Goal: Task Accomplishment & Management: Use online tool/utility

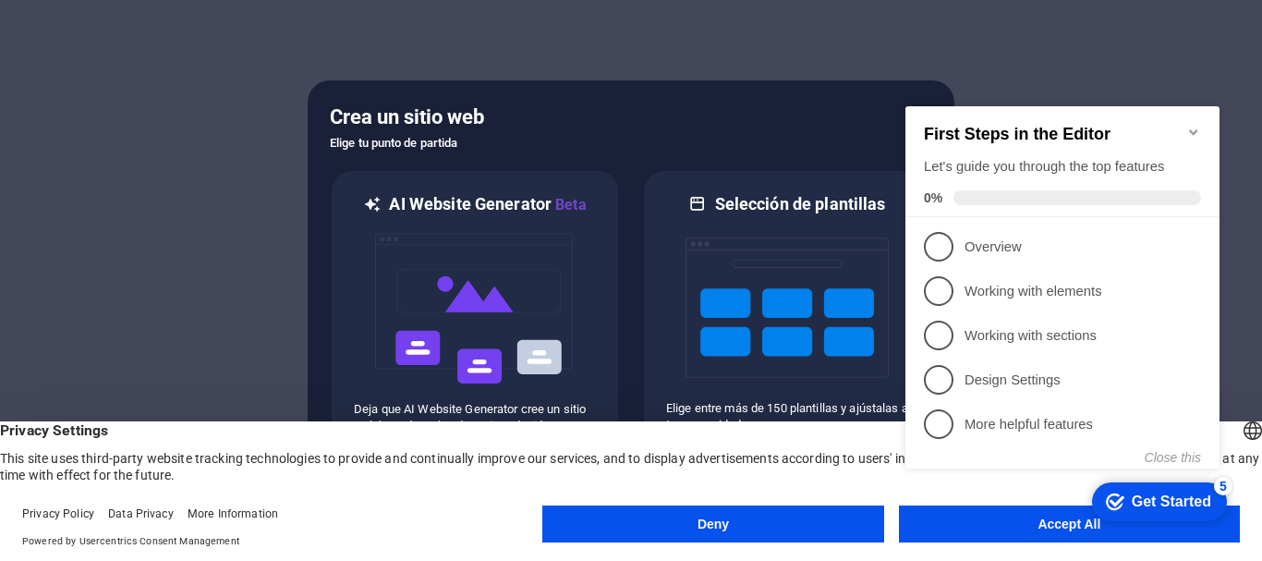
click at [1192, 125] on icon "Minimize checklist" at bounding box center [1193, 132] width 15 height 15
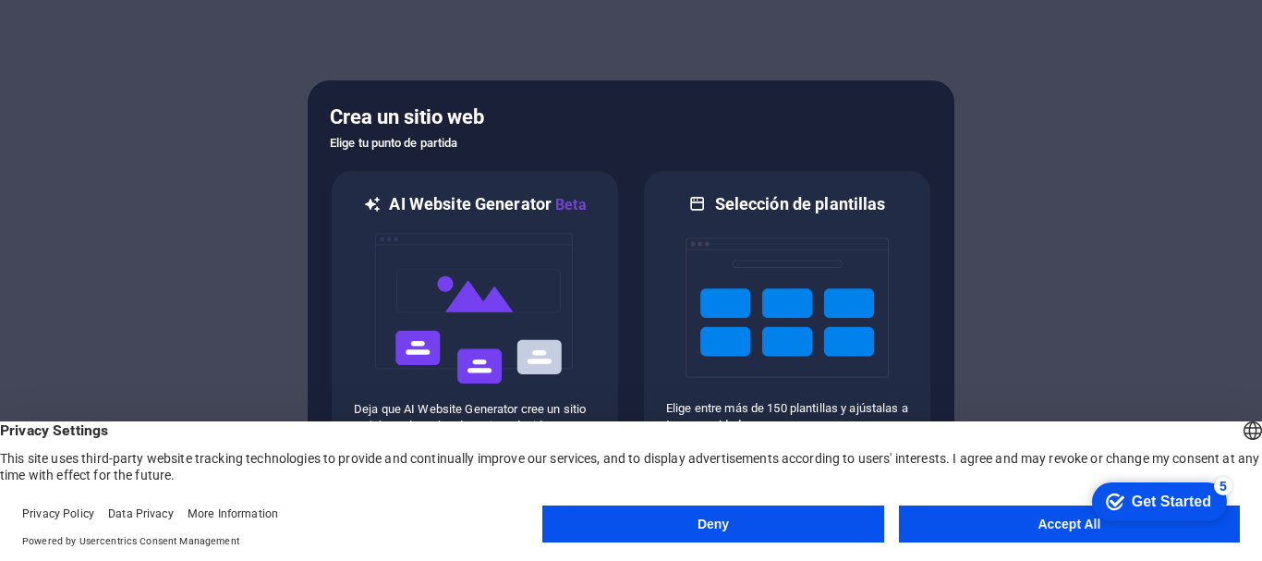
click at [1001, 520] on button "Accept All" at bounding box center [1069, 523] width 341 height 37
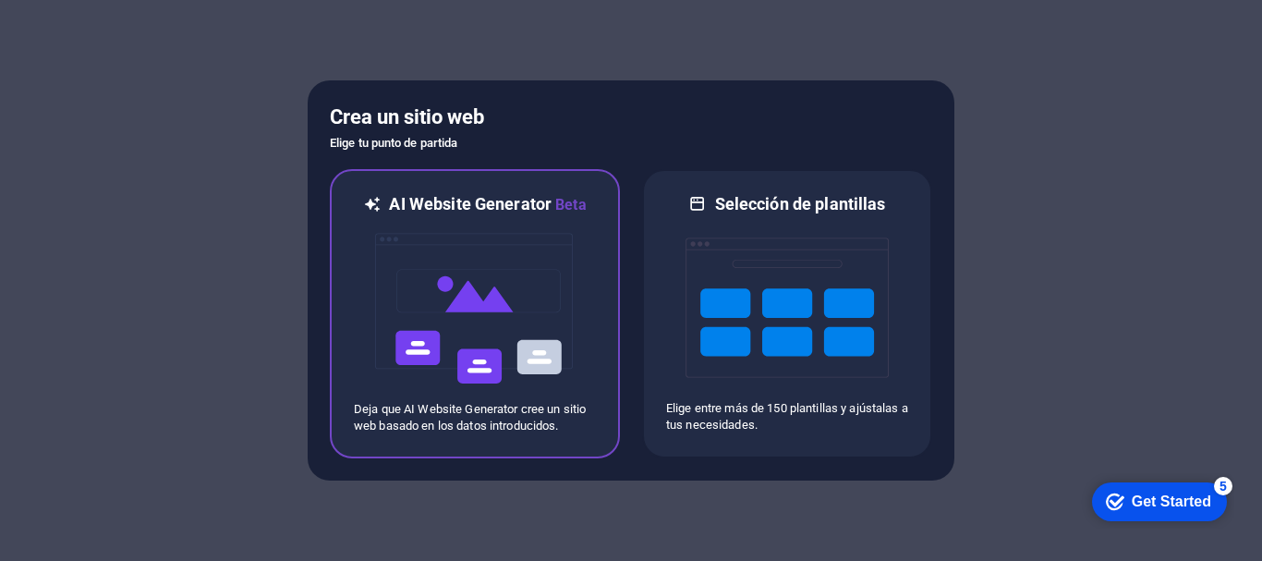
click at [461, 252] on img at bounding box center [474, 308] width 203 height 185
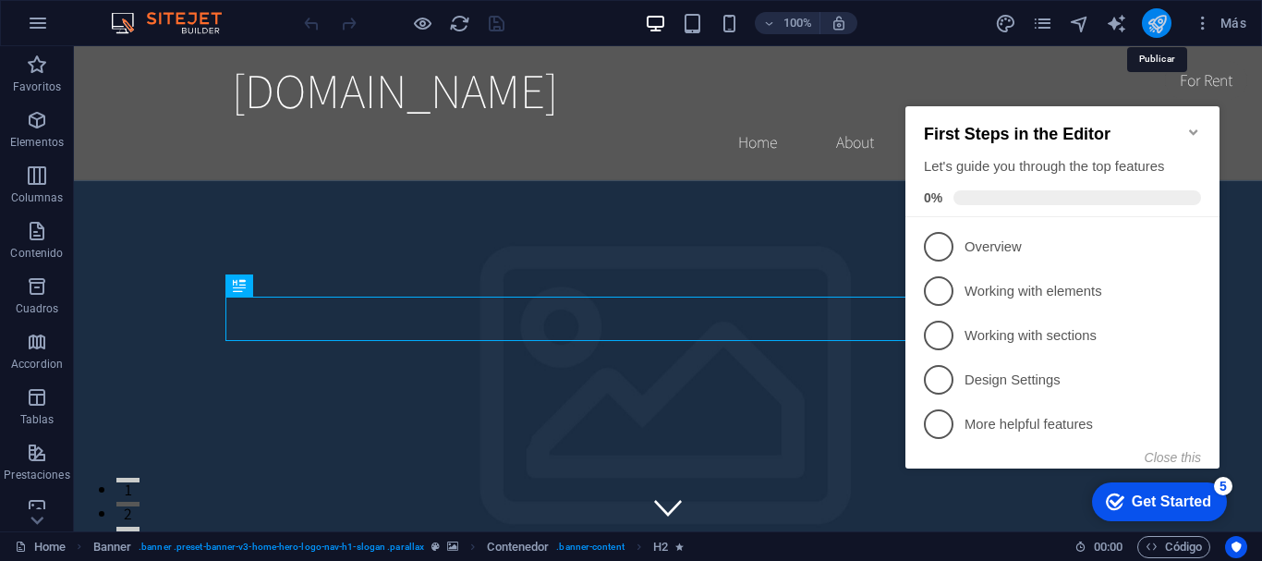
click at [0, 0] on icon "publish" at bounding box center [0, 0] width 0 height 0
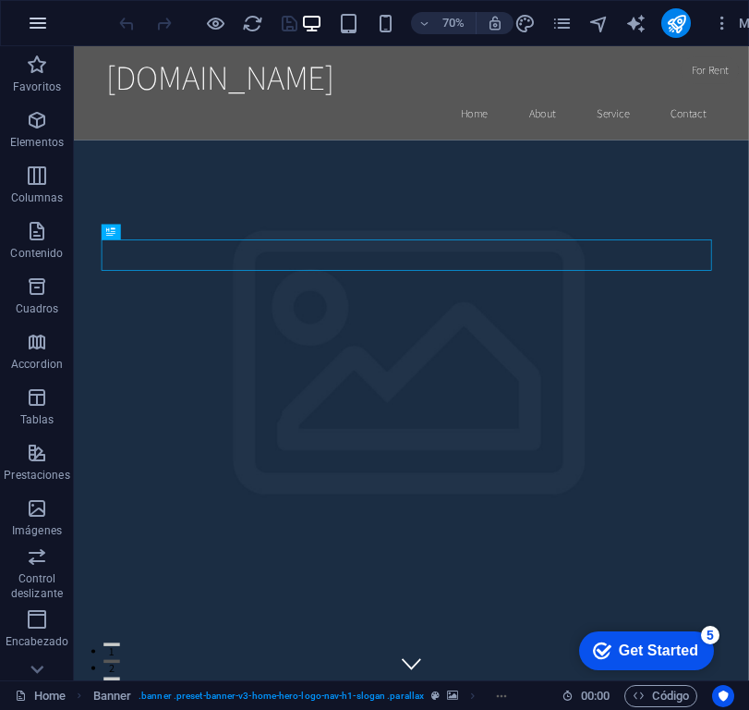
click at [51, 31] on button "button" at bounding box center [38, 23] width 44 height 44
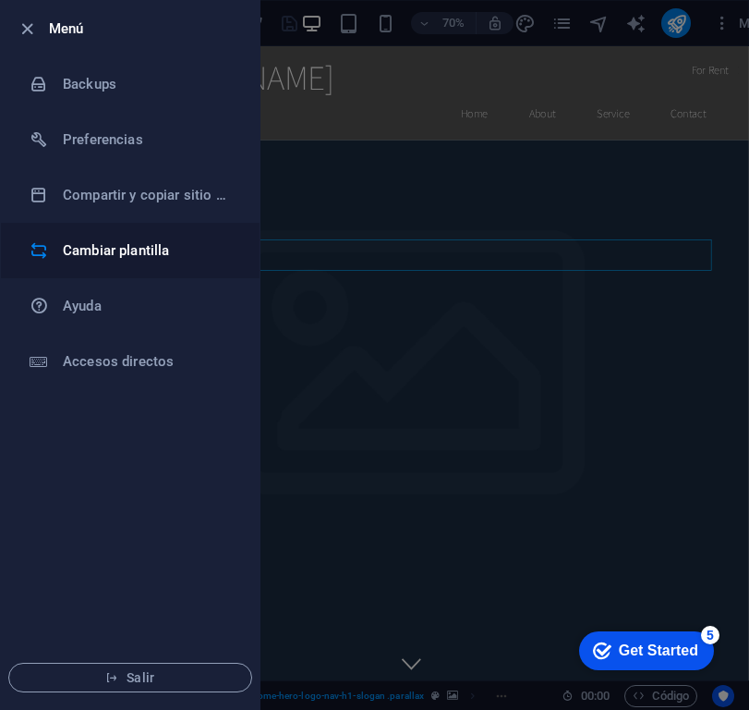
click at [158, 249] on h6 "Cambiar plantilla" at bounding box center [148, 250] width 171 height 22
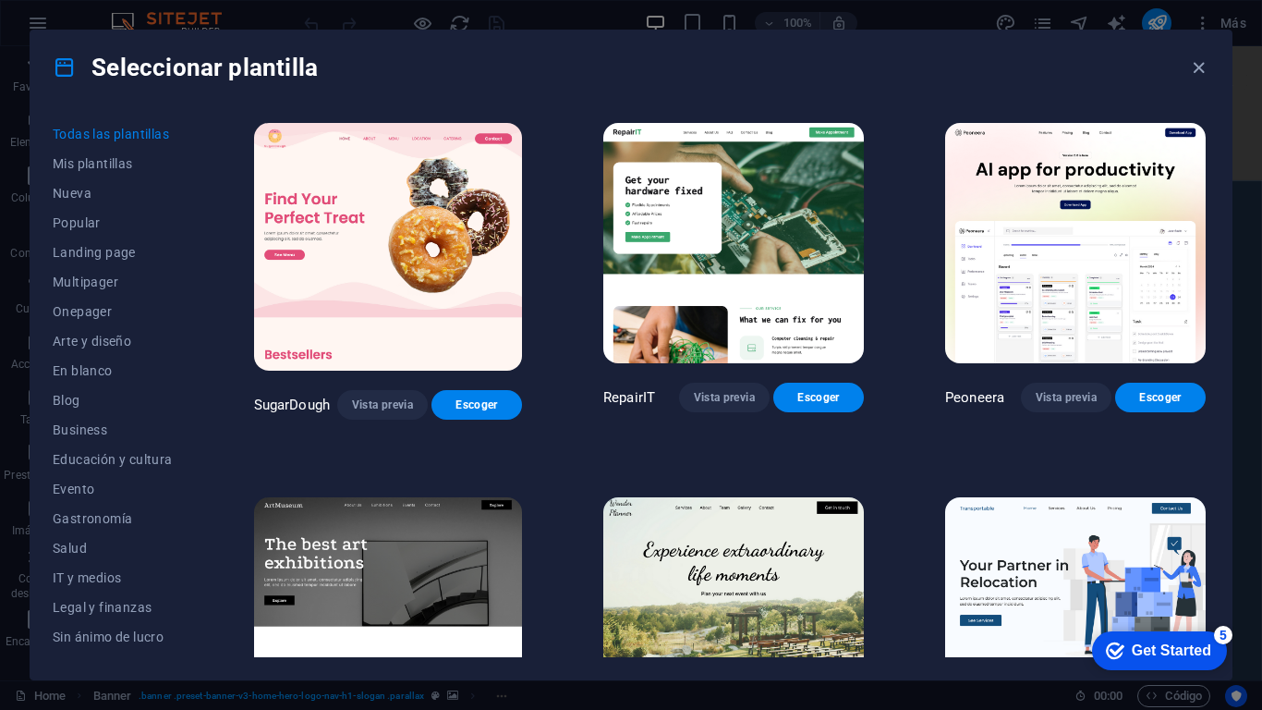
drag, startPoint x: 1250, startPoint y: 73, endPoint x: 1251, endPoint y: 89, distance: 15.7
click at [0, 0] on img at bounding box center [0, 0] width 0 height 0
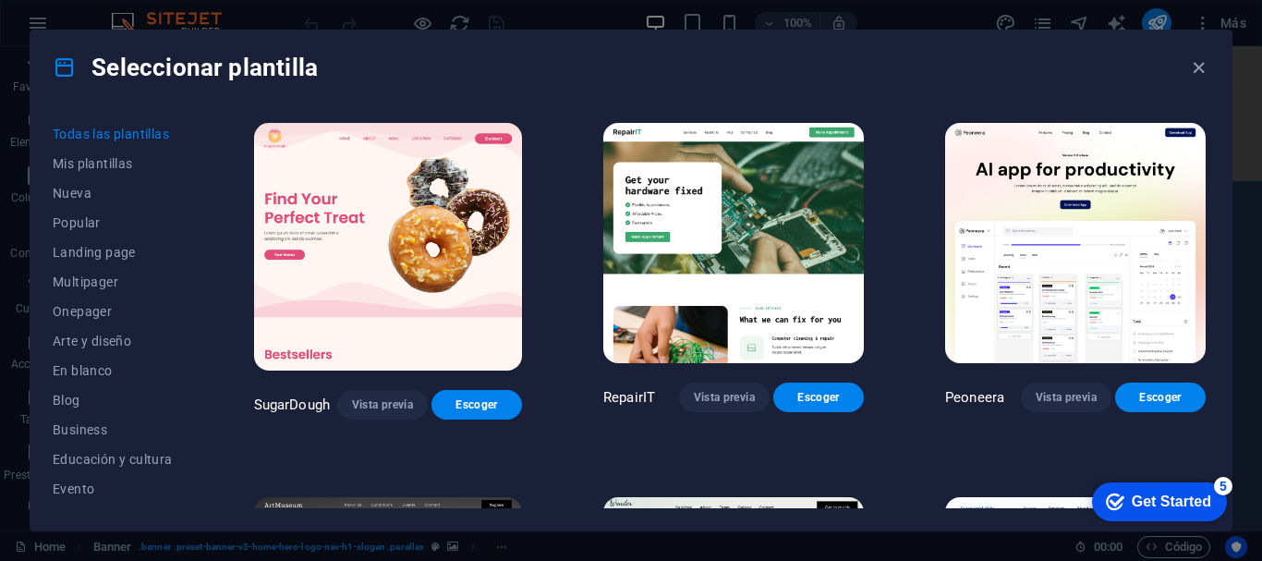
scroll to position [400, 0]
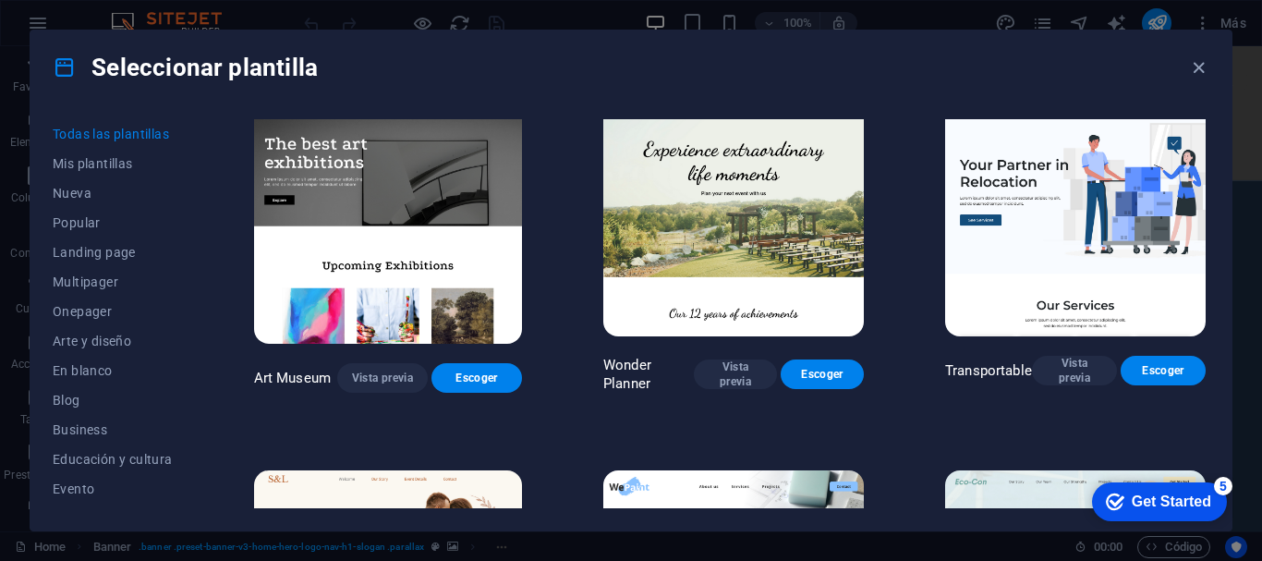
drag, startPoint x: 1255, startPoint y: 67, endPoint x: 1258, endPoint y: 85, distance: 17.9
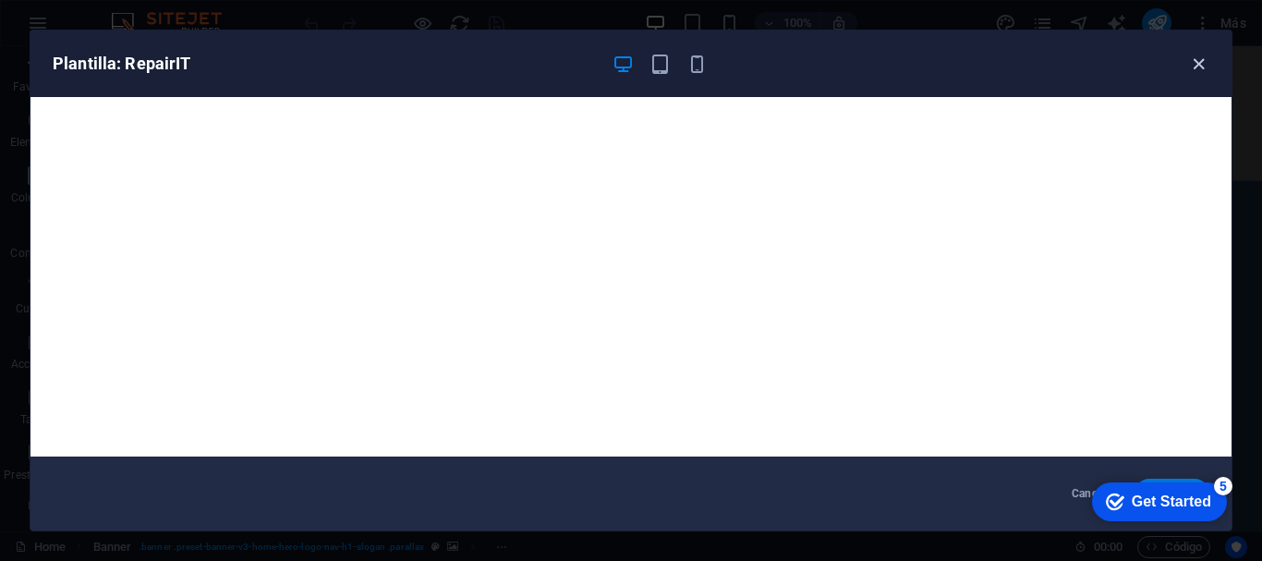
click at [748, 59] on icon "button" at bounding box center [1198, 64] width 21 height 21
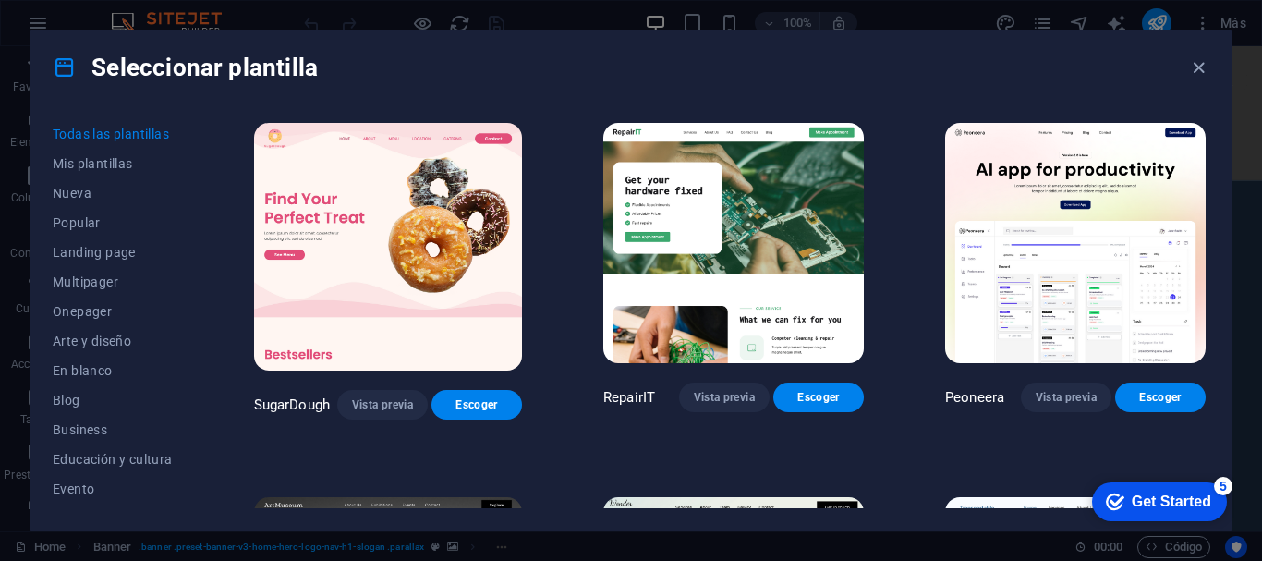
drag, startPoint x: 1259, startPoint y: 79, endPoint x: 1261, endPoint y: 97, distance: 18.6
drag, startPoint x: 1256, startPoint y: 74, endPoint x: 1257, endPoint y: 94, distance: 20.4
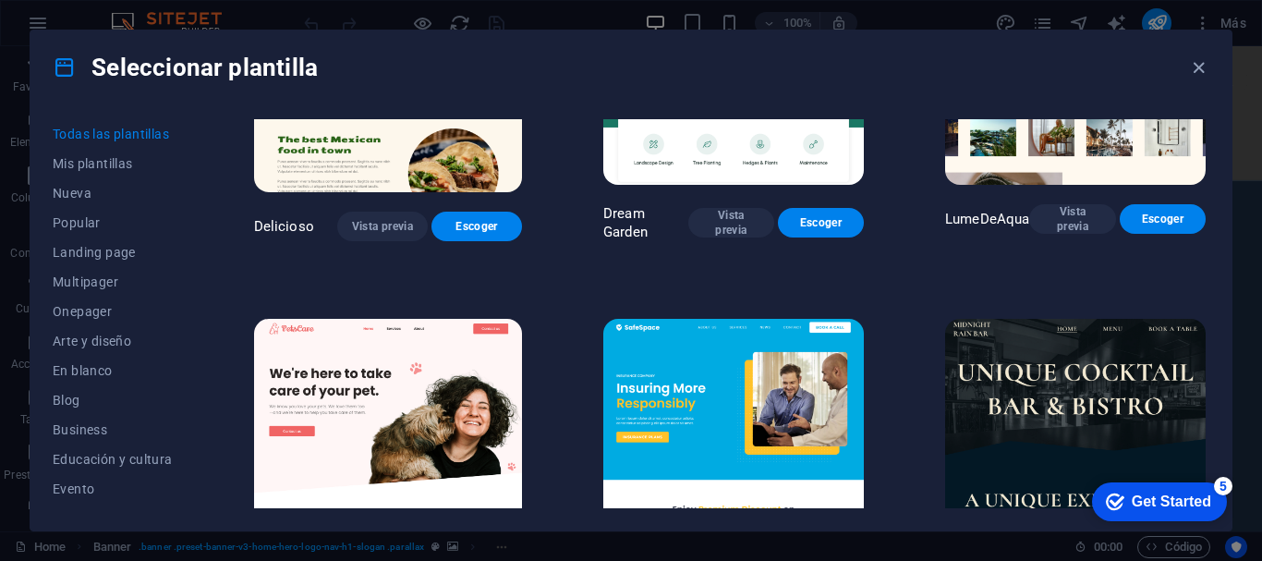
scroll to position [3203, 0]
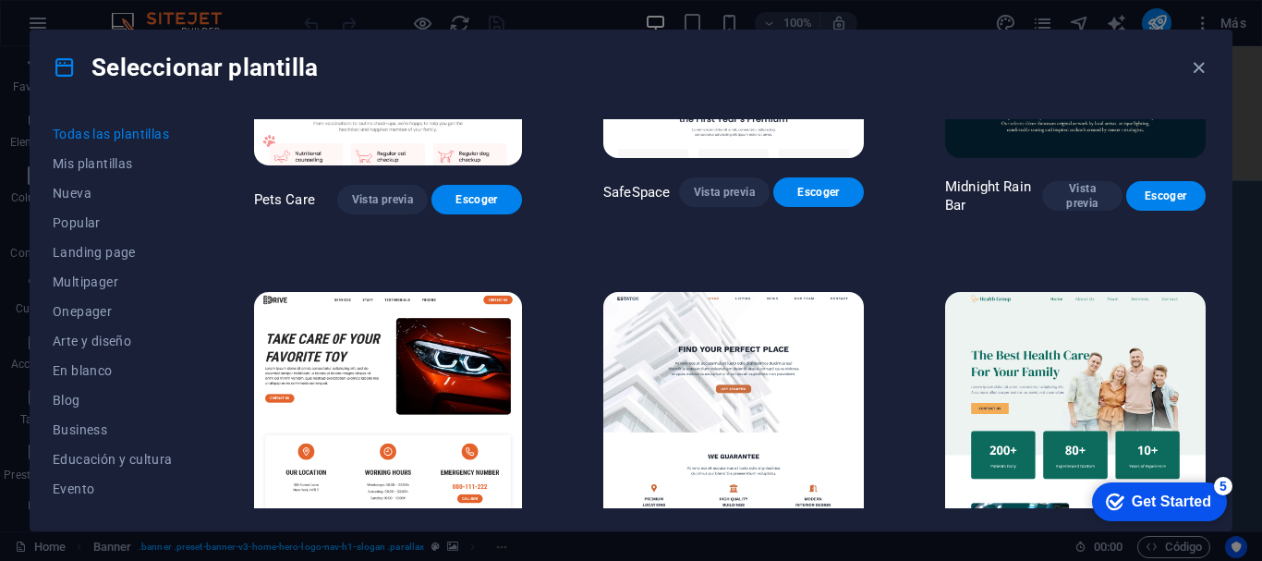
click at [748, 363] on img at bounding box center [1075, 412] width 261 height 240
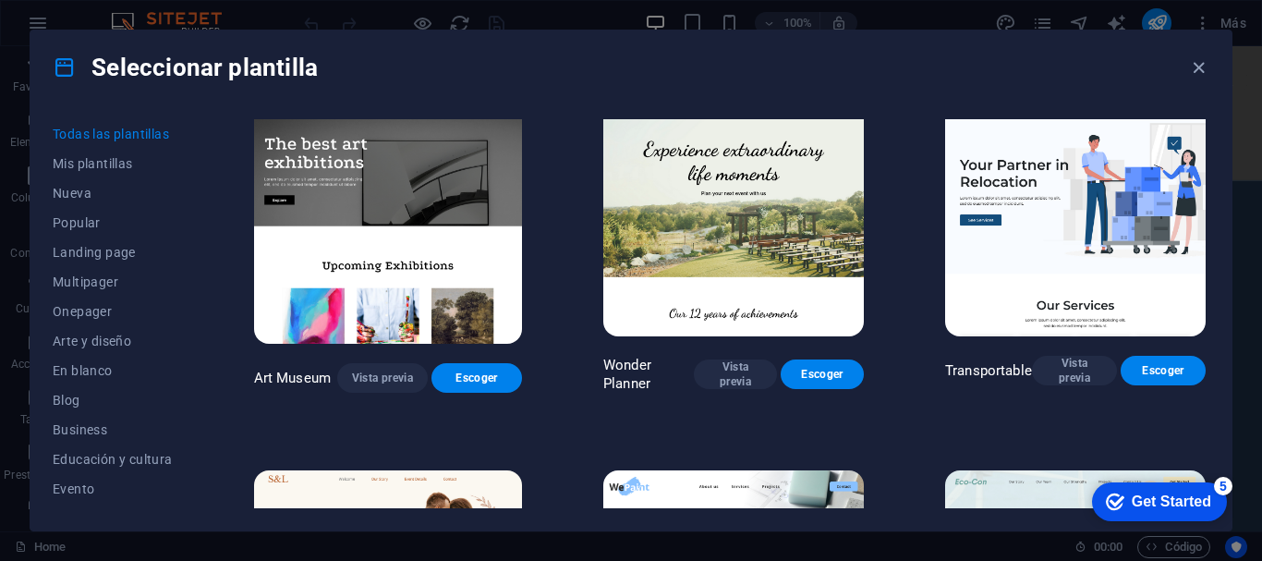
scroll to position [0, 0]
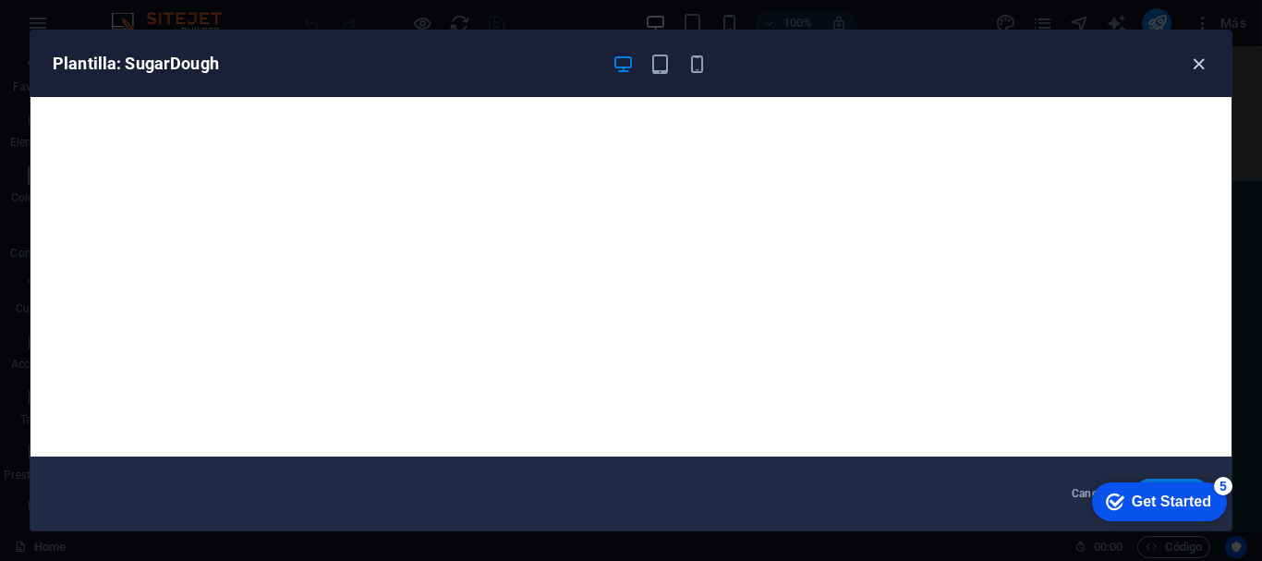
click at [748, 59] on icon "button" at bounding box center [1198, 64] width 21 height 21
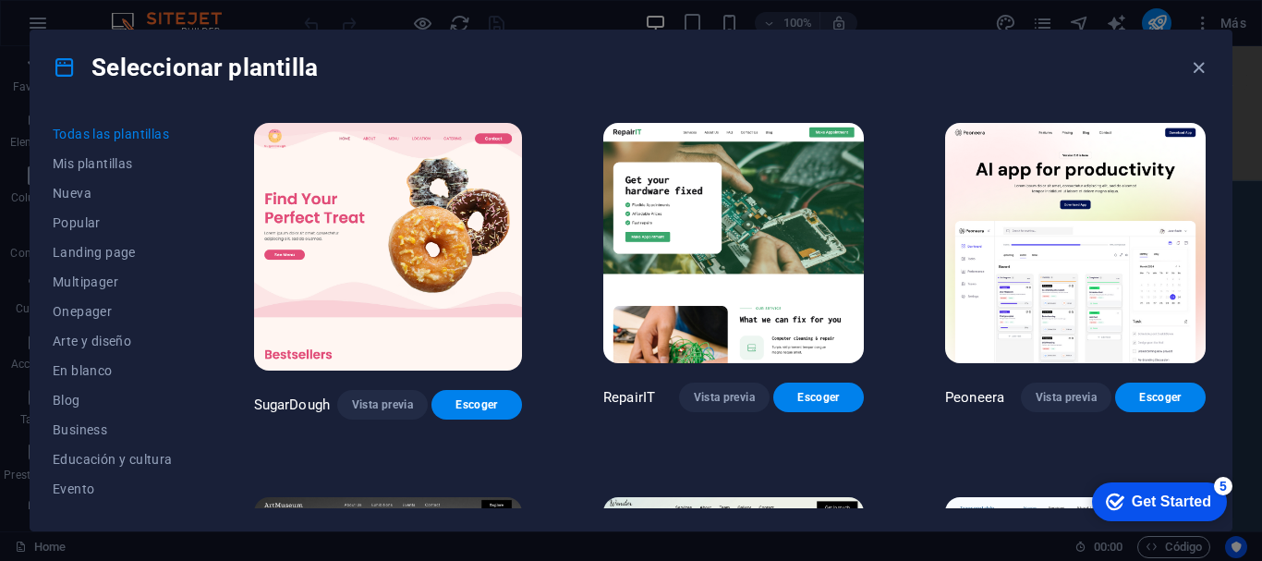
scroll to position [400, 0]
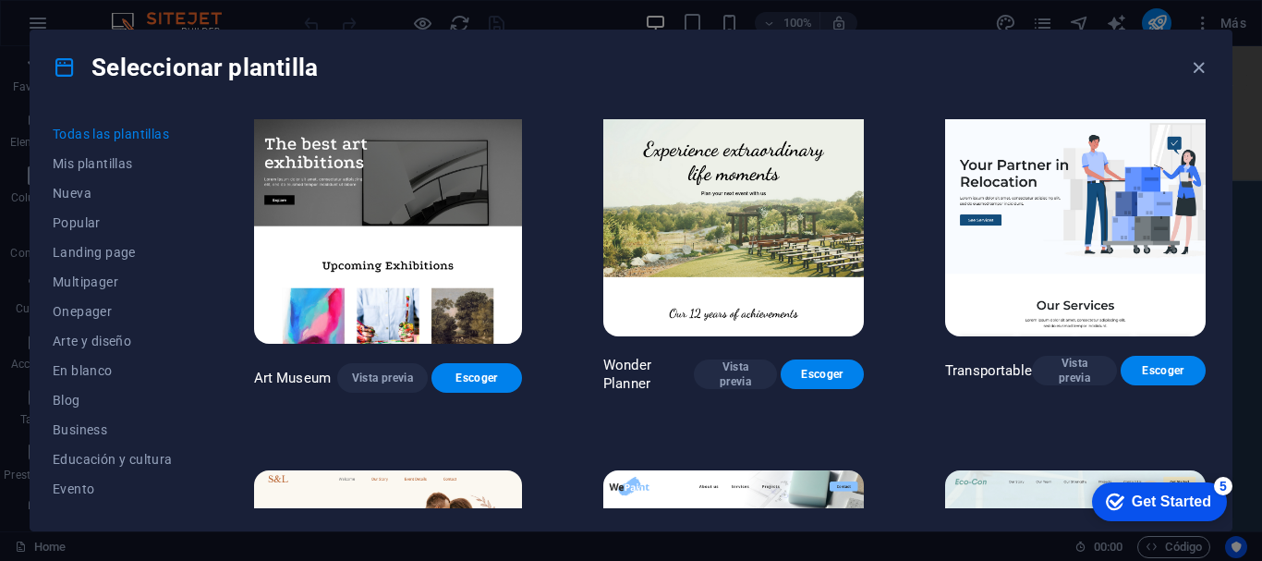
click at [0, 0] on img at bounding box center [0, 0] width 0 height 0
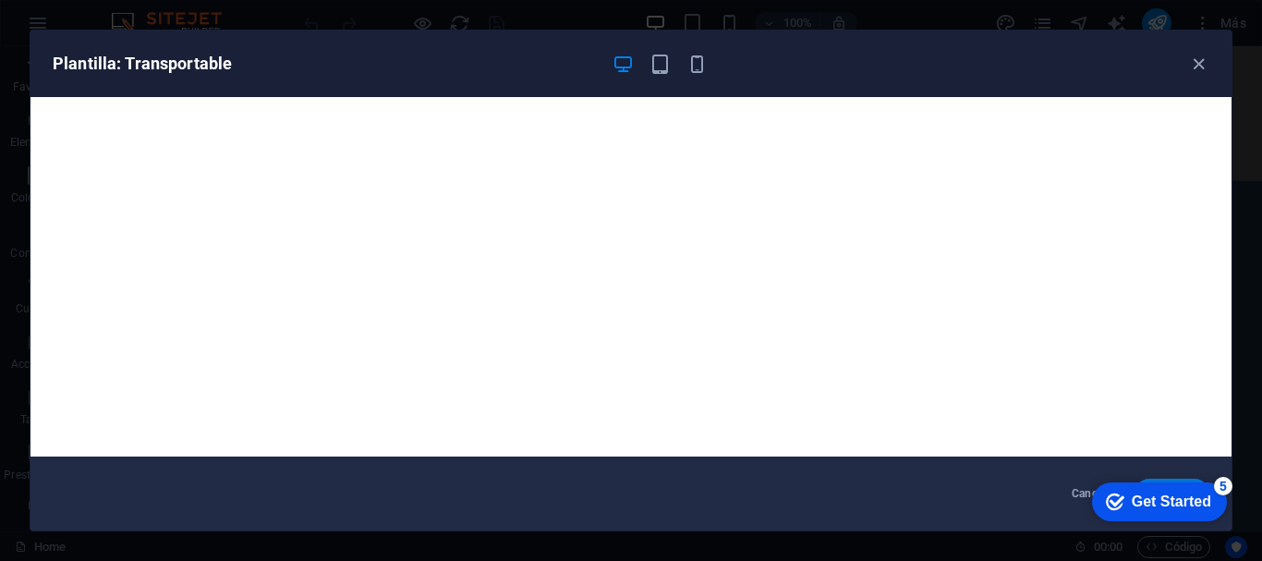
click at [748, 506] on div "Get Started" at bounding box center [1171, 501] width 79 height 17
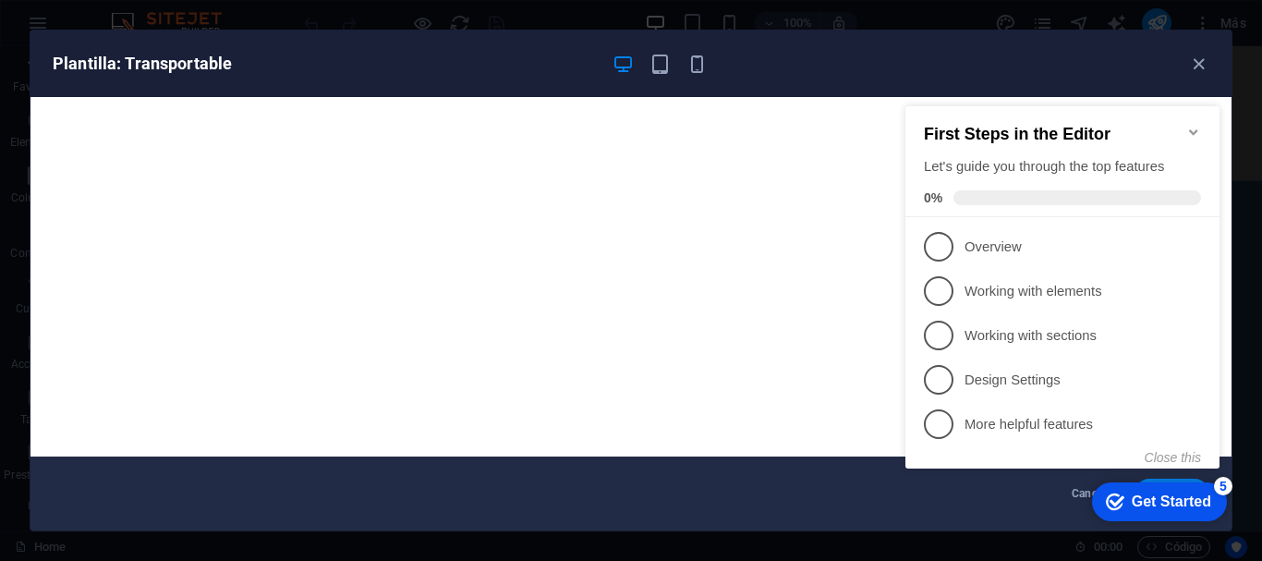
click at [748, 505] on div "Get Started" at bounding box center [1171, 501] width 79 height 17
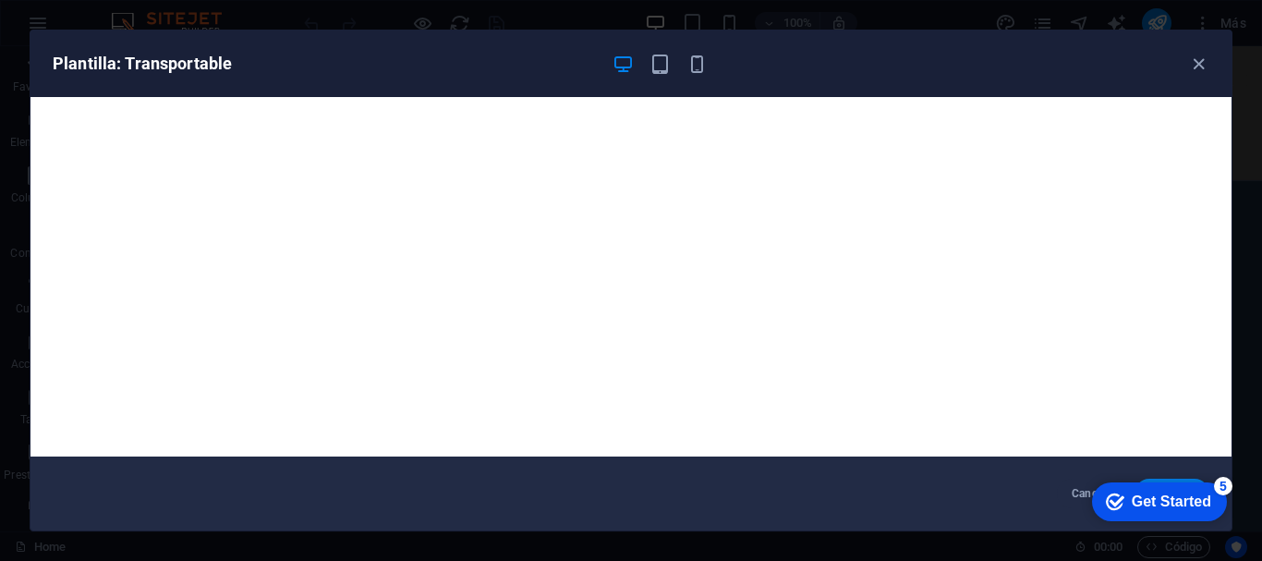
click at [748, 500] on div "Get Started" at bounding box center [1171, 501] width 79 height 17
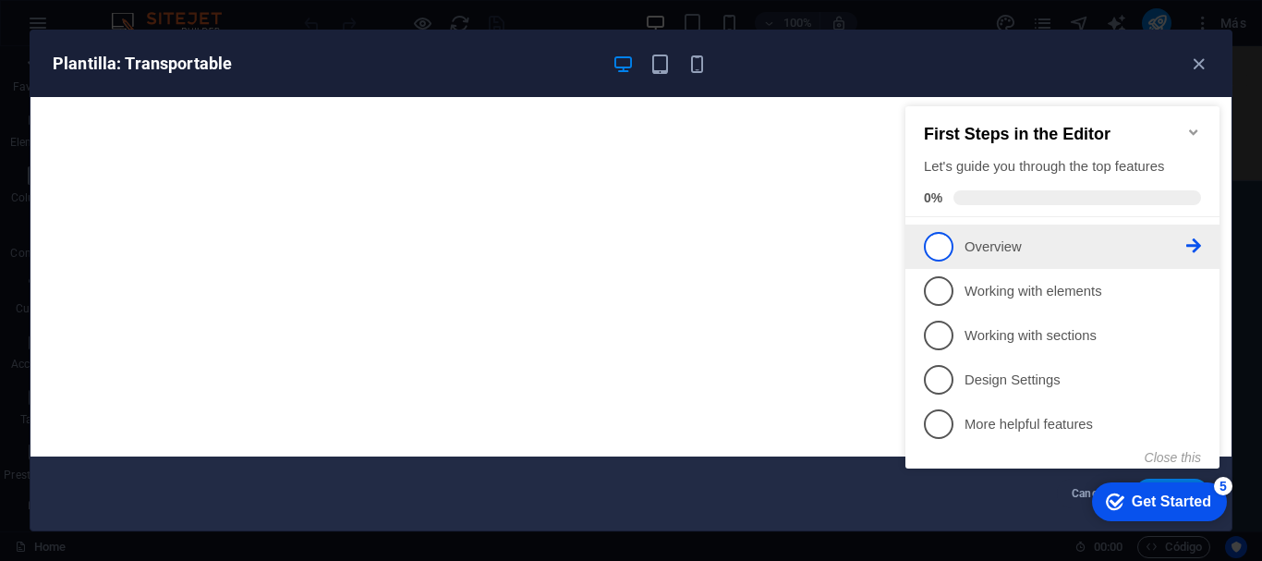
click at [748, 237] on p "Overview - incomplete" at bounding box center [1076, 246] width 222 height 19
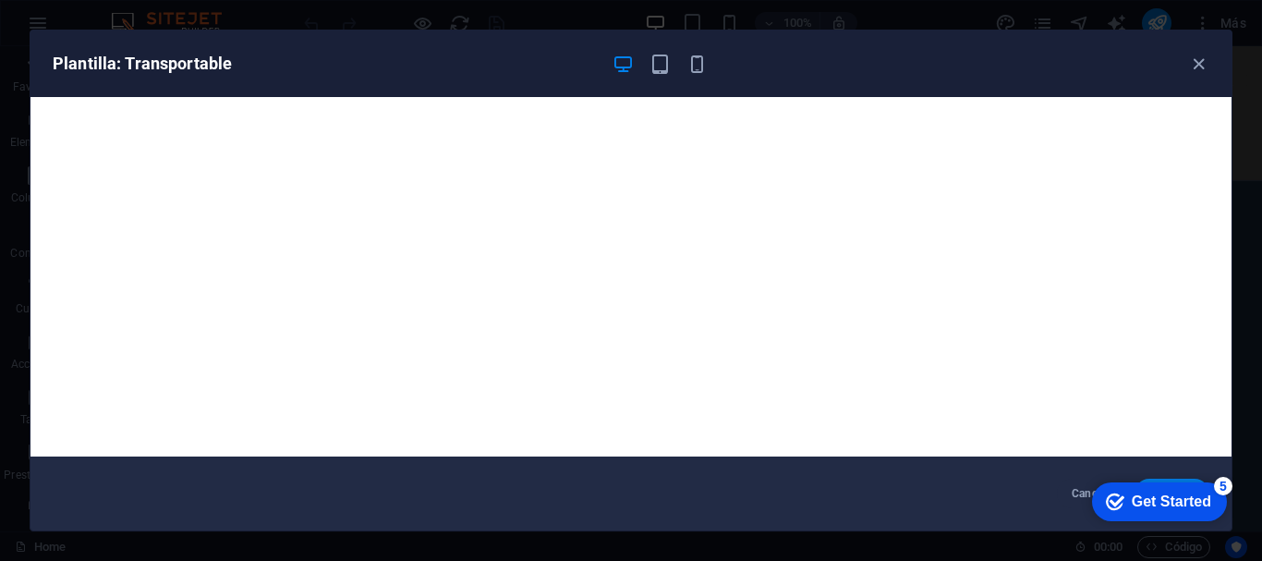
scroll to position [0, 0]
click at [748, 493] on div "Get Started" at bounding box center [1171, 501] width 79 height 17
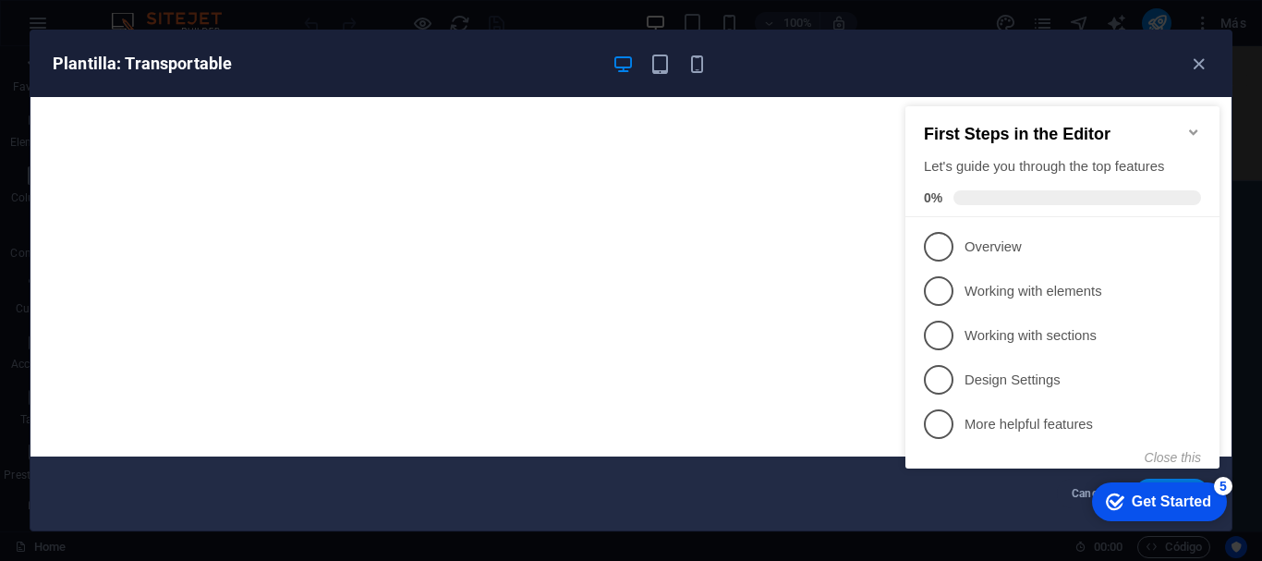
click at [748, 248] on li "1 Overview - incomplete" at bounding box center [1062, 247] width 314 height 44
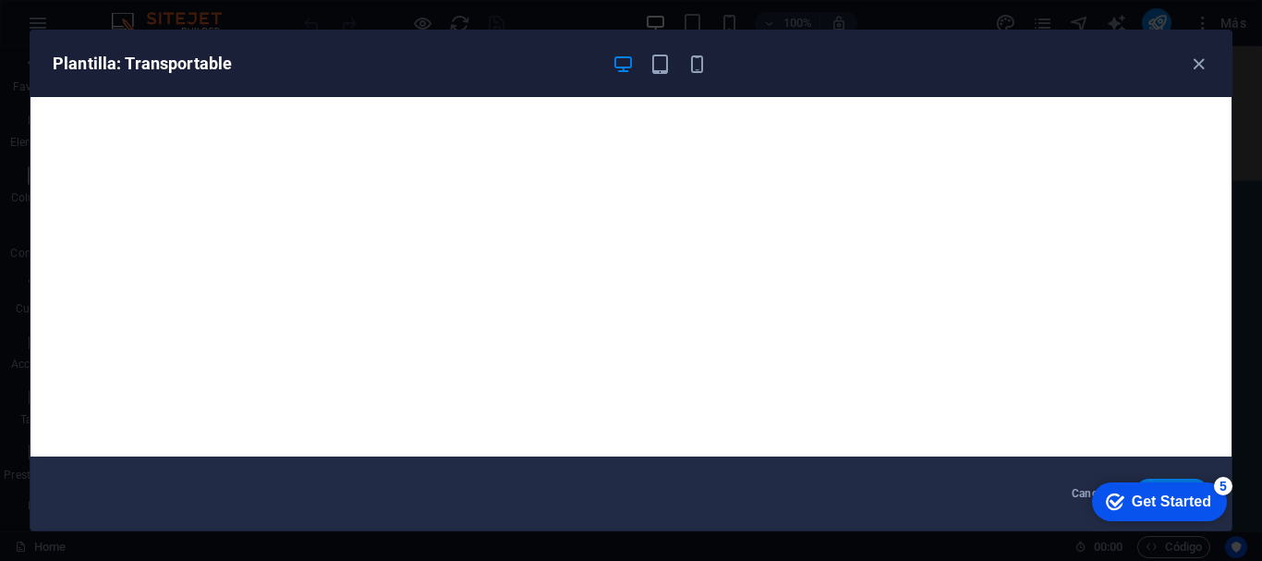
drag, startPoint x: 1157, startPoint y: 509, endPoint x: 1337, endPoint y: 885, distance: 417.0
click at [748, 509] on div "Get Started" at bounding box center [1171, 501] width 79 height 17
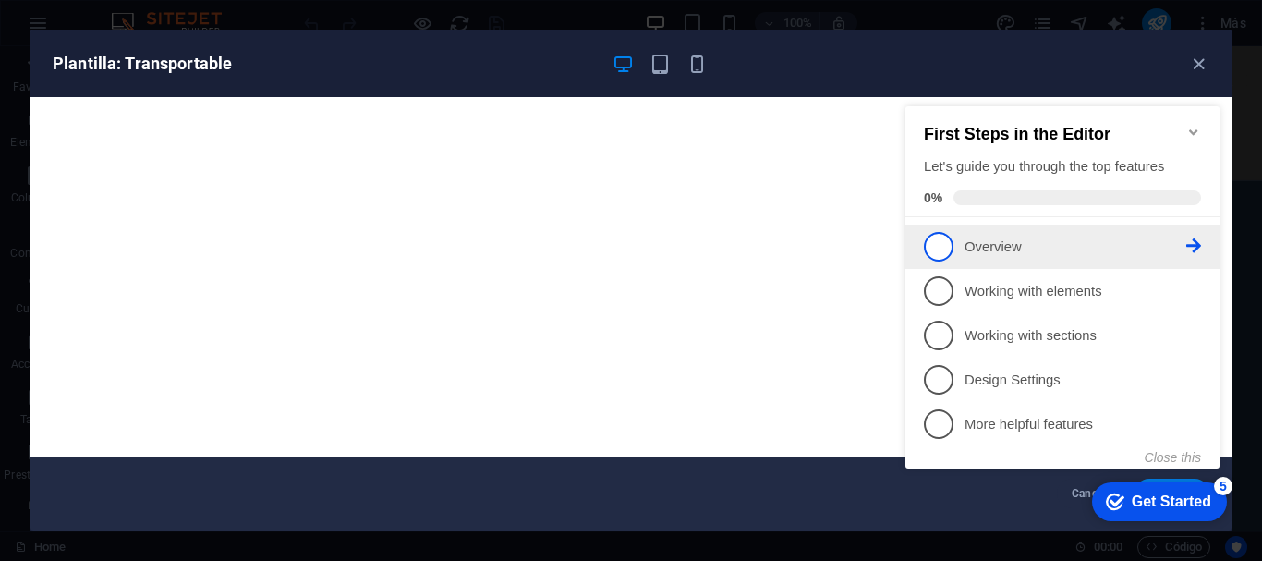
click at [748, 249] on span "1" at bounding box center [939, 247] width 30 height 30
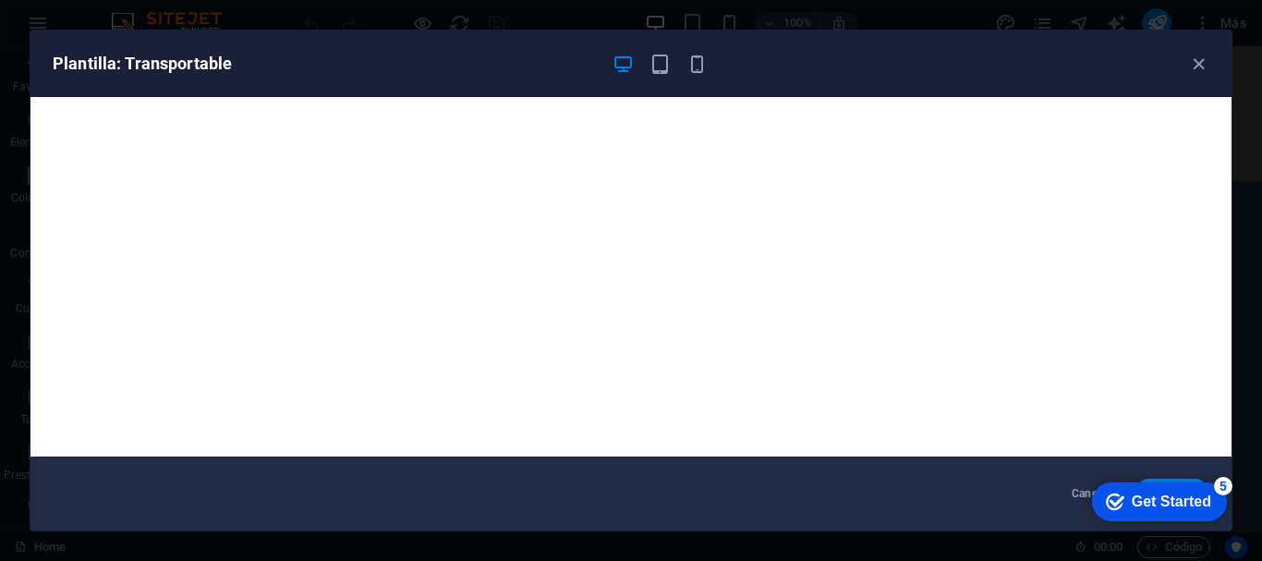
click at [748, 494] on div "Get Started" at bounding box center [1171, 501] width 79 height 17
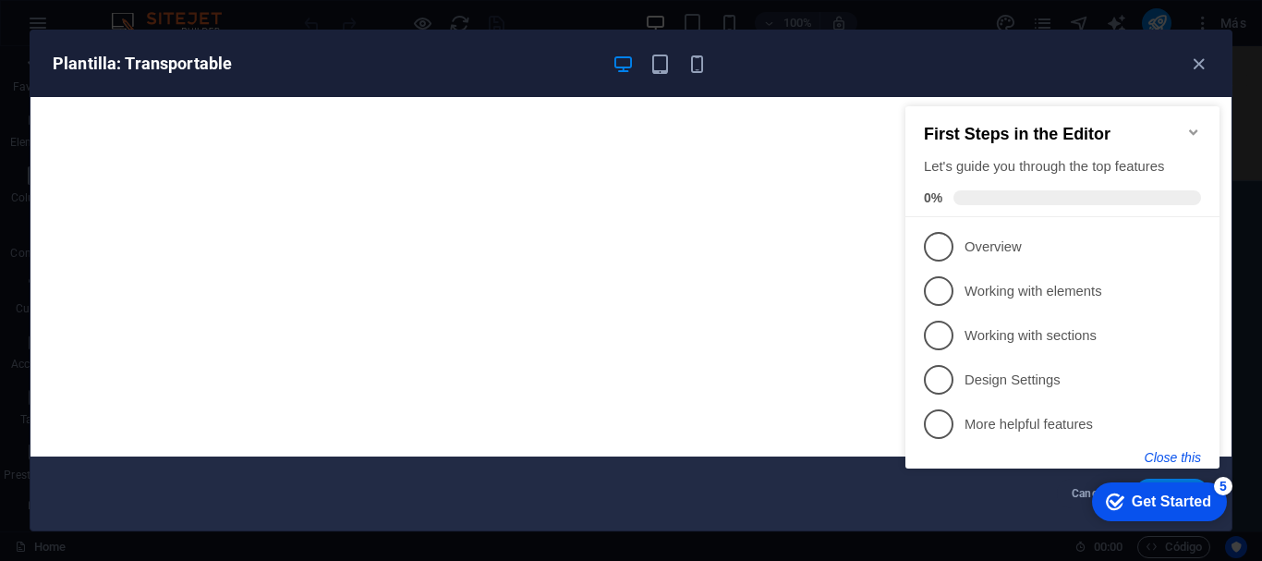
click at [748, 452] on button "Close this" at bounding box center [1173, 457] width 56 height 15
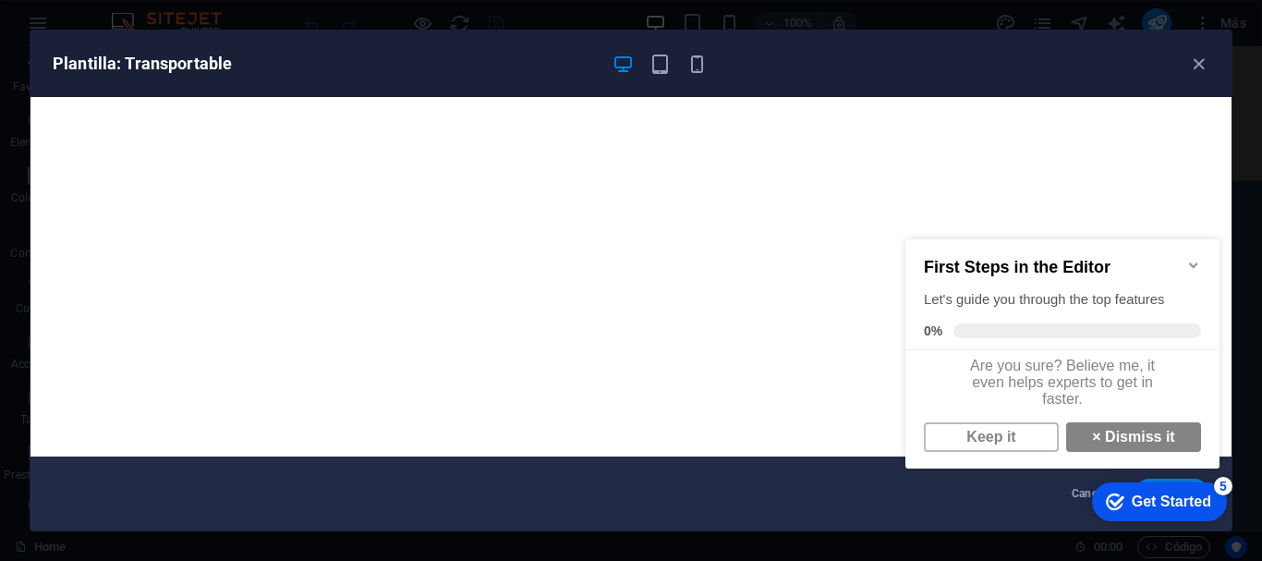
scroll to position [14, 0]
click at [748, 440] on link "Keep it" at bounding box center [991, 437] width 135 height 30
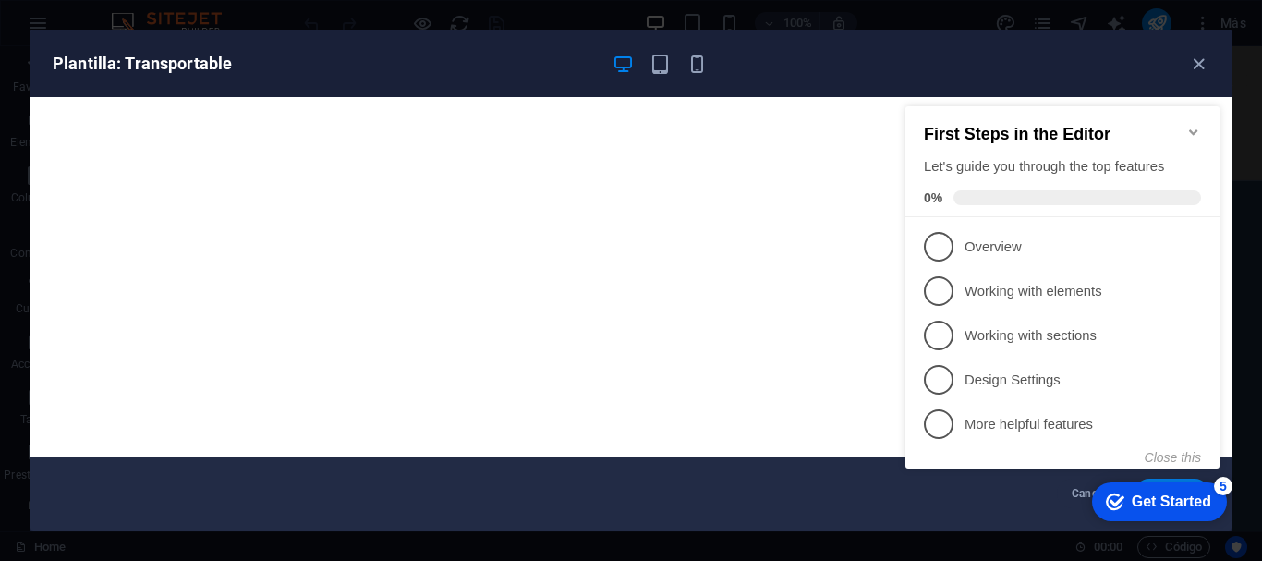
click at [748, 377] on icon at bounding box center [1193, 378] width 15 height 15
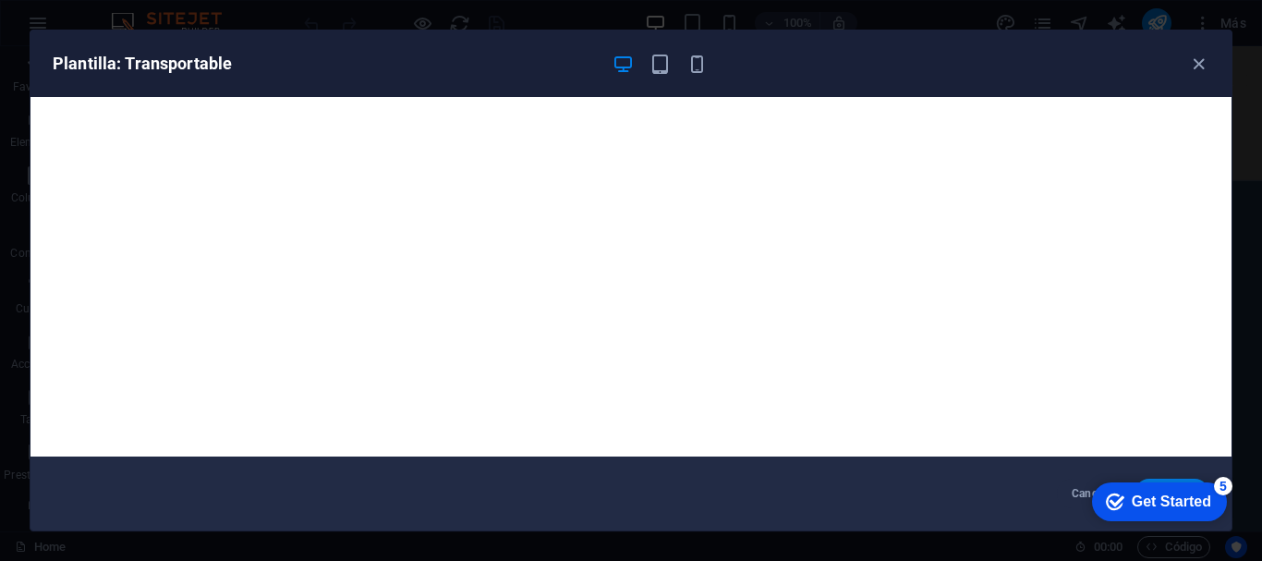
scroll to position [0, 0]
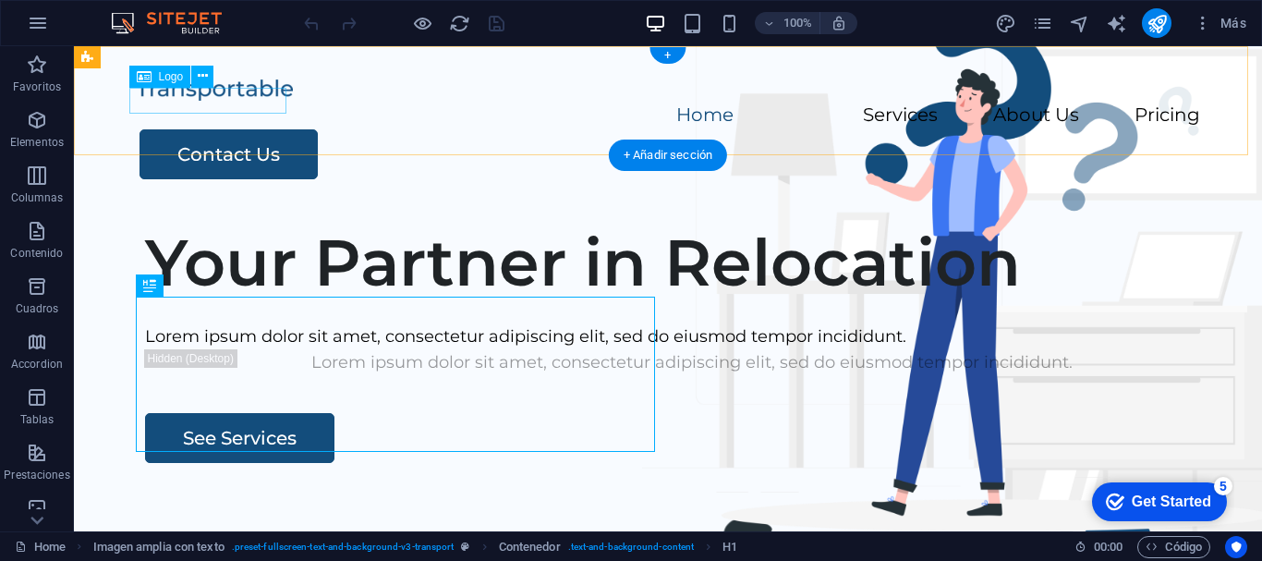
click at [235, 100] on div at bounding box center [668, 89] width 1064 height 27
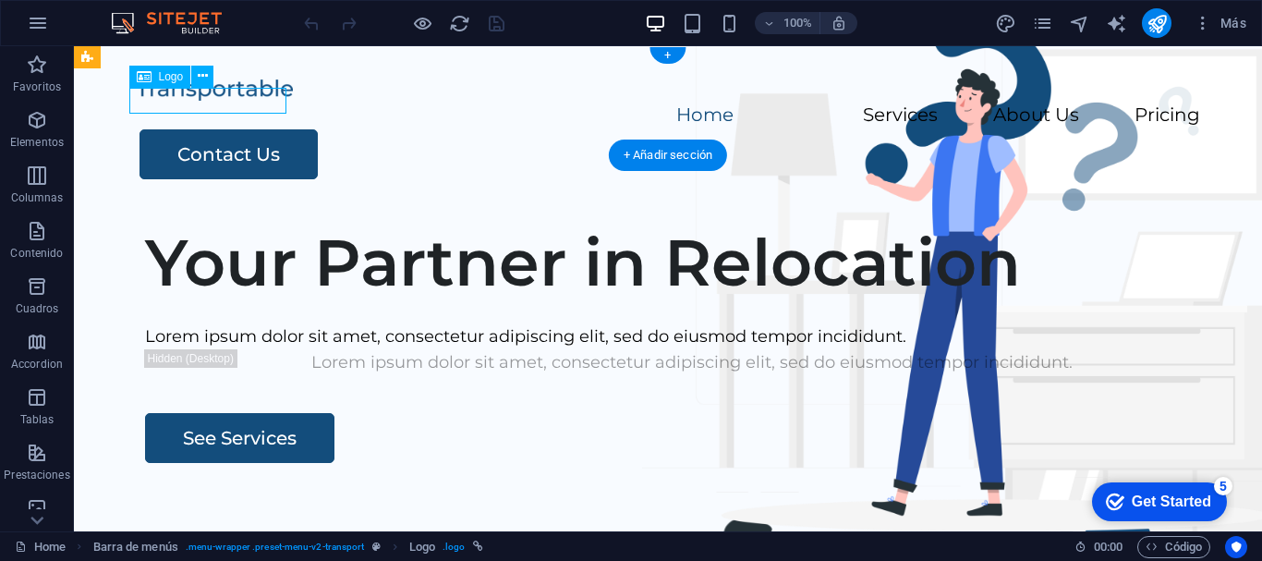
click at [236, 102] on div at bounding box center [668, 89] width 1064 height 27
click at [173, 103] on div at bounding box center [668, 89] width 1064 height 27
select select "px"
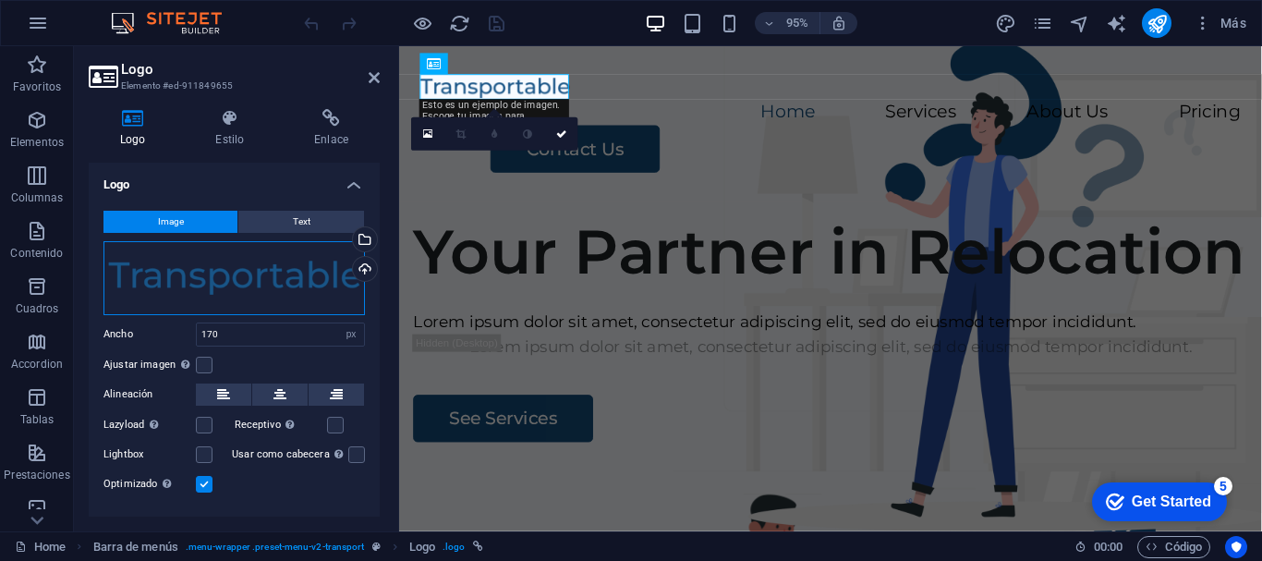
click at [277, 293] on div "Arrastra archivos aquí, haz clic para escoger archivos o selecciona archivos de…" at bounding box center [233, 278] width 261 height 74
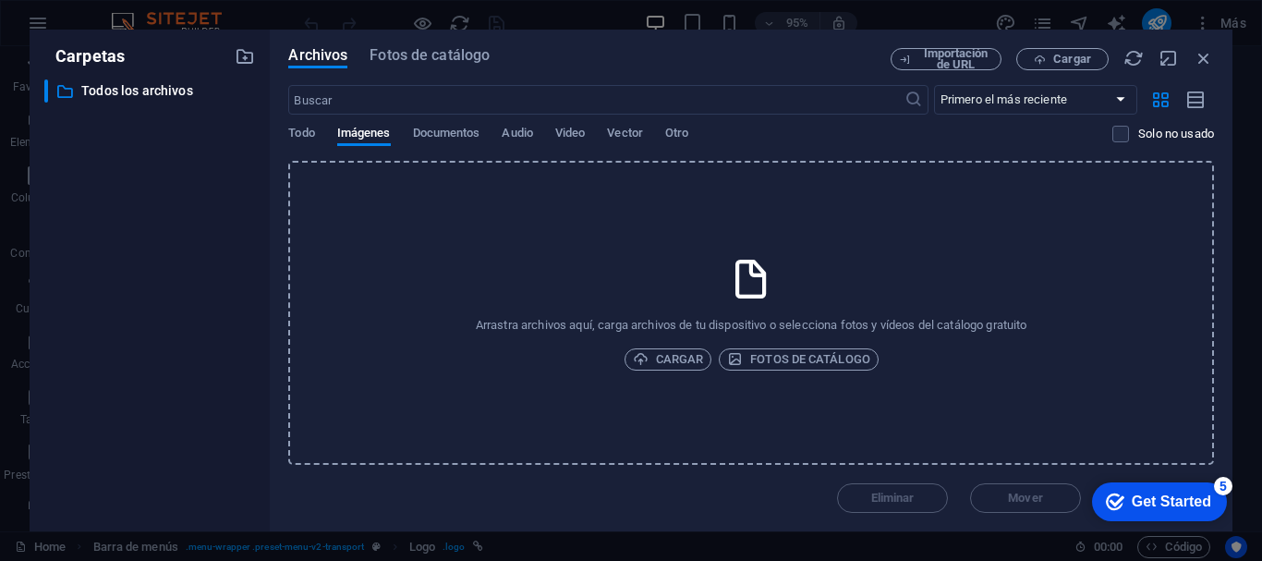
click at [274, 291] on div "Archivos Fotos de catálogo Importación de URL Cargar ​ Primero el más reciente …" at bounding box center [751, 281] width 963 height 502
click at [1208, 54] on icon "button" at bounding box center [1204, 58] width 20 height 20
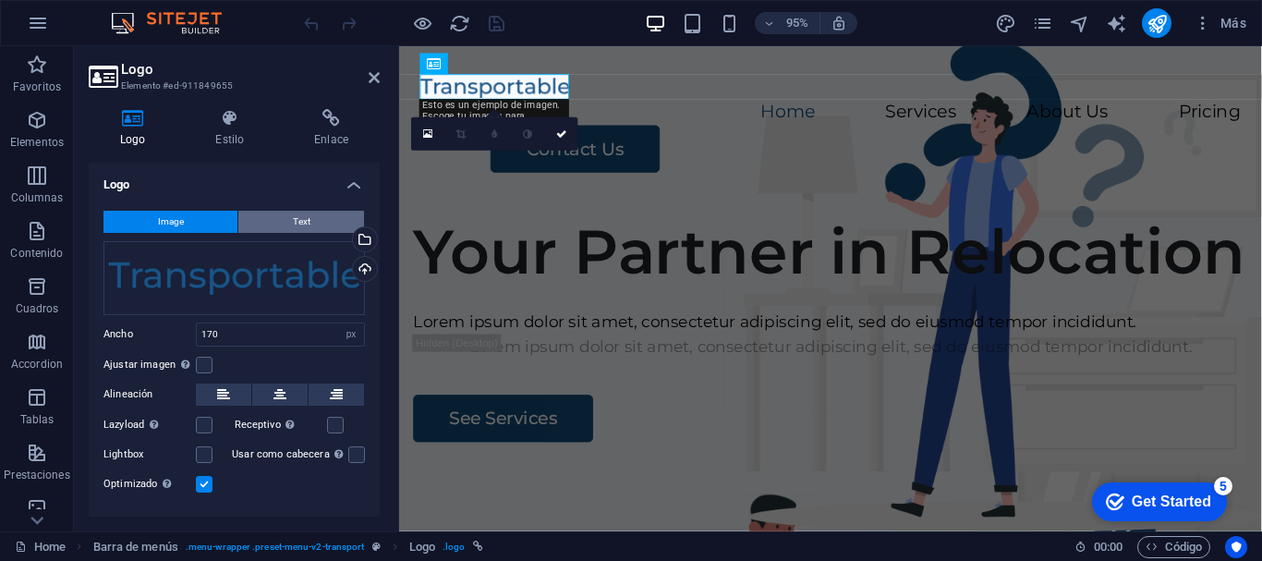
click at [286, 217] on button "Text" at bounding box center [301, 222] width 126 height 22
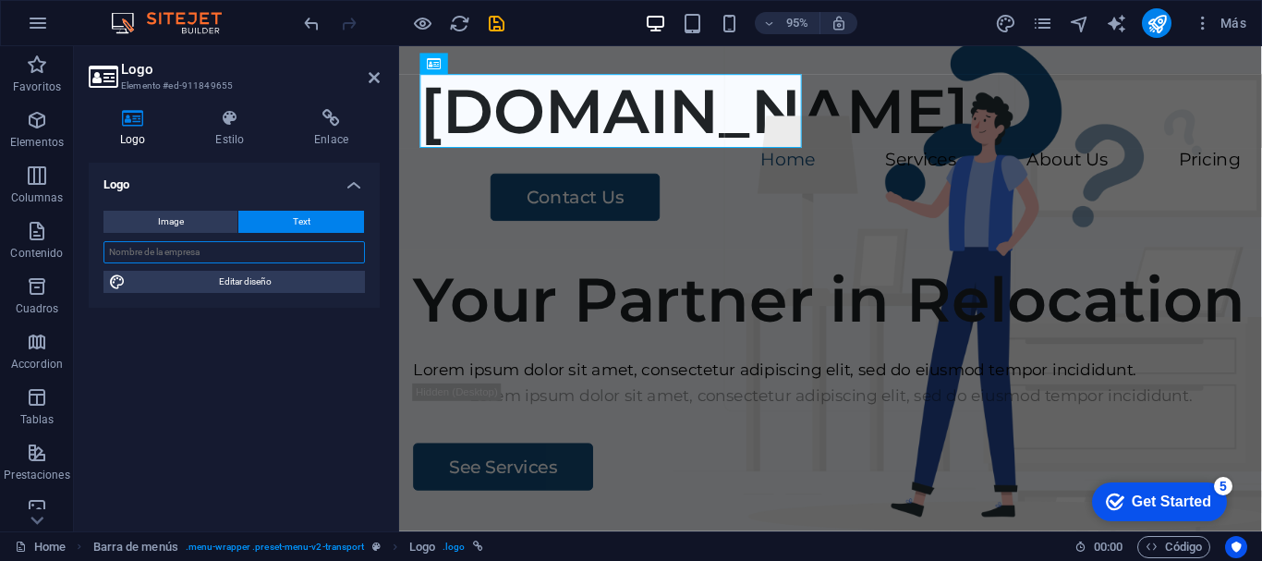
click at [277, 257] on input "text" at bounding box center [233, 252] width 261 height 22
type input "m"
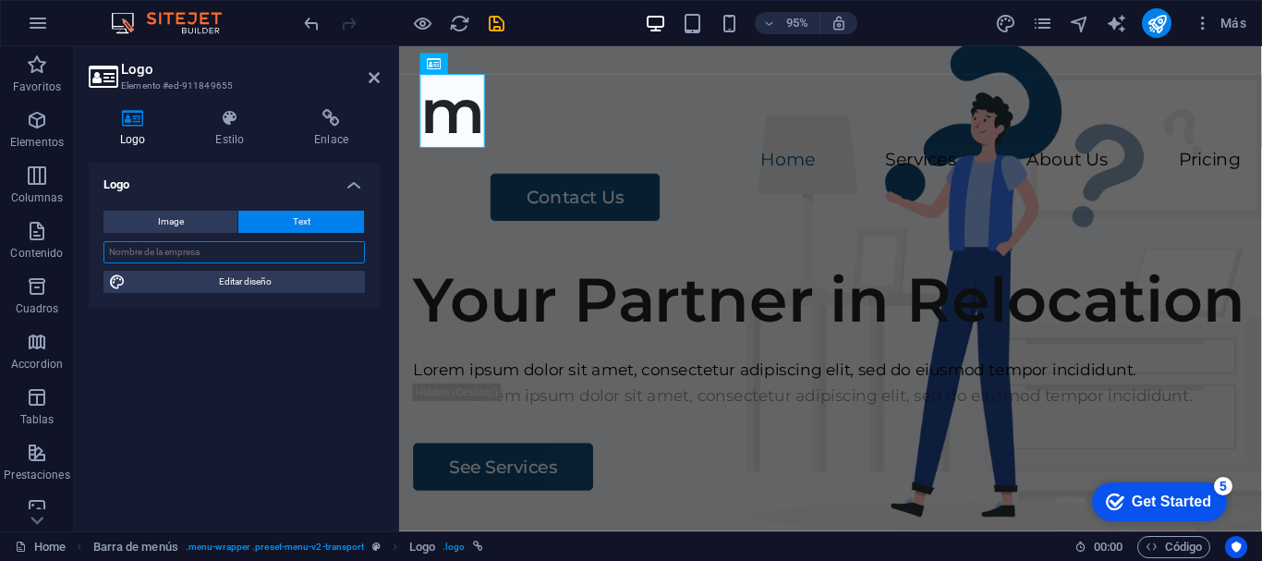
type input "m"
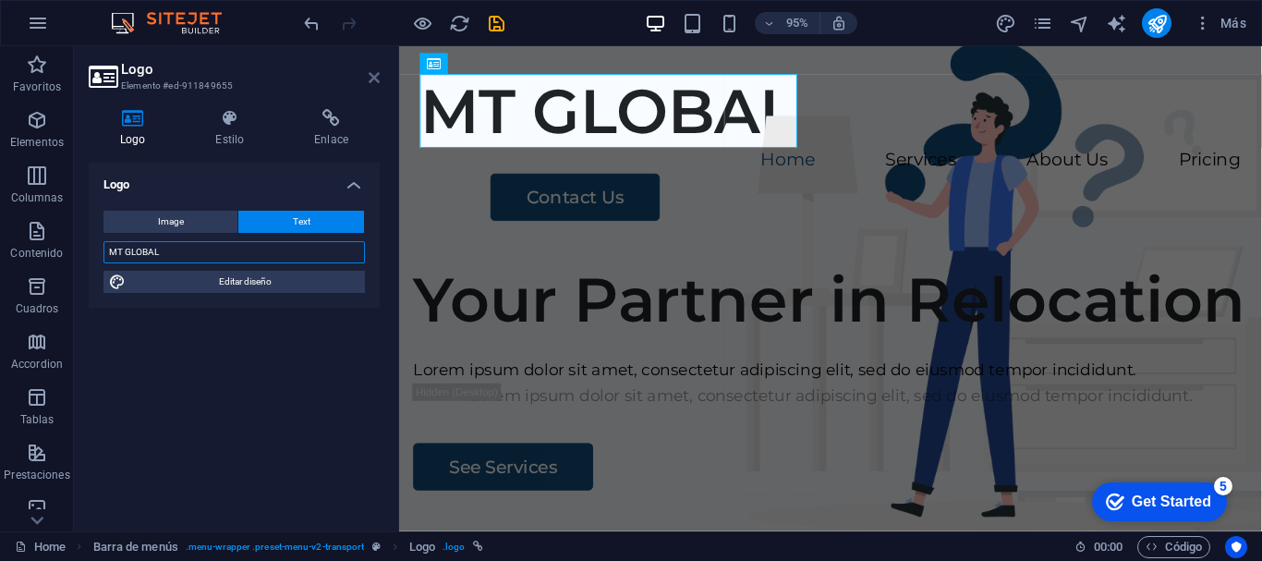
type input "MT GLOBAL"
click at [371, 75] on icon at bounding box center [374, 77] width 11 height 15
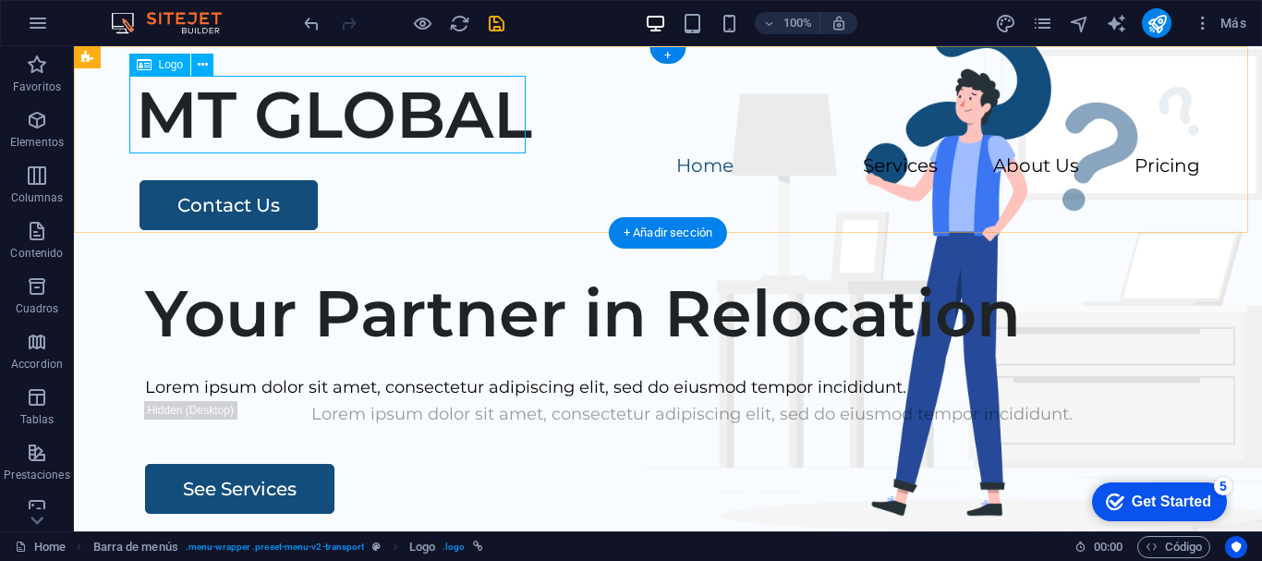
click at [439, 128] on div "MT GLOBAL" at bounding box center [668, 115] width 1064 height 78
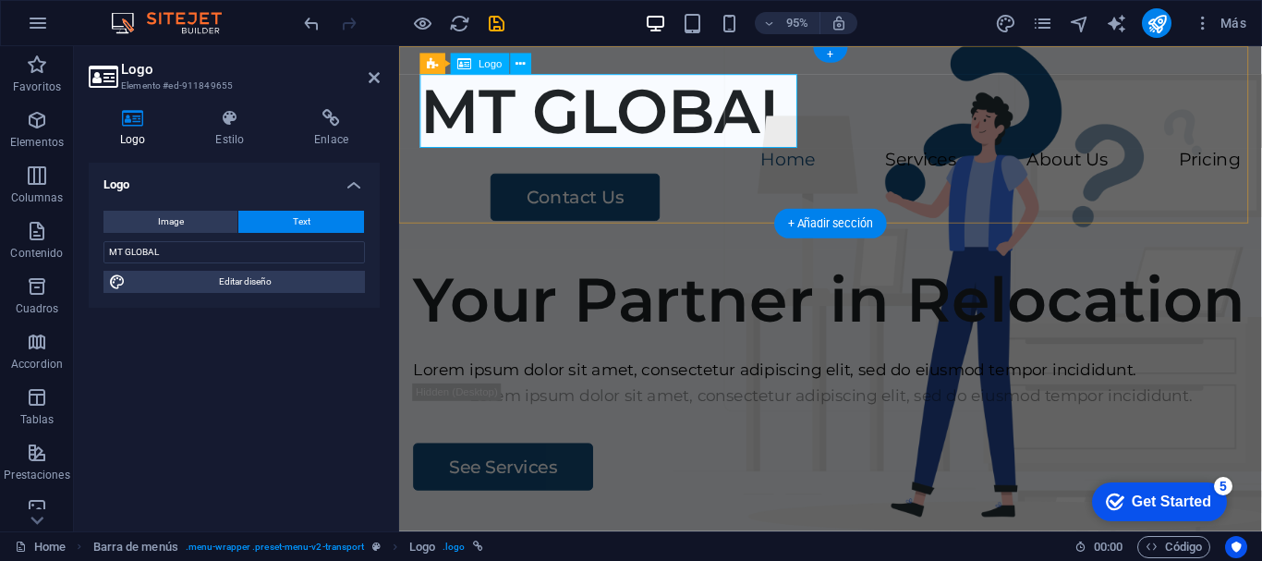
click at [441, 132] on div "MT GLOBAL" at bounding box center [853, 115] width 864 height 78
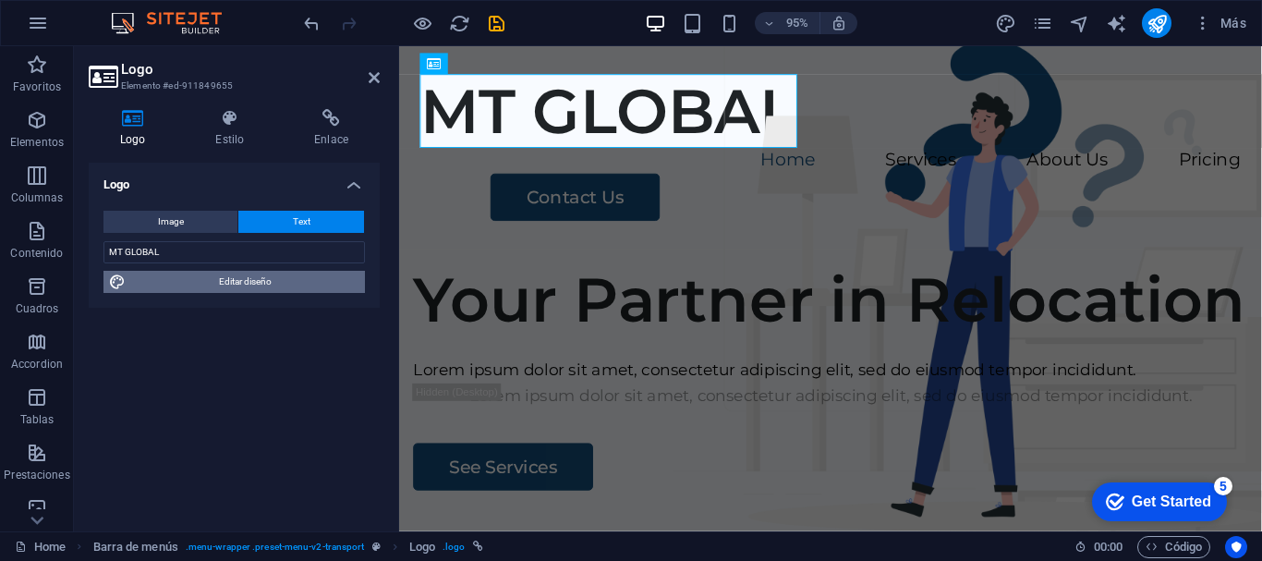
drag, startPoint x: 184, startPoint y: 274, endPoint x: 866, endPoint y: 435, distance: 700.5
click at [184, 274] on span "Editar diseño" at bounding box center [245, 282] width 228 height 22
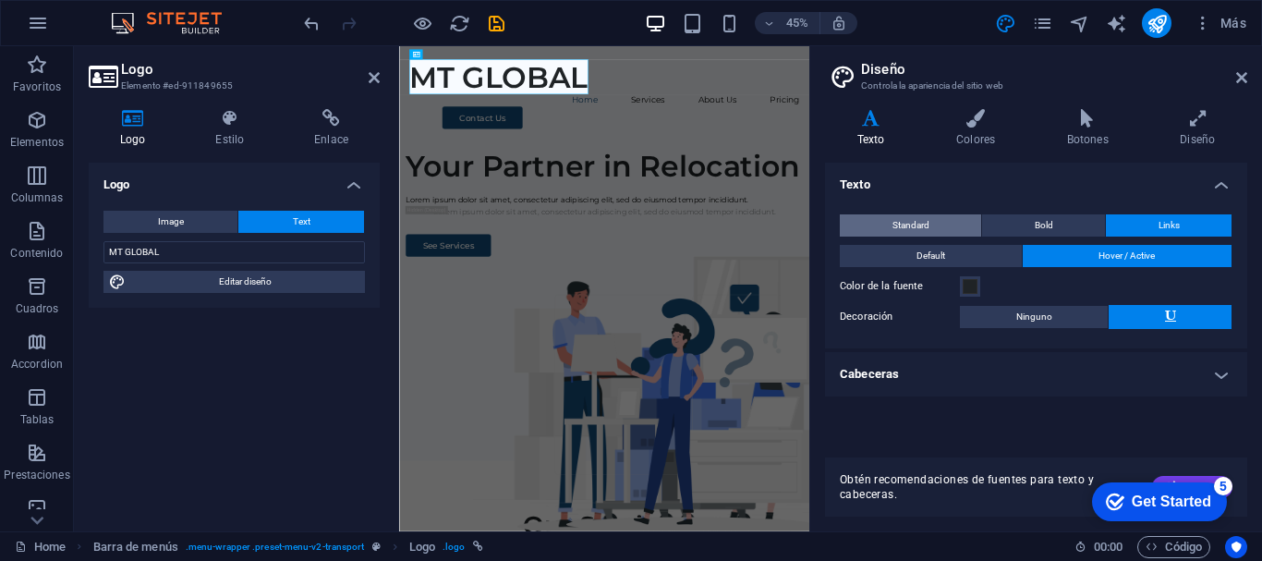
click at [962, 231] on button "Standard" at bounding box center [910, 225] width 141 height 22
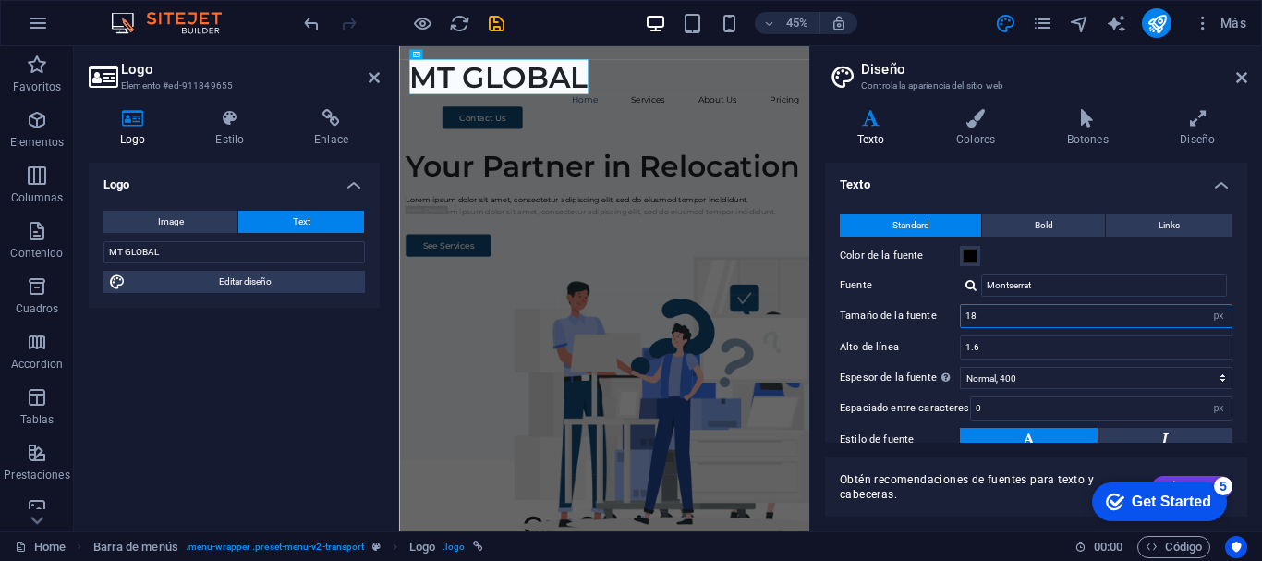
click at [1030, 321] on input "18" at bounding box center [1096, 316] width 271 height 22
drag, startPoint x: 1066, startPoint y: 319, endPoint x: 868, endPoint y: 334, distance: 198.3
click at [868, 334] on div "Standard Bold Links Color de la fuente Fuente Montserrat Tamaño de la fuente 18…" at bounding box center [1036, 366] width 430 height 340
type input "12"
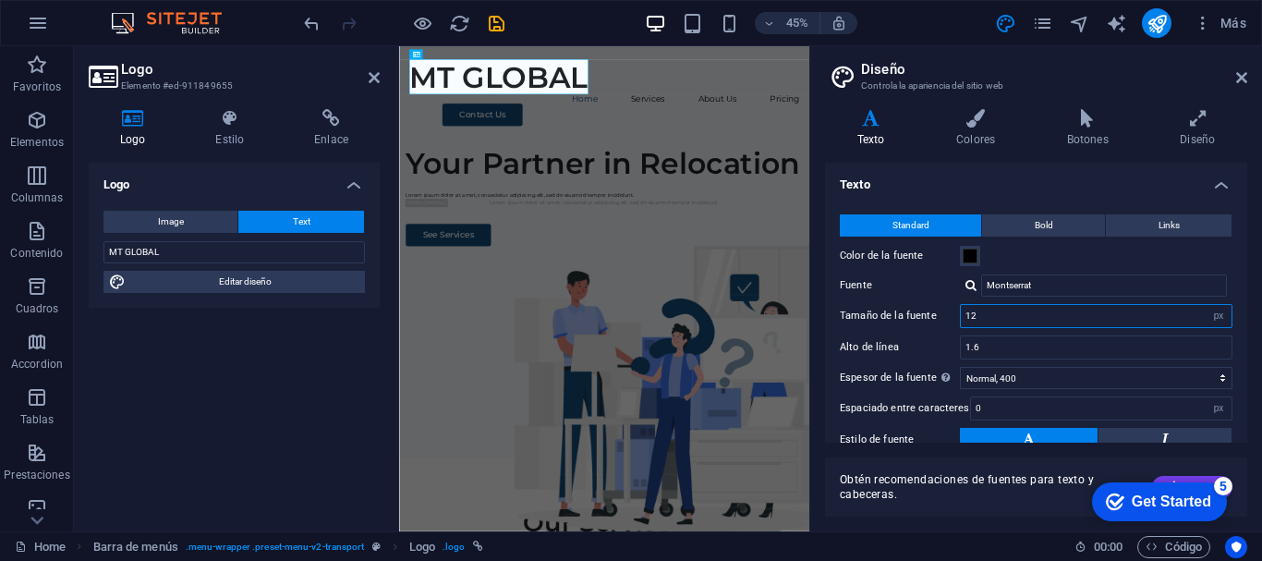
click at [1015, 320] on input "12" at bounding box center [1096, 316] width 271 height 22
drag, startPoint x: 1024, startPoint y: 319, endPoint x: 914, endPoint y: 319, distance: 109.9
click at [914, 319] on div "Tamaño de la fuente 12 rem px" at bounding box center [1036, 316] width 393 height 24
click at [1240, 84] on icon at bounding box center [1241, 77] width 11 height 15
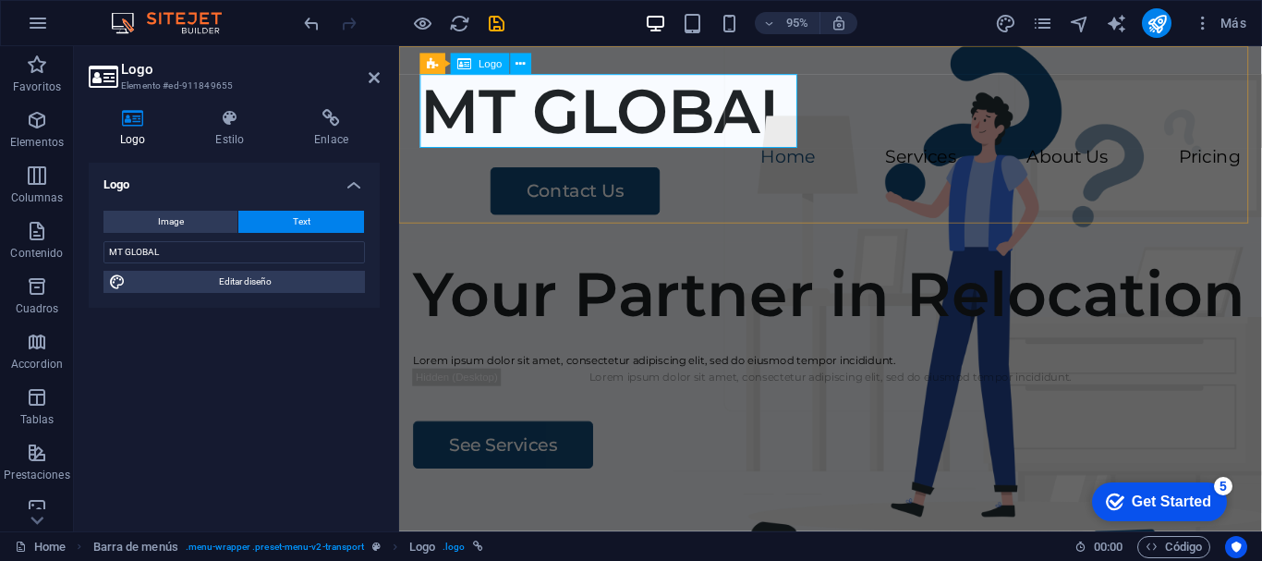
click at [688, 121] on div "MT GLOBAL" at bounding box center [853, 115] width 864 height 78
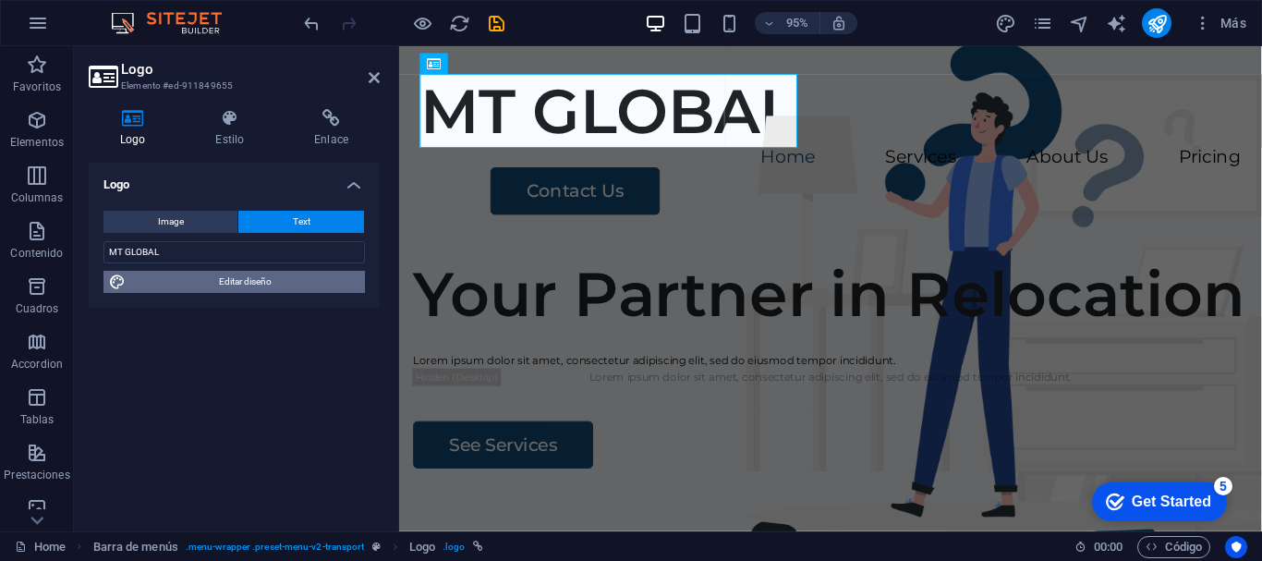
click at [234, 284] on span "Editar diseño" at bounding box center [245, 282] width 228 height 22
select select "px"
select select "400"
select select "px"
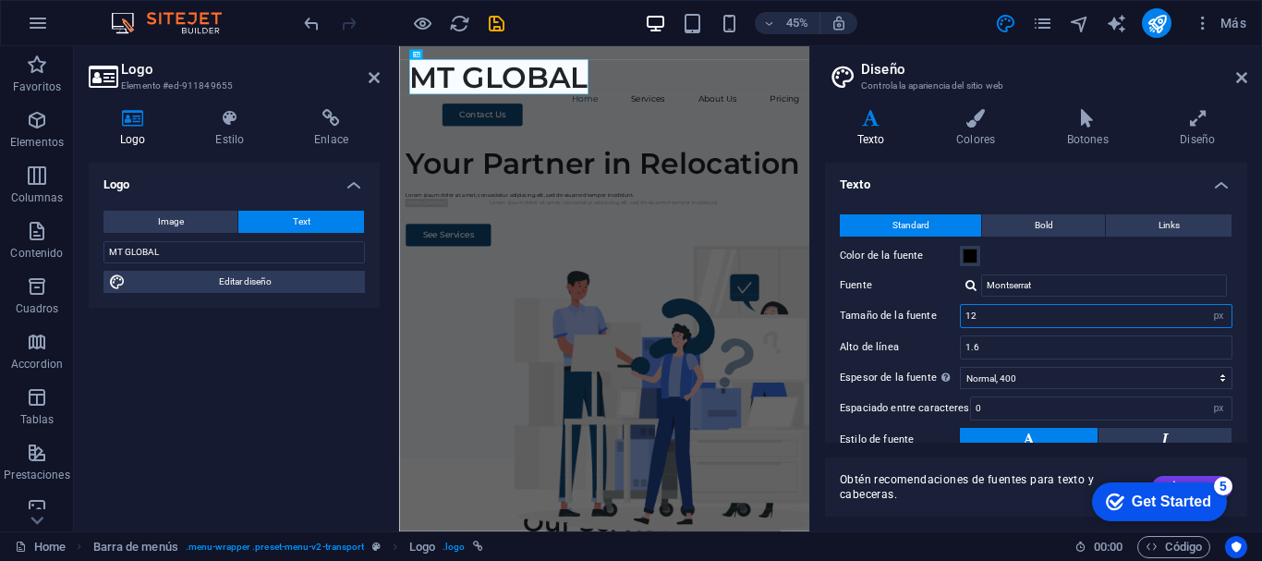
click at [1014, 315] on input "12" at bounding box center [1096, 316] width 271 height 22
drag, startPoint x: 1023, startPoint y: 310, endPoint x: 841, endPoint y: 298, distance: 182.3
click at [841, 298] on div "Standard Bold Links Color de la fuente Fuente Montserrat Tamaño de la fuente 12…" at bounding box center [1036, 366] width 430 height 340
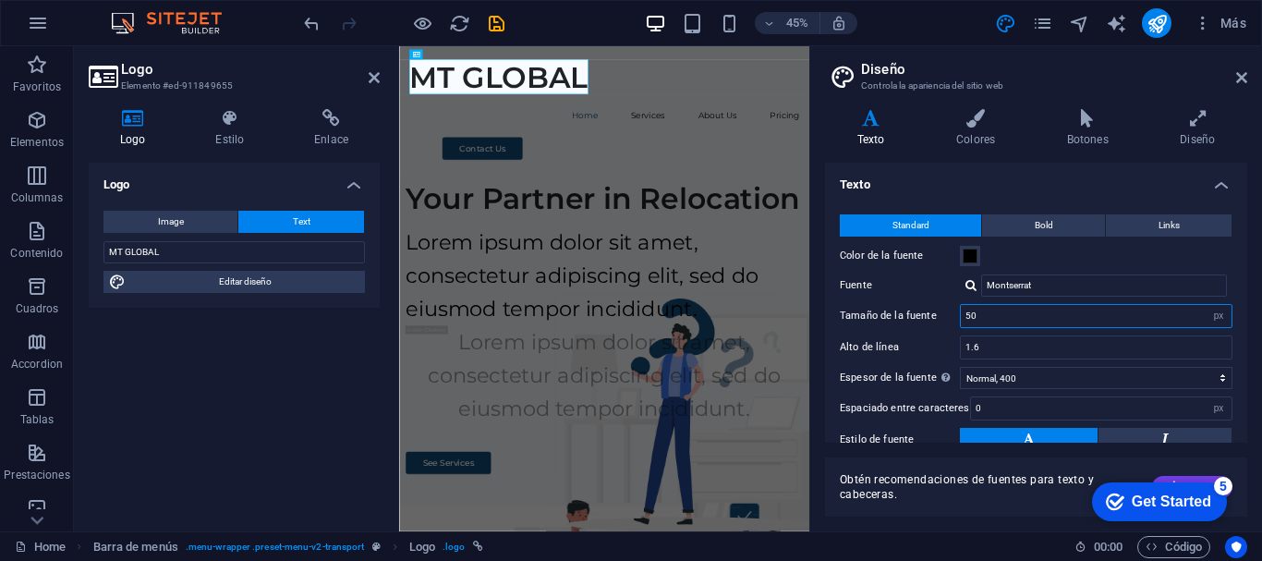
drag, startPoint x: 996, startPoint y: 320, endPoint x: 875, endPoint y: 319, distance: 121.0
click at [875, 319] on div "Tamaño de la fuente 50 rem px" at bounding box center [1036, 316] width 393 height 24
type input "18"
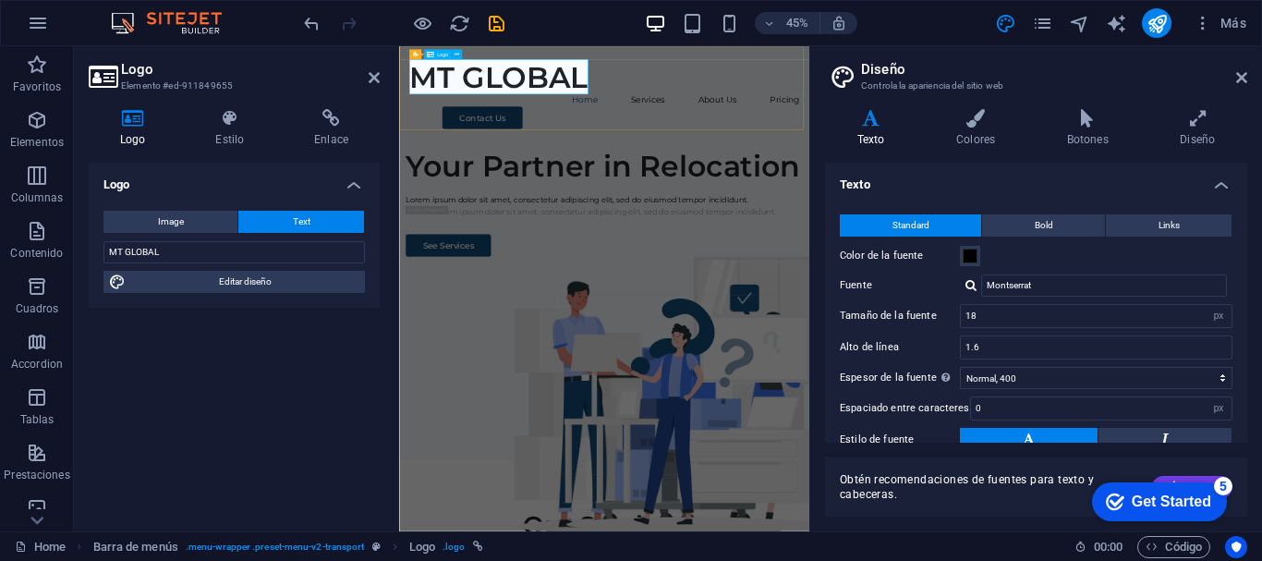
click at [752, 105] on div "MT GLOBAL" at bounding box center [855, 115] width 868 height 78
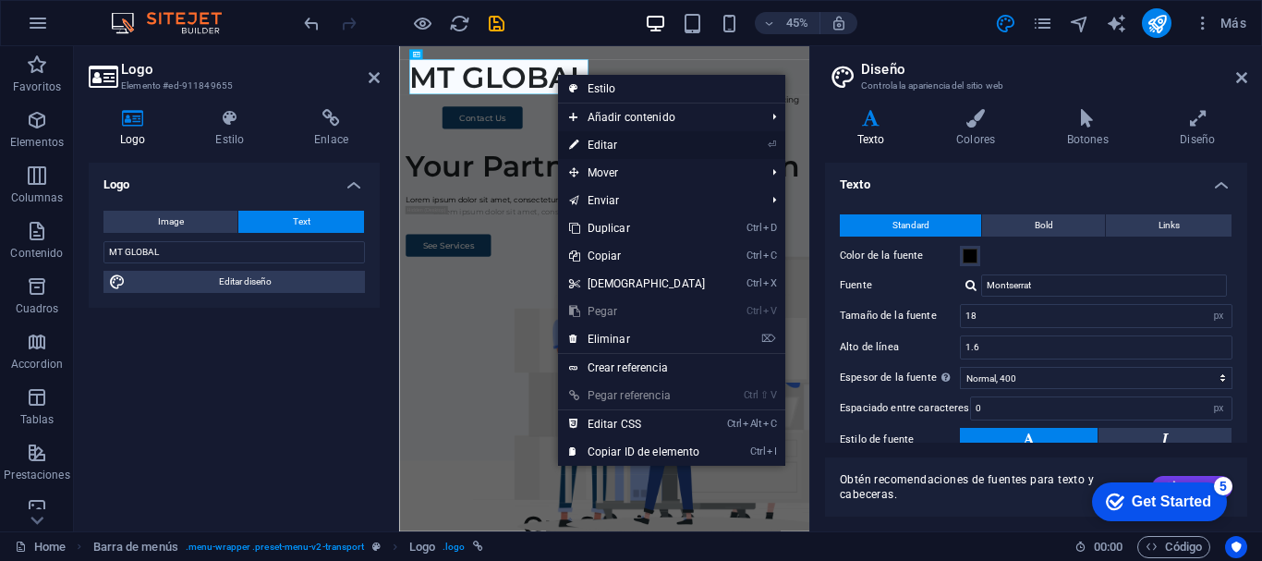
click at [629, 148] on link "⏎ Editar" at bounding box center [637, 145] width 159 height 28
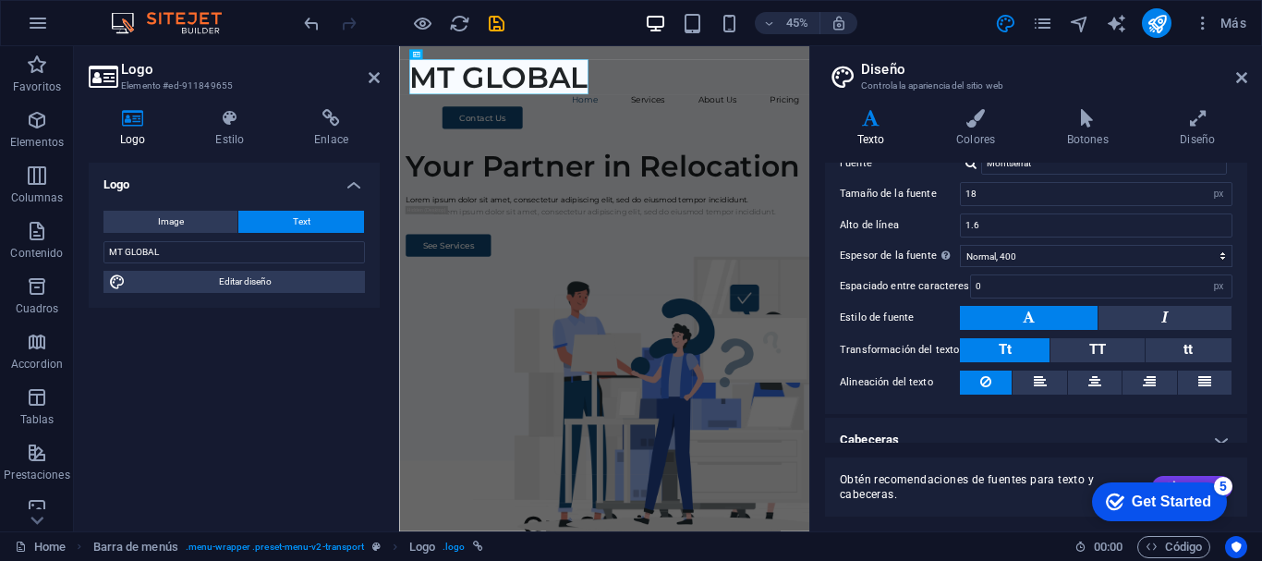
scroll to position [141, 0]
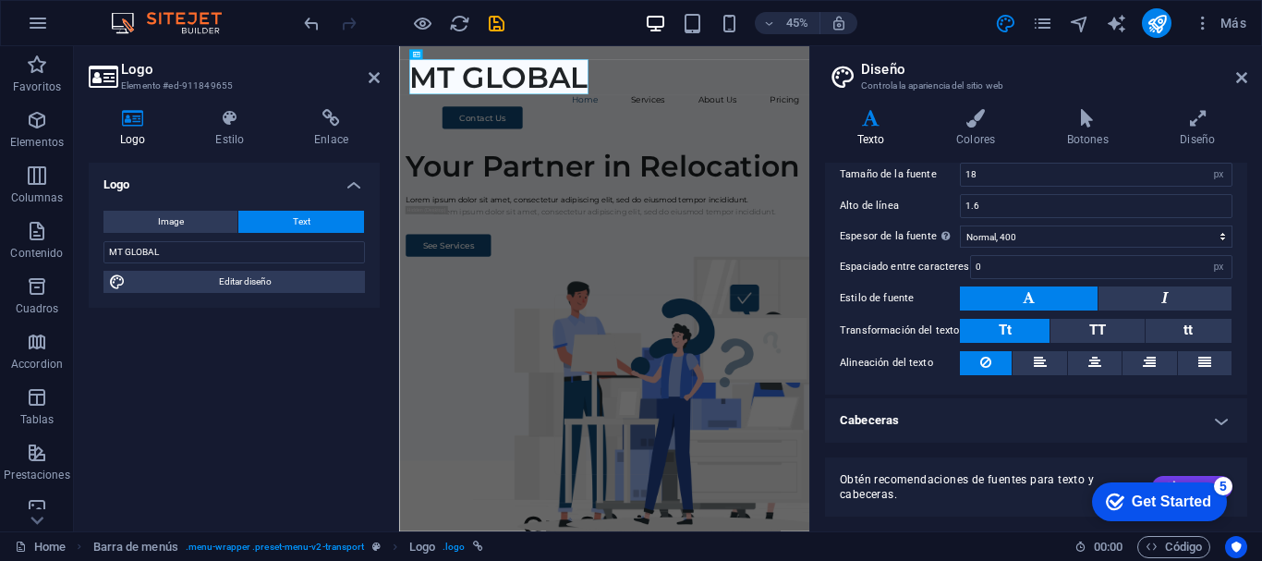
click at [1187, 428] on h4 "Cabeceras" at bounding box center [1036, 420] width 422 height 44
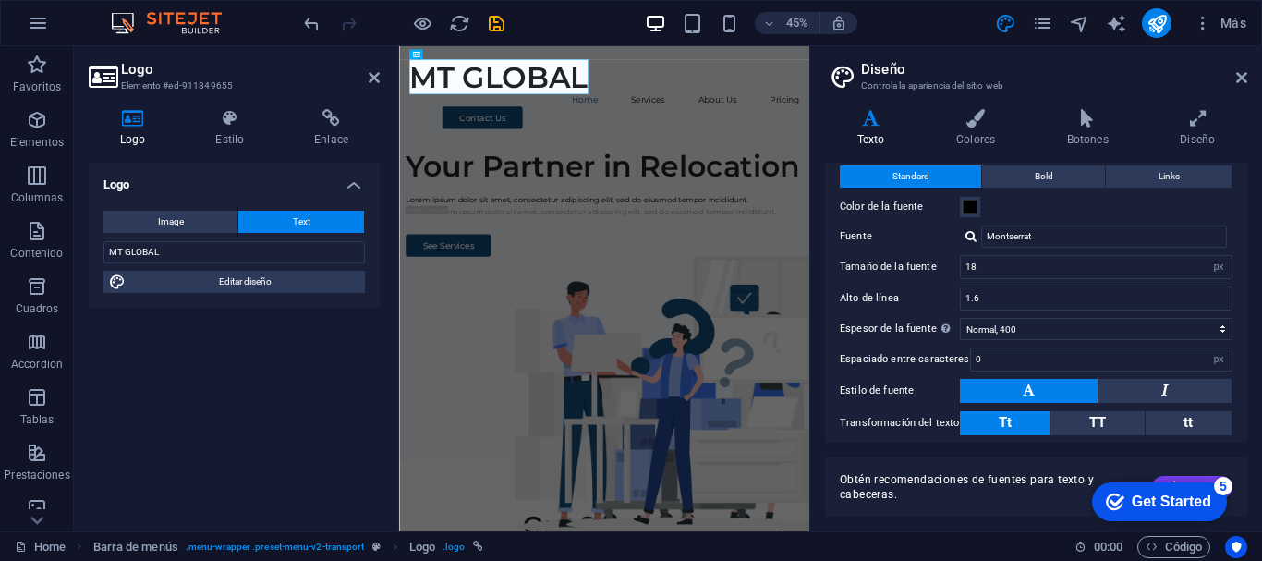
scroll to position [0, 0]
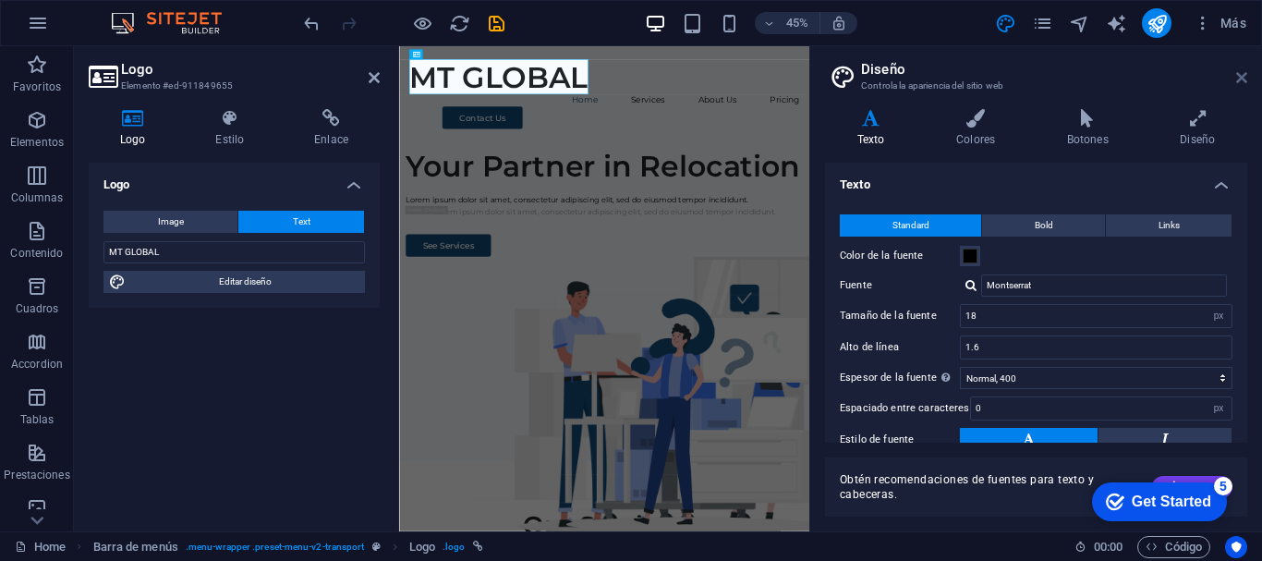
click at [1240, 74] on icon at bounding box center [1241, 77] width 11 height 15
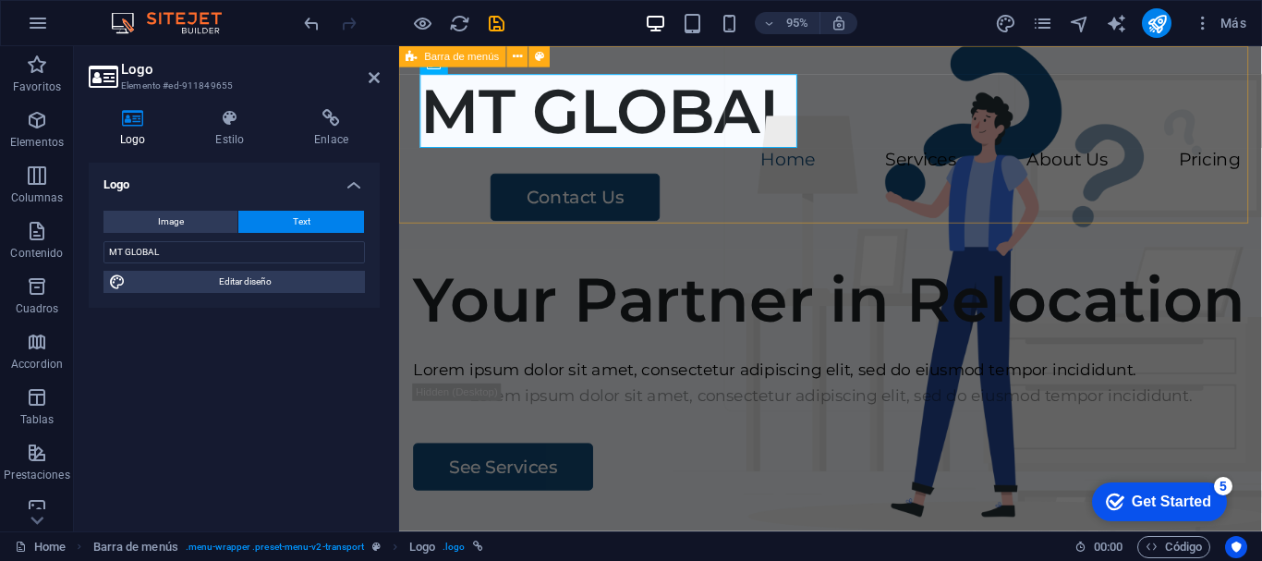
click at [736, 195] on div "MT GLOBAL Home Services About Us Pricing Contact Us" at bounding box center [853, 152] width 908 height 213
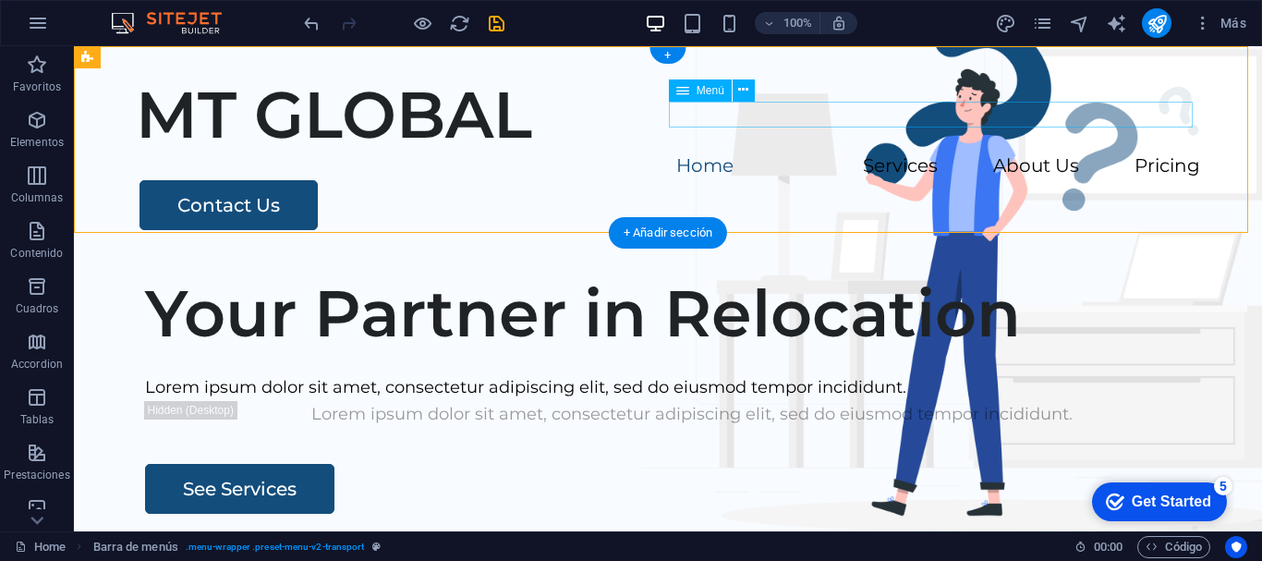
click at [698, 153] on nav "Home Services About Us Pricing" at bounding box center [668, 166] width 1064 height 27
click at [892, 153] on nav "Home Services About Us Pricing" at bounding box center [668, 166] width 1064 height 27
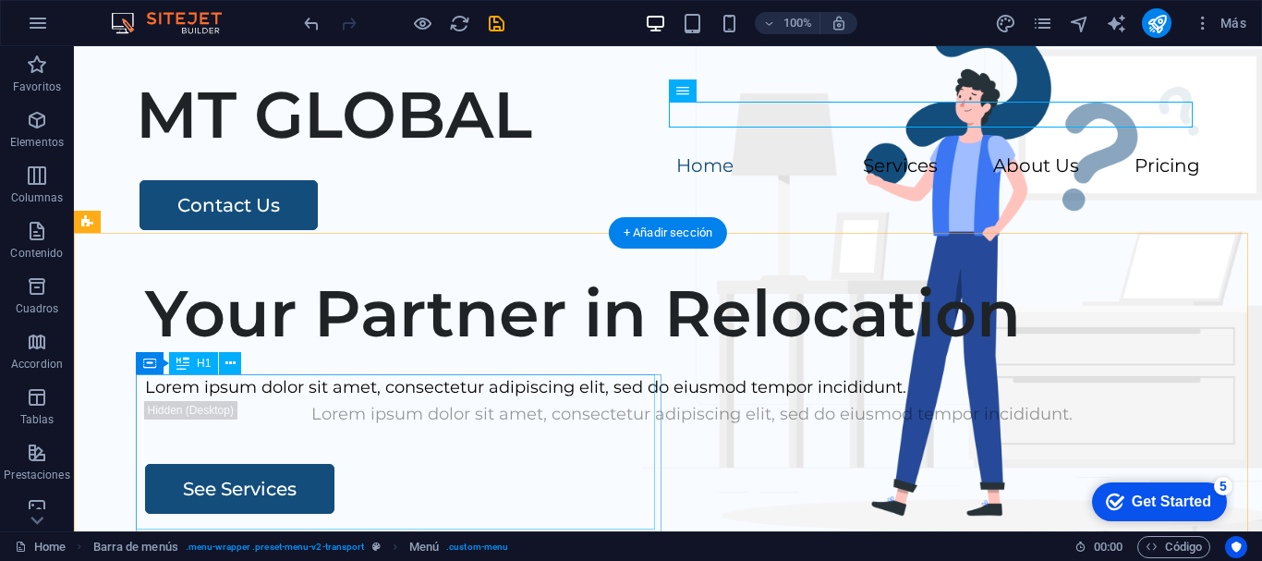
click at [403, 352] on div "Your Partner in Relocation" at bounding box center [692, 313] width 1094 height 78
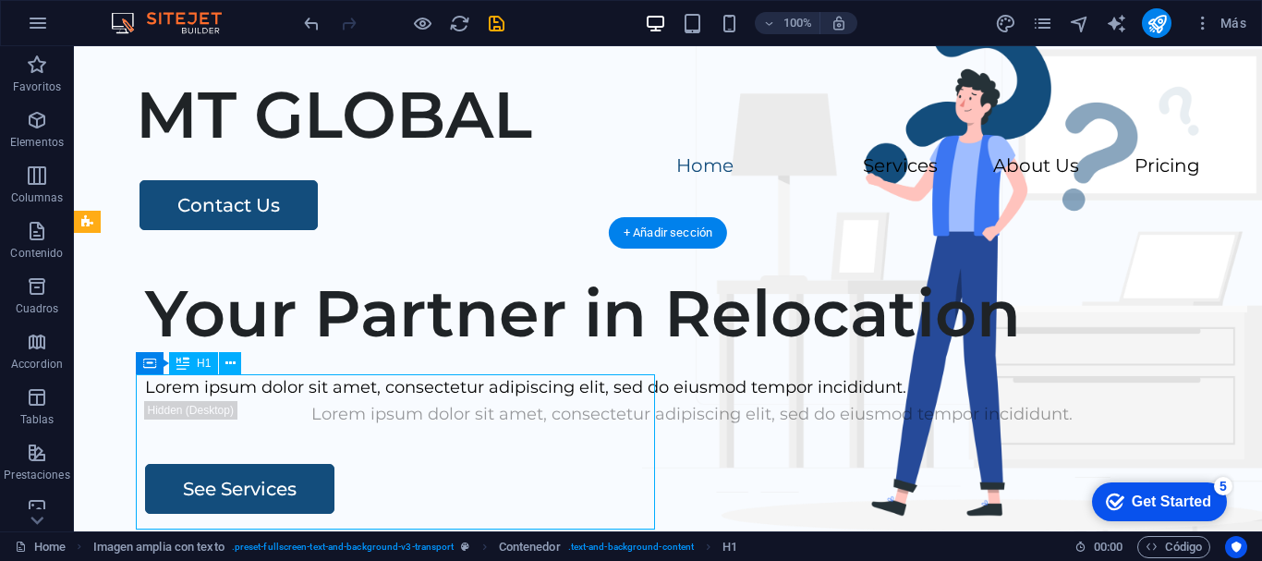
click at [447, 352] on div "Your Partner in Relocation" at bounding box center [692, 313] width 1094 height 78
drag, startPoint x: 447, startPoint y: 472, endPoint x: 123, endPoint y: 494, distance: 325.0
click at [448, 352] on div "Your Partner in Relocation" at bounding box center [692, 313] width 1094 height 78
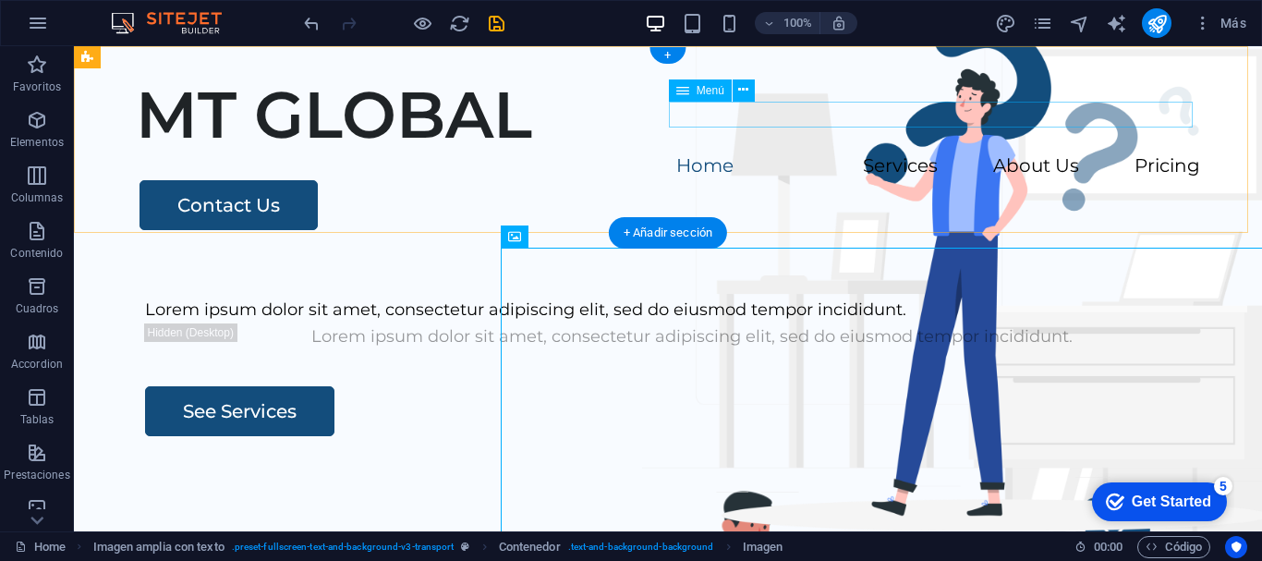
click at [812, 153] on nav "Home Services About Us Pricing" at bounding box center [668, 166] width 1064 height 27
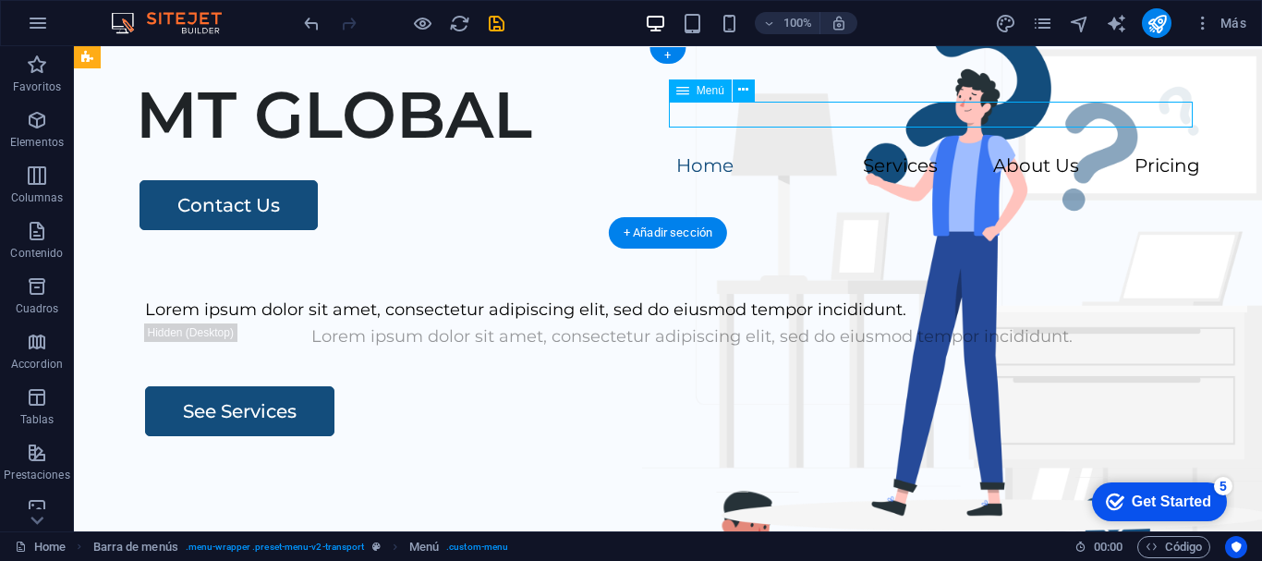
click at [812, 153] on nav "Home Services About Us Pricing" at bounding box center [668, 166] width 1064 height 27
click at [508, 125] on div "MT GLOBAL Home Services About Us Pricing Contact Us" at bounding box center [668, 152] width 1188 height 213
select select
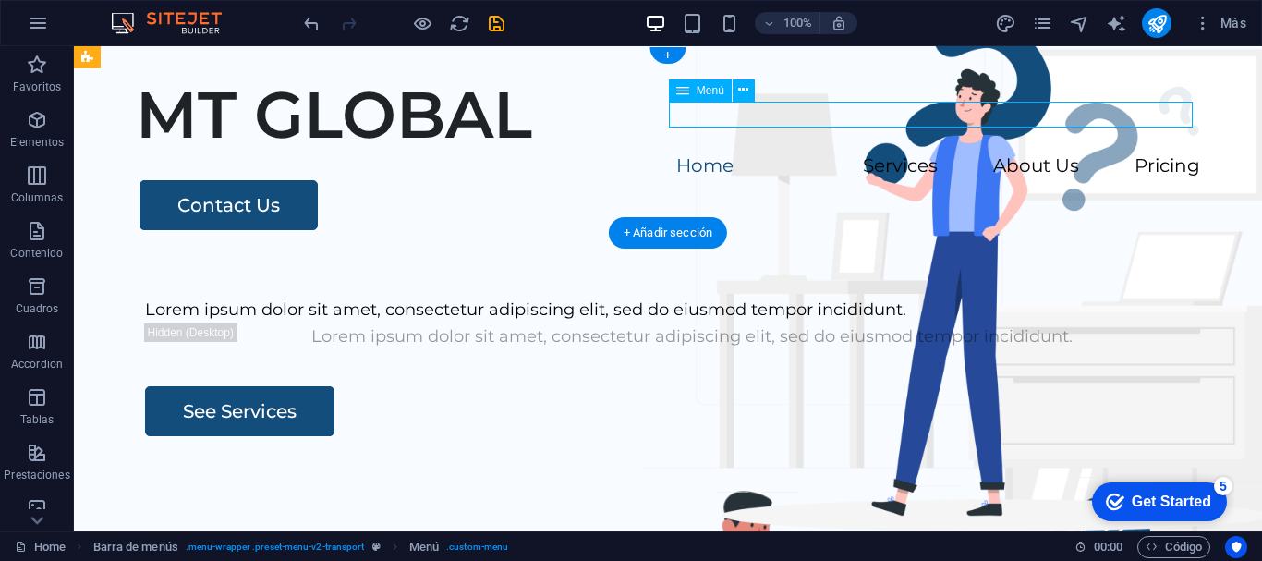
select select
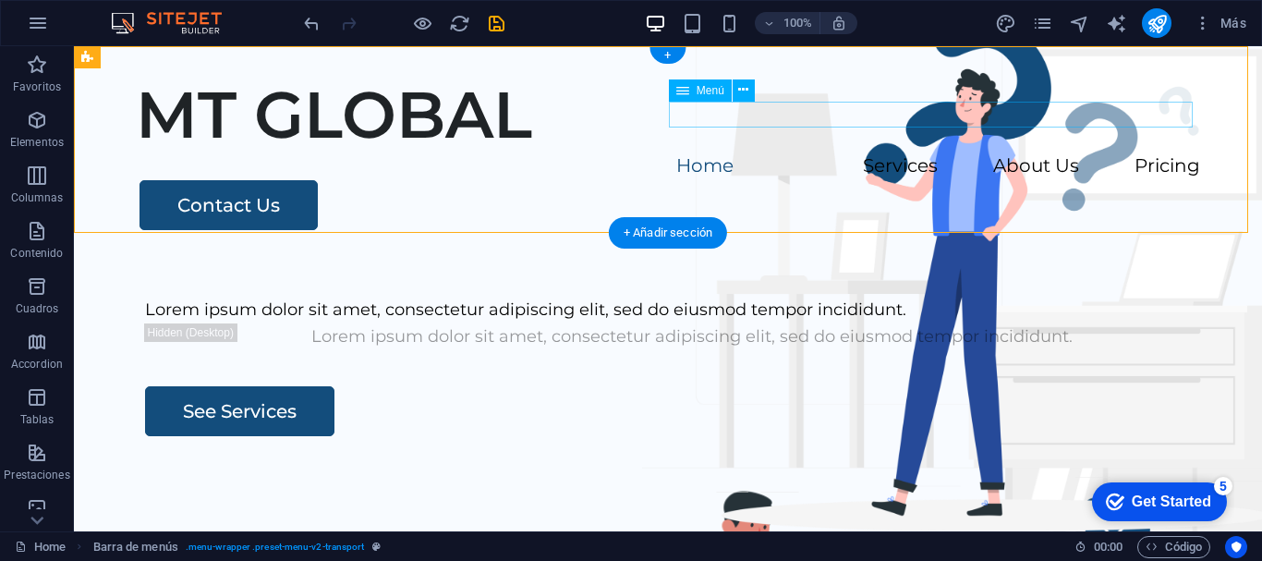
click at [801, 153] on nav "Home Services About Us Pricing" at bounding box center [668, 166] width 1064 height 27
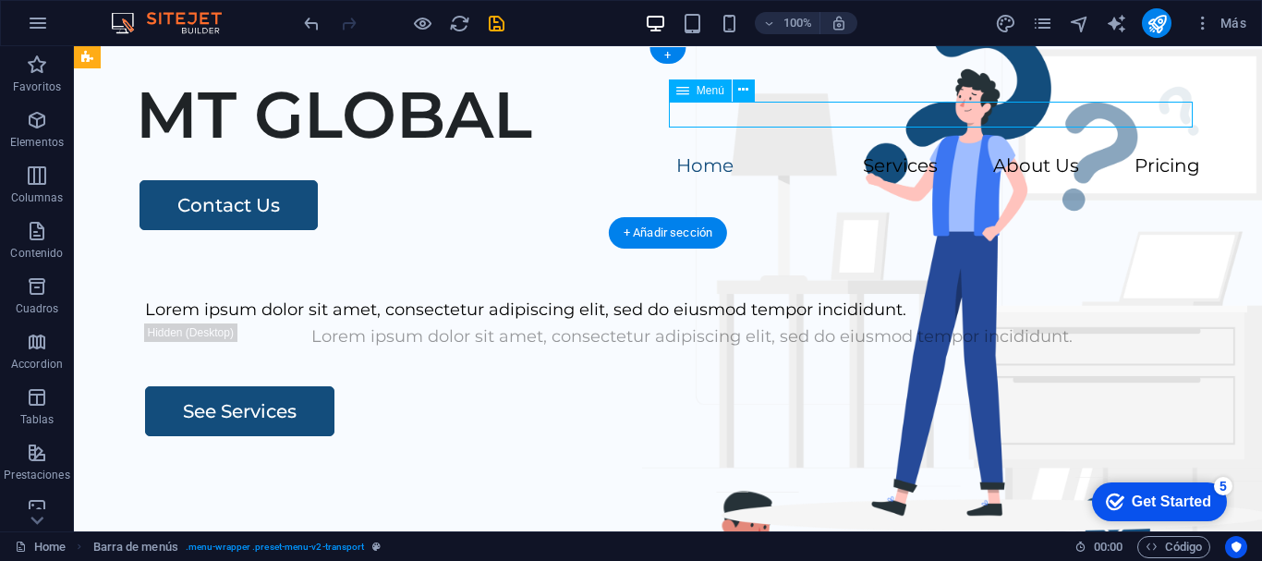
click at [801, 153] on nav "Home Services About Us Pricing" at bounding box center [668, 166] width 1064 height 27
select select
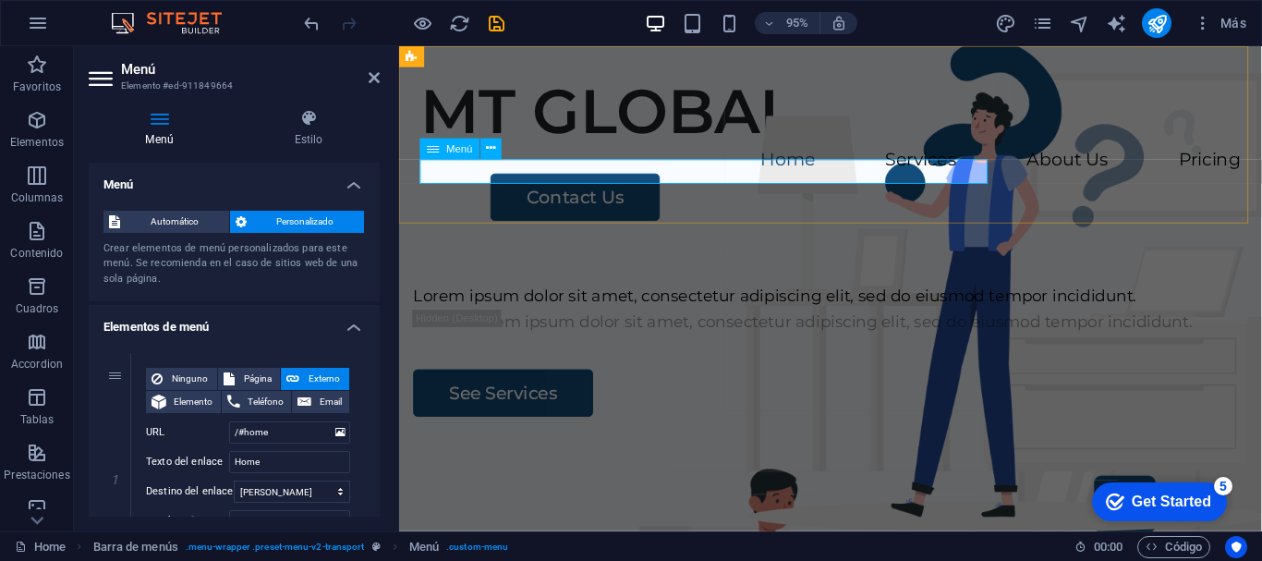
click at [622, 180] on nav "Home Services About Us Pricing" at bounding box center [853, 166] width 864 height 27
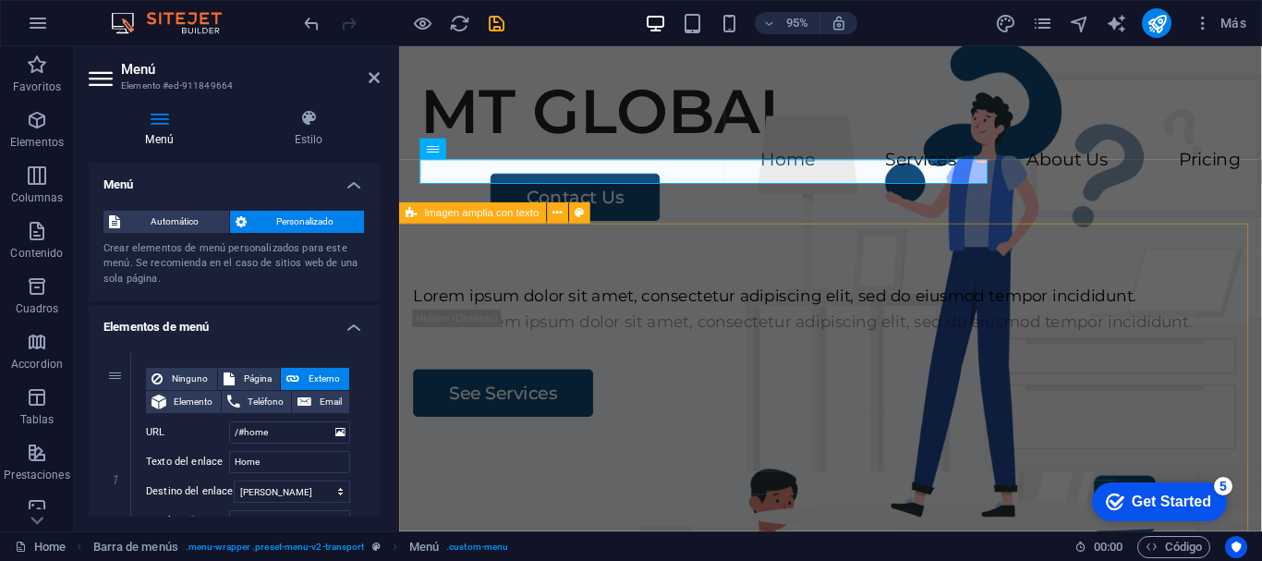
select select "px"
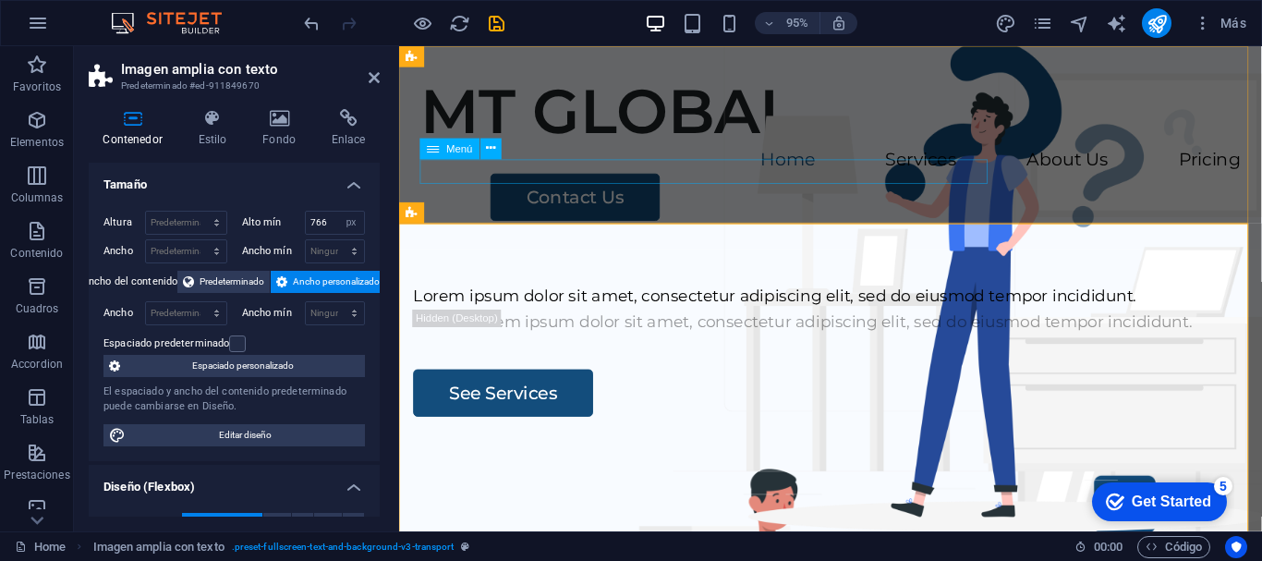
click at [943, 172] on nav "Home Services About Us Pricing" at bounding box center [853, 166] width 864 height 27
select select
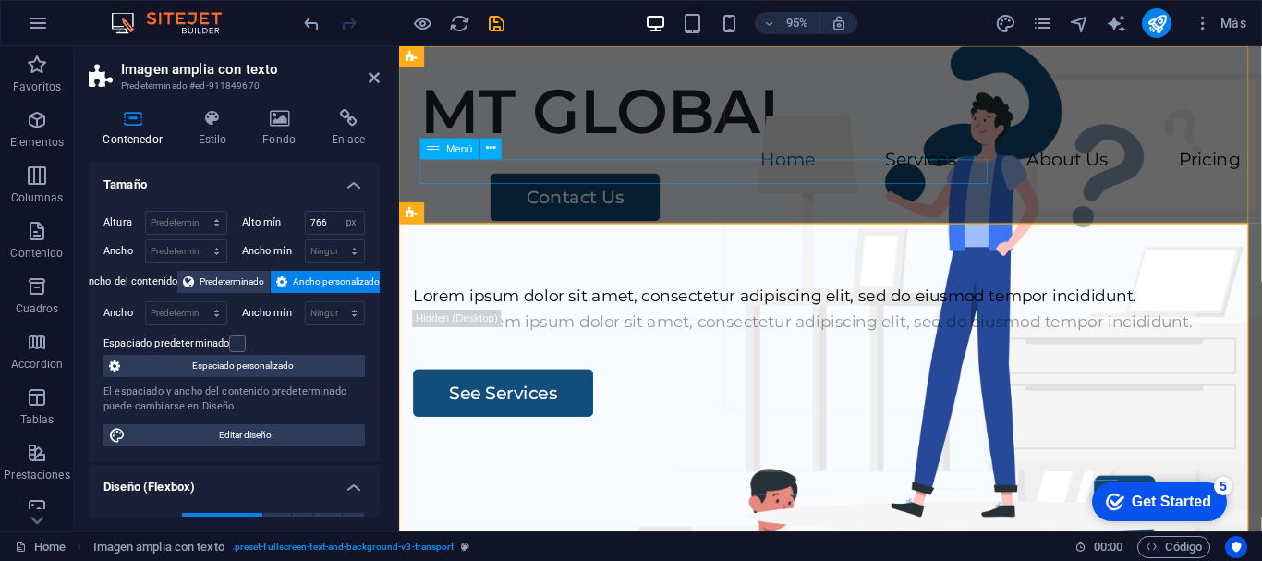
select select
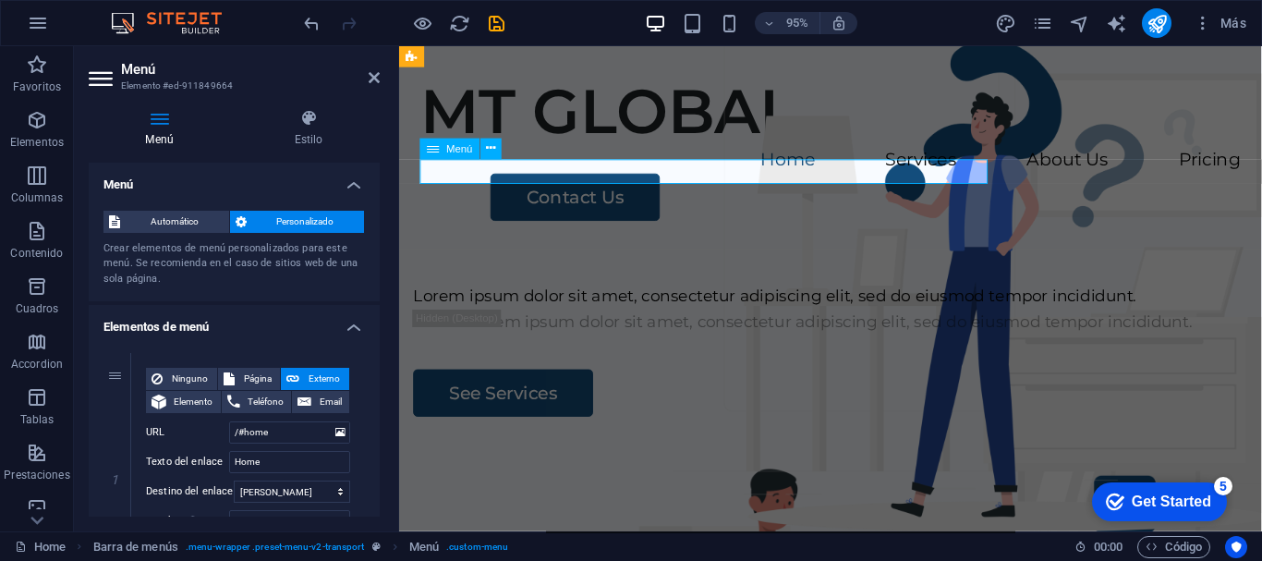
click at [946, 176] on nav "Home Services About Us Pricing" at bounding box center [853, 166] width 864 height 27
click at [962, 180] on nav "Home Services About Us Pricing" at bounding box center [853, 166] width 864 height 27
click at [248, 398] on span "Teléfono" at bounding box center [266, 402] width 41 height 22
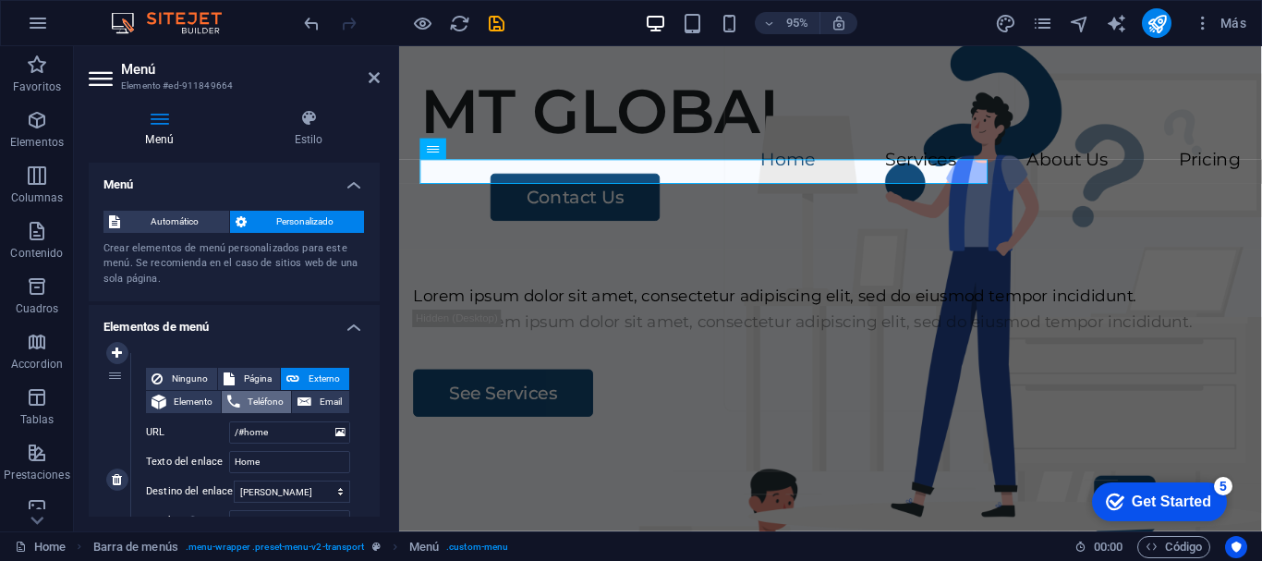
select select
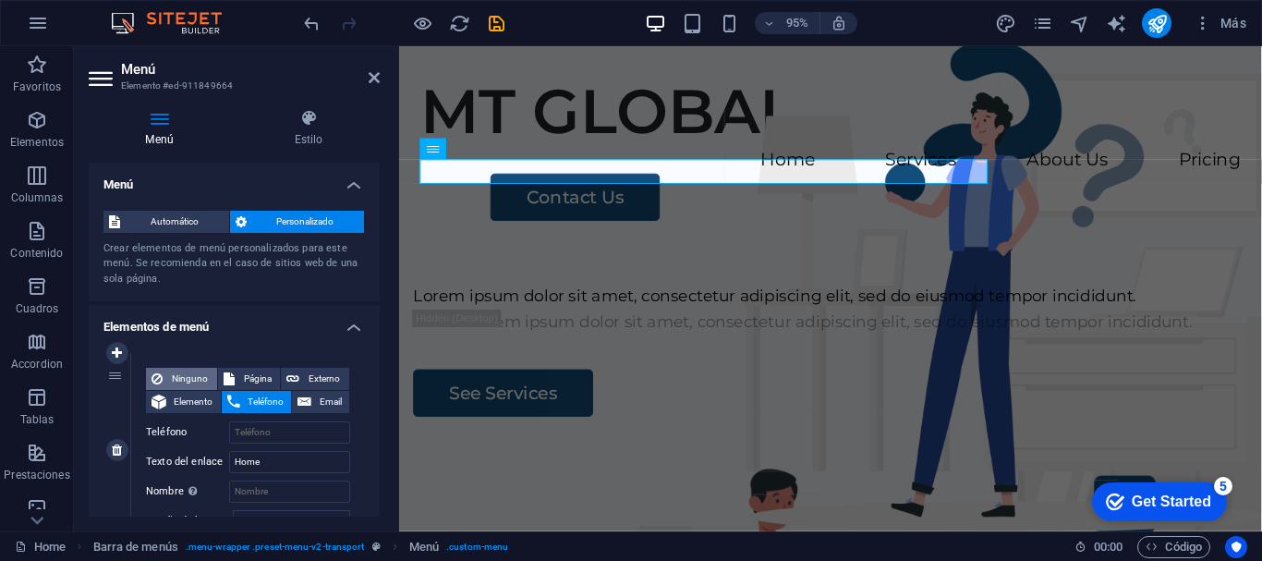
click at [190, 378] on span "Ninguno" at bounding box center [189, 379] width 43 height 22
select select
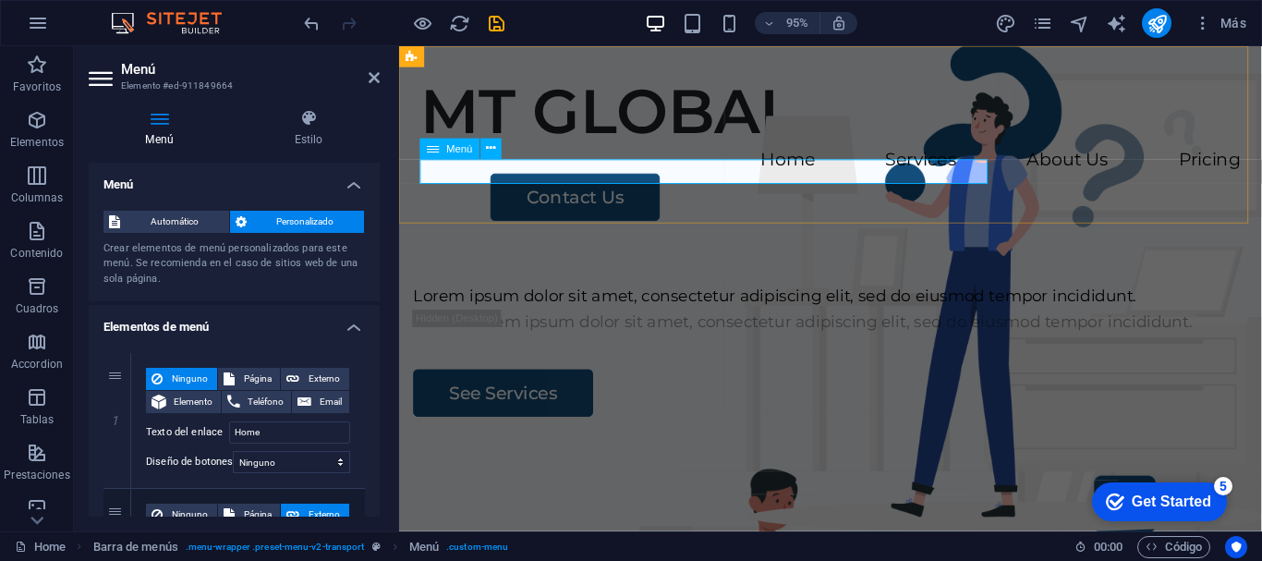
click at [450, 151] on span "Menú" at bounding box center [459, 148] width 27 height 10
click at [240, 370] on span "Página" at bounding box center [257, 379] width 35 height 22
select select
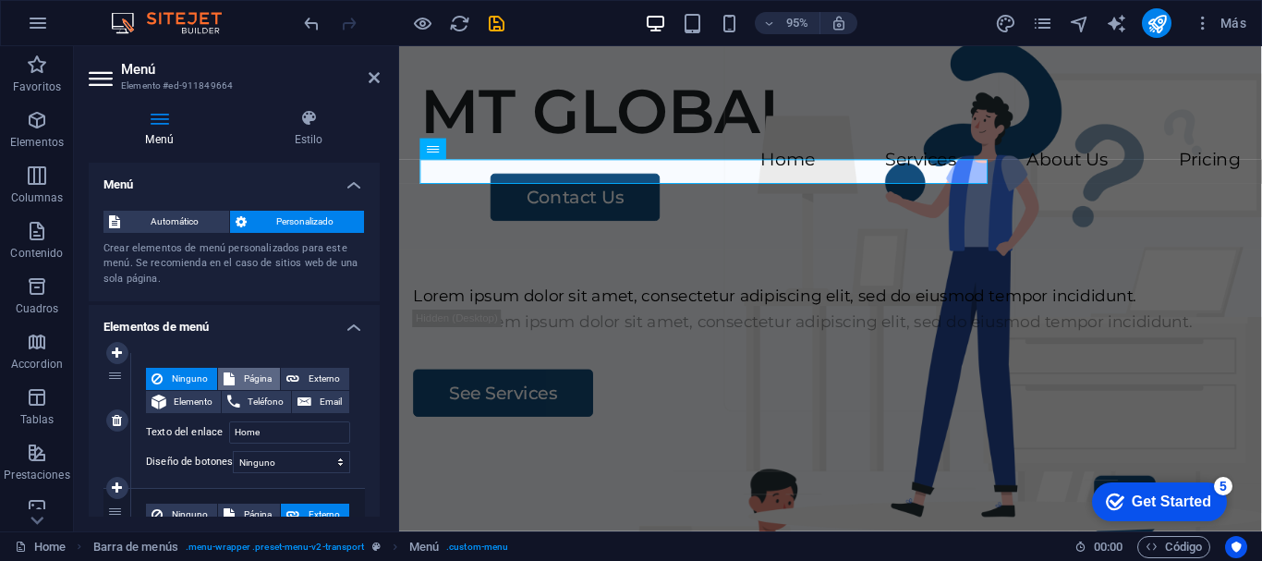
select select
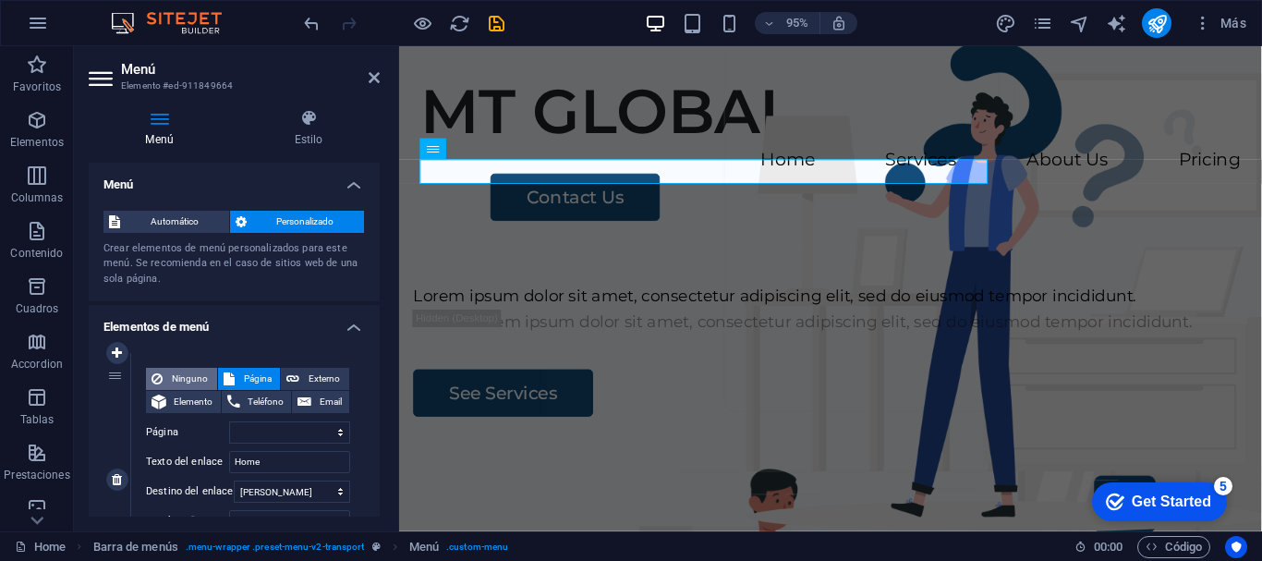
click at [192, 378] on span "Ninguno" at bounding box center [189, 379] width 43 height 22
select select
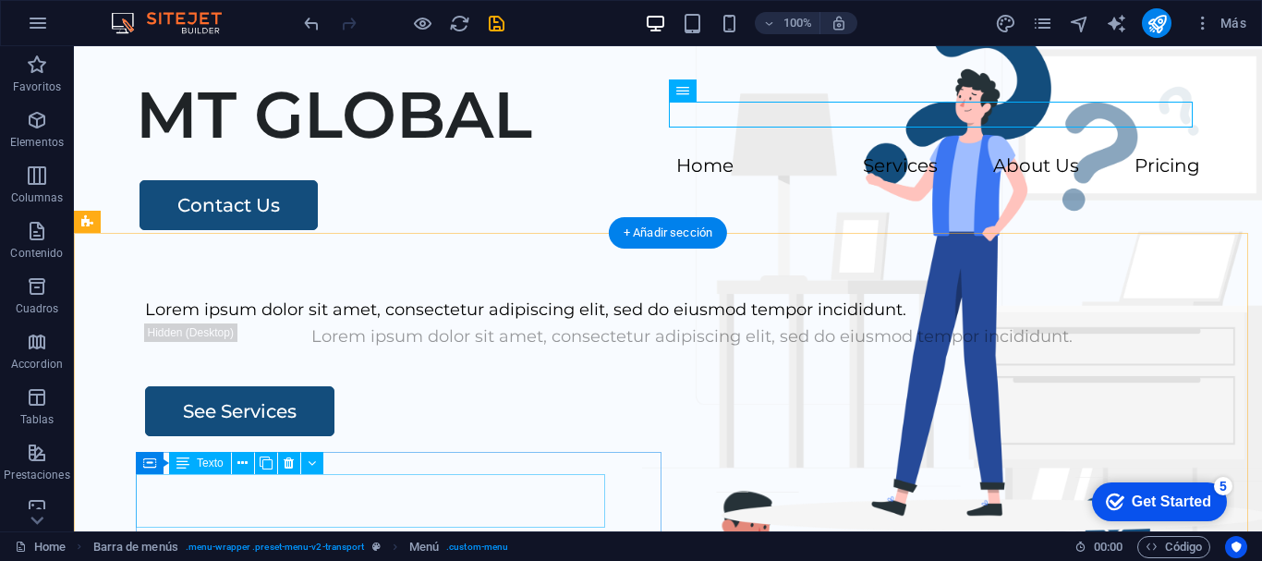
click at [310, 323] on div "Lorem ipsum dolor sit amet, consectetur adipiscing elit, sed do eiusmod tempor …" at bounding box center [692, 310] width 1094 height 27
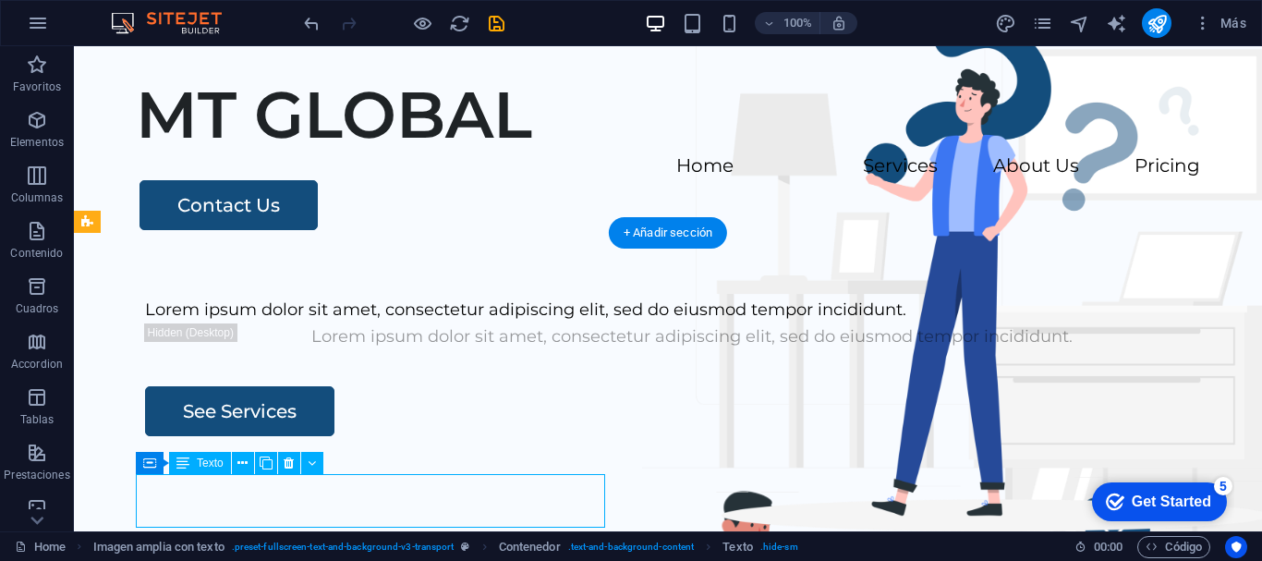
click at [448, 323] on div "Lorem ipsum dolor sit amet, consectetur adipiscing elit, sed do eiusmod tempor …" at bounding box center [692, 310] width 1094 height 27
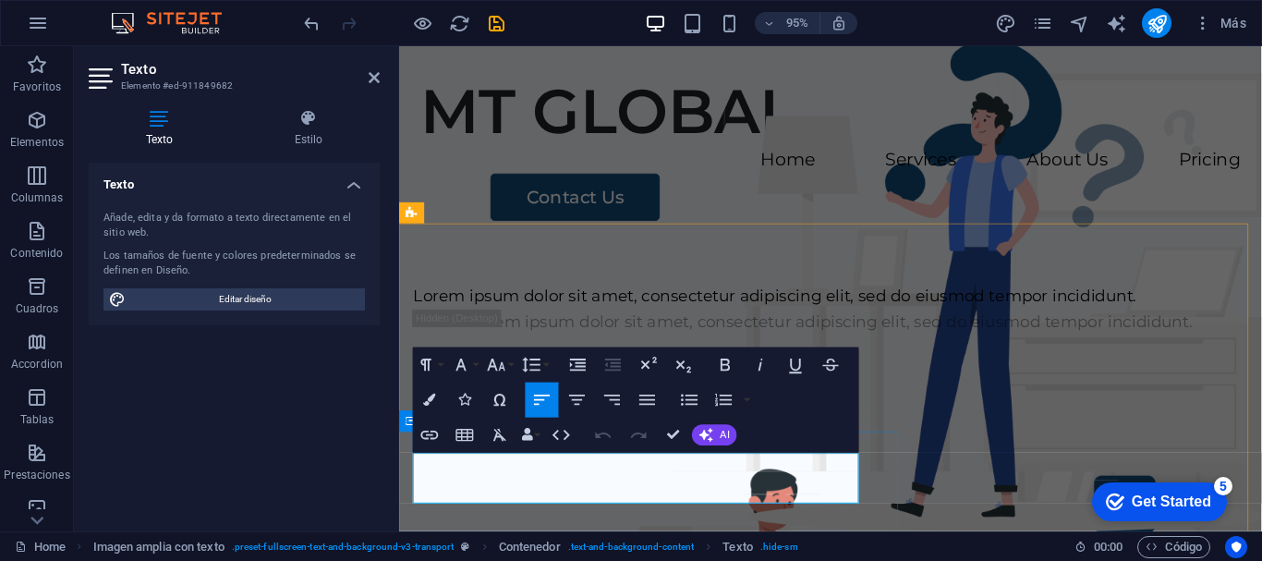
click at [725, 323] on p "Lorem ipsum dolor sit amet, consectetur adipiscing elit, sed do eiusmod tempor …" at bounding box center [853, 310] width 879 height 27
drag, startPoint x: 734, startPoint y: 521, endPoint x: 291, endPoint y: 459, distance: 447.8
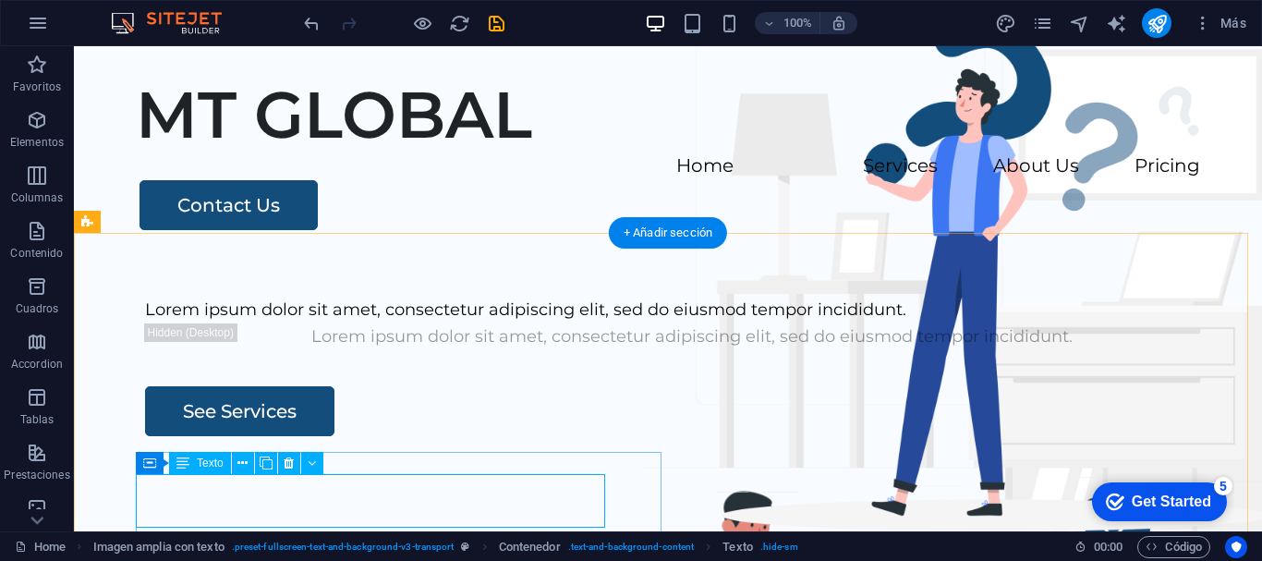
click at [464, 323] on div "Lorem ipsum dolor sit amet, consectetur adipiscing elit, sed do eiusmod tempor …" at bounding box center [692, 310] width 1094 height 27
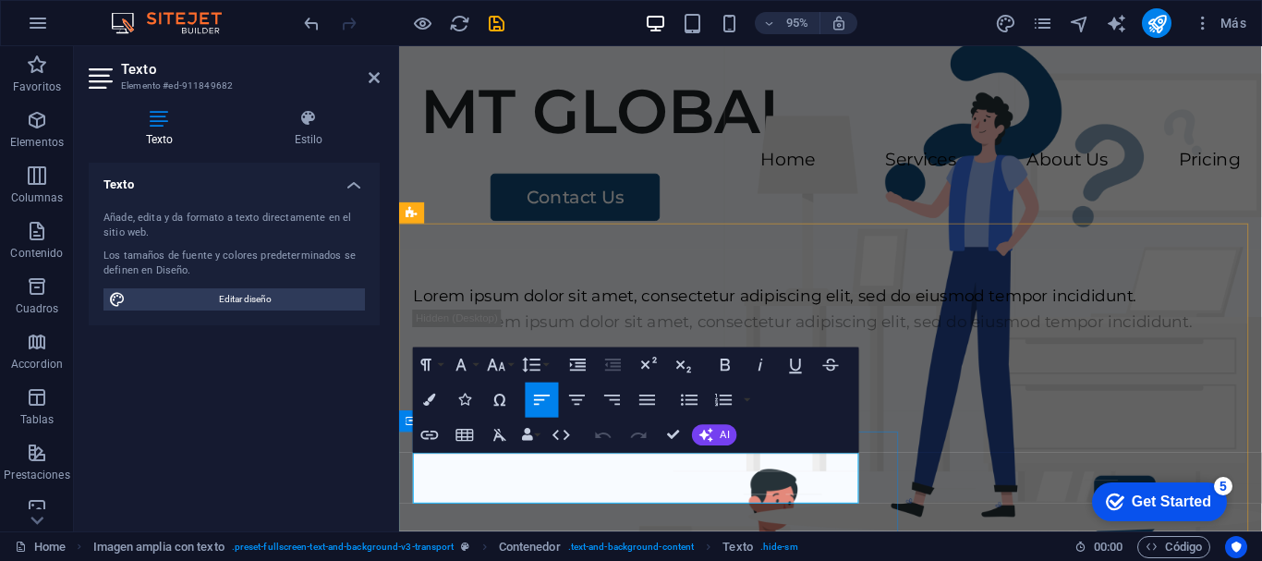
click at [722, 323] on p "Lorem ipsum dolor sit amet, consectetur adipiscing elit, sed do eiusmod tempor …" at bounding box center [853, 310] width 879 height 27
drag, startPoint x: 734, startPoint y: 515, endPoint x: 370, endPoint y: 468, distance: 367.8
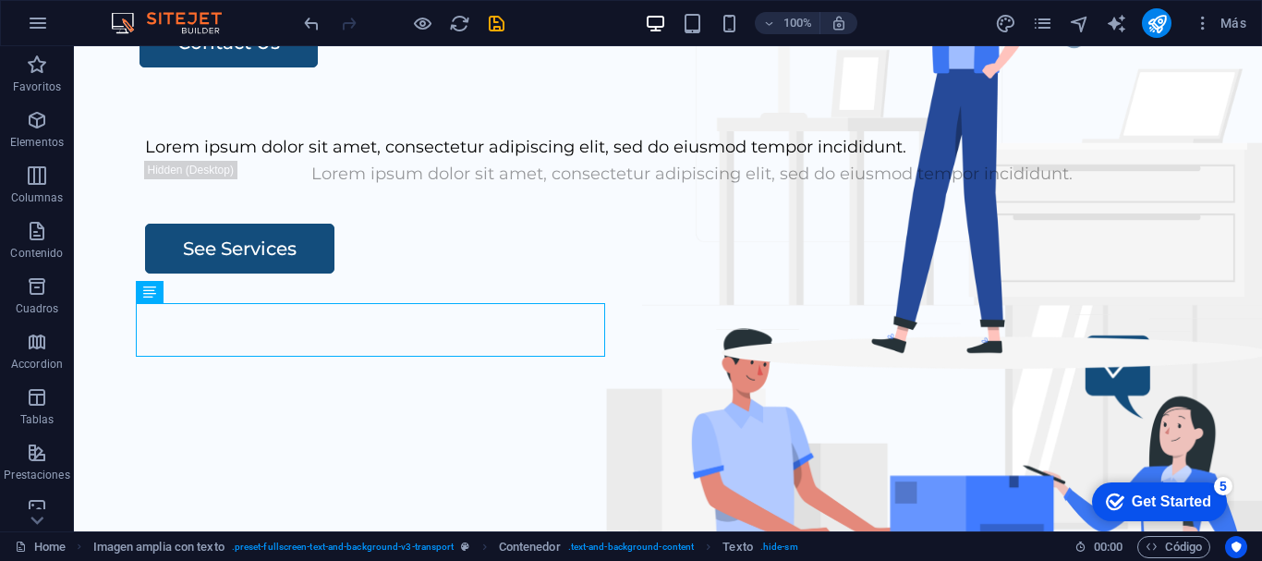
scroll to position [171, 0]
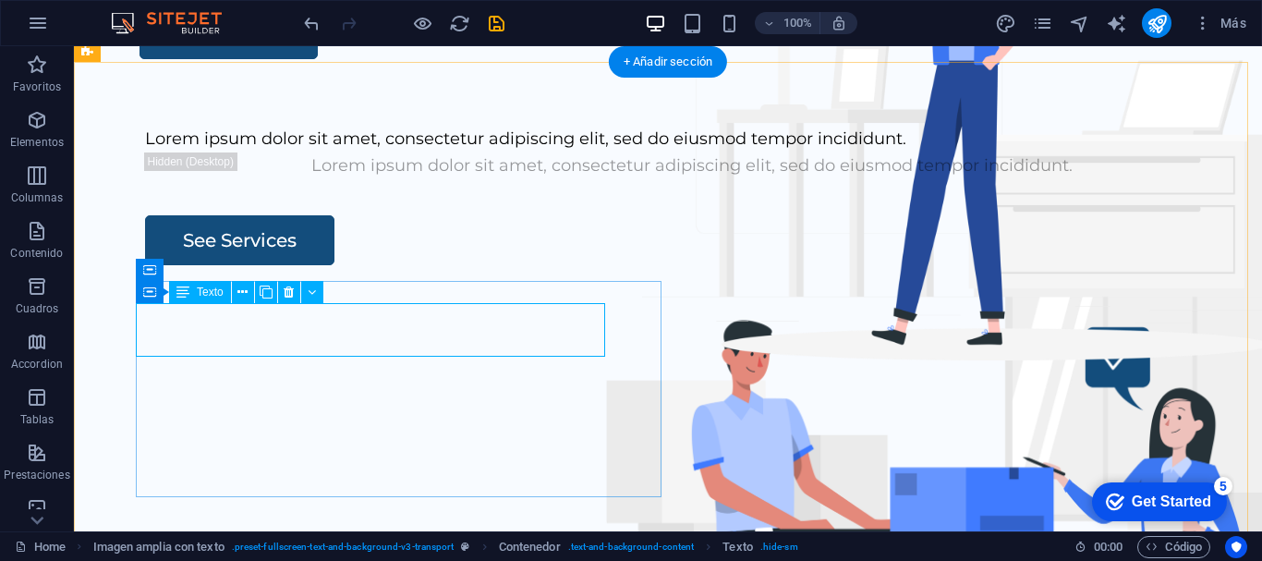
click at [456, 152] on div "Lorem ipsum dolor sit amet, consectetur adipiscing elit, sed do eiusmod tempor …" at bounding box center [692, 139] width 1094 height 27
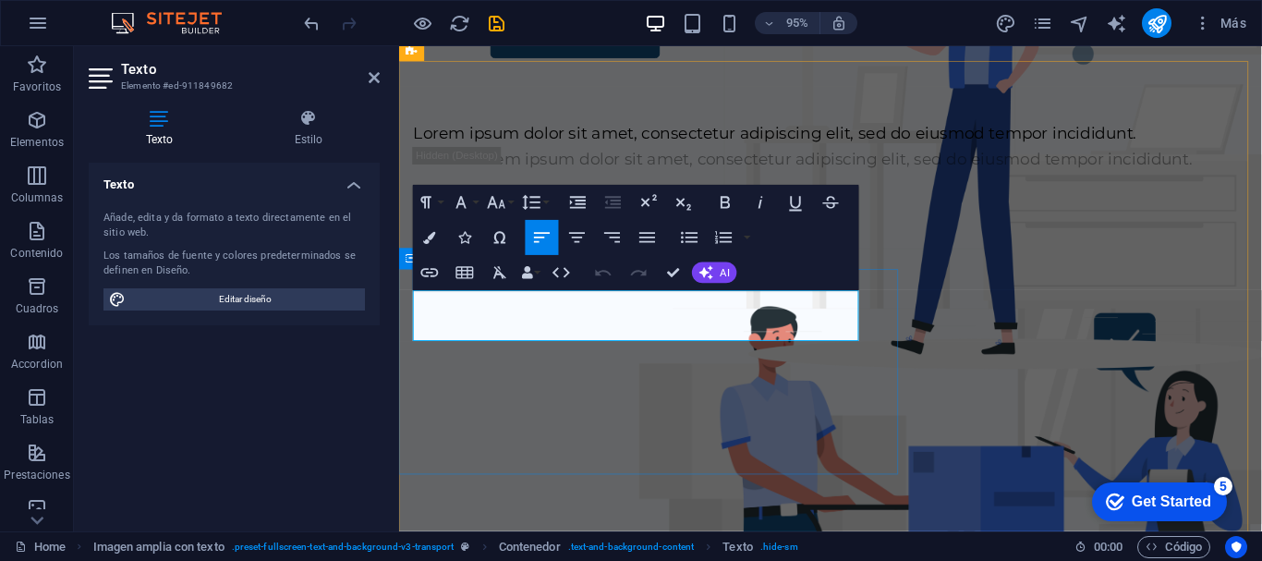
click at [730, 152] on p "Lorem ipsum dolor sit amet, consectetur adipiscing elit, sed do eiusmod tempor …" at bounding box center [853, 139] width 879 height 27
drag, startPoint x: 726, startPoint y: 351, endPoint x: 412, endPoint y: 312, distance: 316.5
click at [412, 266] on div "Lorem ipsum dolor sit amet, consectetur adipiscing elit, sed do eiusmod tempor …" at bounding box center [853, 184] width 908 height 163
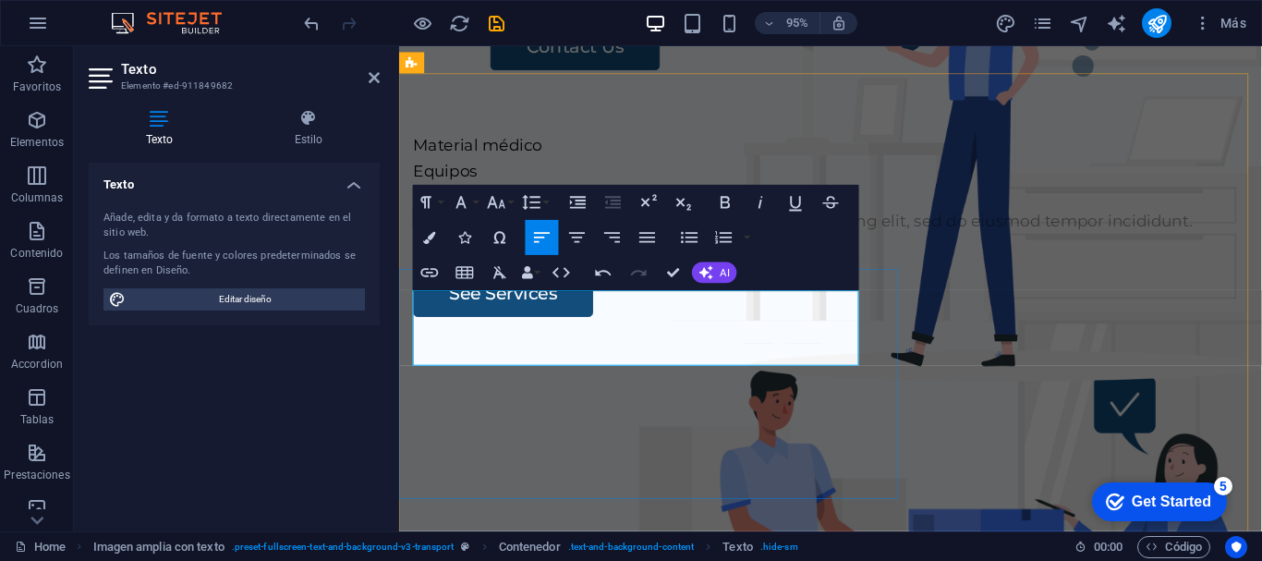
scroll to position [145, 0]
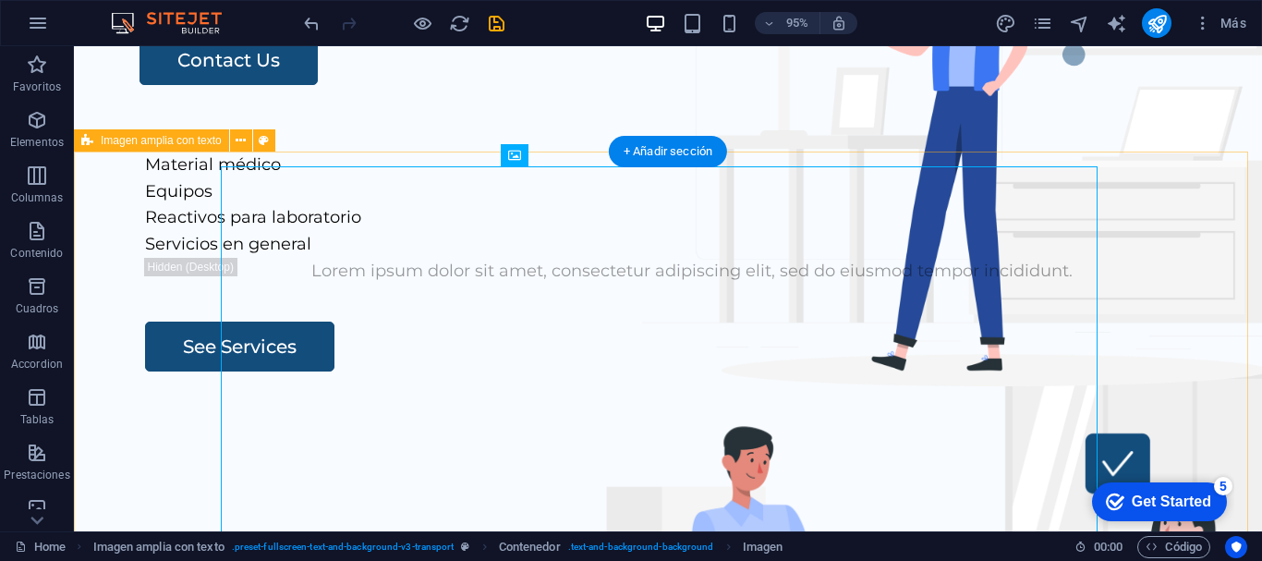
scroll to position [81, 0]
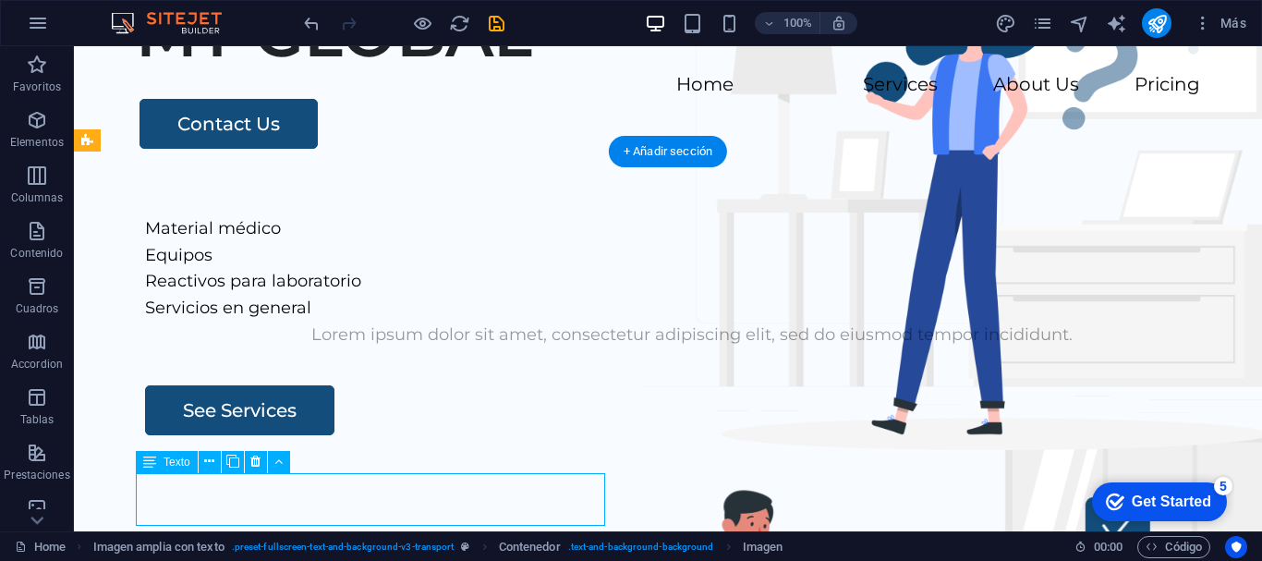
click at [300, 435] on div "Material médico Equipos Reactivos para laboratorio Servicios en general Lorem i…" at bounding box center [699, 314] width 1109 height 242
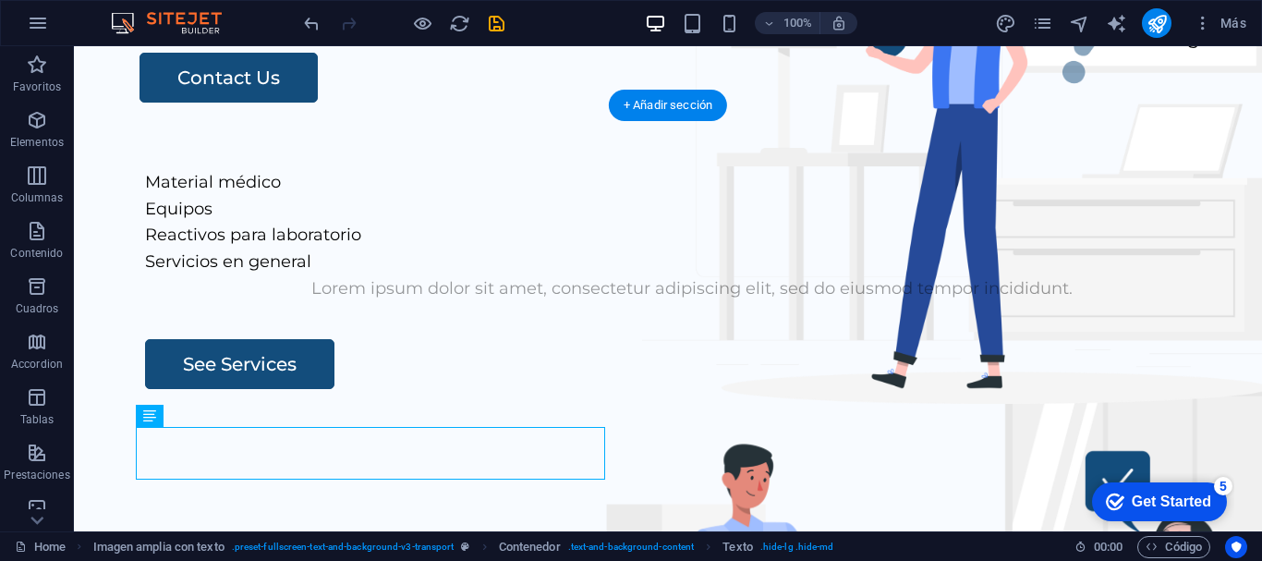
click at [322, 302] on div "Lorem ipsum dolor sit amet, consectetur adipiscing elit, sed do eiusmod tempor …" at bounding box center [692, 288] width 1094 height 27
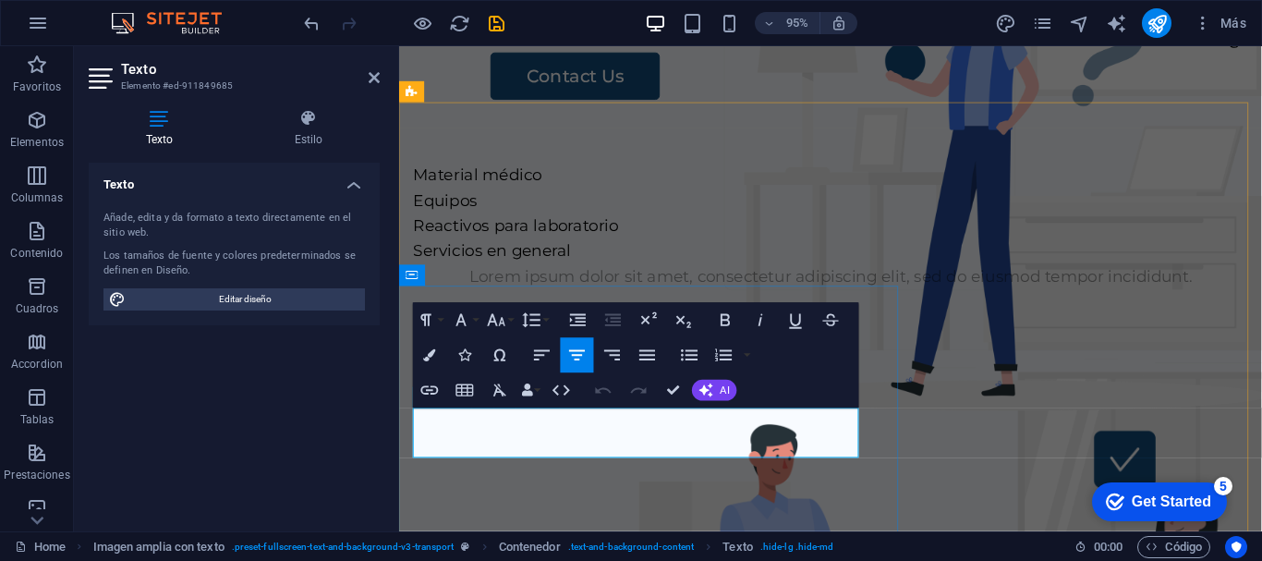
click at [778, 302] on p "Lorem ipsum dolor sit amet, consectetur adipiscing elit, sed do eiusmod tempor …" at bounding box center [853, 288] width 879 height 27
drag, startPoint x: 807, startPoint y: 469, endPoint x: 249, endPoint y: 432, distance: 558.3
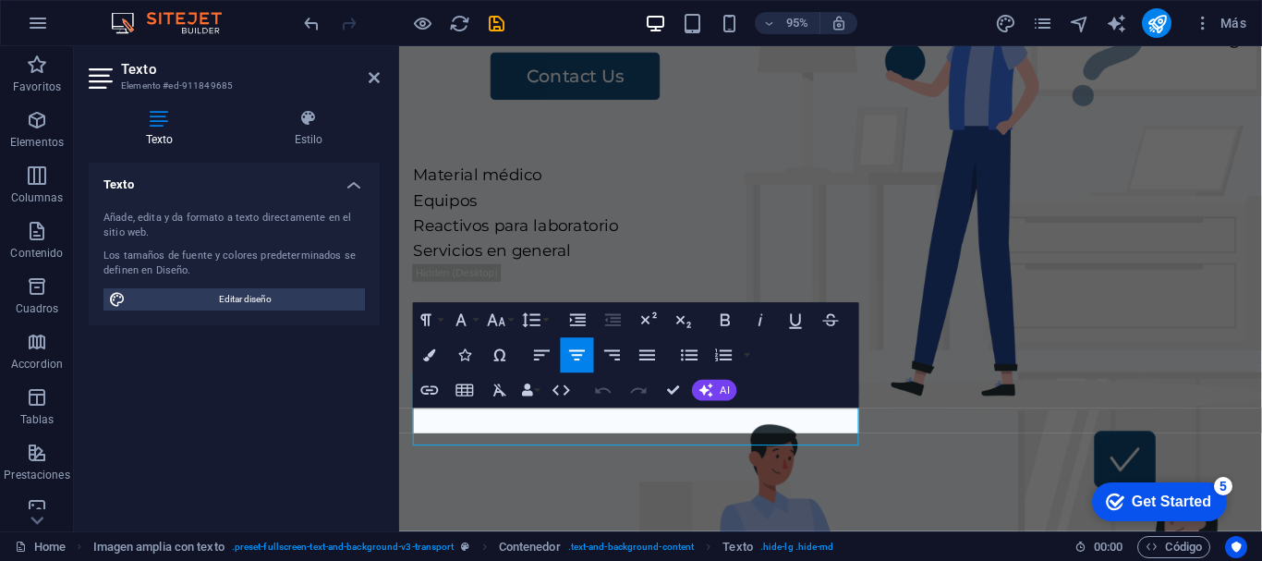
scroll to position [140, 0]
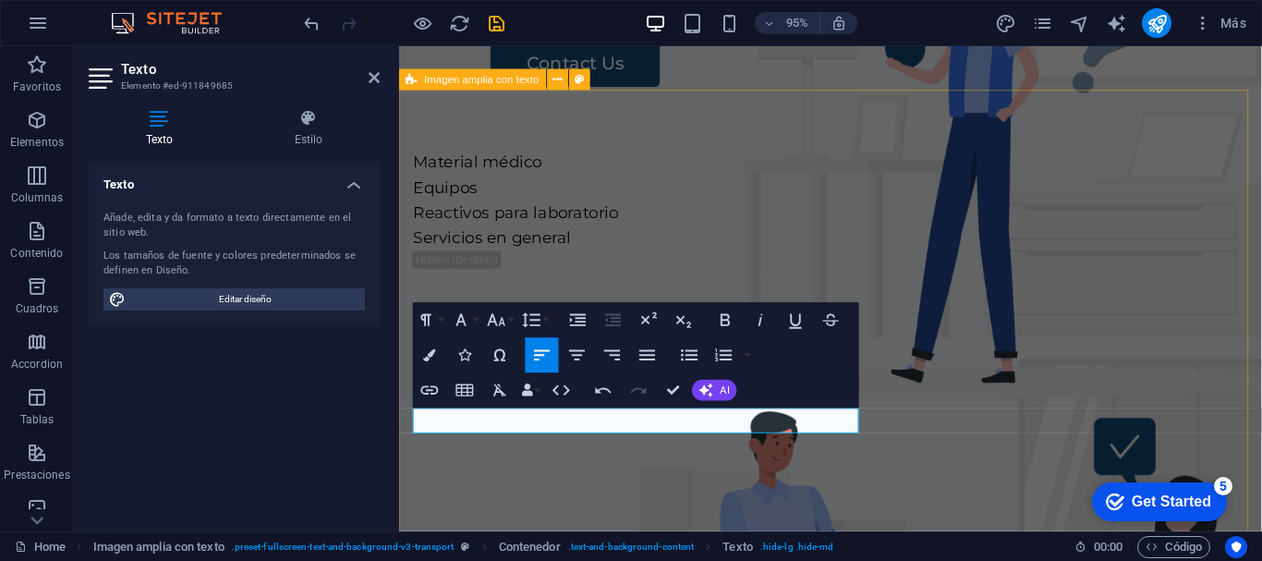
click at [533, 199] on div "Material médico Equipos Reactivos para laboratorio Servicios en general See Ser…" at bounding box center [853, 473] width 908 height 708
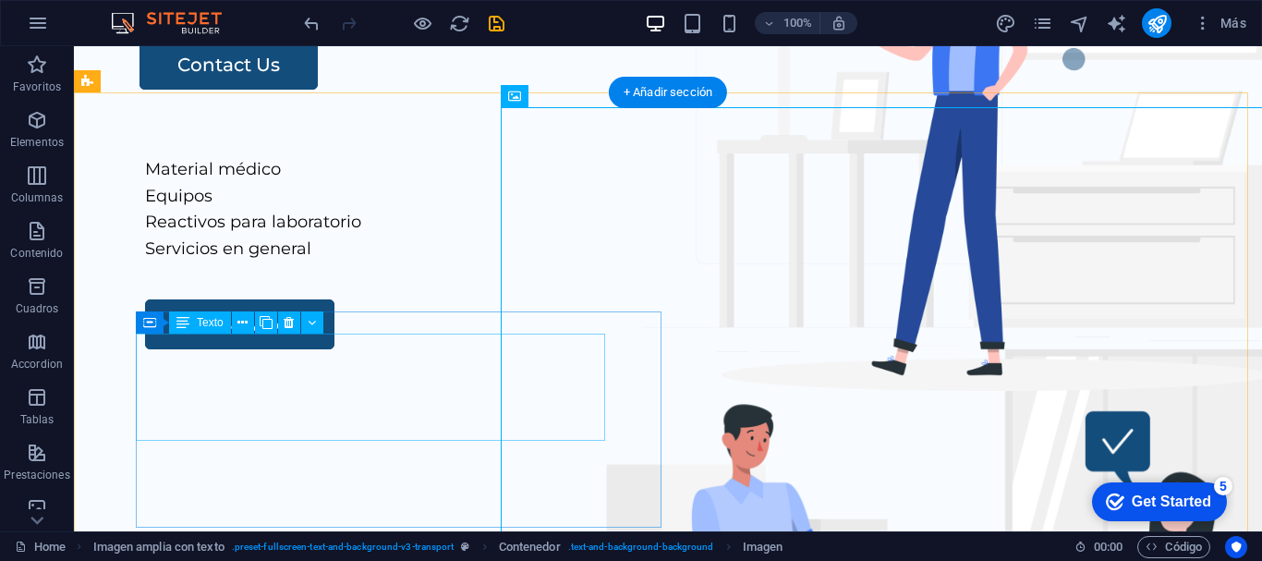
click at [227, 262] on div "Material médico Equipos Reactivos para laboratorio Servicios en general" at bounding box center [692, 209] width 1094 height 106
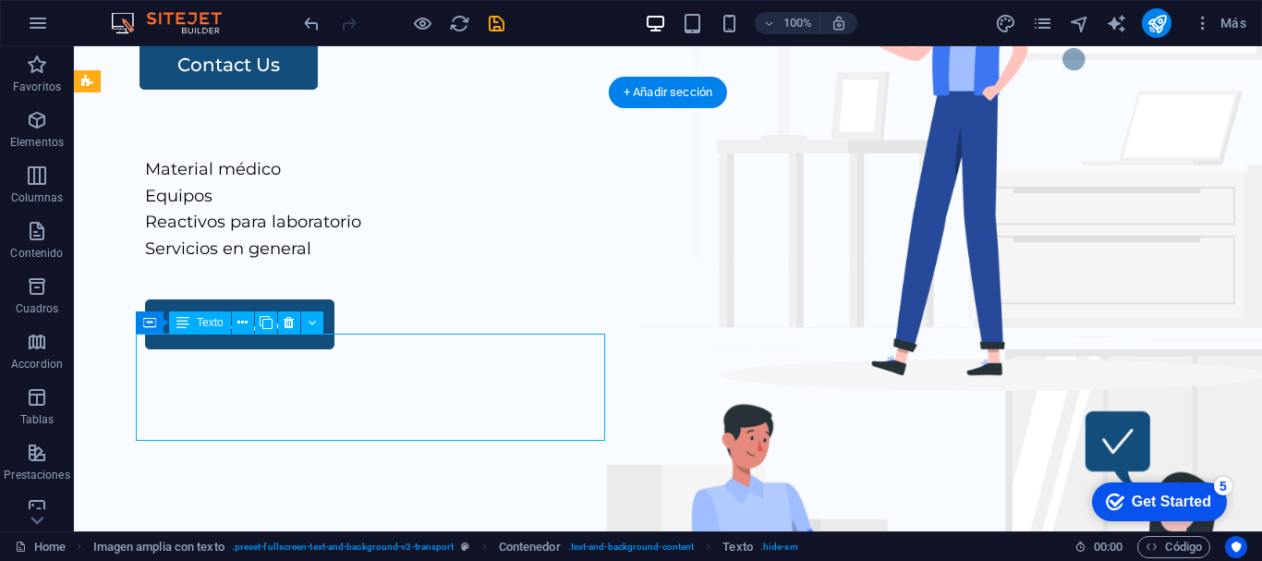
click at [227, 262] on div "Material médico Equipos Reactivos para laboratorio Servicios en general" at bounding box center [692, 209] width 1094 height 106
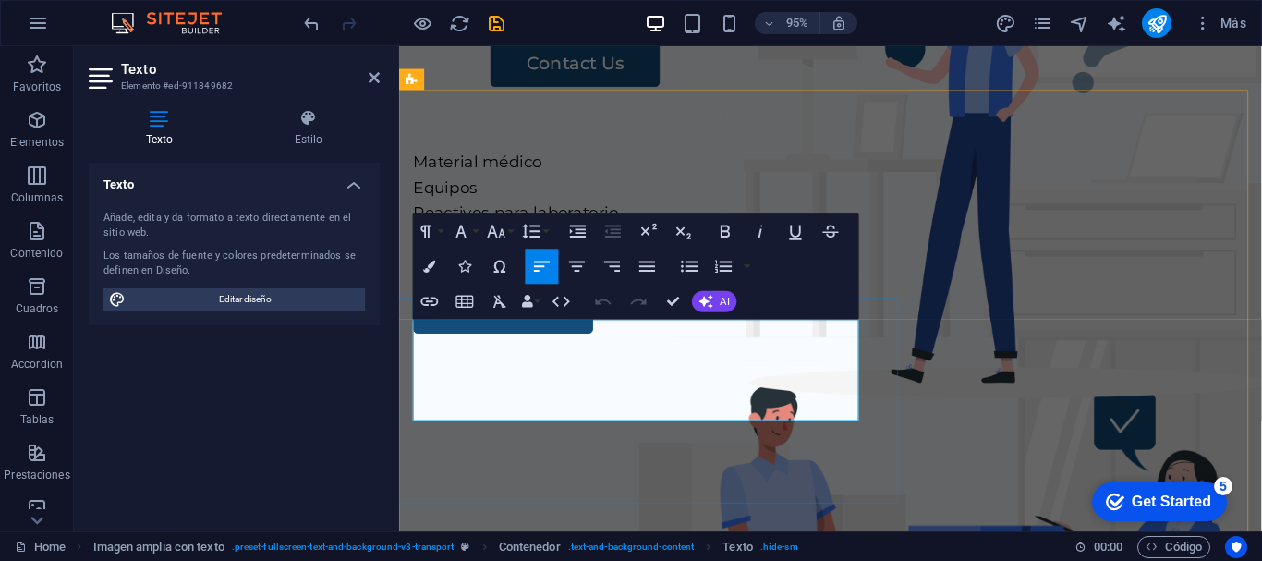
click at [421, 183] on p "Material médico" at bounding box center [853, 169] width 879 height 27
click at [500, 165] on div ". Material médico . Equipos . Reactivos para laboratorio . Servicios en general…" at bounding box center [853, 473] width 908 height 708
click at [501, 165] on div ". Material médico . Equipos . Reactivos para laboratorio . Servicios en general…" at bounding box center [853, 473] width 908 height 708
select select "px"
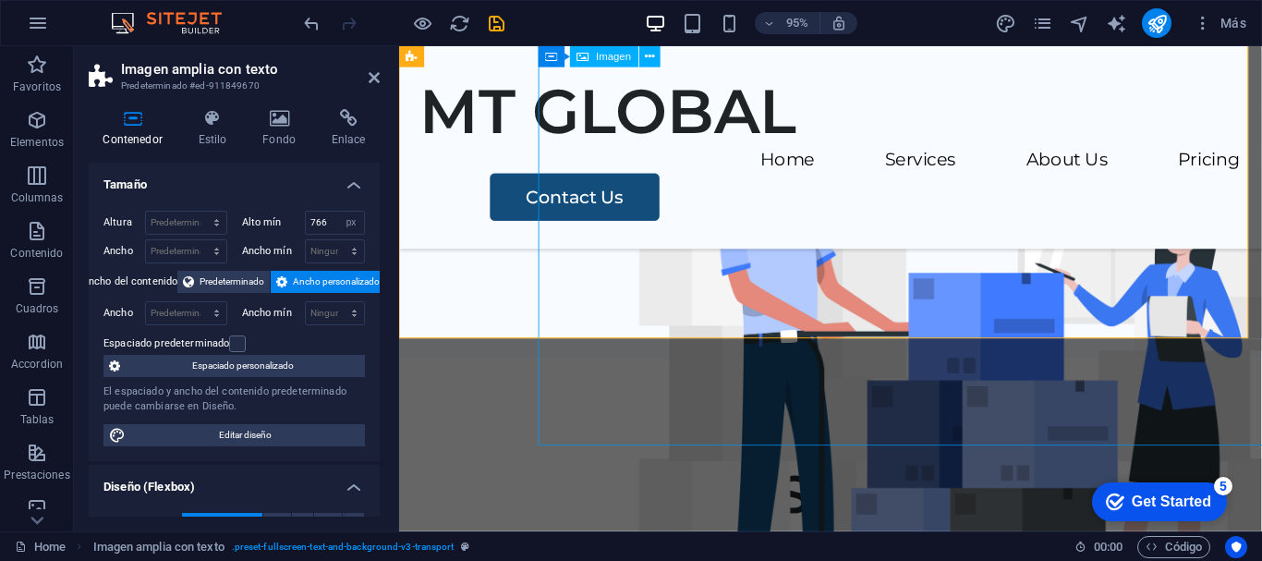
scroll to position [0, 0]
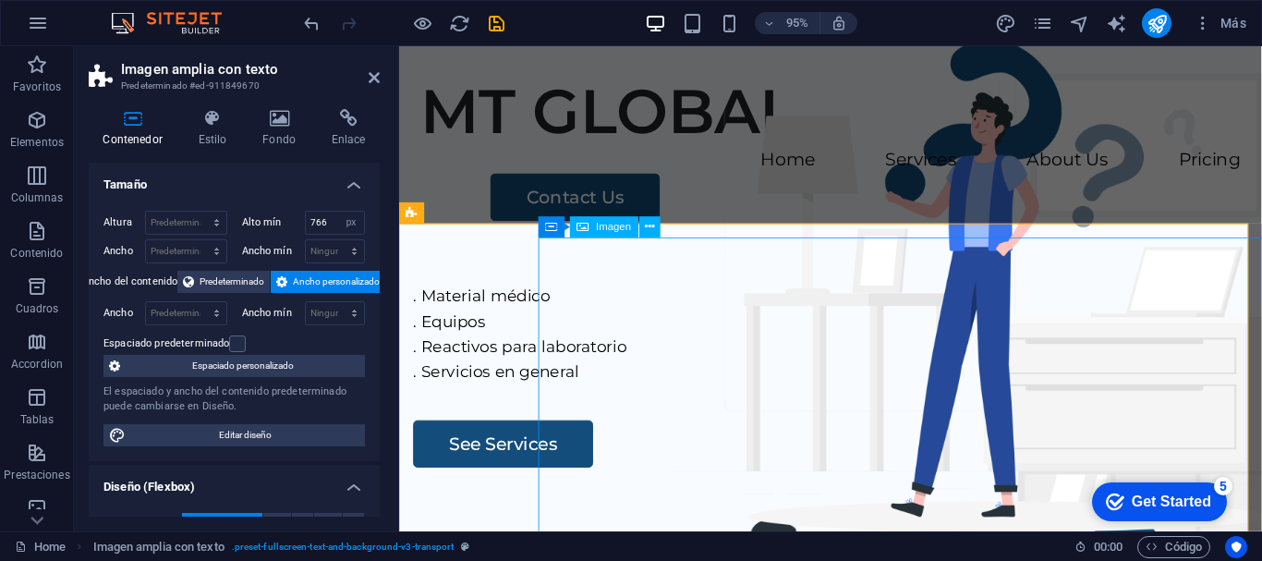
select select "px"
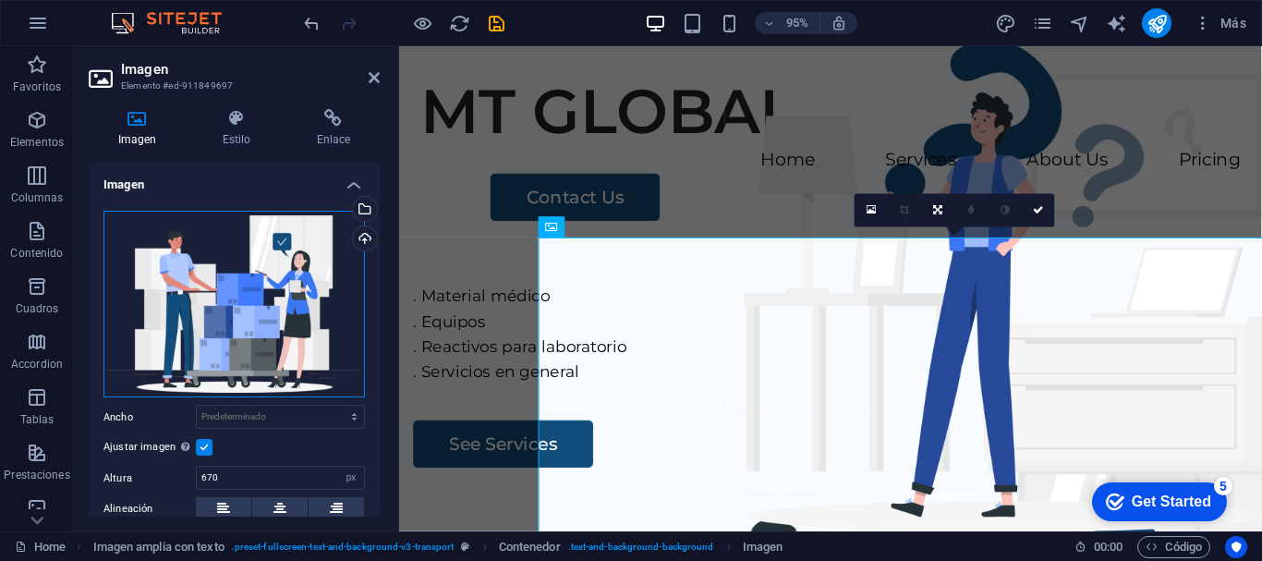
click at [281, 257] on div "Arrastra archivos aquí, haz clic para escoger archivos o selecciona archivos de…" at bounding box center [233, 304] width 261 height 187
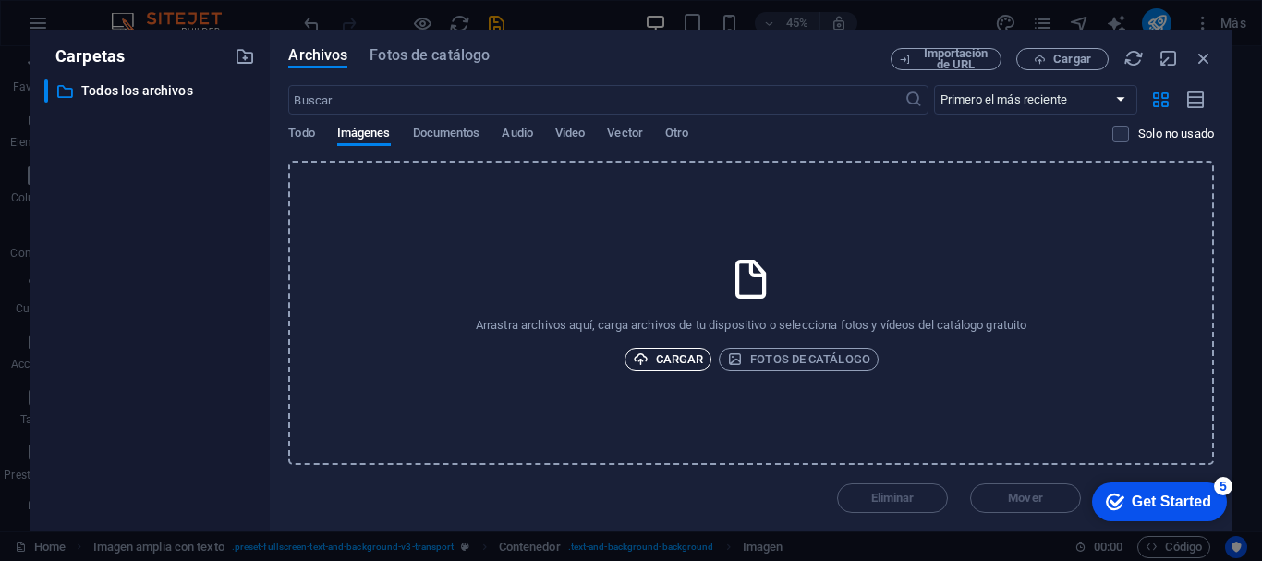
click at [671, 357] on span "Cargar" at bounding box center [668, 359] width 71 height 22
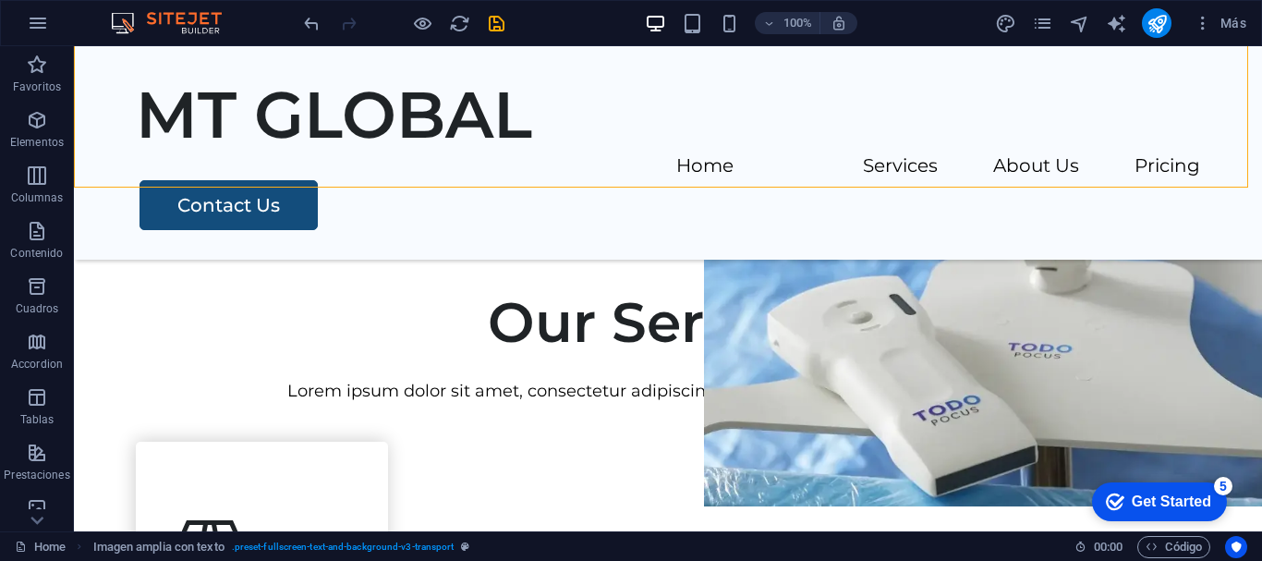
scroll to position [592, 0]
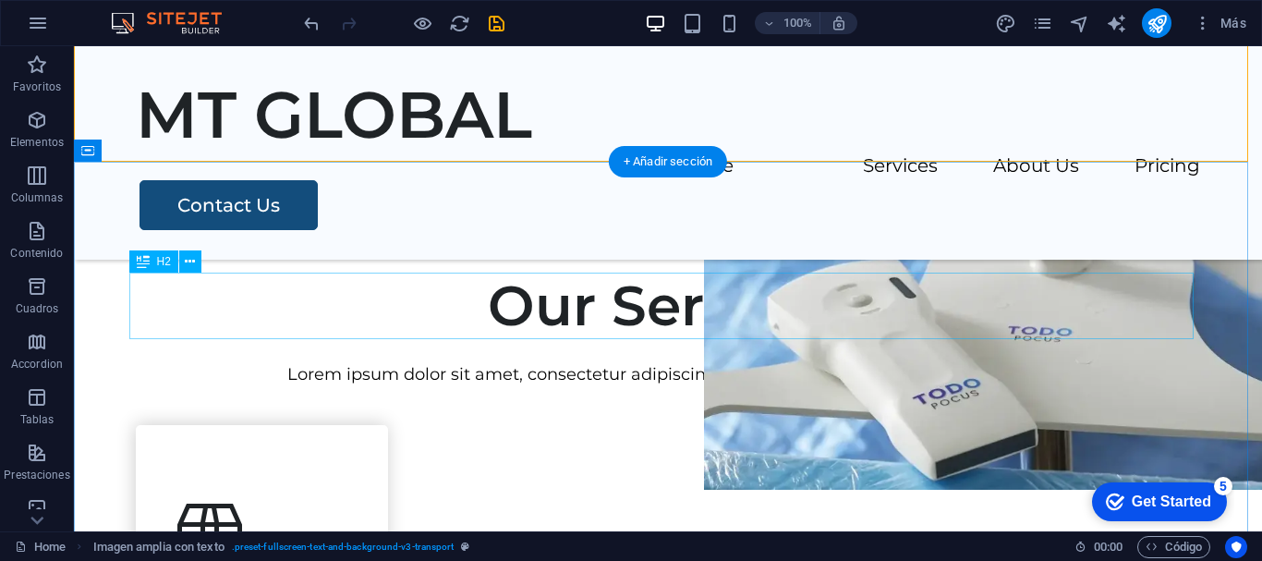
click at [702, 281] on div "Our Services" at bounding box center [668, 306] width 1064 height 67
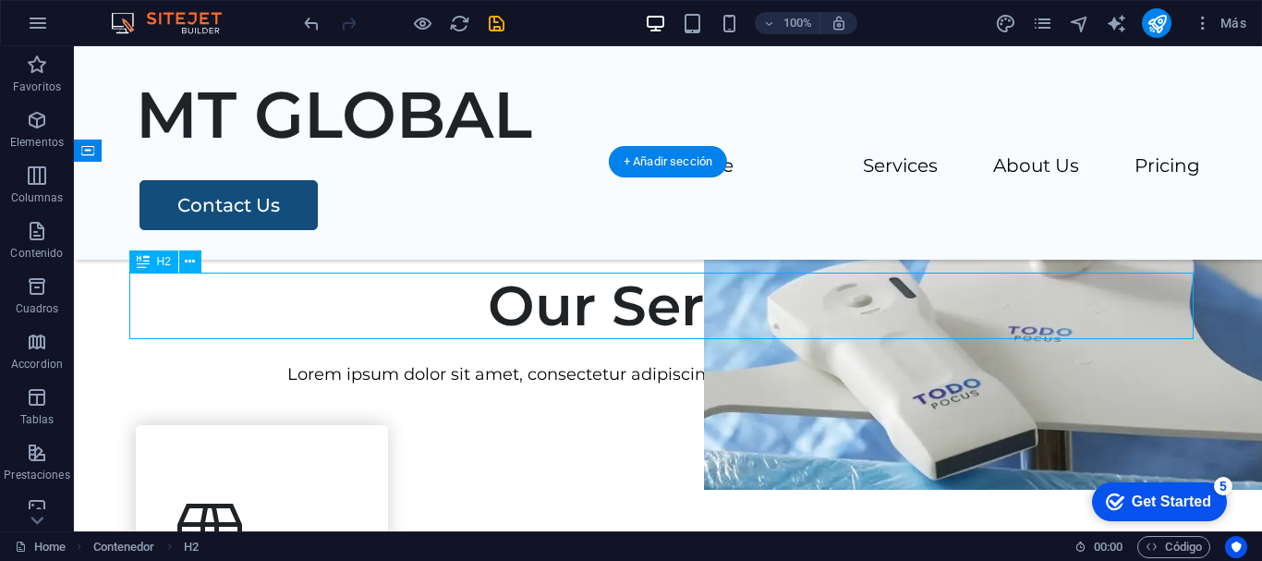
click at [756, 321] on div "Our Services" at bounding box center [668, 306] width 1064 height 67
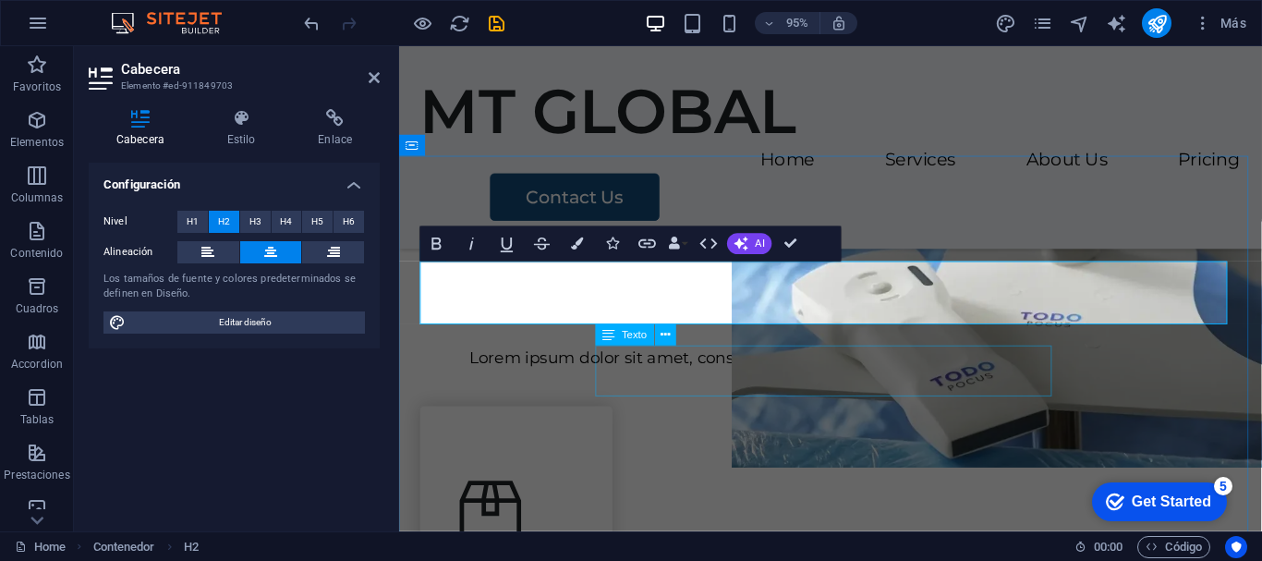
click at [965, 381] on div "Lorem ipsum dolor sit amet, consectetur adipiscing elit, sed do eiusmod tempor …" at bounding box center [853, 374] width 864 height 27
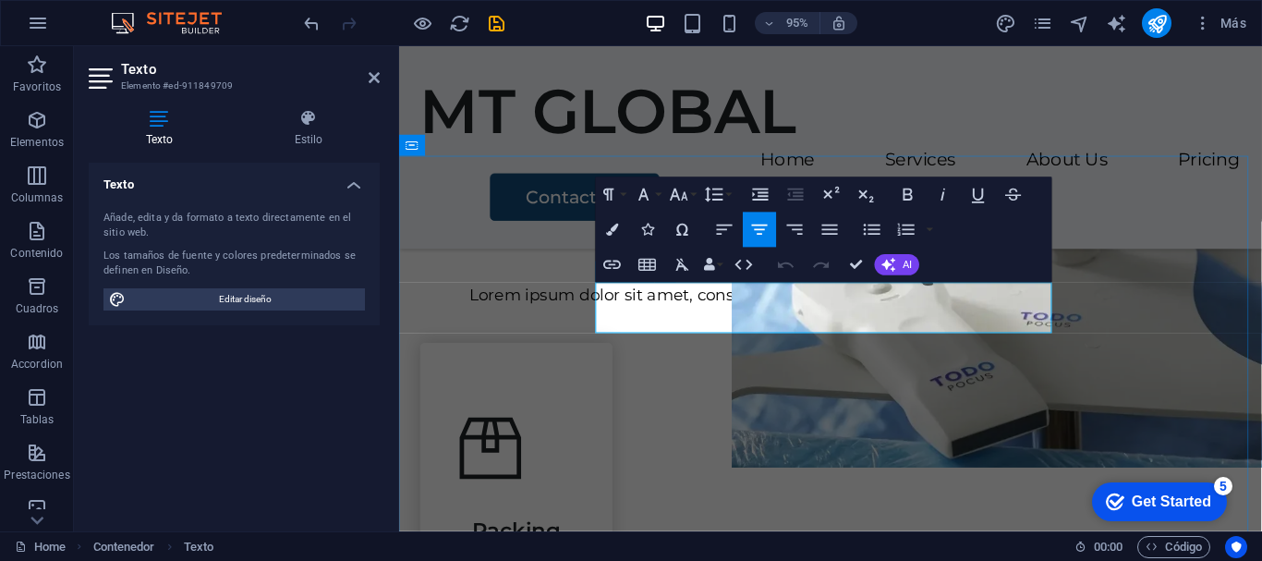
click at [981, 322] on p "Lorem ipsum dolor sit amet, consectetur adipiscing elit, sed do eiusmod tempor …" at bounding box center [853, 308] width 864 height 27
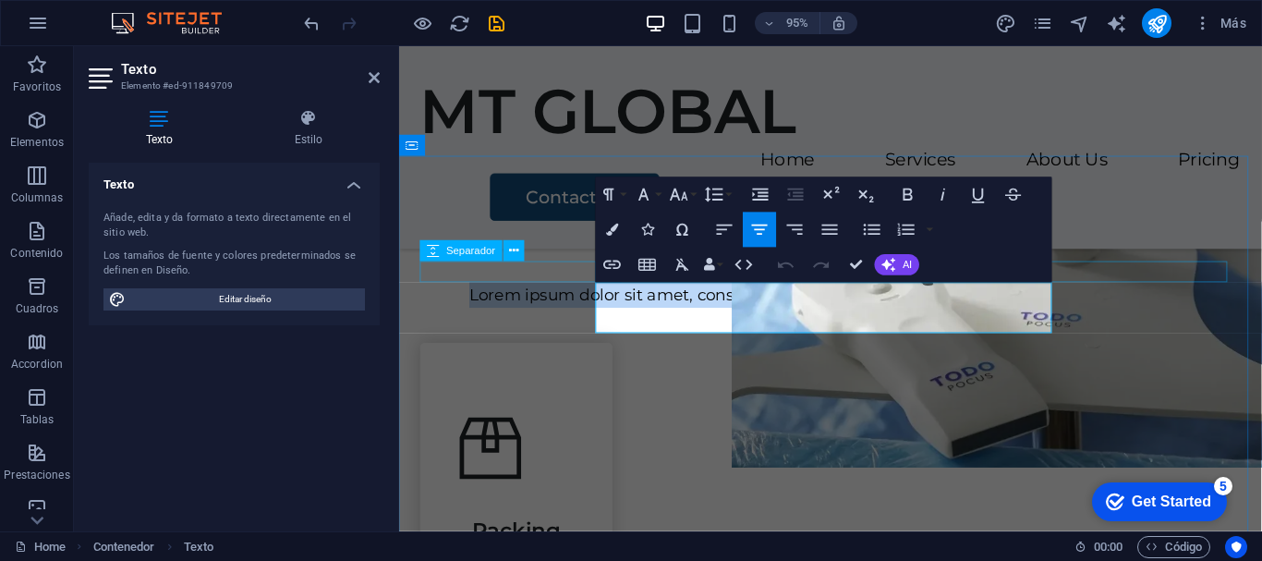
drag, startPoint x: 874, startPoint y: 334, endPoint x: 599, endPoint y: 288, distance: 279.0
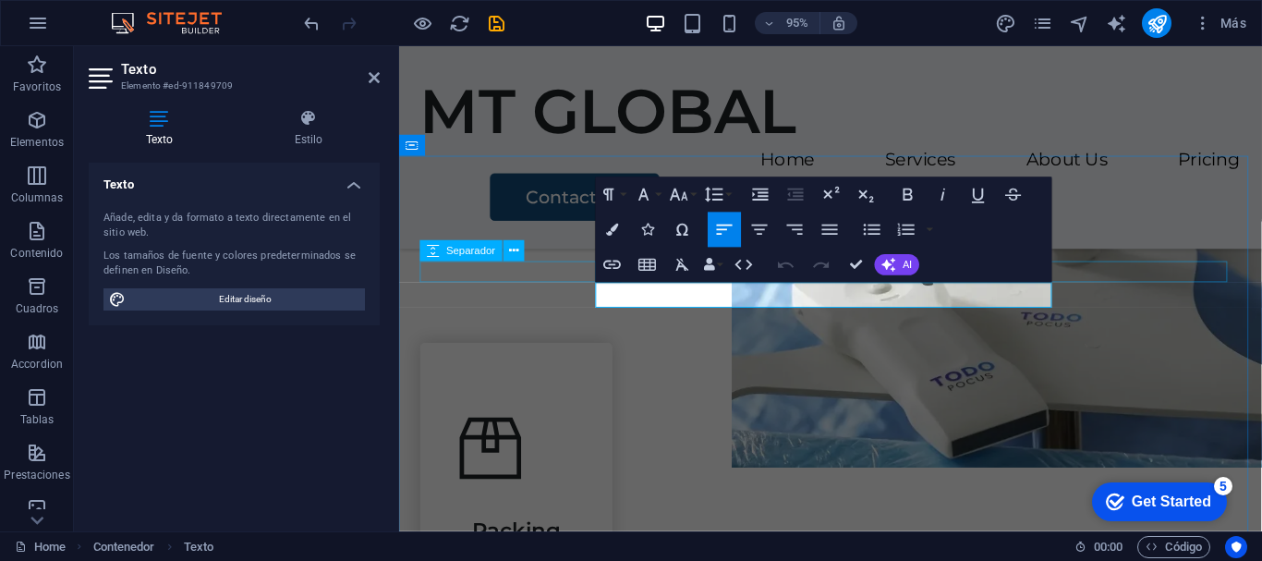
click at [1171, 273] on div at bounding box center [853, 284] width 864 height 22
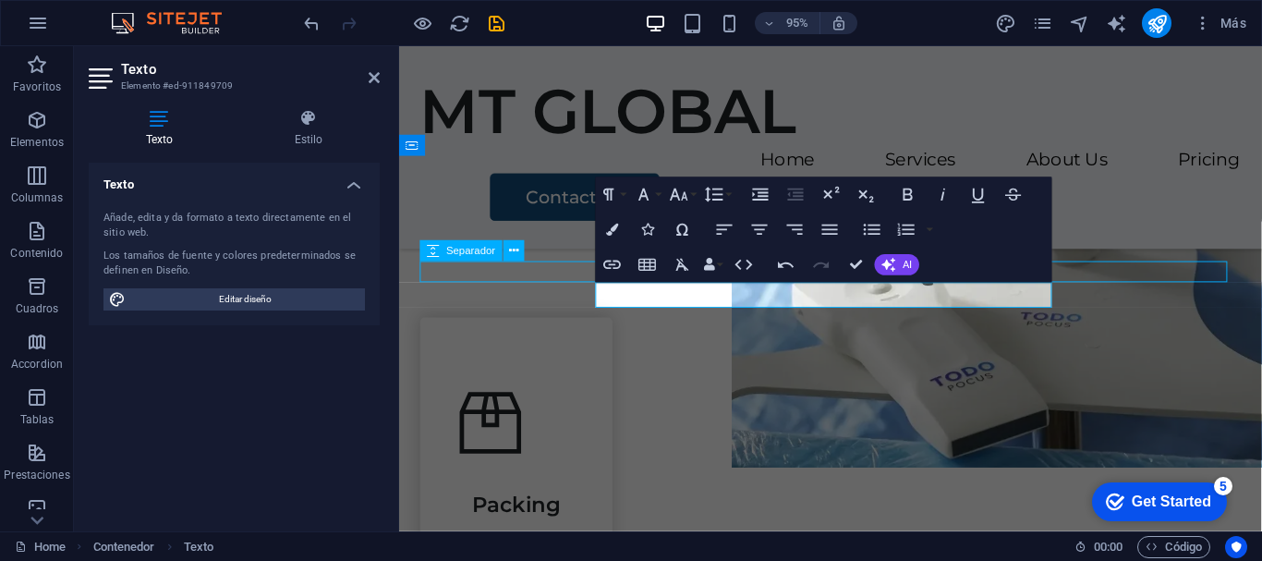
select select "px"
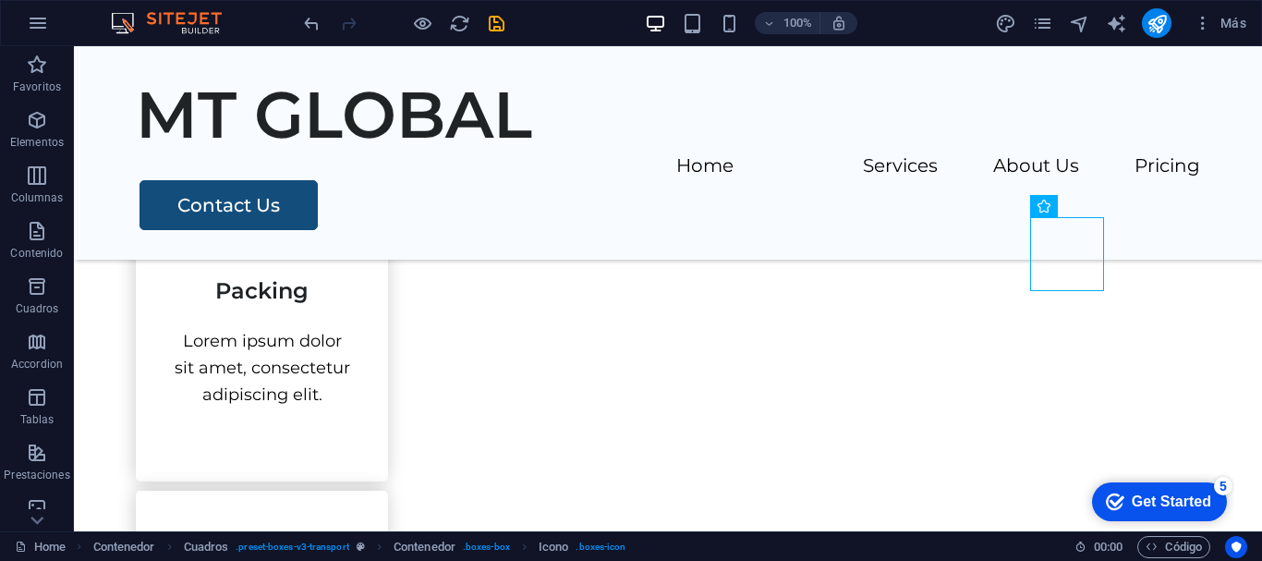
scroll to position [747, 0]
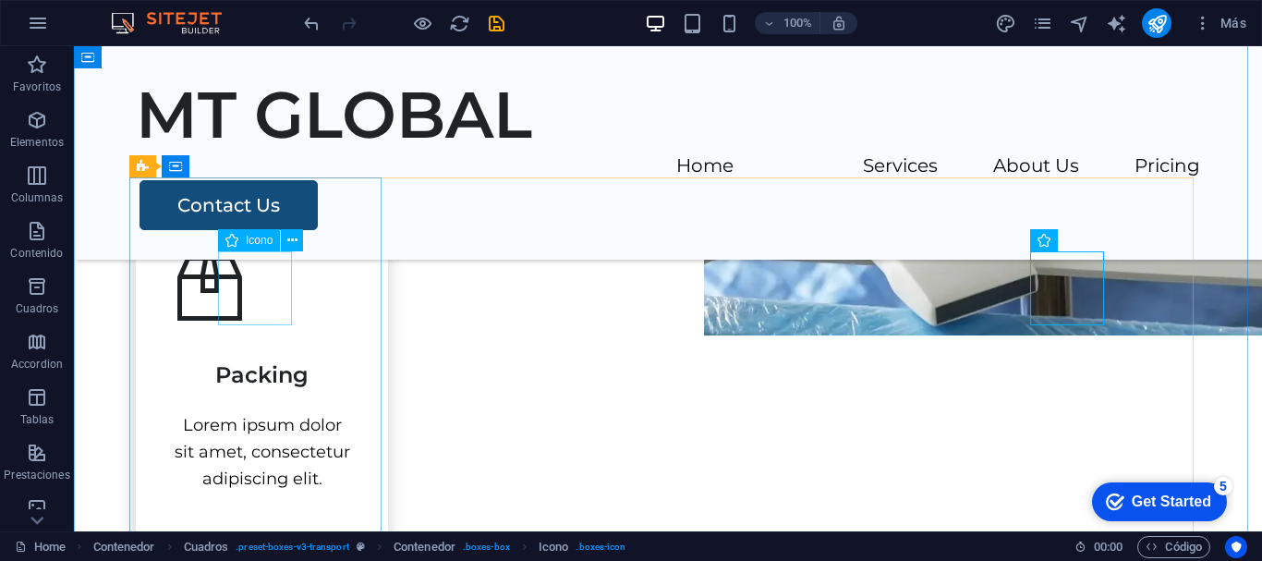
click at [276, 296] on figure at bounding box center [262, 288] width 178 height 74
click at [260, 294] on figure at bounding box center [262, 288] width 178 height 74
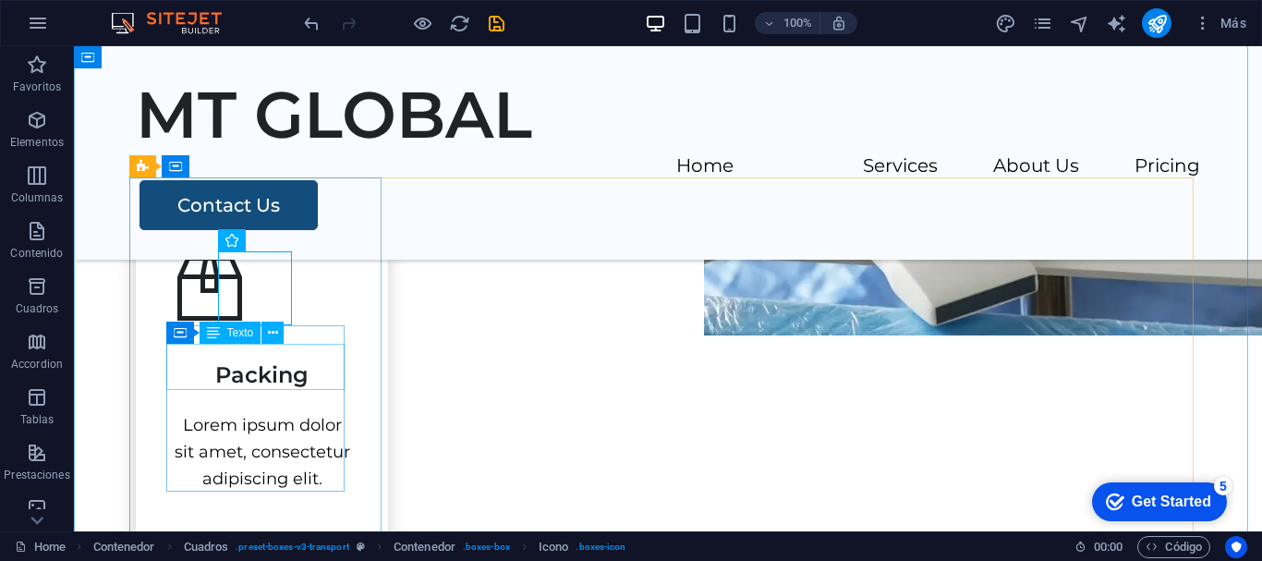
click at [261, 384] on div "Packing" at bounding box center [262, 367] width 178 height 46
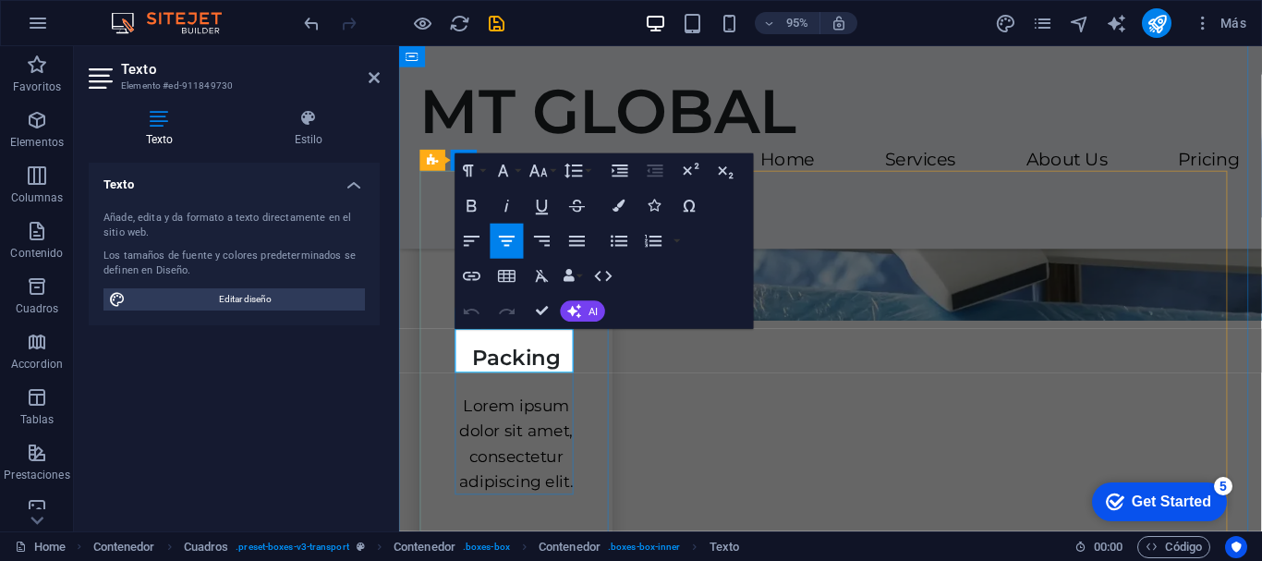
click at [563, 369] on span "Packing" at bounding box center [522, 374] width 93 height 27
drag, startPoint x: 569, startPoint y: 378, endPoint x: 382, endPoint y: 378, distance: 187.5
click at [509, 452] on div "Lorem ipsum dolor sit amet, consectetur adipiscing elit." at bounding box center [522, 446] width 128 height 106
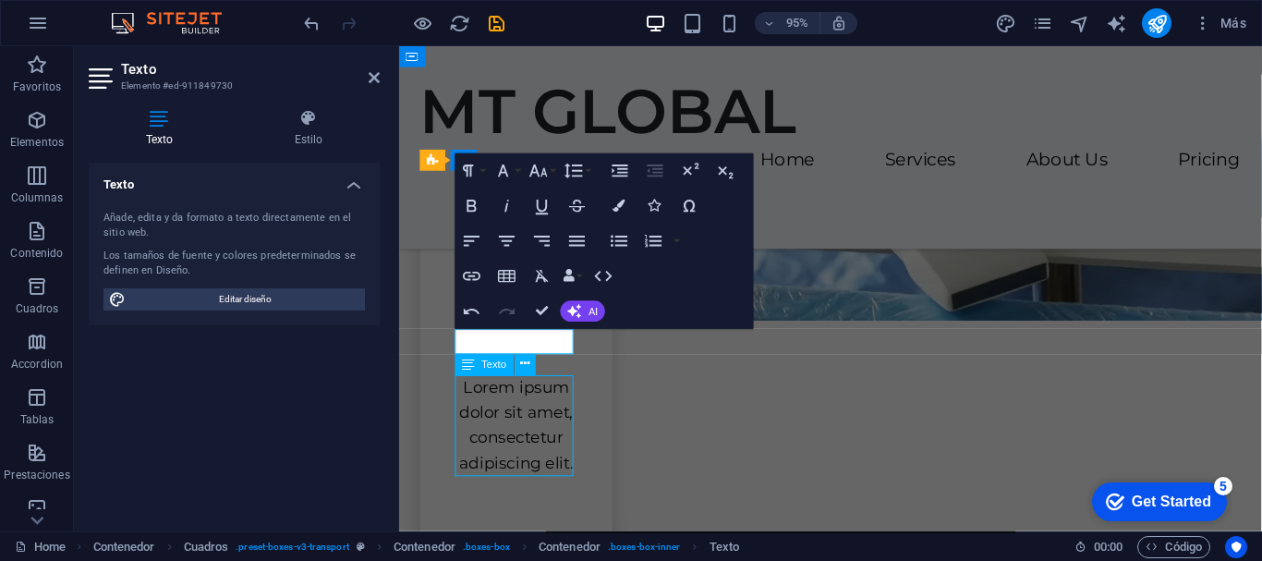
click at [509, 452] on div "Lorem ipsum dolor sit amet, consectetur adipiscing elit." at bounding box center [522, 446] width 128 height 106
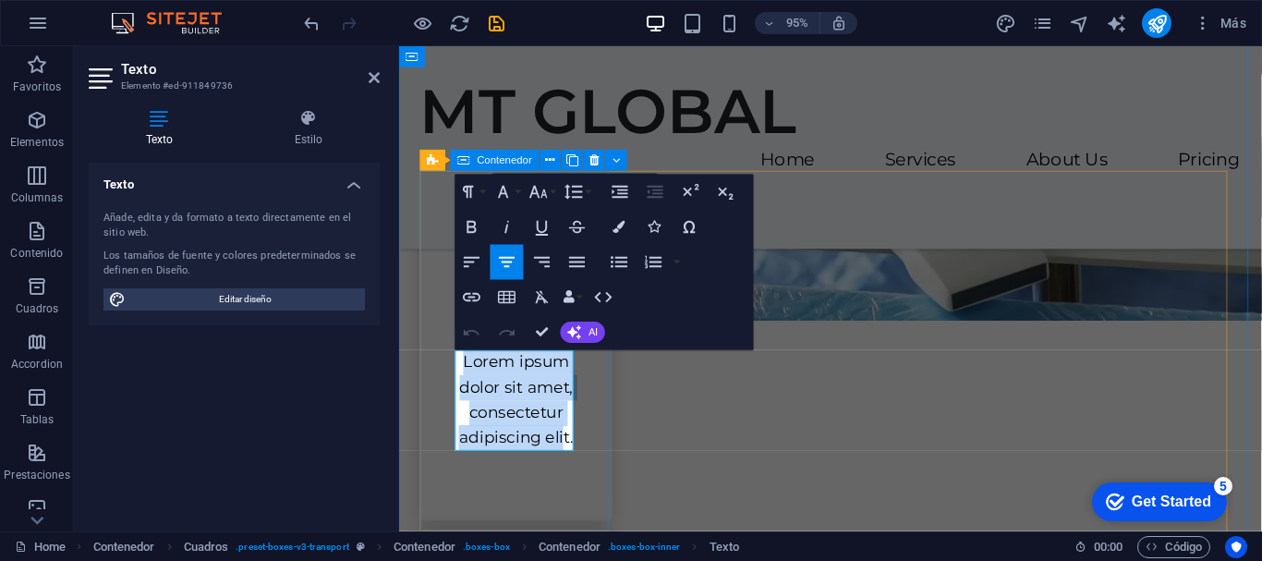
drag, startPoint x: 573, startPoint y: 464, endPoint x: 424, endPoint y: 352, distance: 186.1
click at [424, 352] on div "Lorem ipsum dolor sit amet, consectetur adipiscing elit." at bounding box center [522, 361] width 202 height 369
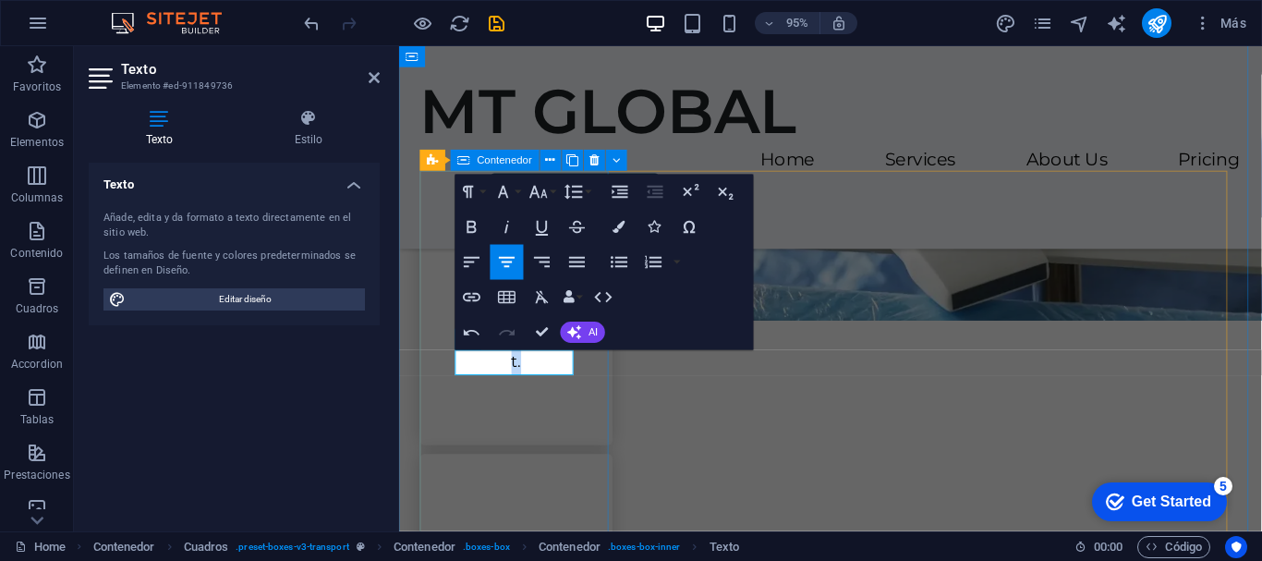
drag, startPoint x: 544, startPoint y: 381, endPoint x: 438, endPoint y: 361, distance: 108.0
click at [438, 361] on div "t." at bounding box center [522, 321] width 202 height 289
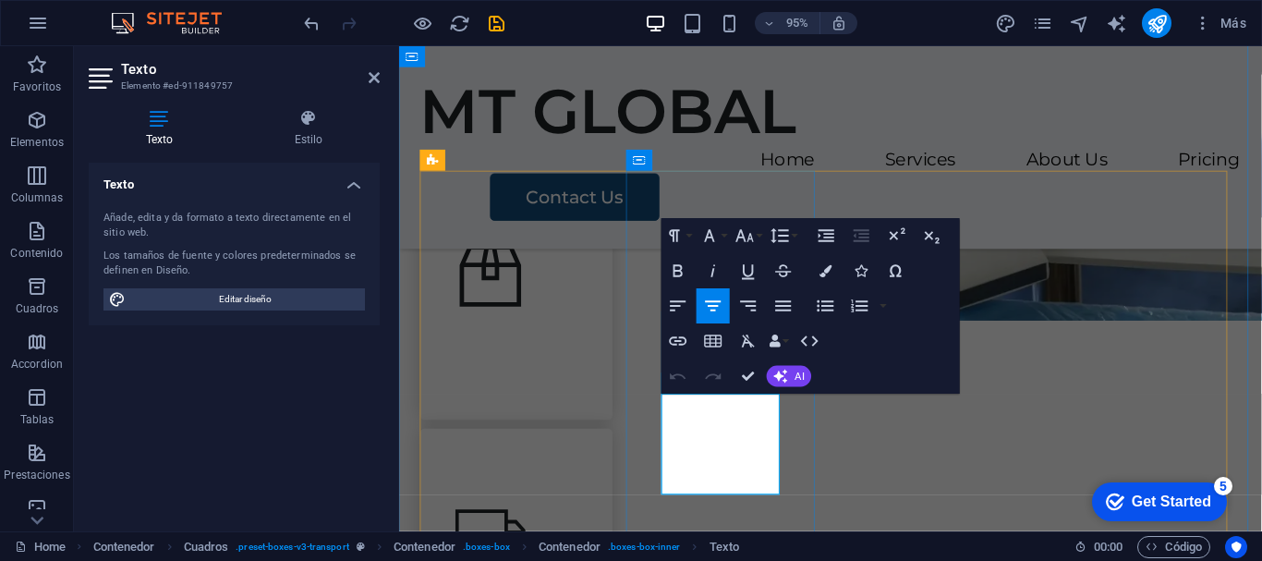
drag, startPoint x: 684, startPoint y: 423, endPoint x: 853, endPoint y: 542, distance: 206.9
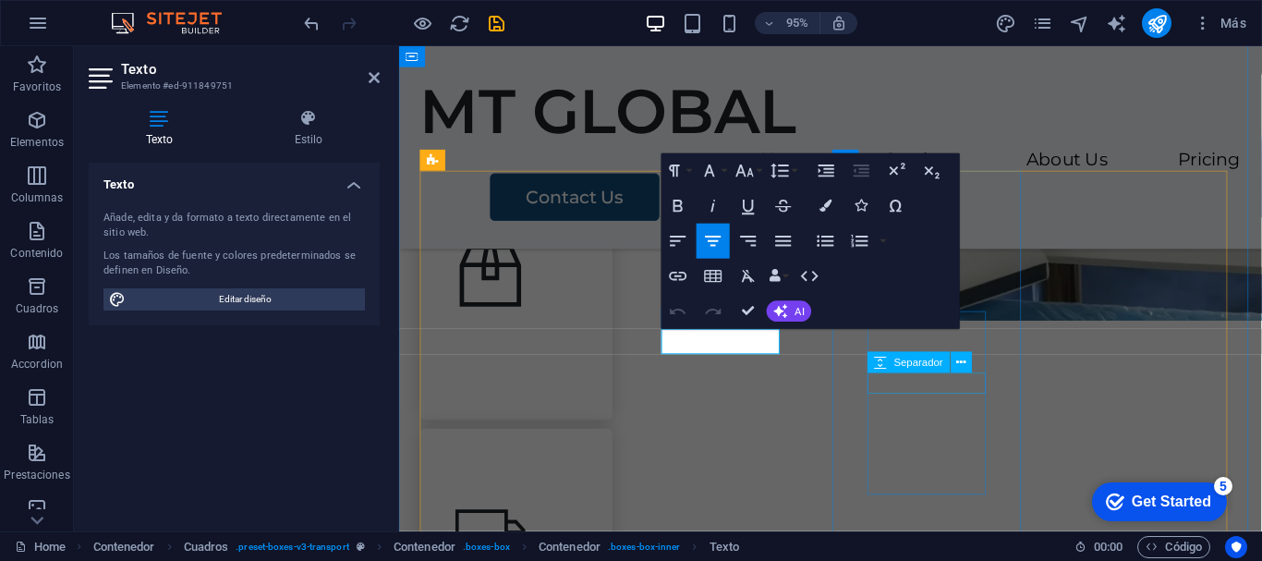
click at [918, 361] on span "Separador" at bounding box center [918, 362] width 49 height 10
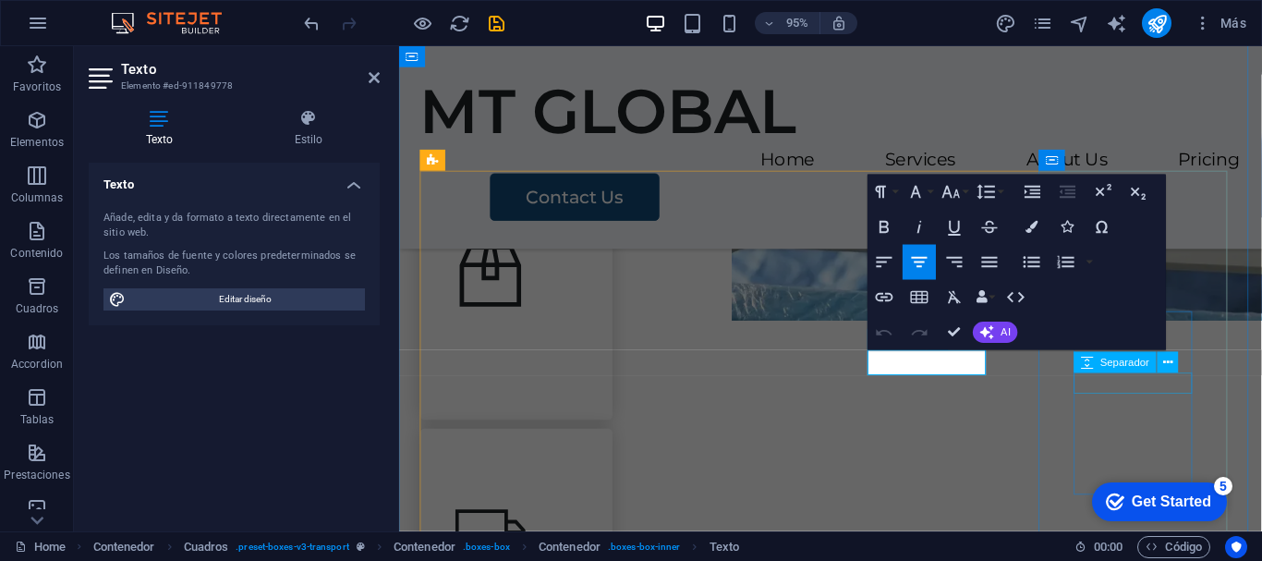
click at [1102, 357] on span "Separador" at bounding box center [1124, 362] width 49 height 10
click at [1104, 357] on span "Separador" at bounding box center [1124, 362] width 49 height 10
select select "px"
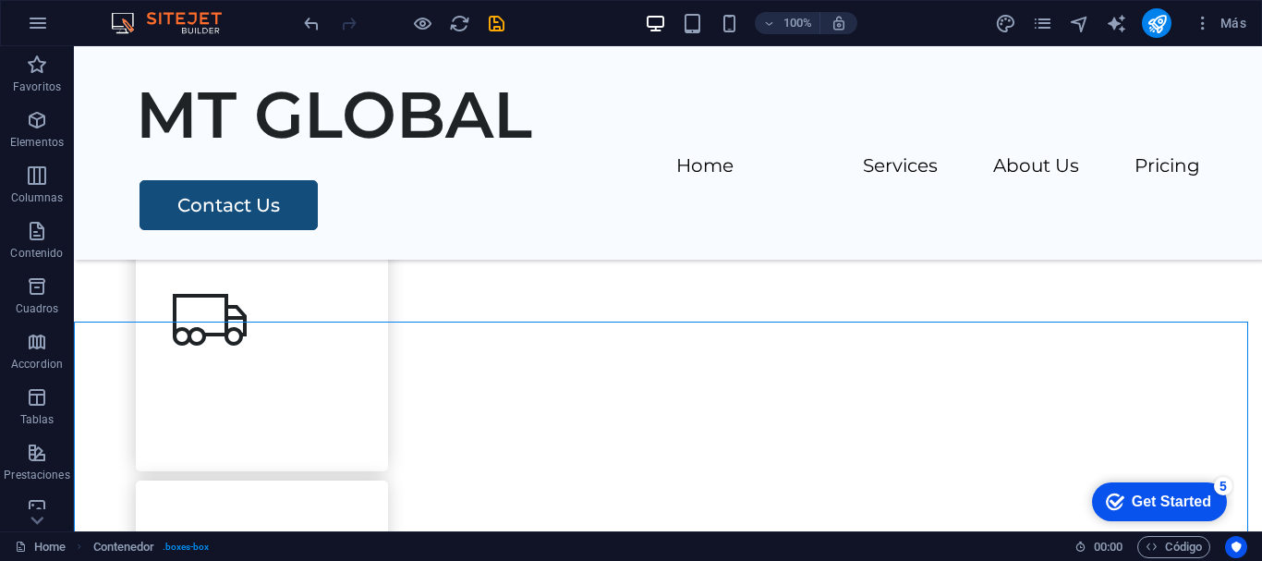
scroll to position [976, 0]
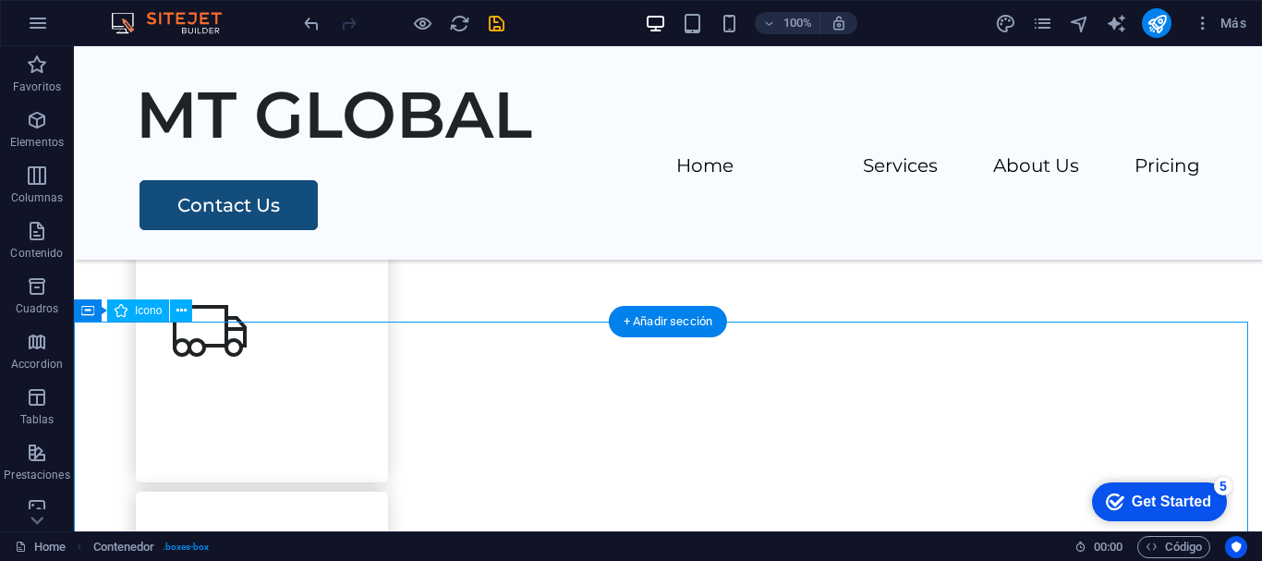
select select "xMidYMid"
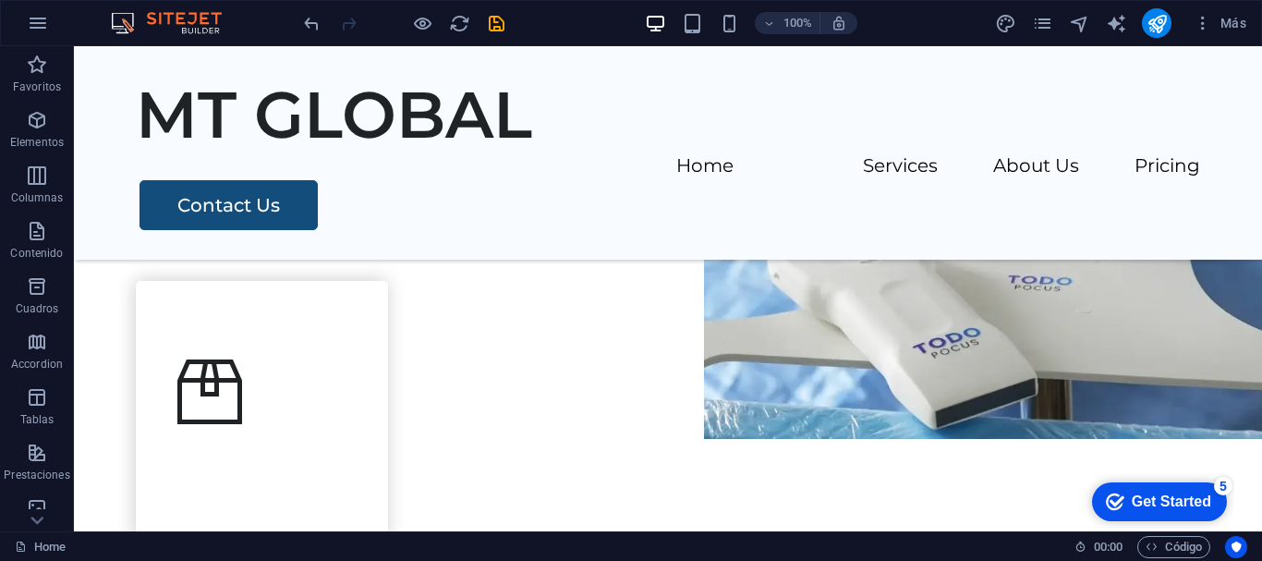
scroll to position [618, 0]
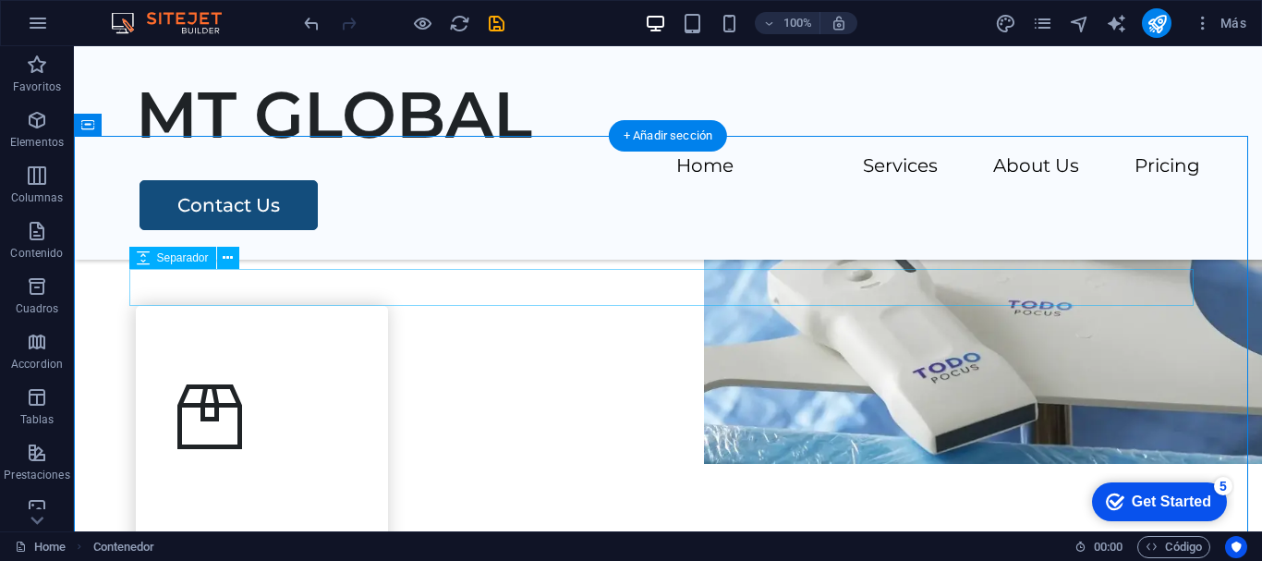
click at [147, 291] on div at bounding box center [668, 287] width 1064 height 37
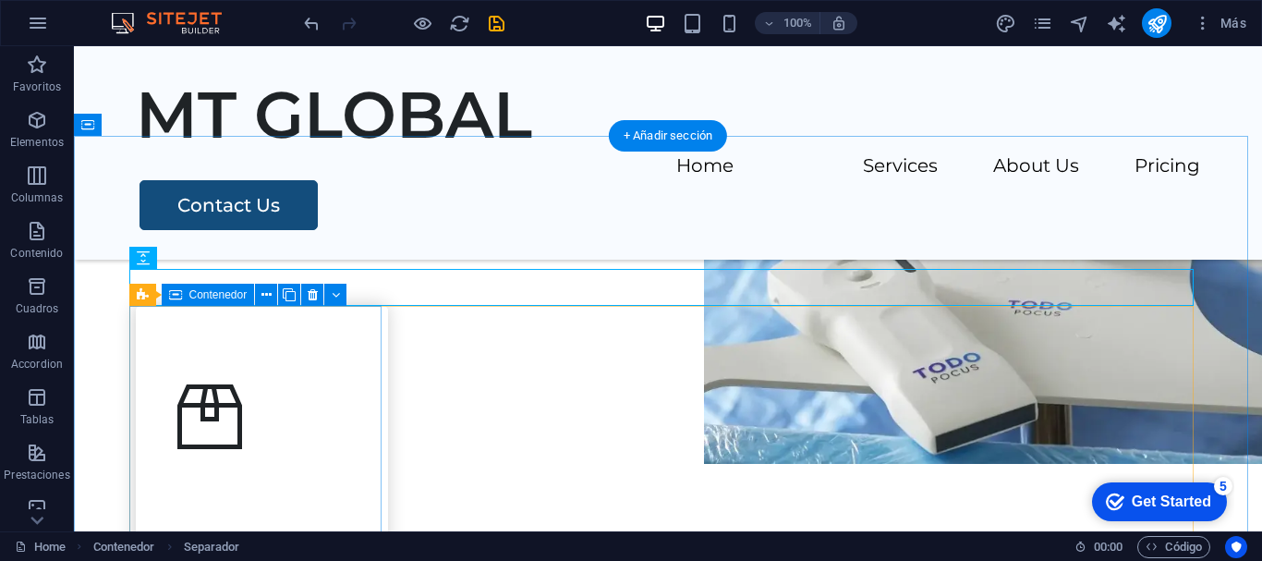
click at [181, 337] on div at bounding box center [262, 437] width 252 height 262
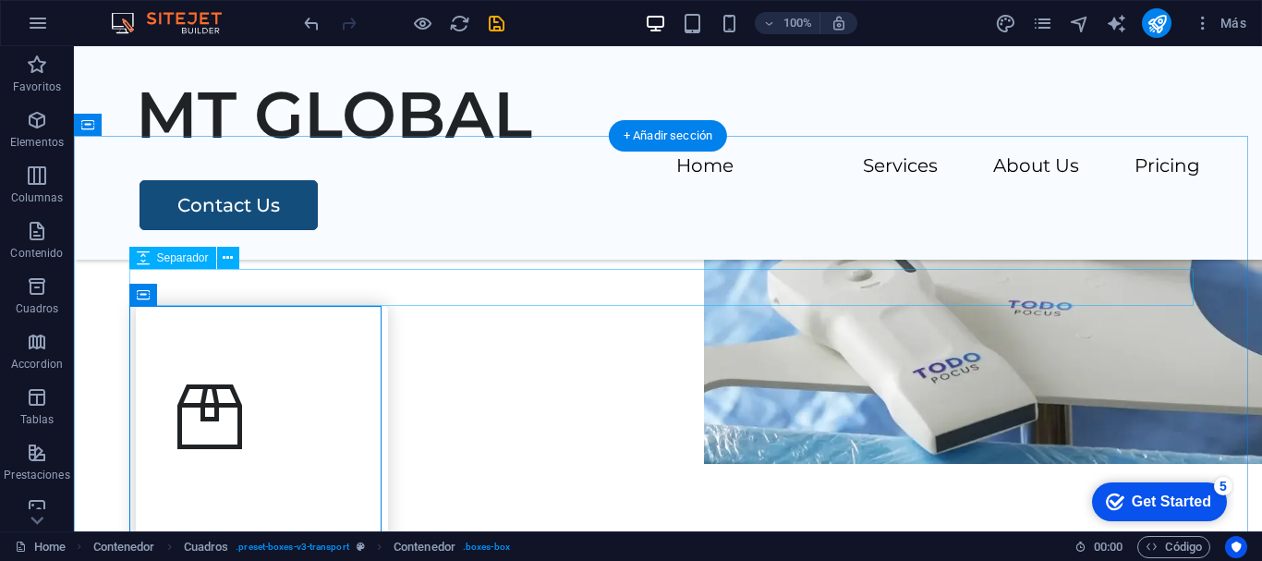
click at [188, 273] on div at bounding box center [668, 287] width 1064 height 37
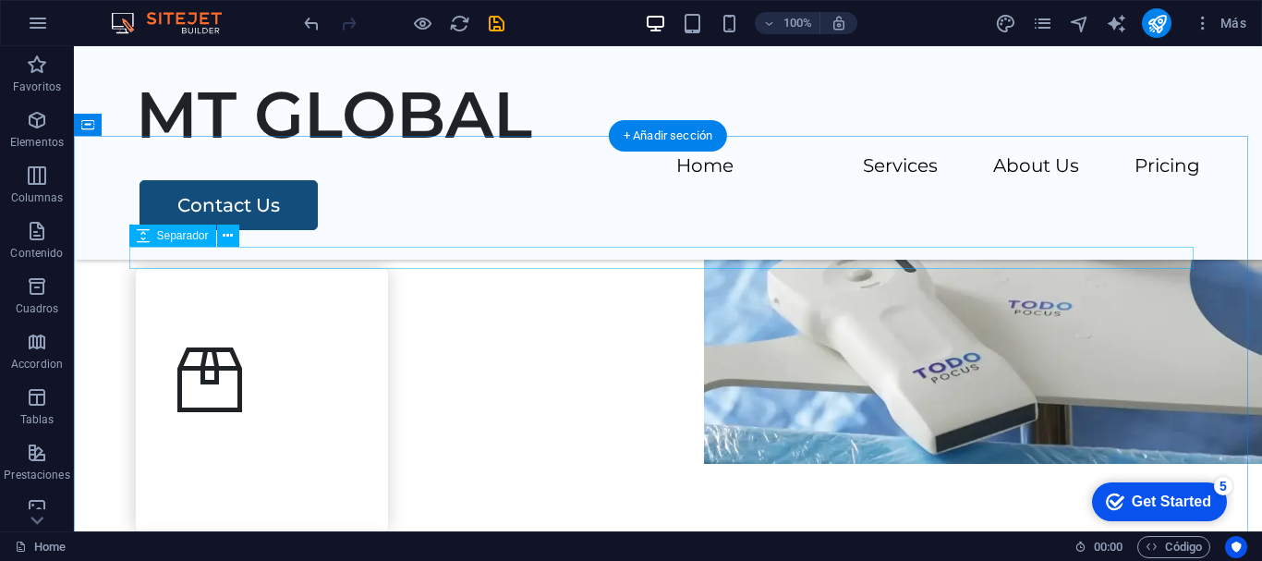
click at [484, 258] on div at bounding box center [668, 258] width 1064 height 22
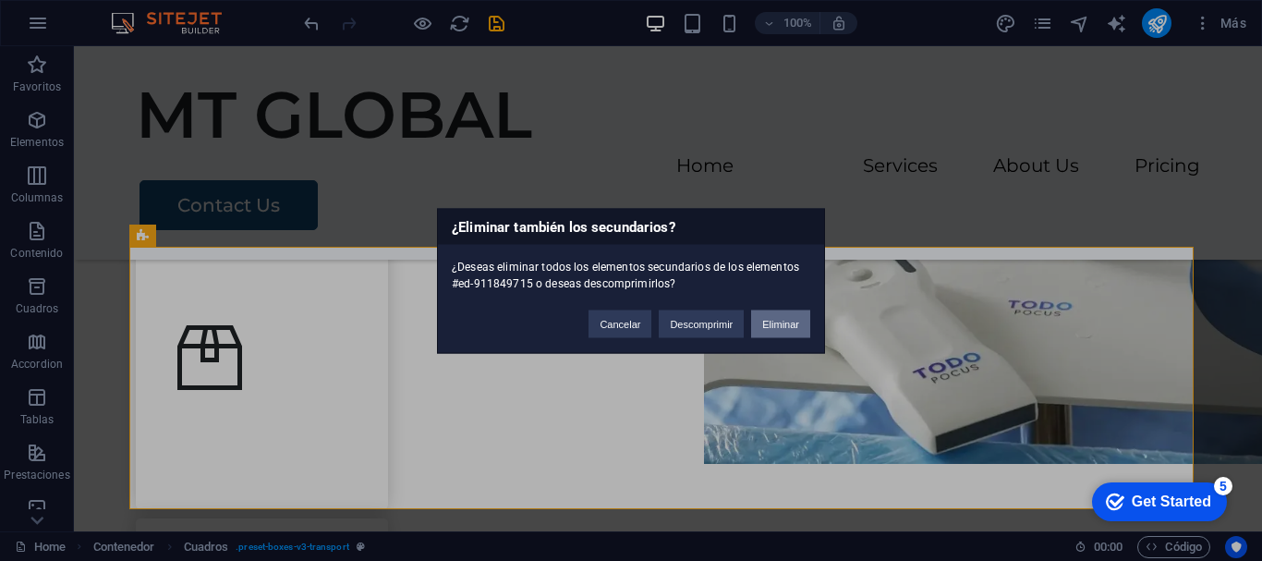
click at [803, 329] on button "Eliminar" at bounding box center [780, 324] width 59 height 28
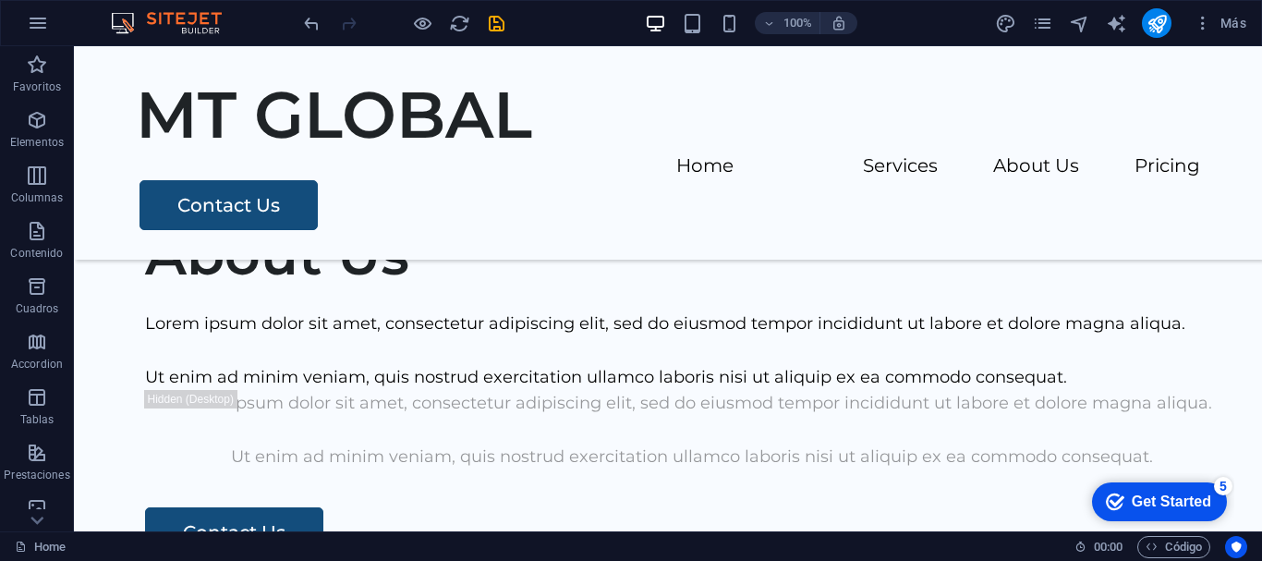
scroll to position [1070, 0]
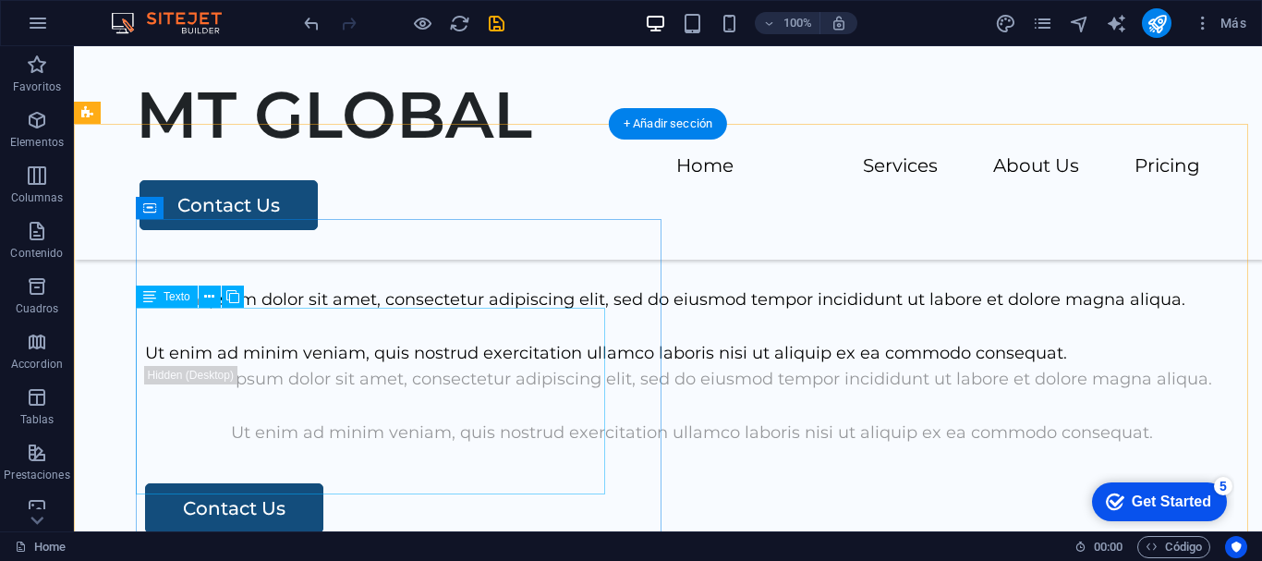
click at [491, 366] on div "Lorem ipsum dolor sit amet, consectetur adipiscing elit, sed do eiusmod tempor …" at bounding box center [692, 325] width 1094 height 79
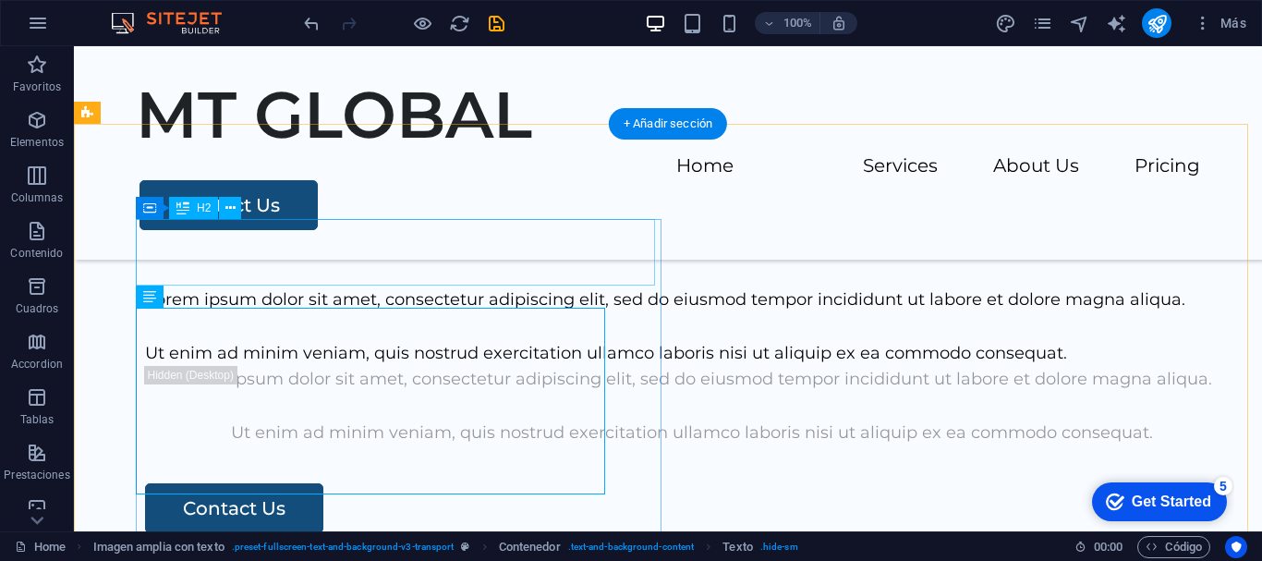
click at [369, 264] on div "About Us" at bounding box center [692, 231] width 1094 height 67
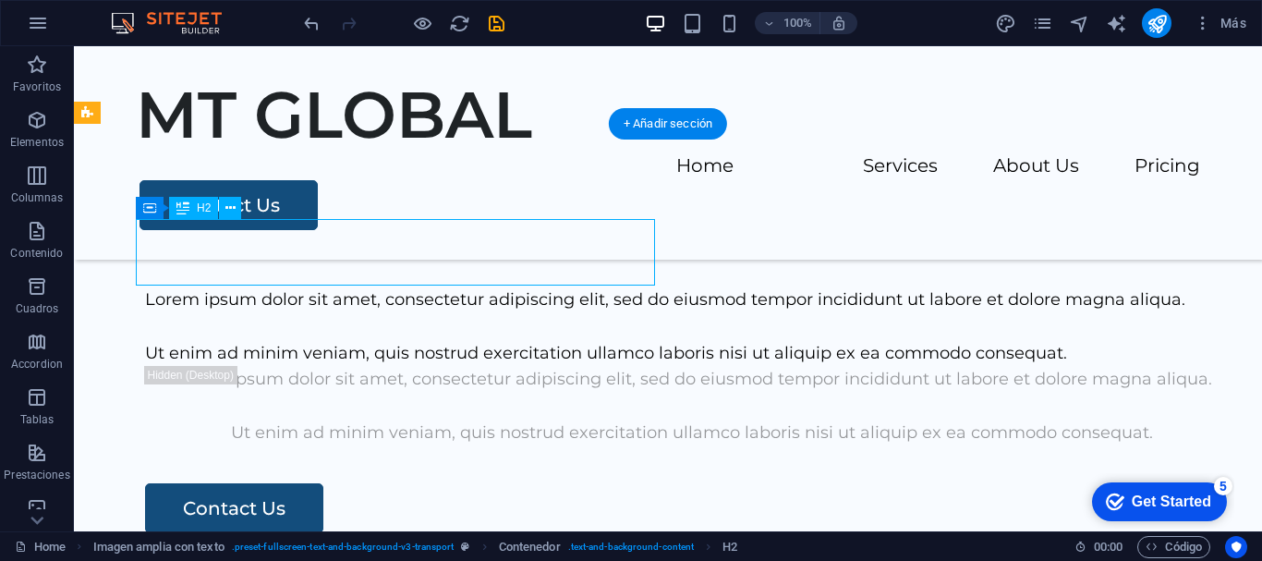
click at [369, 264] on div "About Us" at bounding box center [692, 231] width 1094 height 67
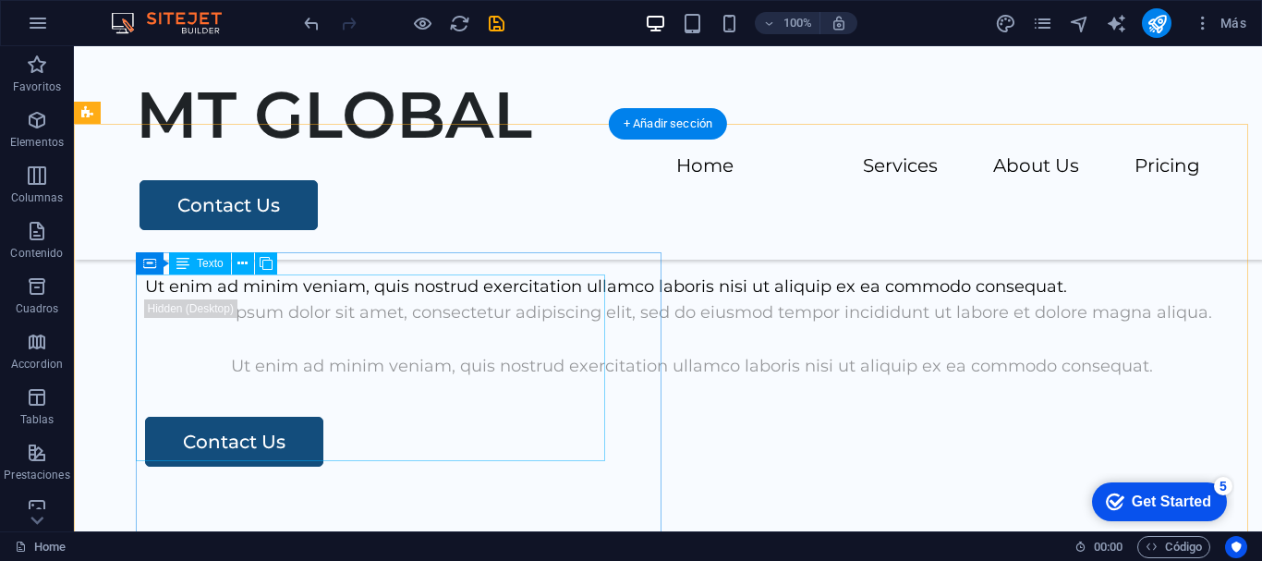
click at [369, 299] on div "Lorem ipsum dolor sit amet, consectetur adipiscing elit, sed do eiusmod tempor …" at bounding box center [692, 259] width 1094 height 79
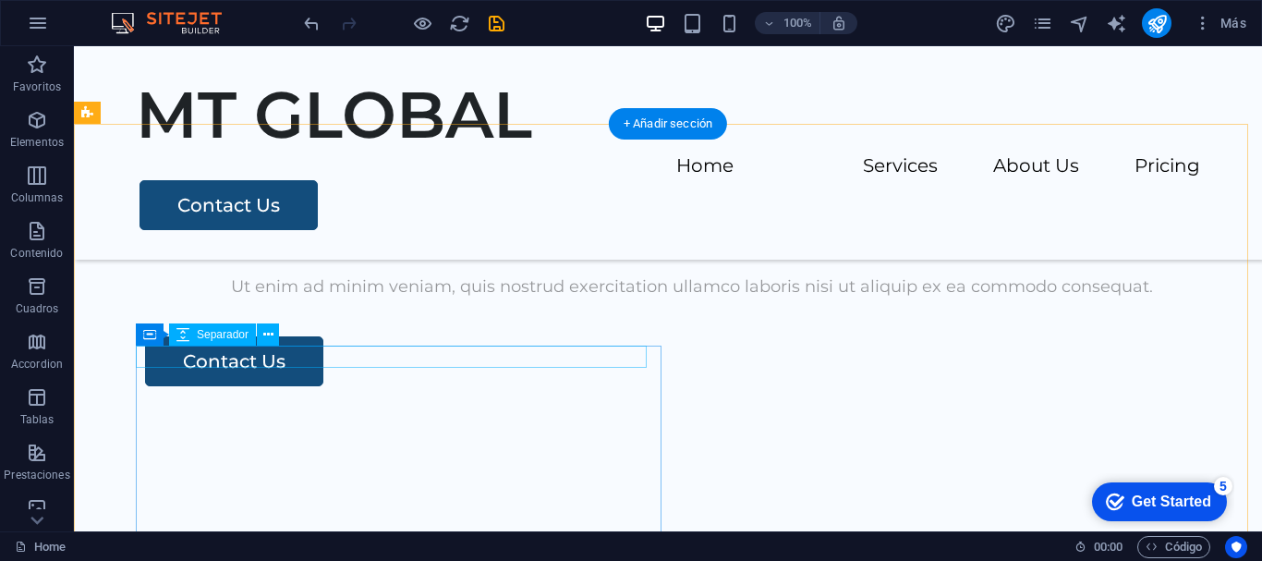
click at [370, 220] on div at bounding box center [692, 209] width 1094 height 22
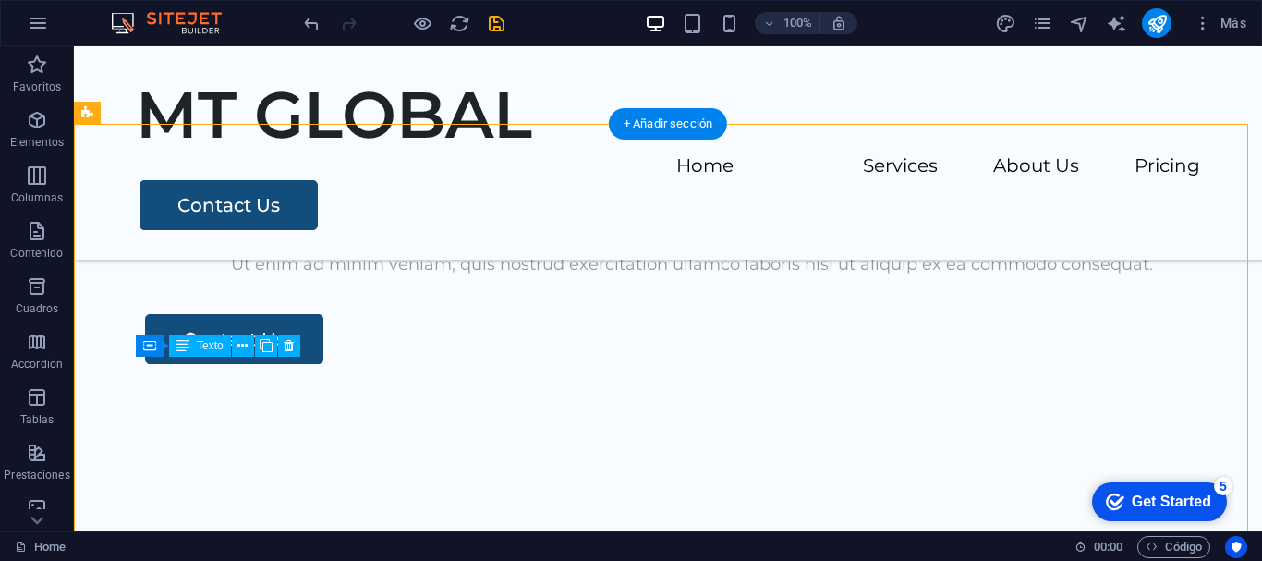
click at [375, 277] on div "Lorem ipsum dolor sit amet, consectetur adipiscing elit, sed do eiusmod tempor …" at bounding box center [692, 237] width 1094 height 79
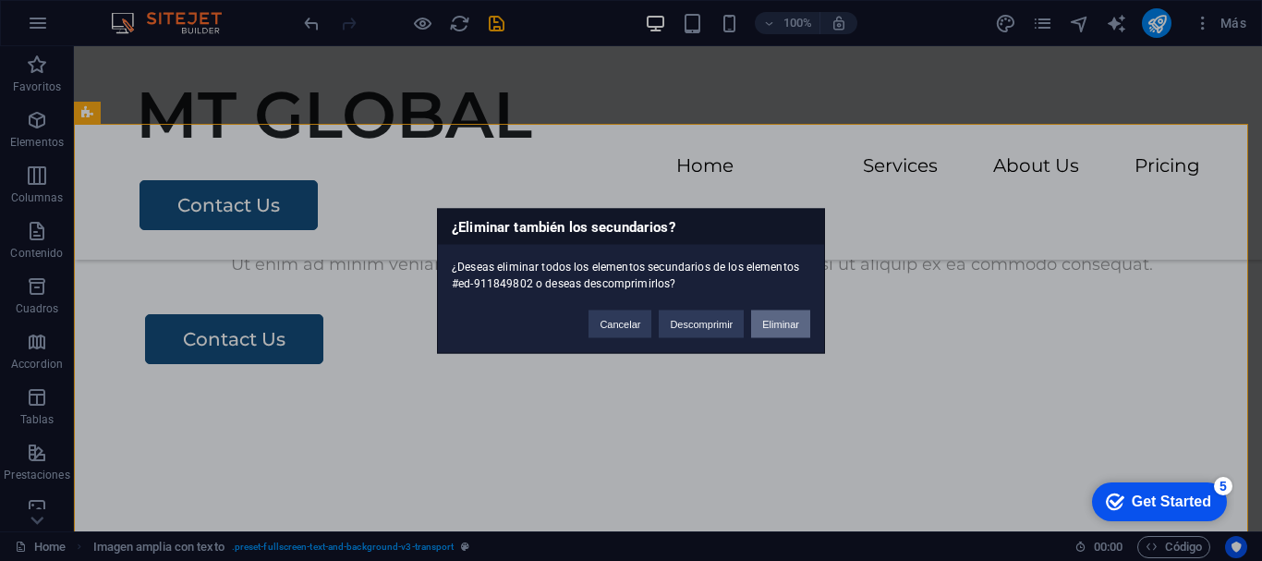
click at [773, 322] on button "Eliminar" at bounding box center [780, 324] width 59 height 28
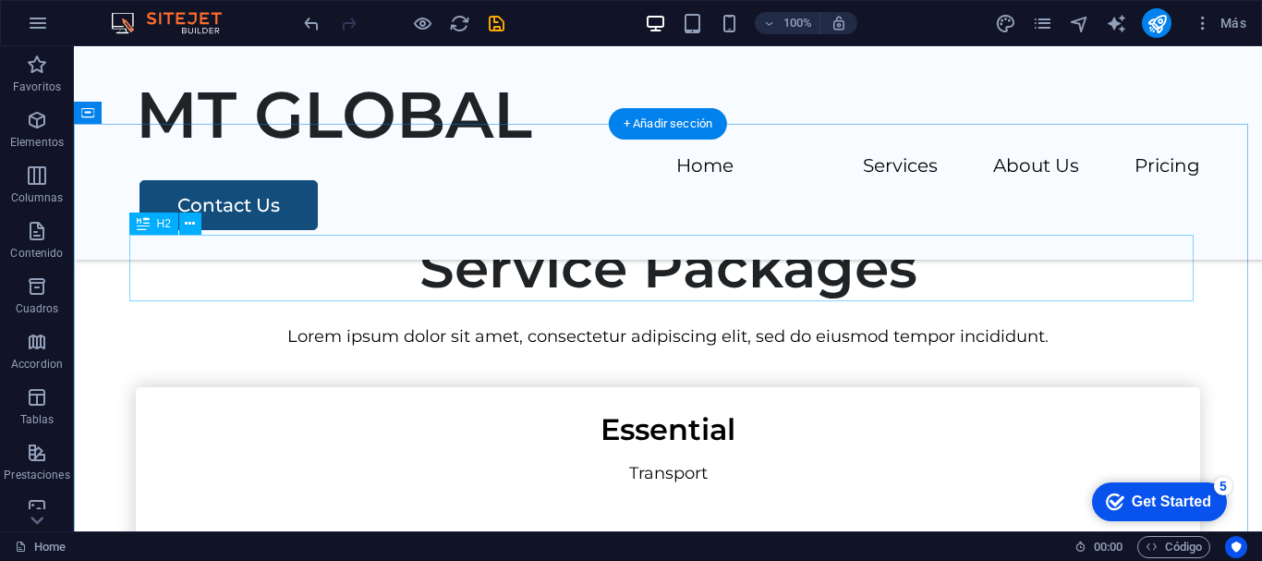
click at [734, 267] on div "Service Packages" at bounding box center [668, 268] width 1064 height 67
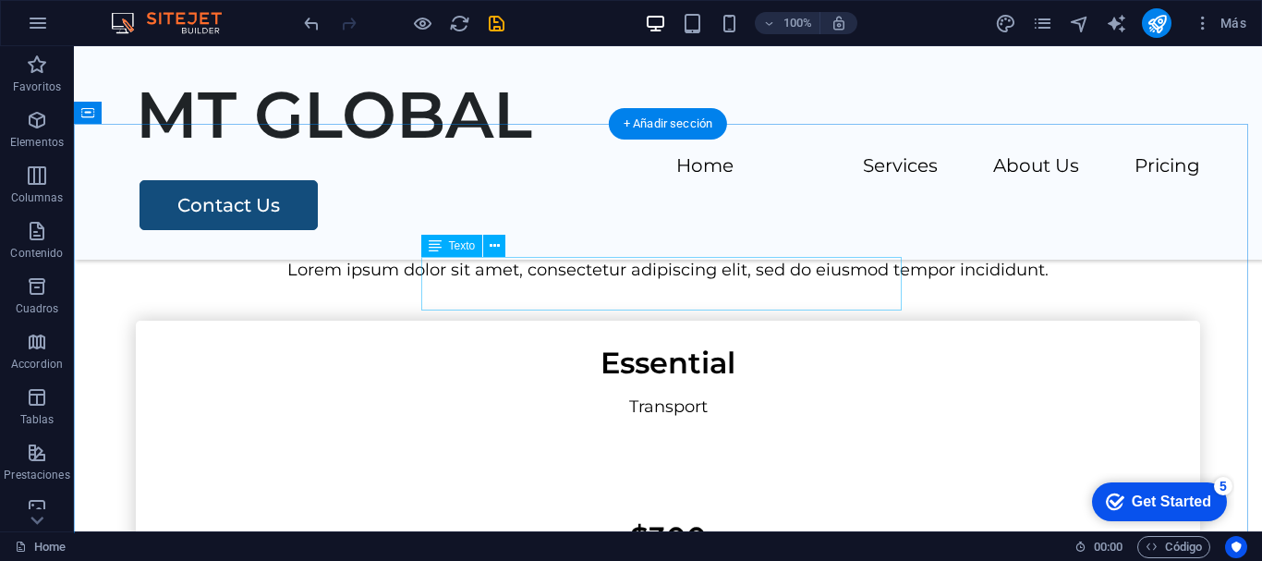
click at [723, 284] on div "Lorem ipsum dolor sit amet, consectetur adipiscing elit, sed do eiusmod tempor …" at bounding box center [668, 270] width 1064 height 27
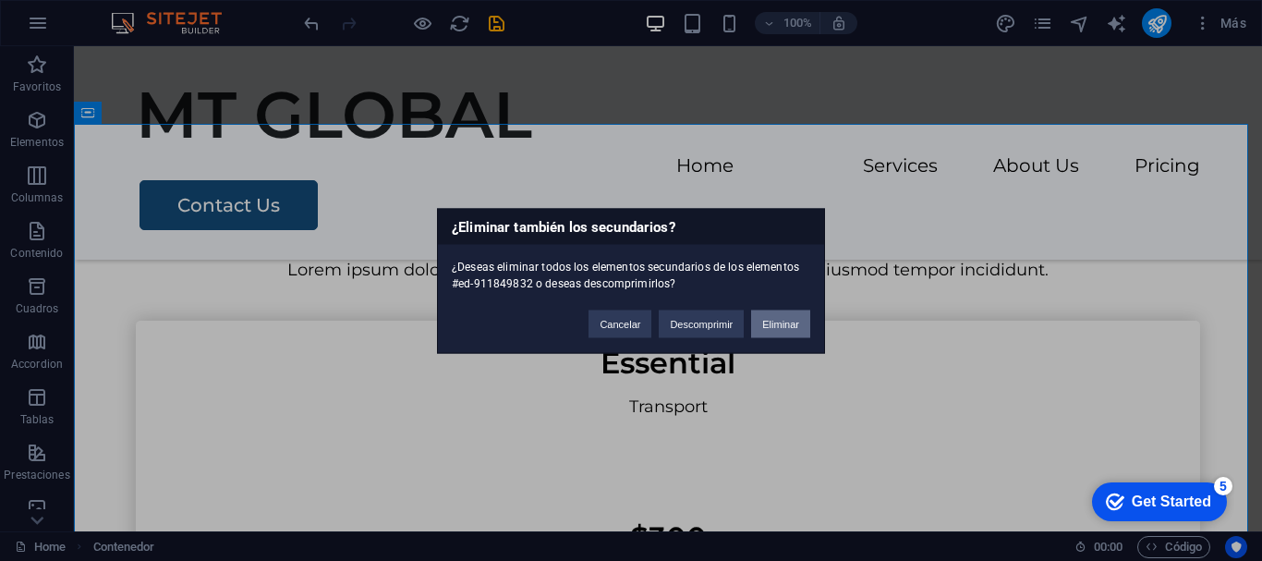
click at [759, 323] on button "Eliminar" at bounding box center [780, 324] width 59 height 28
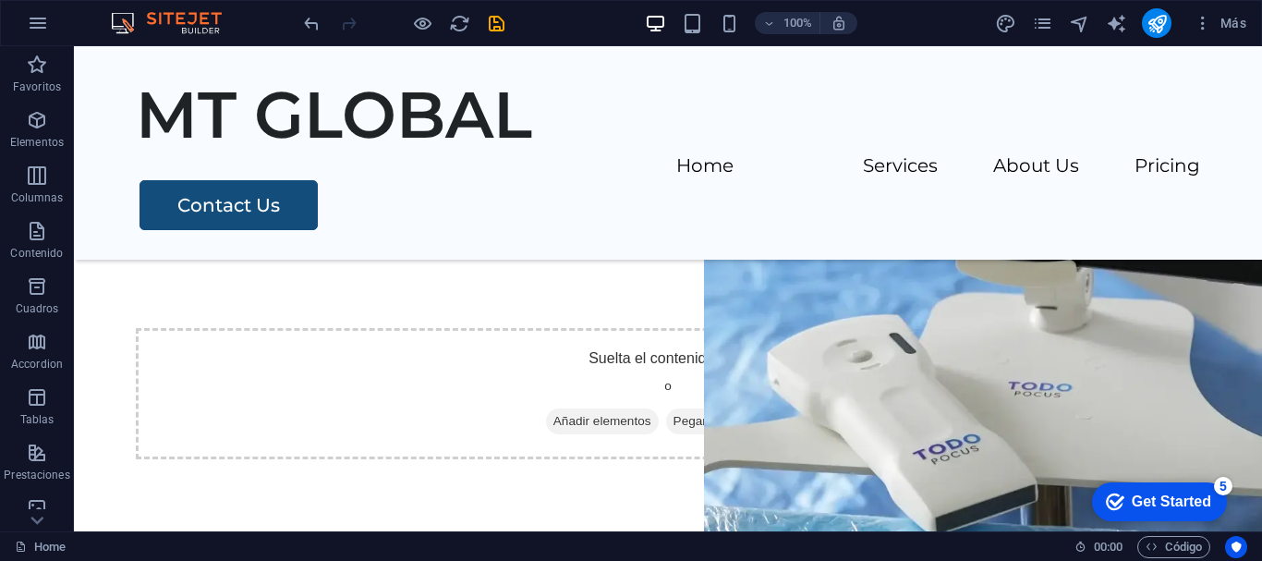
scroll to position [579, 0]
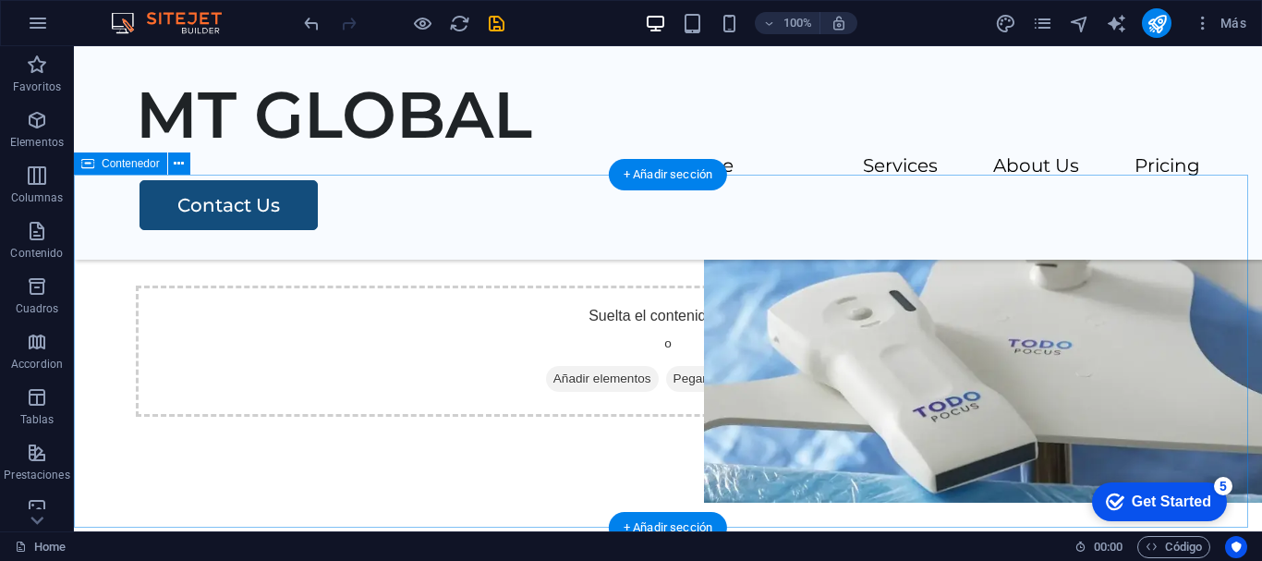
click at [621, 386] on span "Añadir elementos" at bounding box center [602, 379] width 113 height 26
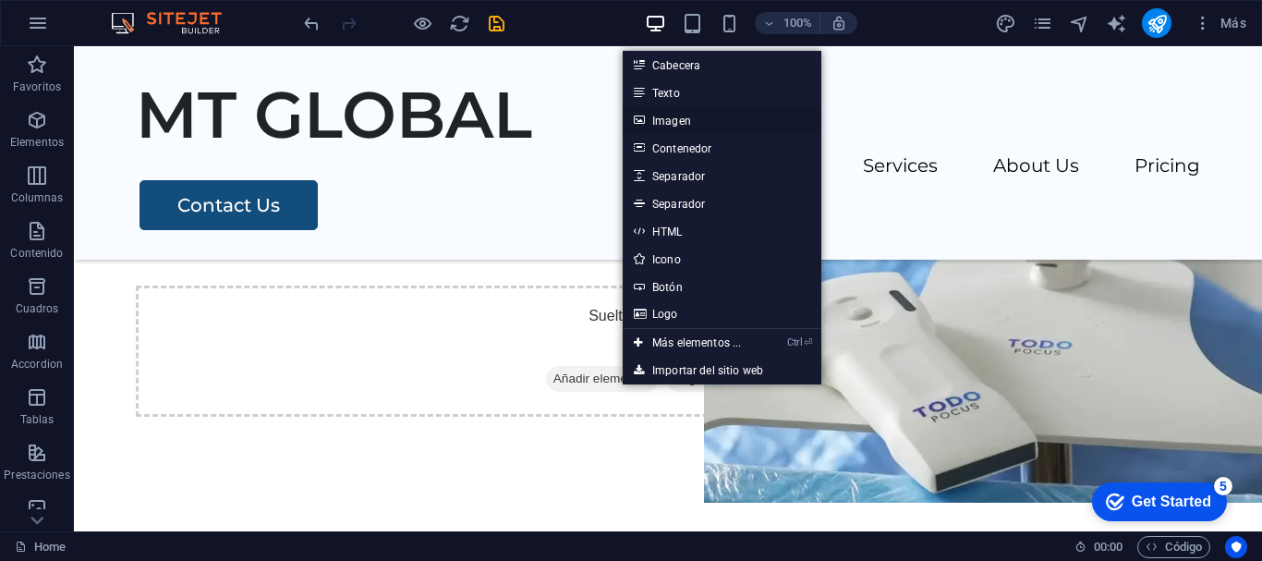
click at [698, 118] on link "Imagen" at bounding box center [722, 120] width 199 height 28
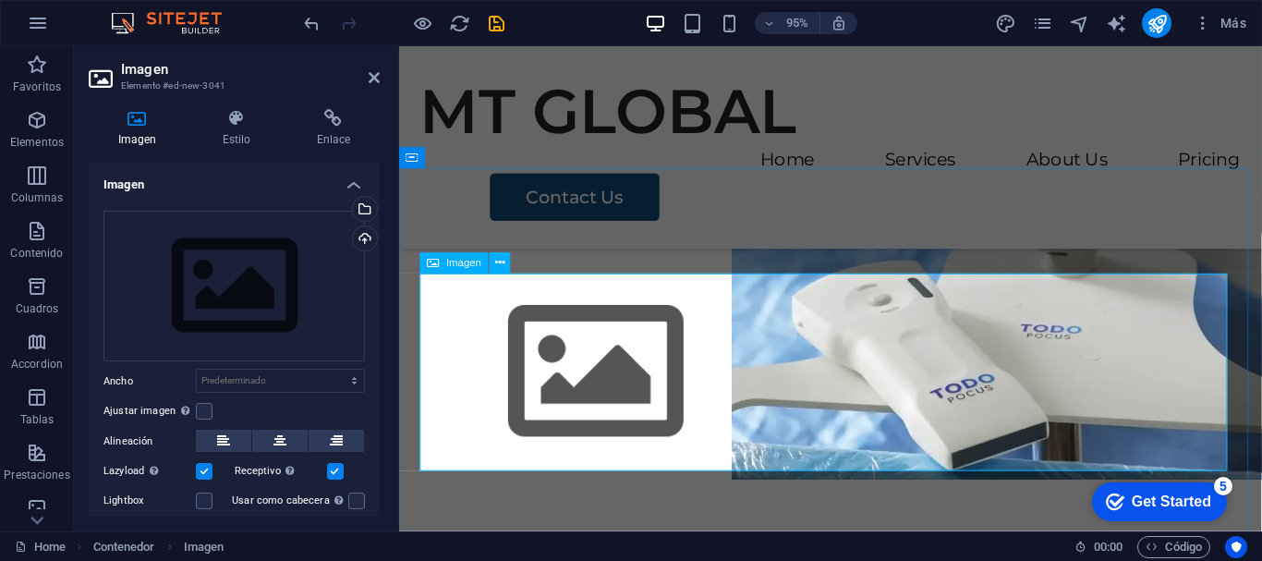
click at [612, 385] on figure at bounding box center [853, 389] width 864 height 208
click at [597, 405] on figure at bounding box center [853, 389] width 864 height 208
click at [358, 234] on div "Cargar" at bounding box center [363, 240] width 28 height 28
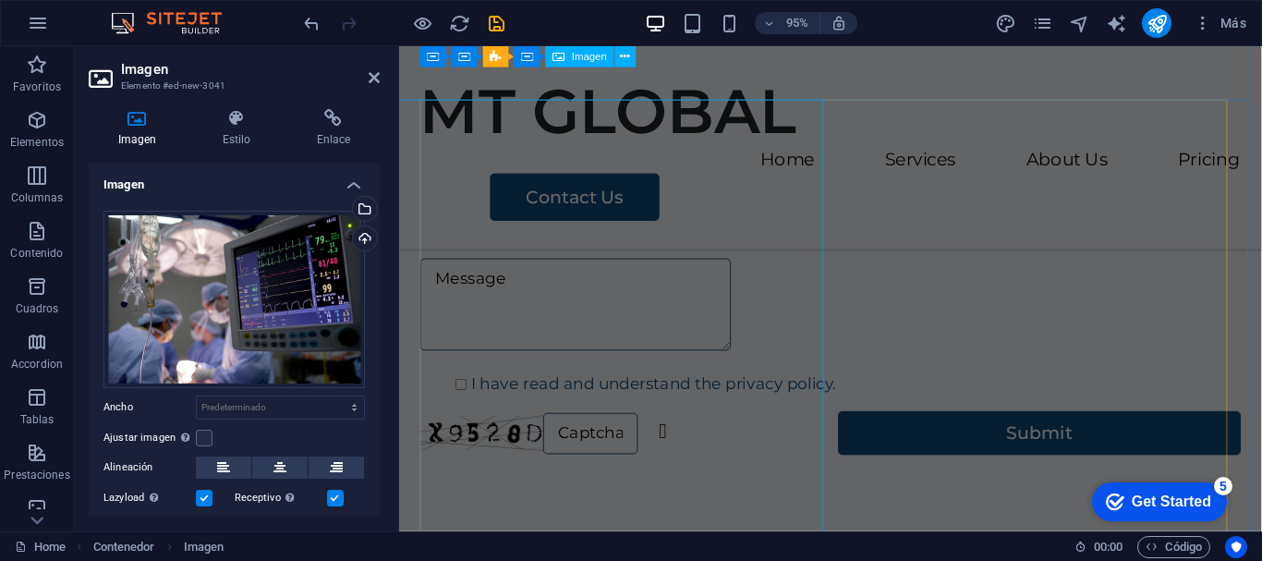
scroll to position [980, 0]
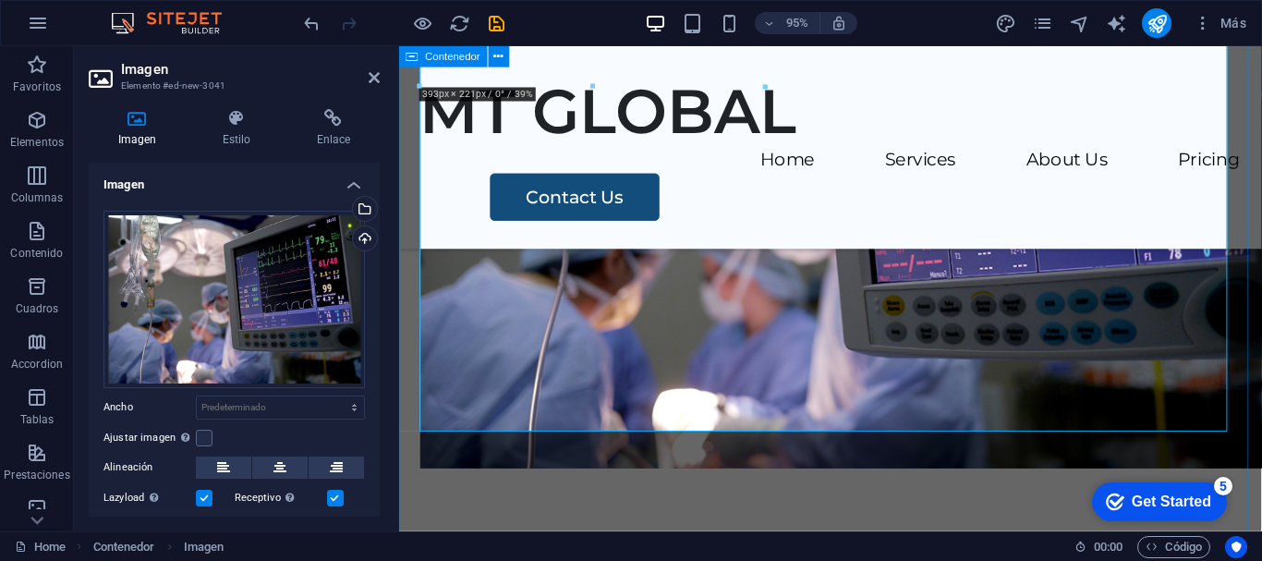
click at [901, 503] on div at bounding box center [853, 188] width 908 height 828
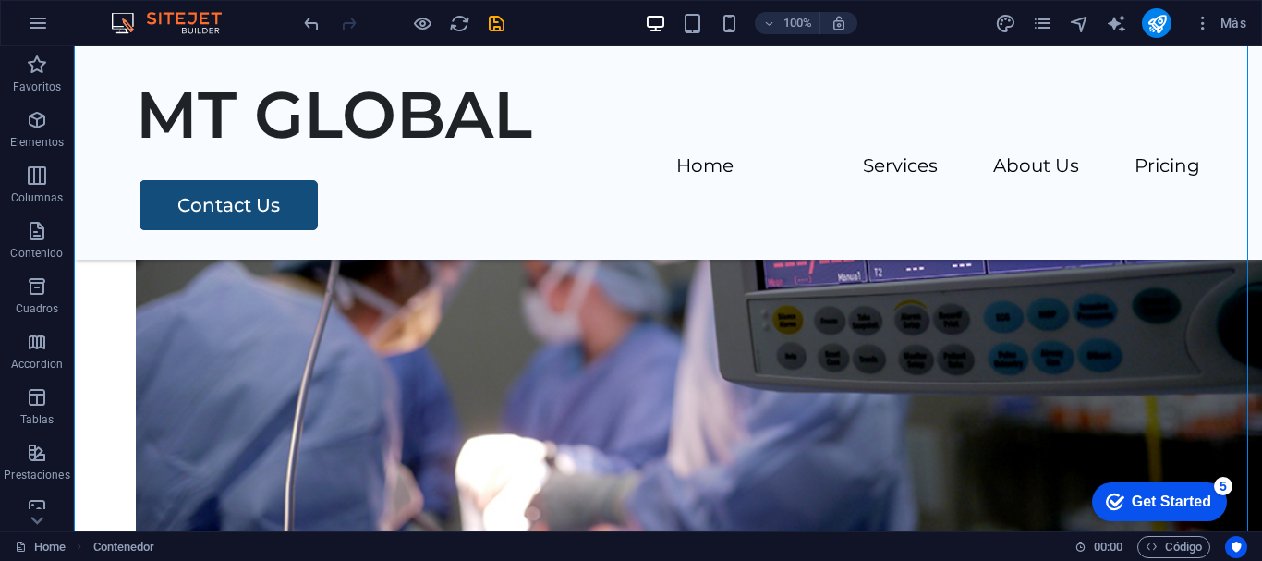
scroll to position [1232, 0]
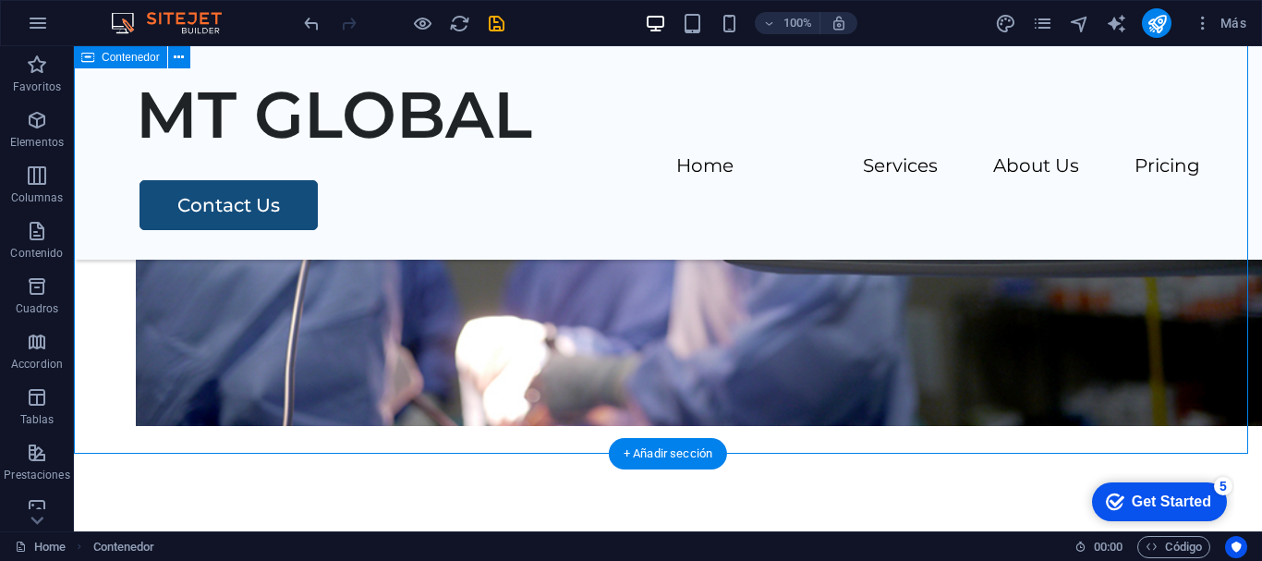
click at [295, 380] on div at bounding box center [668, 29] width 1188 height 1014
click at [562, 326] on figure at bounding box center [668, 29] width 1064 height 793
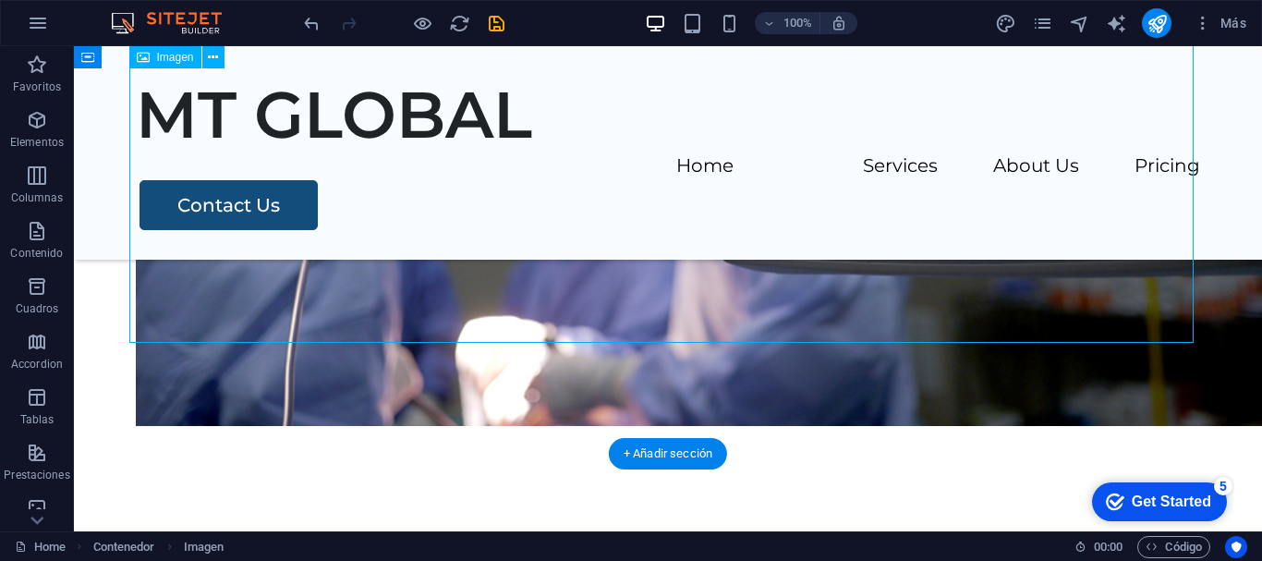
click at [561, 316] on figure at bounding box center [668, 29] width 1064 height 793
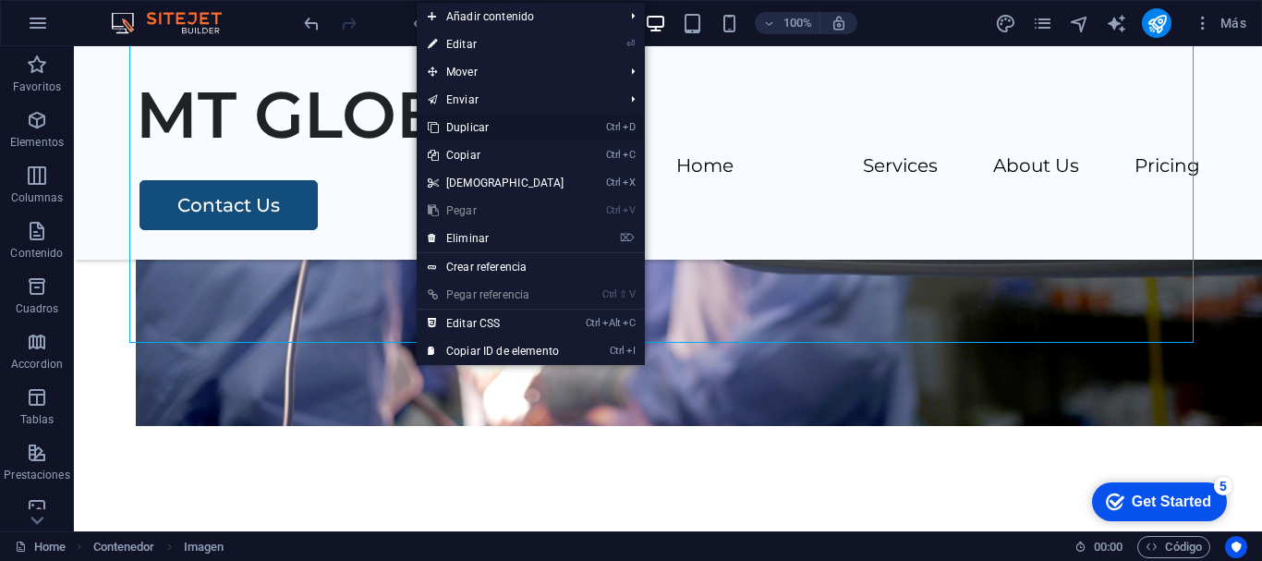
click at [492, 127] on link "Ctrl D Duplicar" at bounding box center [496, 128] width 159 height 28
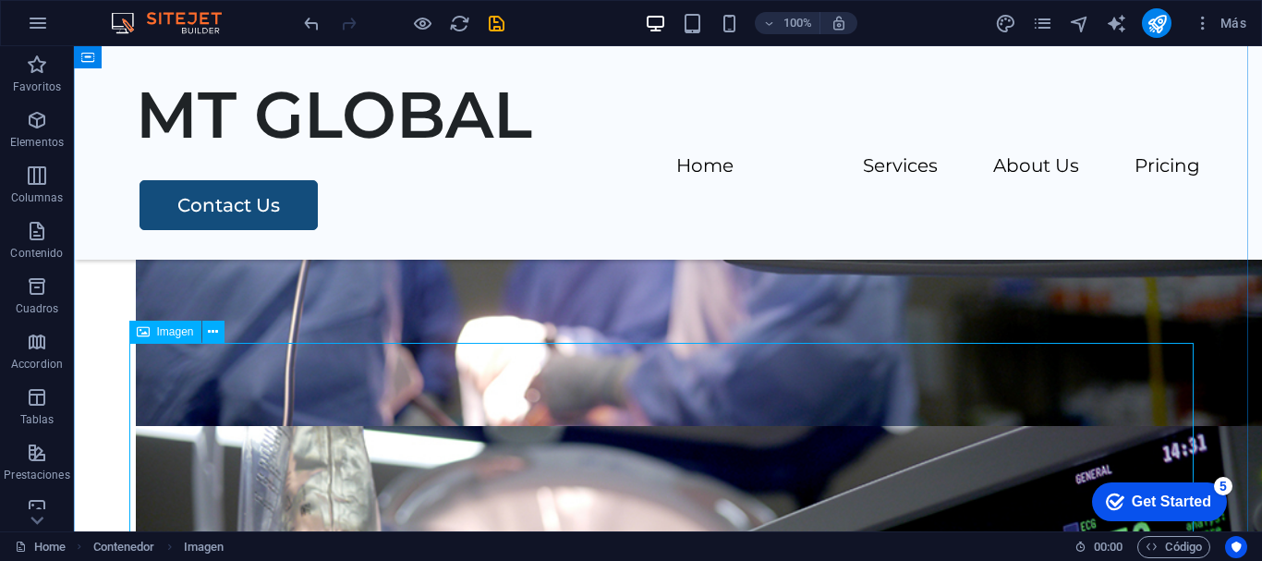
click at [172, 324] on div "Imagen" at bounding box center [165, 332] width 72 height 22
click at [167, 336] on span "Imagen" at bounding box center [175, 331] width 37 height 11
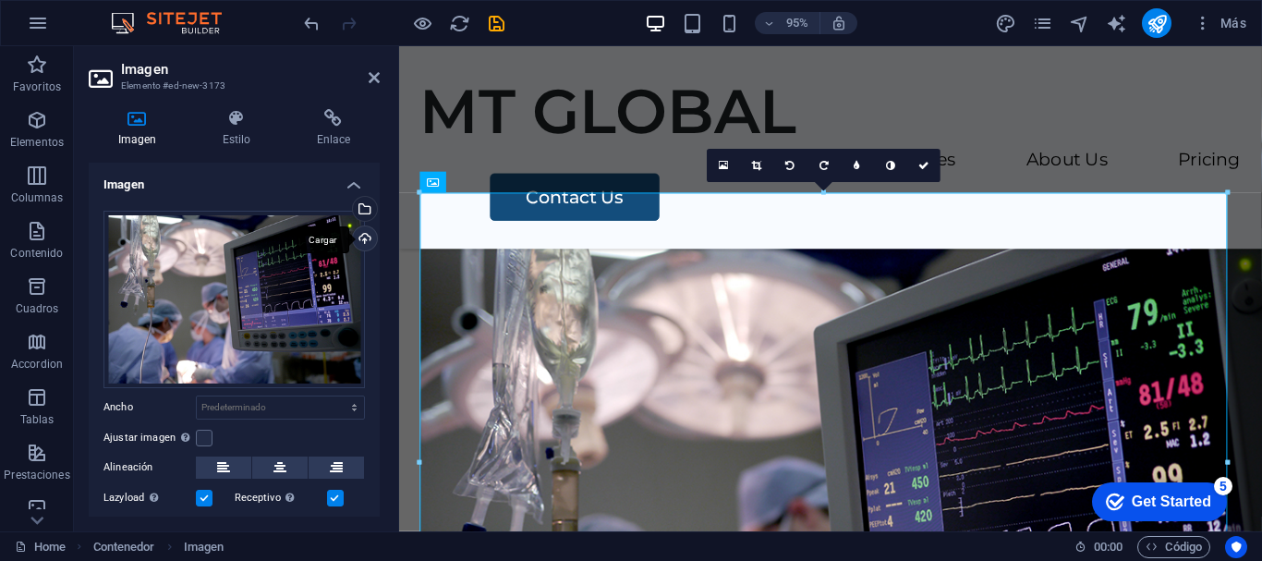
click at [364, 235] on div "Cargar" at bounding box center [363, 240] width 28 height 28
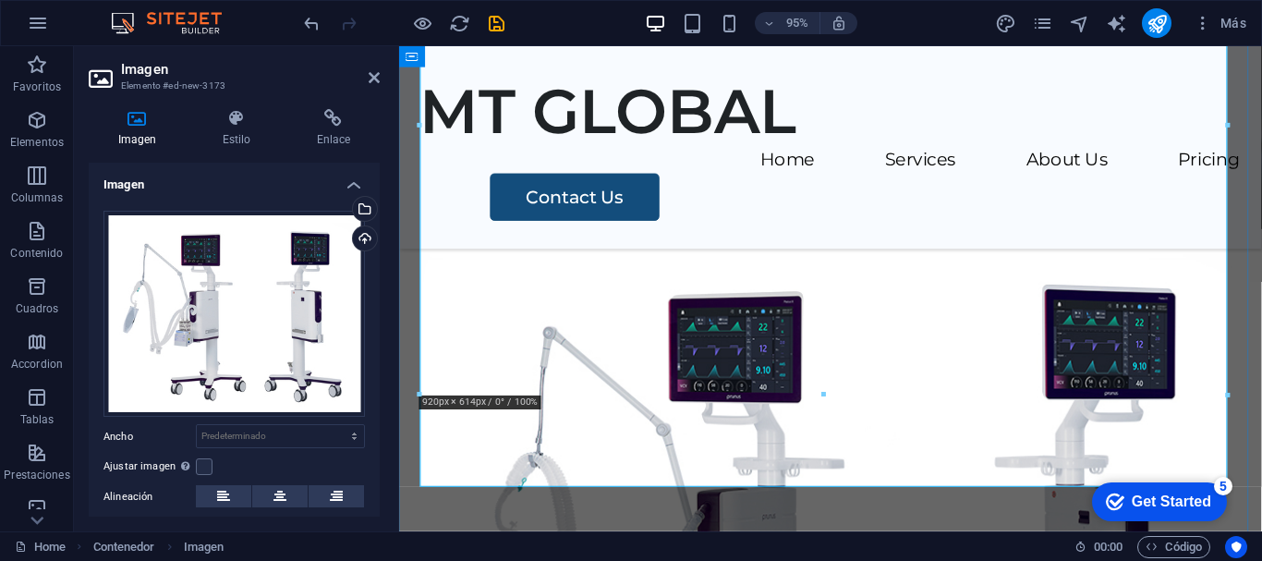
scroll to position [1633, 0]
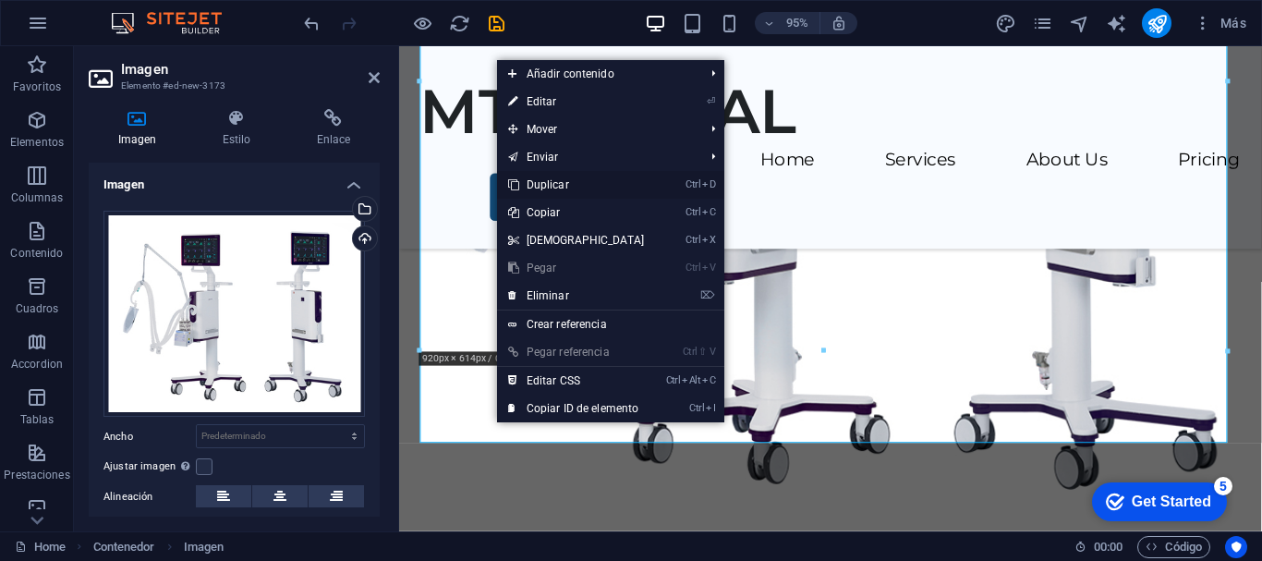
click at [571, 189] on link "Ctrl D Duplicar" at bounding box center [576, 185] width 159 height 28
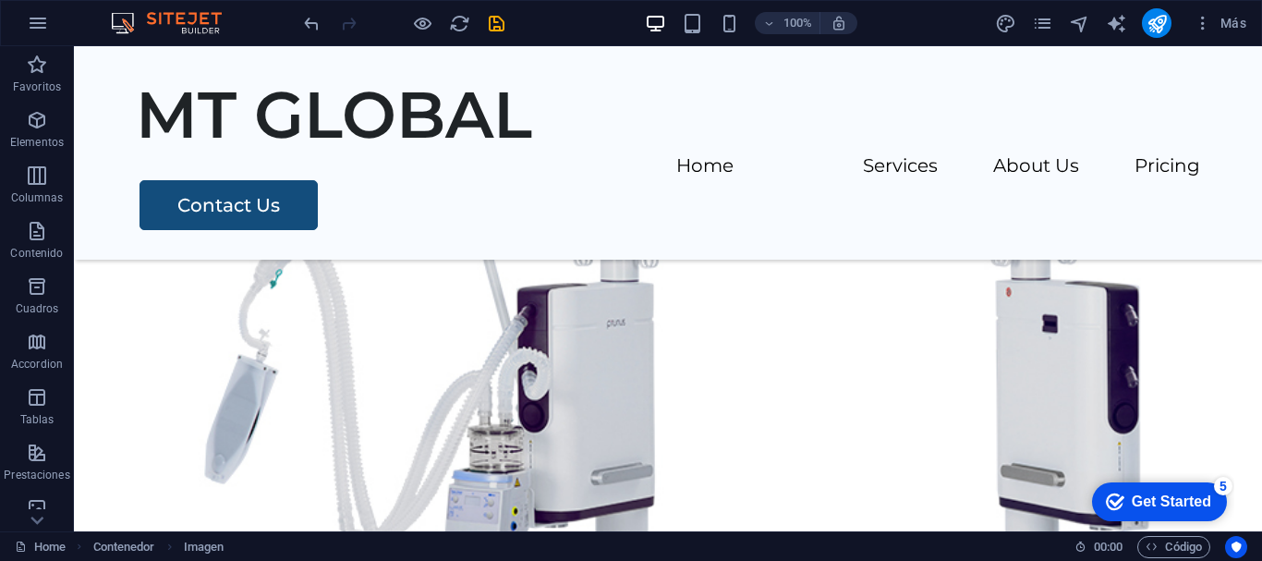
scroll to position [2300, 0]
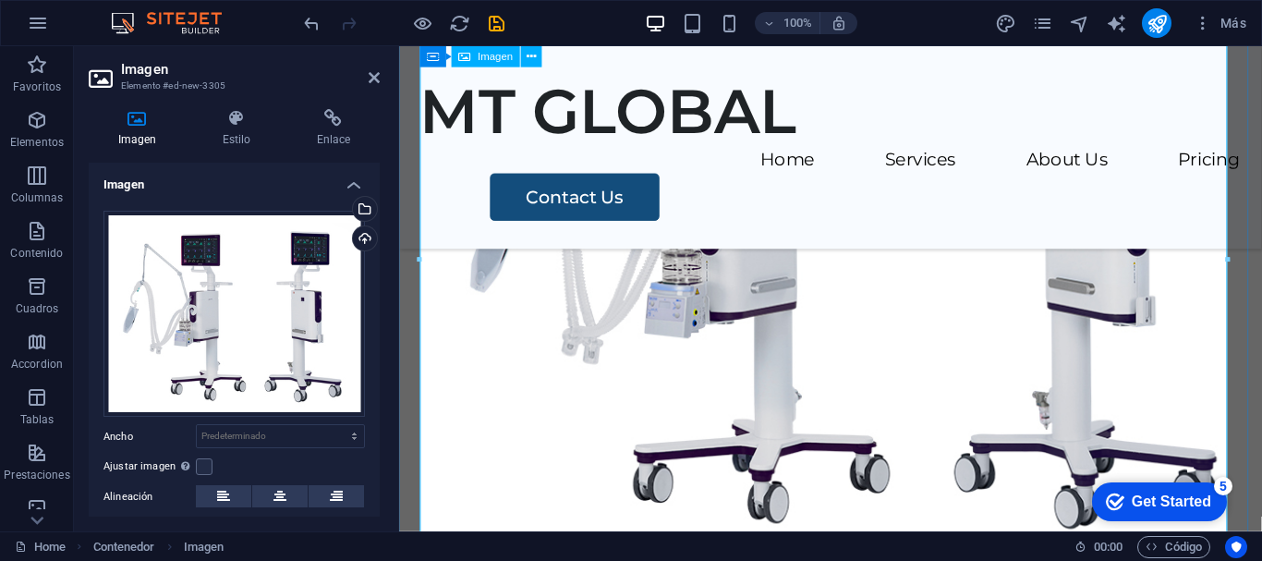
scroll to position [2158, 0]
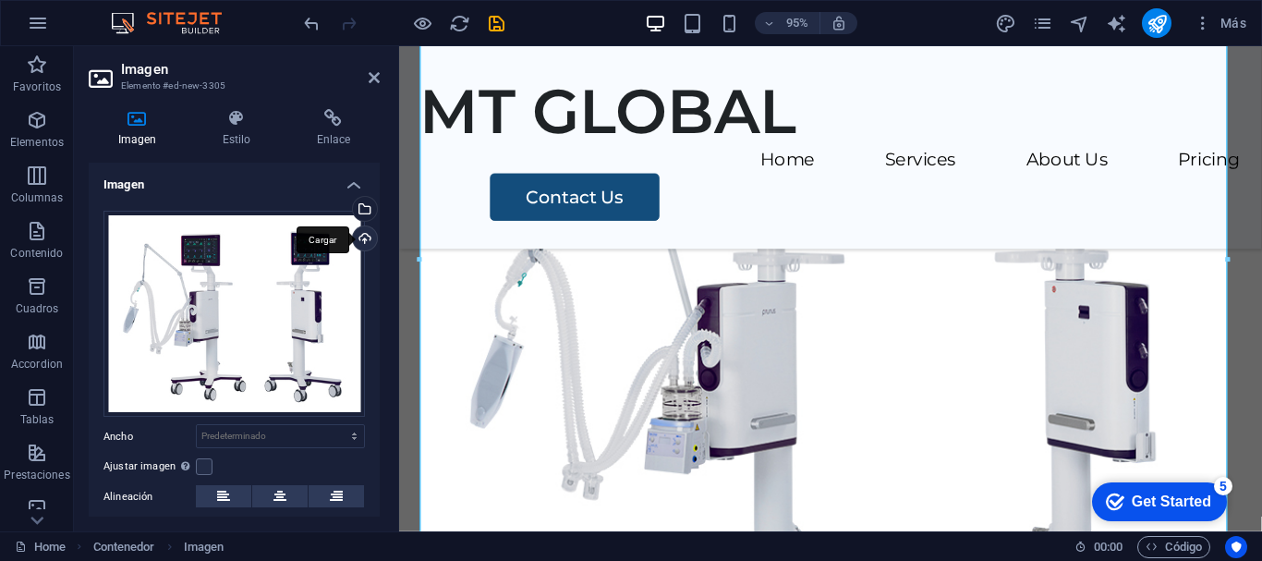
click at [365, 236] on div "Cargar" at bounding box center [363, 240] width 28 height 28
click at [365, 238] on div "Cargar" at bounding box center [363, 240] width 28 height 28
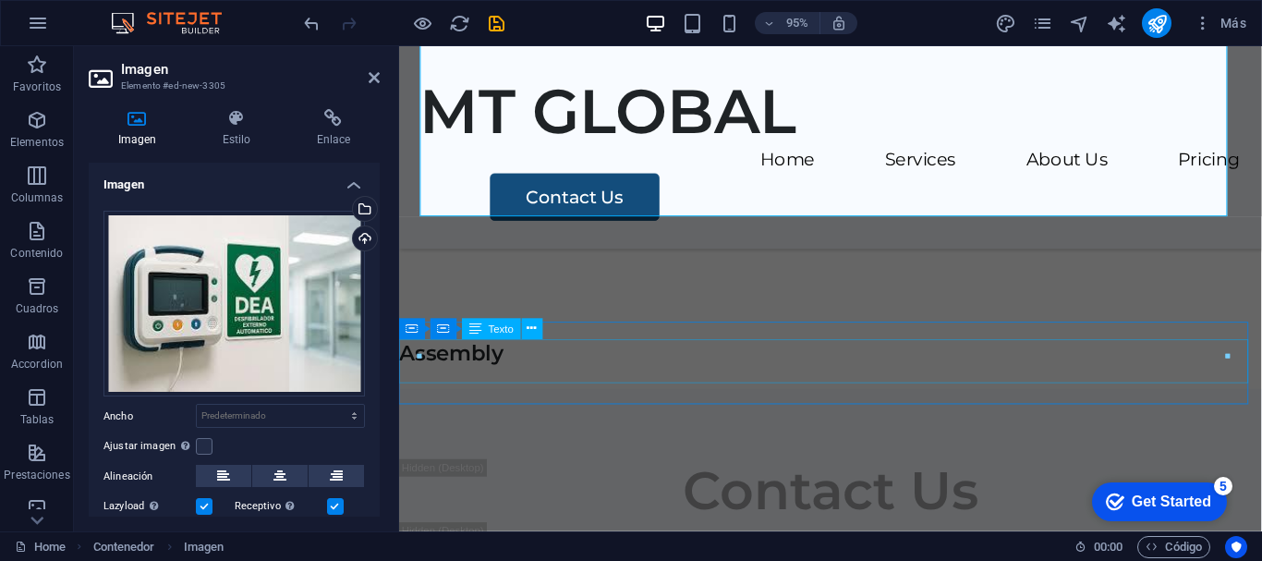
scroll to position [1757, 0]
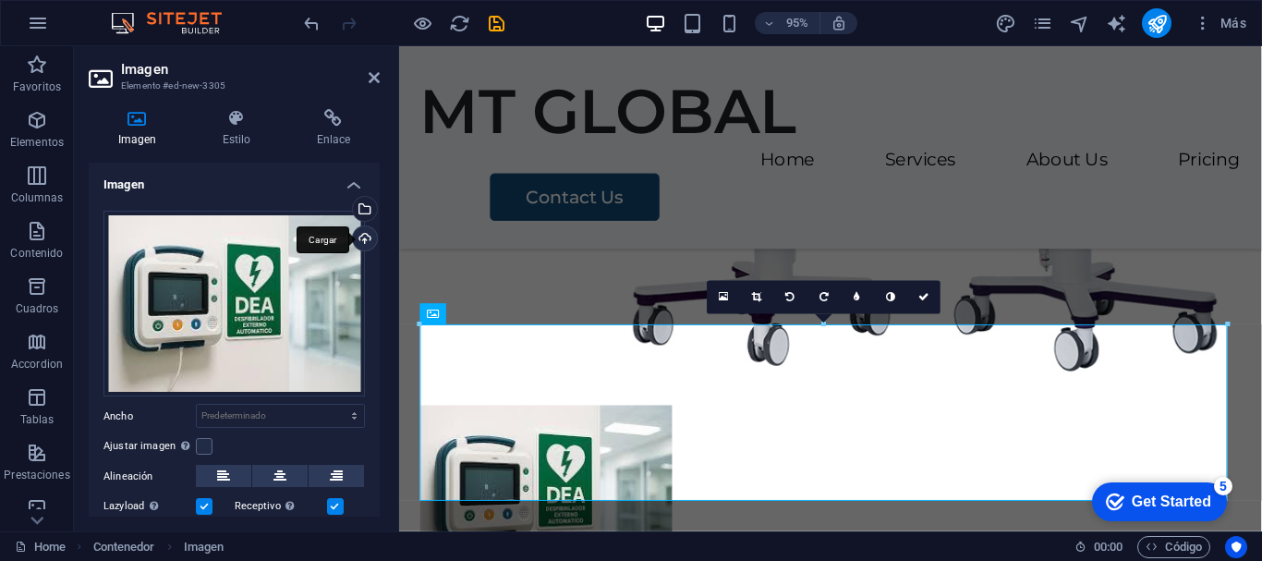
click at [364, 233] on div "Cargar" at bounding box center [363, 240] width 28 height 28
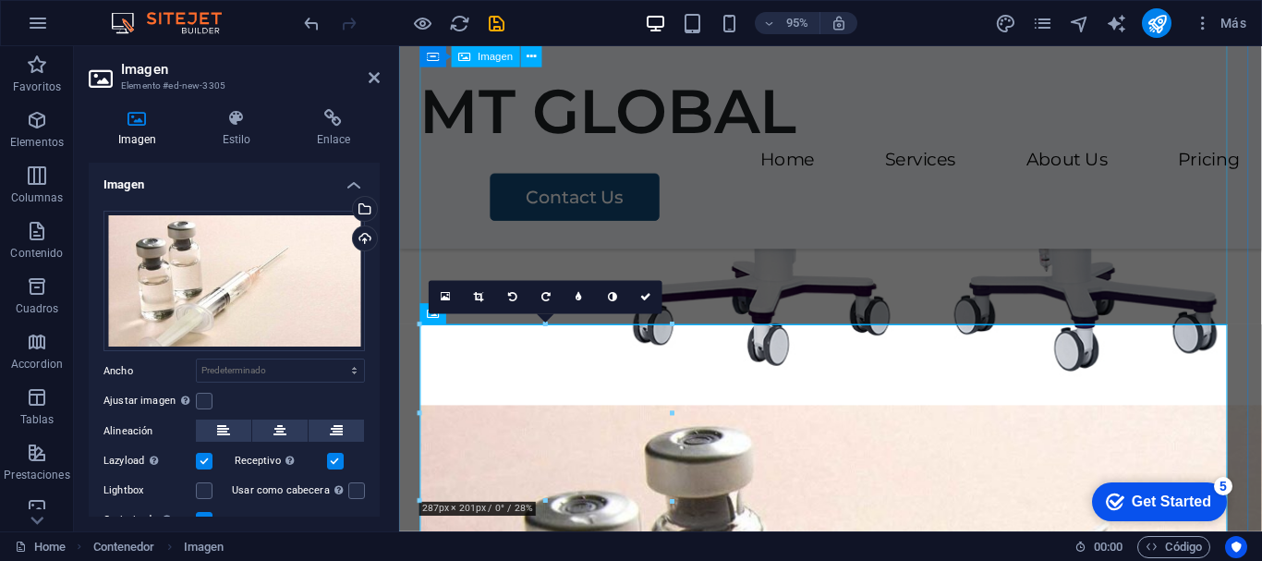
scroll to position [2158, 0]
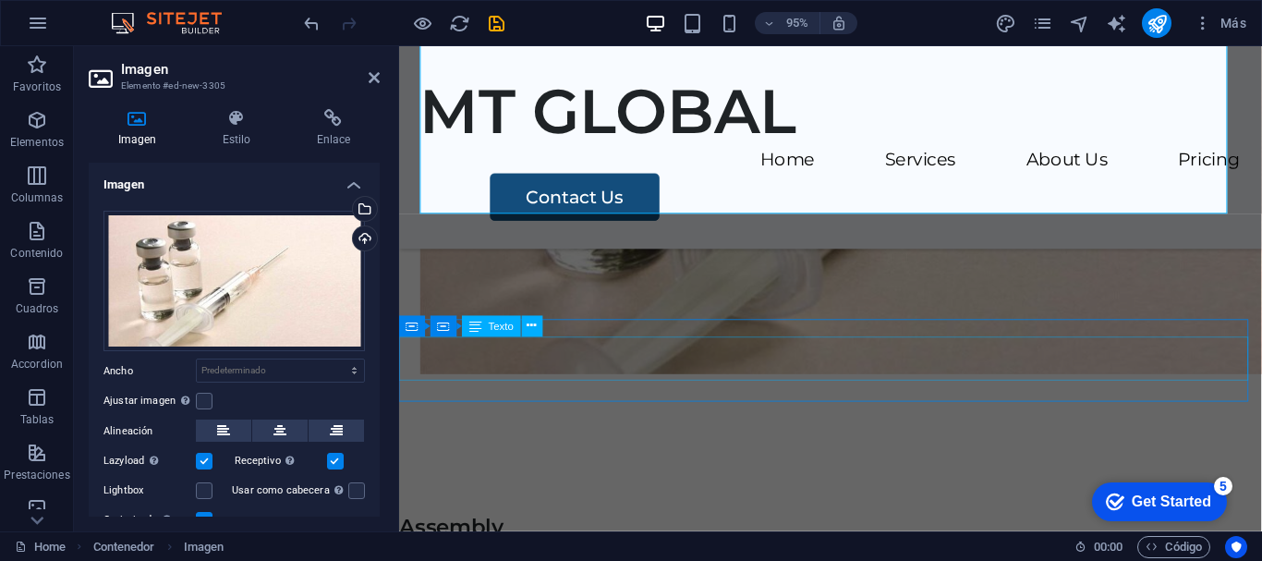
drag, startPoint x: 534, startPoint y: 378, endPoint x: 853, endPoint y: 363, distance: 319.1
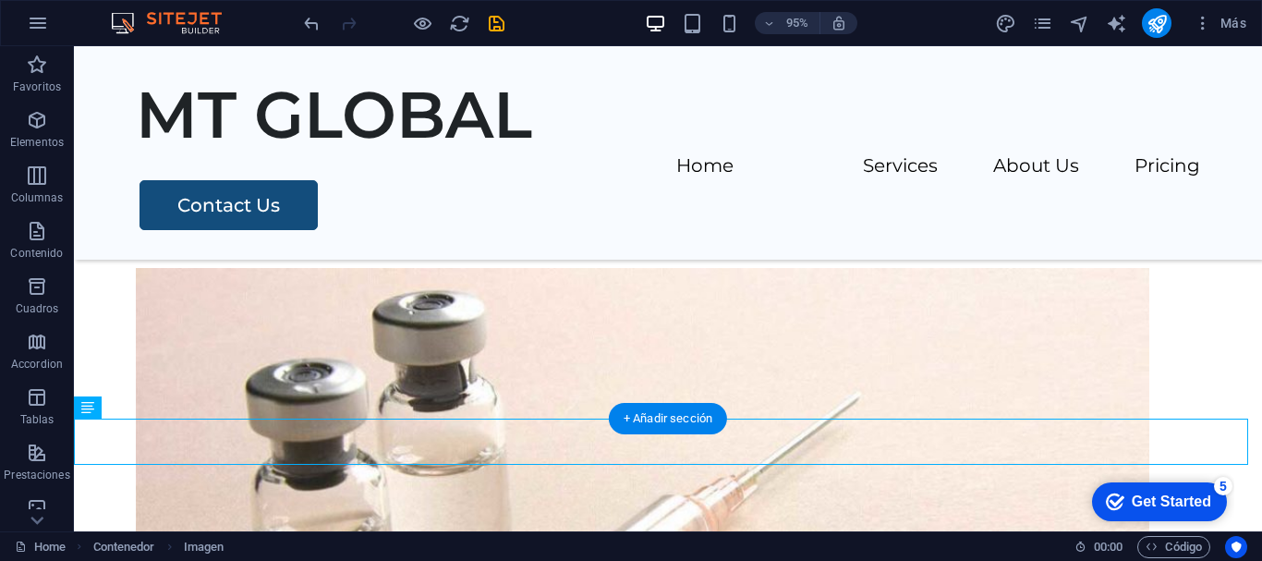
scroll to position [2629, 0]
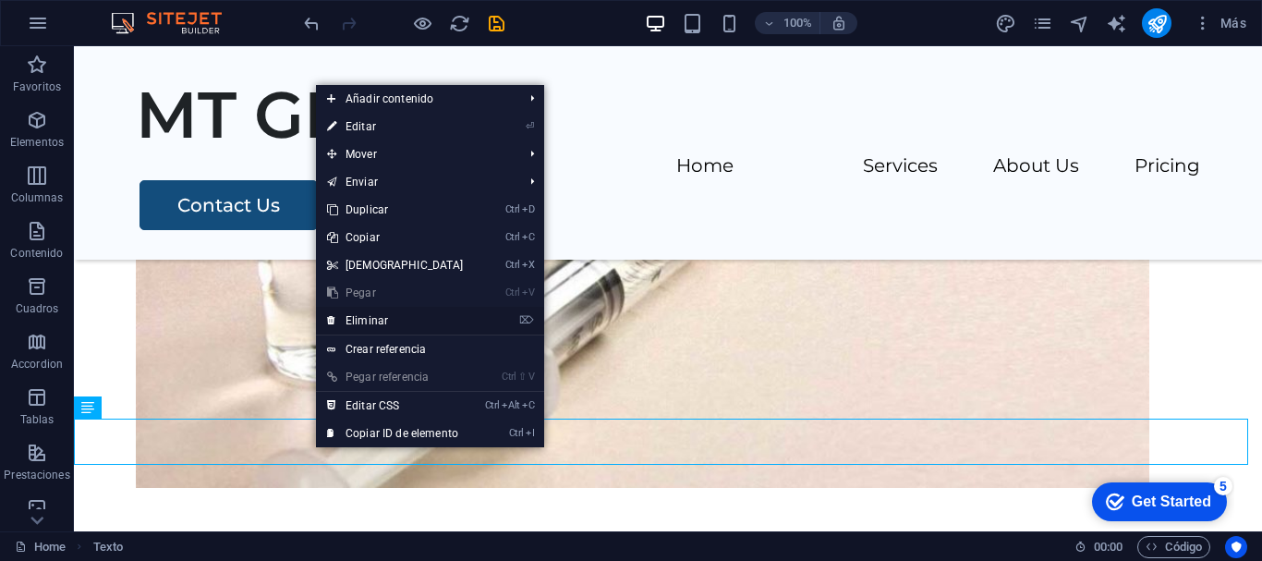
click at [382, 322] on link "⌦ Eliminar" at bounding box center [395, 321] width 159 height 28
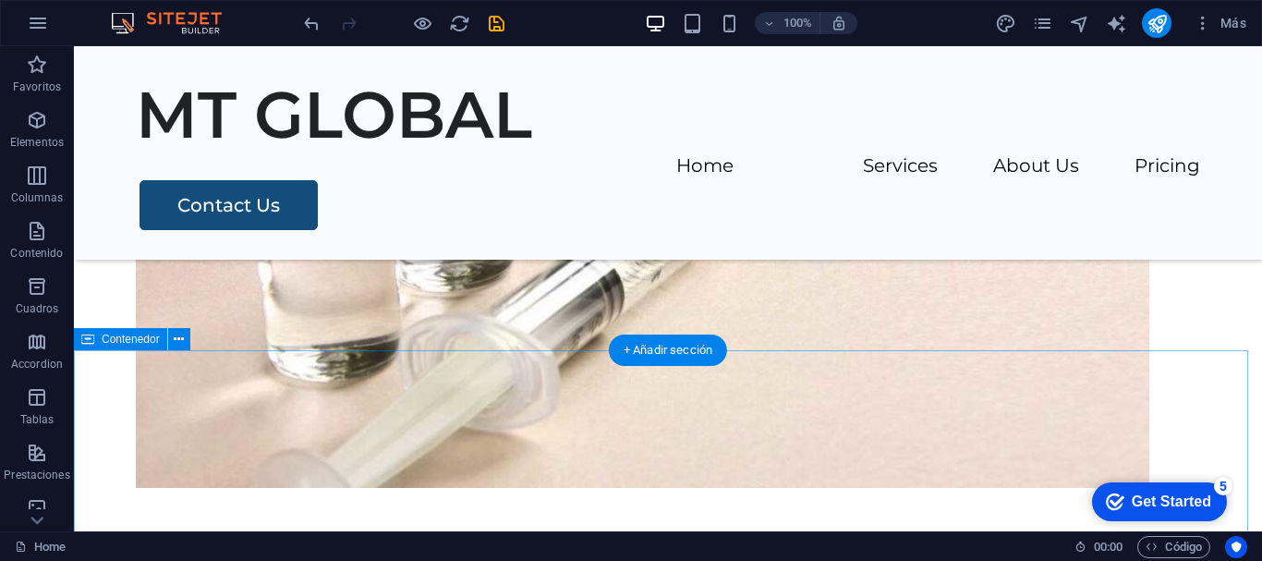
scroll to position [3030, 0]
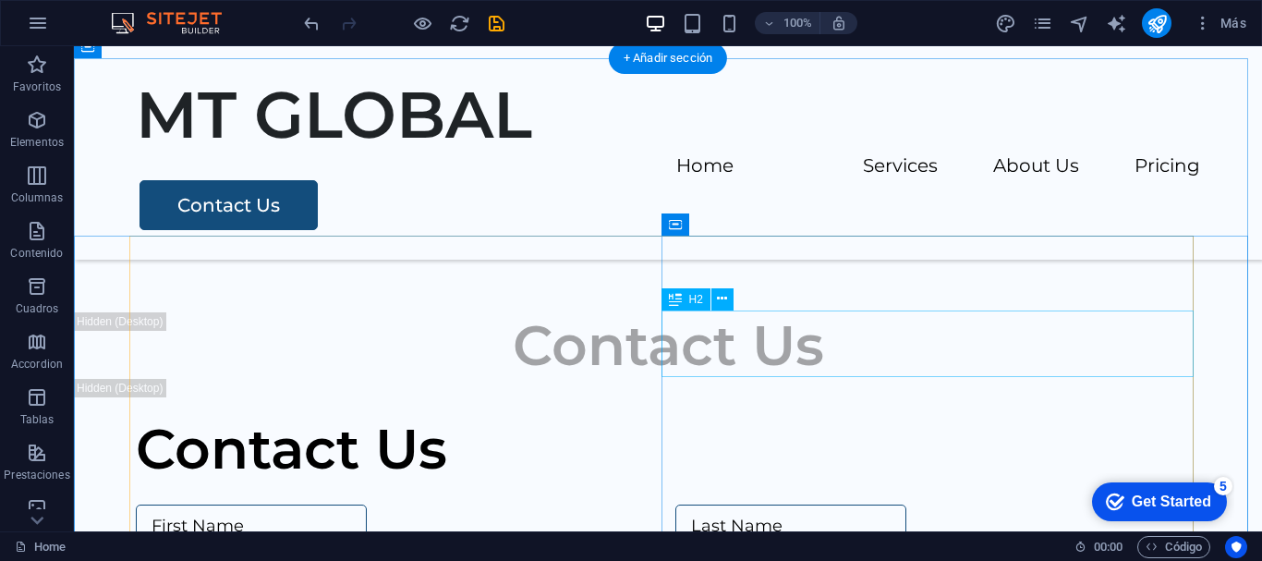
click at [919, 416] on div "Contact Us" at bounding box center [668, 449] width 1064 height 67
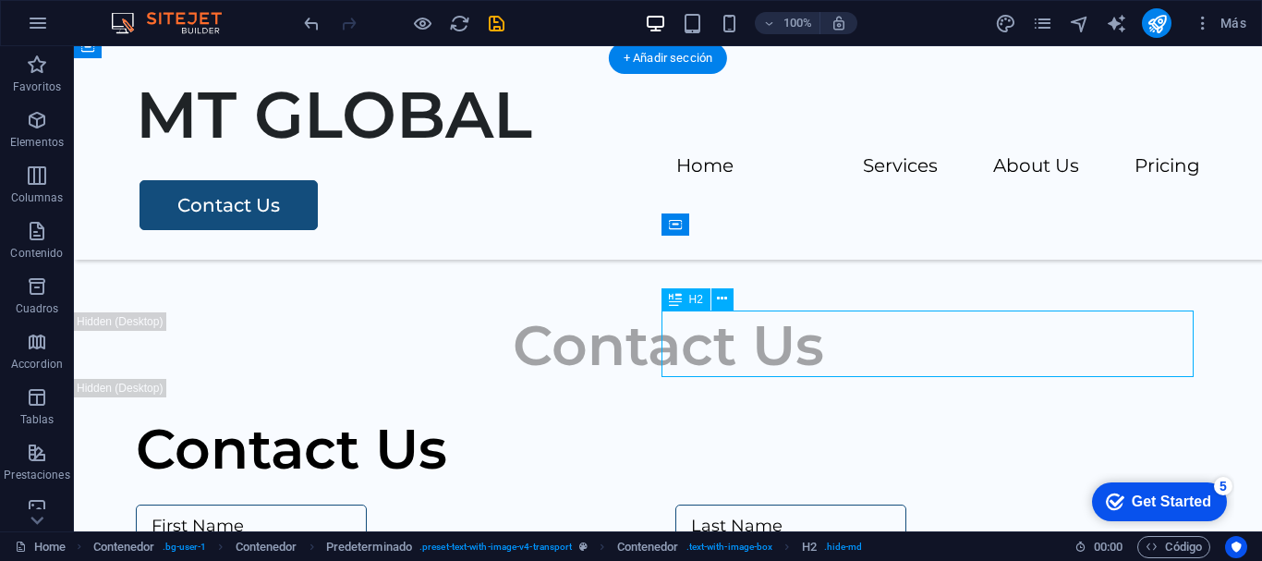
click at [919, 416] on div "Contact Us" at bounding box center [668, 449] width 1064 height 67
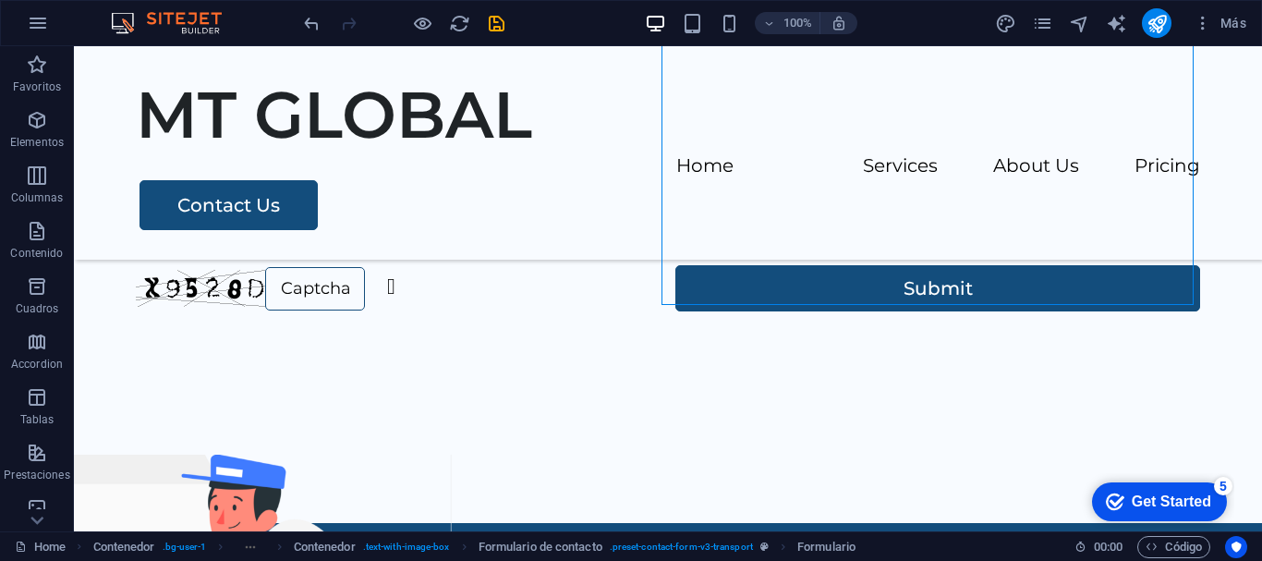
scroll to position [3598, 0]
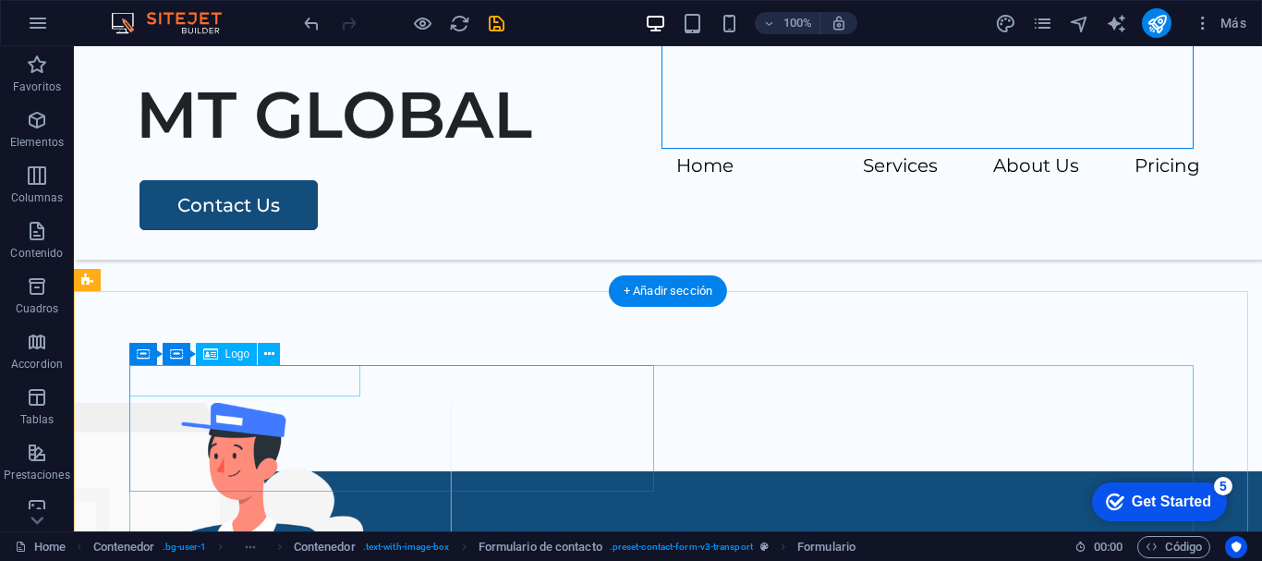
click at [336, 545] on div at bounding box center [398, 560] width 525 height 31
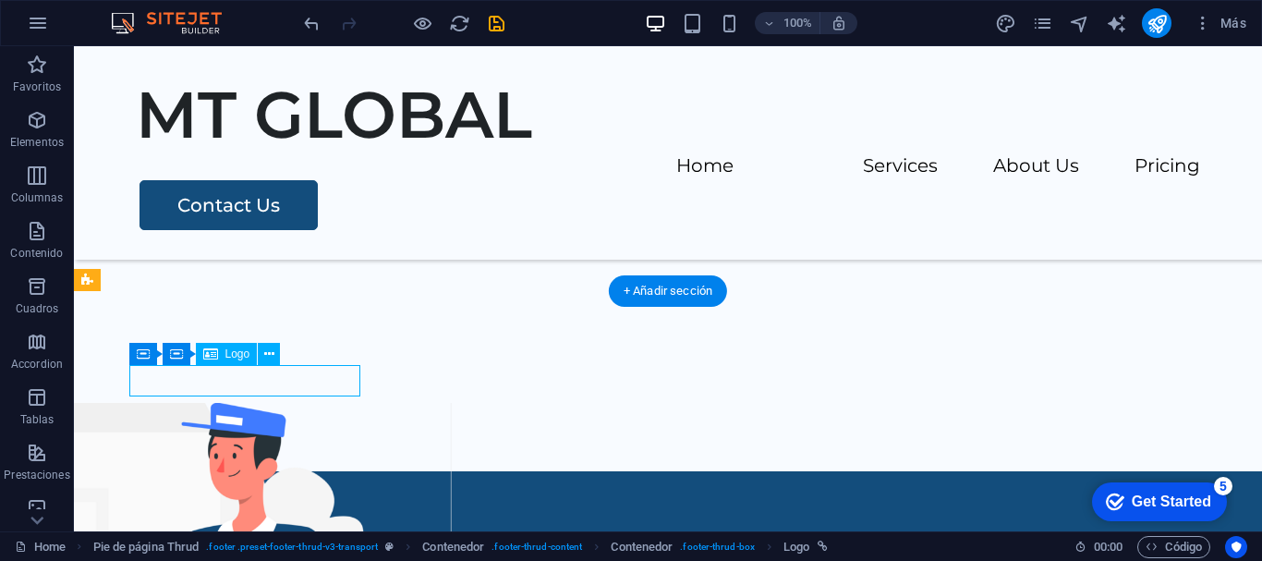
click at [344, 545] on div at bounding box center [398, 560] width 525 height 31
select select "px"
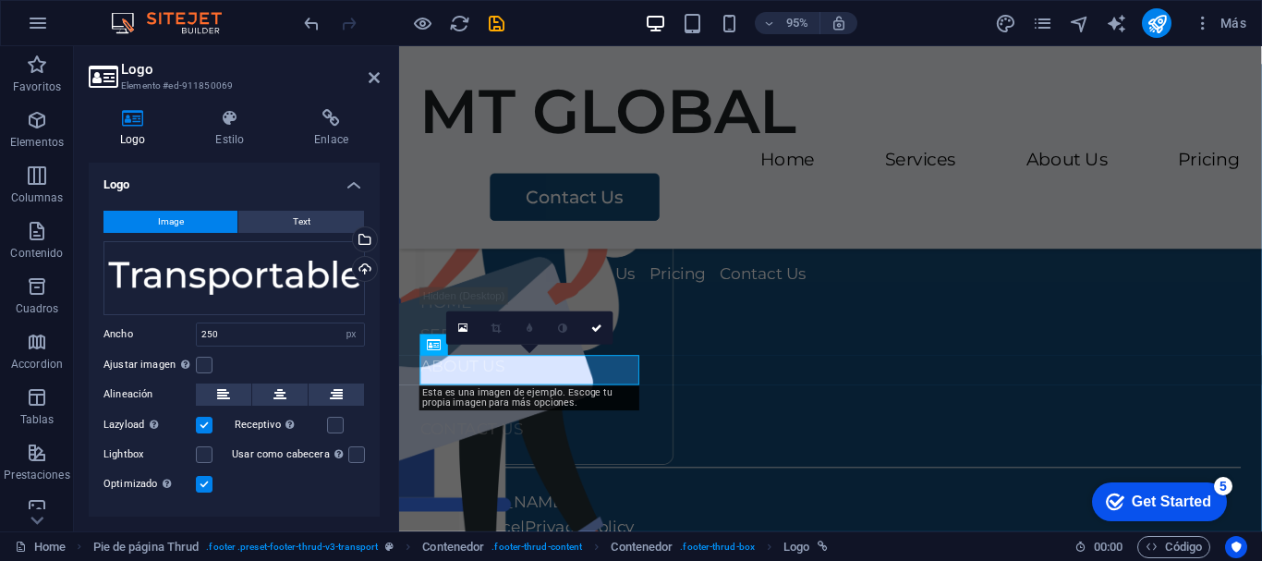
scroll to position [3196, 0]
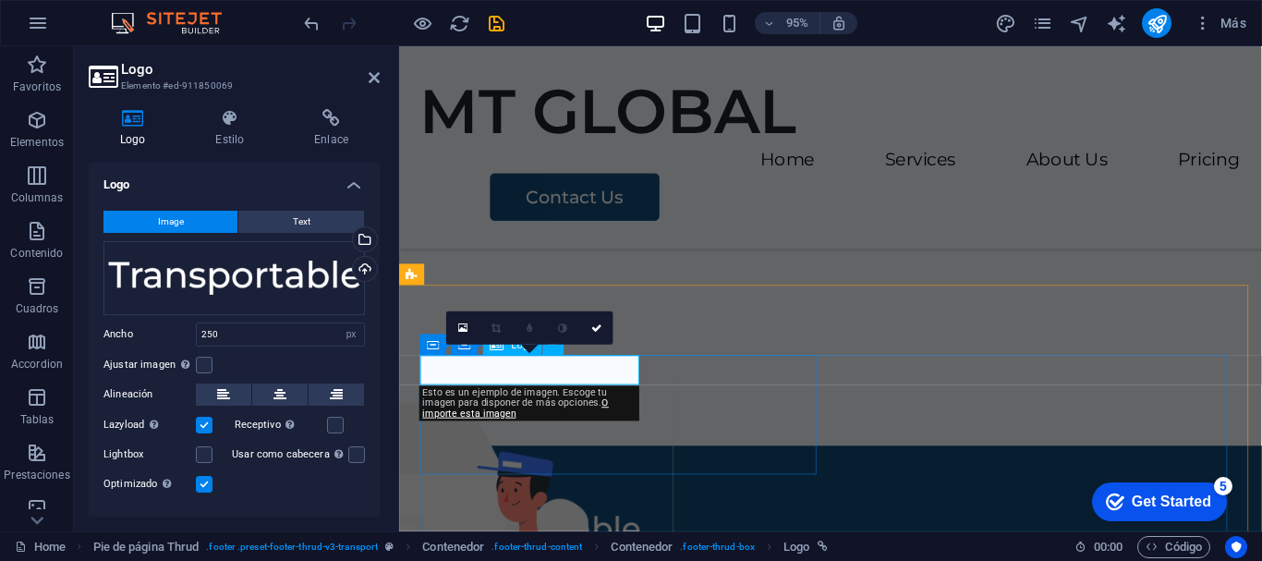
click at [540, 540] on div at bounding box center [633, 555] width 425 height 31
click at [283, 282] on div "Arrastra archivos aquí, haz clic para escoger archivos o selecciona archivos de…" at bounding box center [233, 278] width 261 height 74
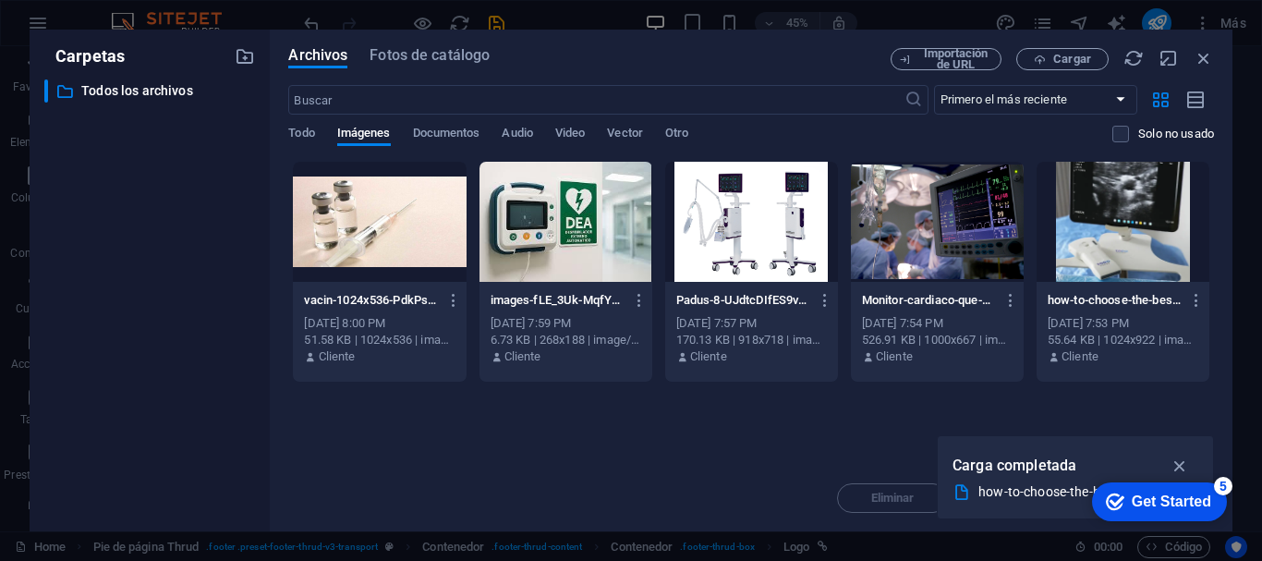
scroll to position [2753, 0]
click at [283, 282] on div "Archivos Fotos de catálogo Importación de URL Cargar ​ Primero el más reciente …" at bounding box center [751, 281] width 963 height 502
click at [305, 132] on span "Todo" at bounding box center [301, 135] width 26 height 26
click at [1186, 467] on icon "button" at bounding box center [1180, 465] width 21 height 20
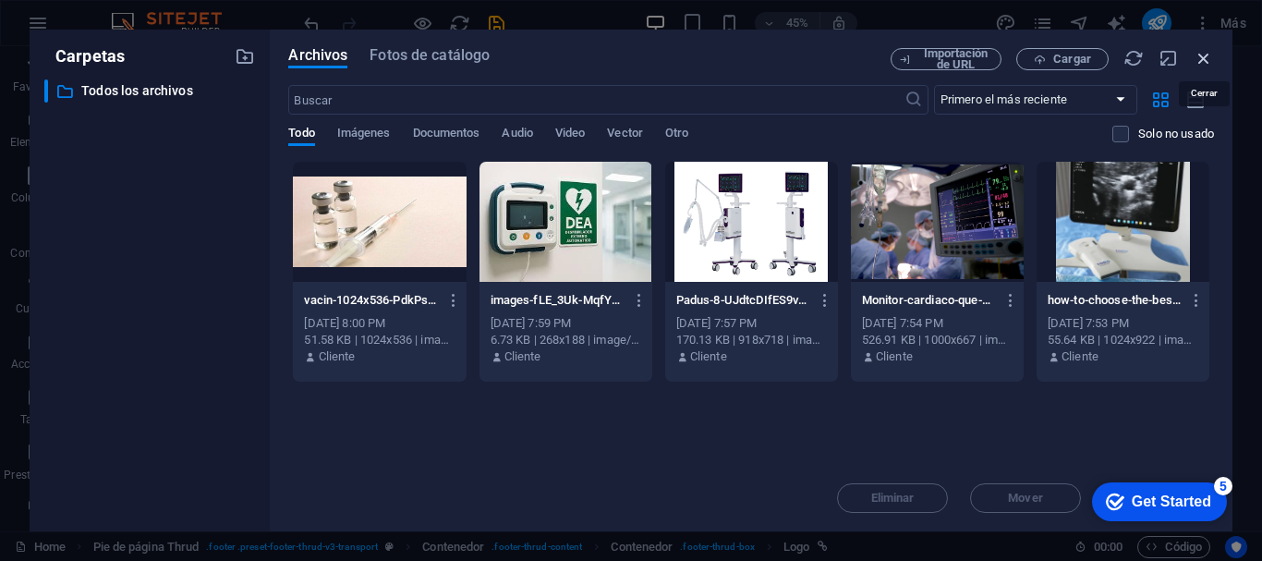
click at [1204, 59] on icon "button" at bounding box center [1204, 58] width 20 height 20
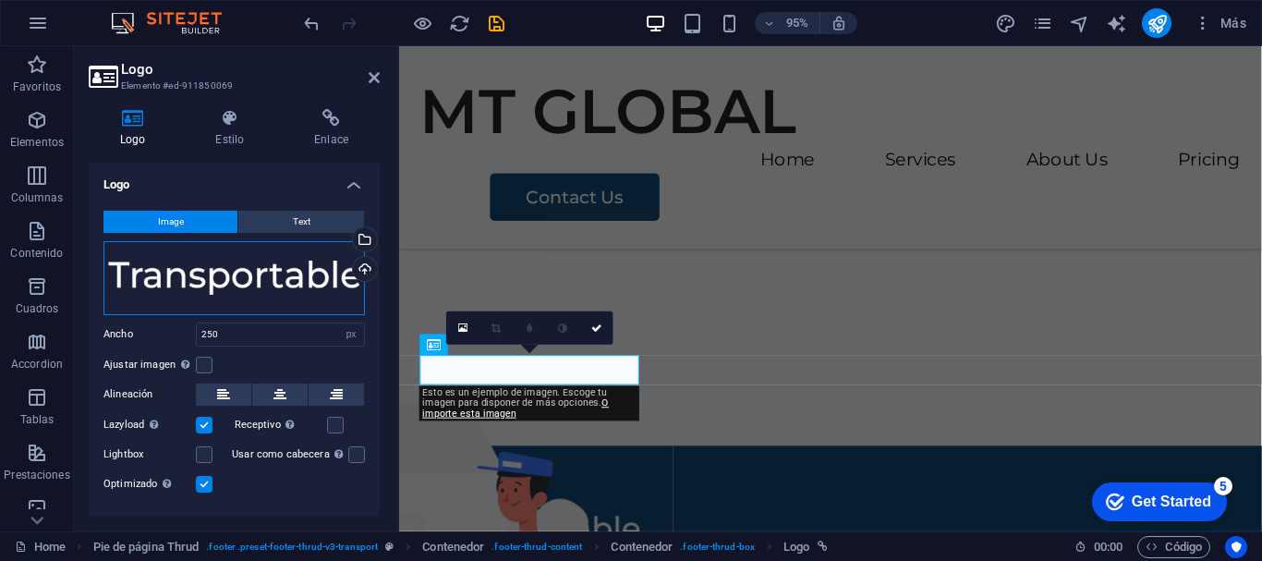
click at [296, 271] on div "Arrastra archivos aquí, haz clic para escoger archivos o selecciona archivos de…" at bounding box center [233, 278] width 261 height 74
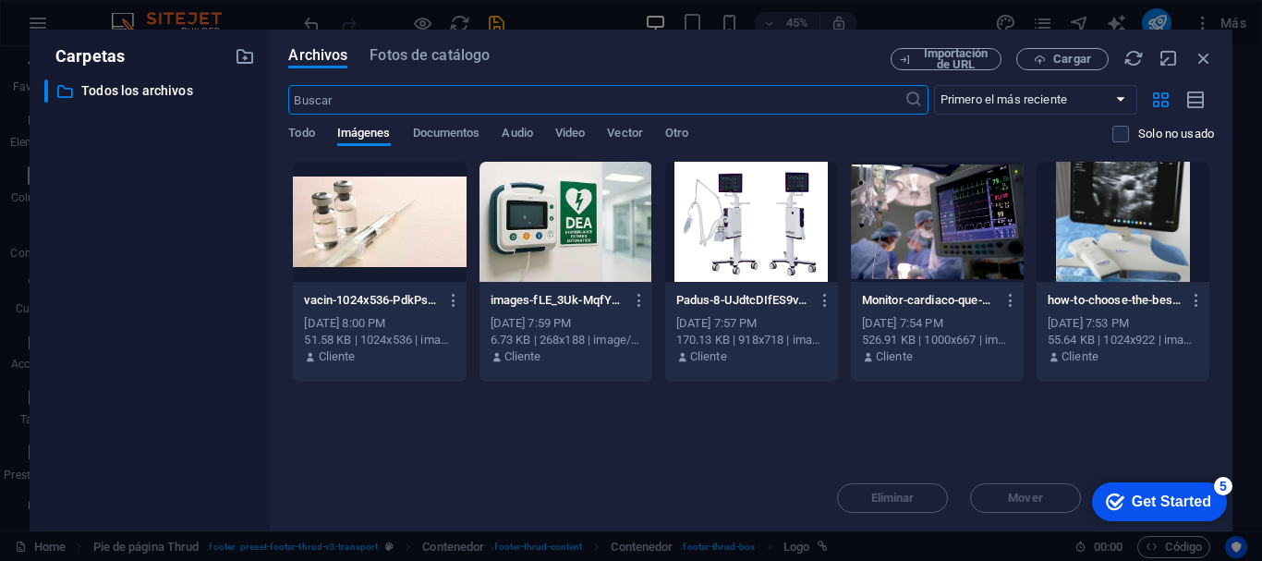
scroll to position [2753, 0]
click at [1201, 60] on icon "button" at bounding box center [1204, 58] width 20 height 20
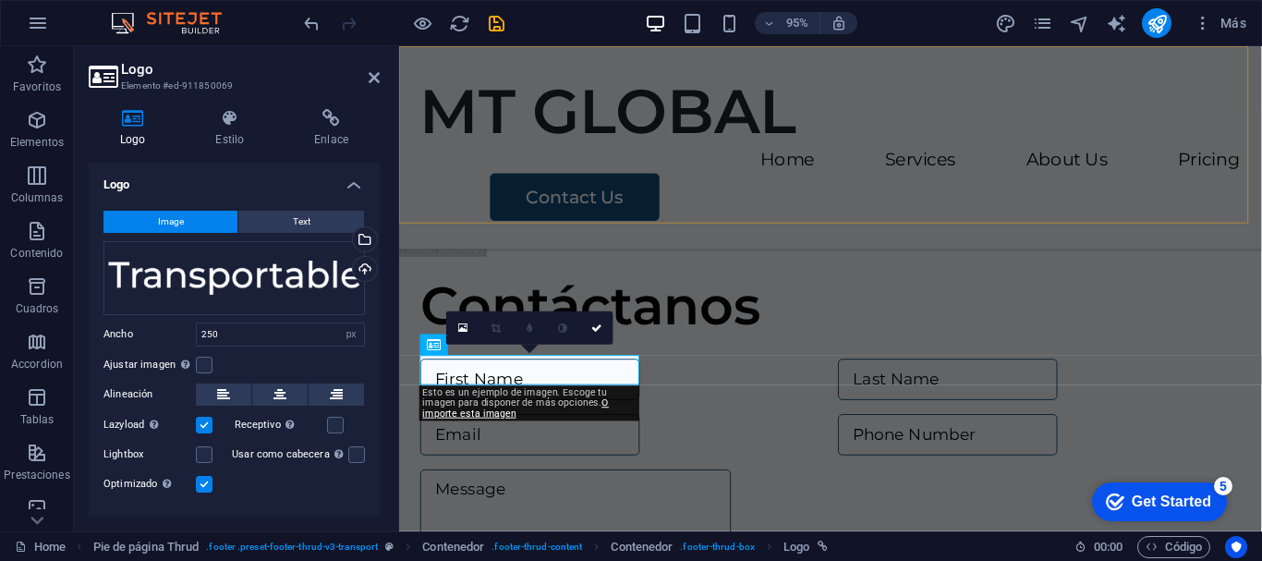
scroll to position [3196, 0]
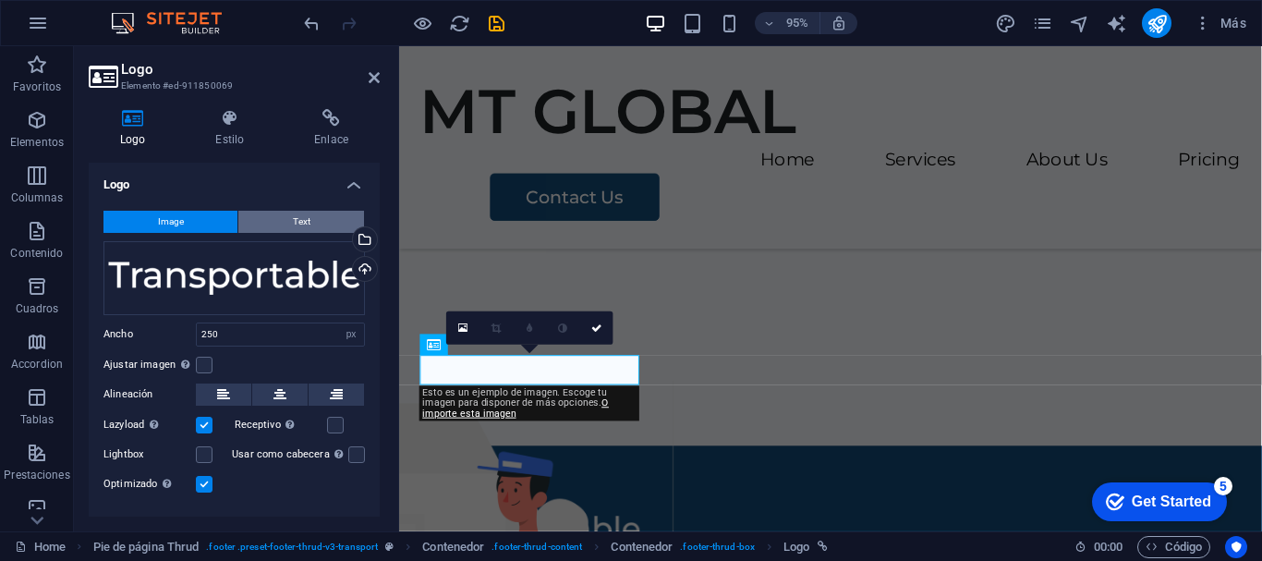
click at [346, 212] on button "Text" at bounding box center [301, 222] width 126 height 22
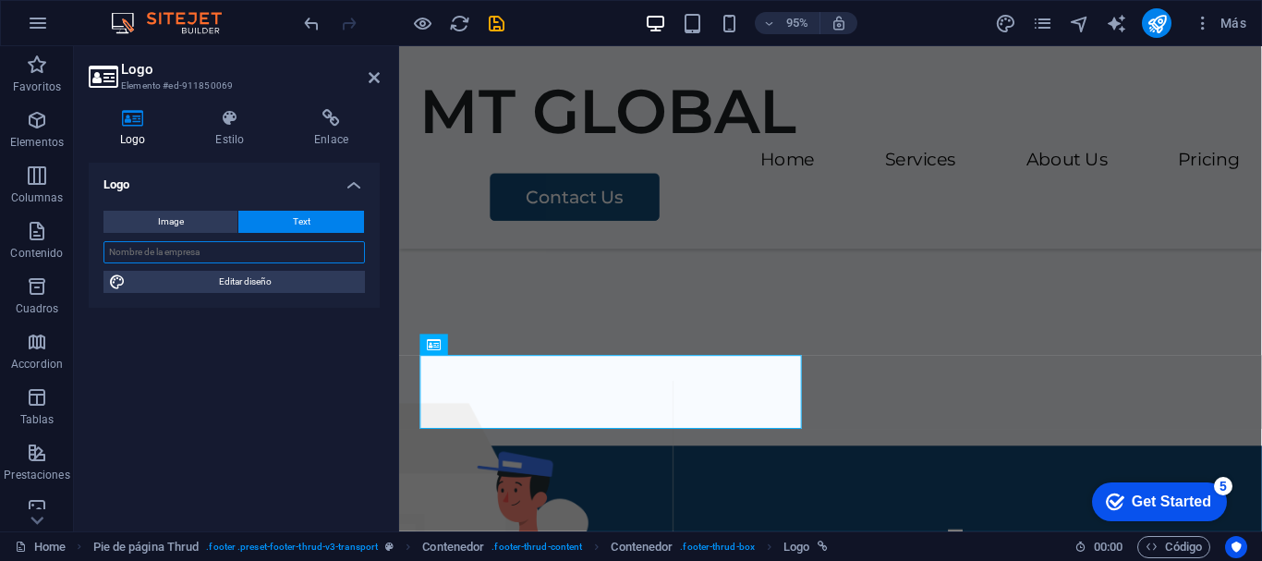
click at [227, 252] on input "text" at bounding box center [233, 252] width 261 height 22
type input "m"
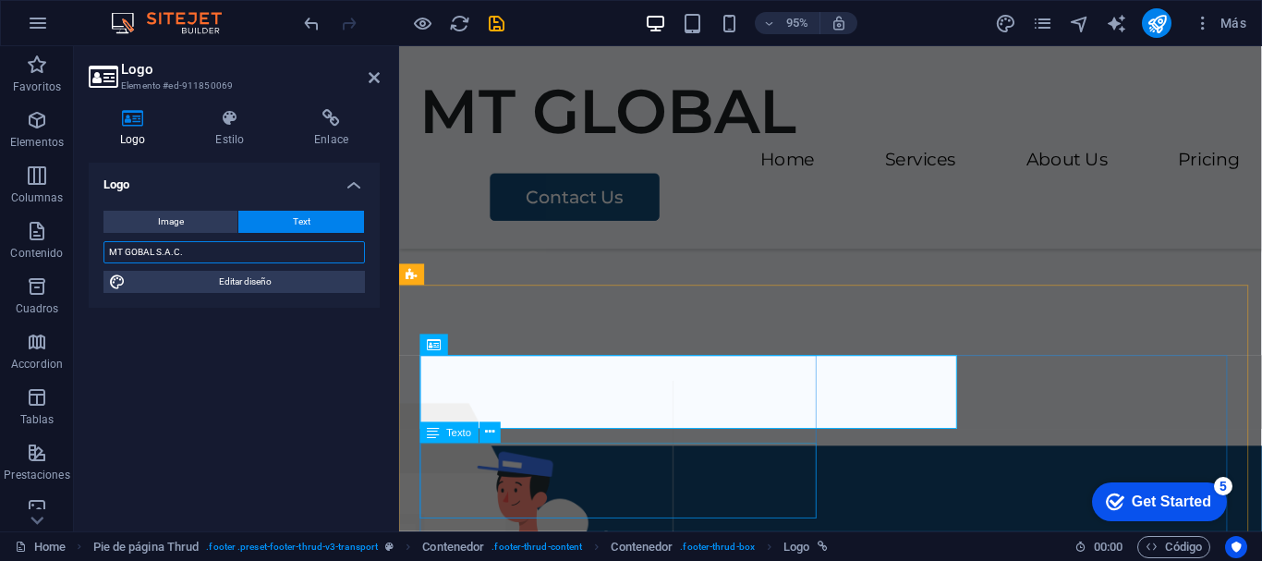
type input "MT GOBAL S.A.C."
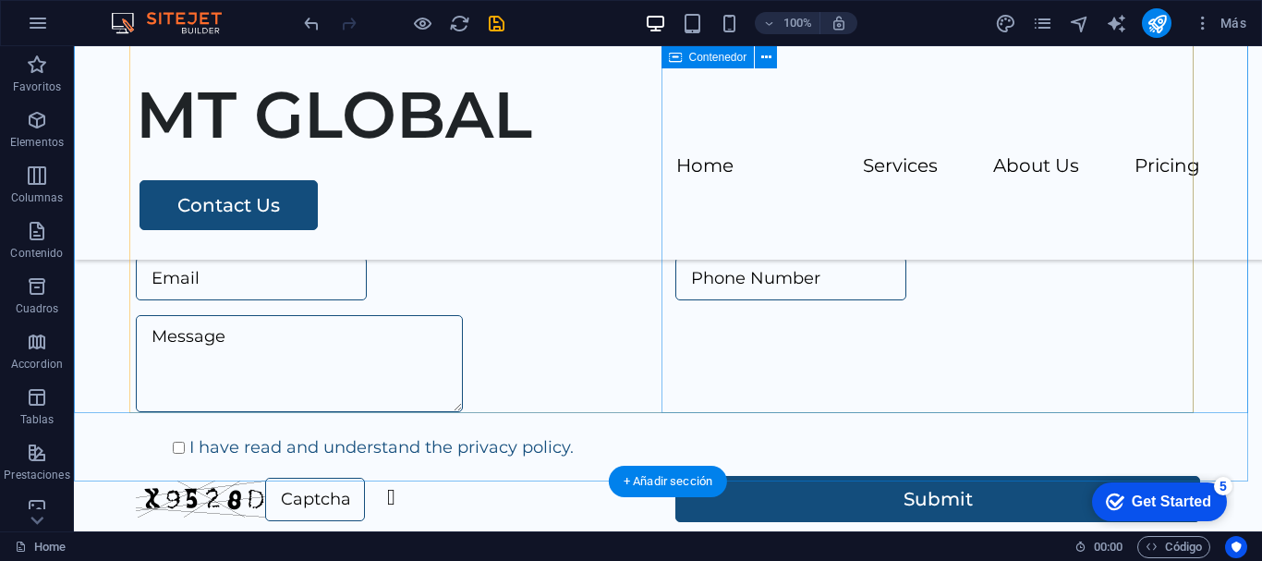
scroll to position [3735, 0]
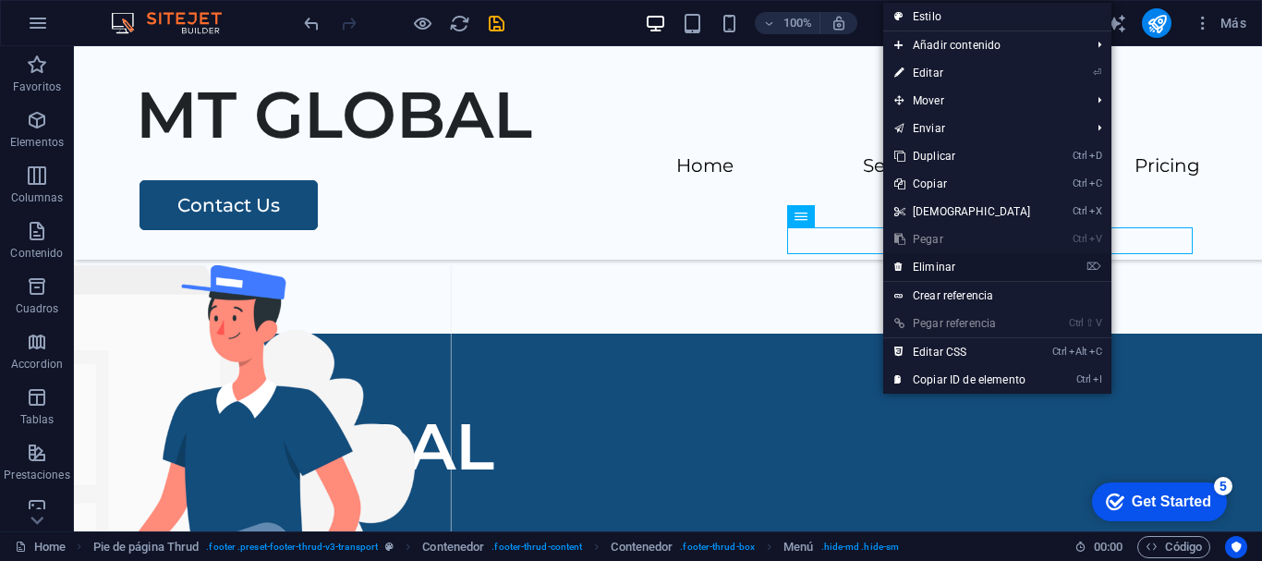
click at [944, 270] on link "⌦ Eliminar" at bounding box center [962, 267] width 159 height 28
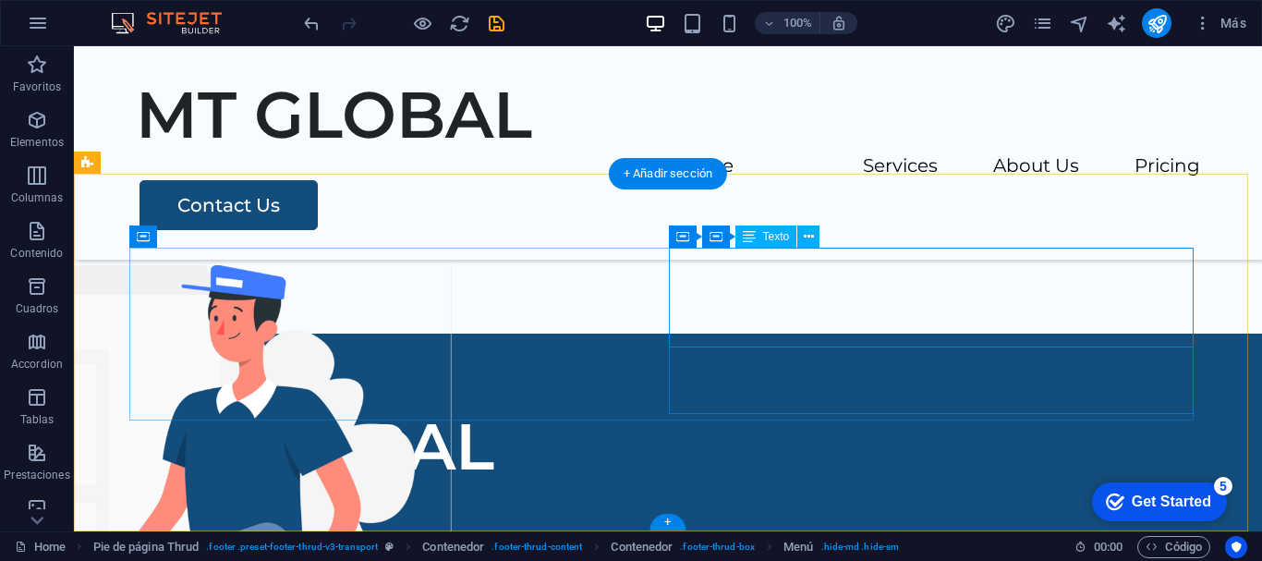
scroll to position [3715, 0]
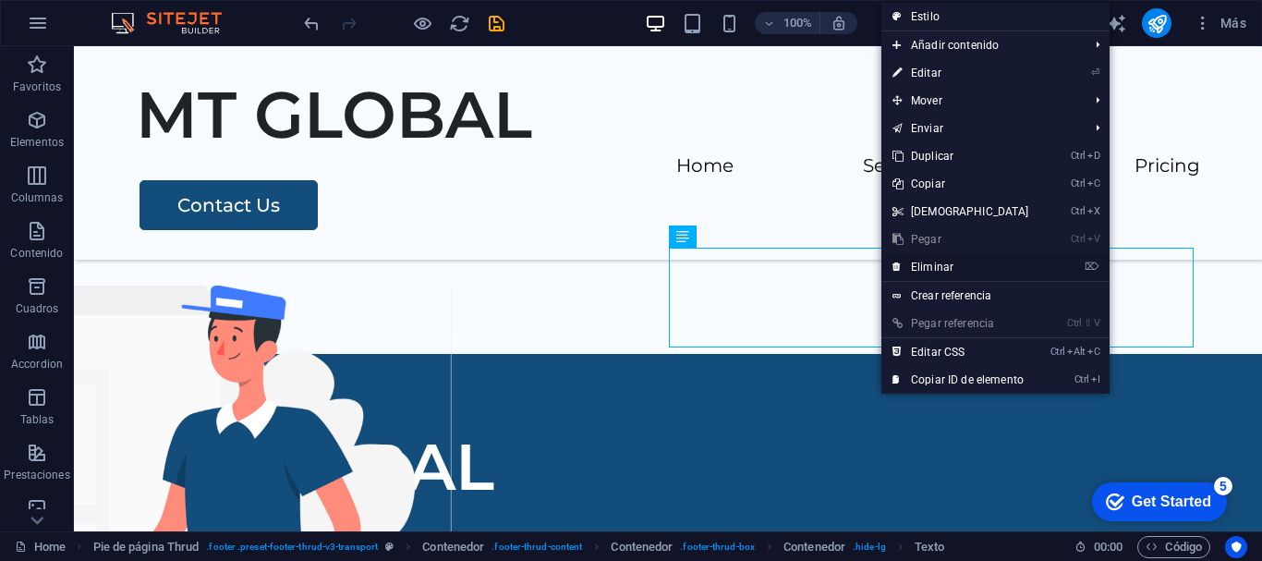
click at [921, 269] on link "⌦ Eliminar" at bounding box center [960, 267] width 159 height 28
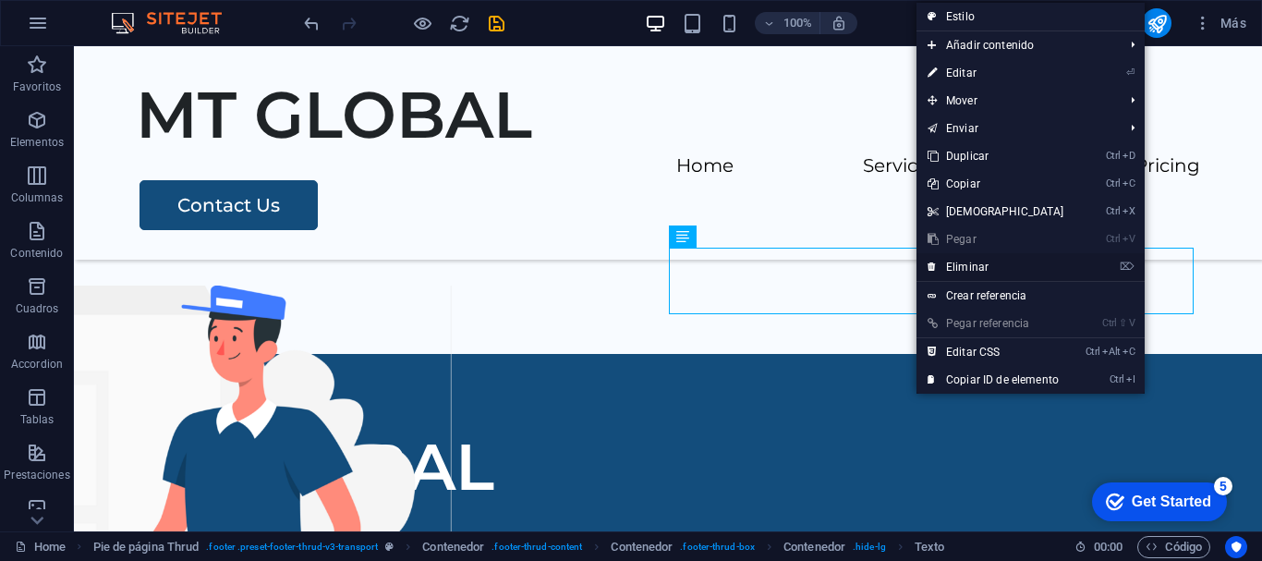
click at [952, 263] on link "⌦ Eliminar" at bounding box center [995, 267] width 159 height 28
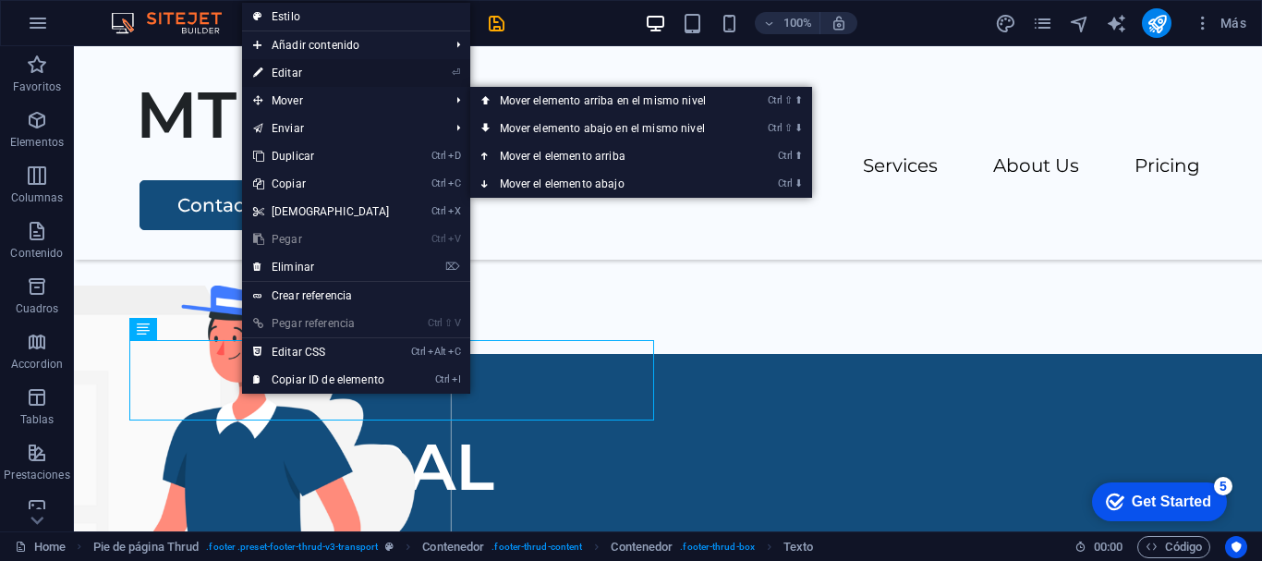
click at [302, 75] on link "⏎ Editar" at bounding box center [321, 73] width 159 height 28
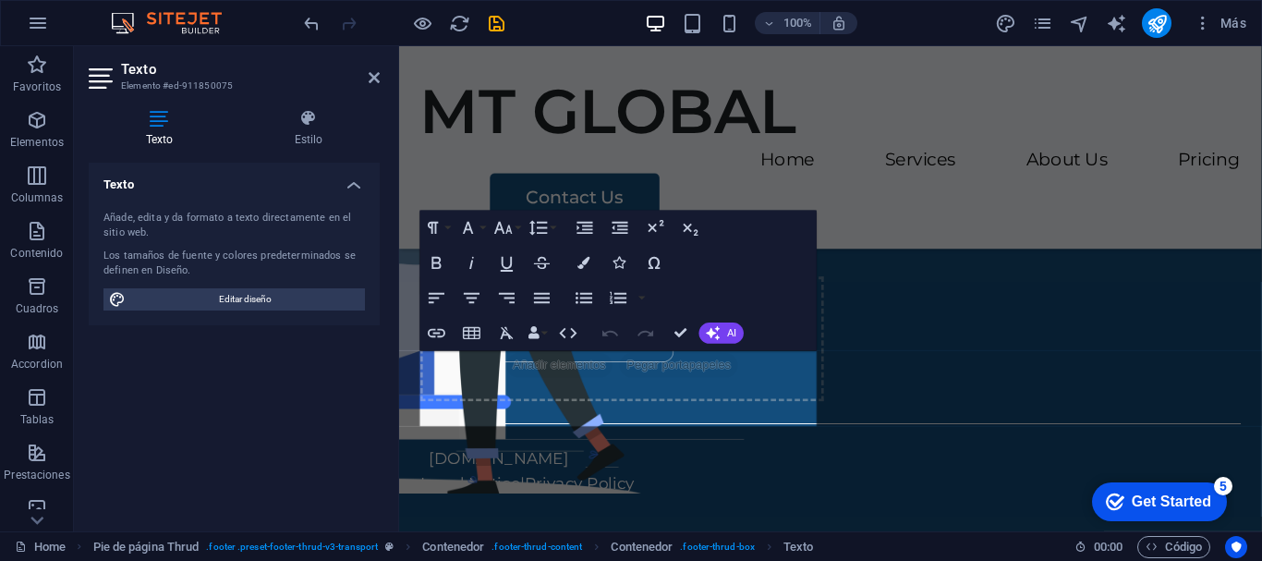
scroll to position [3293, 0]
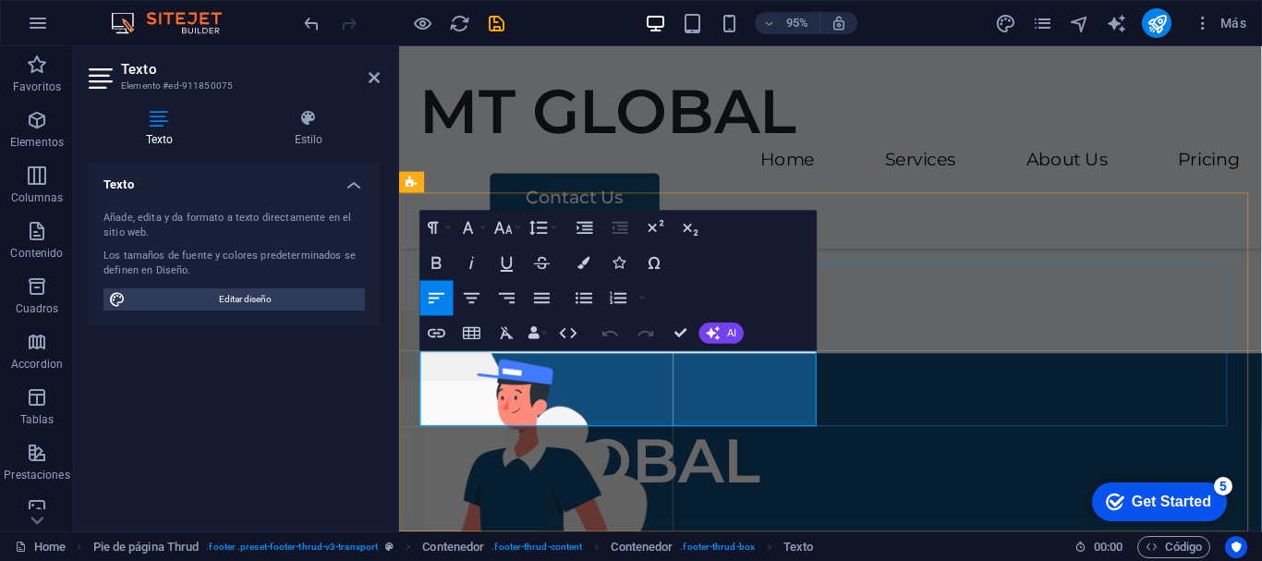
drag, startPoint x: 829, startPoint y: 431, endPoint x: 331, endPoint y: 344, distance: 505.7
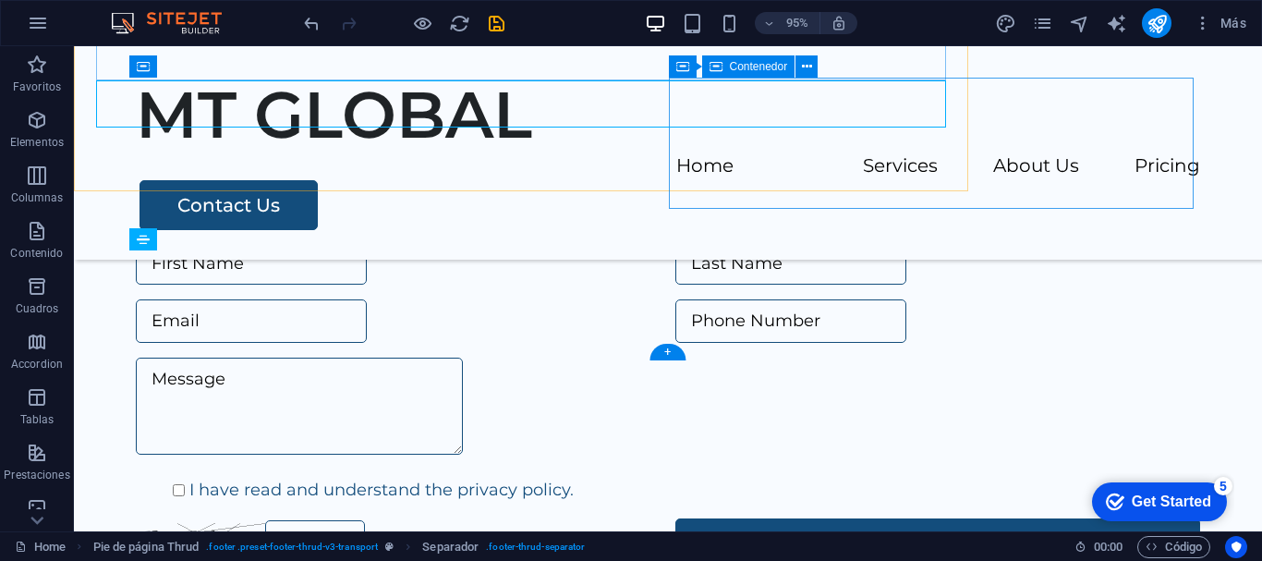
scroll to position [3659, 0]
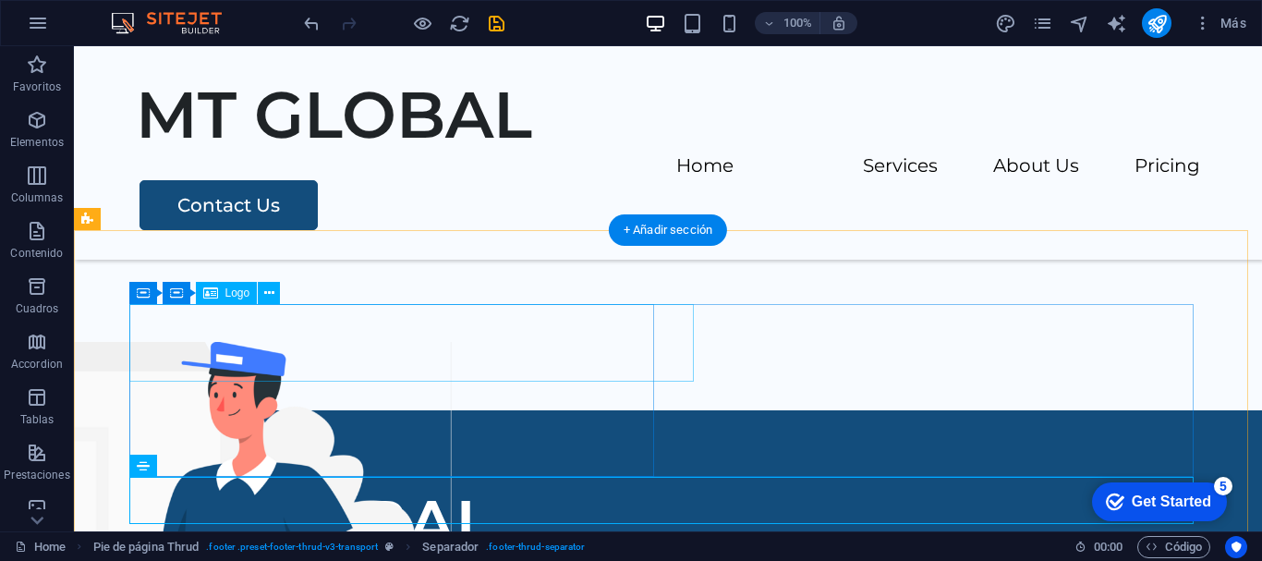
click at [572, 484] on div "MT GOBAL S.A.C." at bounding box center [398, 561] width 525 height 155
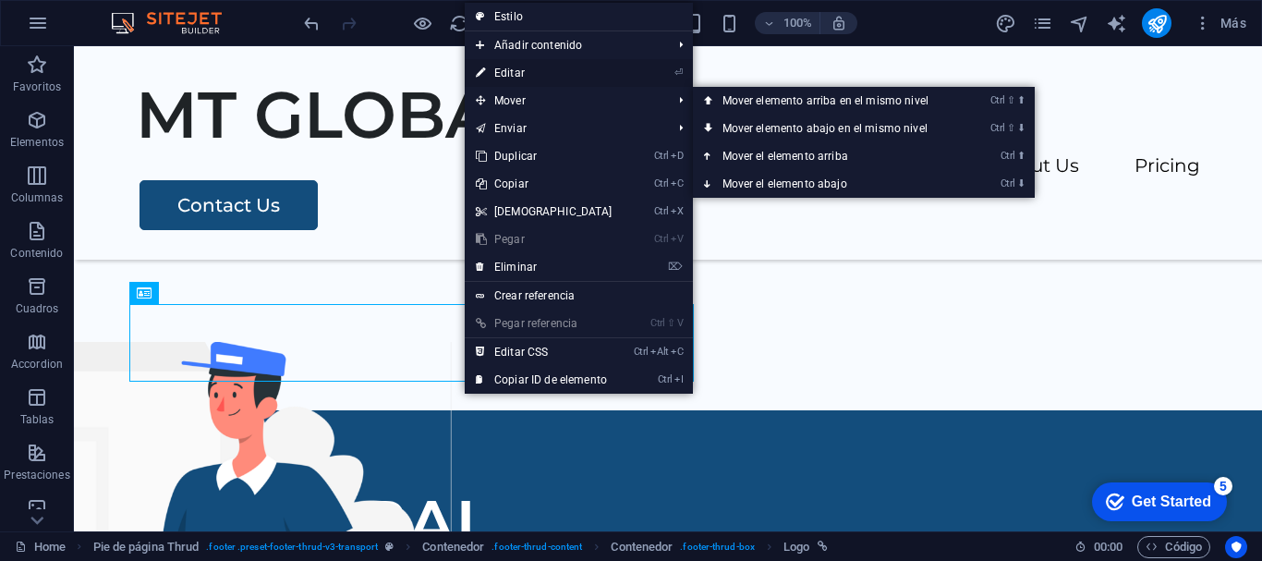
click at [531, 68] on link "⏎ Editar" at bounding box center [544, 73] width 159 height 28
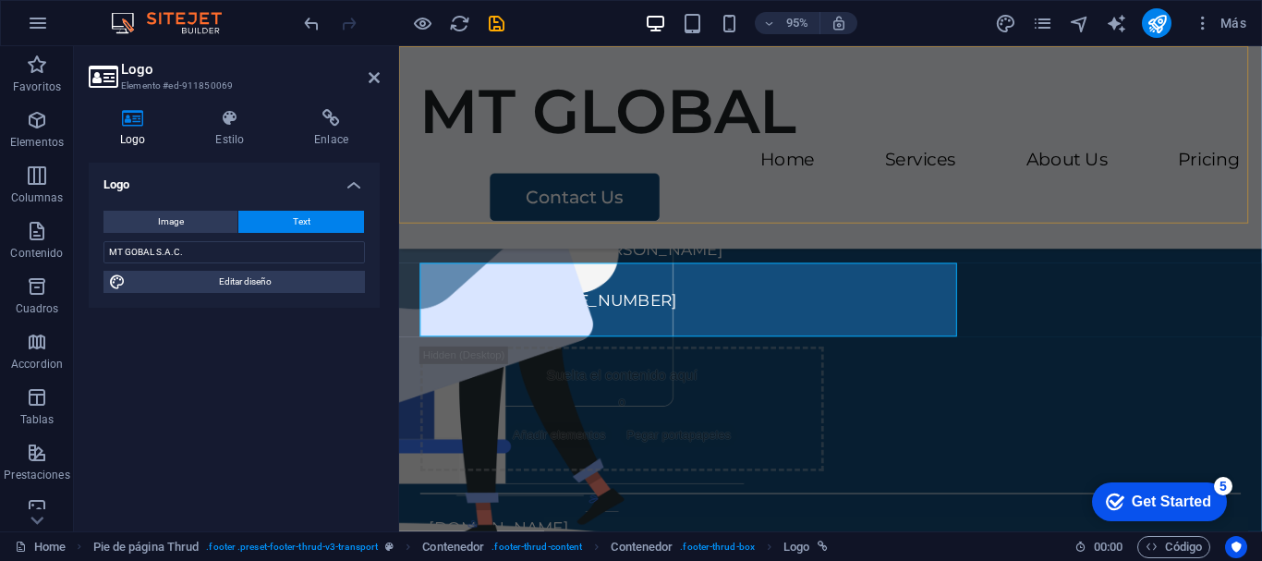
scroll to position [3293, 0]
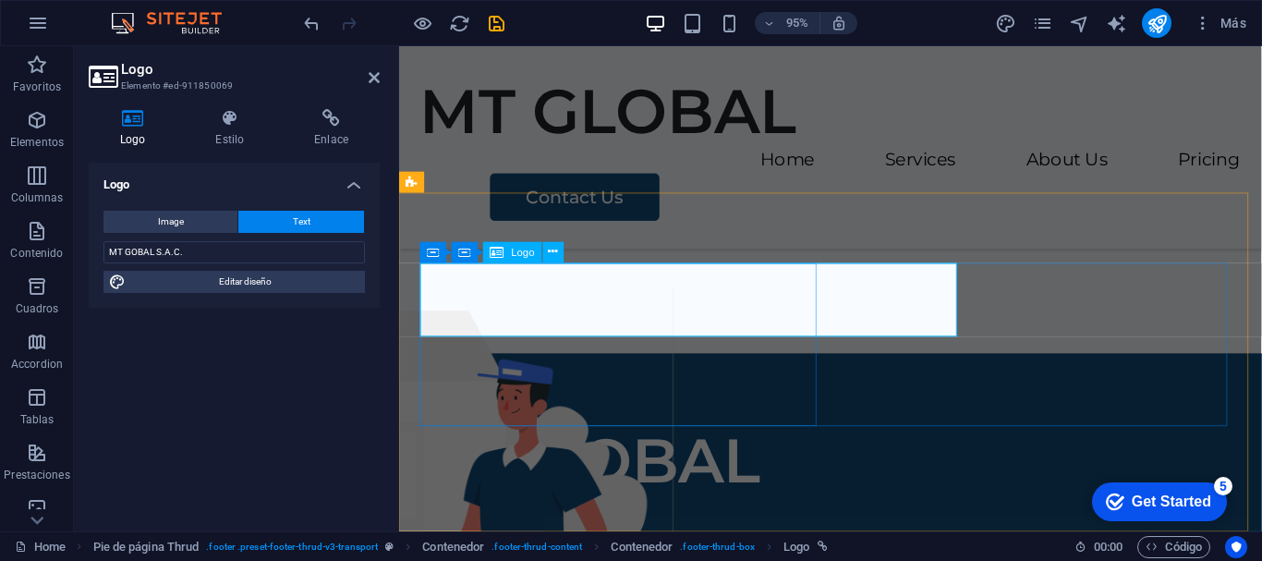
click at [698, 443] on div "MT GOBAL S.A.C." at bounding box center [633, 520] width 425 height 155
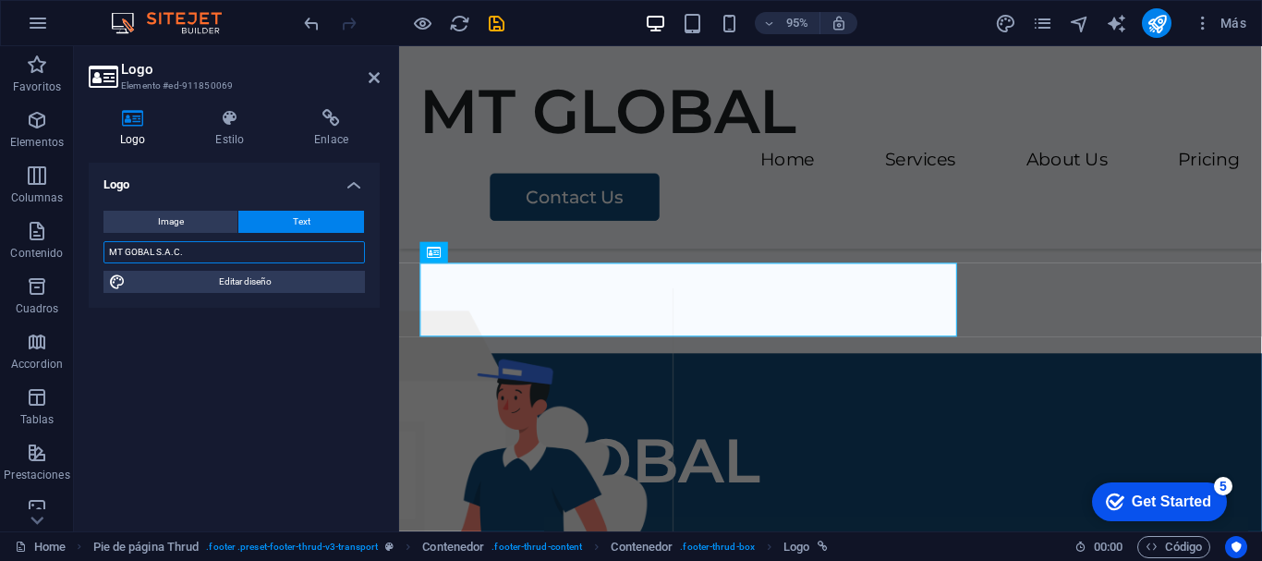
click at [132, 251] on input "MT GOBAL S.A.C." at bounding box center [233, 252] width 261 height 22
click at [326, 259] on input "MT GLOBAL S.A.C." at bounding box center [233, 252] width 261 height 22
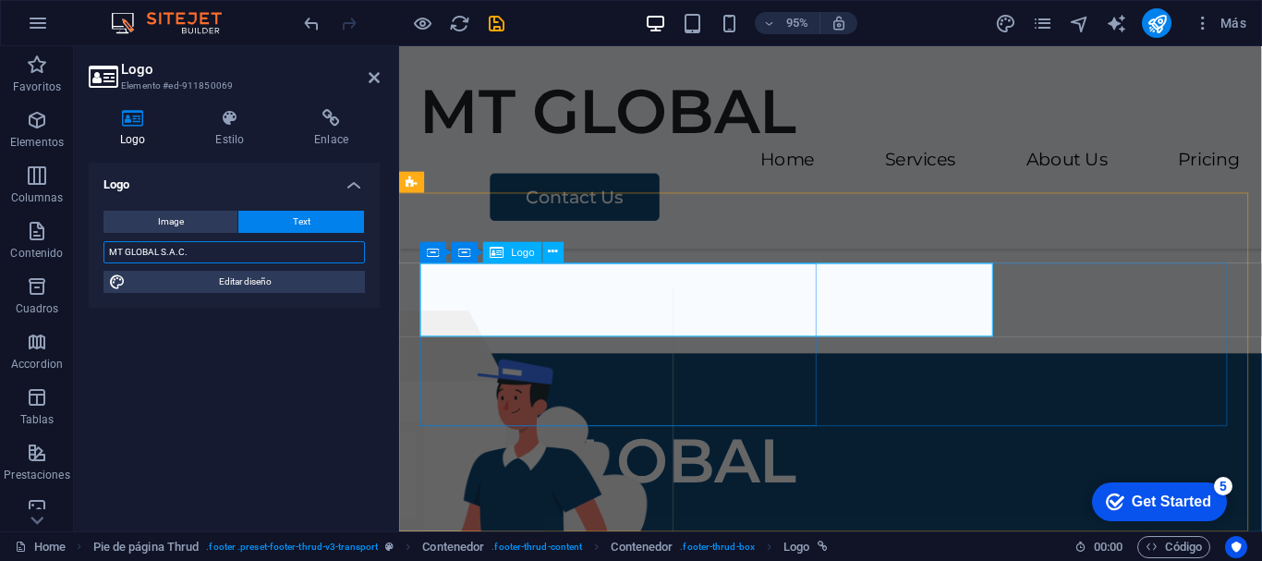
type input "MT GLOBAL S.A.C."
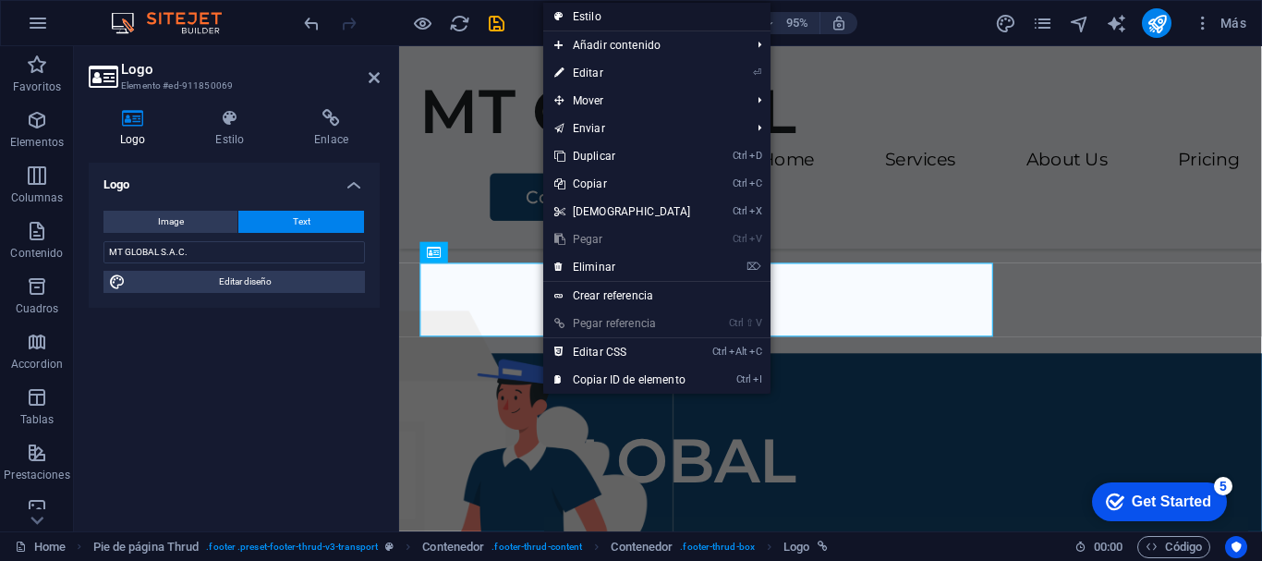
click at [649, 17] on link "Estilo" at bounding box center [657, 17] width 228 height 28
select select "rem"
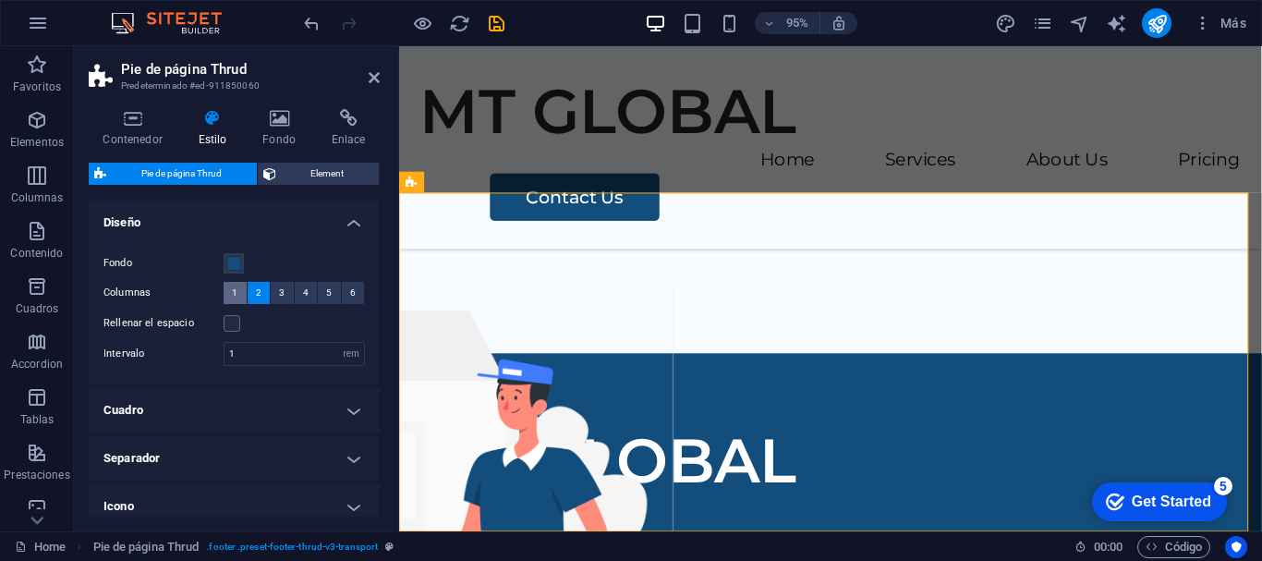
click at [233, 287] on span "1" at bounding box center [235, 293] width 6 height 22
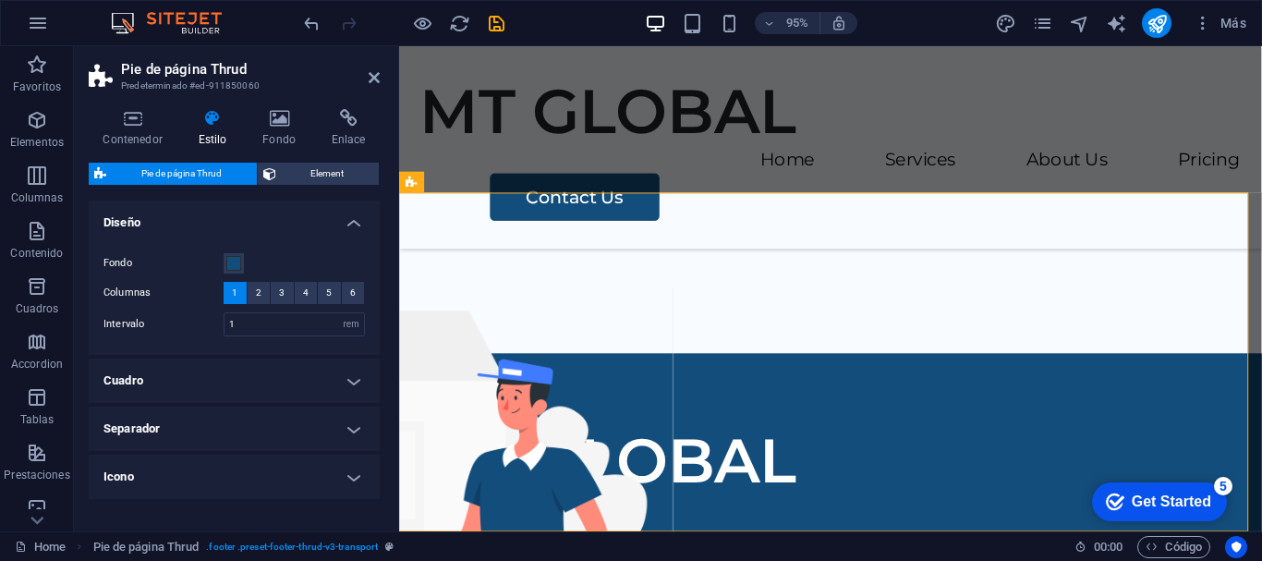
click at [235, 298] on span "1" at bounding box center [235, 293] width 6 height 22
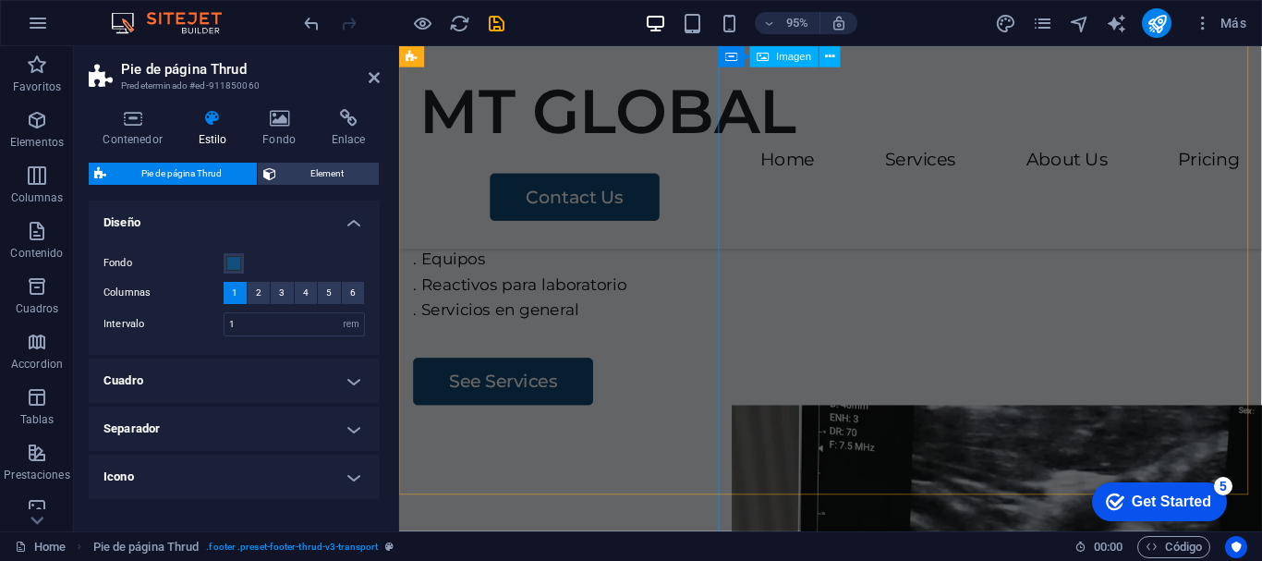
scroll to position [0, 0]
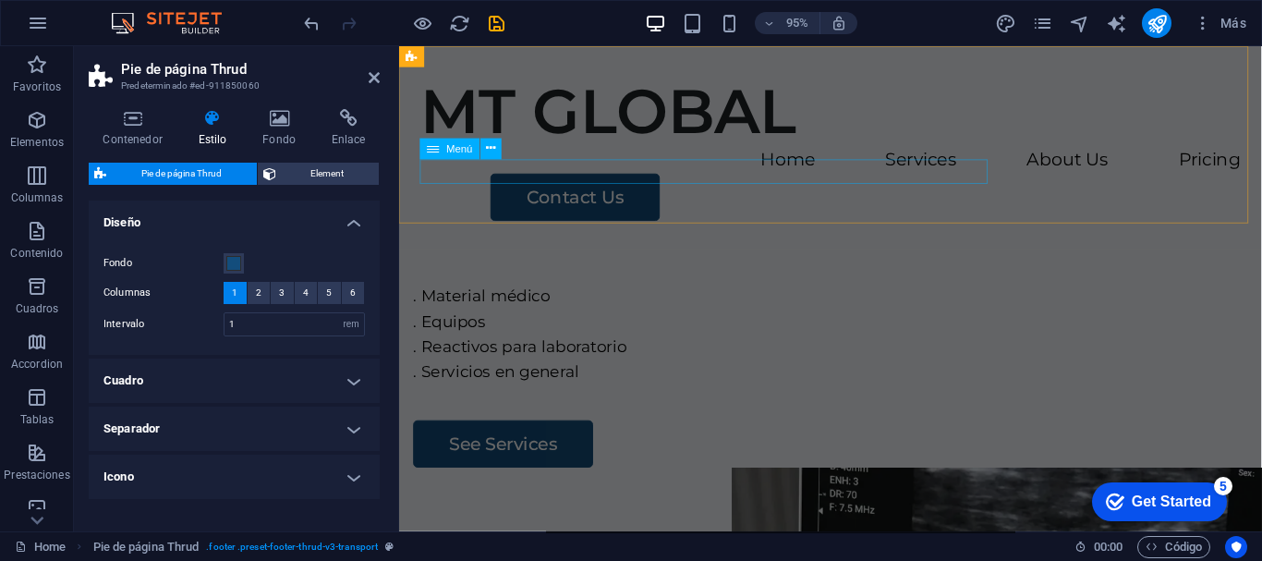
click at [922, 180] on nav "Home Services About Us Pricing" at bounding box center [853, 166] width 864 height 27
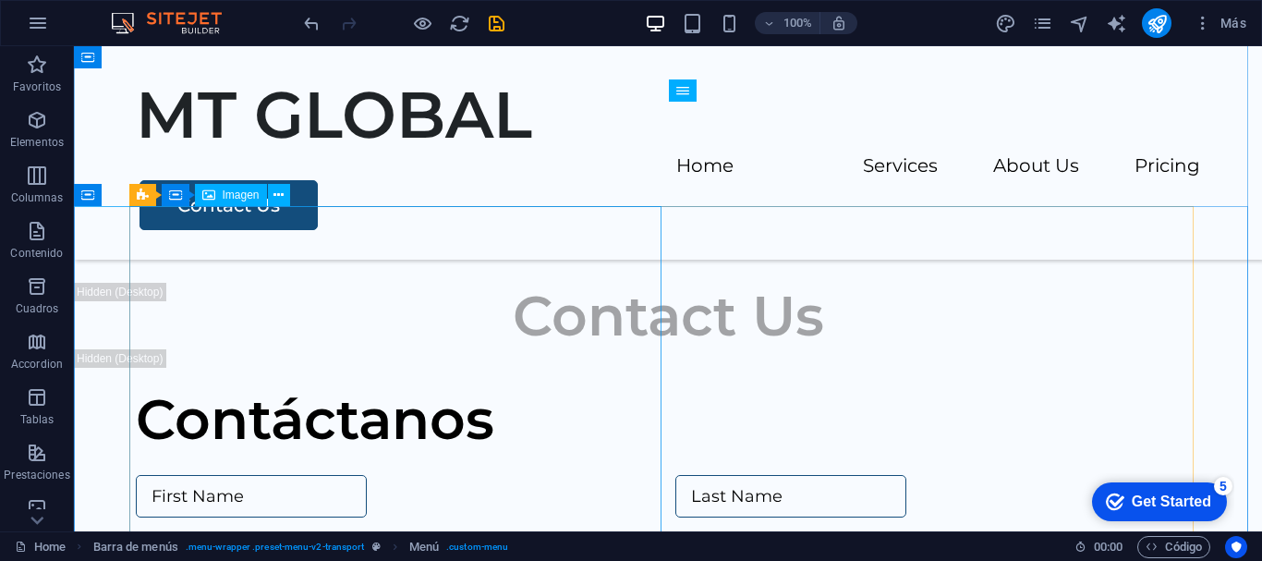
scroll to position [3861, 0]
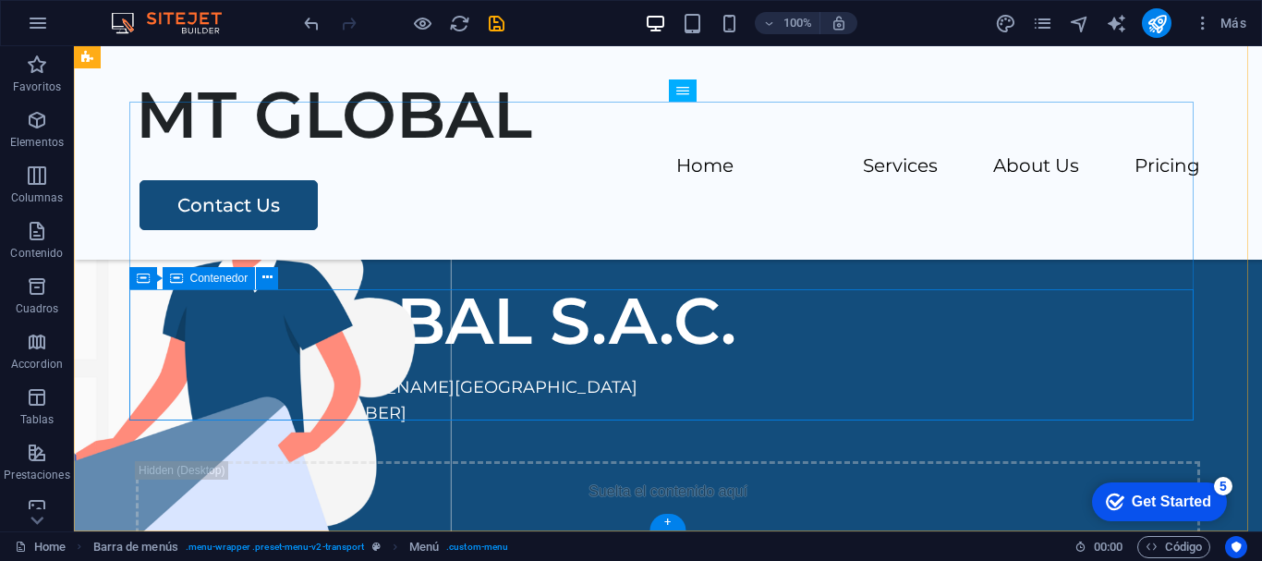
click at [339, 284] on div "MT GLOBAL S.A.C. AV. LIMA POLO 409, SANTIAGO DE SURCO WHATSAPP: 993 450 314 Sue…" at bounding box center [668, 437] width 1064 height 310
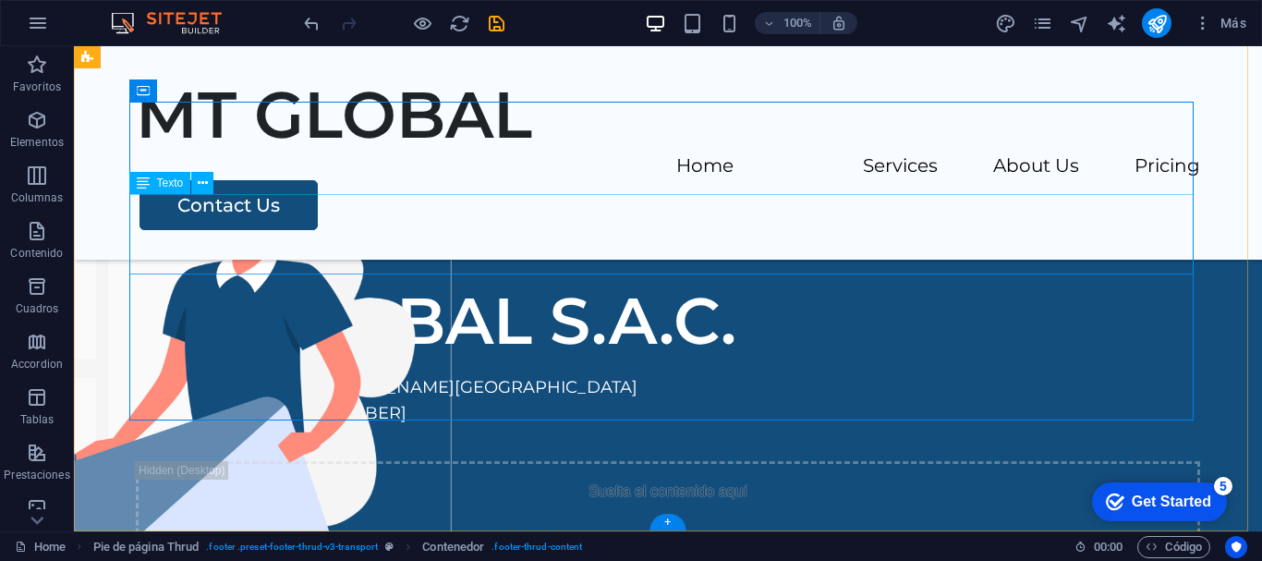
click at [344, 374] on div "AV. LIMA POLO 409, SANTIAGO DE SURCO WHATSAPP: 993 450 314" at bounding box center [668, 413] width 1064 height 79
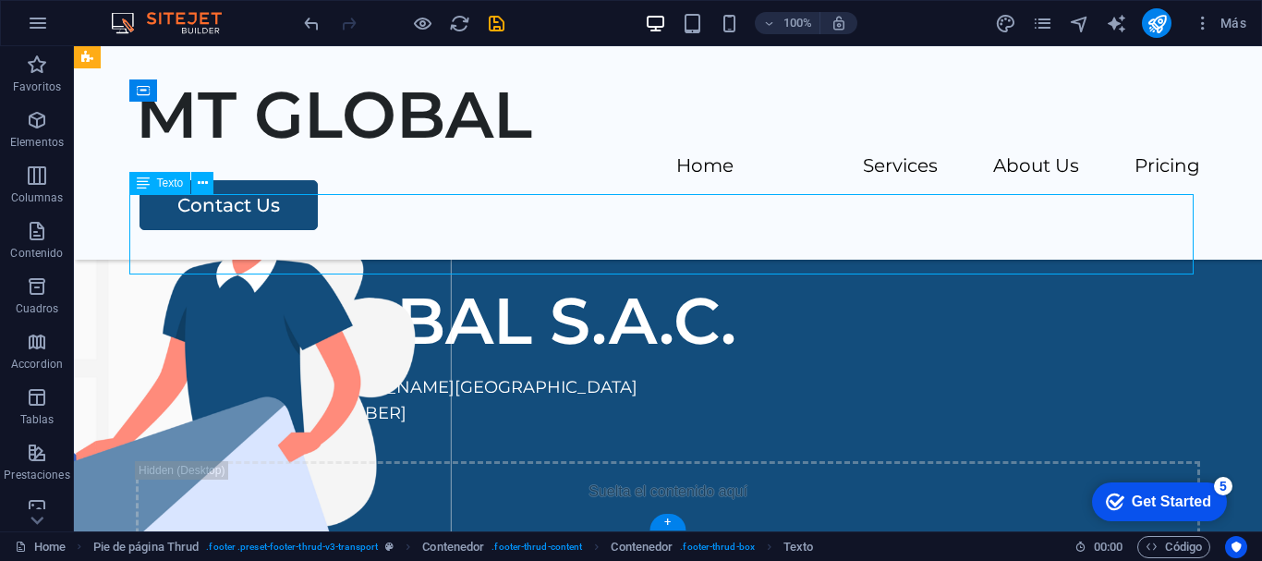
click at [344, 374] on div "AV. LIMA POLO 409, SANTIAGO DE SURCO WHATSAPP: 993 450 314" at bounding box center [668, 413] width 1064 height 79
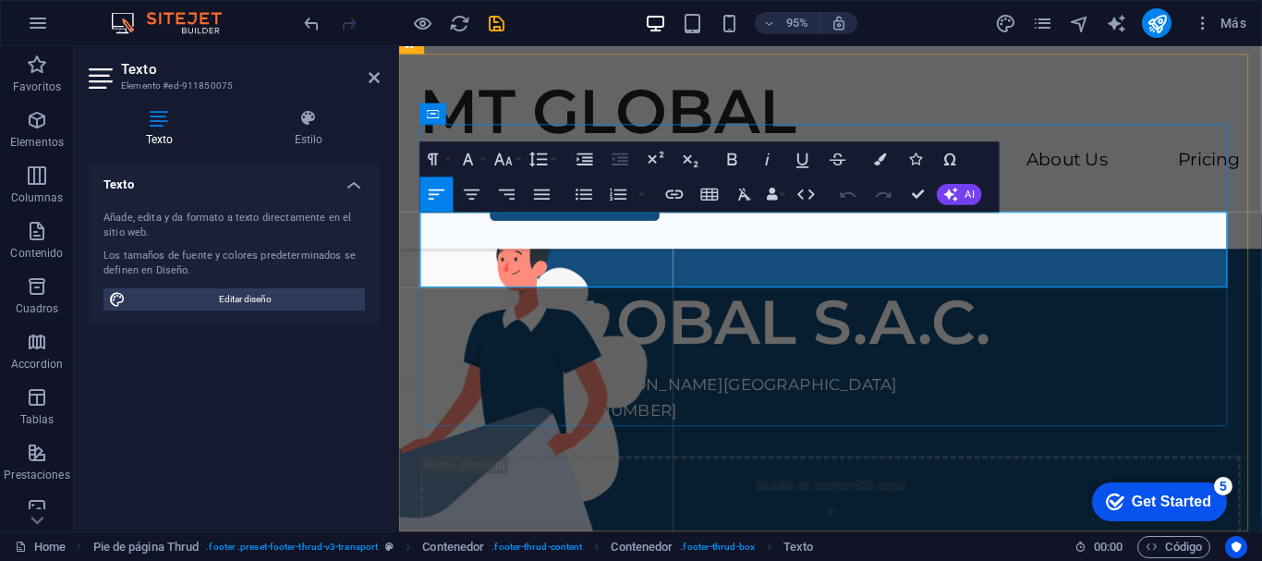
click at [633, 417] on p "WHATSAPP: 993 450 314" at bounding box center [853, 430] width 864 height 27
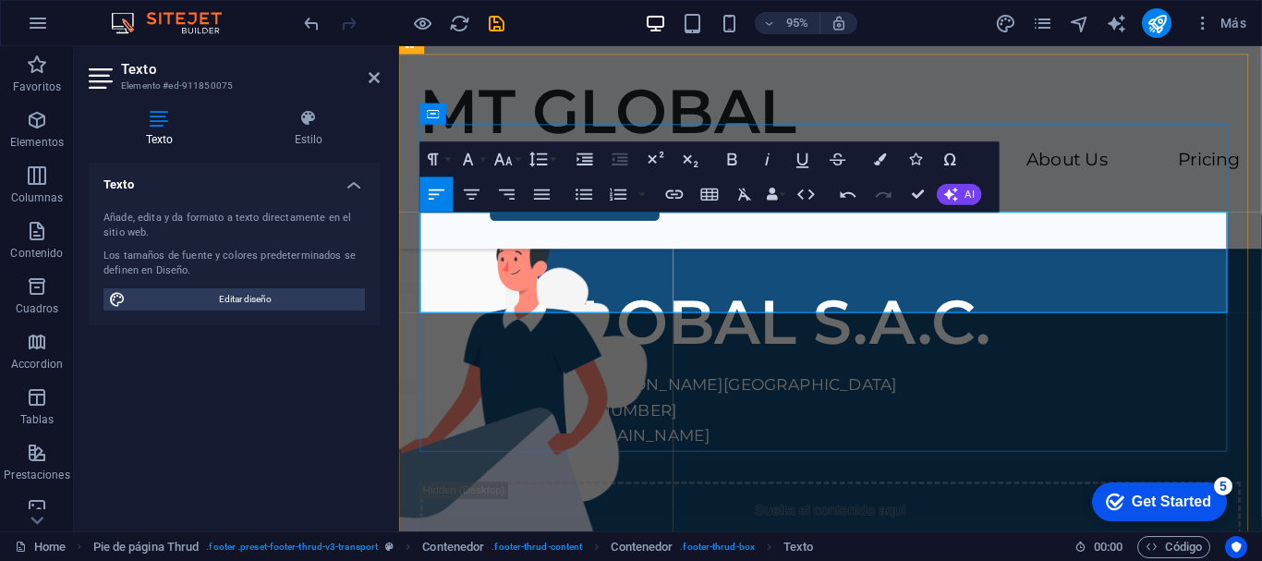
click at [607, 390] on p "AV. LIMA POLO 409, SANTIAGO DE SURCO" at bounding box center [853, 403] width 864 height 27
drag, startPoint x: 515, startPoint y: 261, endPoint x: 440, endPoint y: 261, distance: 74.8
click at [440, 417] on p "WHATSAPP: 993 450 314" at bounding box center [853, 430] width 864 height 27
click at [670, 504] on div "Suelta el contenido aquí o Añadir elementos Pegar portapapeles" at bounding box center [853, 569] width 864 height 131
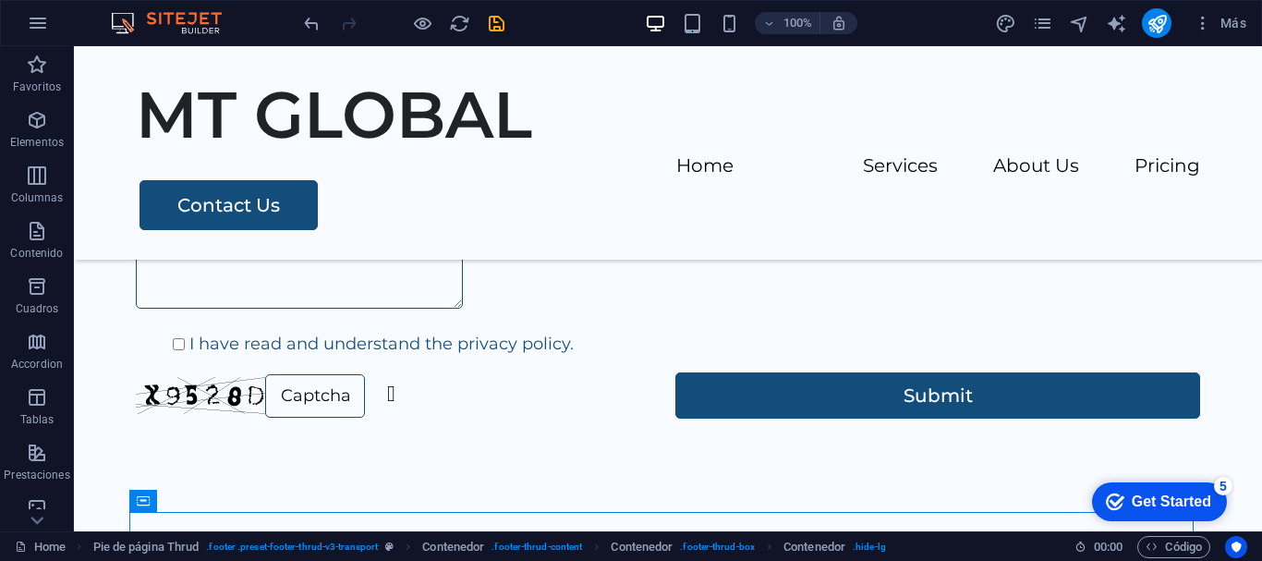
scroll to position [3665, 0]
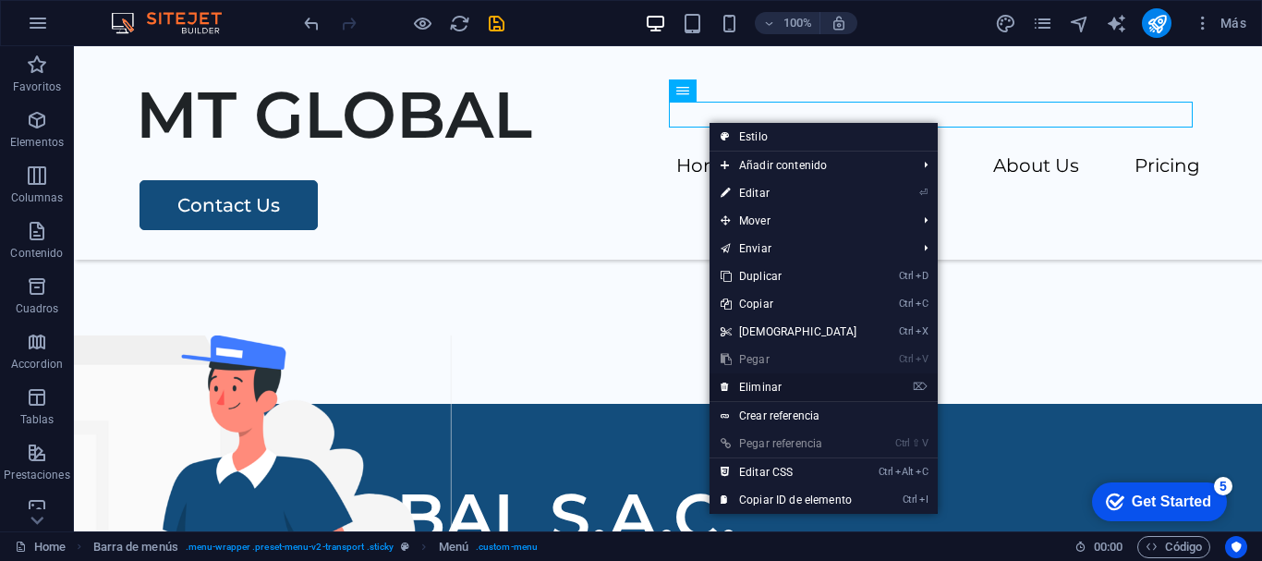
drag, startPoint x: 700, startPoint y: 334, endPoint x: 776, endPoint y: 381, distance: 88.7
click at [776, 381] on link "⌦ Eliminar" at bounding box center [789, 387] width 159 height 28
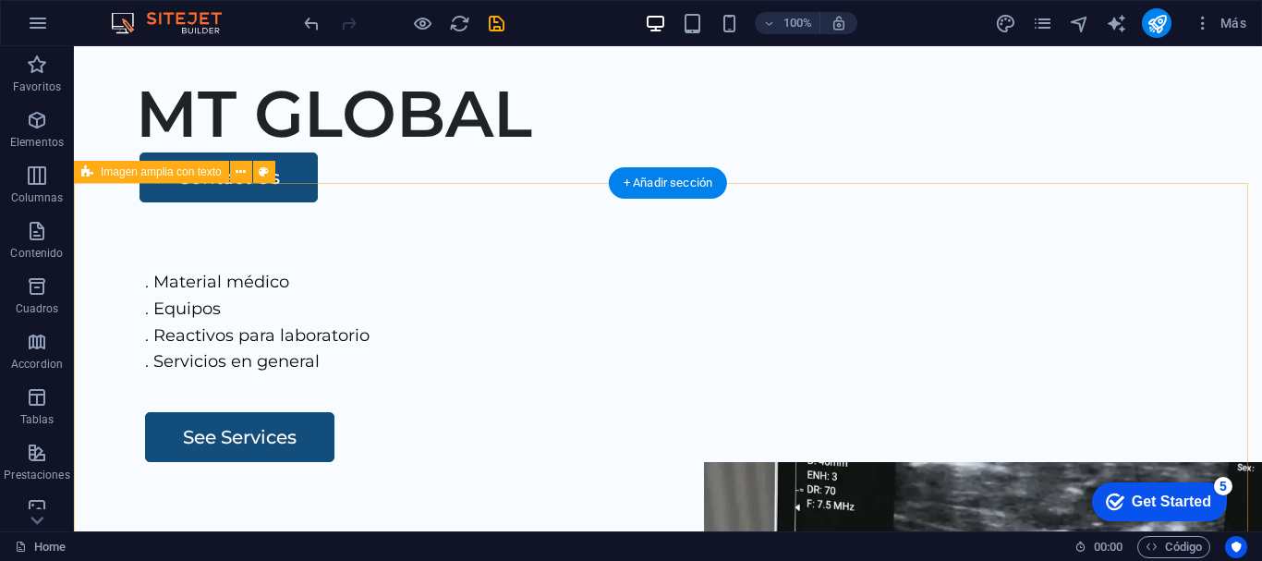
scroll to position [0, 0]
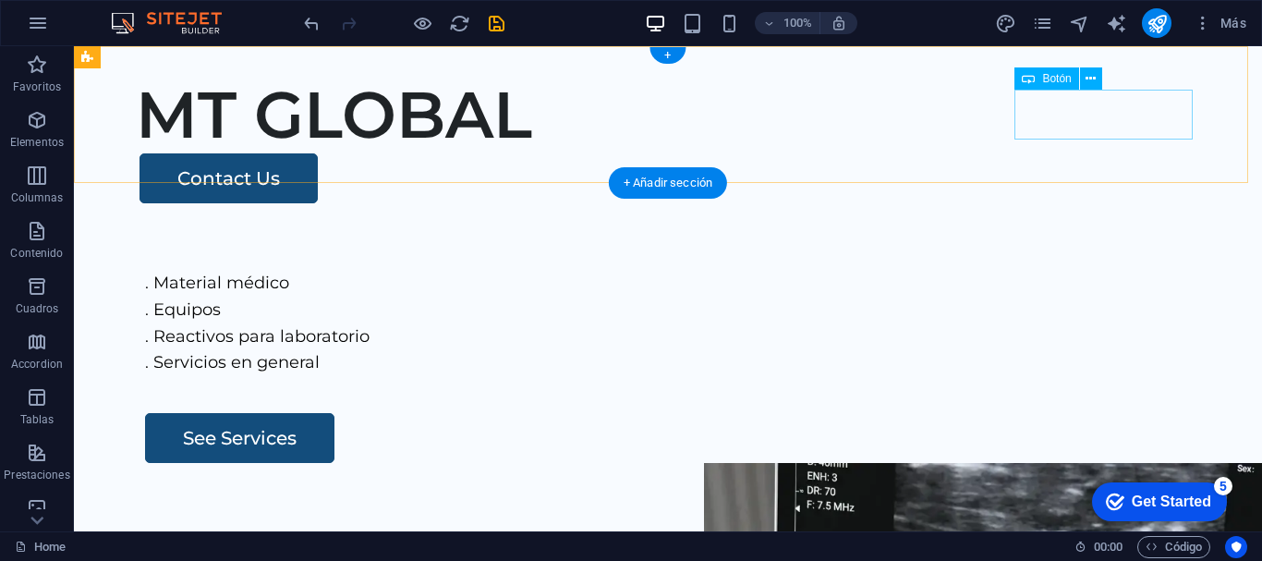
click at [1080, 153] on div "Contact Us" at bounding box center [670, 178] width 1061 height 50
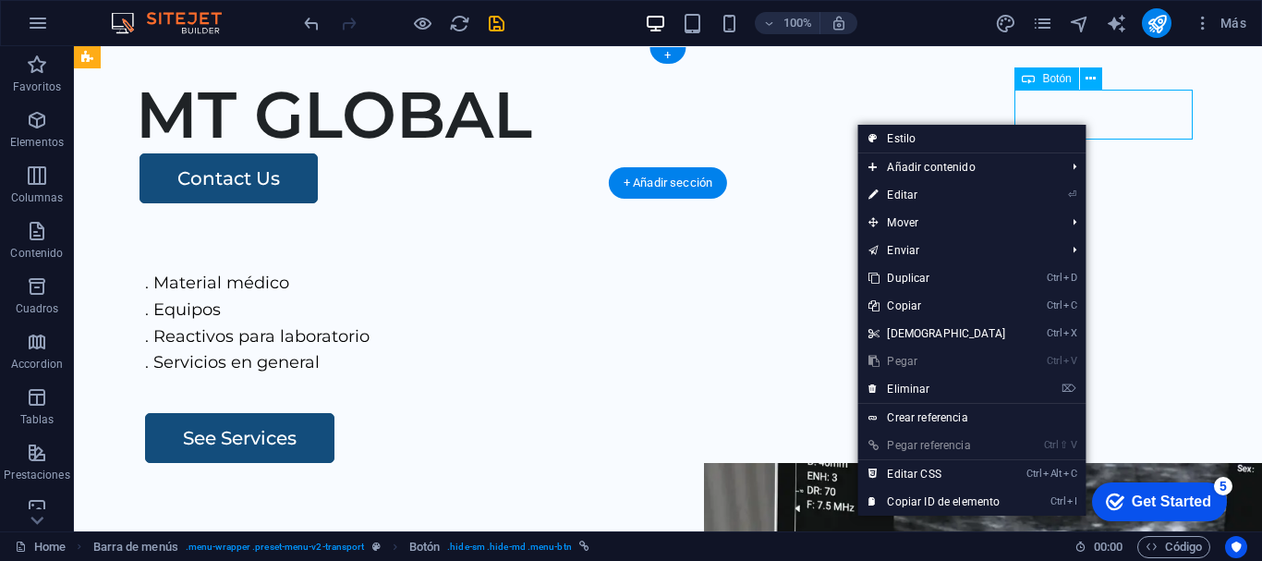
click at [1086, 153] on div "Contact Us" at bounding box center [670, 178] width 1061 height 50
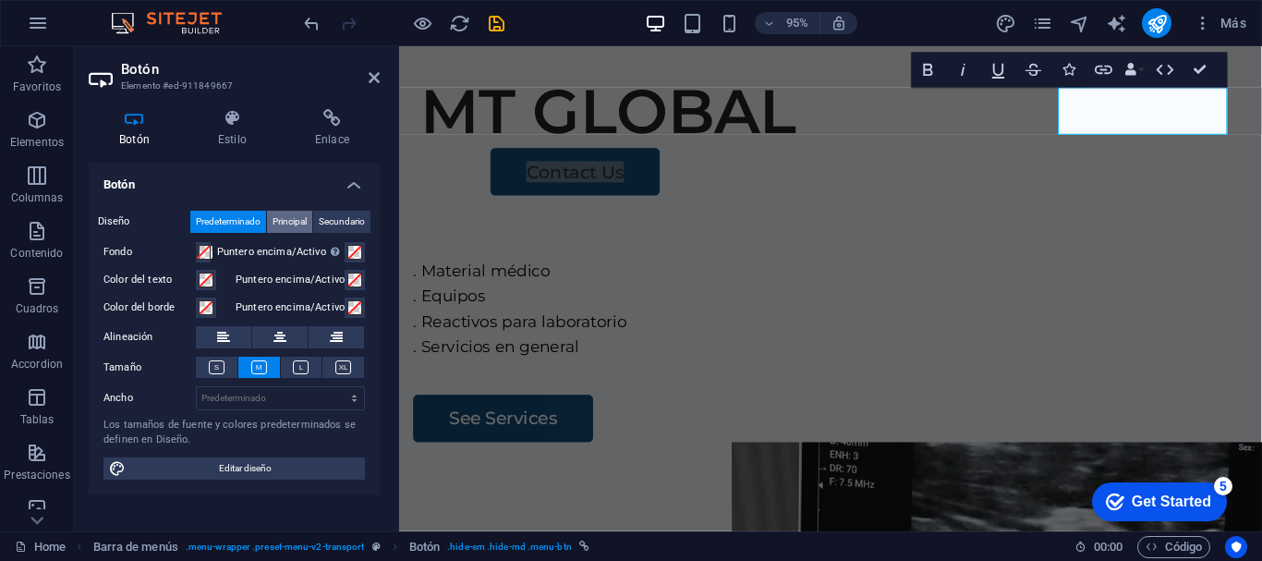
click at [298, 219] on span "Principal" at bounding box center [290, 222] width 34 height 22
click at [350, 219] on span "Secundario" at bounding box center [342, 222] width 46 height 22
click at [203, 214] on span "Predeterminado" at bounding box center [228, 222] width 65 height 22
click at [333, 125] on icon at bounding box center [332, 118] width 95 height 18
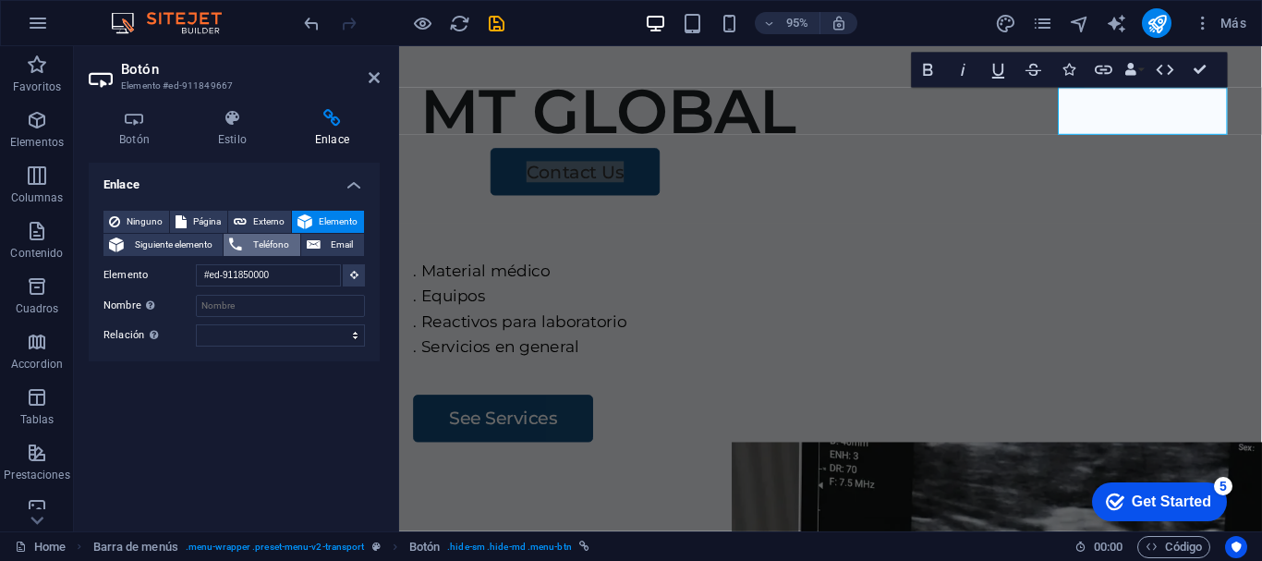
click at [249, 244] on span "Teléfono" at bounding box center [271, 245] width 46 height 22
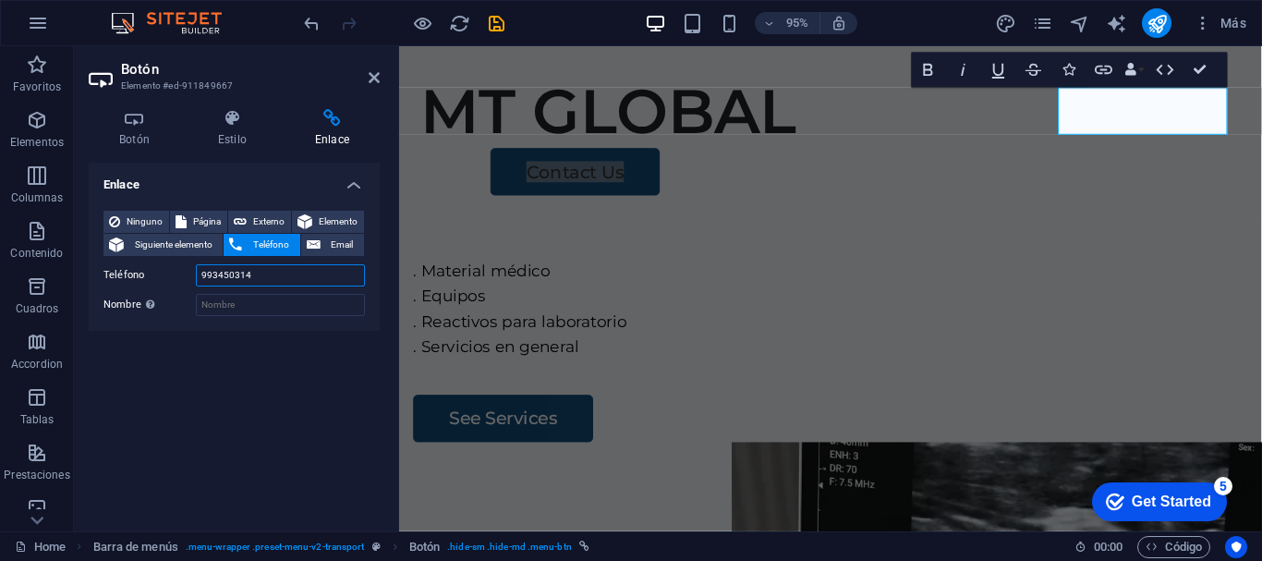
drag, startPoint x: 306, startPoint y: 277, endPoint x: 160, endPoint y: 268, distance: 146.3
click at [162, 268] on div "Teléfono 993450314" at bounding box center [233, 275] width 261 height 22
type input "993450314"
click at [337, 217] on span "Elemento" at bounding box center [338, 222] width 41 height 22
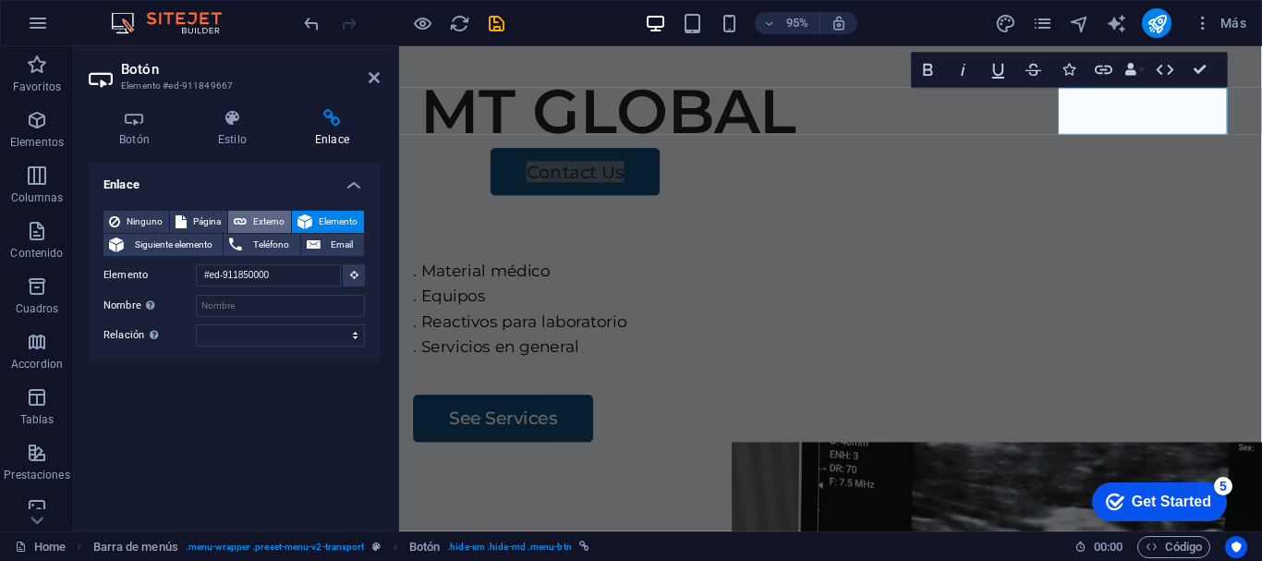
click at [261, 215] on span "Externo" at bounding box center [268, 222] width 33 height 22
select select "blank"
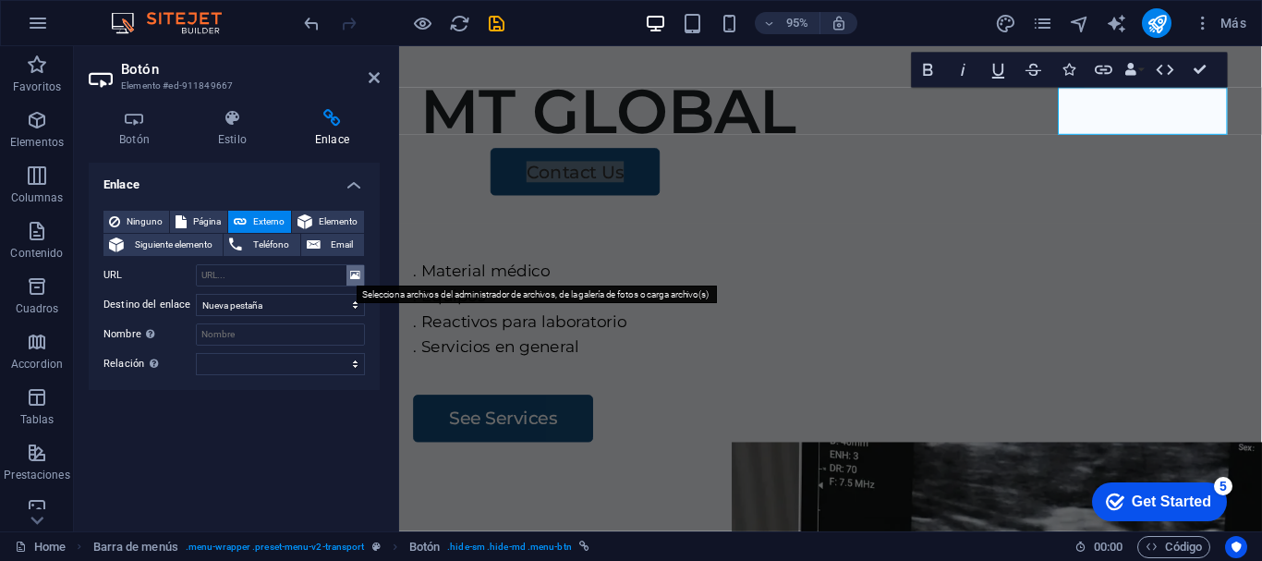
click at [361, 276] on button at bounding box center [355, 275] width 18 height 20
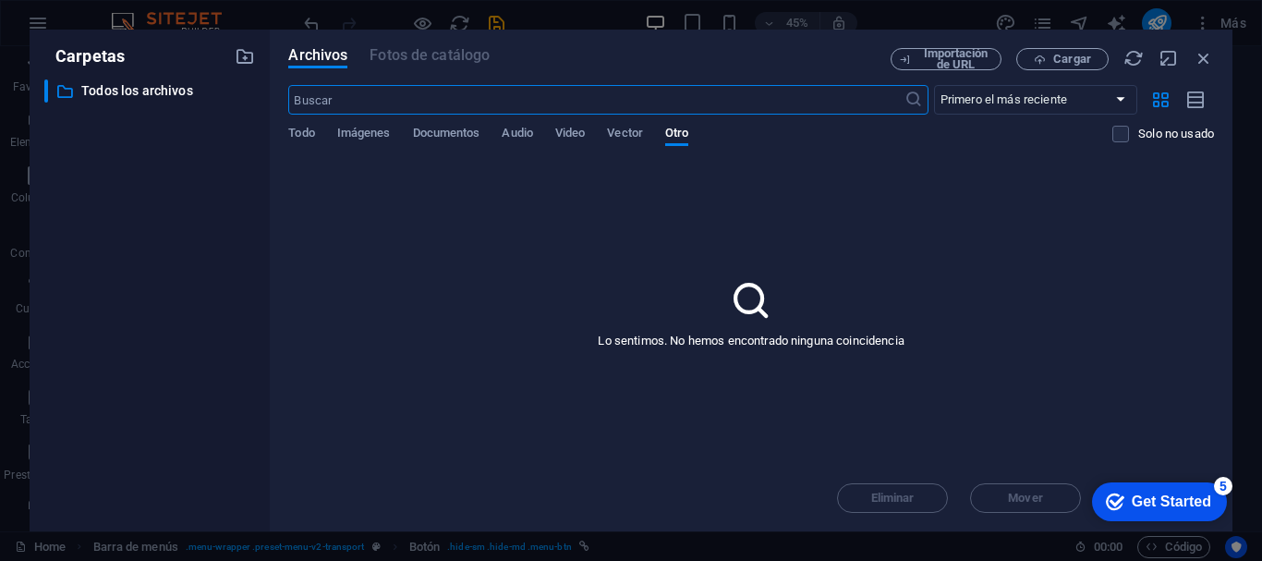
click at [329, 105] on input "text" at bounding box center [595, 100] width 615 height 30
type input "whatsapp"
click at [305, 124] on div "whatsapp ​ Primero el más reciente Primero el más antiguo Nombre (A-Z) Nombre (…" at bounding box center [751, 123] width 926 height 76
click at [305, 135] on span "Todo" at bounding box center [301, 135] width 26 height 26
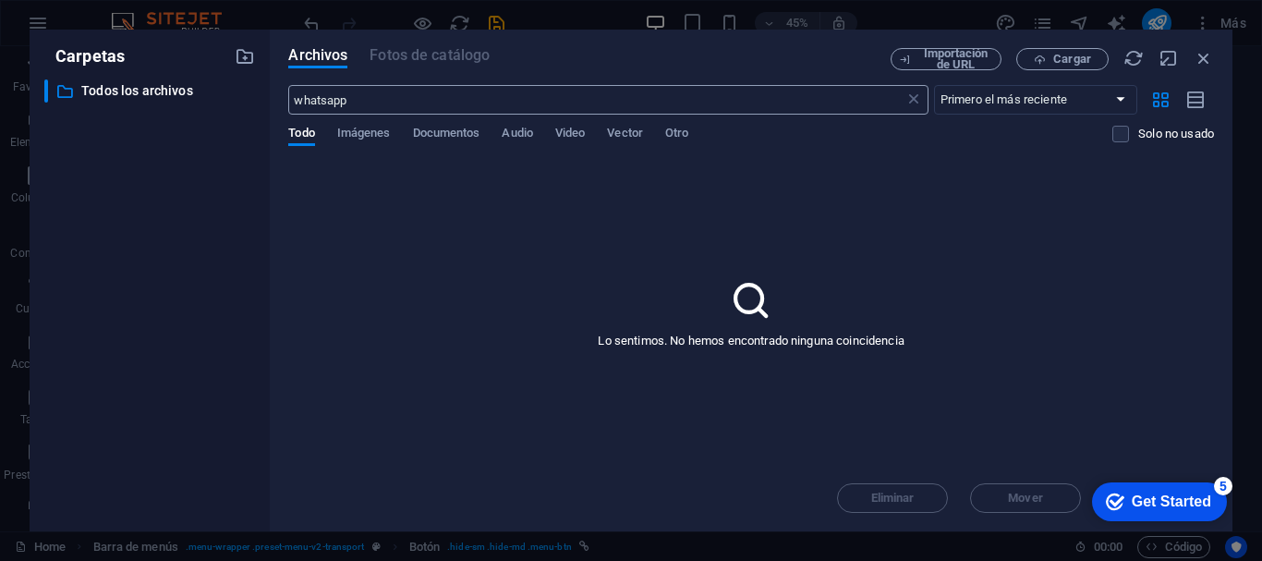
click at [369, 103] on input "whatsapp" at bounding box center [595, 100] width 615 height 30
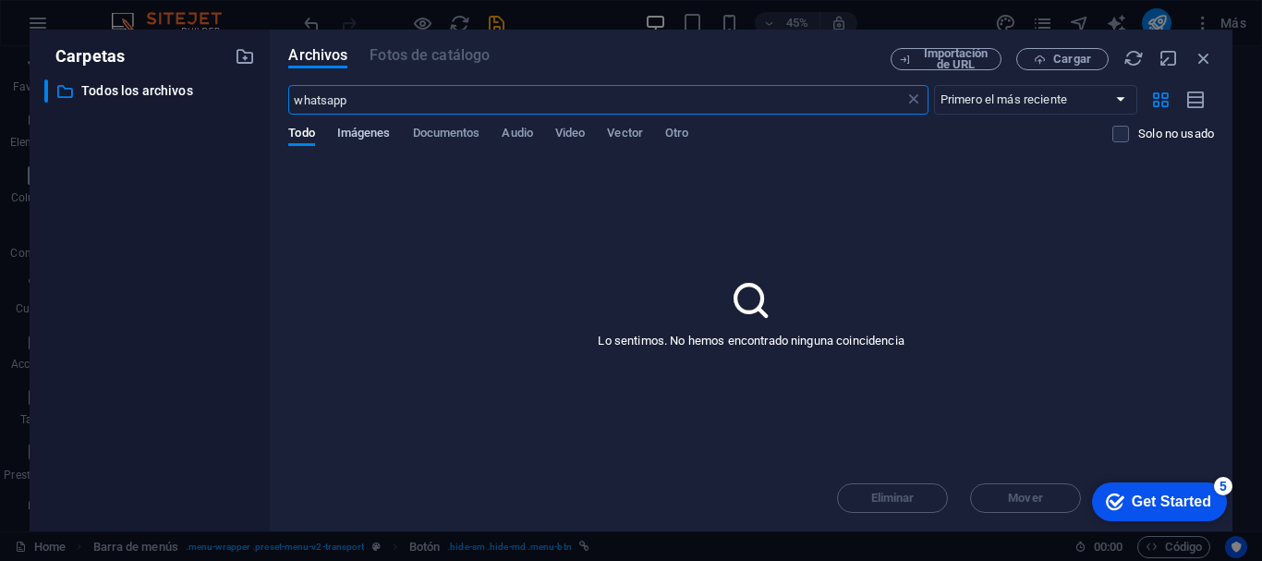
click at [373, 129] on span "Imágenes" at bounding box center [364, 135] width 54 height 26
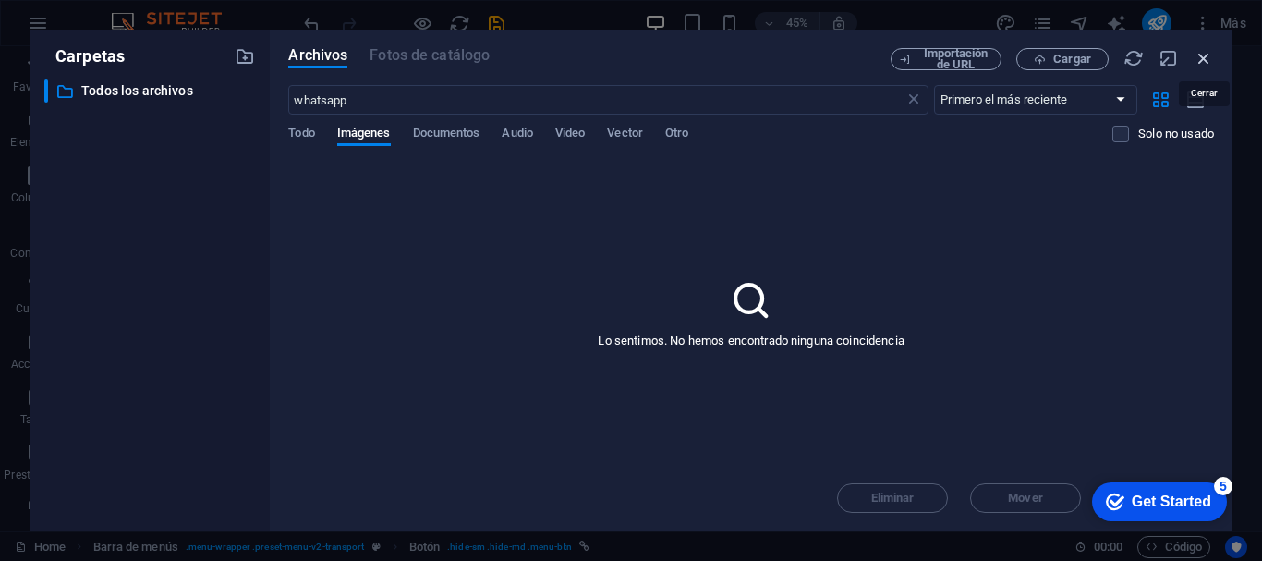
drag, startPoint x: 1200, startPoint y: 49, endPoint x: 844, endPoint y: 4, distance: 359.5
click at [1200, 49] on icon "button" at bounding box center [1204, 58] width 20 height 20
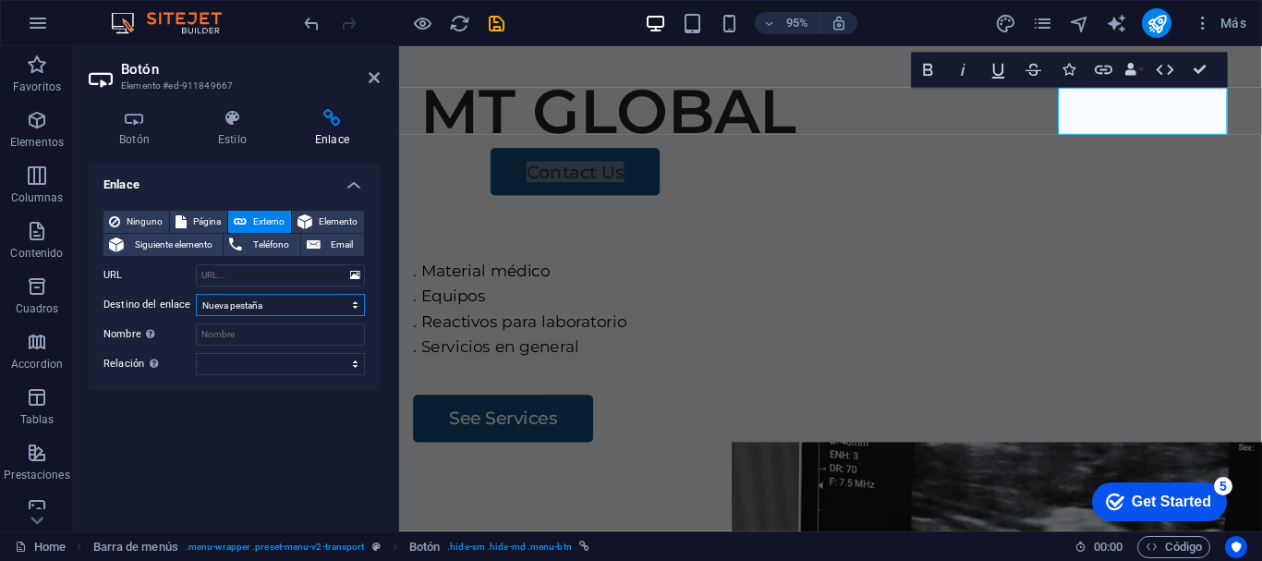
click at [267, 304] on select "Nueva pestaña Misma pestaña Superposición" at bounding box center [280, 305] width 169 height 22
click at [268, 304] on select "Nueva pestaña Misma pestaña Superposición" at bounding box center [280, 305] width 169 height 22
click at [356, 279] on icon at bounding box center [355, 275] width 10 height 20
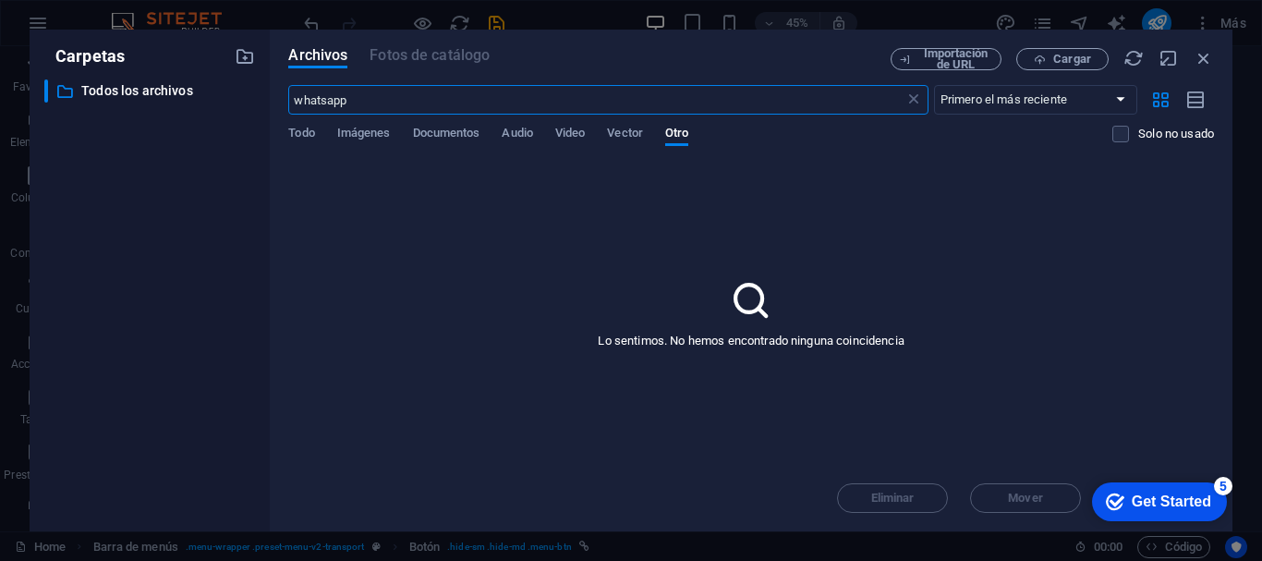
click at [372, 104] on input "whatsapp" at bounding box center [595, 100] width 615 height 30
drag, startPoint x: 389, startPoint y: 105, endPoint x: 202, endPoint y: 101, distance: 186.7
click at [202, 101] on div "Carpetas ​ Todos los archivos Todos los archivos Archivos Fotos de catálogo Imp…" at bounding box center [631, 281] width 1203 height 502
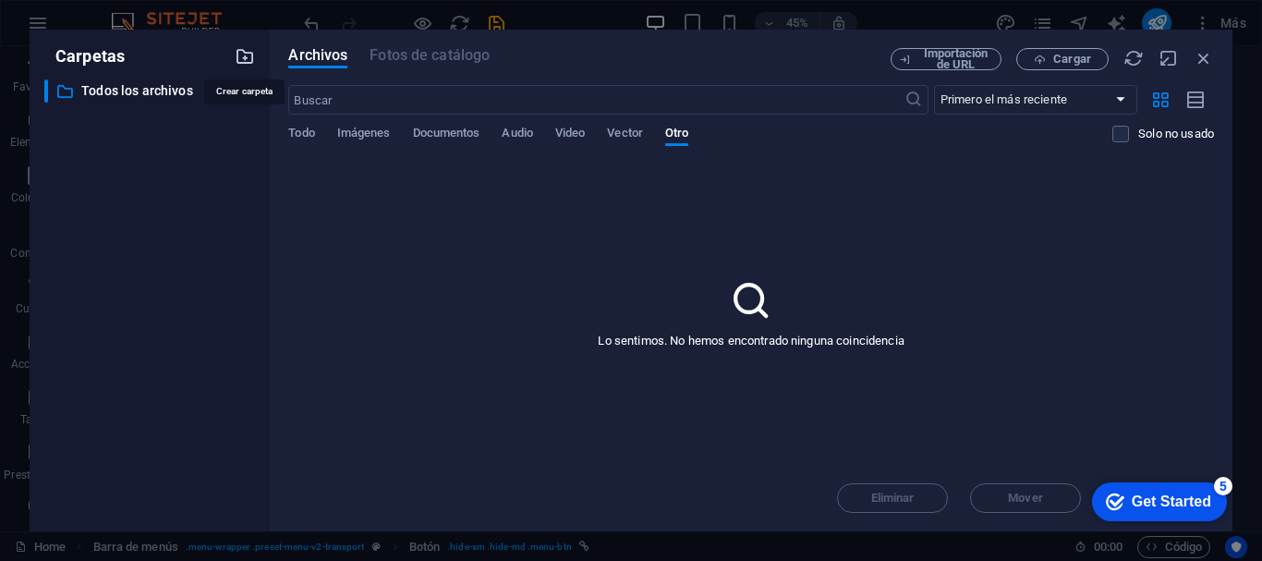
click at [249, 56] on icon "button" at bounding box center [245, 56] width 20 height 20
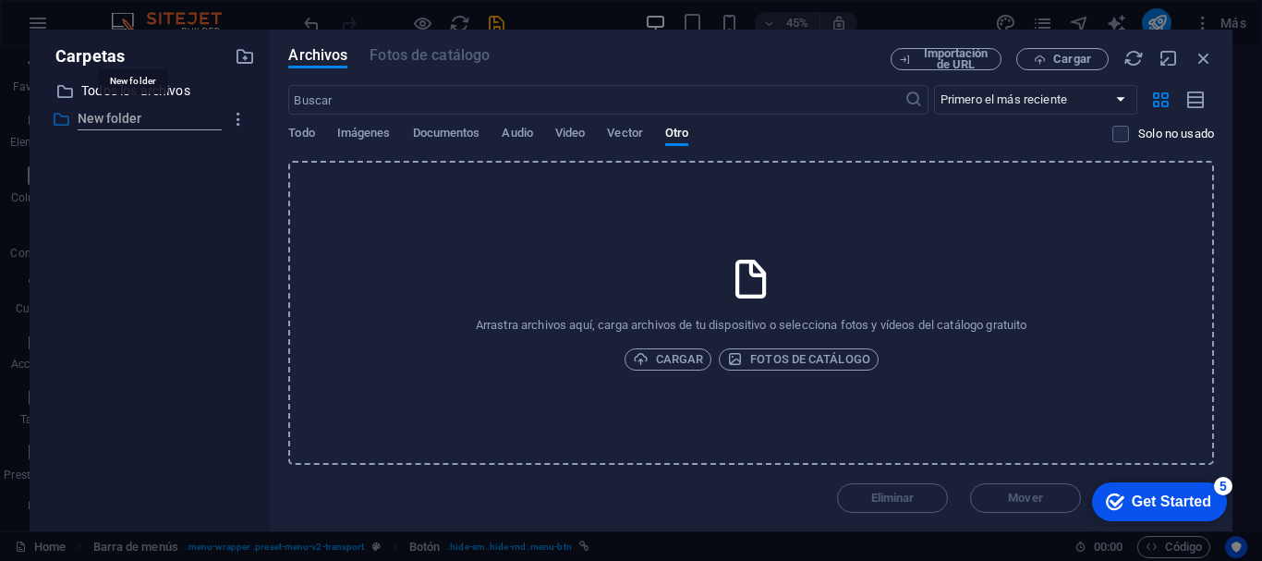
click at [164, 116] on input "New folder" at bounding box center [152, 119] width 149 height 22
click at [180, 88] on p "Todos los archivos" at bounding box center [151, 90] width 140 height 21
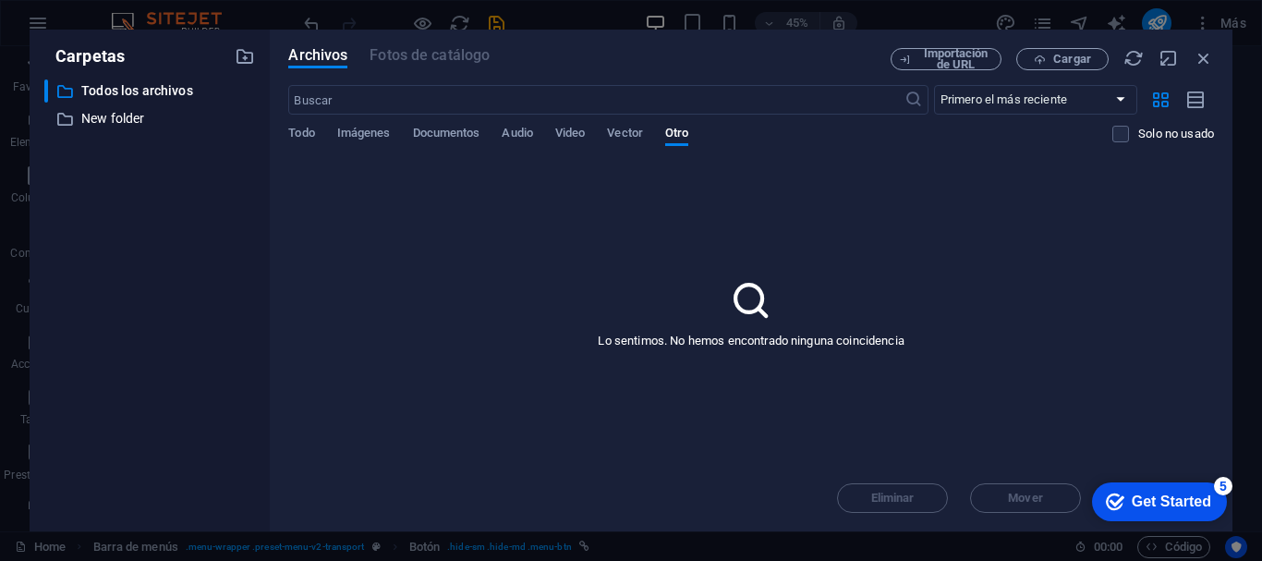
click at [768, 274] on div "Lo sentimos. No hemos encontrado ninguna coincidencia" at bounding box center [751, 313] width 926 height 304
drag, startPoint x: 896, startPoint y: 226, endPoint x: 840, endPoint y: 241, distance: 58.3
click at [840, 241] on div "Lo sentimos. No hemos encontrado ninguna coincidencia" at bounding box center [751, 313] width 926 height 304
click at [1085, 66] on button "Cargar" at bounding box center [1062, 59] width 92 height 22
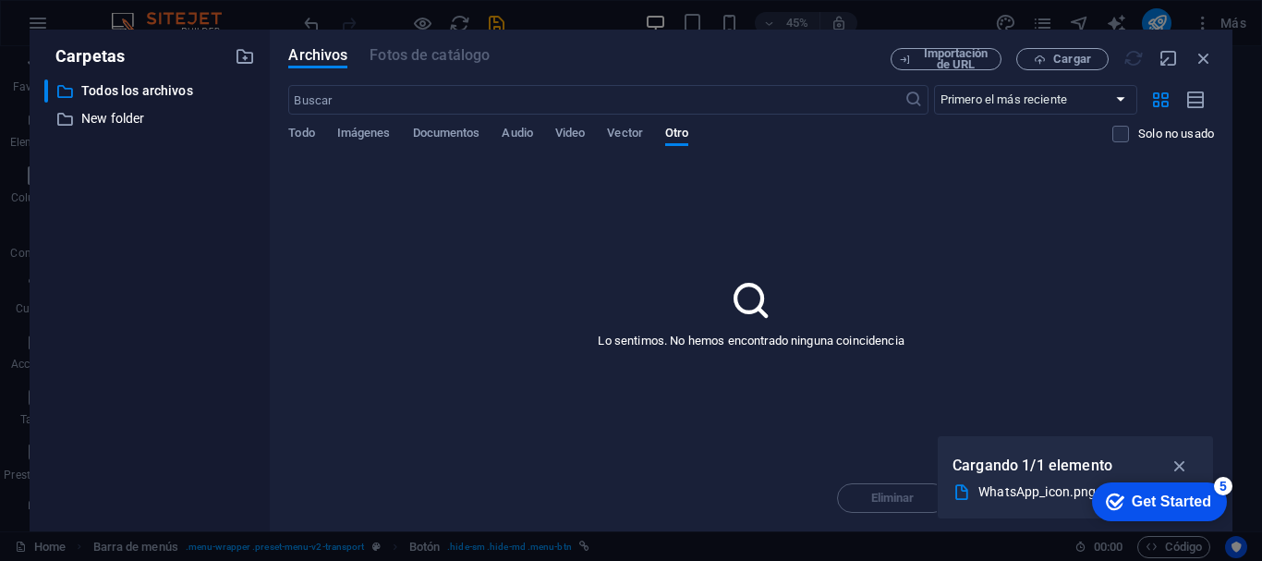
type input "https://cdn1.site-media.eu/images/0/18996808/WhatsApp_icon-vJj72vyRvMjAZ72wv8Lx…"
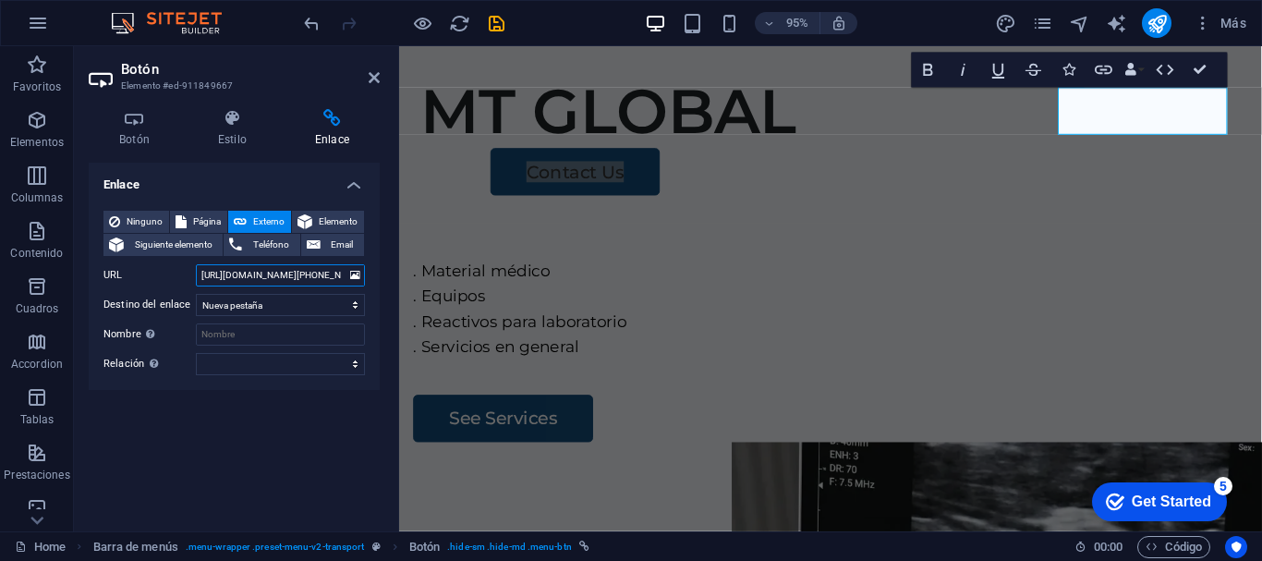
click at [262, 277] on input "https://cdn1.site-media.eu/images/0/18996808/WhatsApp_icon-vJj72vyRvMjAZ72wv8Lx…" at bounding box center [280, 275] width 169 height 22
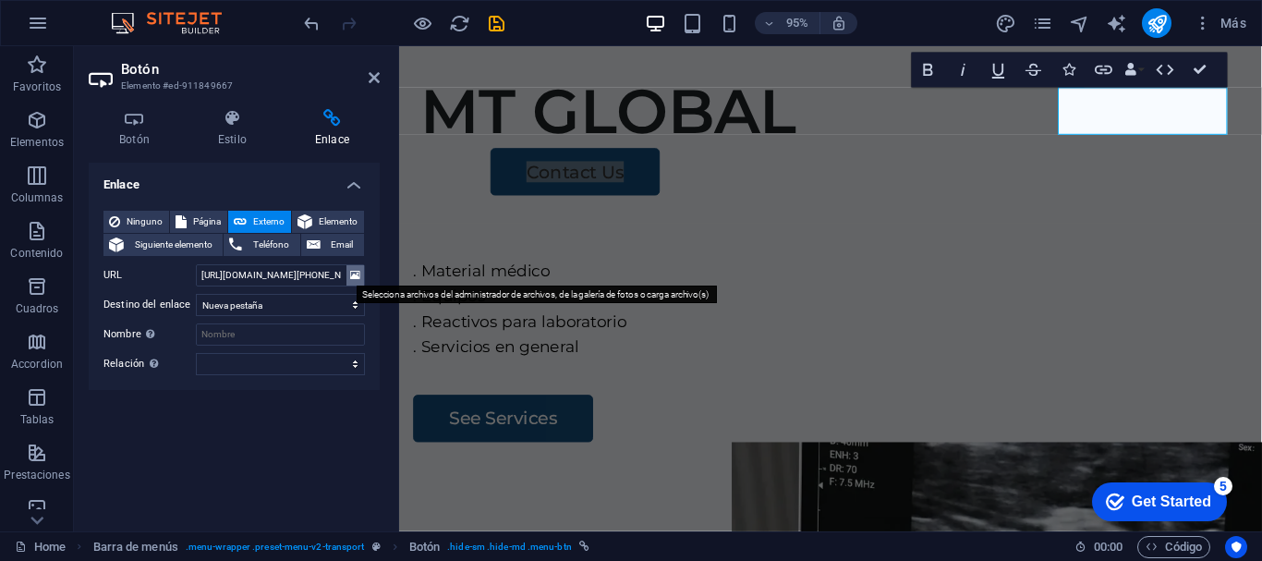
click at [354, 280] on icon at bounding box center [355, 275] width 10 height 20
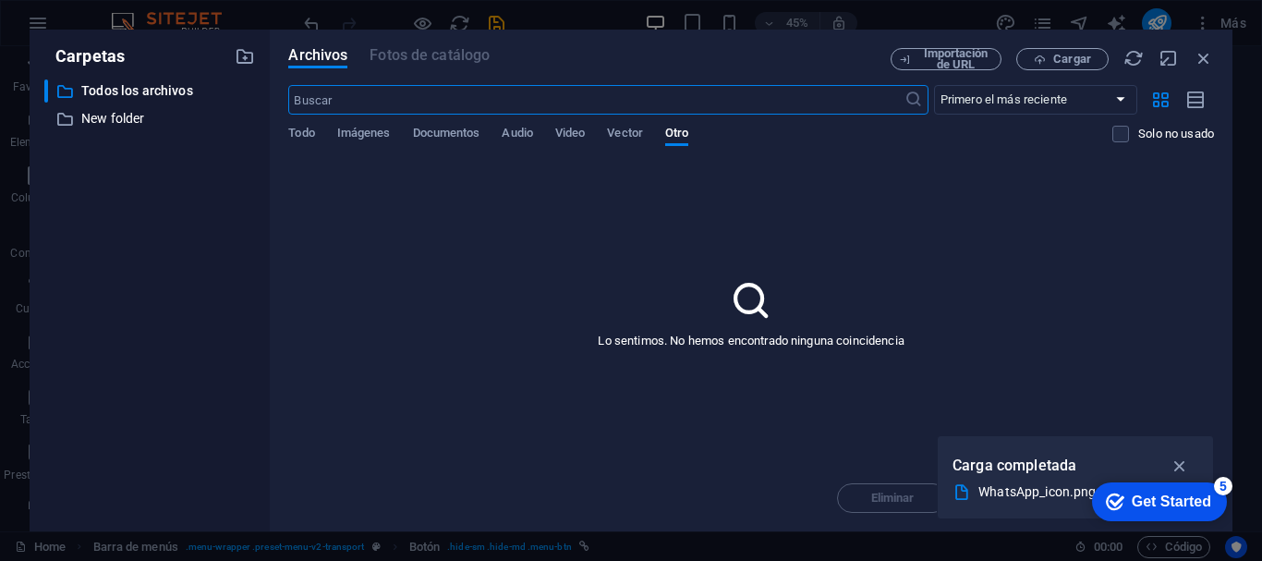
click at [764, 327] on div "Lo sentimos. No hemos encontrado ninguna coincidencia" at bounding box center [751, 313] width 926 height 304
click at [310, 138] on span "Todo" at bounding box center [301, 135] width 26 height 26
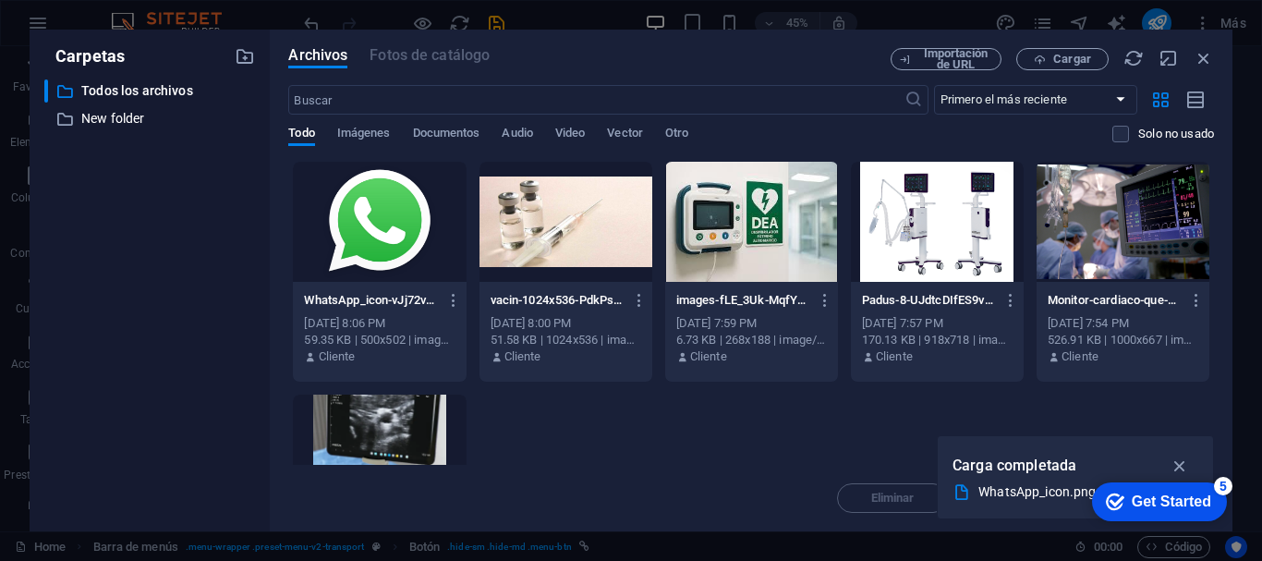
click at [376, 242] on div at bounding box center [379, 222] width 173 height 120
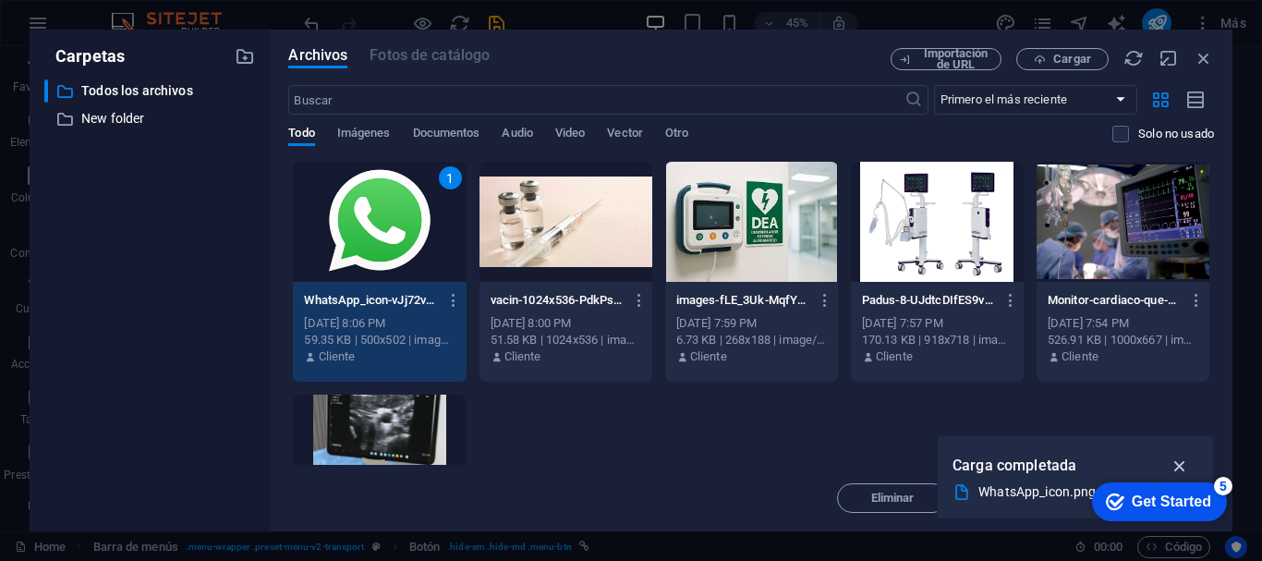
click at [1179, 466] on icon "button" at bounding box center [1180, 465] width 21 height 20
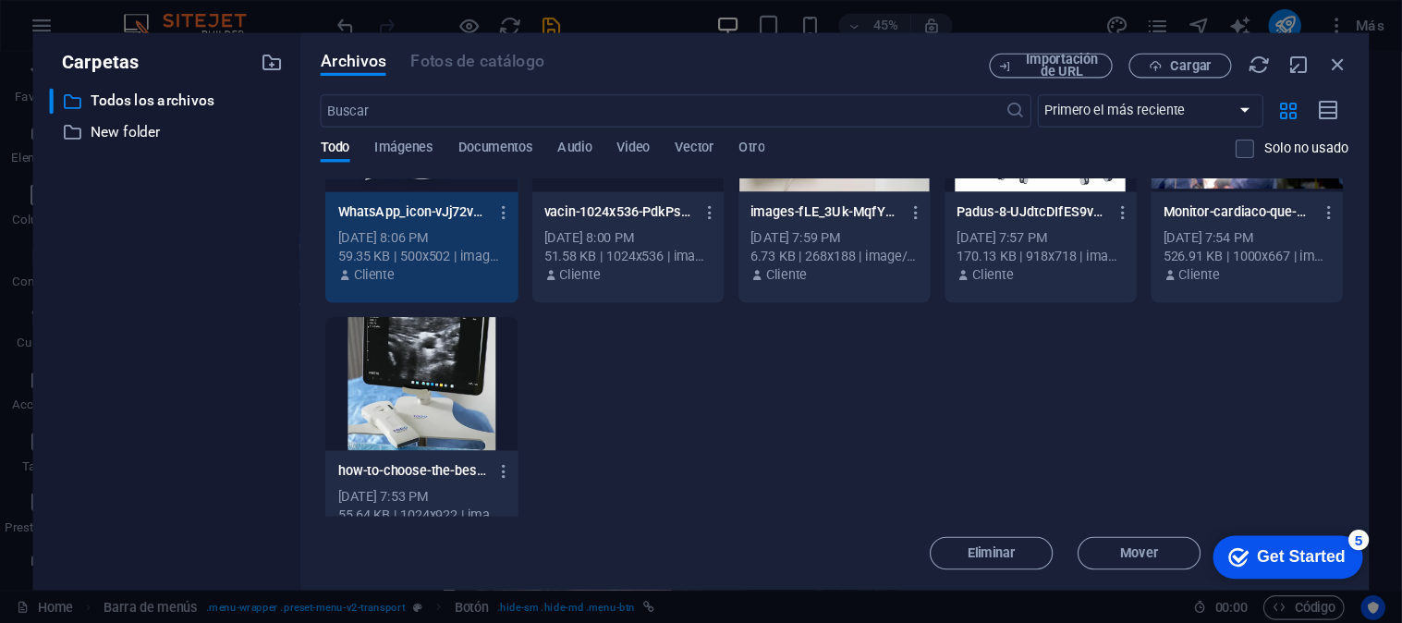
scroll to position [151, 0]
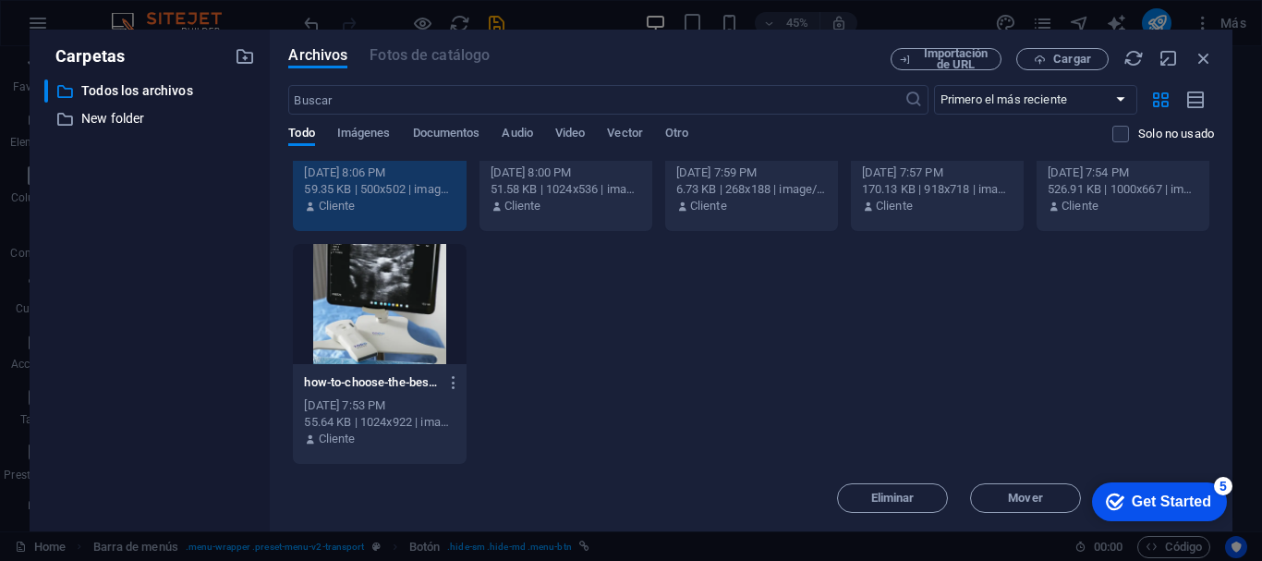
click at [1210, 493] on div "Get Started" at bounding box center [1171, 501] width 79 height 17
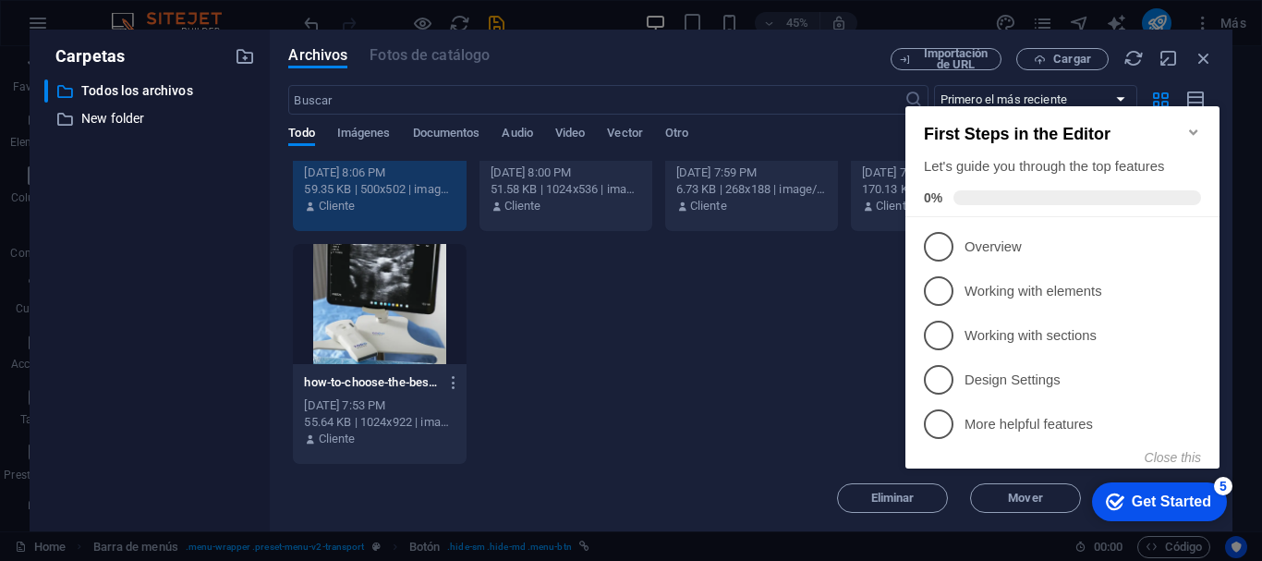
click at [1209, 493] on div "Get Started" at bounding box center [1171, 501] width 79 height 17
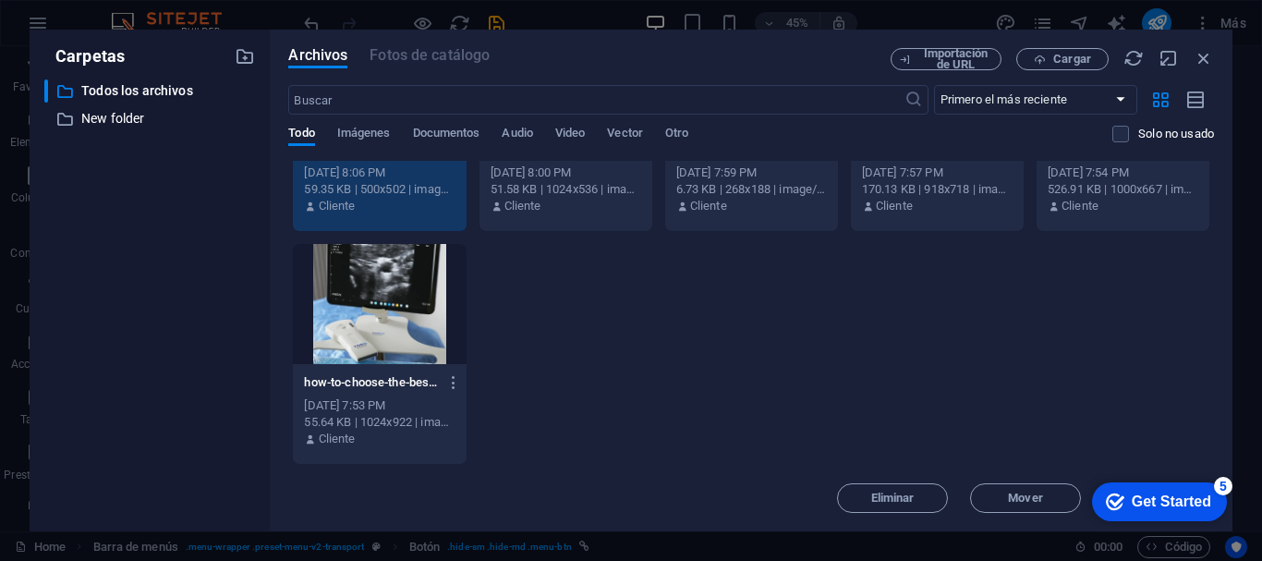
drag, startPoint x: 1213, startPoint y: 459, endPoint x: 92, endPoint y: 2, distance: 1210.4
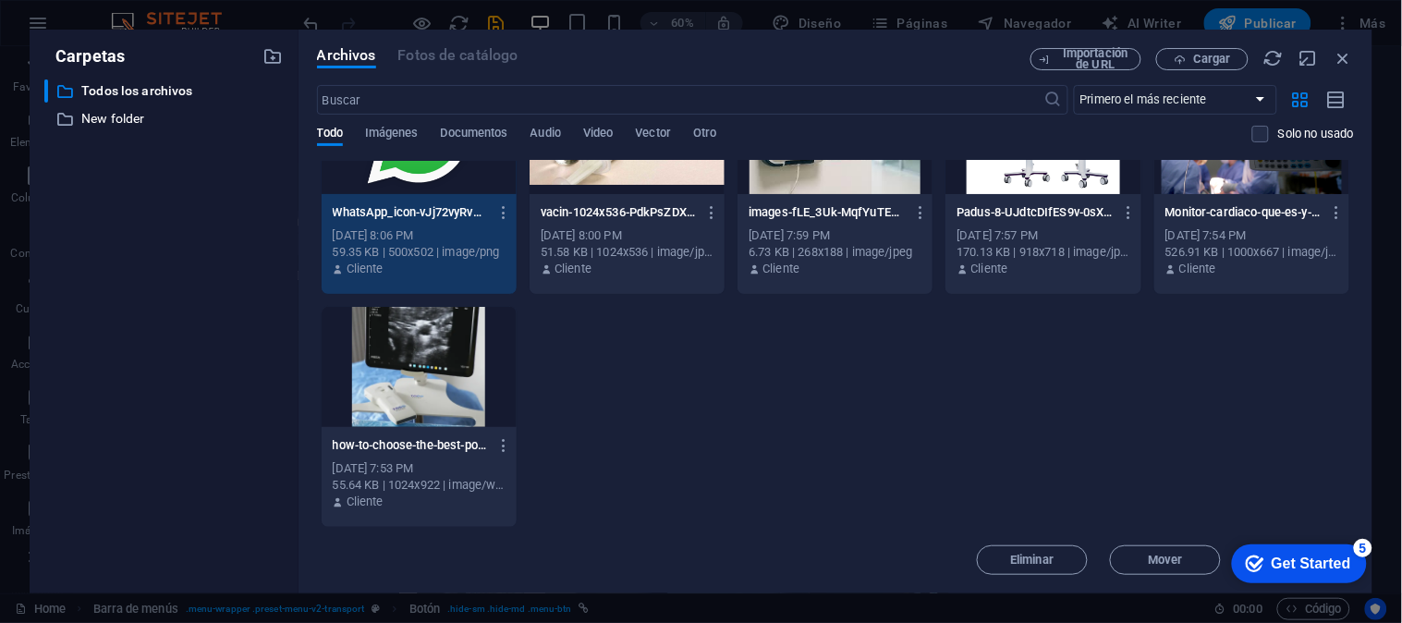
scroll to position [0, 0]
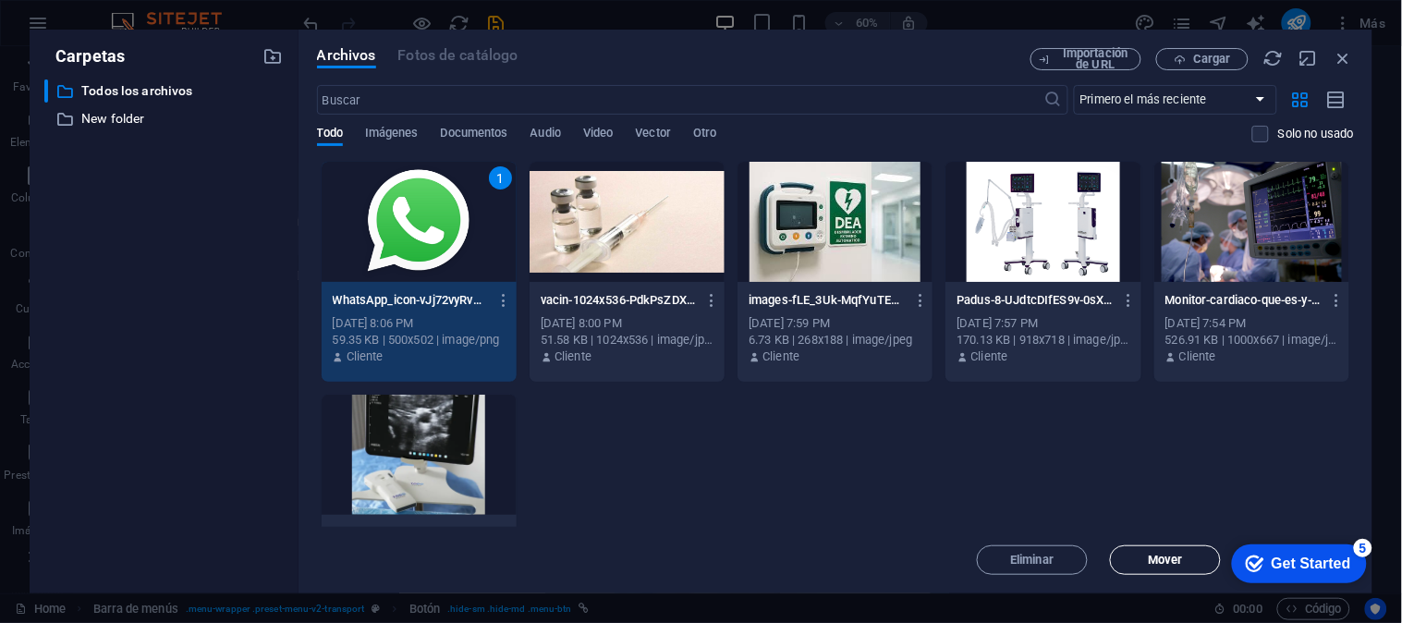
click at [1156, 560] on span "Mover" at bounding box center [1164, 559] width 34 height 11
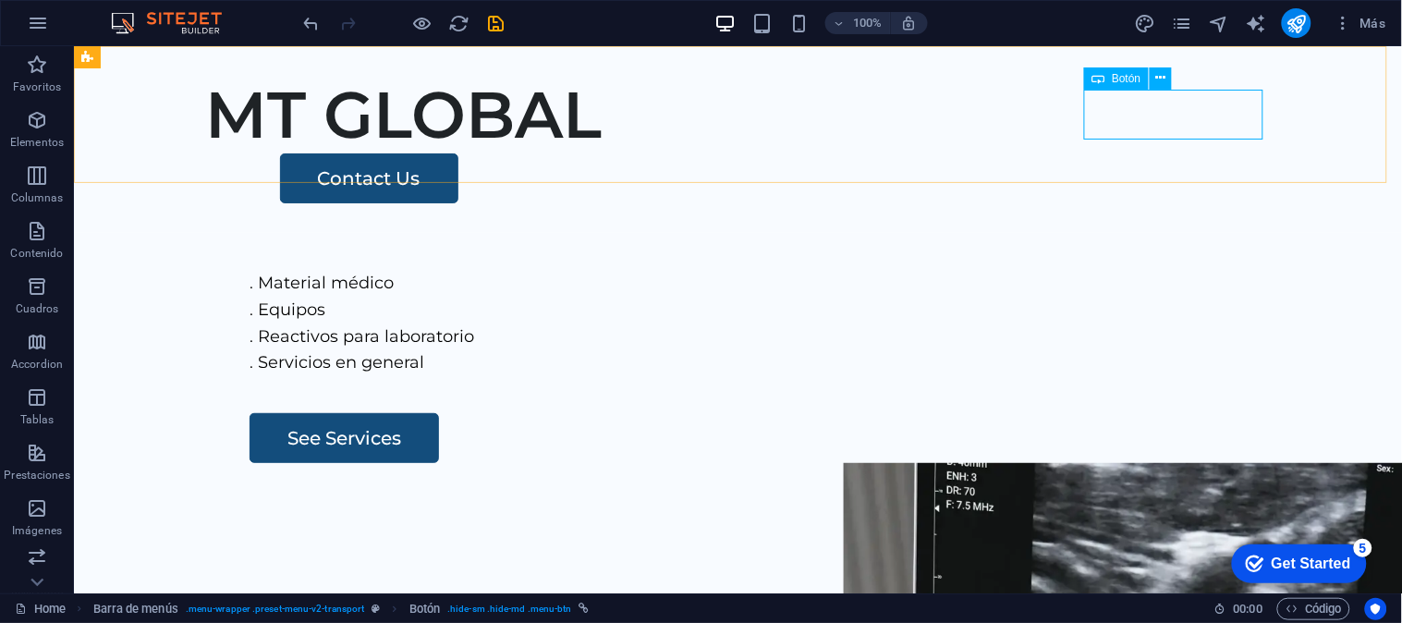
click at [1119, 79] on span "Botón" at bounding box center [1125, 78] width 29 height 11
click at [1132, 152] on div "Contact Us" at bounding box center [774, 177] width 990 height 50
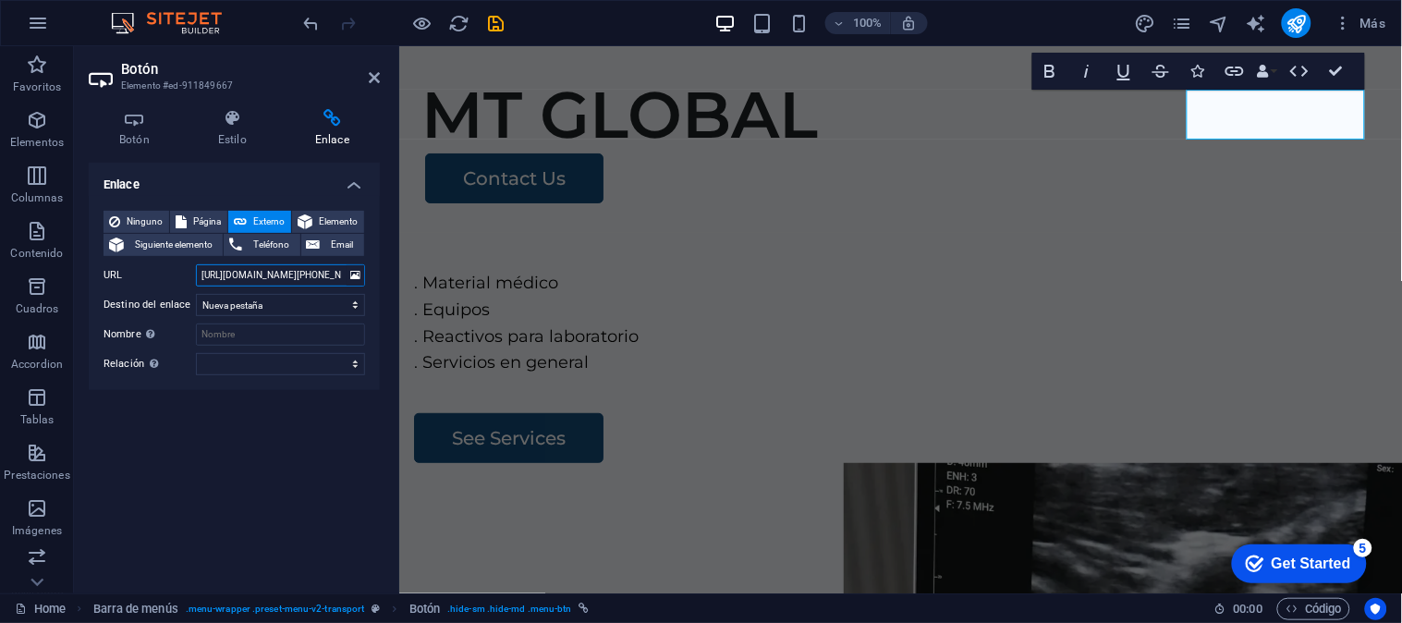
click at [310, 265] on input "https://cdn1.site-media.eu/images/0/18996808/WhatsApp_icon-vJj72vyRvMjAZ72wv8Lx…" at bounding box center [280, 275] width 169 height 22
click at [310, 274] on input "https://cdn1.site-media.eu/images/0/18996808/WhatsApp_icon-vJj72vyRvMjAZ72wv8Lx…" at bounding box center [280, 275] width 169 height 22
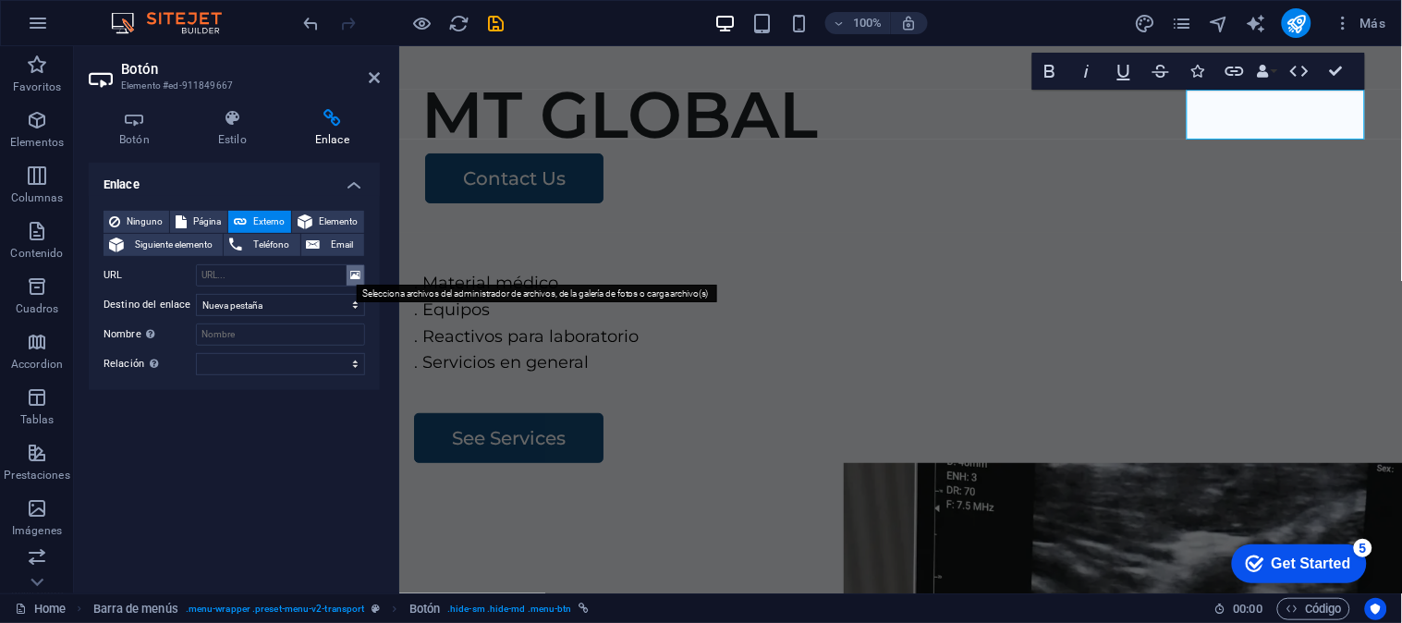
click at [351, 280] on icon at bounding box center [355, 275] width 10 height 20
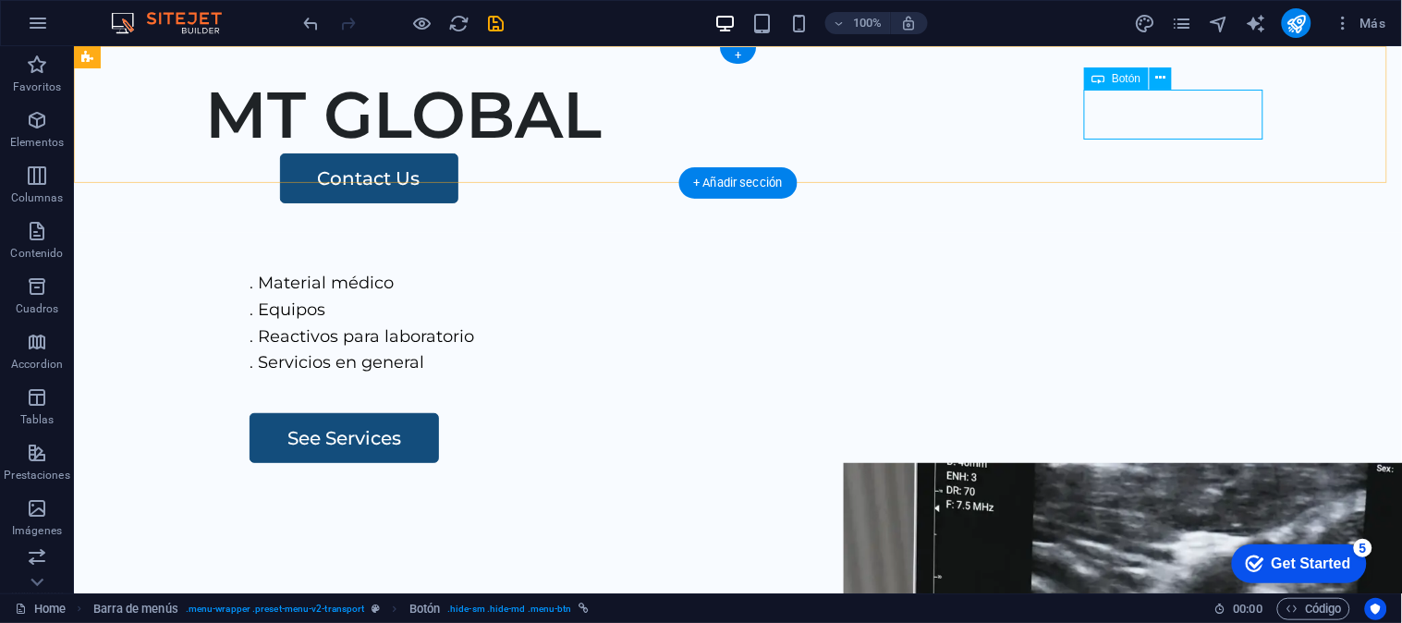
click at [1132, 152] on div "Contact Us" at bounding box center [774, 177] width 990 height 50
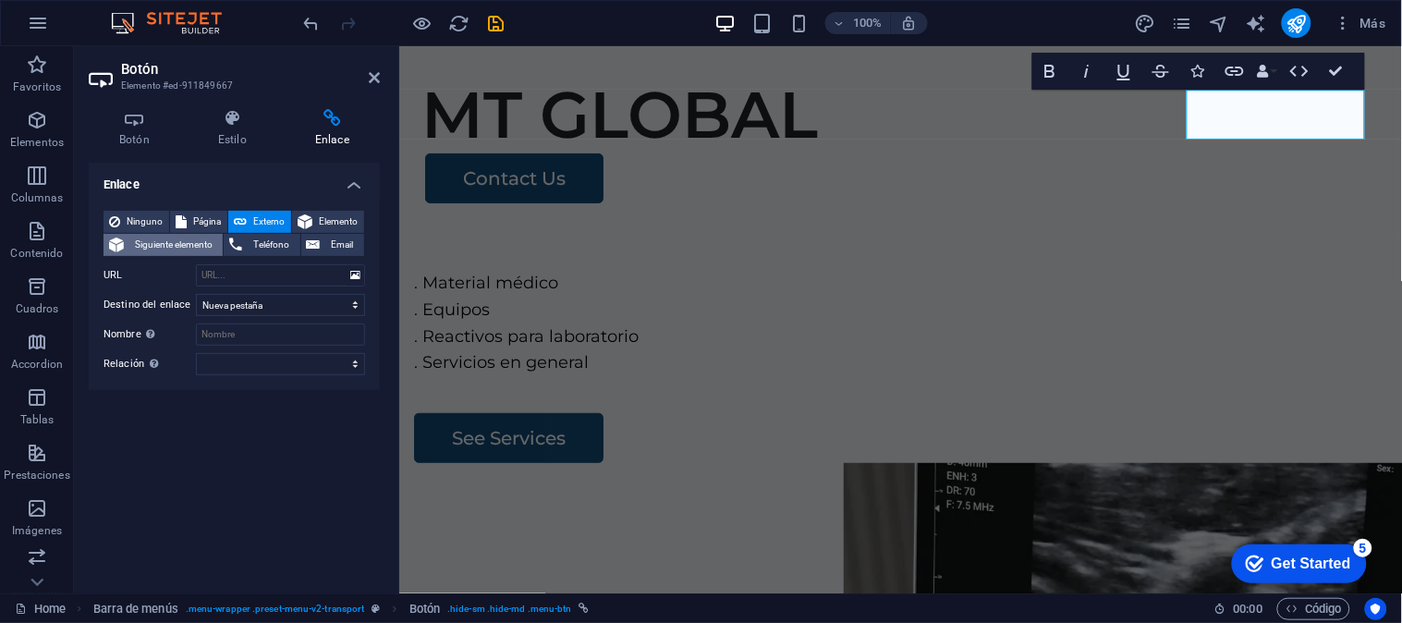
click at [194, 243] on span "Siguiente elemento" at bounding box center [173, 245] width 88 height 22
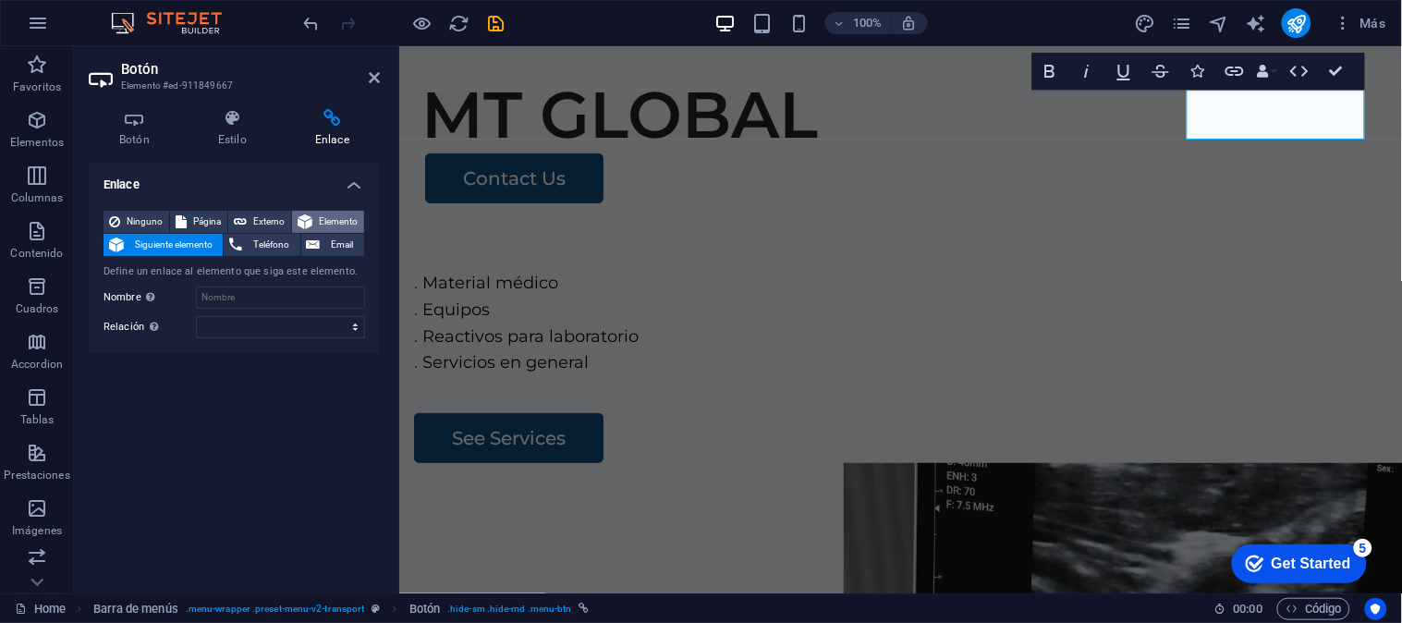
click at [334, 219] on span "Elemento" at bounding box center [338, 222] width 41 height 22
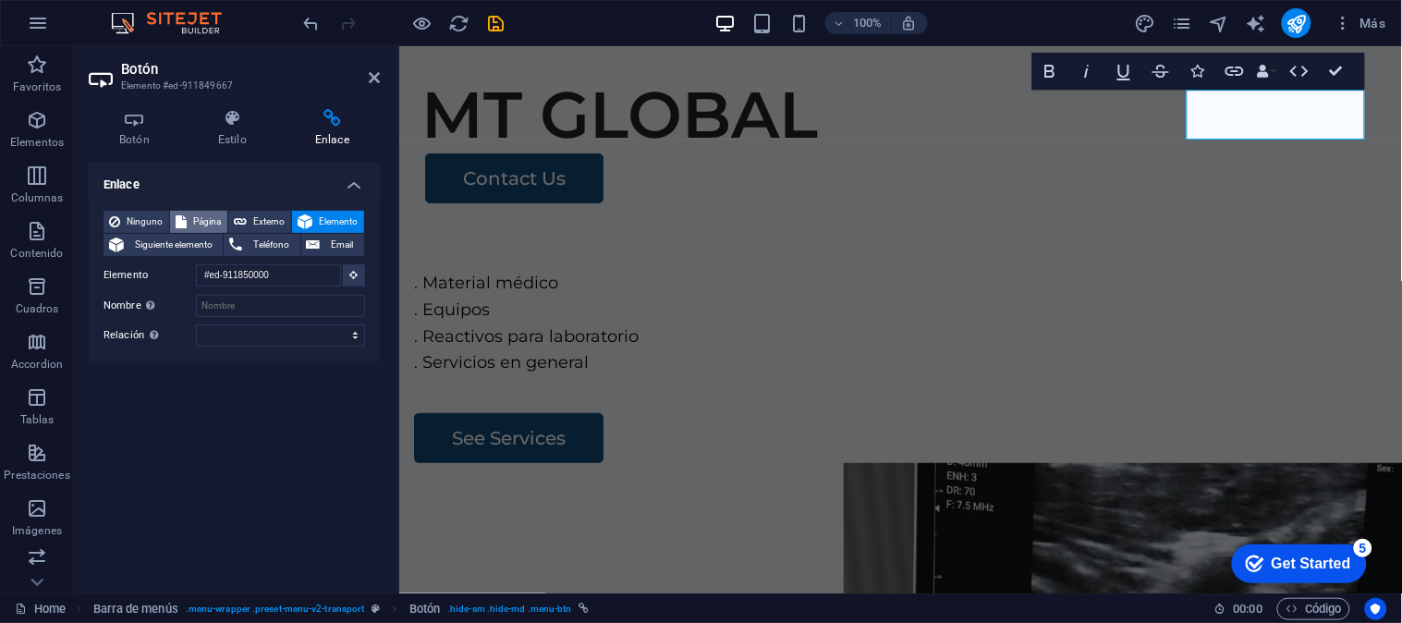
click at [217, 225] on span "Página" at bounding box center [207, 222] width 30 height 22
select select
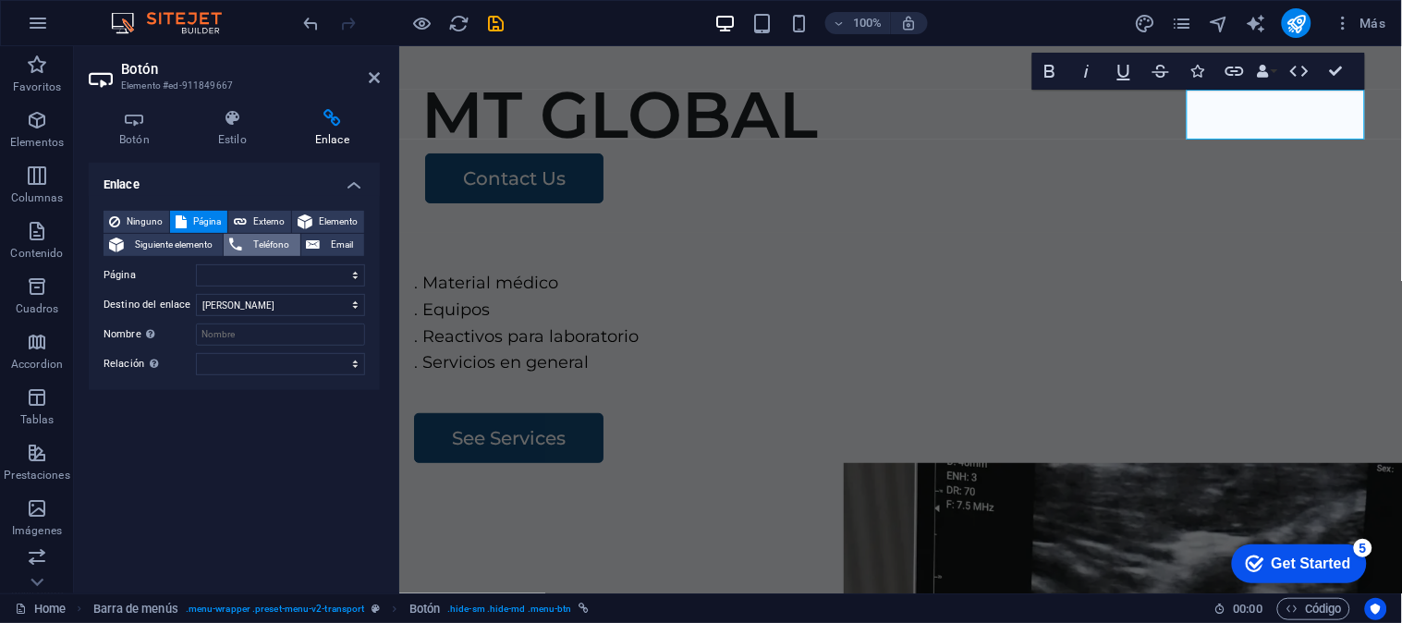
click at [240, 238] on icon at bounding box center [235, 245] width 13 height 22
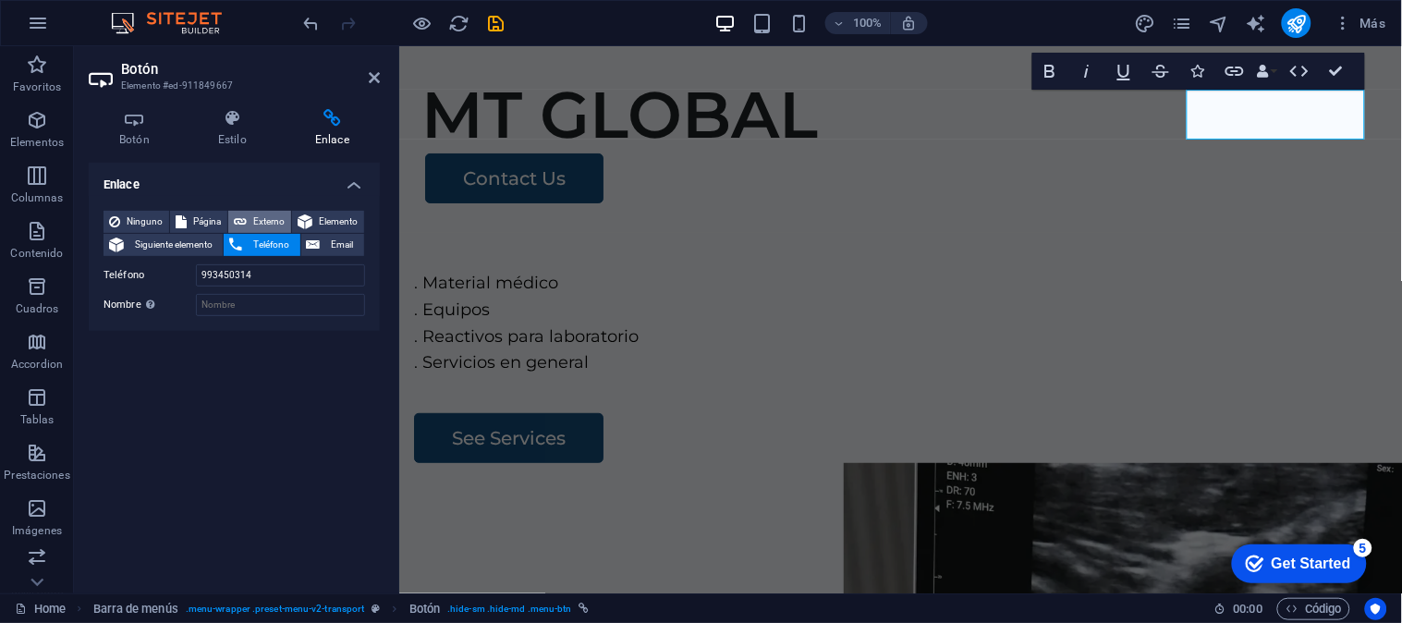
click at [252, 222] on span "Externo" at bounding box center [268, 222] width 33 height 22
select select "blank"
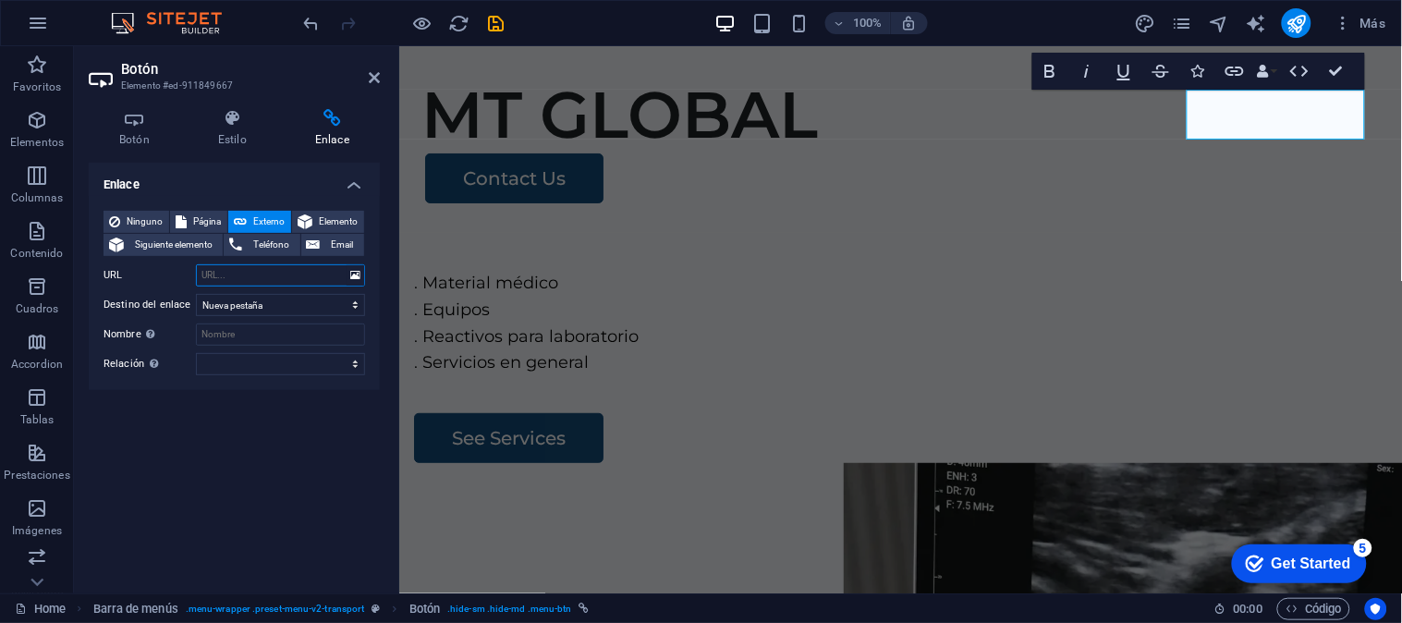
click at [220, 273] on input "URL" at bounding box center [280, 275] width 169 height 22
click at [237, 329] on input "Nombre Una descripción adicional del enlace no debería ser igual al texto del e…" at bounding box center [280, 334] width 169 height 22
click at [233, 273] on input "URL" at bounding box center [280, 275] width 169 height 22
paste input "wa.link/o9jz7f"
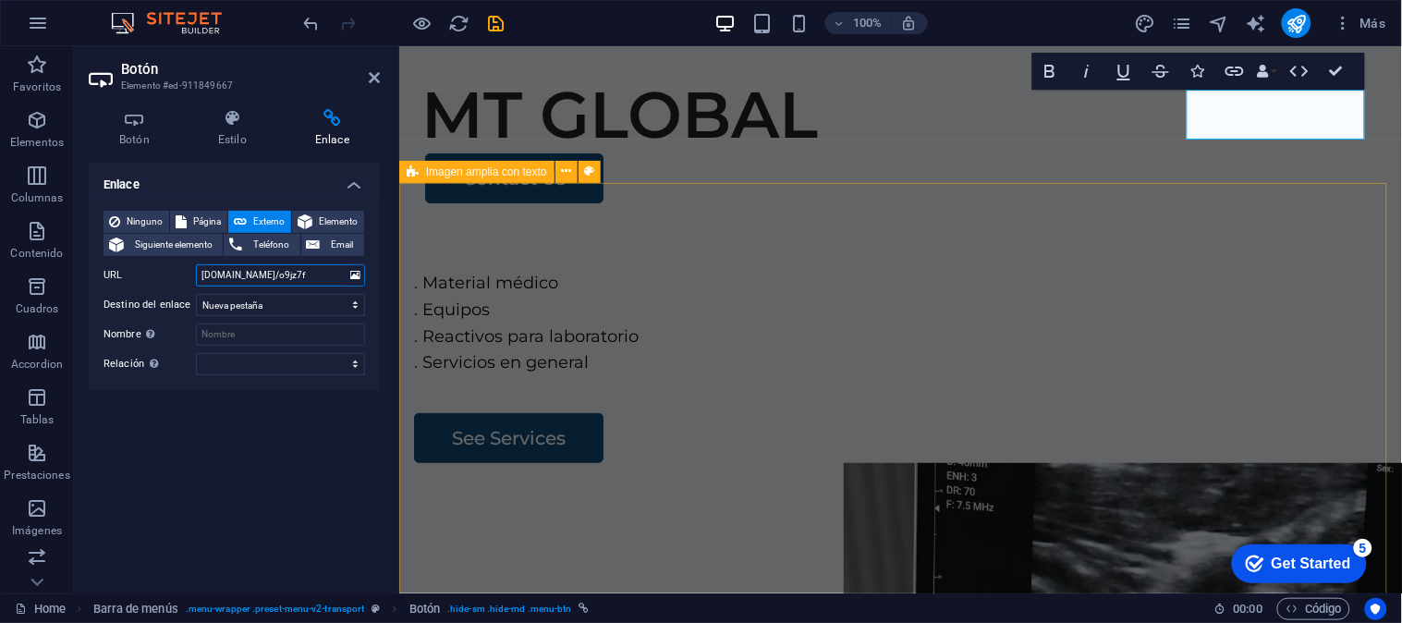
type input "wa.link/o9jz7f"
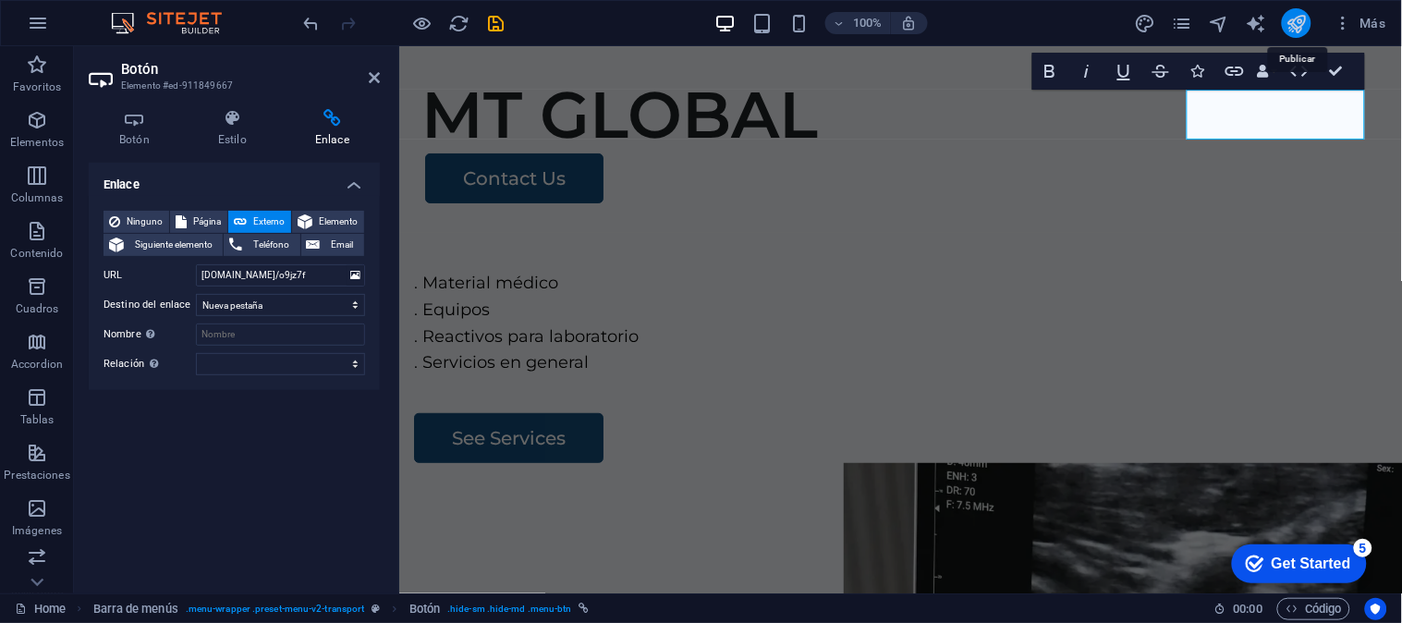
click at [1261, 19] on icon "publish" at bounding box center [1296, 23] width 21 height 21
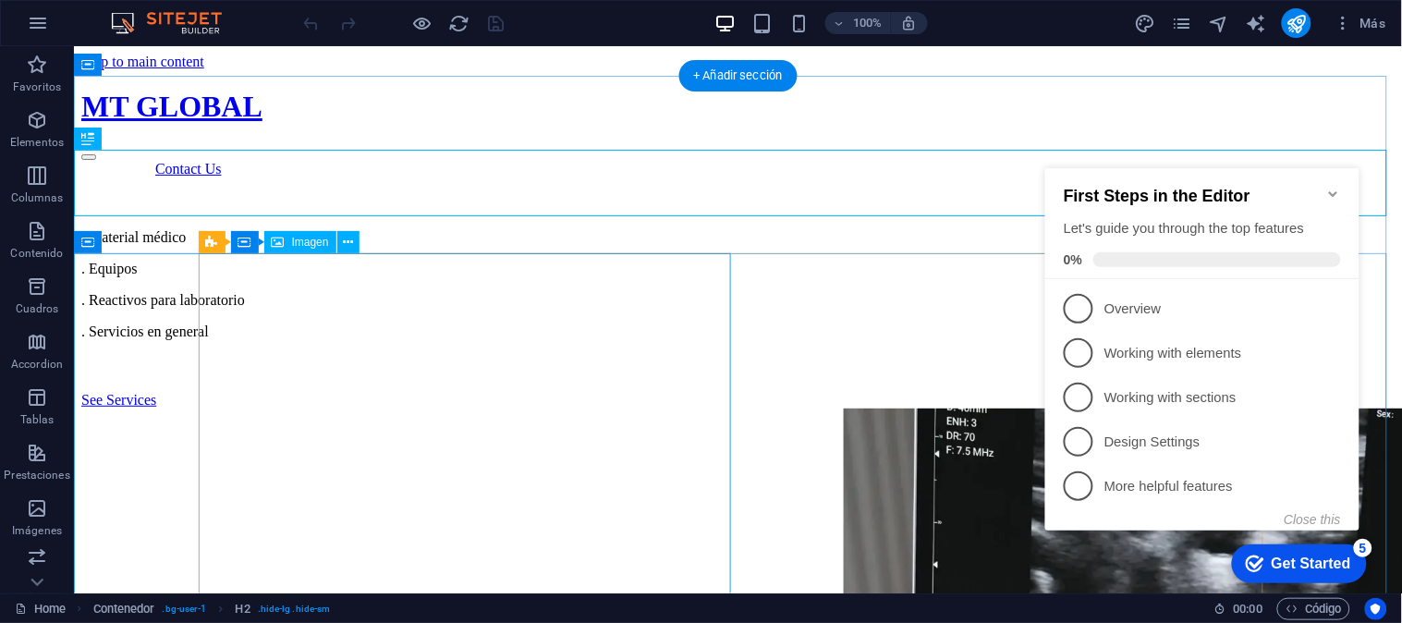
scroll to position [2978, 0]
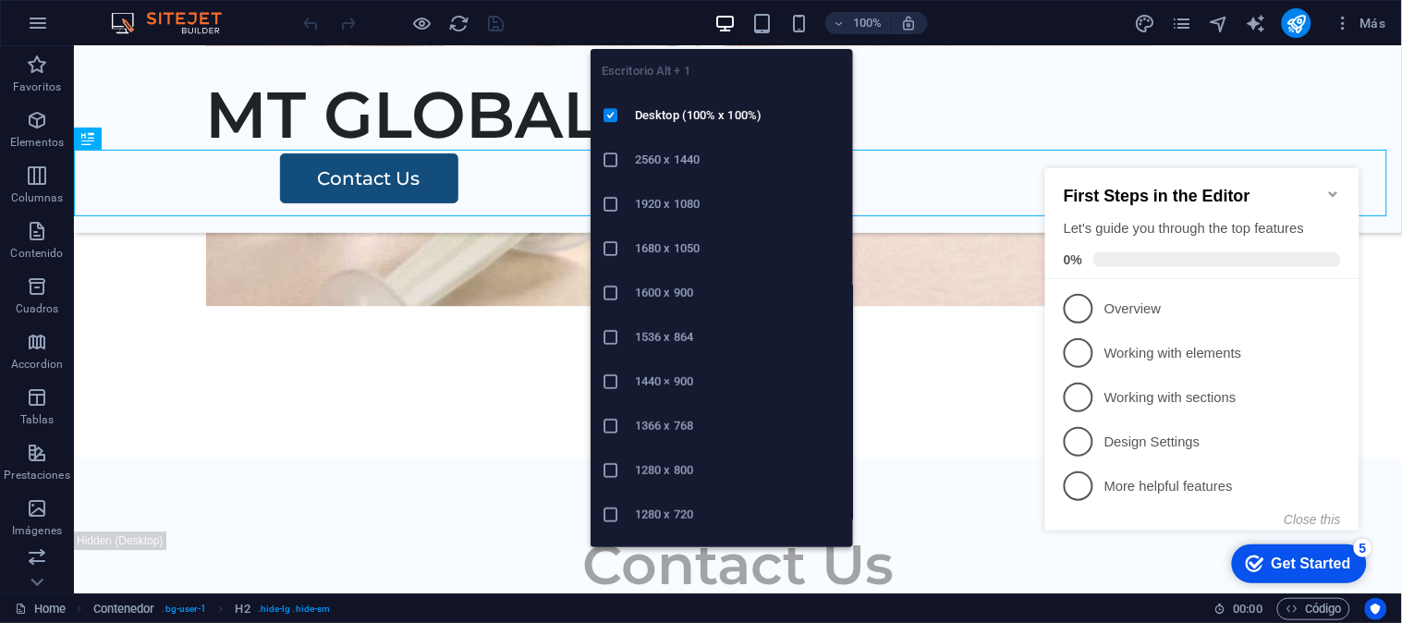
click at [731, 26] on icon "button" at bounding box center [724, 23] width 21 height 21
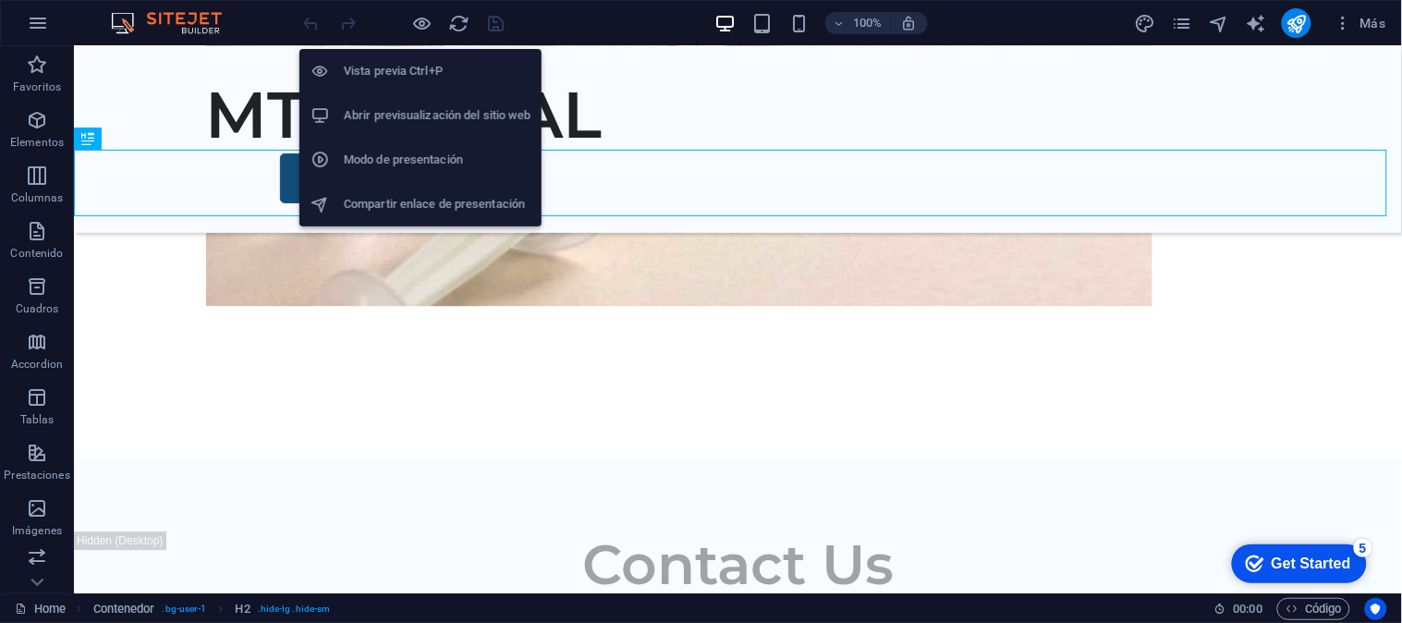
click at [420, 34] on div "Vista previa Ctrl+P Abrir previsualización del sitio web Modo de presentación C…" at bounding box center [420, 130] width 242 height 192
click at [425, 21] on icon "button" at bounding box center [422, 23] width 21 height 21
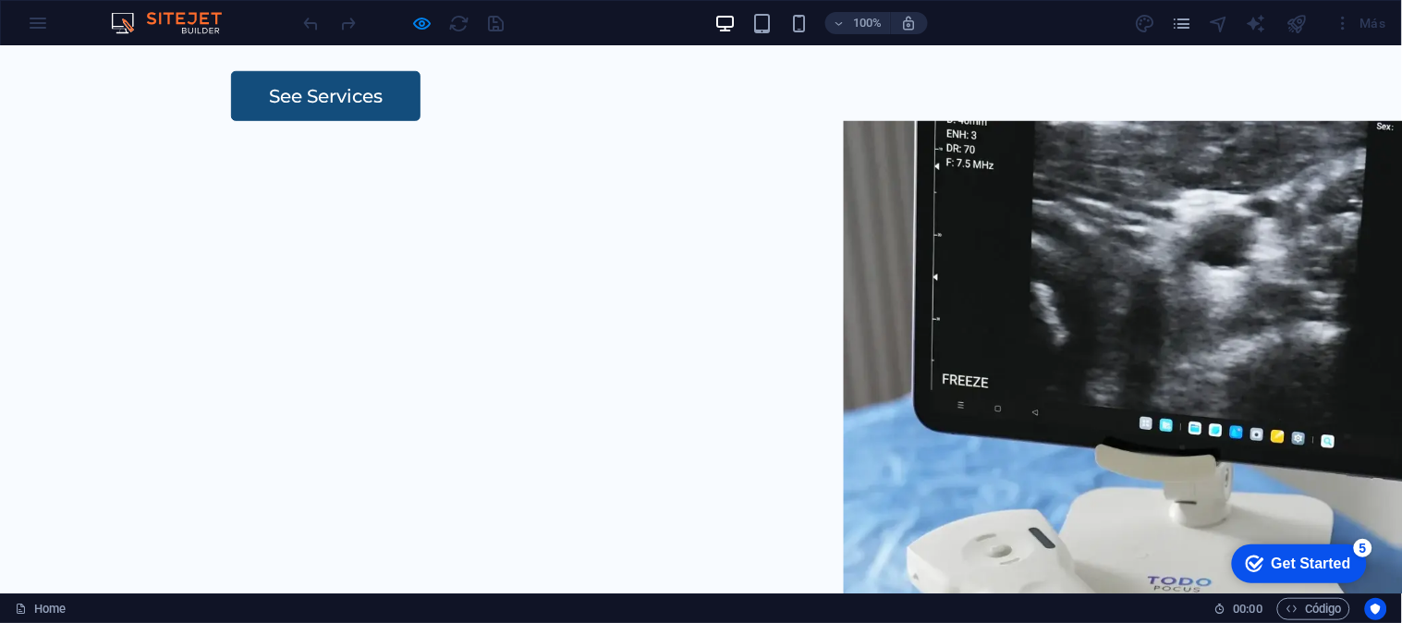
scroll to position [0, 0]
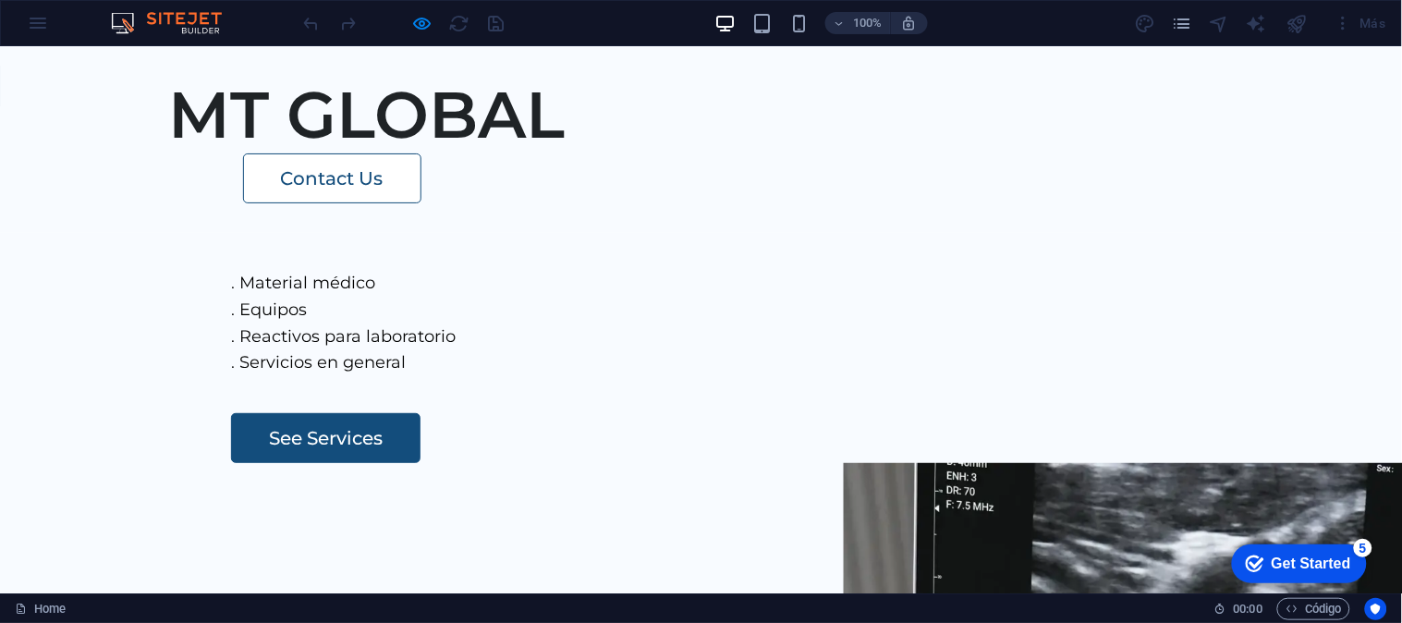
click at [421, 152] on link "Contact Us" at bounding box center [332, 177] width 178 height 50
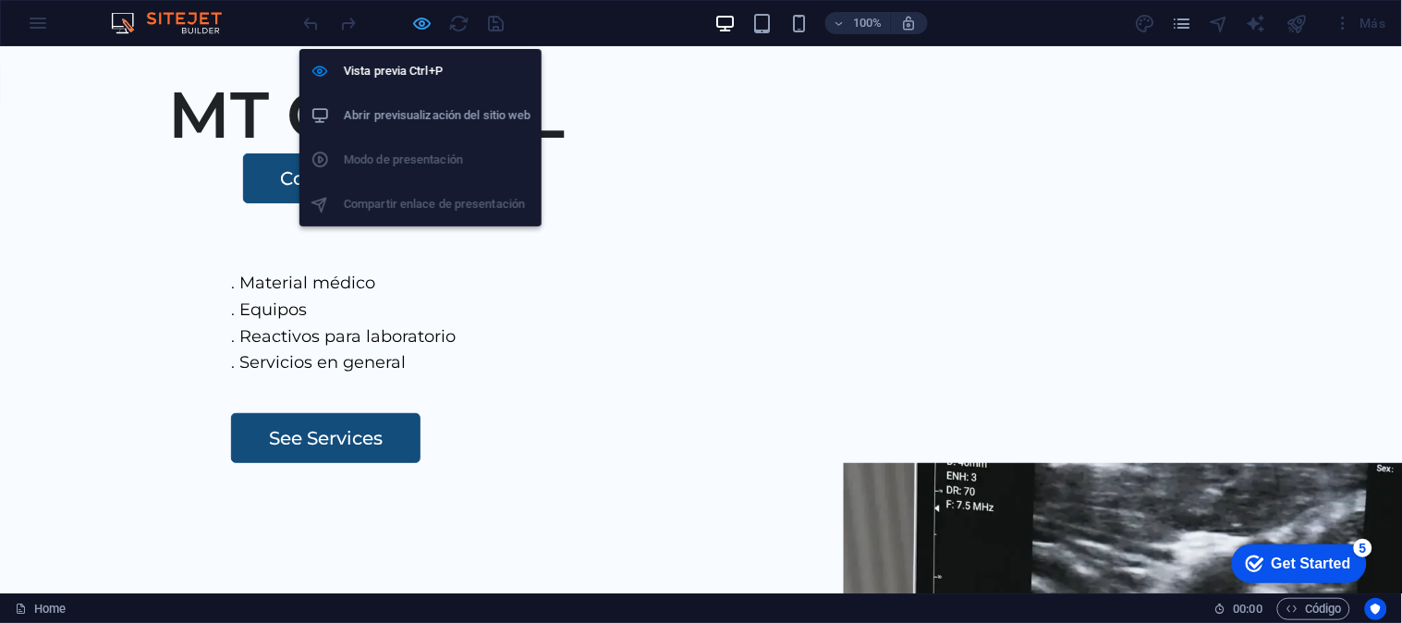
click at [420, 15] on icon "button" at bounding box center [422, 23] width 21 height 21
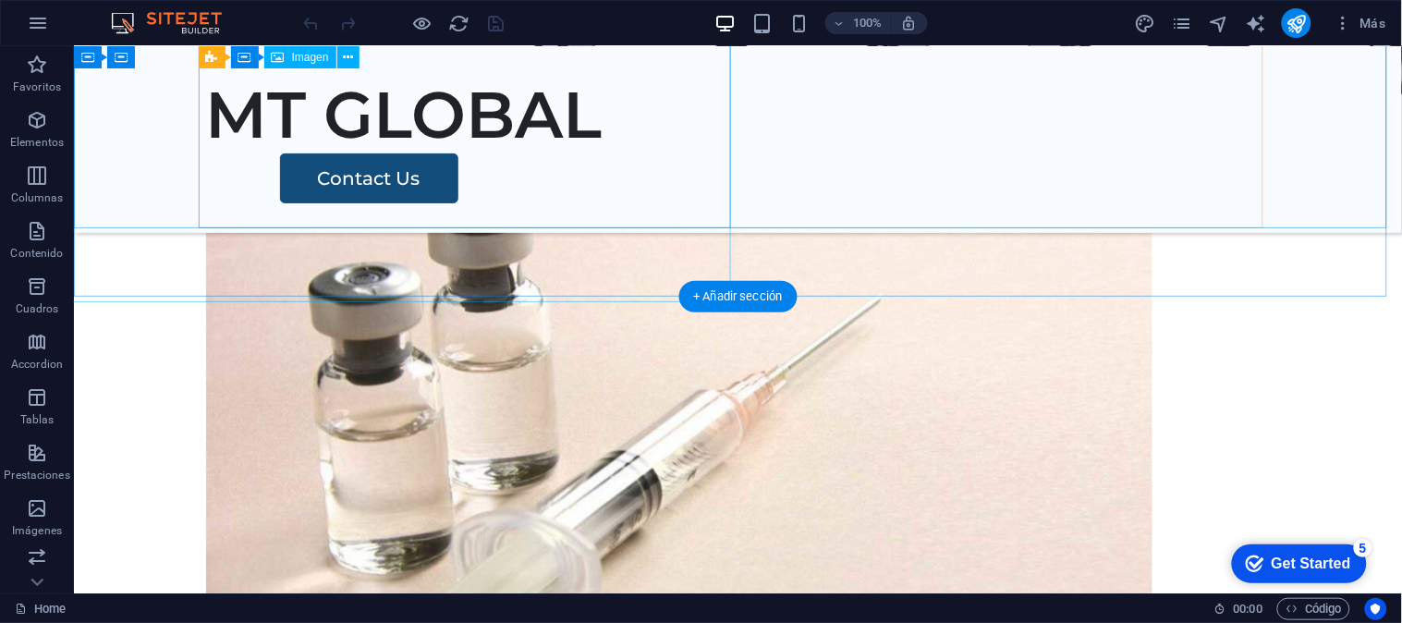
scroll to position [2009, 0]
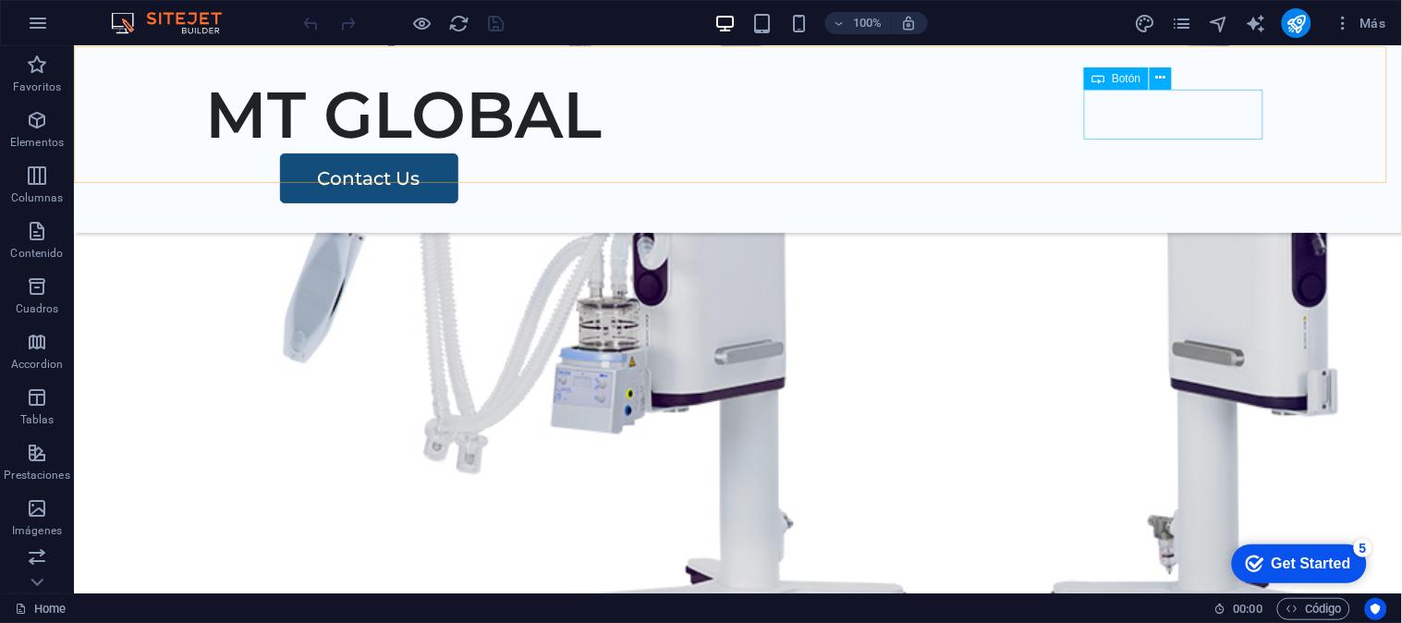
click at [1147, 152] on div "Contact Us" at bounding box center [774, 177] width 990 height 50
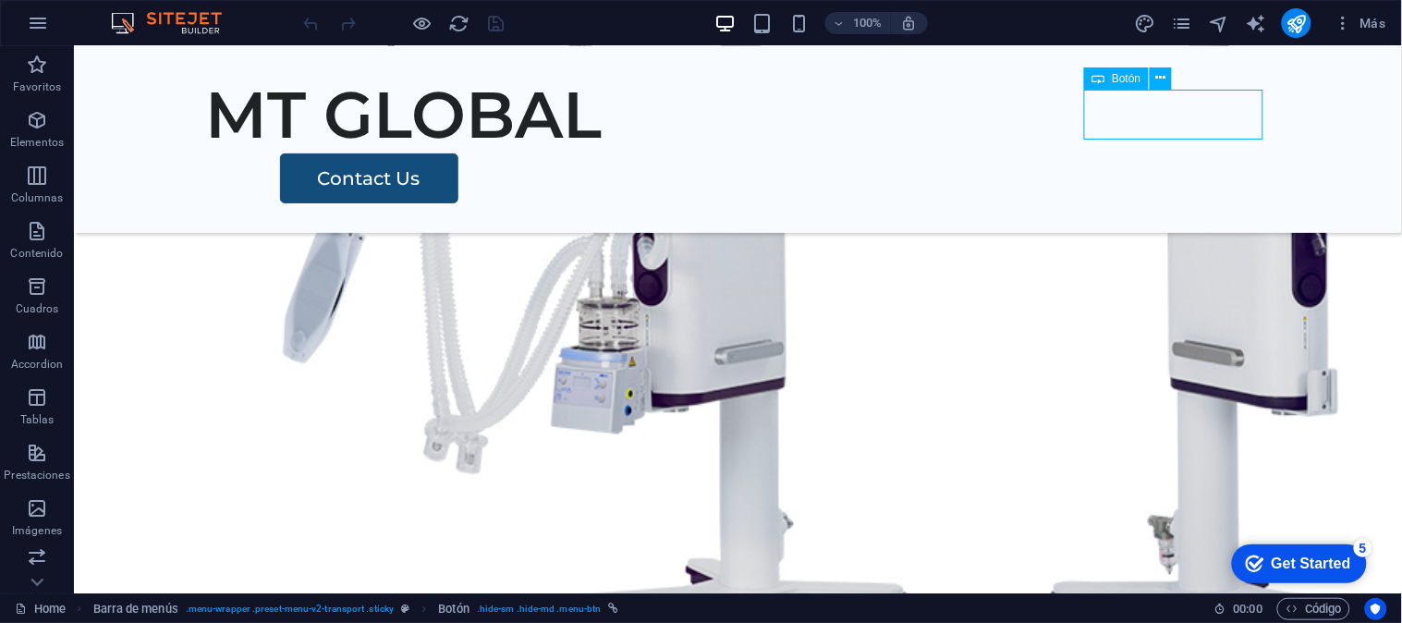
click at [1147, 152] on div "Contact Us" at bounding box center [774, 177] width 990 height 50
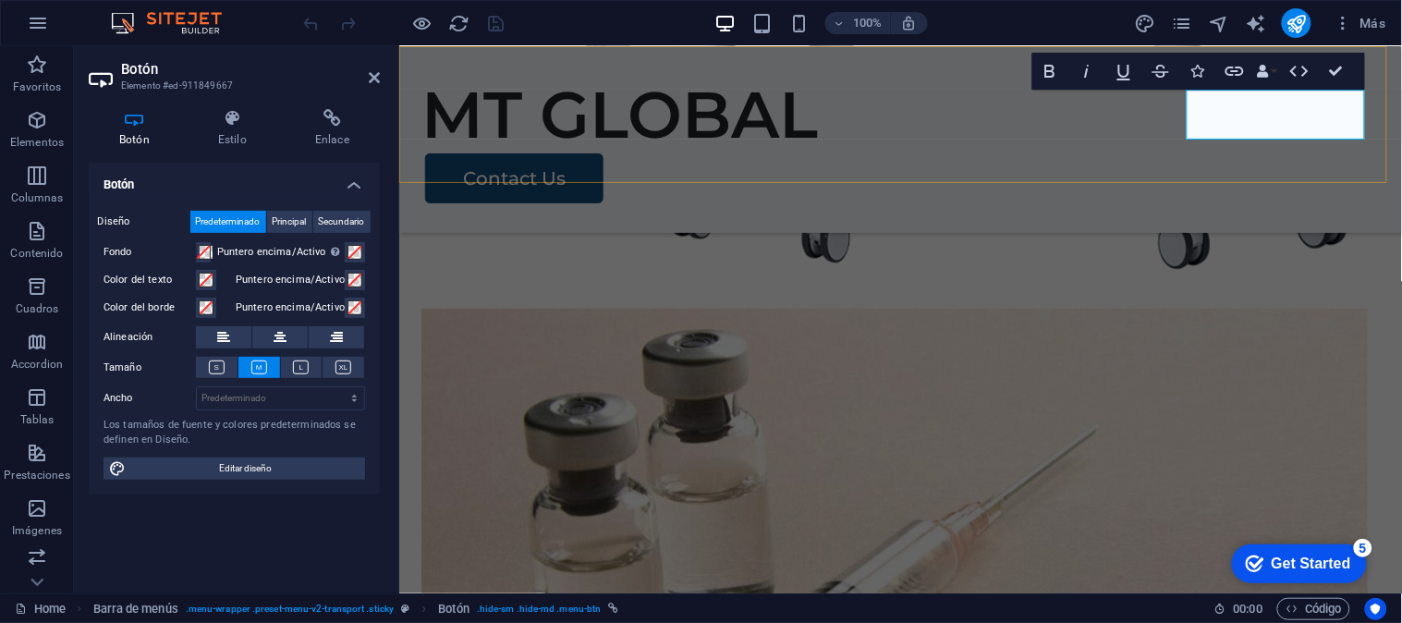
scroll to position [1927, 0]
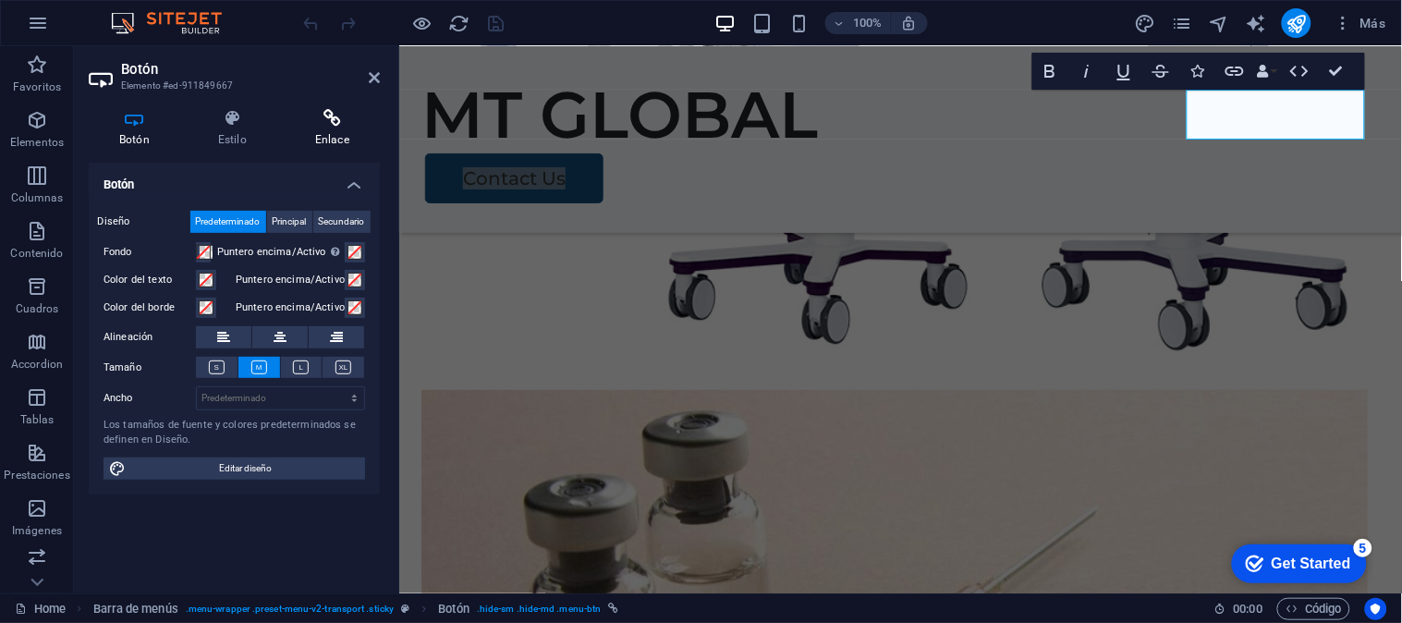
click at [325, 129] on h4 "Enlace" at bounding box center [332, 128] width 95 height 39
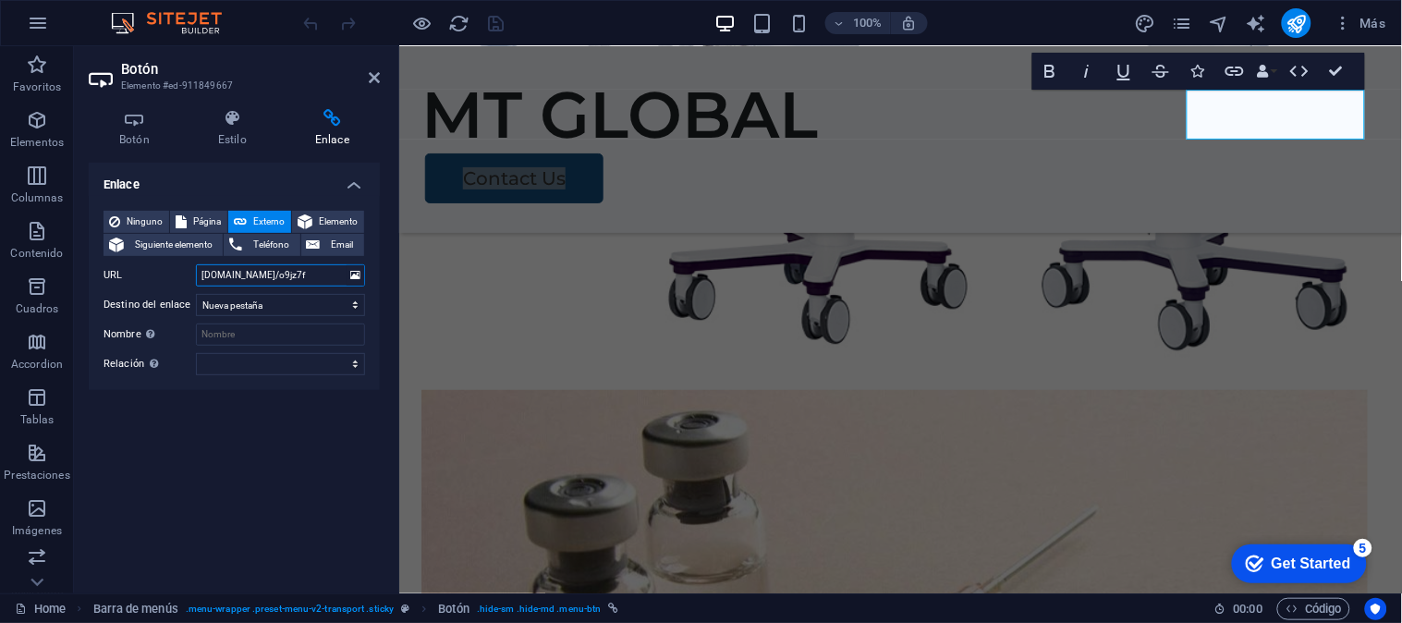
click at [272, 279] on input "wa.link/o9jz7f" at bounding box center [280, 275] width 169 height 22
drag, startPoint x: 335, startPoint y: 265, endPoint x: 99, endPoint y: 262, distance: 236.5
click at [99, 262] on div "Ninguno Página Externo Elemento Siguiente elemento Teléfono Email Página Home L…" at bounding box center [234, 293] width 291 height 194
click at [262, 250] on span "Teléfono" at bounding box center [271, 245] width 46 height 22
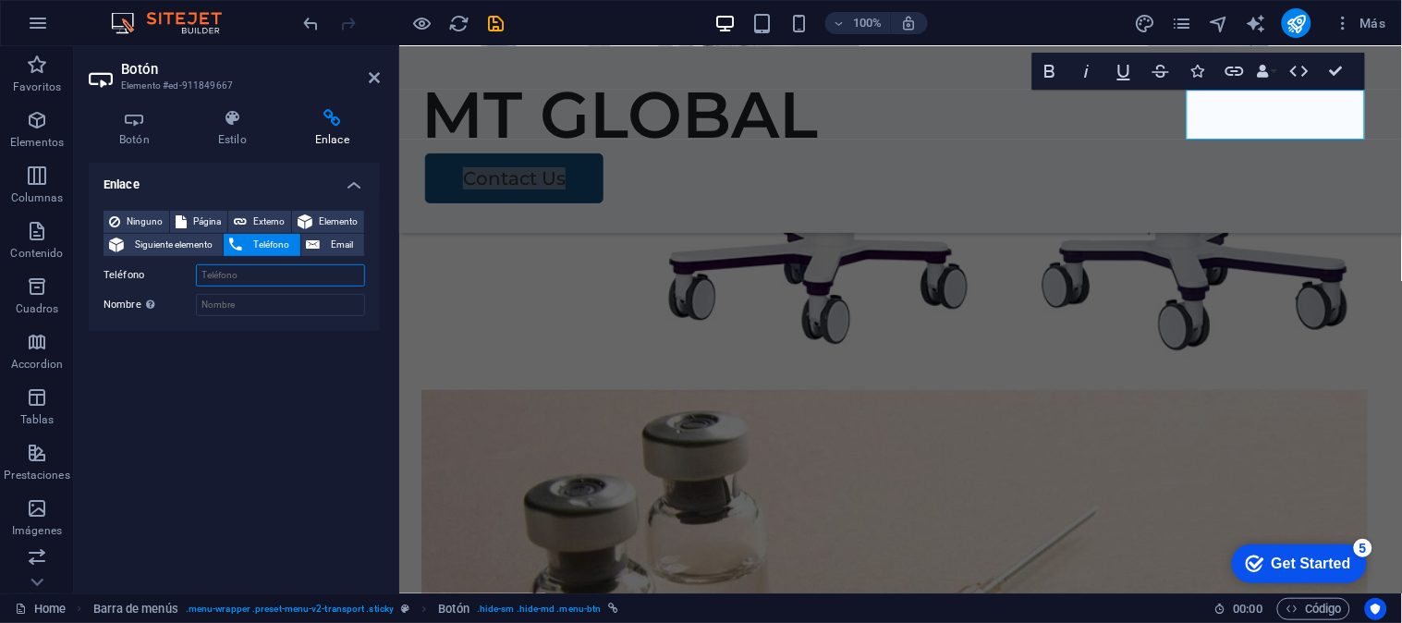
click at [235, 278] on input "Teléfono" at bounding box center [280, 275] width 169 height 22
click at [231, 278] on input "Teléfono" at bounding box center [280, 275] width 169 height 22
click at [200, 274] on input "993450314" at bounding box center [280, 275] width 169 height 22
drag, startPoint x: 291, startPoint y: 281, endPoint x: 170, endPoint y: 279, distance: 121.0
click at [170, 279] on div "Teléfono +51993450314" at bounding box center [233, 275] width 261 height 22
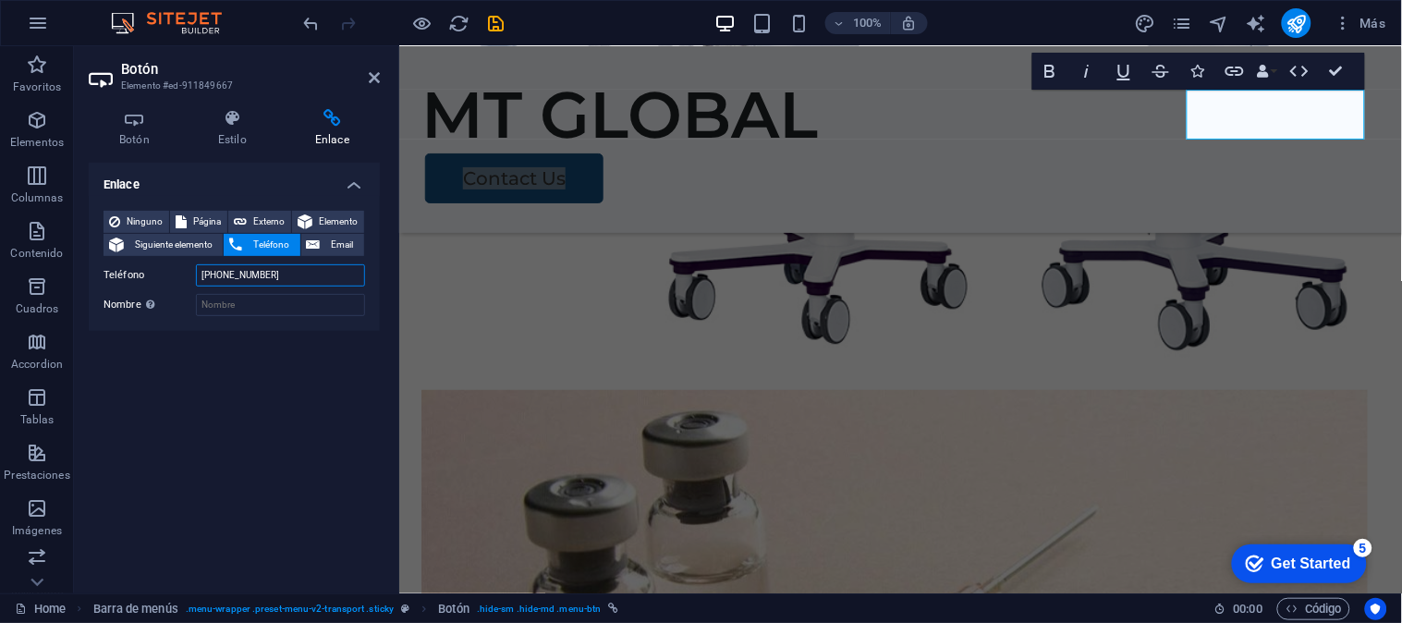
type input "+51993450314"
click at [274, 362] on div "Enlace Ninguno Página Externo Elemento Siguiente elemento Teléfono Email Página…" at bounding box center [234, 371] width 291 height 416
click at [140, 134] on h4 "Botón" at bounding box center [138, 128] width 99 height 39
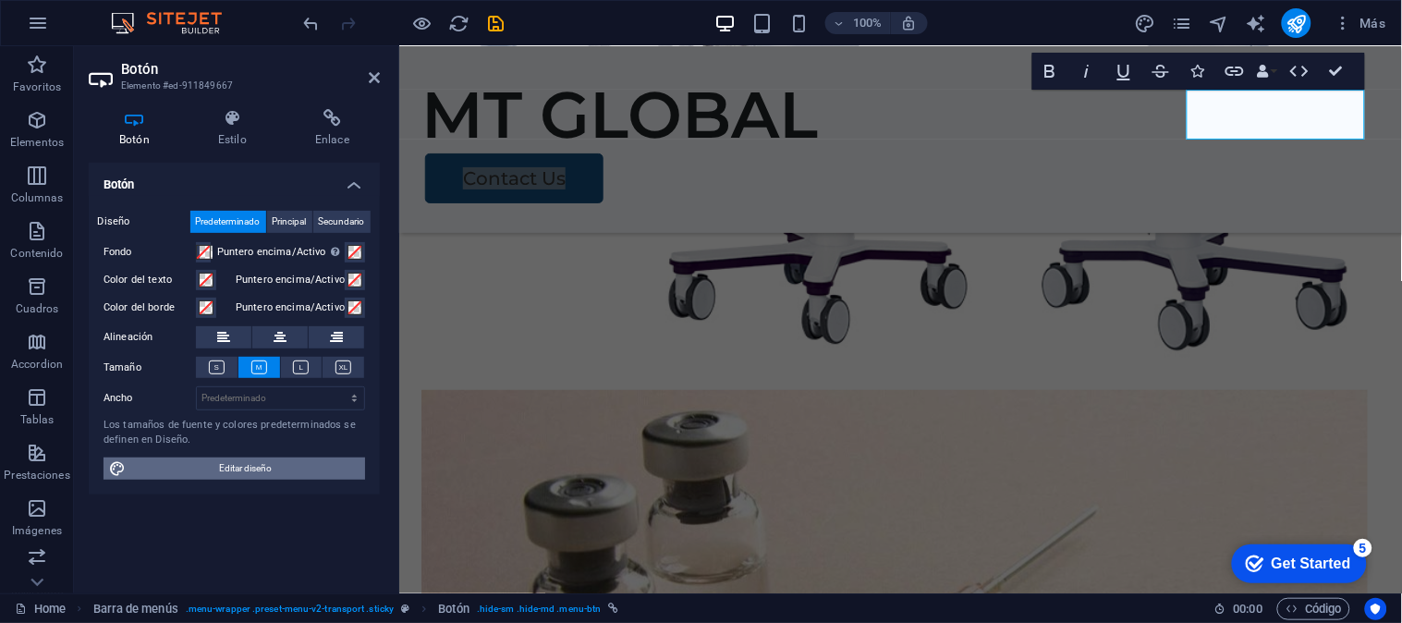
click at [272, 469] on span "Editar diseño" at bounding box center [245, 468] width 228 height 22
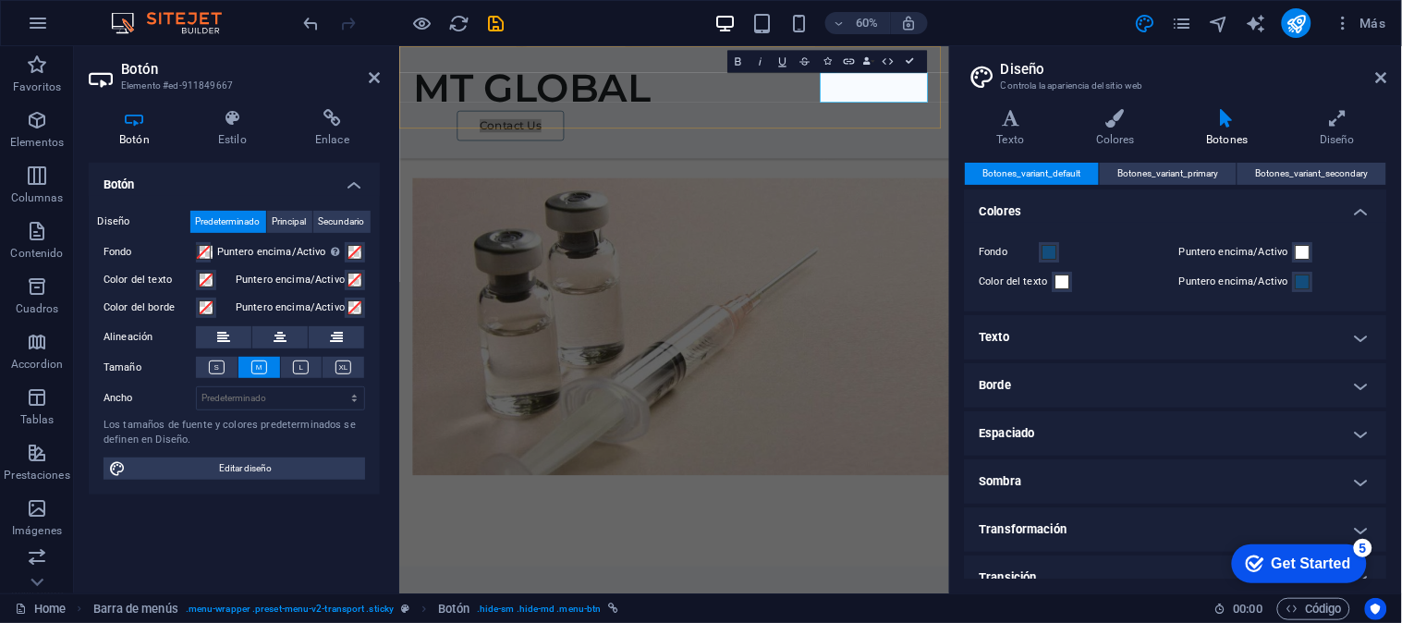
scroll to position [1871, 0]
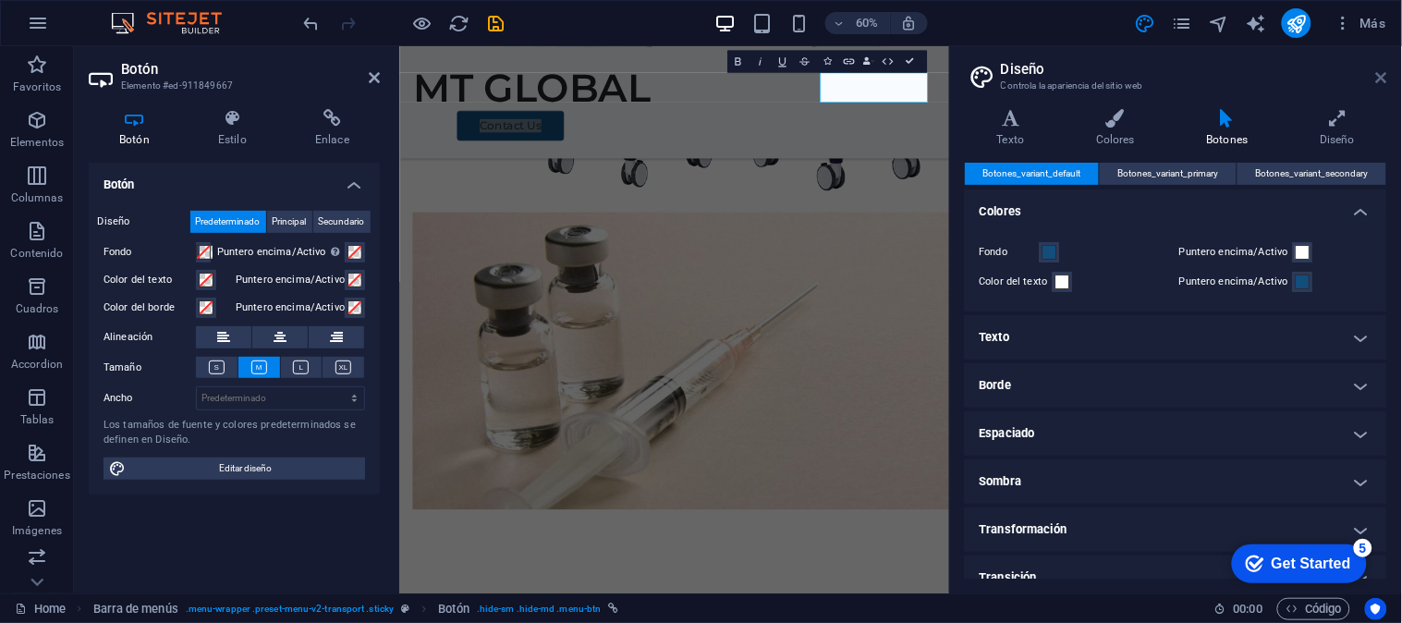
click at [1383, 76] on icon at bounding box center [1381, 77] width 11 height 15
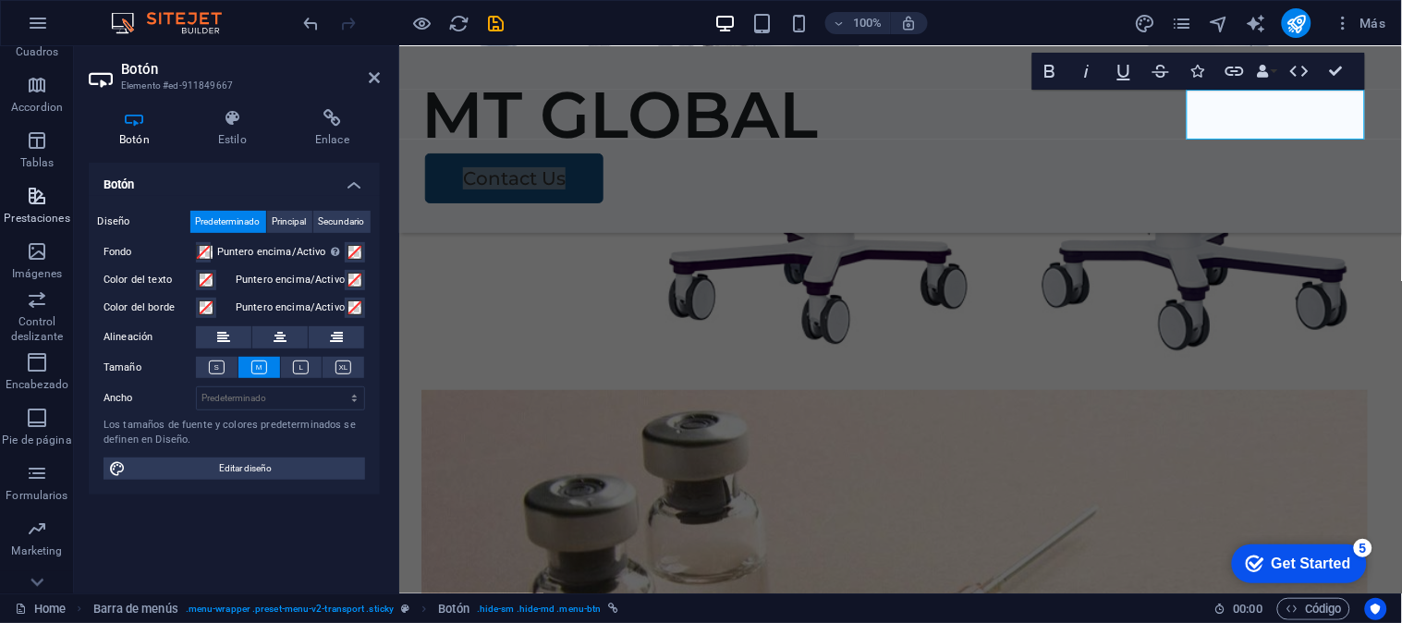
scroll to position [284, 0]
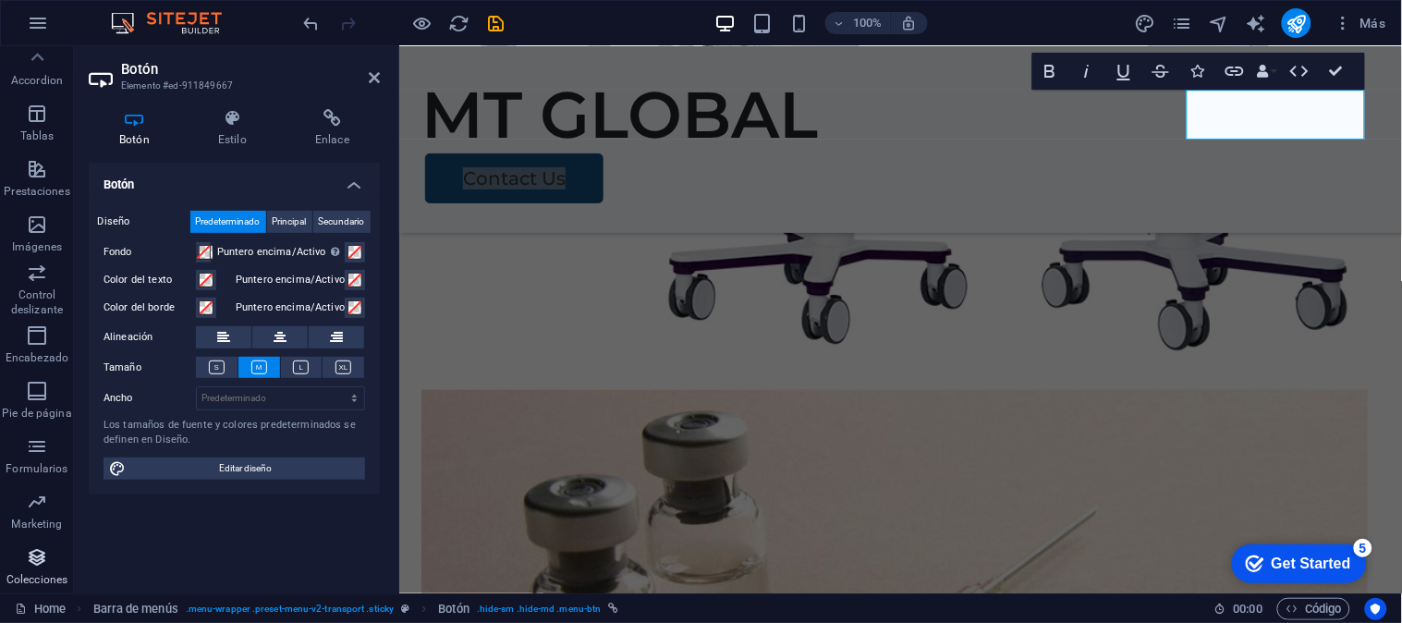
click at [35, 564] on icon "button" at bounding box center [37, 557] width 22 height 22
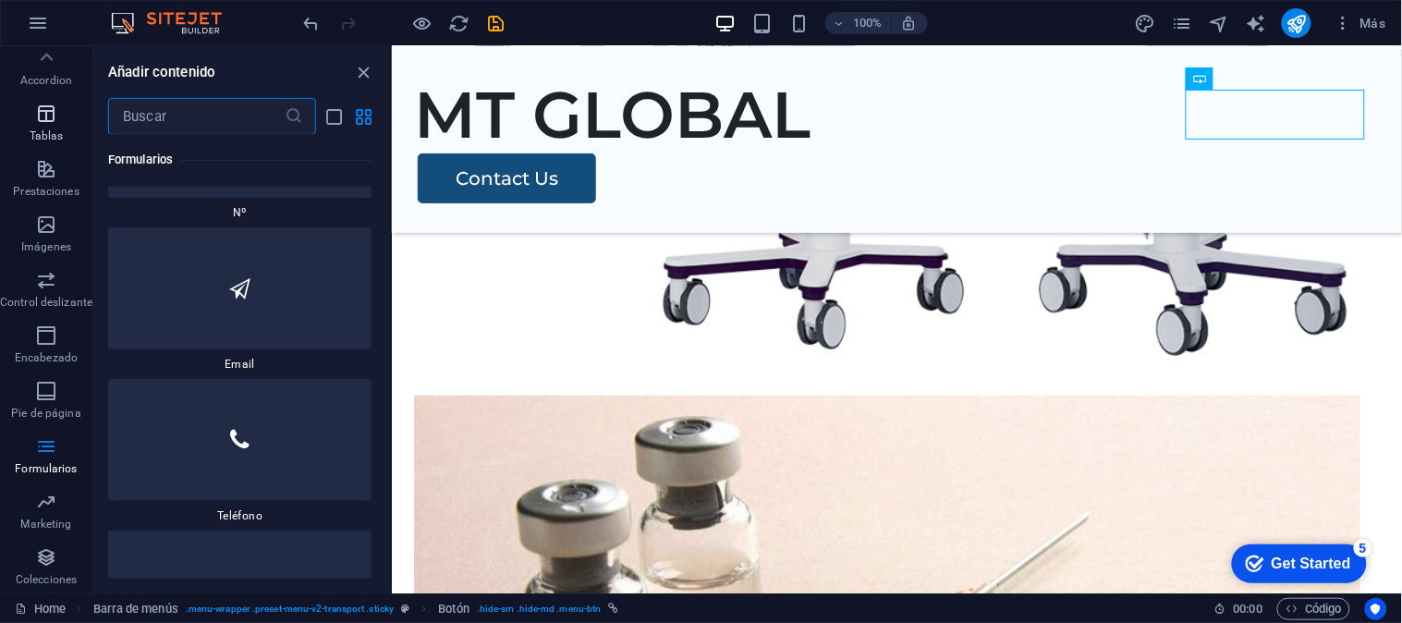
scroll to position [0, 0]
click at [37, 79] on p "Favoritos" at bounding box center [46, 86] width 48 height 15
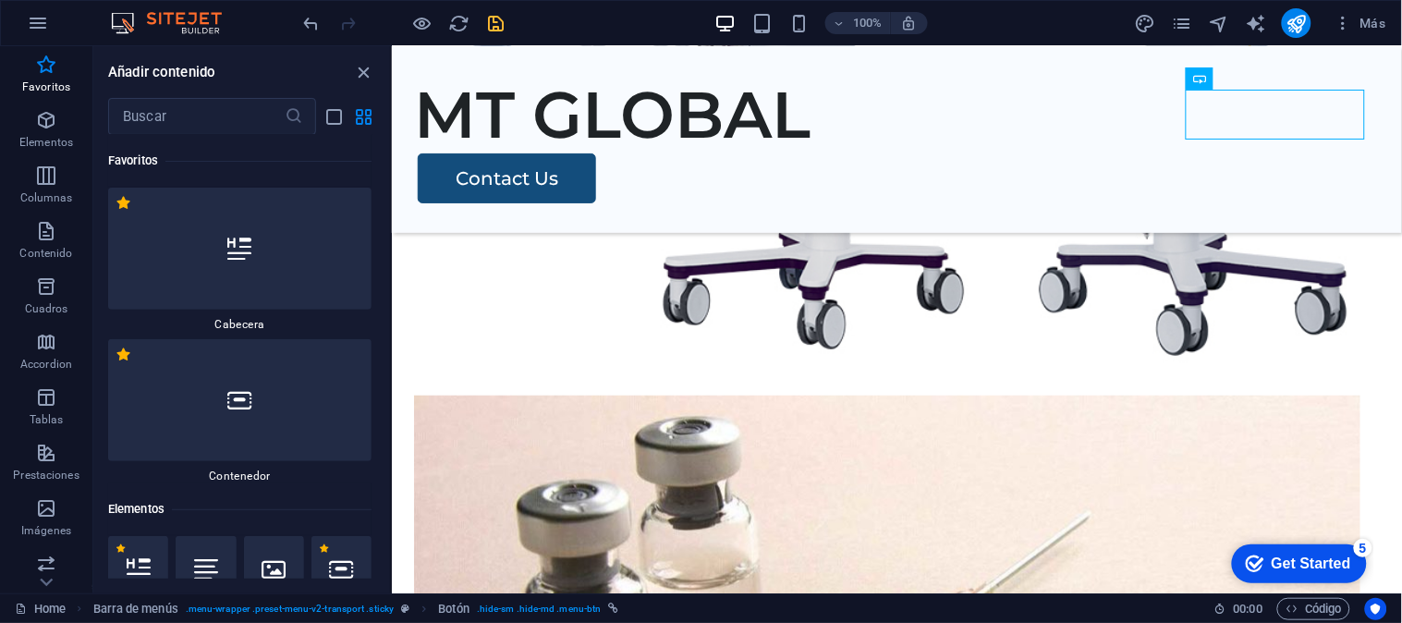
click at [493, 25] on icon "save" at bounding box center [496, 23] width 21 height 21
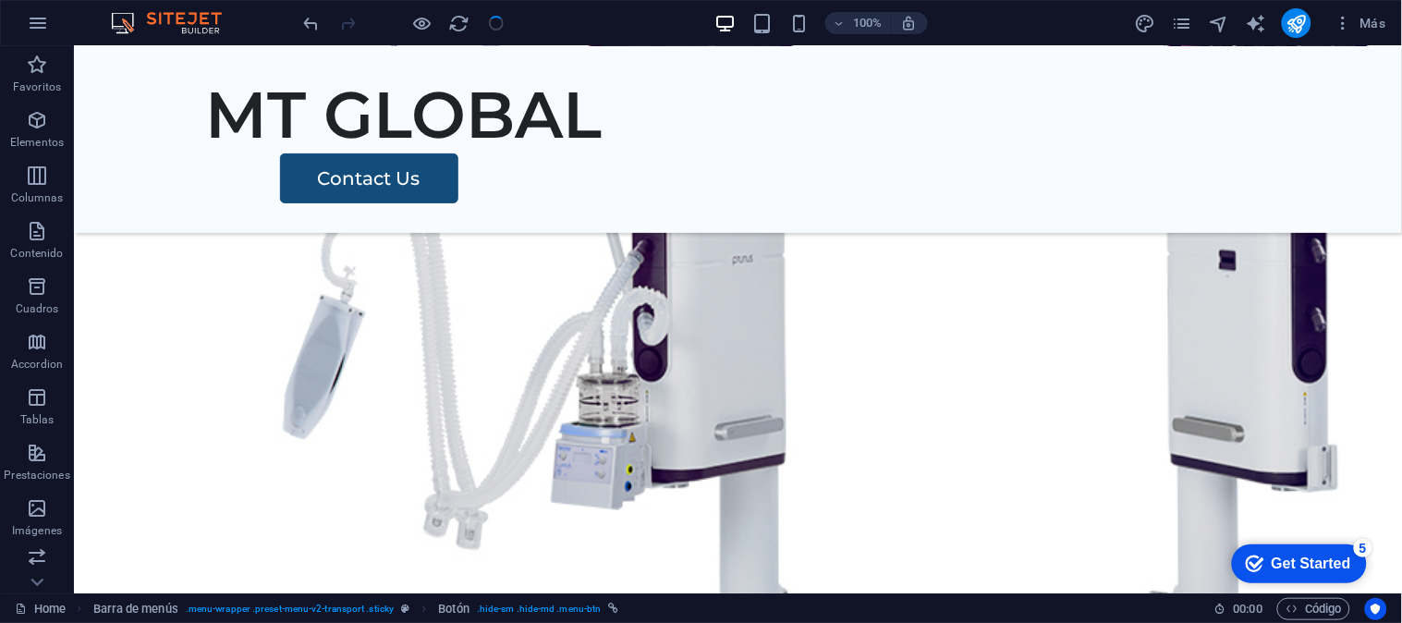
scroll to position [2009, 0]
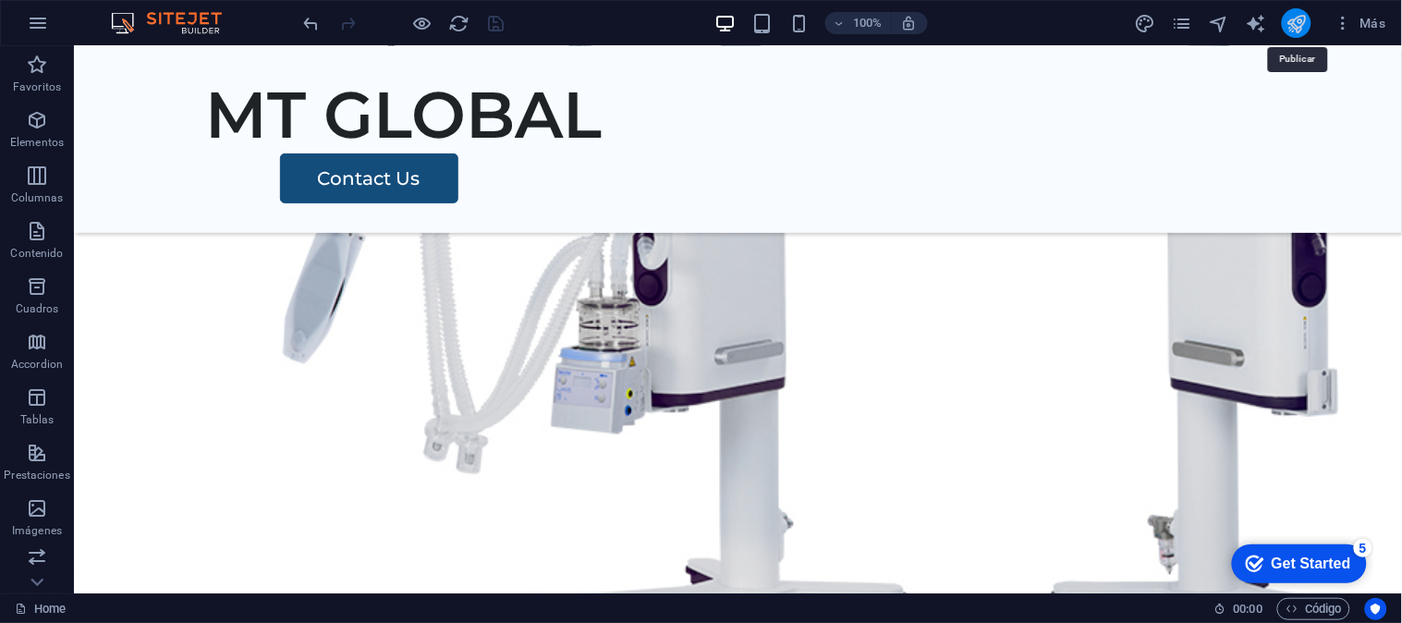
click at [1292, 22] on icon "publish" at bounding box center [1296, 23] width 21 height 21
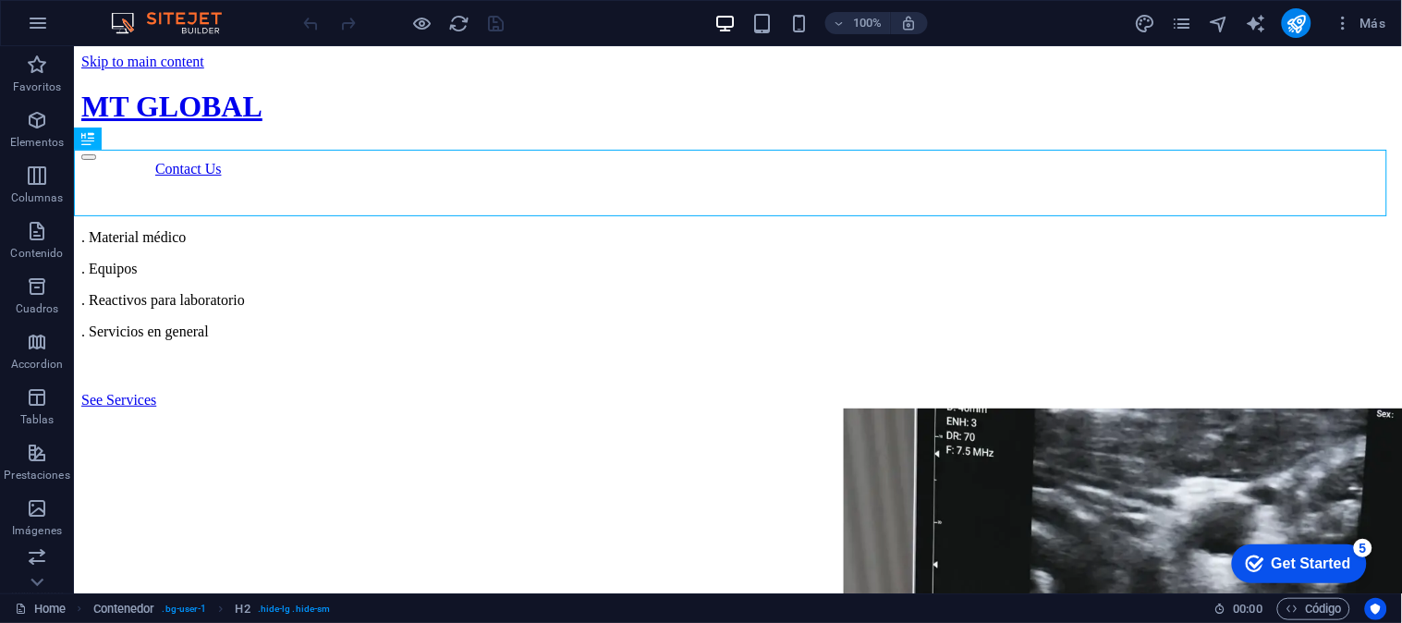
scroll to position [2978, 0]
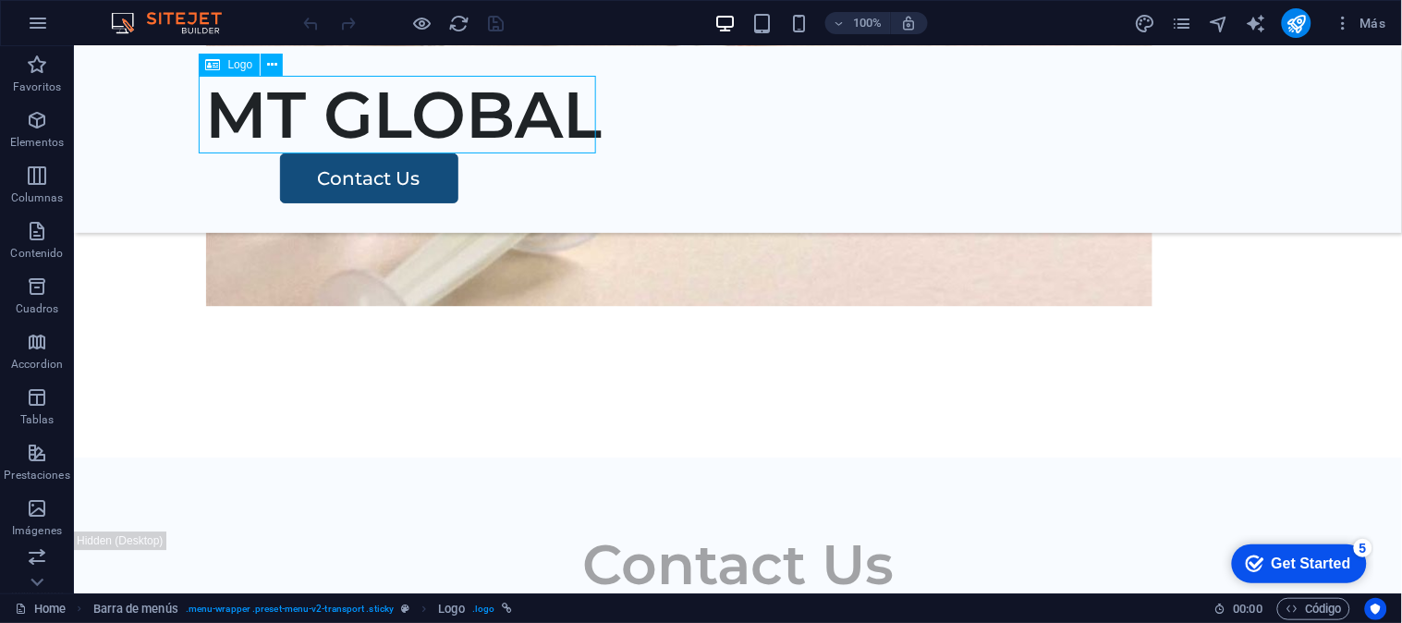
click at [249, 120] on div "MT GLOBAL" at bounding box center [737, 114] width 1064 height 78
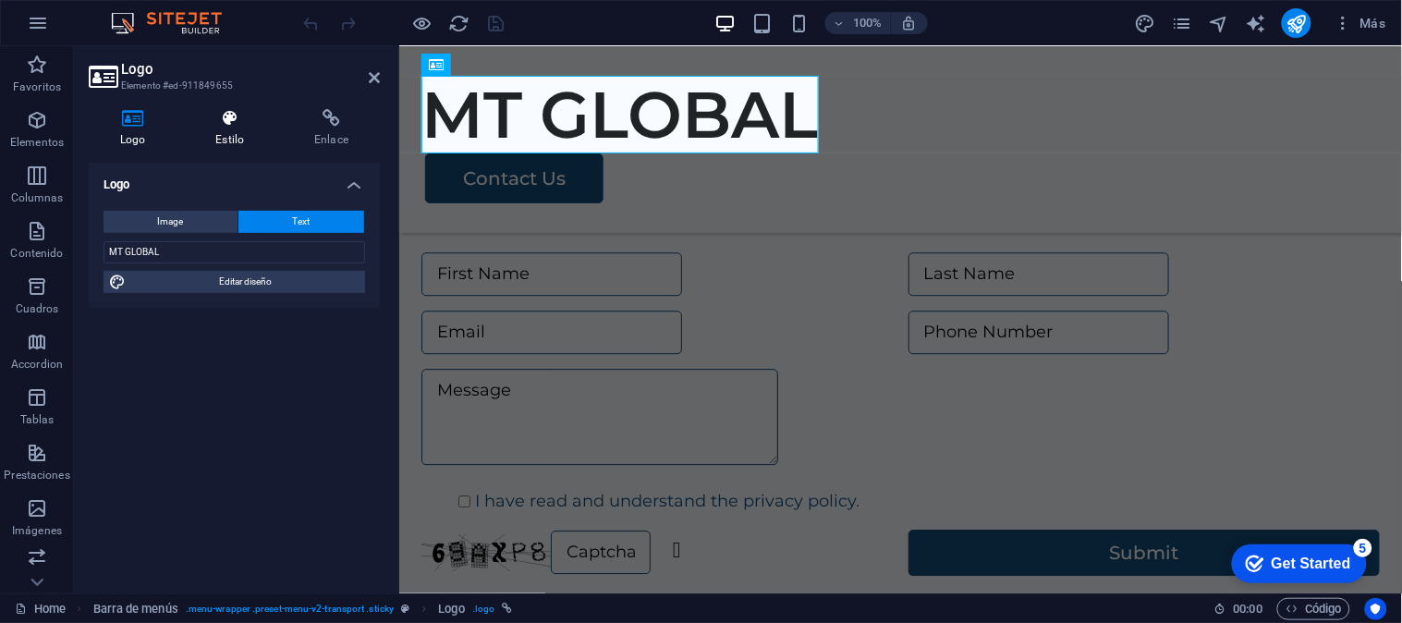
scroll to position [2801, 0]
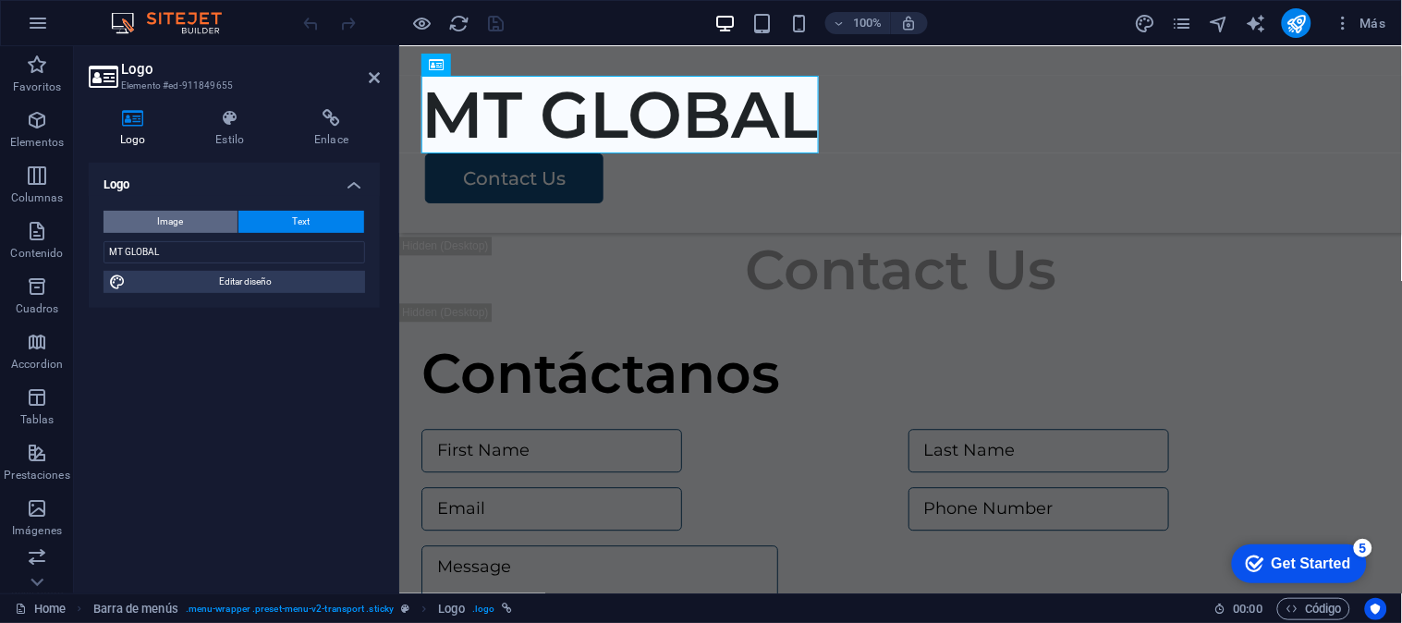
click at [200, 213] on button "Image" at bounding box center [170, 222] width 134 height 22
select select "DISABLED_OPTION_VALUE"
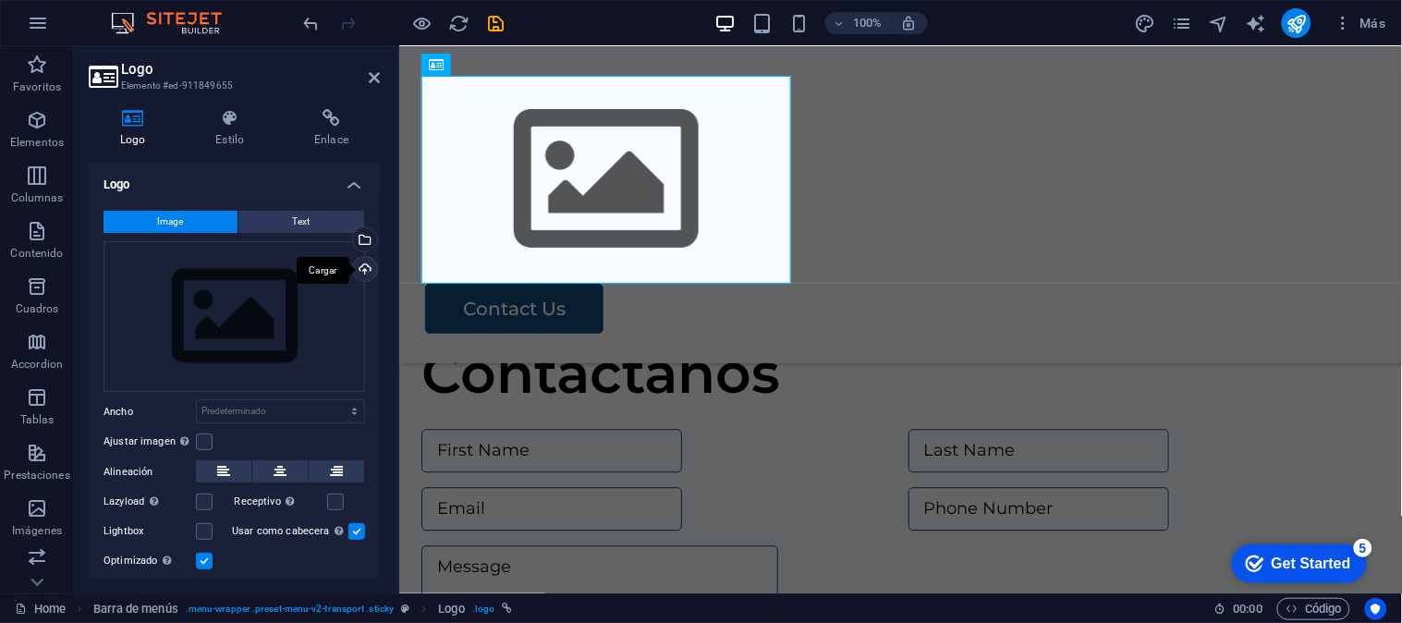
click at [370, 265] on div "Cargar" at bounding box center [363, 271] width 28 height 28
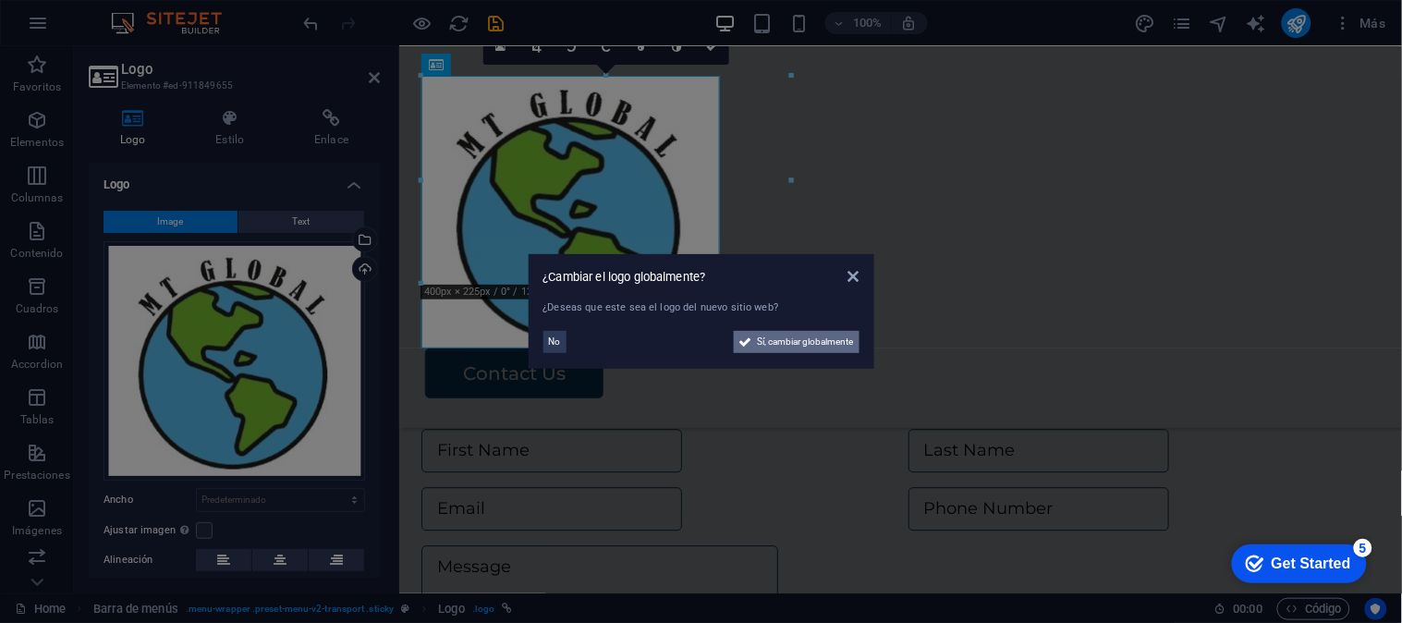
click at [829, 342] on span "Sí, cambiar globalmente" at bounding box center [806, 342] width 96 height 22
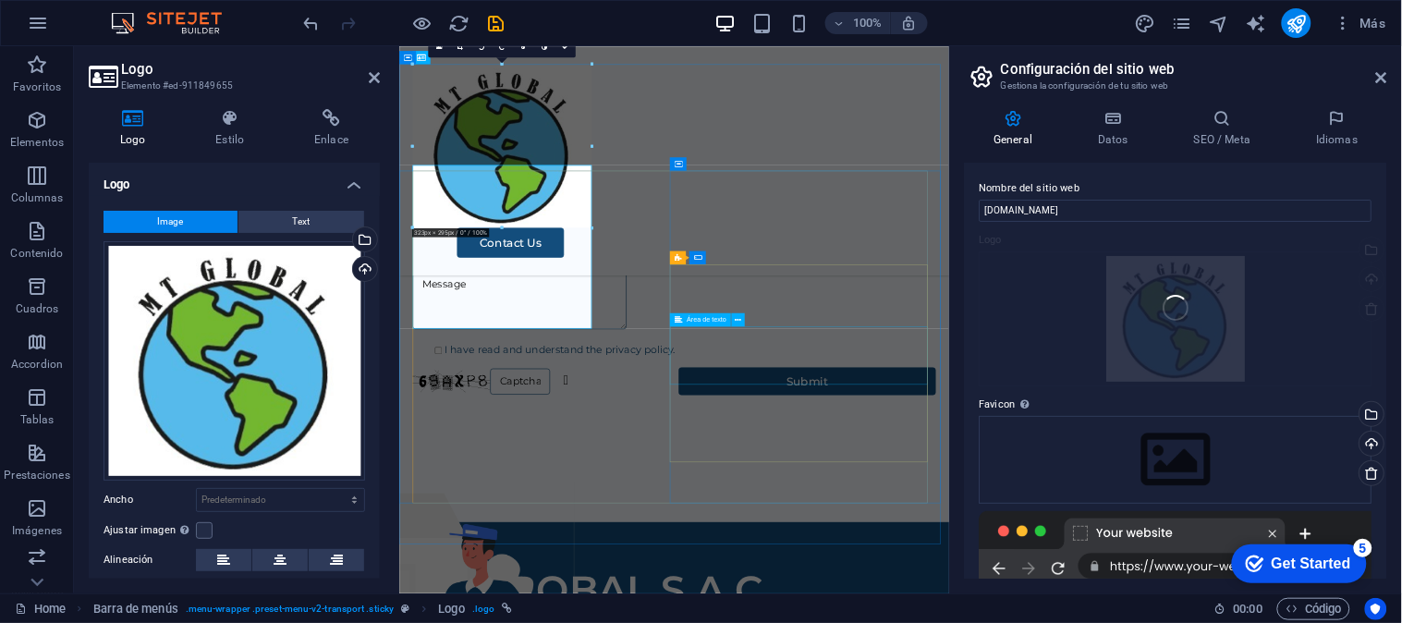
scroll to position [2633, 0]
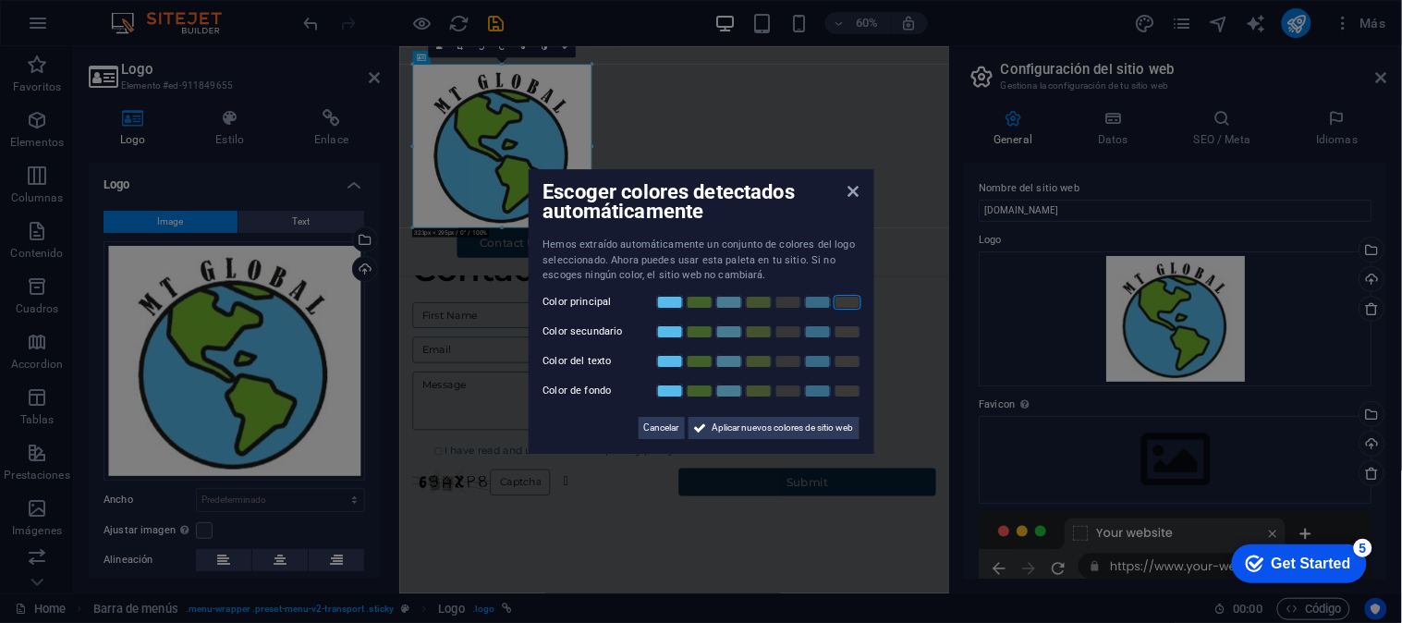
click at [839, 299] on link at bounding box center [847, 302] width 28 height 15
click at [752, 422] on span "Aplicar nuevos colores de sitio web" at bounding box center [782, 428] width 141 height 22
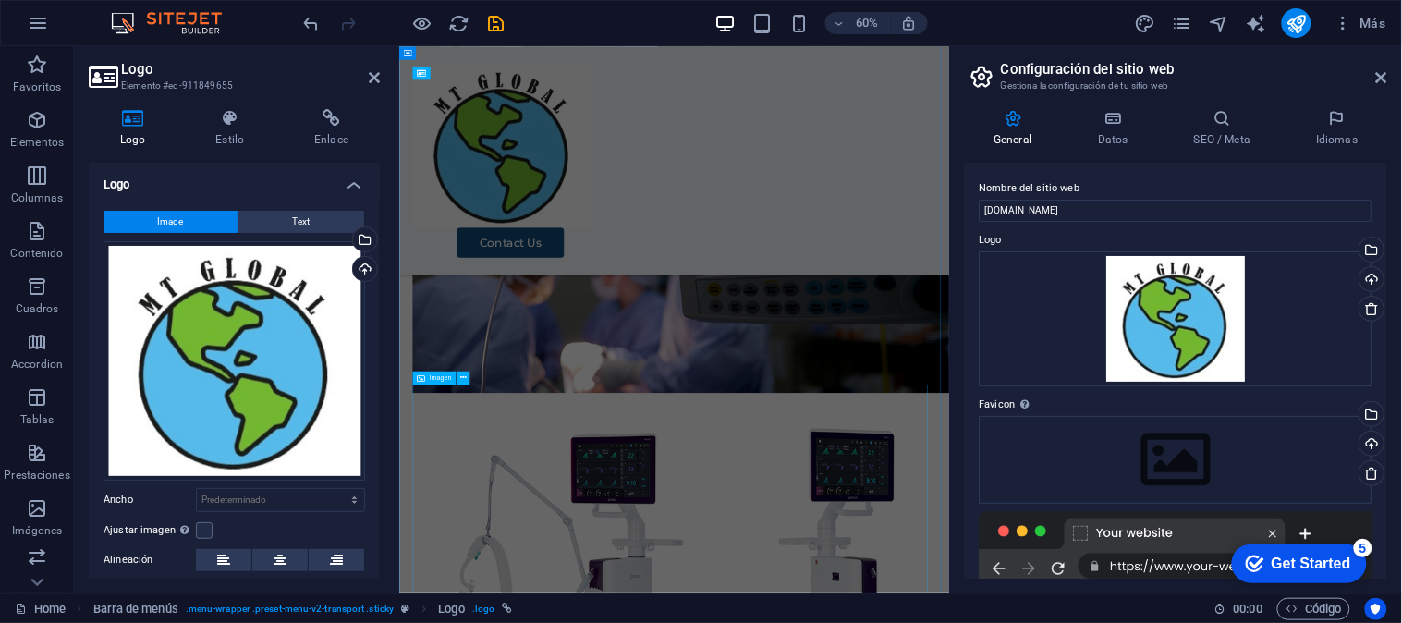
scroll to position [0, 0]
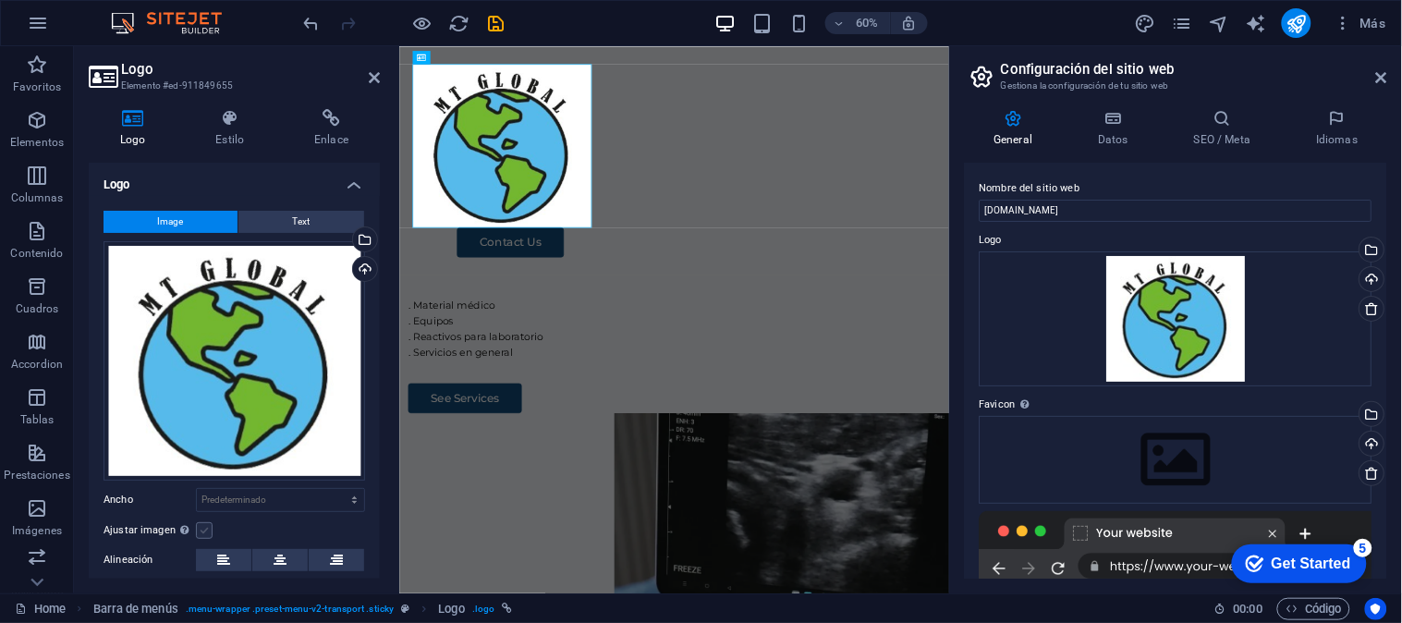
click at [203, 531] on label at bounding box center [204, 530] width 17 height 17
click at [0, 0] on input "Ajustar imagen Ajustar imagen automáticamente a un ancho y alto fijo" at bounding box center [0, 0] width 0 height 0
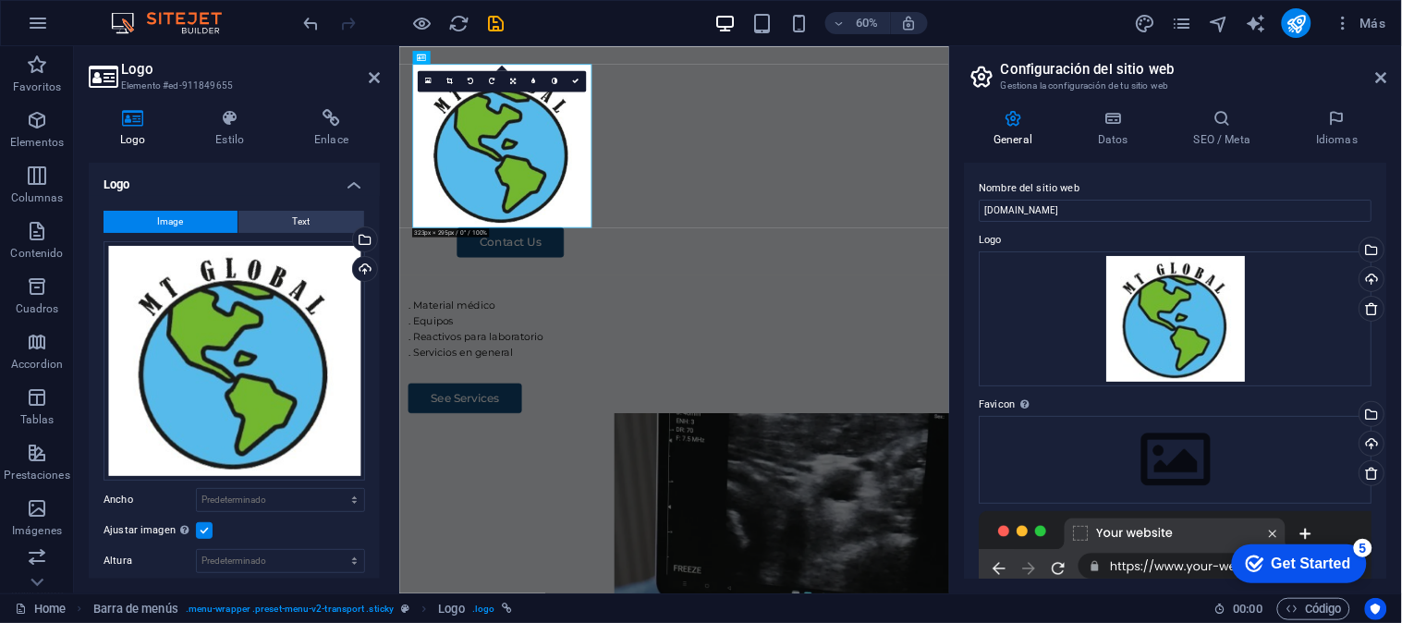
click at [203, 531] on label at bounding box center [204, 530] width 17 height 17
click at [0, 0] on input "Ajustar imagen Ajustar imagen automáticamente a un ancho y alto fijo" at bounding box center [0, 0] width 0 height 0
click at [203, 531] on label at bounding box center [204, 530] width 17 height 17
click at [0, 0] on input "Ajustar imagen Ajustar imagen automáticamente a un ancho y alto fijo" at bounding box center [0, 0] width 0 height 0
click at [203, 531] on label at bounding box center [204, 530] width 17 height 17
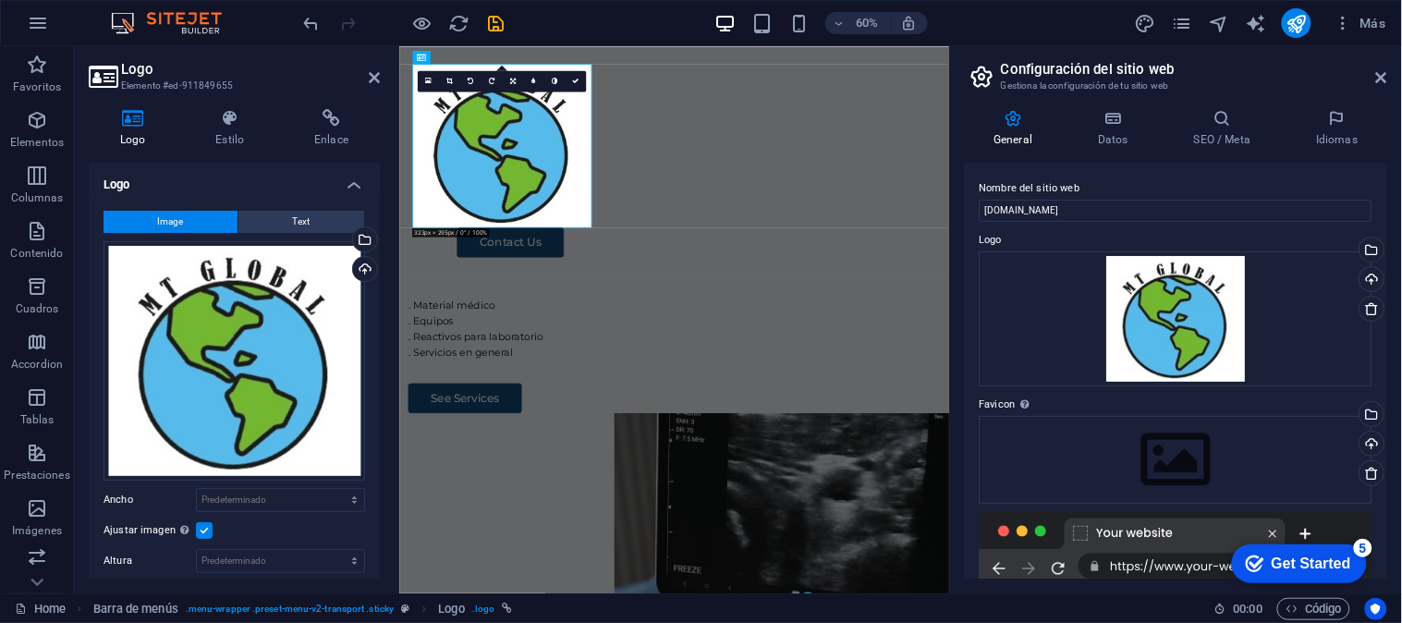
click at [0, 0] on input "Ajustar imagen Ajustar imagen automáticamente a un ancho y alto fijo" at bounding box center [0, 0] width 0 height 0
click at [203, 531] on label at bounding box center [204, 530] width 17 height 17
click at [0, 0] on input "Ajustar imagen Ajustar imagen automáticamente a un ancho y alto fijo" at bounding box center [0, 0] width 0 height 0
click at [203, 531] on label at bounding box center [204, 530] width 17 height 17
click at [0, 0] on input "Ajustar imagen Ajustar imagen automáticamente a un ancho y alto fijo" at bounding box center [0, 0] width 0 height 0
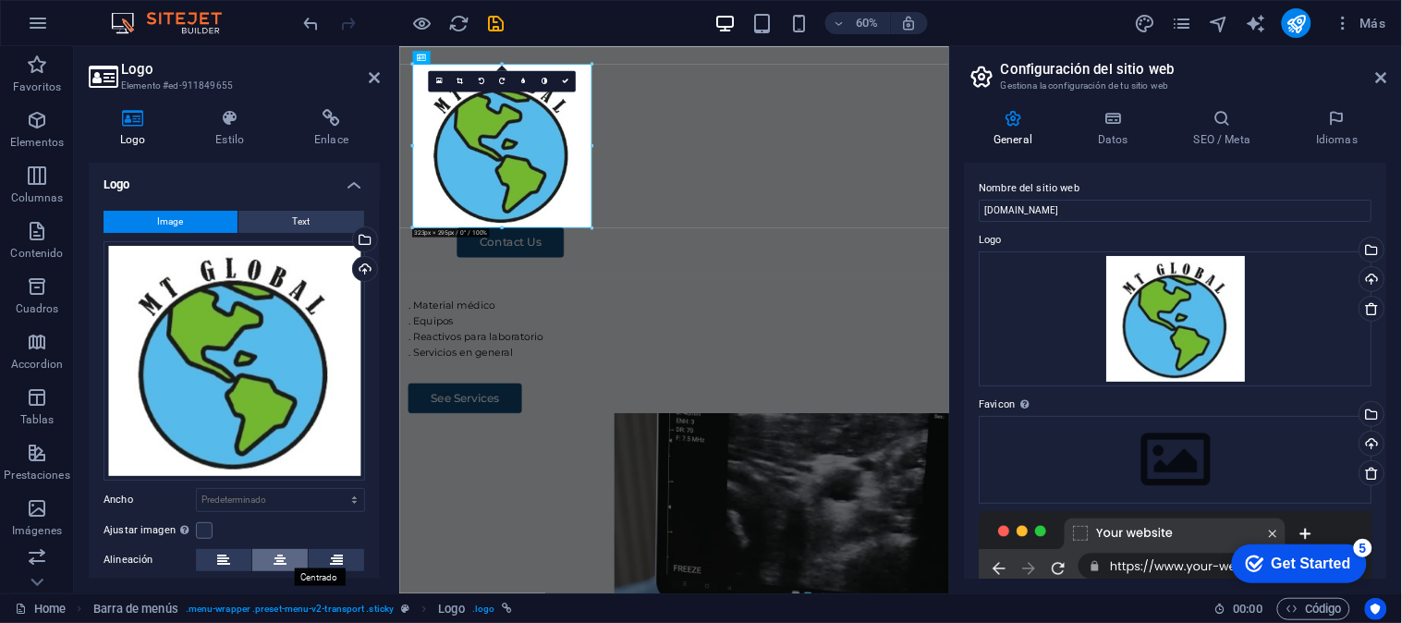
click at [291, 555] on button at bounding box center [279, 560] width 55 height 22
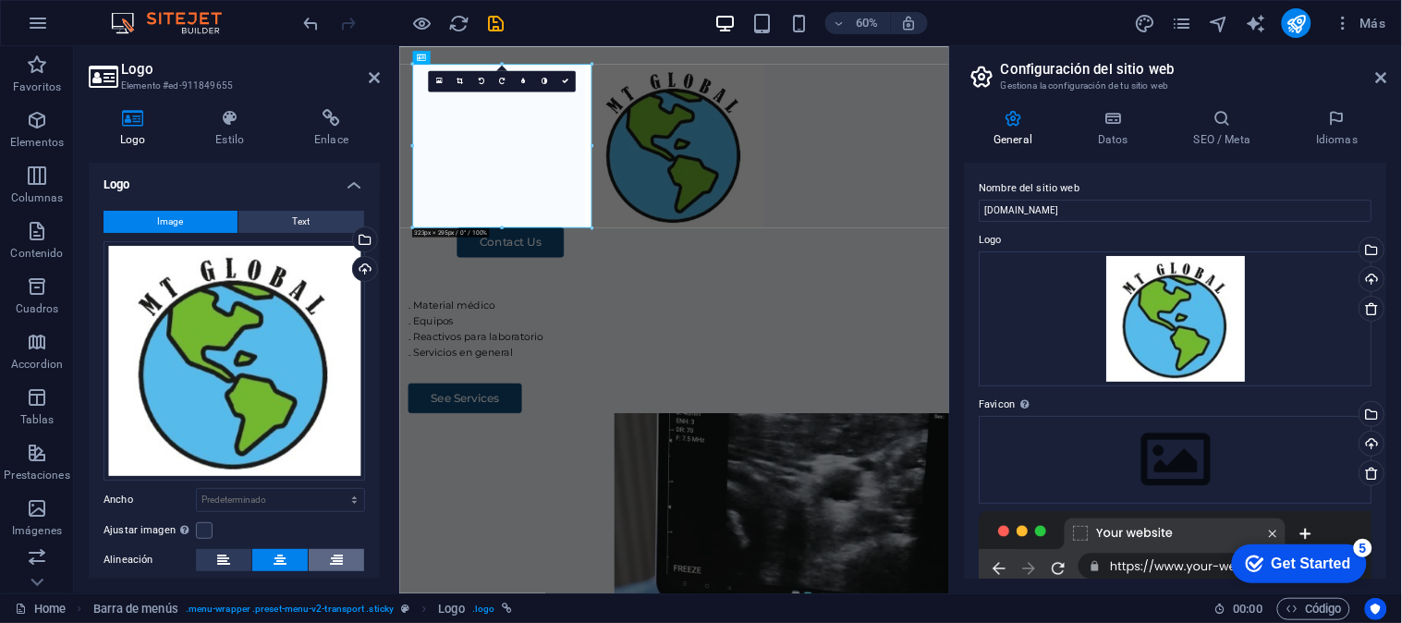
click at [330, 555] on icon at bounding box center [336, 560] width 13 height 22
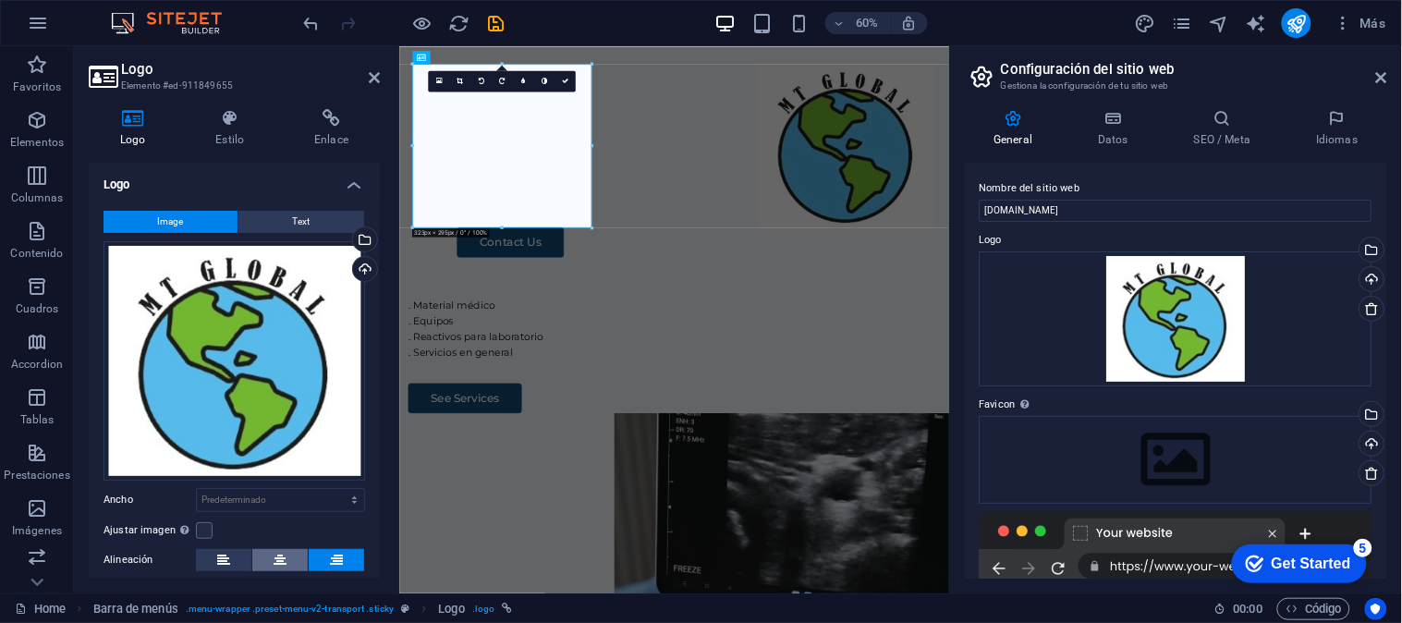
click at [287, 549] on button at bounding box center [279, 560] width 55 height 22
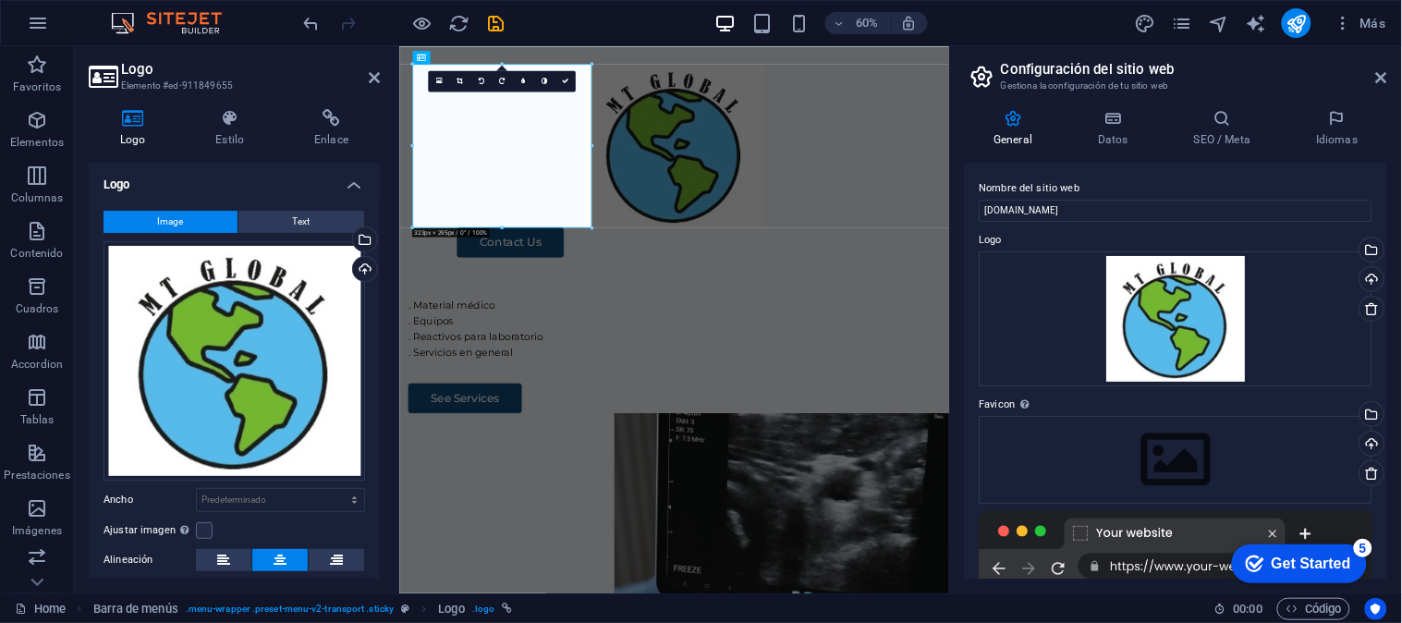
click at [213, 528] on div "Ajustar imagen Ajustar imagen automáticamente a un ancho y alto fijo" at bounding box center [233, 530] width 261 height 22
click at [209, 527] on label at bounding box center [204, 530] width 17 height 17
click at [0, 0] on input "Ajustar imagen Ajustar imagen automáticamente a un ancho y alto fijo" at bounding box center [0, 0] width 0 height 0
click at [282, 555] on select "Predeterminado automático px" at bounding box center [280, 561] width 167 height 22
click at [142, 561] on label "Altura" at bounding box center [149, 560] width 92 height 10
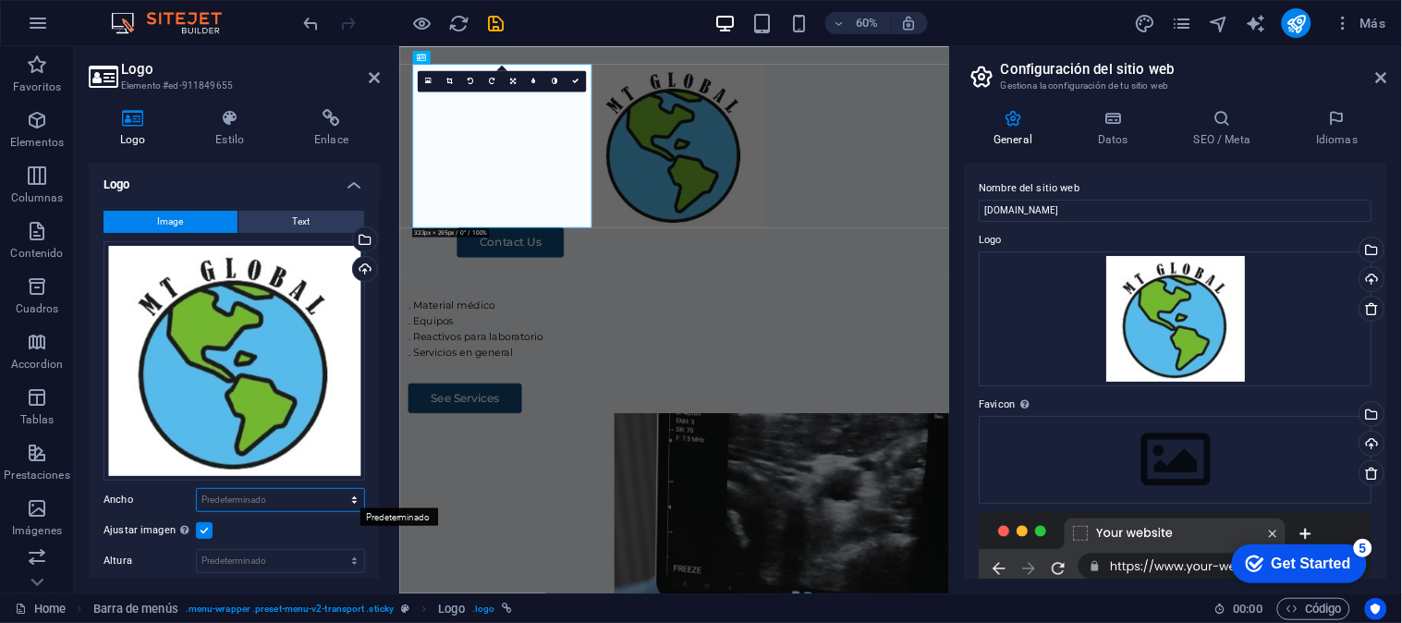
click at [264, 493] on select "Predeterminado automático px rem % em vh vw" at bounding box center [280, 500] width 167 height 22
click at [1377, 72] on icon at bounding box center [1381, 77] width 11 height 15
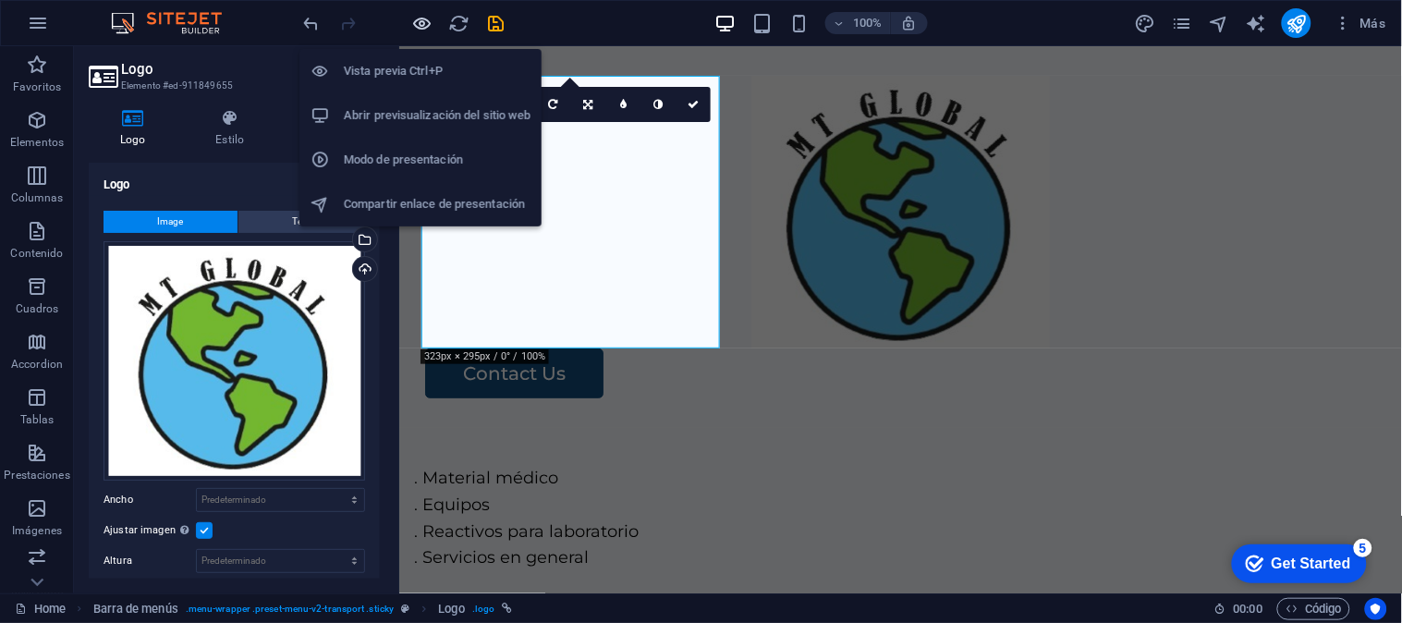
click at [412, 22] on icon "button" at bounding box center [422, 23] width 21 height 21
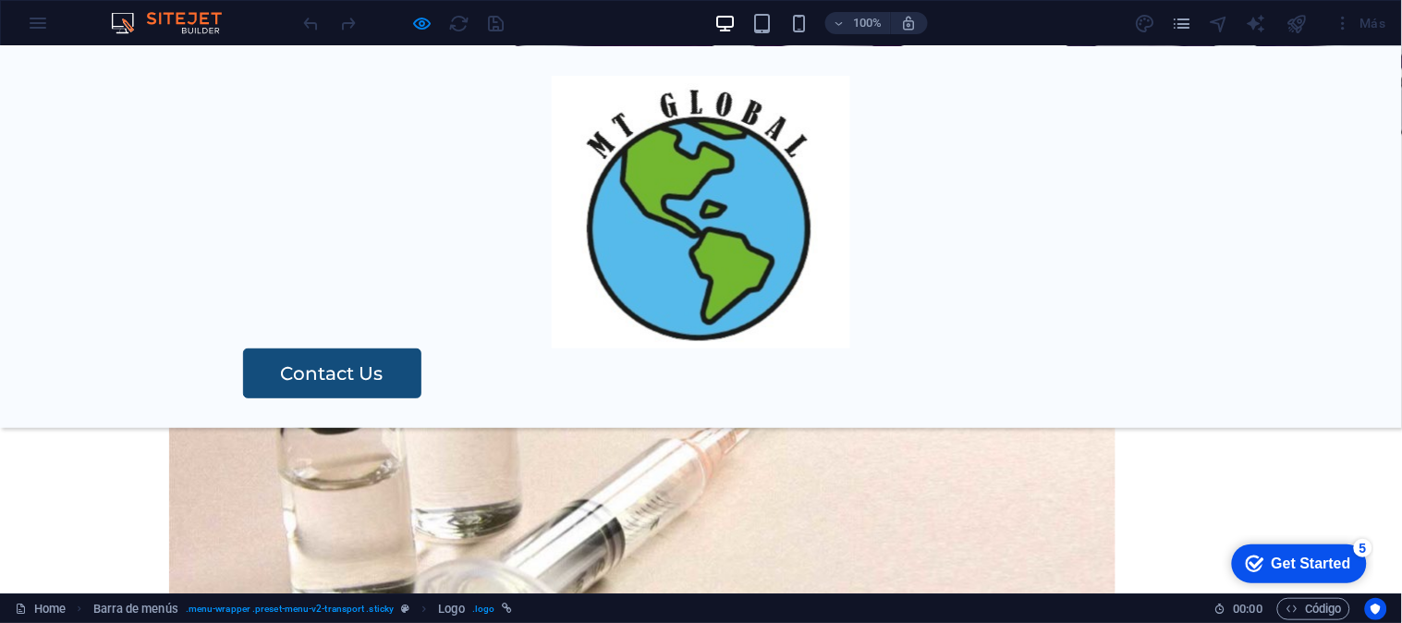
scroll to position [3659, 0]
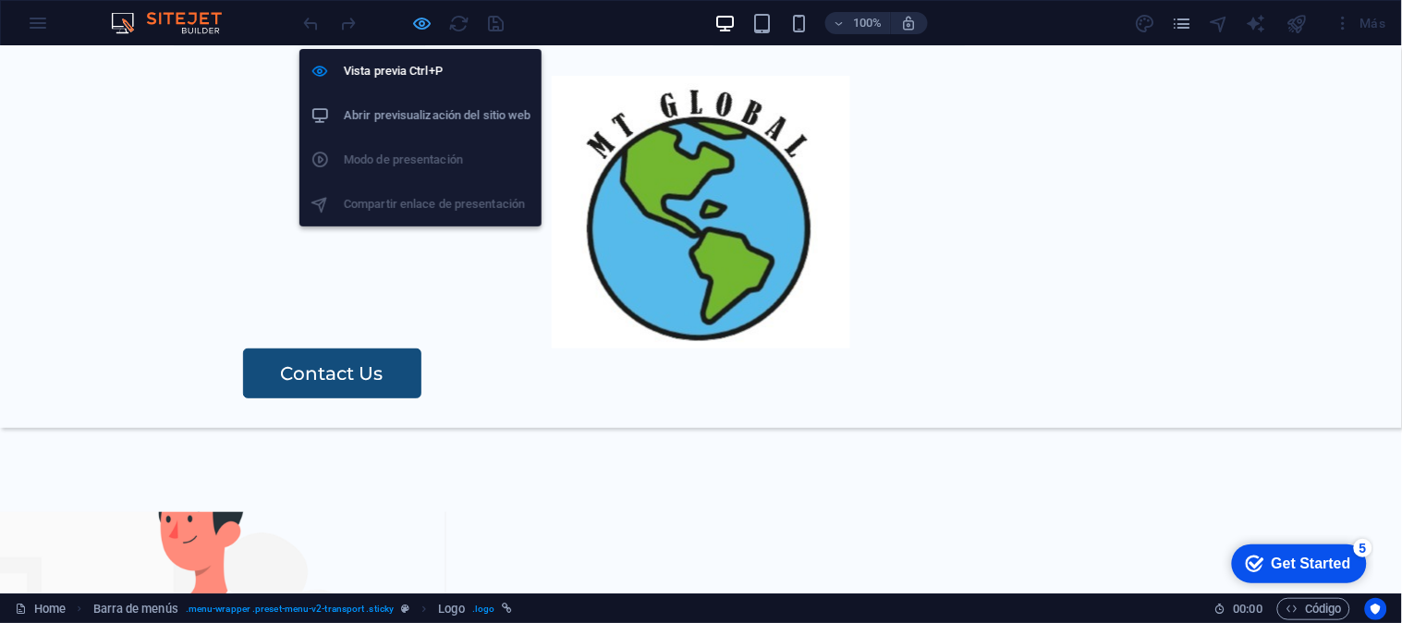
click at [416, 13] on icon "button" at bounding box center [422, 23] width 21 height 21
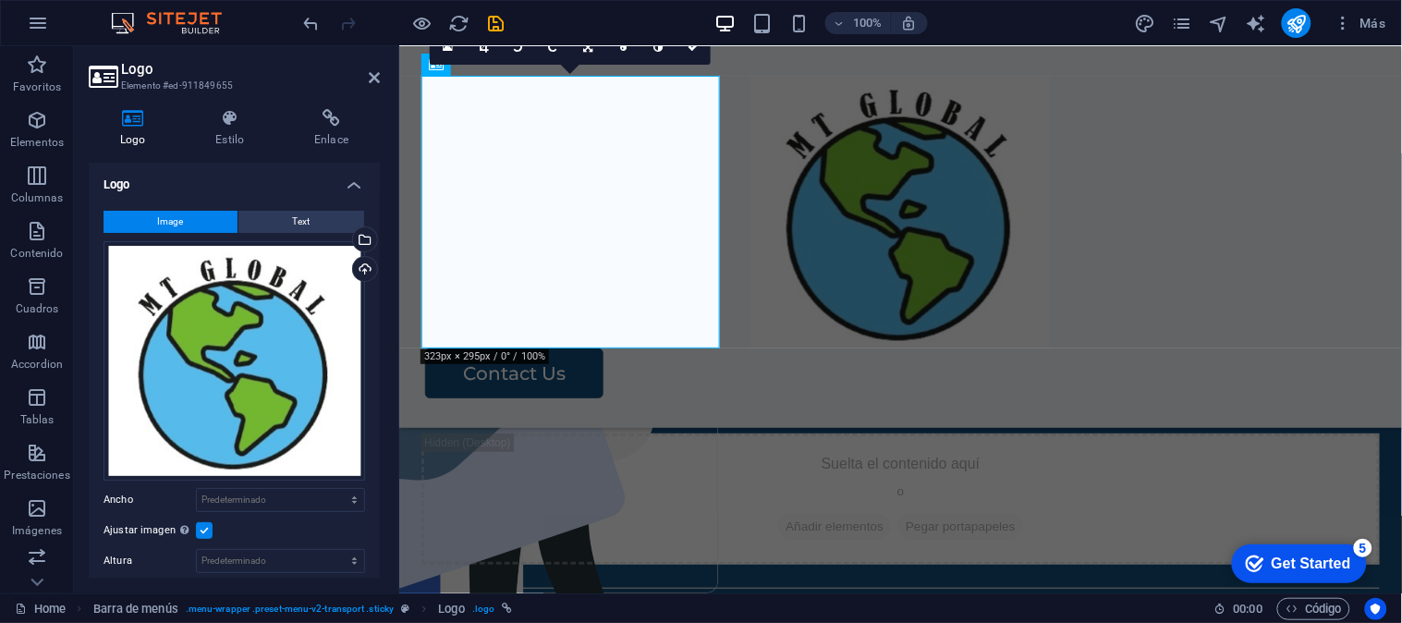
click at [198, 527] on label at bounding box center [204, 530] width 17 height 17
click at [0, 0] on input "Ajustar imagen Ajustar imagen automáticamente a un ancho y alto fijo" at bounding box center [0, 0] width 0 height 0
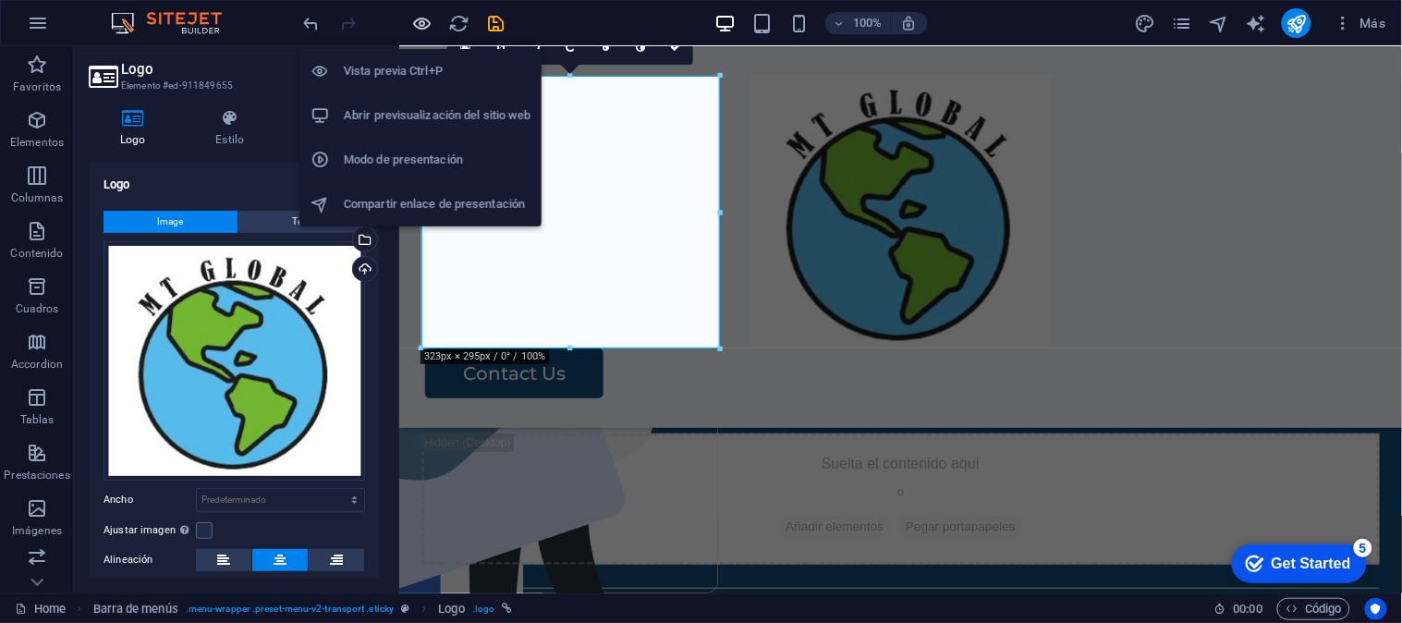
click at [428, 23] on icon "button" at bounding box center [422, 23] width 21 height 21
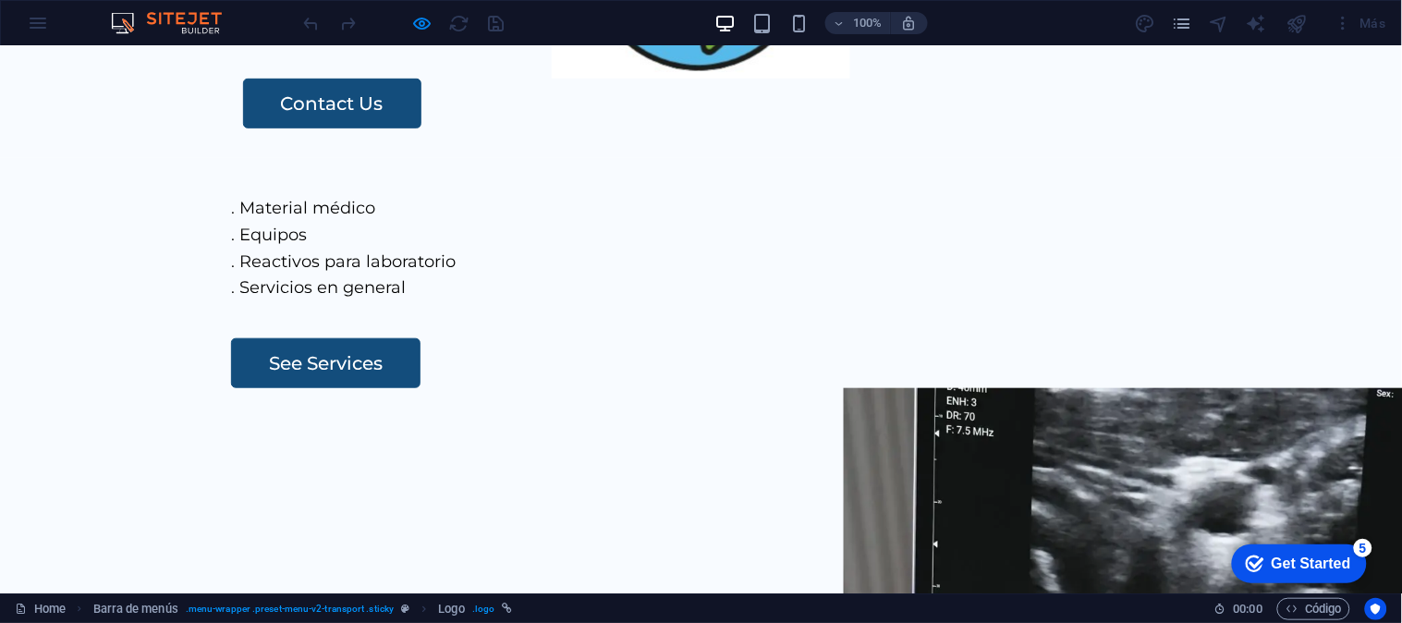
scroll to position [0, 0]
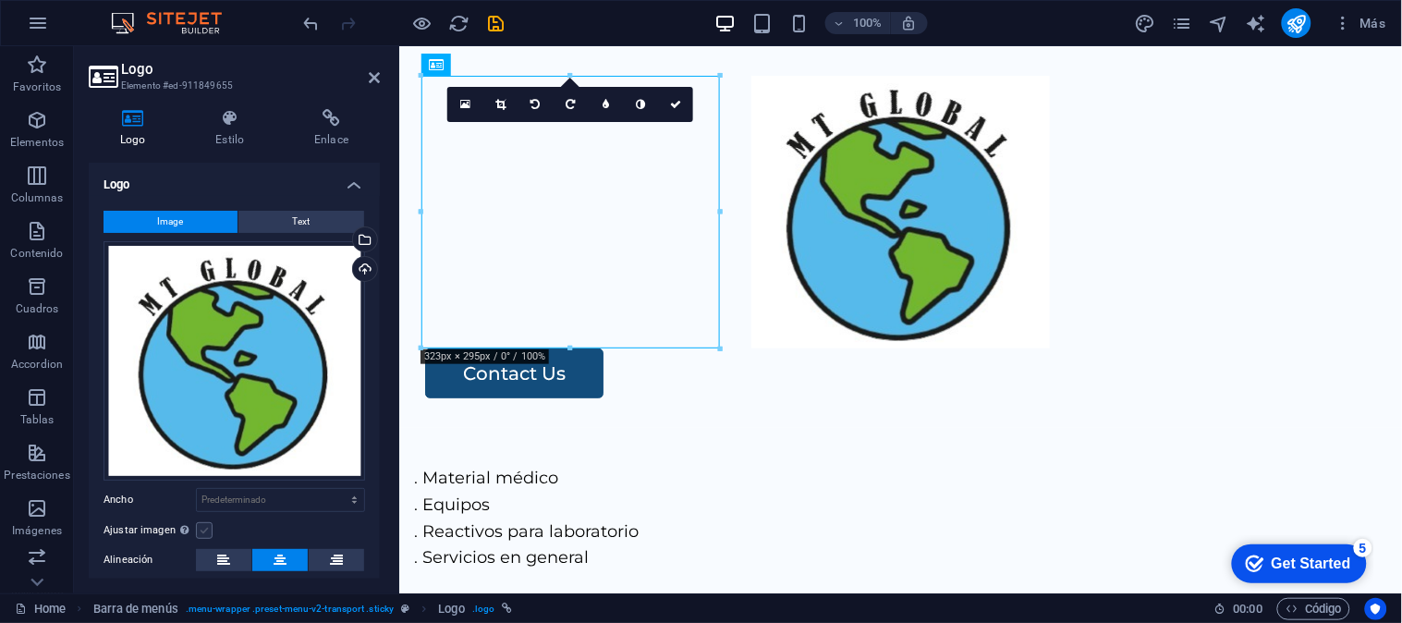
click at [206, 528] on label at bounding box center [204, 530] width 17 height 17
click at [0, 0] on input "Ajustar imagen Ajustar imagen automáticamente a un ancho y alto fijo" at bounding box center [0, 0] width 0 height 0
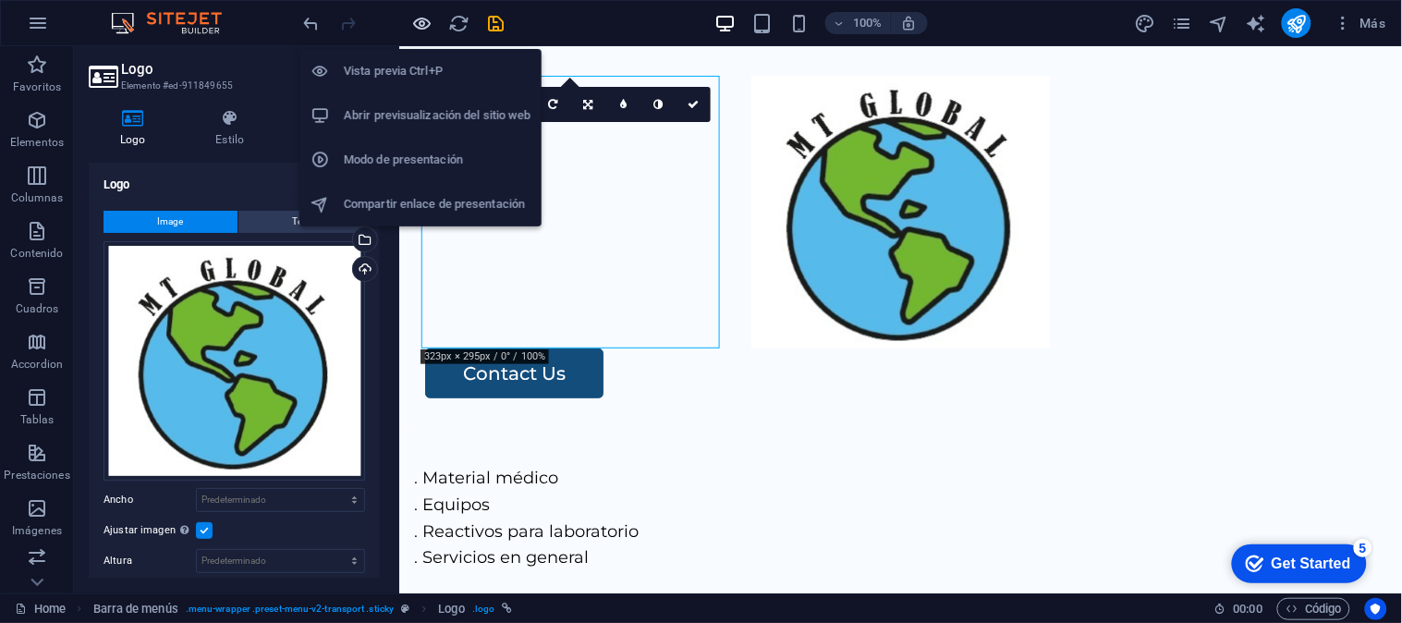
click at [430, 13] on icon "button" at bounding box center [422, 23] width 21 height 21
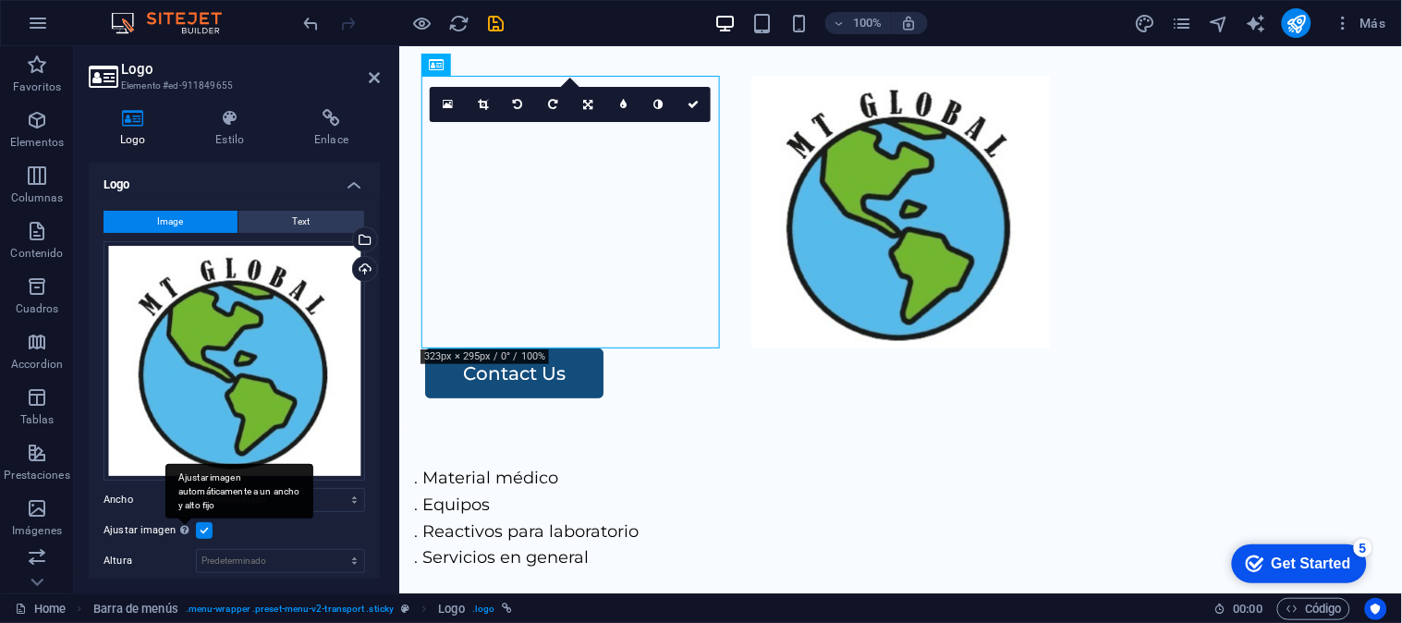
click at [188, 519] on div "Ajustar imagen automáticamente a un ancho y alto fijo" at bounding box center [239, 491] width 148 height 55
click at [0, 0] on input "Ajustar imagen Ajustar imagen automáticamente a un ancho y alto fijo" at bounding box center [0, 0] width 0 height 0
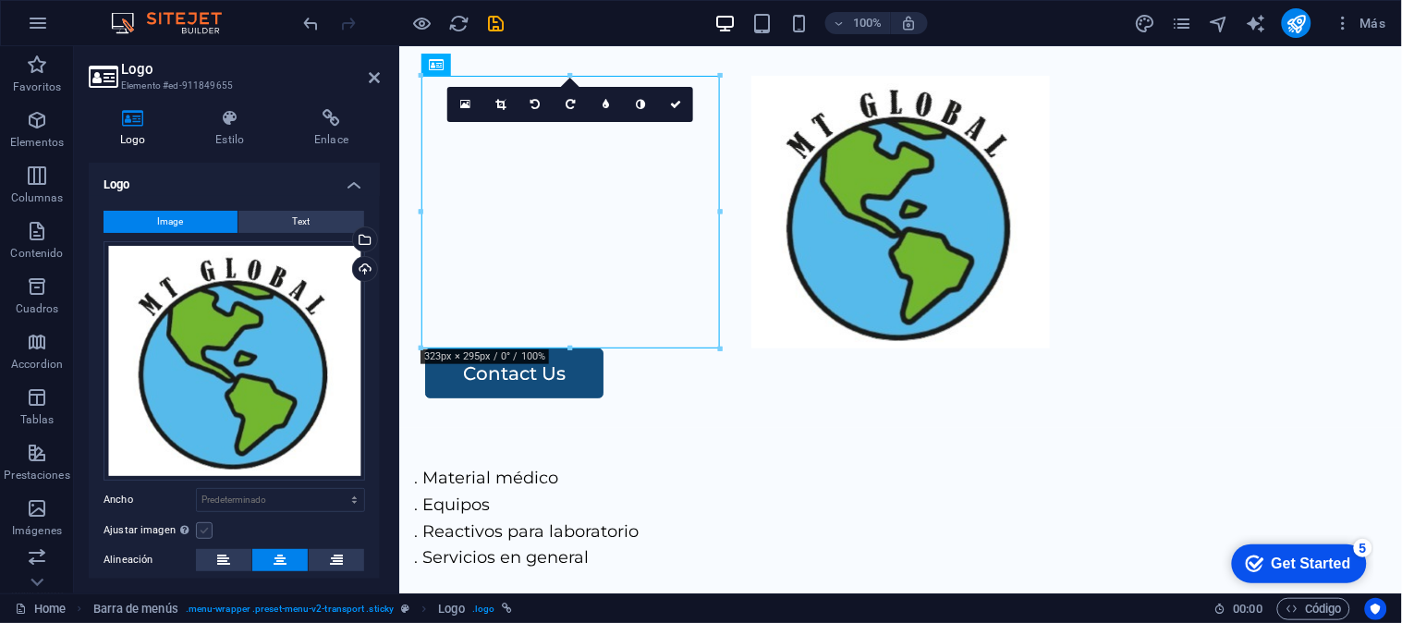
click at [199, 532] on label at bounding box center [204, 530] width 17 height 17
click at [0, 0] on input "Ajustar imagen Ajustar imagen automáticamente a un ancho y alto fijo" at bounding box center [0, 0] width 0 height 0
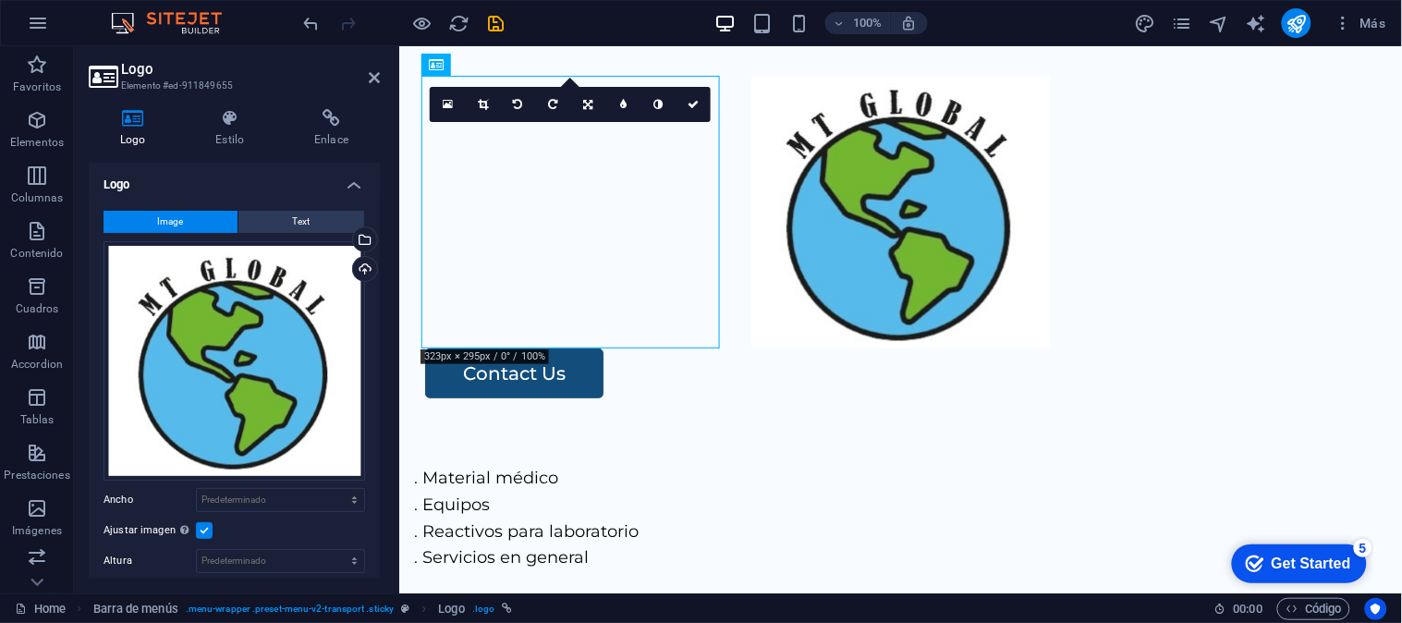
click at [198, 532] on label at bounding box center [204, 530] width 17 height 17
click at [0, 0] on input "Ajustar imagen Ajustar imagen automáticamente a un ancho y alto fijo" at bounding box center [0, 0] width 0 height 0
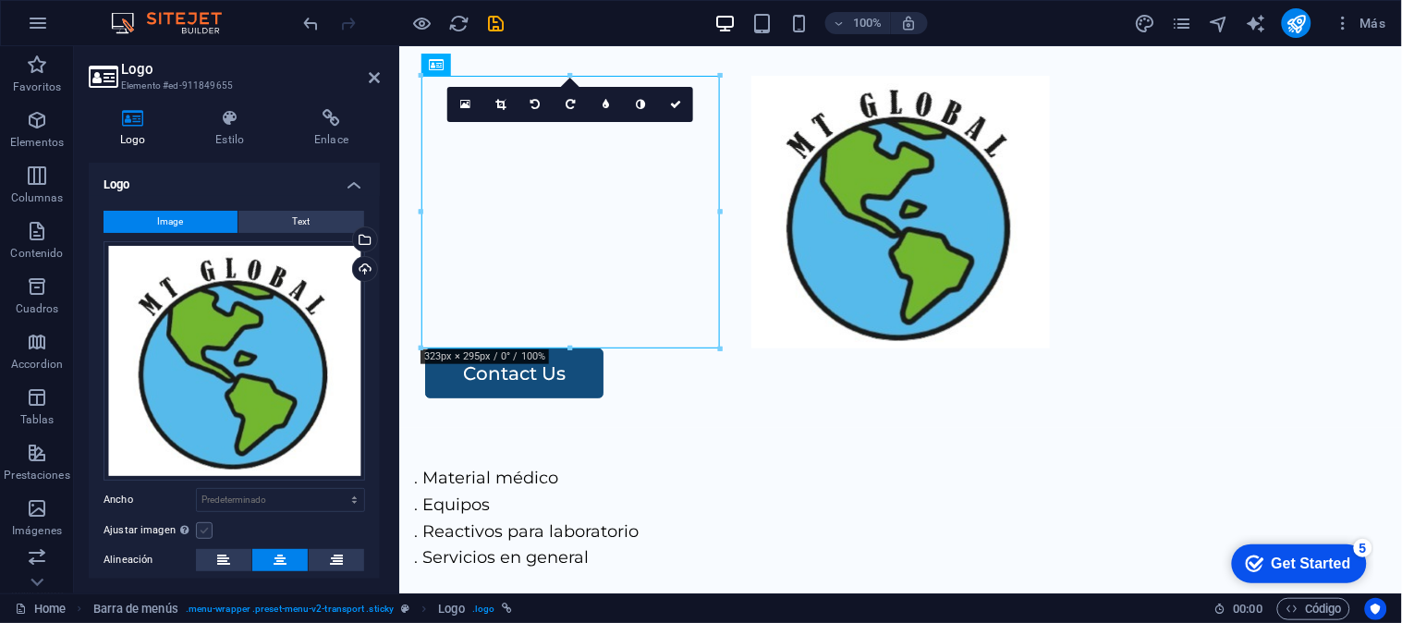
scroll to position [137, 0]
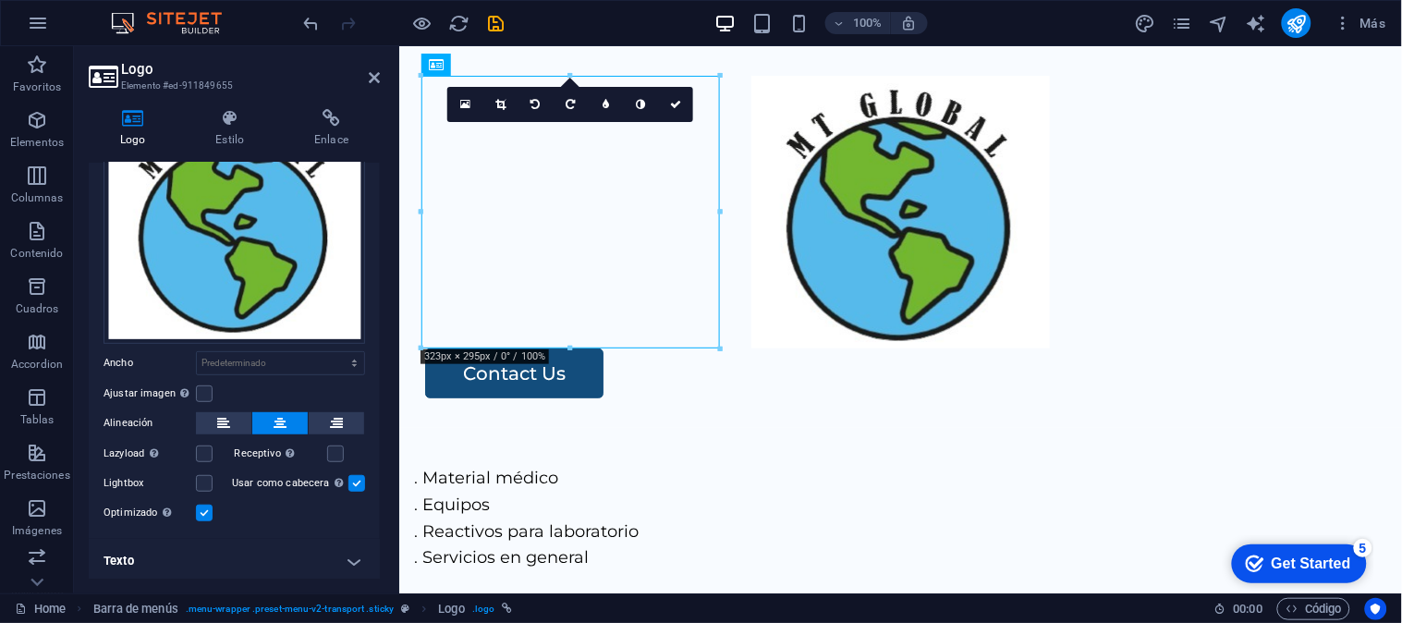
click at [354, 482] on label at bounding box center [356, 483] width 17 height 17
click at [0, 0] on input "Usar como cabecera La imagen se ajustará en una etiqueta de cabecera H1. Result…" at bounding box center [0, 0] width 0 height 0
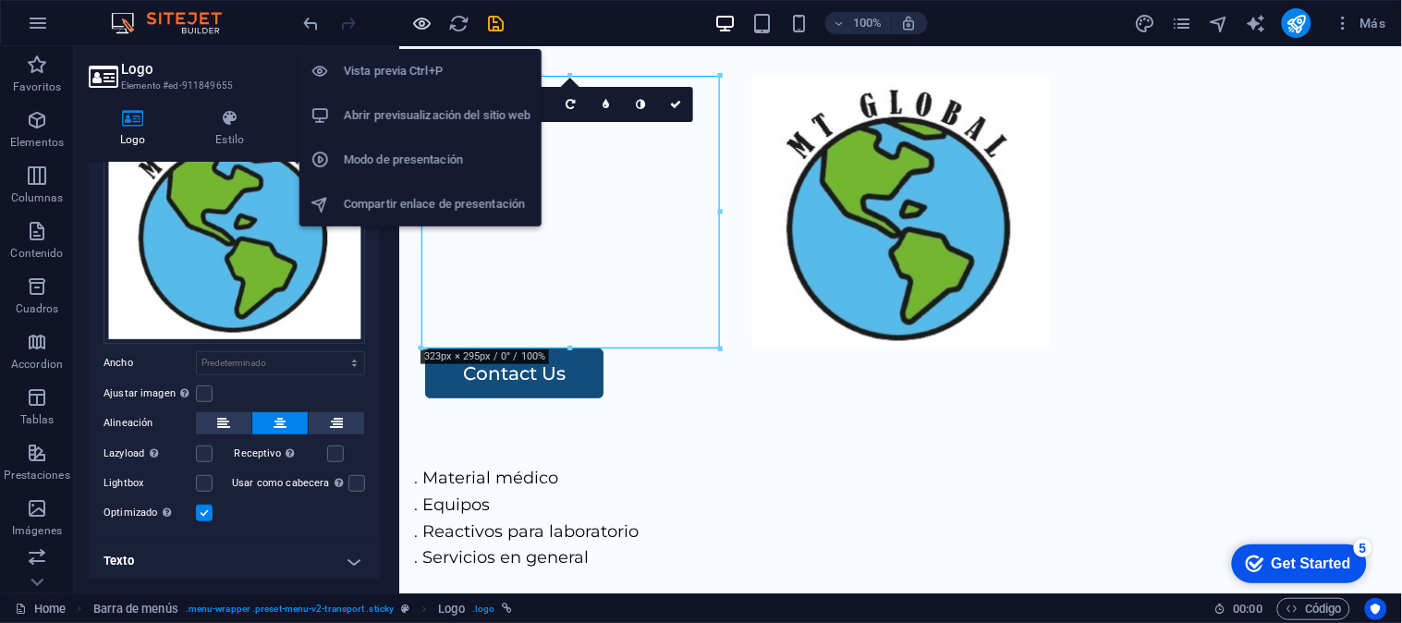
click at [419, 21] on icon "button" at bounding box center [422, 23] width 21 height 21
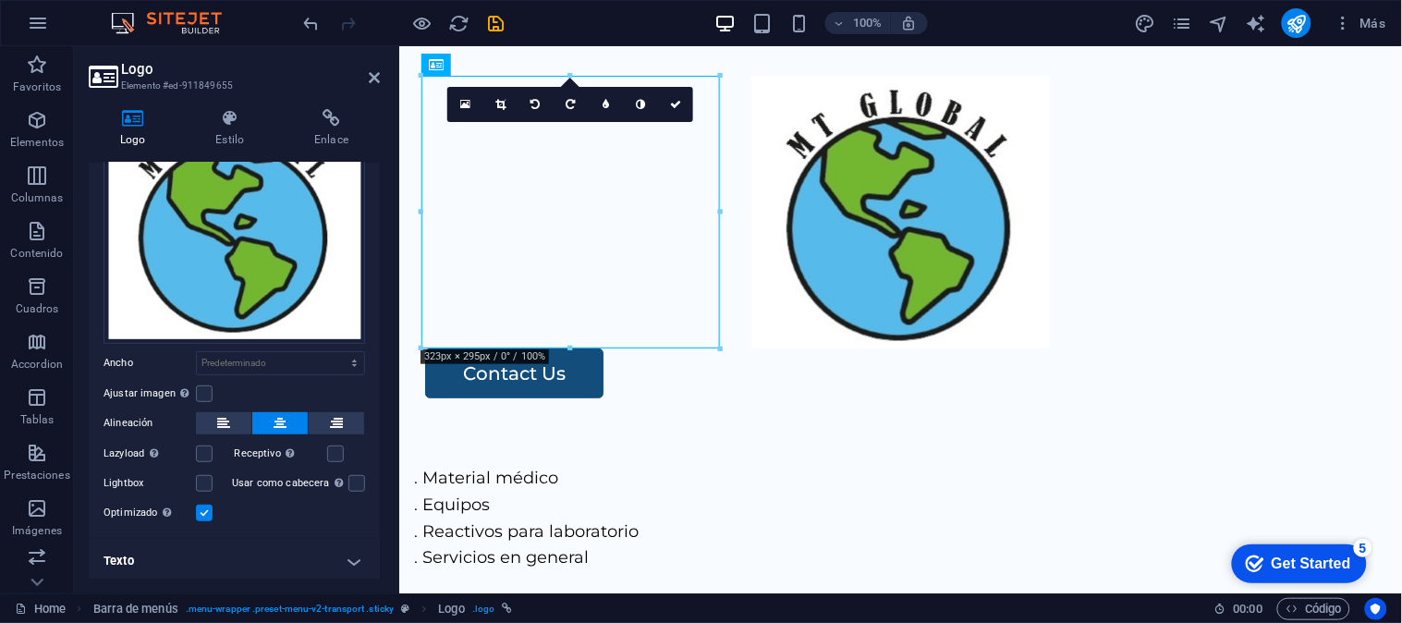
click at [200, 505] on label at bounding box center [204, 512] width 17 height 17
click at [0, 0] on input "Optimizado Las imágenes se comprimen para así mejorar la velocidad de las págin…" at bounding box center [0, 0] width 0 height 0
click at [200, 505] on label at bounding box center [204, 512] width 17 height 17
click at [0, 0] on input "Optimizado Las imágenes se comprimen para así mejorar la velocidad de las págin…" at bounding box center [0, 0] width 0 height 0
click at [200, 506] on label at bounding box center [204, 512] width 17 height 17
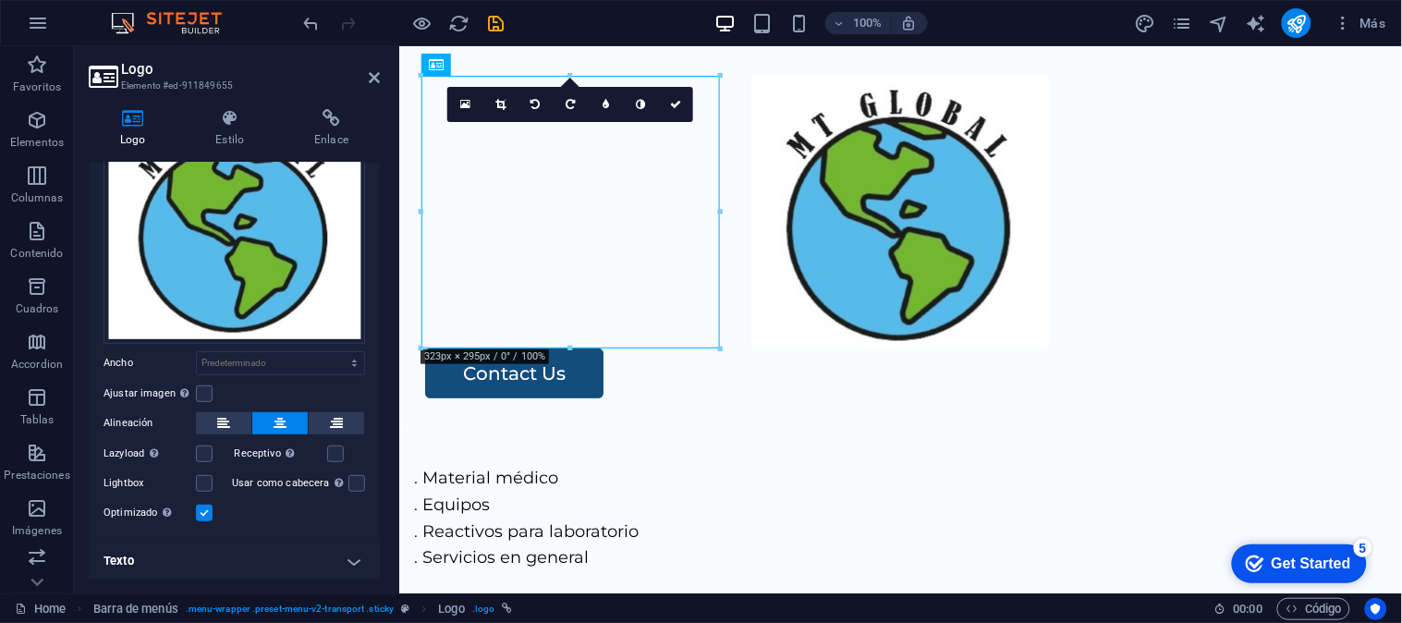
click at [0, 0] on input "Optimizado Las imágenes se comprimen para así mejorar la velocidad de las págin…" at bounding box center [0, 0] width 0 height 0
click at [645, 96] on link at bounding box center [640, 104] width 35 height 35
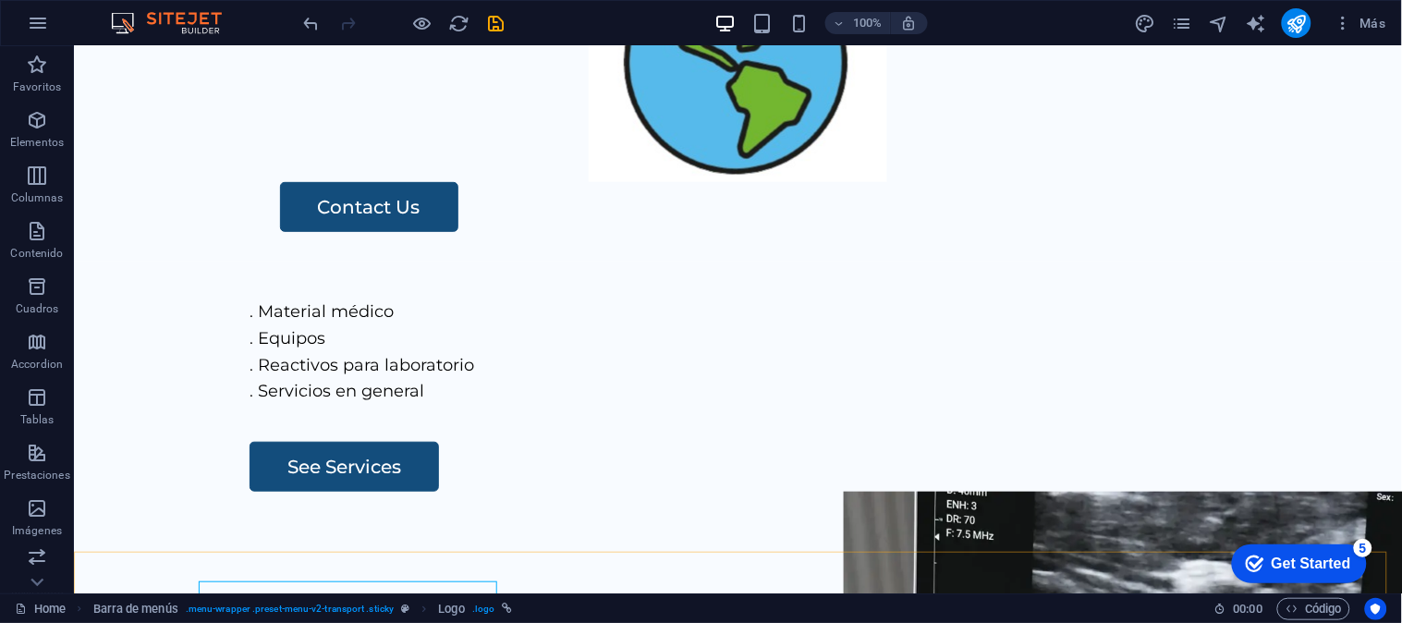
scroll to position [0, 0]
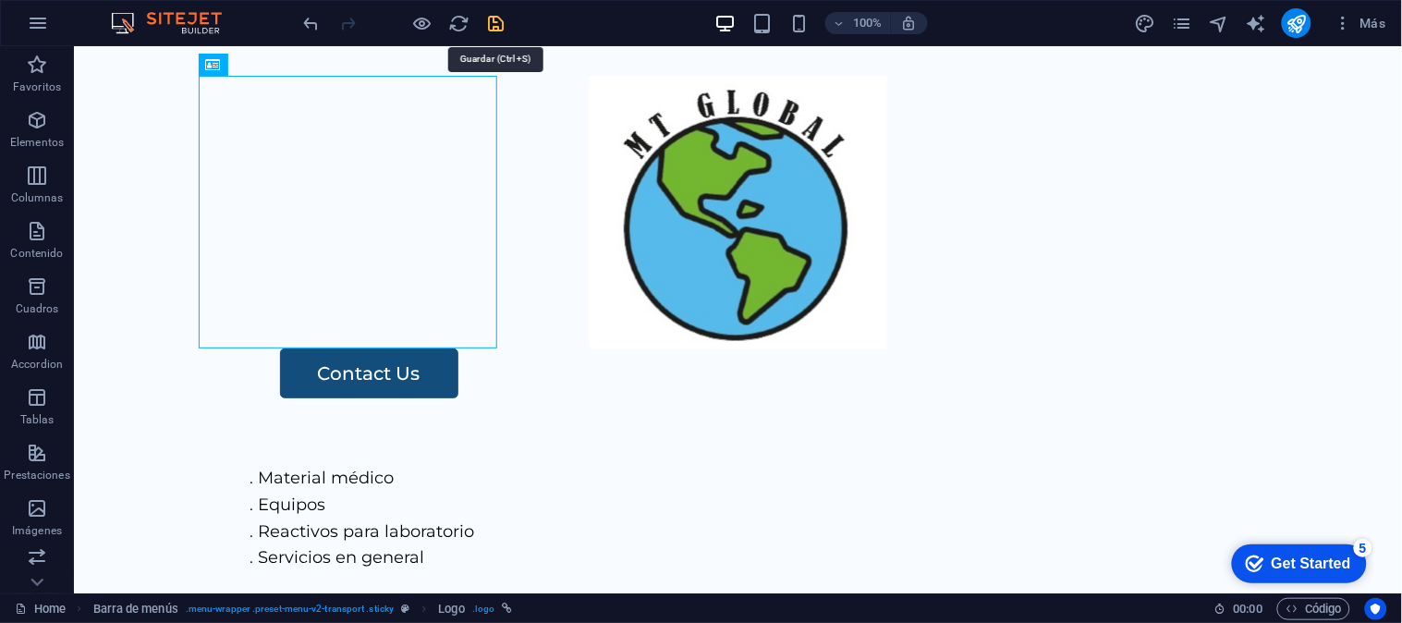
click at [500, 17] on icon "save" at bounding box center [496, 23] width 21 height 21
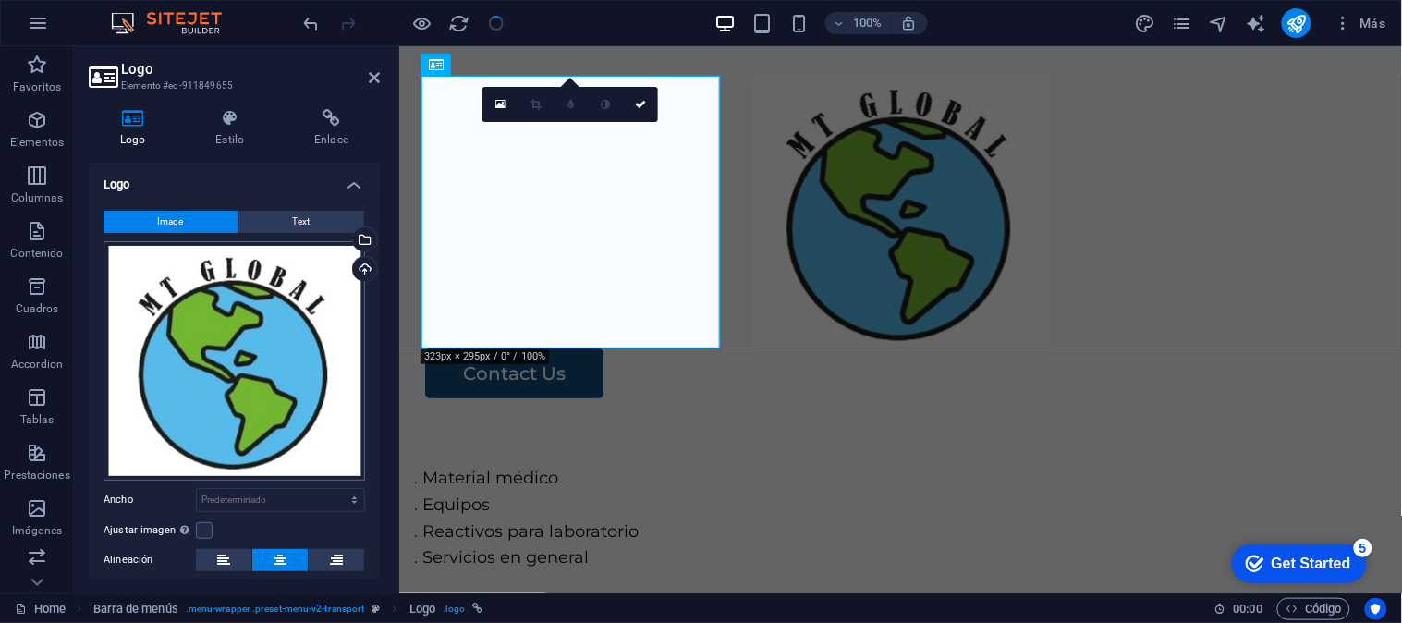
scroll to position [137, 0]
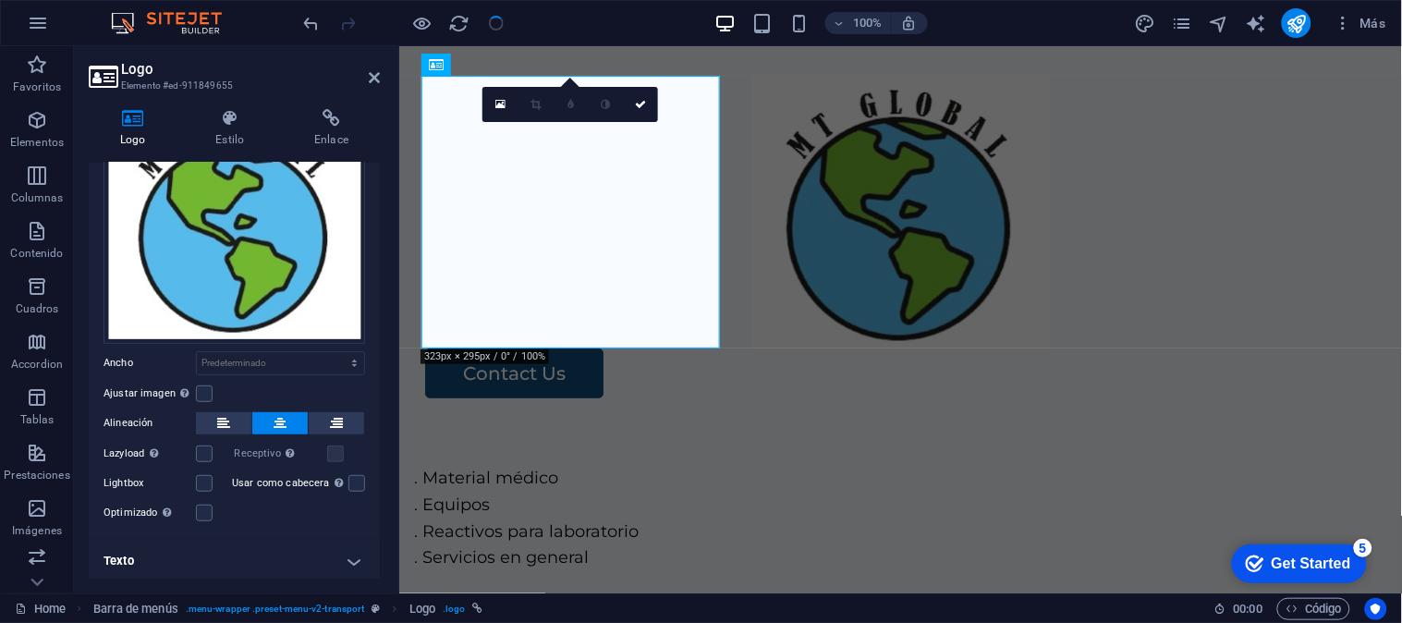
click at [354, 556] on h4 "Texto" at bounding box center [234, 561] width 291 height 44
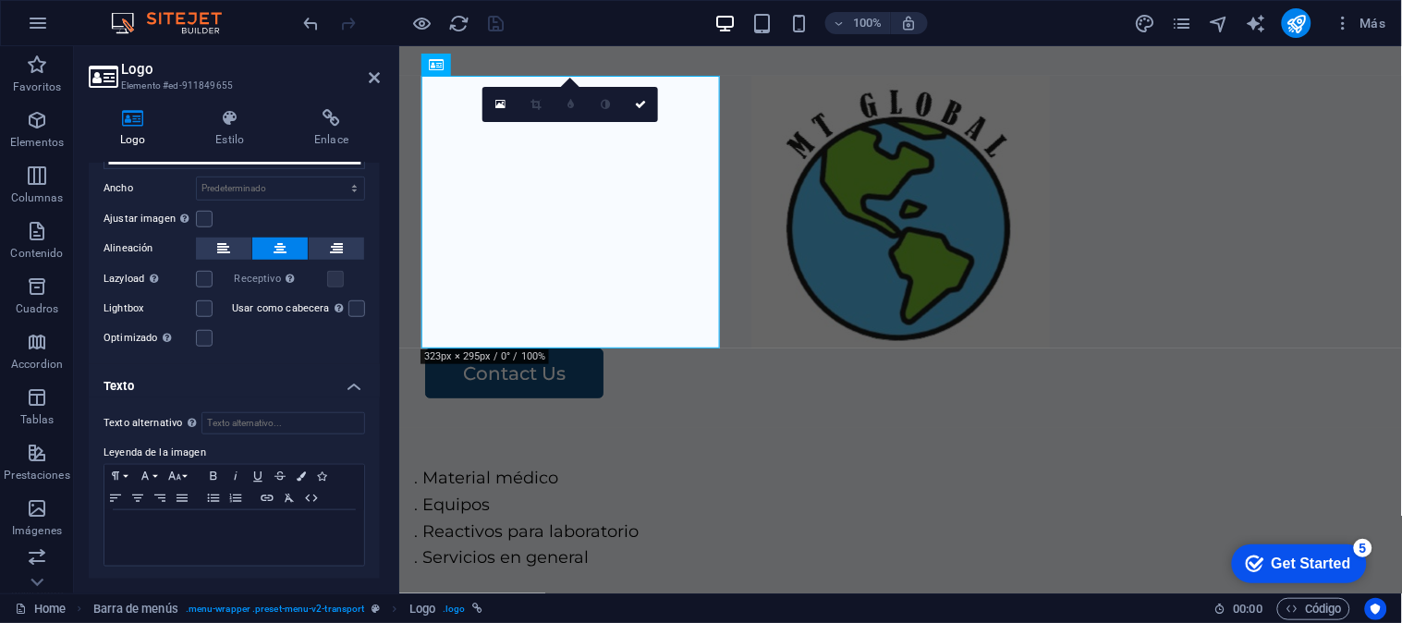
scroll to position [0, 0]
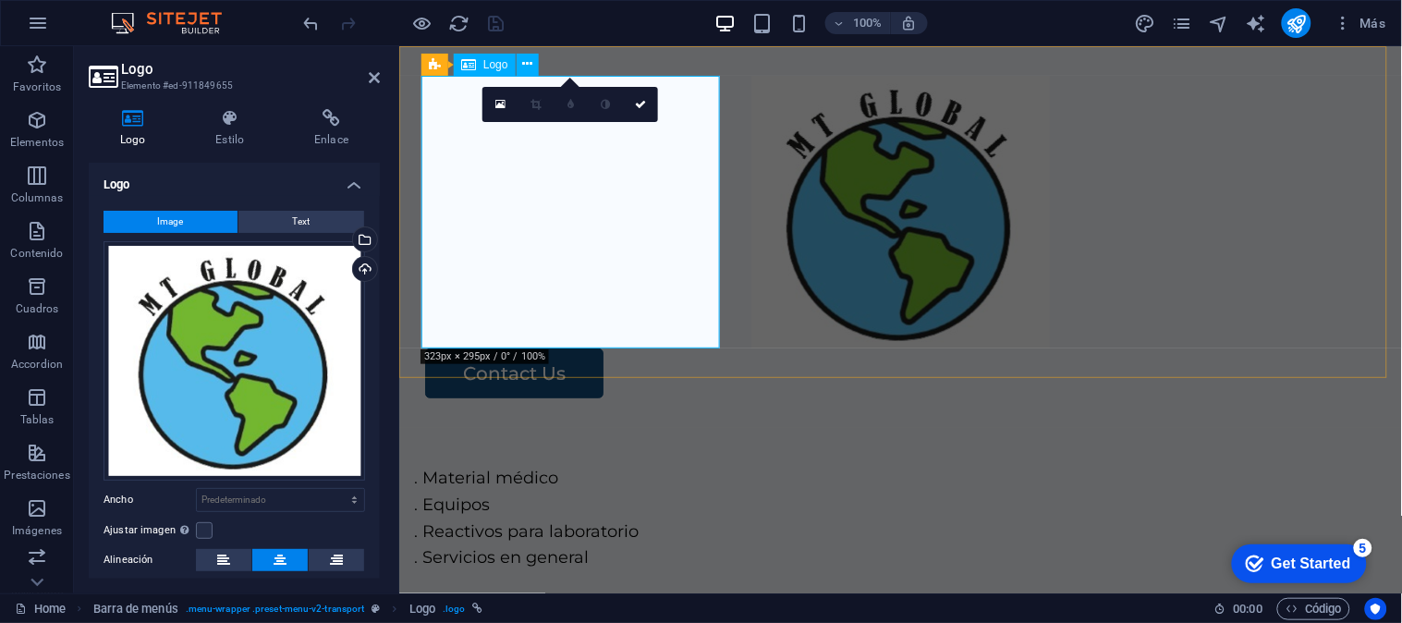
click at [629, 291] on div at bounding box center [899, 211] width 958 height 273
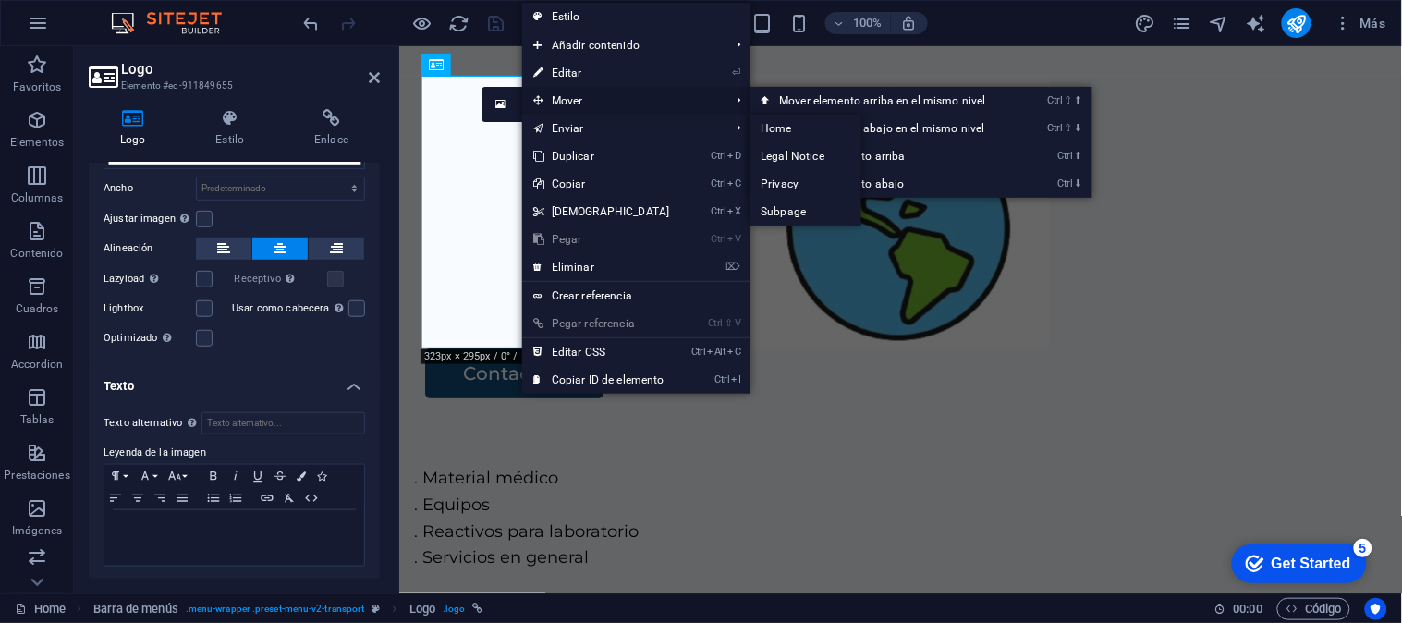
click at [598, 98] on span "Mover" at bounding box center [622, 101] width 200 height 28
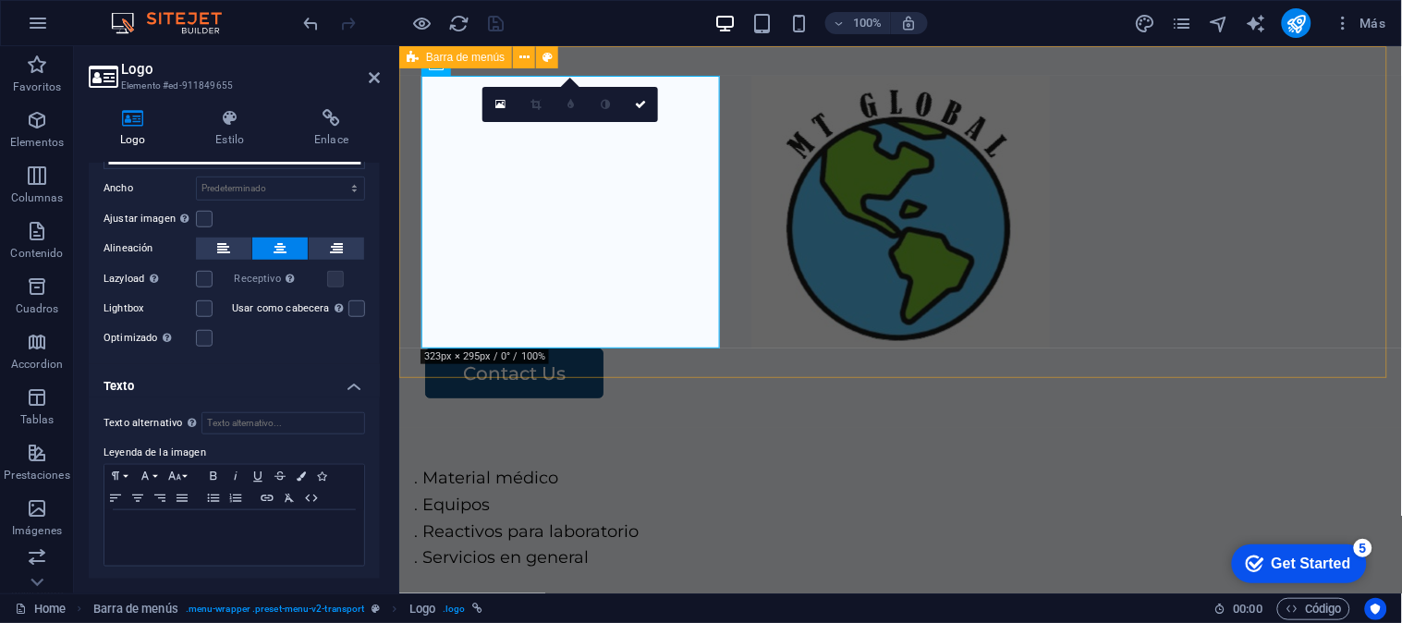
click at [888, 284] on div "Contact Us" at bounding box center [899, 236] width 1002 height 382
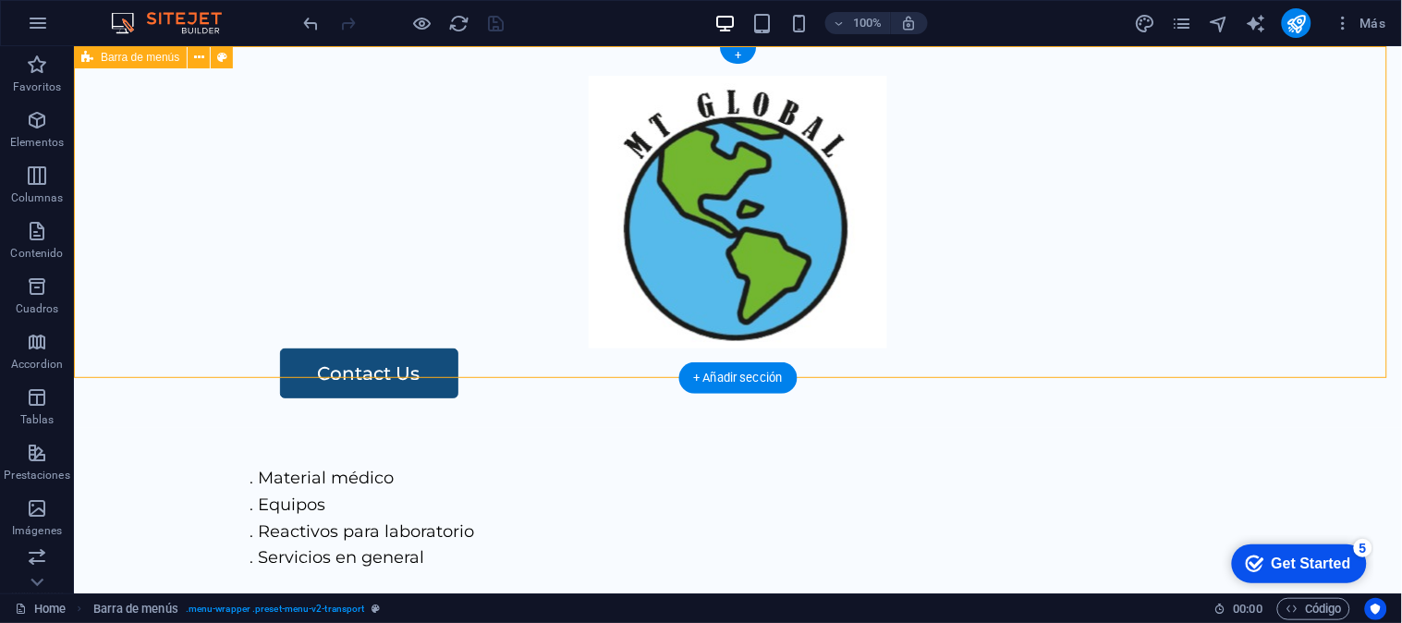
click at [688, 334] on div "Contact Us" at bounding box center [737, 236] width 1328 height 382
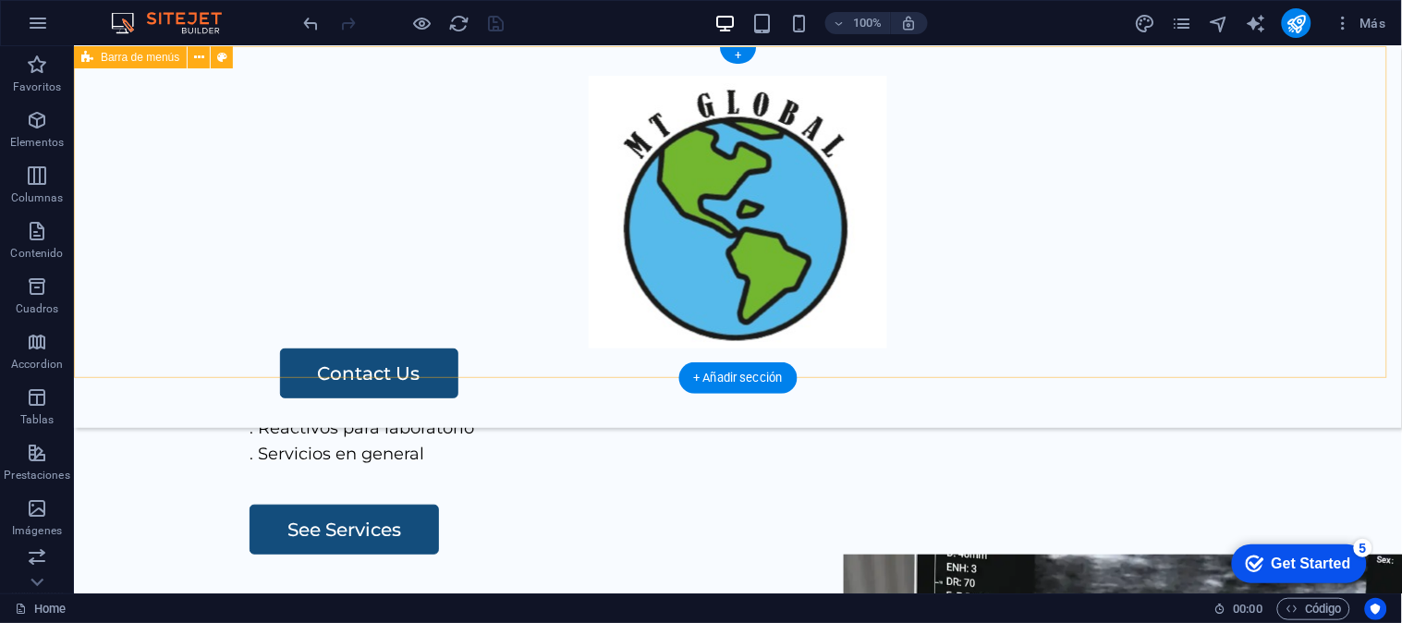
scroll to position [0, 0]
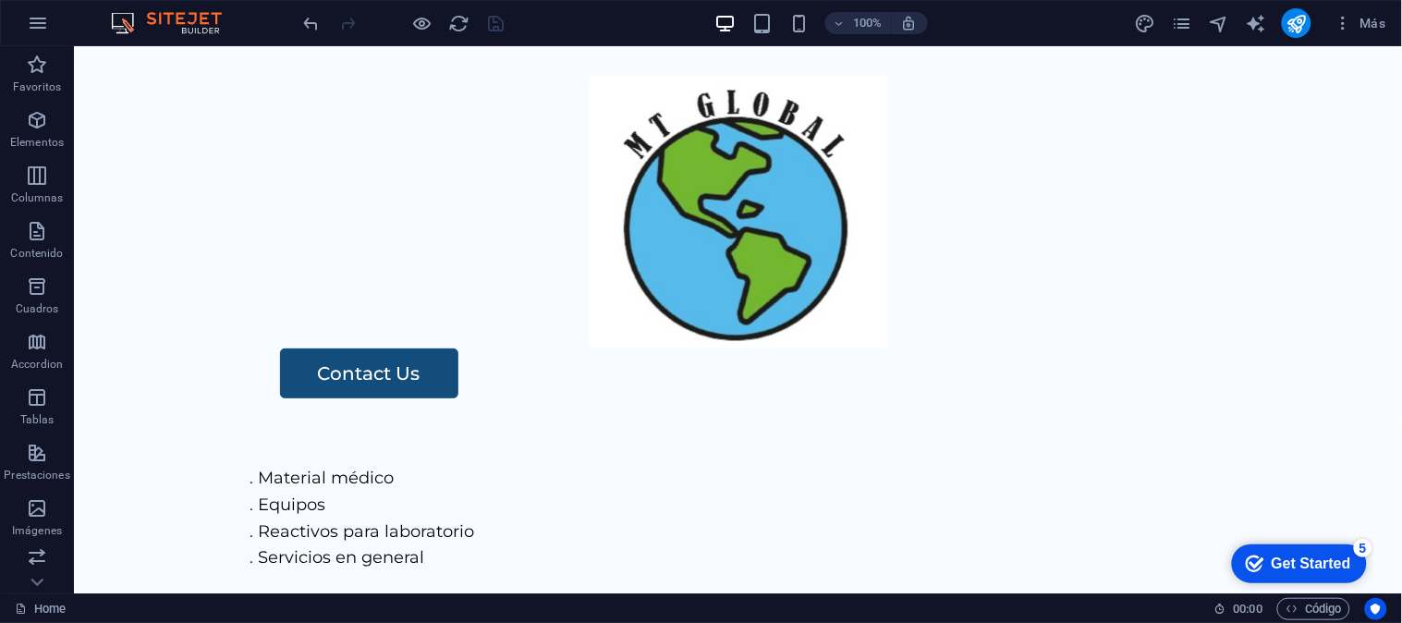
click at [1319, 22] on div "Más" at bounding box center [1264, 23] width 260 height 30
click at [1297, 23] on icon "publish" at bounding box center [1296, 23] width 21 height 21
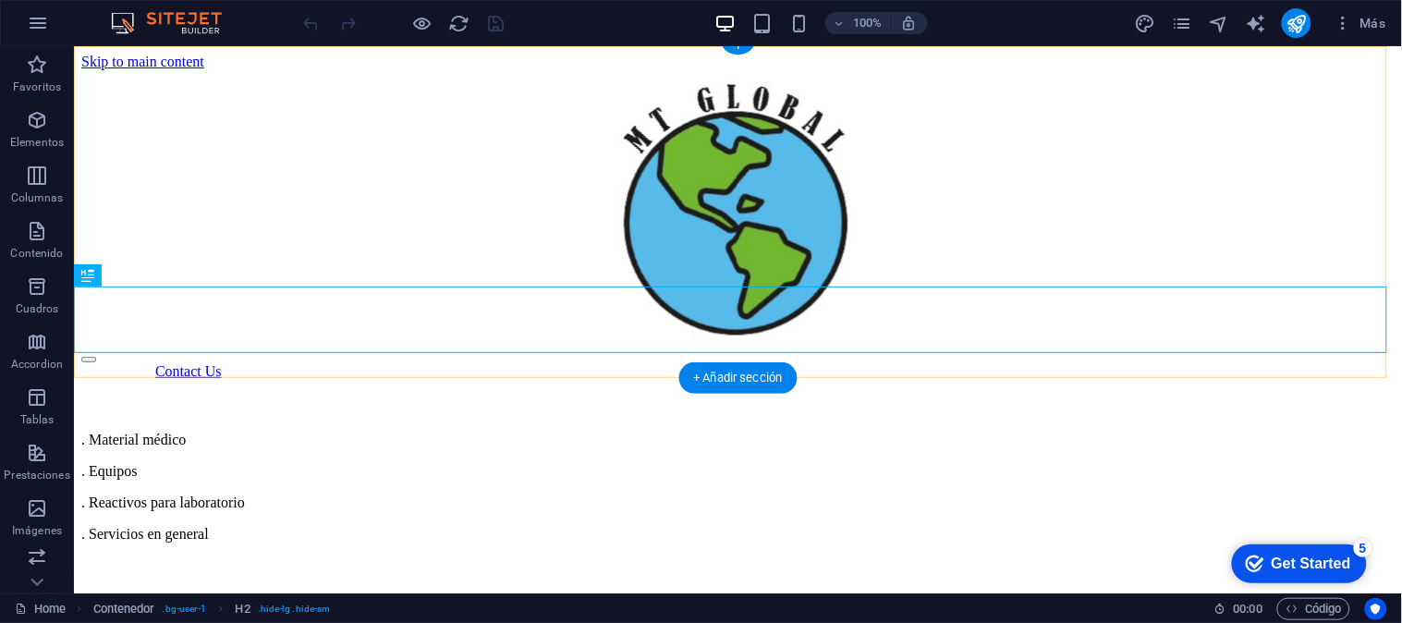
scroll to position [2841, 0]
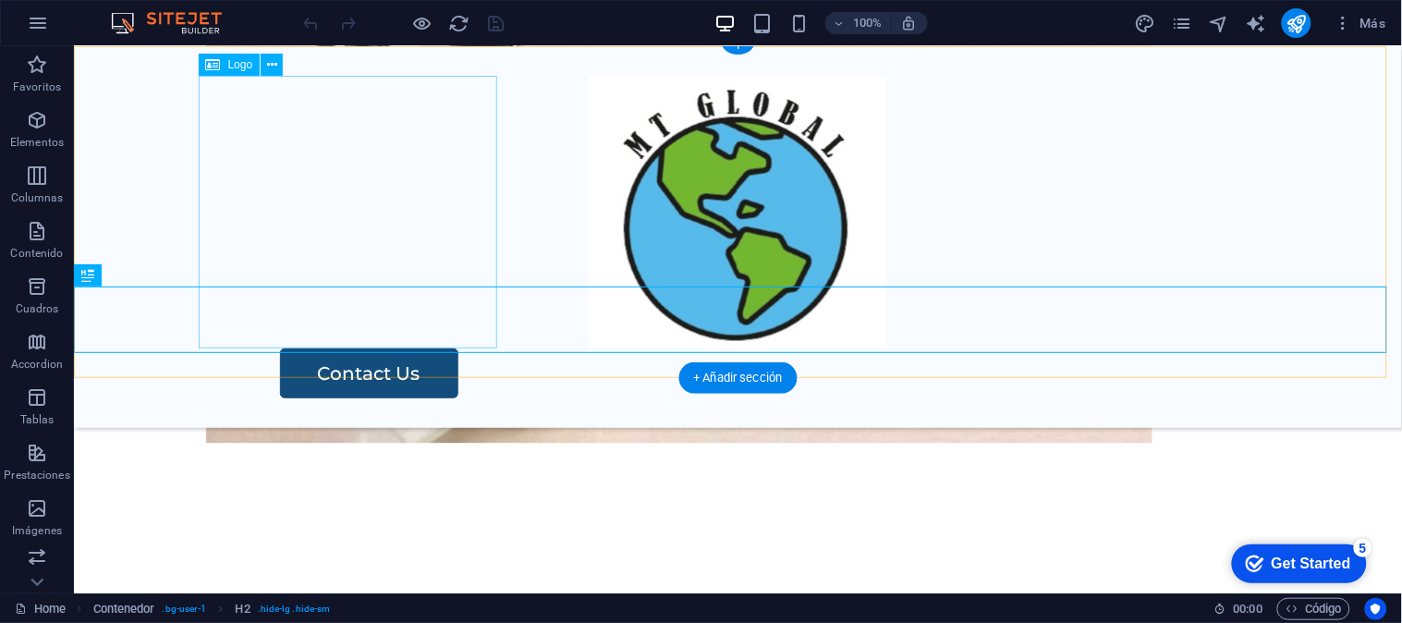
click at [300, 173] on div at bounding box center [737, 211] width 1064 height 273
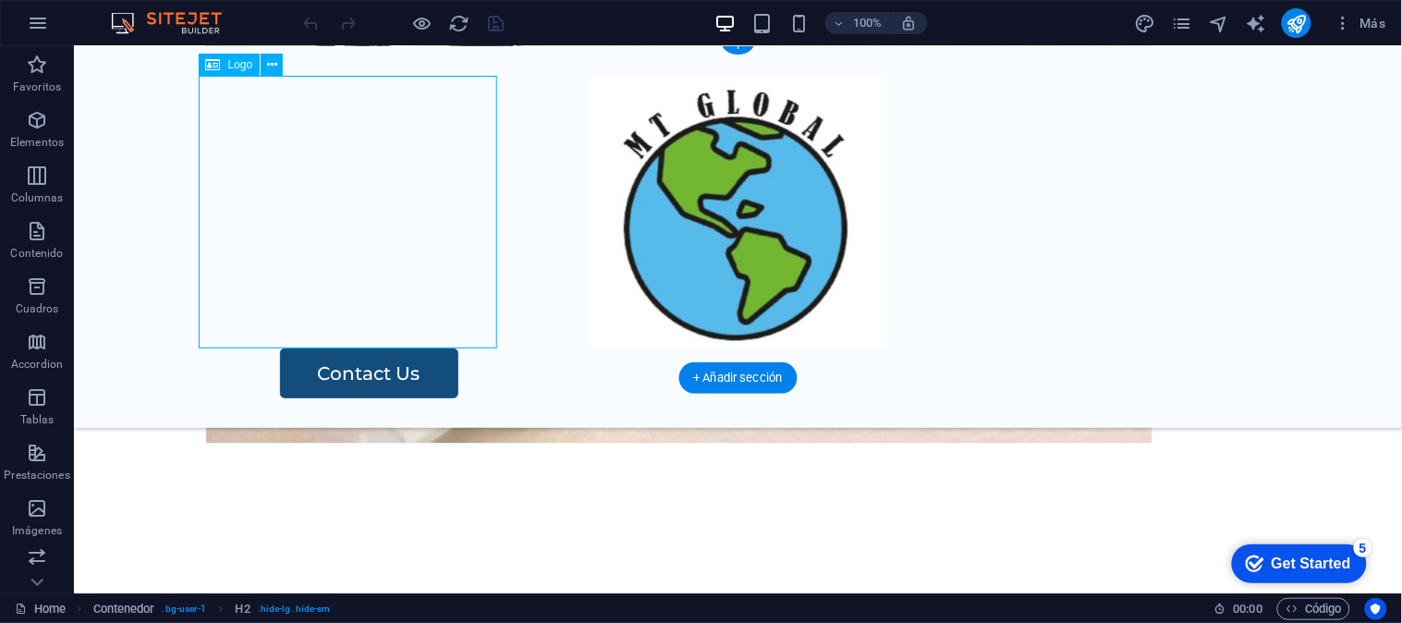
click at [300, 173] on div at bounding box center [737, 211] width 1064 height 273
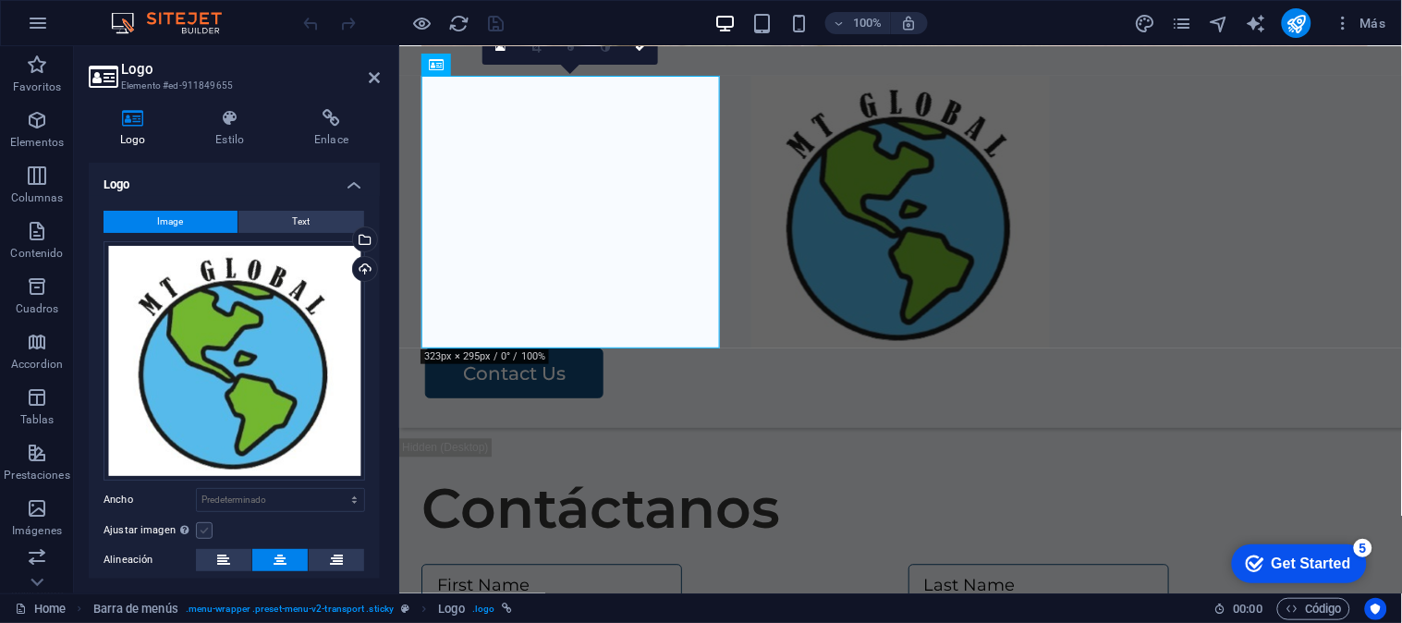
click at [208, 523] on label at bounding box center [204, 530] width 17 height 17
click at [0, 0] on input "Ajustar imagen Ajustar imagen automáticamente a un ancho y alto fijo" at bounding box center [0, 0] width 0 height 0
click at [206, 523] on label at bounding box center [204, 530] width 17 height 17
click at [0, 0] on input "Ajustar imagen Ajustar imagen automáticamente a un ancho y alto fijo" at bounding box center [0, 0] width 0 height 0
click at [278, 506] on select "Predeterminado automático px rem % em vh vw" at bounding box center [280, 500] width 167 height 22
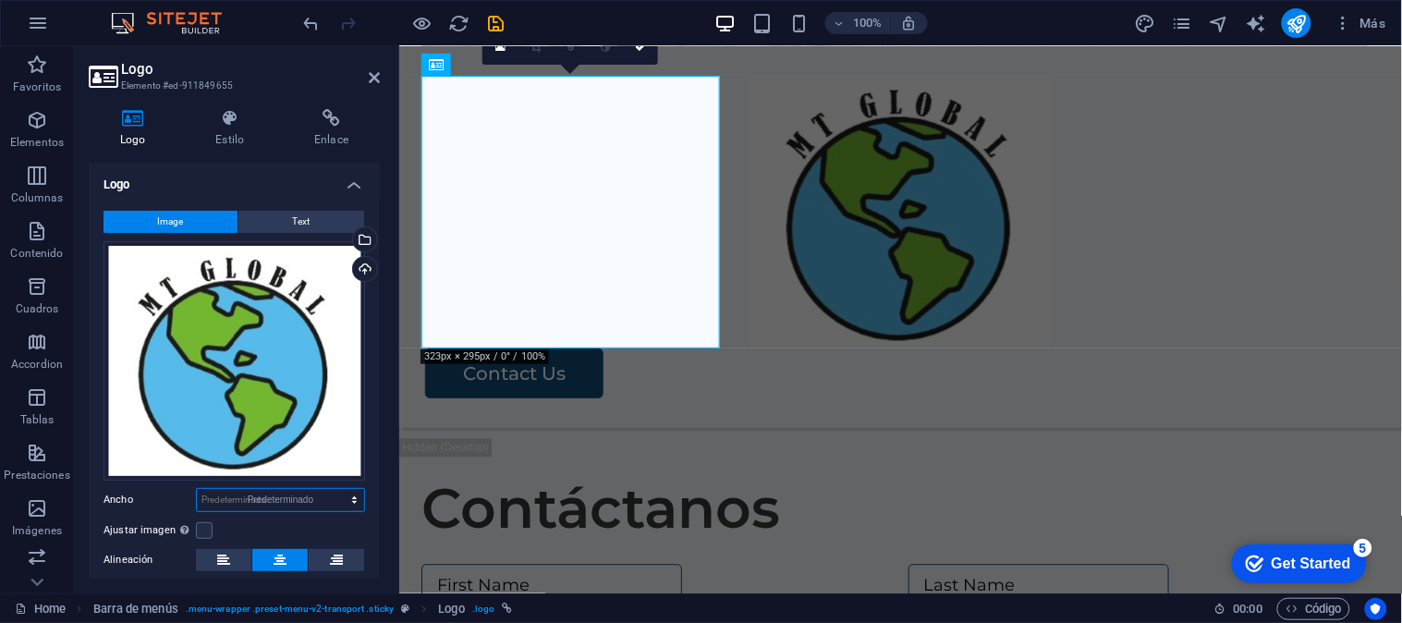
click at [197, 489] on select "Predeterminado automático px rem % em vh vw" at bounding box center [280, 500] width 167 height 22
select select "DISABLED_OPTION_VALUE"
click at [661, 315] on div at bounding box center [899, 211] width 958 height 273
click at [642, 333] on div at bounding box center [899, 211] width 958 height 273
click at [312, 502] on select "Predeterminado automático px rem % em vh vw" at bounding box center [280, 500] width 167 height 22
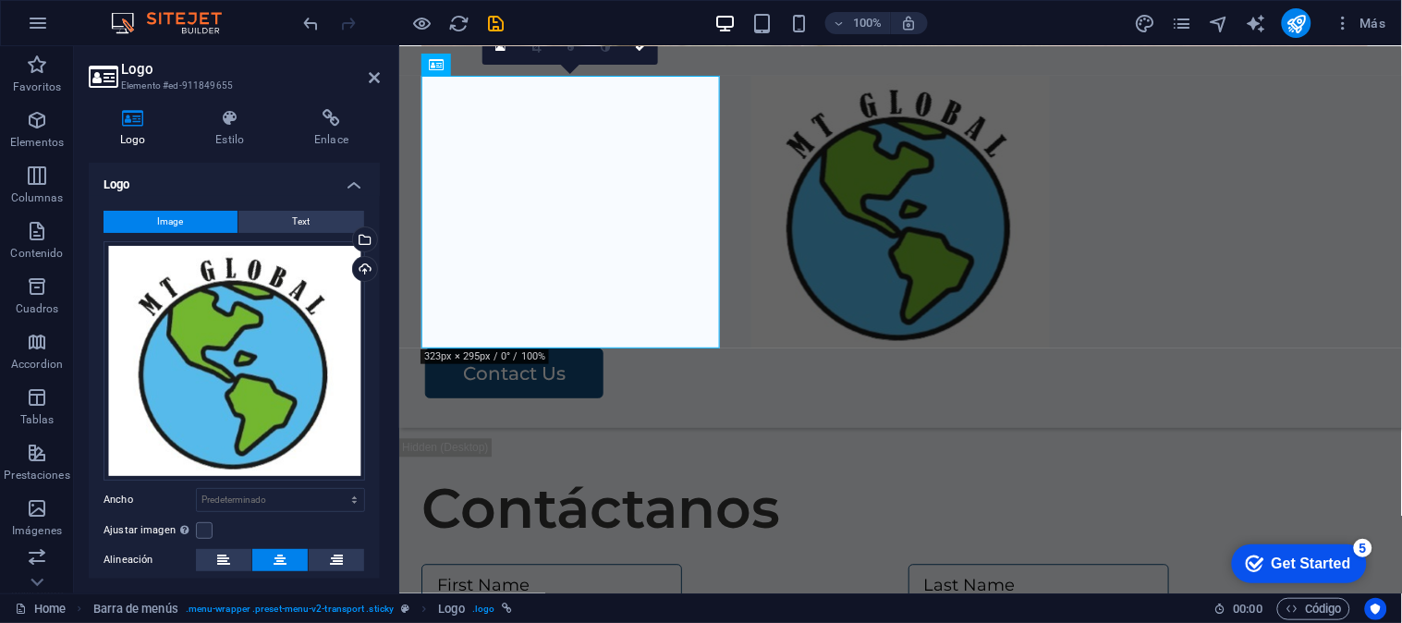
click at [363, 530] on div "Image Text Arrastra archivos aquí, haz clic para escoger archivos o selecciona …" at bounding box center [234, 435] width 291 height 479
drag, startPoint x: 380, startPoint y: 440, endPoint x: 376, endPoint y: 484, distance: 44.5
click at [376, 484] on div "Logo Estilo Enlace Logo Image Text Arrastra archivos aquí, haz clic para escoge…" at bounding box center [234, 343] width 321 height 499
drag, startPoint x: 372, startPoint y: 455, endPoint x: 375, endPoint y: 488, distance: 33.4
click at [375, 488] on div "Image Text Arrastra archivos aquí, haz clic para escoger archivos o selecciona …" at bounding box center [234, 435] width 291 height 479
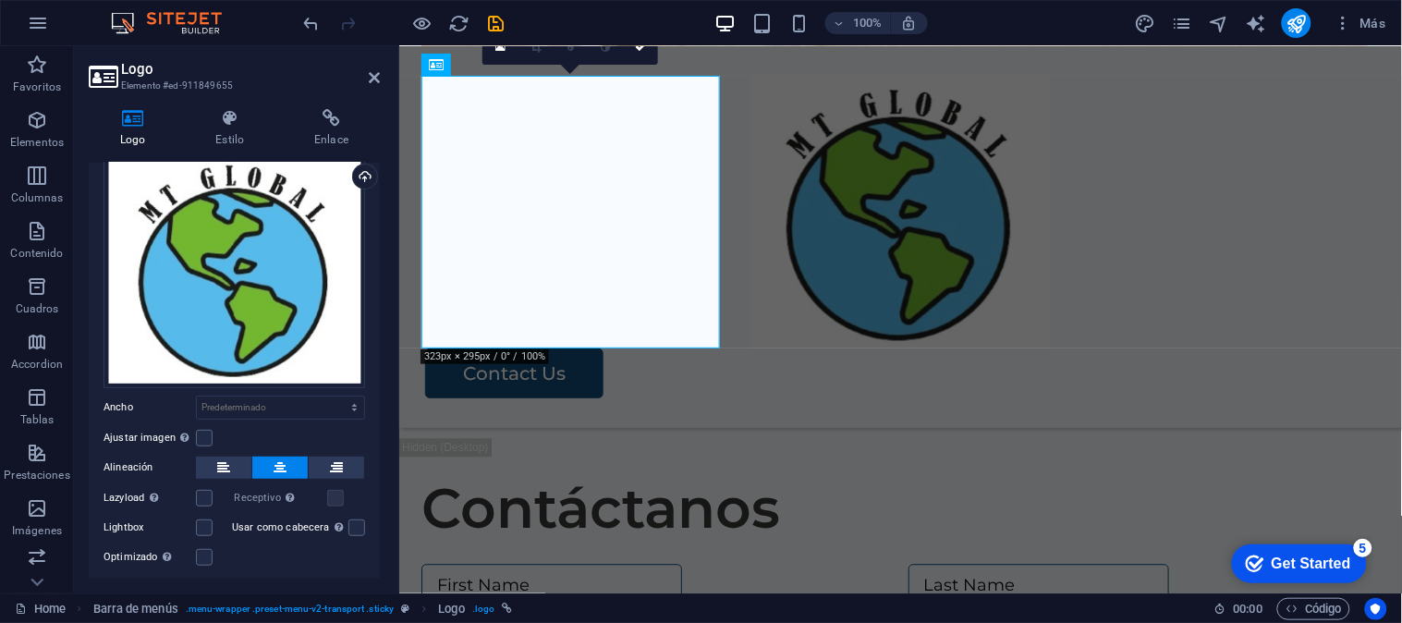
scroll to position [137, 0]
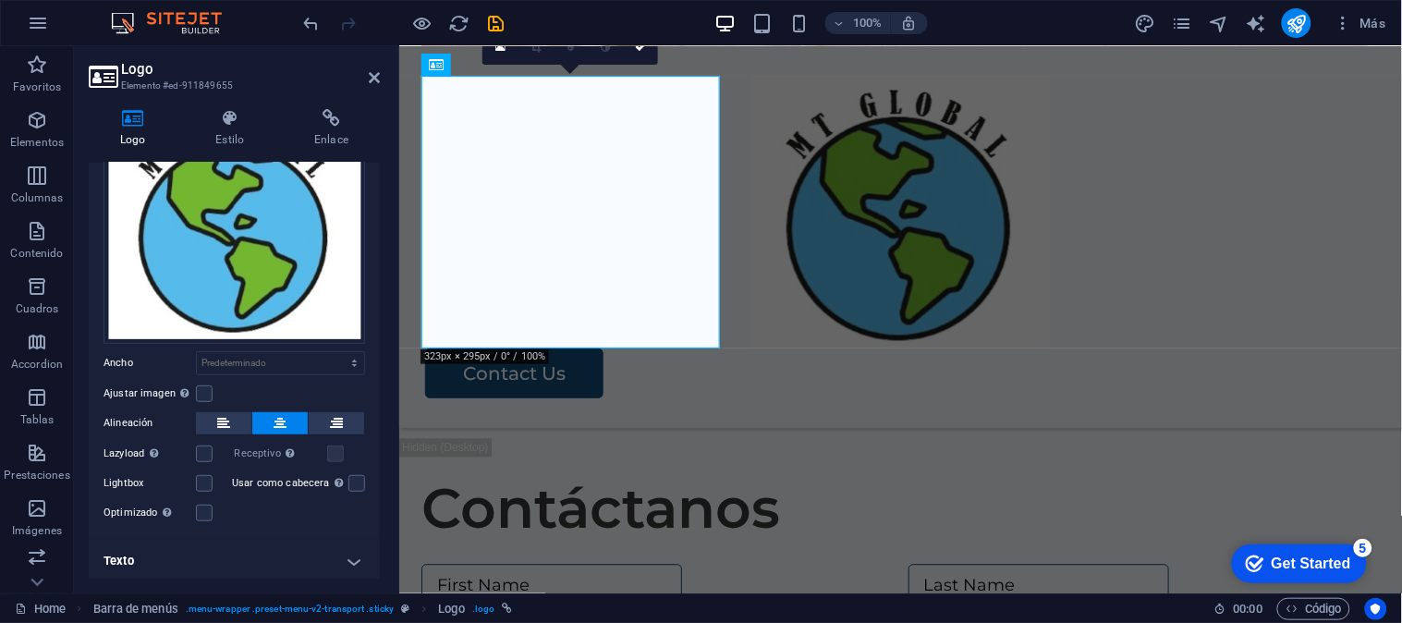
click at [355, 559] on h4 "Texto" at bounding box center [234, 561] width 291 height 44
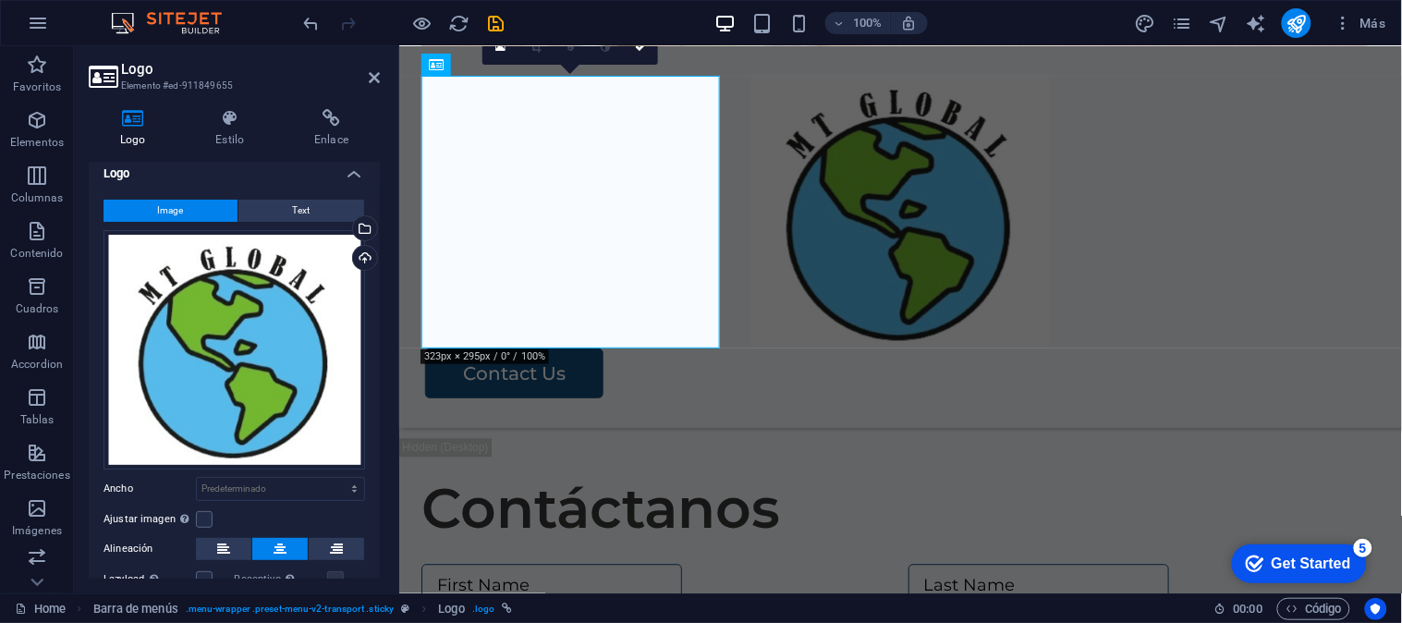
scroll to position [0, 0]
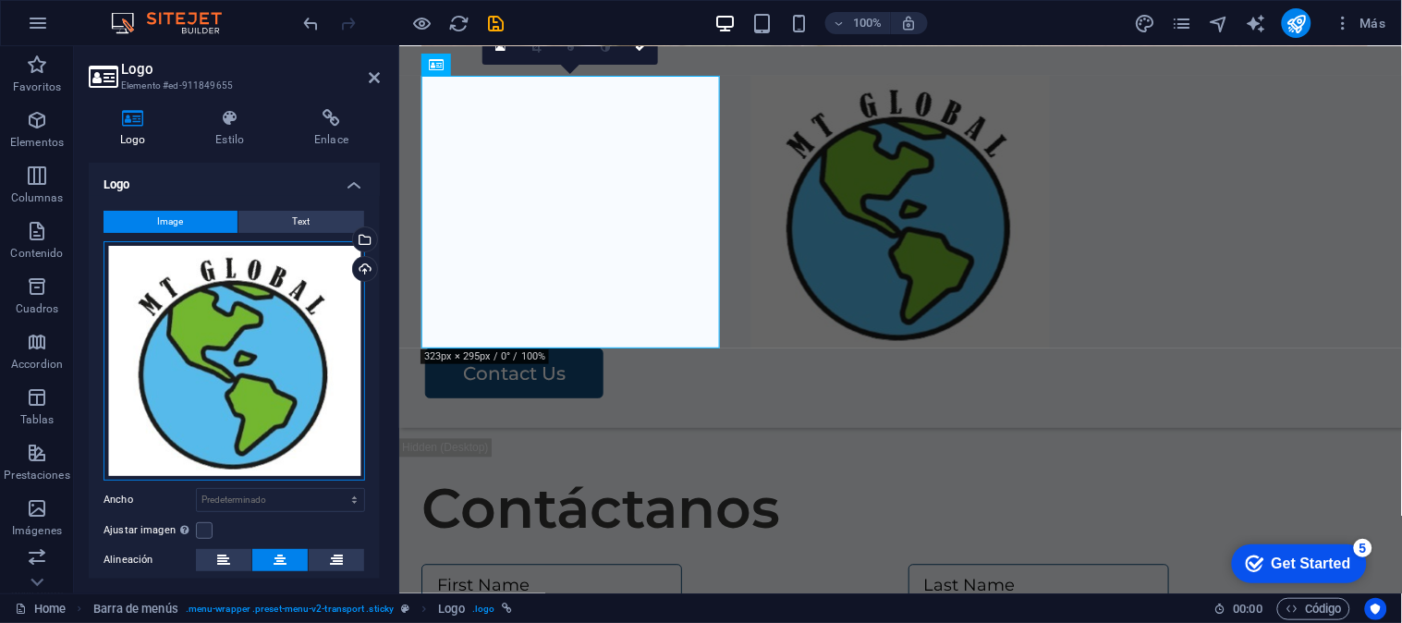
drag, startPoint x: 303, startPoint y: 428, endPoint x: 321, endPoint y: 477, distance: 52.0
click at [321, 477] on div "Arrastra archivos aquí, haz clic para escoger archivos o selecciona archivos de…" at bounding box center [233, 360] width 261 height 239
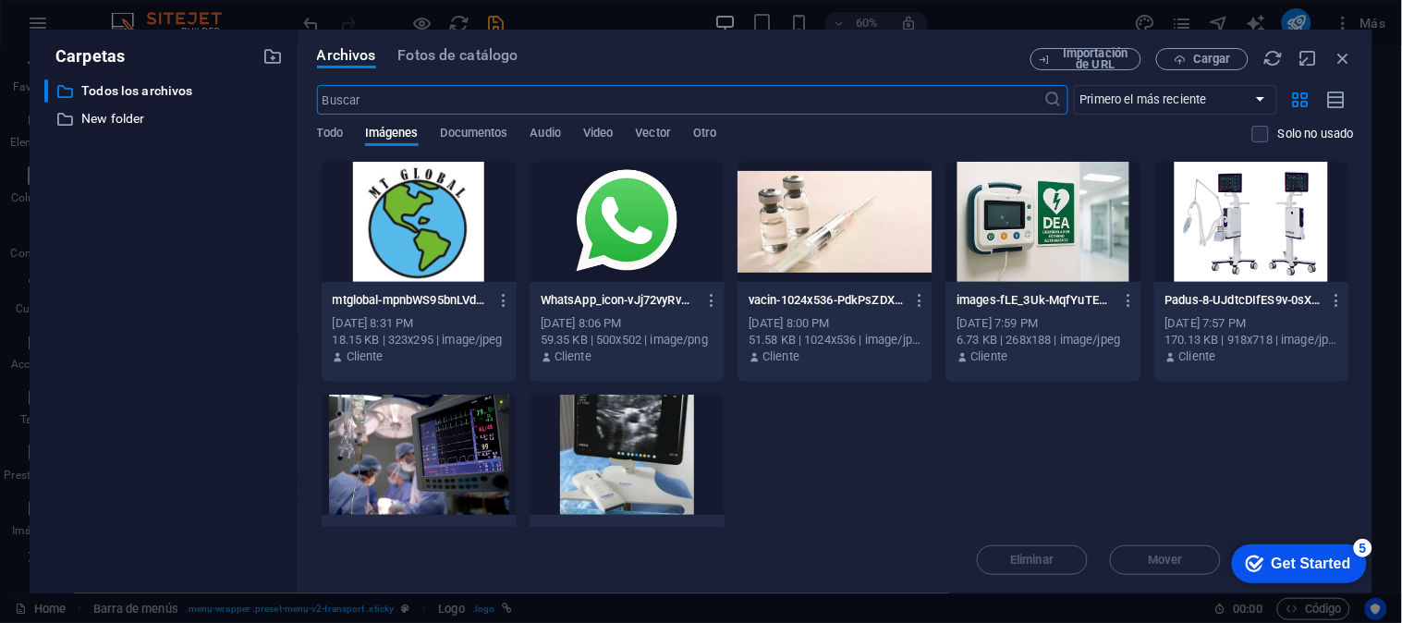
scroll to position [2841, 0]
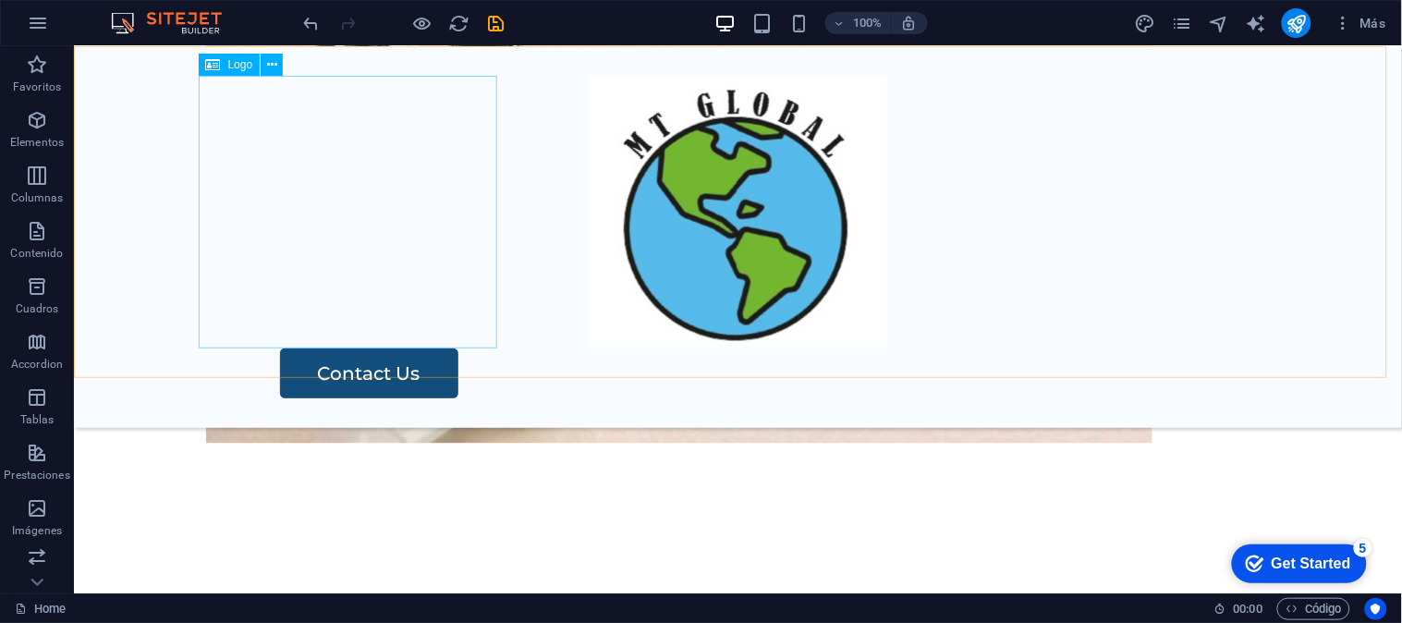
click at [370, 265] on div at bounding box center [737, 211] width 1064 height 273
click at [317, 290] on div at bounding box center [737, 211] width 1064 height 273
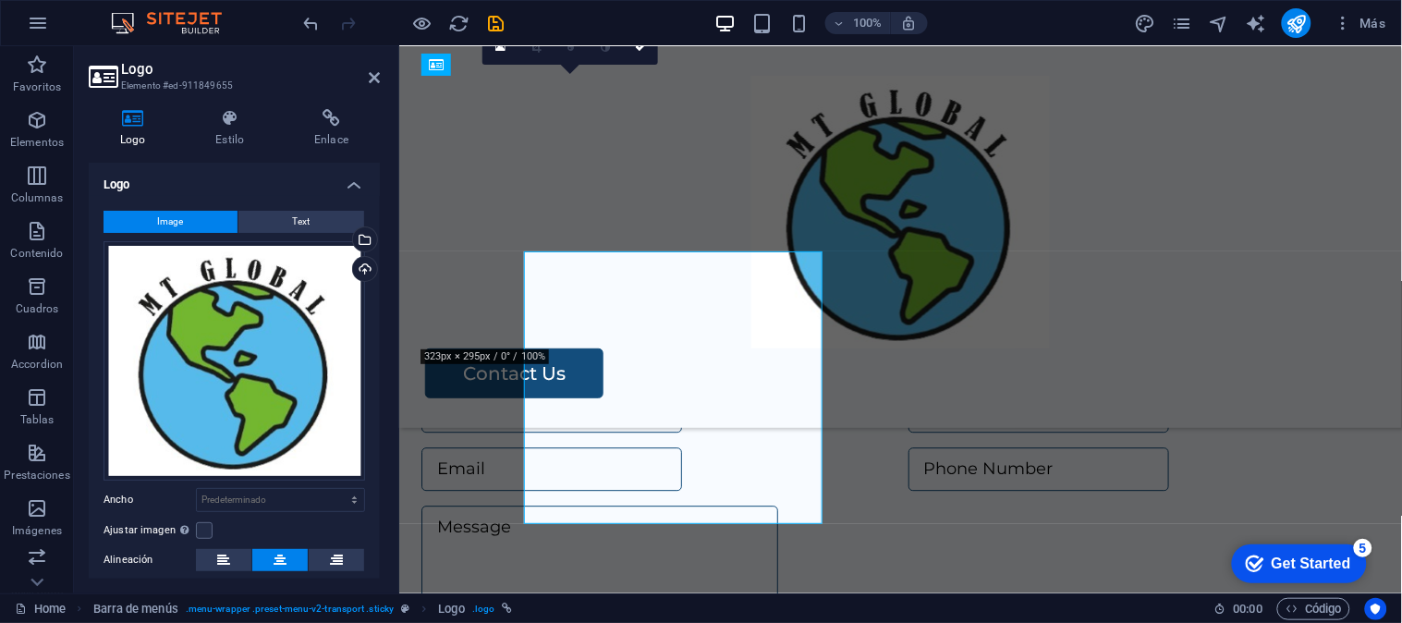
scroll to position [2665, 0]
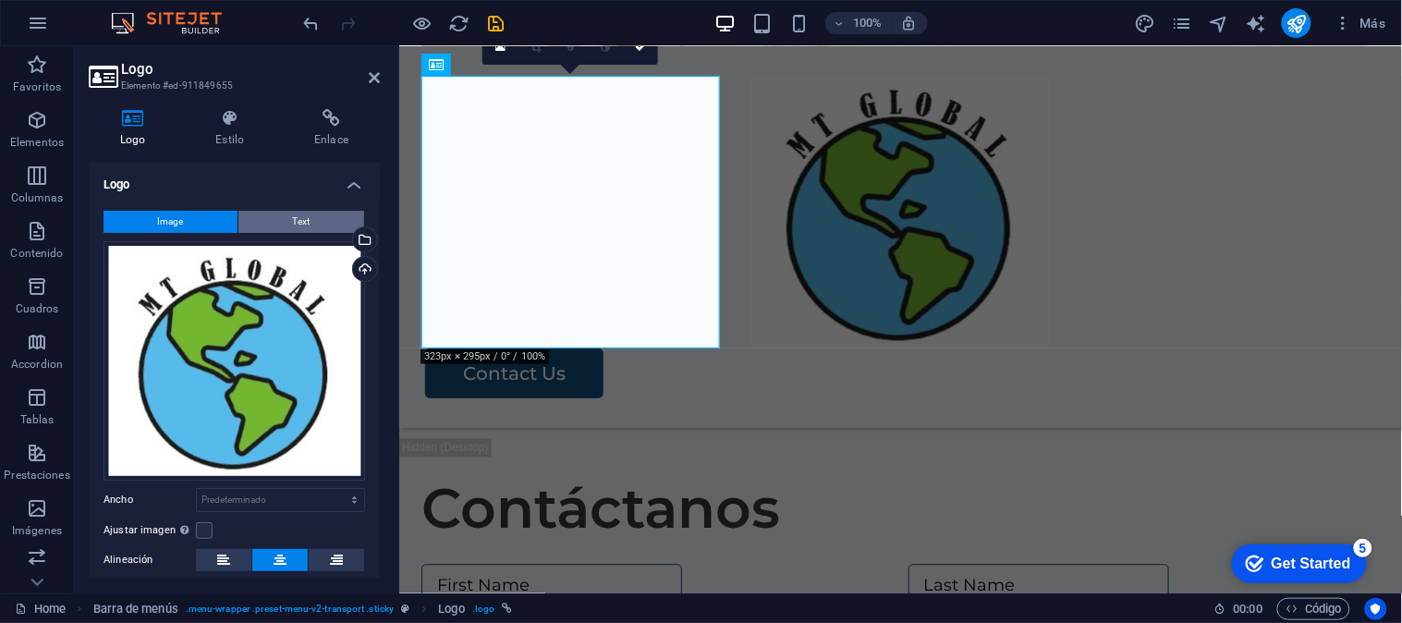
click at [320, 213] on button "Text" at bounding box center [301, 222] width 126 height 22
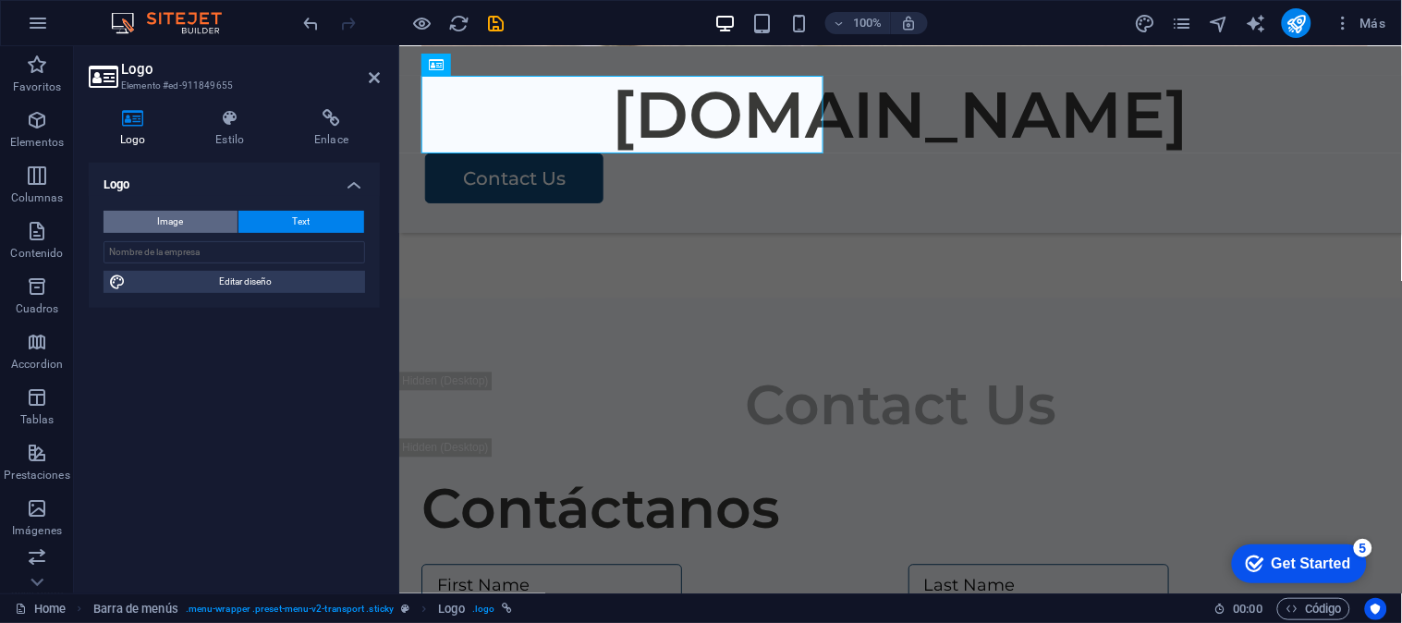
click at [190, 213] on button "Image" at bounding box center [170, 222] width 134 height 22
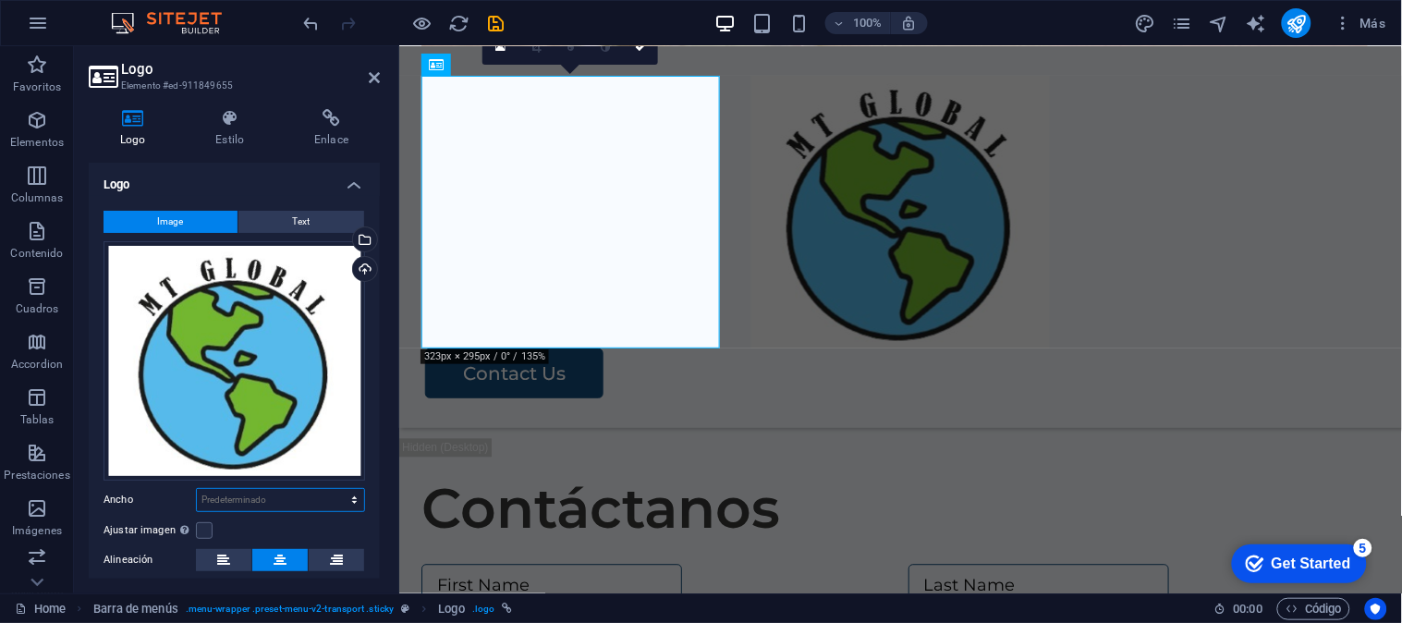
click at [272, 496] on select "Predeterminado automático px rem % em vh vw" at bounding box center [280, 500] width 167 height 22
select select "%"
click at [334, 489] on select "Predeterminado automático px rem % em vh vw" at bounding box center [280, 500] width 167 height 22
type input "31.6"
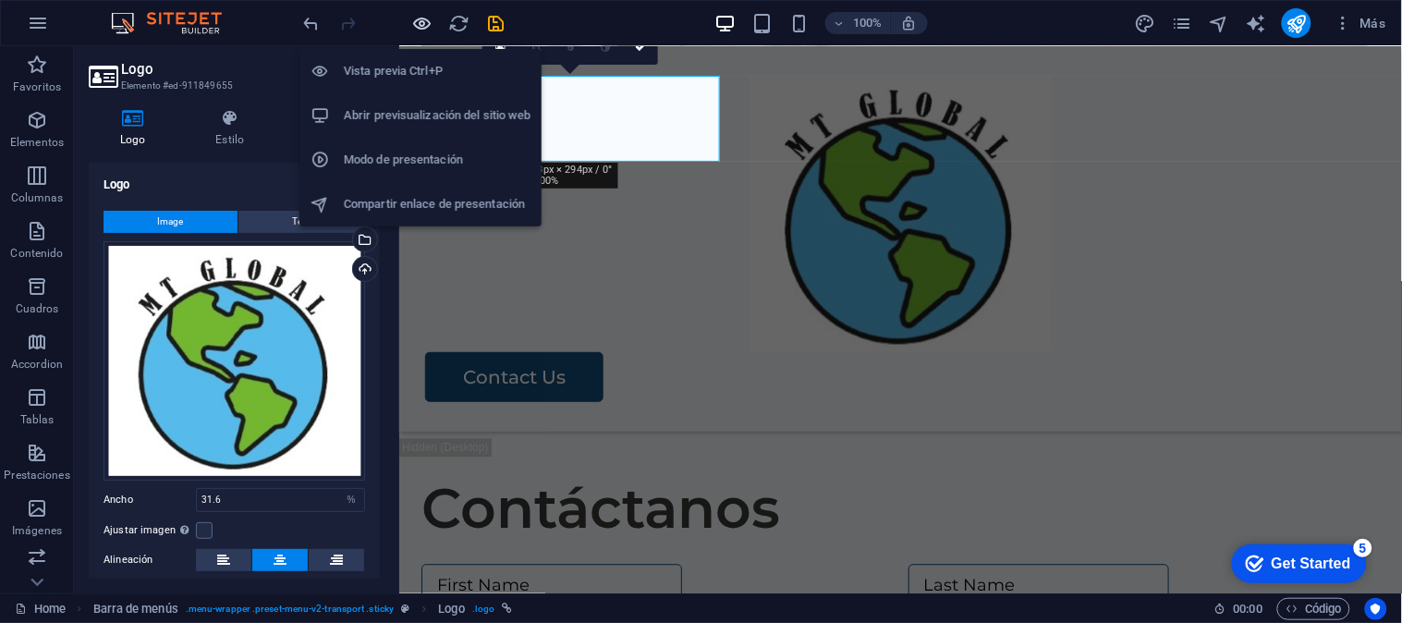
click at [426, 20] on icon "button" at bounding box center [422, 23] width 21 height 21
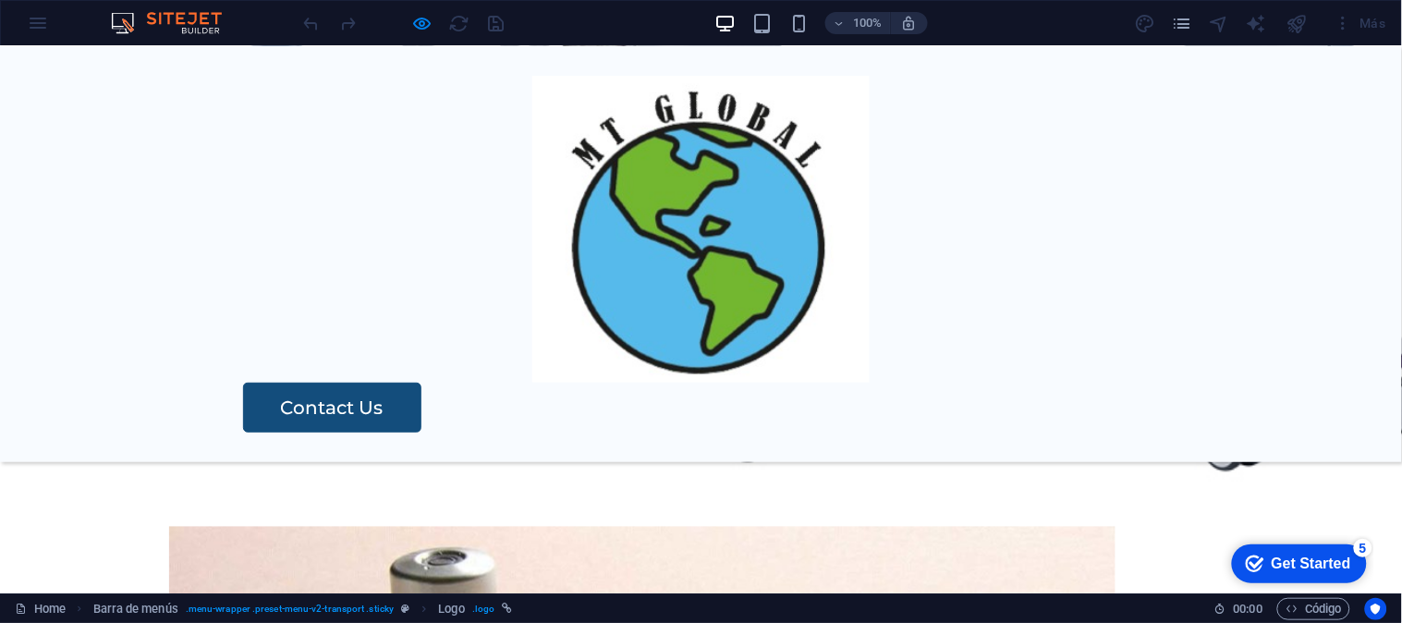
scroll to position [2324, 0]
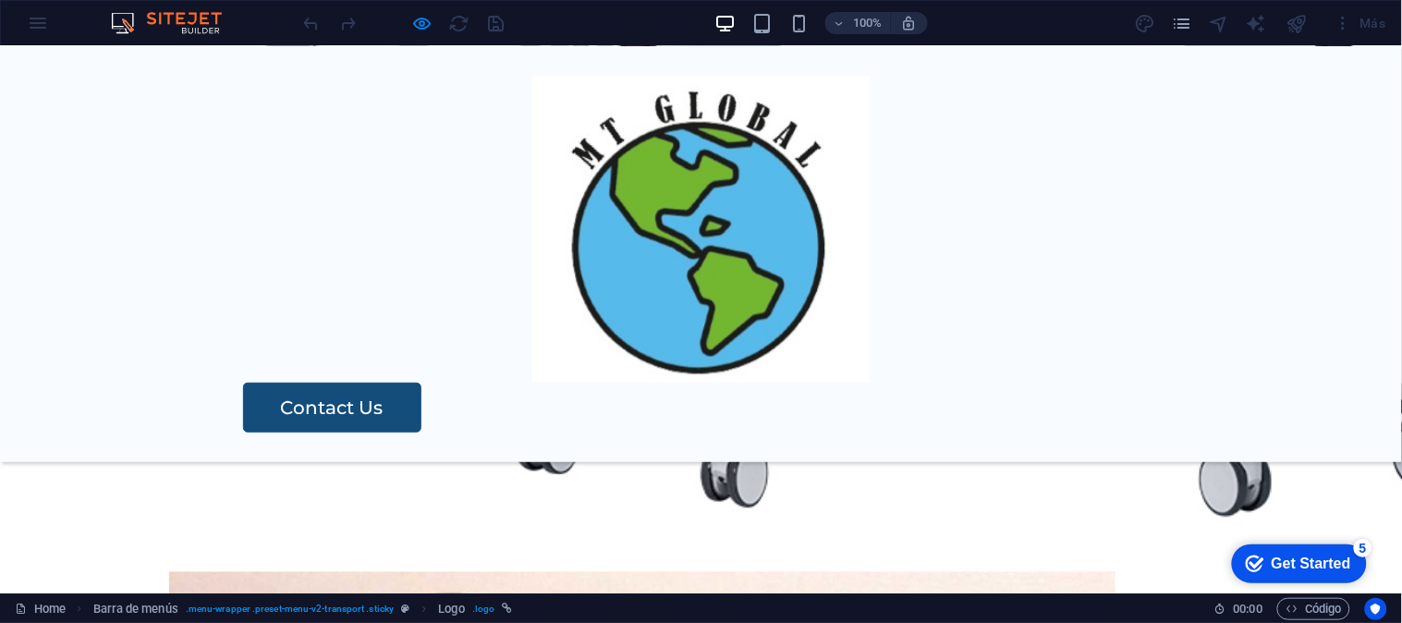
select select "%"
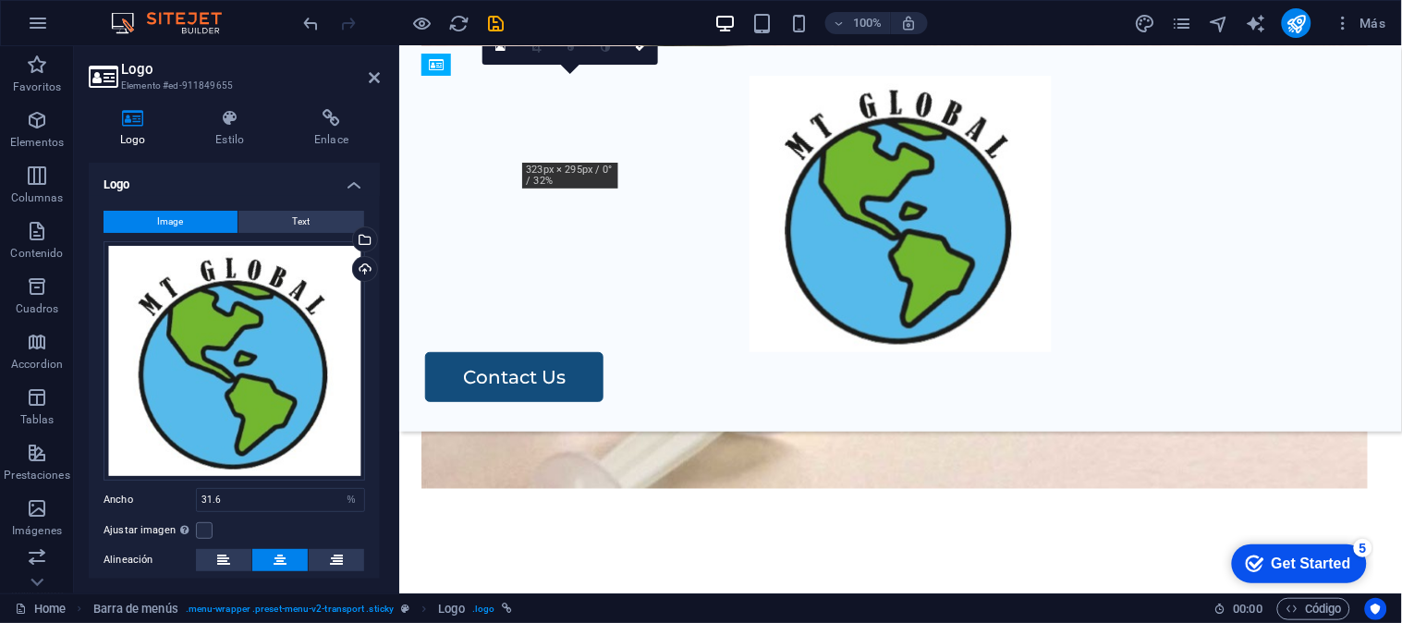
scroll to position [2242, 0]
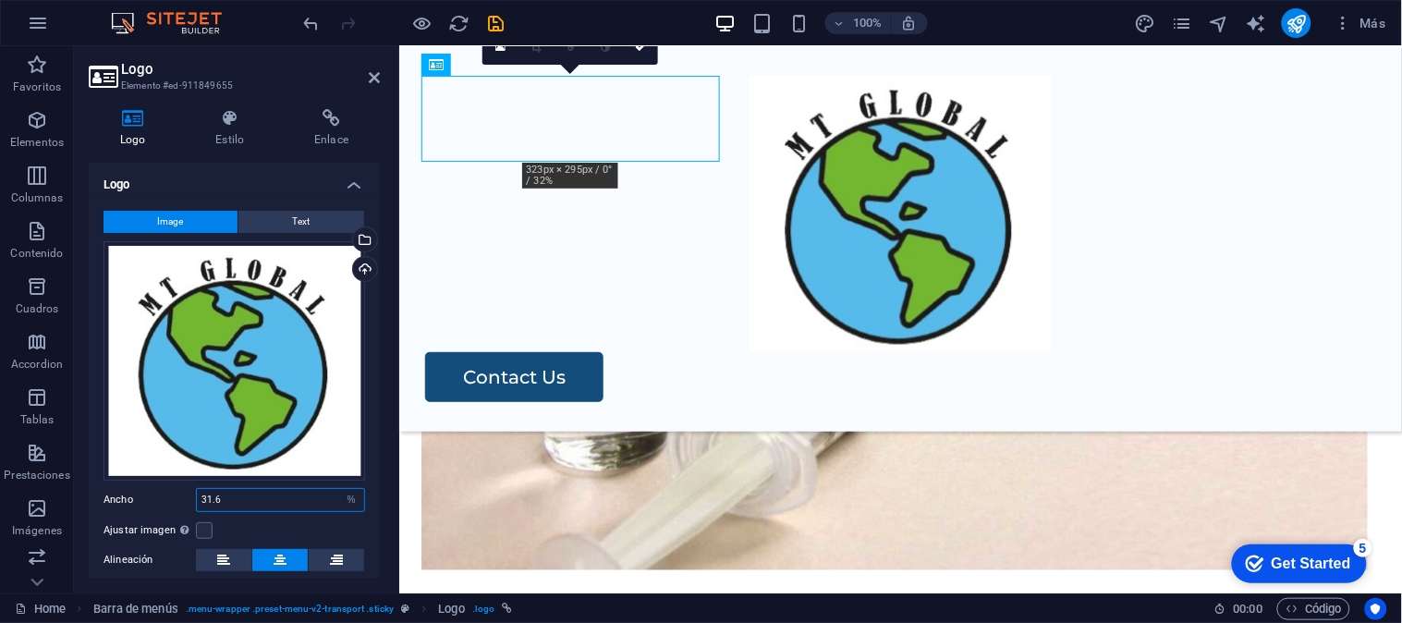
drag, startPoint x: 227, startPoint y: 497, endPoint x: 181, endPoint y: 491, distance: 46.6
click at [181, 491] on div "Ancho 31.6 Predeterminado automático px rem % em vh vw" at bounding box center [233, 500] width 261 height 24
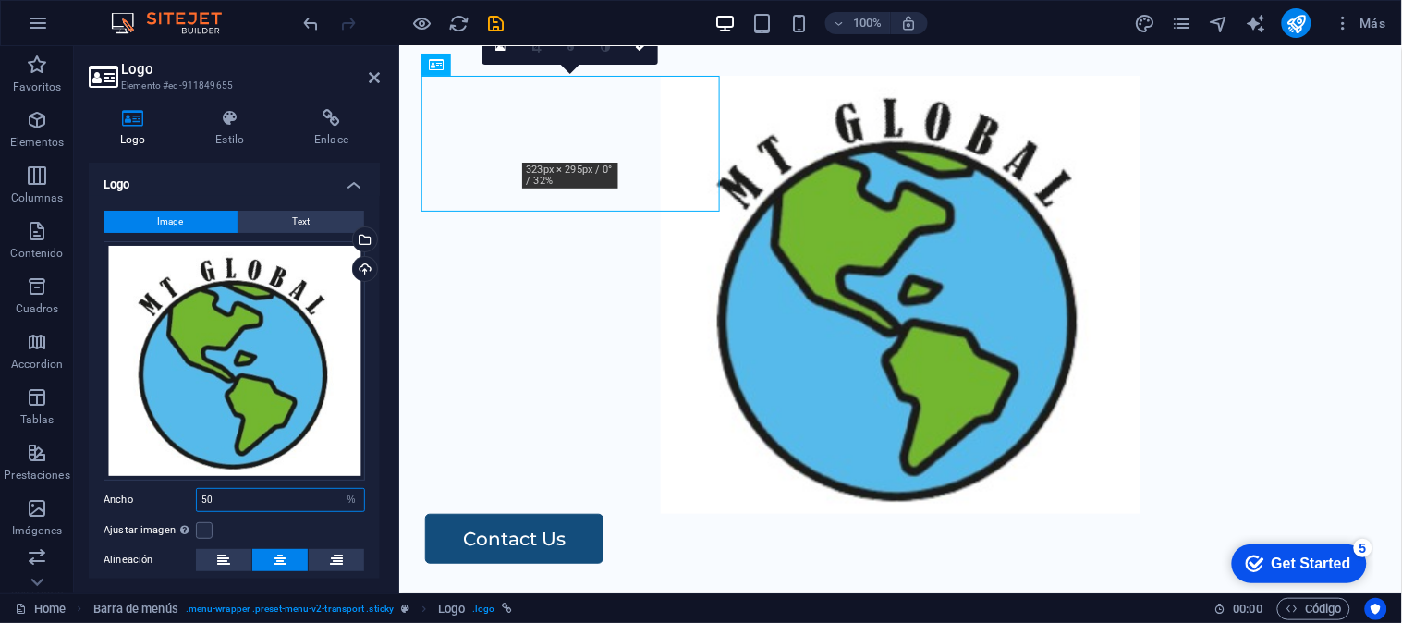
drag, startPoint x: 318, startPoint y: 497, endPoint x: 140, endPoint y: 493, distance: 177.4
click at [140, 493] on div "Ancho 50 Predeterminado automático px rem % em vh vw" at bounding box center [233, 500] width 261 height 24
type input "35"
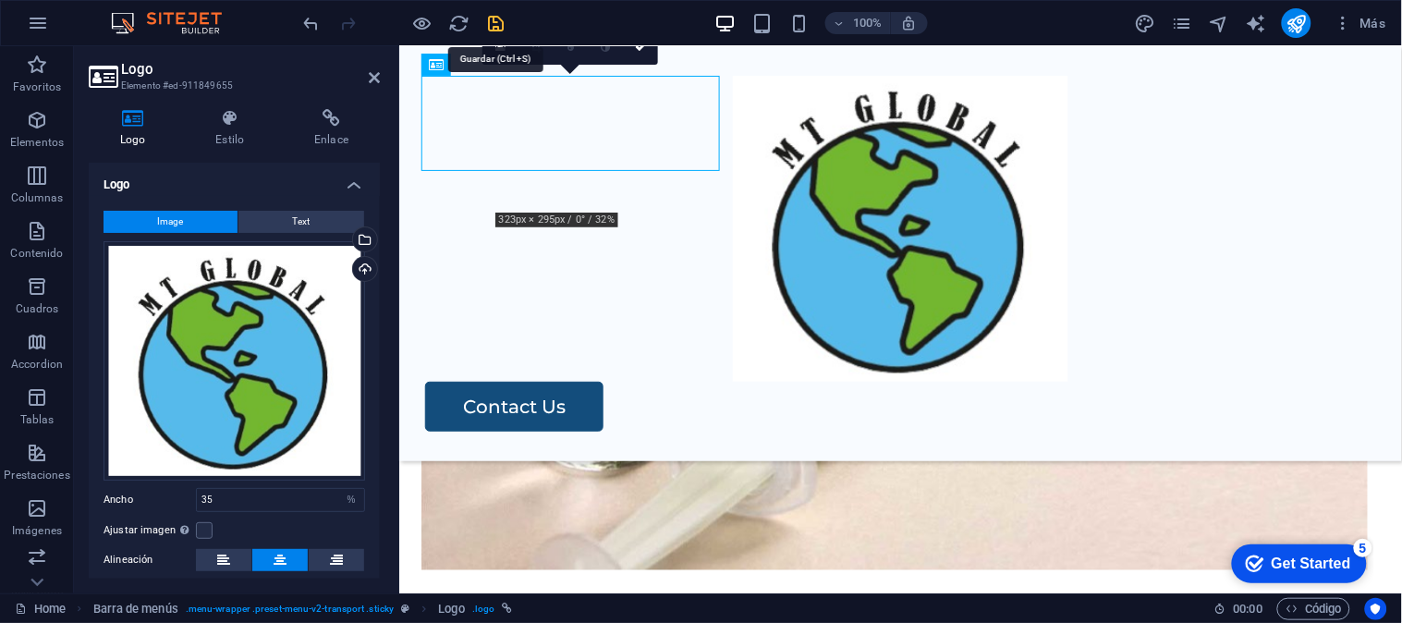
click at [493, 20] on icon "save" at bounding box center [496, 23] width 21 height 21
select select "%"
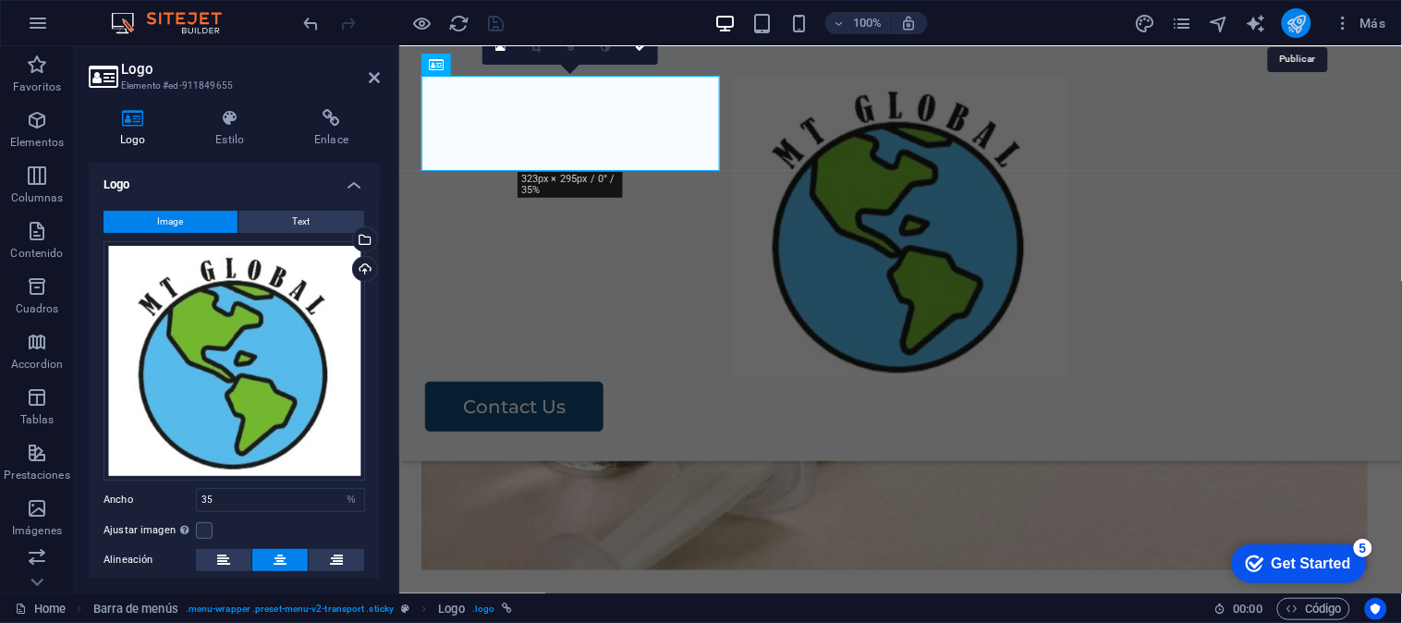
click at [1300, 28] on icon "publish" at bounding box center [1296, 23] width 21 height 21
select select "%"
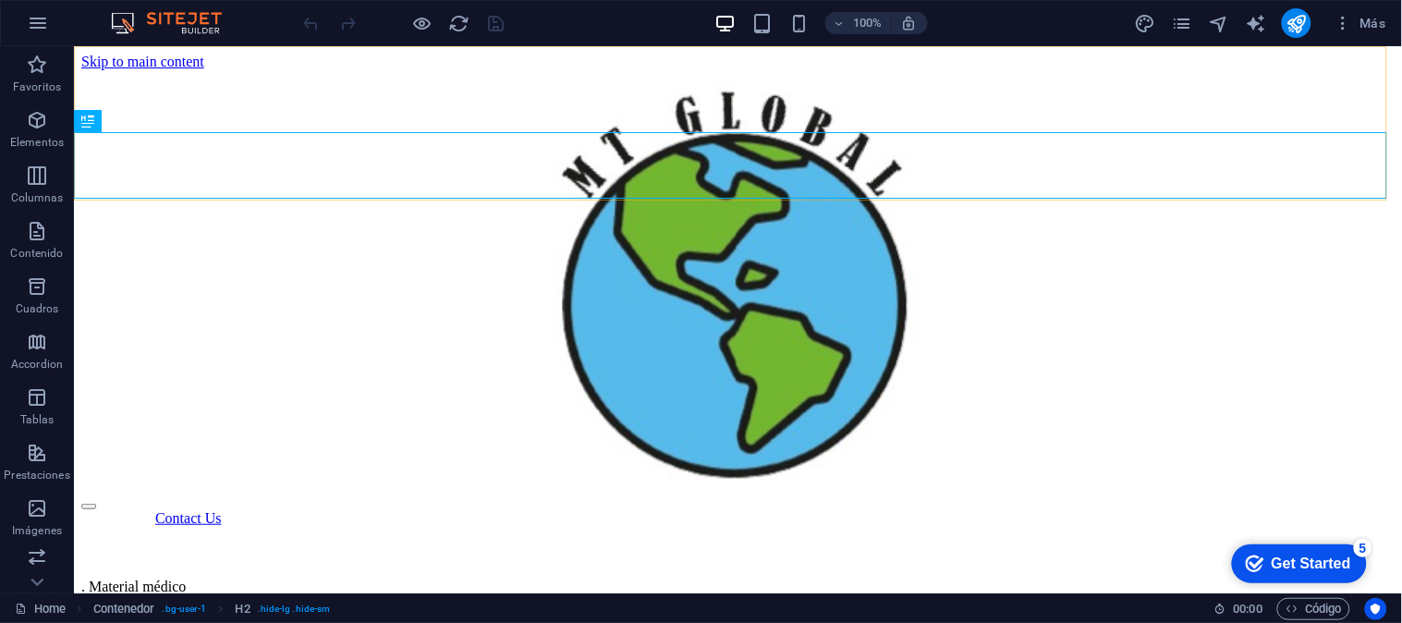
scroll to position [2995, 0]
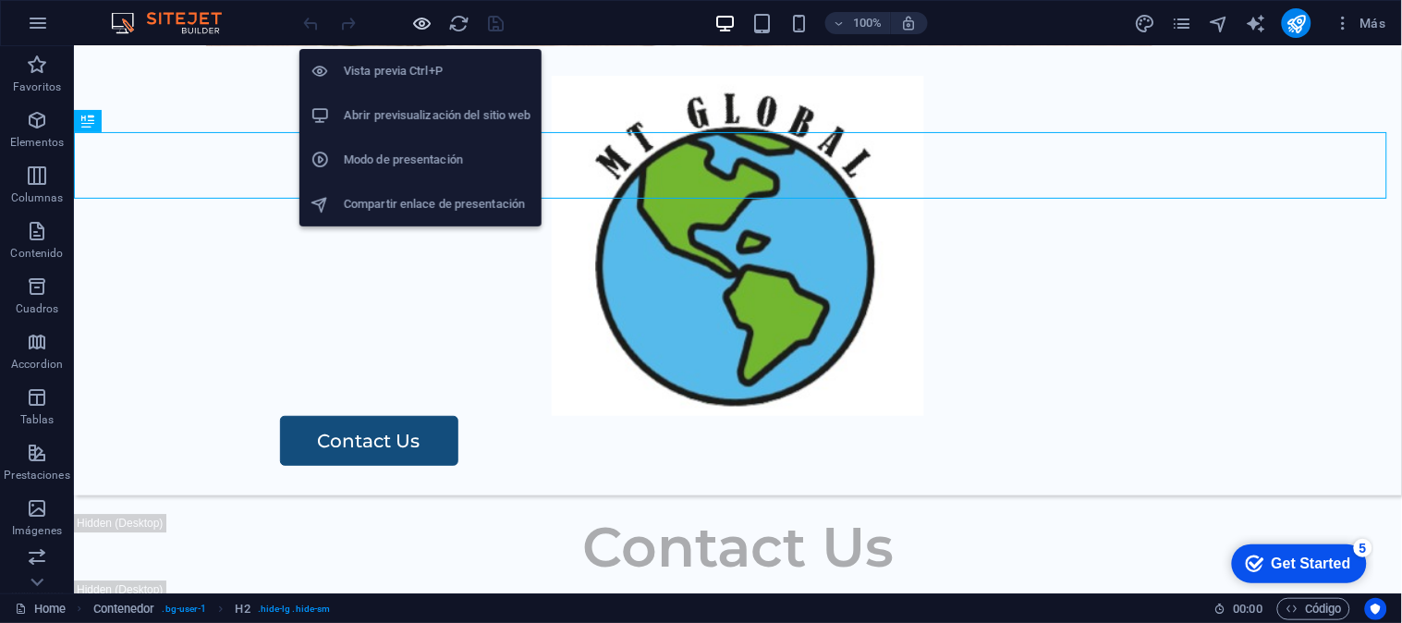
click at [428, 23] on icon "button" at bounding box center [422, 23] width 21 height 21
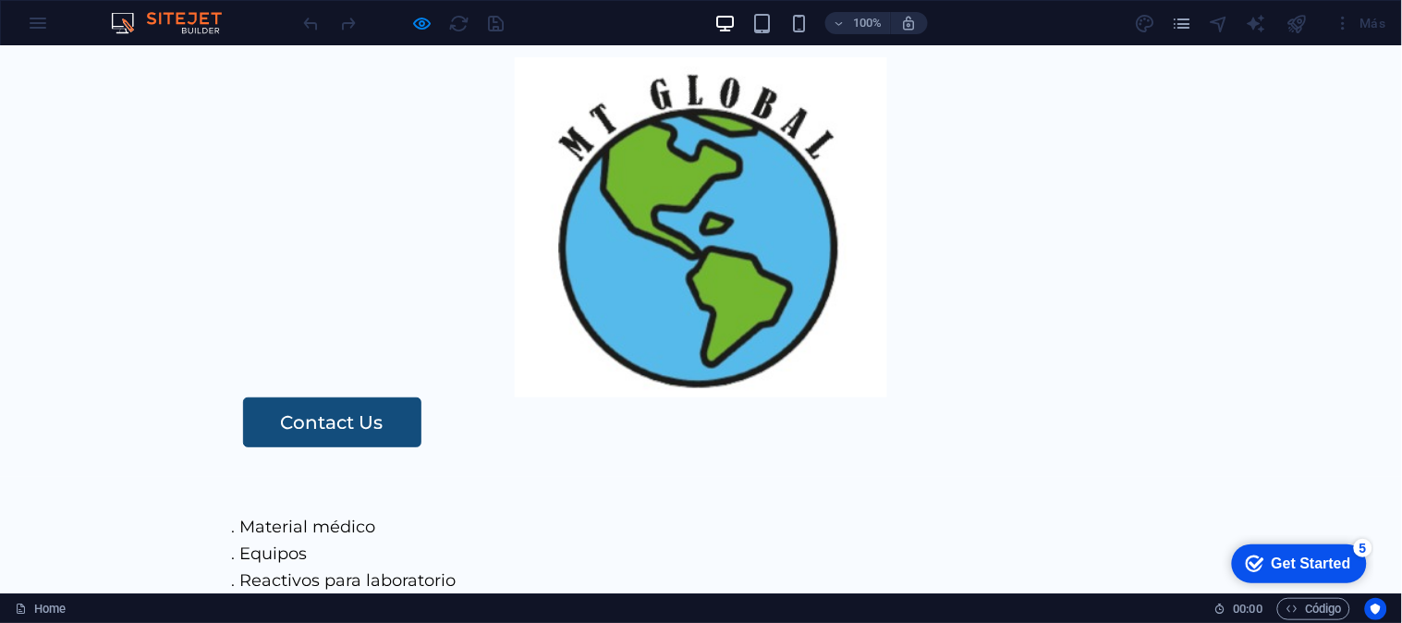
scroll to position [0, 0]
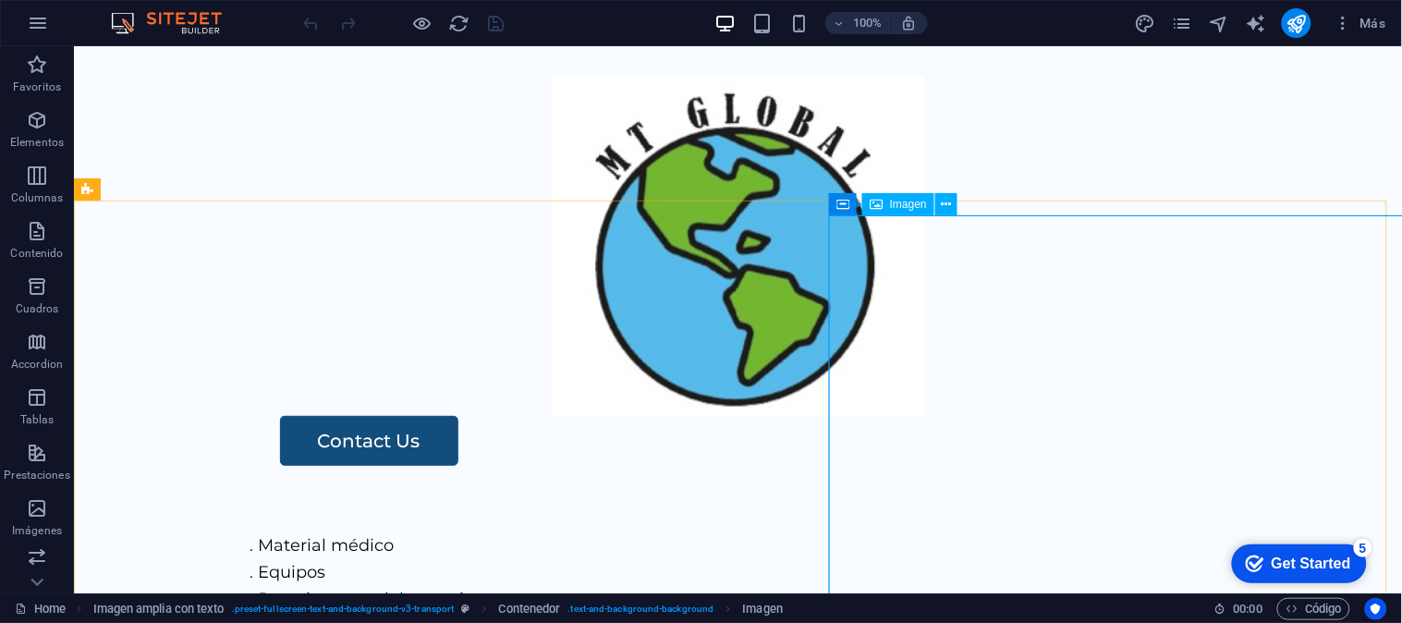
click at [906, 206] on span "Imagen" at bounding box center [908, 204] width 37 height 11
drag, startPoint x: 905, startPoint y: 206, endPoint x: 845, endPoint y: 199, distance: 60.5
click at [905, 206] on span "Imagen" at bounding box center [908, 204] width 37 height 11
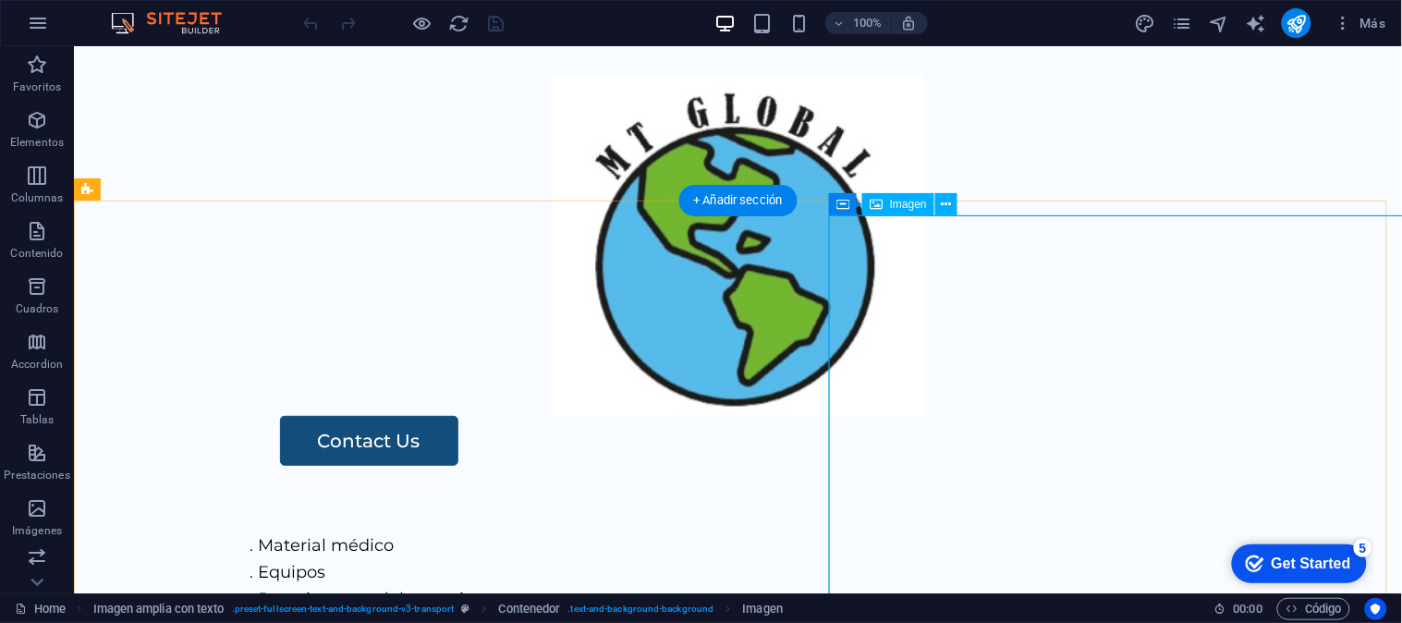
select select "px"
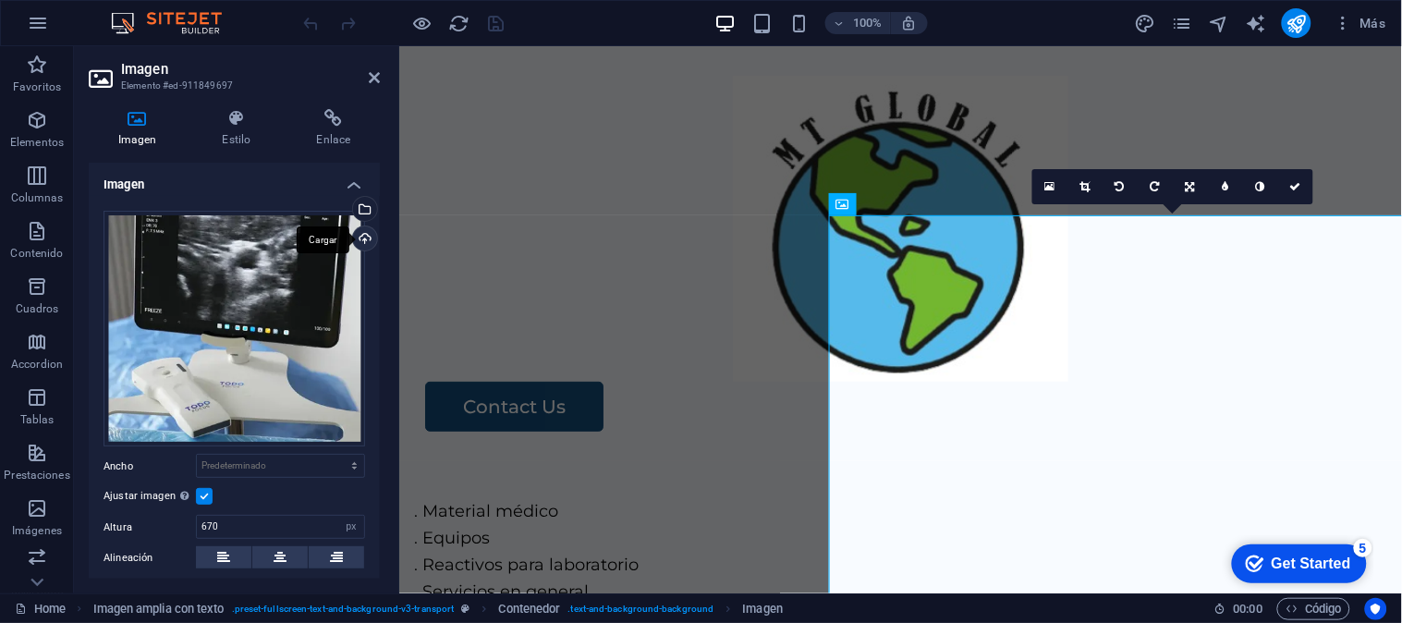
click at [360, 229] on div "Cargar" at bounding box center [363, 240] width 28 height 28
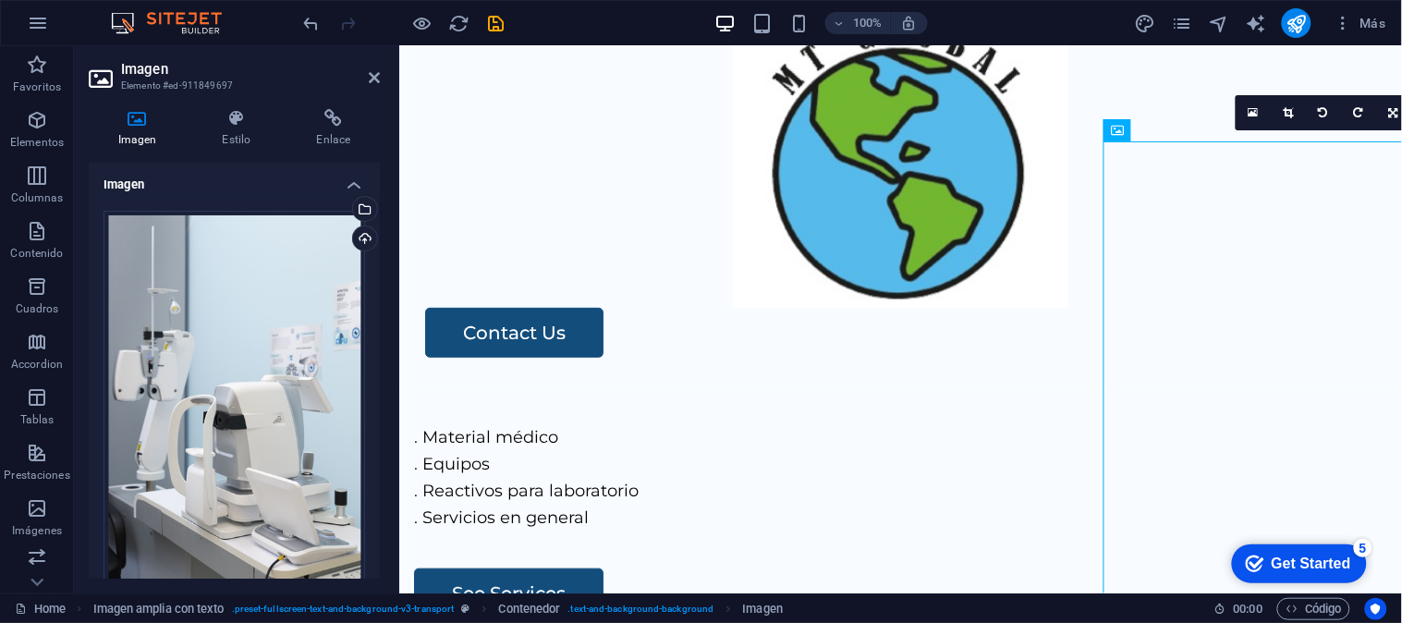
drag, startPoint x: 1230, startPoint y: 505, endPoint x: 979, endPoint y: 512, distance: 250.5
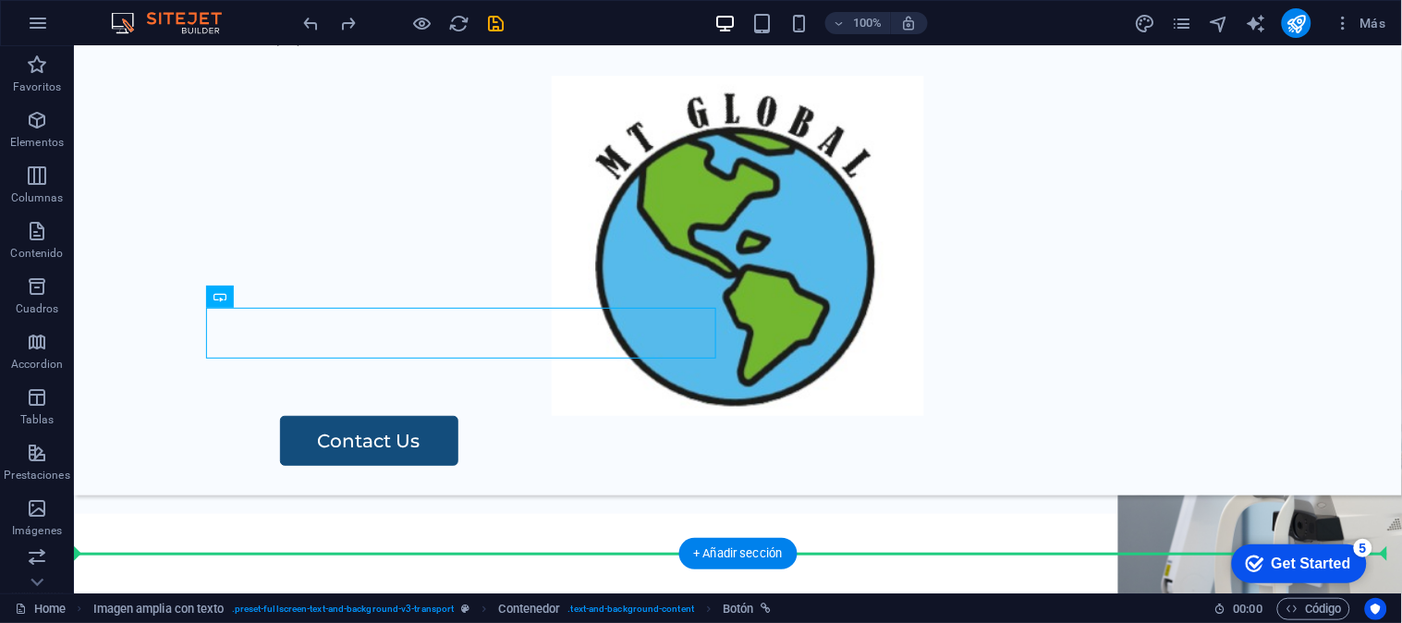
drag, startPoint x: 259, startPoint y: 589, endPoint x: 688, endPoint y: 588, distance: 429.6
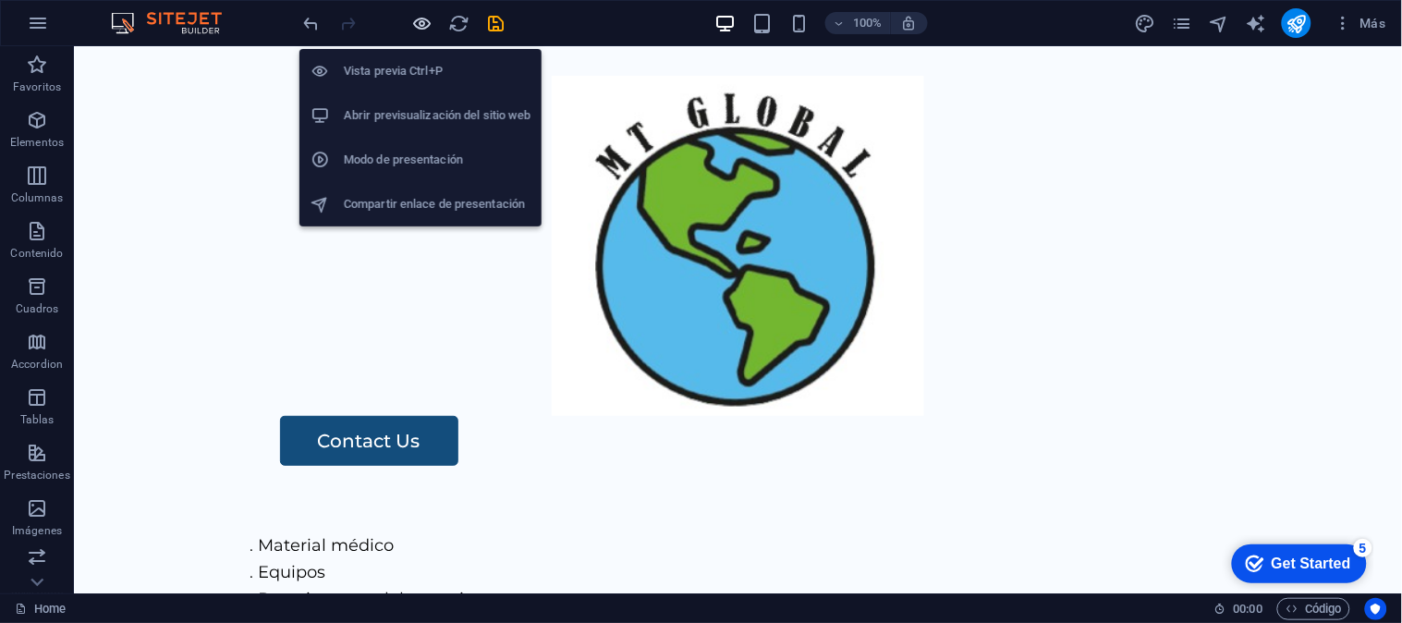
click at [418, 14] on icon "button" at bounding box center [422, 23] width 21 height 21
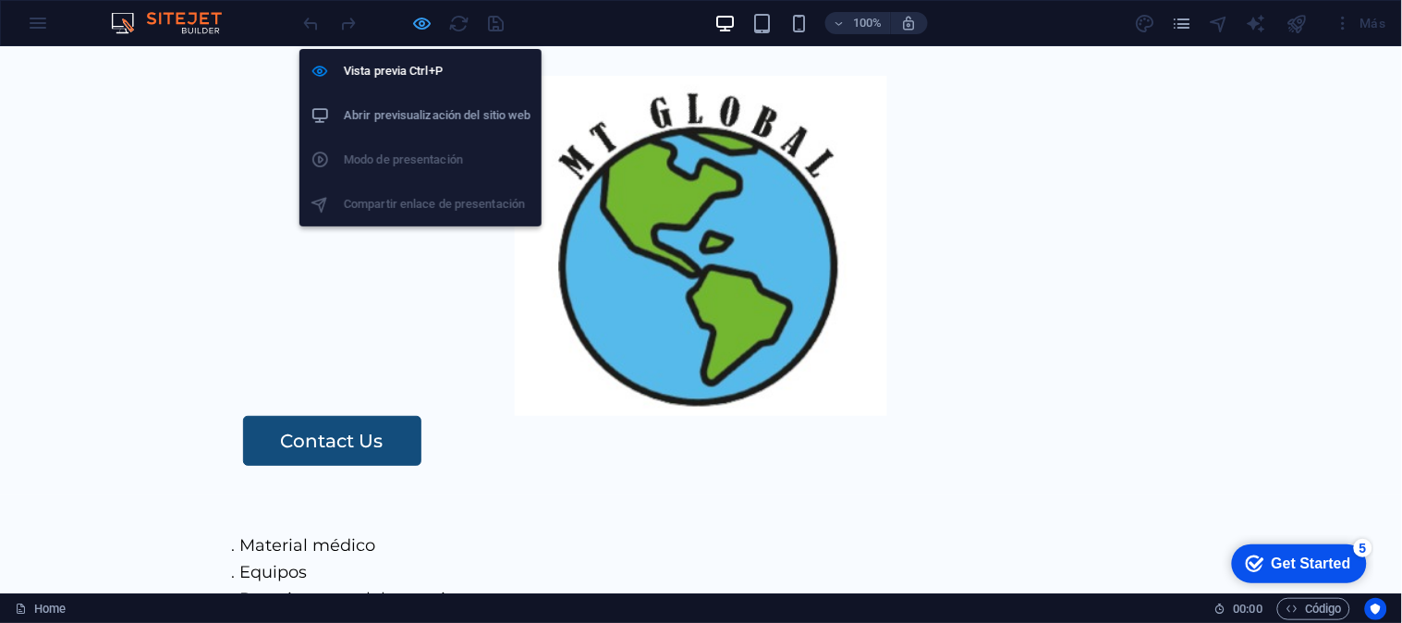
click at [422, 28] on icon "button" at bounding box center [422, 23] width 21 height 21
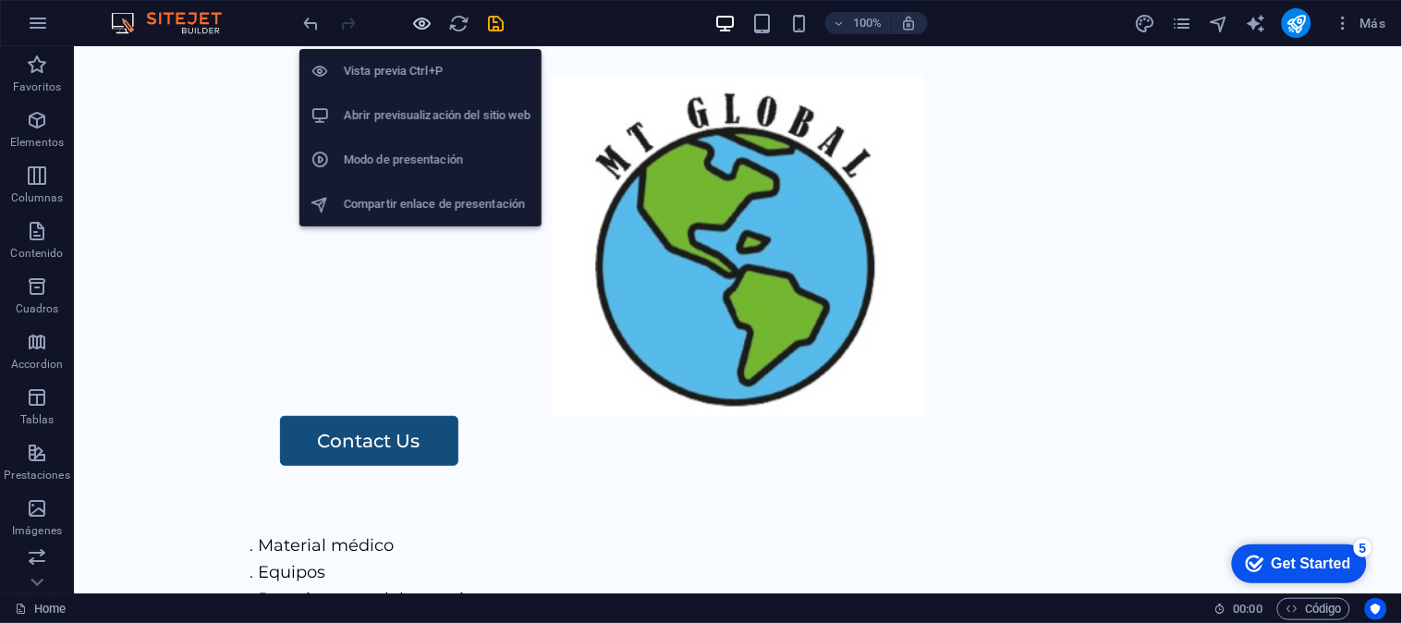
click at [422, 29] on icon "button" at bounding box center [422, 23] width 21 height 21
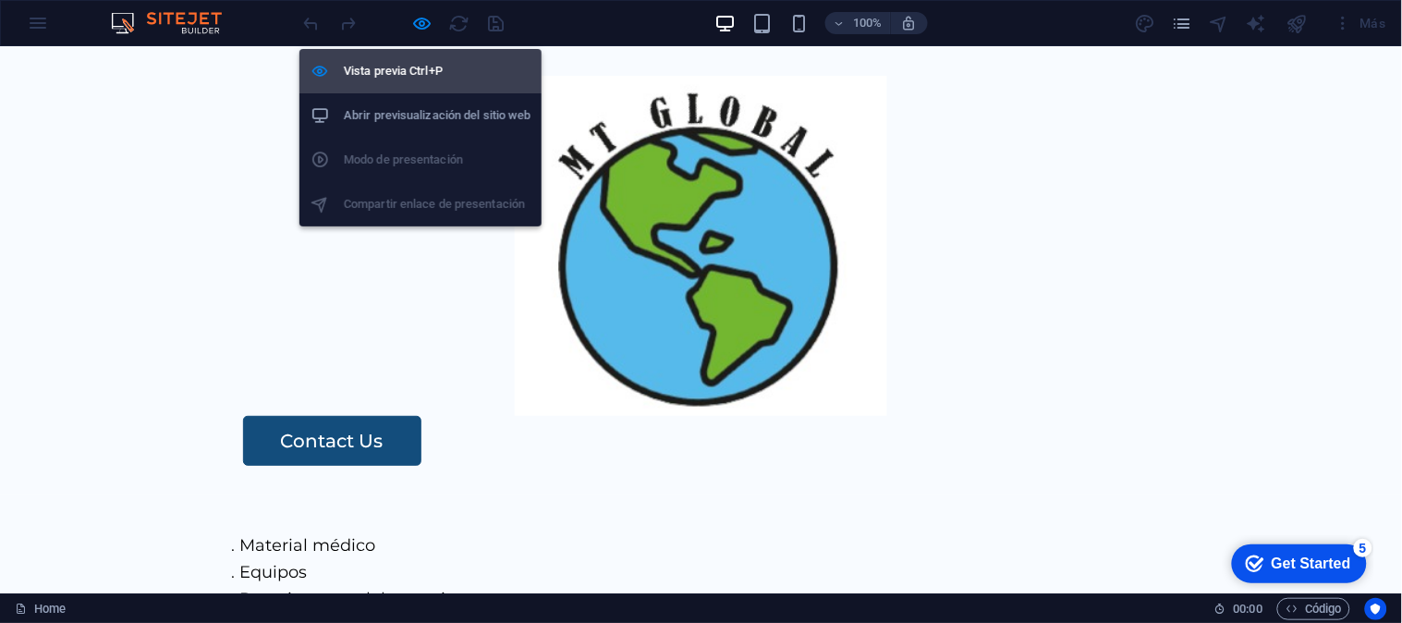
click at [416, 66] on h6 "Vista previa Ctrl+P" at bounding box center [437, 71] width 187 height 22
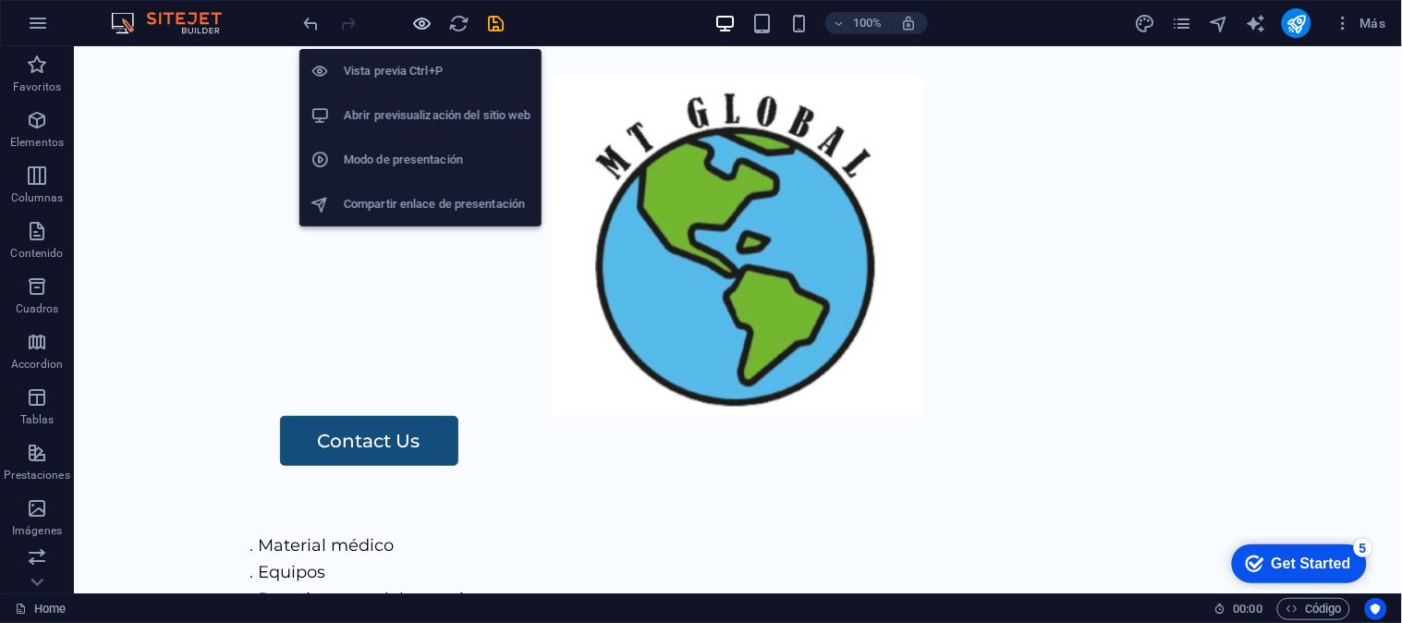
click at [430, 23] on icon "button" at bounding box center [422, 23] width 21 height 21
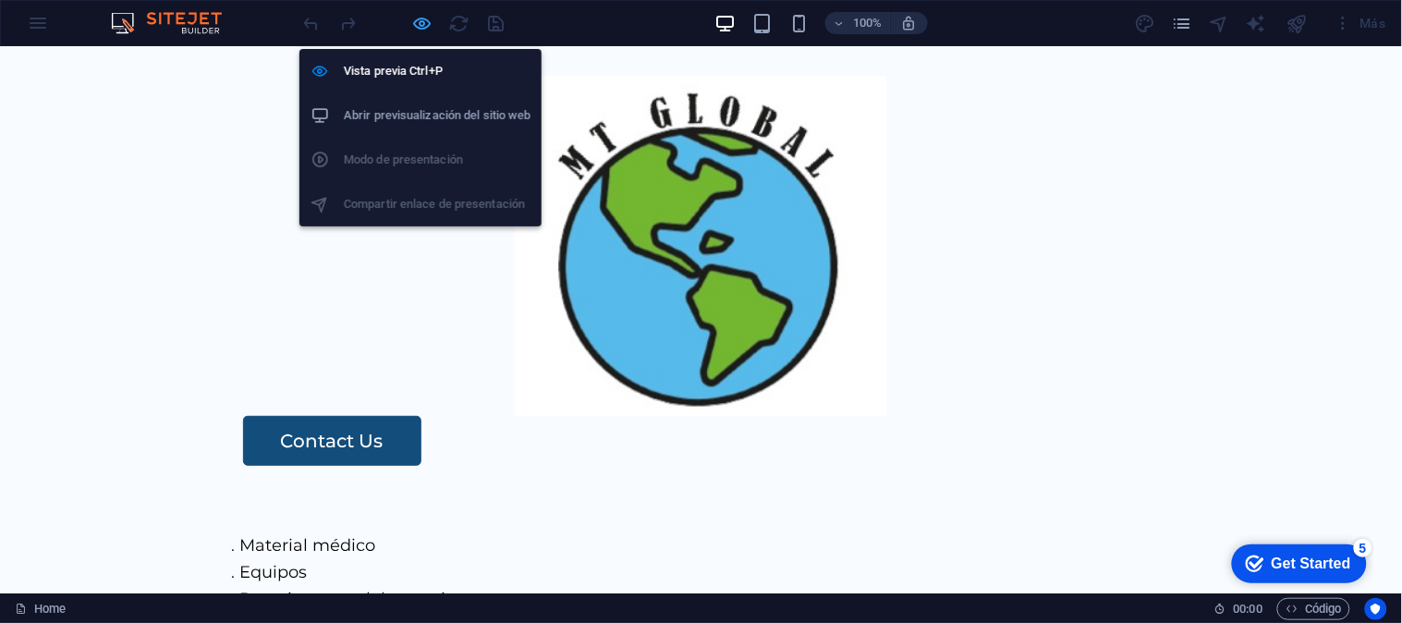
click at [431, 28] on icon "button" at bounding box center [422, 23] width 21 height 21
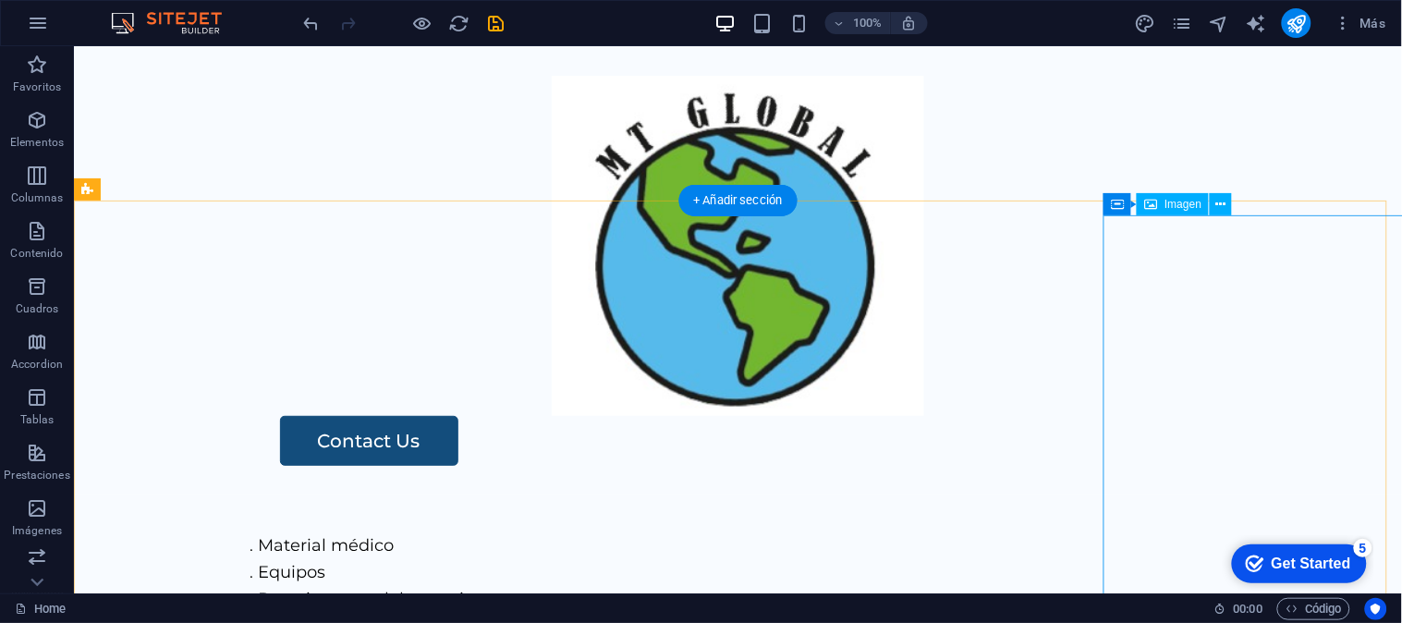
select select "px"
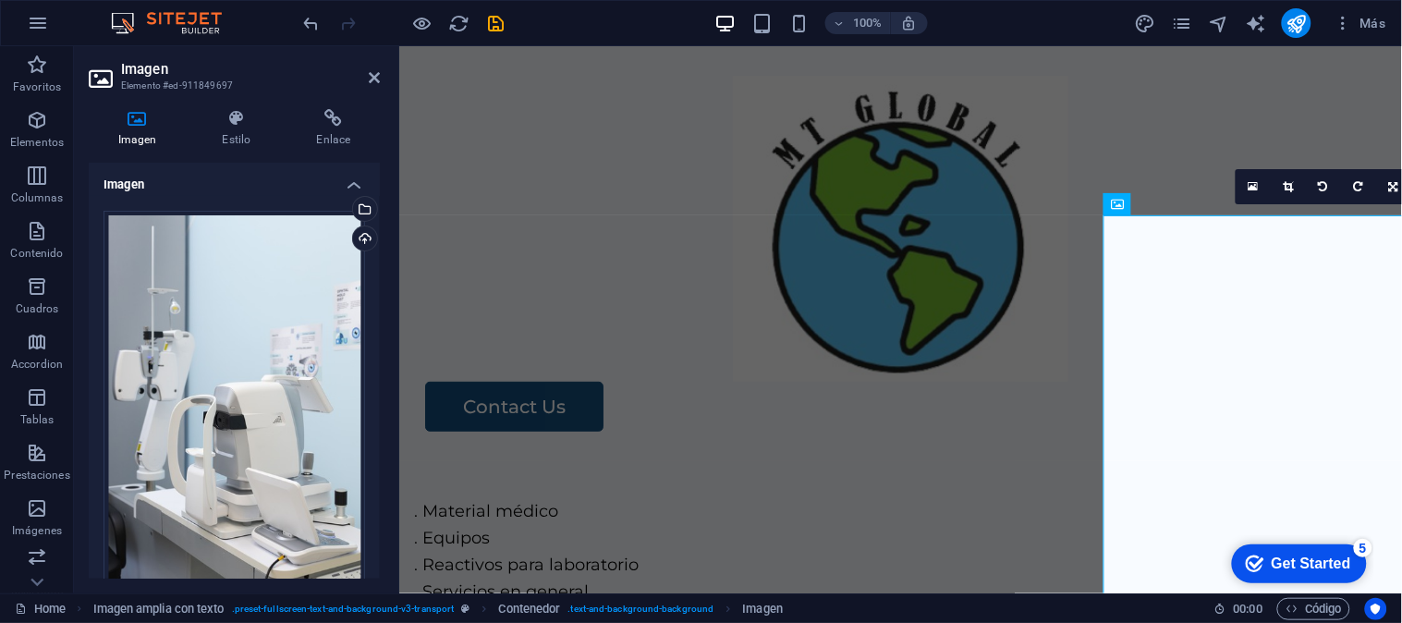
drag, startPoint x: 374, startPoint y: 345, endPoint x: 392, endPoint y: 408, distance: 66.1
click at [392, 409] on div "Imagen Estilo Enlace Imagen Arrastra archivos aquí, haz clic para escoger archi…" at bounding box center [234, 343] width 321 height 499
drag, startPoint x: 375, startPoint y: 367, endPoint x: 377, endPoint y: 404, distance: 37.0
click at [377, 404] on div "Imagen Arrastra archivos aquí, haz clic para escoger archivos o selecciona arch…" at bounding box center [234, 371] width 291 height 416
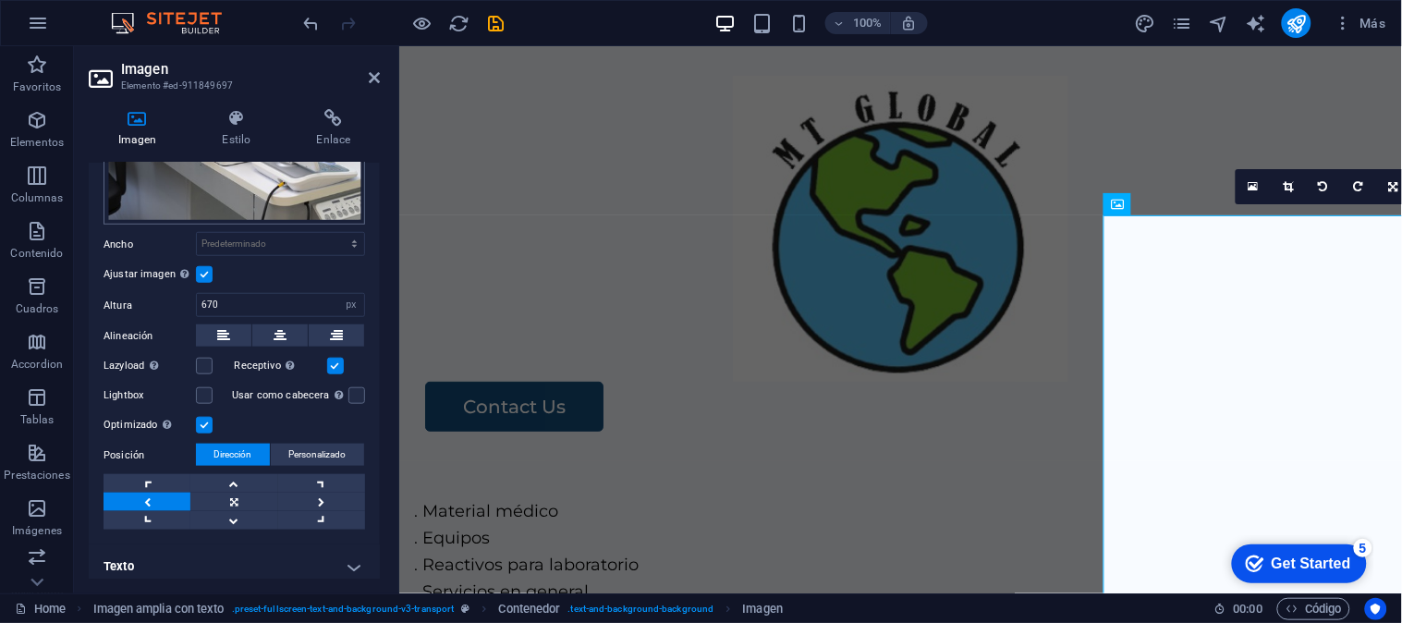
scroll to position [379, 0]
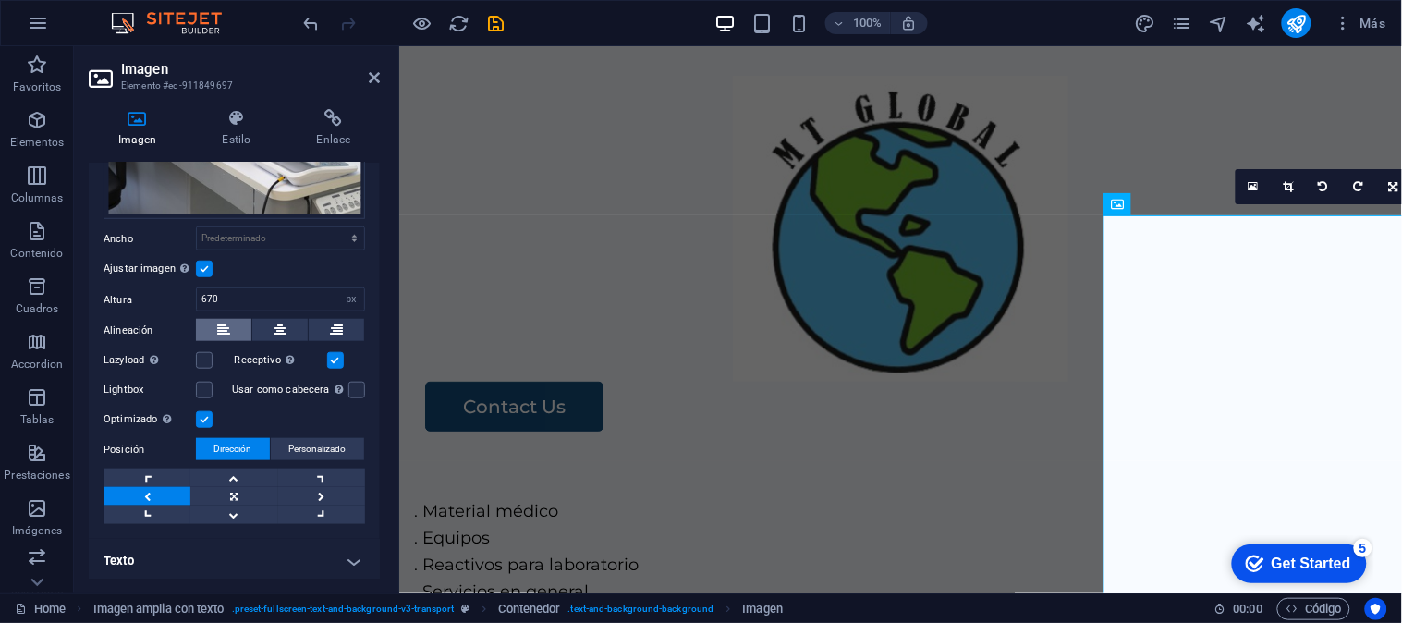
click at [211, 324] on button at bounding box center [223, 330] width 55 height 22
click at [206, 264] on label at bounding box center [204, 269] width 17 height 17
click at [0, 0] on input "Ajustar imagen Ajustar imagen automáticamente a un ancho y alto fijo" at bounding box center [0, 0] width 0 height 0
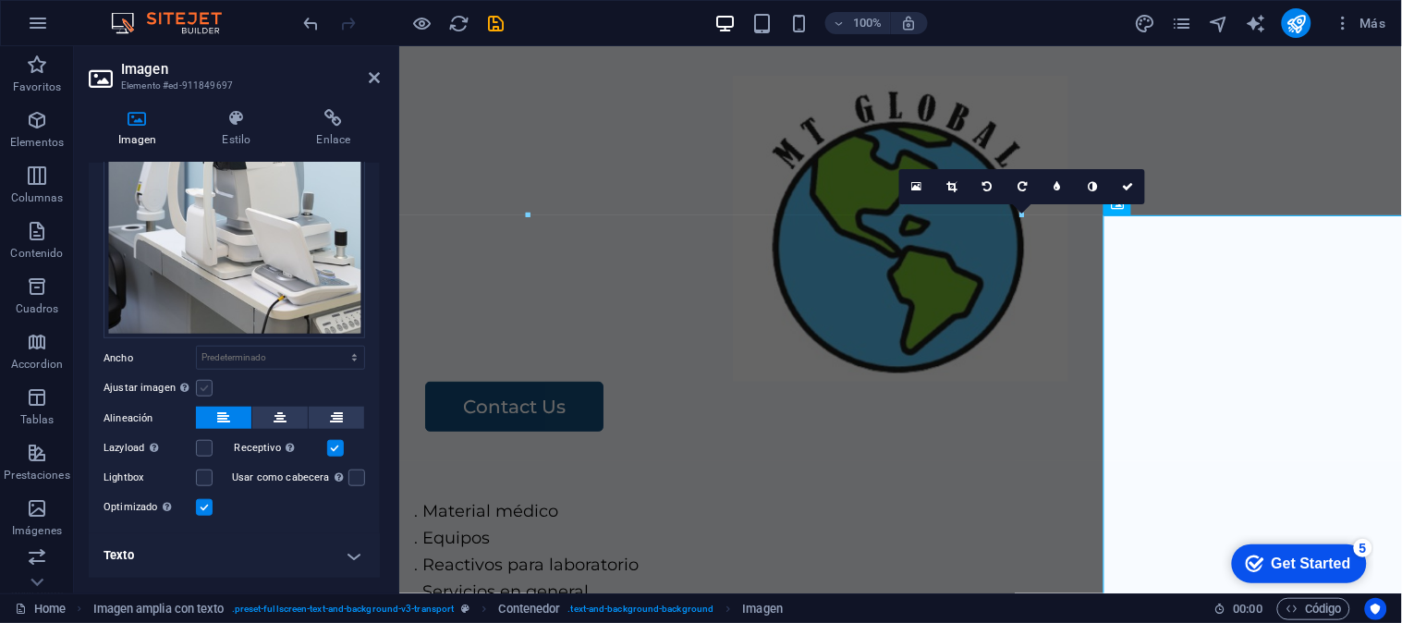
scroll to position [253, 0]
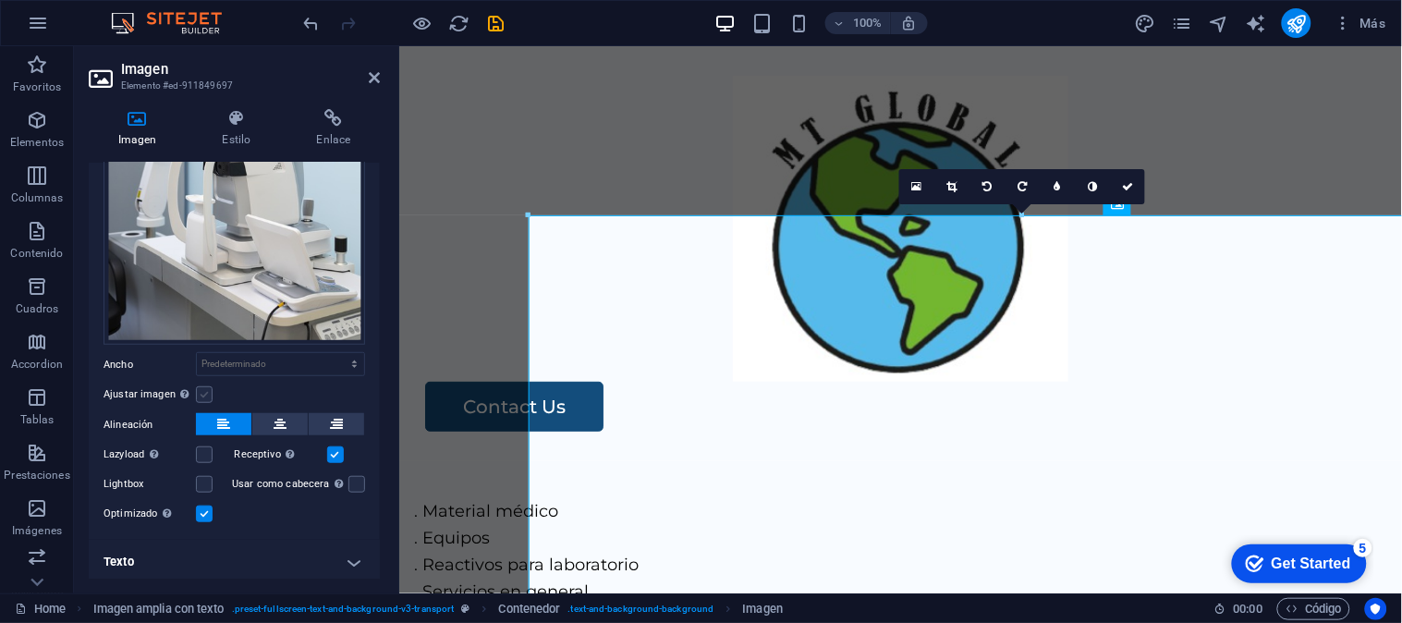
click at [205, 388] on label at bounding box center [204, 394] width 17 height 17
click at [0, 0] on input "Ajustar imagen Ajustar imagen automáticamente a un ancho y alto fijo" at bounding box center [0, 0] width 0 height 0
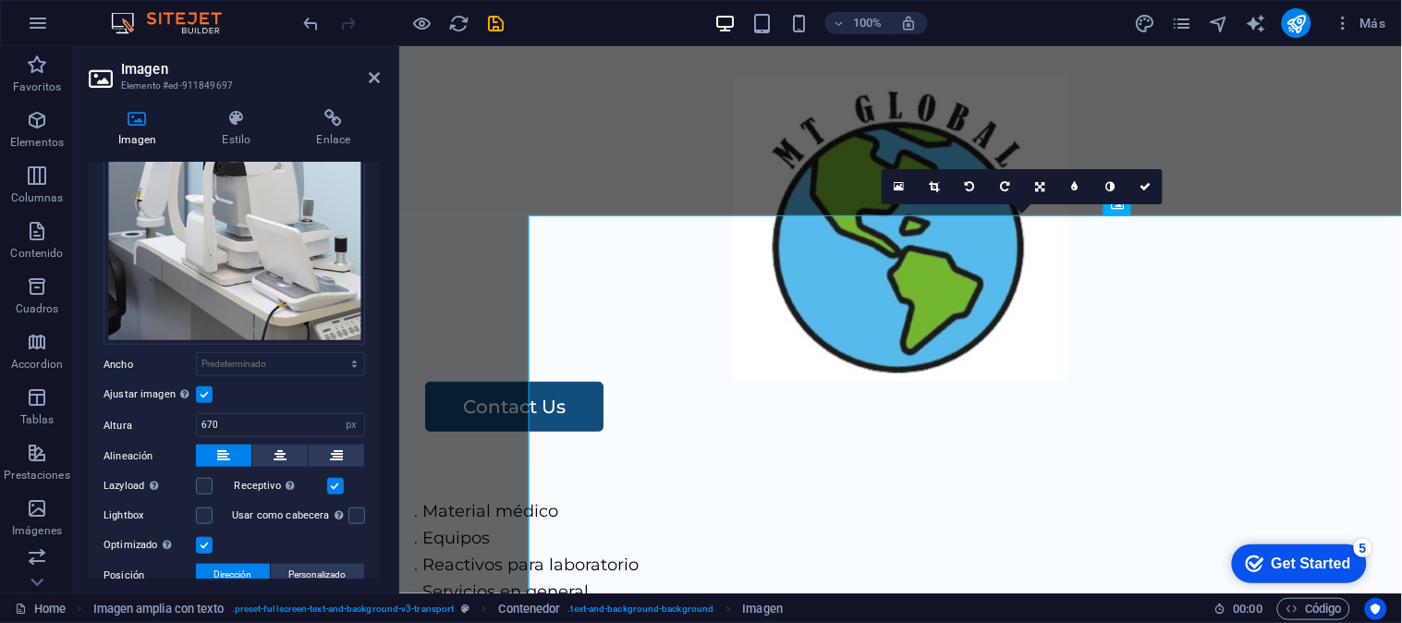
scroll to position [379, 0]
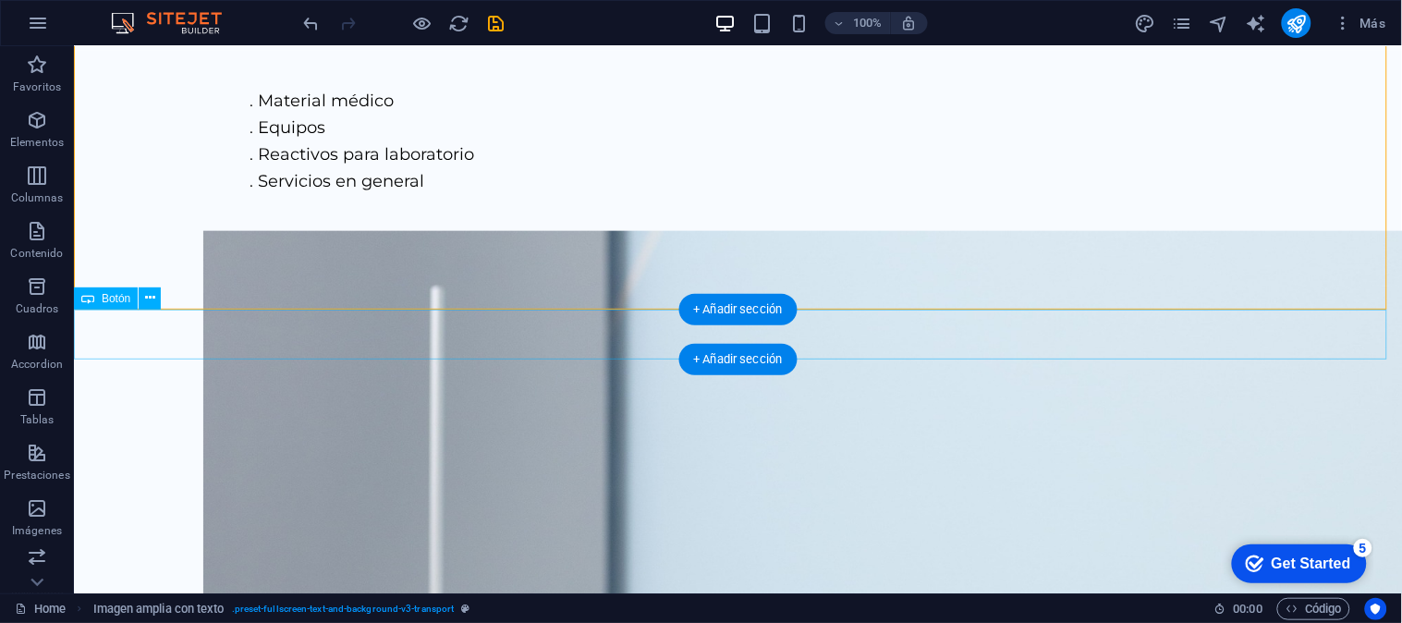
scroll to position [0, 0]
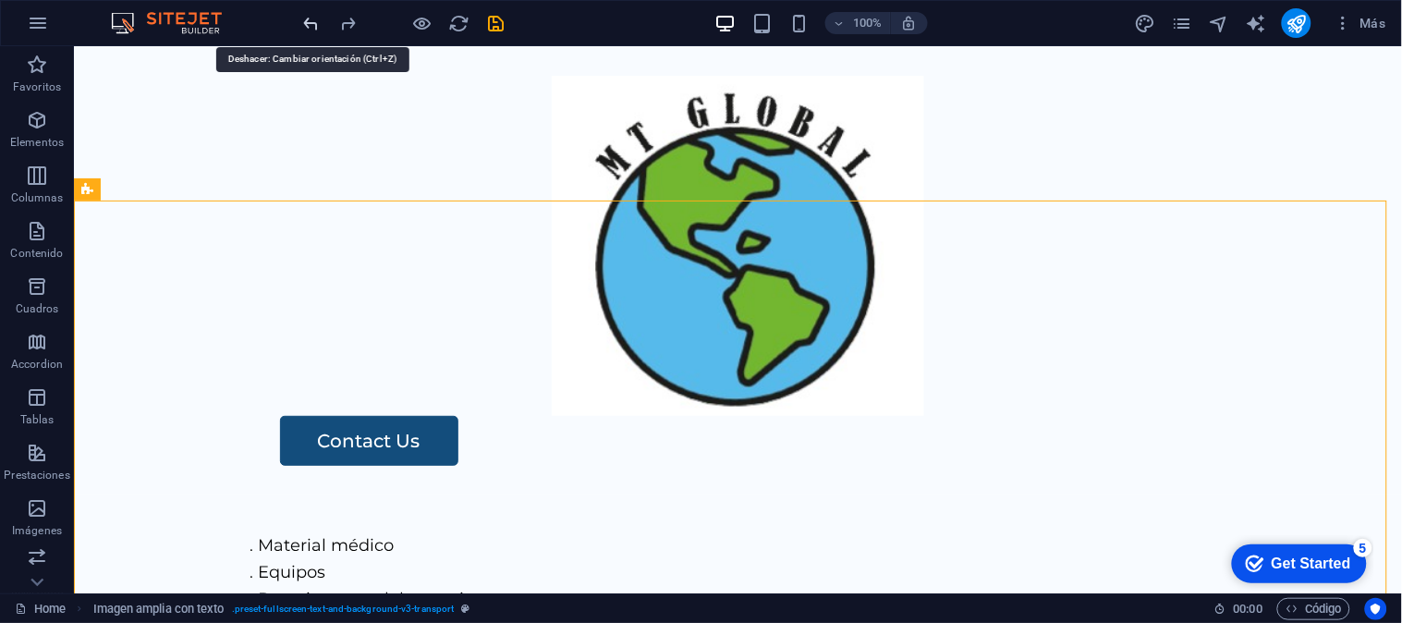
click at [301, 23] on icon "undo" at bounding box center [311, 23] width 21 height 21
click at [303, 21] on icon "undo" at bounding box center [311, 23] width 21 height 21
click at [303, 21] on div at bounding box center [403, 23] width 207 height 30
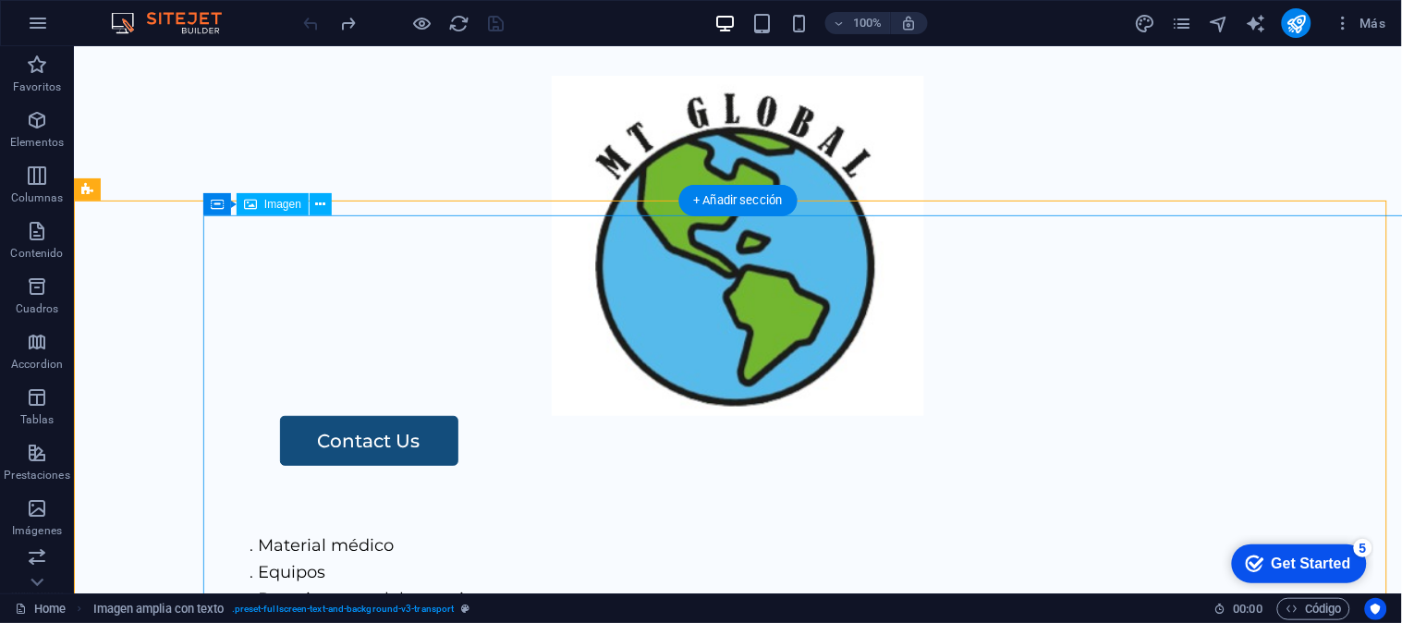
select select "px"
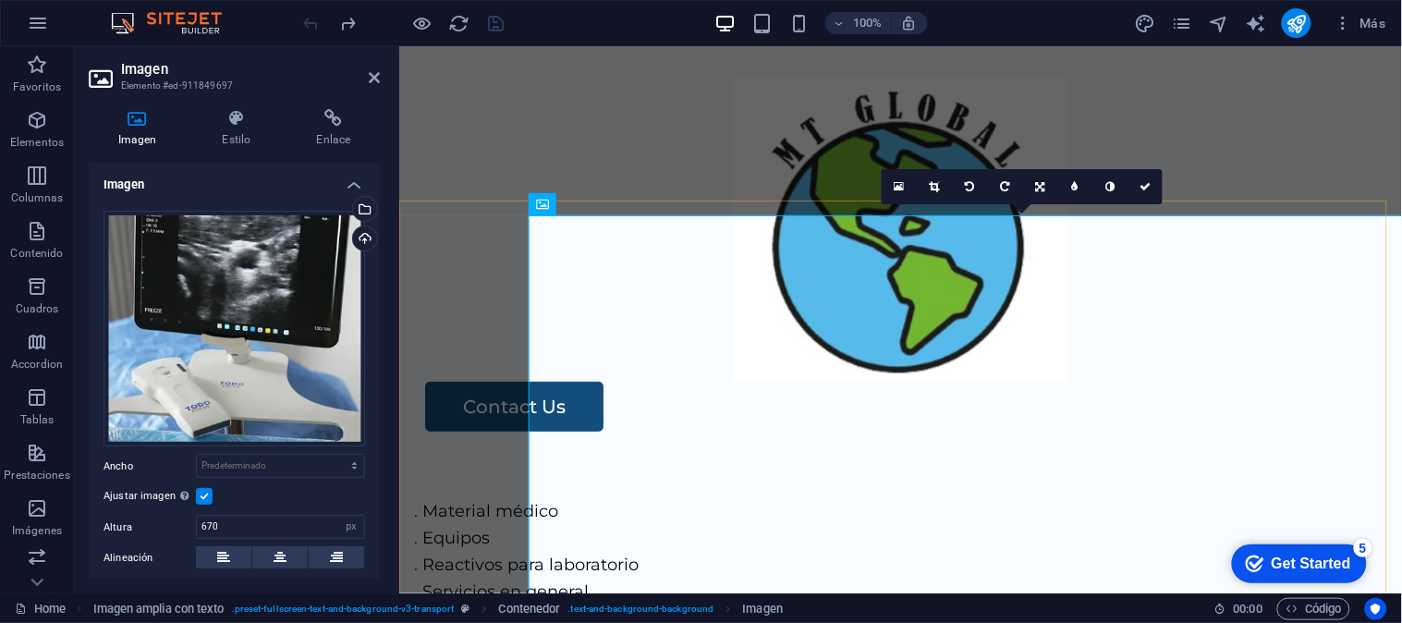
select select "DISABLED_OPTION_VALUE"
click at [212, 495] on div "Ajustar imagen Ajustar imagen automáticamente a un ancho y alto fijo" at bounding box center [233, 496] width 261 height 22
click at [196, 491] on label at bounding box center [204, 496] width 17 height 17
click at [0, 0] on input "Ajustar imagen Ajustar imagen automáticamente a un ancho y alto fijo" at bounding box center [0, 0] width 0 height 0
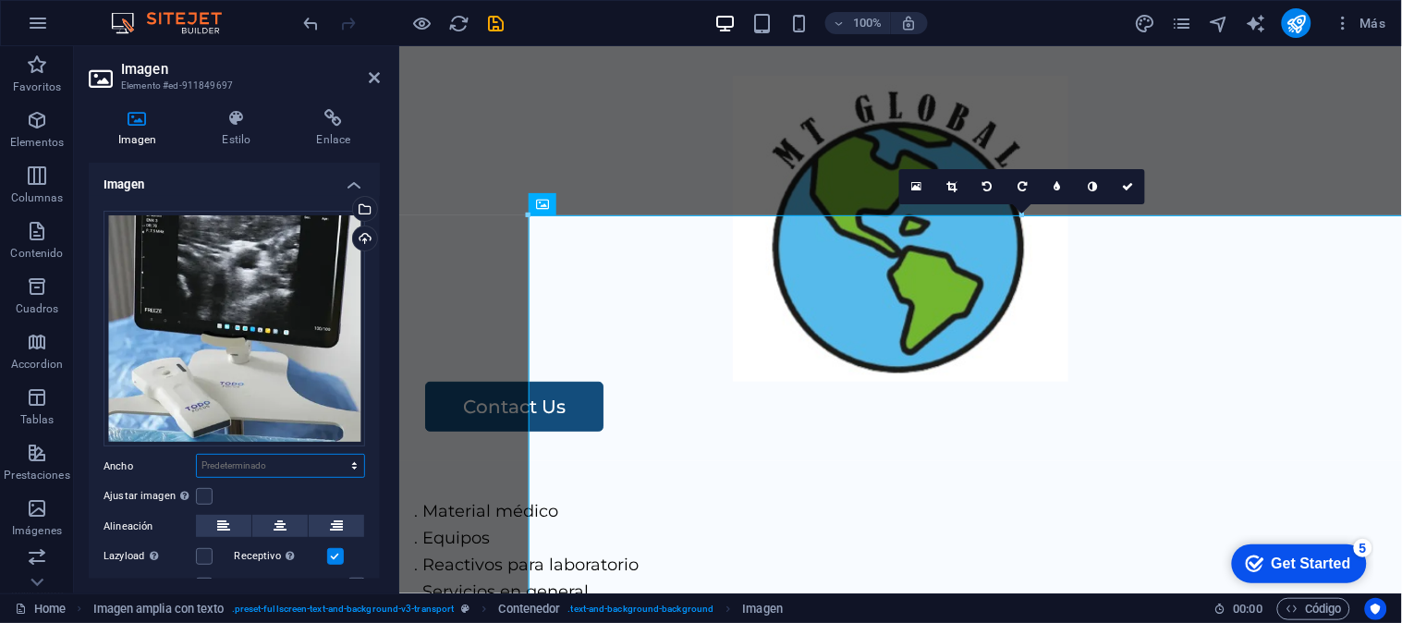
click at [269, 457] on select "Predeterminado automático px rem % em vh vw" at bounding box center [280, 466] width 167 height 22
click at [274, 499] on div "Ajustar imagen Ajustar imagen automáticamente a un ancho y alto fijo" at bounding box center [233, 496] width 261 height 22
click at [334, 557] on label at bounding box center [335, 556] width 17 height 17
click at [0, 0] on input "Receptivo Automáticamente cargar tamaños optimizados de smartphone e imagen ret…" at bounding box center [0, 0] width 0 height 0
click at [334, 557] on label at bounding box center [335, 556] width 17 height 17
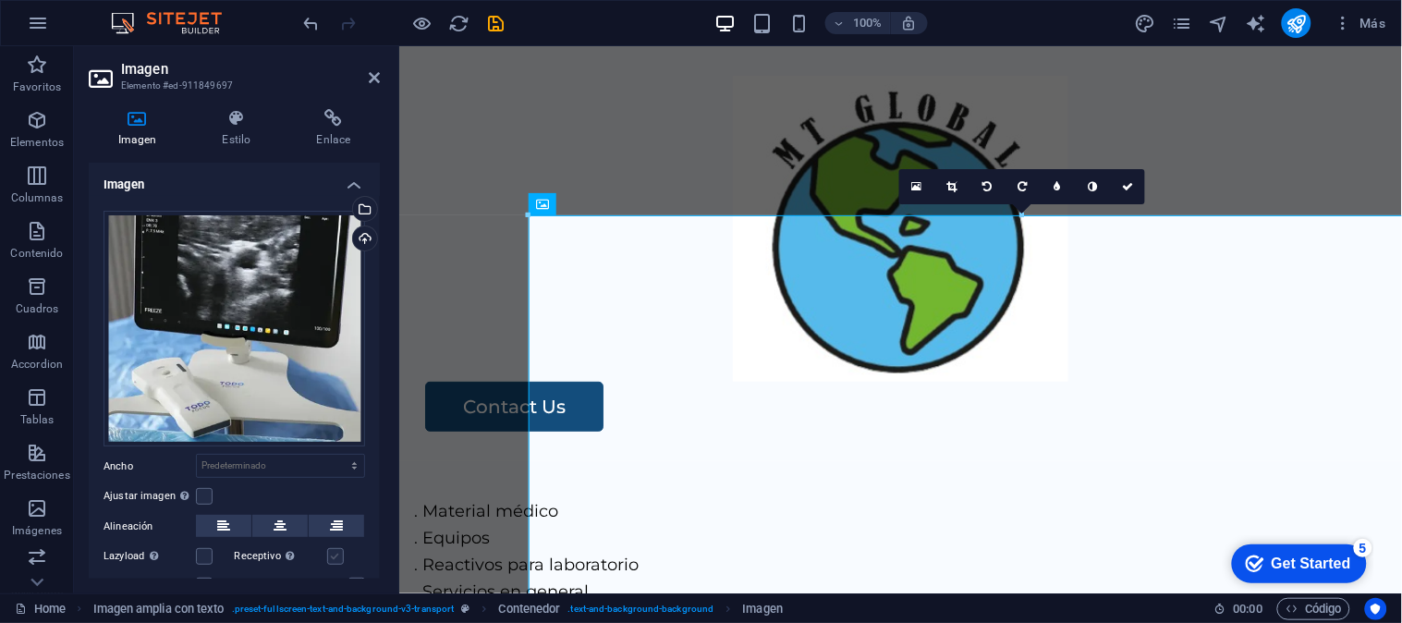
click at [0, 0] on input "Receptivo Automáticamente cargar tamaños optimizados de smartphone e imagen ret…" at bounding box center [0, 0] width 0 height 0
click at [361, 237] on div "Cargar" at bounding box center [363, 240] width 28 height 28
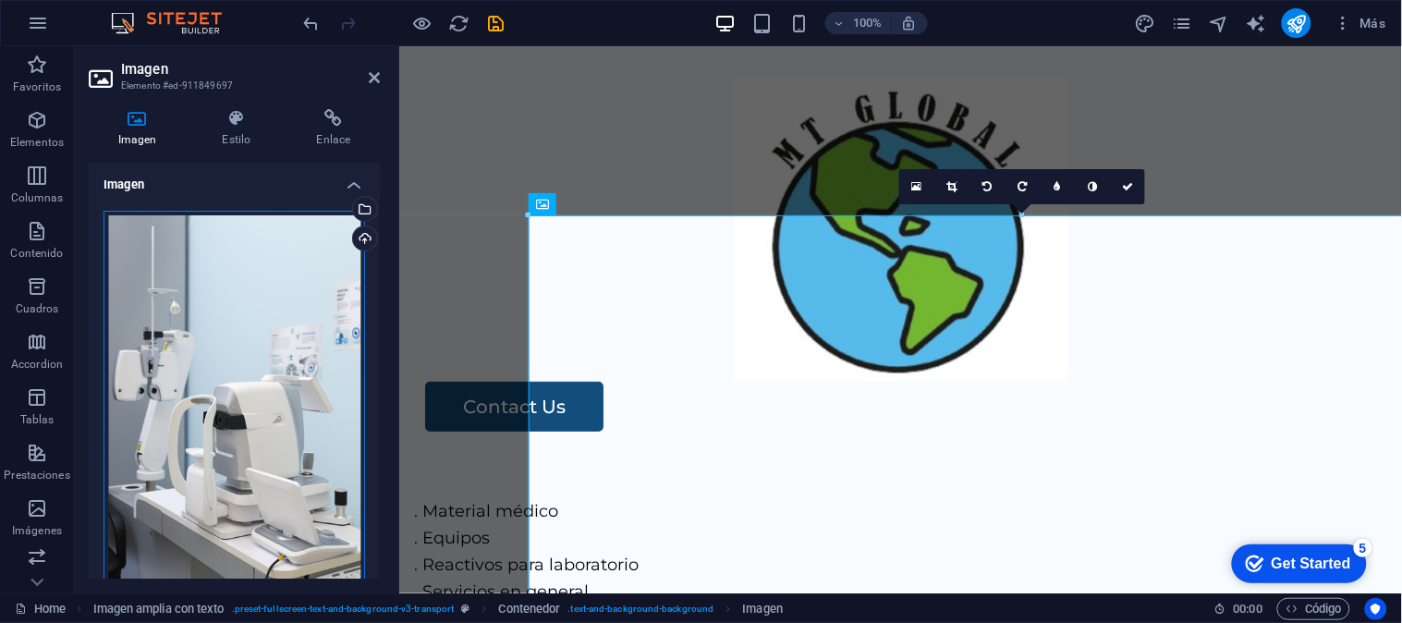
click at [264, 477] on div "Arrastra archivos aquí, haz clic para escoger archivos o selecciona archivos de…" at bounding box center [233, 405] width 261 height 388
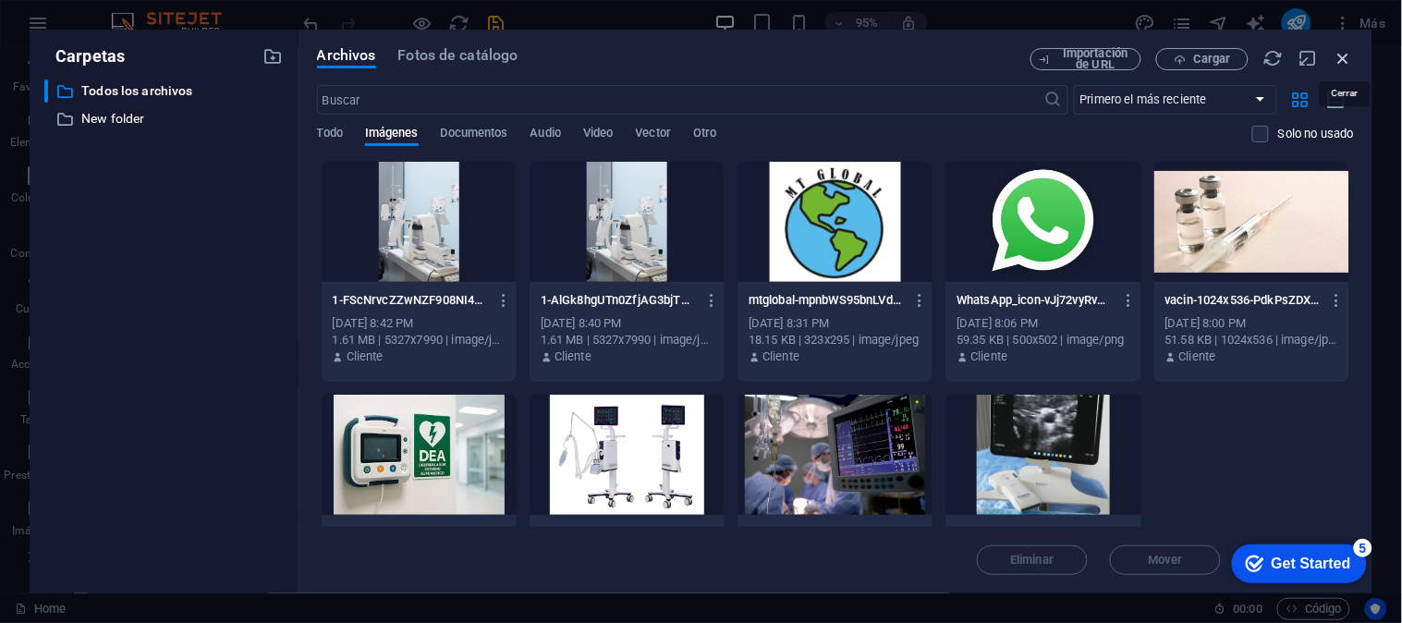
drag, startPoint x: 1349, startPoint y: 58, endPoint x: 1273, endPoint y: 13, distance: 88.3
click at [1349, 58] on icon "button" at bounding box center [1343, 58] width 20 height 20
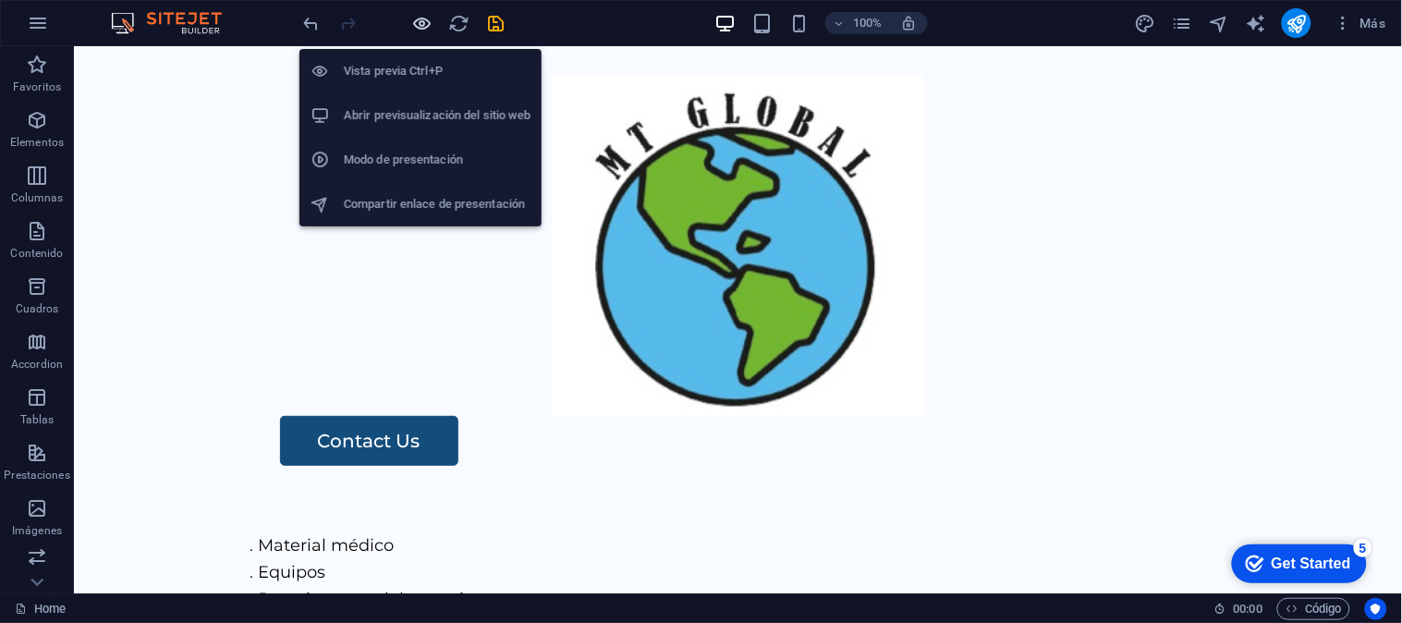
click at [419, 18] on icon "button" at bounding box center [422, 23] width 21 height 21
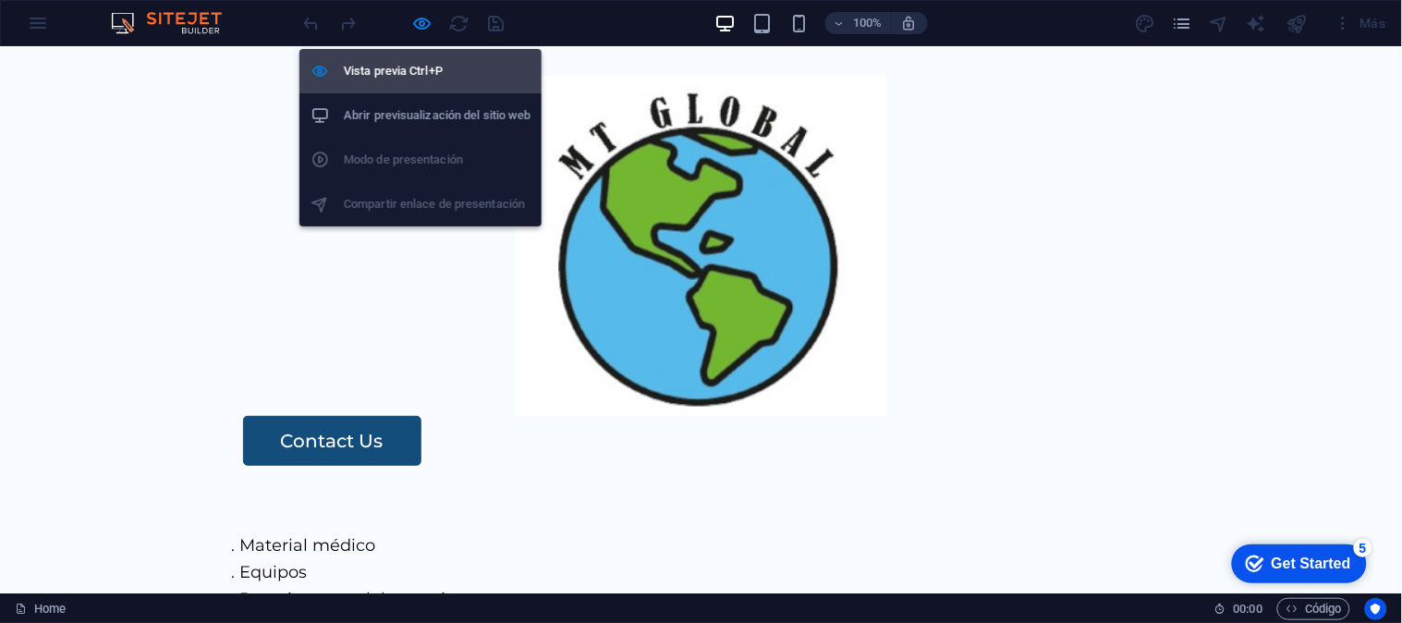
click at [417, 67] on h6 "Vista previa Ctrl+P" at bounding box center [437, 71] width 187 height 22
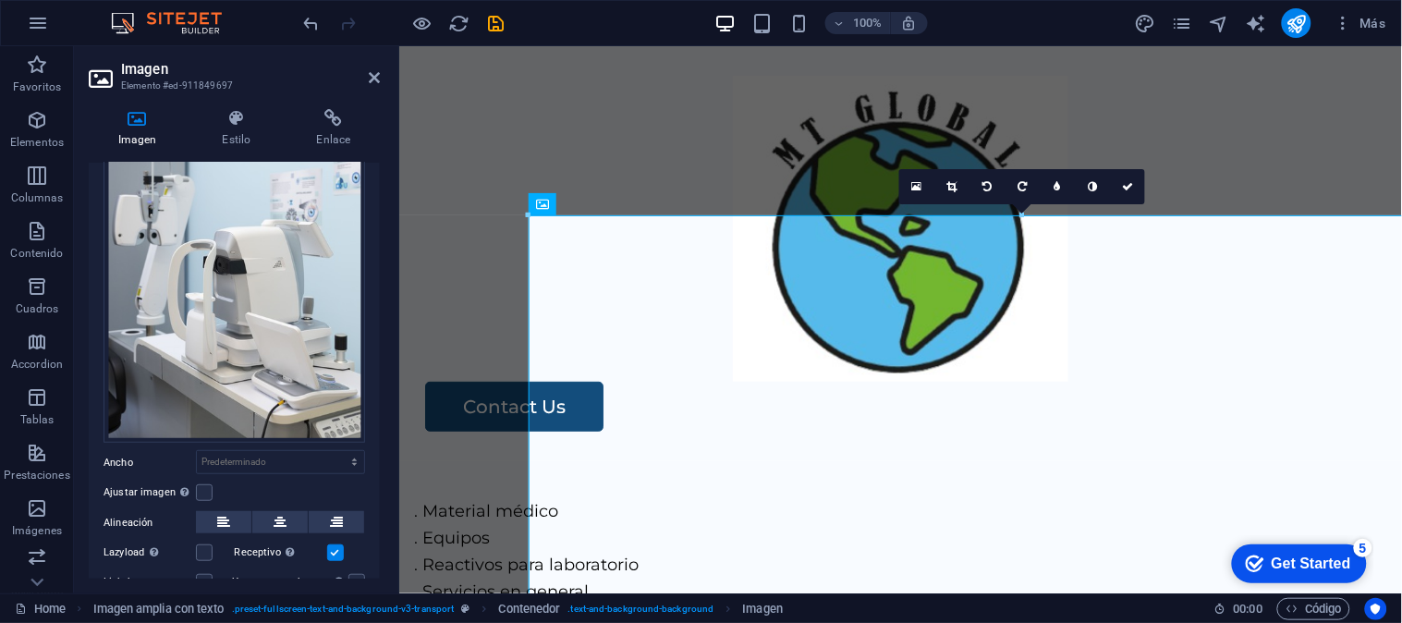
scroll to position [159, 0]
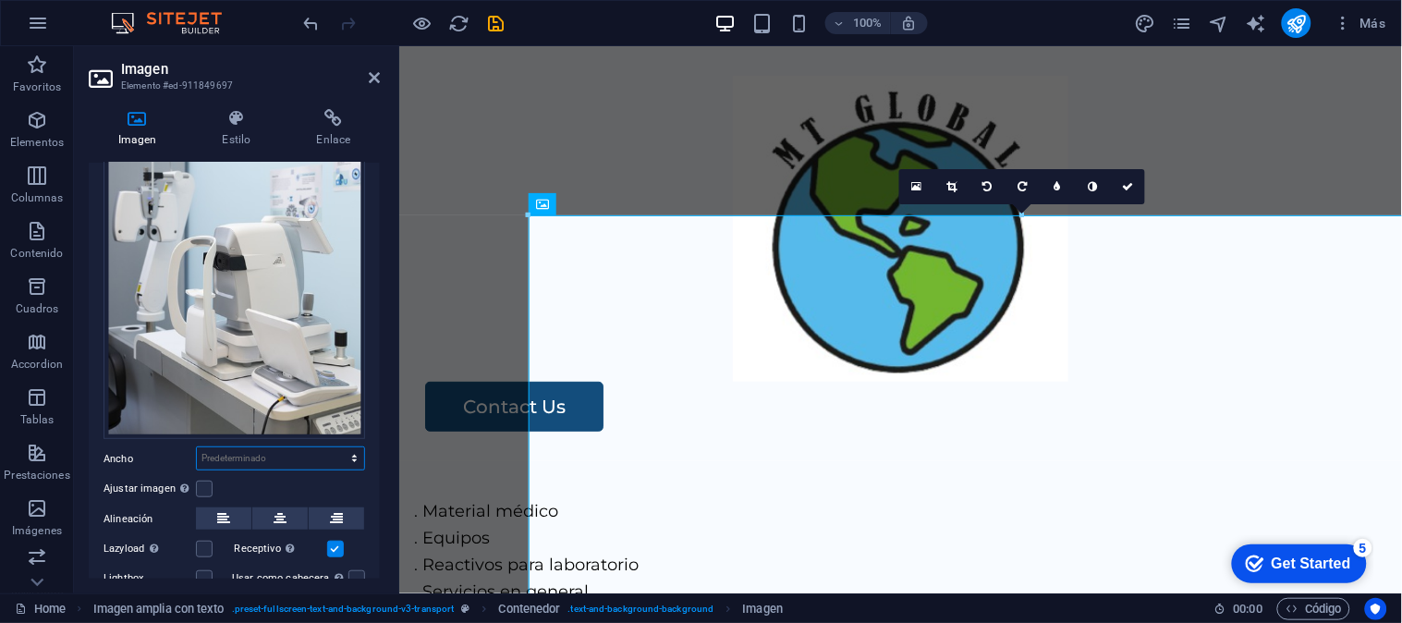
click at [306, 447] on select "Predeterminado automático px rem % em vh vw" at bounding box center [280, 458] width 167 height 22
select select "%"
click at [334, 447] on select "Predeterminado automático px rem % em vh vw" at bounding box center [280, 458] width 167 height 22
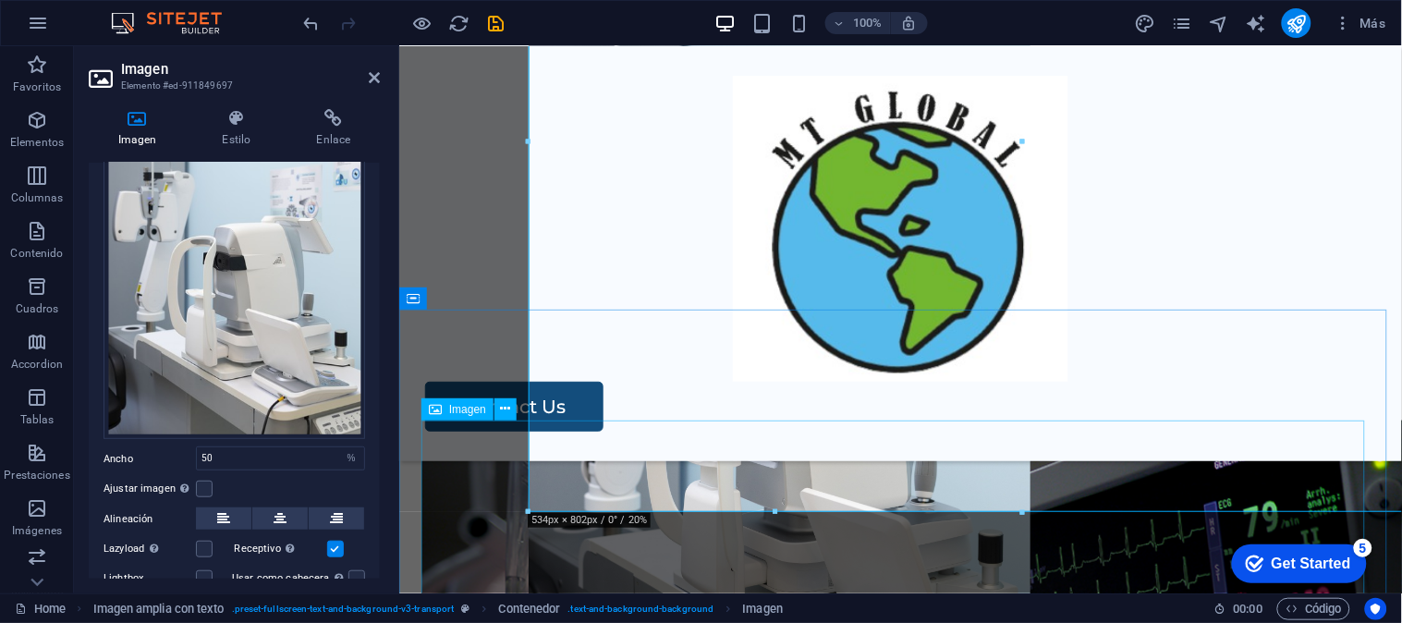
scroll to position [0, 0]
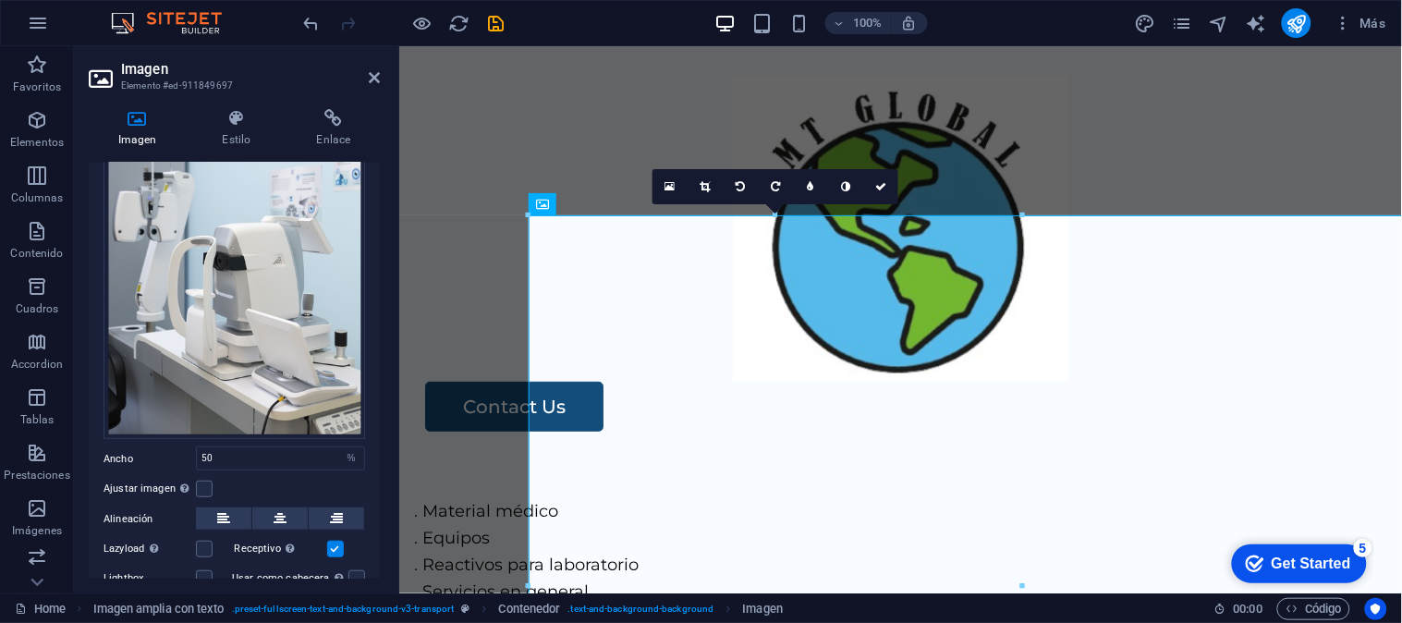
click at [214, 485] on div "Ajustar imagen Ajustar imagen automáticamente a un ancho y alto fijo" at bounding box center [233, 489] width 261 height 22
click at [208, 483] on label at bounding box center [204, 488] width 17 height 17
click at [0, 0] on input "Ajustar imagen Ajustar imagen automáticamente a un ancho y alto fijo" at bounding box center [0, 0] width 0 height 0
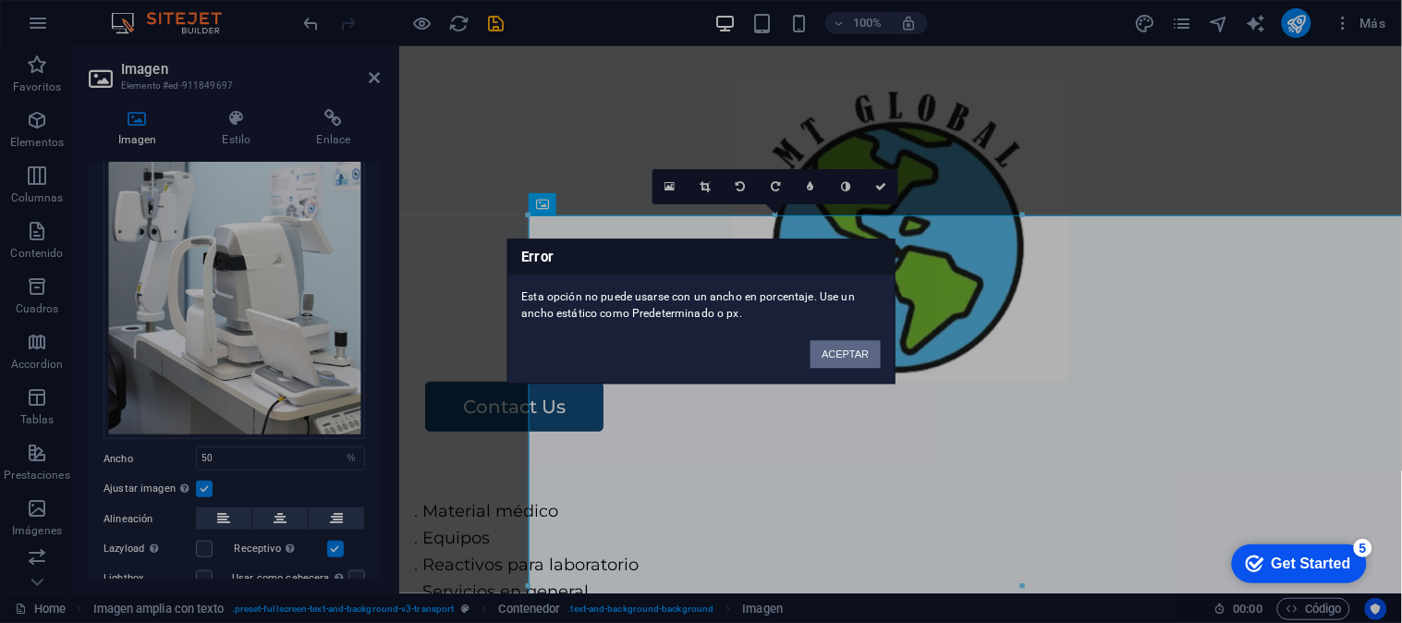
click at [853, 355] on button "ACEPTAR" at bounding box center [844, 355] width 69 height 28
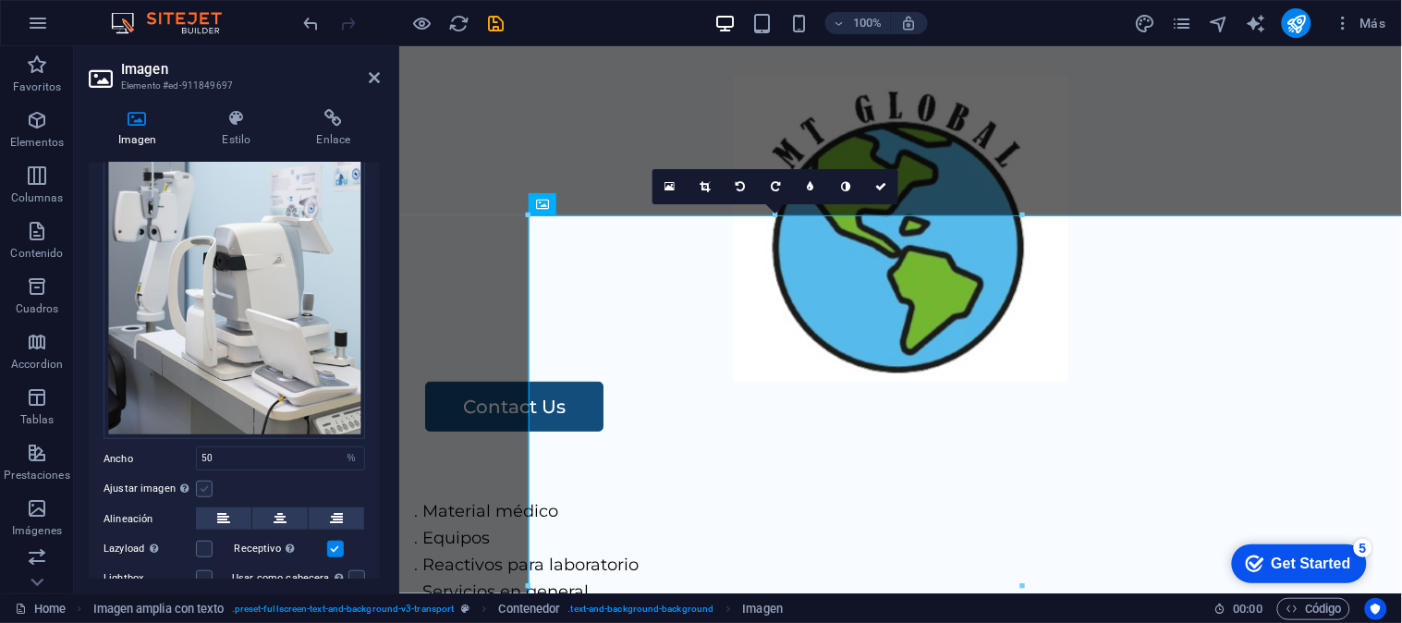
click at [198, 480] on label at bounding box center [204, 488] width 17 height 17
click at [0, 0] on input "Ajustar imagen Ajustar imagen automáticamente a un ancho y alto fijo" at bounding box center [0, 0] width 0 height 0
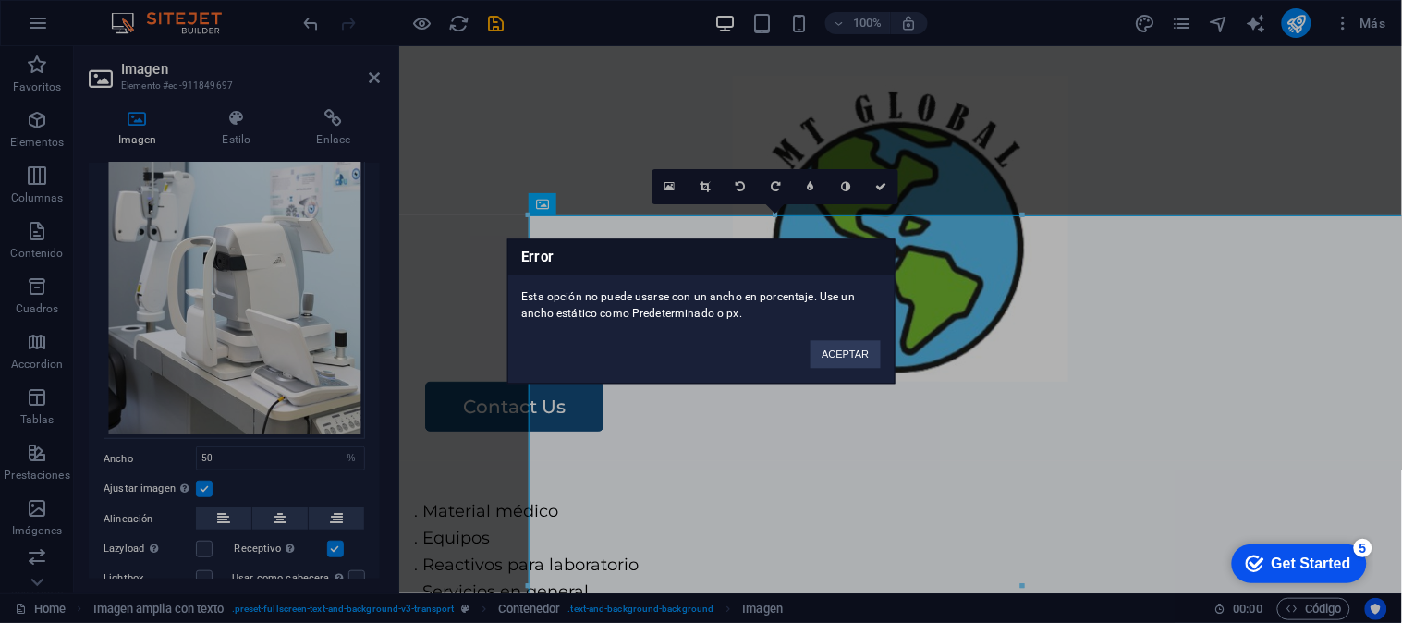
click at [336, 549] on div "Error Esta opción no puede usarse con un ancho en porcentaje. Use un ancho está…" at bounding box center [701, 311] width 1402 height 623
click at [327, 546] on div "Error Esta opción no puede usarse con un ancho en porcentaje. Use un ancho está…" at bounding box center [701, 311] width 1402 height 623
click at [329, 546] on div "Error Esta opción no puede usarse con un ancho en porcentaje. Use un ancho está…" at bounding box center [701, 311] width 1402 height 623
click at [824, 354] on button "ACEPTAR" at bounding box center [844, 355] width 69 height 28
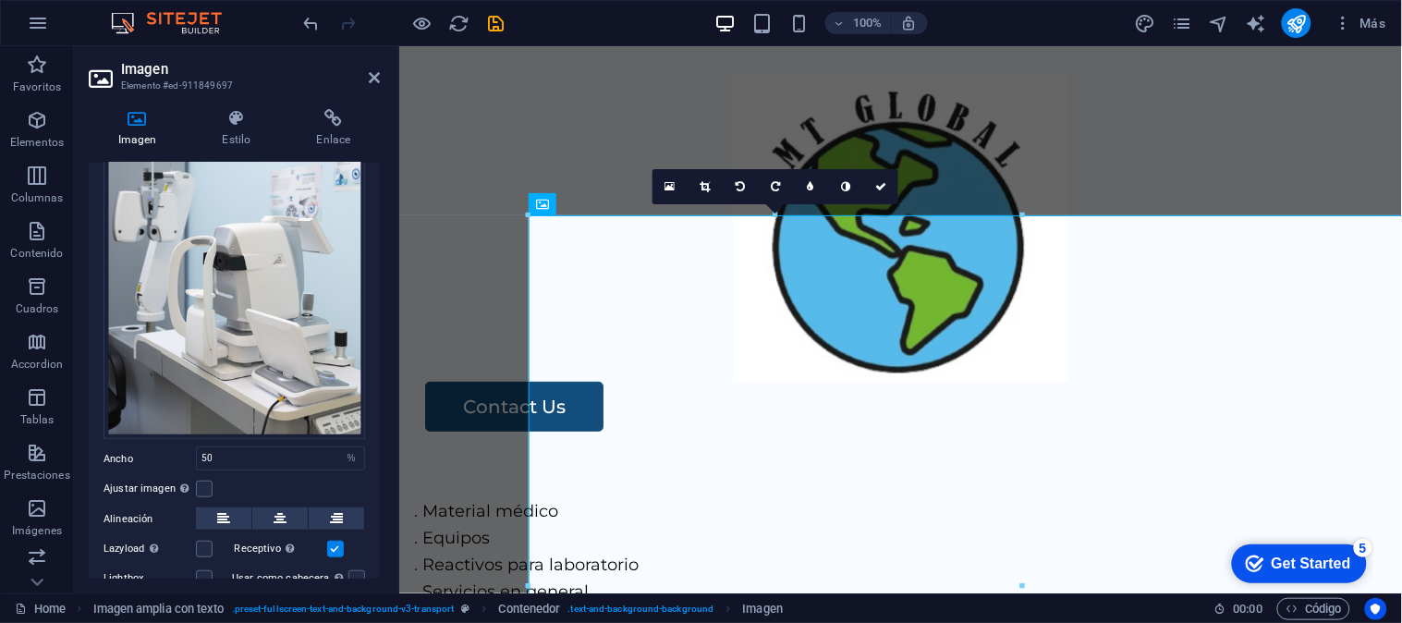
click at [334, 546] on label at bounding box center [335, 548] width 17 height 17
click at [0, 0] on input "Receptivo Automáticamente cargar tamaños optimizados de smartphone e imagen ret…" at bounding box center [0, 0] width 0 height 0
click at [201, 551] on label at bounding box center [204, 548] width 17 height 17
click at [0, 0] on input "Lazyload La carga de imágenes tras la carga de la página mejora la velocidad de…" at bounding box center [0, 0] width 0 height 0
click at [201, 551] on label at bounding box center [204, 548] width 17 height 17
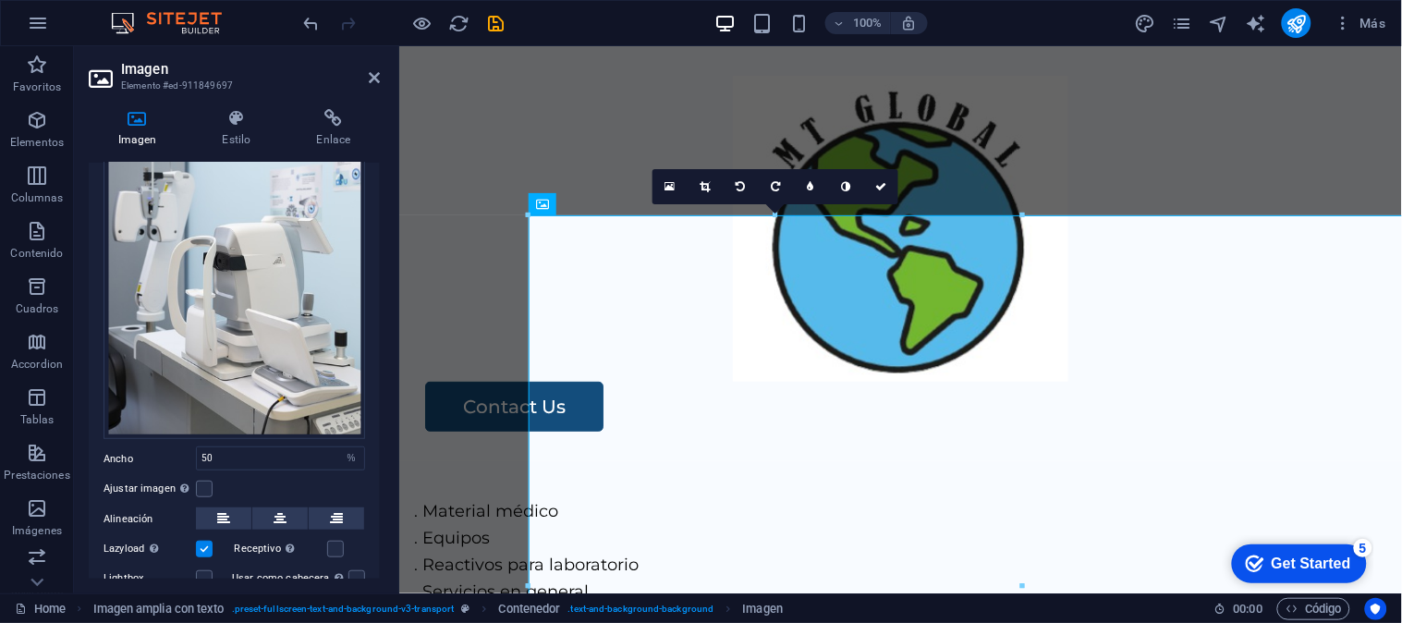
click at [0, 0] on input "Lazyload La carga de imágenes tras la carga de la página mejora la velocidad de…" at bounding box center [0, 0] width 0 height 0
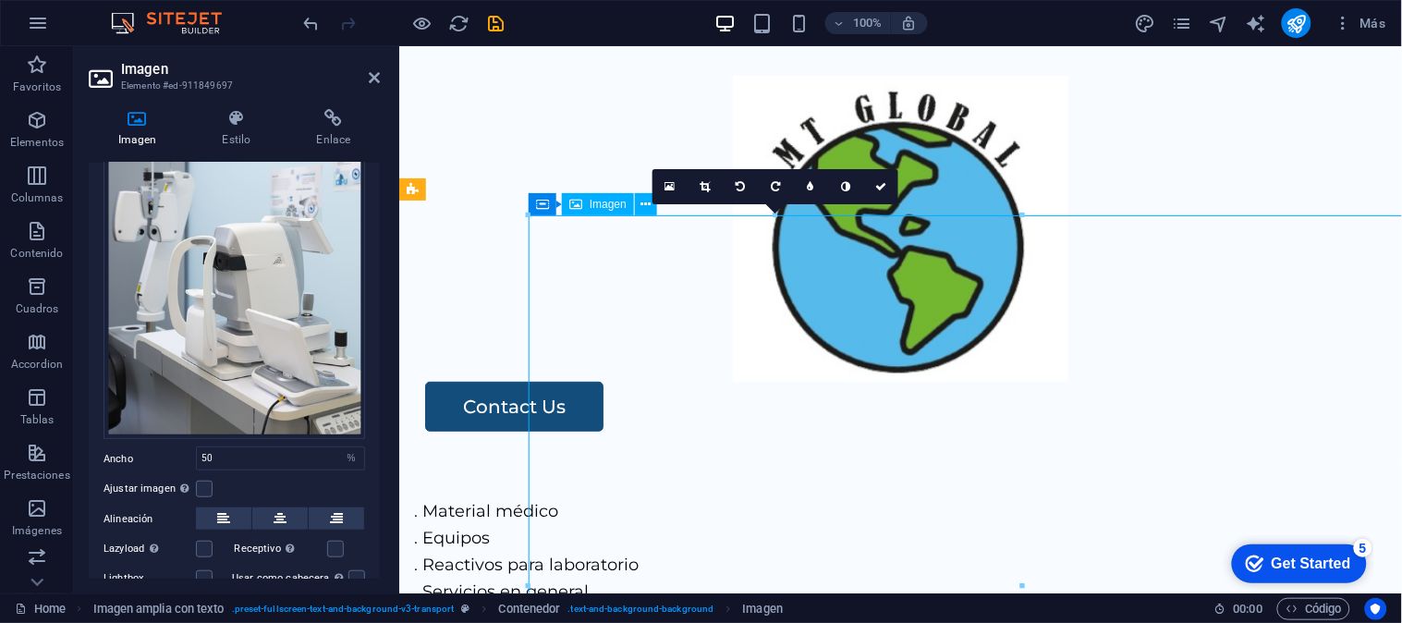
drag, startPoint x: 854, startPoint y: 369, endPoint x: 1161, endPoint y: 344, distance: 308.7
drag, startPoint x: 824, startPoint y: 361, endPoint x: 1196, endPoint y: 346, distance: 372.7
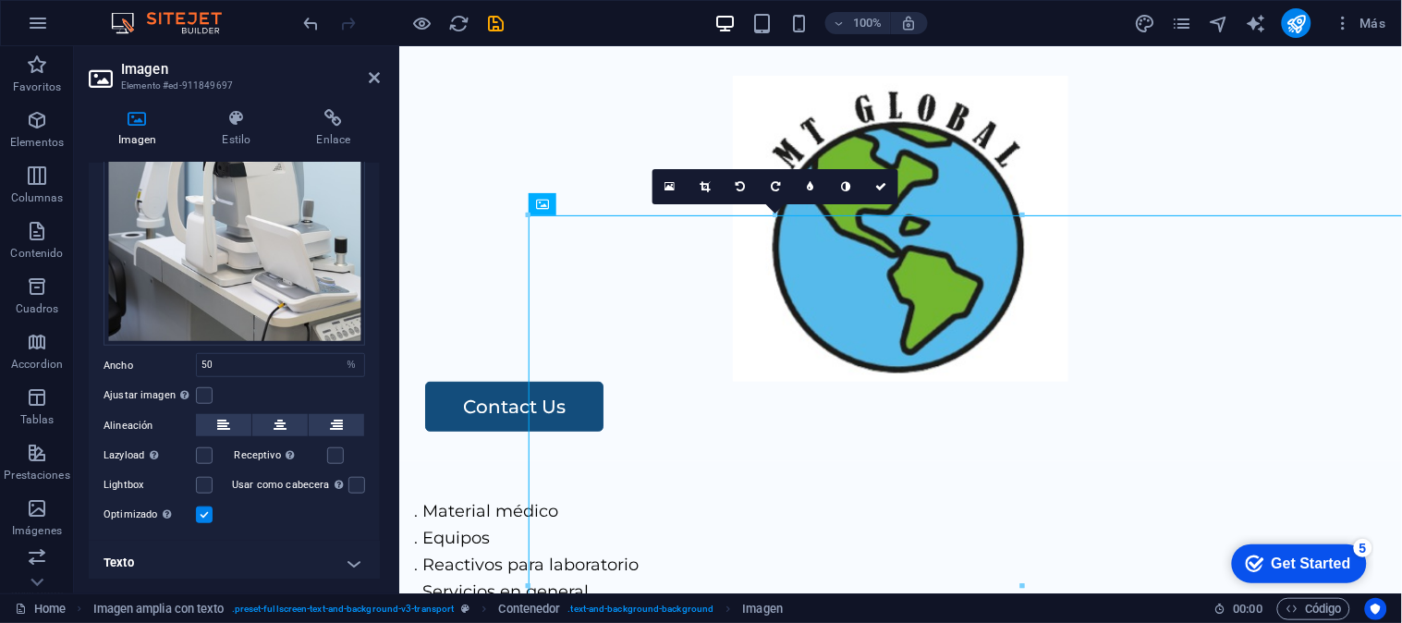
scroll to position [253, 0]
click at [203, 505] on label at bounding box center [204, 513] width 17 height 17
click at [0, 0] on input "Optimizado Las imágenes se comprimen para así mejorar la velocidad de las págin…" at bounding box center [0, 0] width 0 height 0
click at [204, 397] on label at bounding box center [204, 394] width 17 height 17
click at [0, 0] on input "Ajustar imagen Ajustar imagen automáticamente a un ancho y alto fijo" at bounding box center [0, 0] width 0 height 0
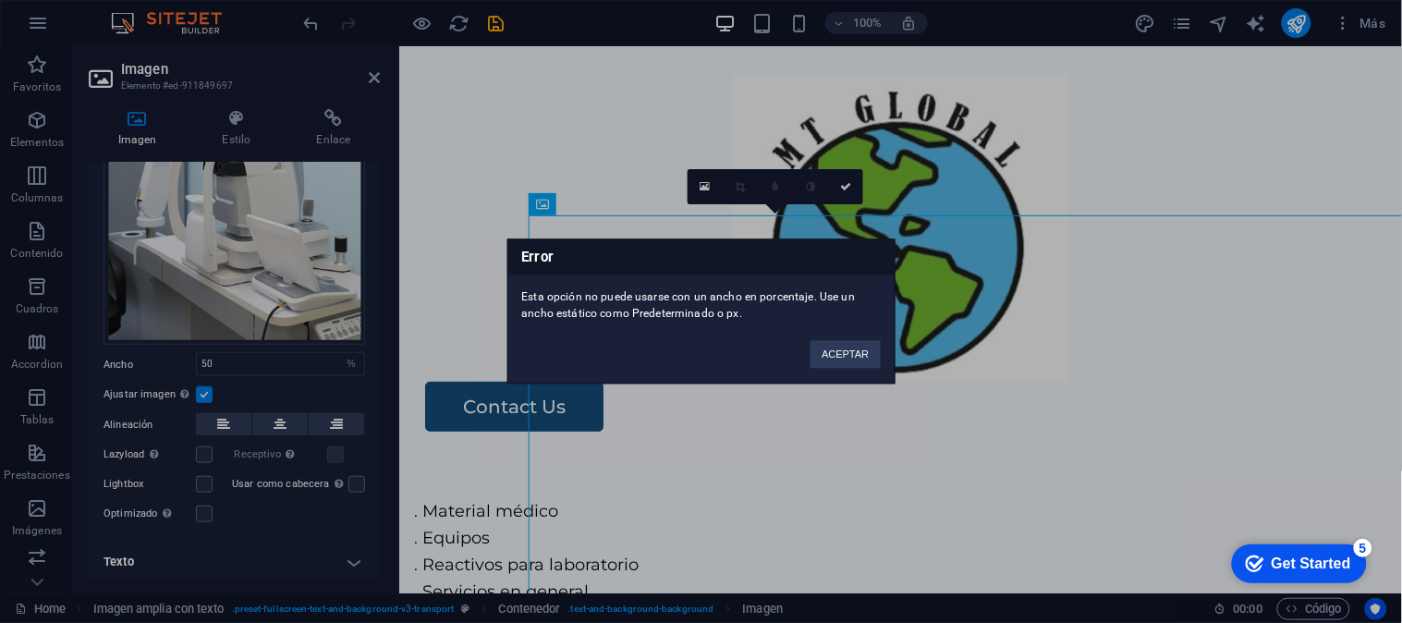
click at [203, 394] on div "Error Esta opción no puede usarse con un ancho en porcentaje. Use un ancho está…" at bounding box center [701, 311] width 1402 height 623
click at [853, 354] on button "ACEPTAR" at bounding box center [844, 355] width 69 height 28
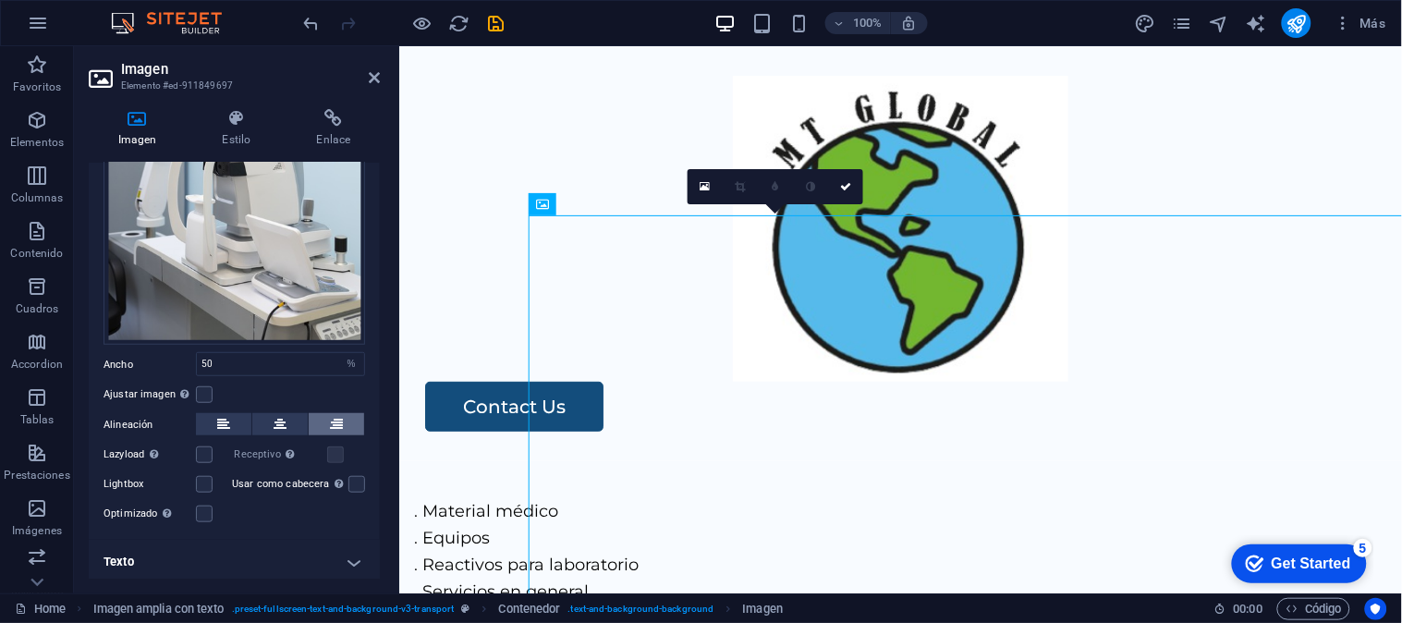
click at [339, 413] on icon at bounding box center [336, 424] width 13 height 22
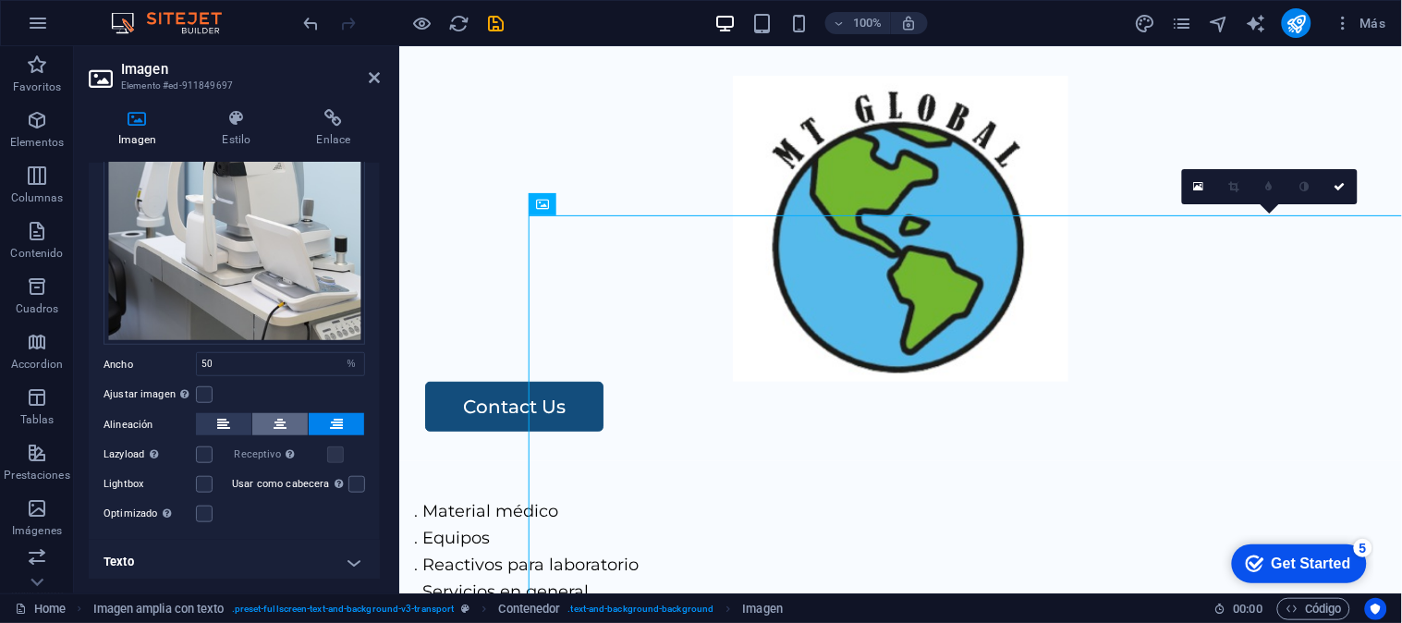
click at [252, 414] on button at bounding box center [279, 424] width 55 height 22
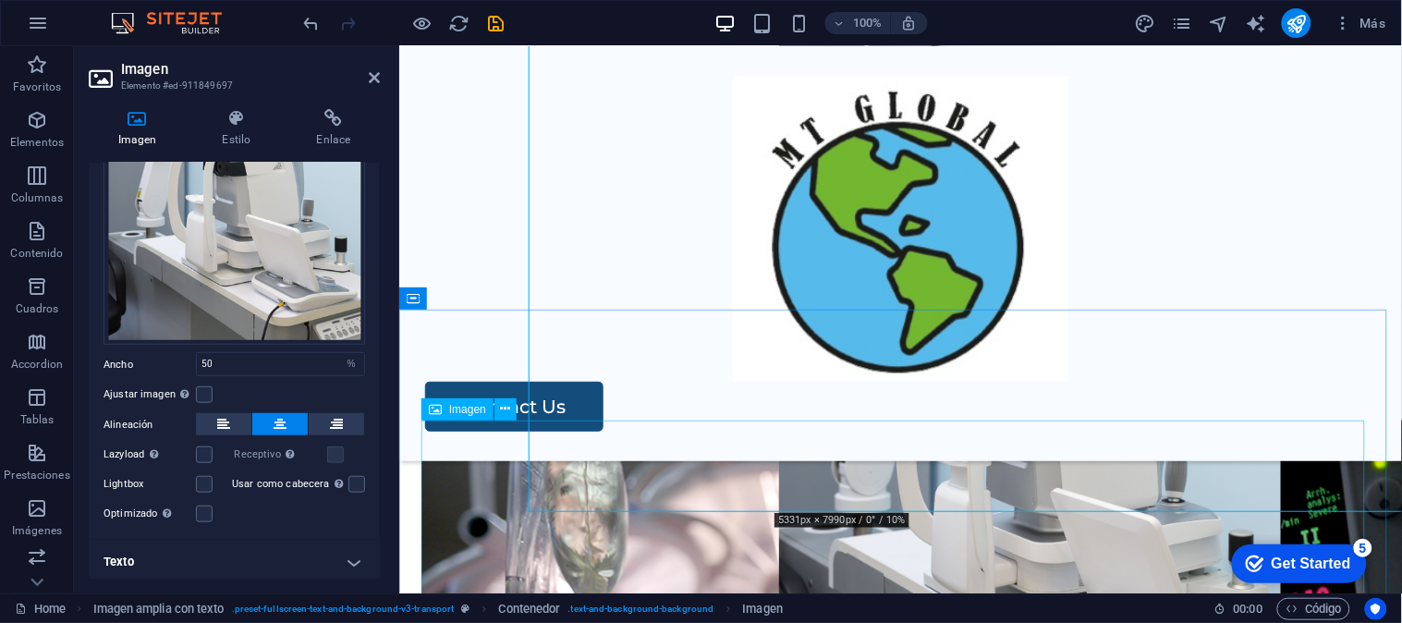
scroll to position [0, 0]
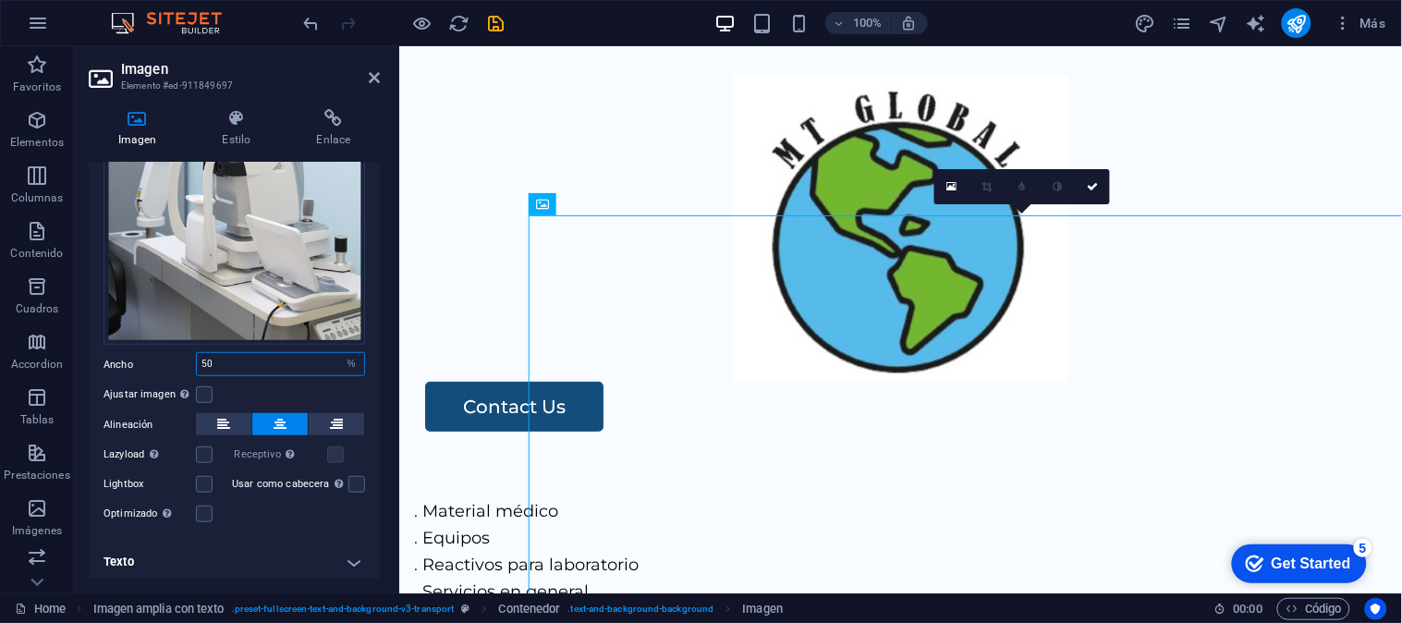
click at [265, 361] on input "50" at bounding box center [280, 364] width 167 height 22
drag, startPoint x: 273, startPoint y: 360, endPoint x: 148, endPoint y: 360, distance: 125.6
click at [148, 360] on div "Ancho 50 Predeterminado automático px rem % em vh vw" at bounding box center [233, 364] width 261 height 24
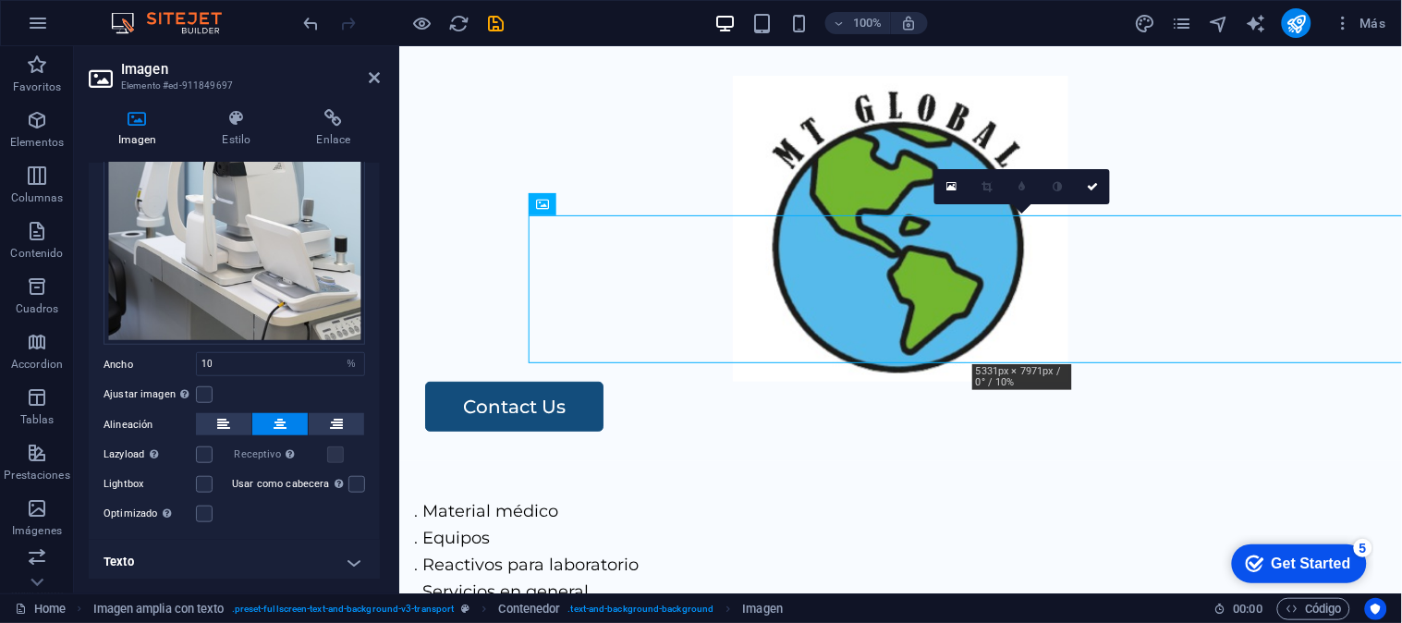
click at [250, 343] on div "Arrastra archivos aquí, haz clic para escoger archivos o selecciona archivos de…" at bounding box center [234, 242] width 291 height 598
click at [252, 358] on input "10" at bounding box center [280, 364] width 167 height 22
drag, startPoint x: 263, startPoint y: 358, endPoint x: 68, endPoint y: 358, distance: 194.9
click at [68, 358] on section "Favoritos Elementos Columnas Contenido Cuadros Accordion Tablas Prestaciones Im…" at bounding box center [701, 319] width 1402 height 547
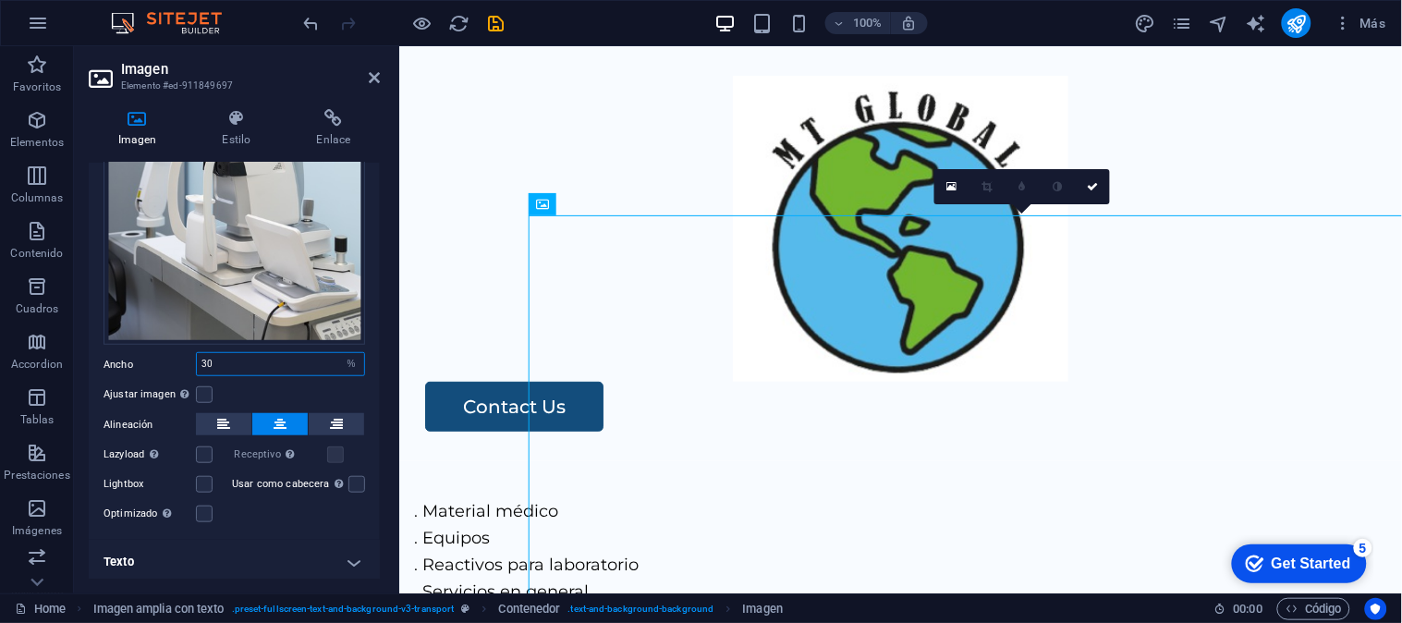
click at [222, 358] on input "30" at bounding box center [280, 364] width 167 height 22
drag, startPoint x: 209, startPoint y: 362, endPoint x: 70, endPoint y: 363, distance: 138.6
click at [70, 363] on section "Favoritos Elementos Columnas Contenido Cuadros Accordion Tablas Prestaciones Im…" at bounding box center [701, 319] width 1402 height 547
drag, startPoint x: 255, startPoint y: 352, endPoint x: 117, endPoint y: 352, distance: 137.7
click at [117, 352] on div "Ancho 40 Predeterminado automático px rem % em vh vw" at bounding box center [233, 364] width 261 height 24
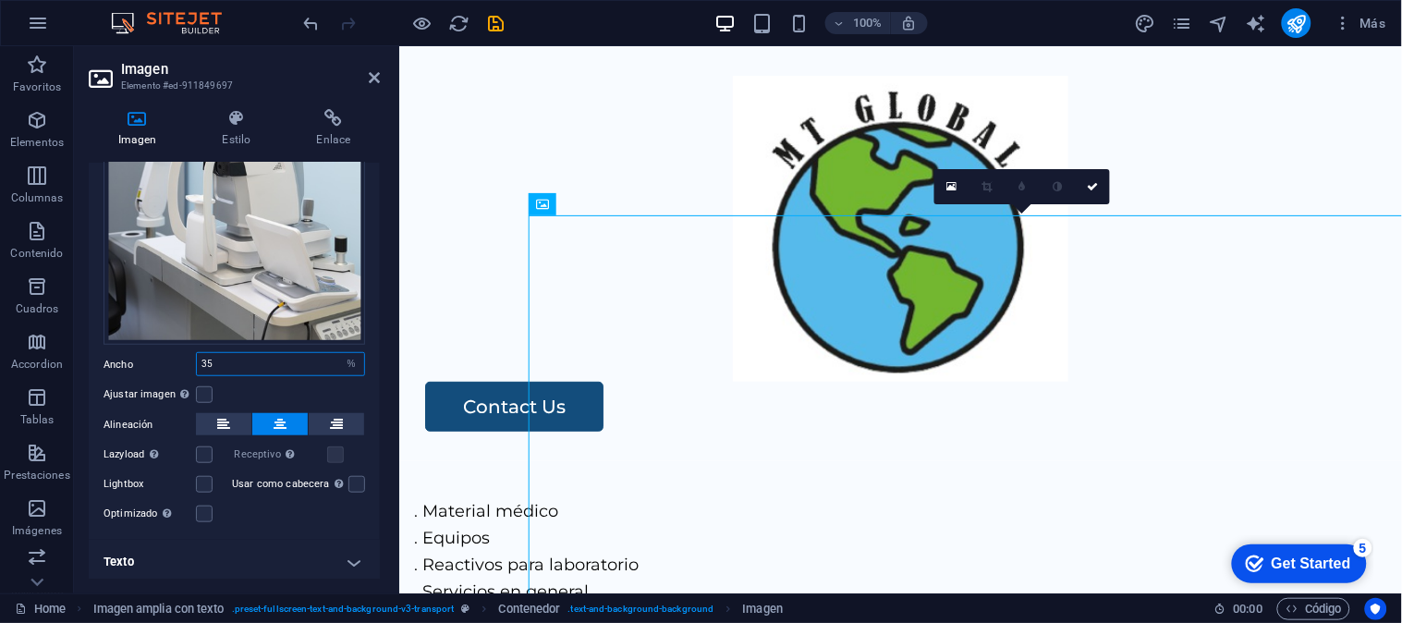
type input "35"
click at [492, 29] on icon "save" at bounding box center [496, 23] width 21 height 21
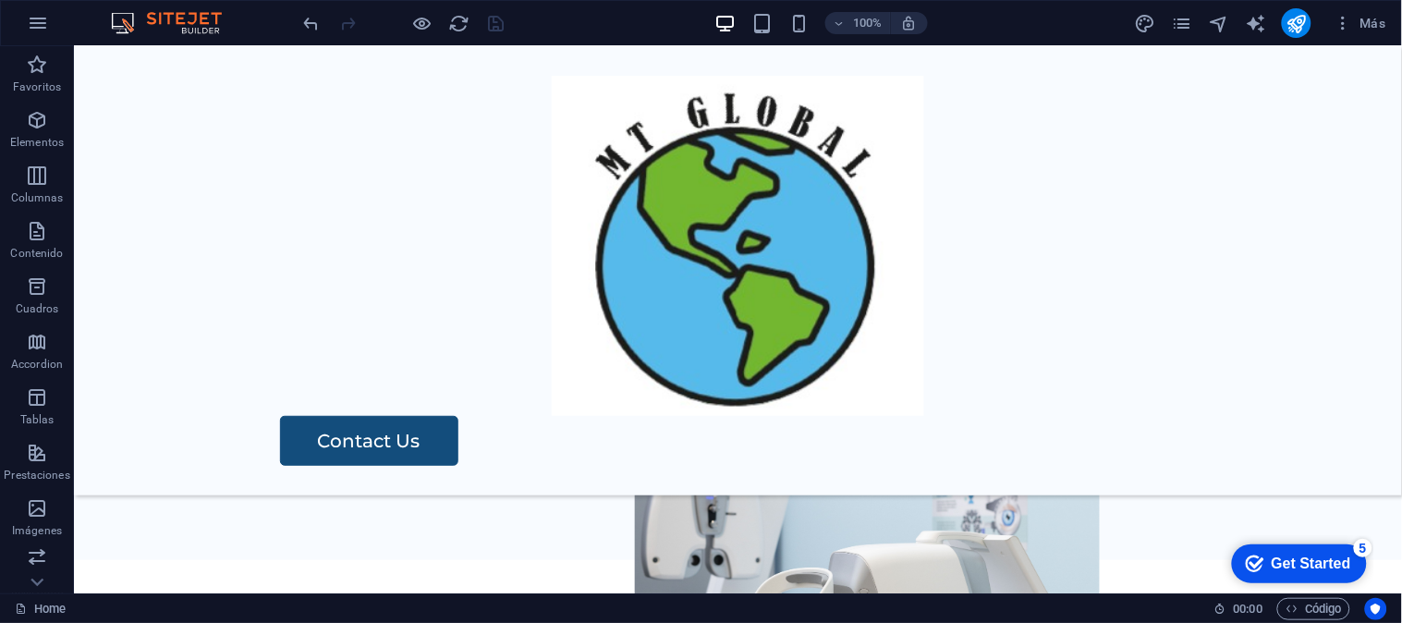
scroll to position [228, 0]
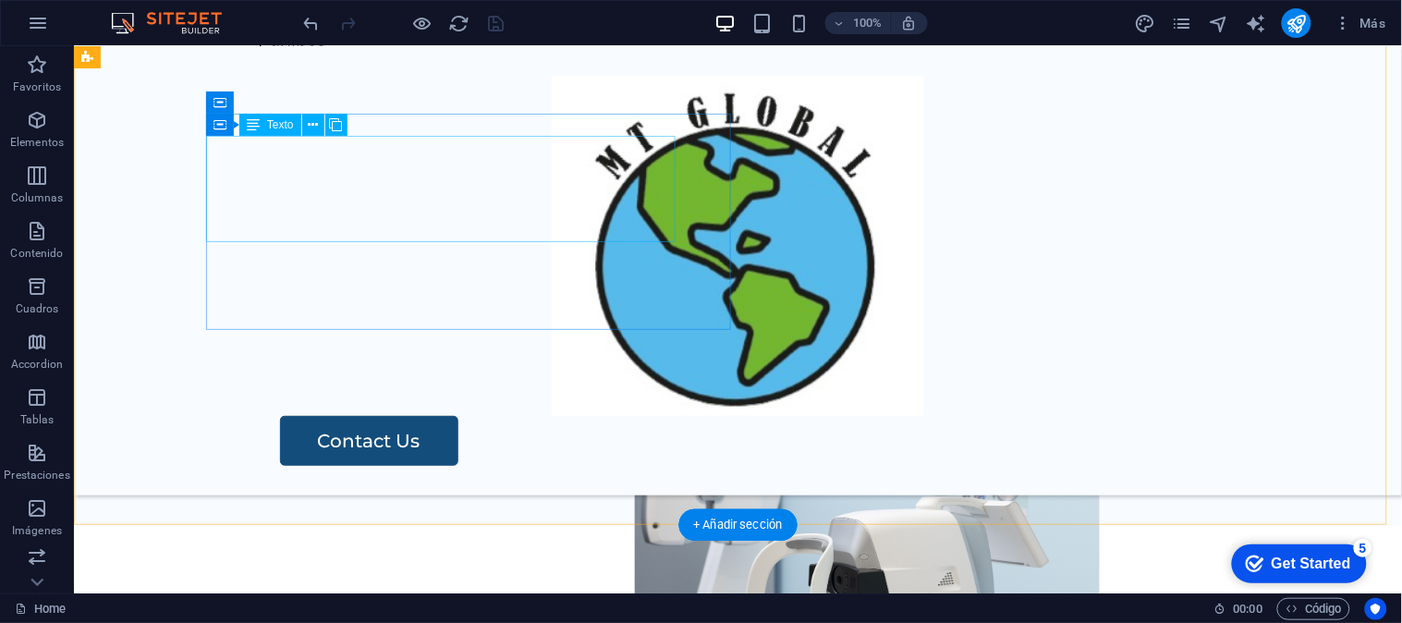
click at [362, 115] on div ". Material médico . Equipos . Reactivos para laboratorio . Servicios en general" at bounding box center [796, 61] width 1094 height 106
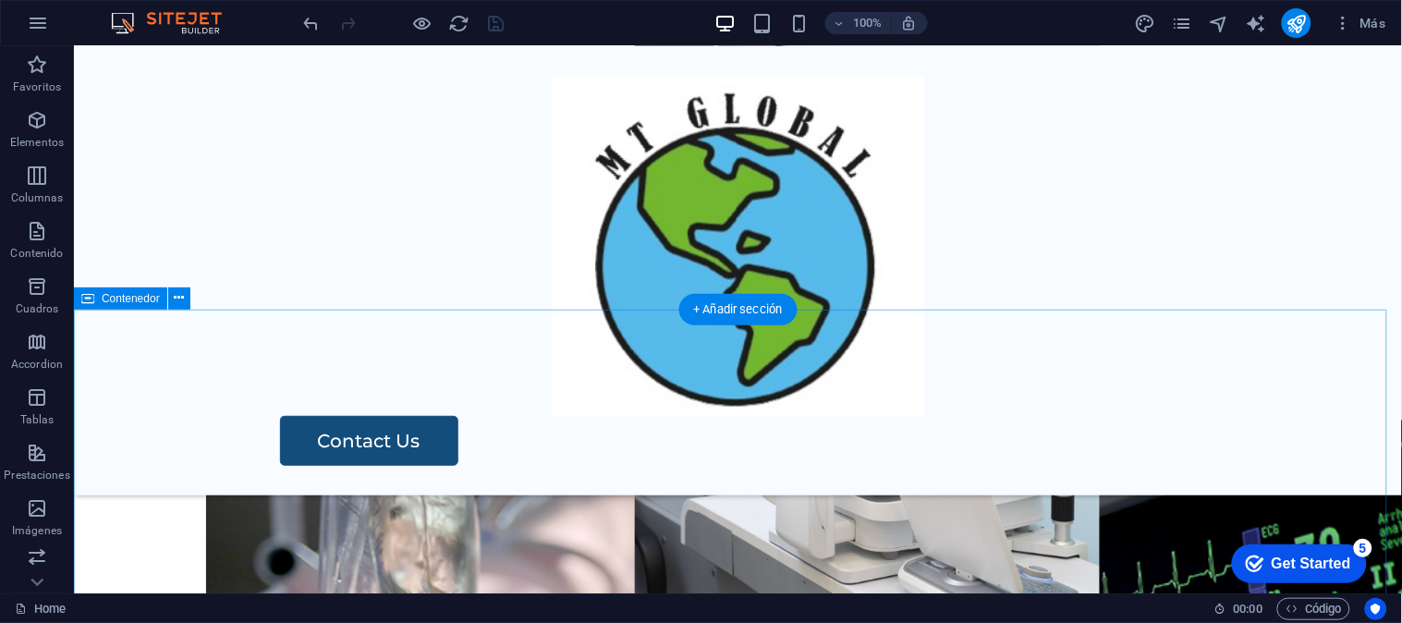
scroll to position [0, 0]
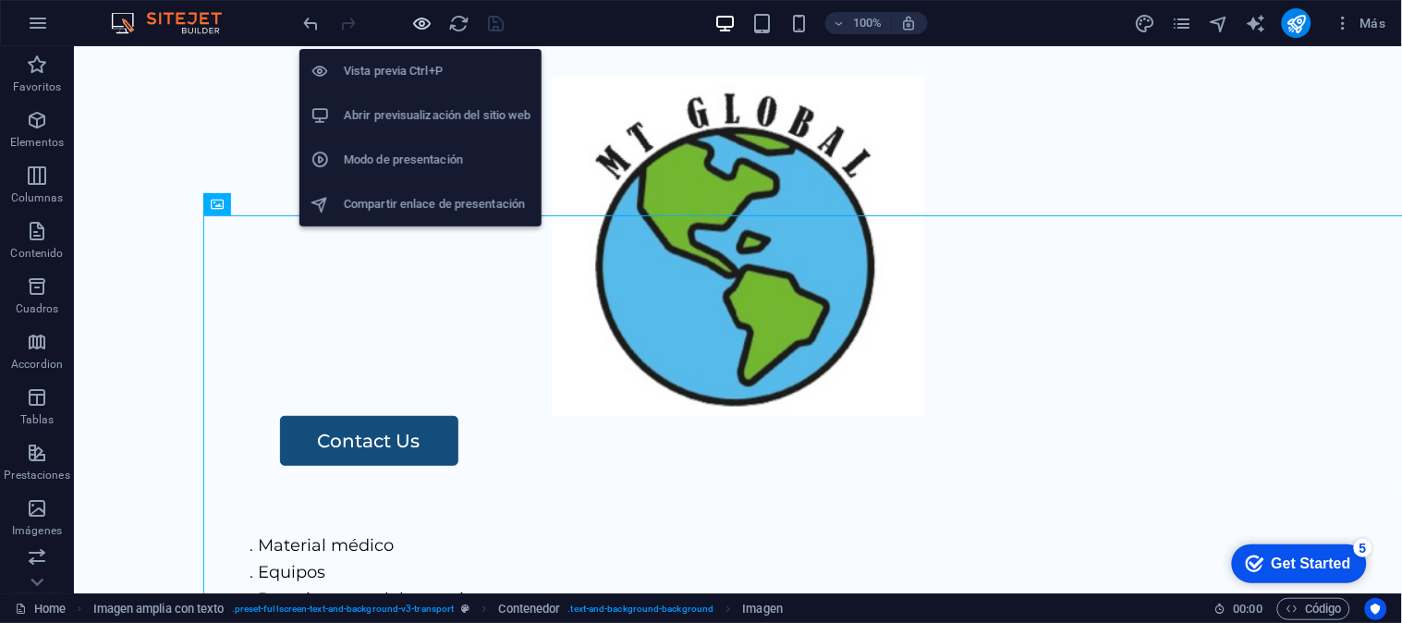
click at [428, 31] on icon "button" at bounding box center [422, 23] width 21 height 21
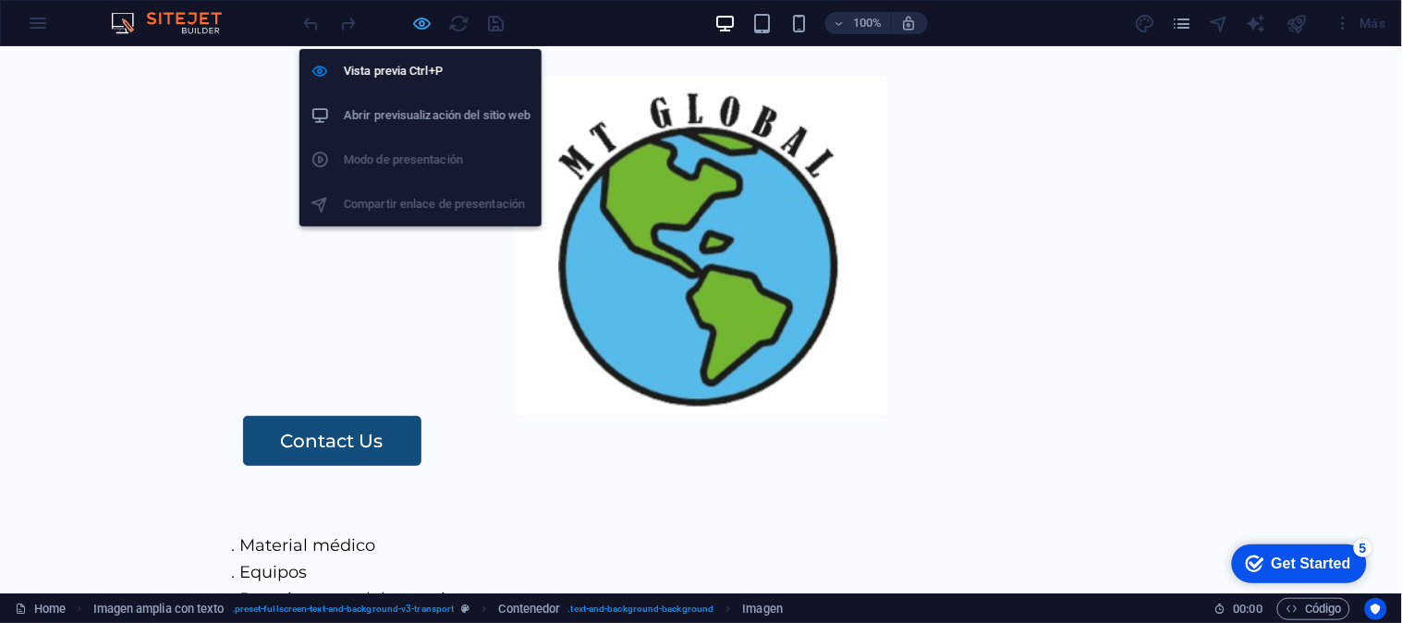
click at [426, 31] on icon "button" at bounding box center [422, 23] width 21 height 21
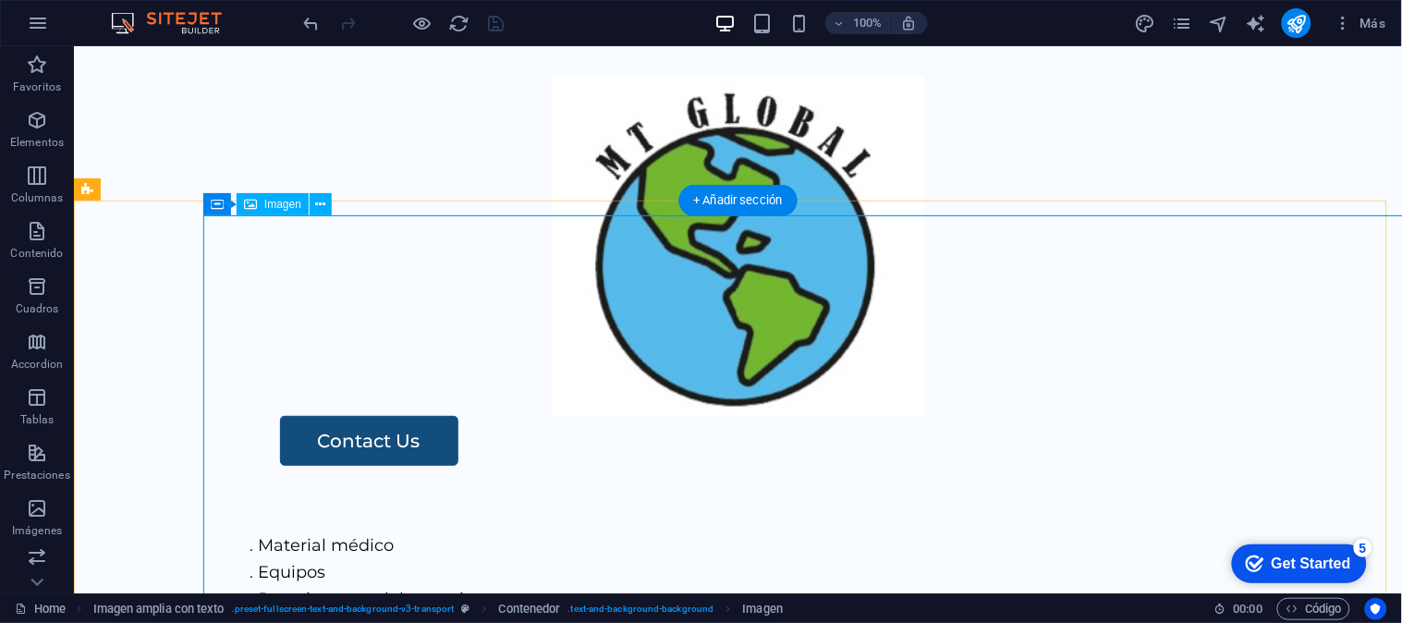
select select "%"
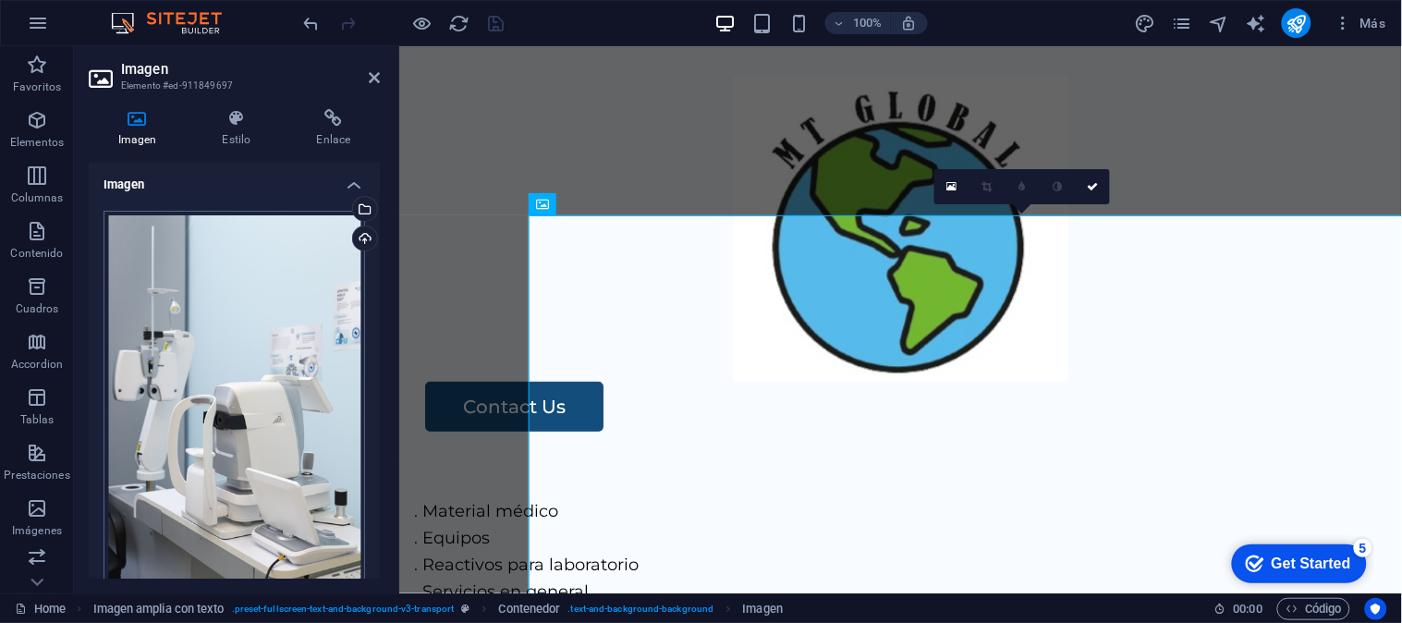
scroll to position [253, 0]
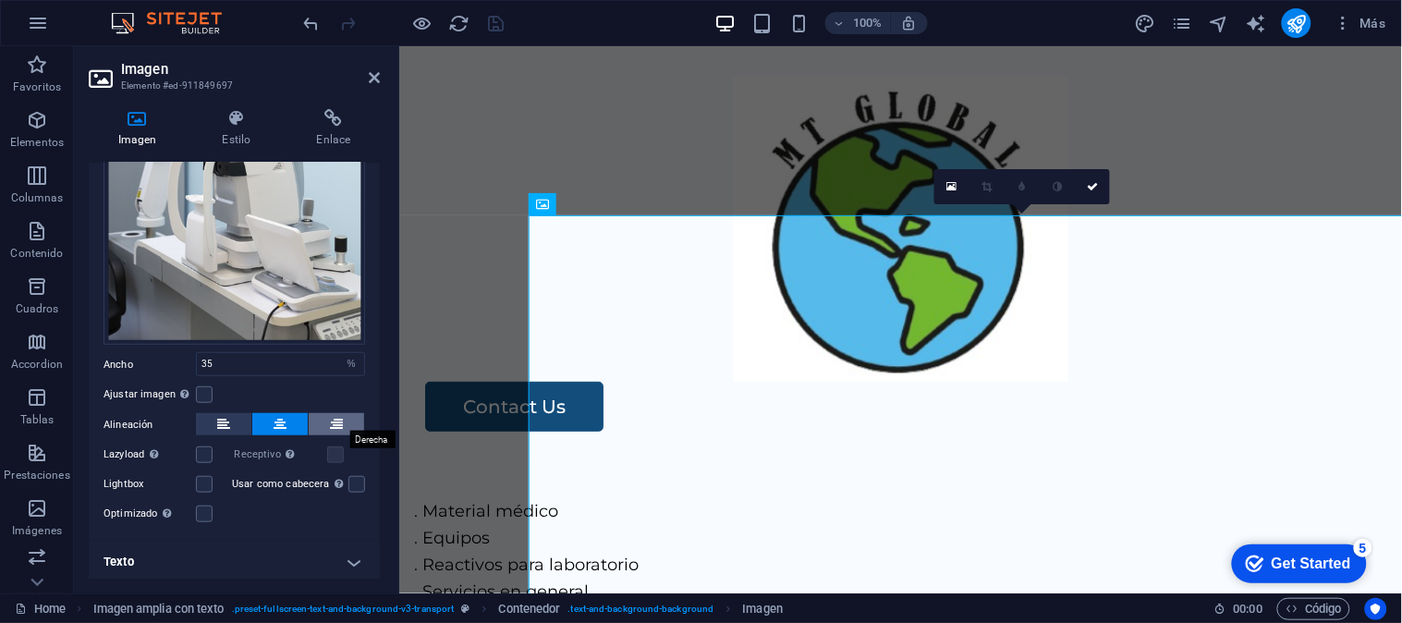
click at [353, 419] on button at bounding box center [336, 424] width 55 height 22
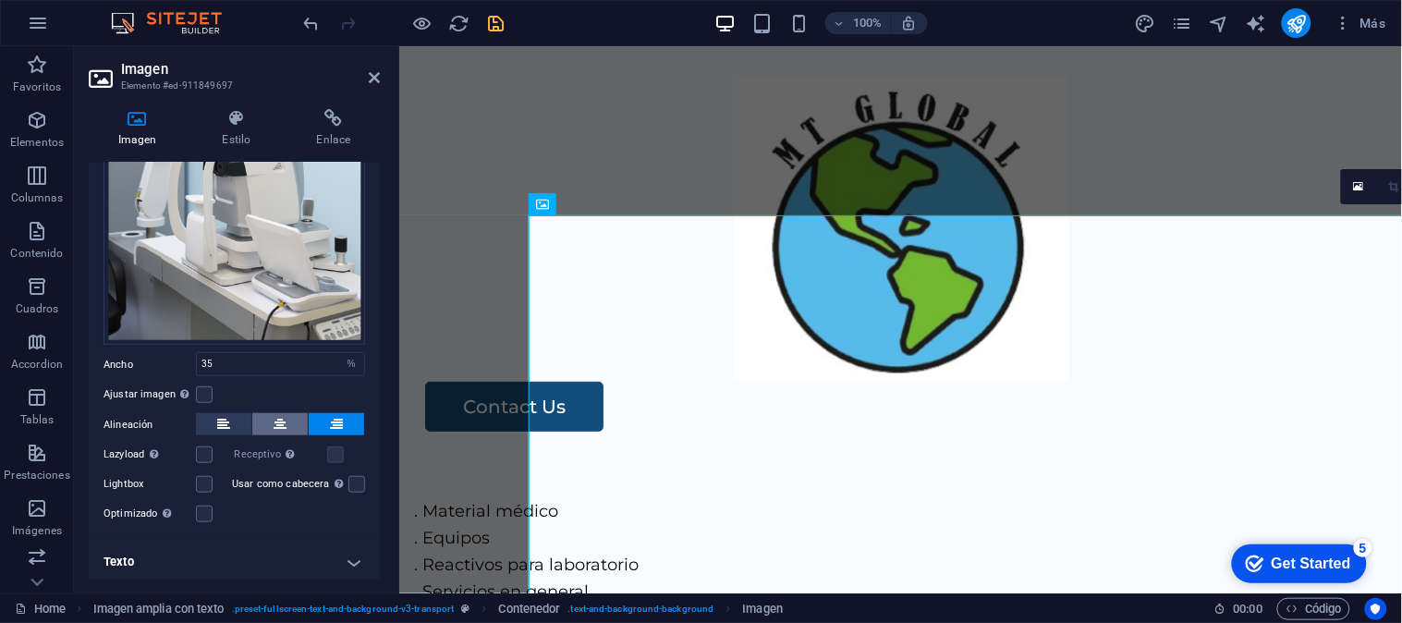
click at [287, 417] on button at bounding box center [279, 424] width 55 height 22
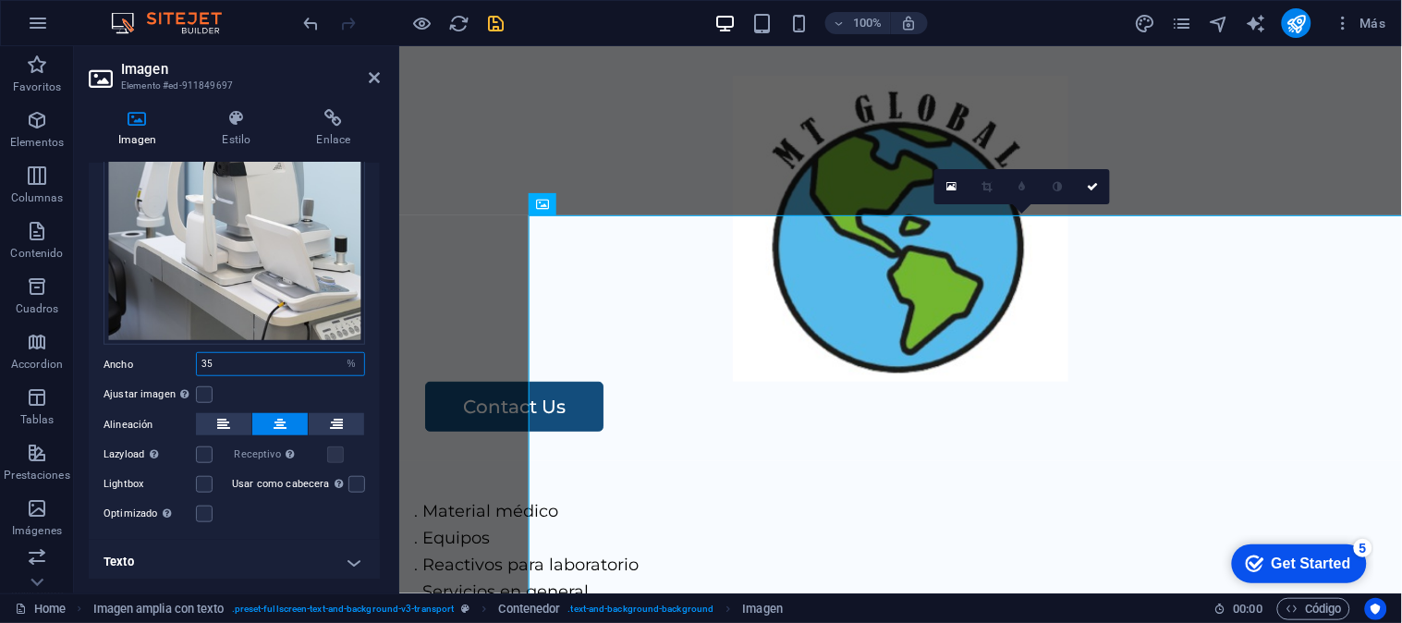
click at [243, 353] on input "35" at bounding box center [280, 364] width 167 height 22
drag, startPoint x: 248, startPoint y: 358, endPoint x: 185, endPoint y: 354, distance: 62.9
click at [185, 354] on div "Ancho 35 Predeterminado automático px rem % em vh vw" at bounding box center [233, 364] width 261 height 24
type input "30"
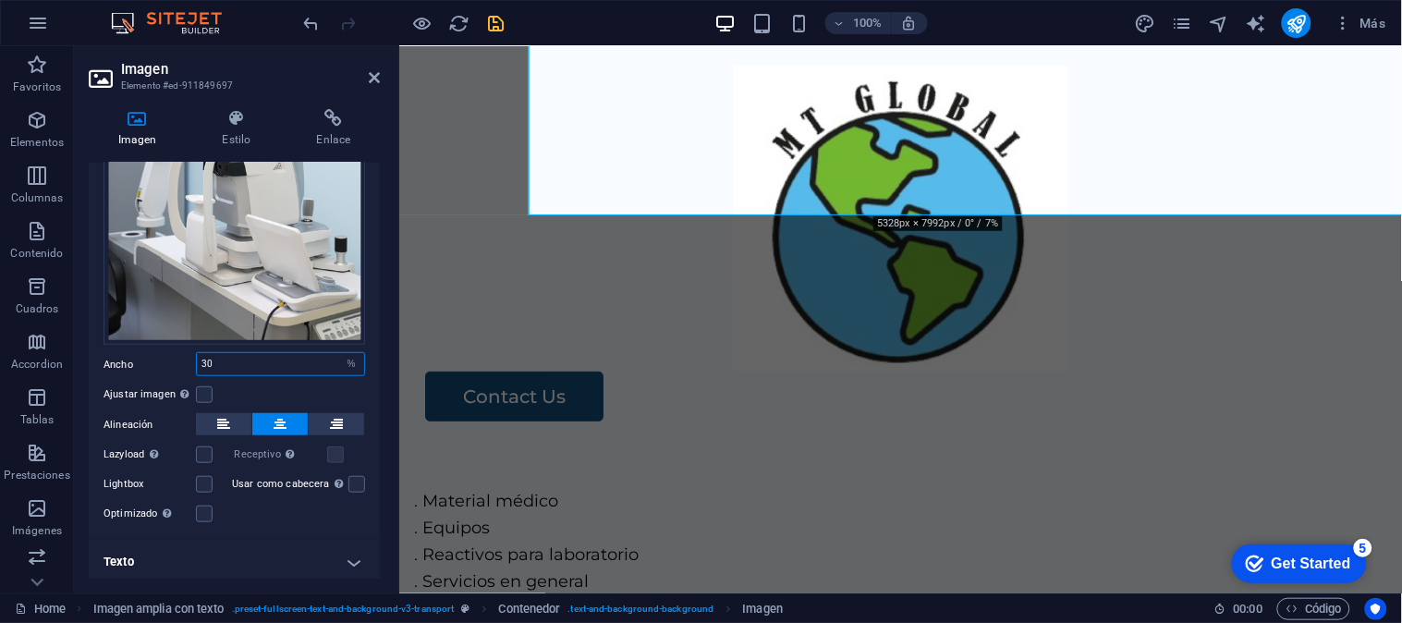
scroll to position [0, 0]
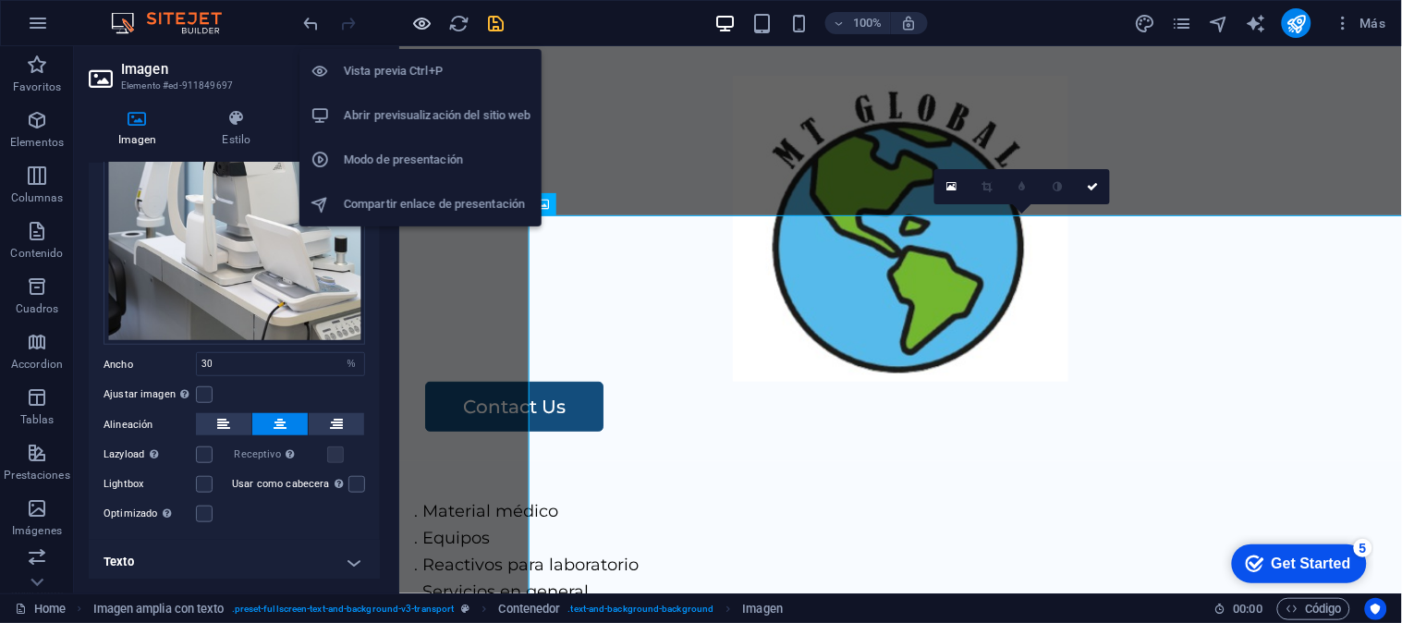
click at [413, 21] on icon "button" at bounding box center [422, 23] width 21 height 21
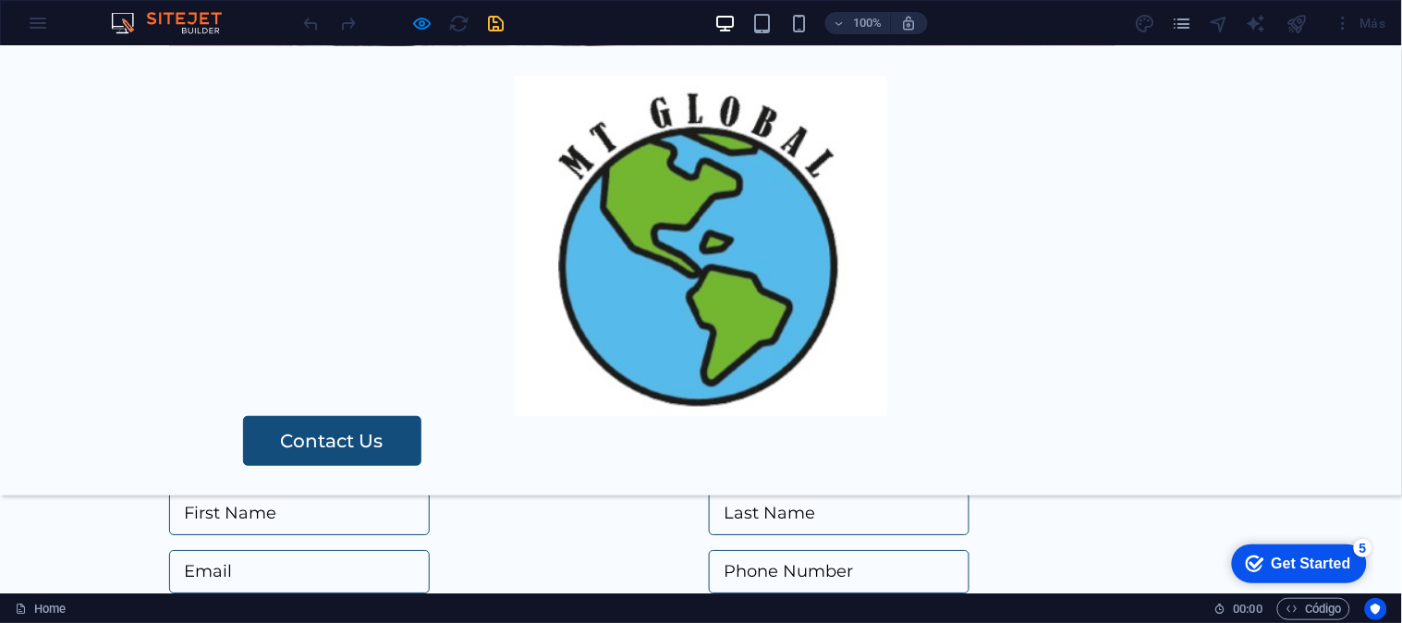
scroll to position [3659, 0]
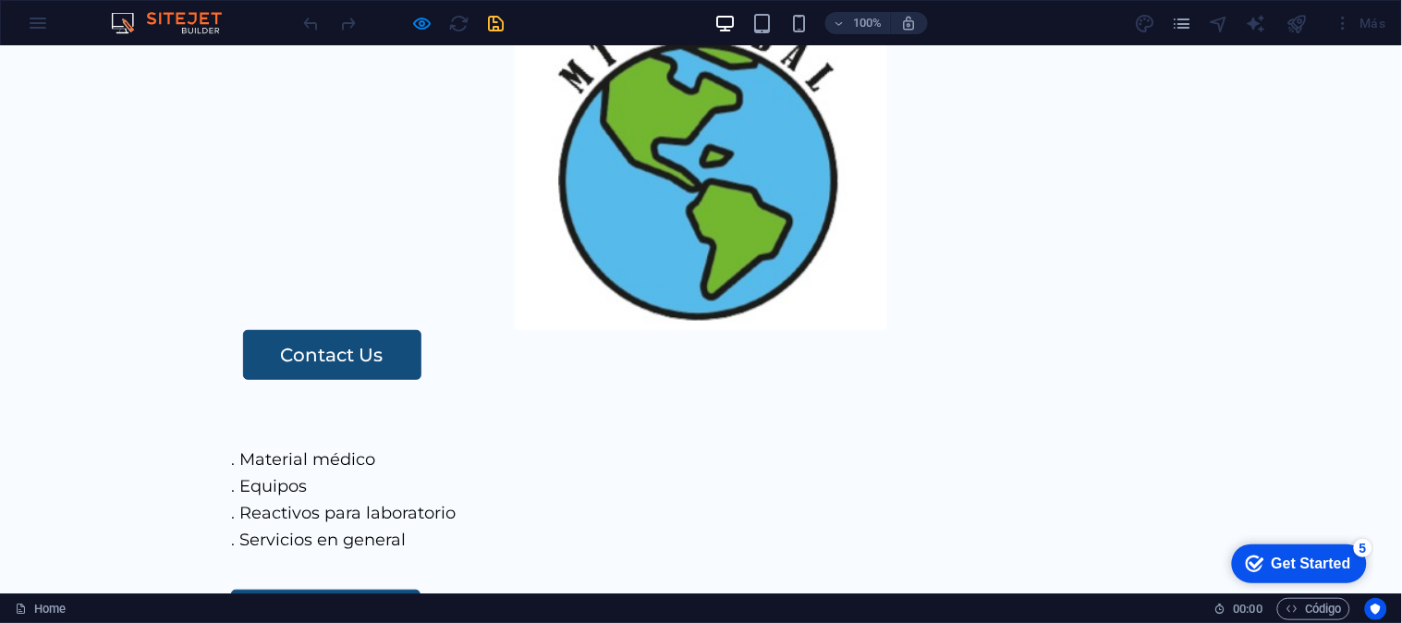
scroll to position [0, 0]
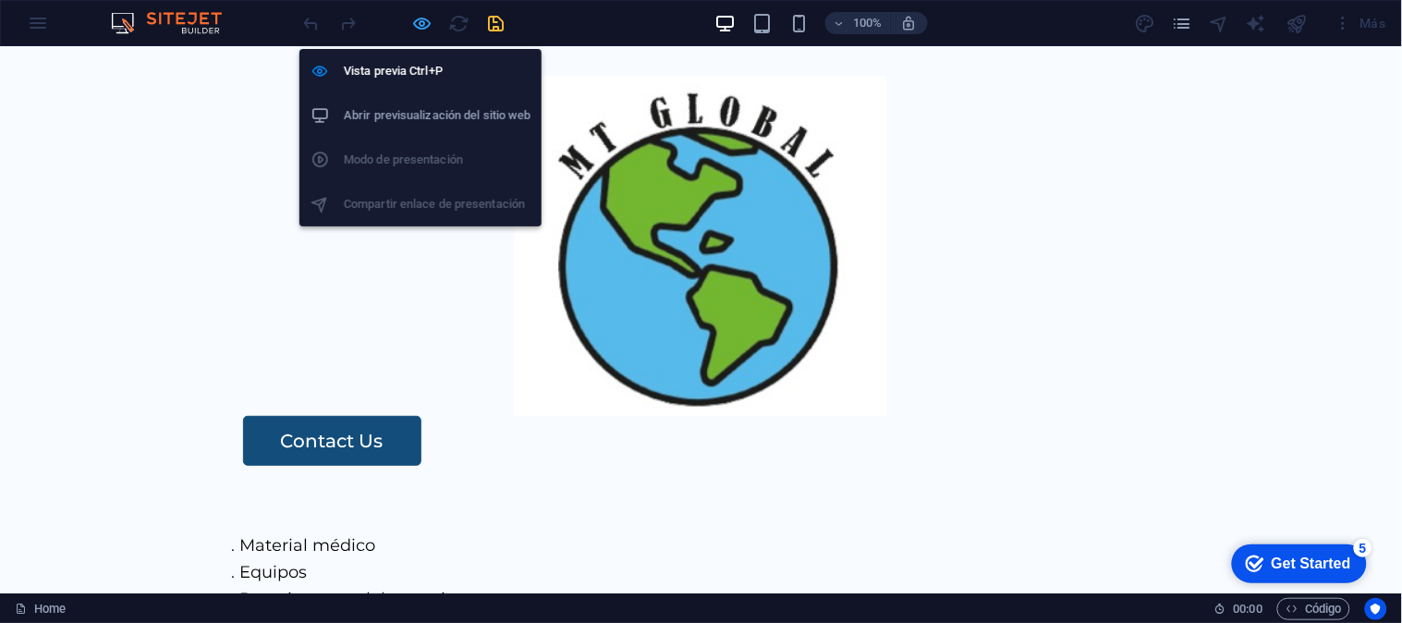
click at [432, 21] on span "button" at bounding box center [422, 23] width 22 height 21
select select "%"
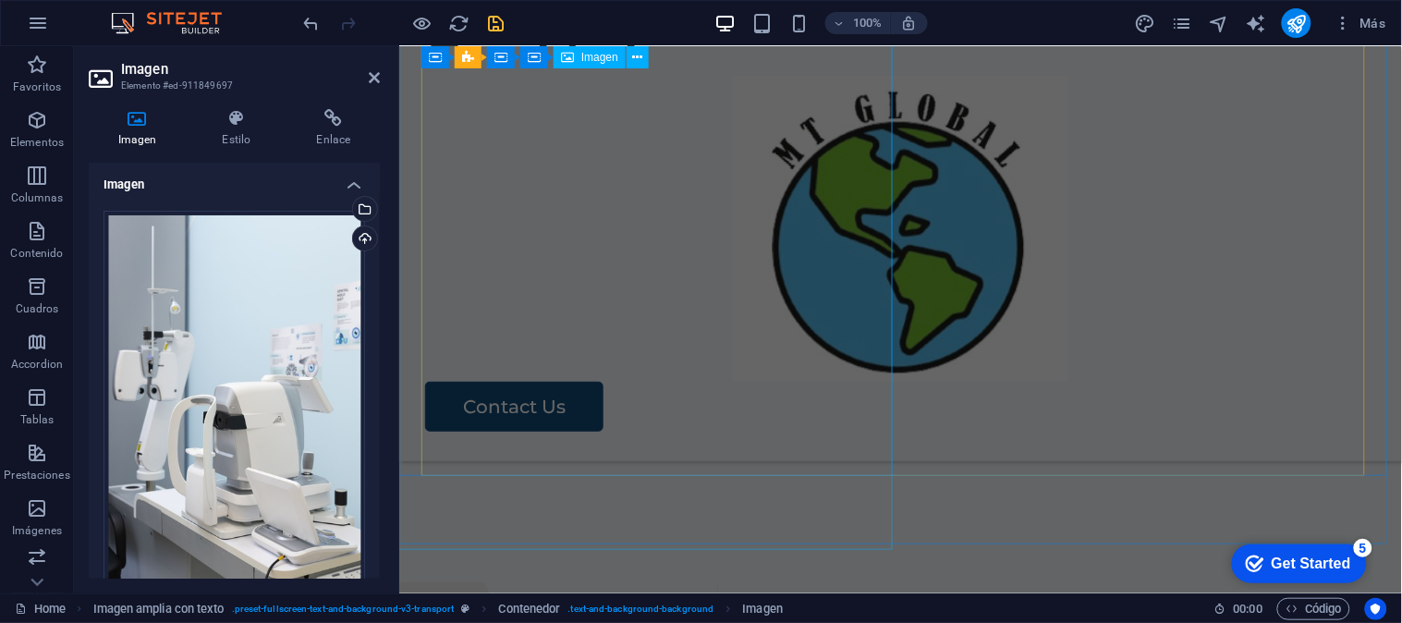
scroll to position [3559, 0]
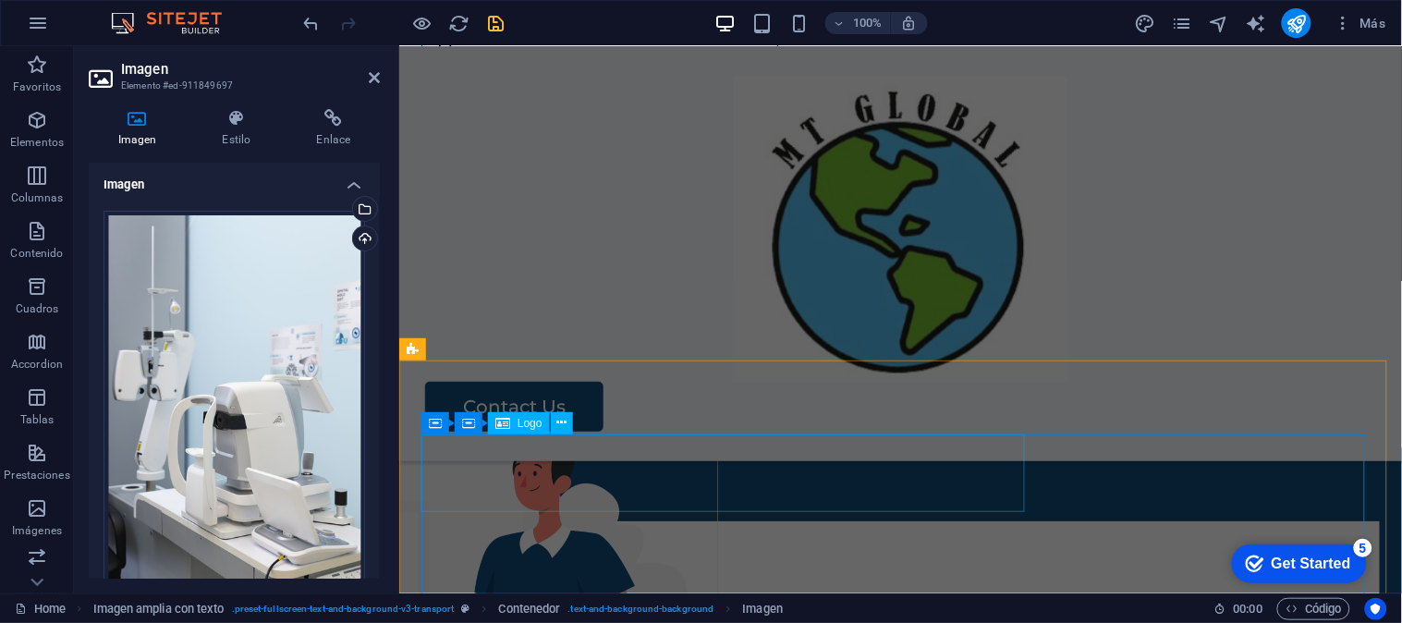
click at [698, 520] on div "MT GLOBAL S.A.C." at bounding box center [899, 559] width 958 height 78
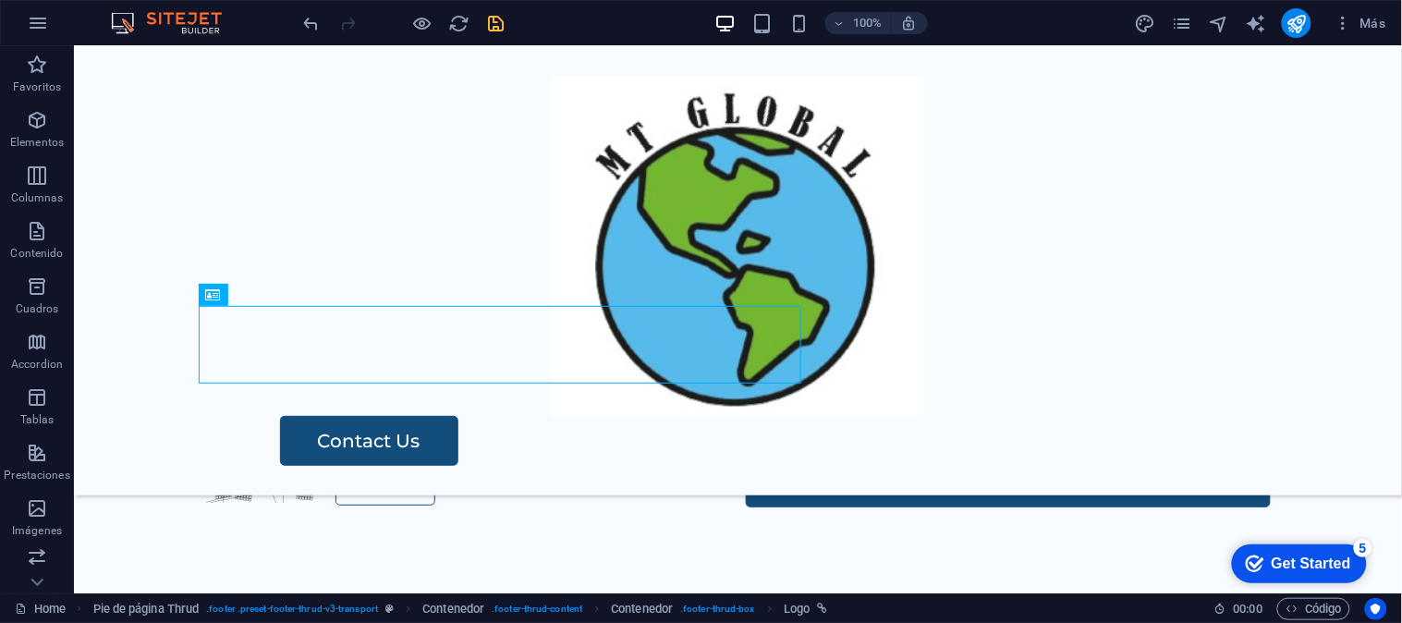
scroll to position [3508, 0]
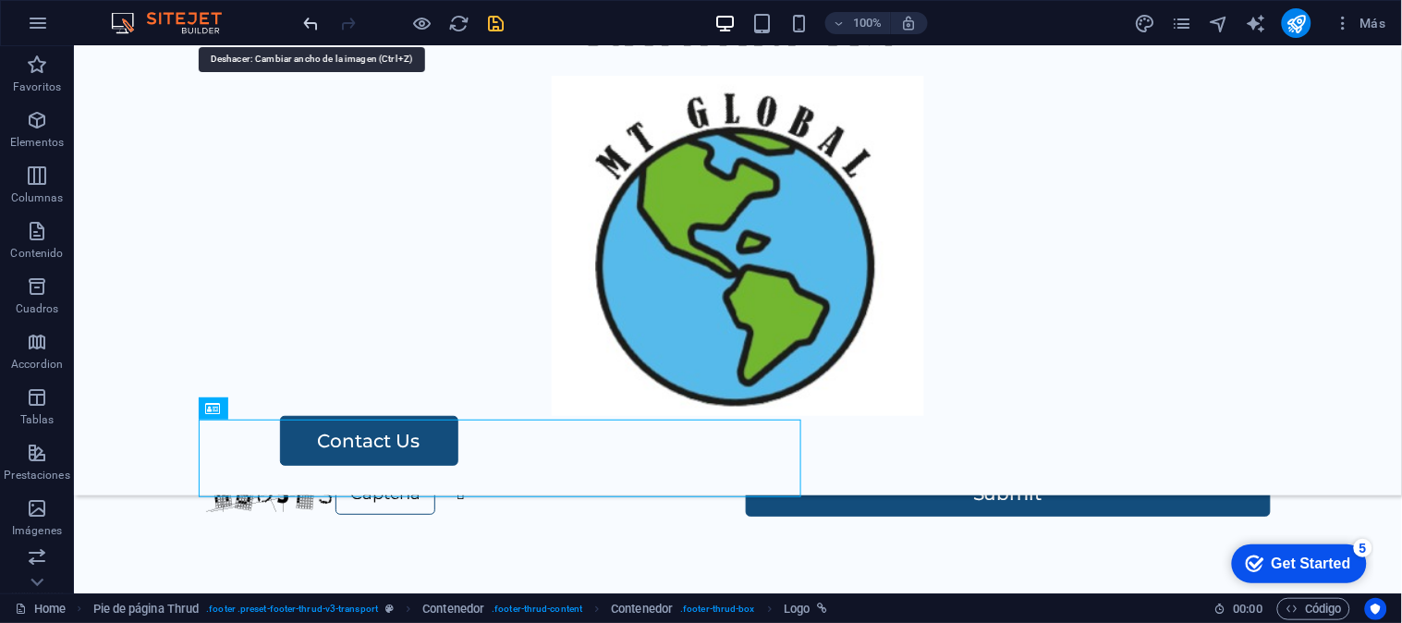
click at [310, 23] on icon "undo" at bounding box center [311, 23] width 21 height 21
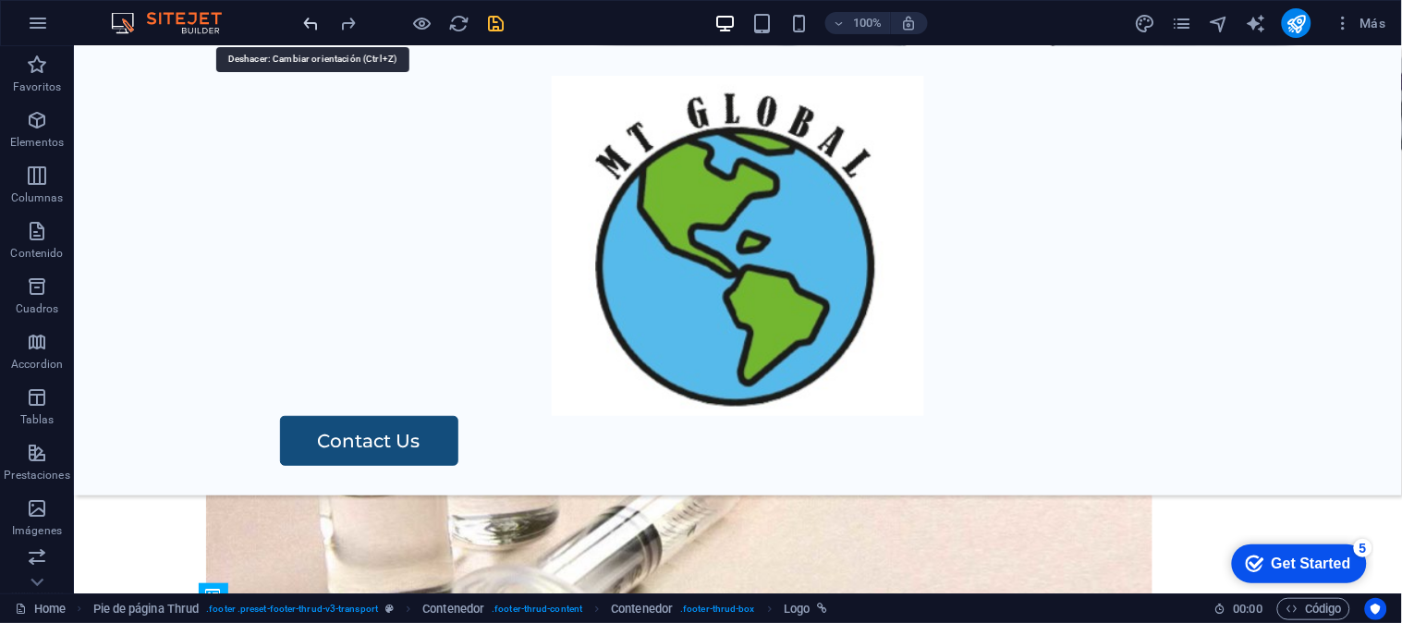
scroll to position [240, 0]
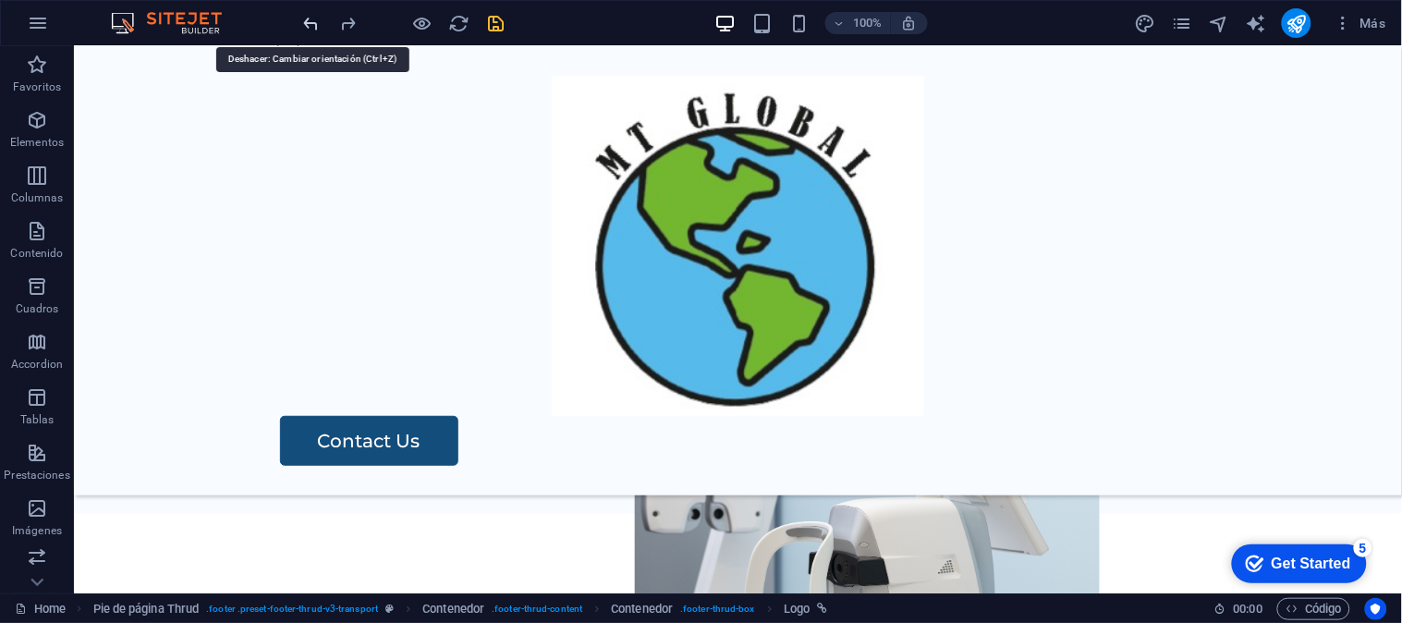
click at [310, 23] on icon "undo" at bounding box center [311, 23] width 21 height 21
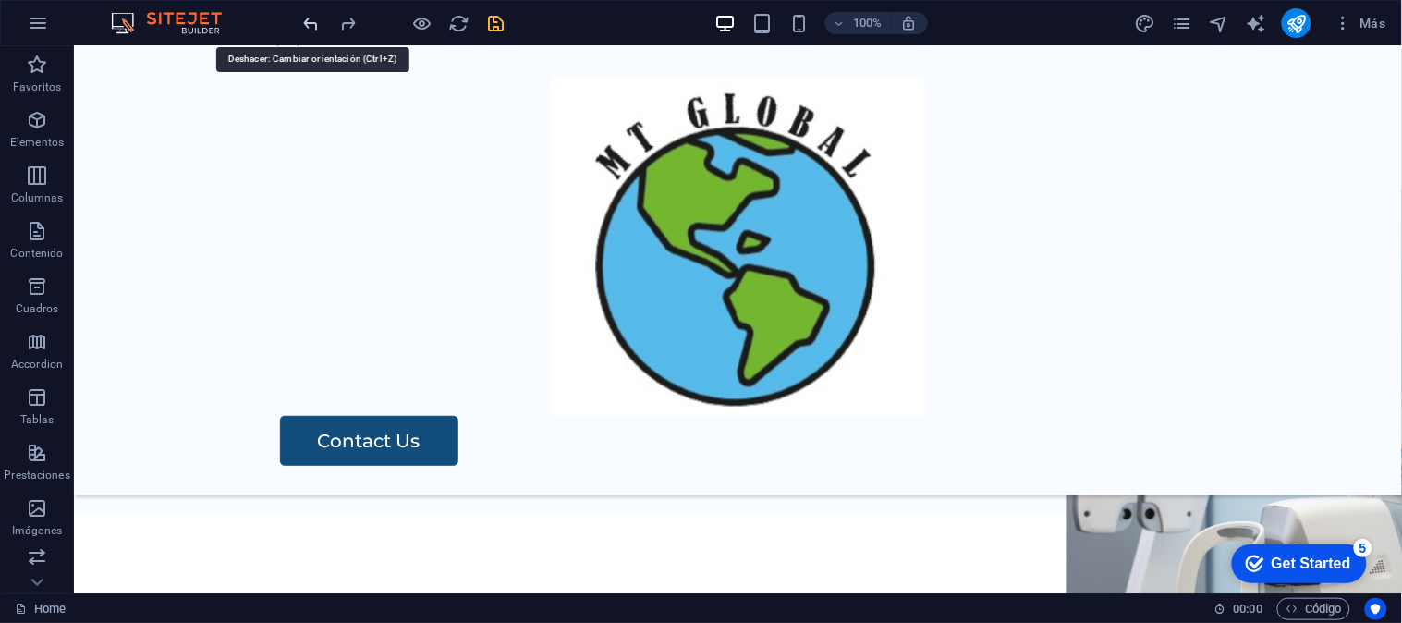
click at [310, 23] on icon "undo" at bounding box center [311, 23] width 21 height 21
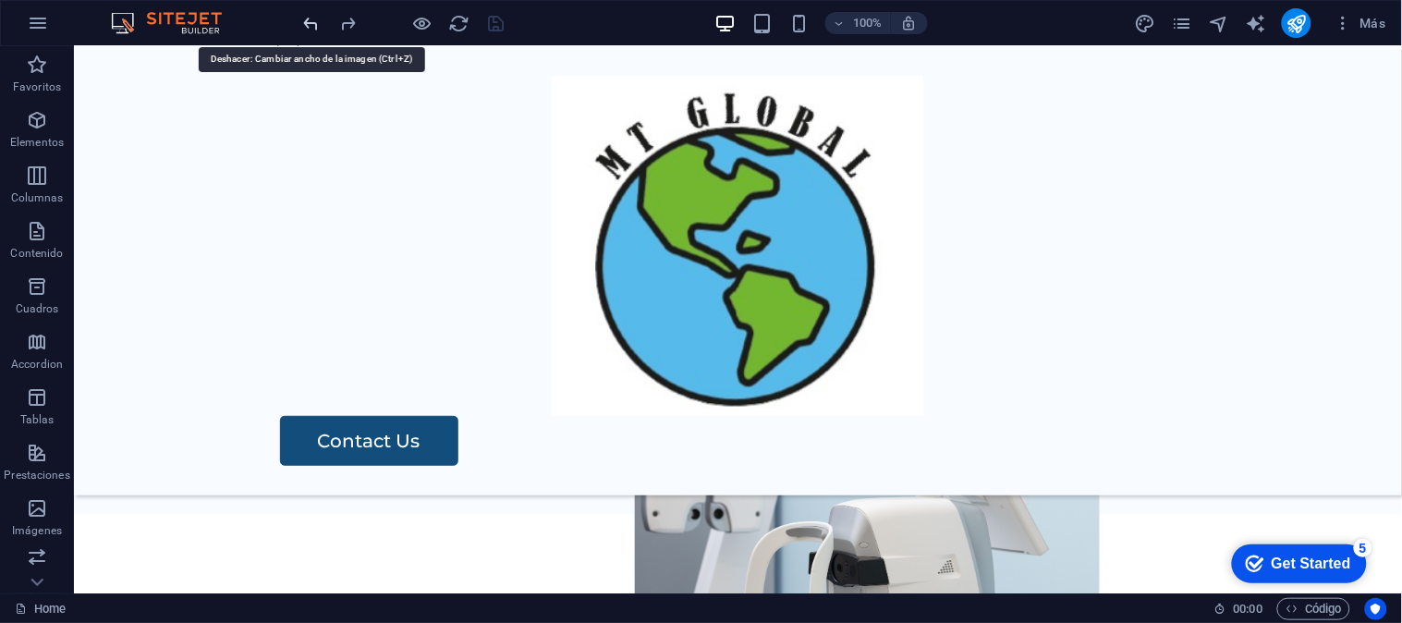
click at [310, 23] on icon "undo" at bounding box center [311, 23] width 21 height 21
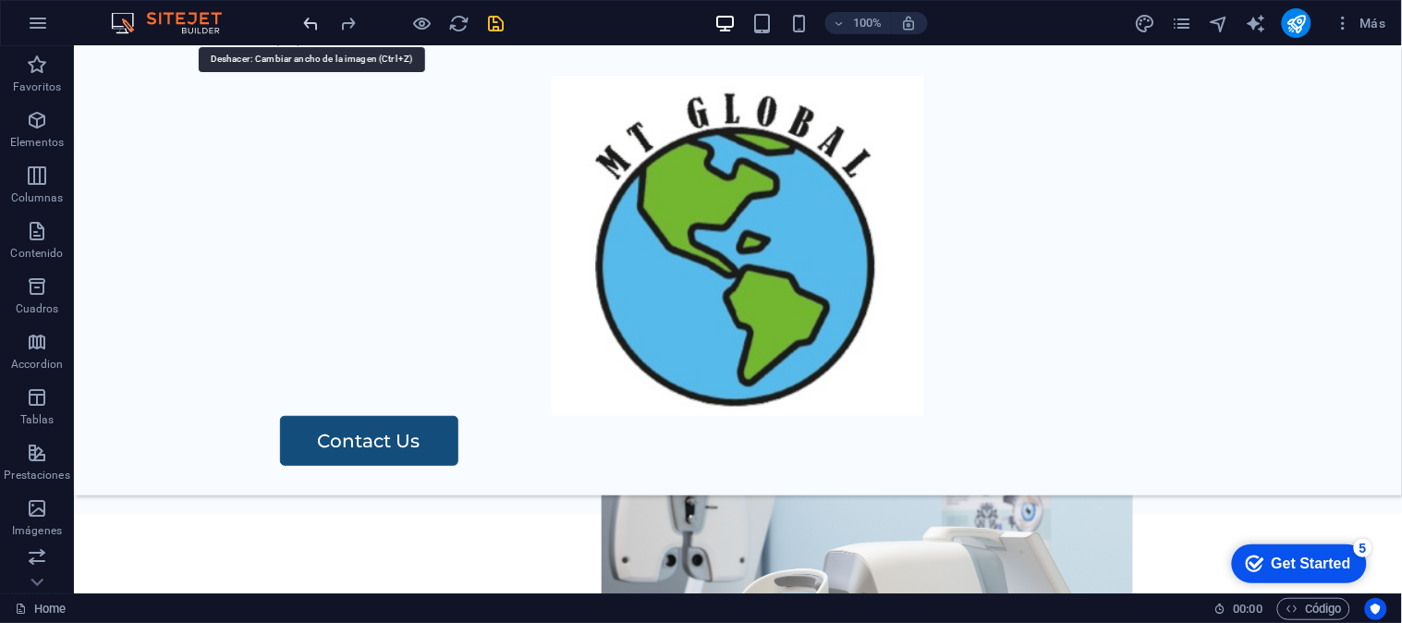
click at [310, 23] on icon "undo" at bounding box center [311, 23] width 21 height 21
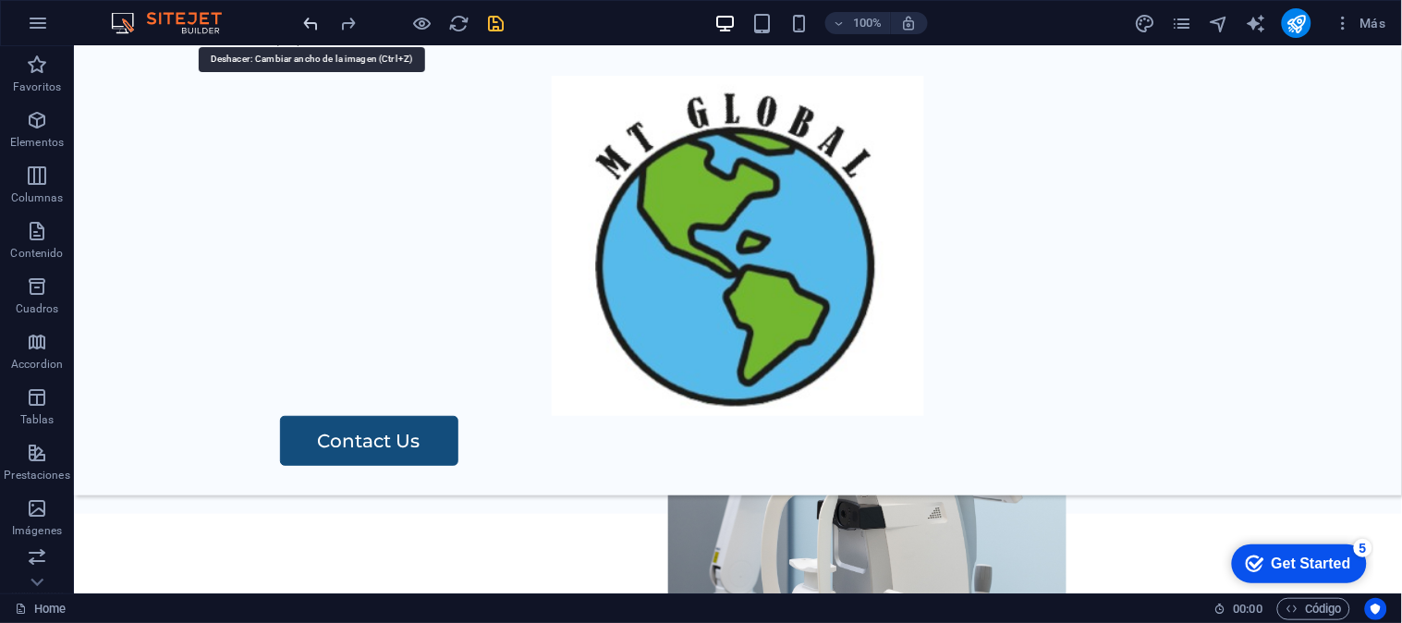
click at [310, 23] on icon "undo" at bounding box center [311, 23] width 21 height 21
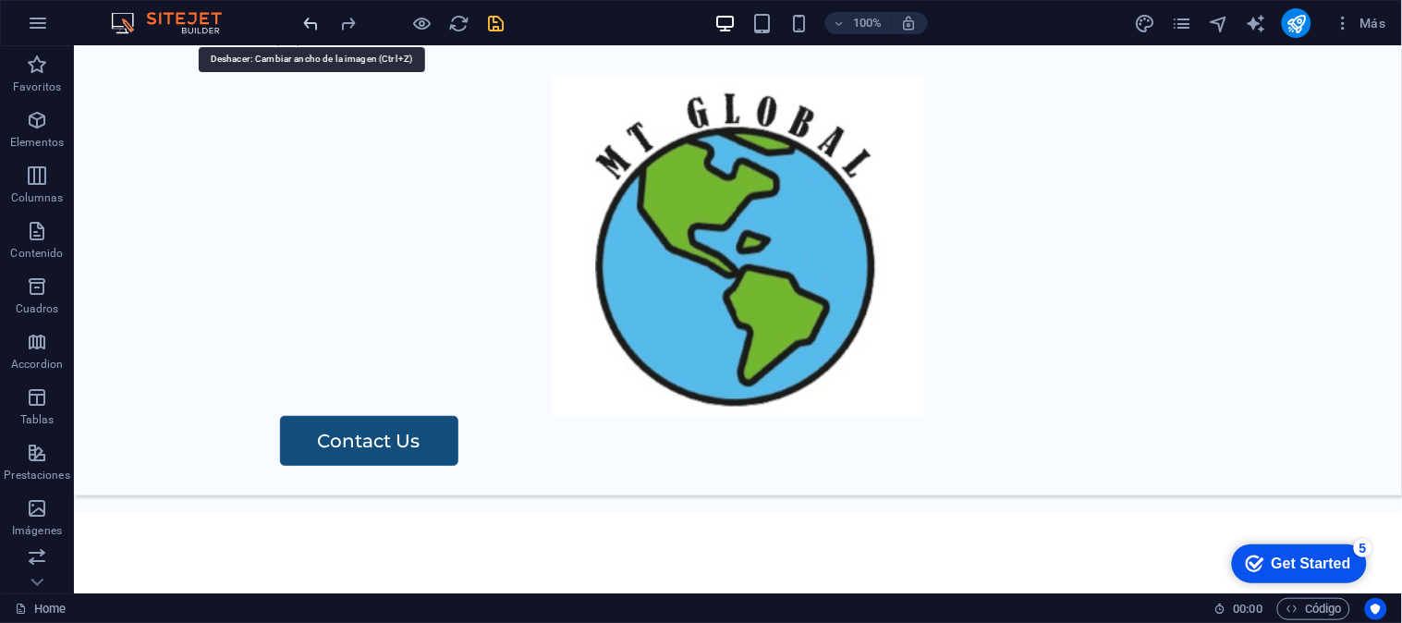
click at [310, 23] on icon "undo" at bounding box center [311, 23] width 21 height 21
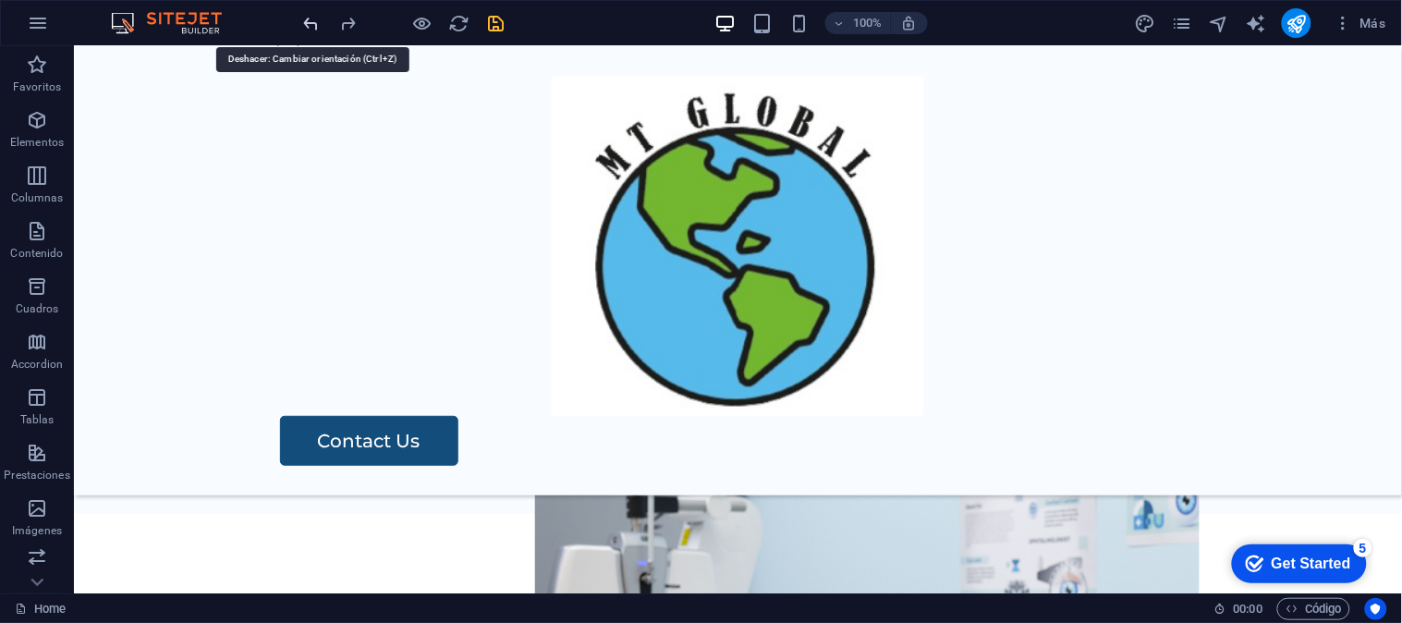
click at [310, 23] on icon "undo" at bounding box center [311, 23] width 21 height 21
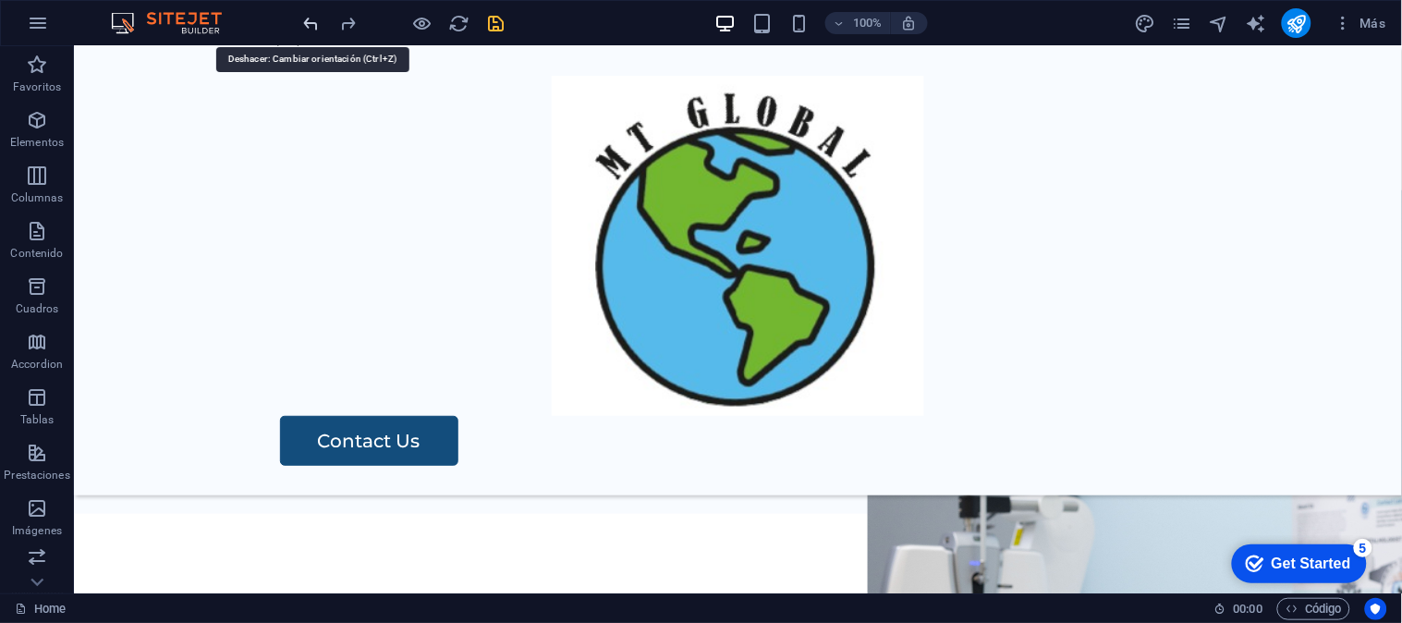
click at [310, 23] on icon "undo" at bounding box center [311, 23] width 21 height 21
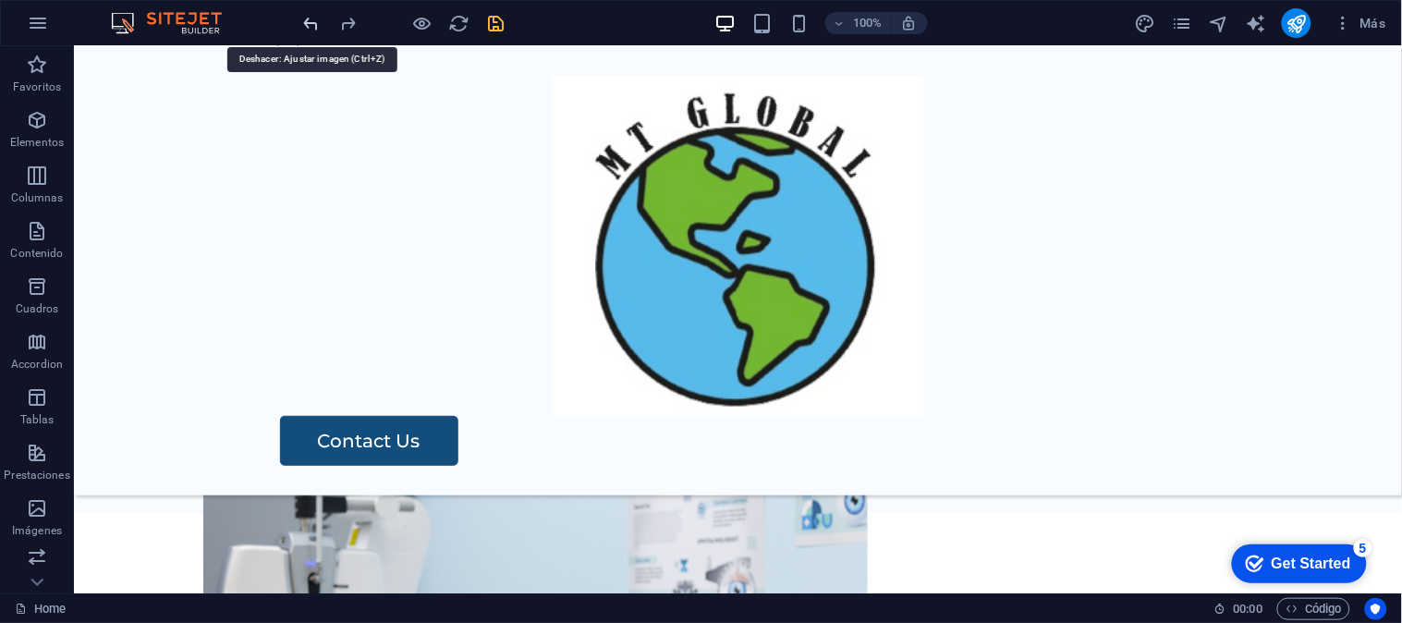
click at [310, 23] on icon "undo" at bounding box center [311, 23] width 21 height 21
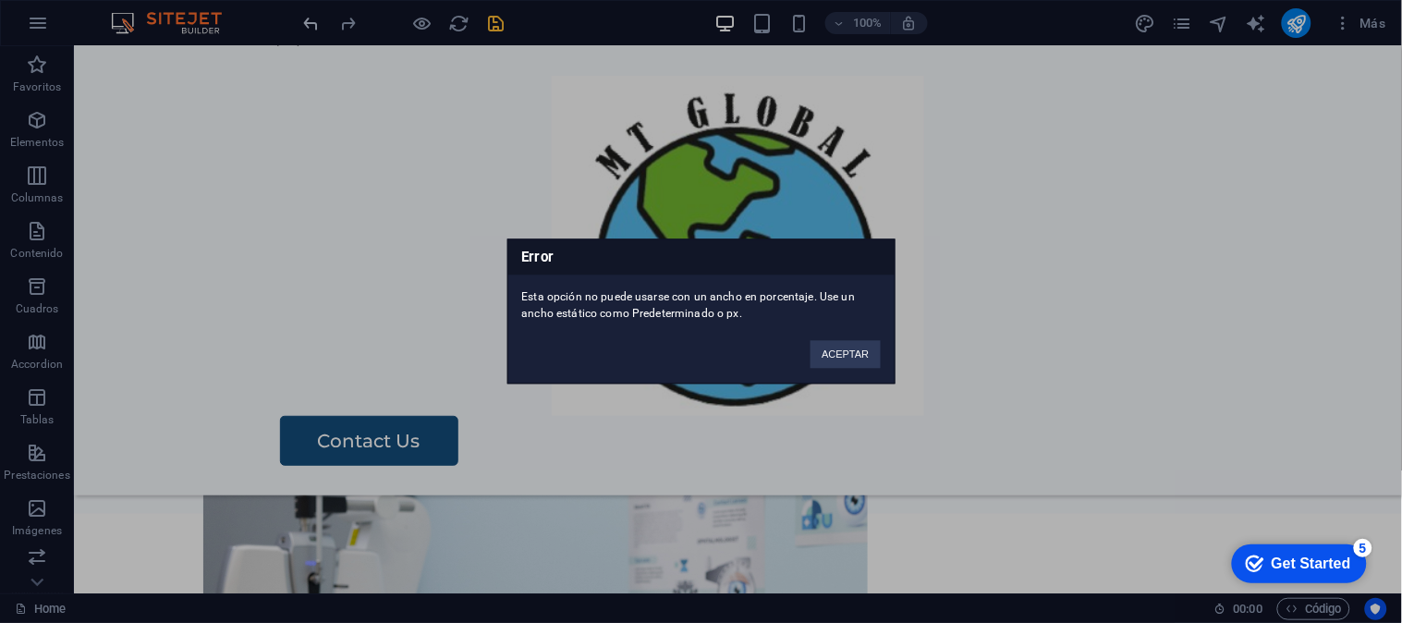
click at [310, 23] on div "Error Esta opción no puede usarse con un ancho en porcentaje. Use un ancho está…" at bounding box center [701, 311] width 1402 height 623
drag, startPoint x: 872, startPoint y: 366, endPoint x: 795, endPoint y: 320, distance: 90.3
click at [873, 366] on button "ACEPTAR" at bounding box center [844, 355] width 69 height 28
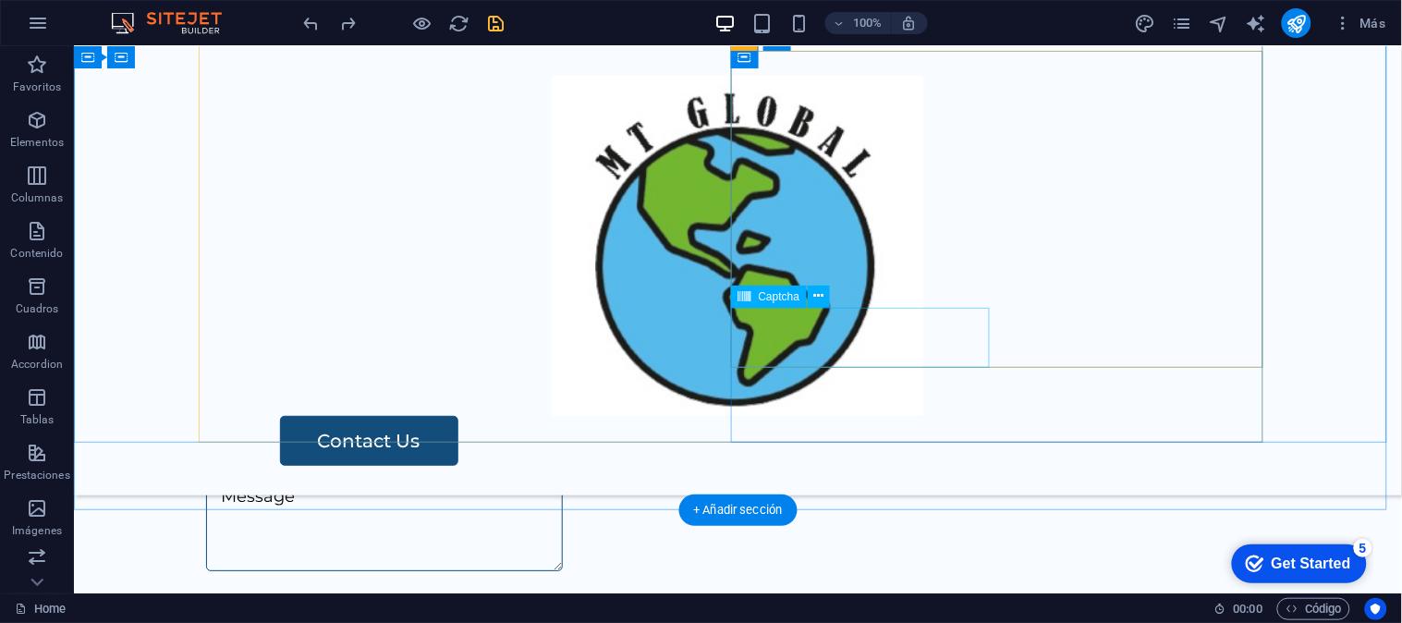
scroll to position [3788, 0]
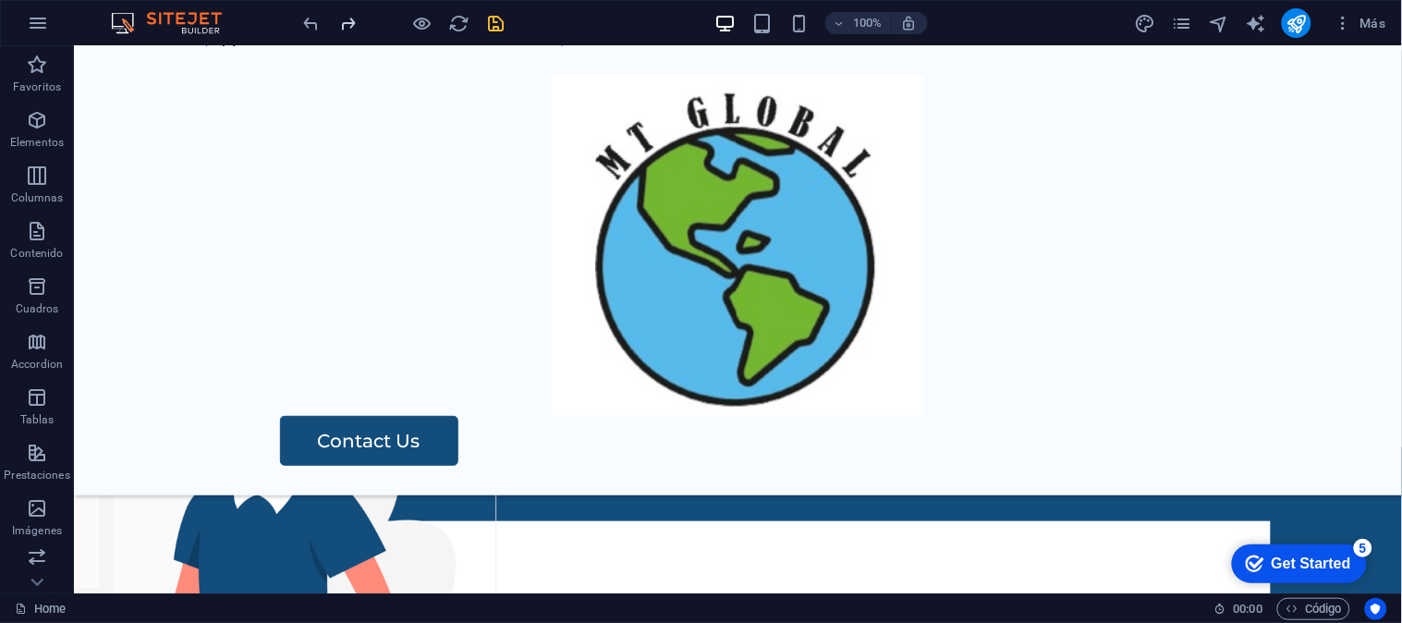
click at [349, 15] on icon "redo" at bounding box center [348, 23] width 21 height 21
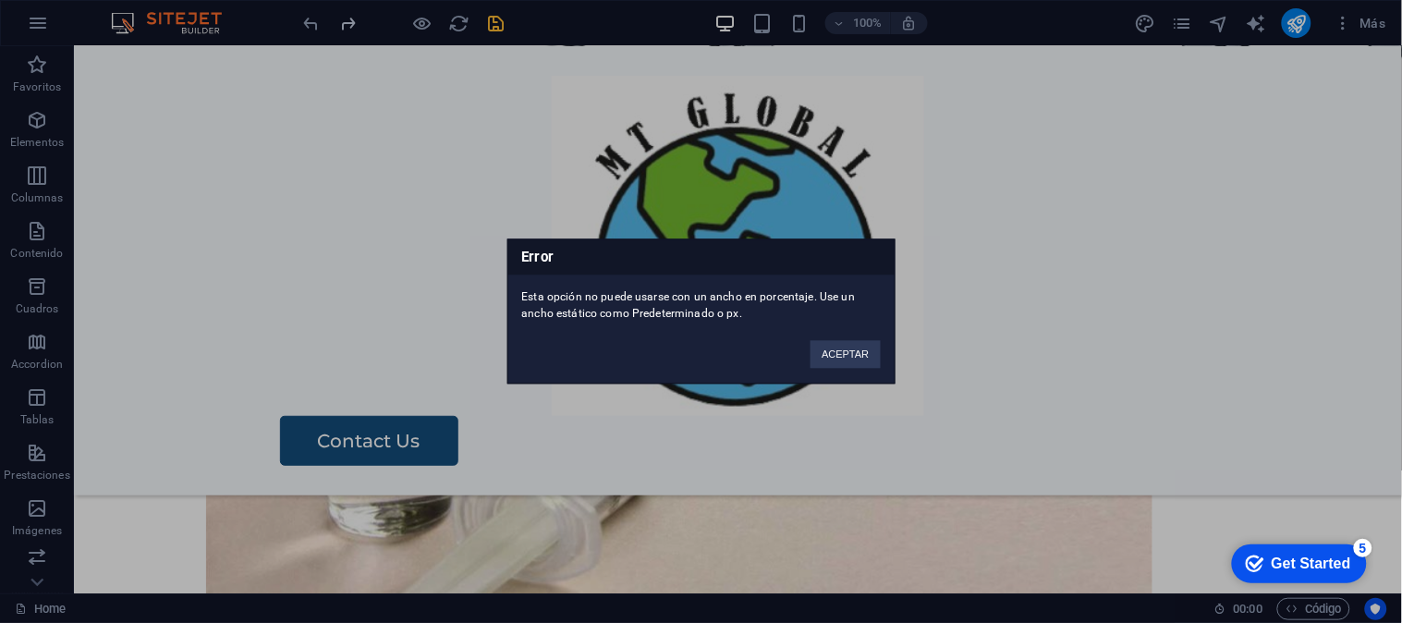
click at [349, 15] on div "Error Esta opción no puede usarse con un ancho en porcentaje. Use un ancho está…" at bounding box center [701, 311] width 1402 height 623
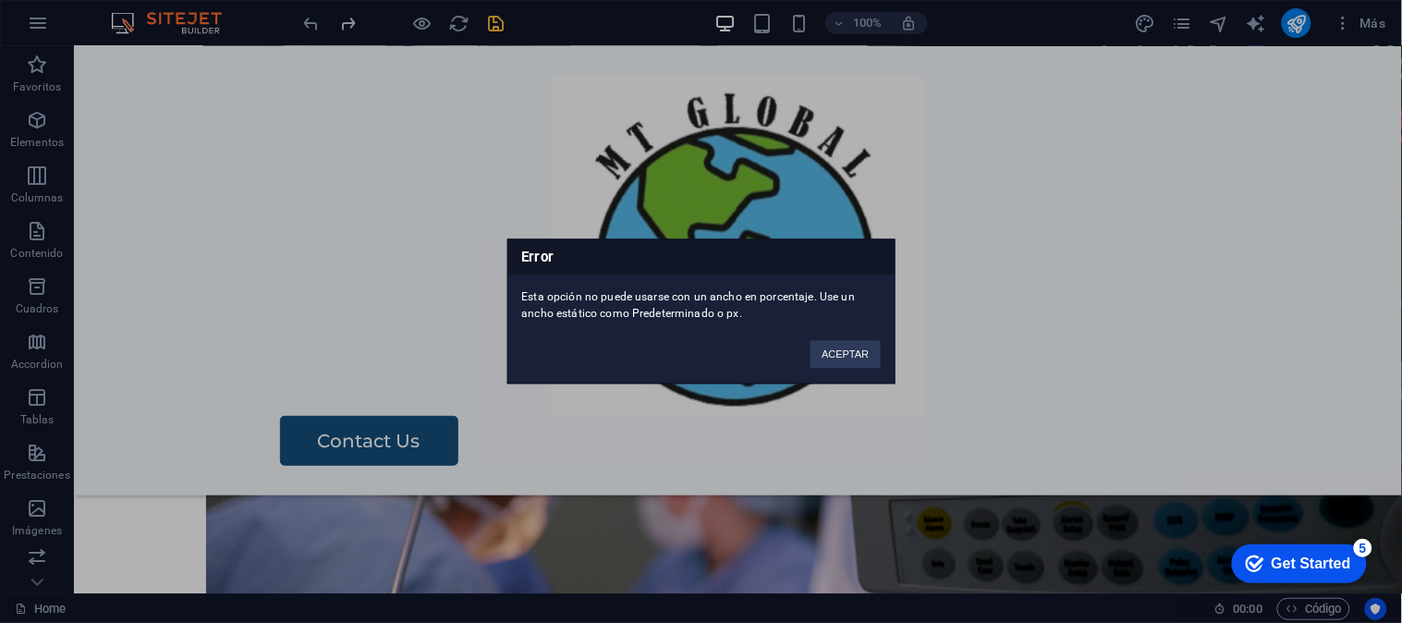
scroll to position [388, 0]
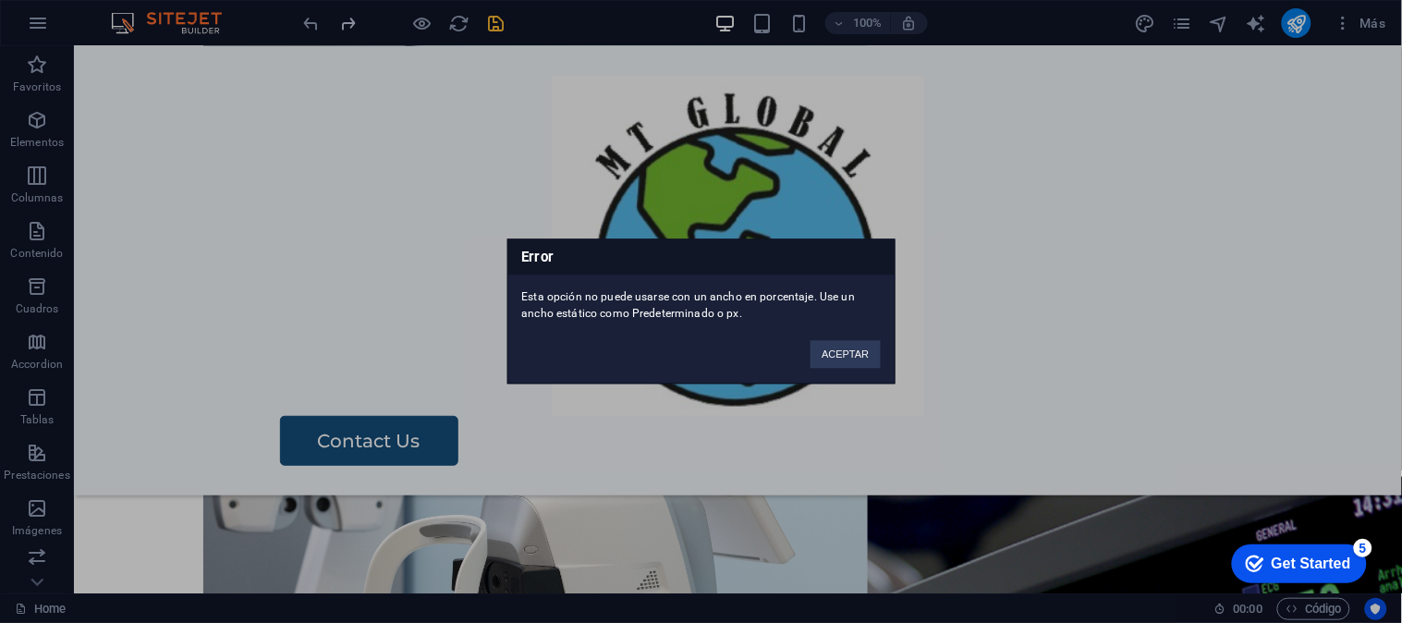
click at [349, 15] on div "Error Esta opción no puede usarse con un ancho en porcentaje. Use un ancho está…" at bounding box center [701, 311] width 1402 height 623
click at [349, 24] on div "Error Esta opción no puede usarse con un ancho en porcentaje. Use un ancho está…" at bounding box center [701, 311] width 1402 height 623
click at [844, 360] on button "ACEPTAR" at bounding box center [844, 355] width 69 height 28
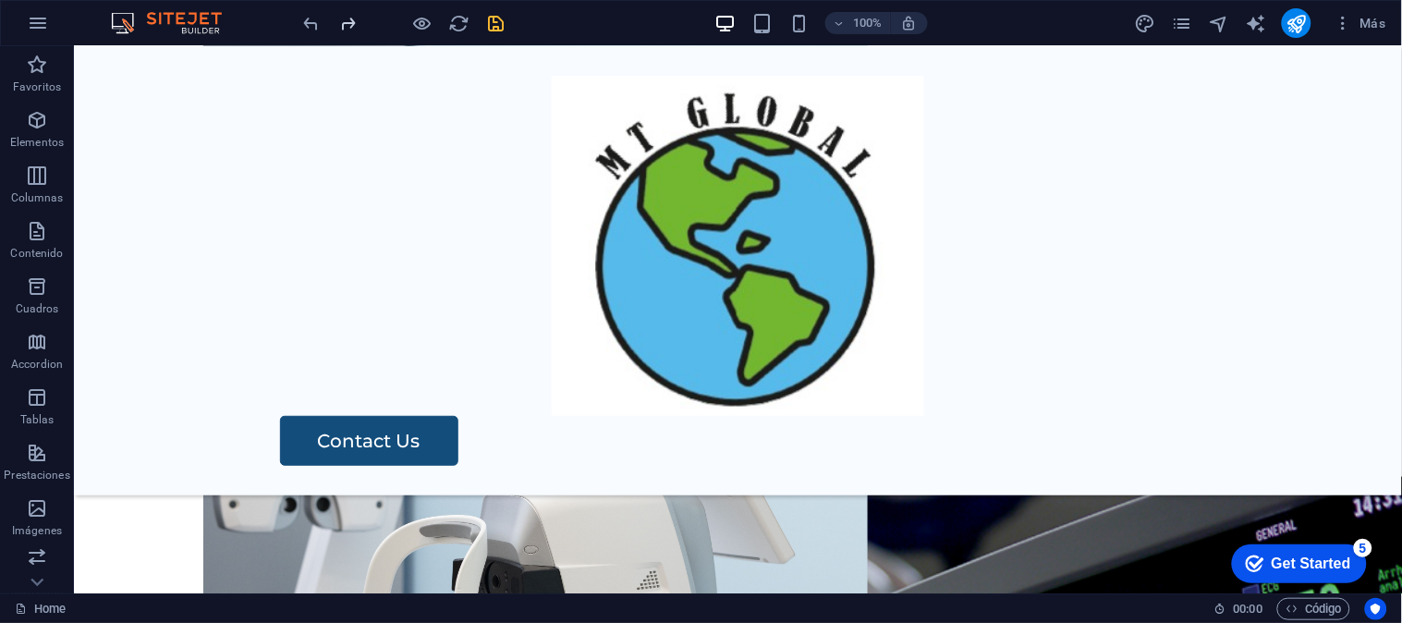
click at [351, 15] on icon "redo" at bounding box center [348, 23] width 21 height 21
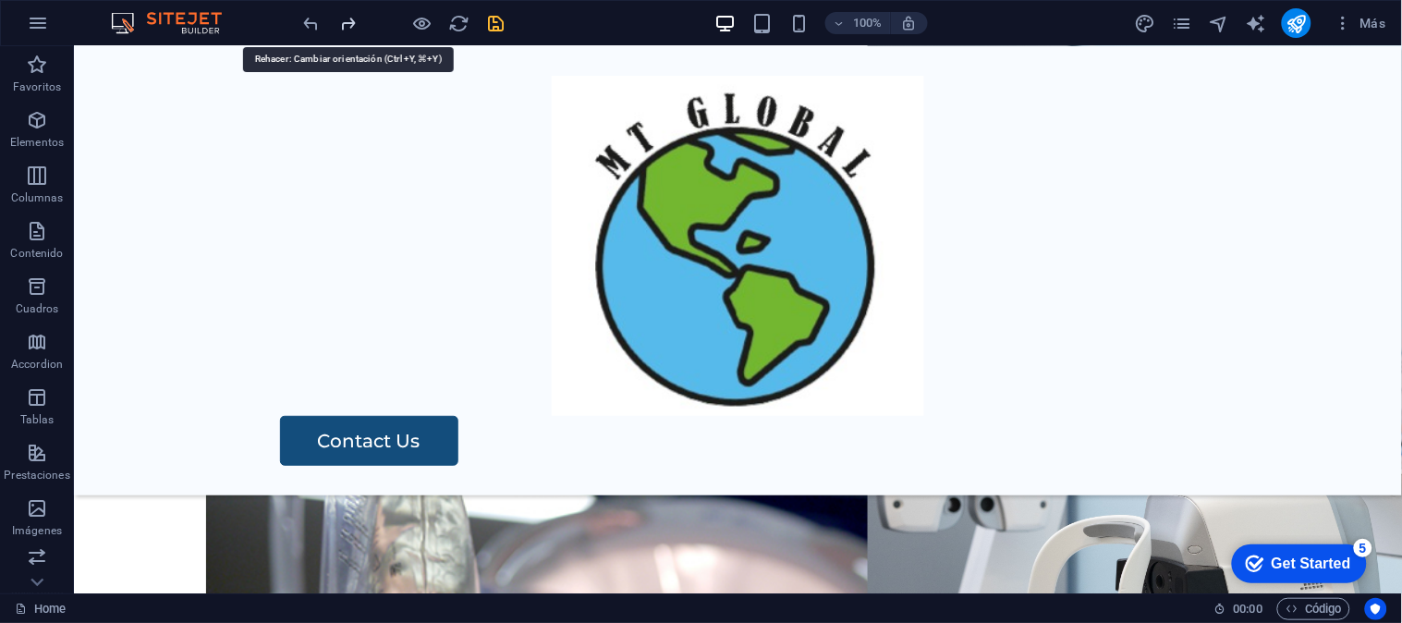
click at [351, 15] on icon "redo" at bounding box center [348, 23] width 21 height 21
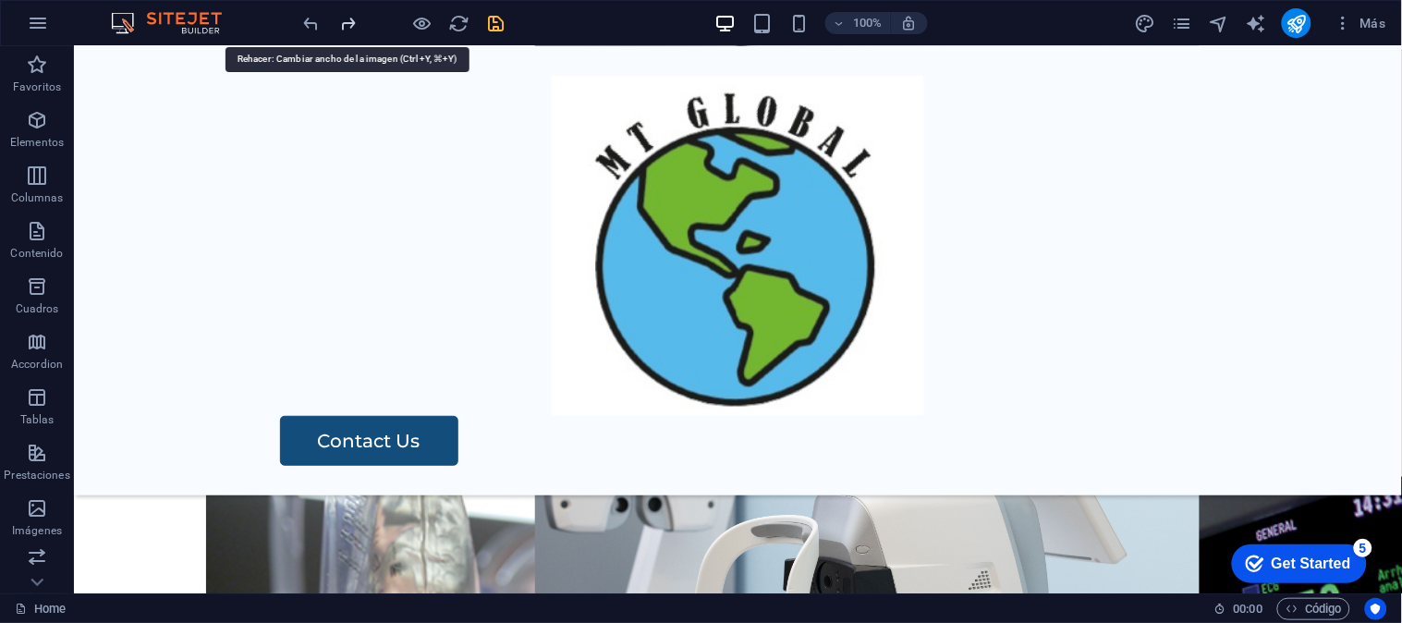
click at [351, 15] on icon "redo" at bounding box center [348, 23] width 21 height 21
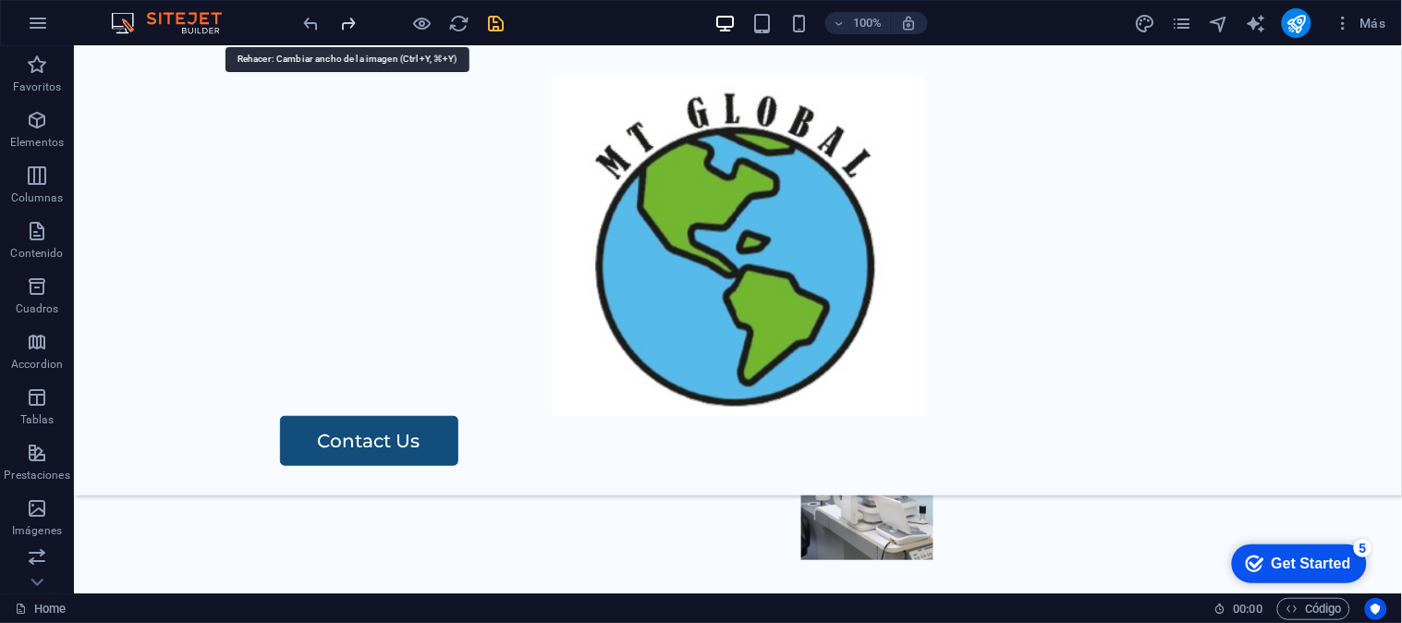
click at [351, 15] on icon "redo" at bounding box center [348, 23] width 21 height 21
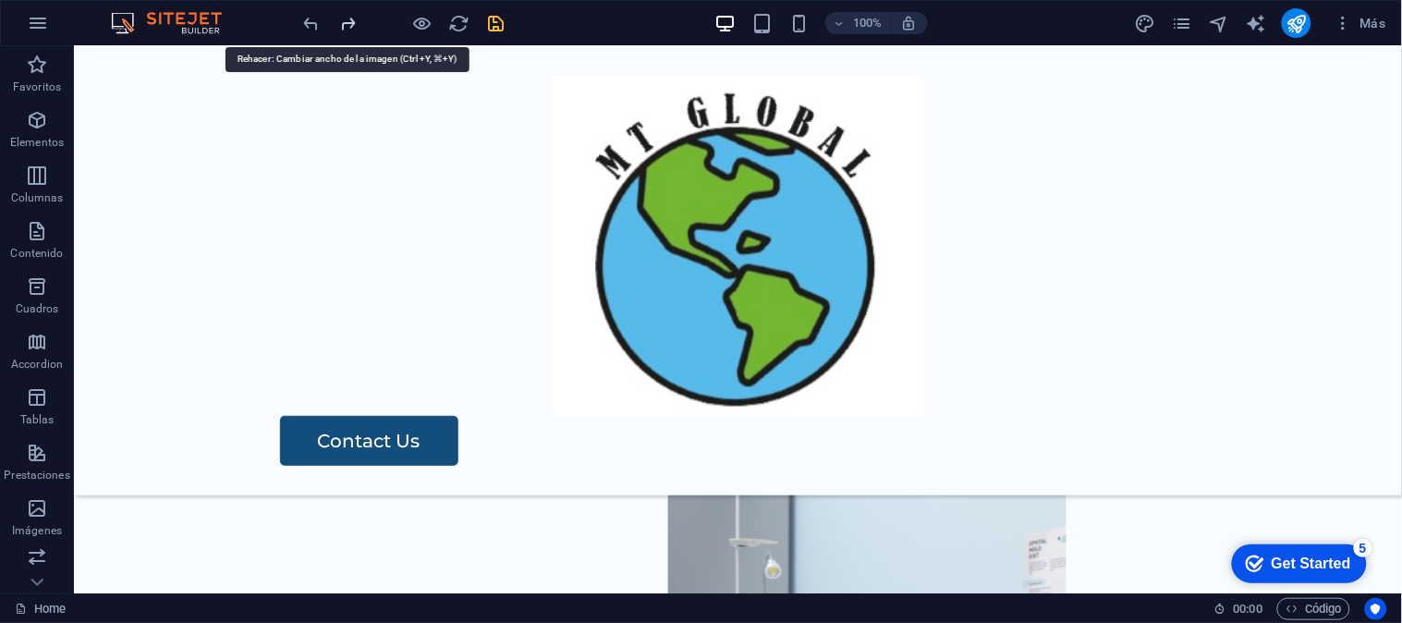
scroll to position [190, 0]
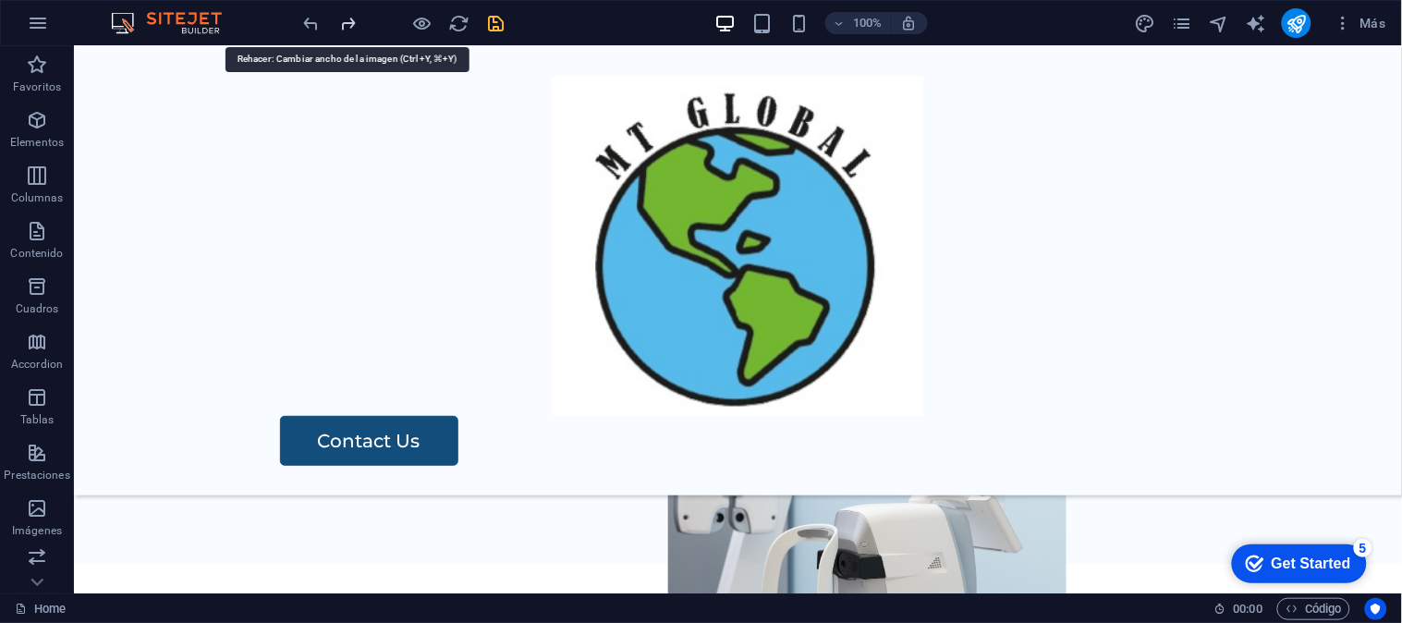
click at [352, 15] on icon "redo" at bounding box center [348, 23] width 21 height 21
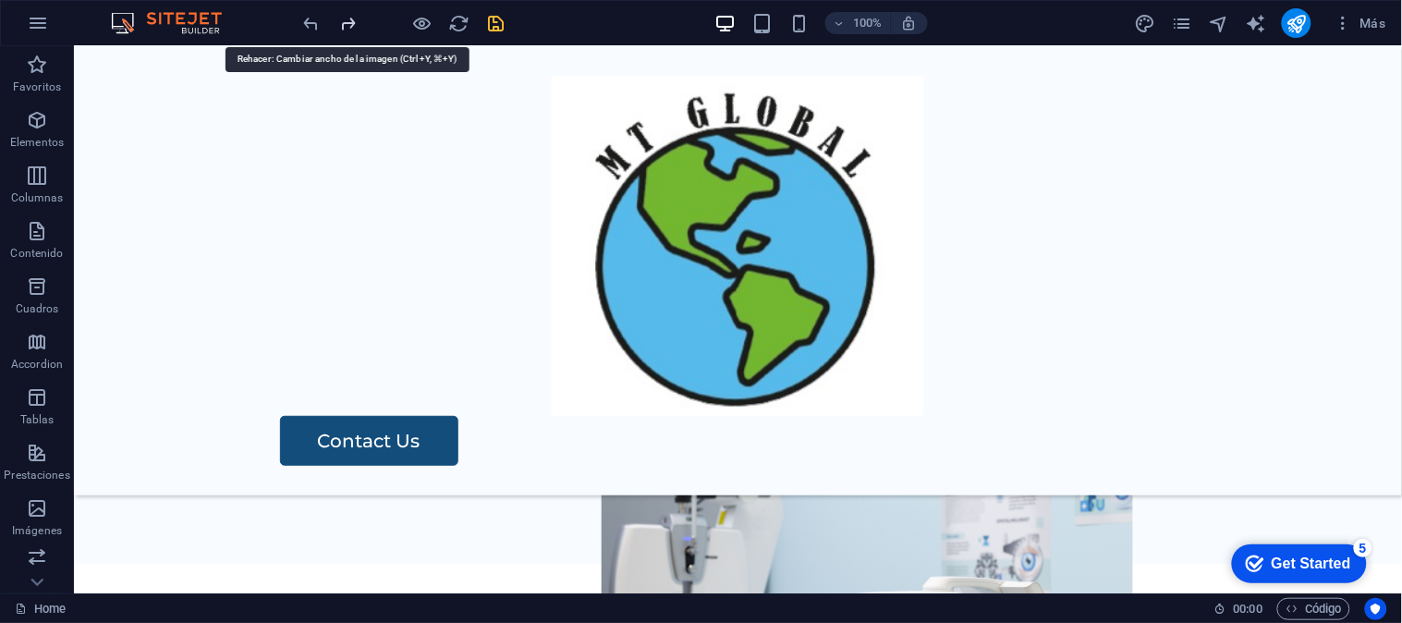
click at [352, 15] on icon "redo" at bounding box center [348, 23] width 21 height 21
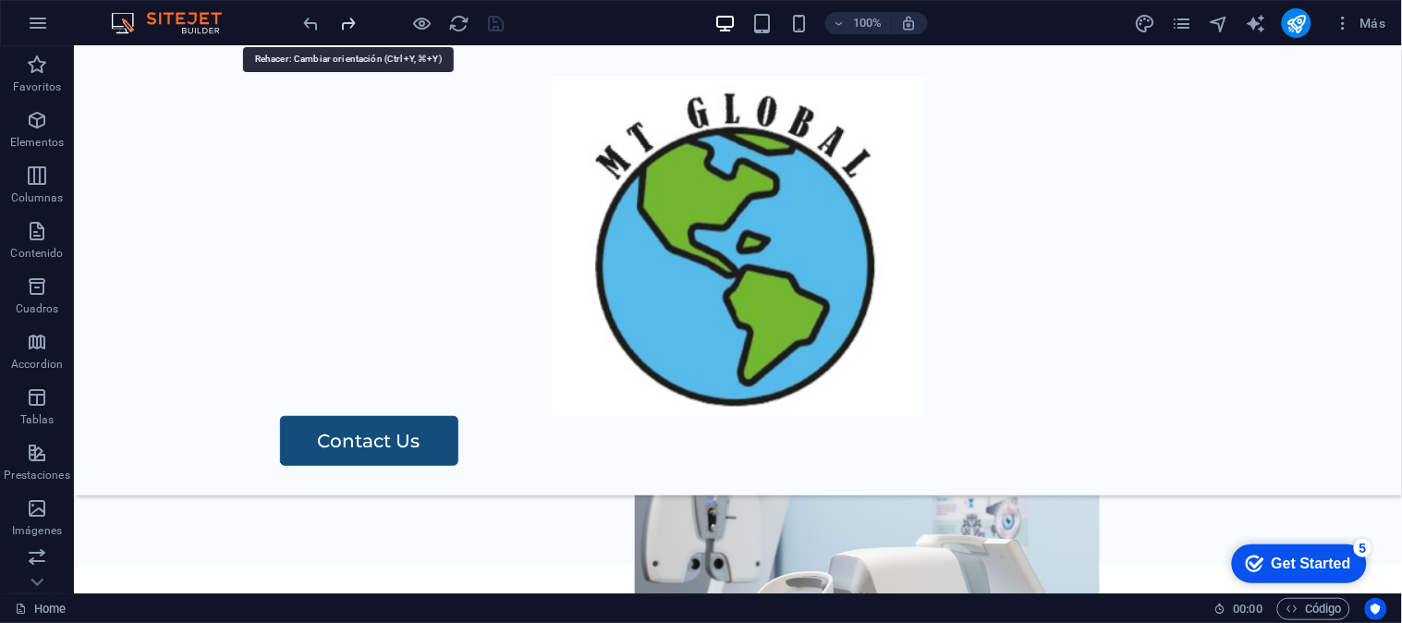
click at [352, 15] on icon "redo" at bounding box center [348, 23] width 21 height 21
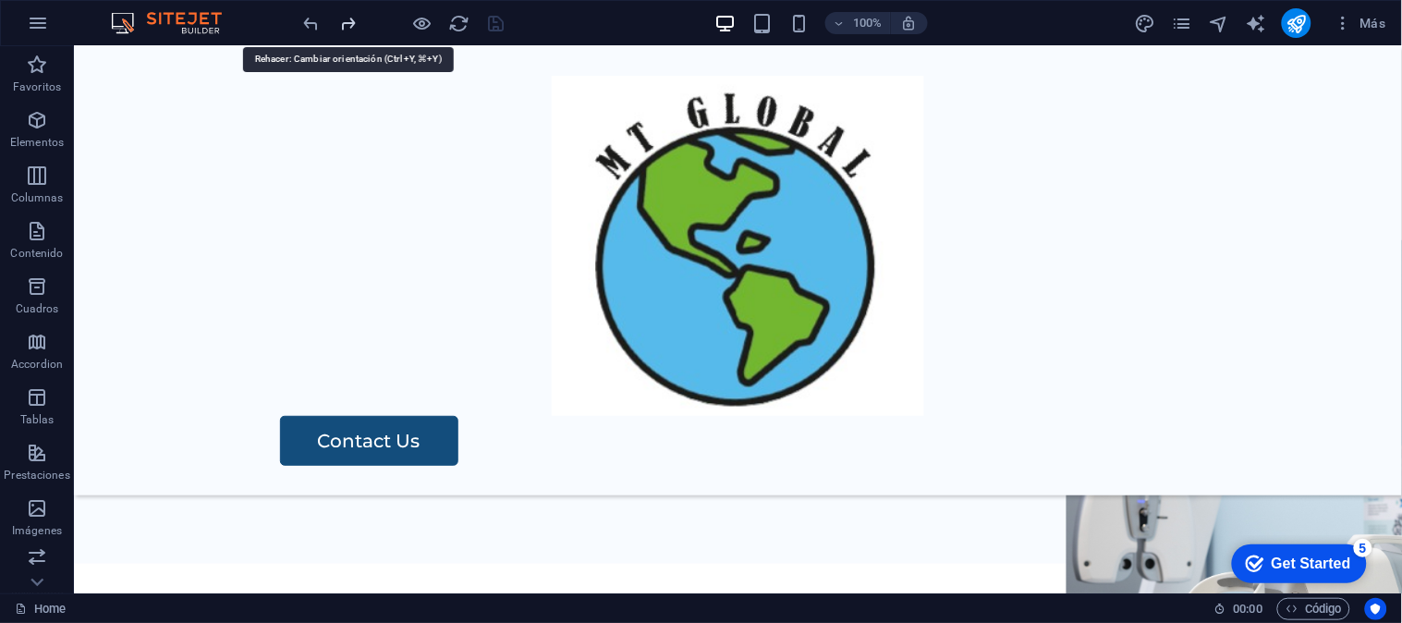
click at [352, 15] on icon "redo" at bounding box center [348, 23] width 21 height 21
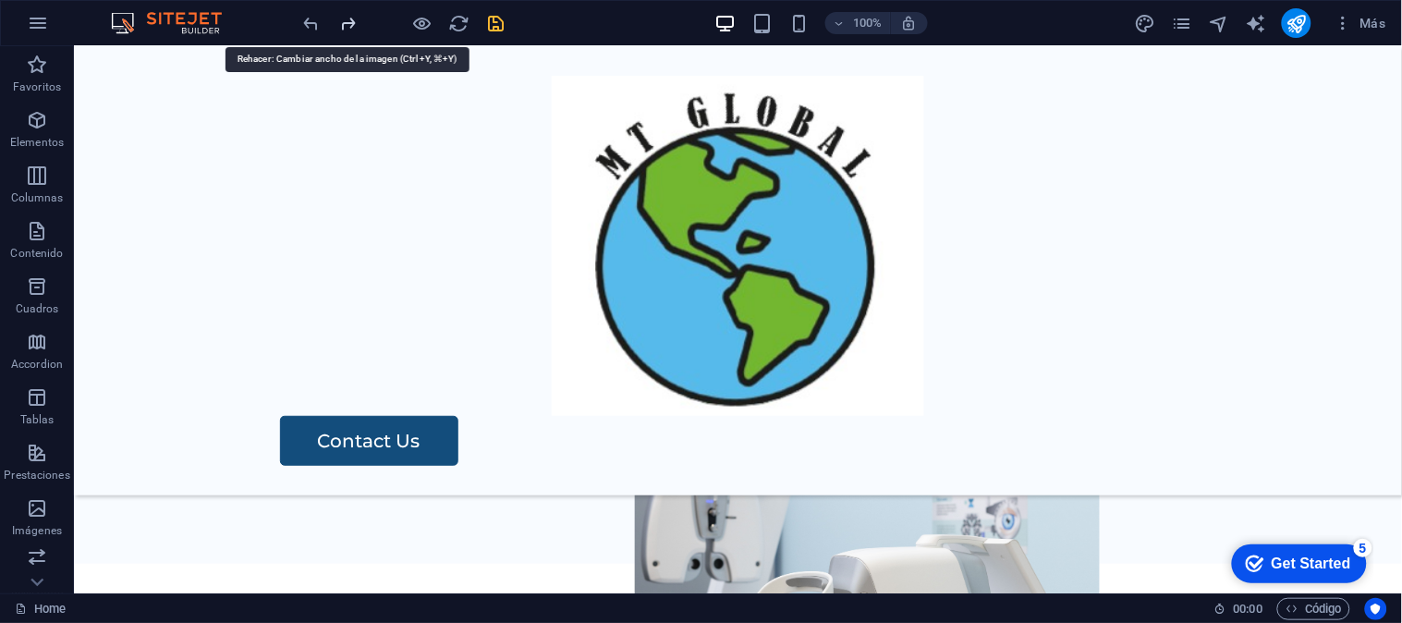
click at [352, 15] on icon "redo" at bounding box center [348, 23] width 21 height 21
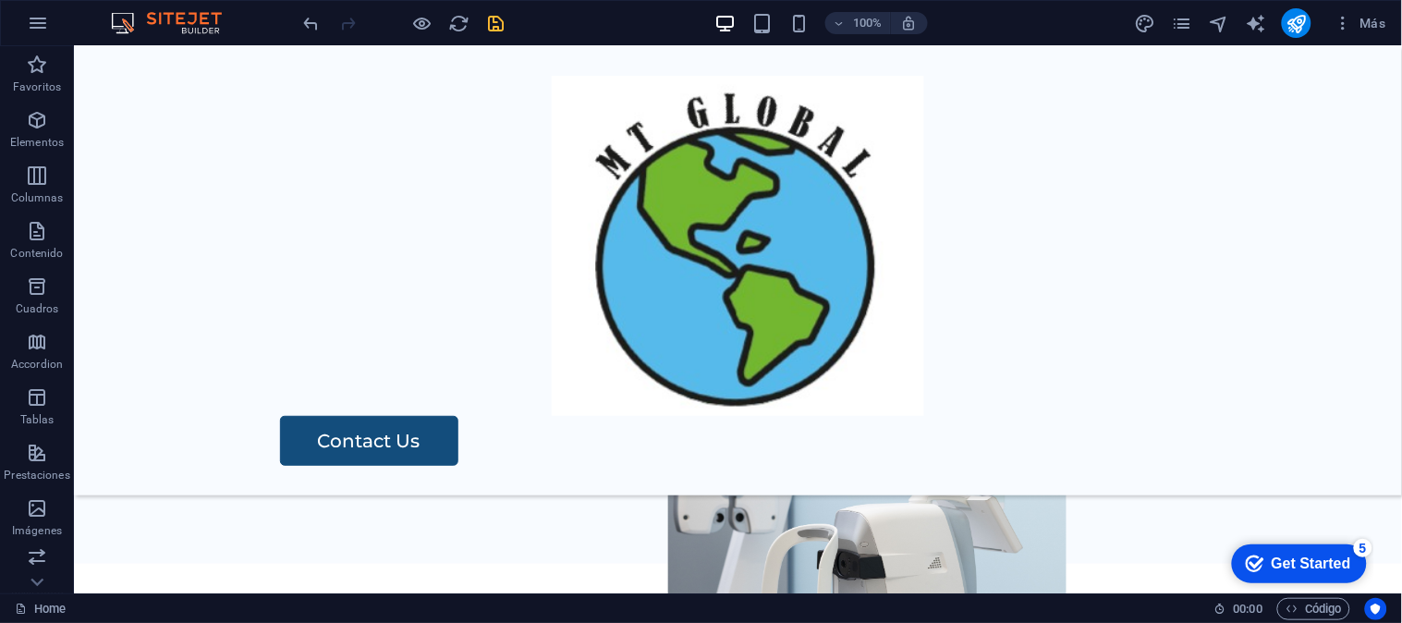
click at [352, 15] on div at bounding box center [403, 23] width 207 height 30
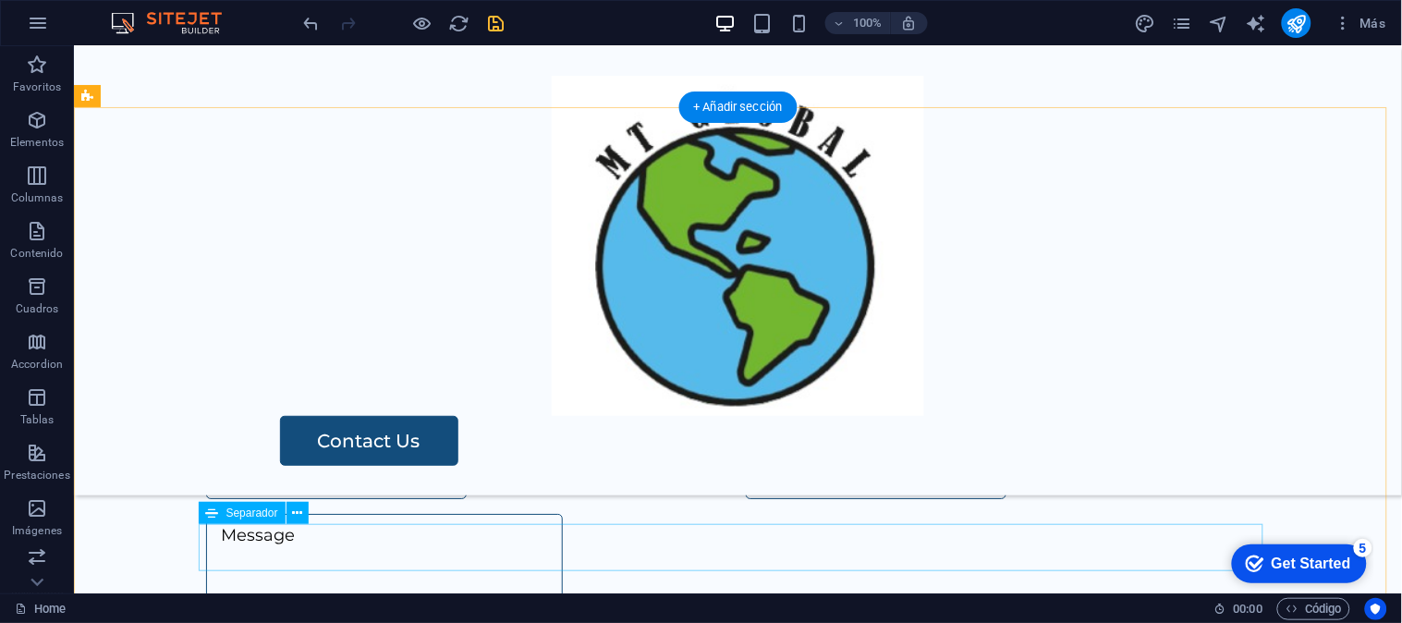
scroll to position [3749, 0]
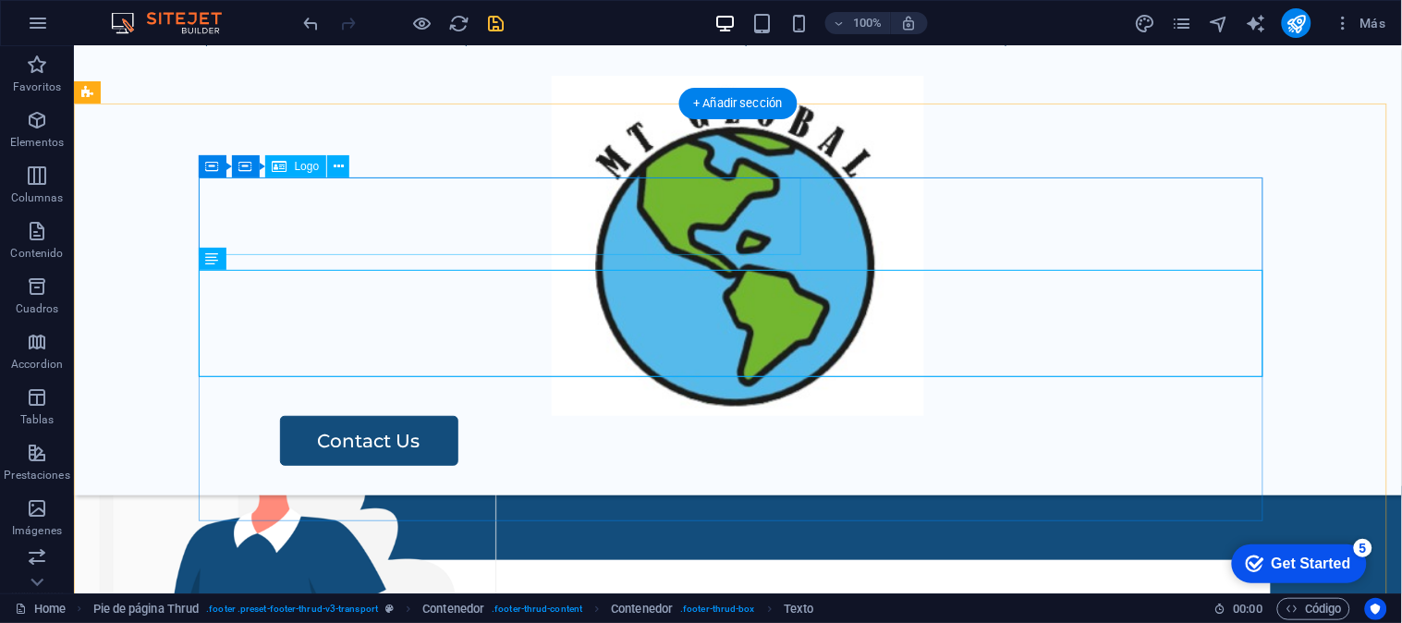
click at [659, 559] on div "MT GLOBAL S.A.C." at bounding box center [737, 598] width 1064 height 78
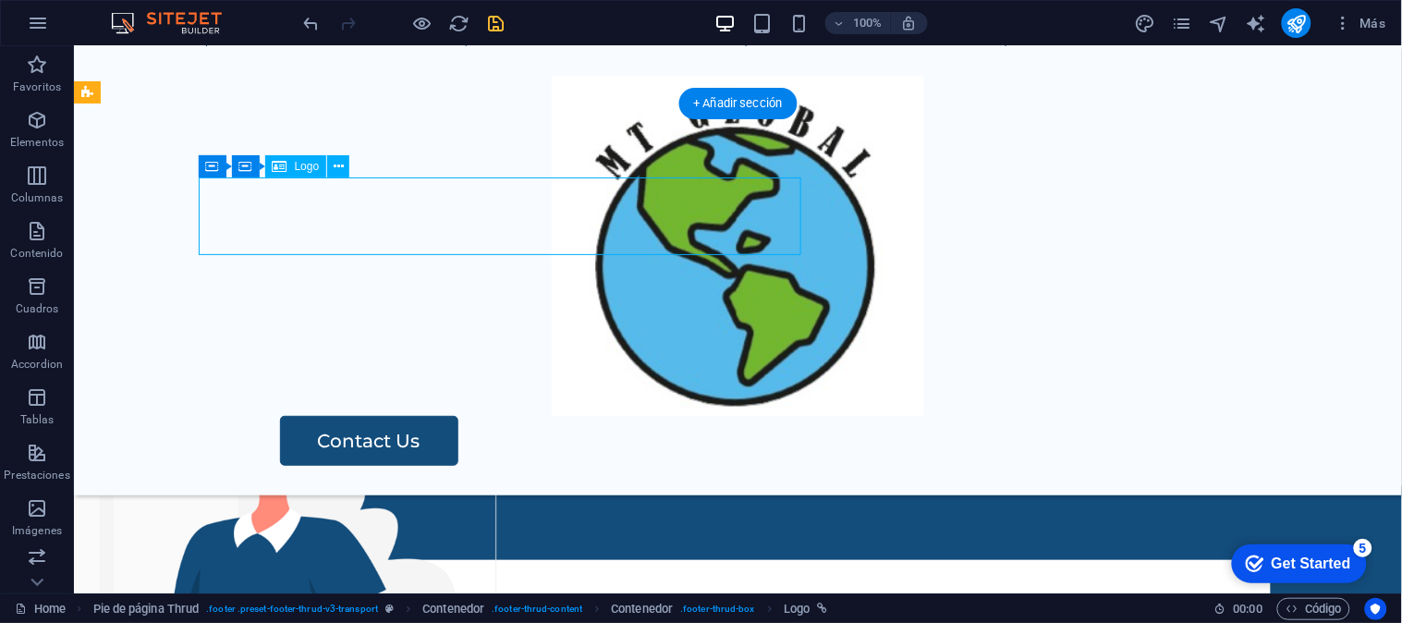
click at [660, 559] on div "MT GLOBAL S.A.C." at bounding box center [737, 598] width 1064 height 78
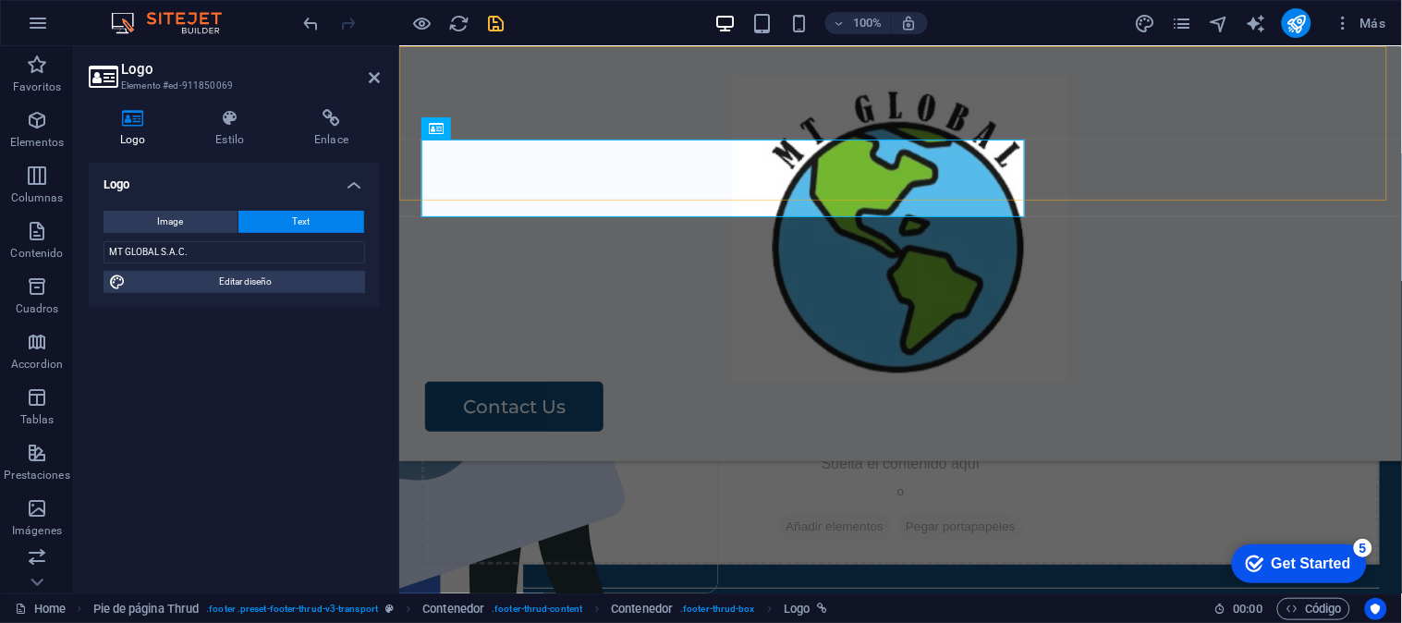
click at [619, 187] on div "Contact Us" at bounding box center [899, 252] width 1002 height 415
click at [591, 262] on div "MT GLOBAL S.A.C." at bounding box center [899, 265] width 958 height 78
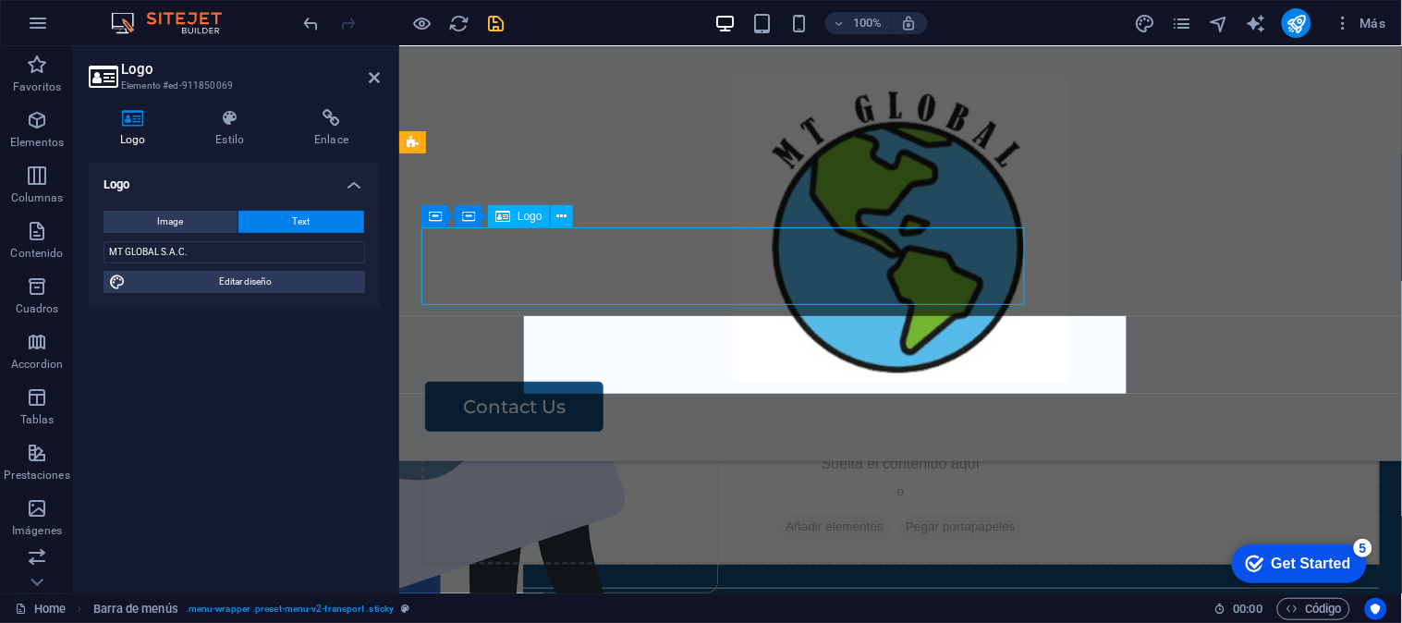
scroll to position [3523, 0]
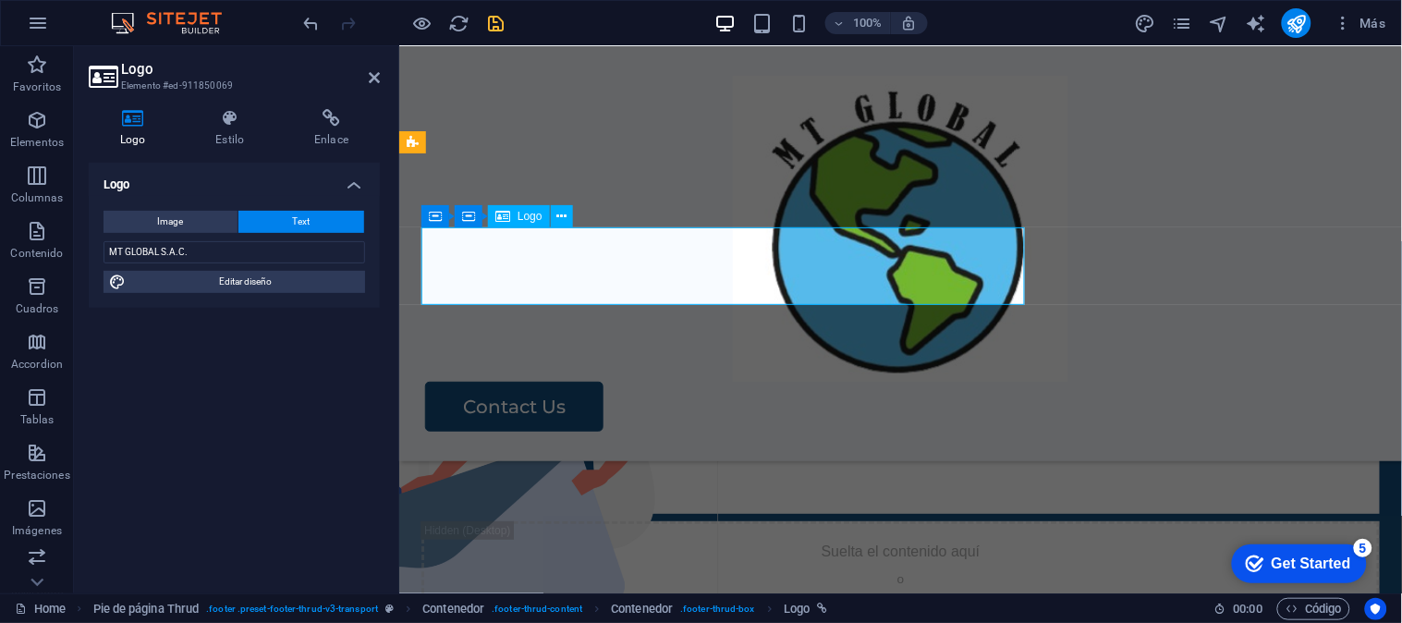
click at [591, 314] on div "MT GLOBAL S.A.C." at bounding box center [899, 353] width 958 height 78
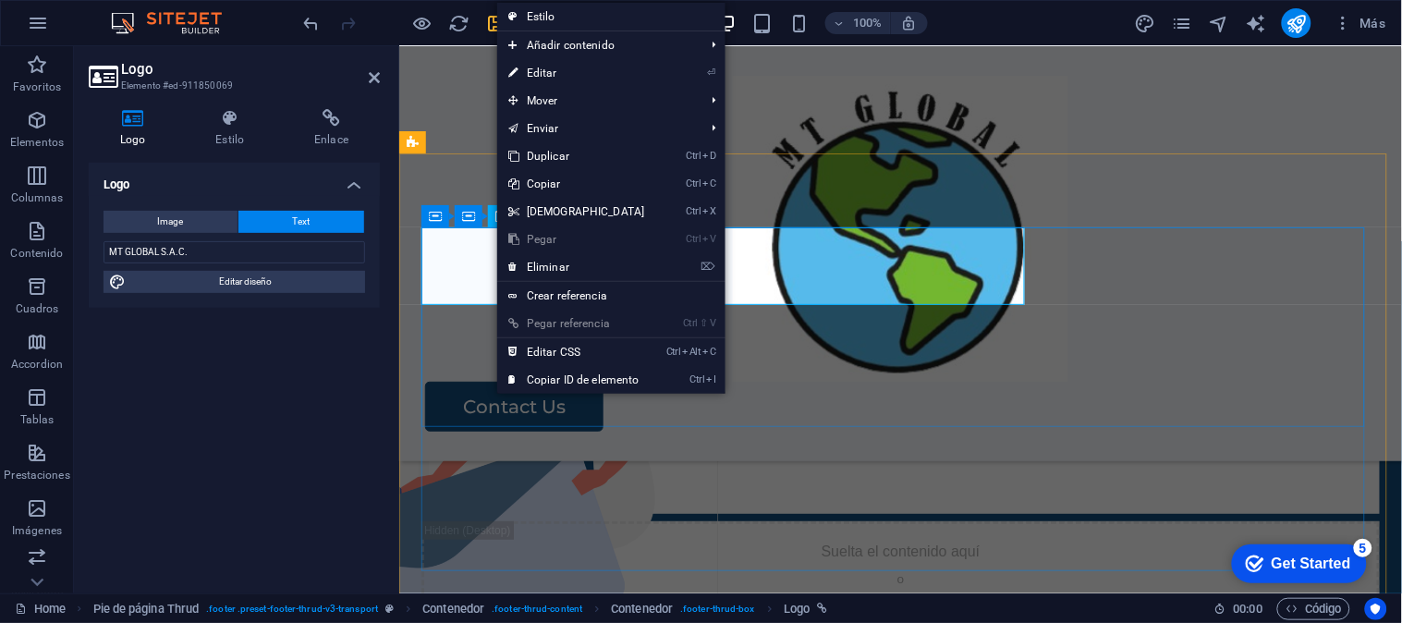
click at [458, 314] on div "MT GLOBAL S.A.C." at bounding box center [899, 353] width 958 height 78
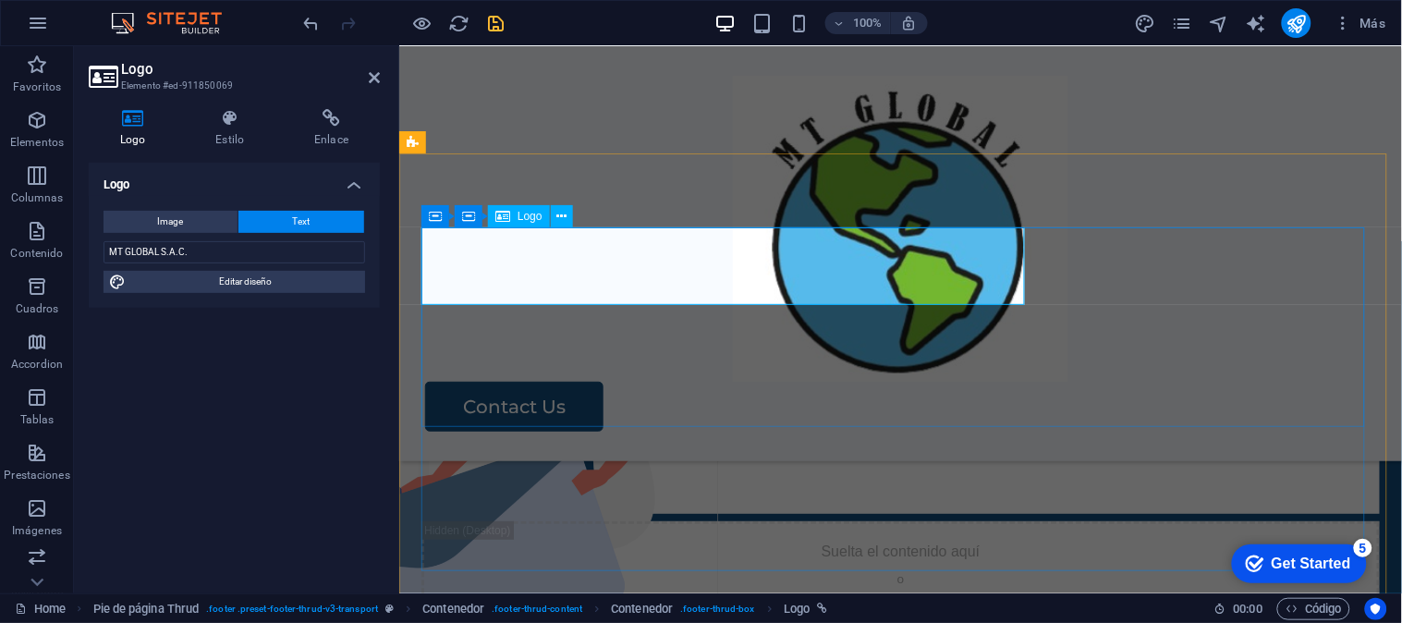
click at [458, 314] on div "MT GLOBAL S.A.C." at bounding box center [899, 353] width 958 height 78
click at [501, 407] on div "AV. Lima Polo 409 - 303, Santiago de Surco Whatsapp: 993 450 314 comercial@mtgl…" at bounding box center [899, 460] width 958 height 106
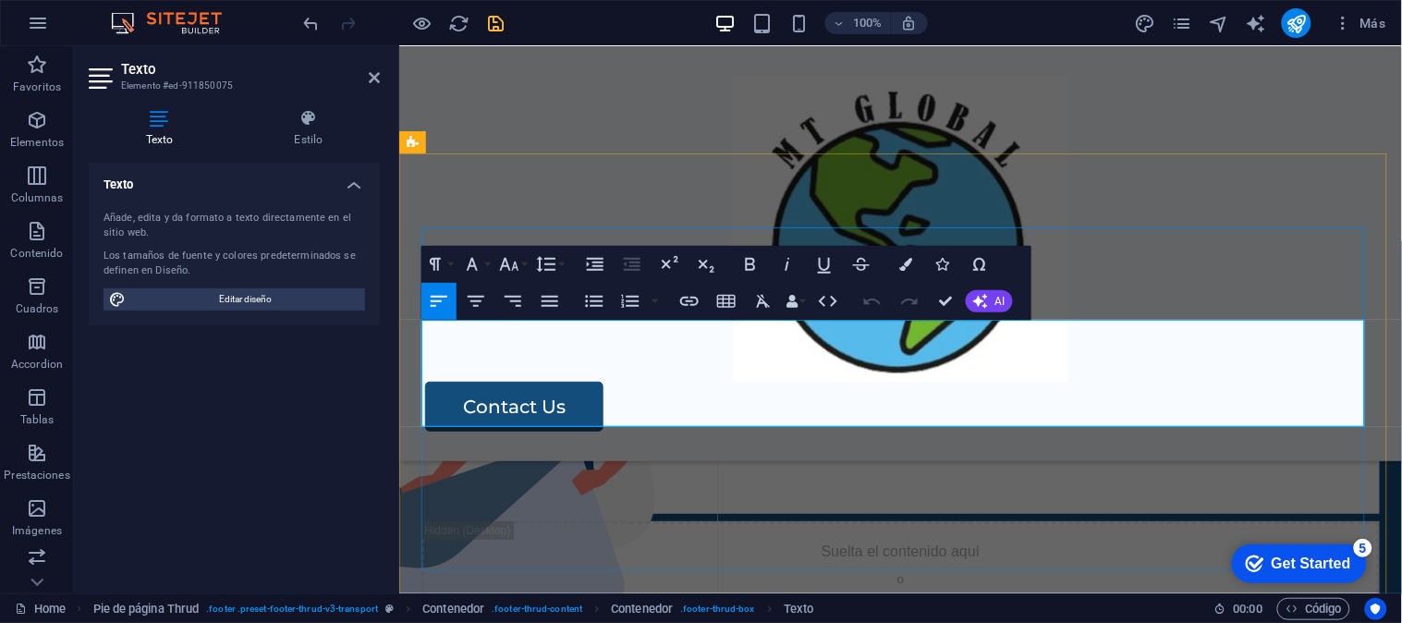
click at [507, 433] on p "Whatsapp: [PHONE_NUMBER]" at bounding box center [899, 446] width 958 height 27
click at [527, 433] on p "Whatsapp: [PHONE_NUMBER]" at bounding box center [899, 446] width 958 height 27
click at [527, 433] on p "Whatsapp: 9mt93 450 314" at bounding box center [899, 446] width 958 height 27
click at [475, 274] on icon "button" at bounding box center [472, 264] width 22 height 22
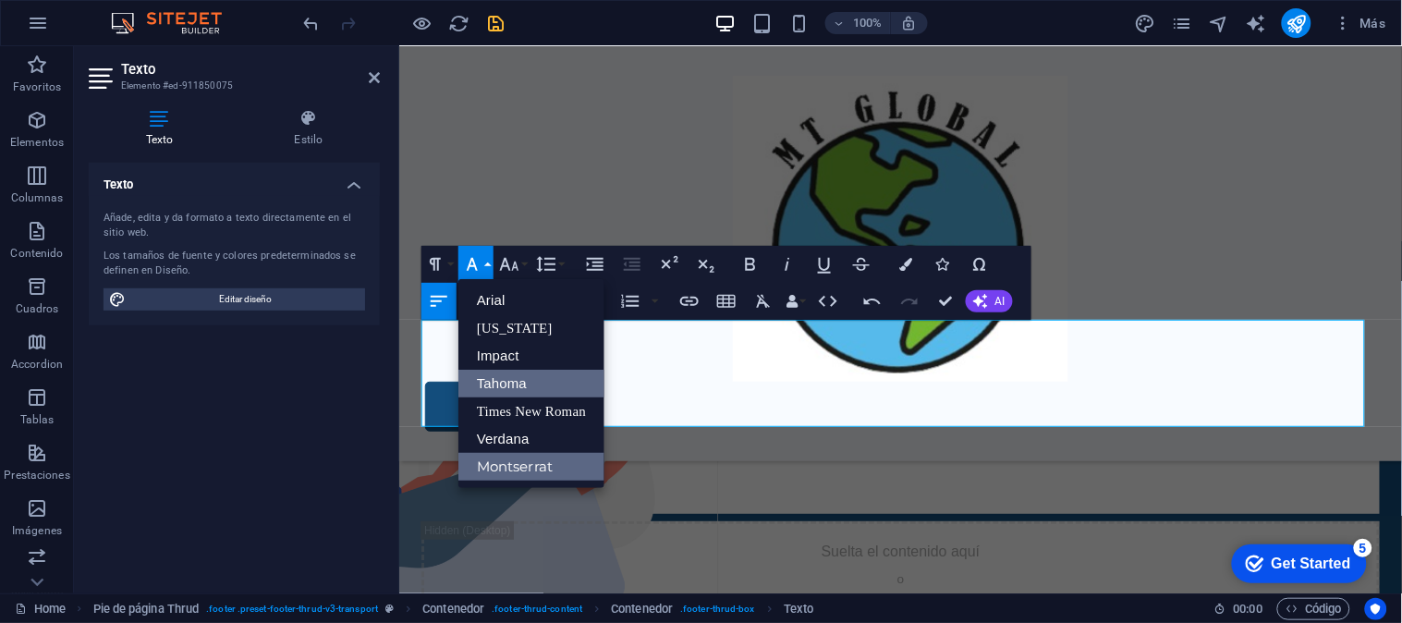
scroll to position [0, 0]
click at [731, 433] on p "Whatsapp: 9mt93 450 314" at bounding box center [899, 446] width 958 height 27
click at [597, 364] on link "Impact" at bounding box center [531, 356] width 146 height 28
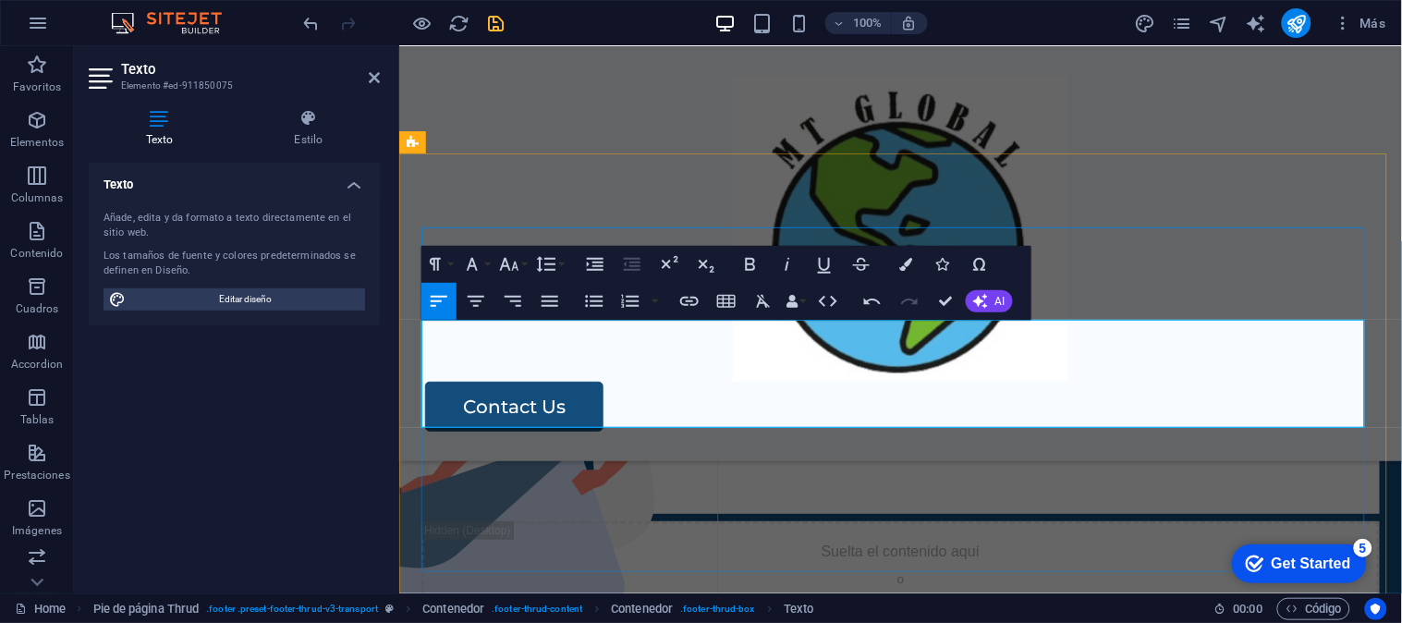
click at [656, 433] on p "Whatsapp: 9mt93 450 314 ​" at bounding box center [899, 446] width 958 height 27
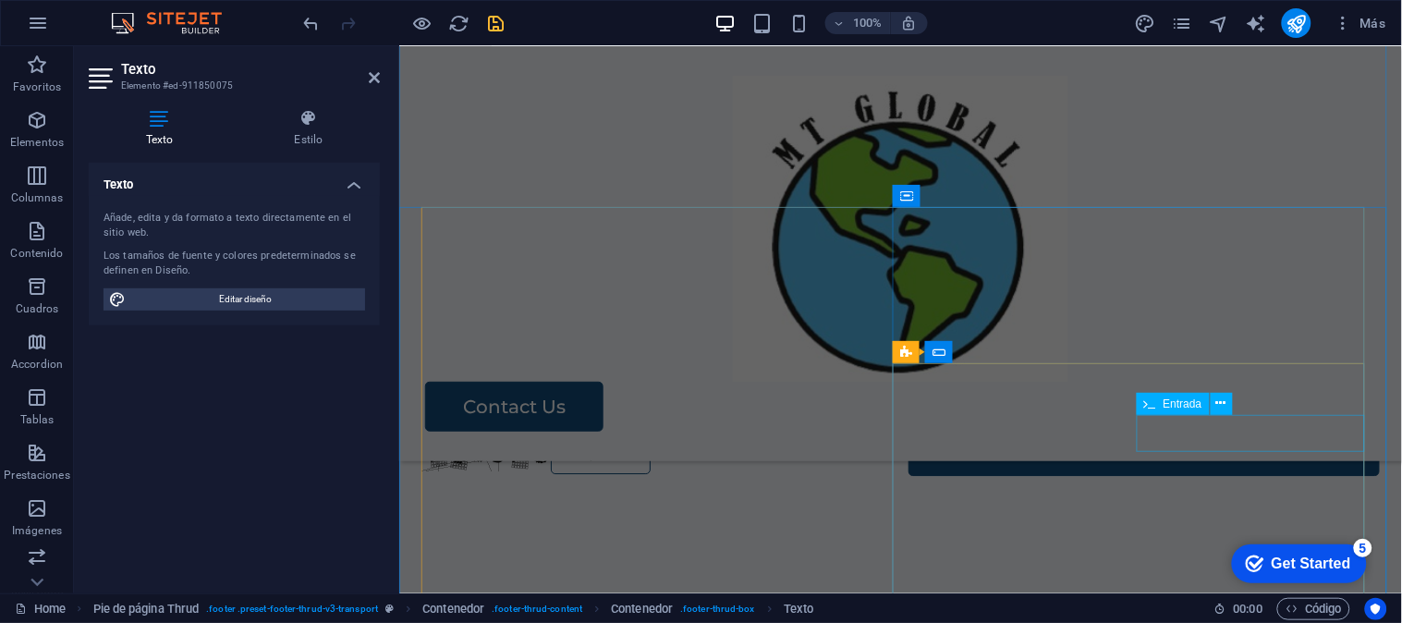
scroll to position [2633, 0]
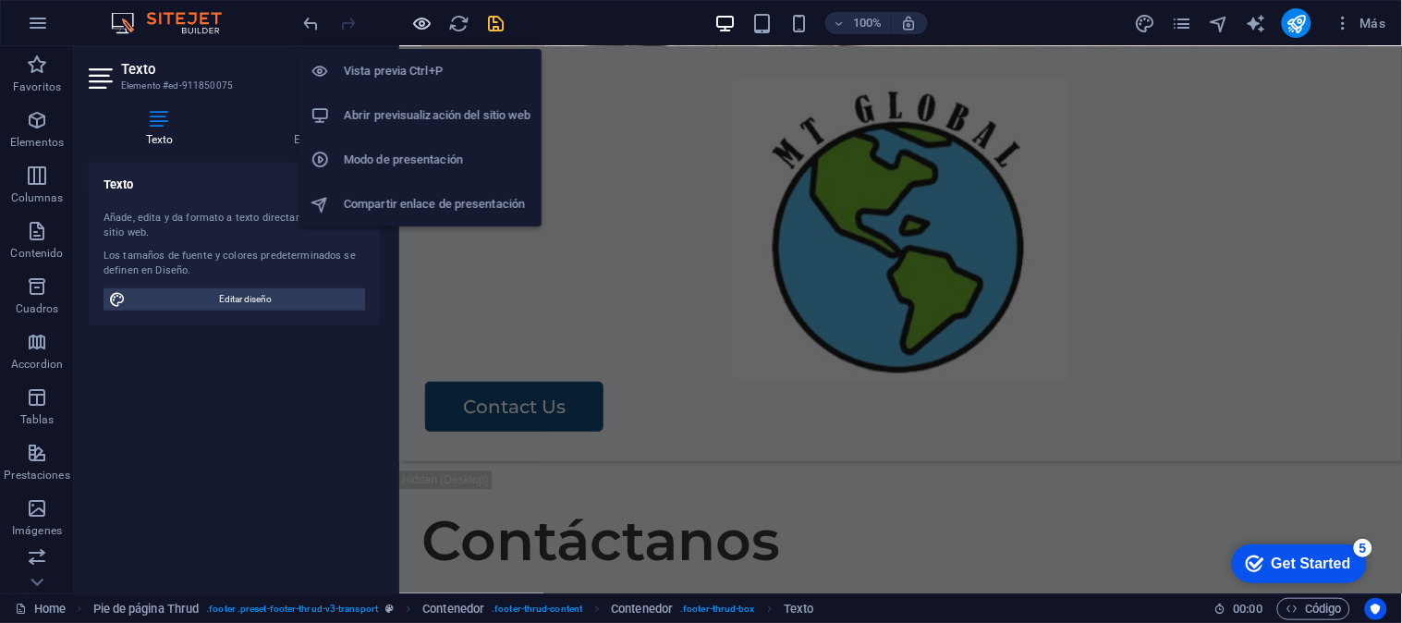
click at [422, 20] on icon "button" at bounding box center [422, 23] width 21 height 21
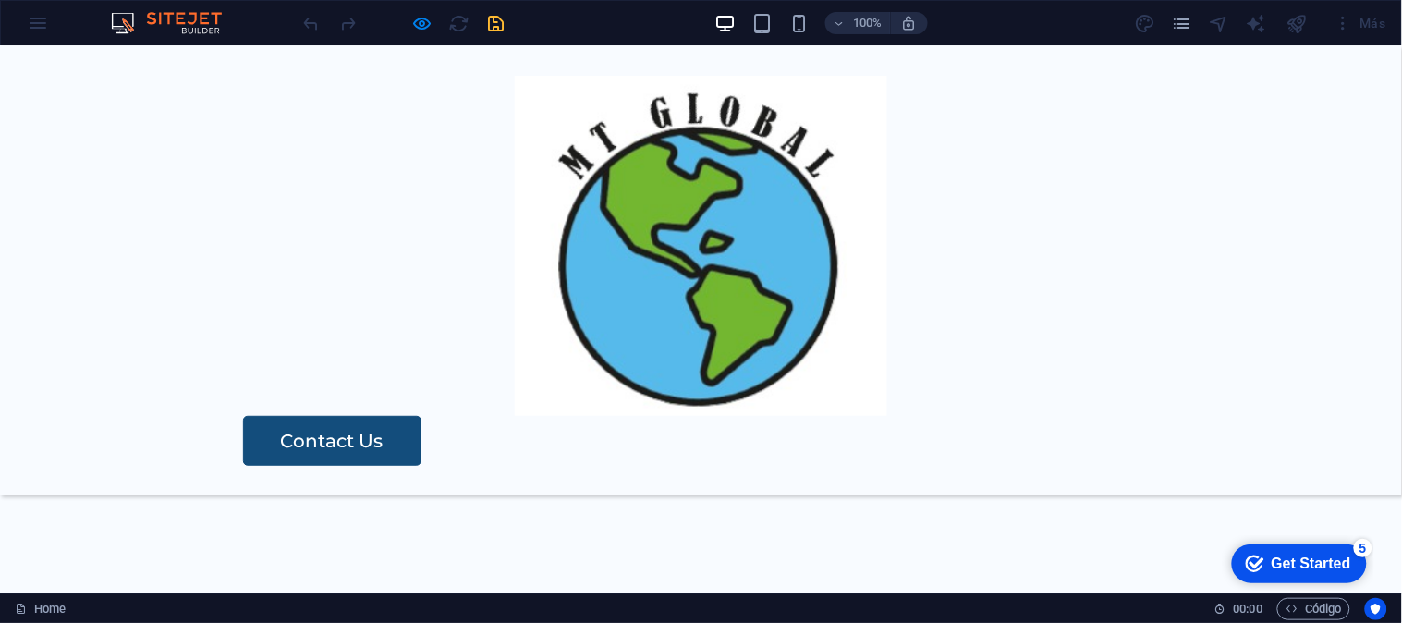
scroll to position [3504, 0]
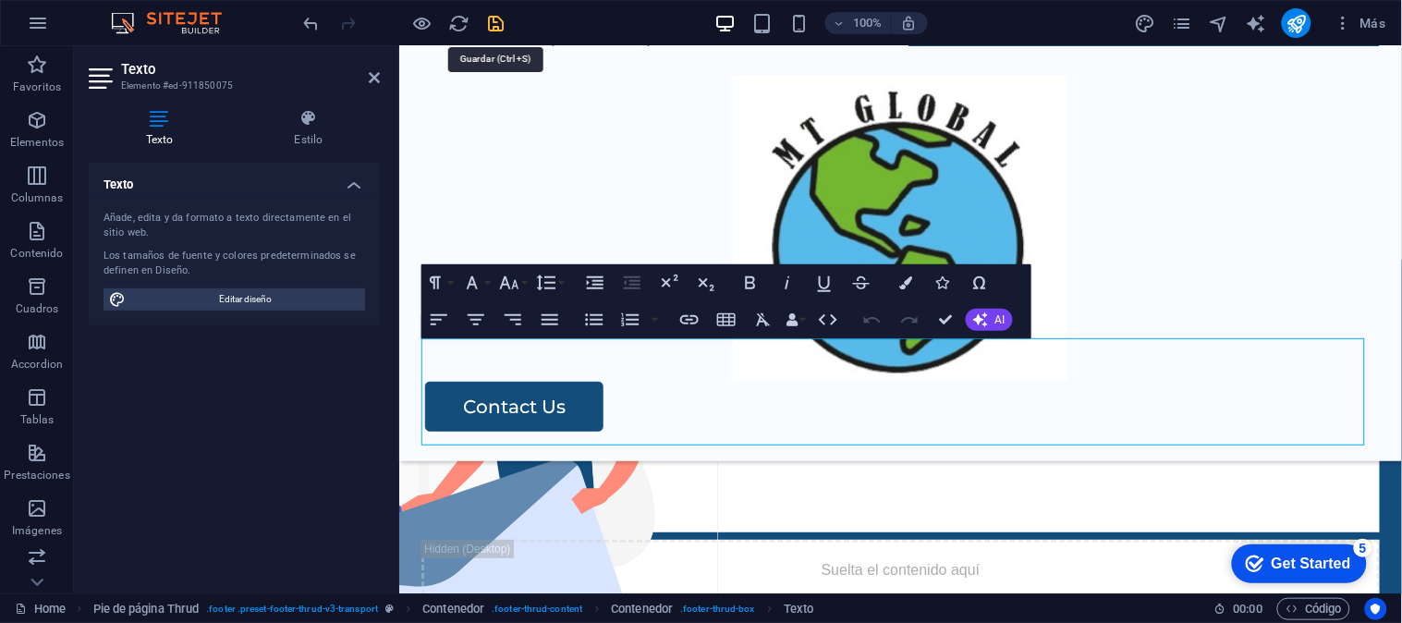
click at [499, 26] on icon "save" at bounding box center [496, 23] width 21 height 21
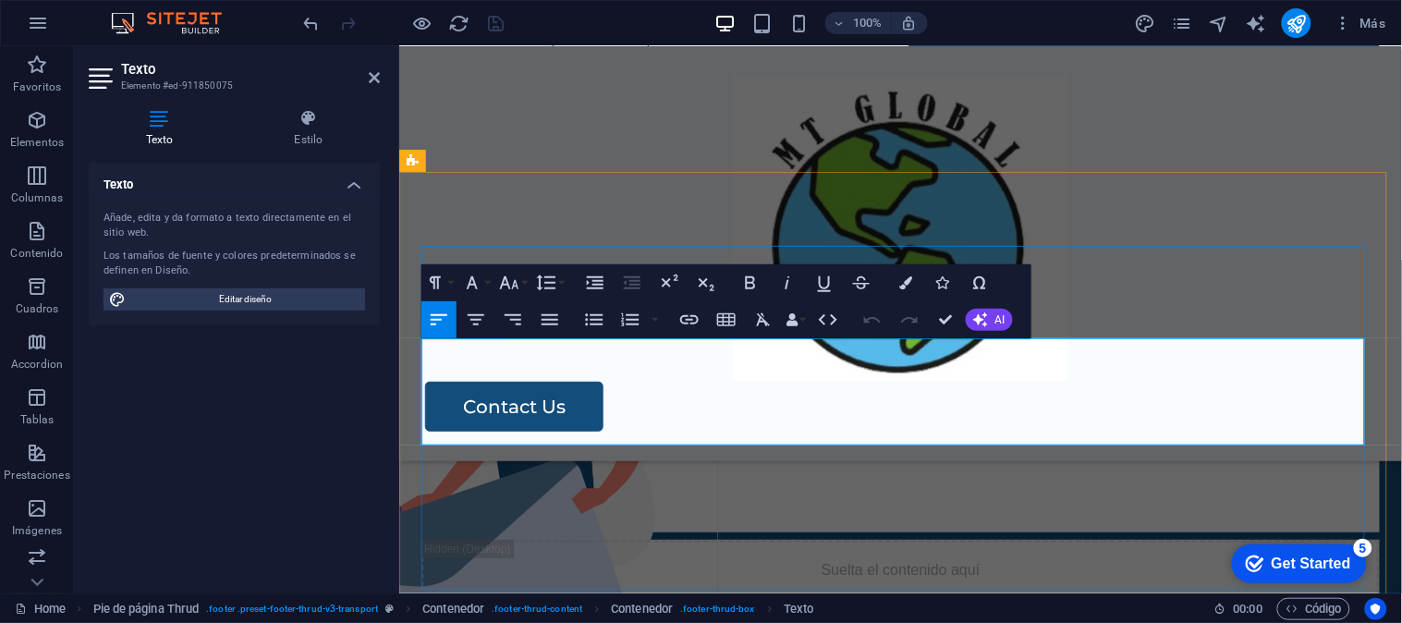
click at [674, 479] on p "[EMAIL_ADDRESS][DOMAIN_NAME]" at bounding box center [899, 492] width 958 height 27
click at [670, 479] on p "comercial@mtglobal.peg" at bounding box center [899, 492] width 958 height 27
drag, startPoint x: 504, startPoint y: 358, endPoint x: 467, endPoint y: 373, distance: 39.3
click at [467, 452] on p "Whatsapp: 9mt93 450 314m" at bounding box center [899, 465] width 958 height 27
click at [516, 479] on p "[EMAIL_ADDRESS][DOMAIN_NAME]" at bounding box center [899, 492] width 958 height 27
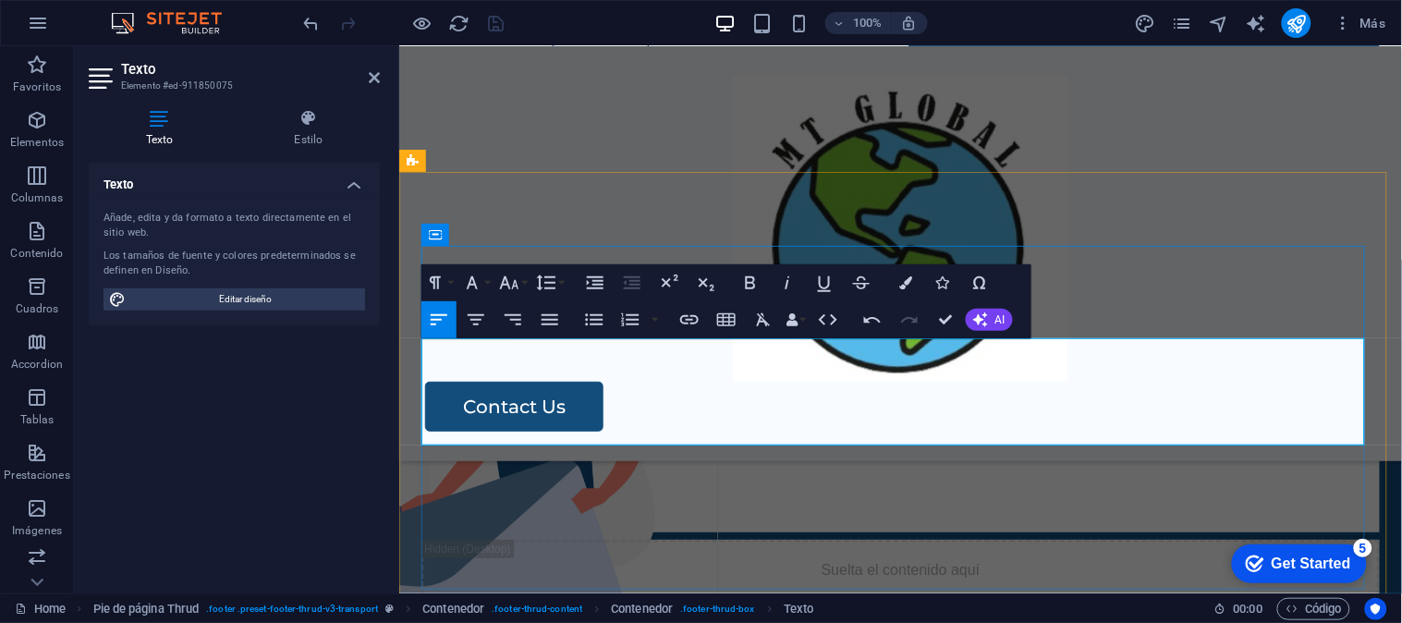
click at [947, 479] on p "[EMAIL_ADDRESS][DOMAIN_NAME]" at bounding box center [899, 492] width 958 height 27
click at [986, 317] on icon "button" at bounding box center [980, 319] width 15 height 15
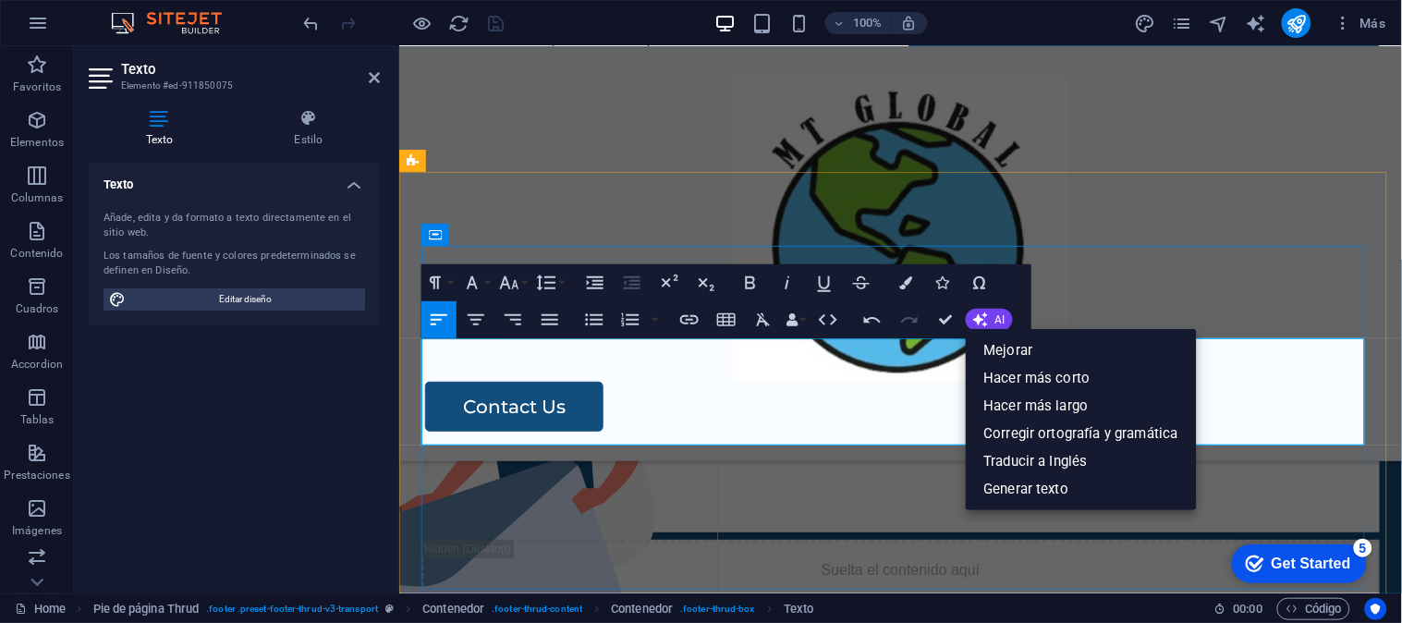
click at [890, 452] on p "Whatsapp: 9mt93 450 314m" at bounding box center [899, 465] width 958 height 27
click at [296, 131] on h4 "Estilo" at bounding box center [308, 128] width 142 height 39
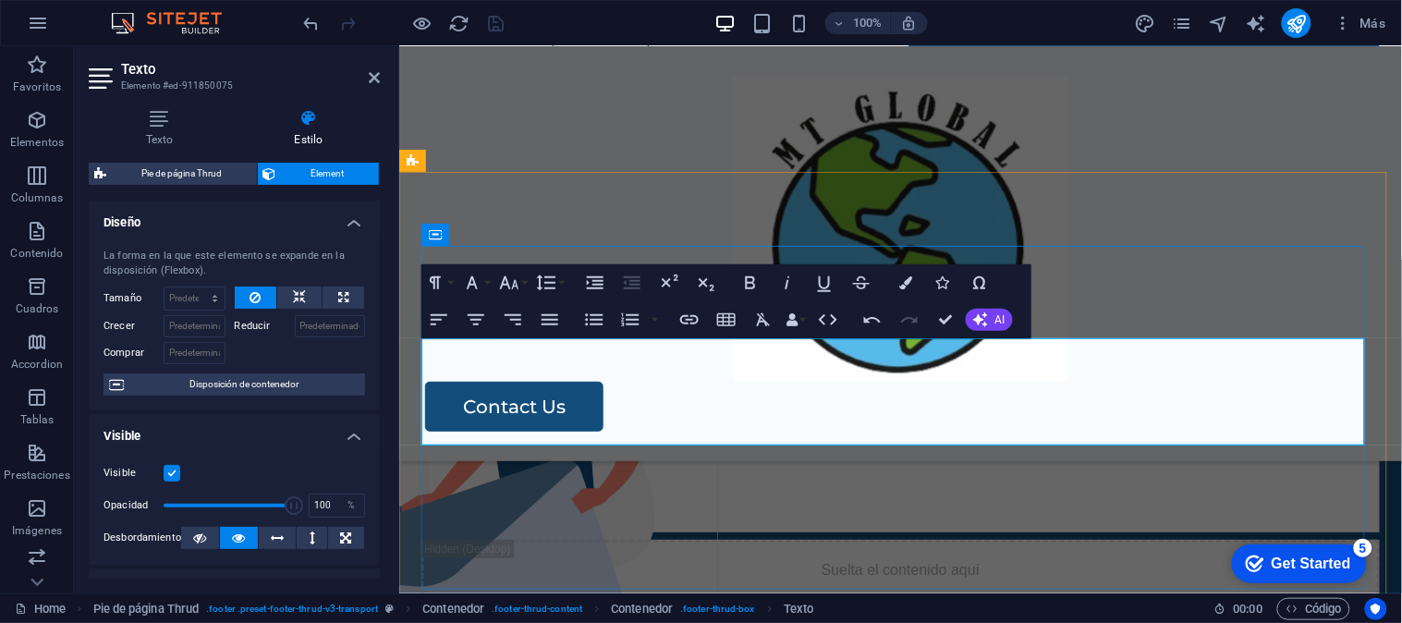
click at [553, 425] on p "AV. [STREET_ADDRESS]" at bounding box center [899, 438] width 958 height 27
click at [559, 452] on p "Whatsapp: 9mt93 450 314m" at bounding box center [899, 465] width 958 height 27
click at [162, 137] on h4 "Texto" at bounding box center [163, 128] width 149 height 39
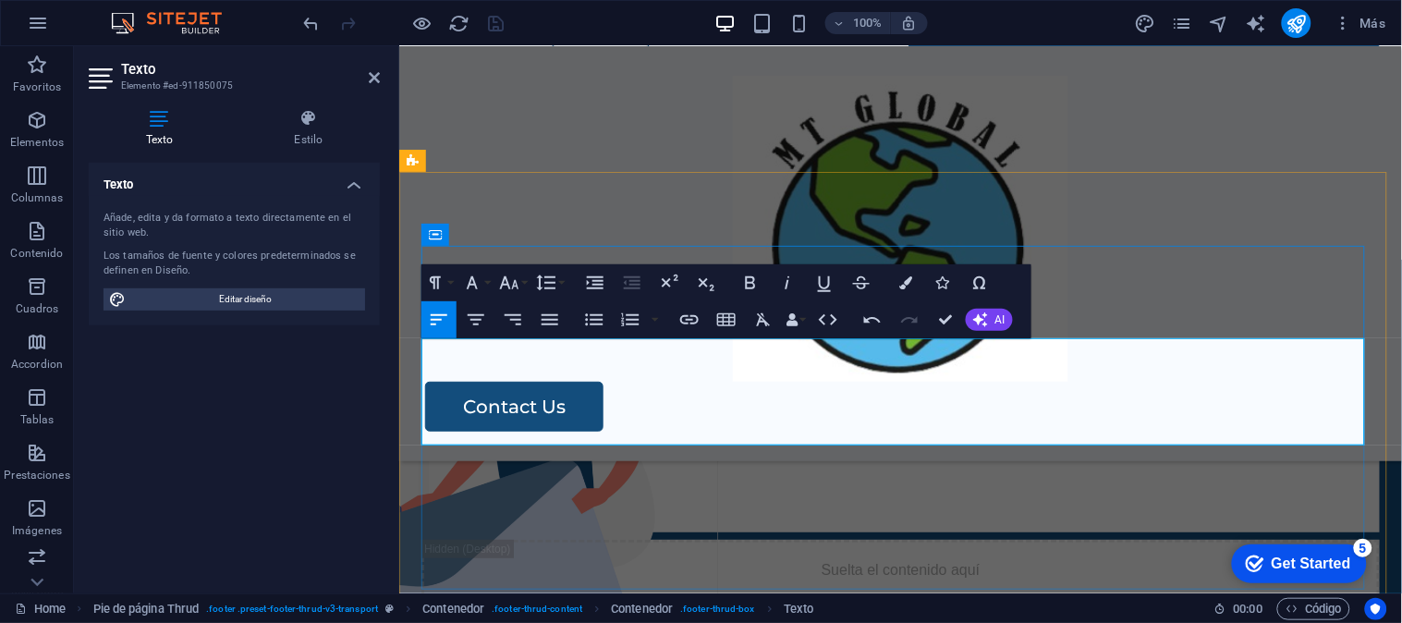
drag, startPoint x: 593, startPoint y: 381, endPoint x: 539, endPoint y: 382, distance: 54.5
click at [539, 452] on p "Whatsapp: 9mt93 450 314m" at bounding box center [899, 465] width 958 height 27
drag, startPoint x: 537, startPoint y: 372, endPoint x: 407, endPoint y: 362, distance: 130.7
click at [407, 362] on div "MT GLOBAL S.A.C. AV. Lima Polo 409 - 303, Santiago de Surco Whatsapp: jjjj450 3…" at bounding box center [899, 533] width 1002 height 549
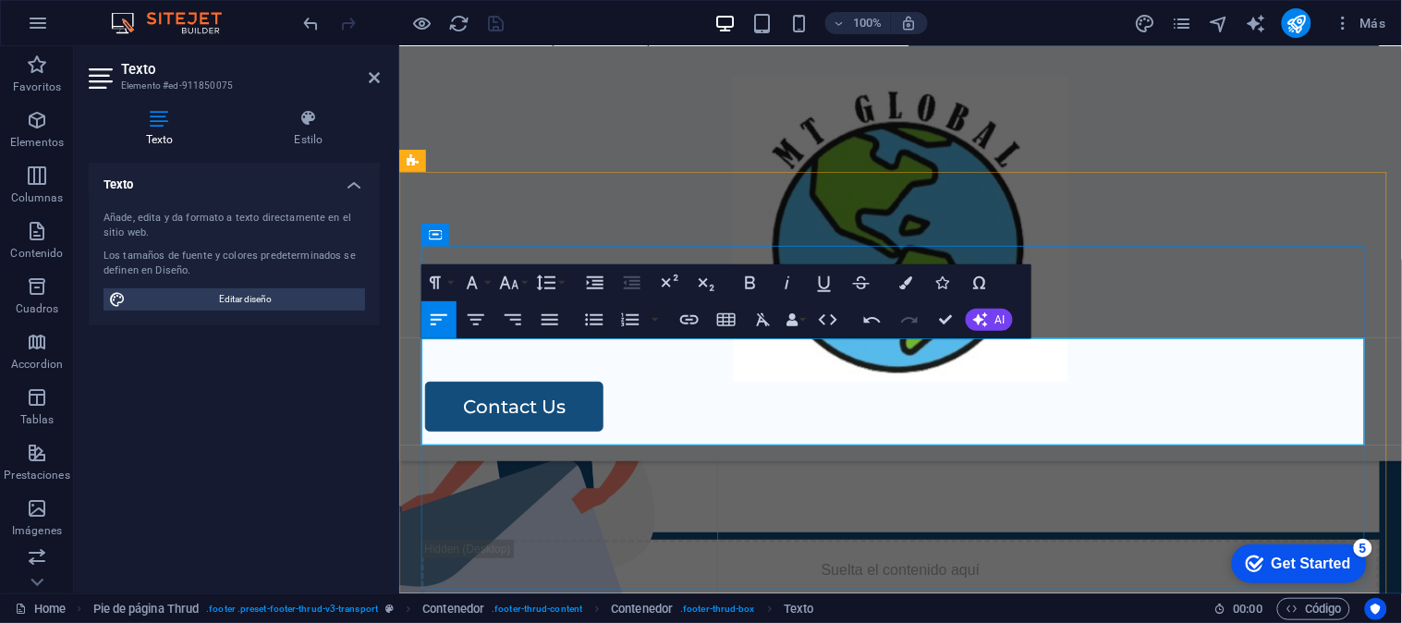
click at [607, 479] on p "[EMAIL_ADDRESS][DOMAIN_NAME]" at bounding box center [899, 492] width 958 height 27
drag, startPoint x: 775, startPoint y: 408, endPoint x: 461, endPoint y: 353, distance: 319.0
click at [461, 425] on div "AV. Lima Polo 409 - 303, Santiago de Surco Whatsapp: jjjj450 314m comercial@mtg…" at bounding box center [899, 478] width 958 height 106
click at [539, 452] on p "Whatsapp: jjjj450 314m" at bounding box center [899, 465] width 958 height 27
click at [676, 479] on p "[EMAIL_ADDRESS][DOMAIN_NAME]" at bounding box center [899, 492] width 958 height 27
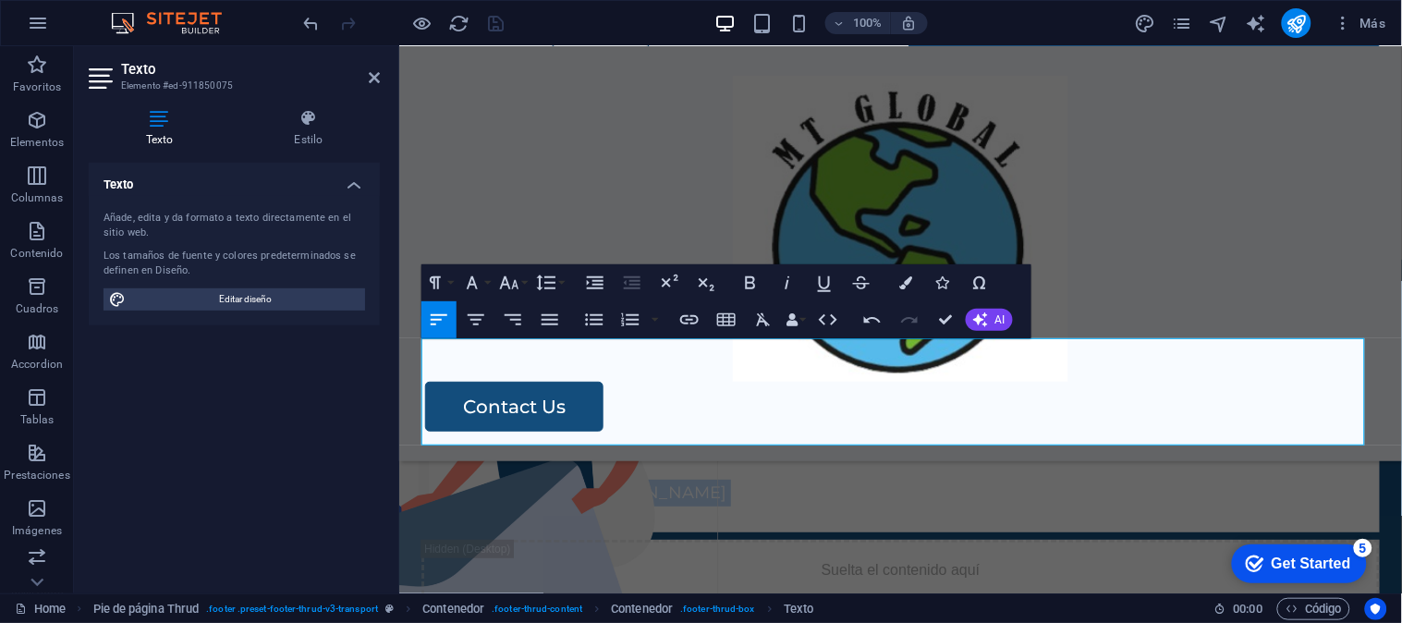
drag, startPoint x: 733, startPoint y: 439, endPoint x: 375, endPoint y: 323, distance: 375.7
drag, startPoint x: 553, startPoint y: 370, endPoint x: 518, endPoint y: 410, distance: 53.0
click at [518, 479] on p "[EMAIL_ADDRESS][DOMAIN_NAME]" at bounding box center [899, 492] width 958 height 27
click at [554, 479] on p "[EMAIL_ADDRESS][DOMAIN_NAME]" at bounding box center [899, 492] width 958 height 27
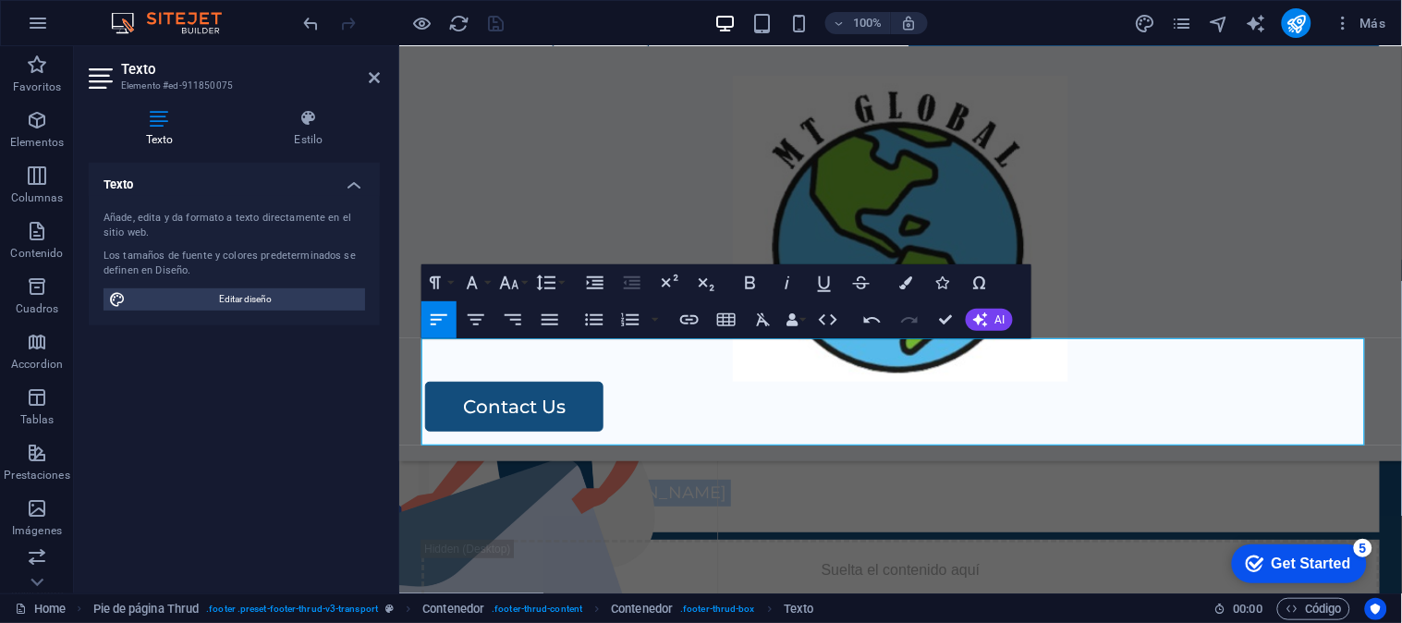
drag, startPoint x: 783, startPoint y: 419, endPoint x: 321, endPoint y: 323, distance: 471.6
drag, startPoint x: 958, startPoint y: 400, endPoint x: 988, endPoint y: 415, distance: 33.1
click at [988, 479] on p "[EMAIL_ADDRESS][DOMAIN_NAME]" at bounding box center [899, 492] width 958 height 27
click at [323, 124] on icon at bounding box center [308, 118] width 142 height 18
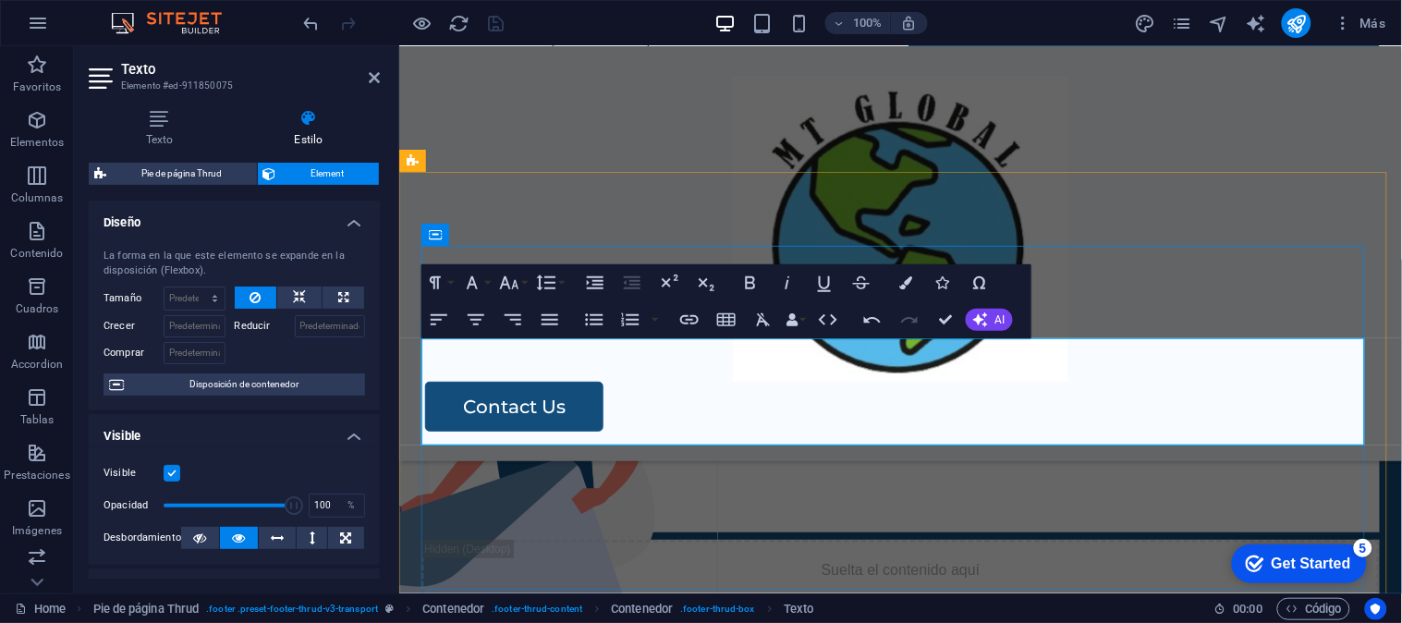
click at [824, 479] on p "[EMAIL_ADDRESS][DOMAIN_NAME]" at bounding box center [899, 492] width 958 height 27
drag, startPoint x: 980, startPoint y: 397, endPoint x: 358, endPoint y: 287, distance: 632.3
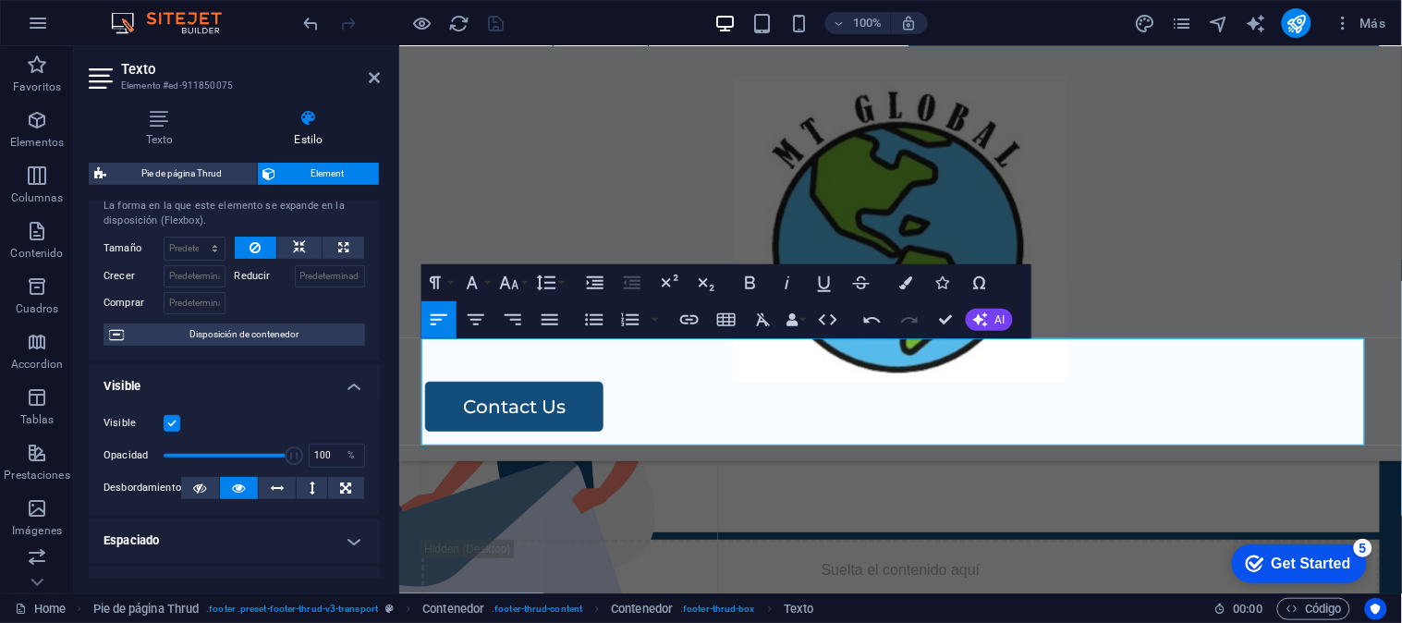
scroll to position [0, 0]
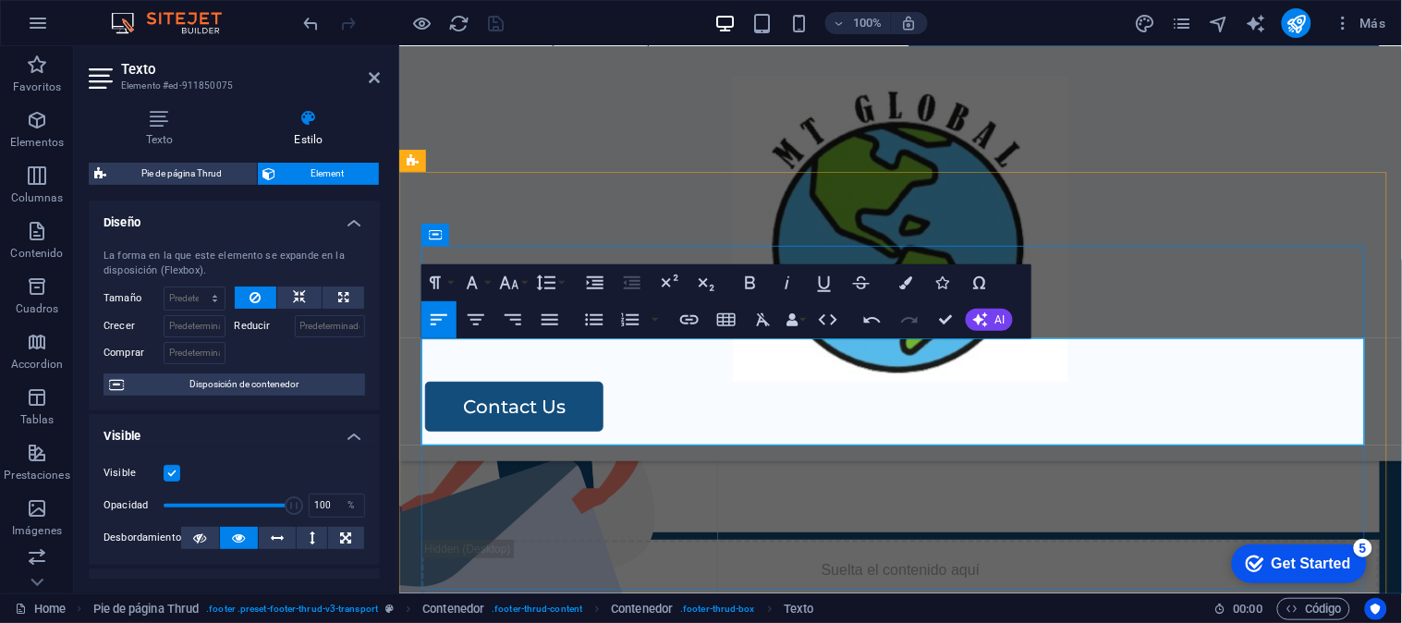
drag, startPoint x: 722, startPoint y: 418, endPoint x: 581, endPoint y: 434, distance: 142.3
click at [581, 505] on p at bounding box center [899, 518] width 958 height 27
drag, startPoint x: 714, startPoint y: 412, endPoint x: 685, endPoint y: 343, distance: 75.3
click at [468, 284] on icon "button" at bounding box center [472, 282] width 11 height 13
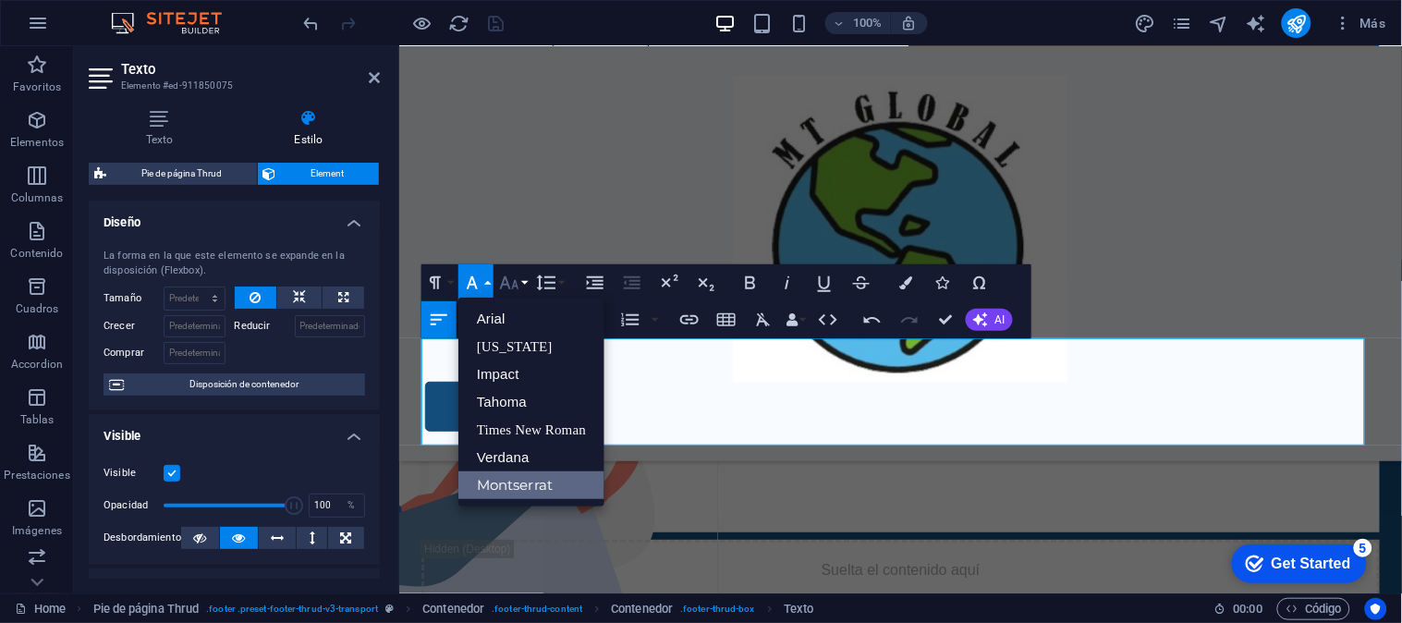
click at [529, 289] on button "Font Size" at bounding box center [512, 282] width 35 height 37
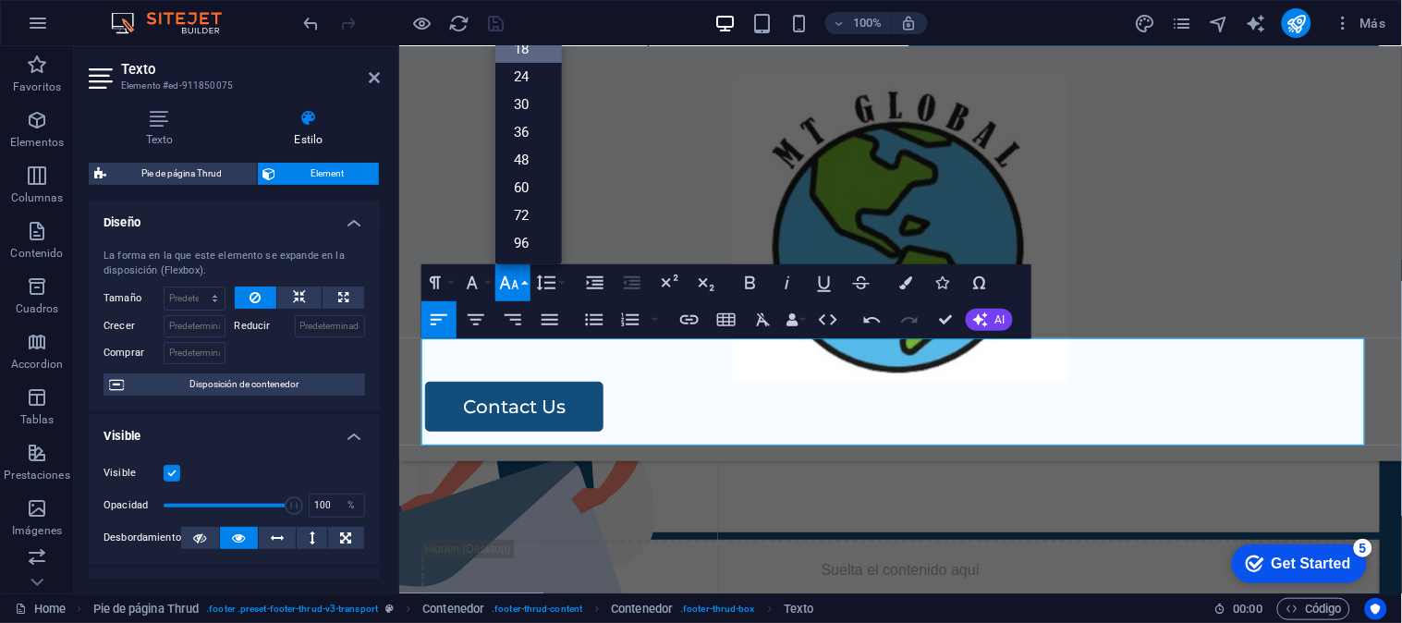
scroll to position [148, 0]
click at [529, 289] on button "Font Size" at bounding box center [512, 282] width 35 height 37
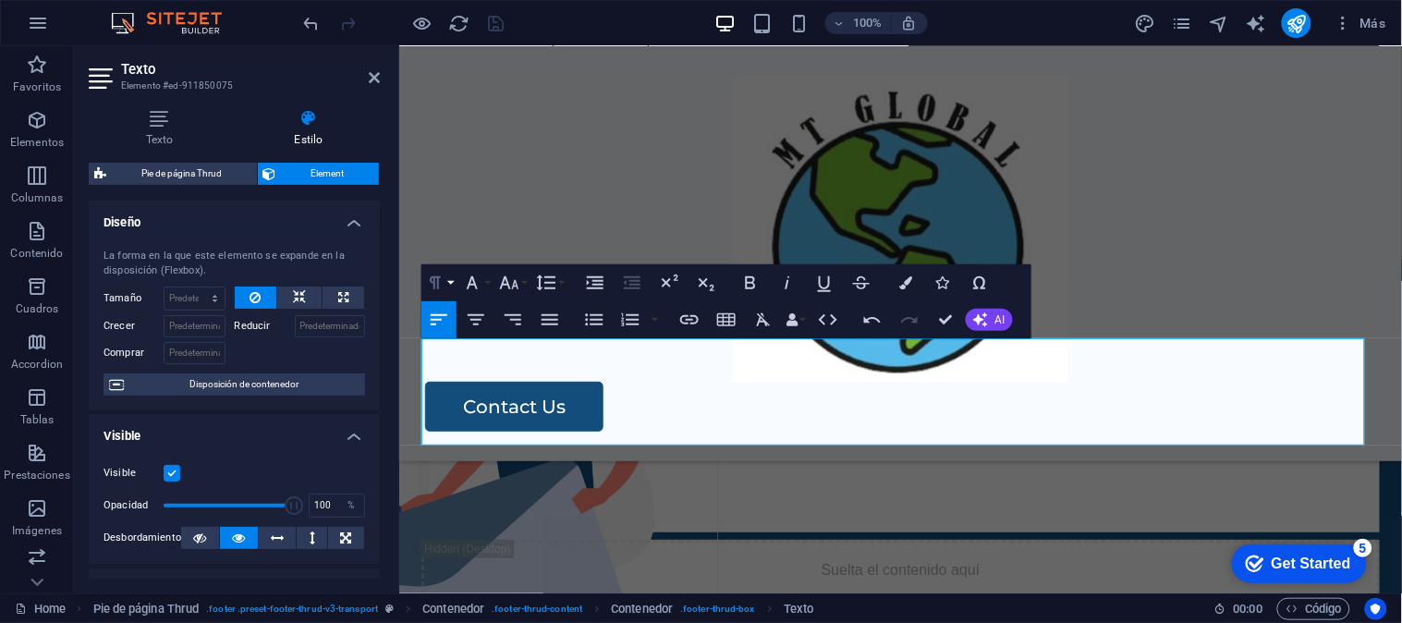
click at [439, 284] on icon "button" at bounding box center [435, 283] width 22 height 22
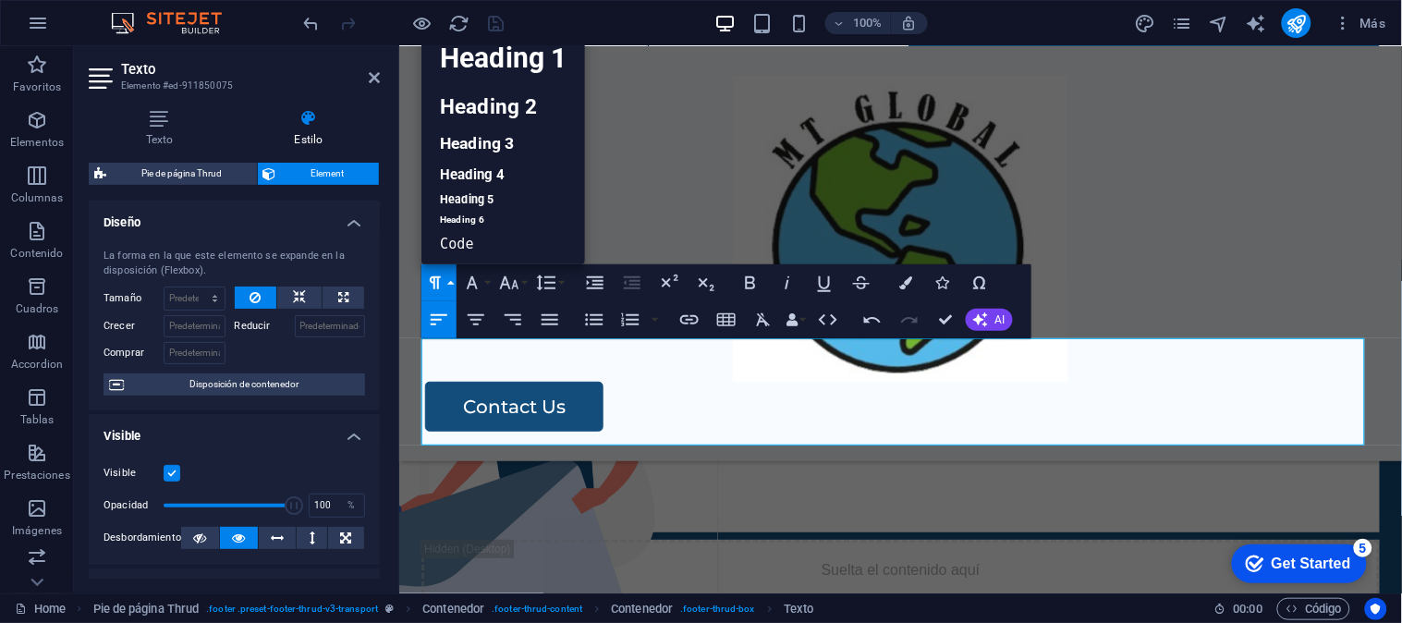
scroll to position [14, 0]
click at [439, 284] on icon "button" at bounding box center [435, 283] width 22 height 22
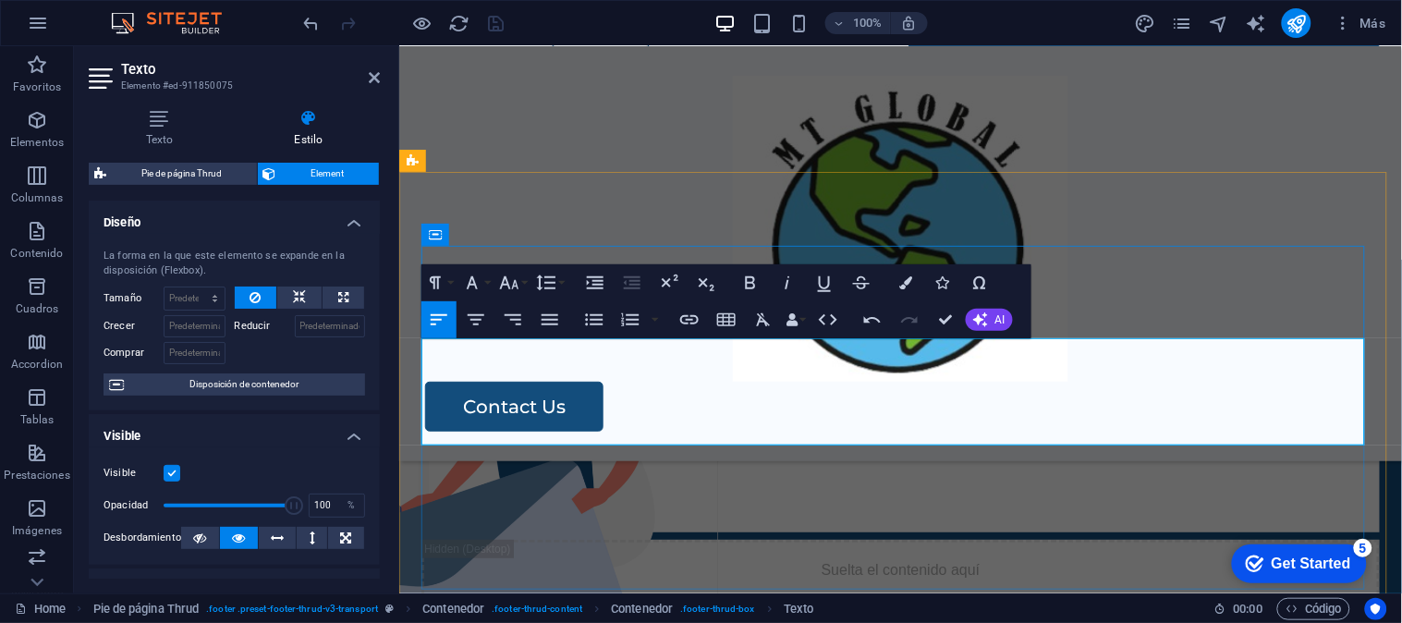
click at [644, 505] on p at bounding box center [899, 518] width 958 height 27
drag, startPoint x: 702, startPoint y: 421, endPoint x: 310, endPoint y: 283, distance: 416.4
drag, startPoint x: 837, startPoint y: 415, endPoint x: 783, endPoint y: 422, distance: 55.0
click at [783, 505] on p at bounding box center [899, 518] width 958 height 27
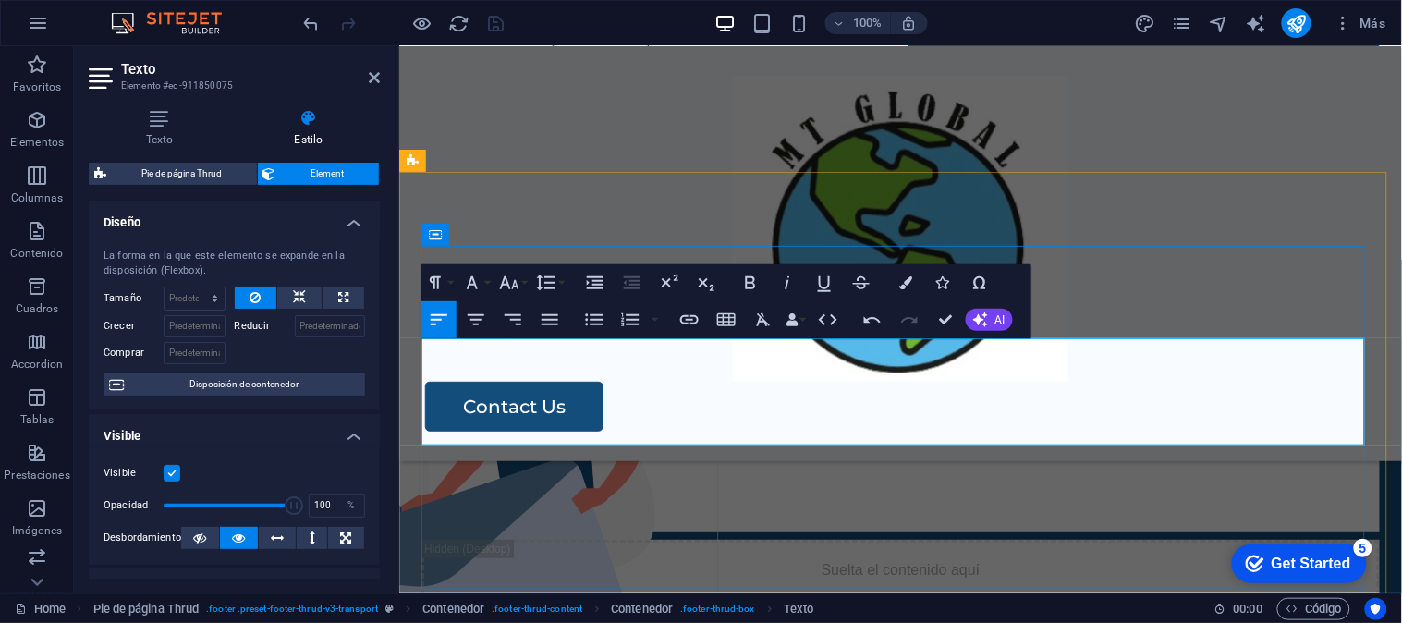
click at [783, 505] on p at bounding box center [899, 518] width 958 height 27
click at [171, 471] on label at bounding box center [172, 473] width 17 height 17
click at [0, 0] on input "Visible" at bounding box center [0, 0] width 0 height 0
click at [173, 471] on label at bounding box center [172, 473] width 17 height 17
click at [0, 0] on input "Visible" at bounding box center [0, 0] width 0 height 0
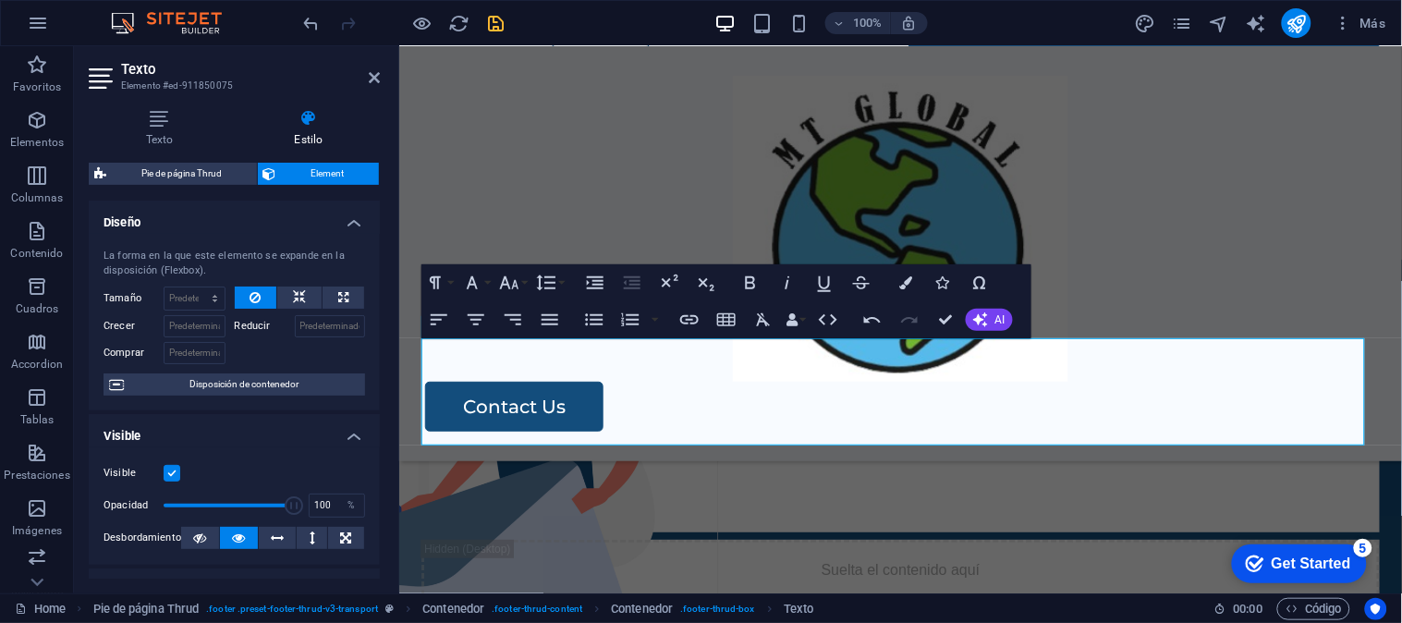
click at [174, 471] on label at bounding box center [172, 473] width 17 height 17
click at [0, 0] on input "Visible" at bounding box center [0, 0] width 0 height 0
click at [603, 505] on p at bounding box center [899, 518] width 958 height 27
click at [800, 425] on p "AV. [STREET_ADDRESS]" at bounding box center [899, 438] width 958 height 27
drag, startPoint x: 893, startPoint y: 402, endPoint x: 381, endPoint y: 324, distance: 518.6
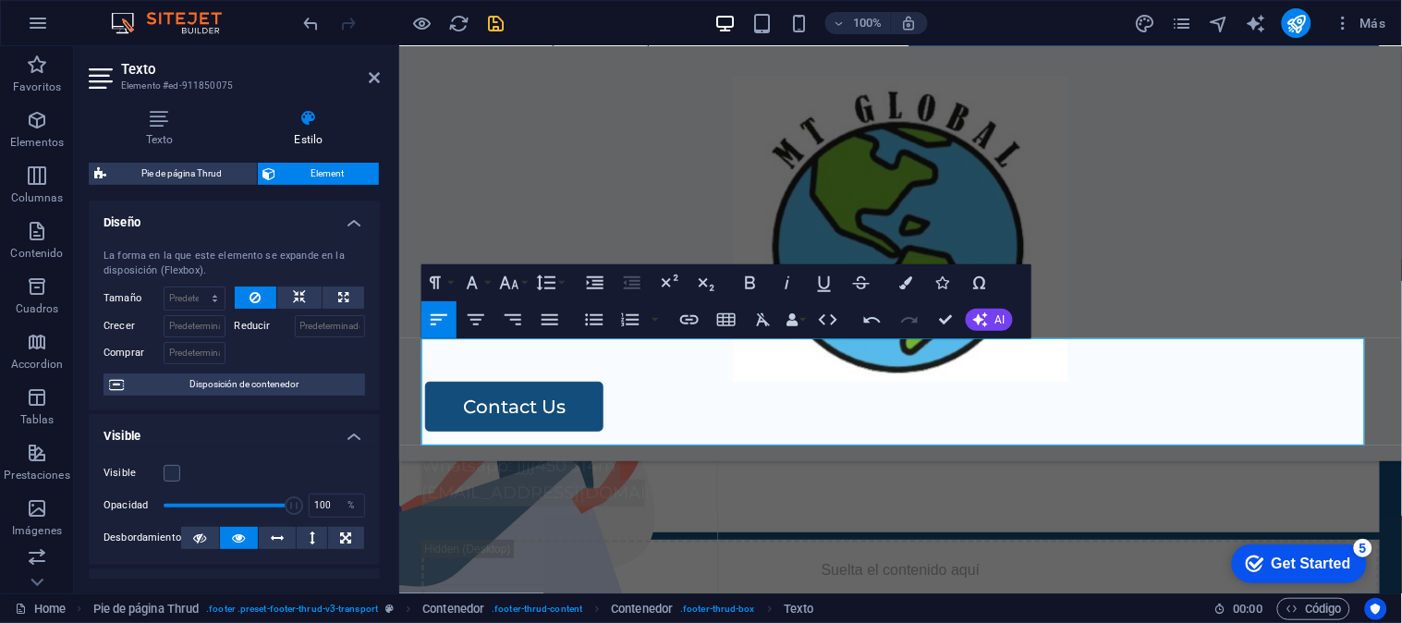
click at [170, 474] on label at bounding box center [172, 473] width 17 height 17
click at [0, 0] on input "Visible" at bounding box center [0, 0] width 0 height 0
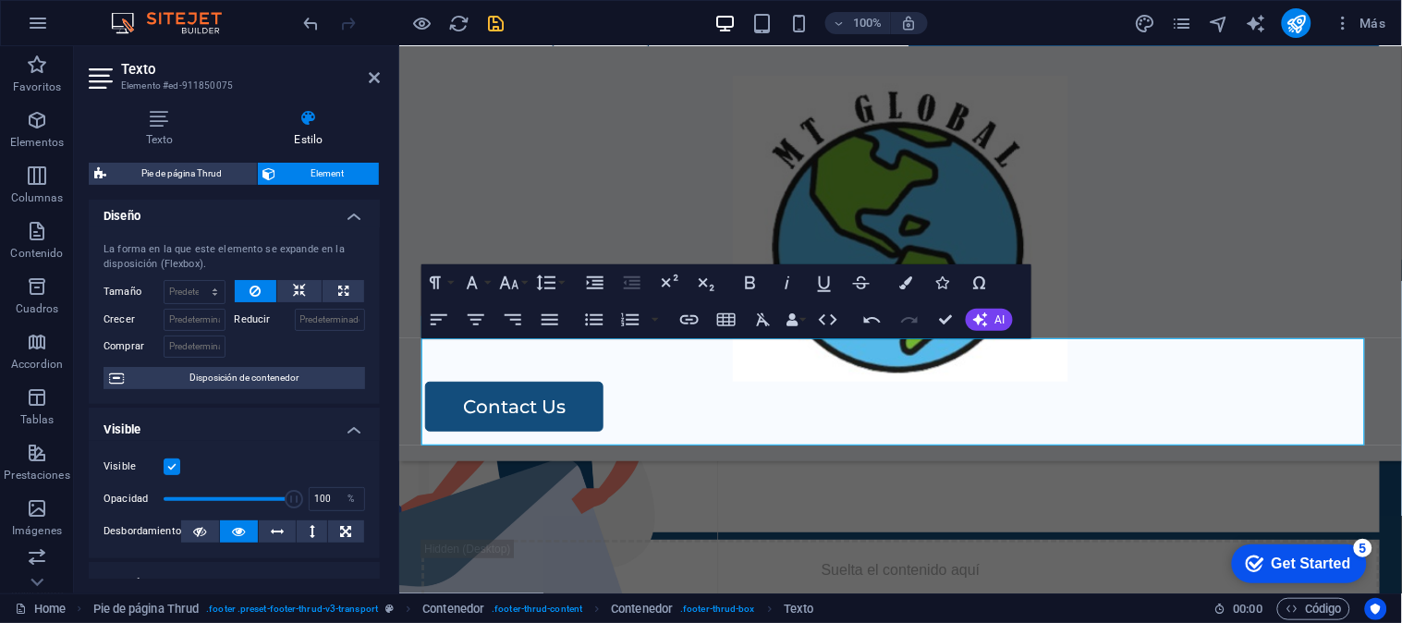
scroll to position [0, 0]
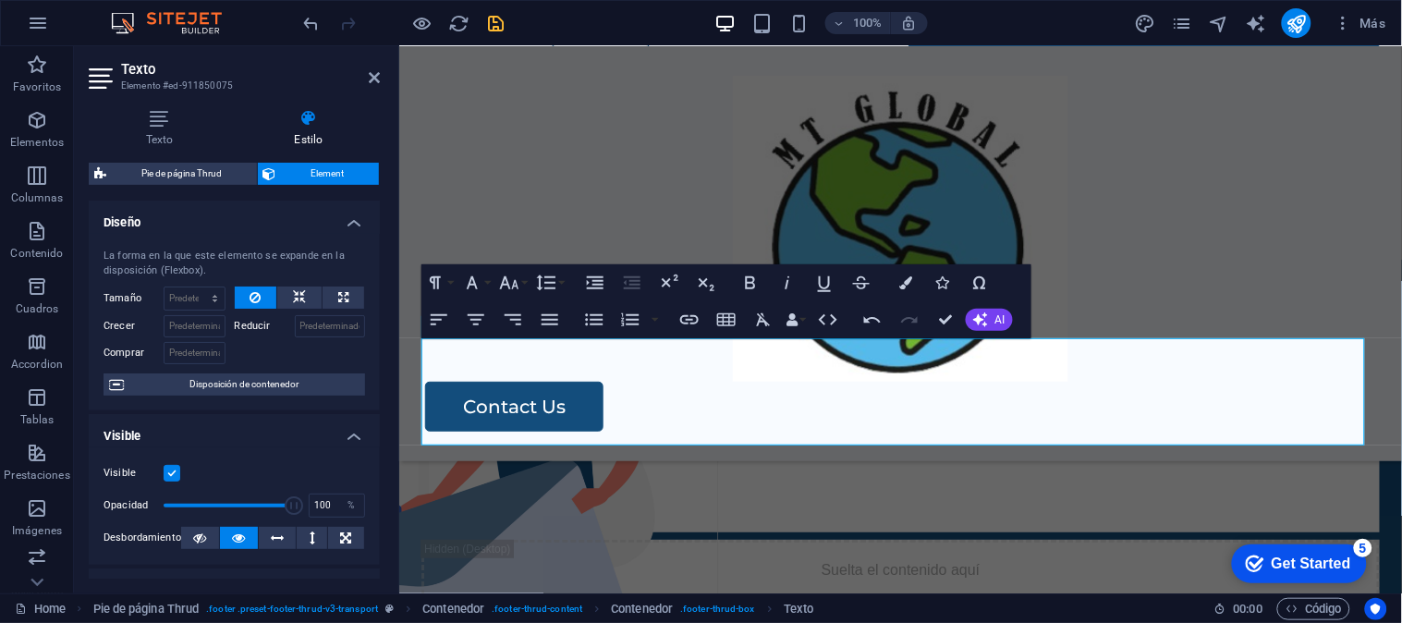
click at [355, 432] on h4 "Visible" at bounding box center [234, 430] width 291 height 33
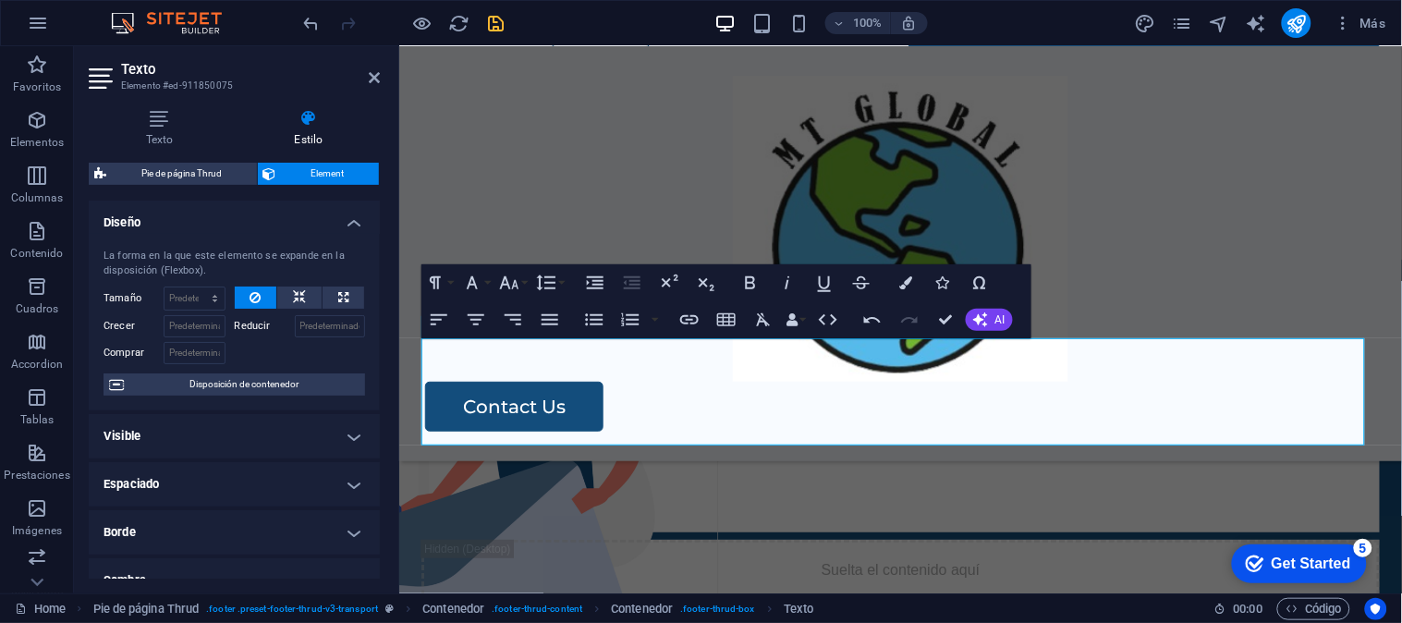
click at [347, 491] on h4 "Espaciado" at bounding box center [234, 484] width 291 height 44
click at [347, 491] on h4 "Espaciado" at bounding box center [234, 478] width 291 height 33
click at [347, 527] on h4 "Borde" at bounding box center [234, 532] width 291 height 44
click at [357, 528] on h4 "Borde" at bounding box center [234, 526] width 291 height 33
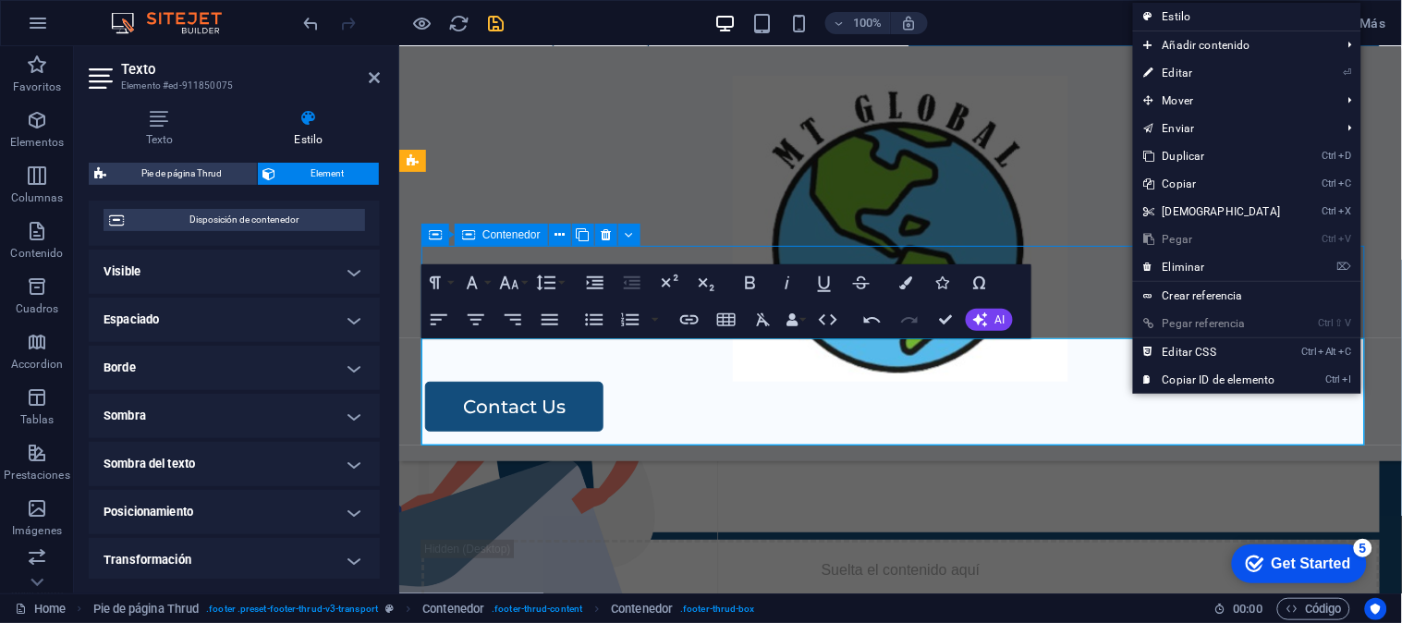
scroll to position [3682, 0]
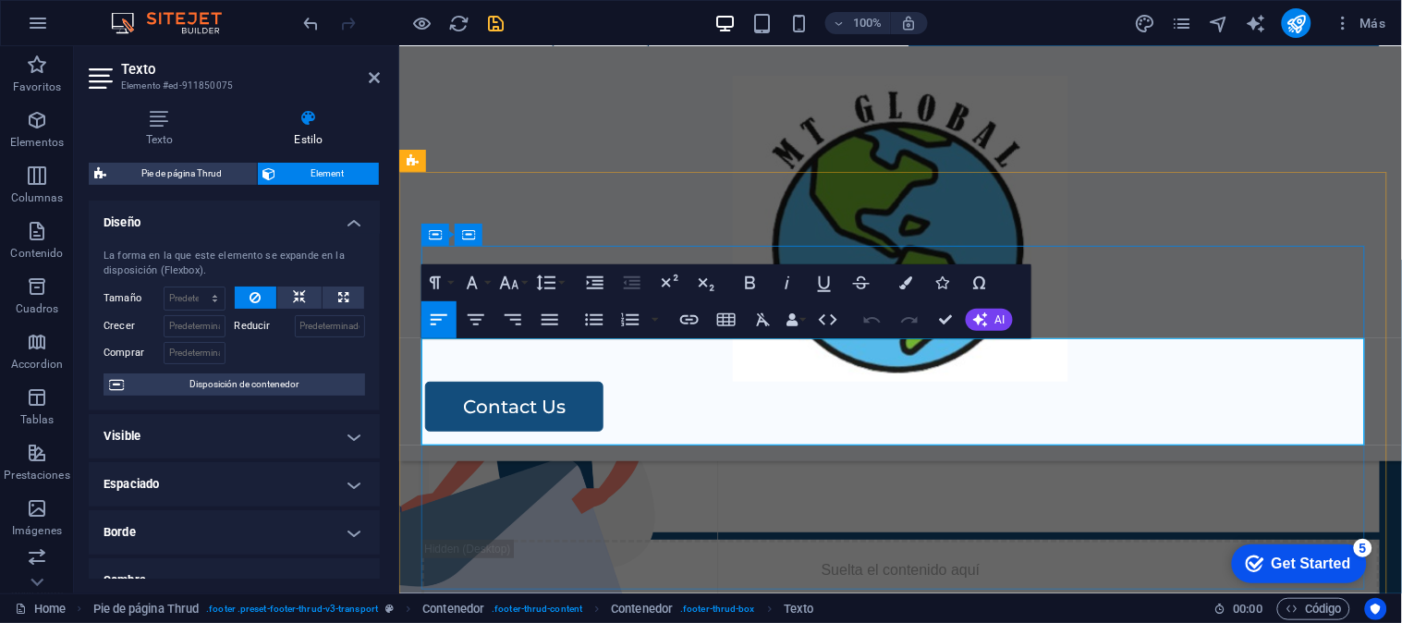
click at [779, 479] on p "[EMAIL_ADDRESS][DOMAIN_NAME]" at bounding box center [899, 492] width 958 height 27
drag, startPoint x: 1022, startPoint y: 409, endPoint x: 404, endPoint y: 320, distance: 624.5
click at [404, 320] on div "MT GLOBAL S.A.C. AV. Lima Polo 409 - 303, Santiago de Surco Whatsapp: jjjj450 3…" at bounding box center [899, 533] width 1002 height 549
click at [529, 452] on p "Whatsapp: jjjj450 314m" at bounding box center [899, 465] width 958 height 27
drag, startPoint x: 537, startPoint y: 378, endPoint x: 512, endPoint y: 378, distance: 24.9
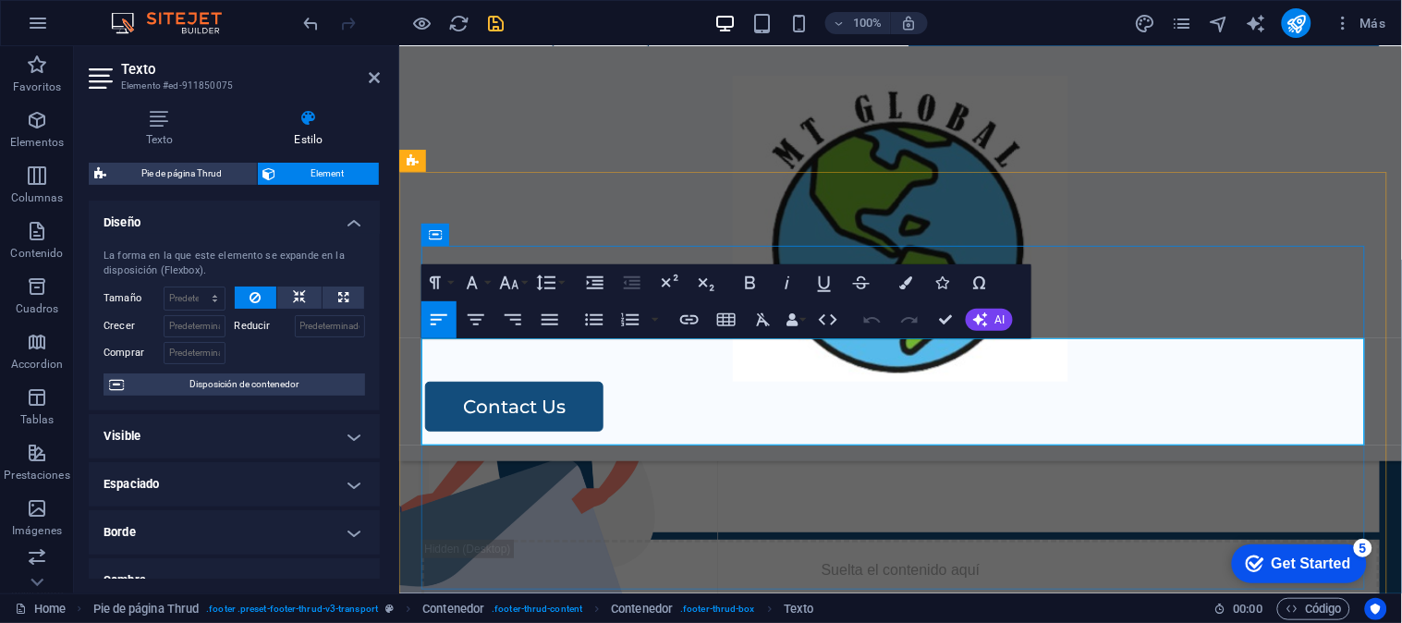
click at [512, 452] on p "Whatsapp: jjjj450 314m" at bounding box center [899, 465] width 958 height 27
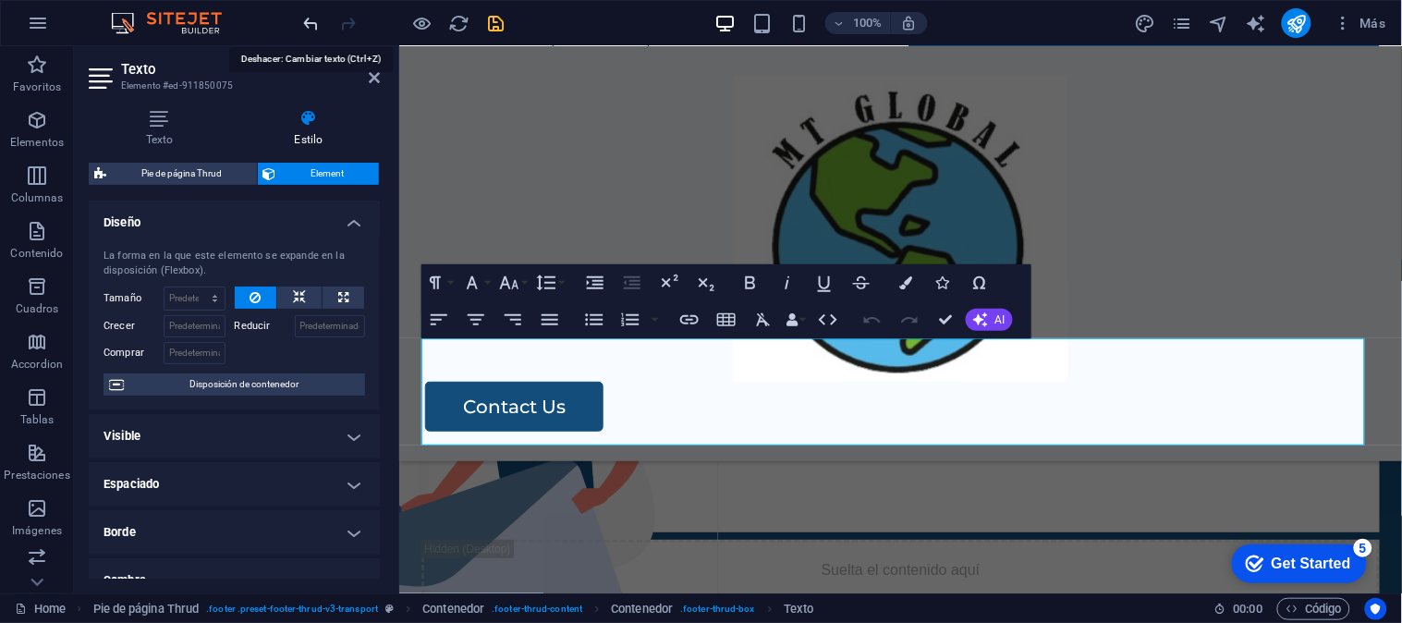
click at [312, 20] on icon "undo" at bounding box center [311, 23] width 21 height 21
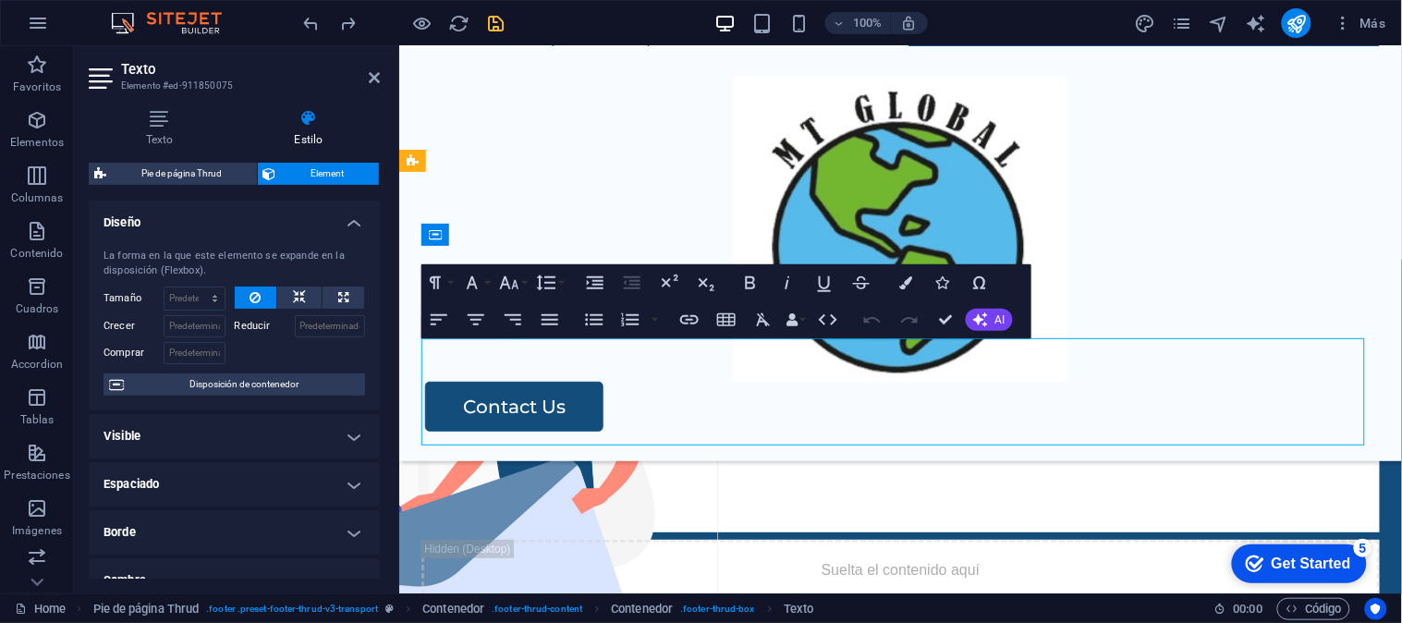
drag, startPoint x: 722, startPoint y: 406, endPoint x: 559, endPoint y: 374, distance: 165.6
click at [450, 425] on div "AV. Lima Polo 409 - 303, Santiago de Surco Whatsapp: 9mt93 450 314m comercial@m…" at bounding box center [899, 478] width 958 height 106
click at [624, 425] on div "AV. Lima Polo 409 - 303, Santiago de Surco Whatsapp: 9mt93 450 314m comercial@m…" at bounding box center [899, 478] width 958 height 106
click at [650, 425] on div "AV. Lima Polo 409 - 303, Santiago de Surco Whatsapp: 9mt93 450 314m comercial@m…" at bounding box center [899, 478] width 958 height 106
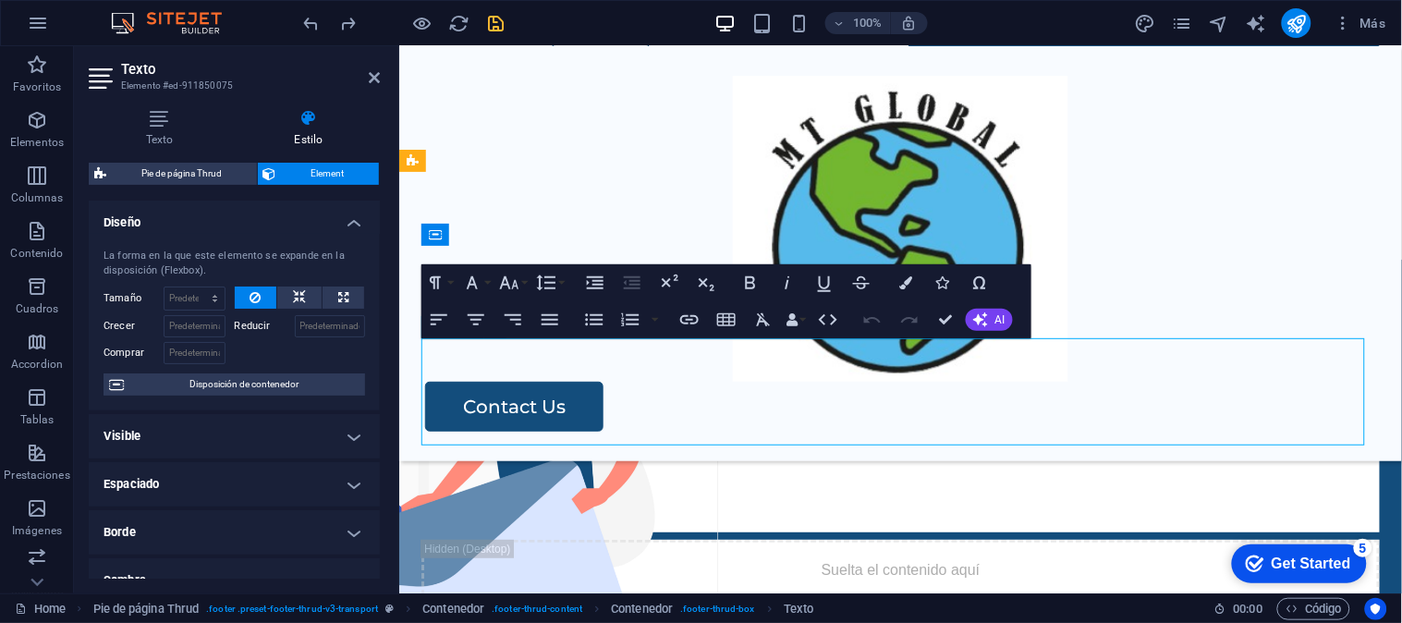
drag, startPoint x: 703, startPoint y: 416, endPoint x: 491, endPoint y: 360, distance: 219.6
click at [493, 425] on div "AV. Lima Polo 409 - 303, Santiago de Surco Whatsapp: 9mt93 450 314m comercial@m…" at bounding box center [899, 478] width 958 height 106
click at [504, 425] on div "AV. Lima Polo 409 - 303, Santiago de Surco Whatsapp: 9mt93 450 314m comercial@m…" at bounding box center [899, 478] width 958 height 106
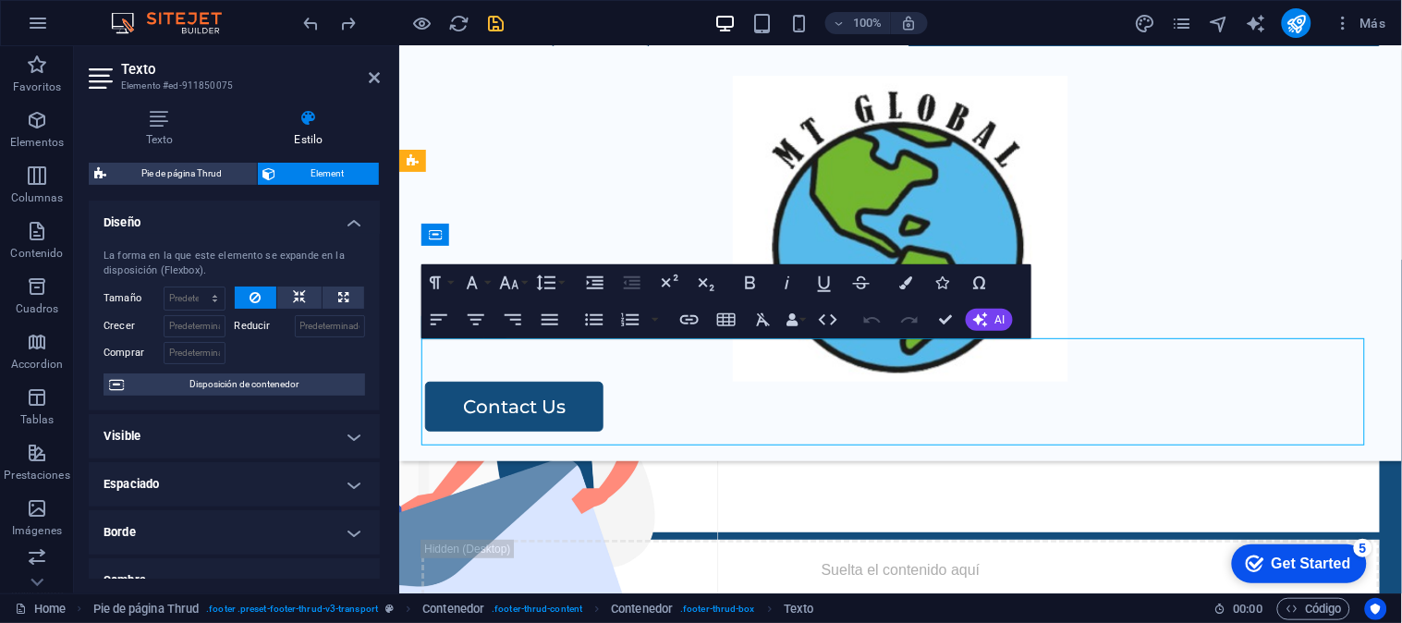
click at [732, 425] on div "AV. Lima Polo 409 - 303, Santiago de Surco Whatsapp: 9mt93 450 314m comercial@m…" at bounding box center [899, 478] width 958 height 106
click at [1137, 425] on div "AV. Lima Polo 409 - 303, Santiago de Surco Whatsapp: 9mt93 450 314m comercial@m…" at bounding box center [899, 478] width 958 height 106
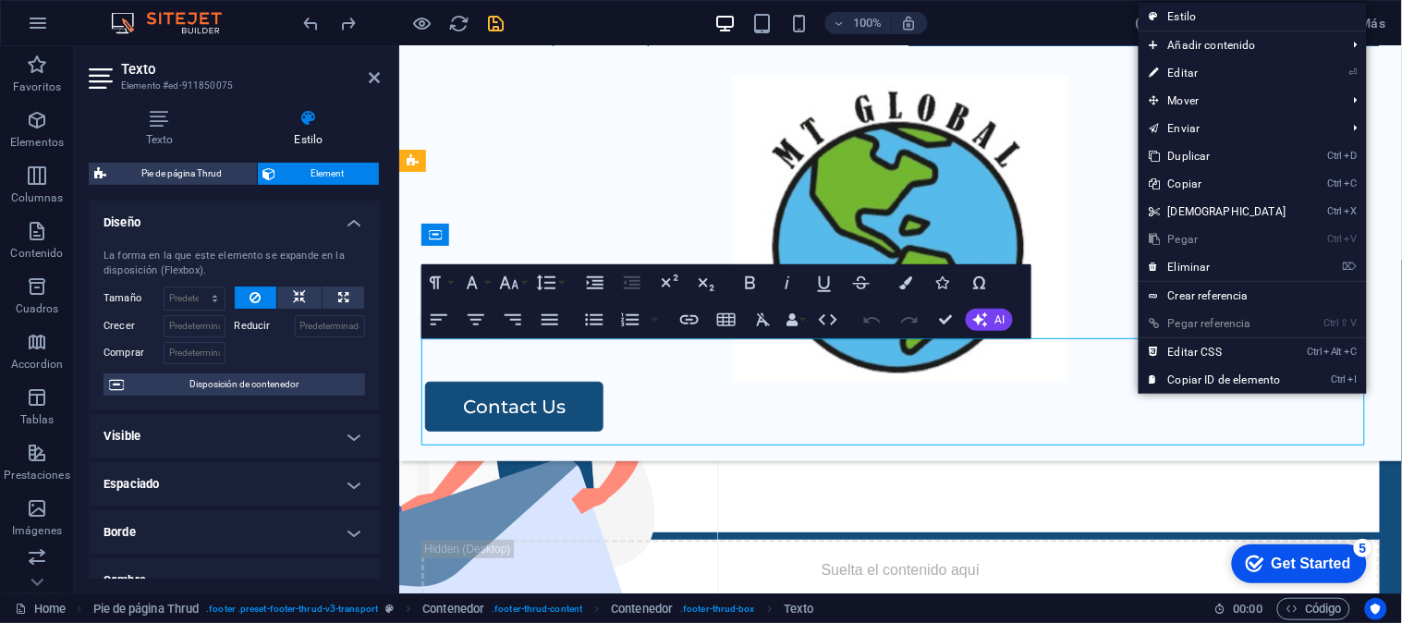
click at [1074, 425] on div "AV. Lima Polo 409 - 303, Santiago de Surco Whatsapp: 9mt93 450 314m comercial@m…" at bounding box center [899, 478] width 958 height 106
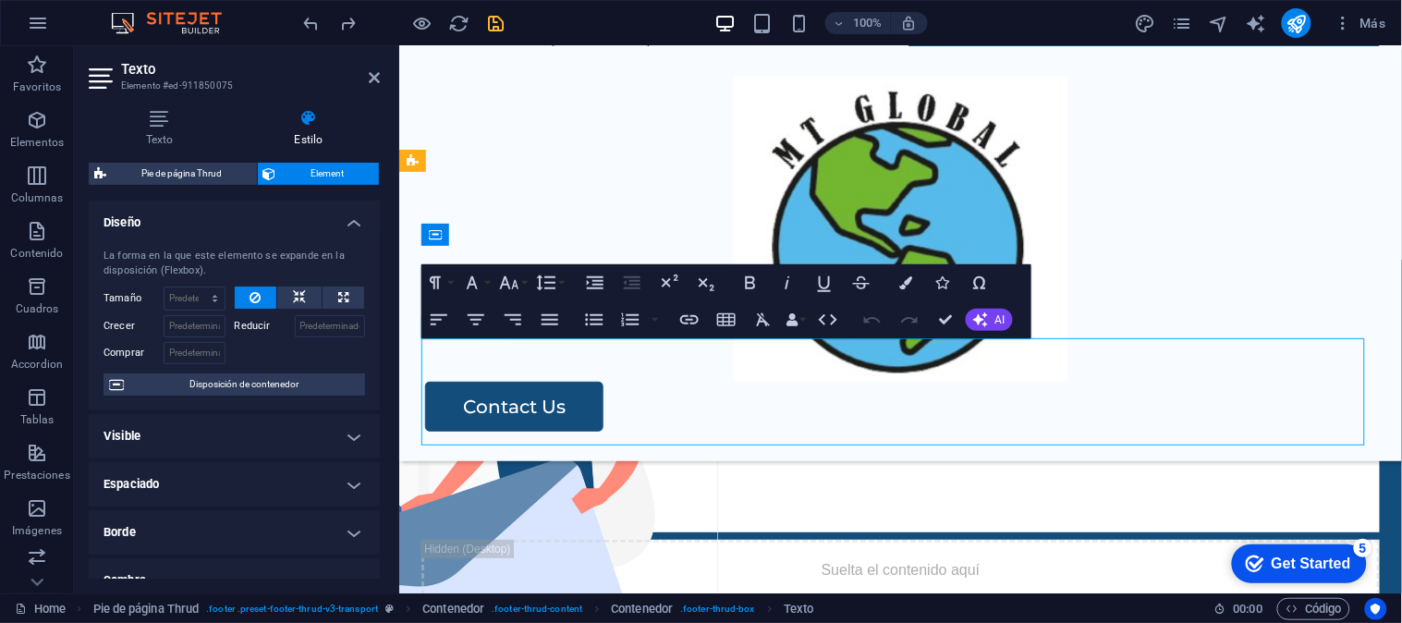
click at [1073, 425] on div "AV. Lima Polo 409 - 303, Santiago de Surco Whatsapp: 9mt93 450 314m comercial@m…" at bounding box center [899, 478] width 958 height 106
drag, startPoint x: 819, startPoint y: 428, endPoint x: 504, endPoint y: 374, distance: 318.7
click at [517, 425] on div "AV. Lima Polo 409 - 303, Santiago de Surco Whatsapp: 9mt93 450 314m comercial@m…" at bounding box center [899, 478] width 958 height 106
click at [467, 425] on div "AV. Lima Polo 409 - 303, Santiago de Surco Whatsapp: 9mt93 450 314m comercial@m…" at bounding box center [899, 478] width 958 height 106
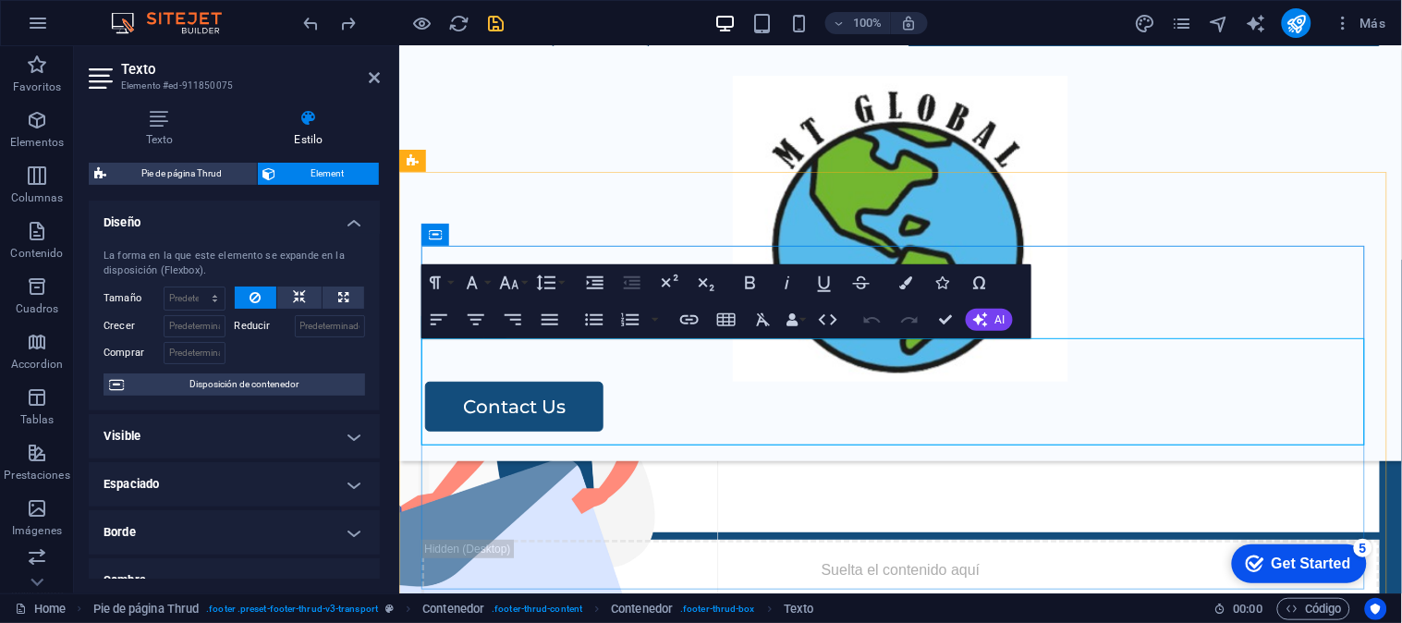
click at [491, 425] on div "AV. Lima Polo 409 - 303, Santiago de Surco Whatsapp: 9mt93 450 314m comercial@m…" at bounding box center [899, 478] width 958 height 106
drag, startPoint x: 485, startPoint y: 370, endPoint x: 633, endPoint y: 412, distance: 153.8
click at [633, 425] on div "AV. Lima Polo 409 - 303, Santiago de Surco Whatsapp: 9mt93 450 314m comercial@m…" at bounding box center [899, 478] width 958 height 106
click at [888, 425] on div "AV. Lima Polo 409 - 303, Santiago de Surco Whatsapp: 9mt93 450 314m comercial@m…" at bounding box center [899, 478] width 958 height 106
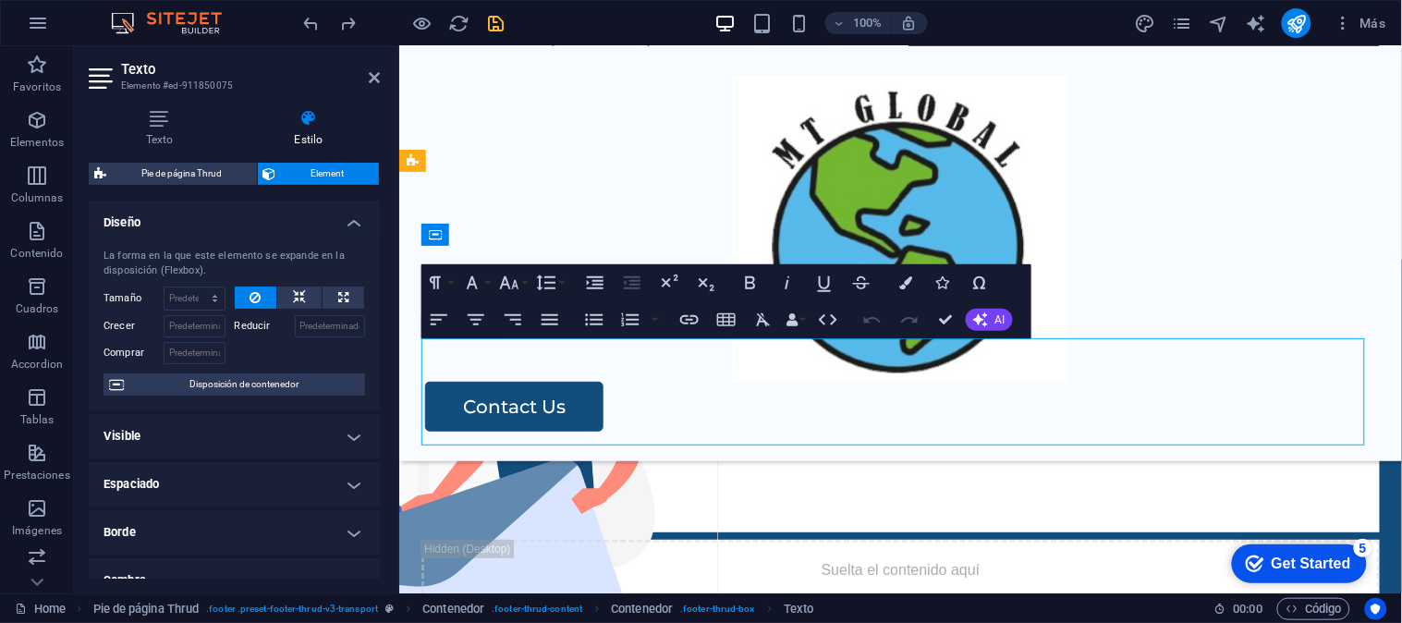
click at [888, 425] on div "AV. Lima Polo 409 - 303, Santiago de Surco Whatsapp: 9mt93 450 314m comercial@m…" at bounding box center [899, 478] width 958 height 106
click at [1260, 425] on div "AV. Lima Polo 409 - 303, Santiago de Surco Whatsapp: 9mt93 450 314m comercial@m…" at bounding box center [899, 478] width 958 height 106
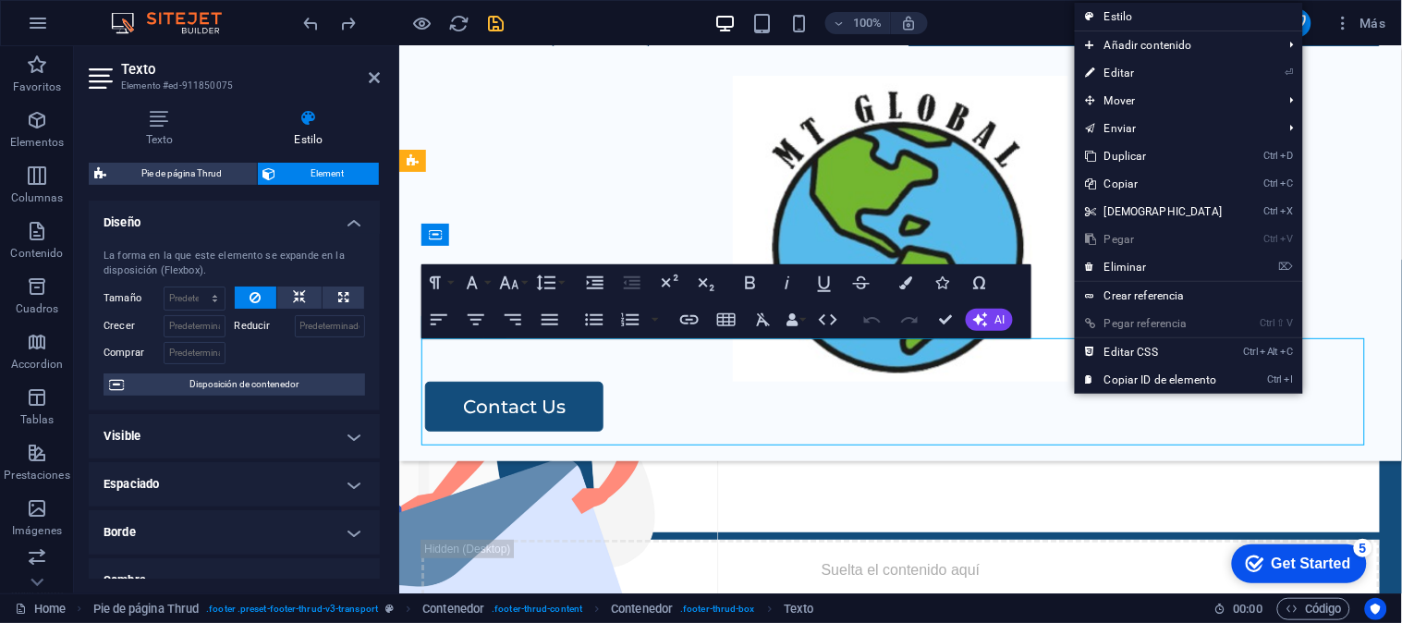
click at [997, 425] on div "AV. Lima Polo 409 - 303, Santiago de Surco Whatsapp: 9mt93 450 314m comercial@m…" at bounding box center [899, 478] width 958 height 106
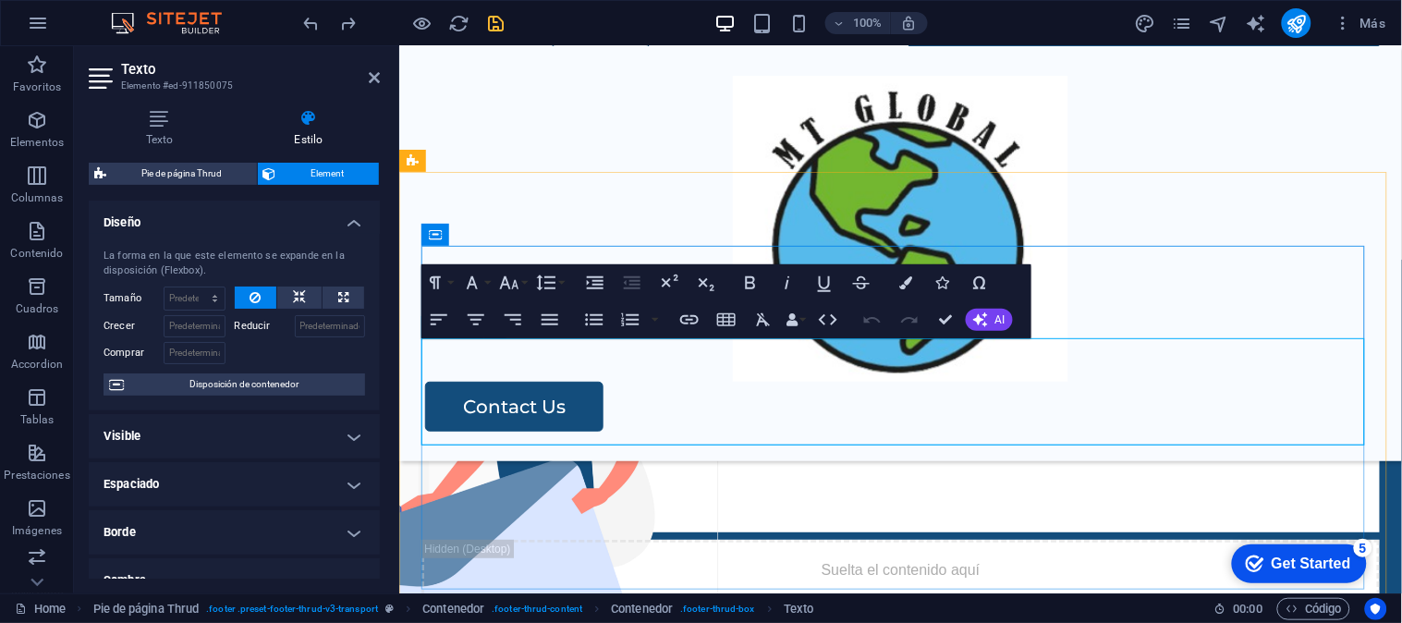
click at [818, 425] on div "AV. Lima Polo 409 - 303, Santiago de Surco Whatsapp: 9mt93 450 314m comercial@m…" at bounding box center [899, 478] width 958 height 106
click at [816, 425] on div "AV. Lima Polo 409 - 303, Santiago de Surco Whatsapp: 9mt93 450 314m comercial@m…" at bounding box center [899, 478] width 958 height 106
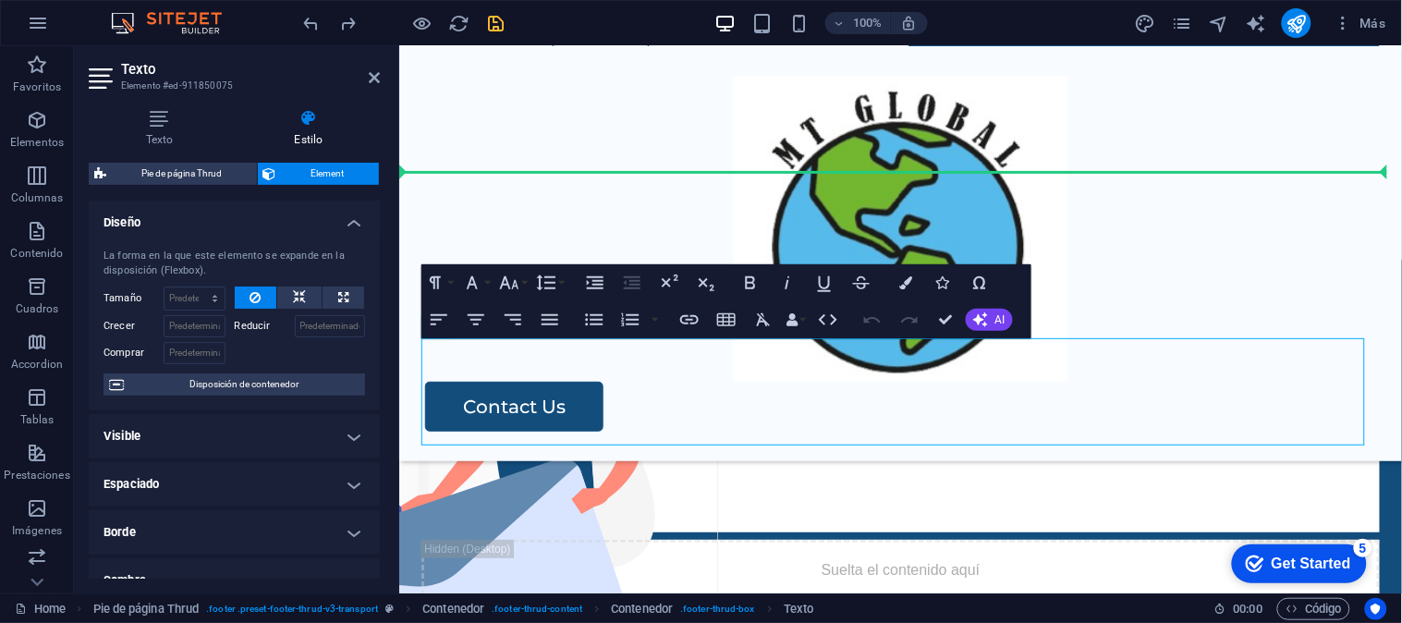
drag, startPoint x: 823, startPoint y: 408, endPoint x: 403, endPoint y: 336, distance: 426.5
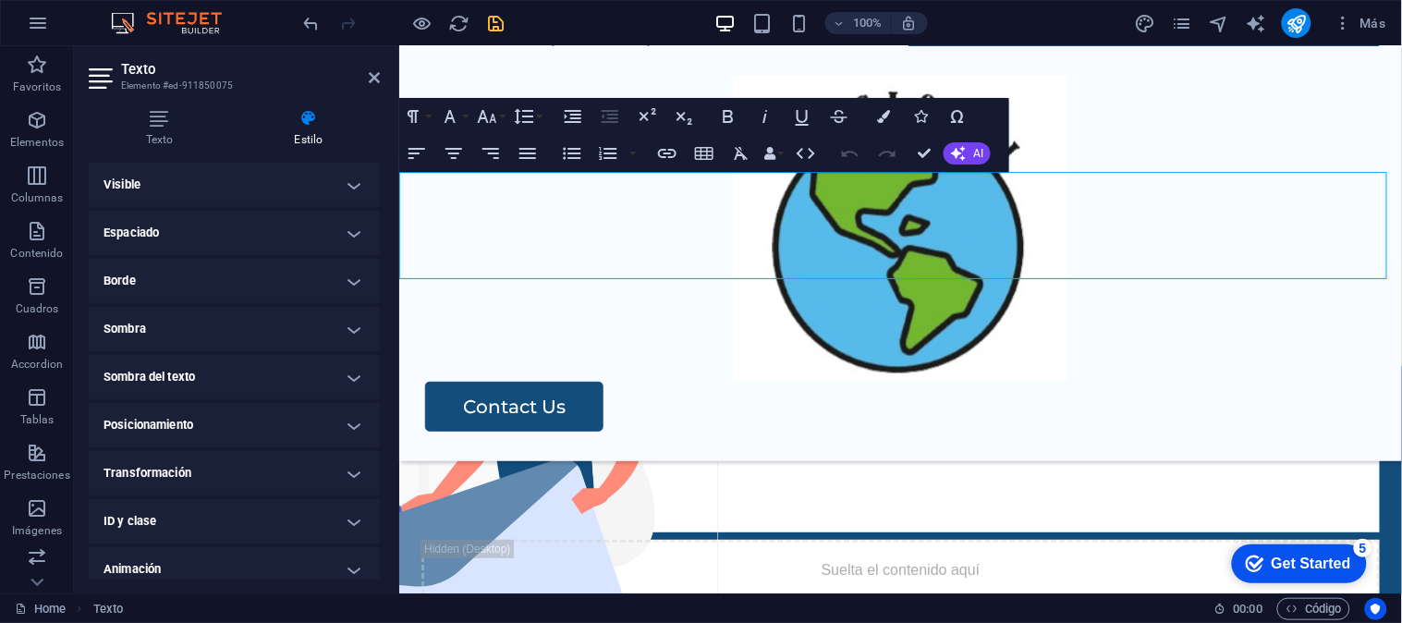
click at [592, 259] on div "AV. Lima Polo 409 - 303, Santiago de Surco Whatsapp: 9mt93 450 314m comercial@m…" at bounding box center [899, 312] width 1002 height 106
drag, startPoint x: 621, startPoint y: 240, endPoint x: 440, endPoint y: 213, distance: 183.1
click at [435, 259] on div "AV. Lima Polo 409 - 303, Santiago de Surco Whatsapp: 9mt93 450 314m comercial@m…" at bounding box center [899, 312] width 1002 height 106
click at [479, 259] on div "AV. Lima Polo 409 - 303, Santiago de Surco Whatsapp: 9mt93 450 314m comercial@m…" at bounding box center [899, 312] width 1002 height 106
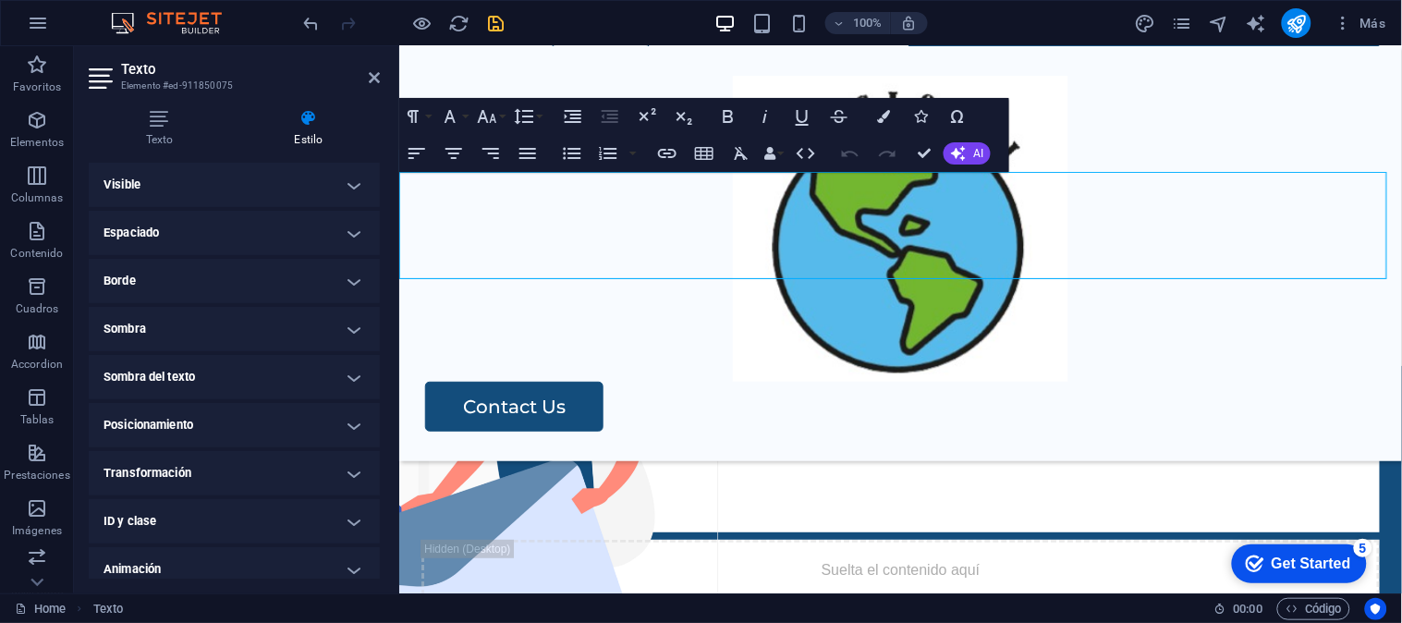
click at [479, 259] on div "AV. Lima Polo 409 - 303, Santiago de Surco Whatsapp: 9mt93 450 314m comercial@m…" at bounding box center [899, 312] width 1002 height 106
click at [310, 14] on icon "undo" at bounding box center [311, 23] width 21 height 21
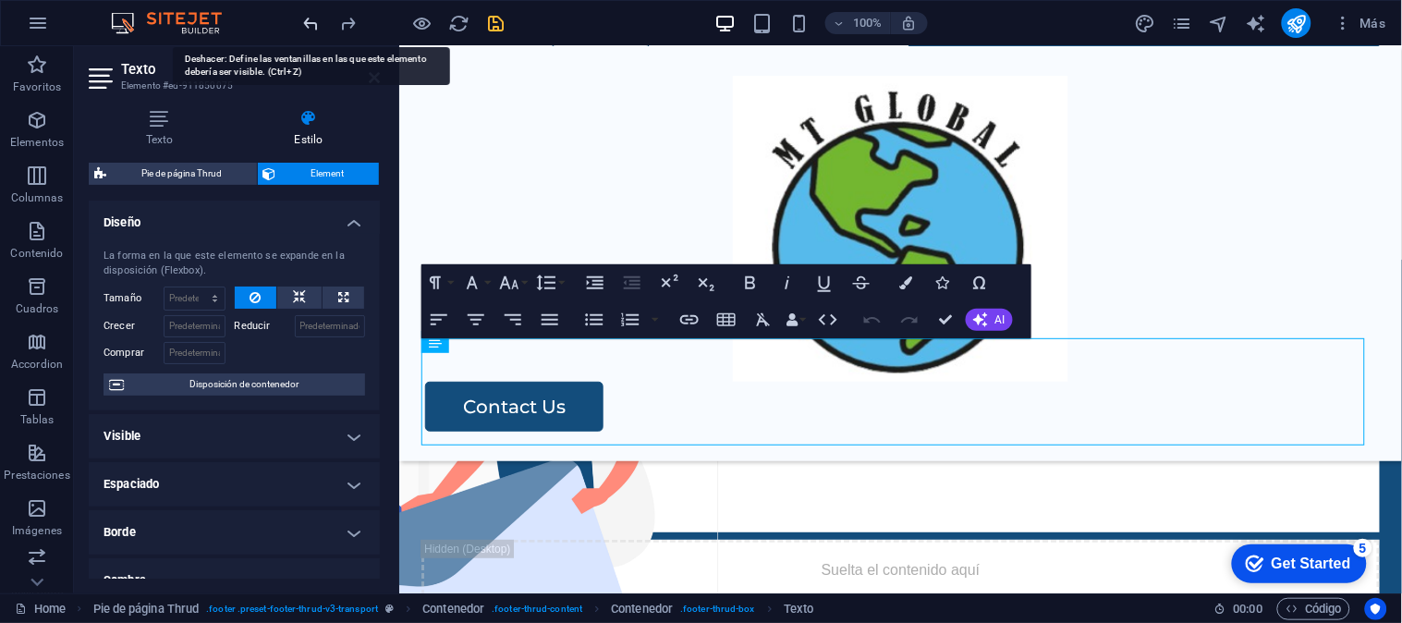
click at [310, 14] on icon "undo" at bounding box center [311, 23] width 21 height 21
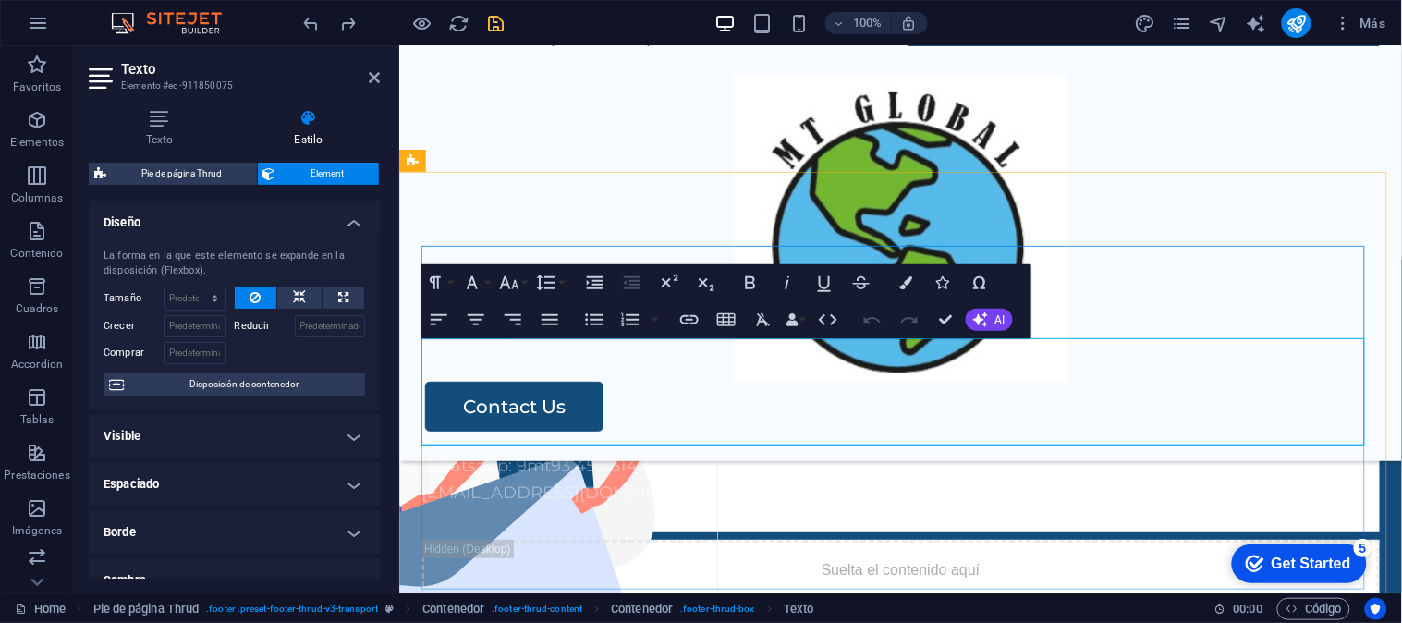
click at [637, 425] on div "AV. Lima Polo 409 - 303, Santiago de Surco Whatsapp: 9mt93 450 314m comercial@m…" at bounding box center [899, 478] width 958 height 106
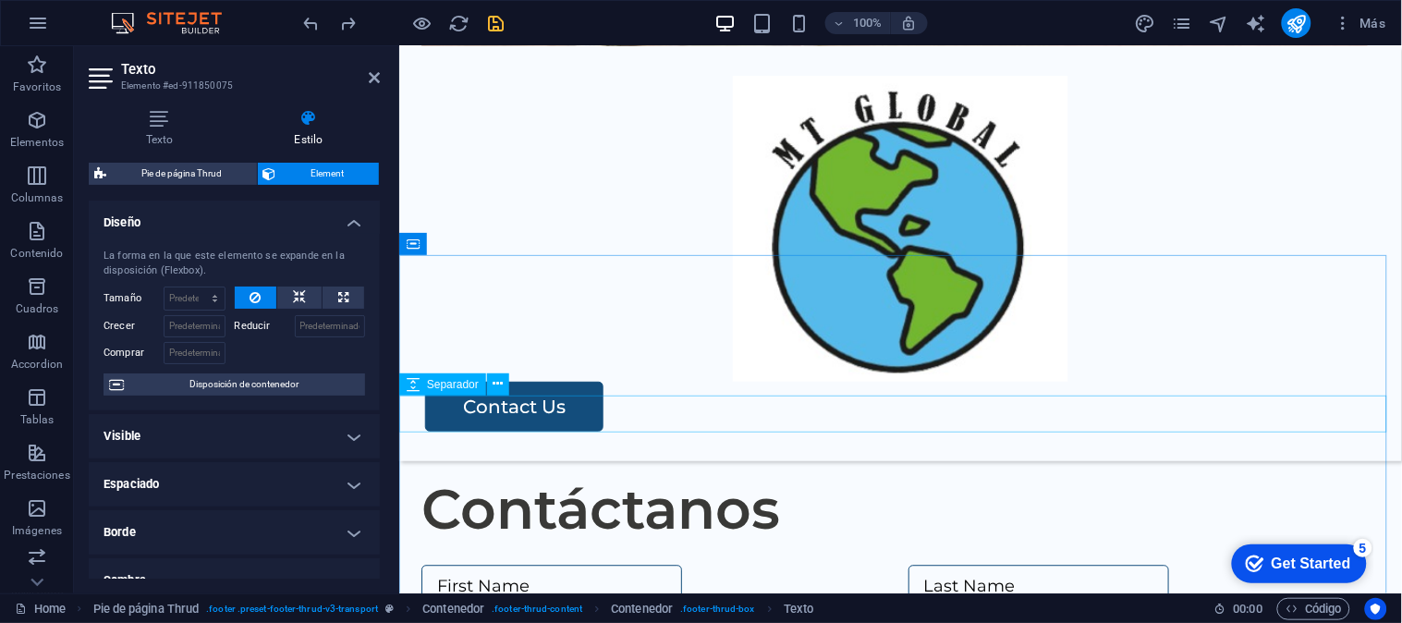
scroll to position [2668, 0]
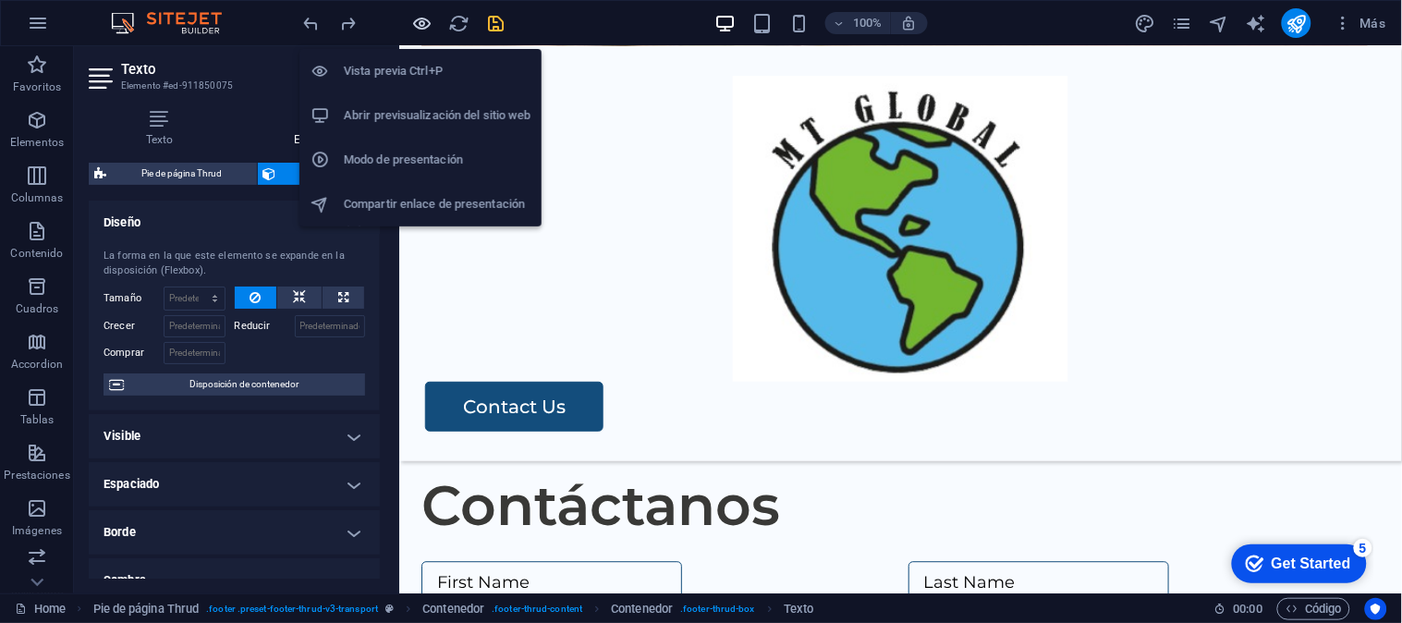
click at [423, 25] on icon "button" at bounding box center [422, 23] width 21 height 21
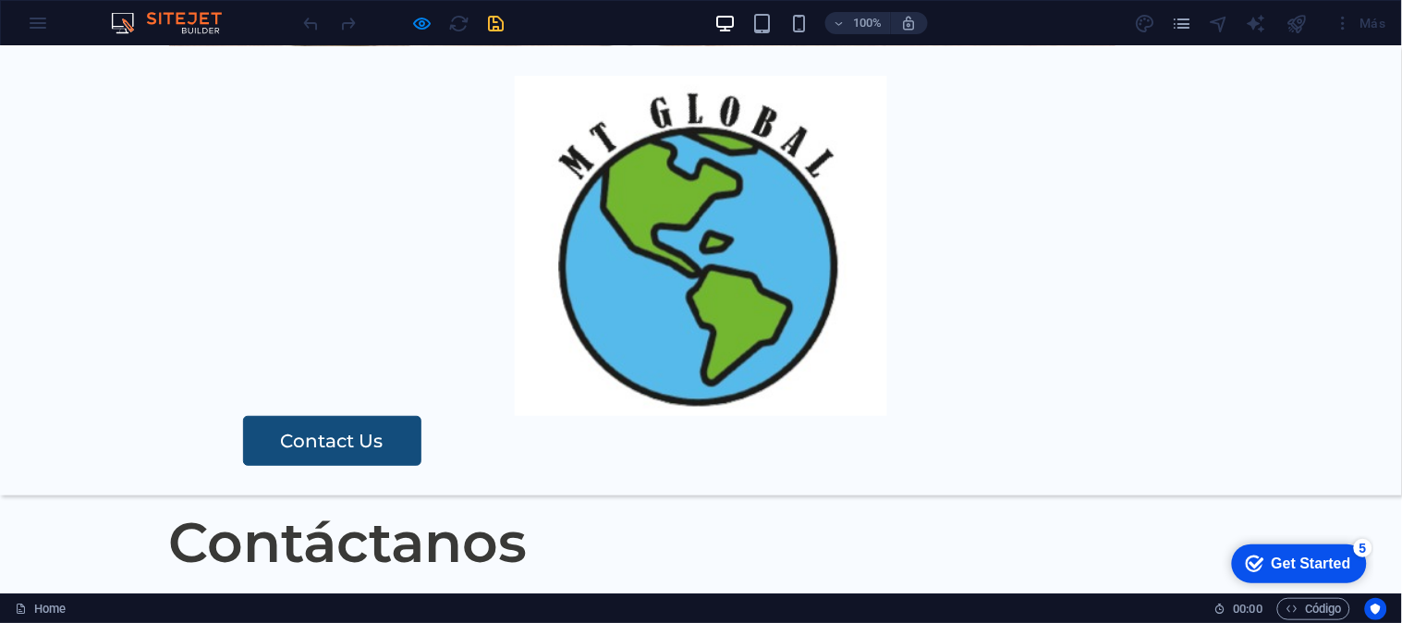
scroll to position [3551, 0]
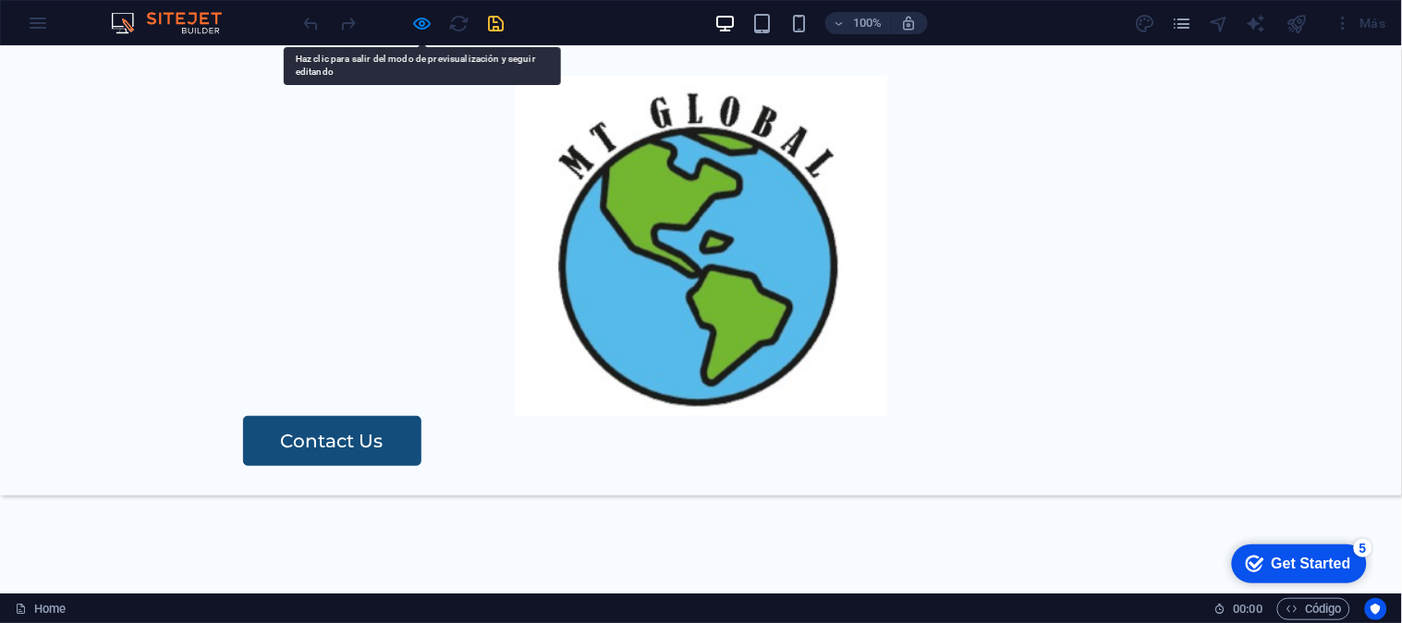
drag, startPoint x: 1013, startPoint y: 433, endPoint x: 901, endPoint y: 338, distance: 146.8
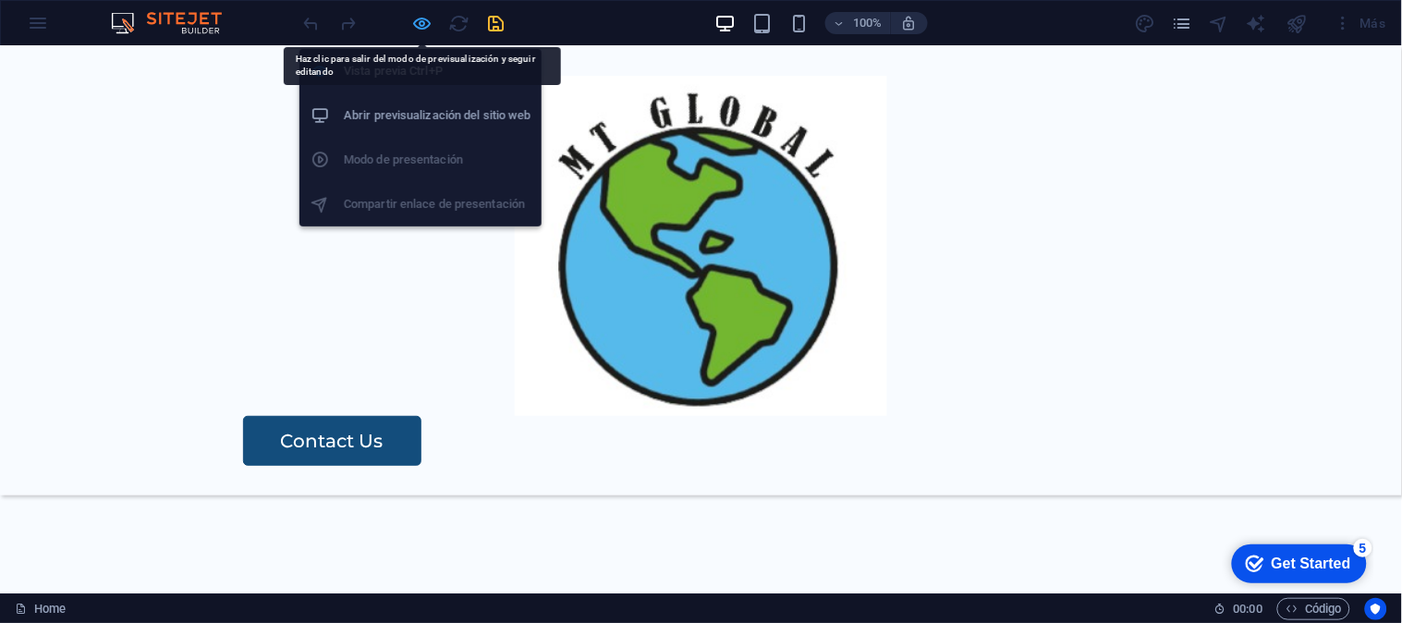
click at [416, 28] on icon "button" at bounding box center [422, 23] width 21 height 21
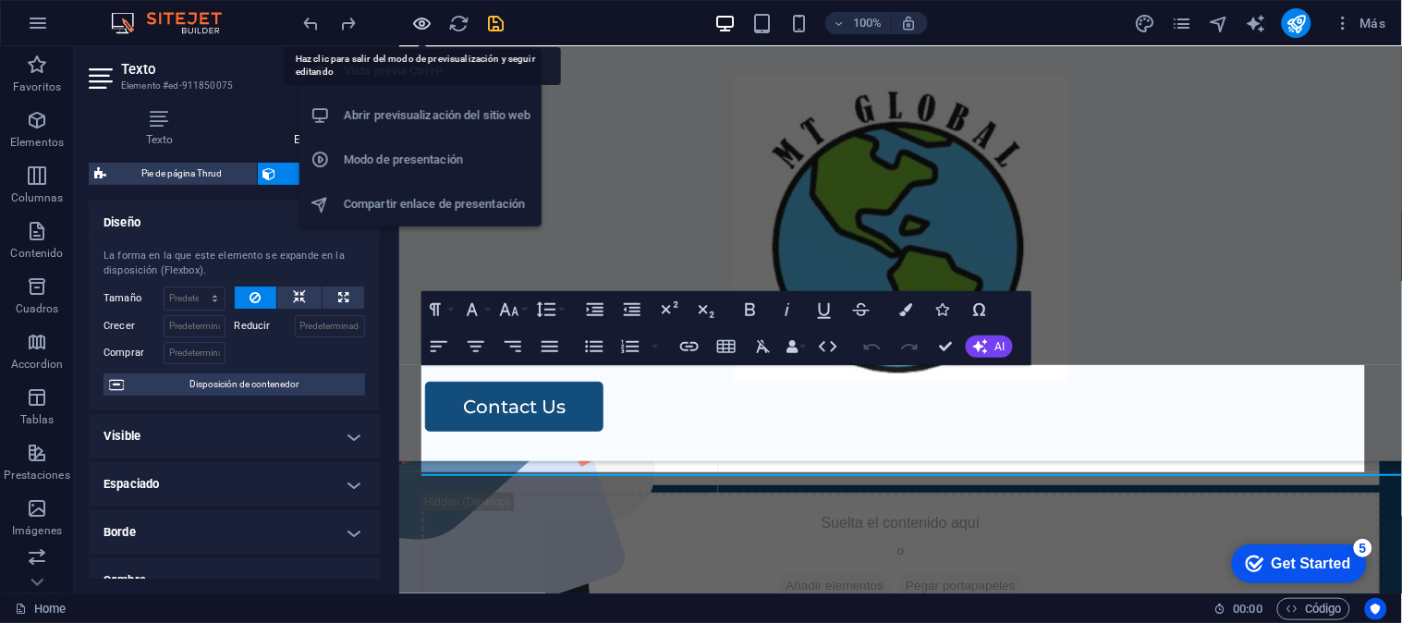
scroll to position [3478, 0]
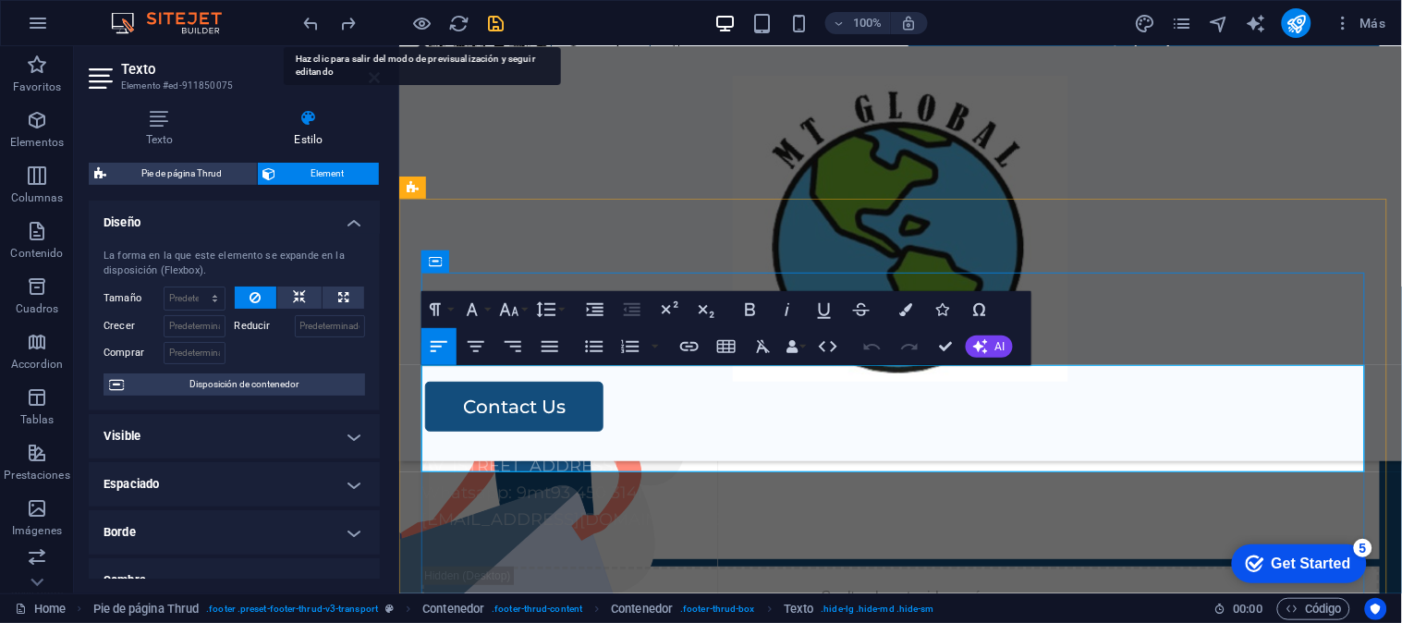
click at [528, 505] on p "[EMAIL_ADDRESS][DOMAIN_NAME]" at bounding box center [899, 518] width 958 height 27
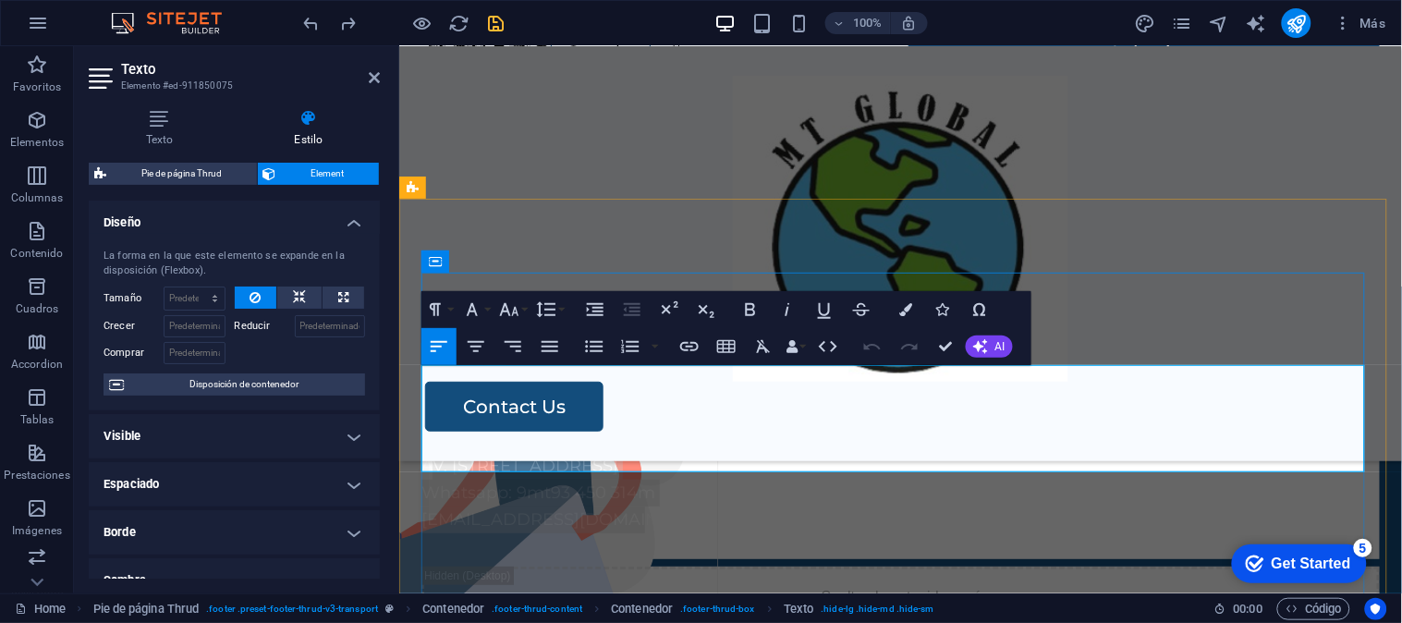
drag, startPoint x: 647, startPoint y: 439, endPoint x: 422, endPoint y: 379, distance: 232.4
click at [422, 452] on div "AV. Lima Polo 409 - 303, Santiago de Surco Whatsapp: 9mt93 450 314m comercial@m…" at bounding box center [899, 505] width 958 height 106
click at [546, 479] on p "Whatsapp: 9mt93 450 314m" at bounding box center [899, 492] width 958 height 27
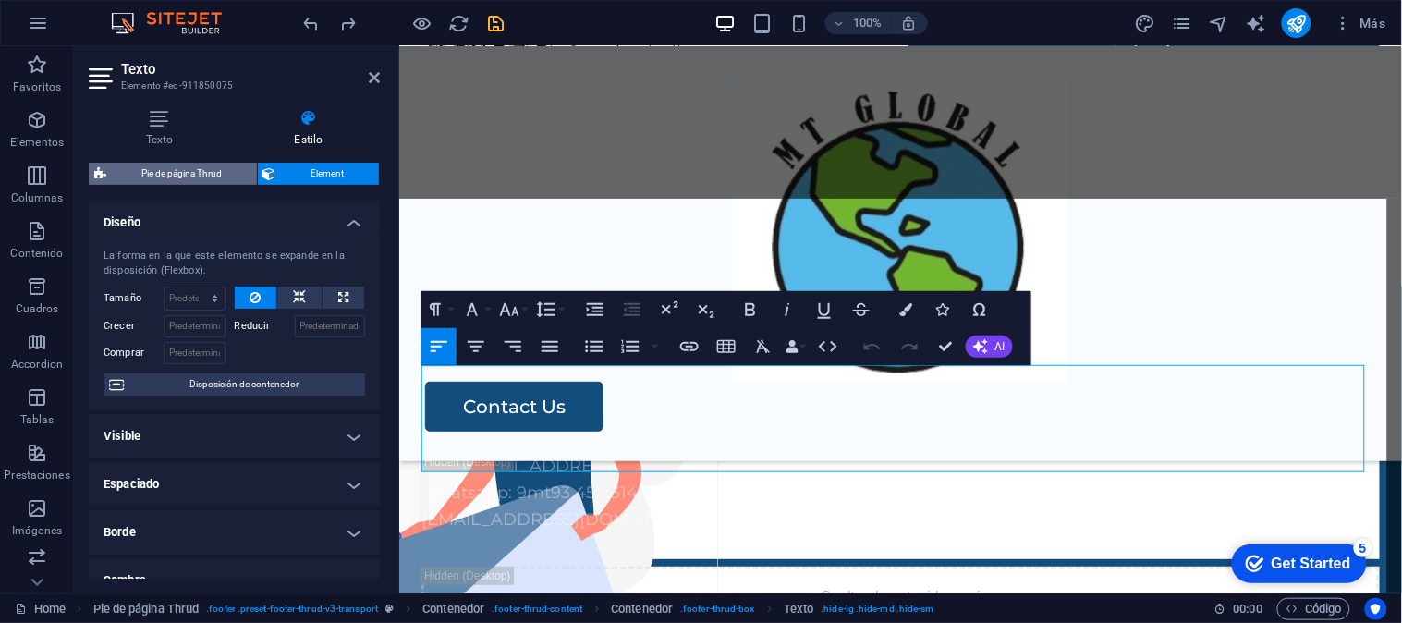
click at [207, 180] on span "Pie de página Thrud" at bounding box center [182, 174] width 140 height 22
select select "rem"
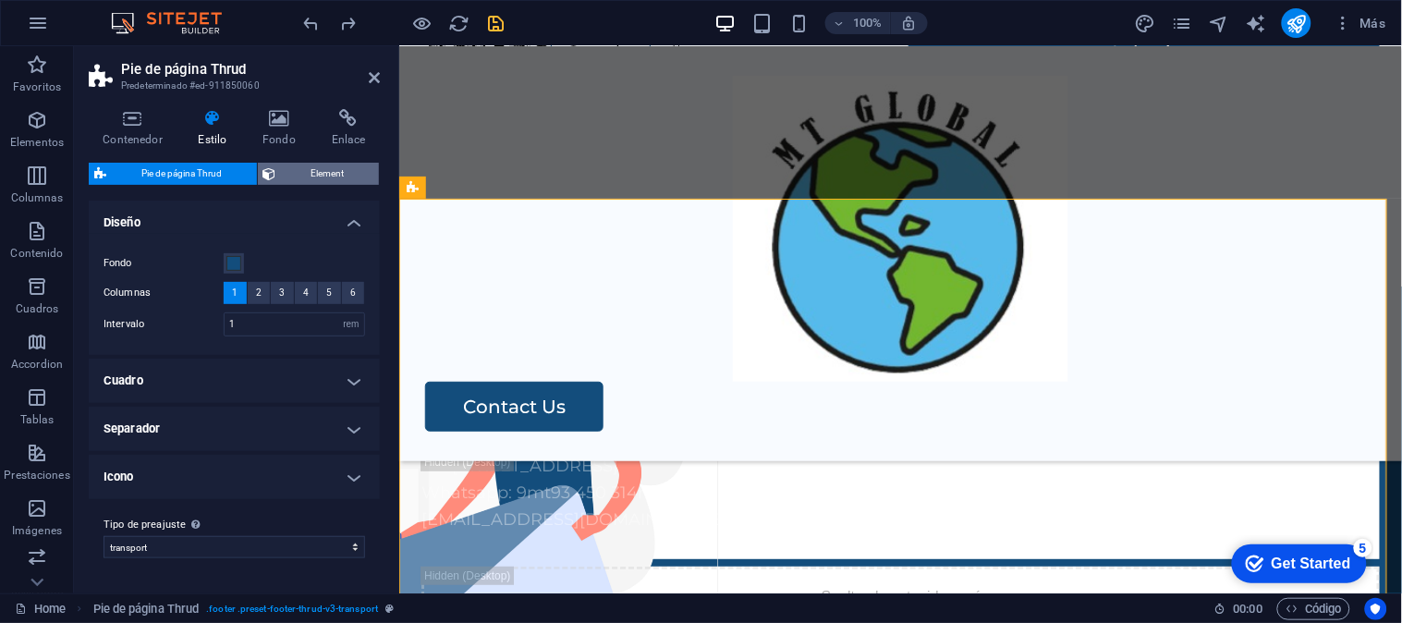
click at [288, 173] on span "Element" at bounding box center [328, 174] width 92 height 22
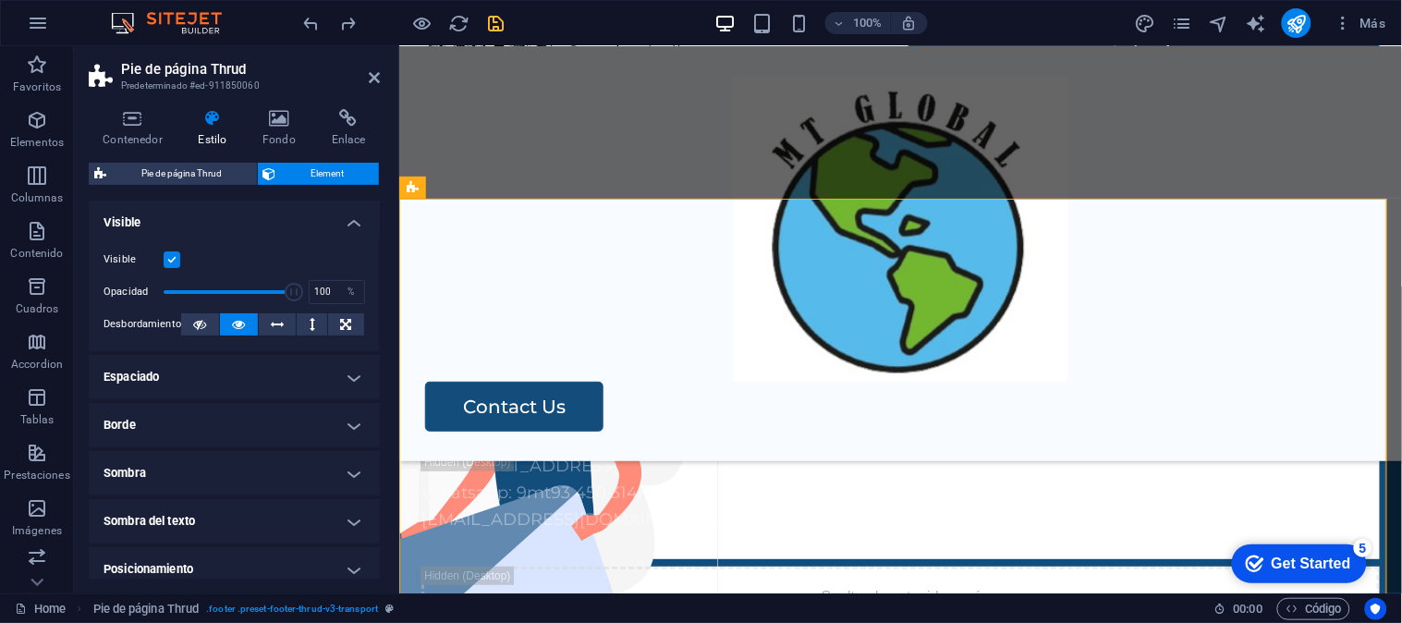
click at [216, 117] on icon at bounding box center [212, 118] width 57 height 18
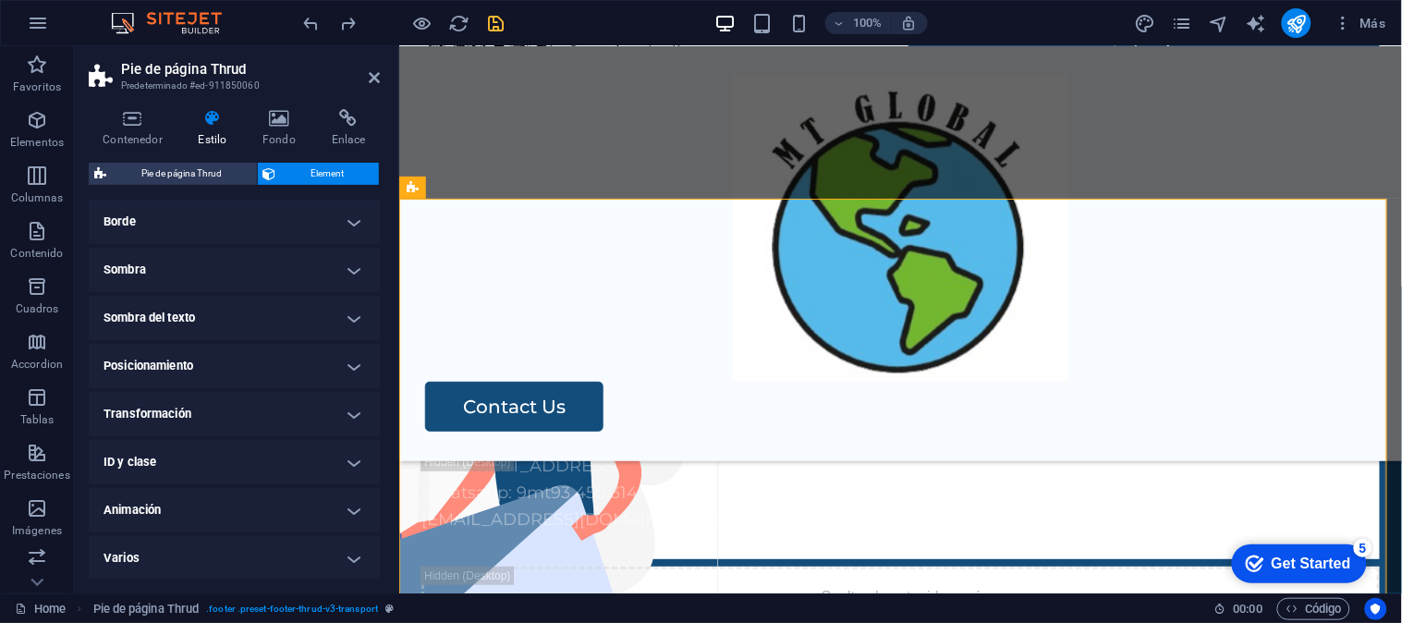
scroll to position [0, 0]
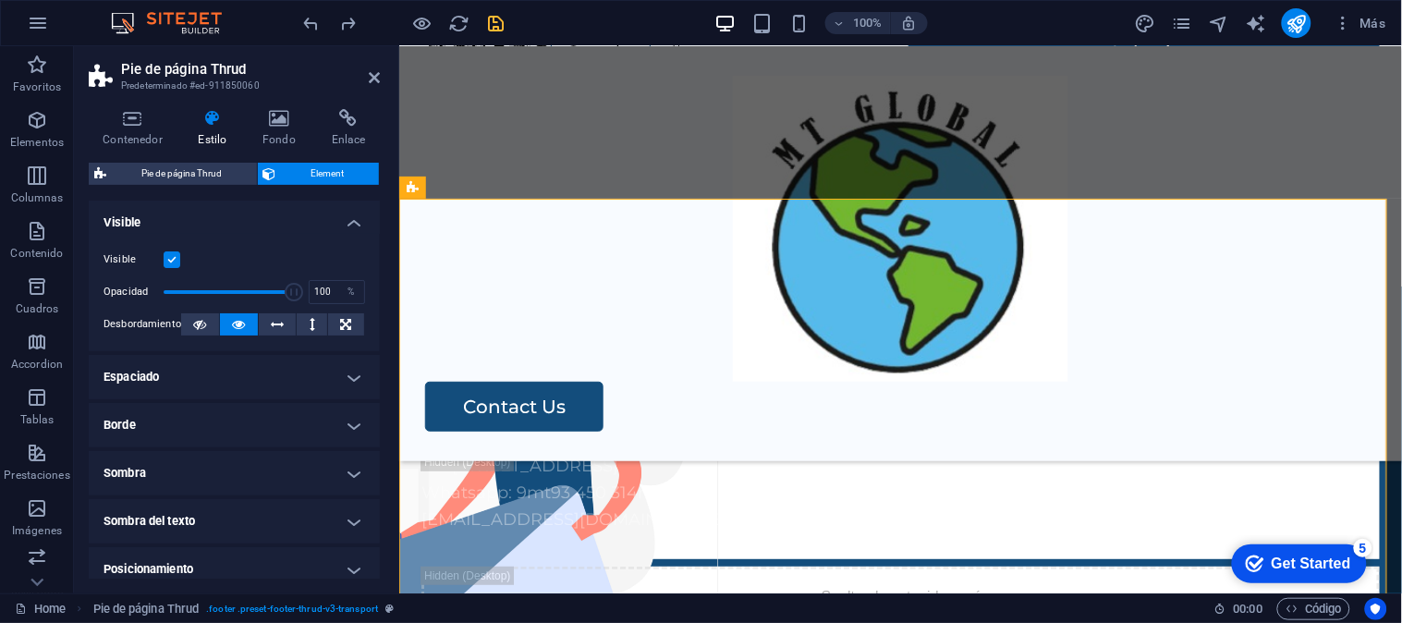
click at [259, 382] on h4 "Espaciado" at bounding box center [234, 377] width 291 height 44
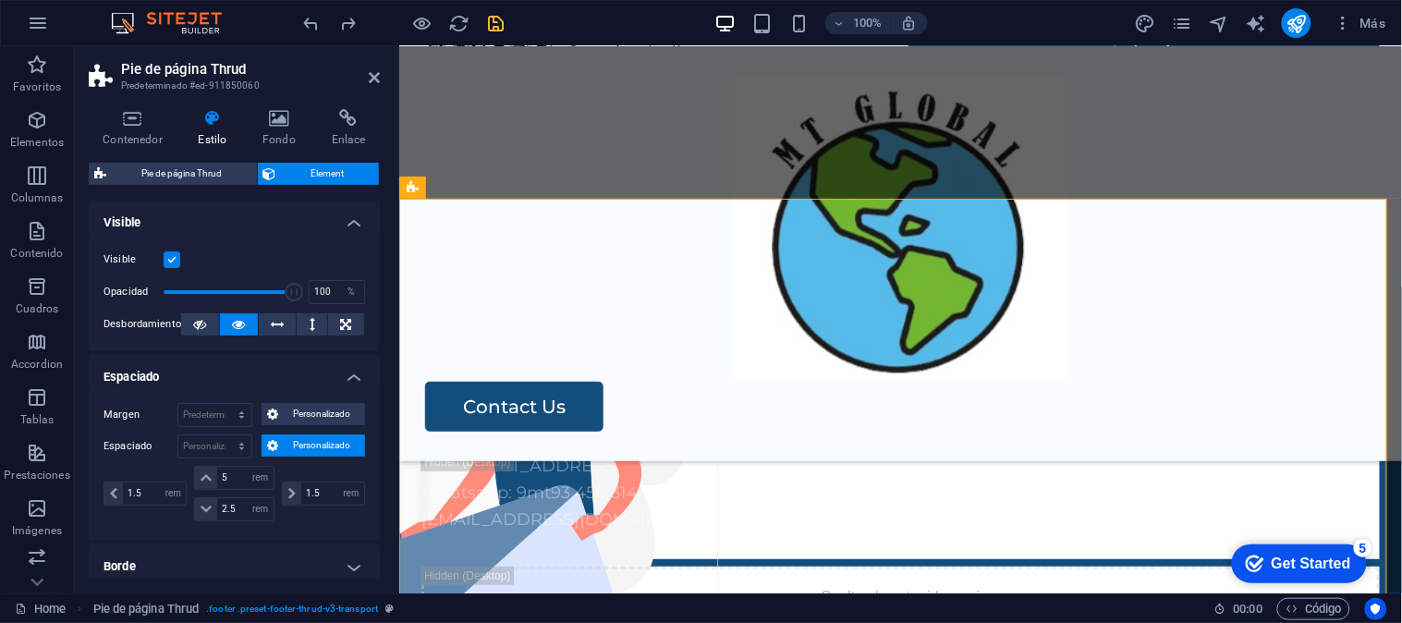
click at [273, 371] on h4 "Espaciado" at bounding box center [234, 371] width 291 height 33
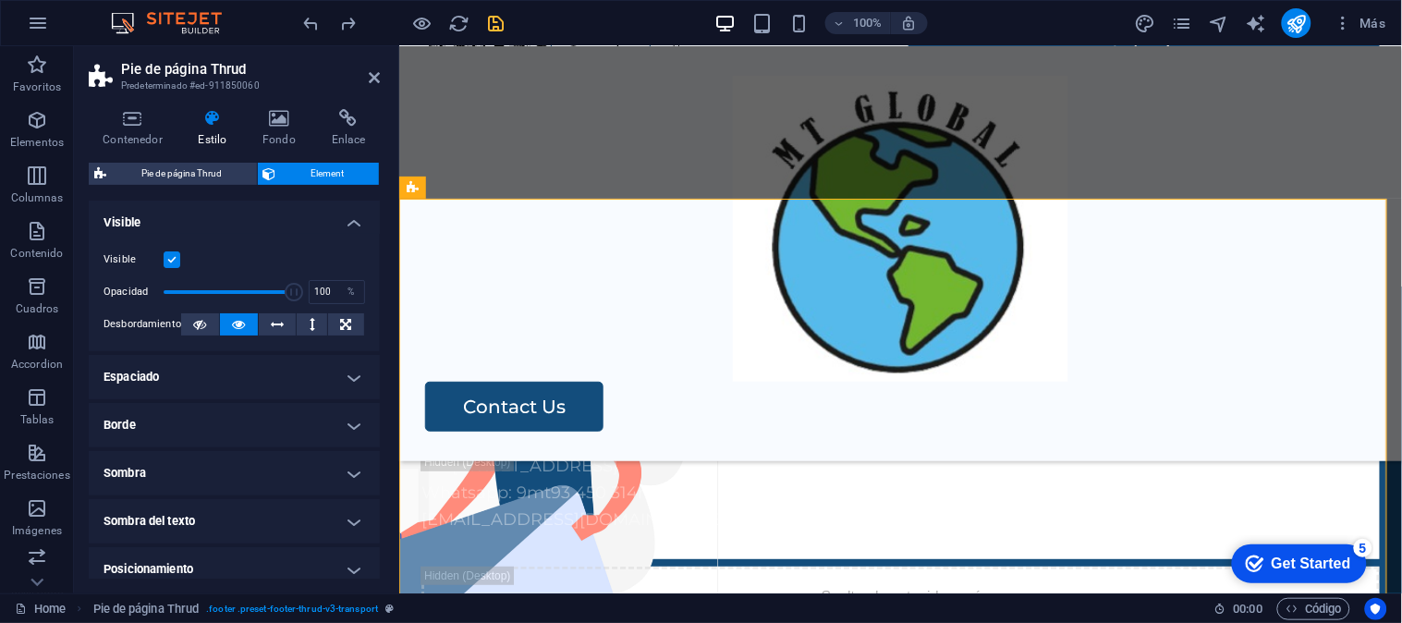
click at [333, 371] on h4 "Espaciado" at bounding box center [234, 377] width 291 height 44
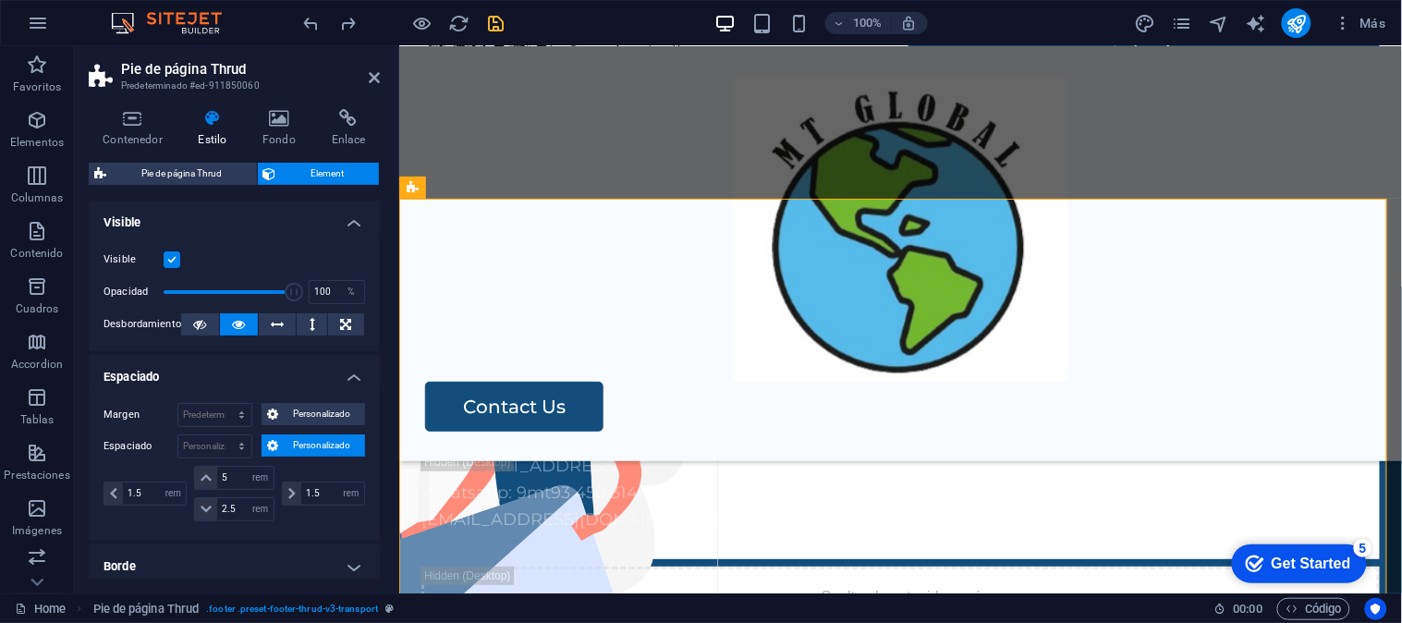
click at [334, 371] on h4 "Espaciado" at bounding box center [234, 371] width 291 height 33
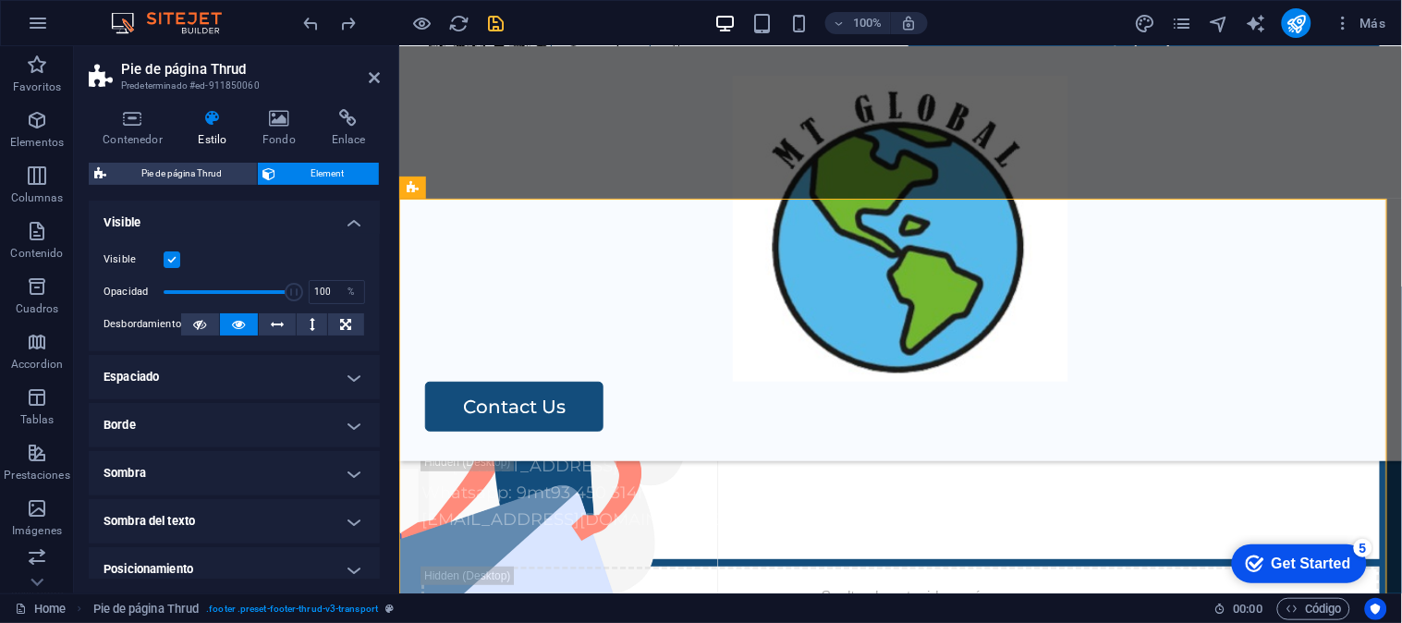
click at [334, 371] on h4 "Espaciado" at bounding box center [234, 377] width 291 height 44
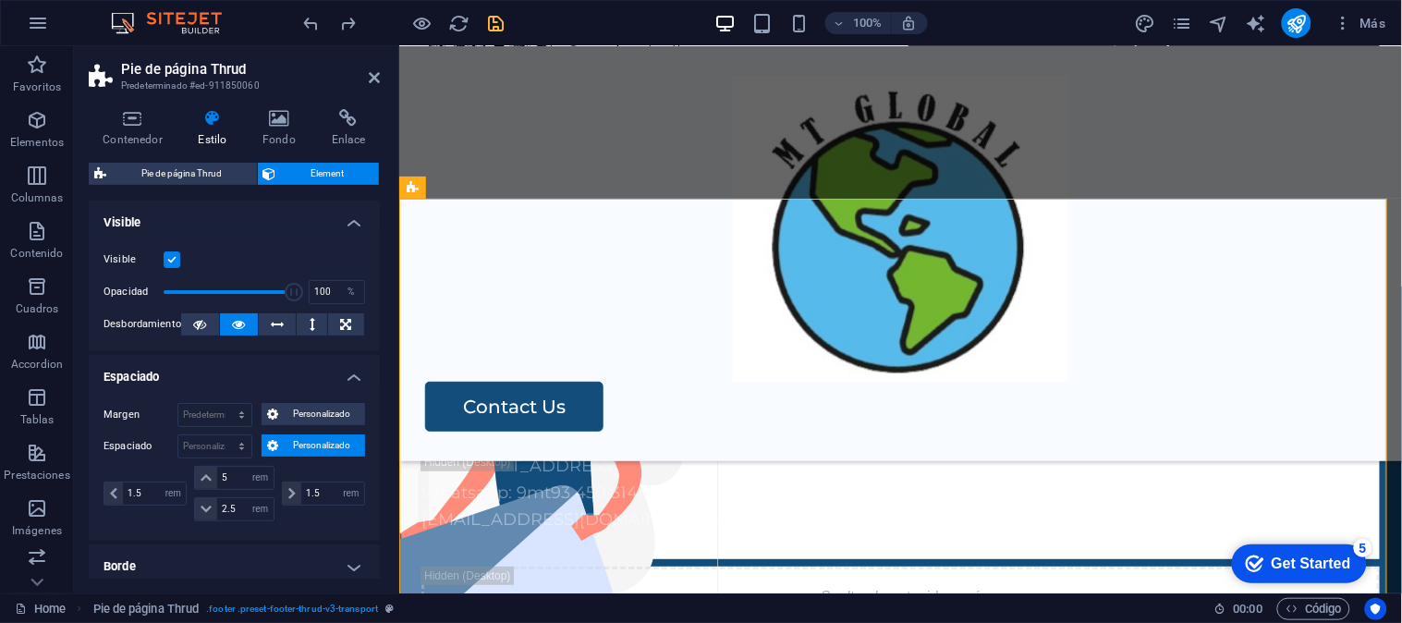
click at [334, 371] on h4 "Espaciado" at bounding box center [234, 371] width 291 height 33
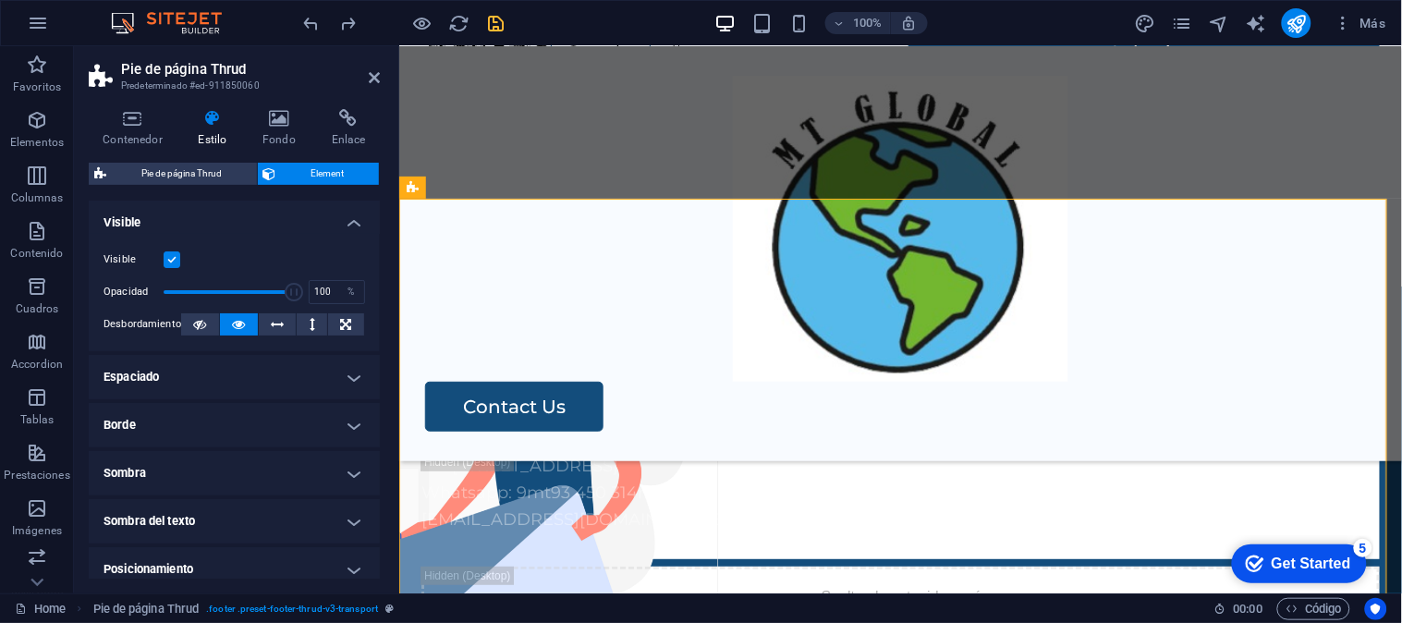
click at [334, 371] on h4 "Espaciado" at bounding box center [234, 377] width 291 height 44
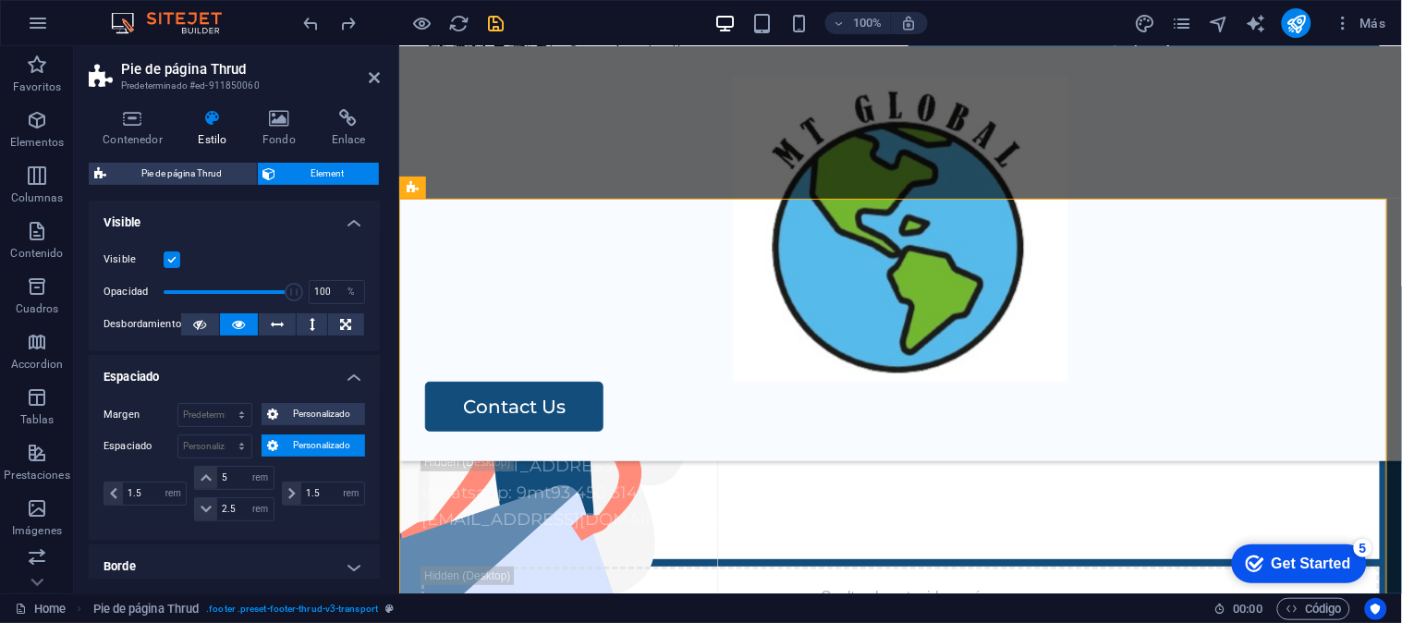
click at [334, 371] on h4 "Espaciado" at bounding box center [234, 371] width 291 height 33
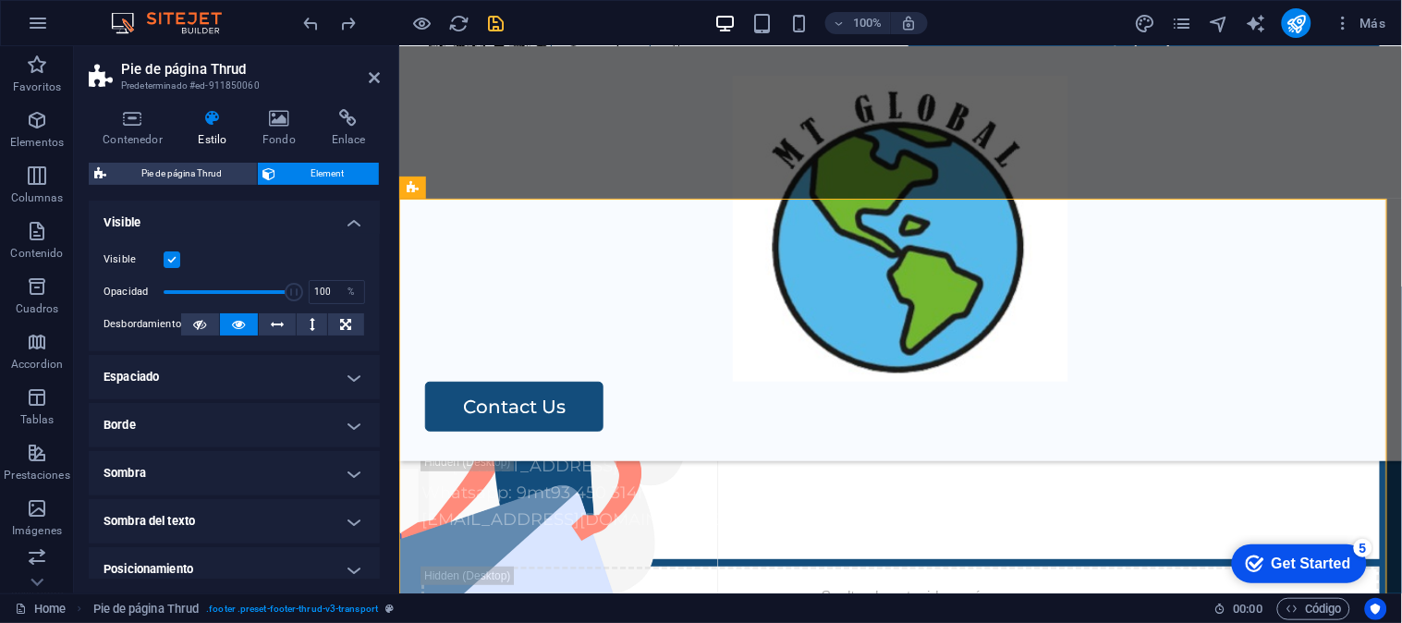
click at [330, 427] on h4 "Borde" at bounding box center [234, 425] width 291 height 44
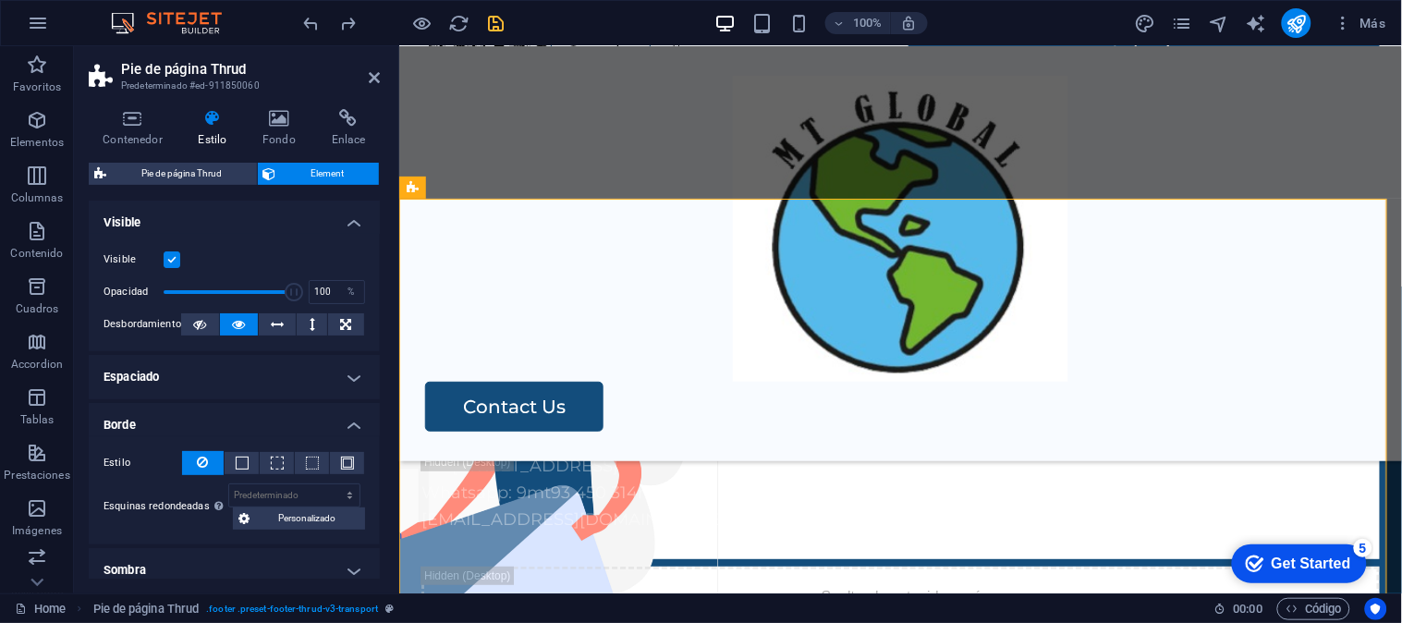
click at [330, 427] on h4 "Borde" at bounding box center [234, 419] width 291 height 33
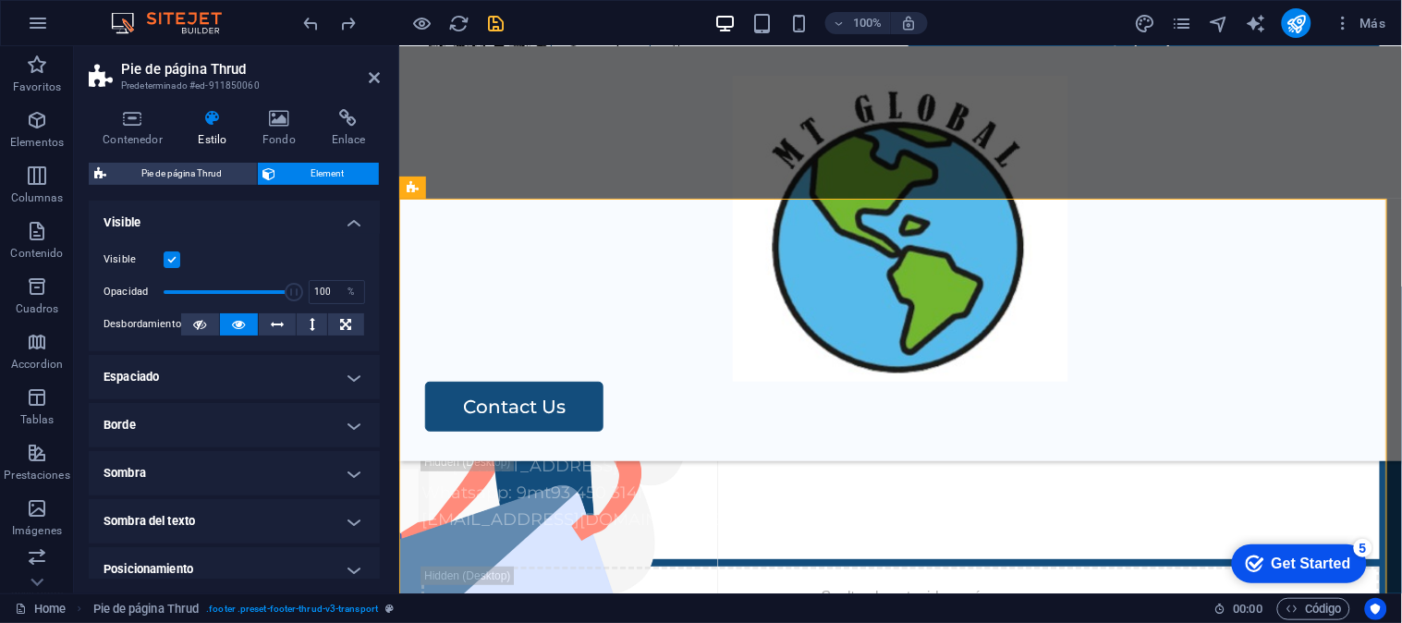
click at [351, 373] on h4 "Espaciado" at bounding box center [234, 377] width 291 height 44
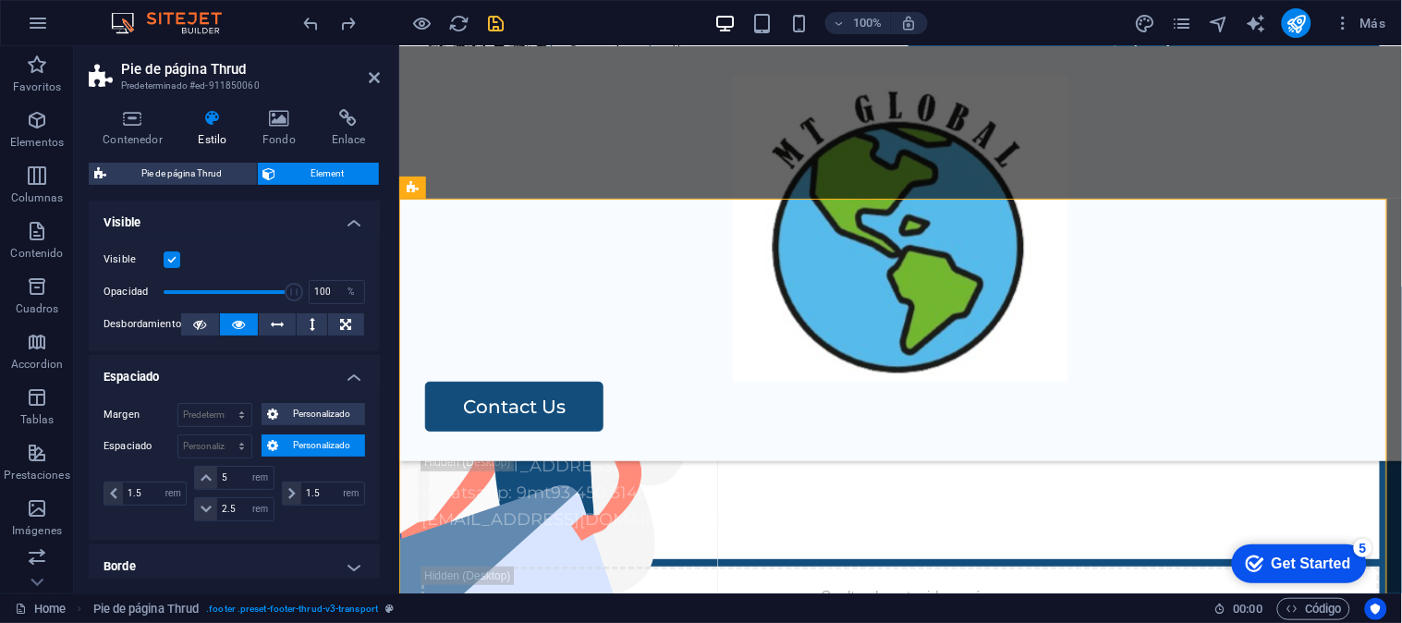
click at [356, 380] on h4 "Espaciado" at bounding box center [234, 371] width 291 height 33
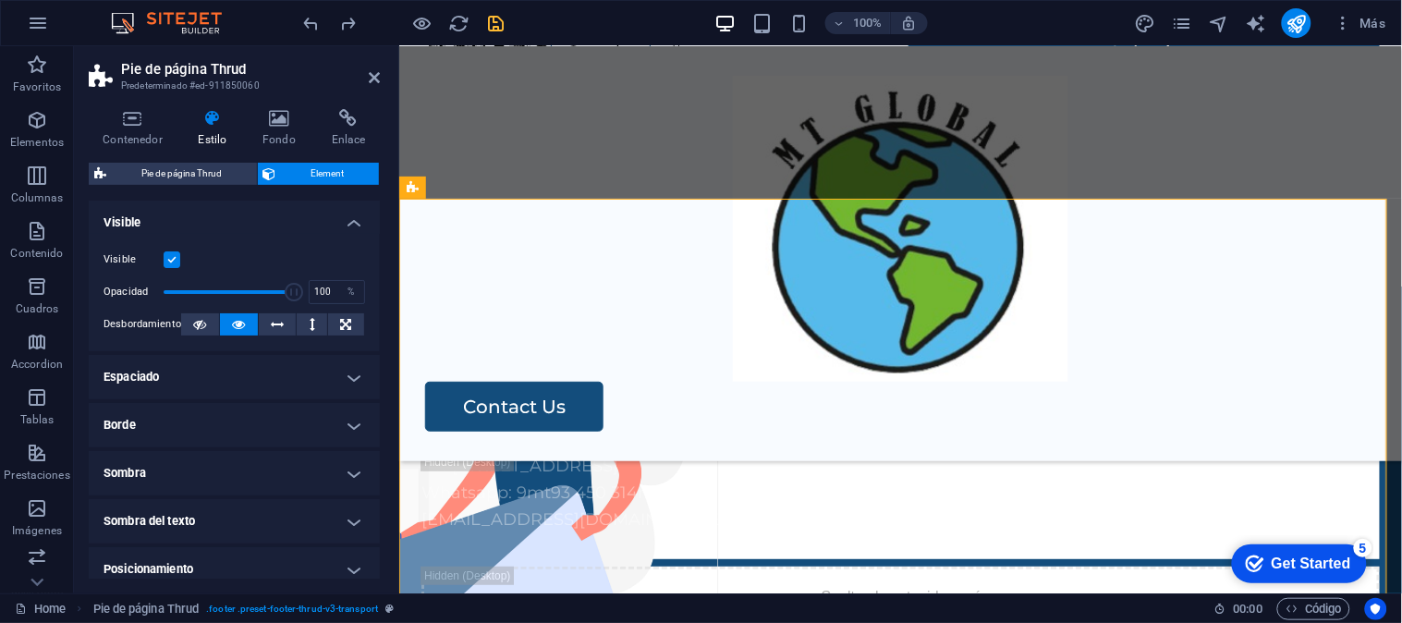
click at [347, 430] on h4 "Borde" at bounding box center [234, 425] width 291 height 44
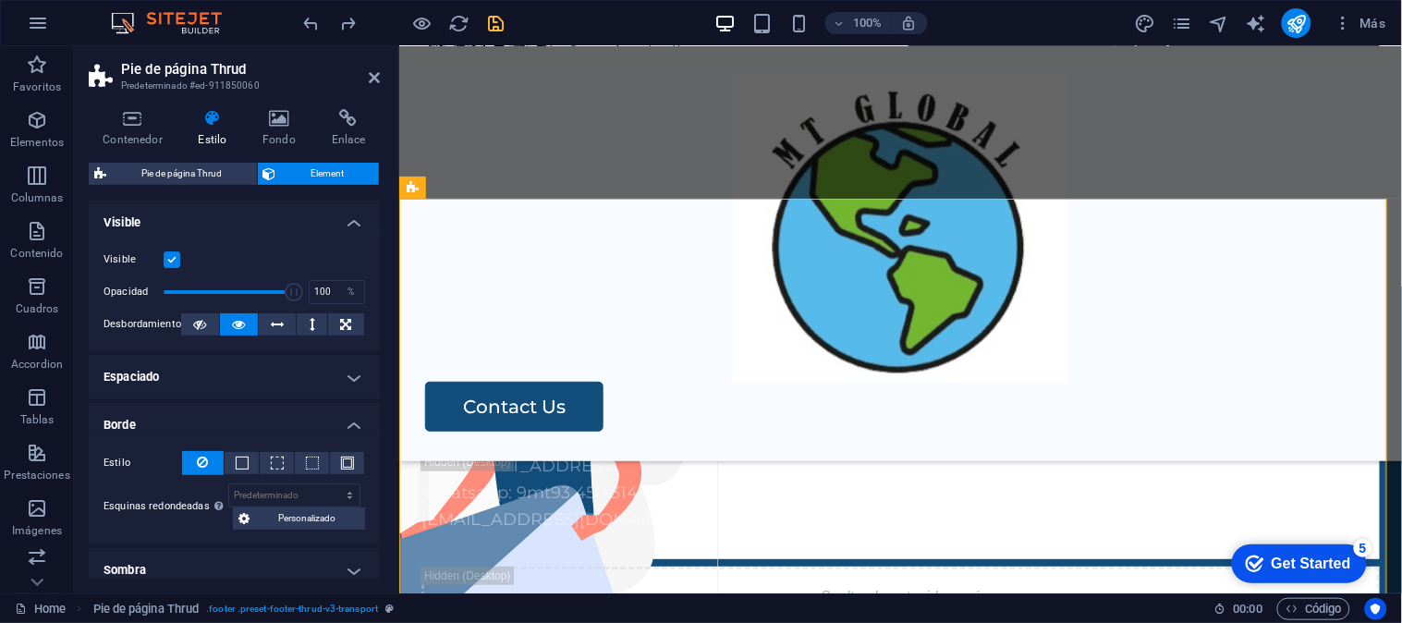
click at [347, 428] on h4 "Borde" at bounding box center [234, 419] width 291 height 33
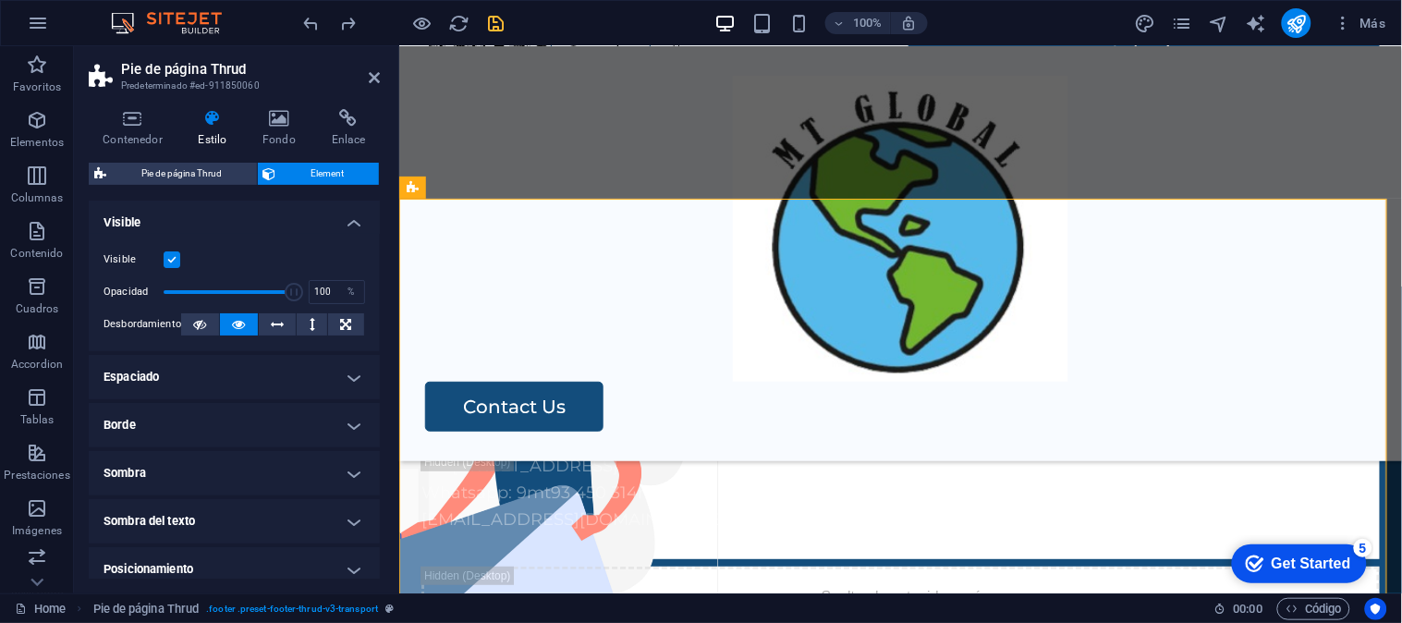
click at [347, 428] on h4 "Borde" at bounding box center [234, 425] width 291 height 44
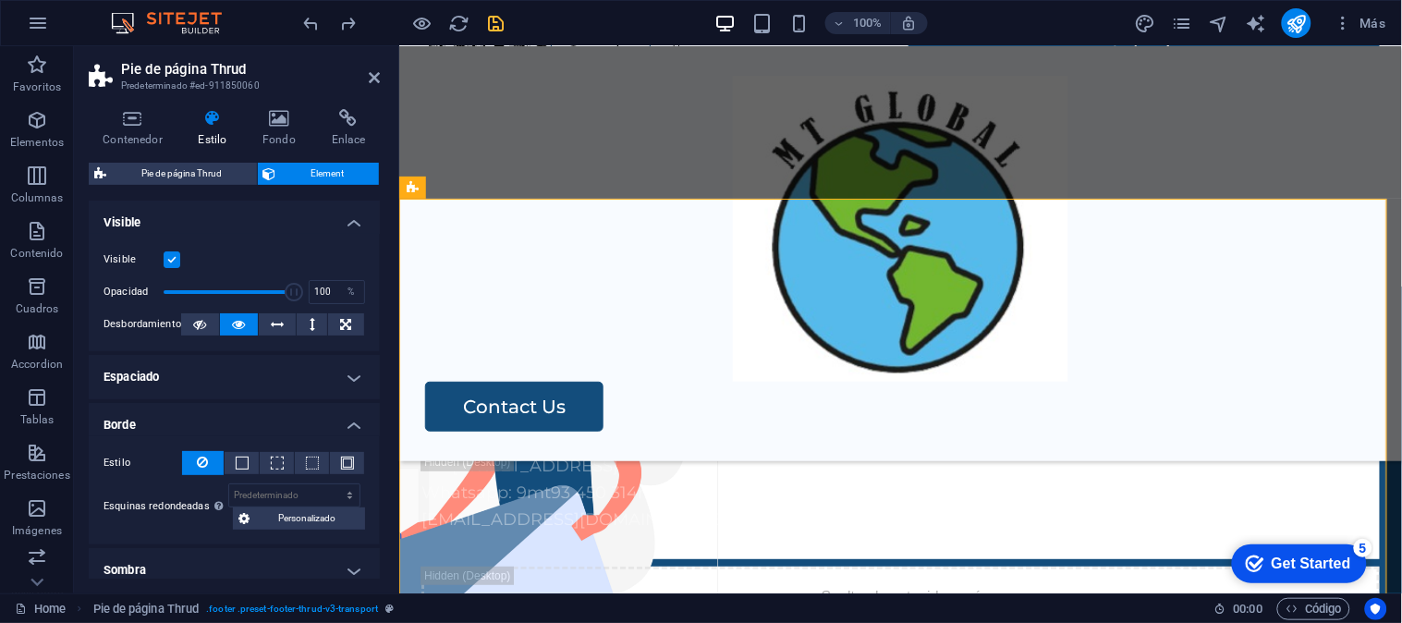
click at [347, 428] on h4 "Borde" at bounding box center [234, 419] width 291 height 33
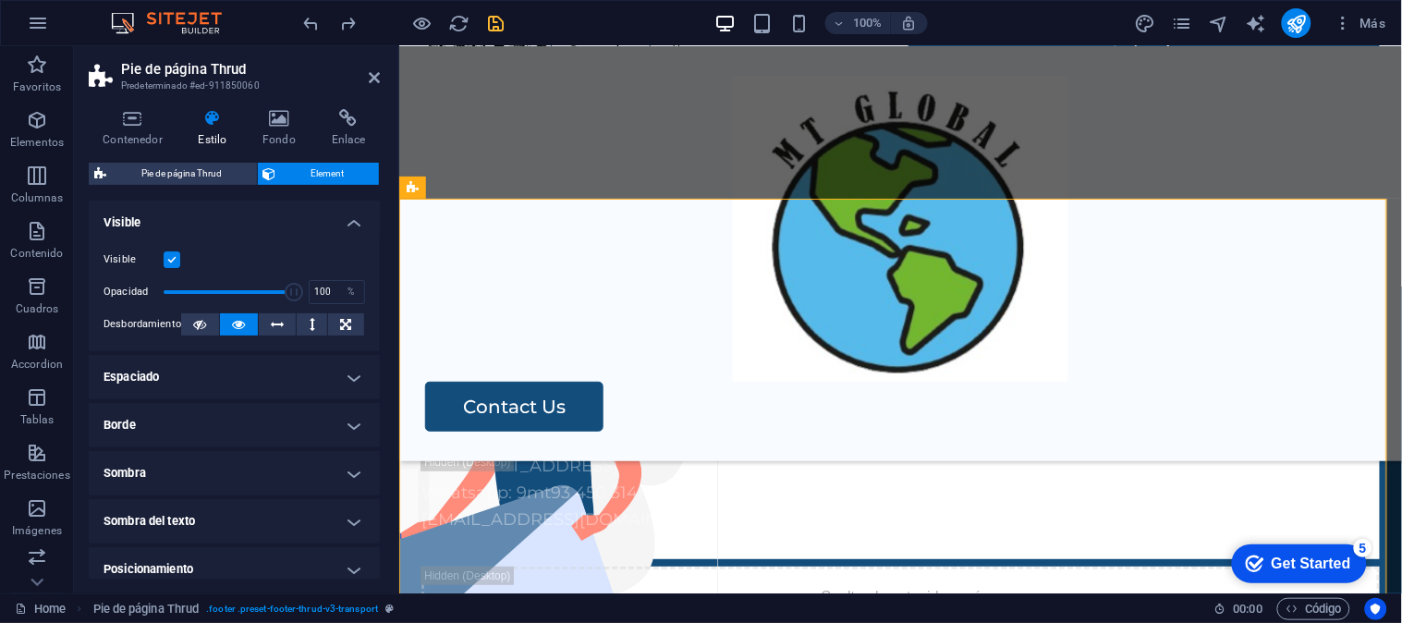
click at [344, 371] on h4 "Espaciado" at bounding box center [234, 377] width 291 height 44
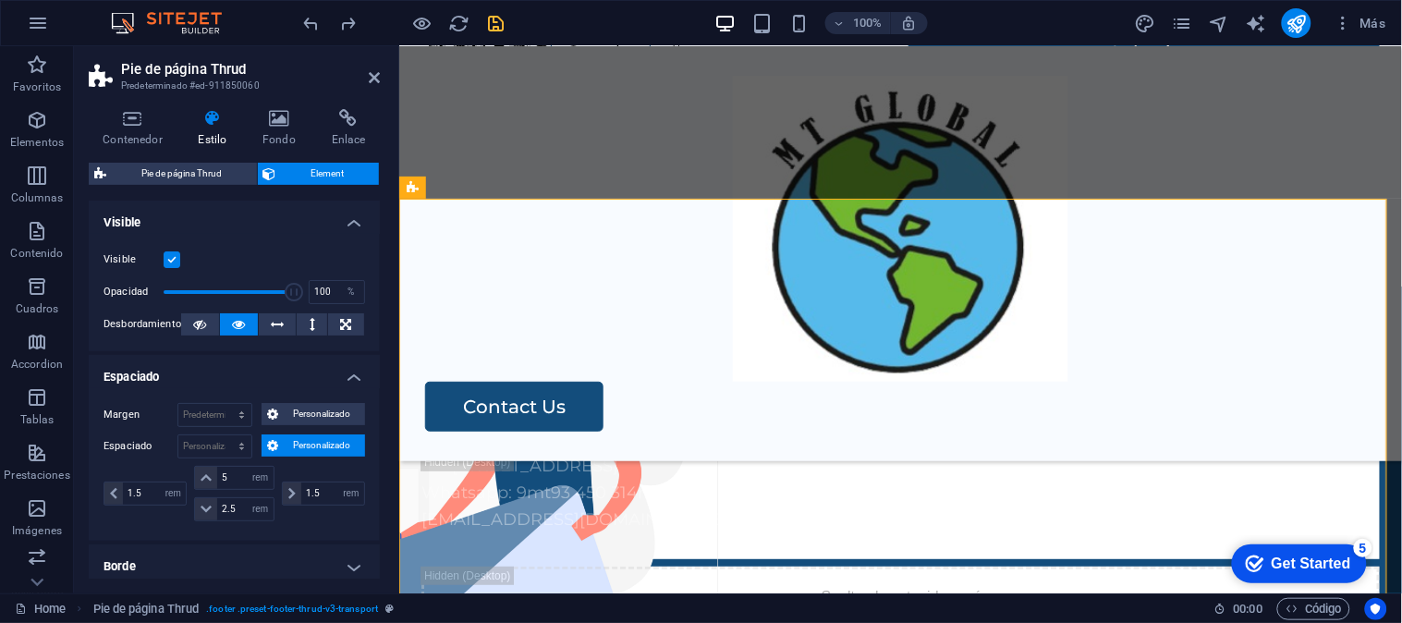
click at [344, 372] on h4 "Espaciado" at bounding box center [234, 371] width 291 height 33
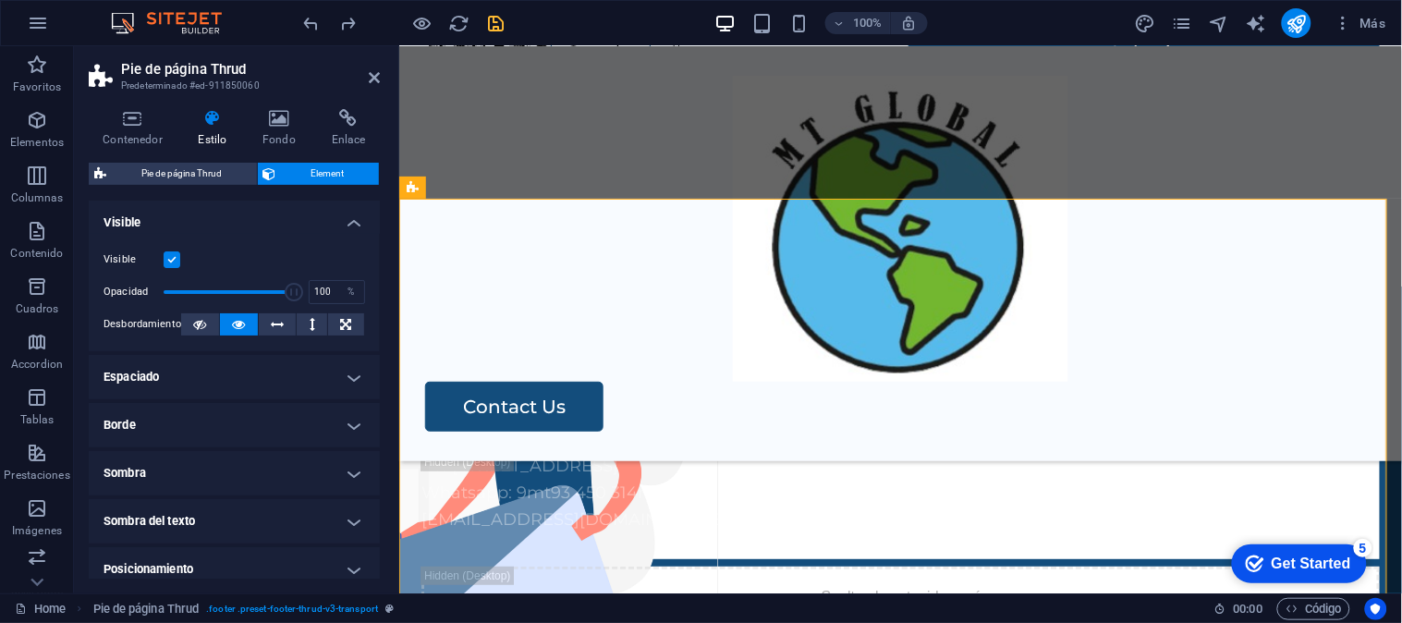
click at [347, 385] on h4 "Espaciado" at bounding box center [234, 377] width 291 height 44
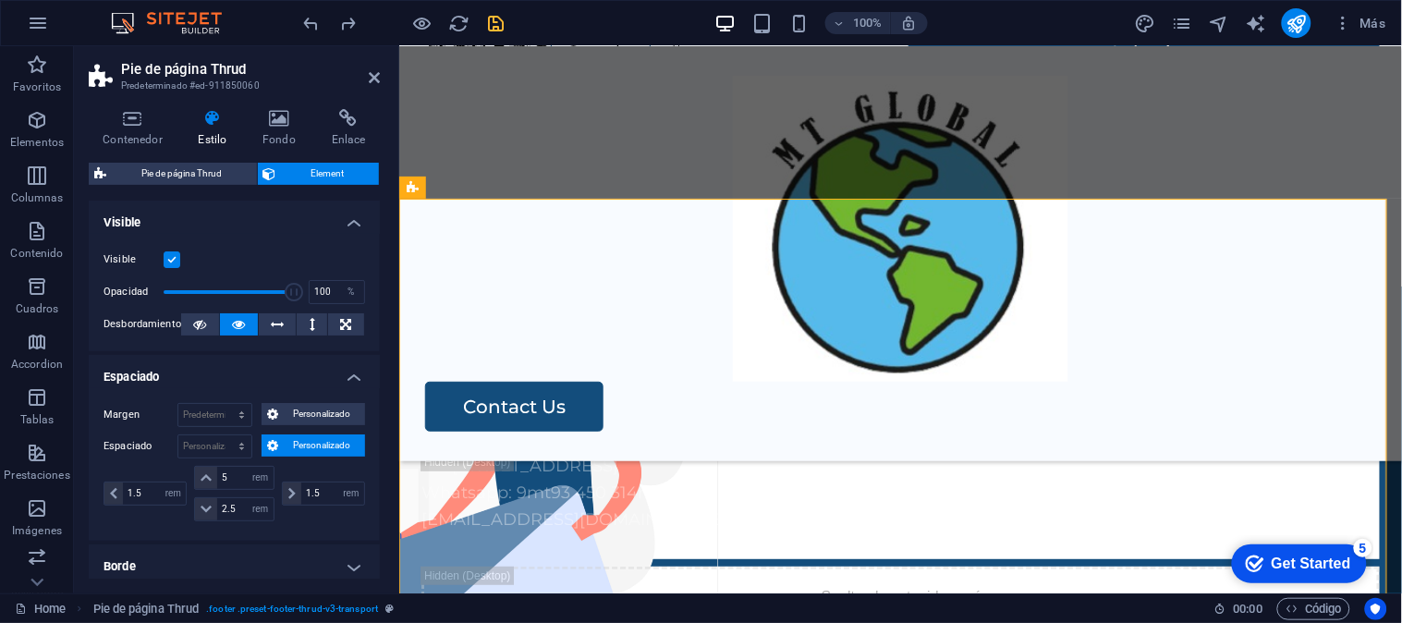
click at [349, 370] on h4 "Espaciado" at bounding box center [234, 371] width 291 height 33
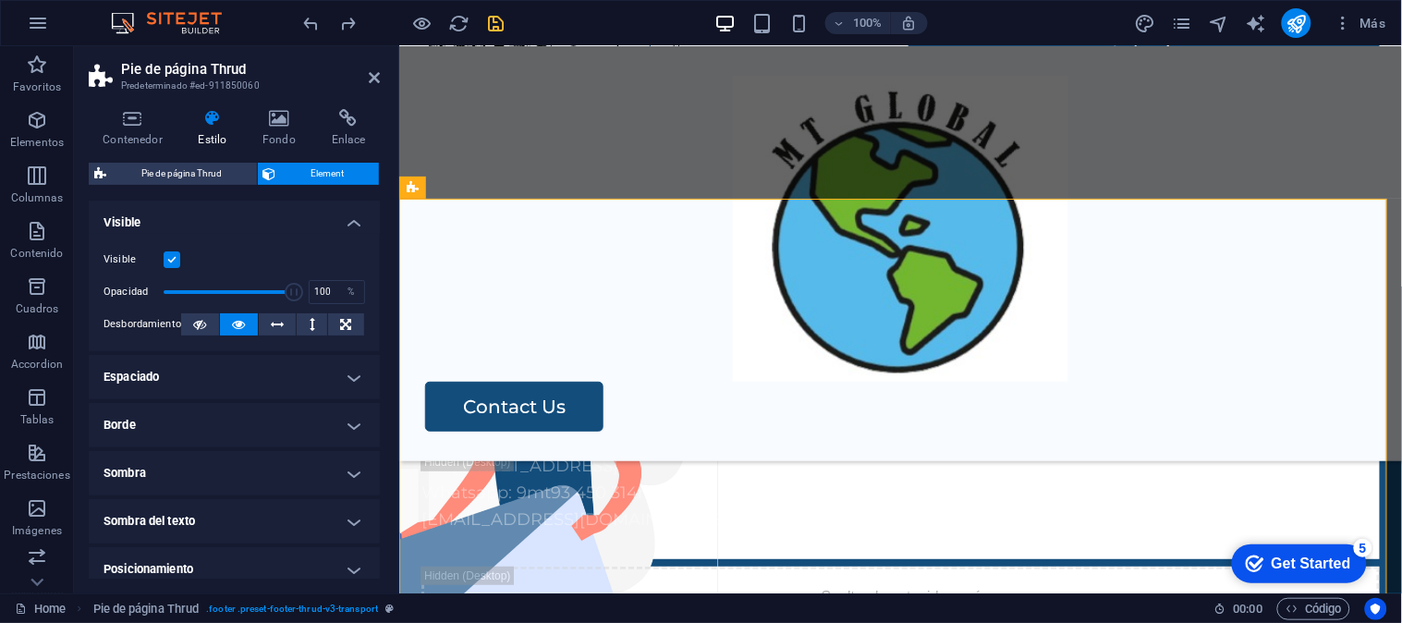
click at [349, 372] on h4 "Espaciado" at bounding box center [234, 377] width 291 height 44
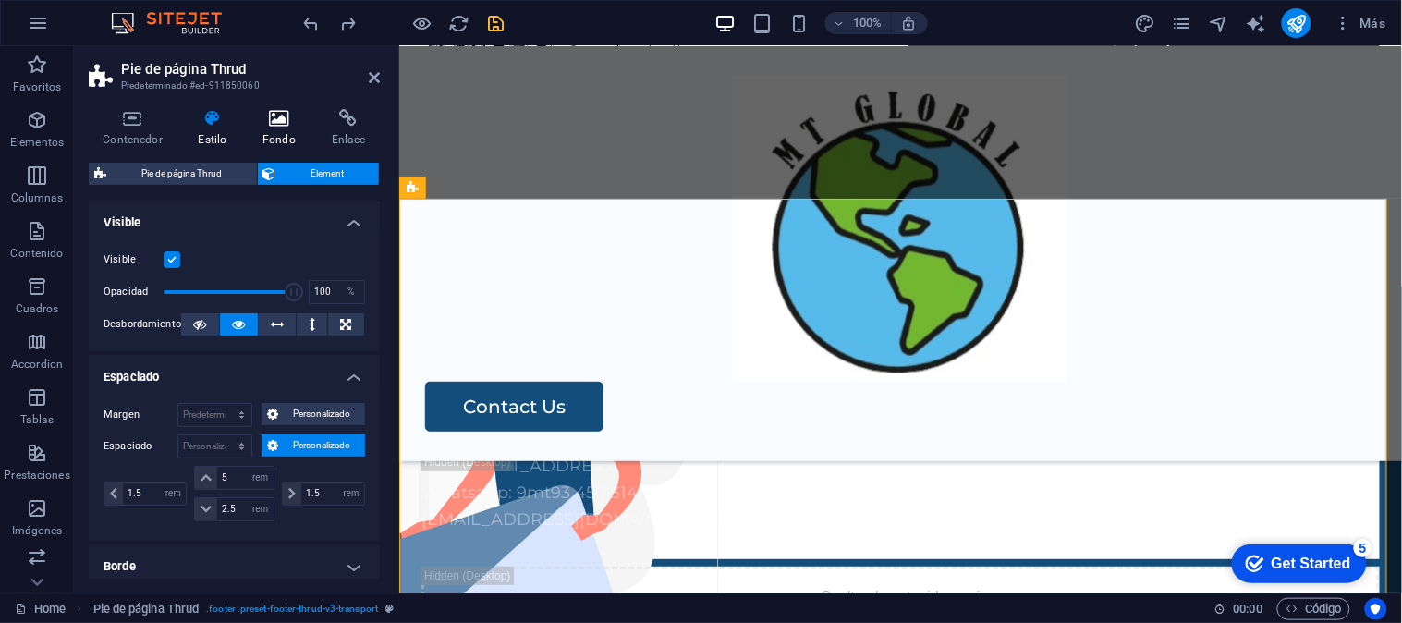
click at [289, 118] on icon at bounding box center [280, 118] width 62 height 18
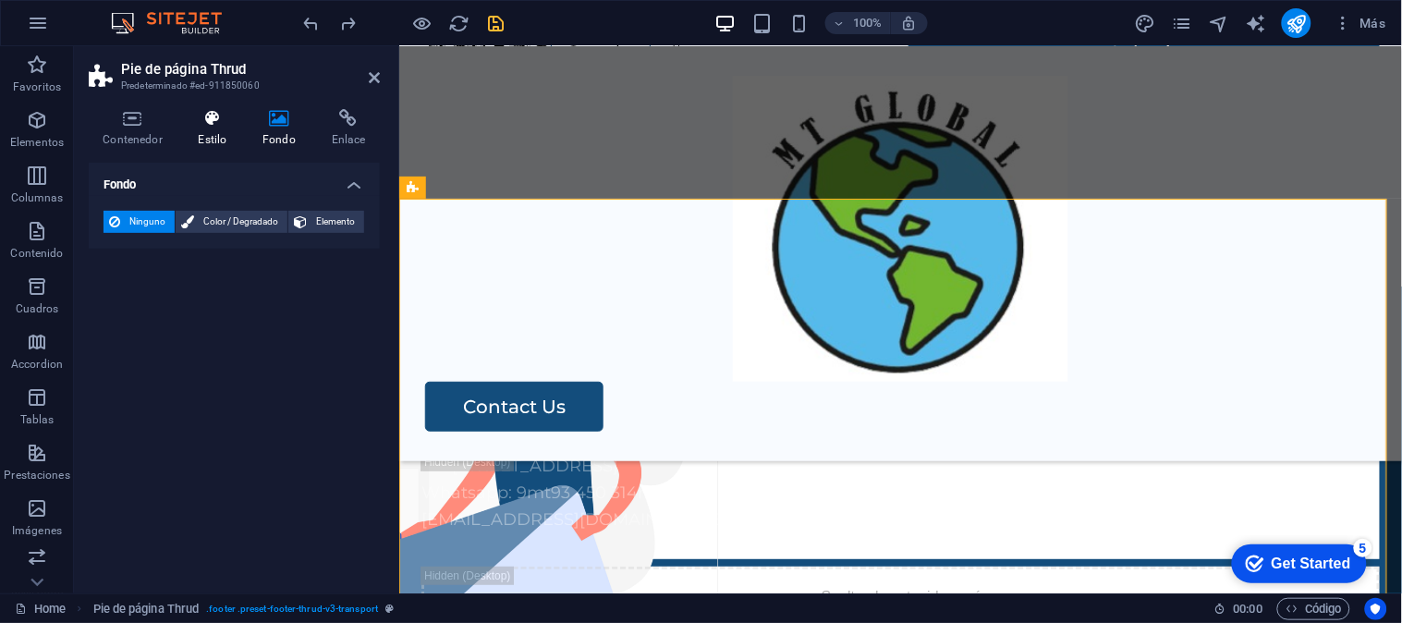
click at [199, 118] on icon at bounding box center [212, 118] width 57 height 18
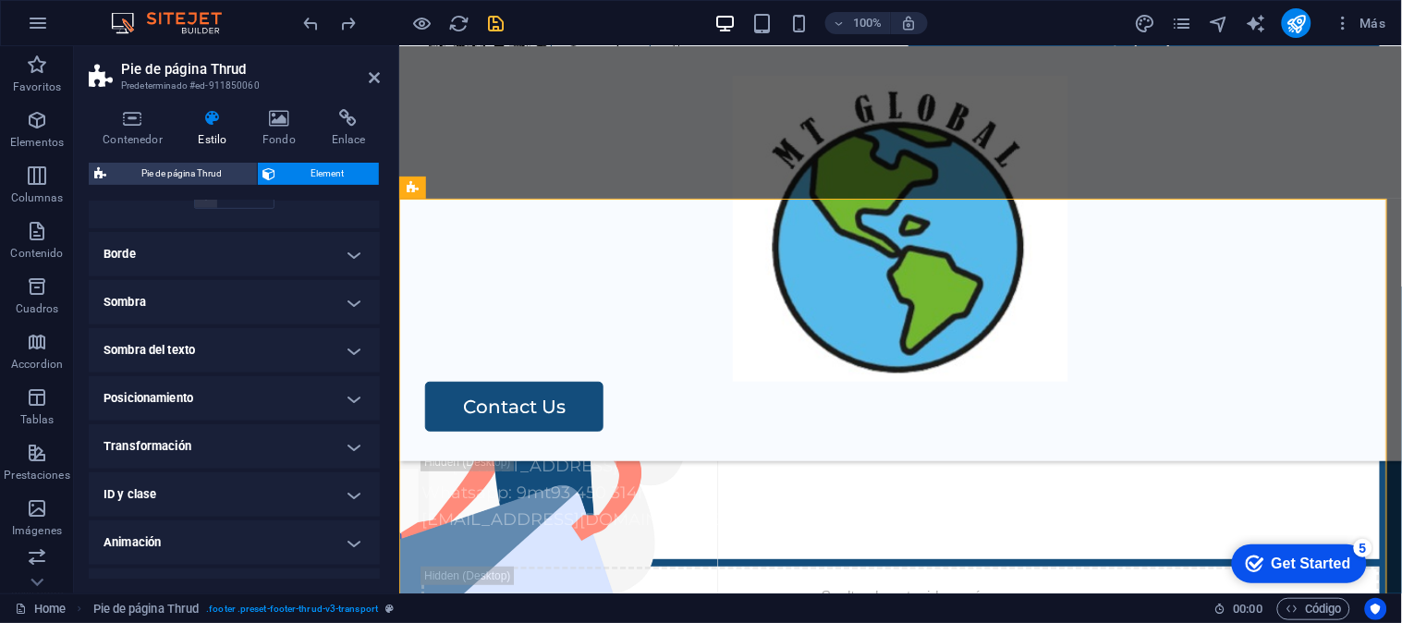
scroll to position [286, 0]
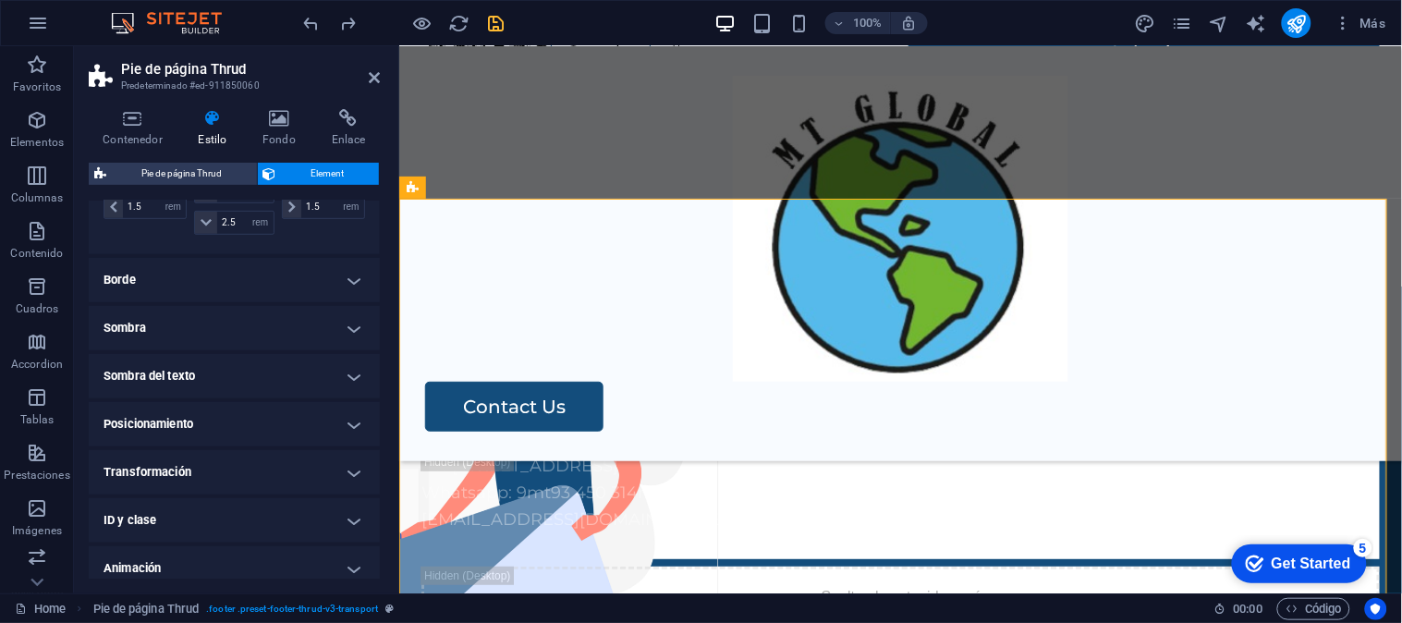
click at [328, 275] on h4 "Borde" at bounding box center [234, 280] width 291 height 44
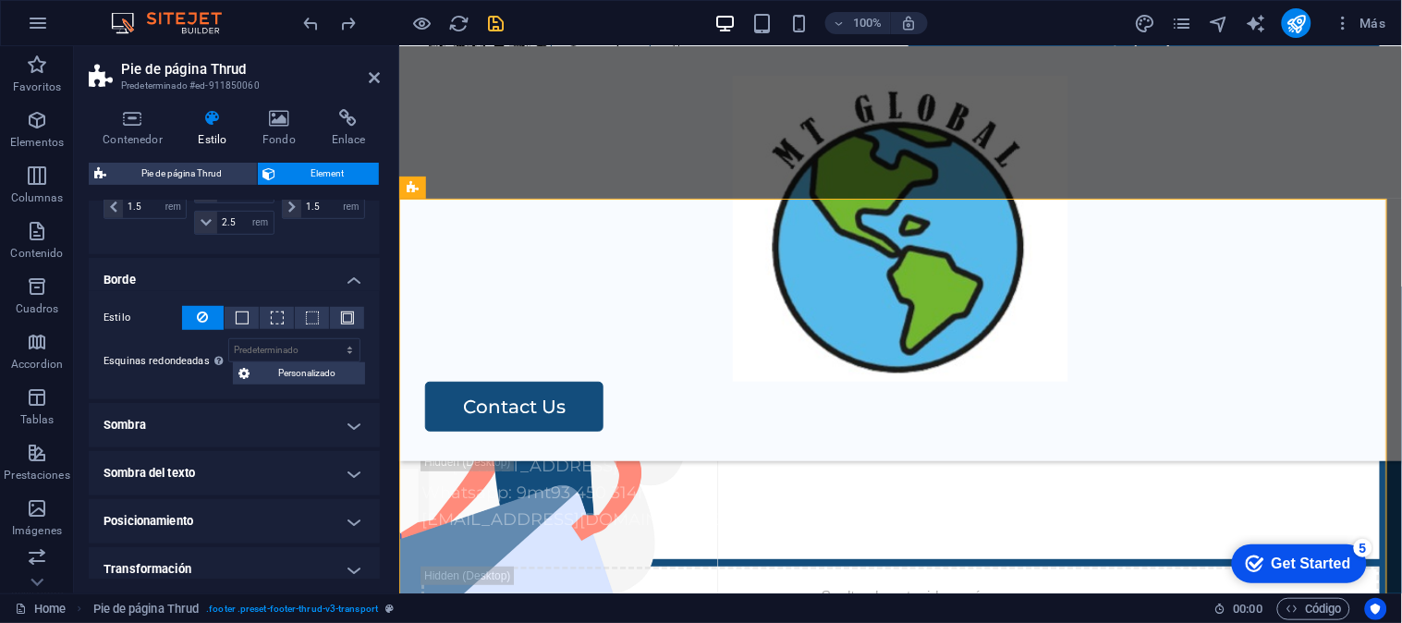
click at [357, 282] on h4 "Borde" at bounding box center [234, 274] width 291 height 33
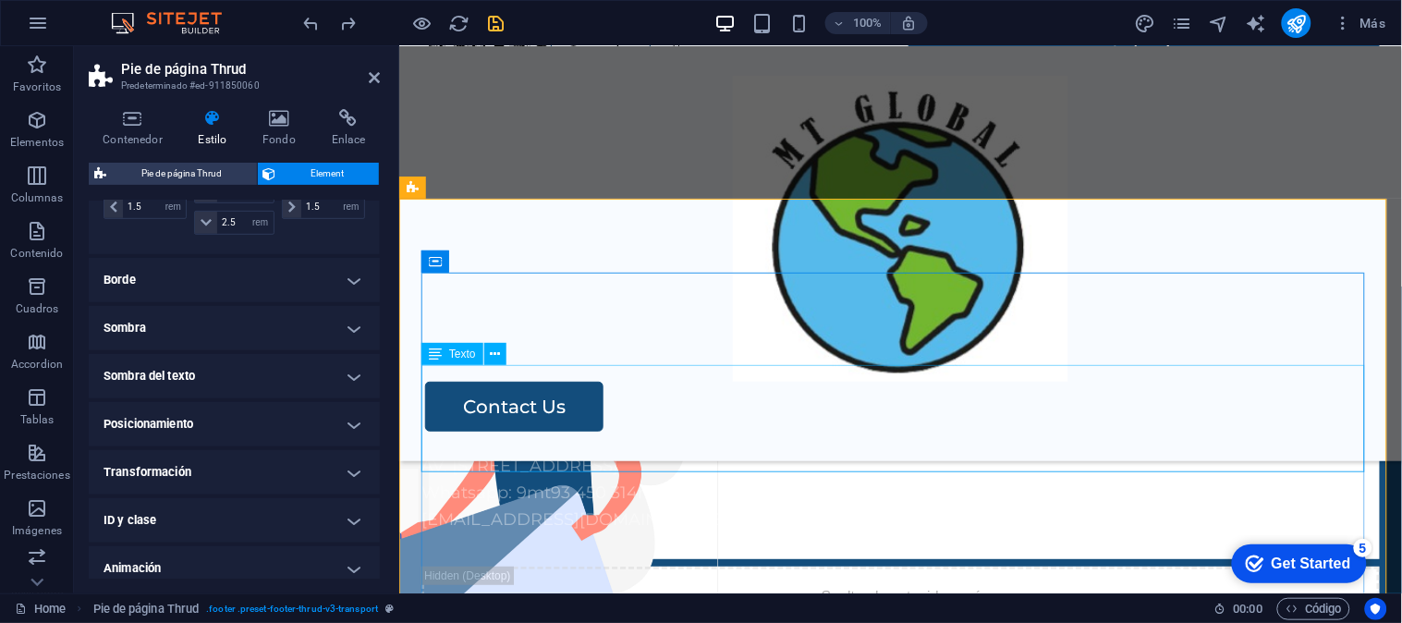
click at [625, 452] on div "AV. Lima Polo 409 - 303, Santiago de Surco Whatsapp: 9mt93 450 314m comercial@m…" at bounding box center [899, 505] width 958 height 106
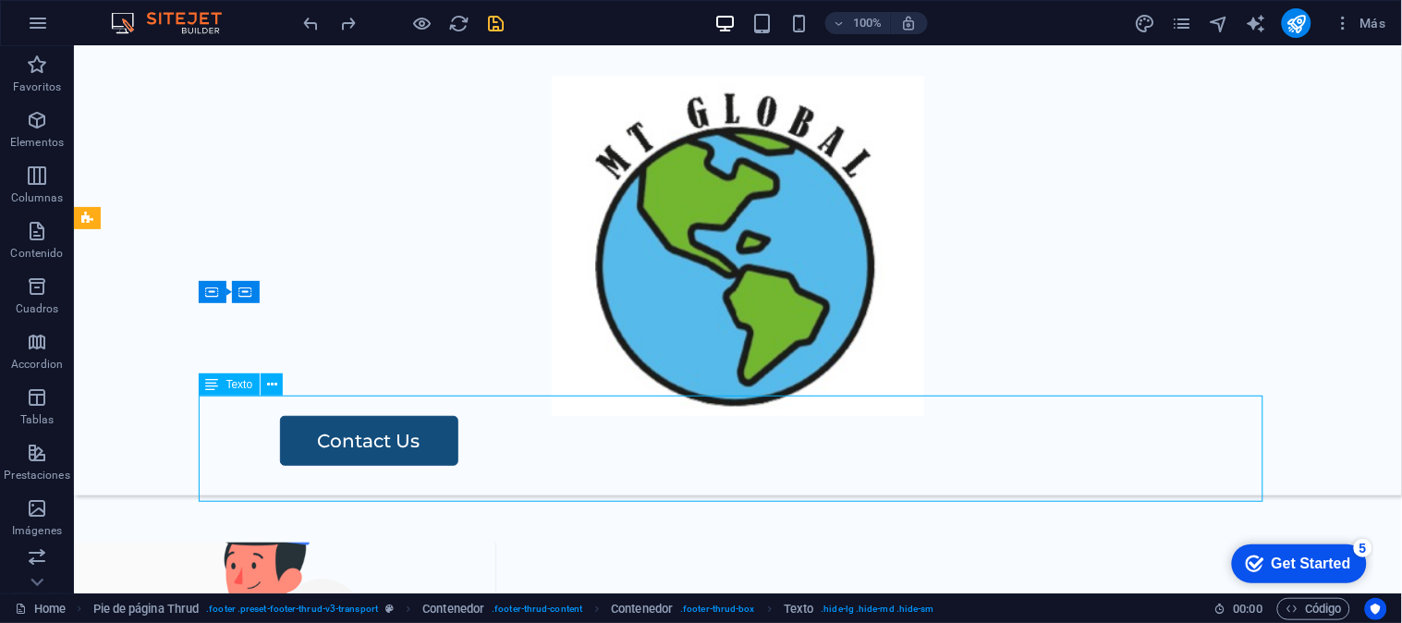
drag, startPoint x: 363, startPoint y: 424, endPoint x: 499, endPoint y: 400, distance: 137.9
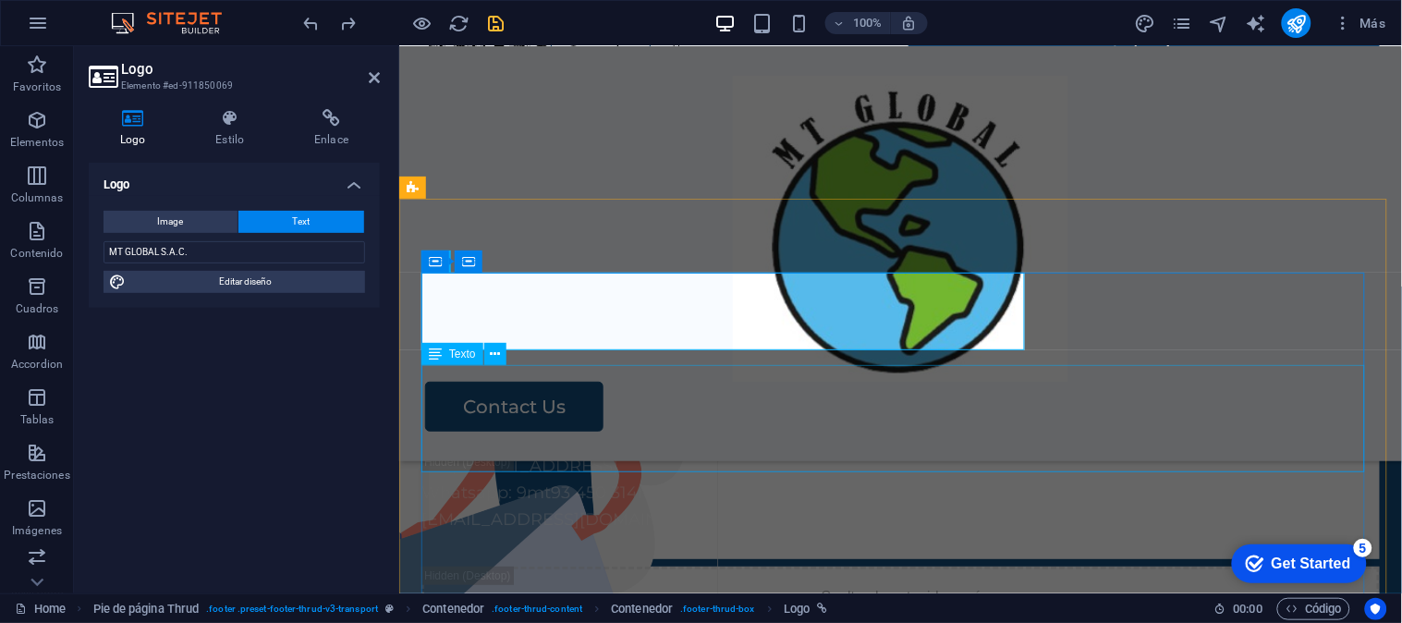
click at [542, 452] on div "AV. Lima Polo 409 - 303, Santiago de Surco Whatsapp: 9mt93 450 314m comercial@m…" at bounding box center [899, 505] width 958 height 106
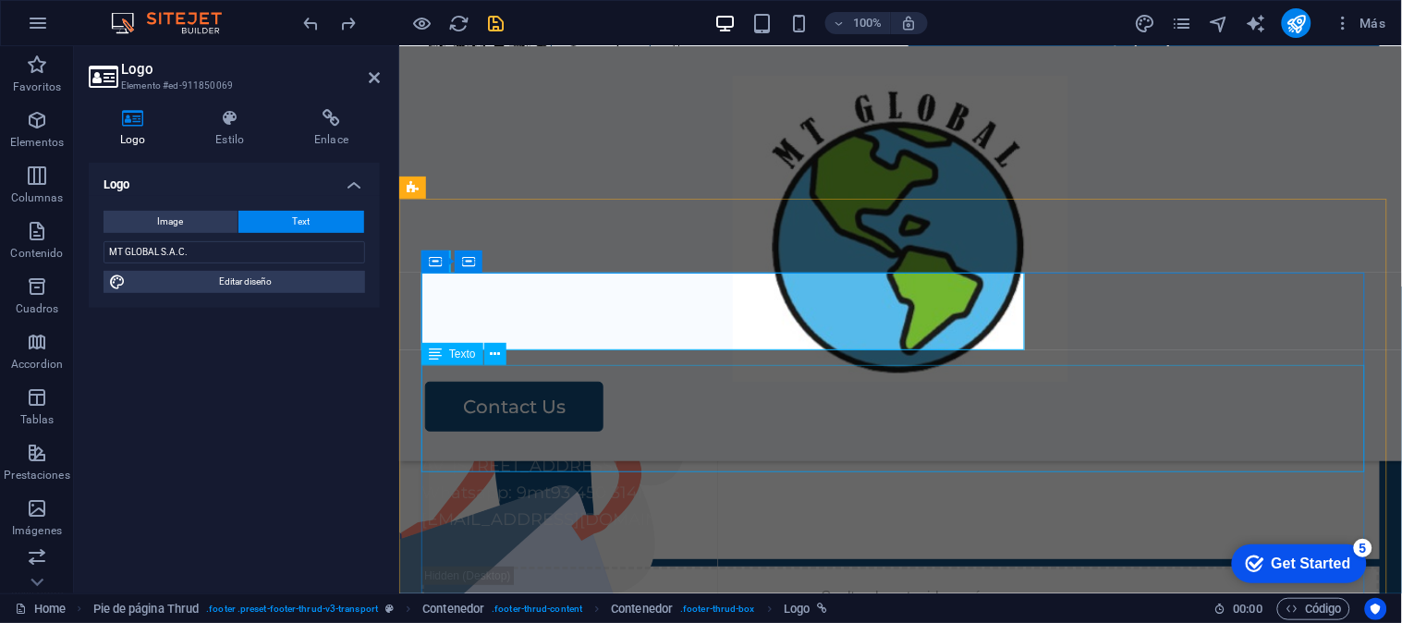
click at [695, 452] on div "AV. Lima Polo 409 - 303, Santiago de Surco Whatsapp: 9mt93 450 314m comercial@m…" at bounding box center [899, 505] width 958 height 106
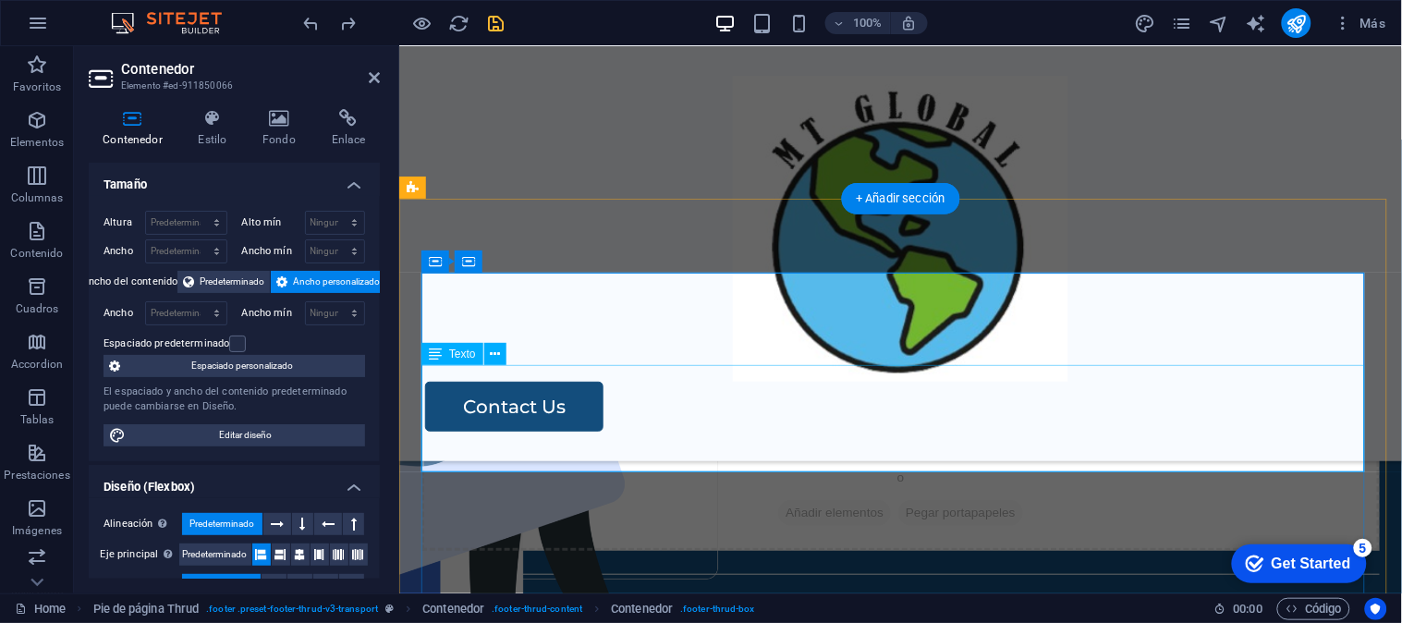
scroll to position [3478, 0]
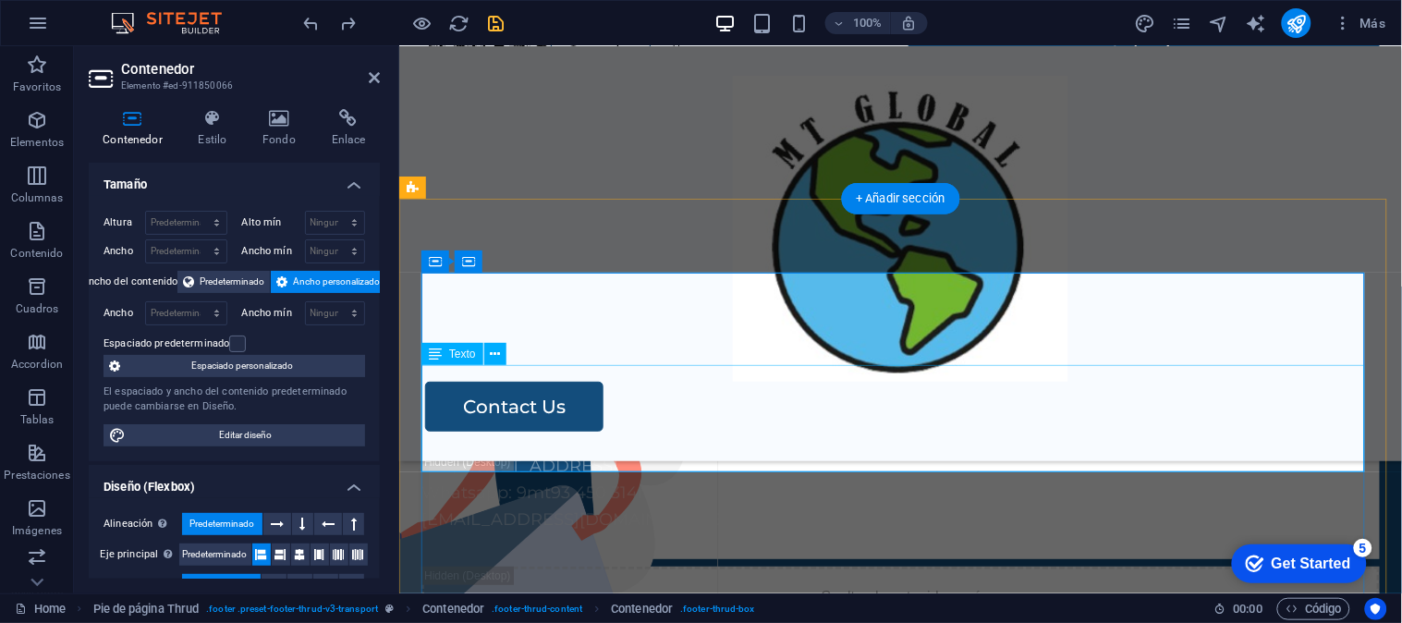
click at [750, 437] on div at bounding box center [899, 444] width 958 height 15
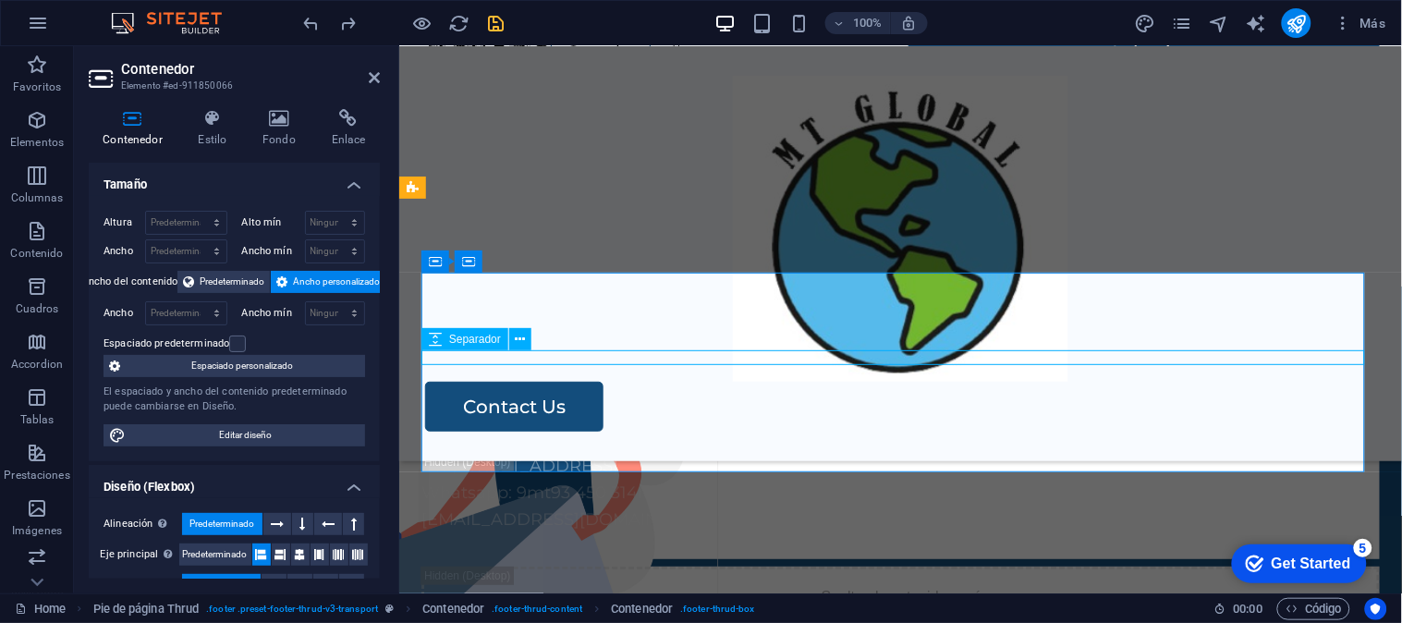
click at [750, 437] on div at bounding box center [899, 444] width 958 height 15
select select "px"
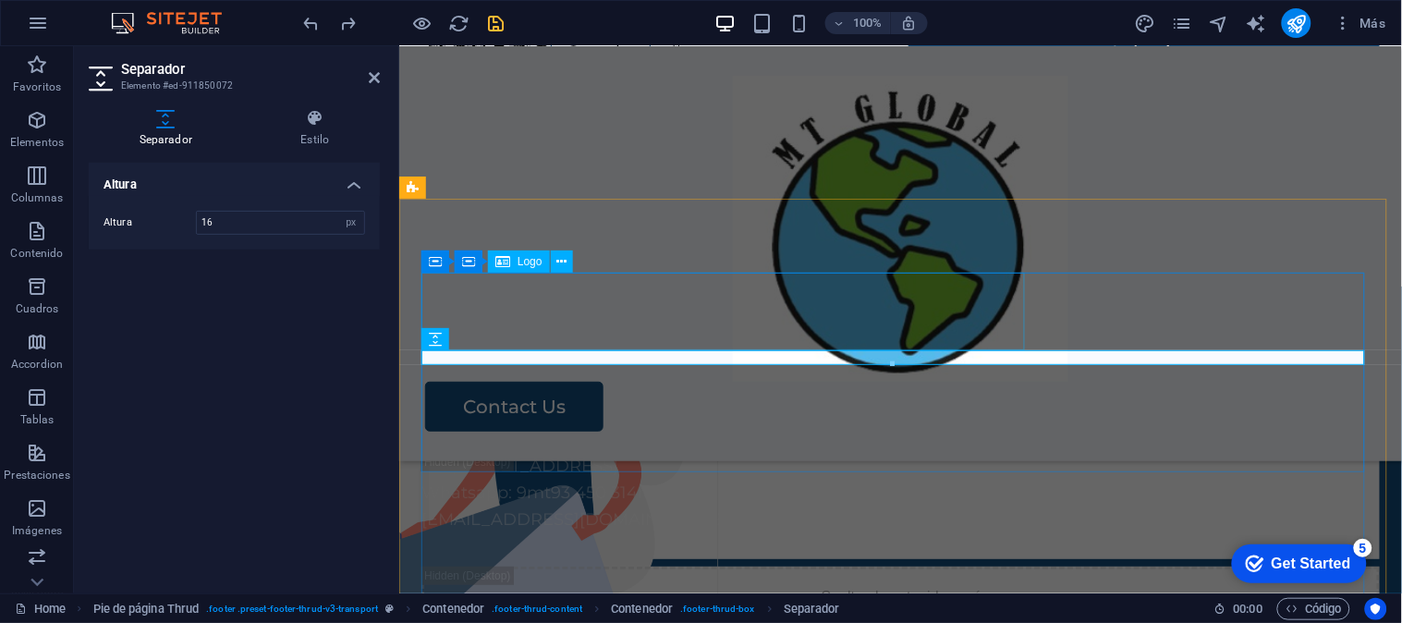
click at [748, 359] on div "MT GLOBAL S.A.C." at bounding box center [899, 398] width 958 height 78
click at [1074, 359] on div "MT GLOBAL S.A.C." at bounding box center [899, 398] width 958 height 78
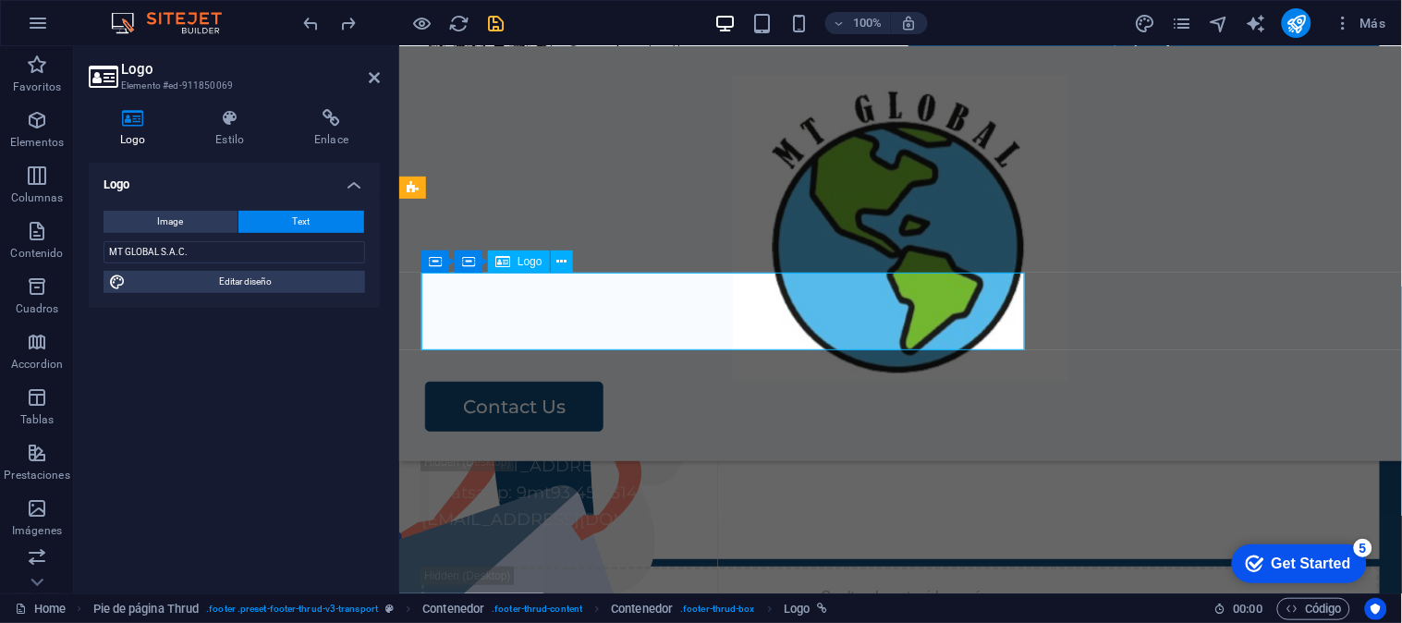
click at [748, 359] on div "MT GLOBAL S.A.C." at bounding box center [899, 398] width 958 height 78
click at [619, 452] on div "AV. Lima Polo 409 - 303, Santiago de Surco Whatsapp: 9mt93 450 314m comercial@m…" at bounding box center [899, 505] width 958 height 106
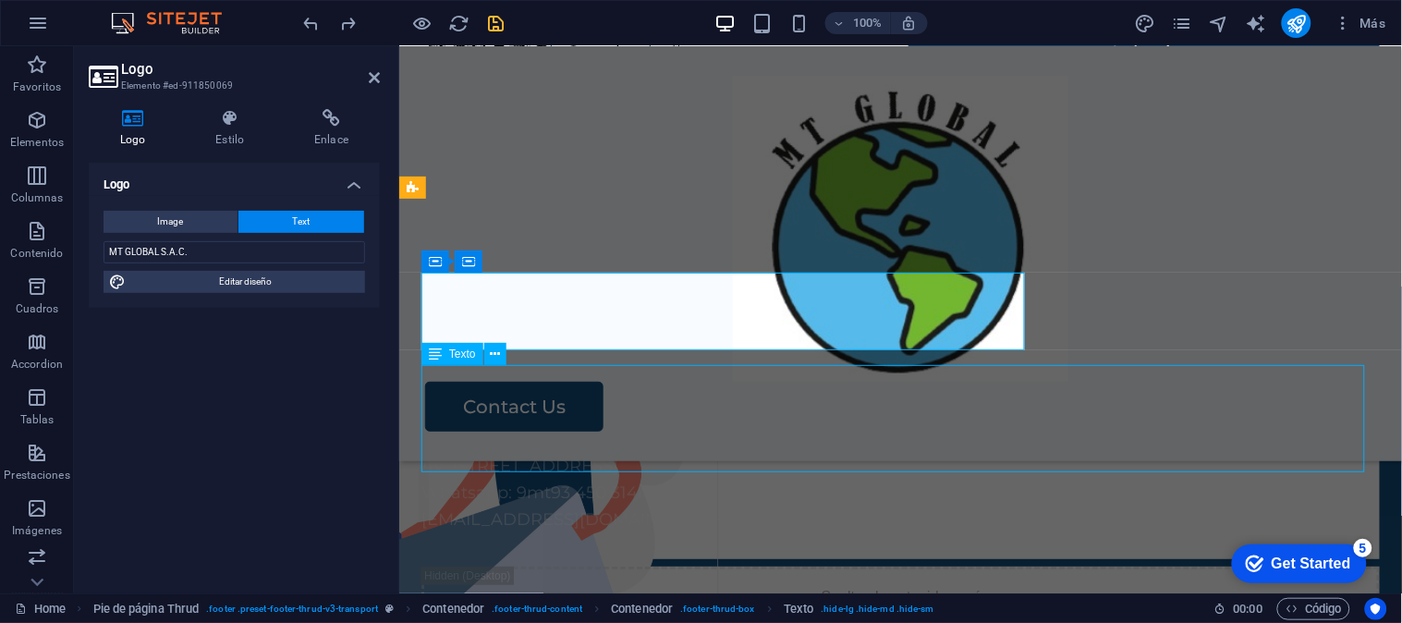
click at [619, 452] on div "AV. Lima Polo 409 - 303, Santiago de Surco Whatsapp: 9mt93 450 314m comercial@m…" at bounding box center [899, 505] width 958 height 106
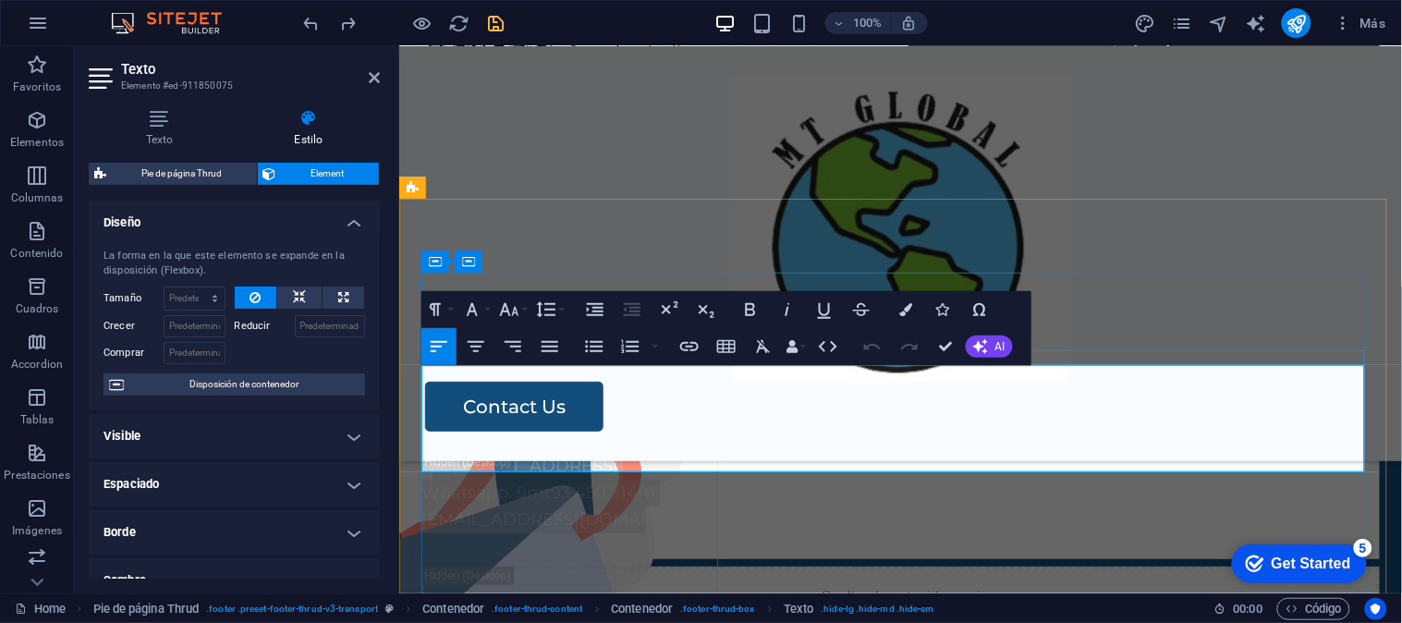
drag, startPoint x: 884, startPoint y: 430, endPoint x: 425, endPoint y: 350, distance: 466.0
click at [425, 359] on div "MT GLOBAL S.A.C. AV. Lima Polo 409 - 303, Santiago de Surco Whatsapp: 9mt93 450…" at bounding box center [899, 458] width 958 height 199
click at [544, 479] on p "Whatsapp: 9mt93 450 314m" at bounding box center [899, 492] width 958 height 27
drag, startPoint x: 547, startPoint y: 407, endPoint x: 526, endPoint y: 407, distance: 21.3
click at [526, 479] on p "Whatsapp: 9mt93 450 314m" at bounding box center [899, 492] width 958 height 27
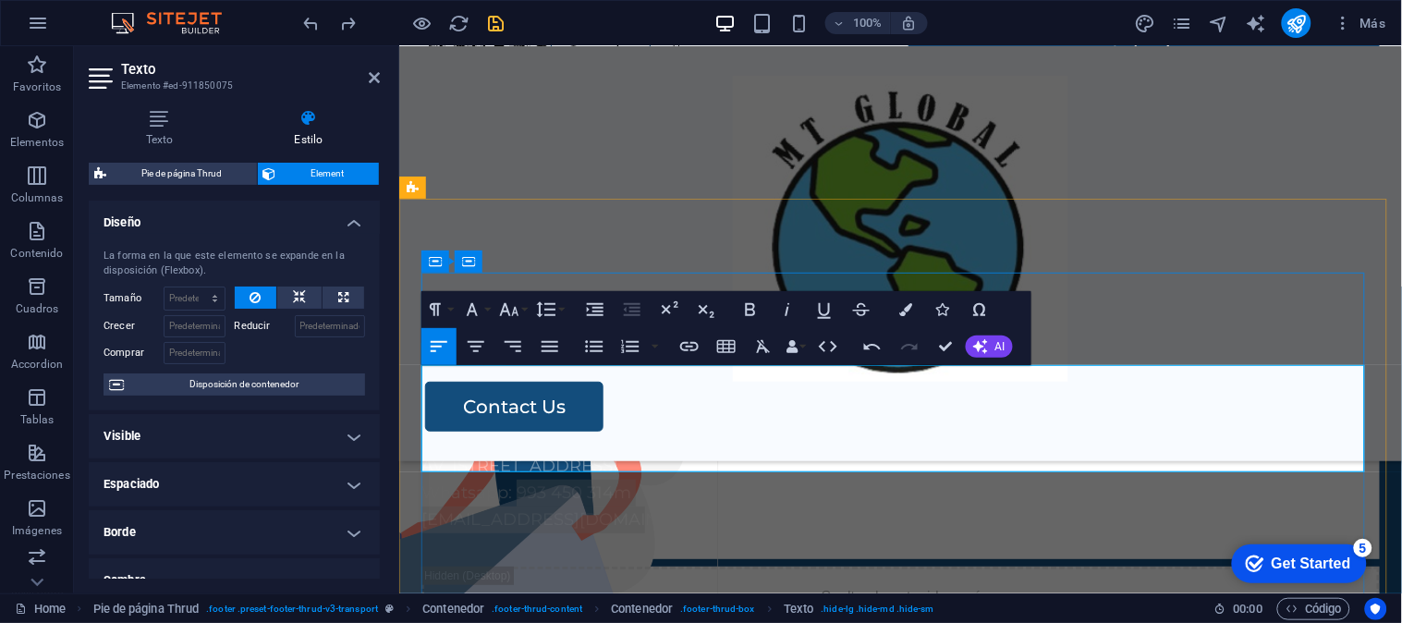
drag, startPoint x: 615, startPoint y: 418, endPoint x: 518, endPoint y: 410, distance: 97.3
click at [518, 452] on div "AV. Lima Polo 409 - 303, Santiago de Surco Whatsapp: 993 450 314m comercial@mtg…" at bounding box center [899, 505] width 958 height 106
click at [632, 479] on p "Whatsapp: 993 450 314m" at bounding box center [899, 492] width 958 height 27
drag, startPoint x: 726, startPoint y: 452, endPoint x: 374, endPoint y: 353, distance: 365.6
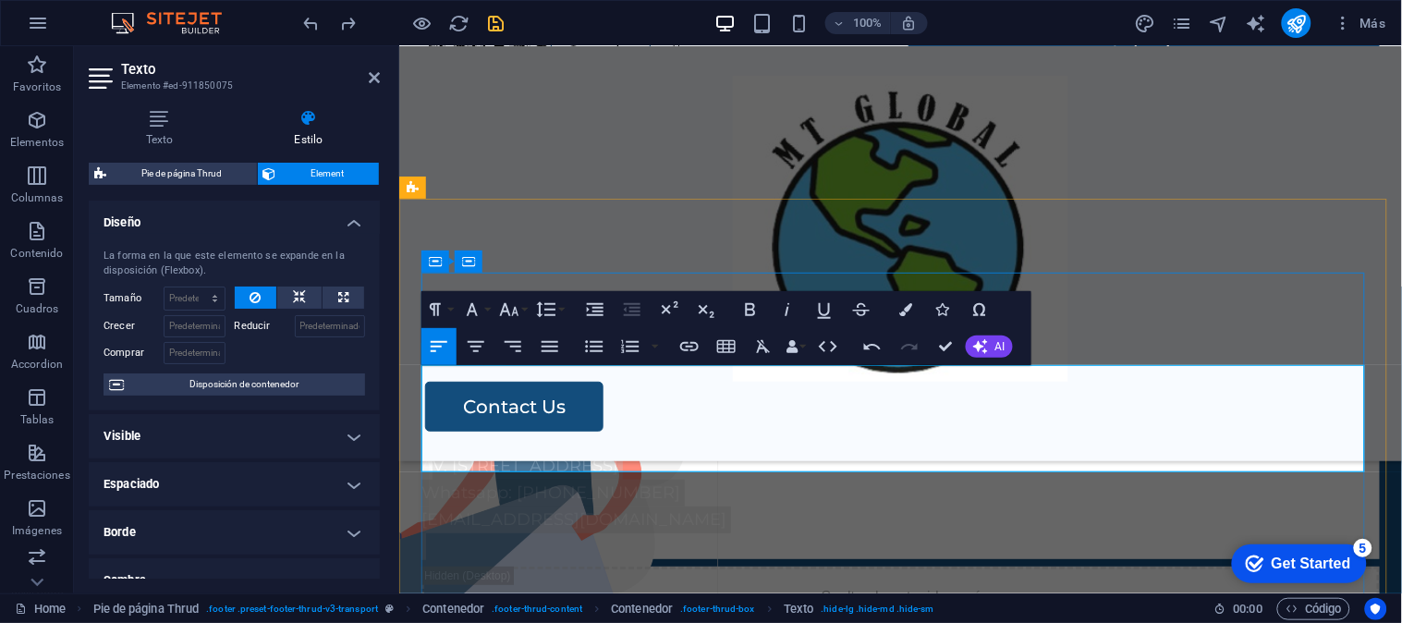
copy div "AV. [STREET_ADDRESS] Whatsapp: [PHONE_NUMBER] [EMAIL_ADDRESS][DOMAIN_NAME]"
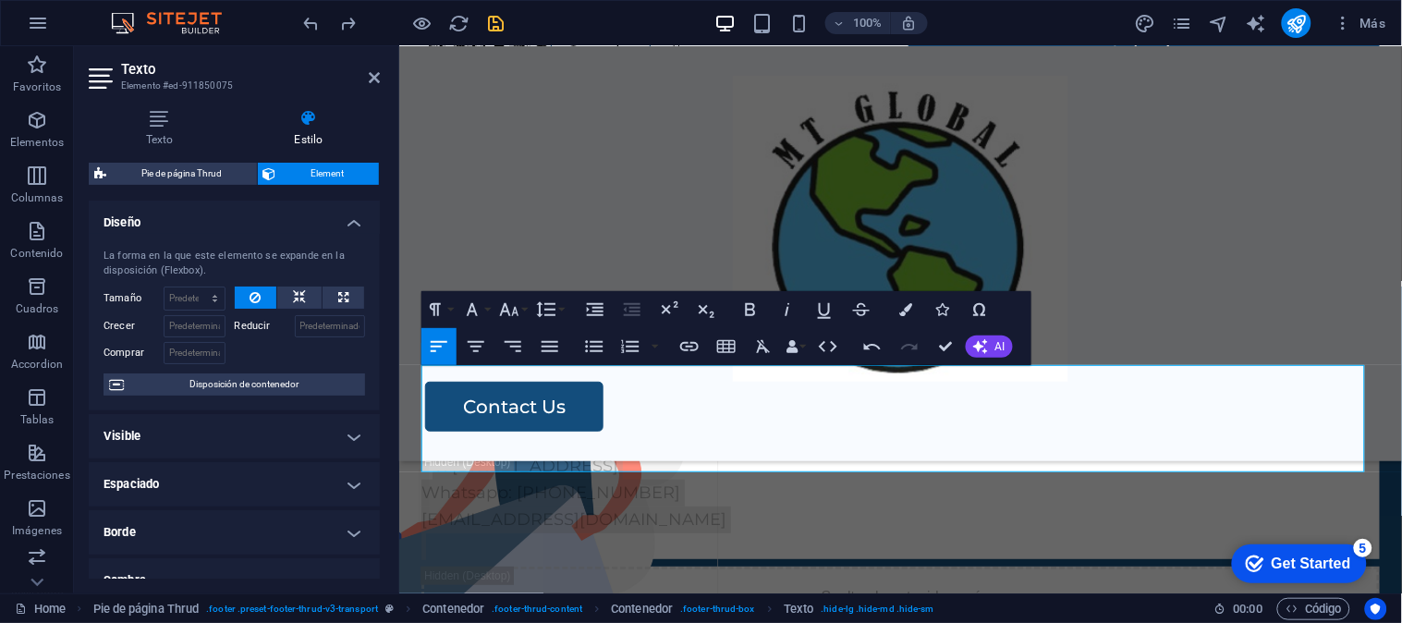
click at [179, 422] on h4 "Visible" at bounding box center [234, 436] width 291 height 44
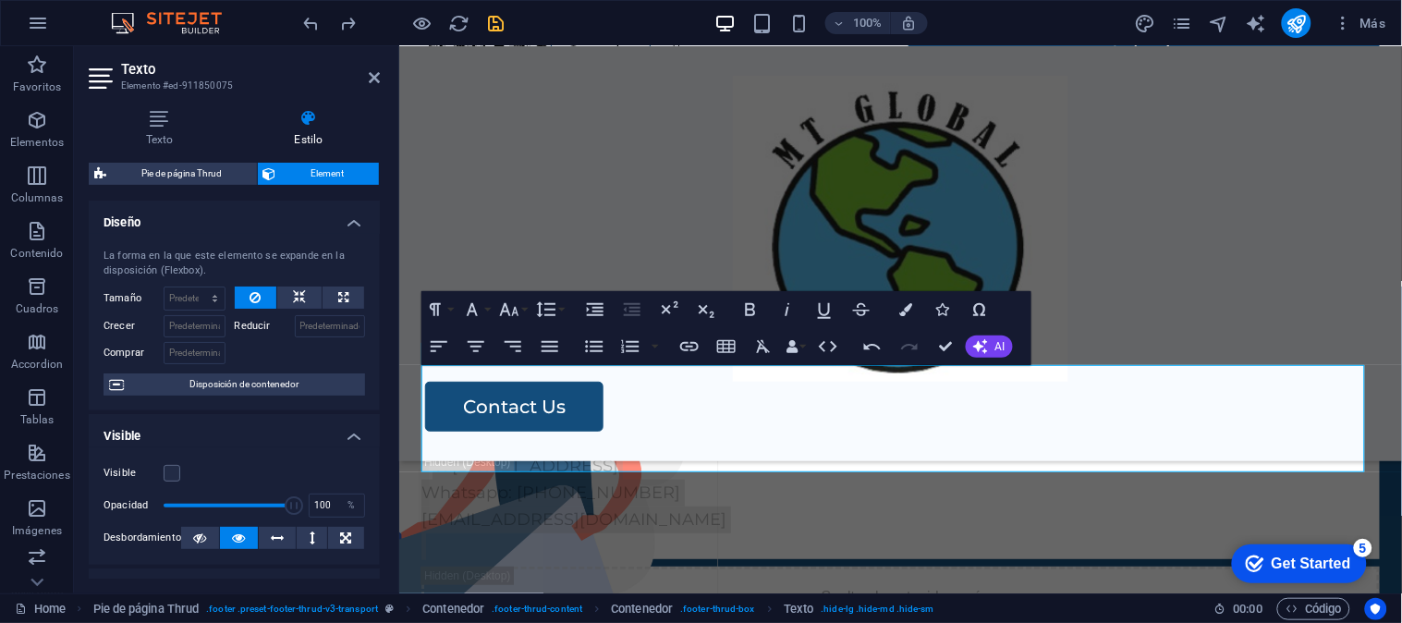
click at [159, 471] on label "Visible" at bounding box center [133, 473] width 60 height 22
click at [0, 0] on input "Visible" at bounding box center [0, 0] width 0 height 0
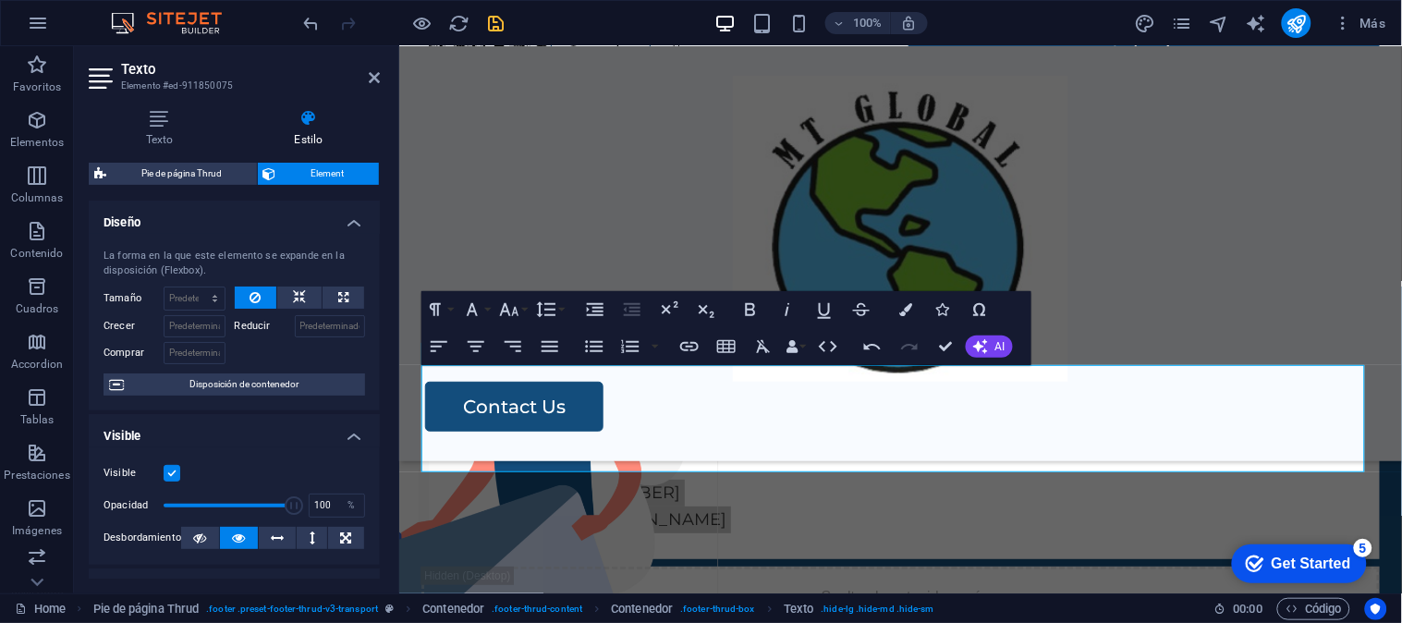
click at [168, 472] on label at bounding box center [172, 473] width 17 height 17
click at [0, 0] on input "Visible" at bounding box center [0, 0] width 0 height 0
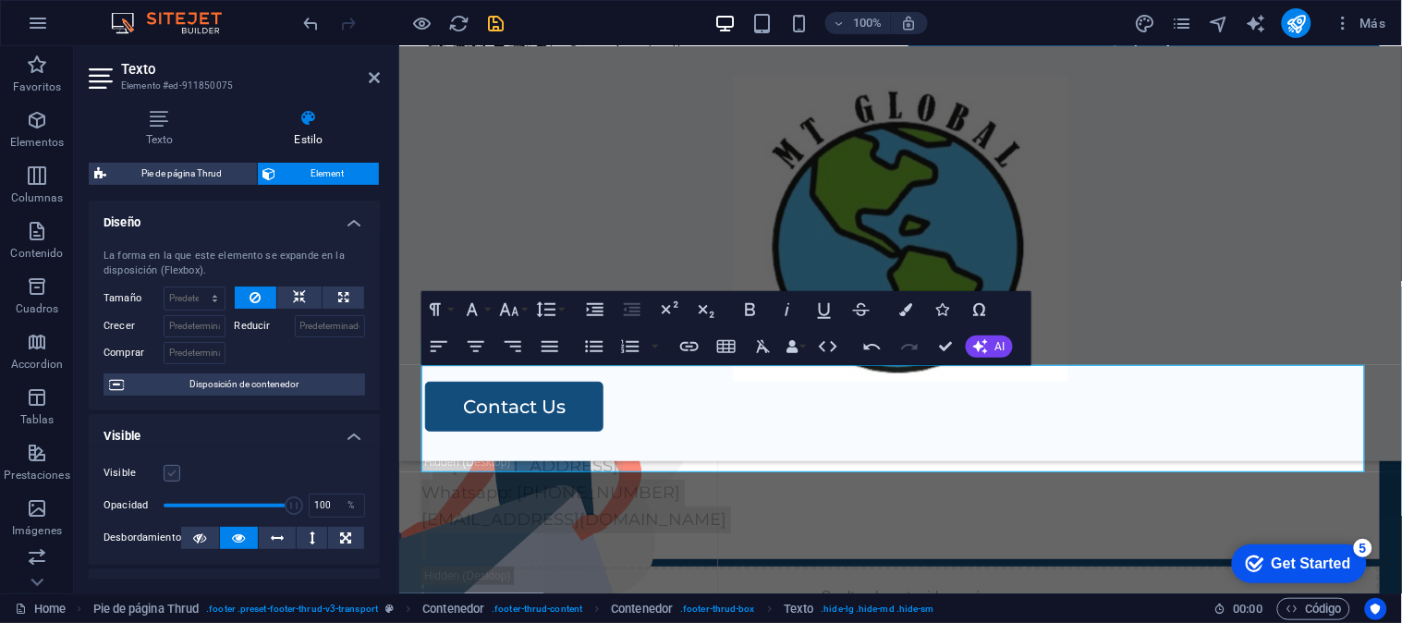
click at [168, 473] on label at bounding box center [172, 473] width 17 height 17
click at [0, 0] on input "Visible" at bounding box center [0, 0] width 0 height 0
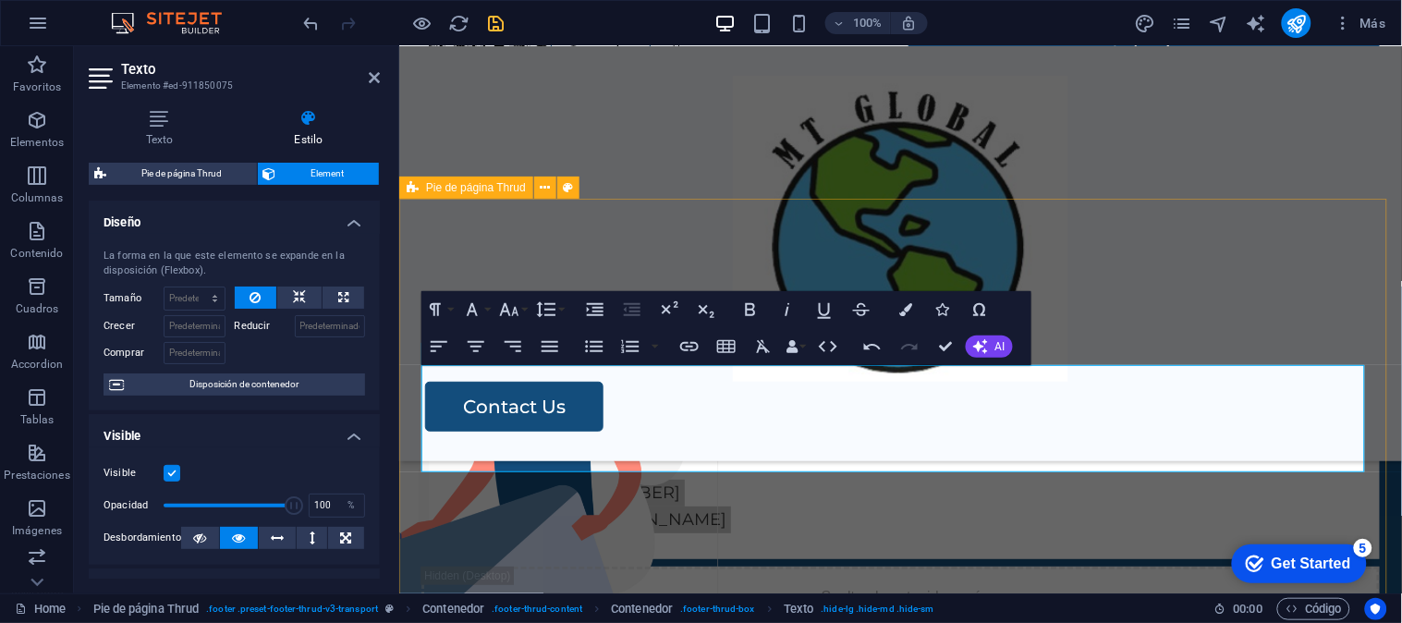
click at [415, 498] on div "MT GLOBAL S.A.C. AV. Lima Polo 409 - 303, Santiago de Surco Whatsapp: 993 450 3…" at bounding box center [899, 559] width 1002 height 549
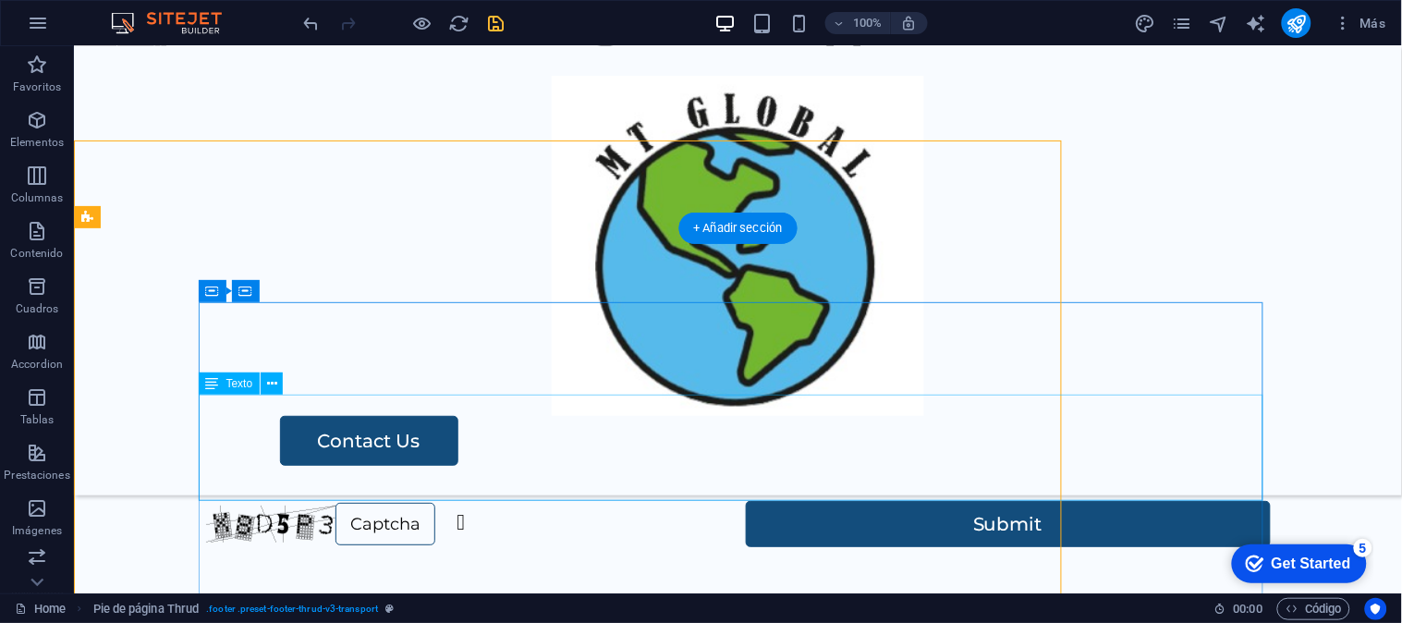
scroll to position [3624, 0]
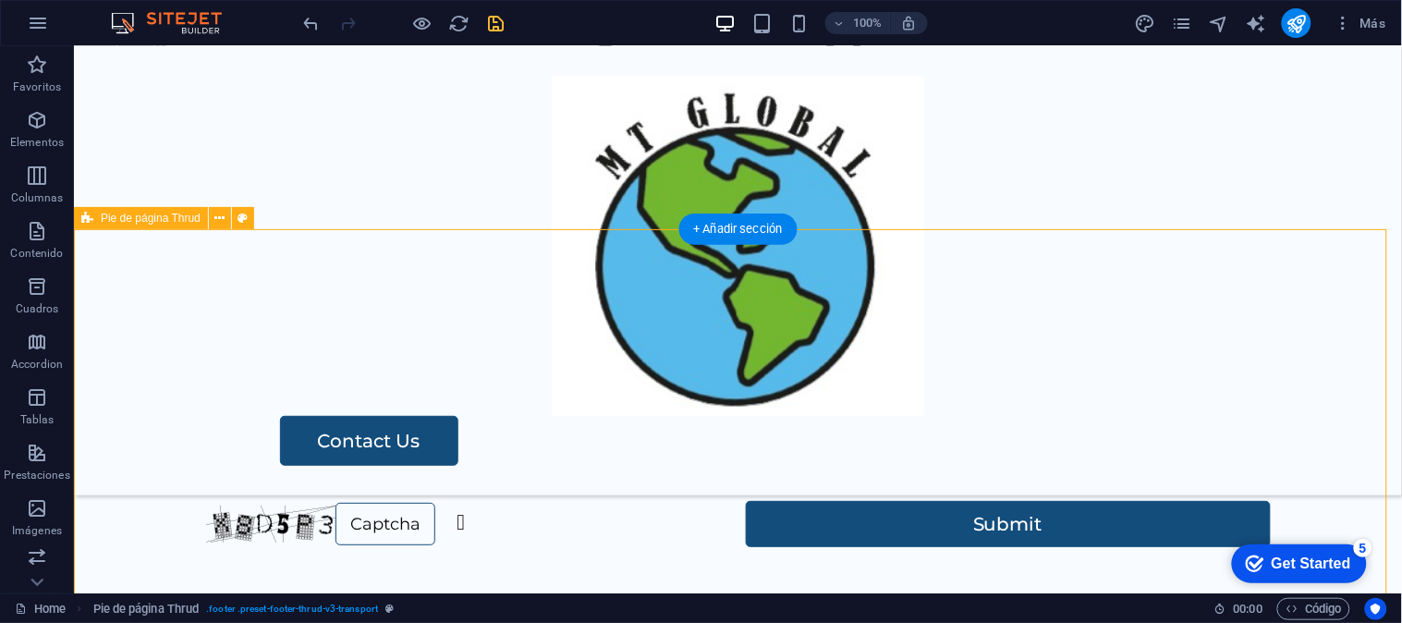
select select "rem"
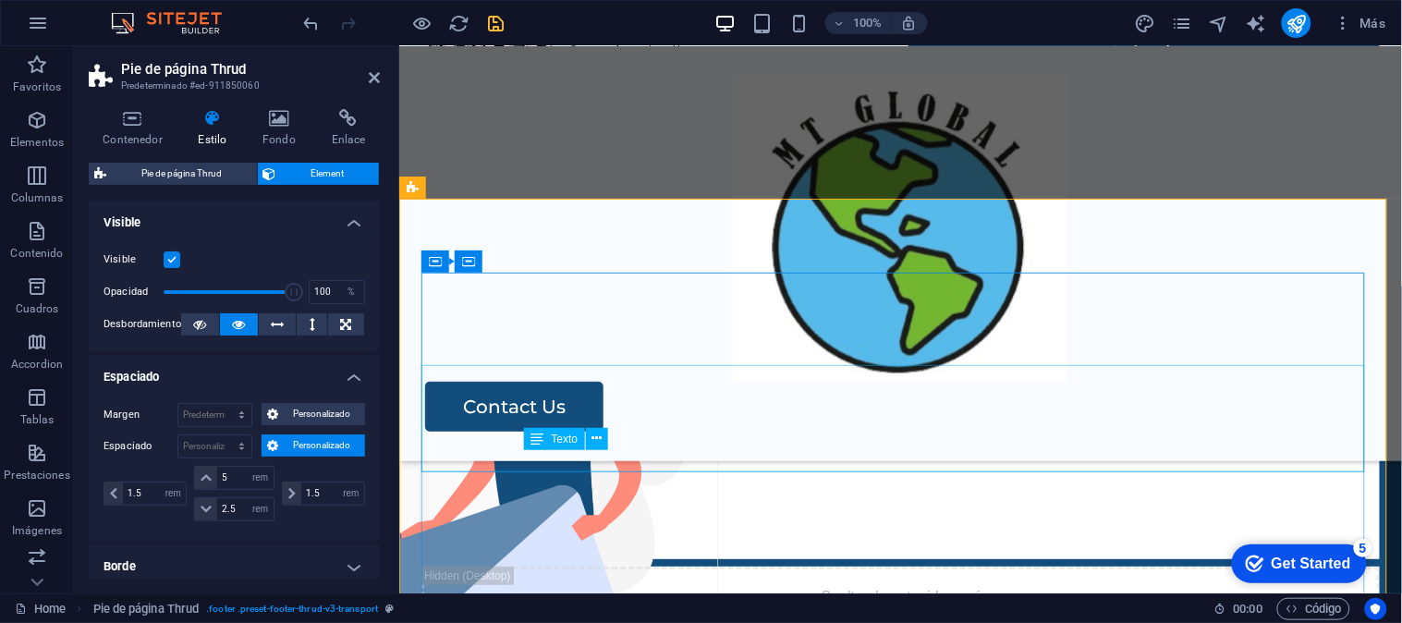
click at [547, 452] on div "AV. [STREET_ADDRESS] Whatsapp: [PHONE_NUMBER] [EMAIL_ADDRESS][DOMAIN_NAME]" at bounding box center [899, 505] width 958 height 106
drag, startPoint x: 547, startPoint y: 398, endPoint x: 874, endPoint y: 398, distance: 327.1
click at [874, 452] on div "AV. [STREET_ADDRESS] Whatsapp: [PHONE_NUMBER] [EMAIL_ADDRESS][DOMAIN_NAME]" at bounding box center [899, 505] width 958 height 106
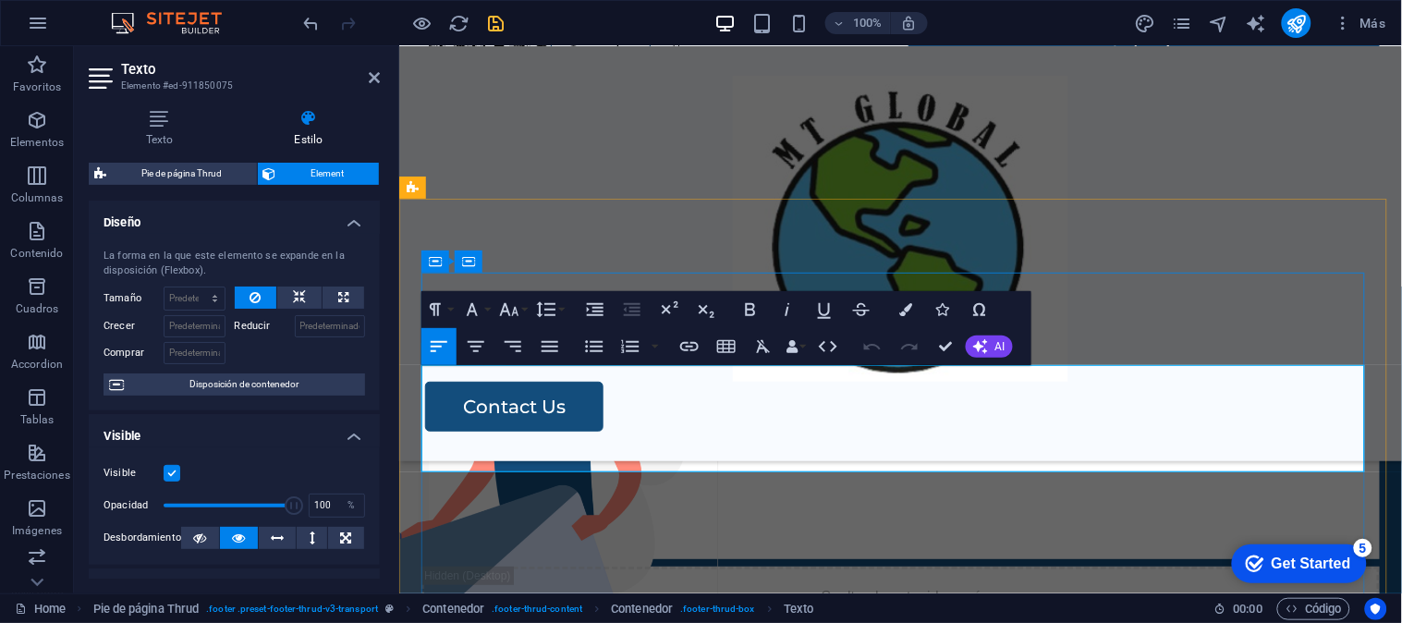
click at [540, 505] on p "[EMAIL_ADDRESS][DOMAIN_NAME]" at bounding box center [899, 518] width 958 height 27
drag, startPoint x: 789, startPoint y: 439, endPoint x: 807, endPoint y: 443, distance: 18.2
click at [790, 505] on p "[EMAIL_ADDRESS][DOMAIN_NAME]" at bounding box center [899, 518] width 958 height 27
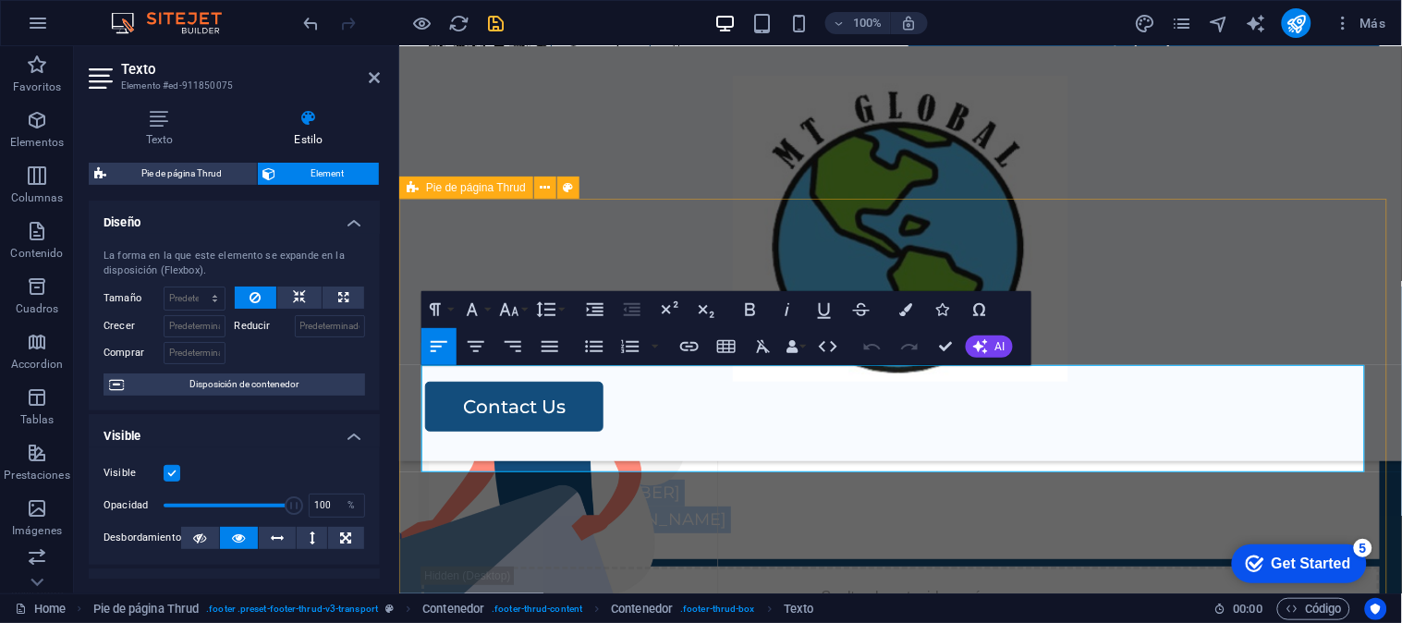
drag, startPoint x: 813, startPoint y: 443, endPoint x: 388, endPoint y: 351, distance: 434.9
drag, startPoint x: 763, startPoint y: 391, endPoint x: 787, endPoint y: 431, distance: 46.4
drag, startPoint x: 787, startPoint y: 431, endPoint x: 748, endPoint y: 444, distance: 41.2
click at [748, 532] on p at bounding box center [899, 545] width 958 height 27
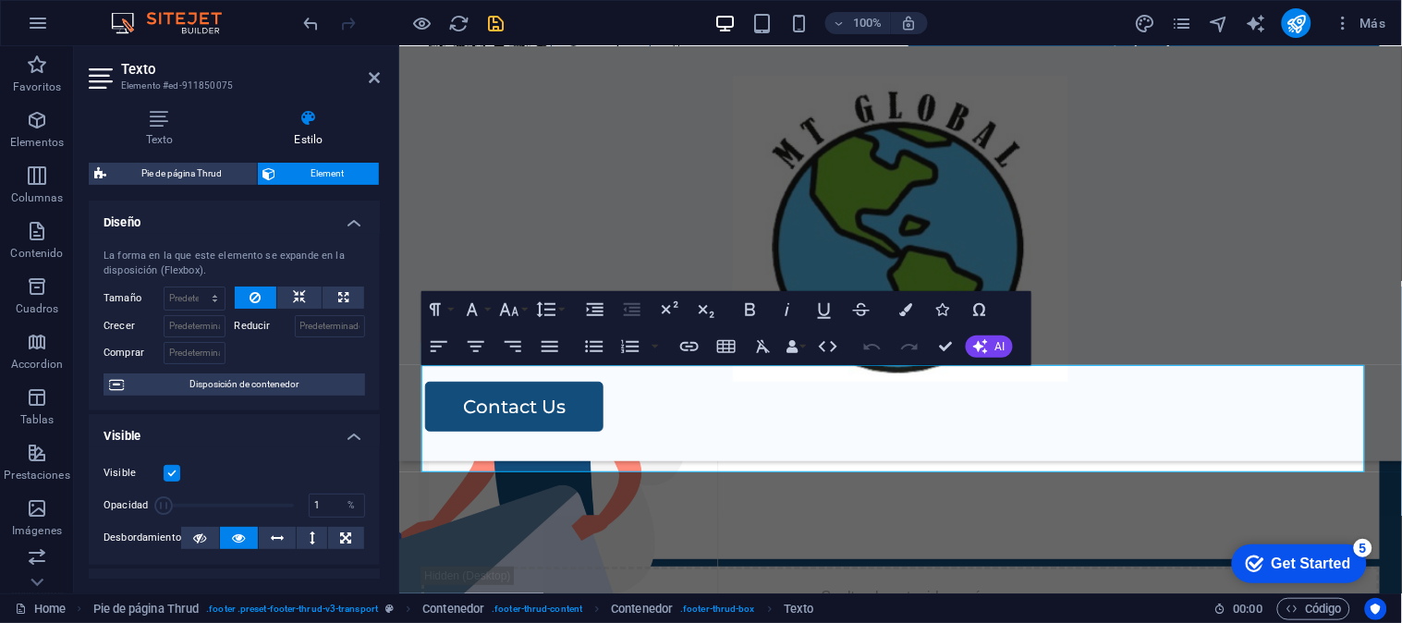
drag, startPoint x: 346, startPoint y: 400, endPoint x: 133, endPoint y: 492, distance: 231.7
click at [133, 492] on div "Opacidad 1 %" at bounding box center [233, 506] width 261 height 28
type input "100"
drag, startPoint x: 162, startPoint y: 506, endPoint x: 273, endPoint y: 488, distance: 113.3
click at [327, 509] on div "Opacidad 100 %" at bounding box center [233, 506] width 261 height 28
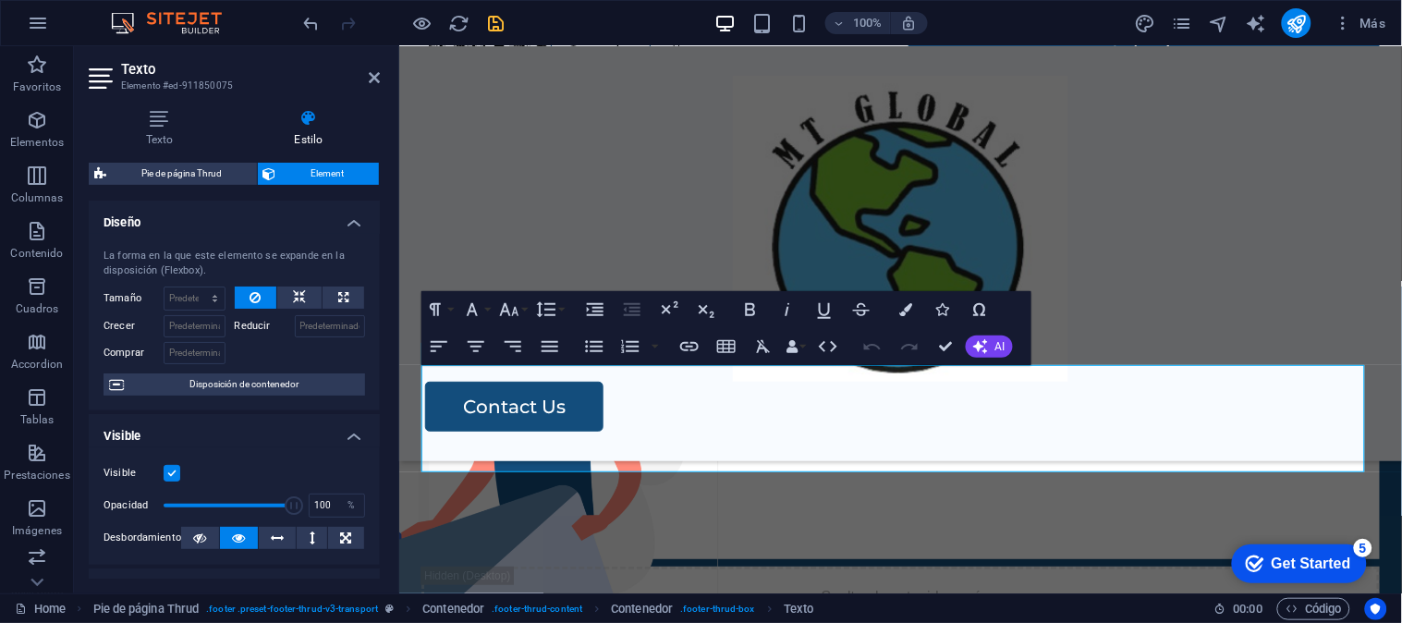
click at [174, 474] on label at bounding box center [172, 473] width 17 height 17
click at [0, 0] on input "Visible" at bounding box center [0, 0] width 0 height 0
click at [772, 532] on p at bounding box center [899, 545] width 958 height 27
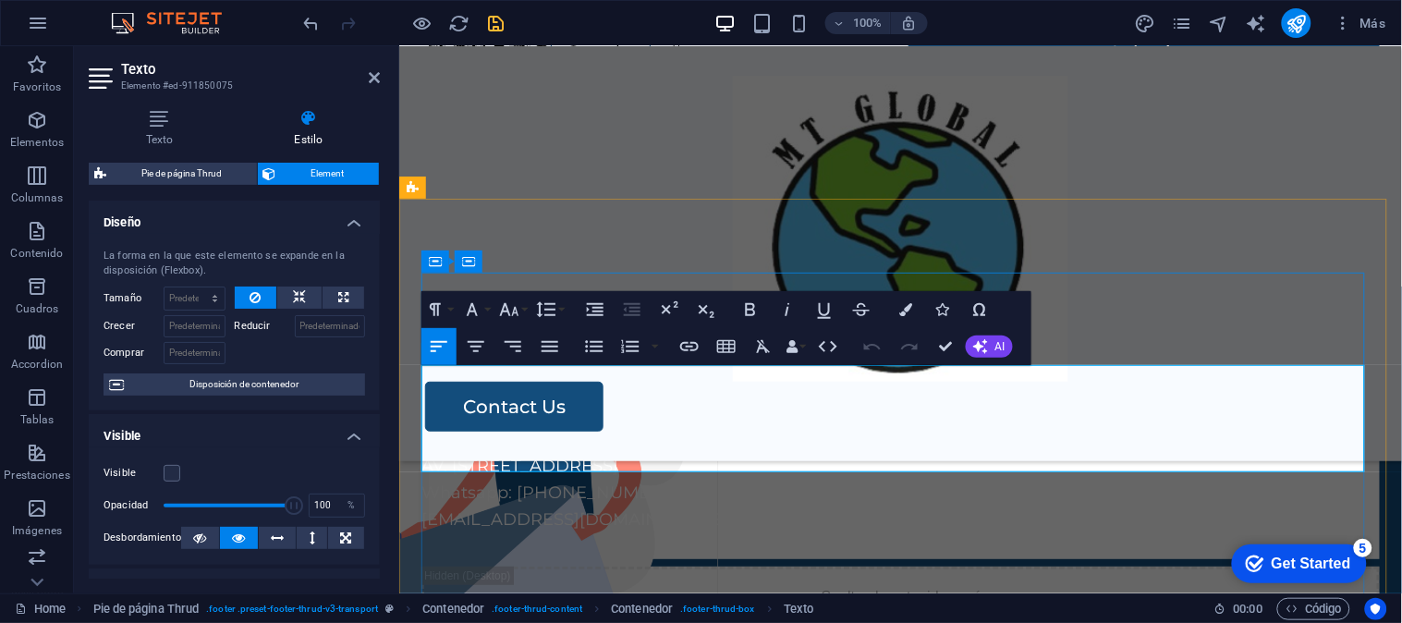
click at [772, 532] on p at bounding box center [899, 545] width 958 height 27
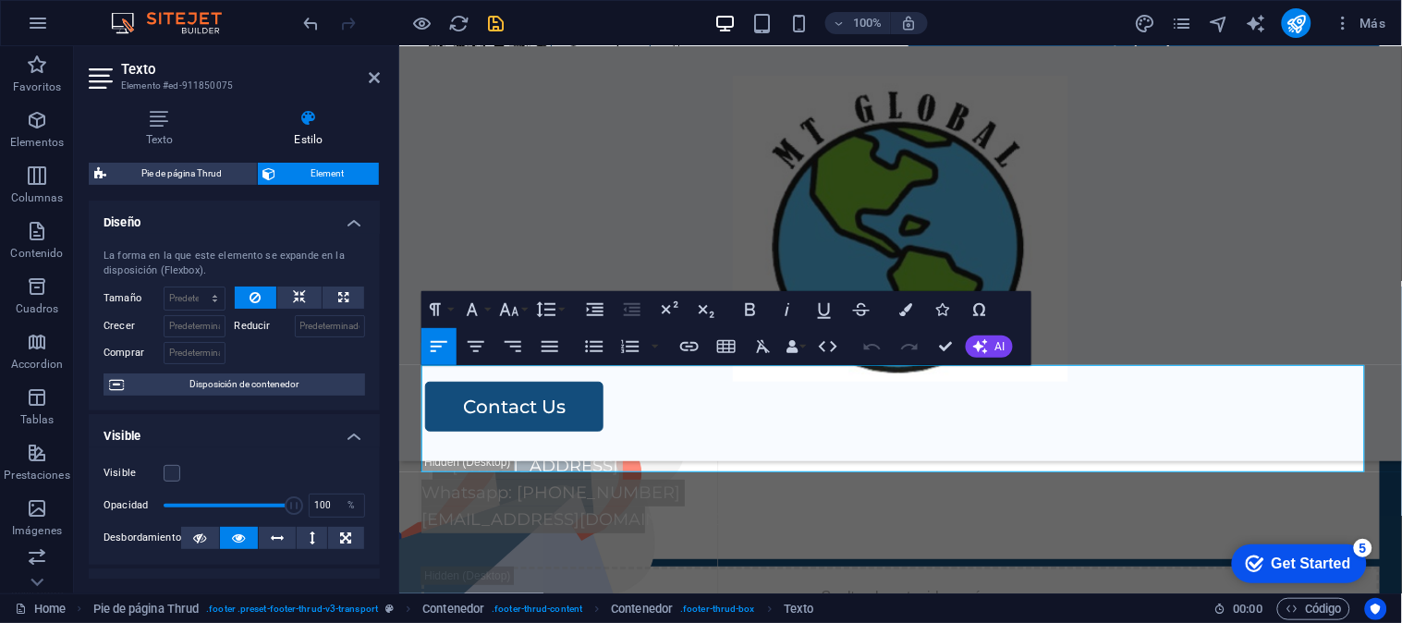
drag, startPoint x: 851, startPoint y: 430, endPoint x: 621, endPoint y: 470, distance: 233.6
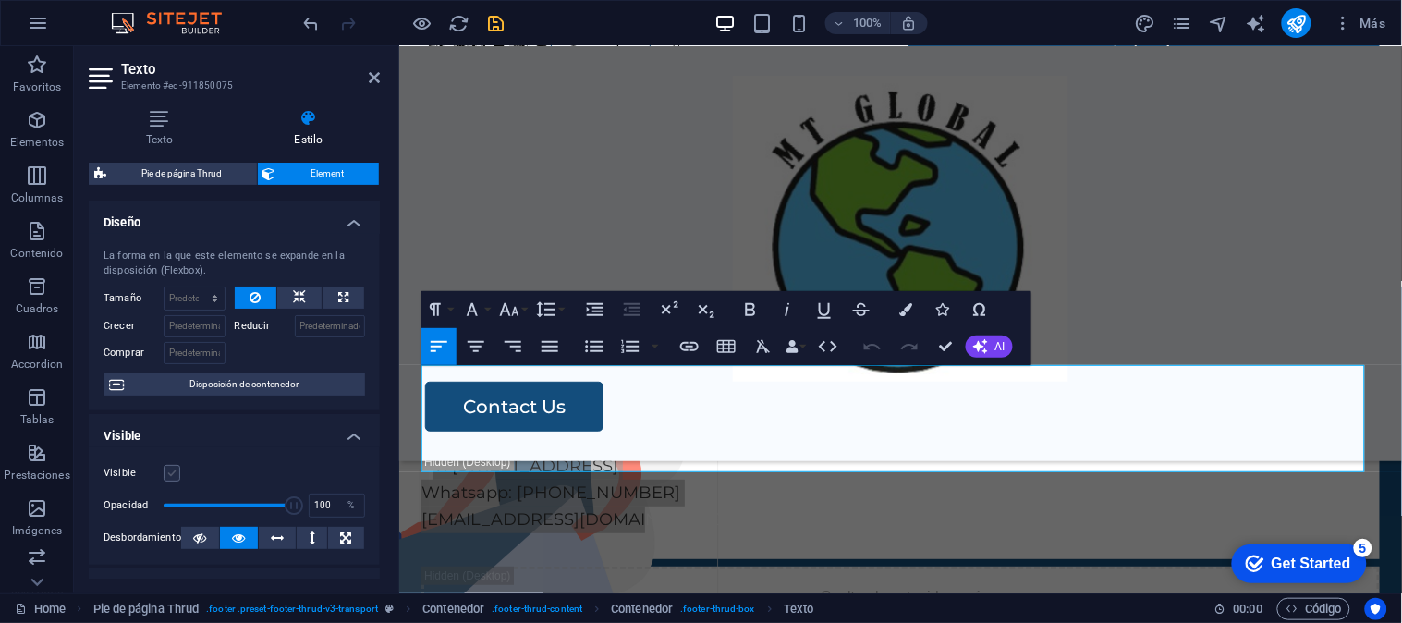
click at [169, 475] on label at bounding box center [172, 473] width 17 height 17
click at [0, 0] on input "Visible" at bounding box center [0, 0] width 0 height 0
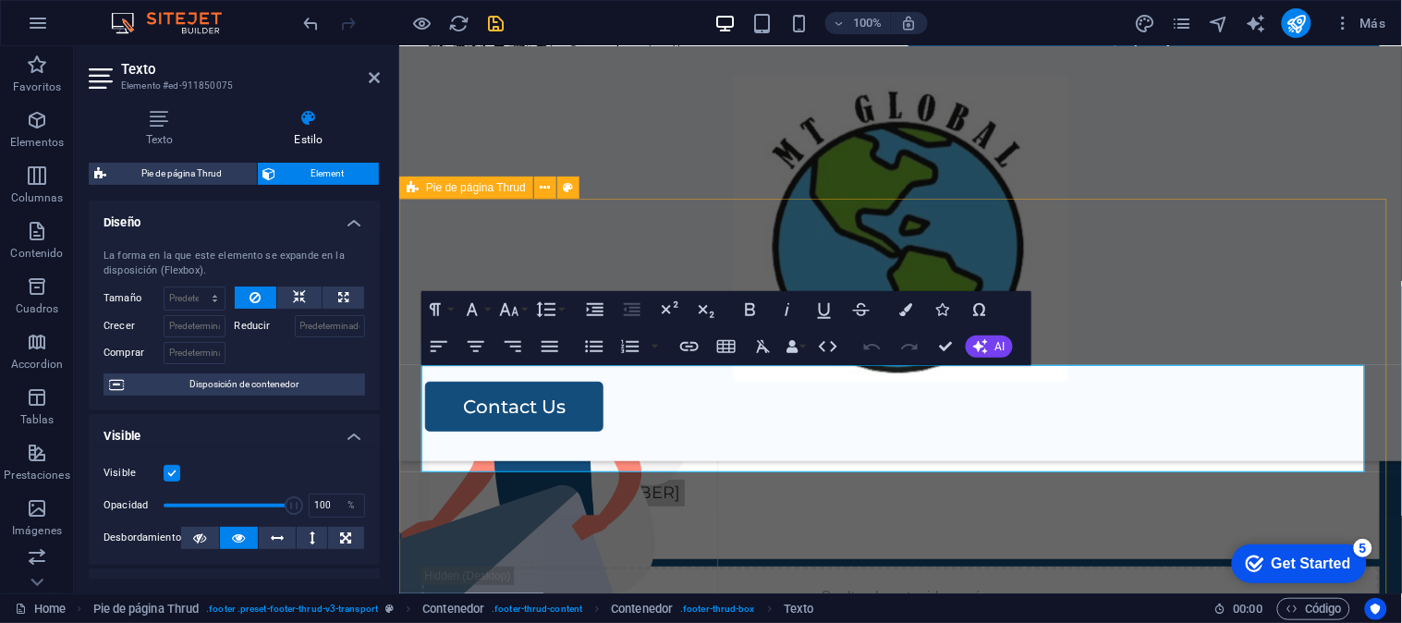
click at [411, 420] on div "MT GLOBAL S.A.C. AV. Lima Polo 409 - 303, Santiago de Surco Whatsapp: 993 450 3…" at bounding box center [899, 559] width 1002 height 549
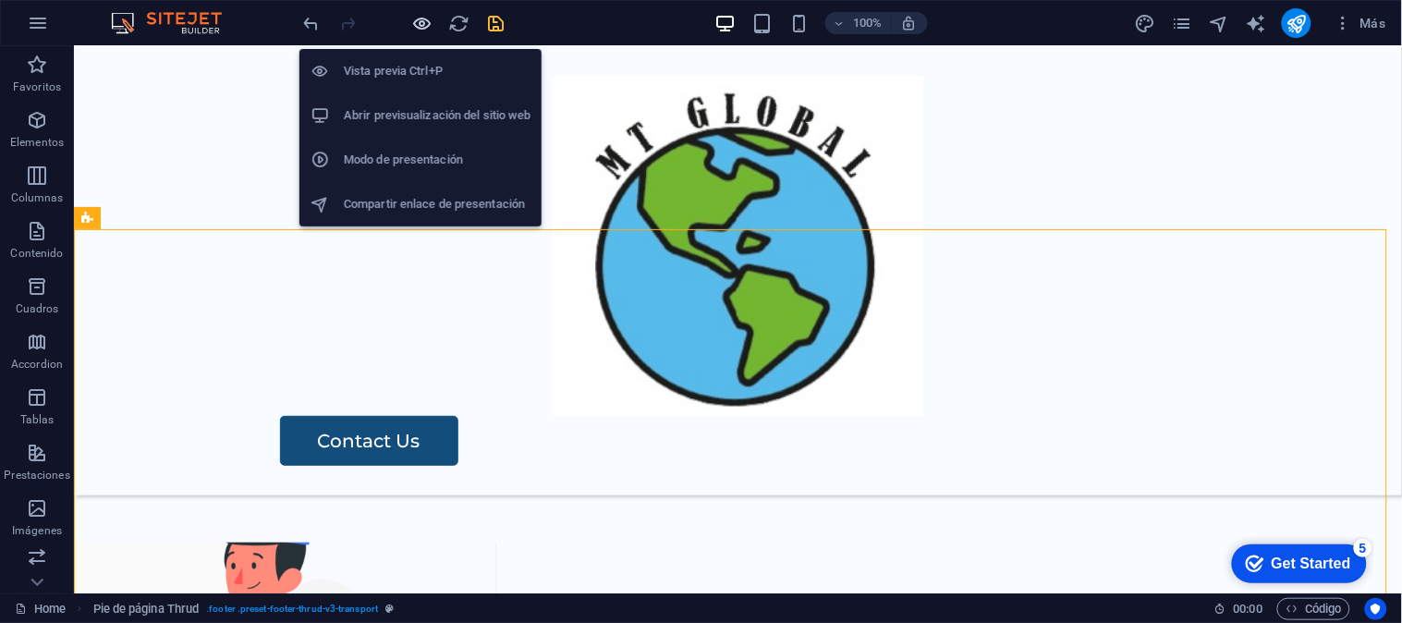
click at [425, 24] on icon "button" at bounding box center [422, 23] width 21 height 21
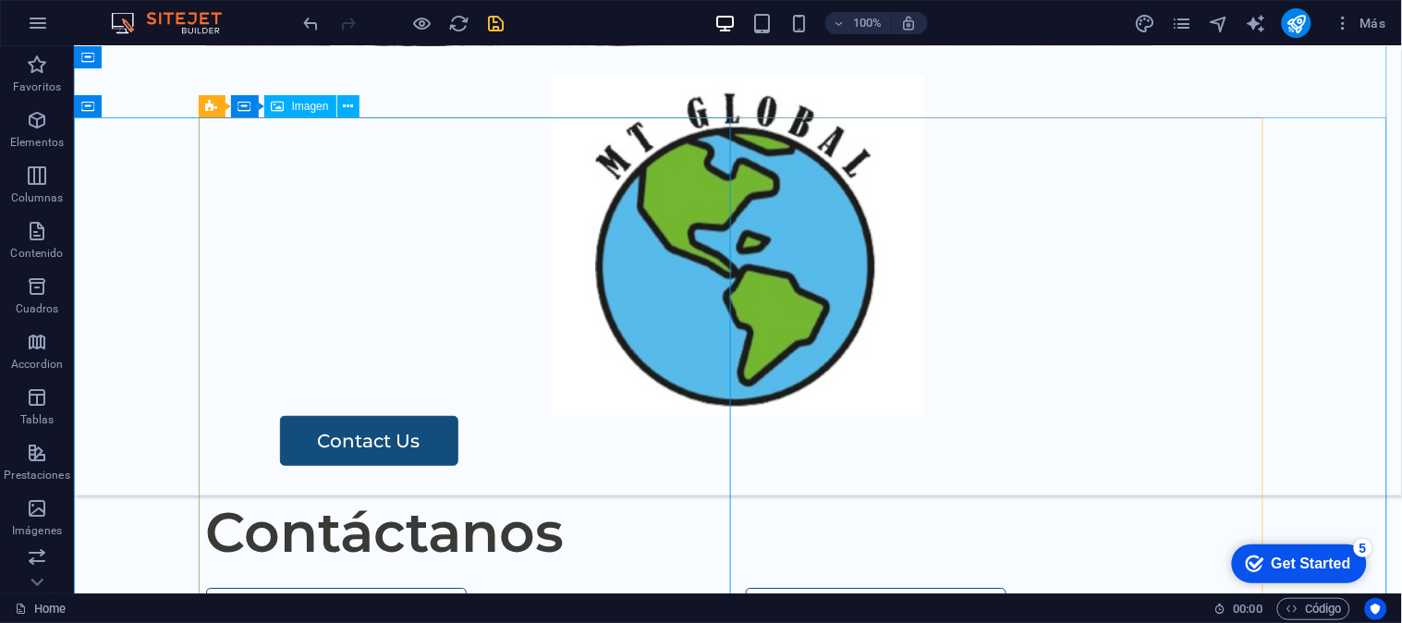
scroll to position [3559, 0]
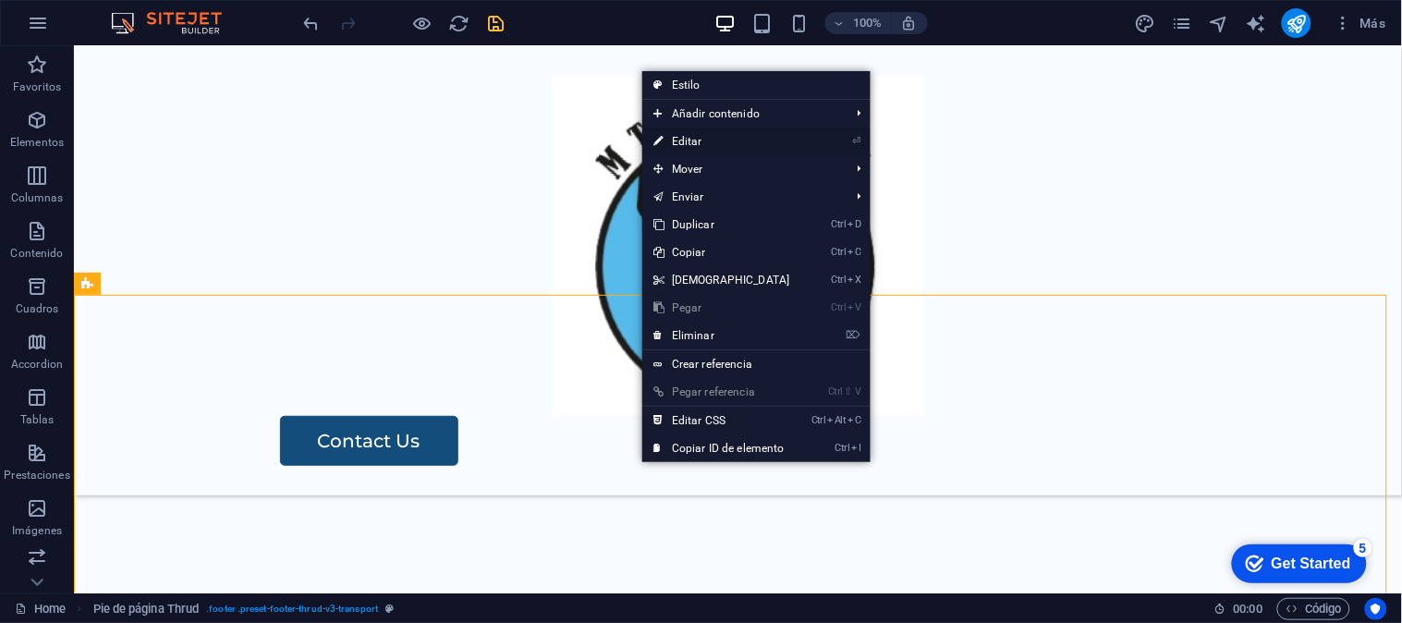
click at [739, 140] on link "⏎ Editar" at bounding box center [721, 141] width 159 height 28
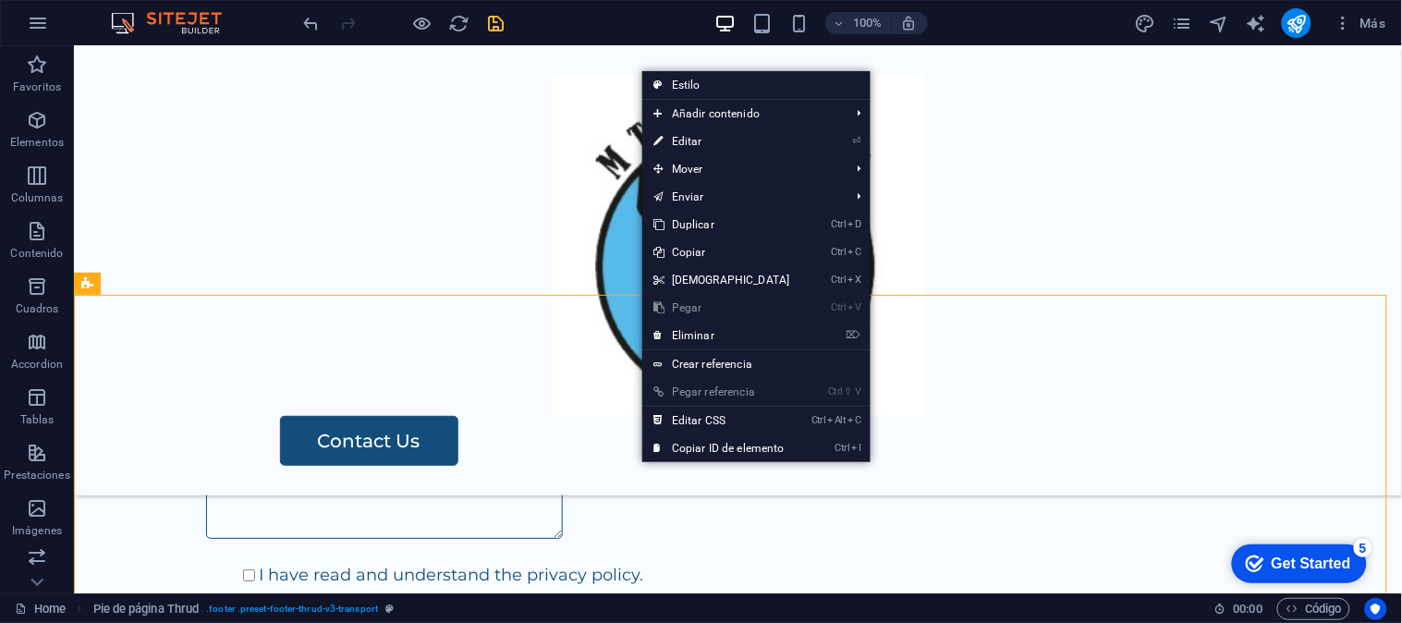
select select "rem"
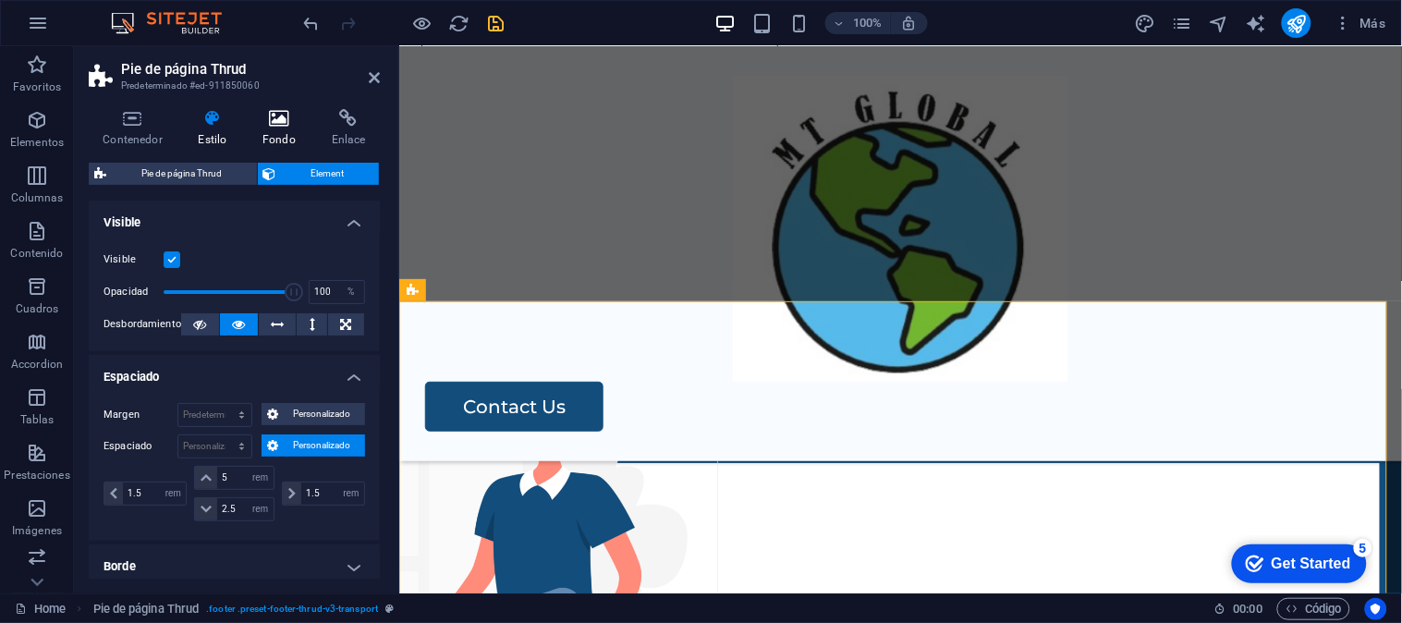
click at [273, 144] on h4 "Fondo" at bounding box center [283, 128] width 69 height 39
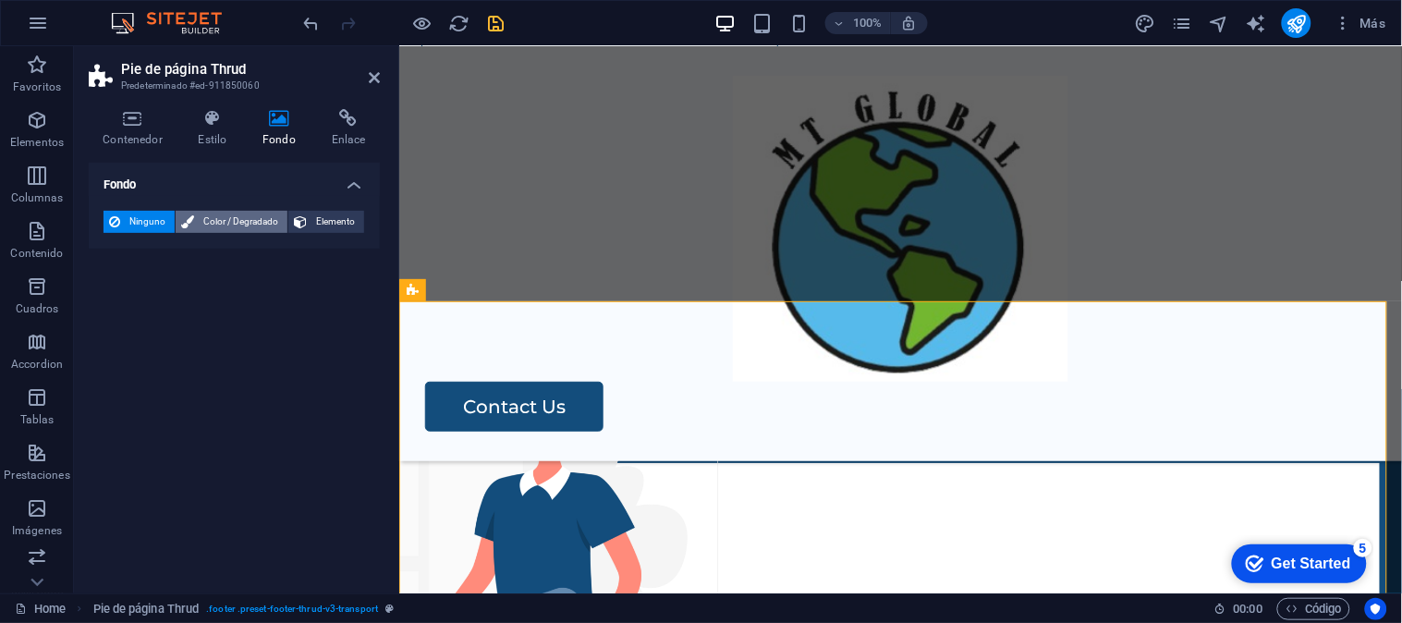
click at [241, 217] on span "Color / Degradado" at bounding box center [241, 222] width 82 height 22
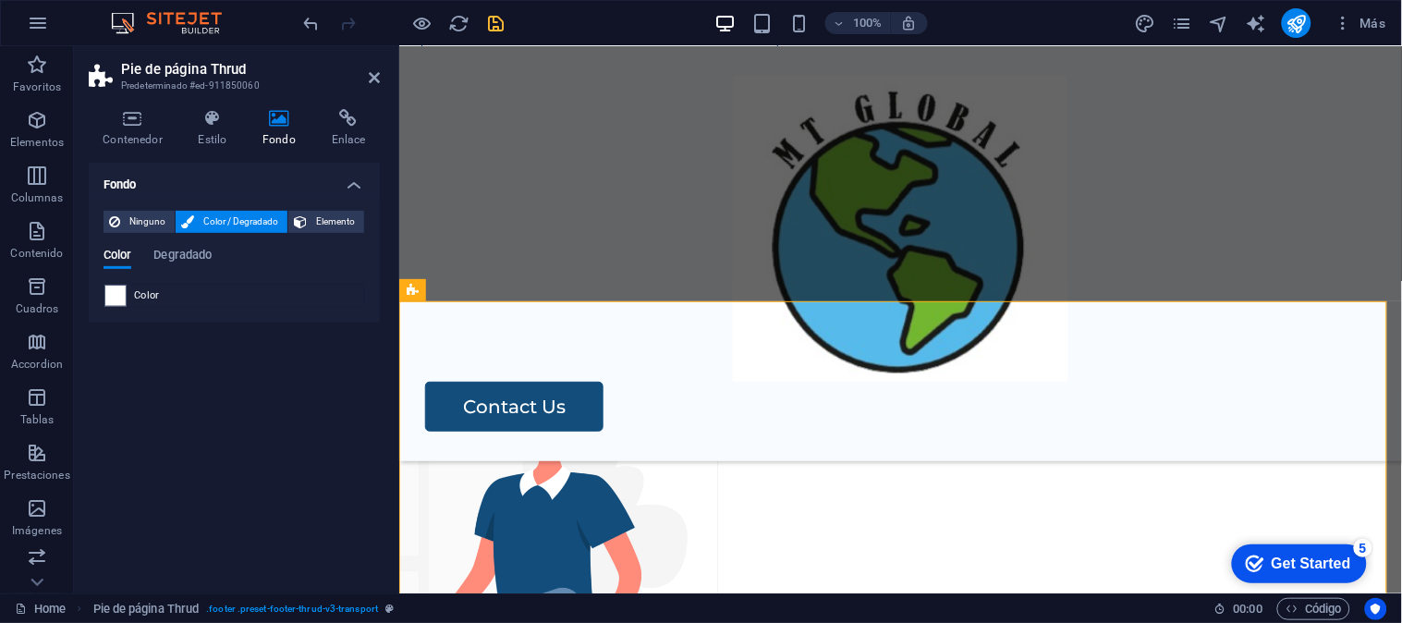
click at [143, 296] on span "Color" at bounding box center [147, 295] width 26 height 15
click at [109, 293] on span at bounding box center [115, 295] width 20 height 20
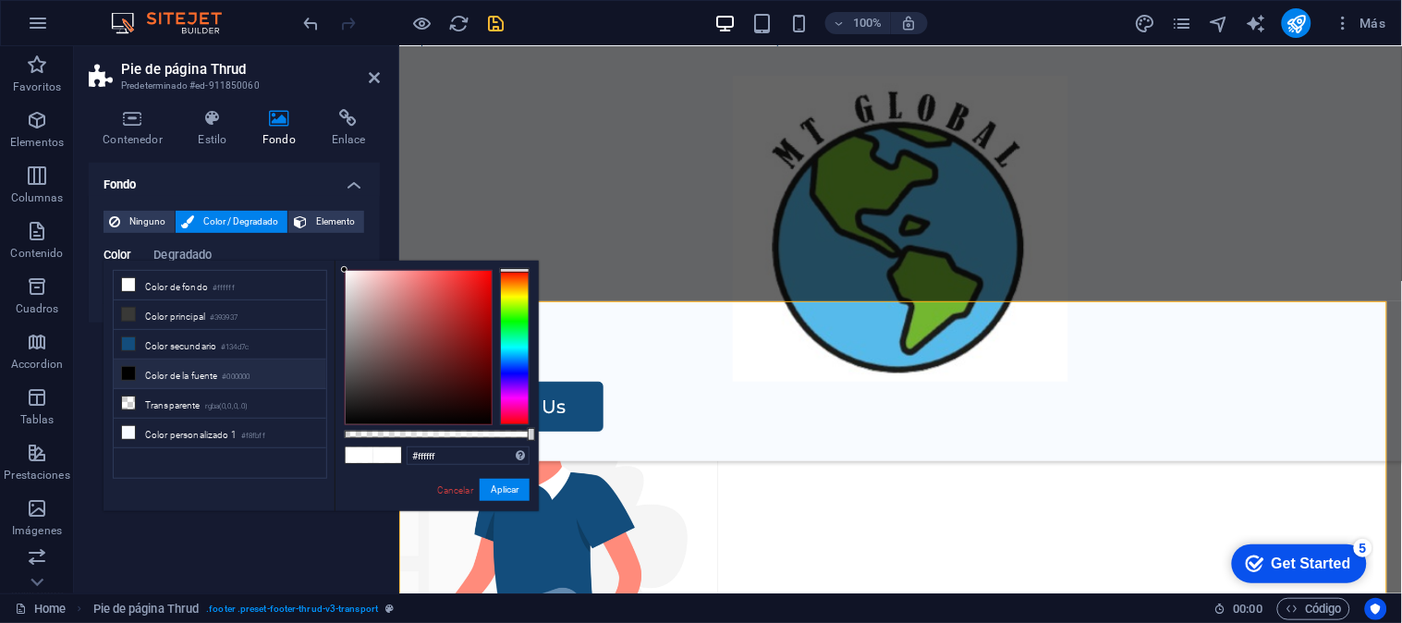
click at [109, 293] on div "less Color de fondo #ffffff Color principal #393937 Color secundario #134d7c Co…" at bounding box center [320, 386] width 435 height 250
click at [195, 290] on li "Color de fondo #ffffff" at bounding box center [220, 286] width 212 height 30
drag, startPoint x: 533, startPoint y: 435, endPoint x: 419, endPoint y: 431, distance: 114.7
click at [423, 430] on div at bounding box center [426, 434] width 7 height 13
click at [425, 323] on div at bounding box center [419, 347] width 146 height 153
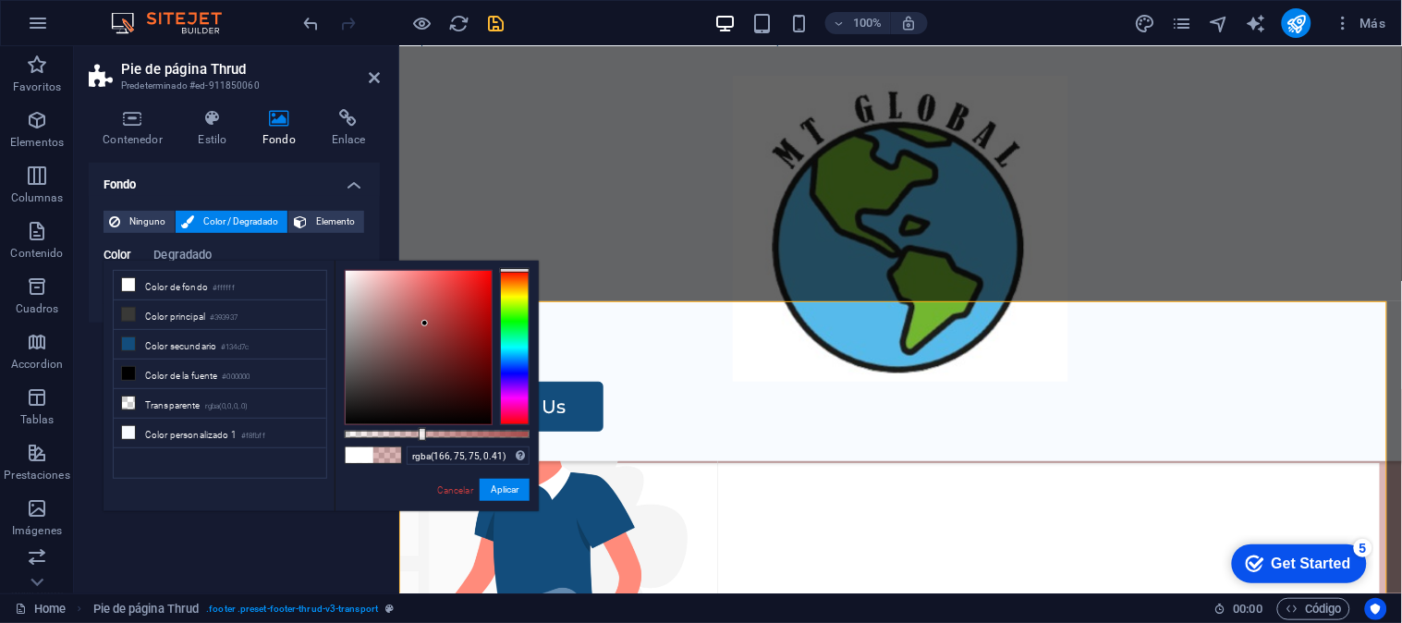
type input "rgba(185, 137, 137, 0.41)"
click at [382, 312] on div at bounding box center [419, 347] width 146 height 153
click at [454, 481] on div "Cancelar Aplicar" at bounding box center [482, 490] width 94 height 23
click at [453, 482] on div "Cancelar Aplicar" at bounding box center [482, 490] width 94 height 23
click at [447, 488] on link "Cancelar" at bounding box center [455, 490] width 40 height 14
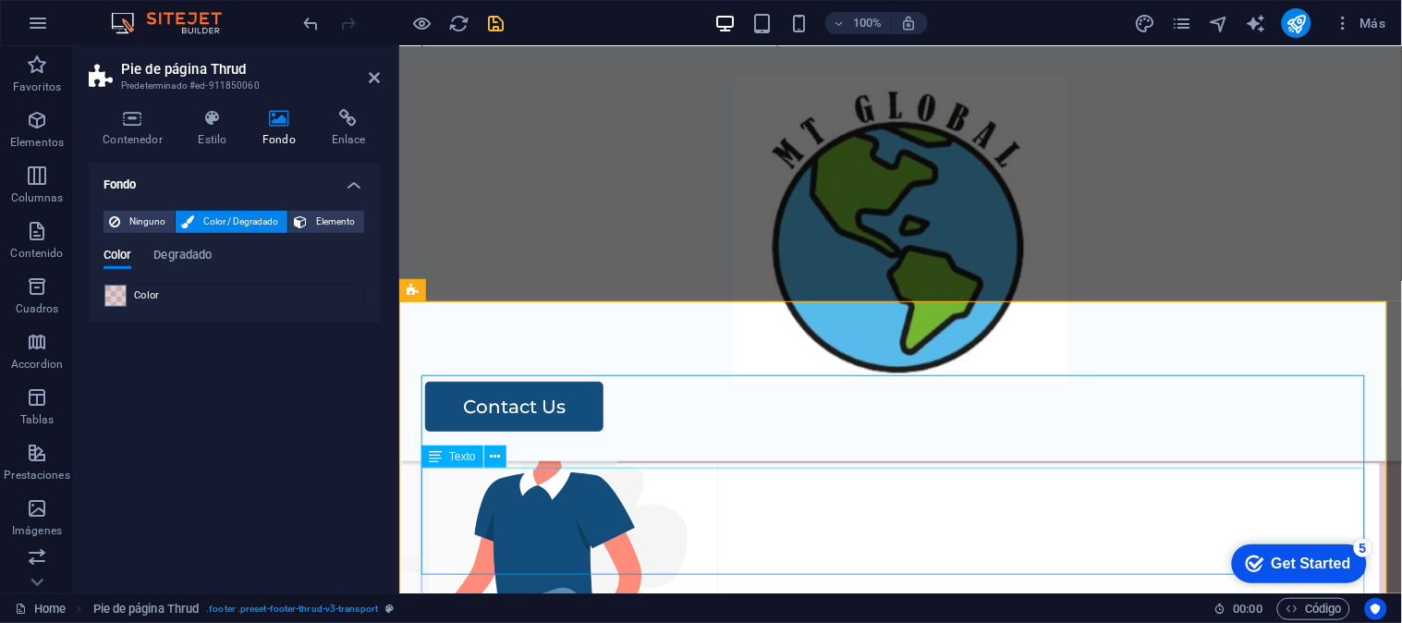
click at [1204, 554] on div "AV. [STREET_ADDRESS] Whatsapp: [PHONE_NUMBER] [EMAIL_ADDRESS][DOMAIN_NAME]" at bounding box center [899, 607] width 958 height 106
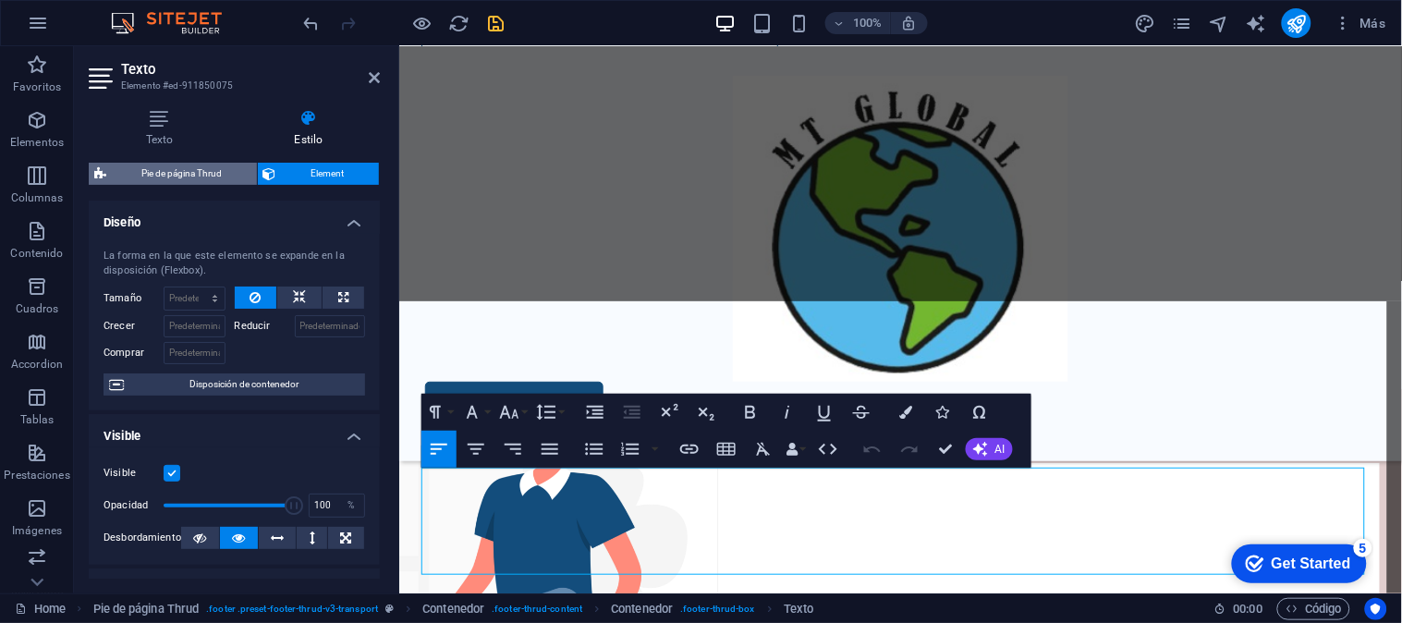
click at [215, 177] on span "Pie de página Thrud" at bounding box center [182, 174] width 140 height 22
select select "rem"
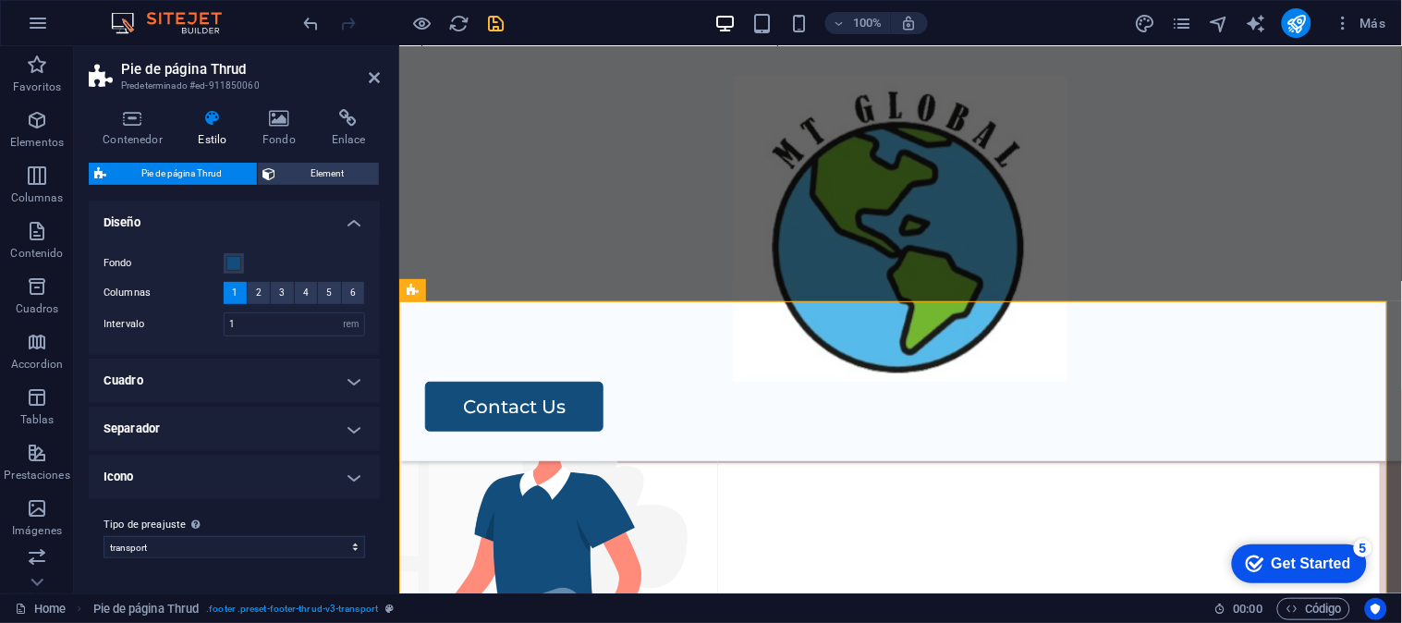
click at [334, 150] on div "Contenedor Estilo Fondo Enlace Tamaño Altura Predeterminado px rem % vh vw Alto…" at bounding box center [234, 343] width 291 height 469
click at [333, 170] on span "Element" at bounding box center [328, 174] width 92 height 22
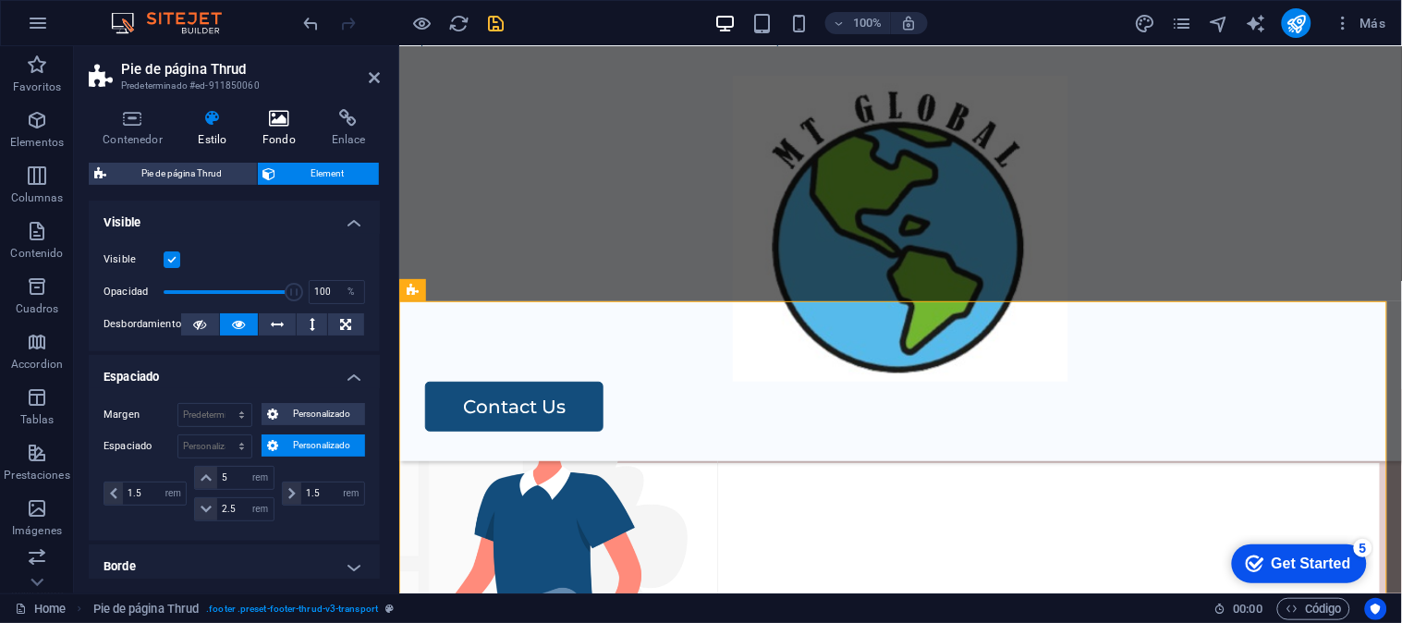
drag, startPoint x: 235, startPoint y: 168, endPoint x: 275, endPoint y: 139, distance: 50.3
click at [235, 167] on span "Pie de página Thrud" at bounding box center [182, 174] width 140 height 22
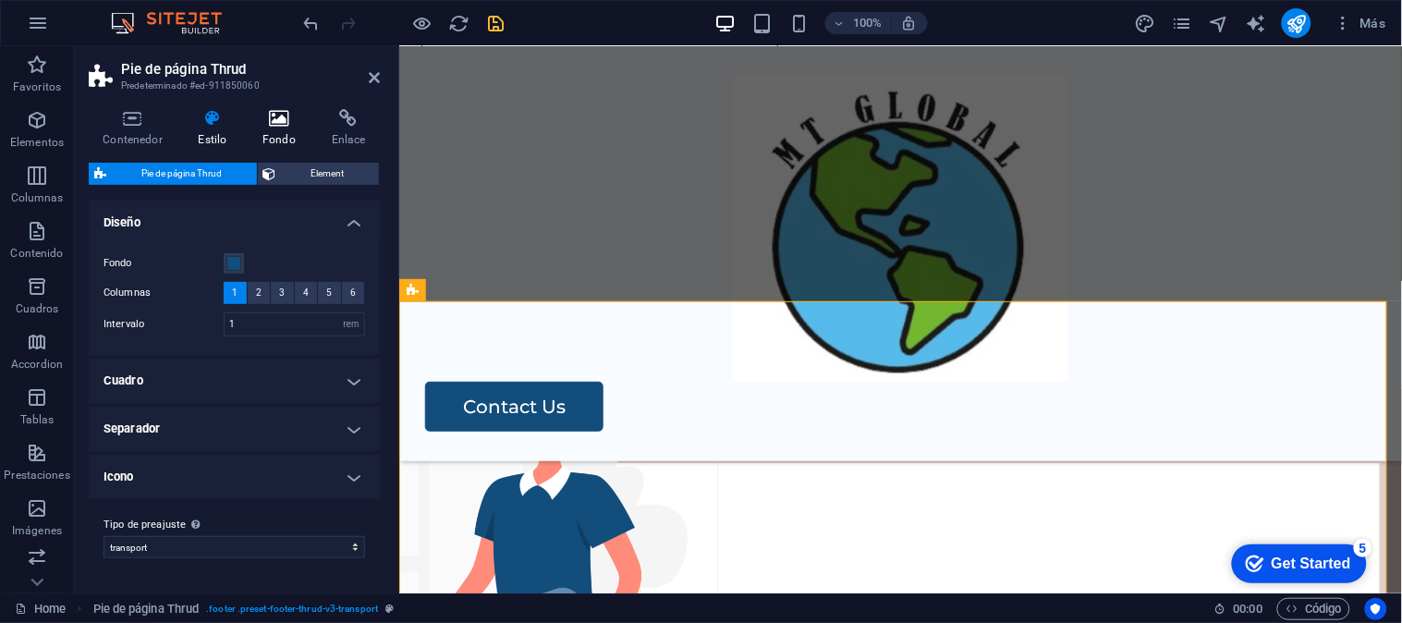
click at [282, 131] on h4 "Fondo" at bounding box center [283, 128] width 69 height 39
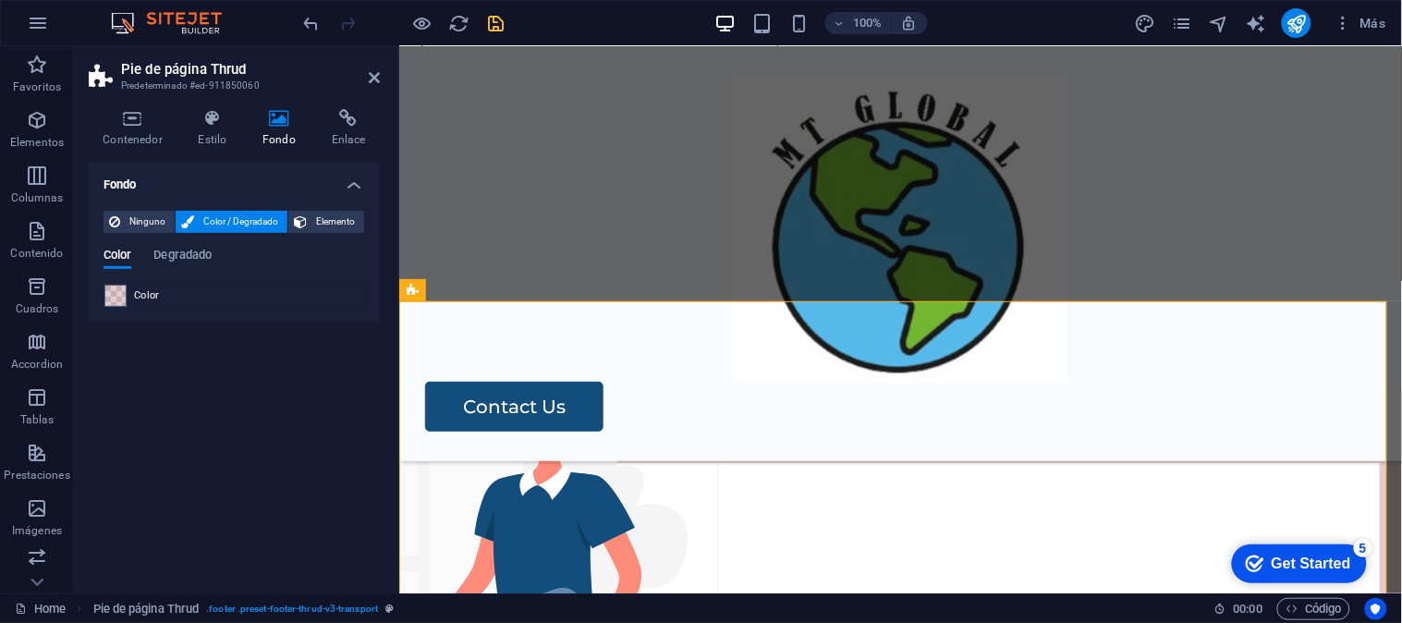
click at [139, 299] on span "Color" at bounding box center [147, 295] width 26 height 15
click at [122, 296] on span at bounding box center [115, 295] width 20 height 20
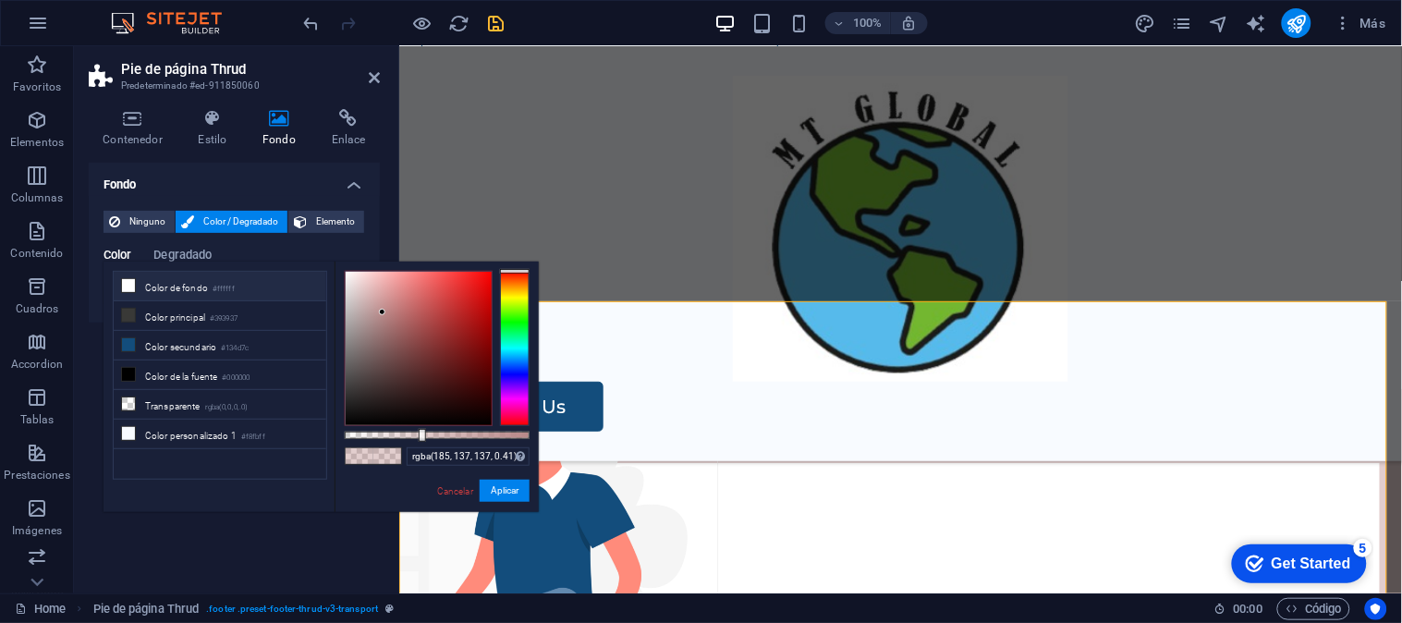
click at [208, 288] on li "Color de fondo #ffffff" at bounding box center [220, 287] width 212 height 30
drag, startPoint x: 427, startPoint y: 431, endPoint x: 479, endPoint y: 430, distance: 51.8
click at [479, 431] on div at bounding box center [437, 434] width 185 height 7
click at [455, 324] on div at bounding box center [419, 348] width 146 height 153
click at [407, 342] on div at bounding box center [419, 348] width 146 height 153
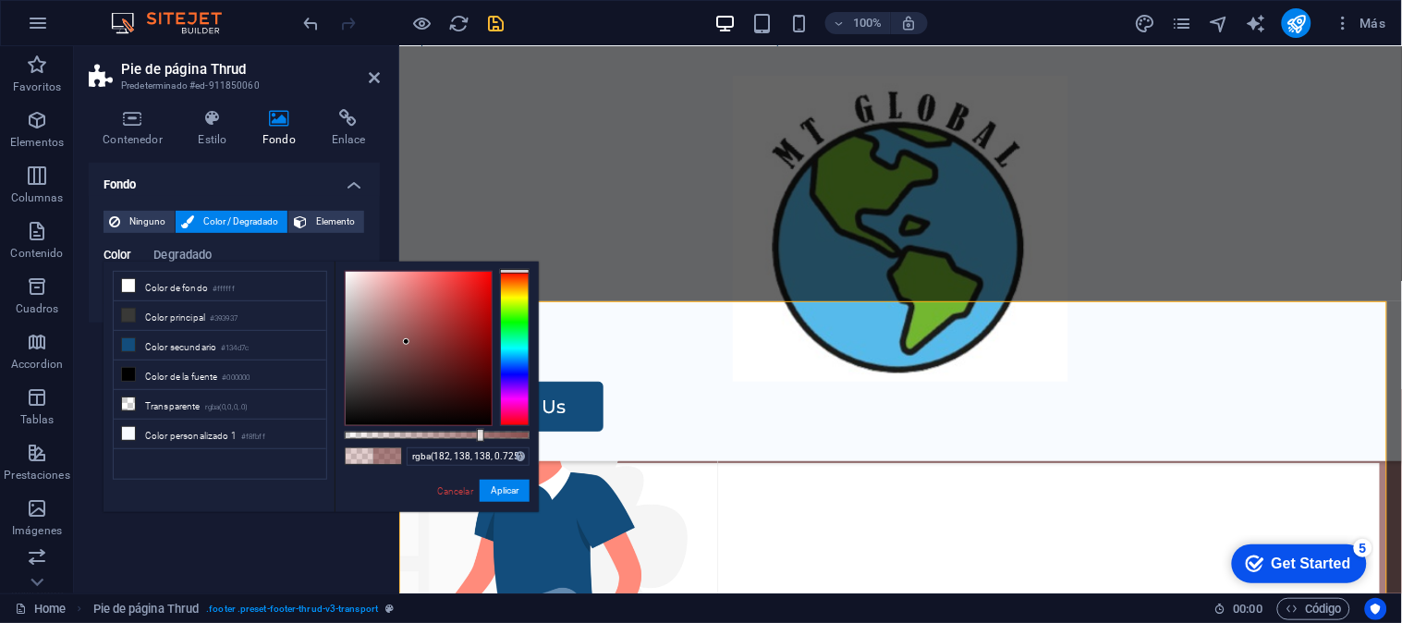
click at [380, 314] on div at bounding box center [419, 348] width 146 height 153
click at [383, 287] on div at bounding box center [419, 348] width 146 height 153
click at [435, 293] on div at bounding box center [419, 348] width 146 height 153
click at [367, 310] on div at bounding box center [419, 348] width 146 height 153
drag, startPoint x: 360, startPoint y: 286, endPoint x: 346, endPoint y: 302, distance: 21.6
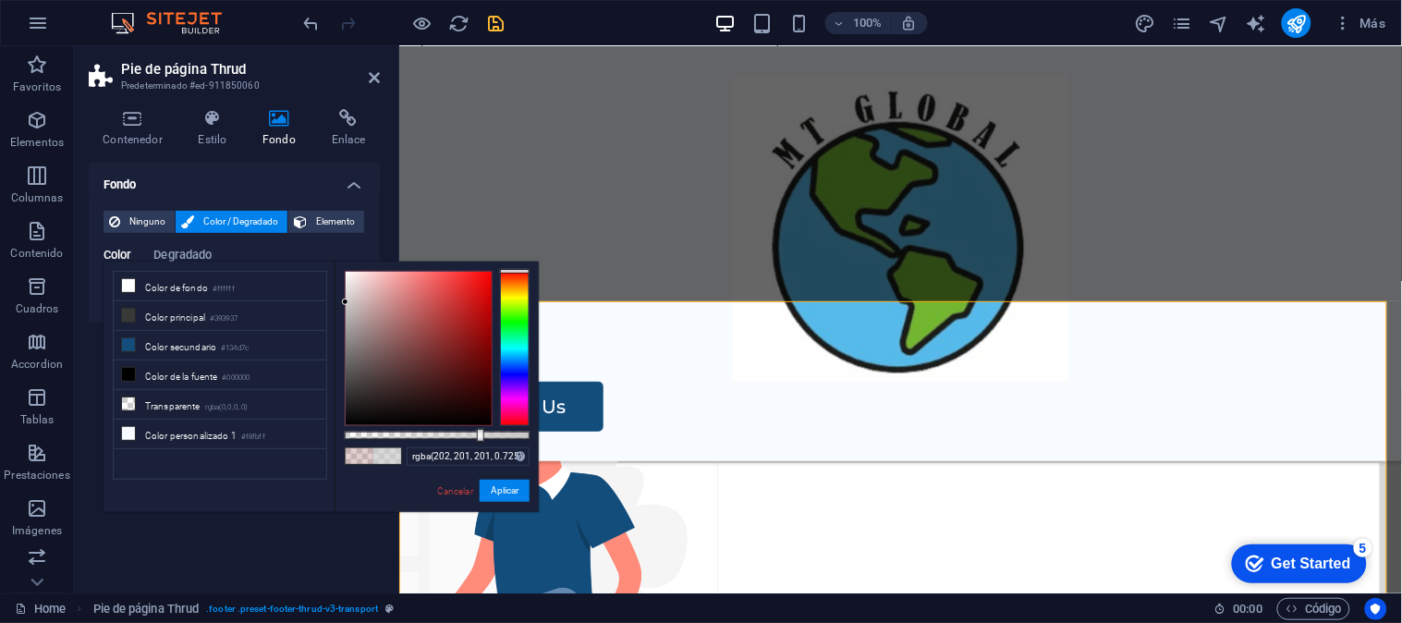
click at [346, 302] on div at bounding box center [419, 348] width 146 height 153
click at [183, 314] on li "Color principal #393937" at bounding box center [220, 316] width 212 height 30
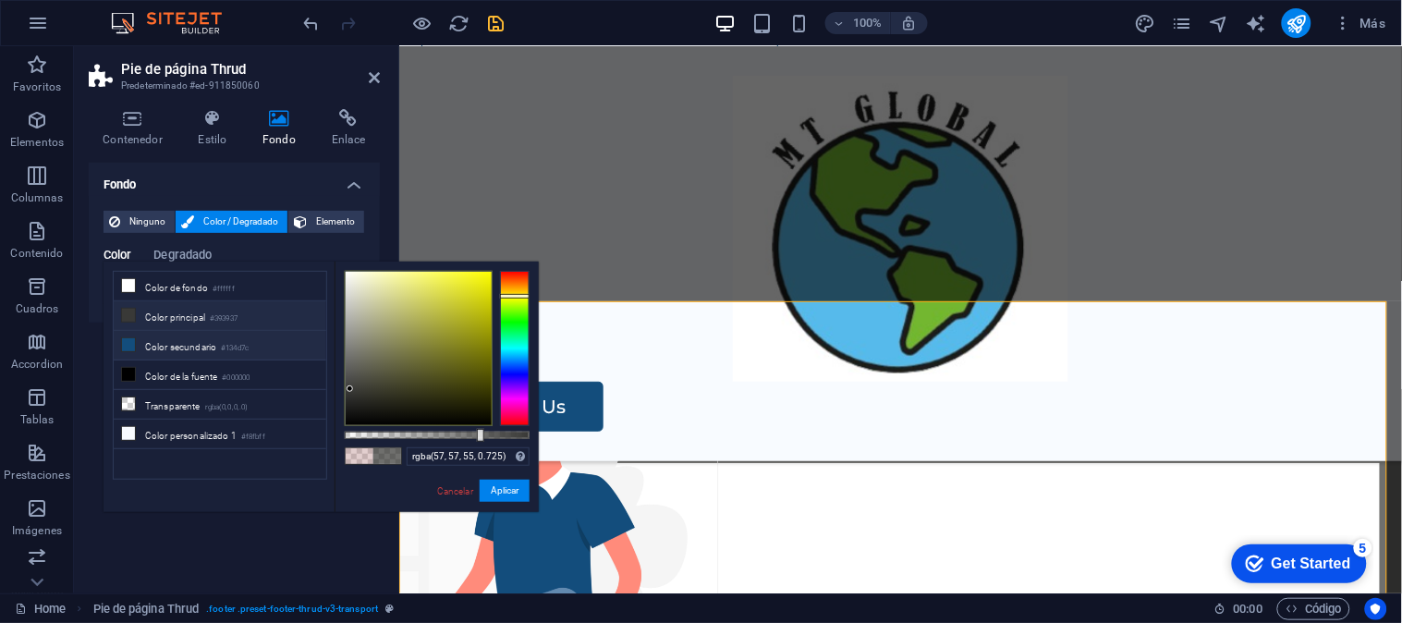
click at [188, 349] on li "Color secundario #134d7c" at bounding box center [220, 346] width 212 height 30
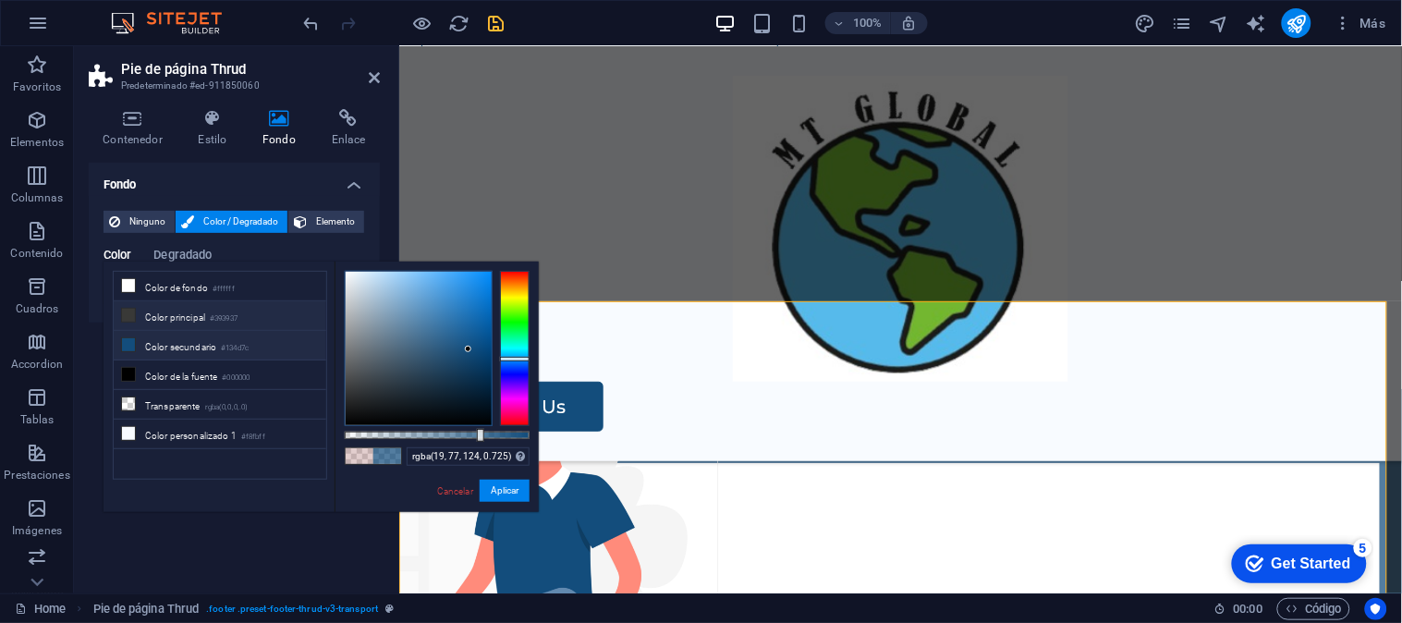
click at [197, 317] on li "Color principal #393937" at bounding box center [220, 316] width 212 height 30
type input "rgba(57, 57, 55, 0.725)"
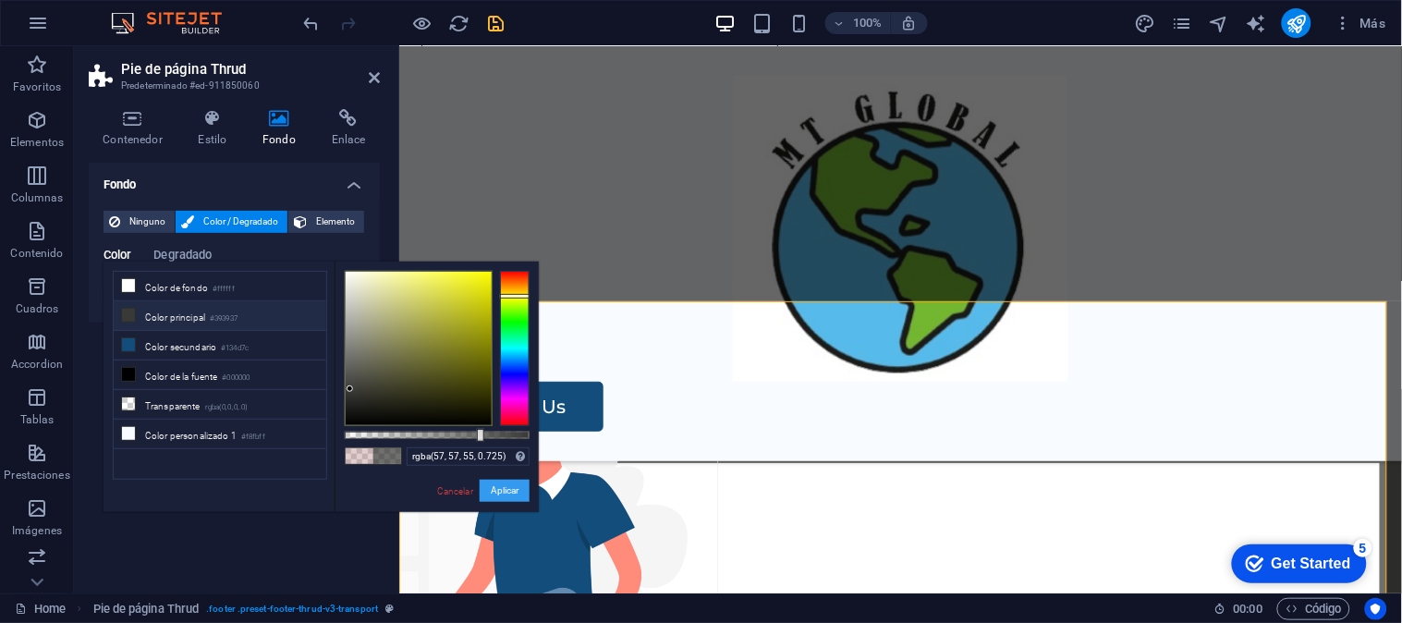
click at [516, 492] on button "Aplicar" at bounding box center [504, 490] width 50 height 22
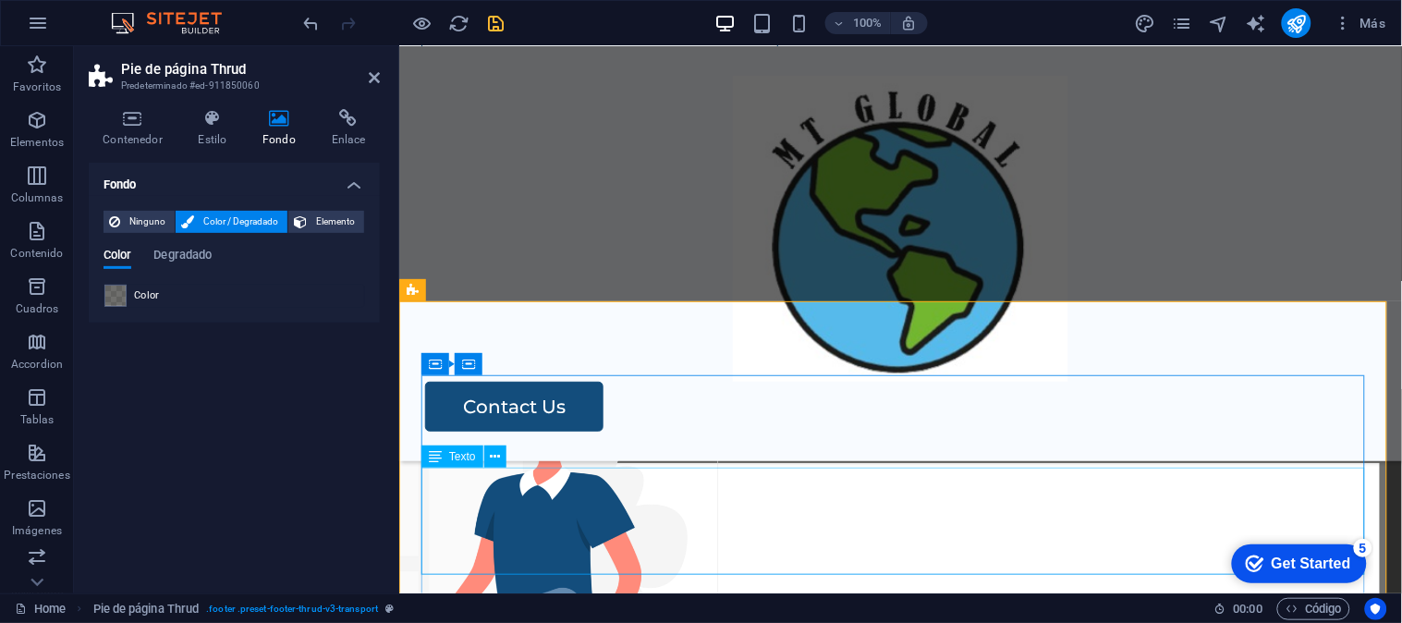
click at [1342, 554] on div "AV. [STREET_ADDRESS] Whatsapp: [PHONE_NUMBER] [EMAIL_ADDRESS][DOMAIN_NAME]" at bounding box center [899, 607] width 958 height 106
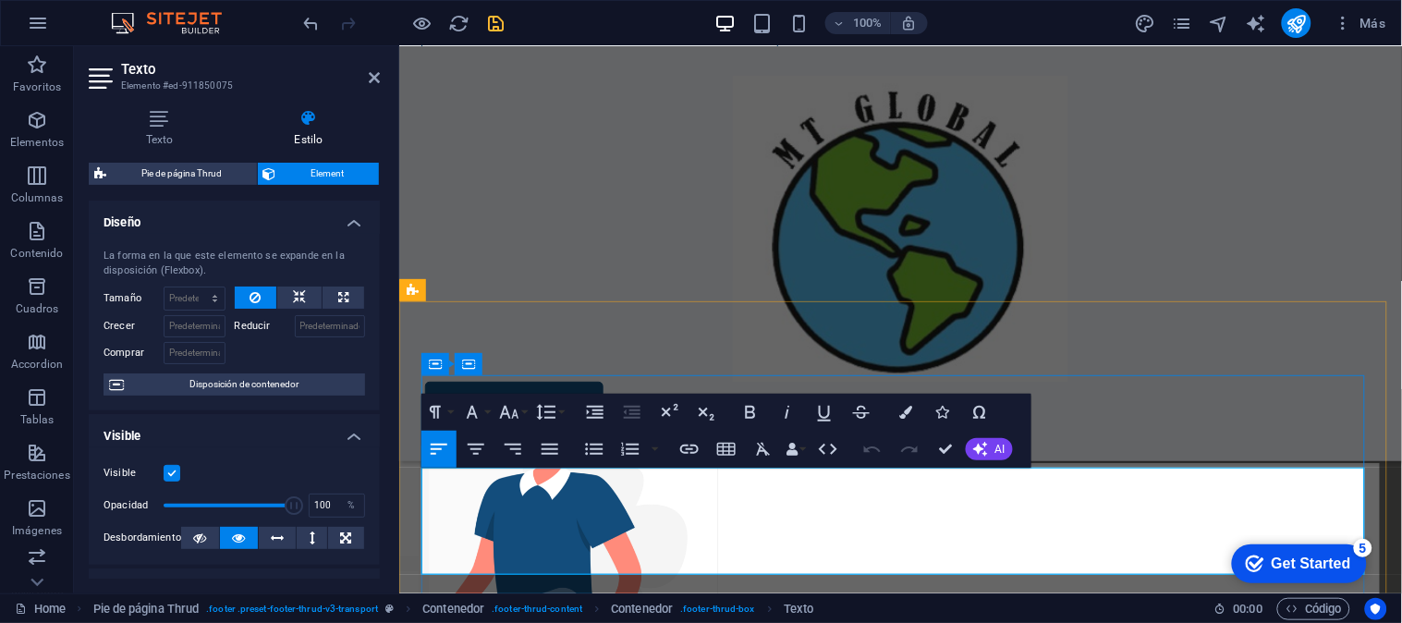
click at [1078, 554] on div "AV. [STREET_ADDRESS] Whatsapp: [PHONE_NUMBER] [EMAIL_ADDRESS][DOMAIN_NAME]" at bounding box center [899, 607] width 958 height 106
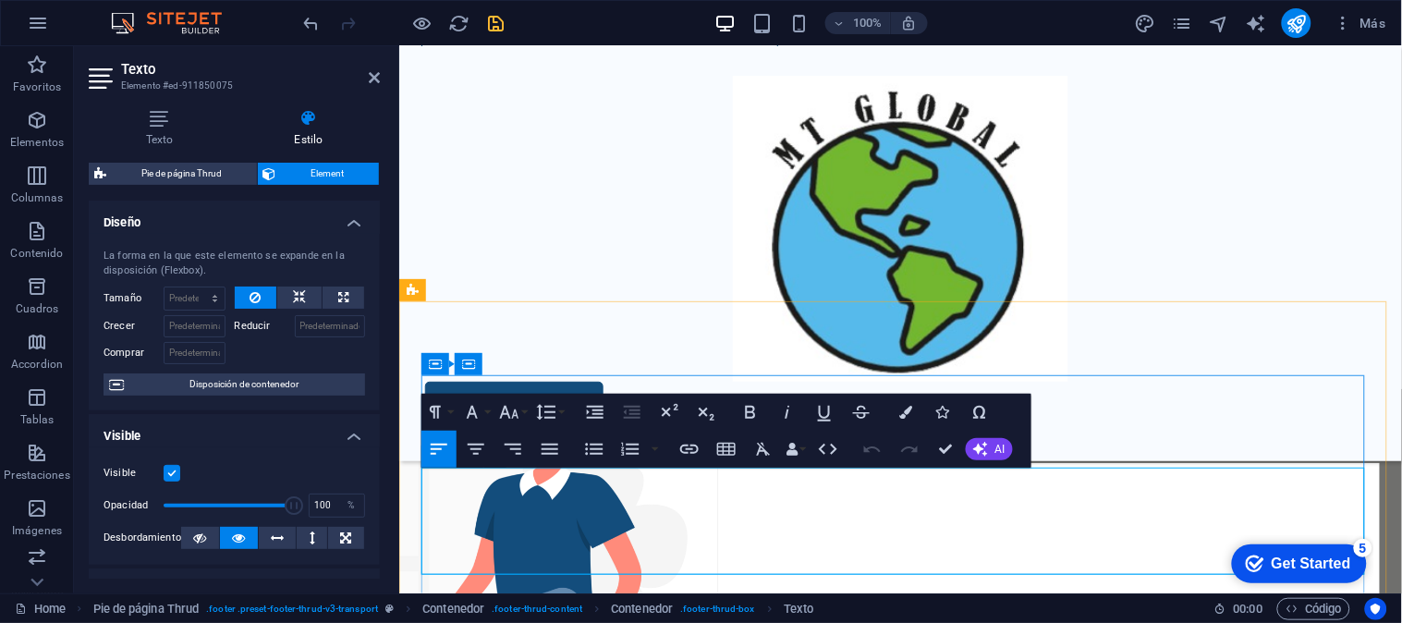
click at [547, 581] on p "Whatsapp: [PHONE_NUMBER]" at bounding box center [899, 594] width 958 height 27
click at [528, 581] on p "Whatsapp: [PHONE_NUMBER]" at bounding box center [899, 594] width 958 height 27
click at [547, 581] on p "Whatsapp: [PHONE_NUMBER]" at bounding box center [899, 594] width 958 height 27
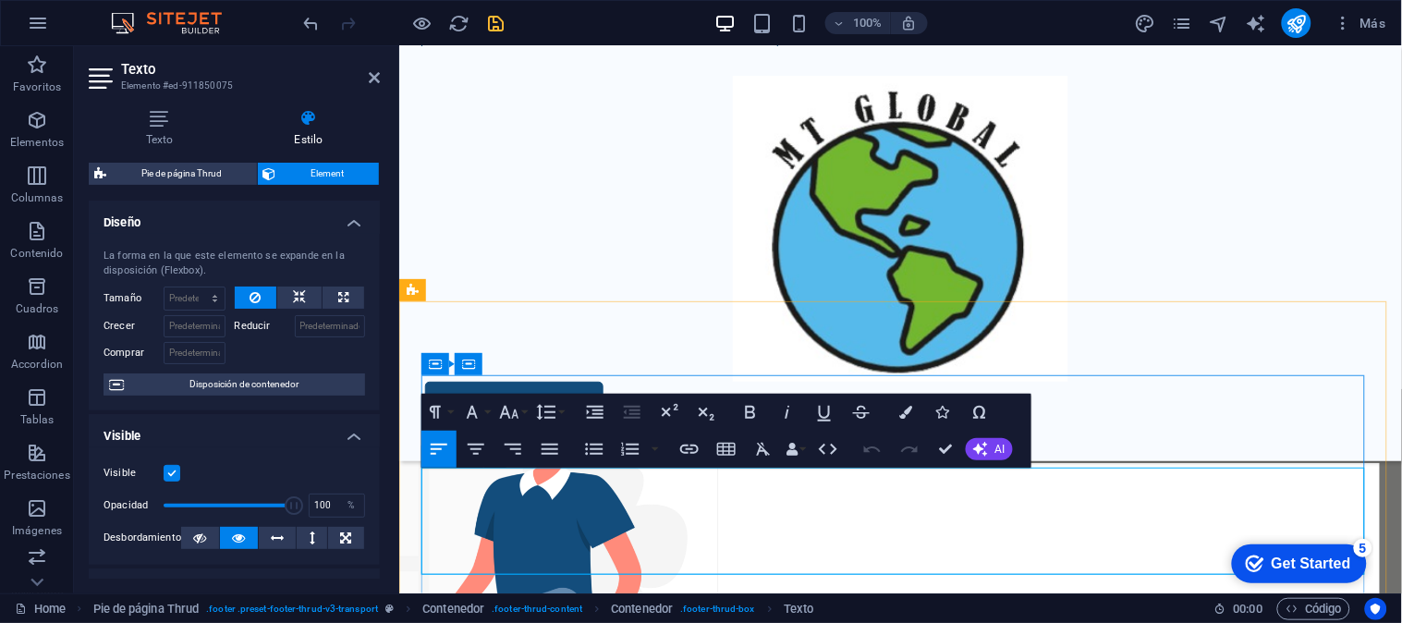
click at [629, 608] on p "[EMAIL_ADDRESS][DOMAIN_NAME]" at bounding box center [899, 621] width 958 height 27
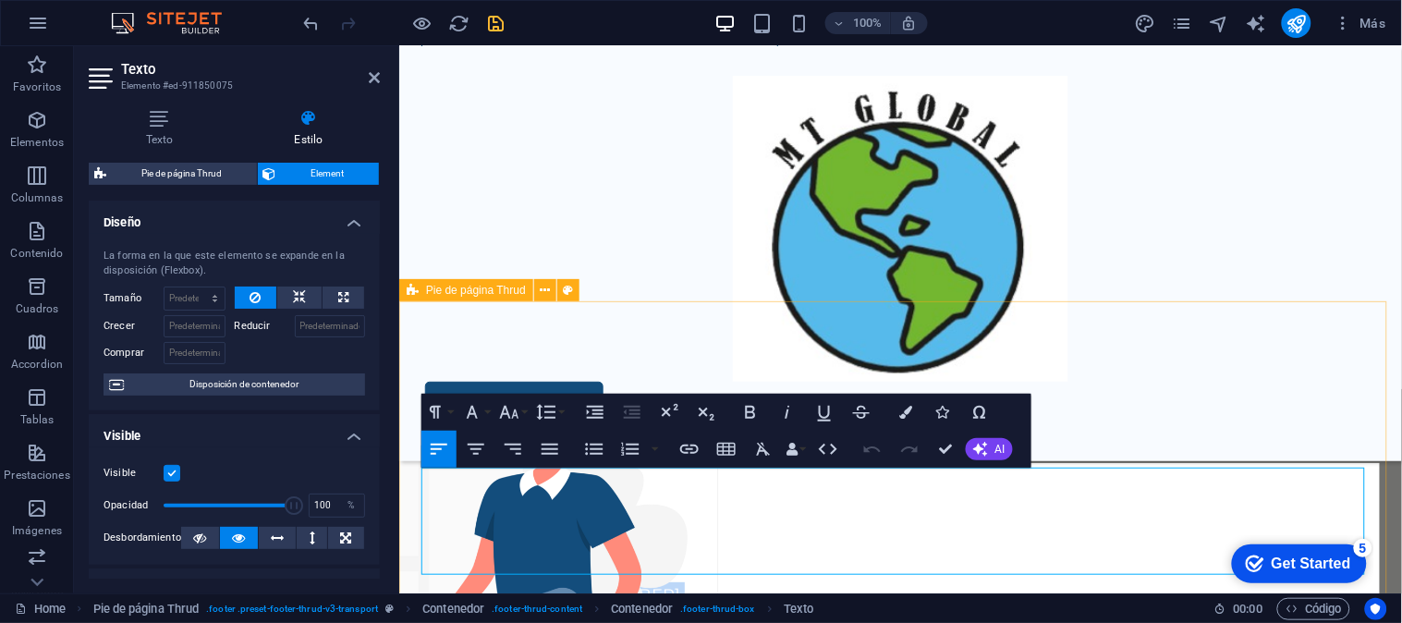
drag, startPoint x: 644, startPoint y: 537, endPoint x: 402, endPoint y: 466, distance: 252.3
copy div "AV. [STREET_ADDRESS] Whatsapp: [PHONE_NUMBER] [EMAIL_ADDRESS][DOMAIN_NAME]"
click at [181, 123] on icon at bounding box center [159, 118] width 141 height 18
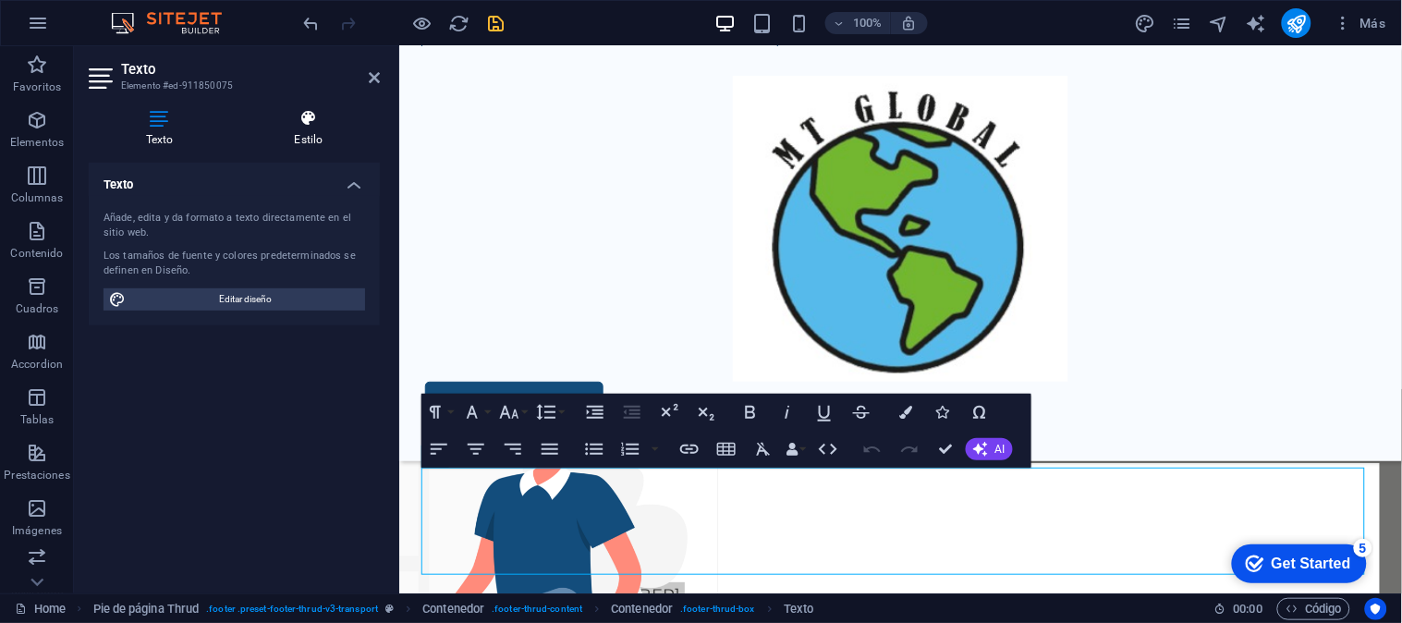
click at [321, 133] on h4 "Estilo" at bounding box center [308, 128] width 142 height 39
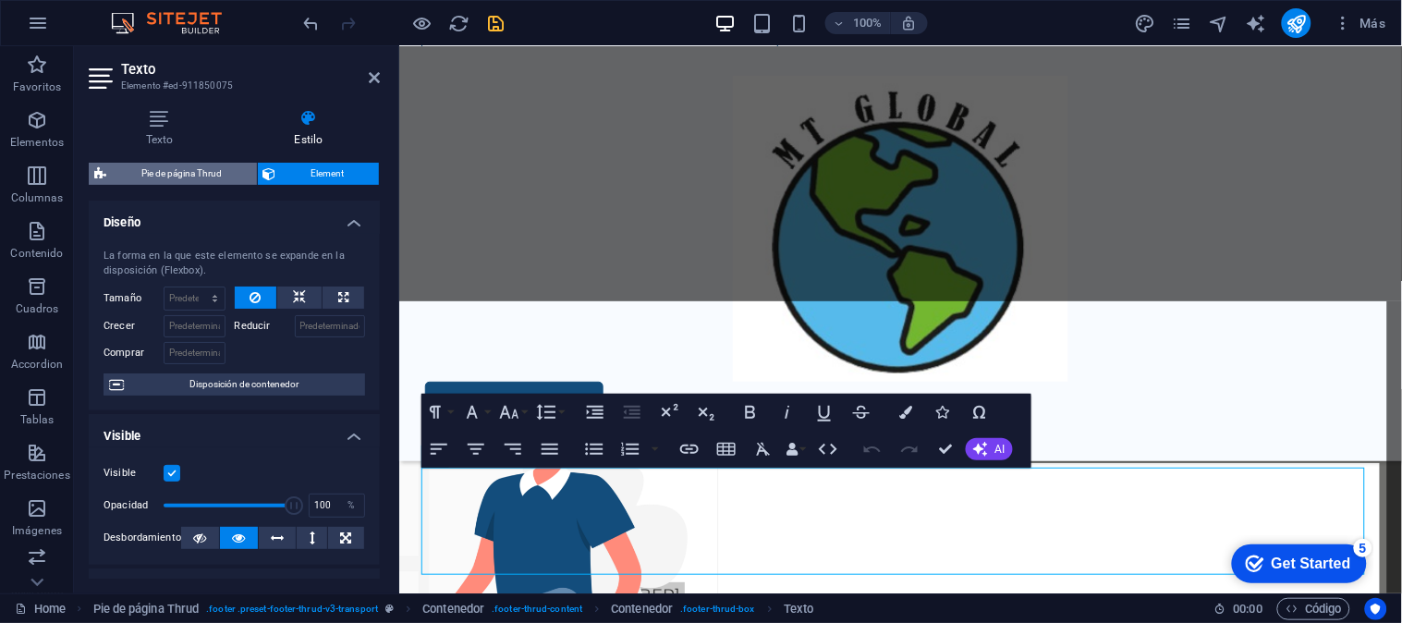
click at [176, 176] on span "Pie de página Thrud" at bounding box center [182, 174] width 140 height 22
select select "rem"
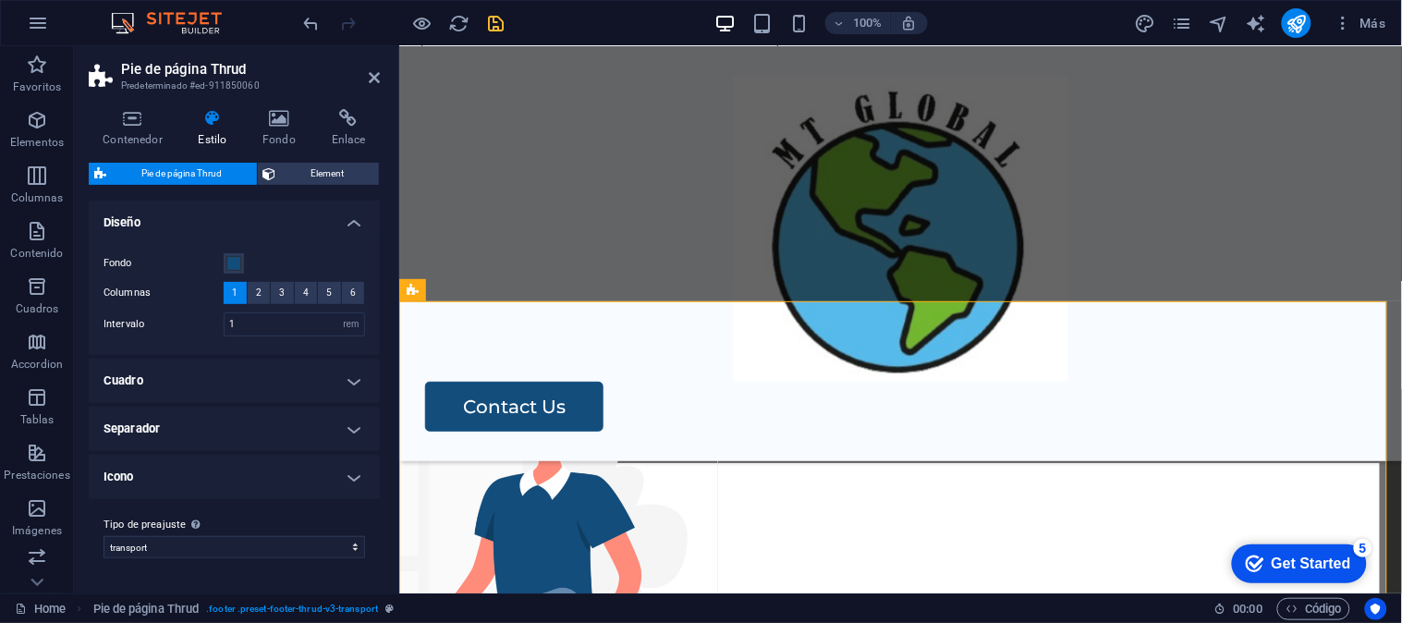
click at [342, 382] on h4 "Cuadro" at bounding box center [234, 380] width 291 height 44
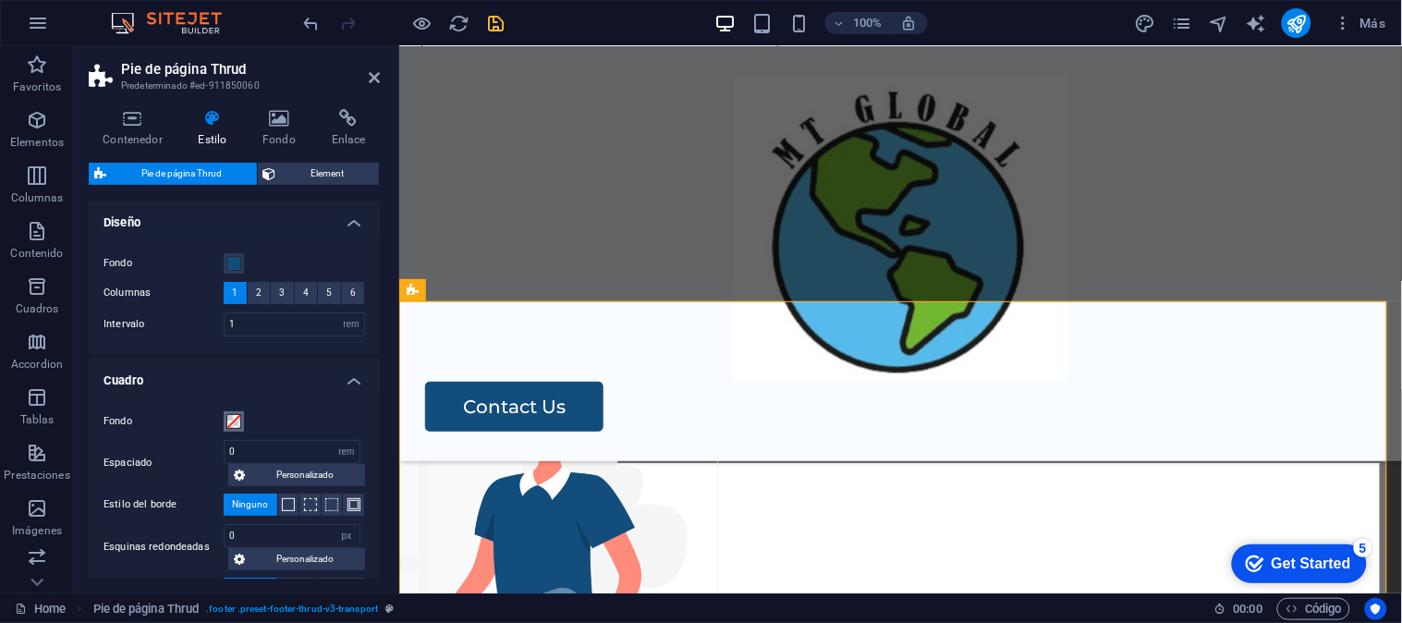
click at [225, 422] on button "Fondo" at bounding box center [234, 421] width 20 height 20
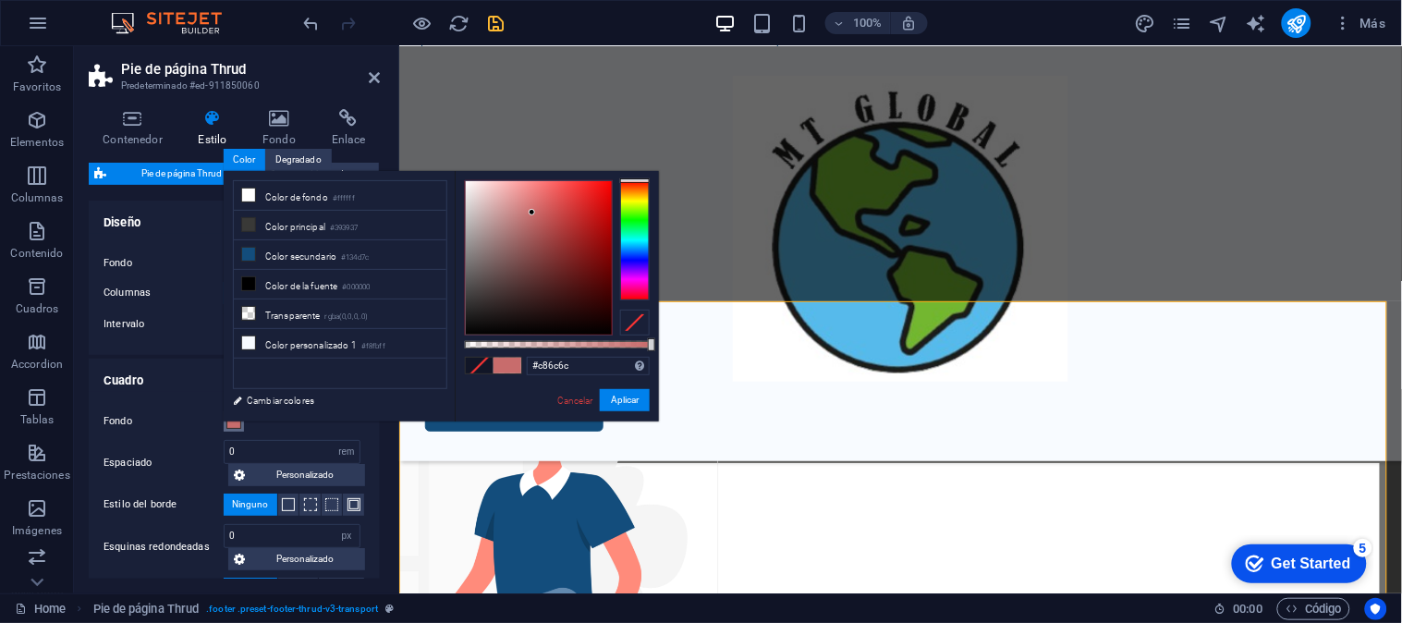
click at [532, 212] on div at bounding box center [539, 257] width 146 height 153
drag, startPoint x: 506, startPoint y: 222, endPoint x: 471, endPoint y: 188, distance: 49.0
click at [471, 188] on div at bounding box center [539, 257] width 146 height 153
click at [346, 209] on li "Color de fondo #ffffff" at bounding box center [340, 196] width 212 height 30
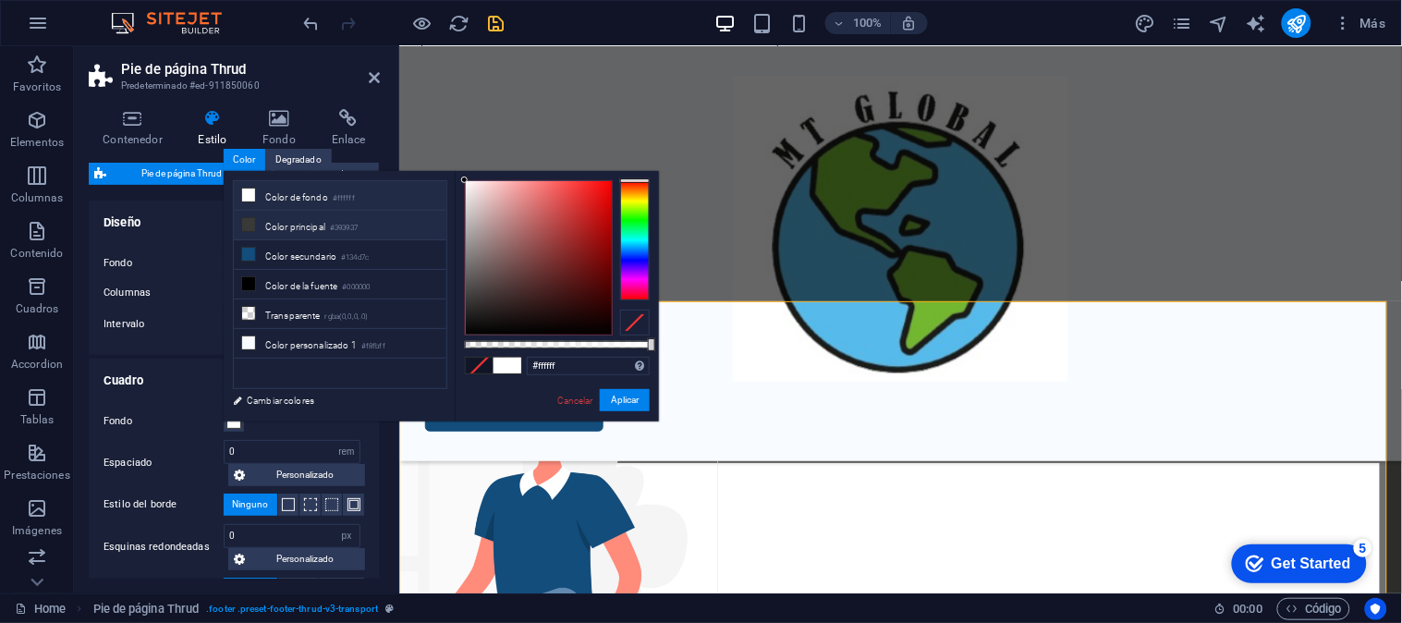
click at [343, 222] on small "#393937" at bounding box center [344, 228] width 28 height 13
type input "#393937"
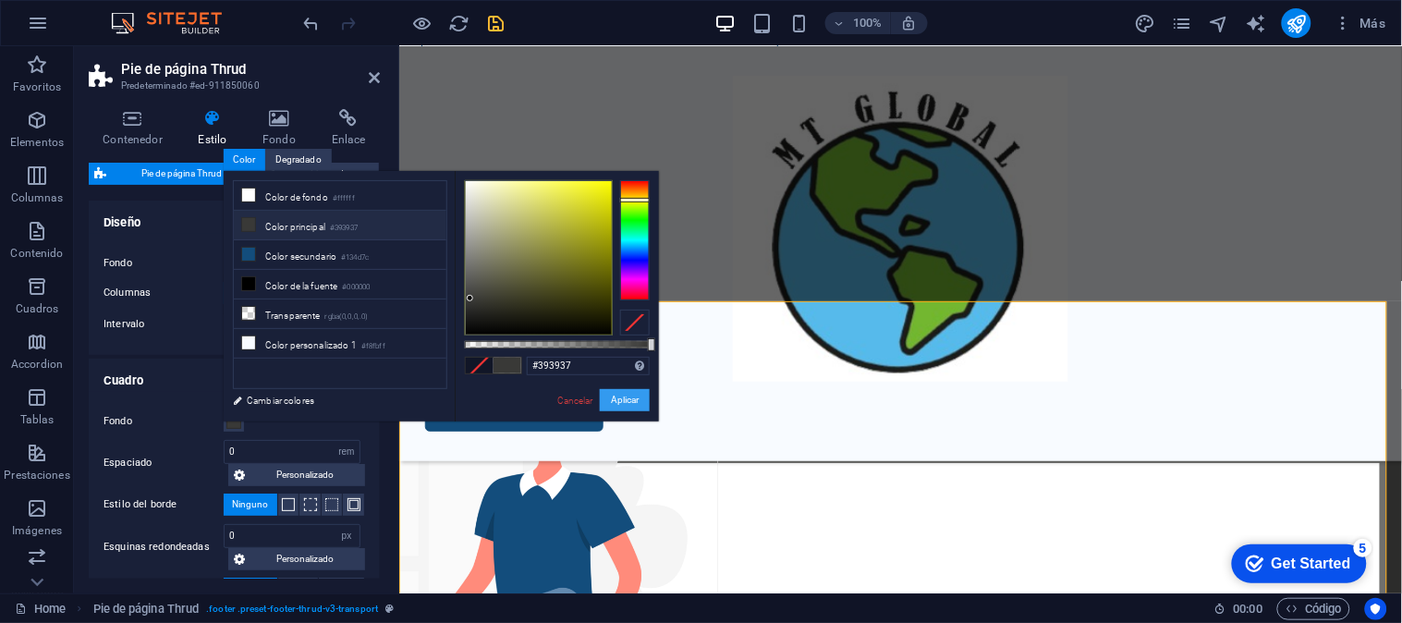
click at [619, 399] on button "Aplicar" at bounding box center [625, 400] width 50 height 22
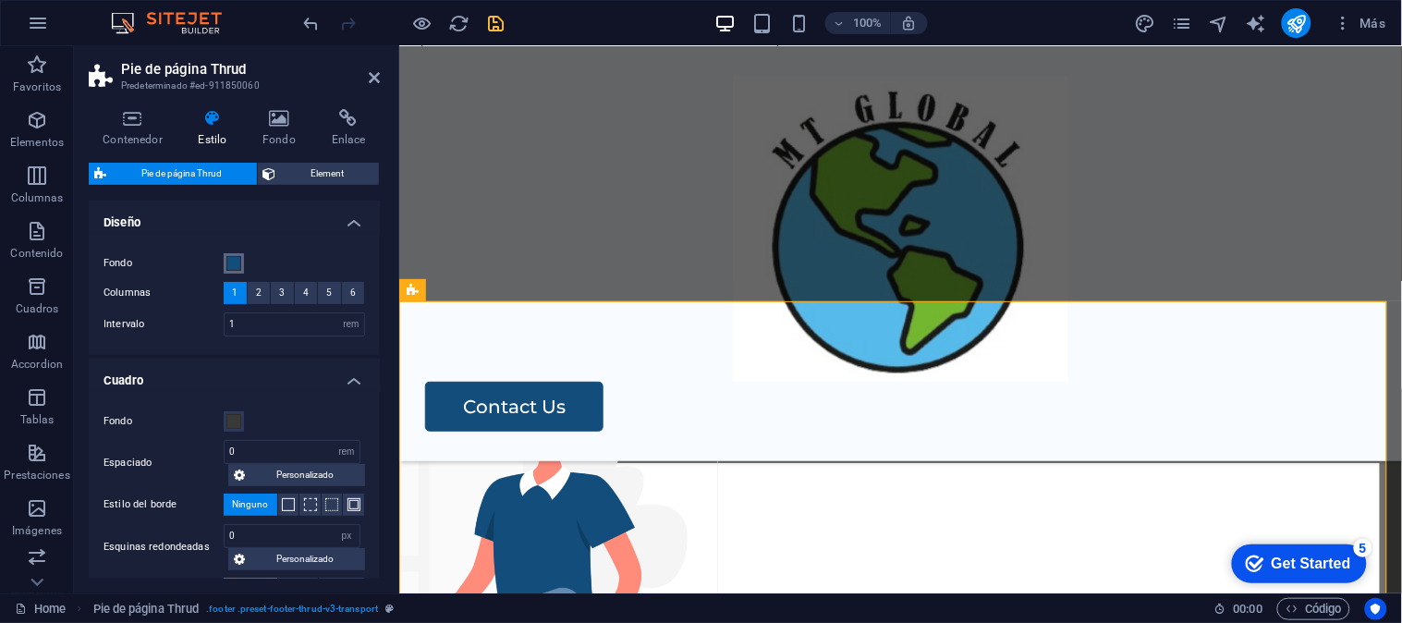
click at [237, 262] on span at bounding box center [233, 263] width 15 height 15
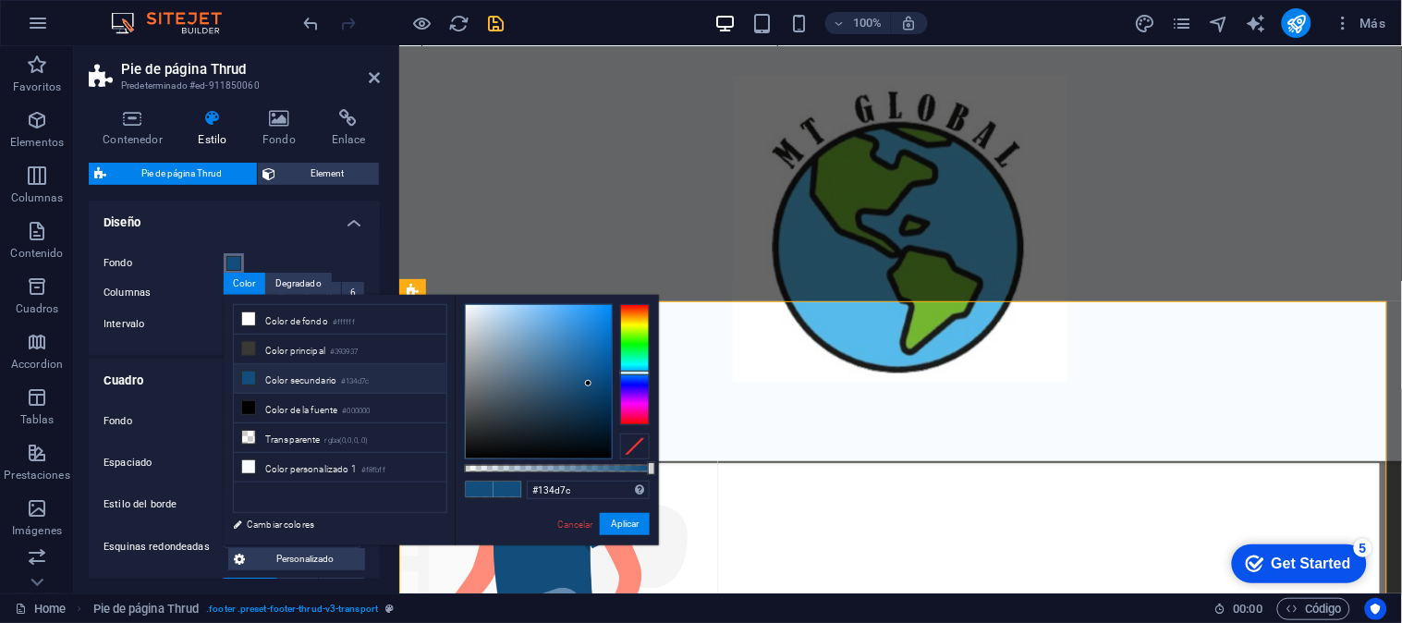
type input "#7390a8"
click at [511, 357] on div at bounding box center [539, 381] width 146 height 153
click at [629, 533] on button "Aplicar" at bounding box center [625, 524] width 50 height 22
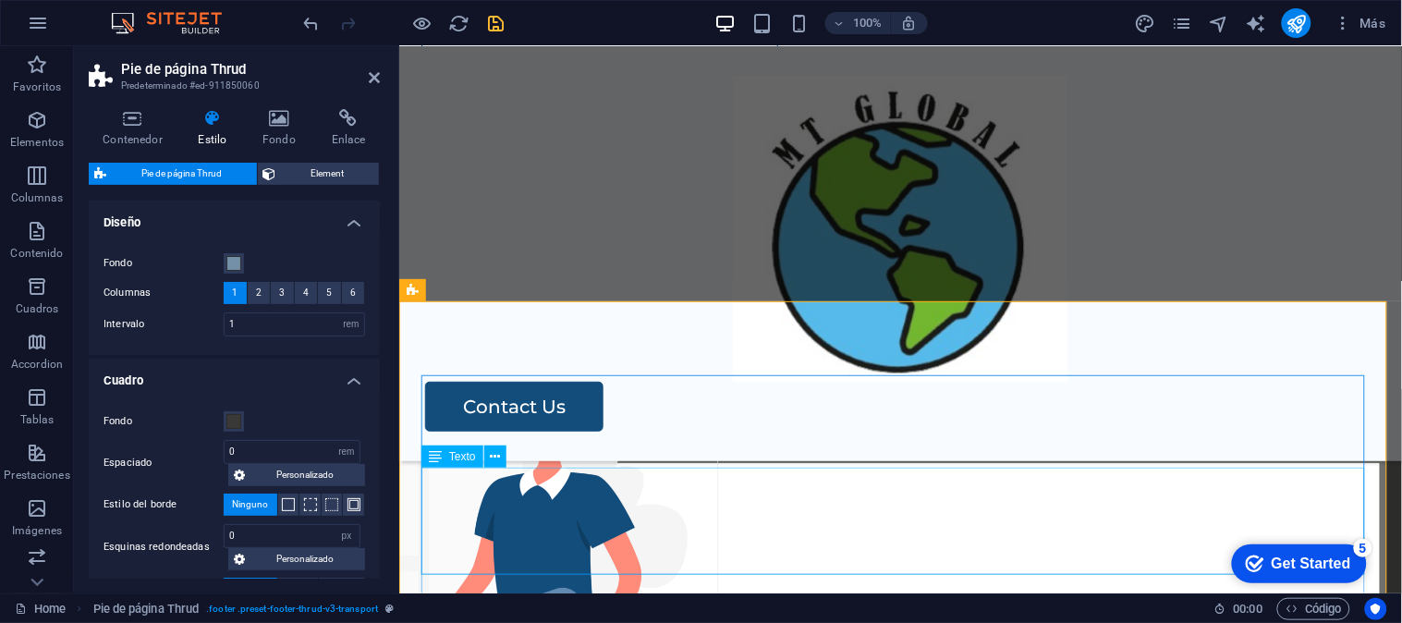
click at [604, 554] on div "AV. [STREET_ADDRESS] Whatsapp: [PHONE_NUMBER] [EMAIL_ADDRESS][DOMAIN_NAME]" at bounding box center [899, 607] width 958 height 106
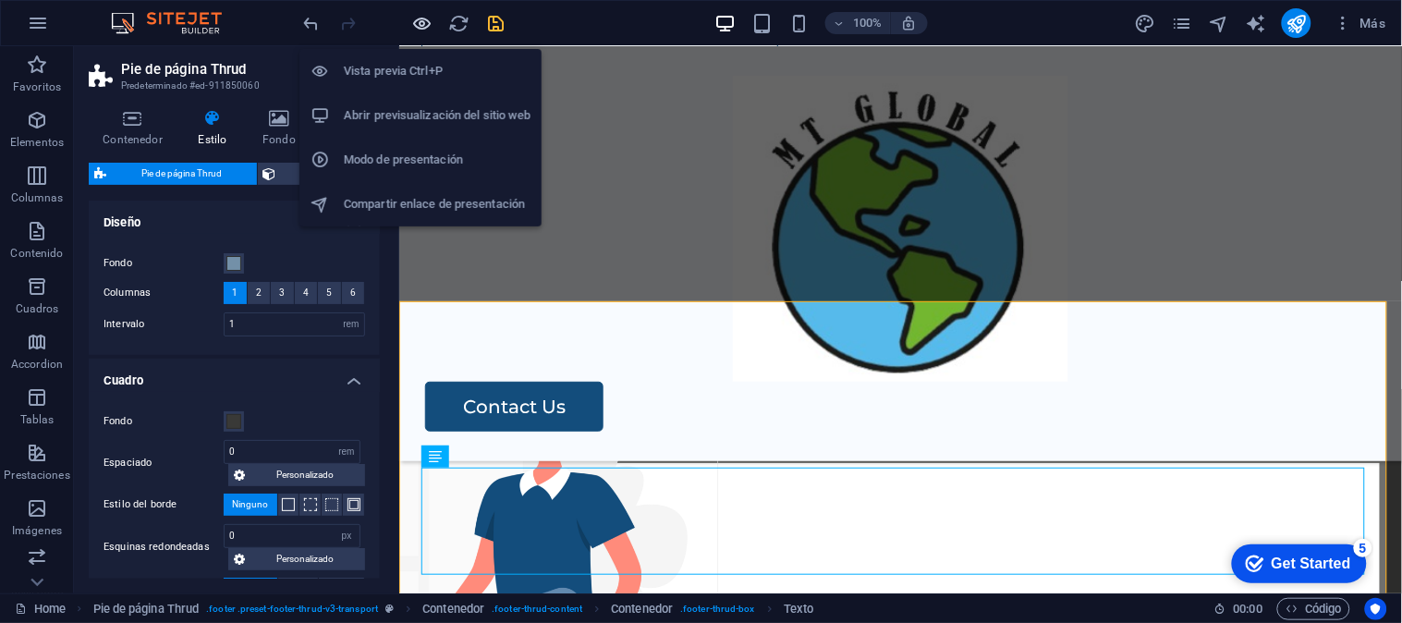
click at [423, 23] on icon "button" at bounding box center [422, 23] width 21 height 21
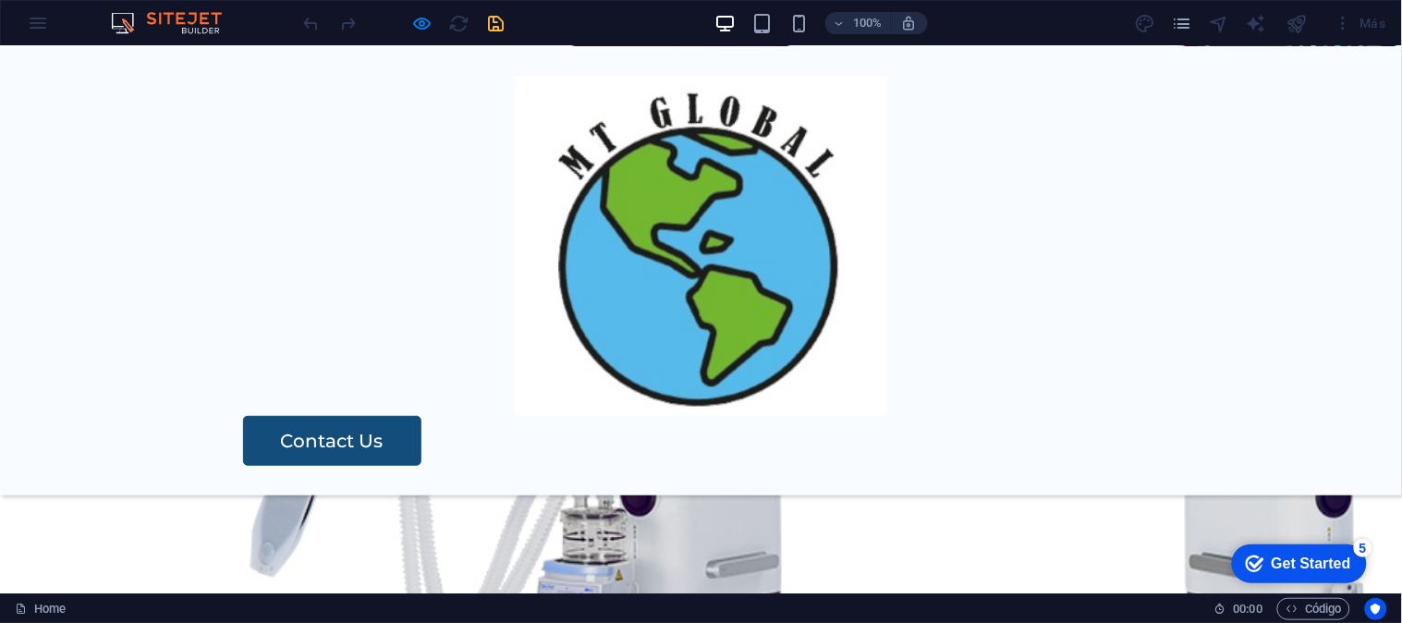
scroll to position [0, 0]
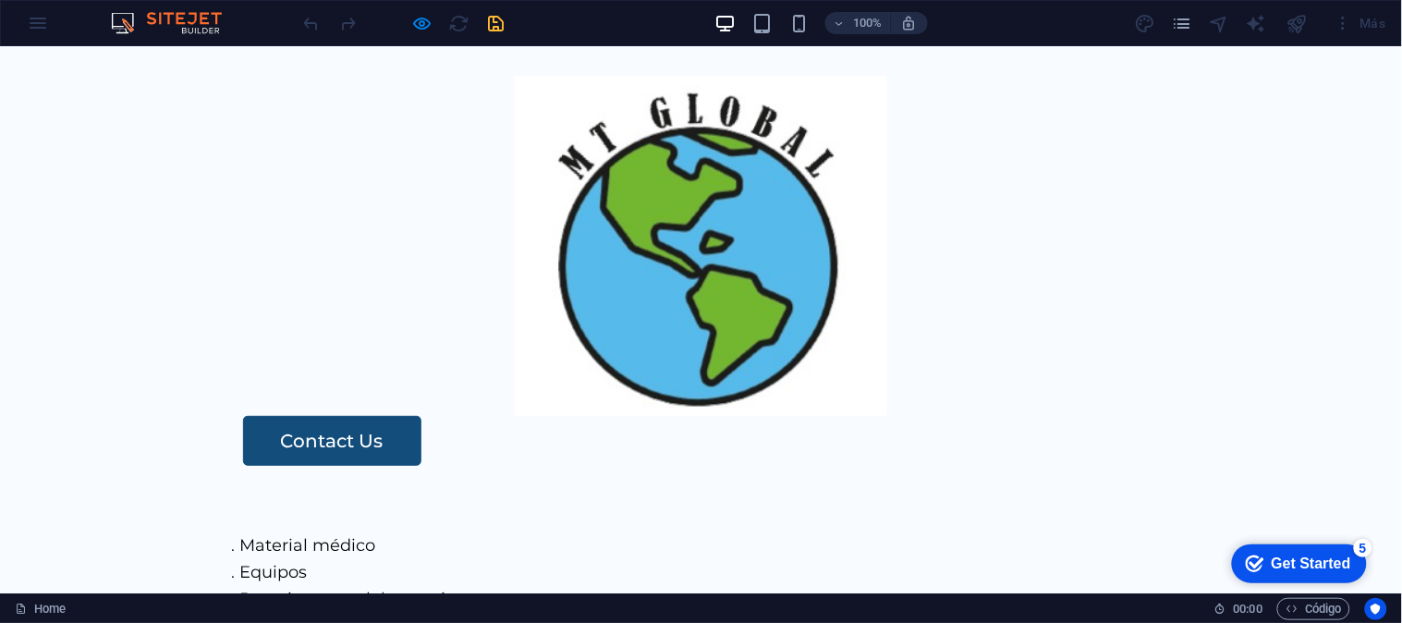
select select "rem"
select select "px"
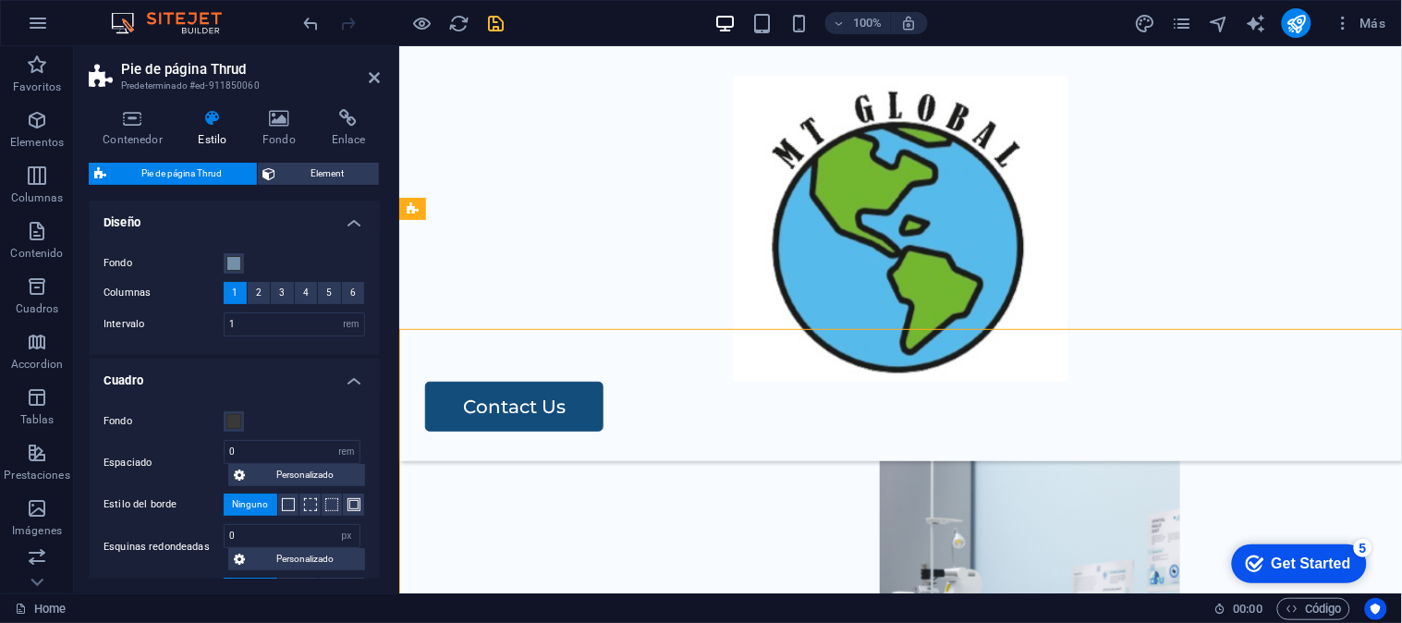
scroll to position [3611, 0]
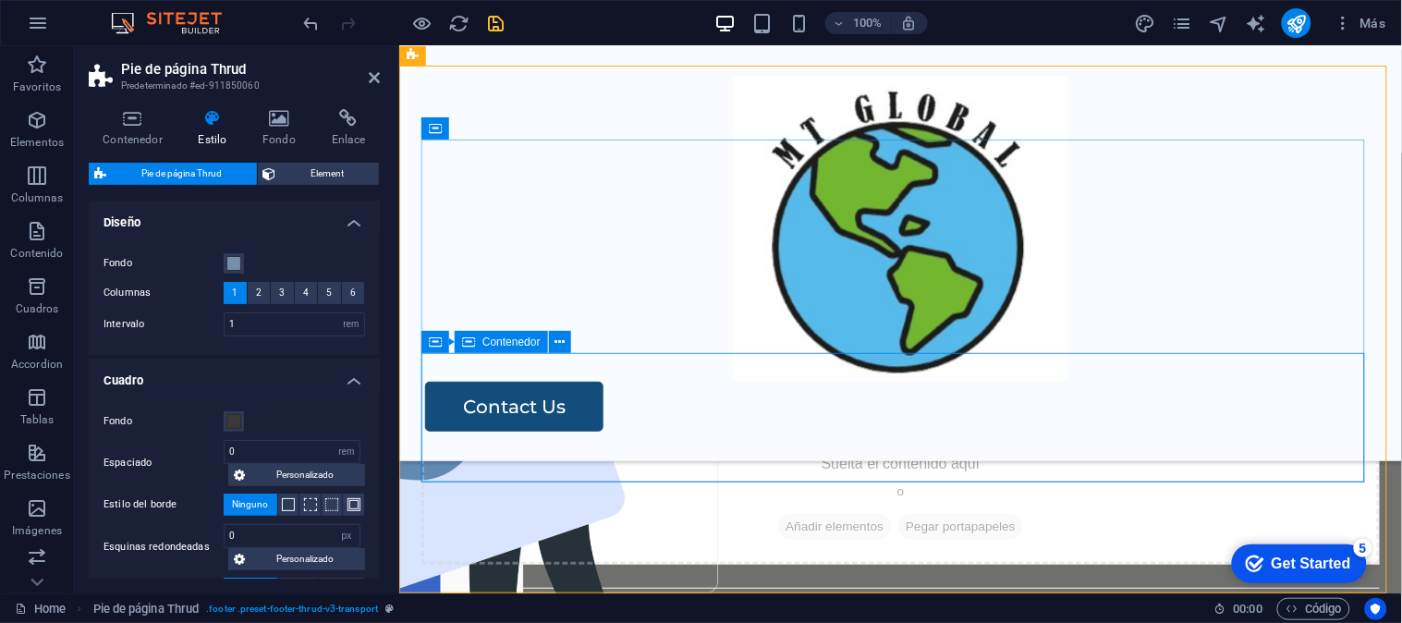
click at [1032, 301] on div "MT GLOBAL S.A.C. AV. Lima Polo 409 - 303, Santiago de Surco Whatsapp: 993 450 3…" at bounding box center [899, 325] width 958 height 199
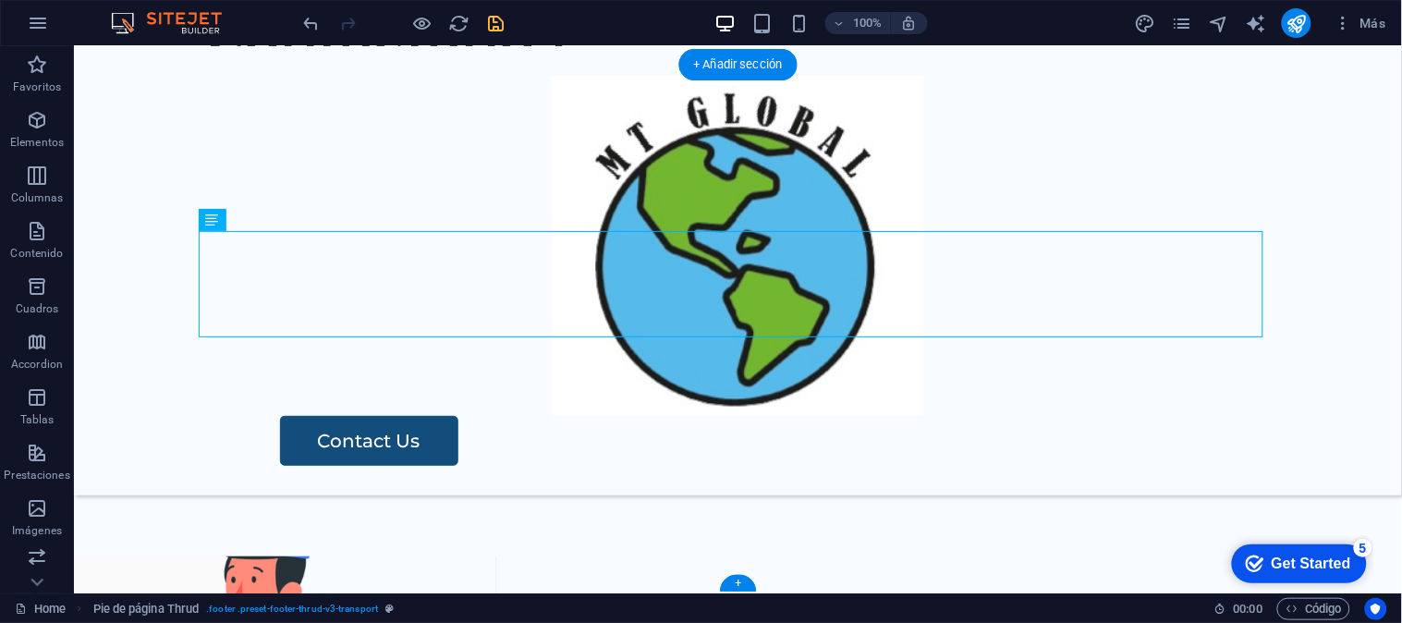
scroll to position [3700, 0]
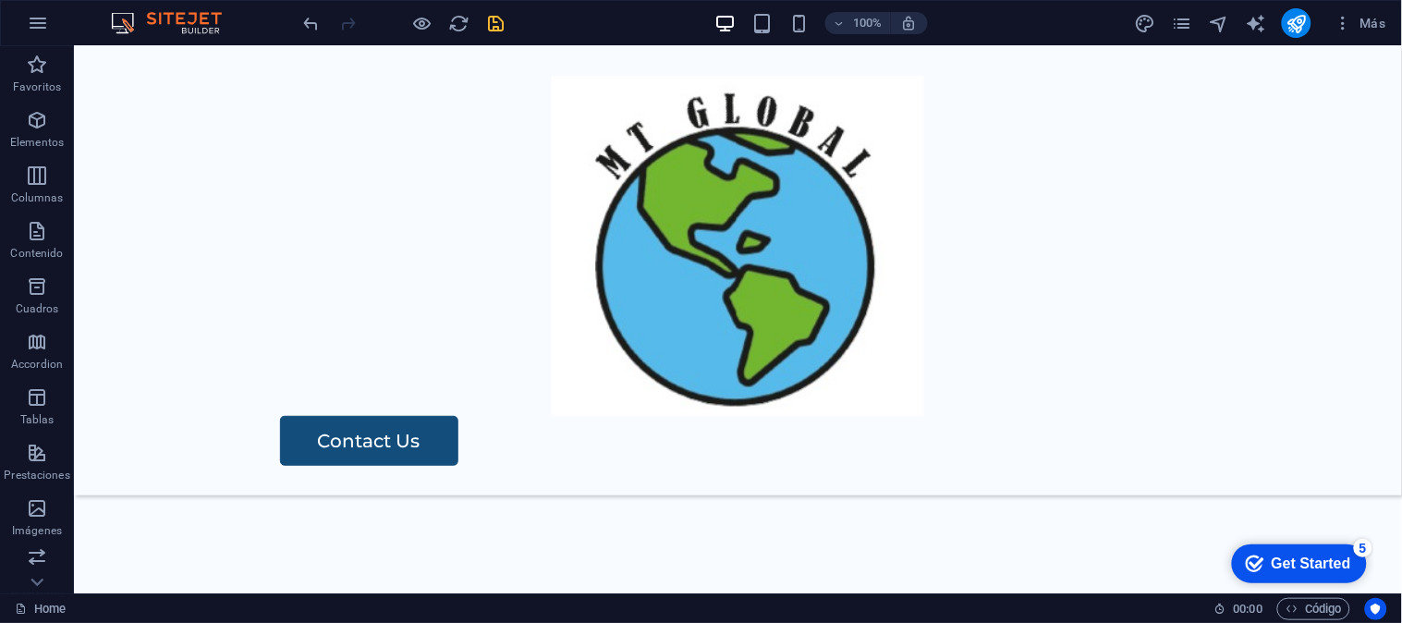
scroll to position [3534, 0]
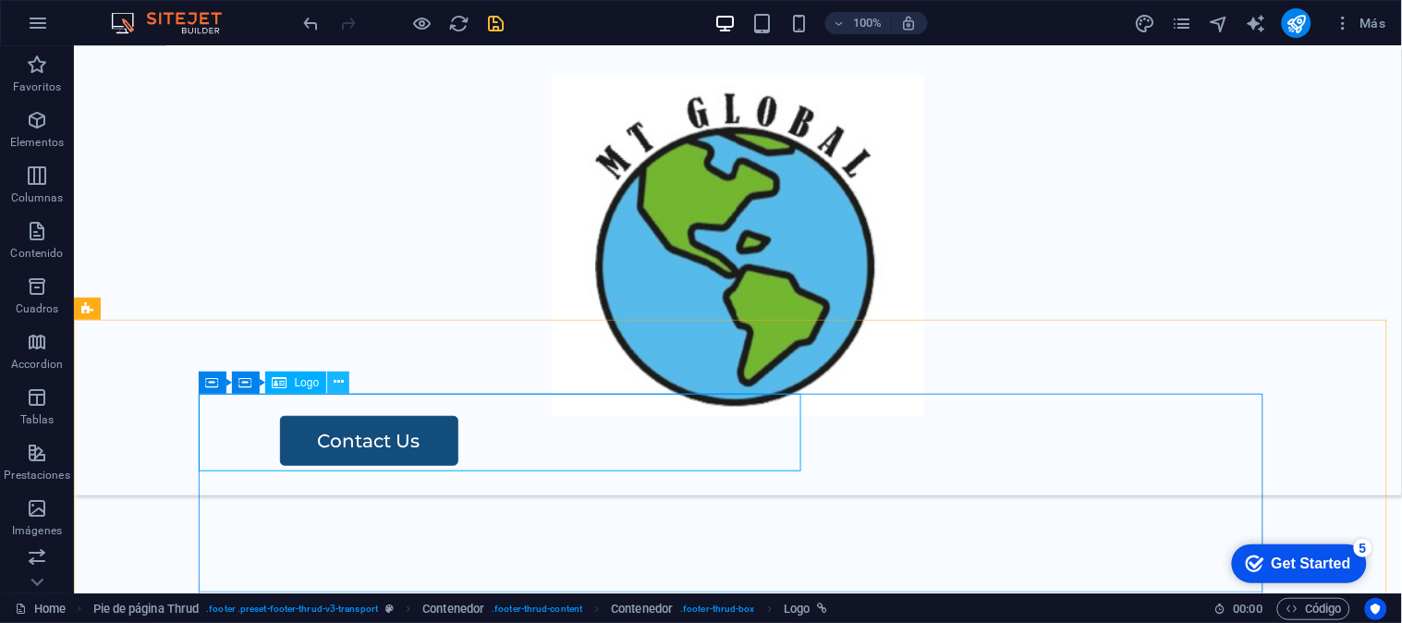
click at [334, 377] on button at bounding box center [338, 382] width 22 height 22
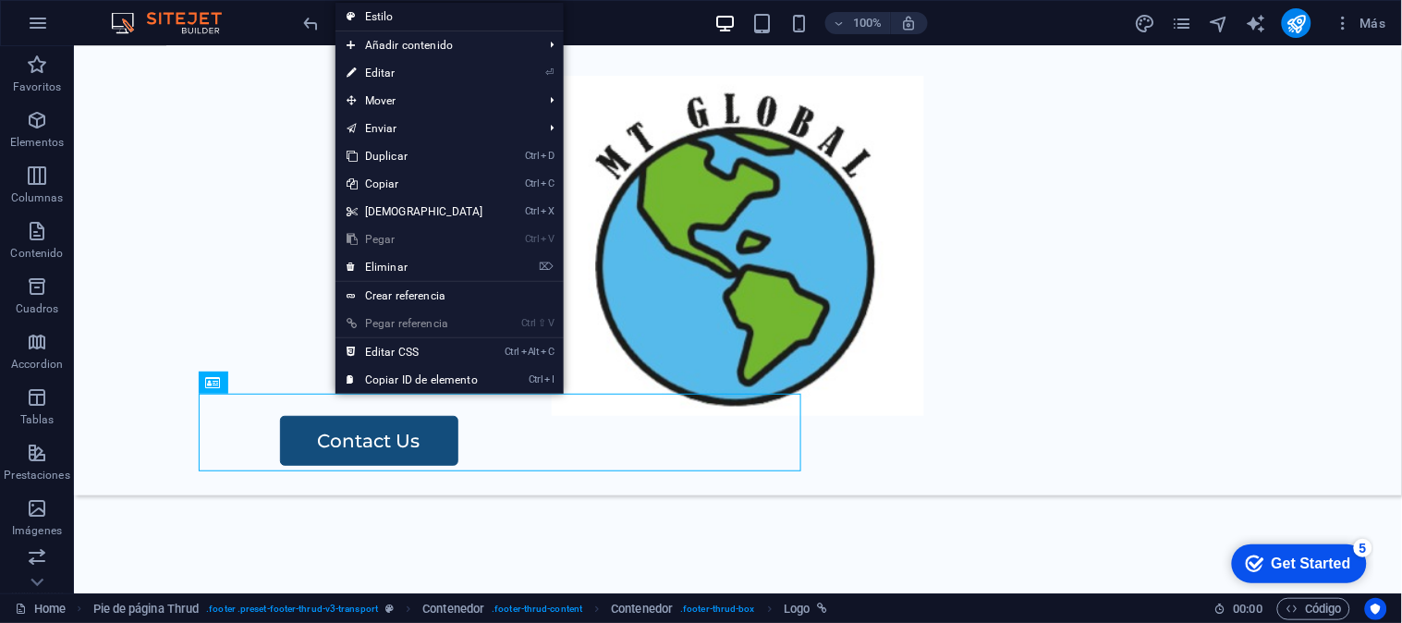
click at [409, 15] on link "Estilo" at bounding box center [449, 17] width 228 height 28
select select "rem"
select select "px"
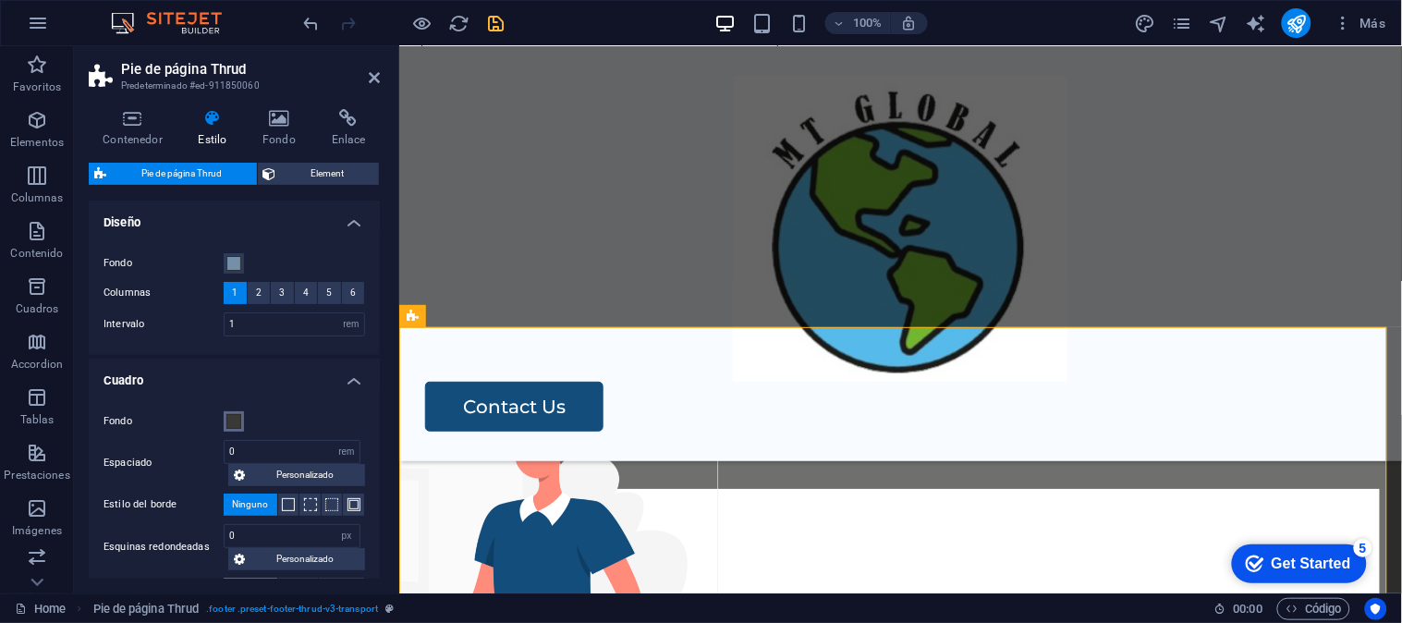
click at [225, 413] on button "Fondo" at bounding box center [234, 421] width 20 height 20
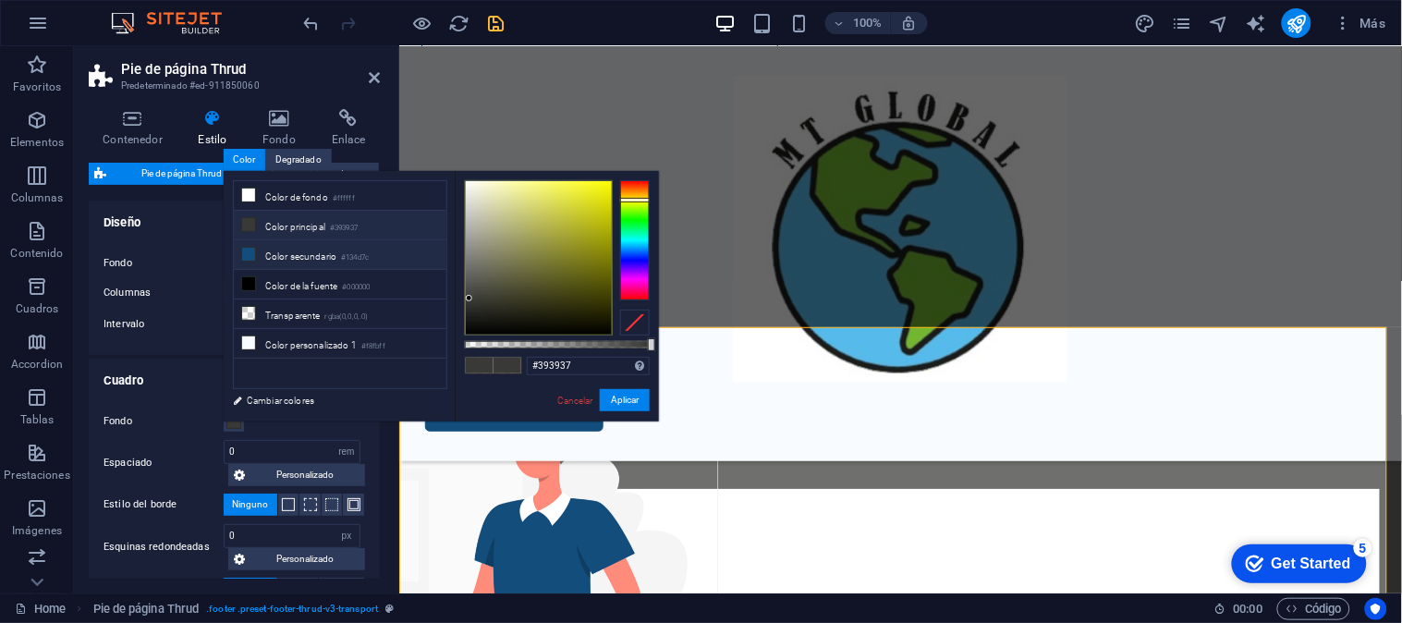
click at [340, 252] on li "Color secundario #134d7c" at bounding box center [340, 255] width 212 height 30
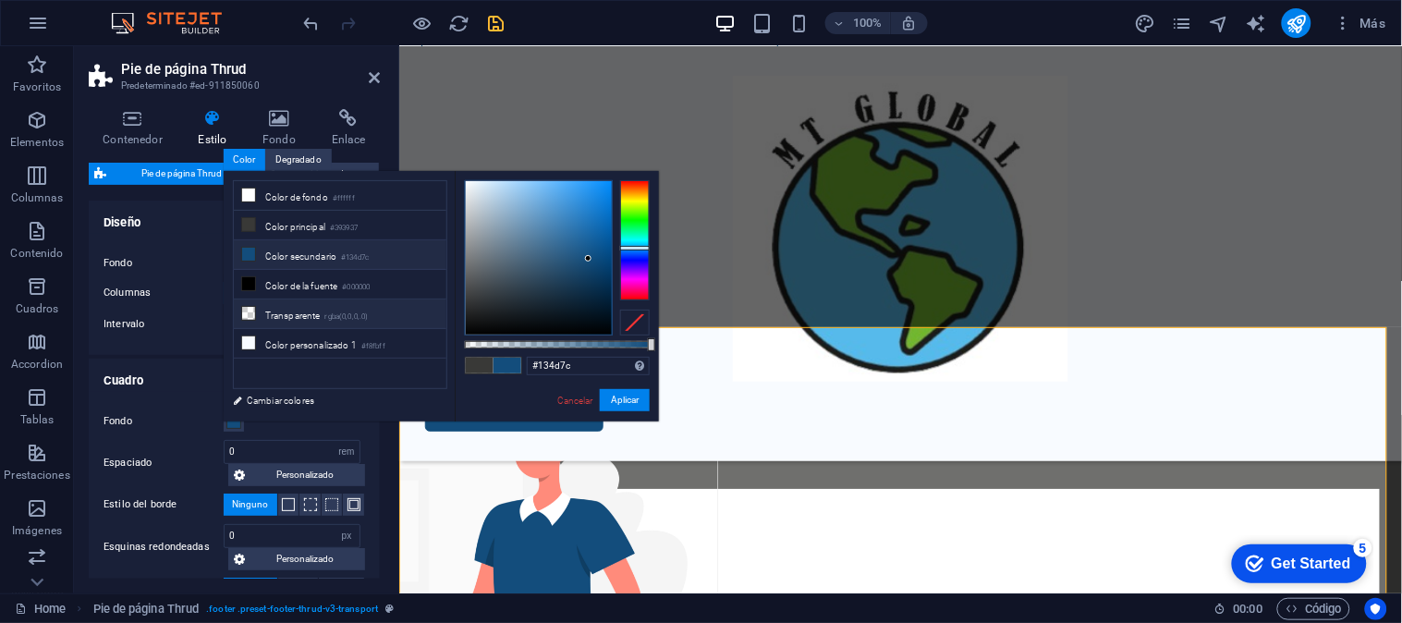
click at [318, 312] on li "Transparente rgba(0,0,0,.0)" at bounding box center [340, 314] width 212 height 30
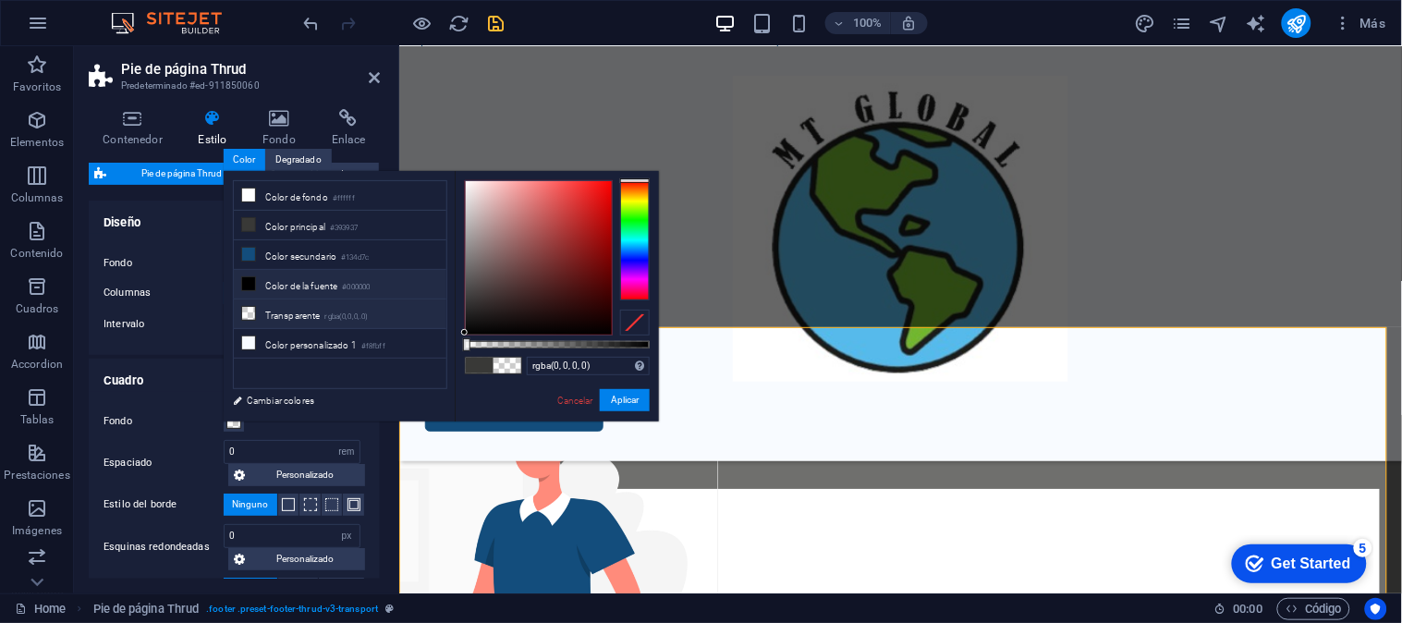
click at [303, 283] on li "Color de la fuente #000000" at bounding box center [340, 285] width 212 height 30
click at [492, 347] on div "#000000 Formatos soportados #0852ed rgb(8, 82, 237) rgba(8, 82, 237, 90%) hsv(2…" at bounding box center [557, 430] width 204 height 518
click at [492, 341] on div at bounding box center [557, 344] width 185 height 7
drag, startPoint x: 495, startPoint y: 344, endPoint x: 477, endPoint y: 343, distance: 18.5
click at [477, 343] on div at bounding box center [478, 344] width 7 height 13
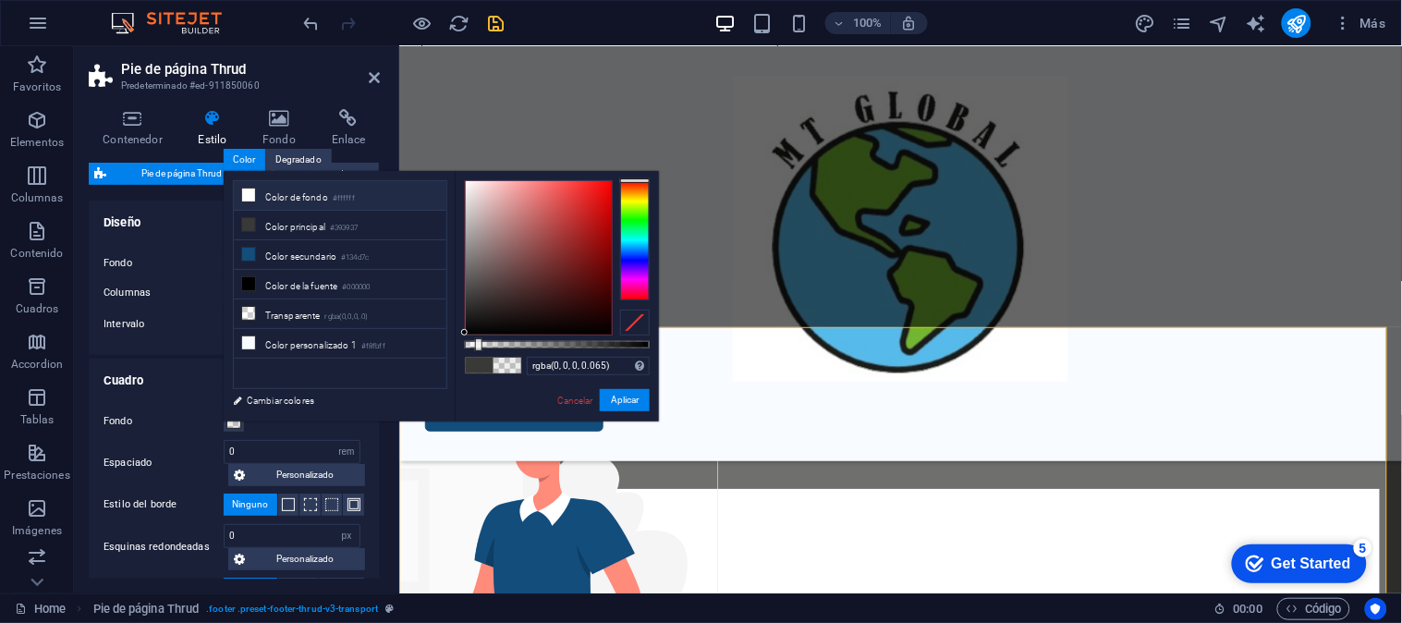
click at [317, 203] on li "Color de fondo #ffffff" at bounding box center [340, 196] width 212 height 30
click at [334, 218] on li "Color principal #393937" at bounding box center [340, 226] width 212 height 30
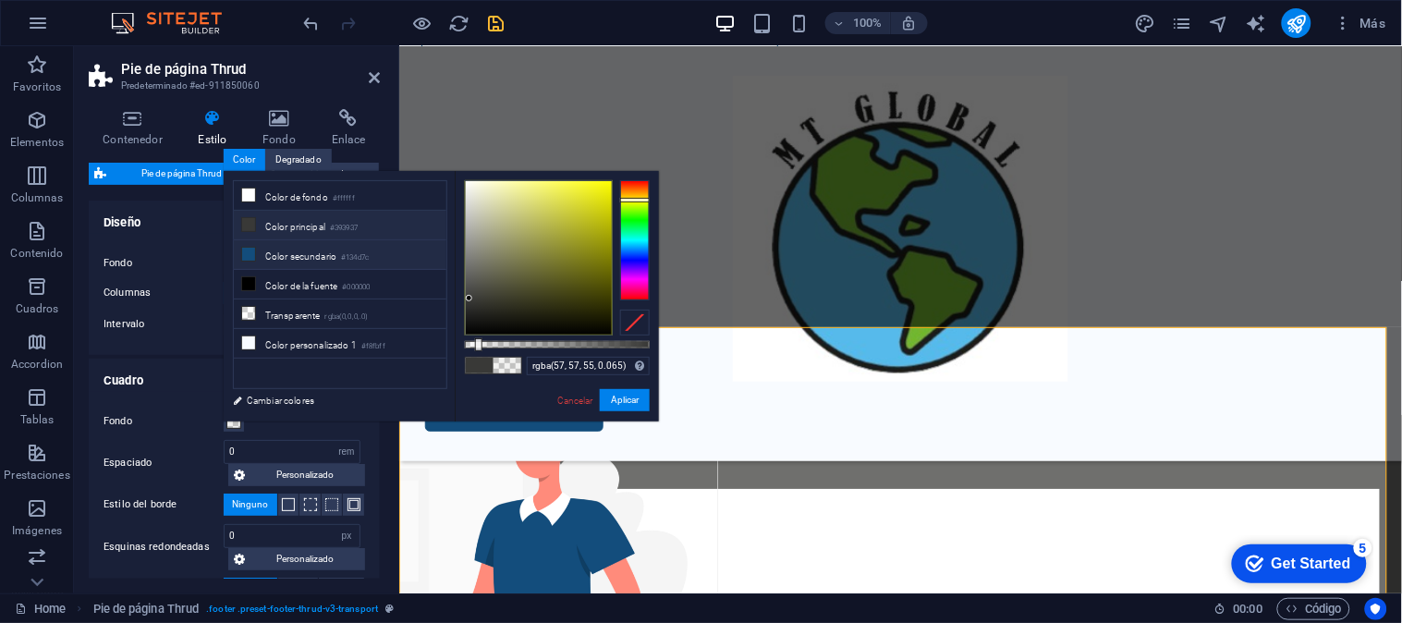
click at [317, 256] on li "Color secundario #134d7c" at bounding box center [340, 255] width 212 height 30
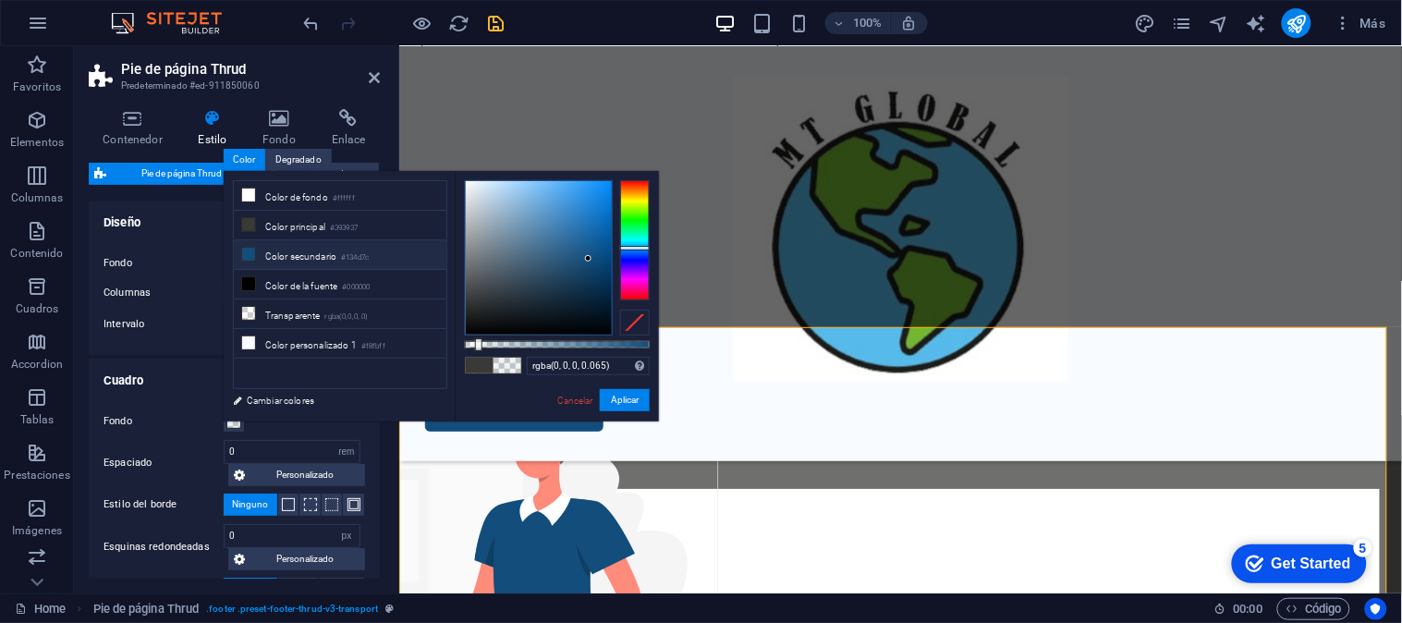
click at [500, 334] on div at bounding box center [539, 257] width 148 height 155
drag, startPoint x: 481, startPoint y: 344, endPoint x: 500, endPoint y: 346, distance: 18.7
click at [500, 346] on div at bounding box center [498, 344] width 7 height 13
click at [351, 256] on small "#134d7c" at bounding box center [355, 257] width 28 height 13
click at [382, 282] on li "Color de la fuente #000000" at bounding box center [340, 285] width 212 height 30
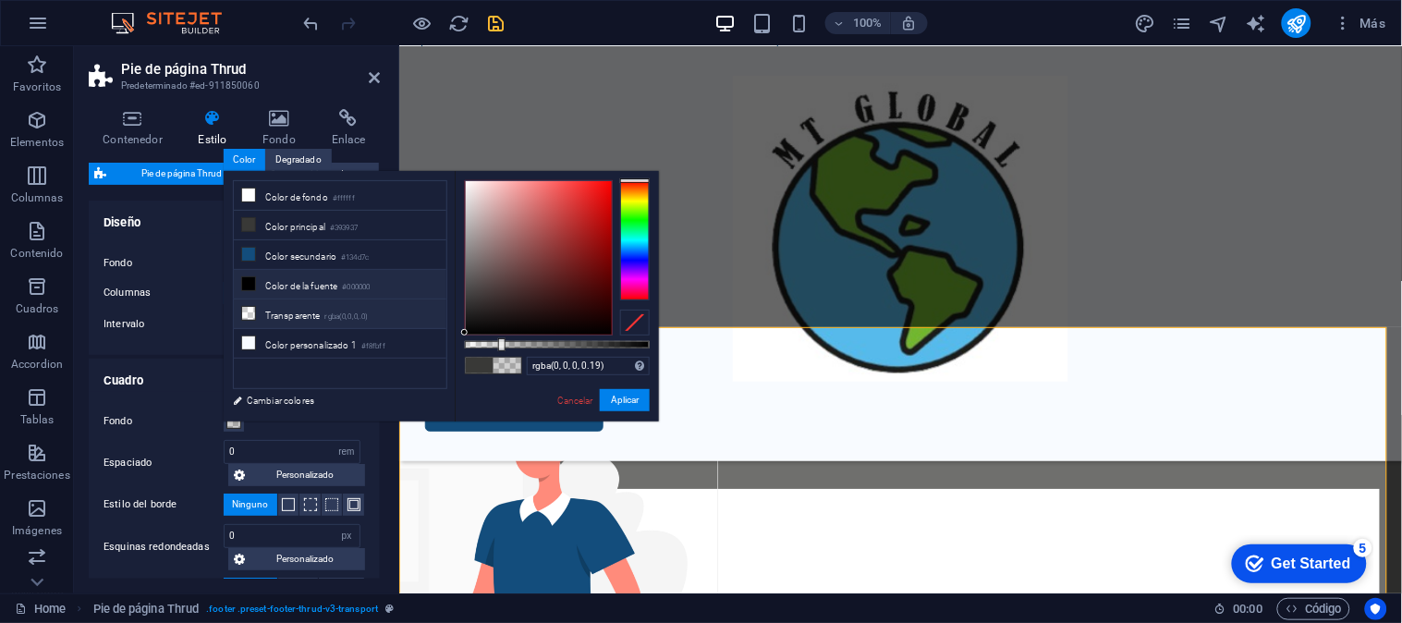
click at [369, 314] on small "rgba(0,0,0,.0)" at bounding box center [346, 316] width 43 height 13
click at [351, 358] on li "Color personalizado 1 #f8fbff" at bounding box center [340, 344] width 212 height 30
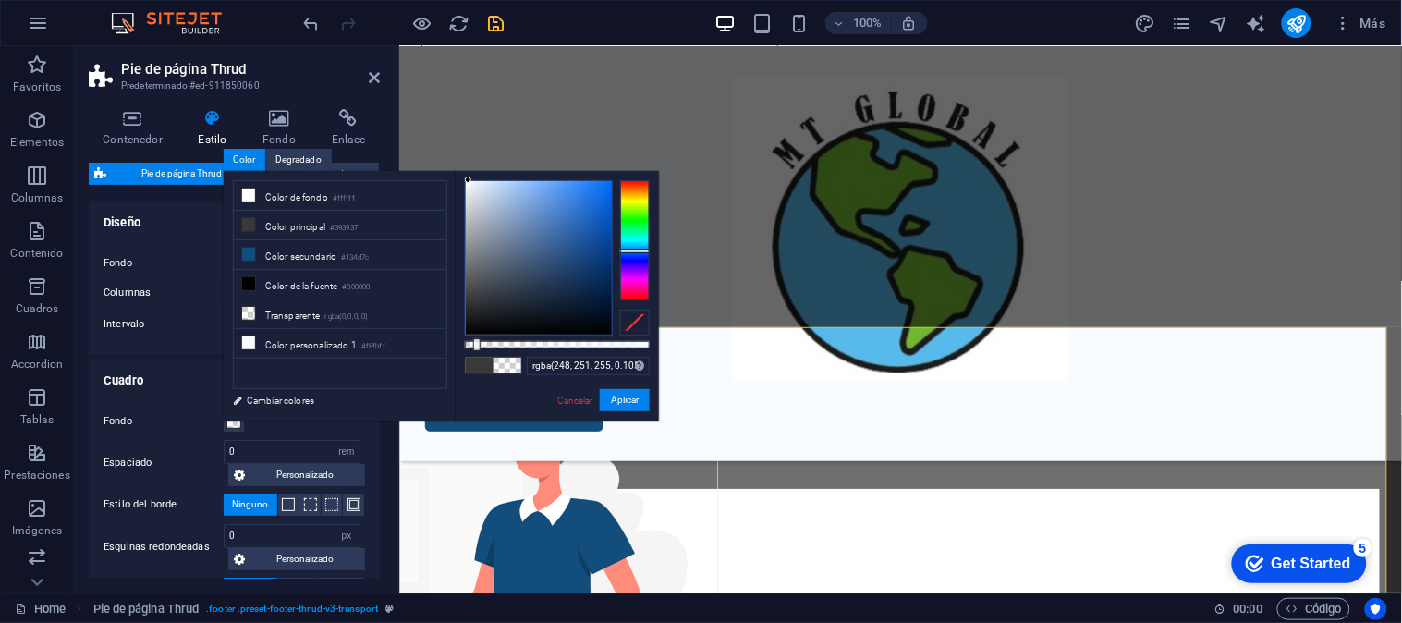
drag, startPoint x: 467, startPoint y: 345, endPoint x: 484, endPoint y: 343, distance: 16.7
click at [480, 343] on div at bounding box center [476, 344] width 7 height 13
click at [411, 329] on li "Transparente rgba(0,0,0,.0)" at bounding box center [340, 314] width 212 height 30
type input "rgba(0, 0, 0, 0)"
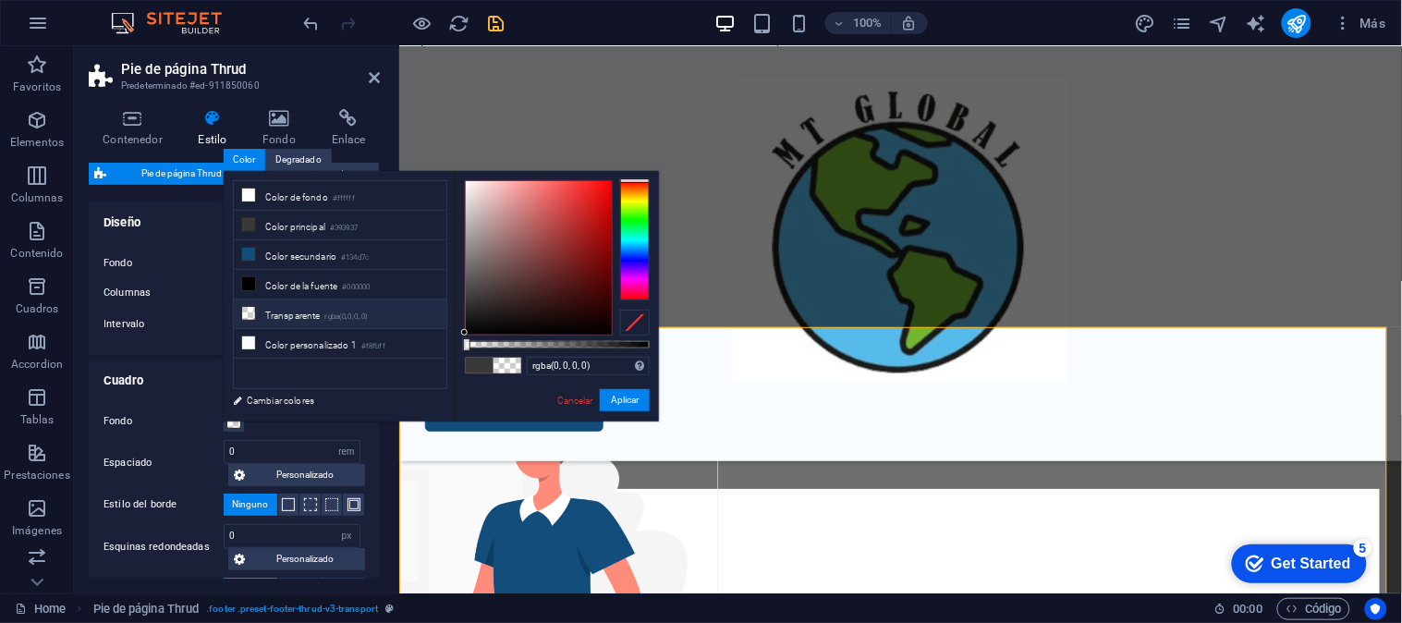
drag, startPoint x: 467, startPoint y: 352, endPoint x: 483, endPoint y: 348, distance: 17.0
click at [483, 348] on div "rgba(0, 0, 0, 0) Formatos soportados #0852ed rgb(8, 82, 237) rgba(8, 82, 237, 9…" at bounding box center [557, 430] width 204 height 518
click at [636, 399] on button "Aplicar" at bounding box center [625, 400] width 50 height 22
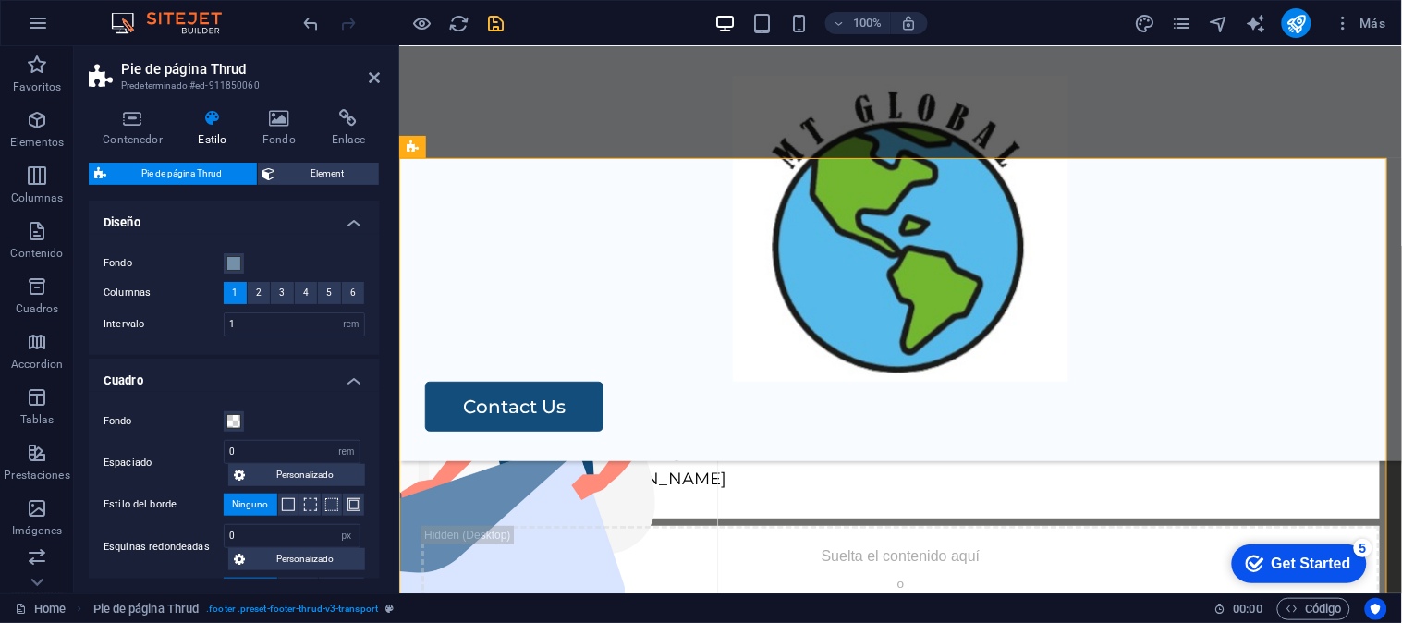
scroll to position [3611, 0]
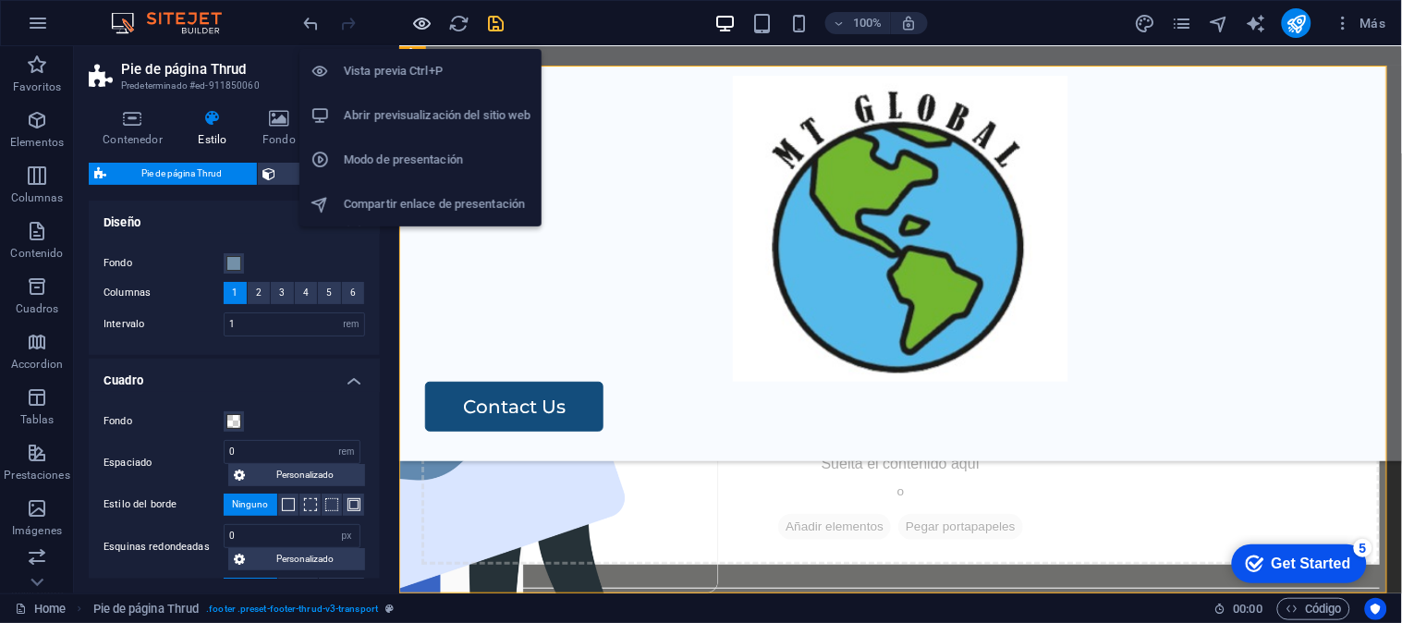
click at [426, 23] on icon "button" at bounding box center [422, 23] width 21 height 21
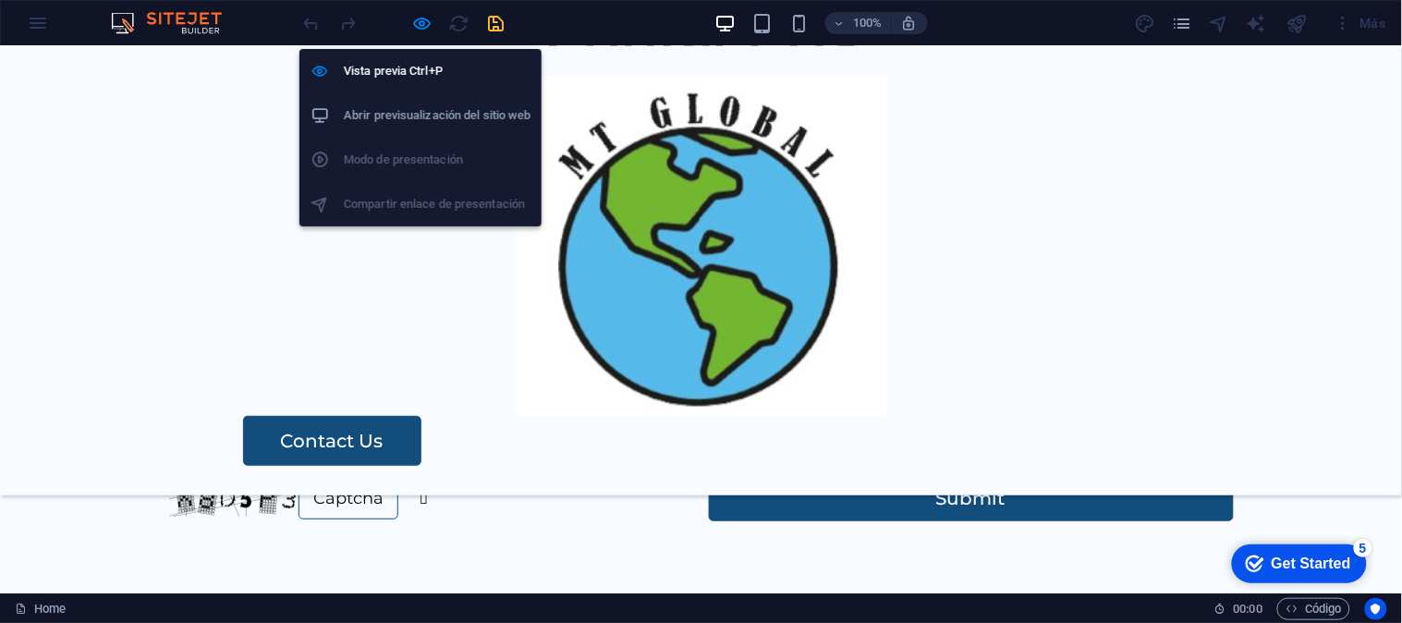
select select "rem"
select select "px"
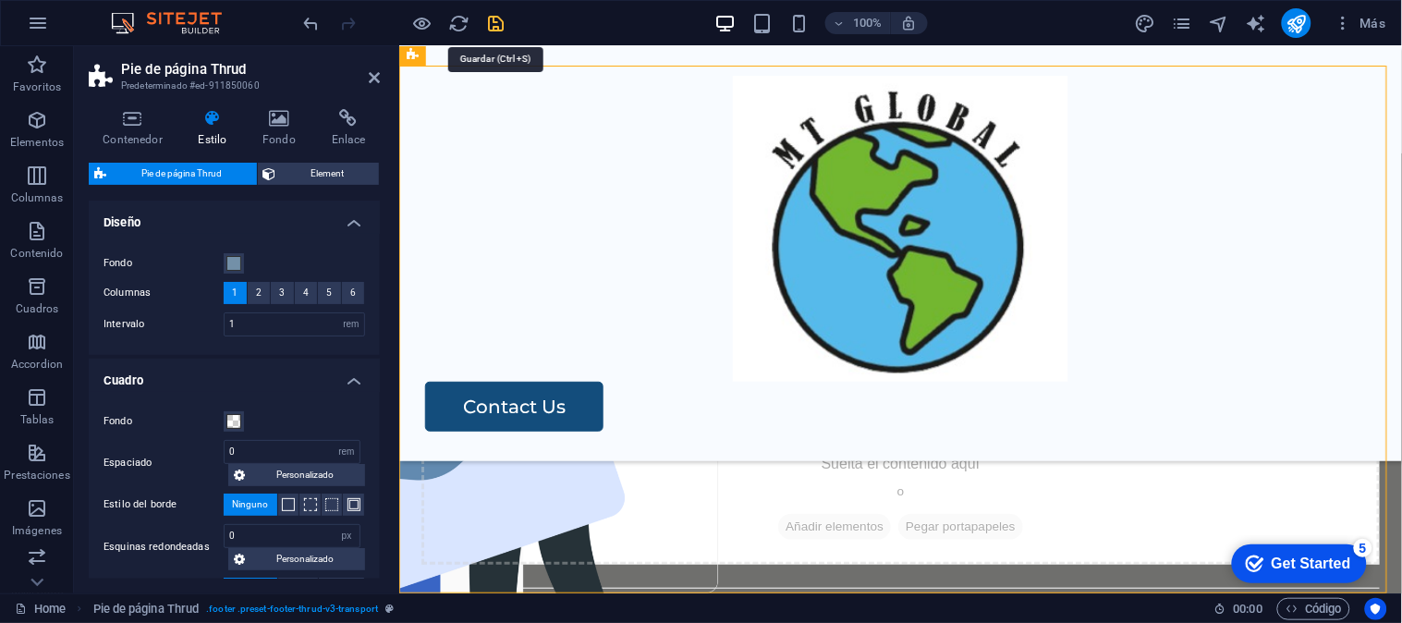
click at [496, 8] on div at bounding box center [403, 23] width 207 height 30
click at [497, 15] on icon "save" at bounding box center [496, 23] width 21 height 21
select select "rem"
select select "px"
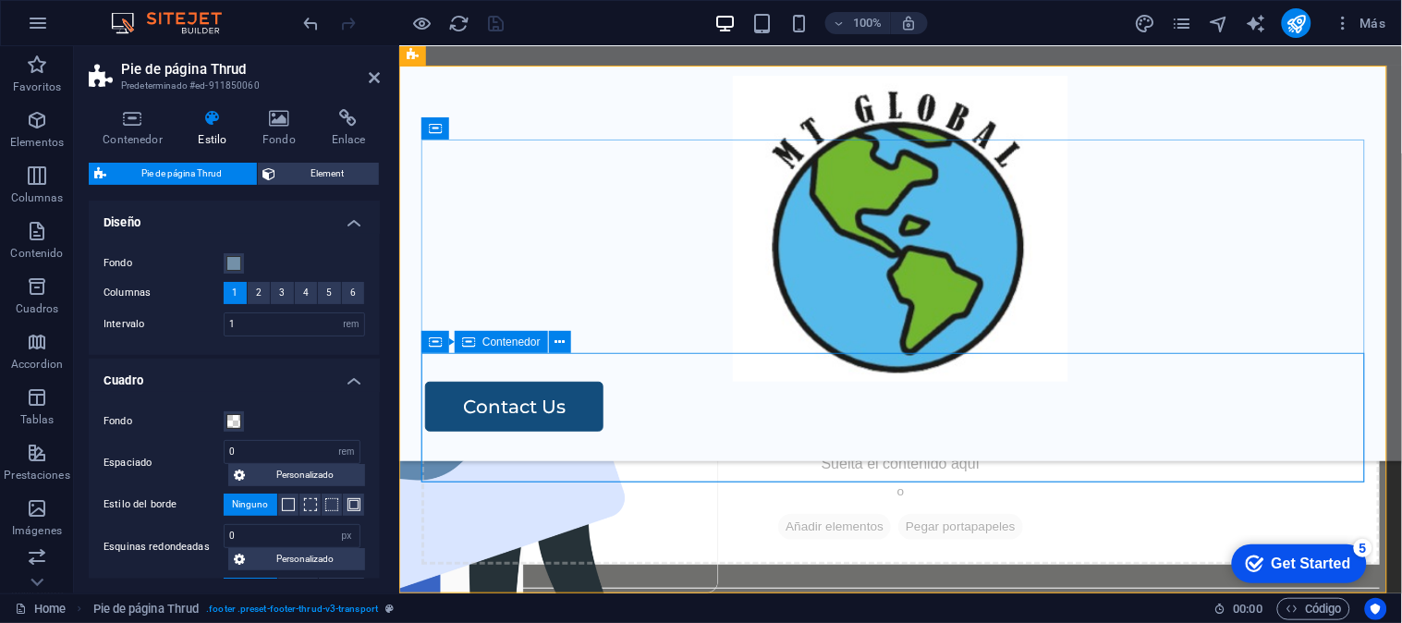
scroll to position [3166, 0]
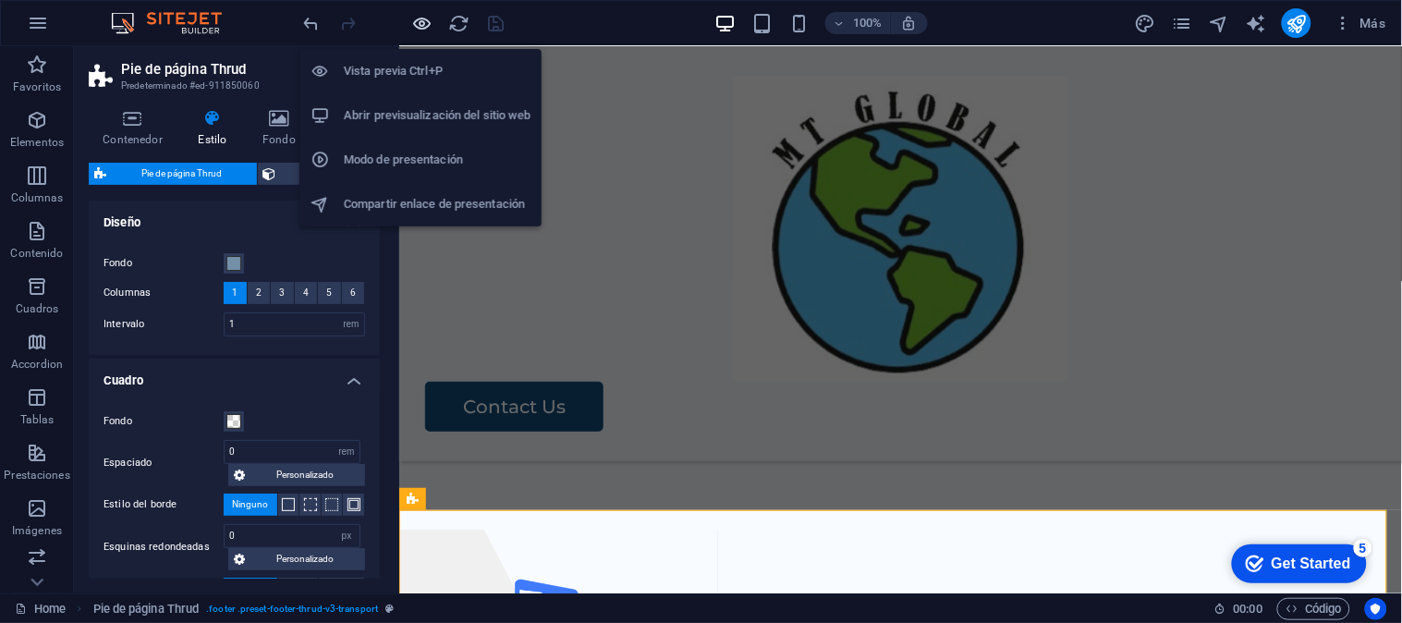
click at [432, 24] on span "button" at bounding box center [422, 23] width 22 height 21
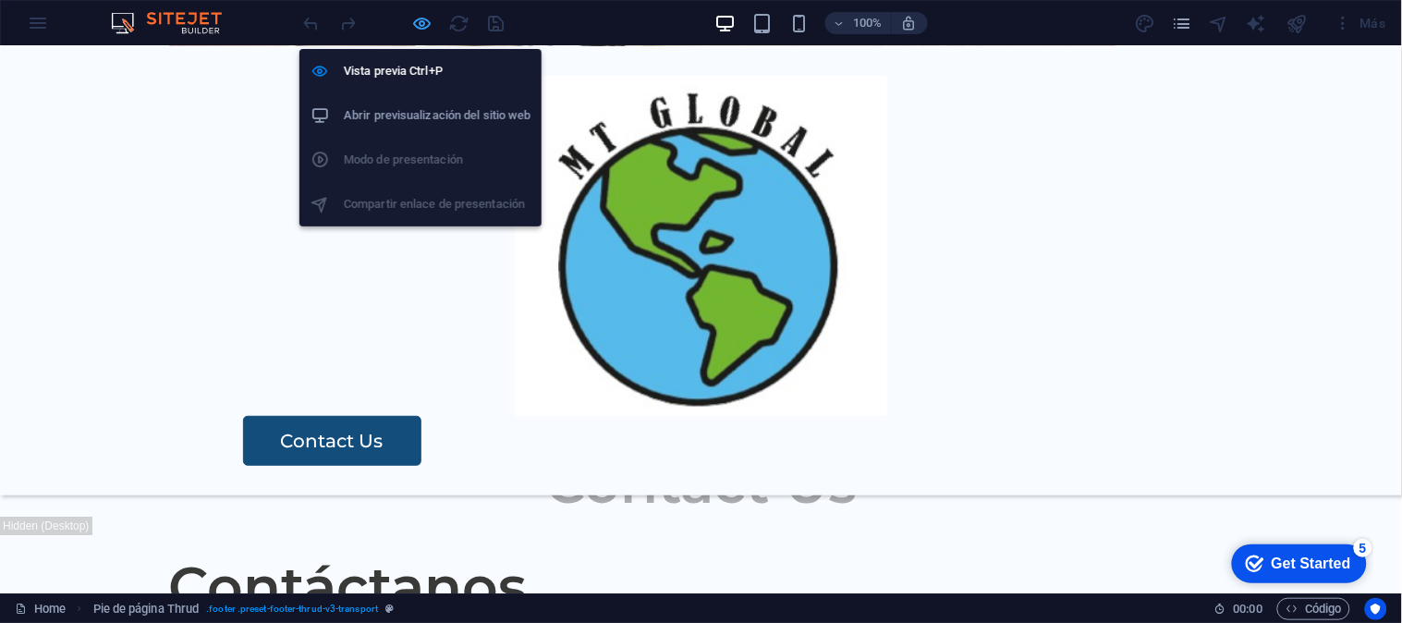
scroll to position [3659, 0]
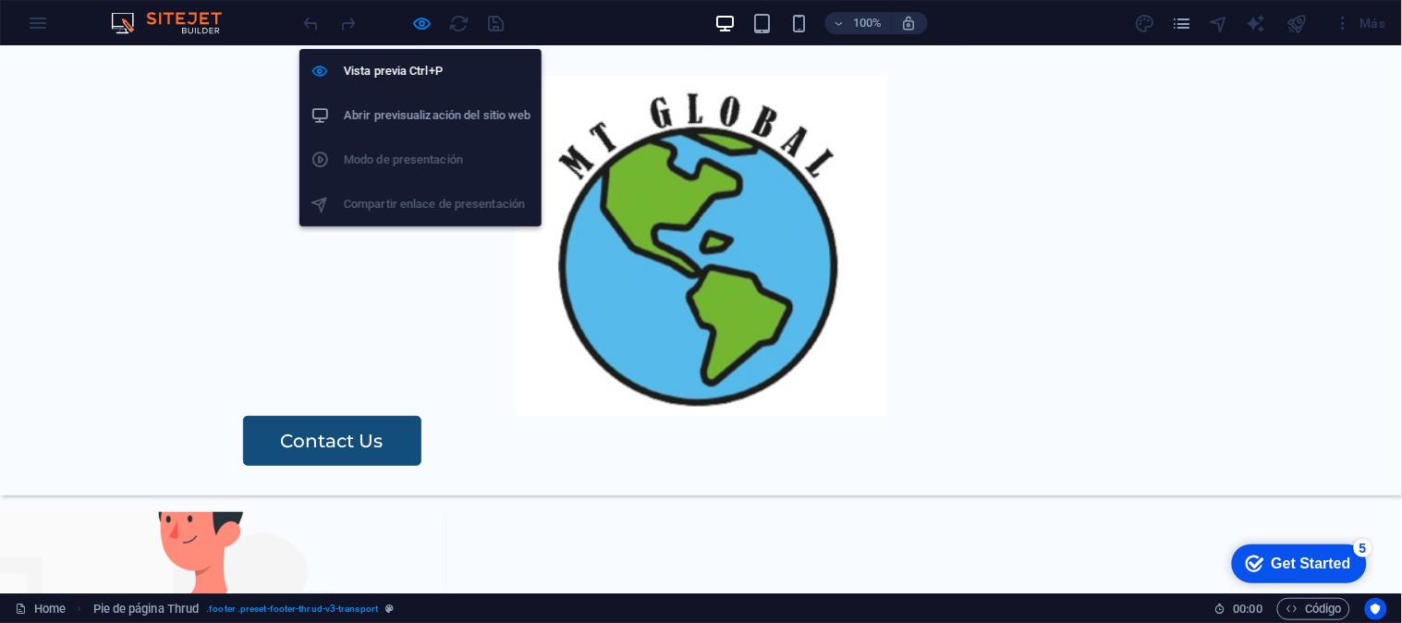
select select "rem"
select select "px"
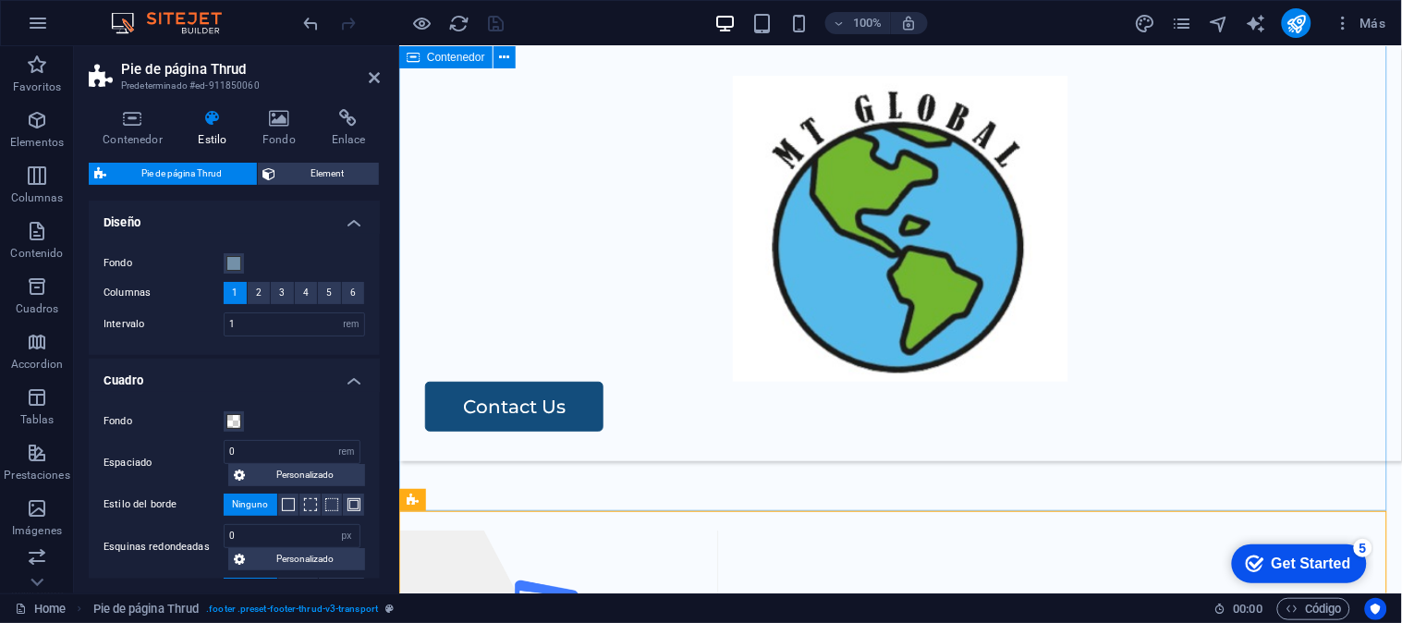
scroll to position [3611, 0]
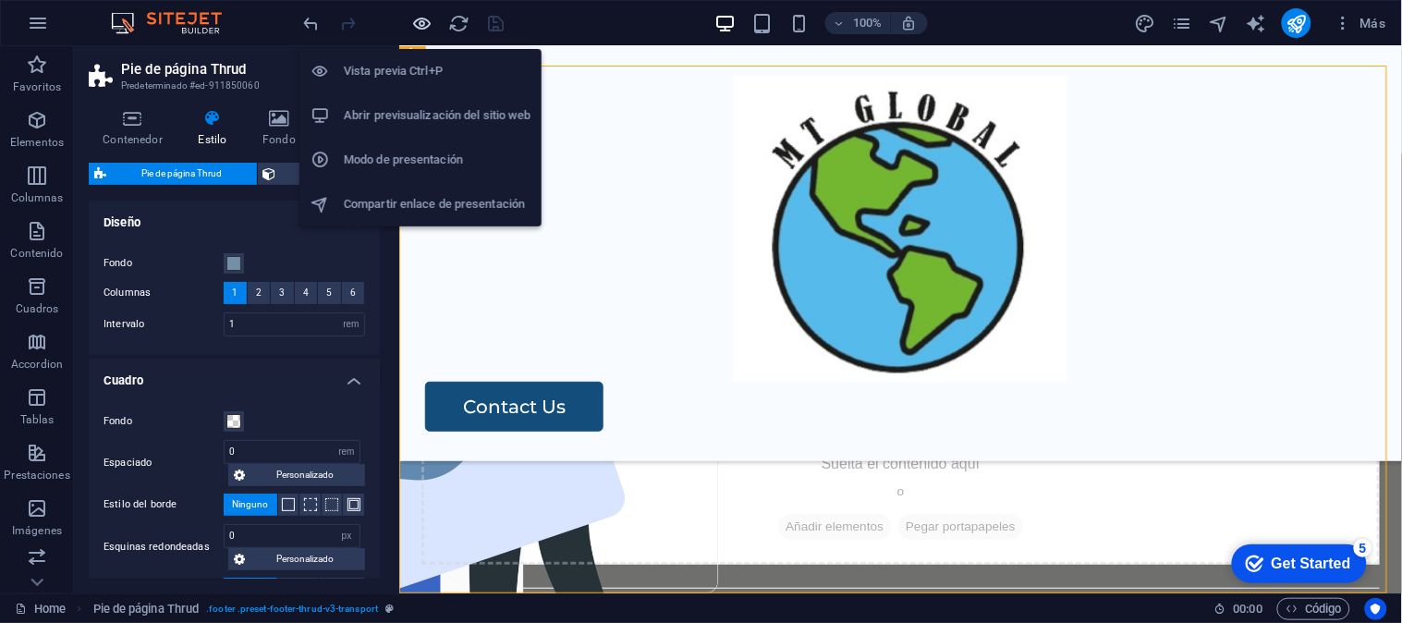
click at [413, 28] on icon "button" at bounding box center [422, 23] width 21 height 21
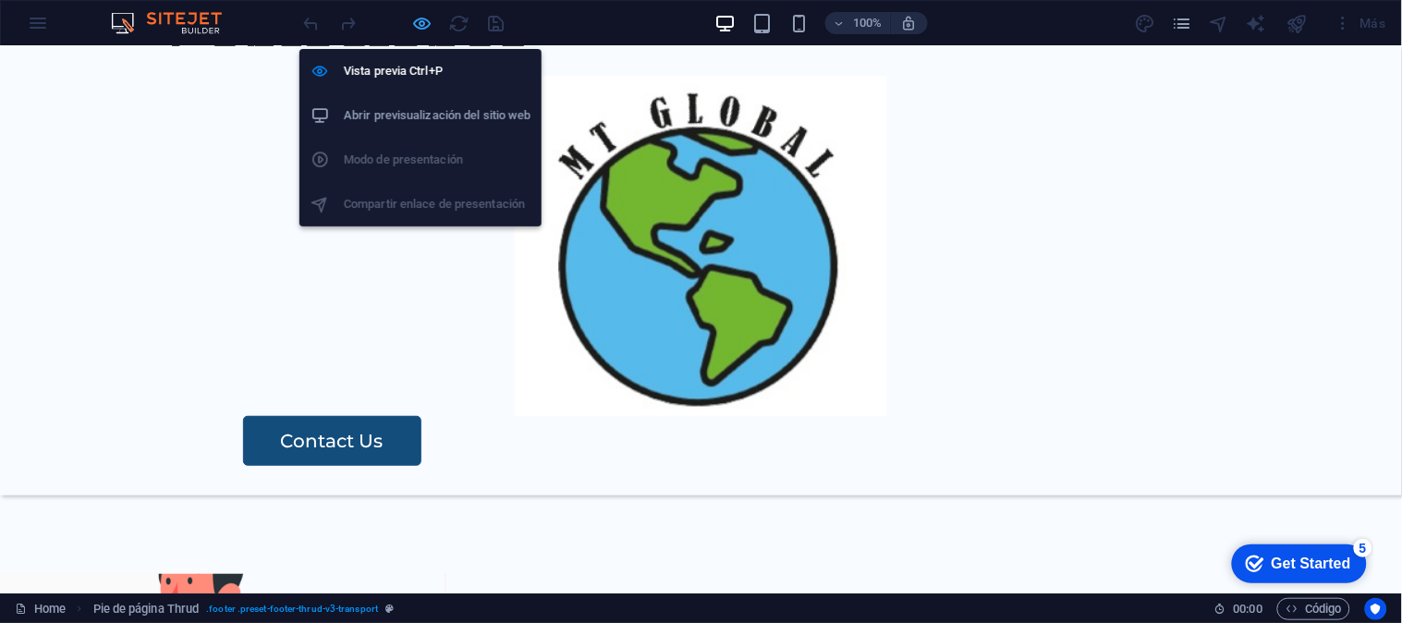
click at [429, 24] on icon "button" at bounding box center [422, 23] width 21 height 21
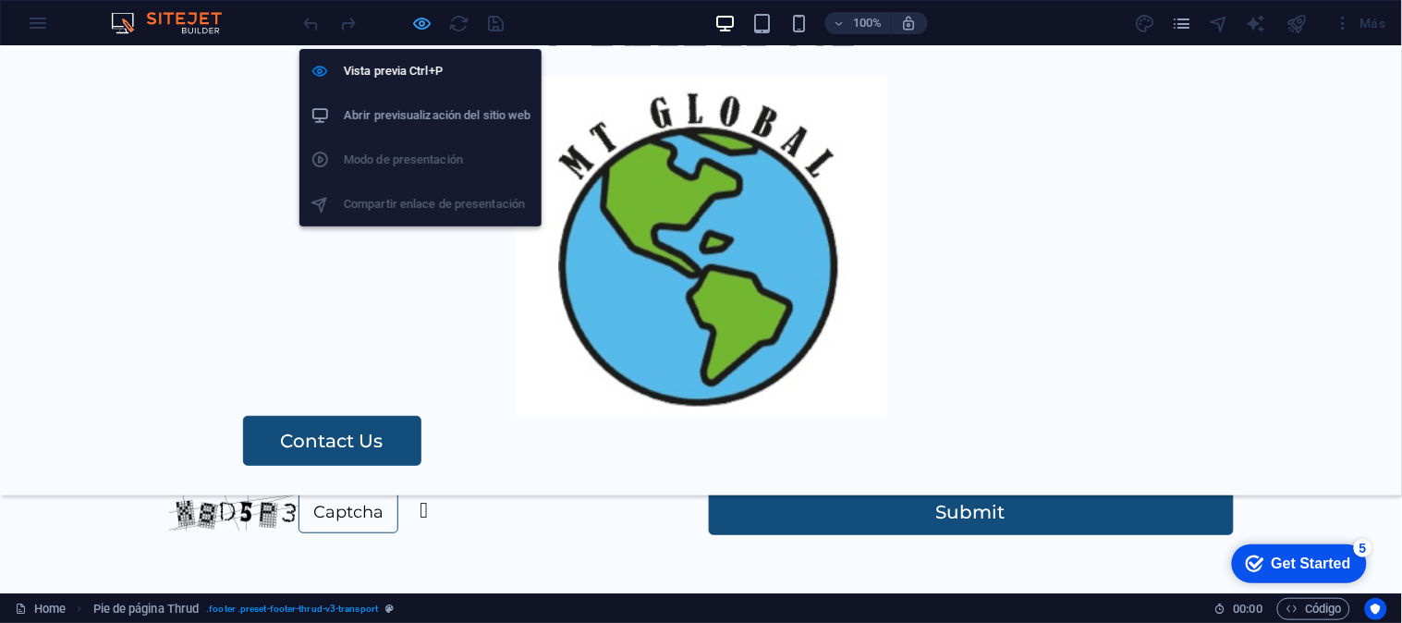
scroll to position [3523, 0]
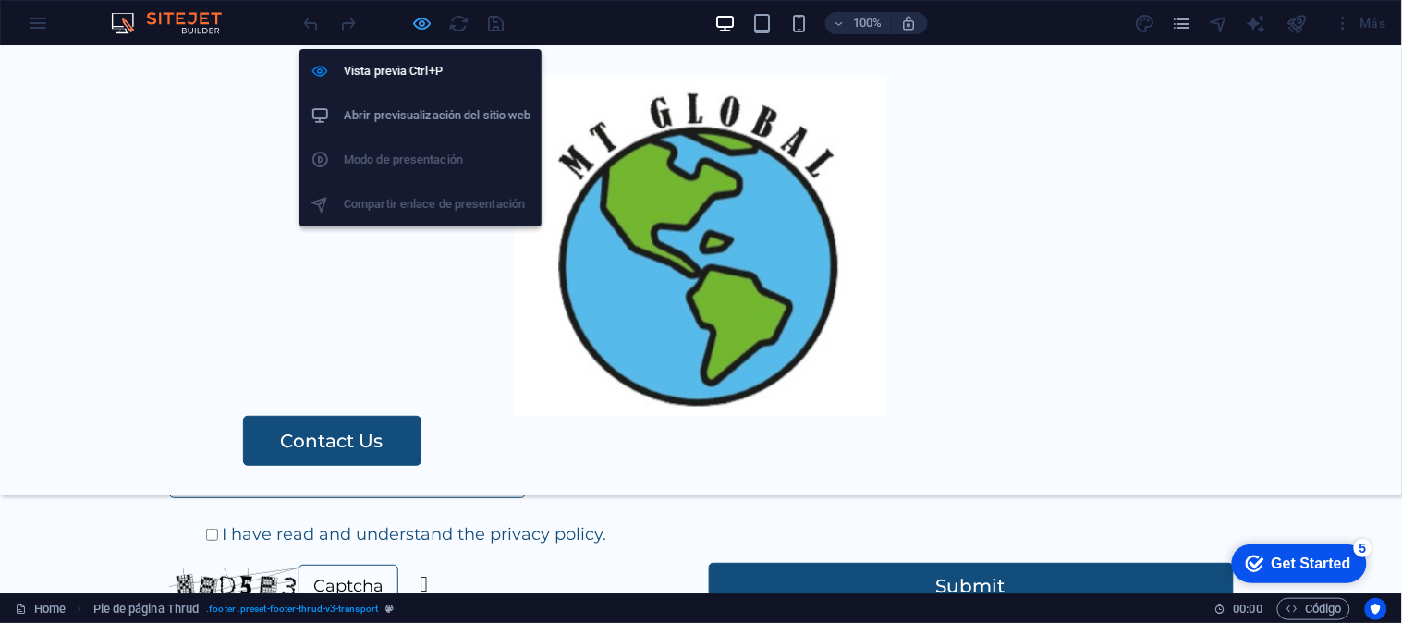
select select "rem"
select select "px"
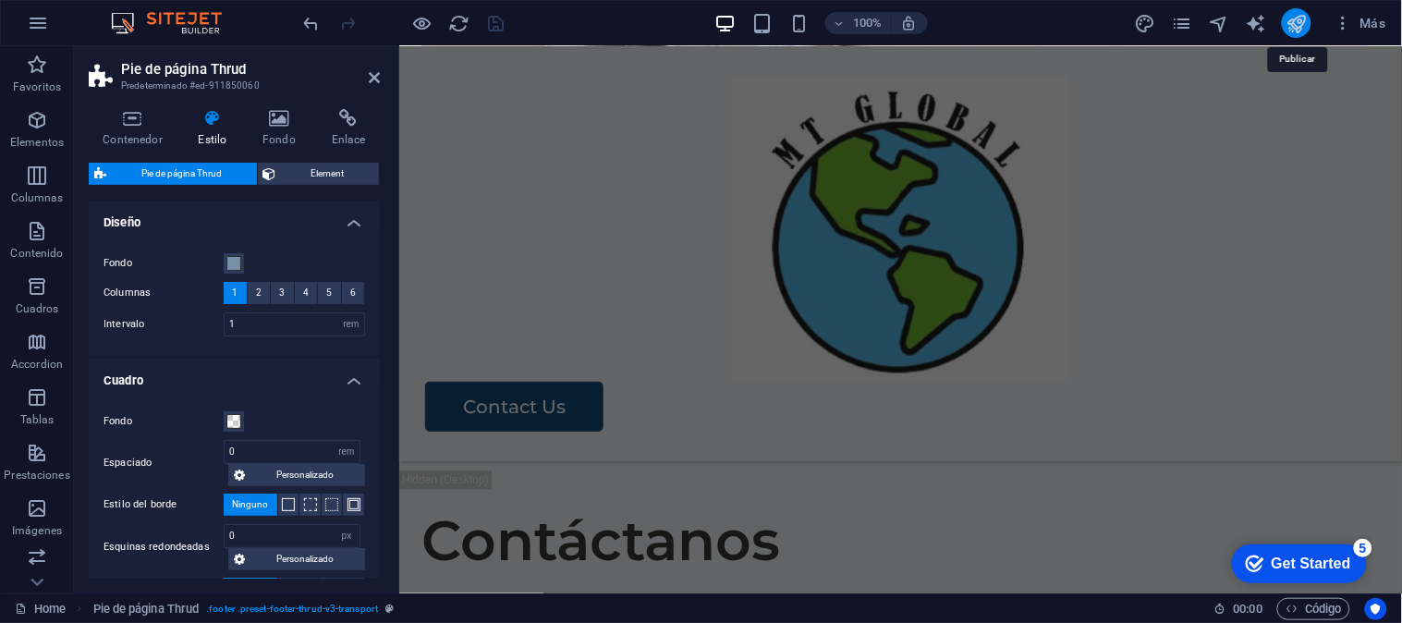
click at [1299, 24] on icon "publish" at bounding box center [1296, 23] width 21 height 21
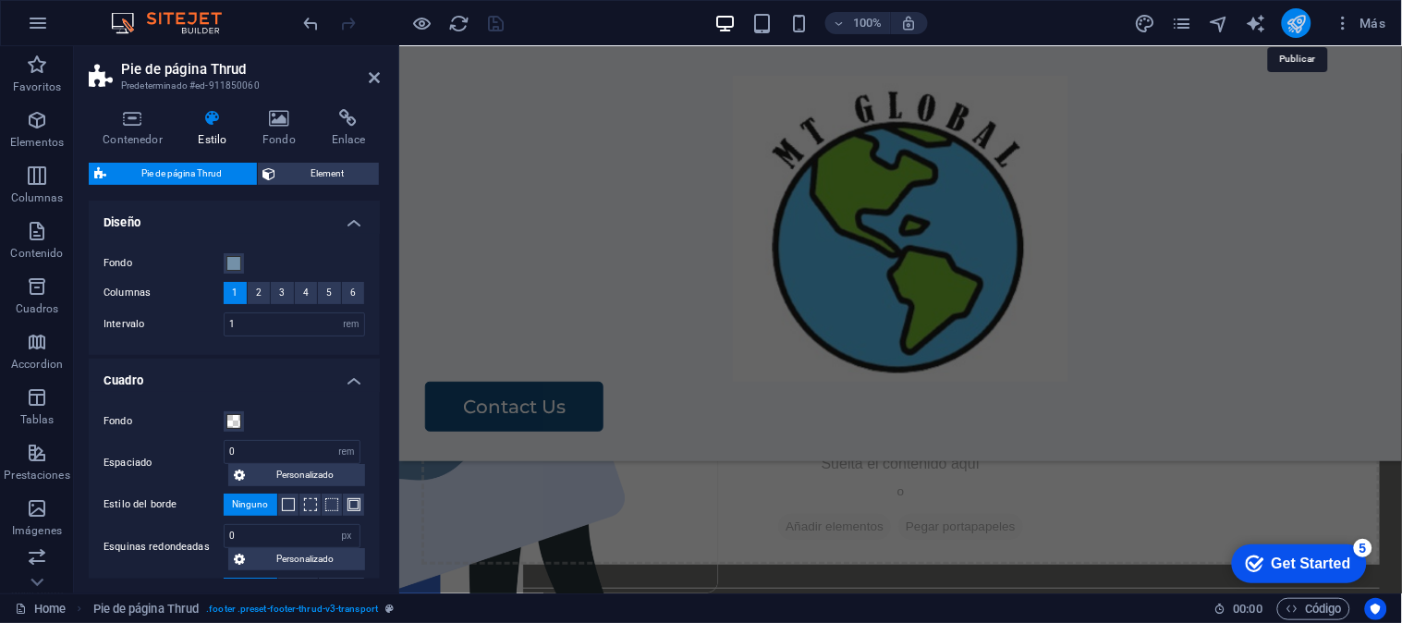
select select "rem"
select select "px"
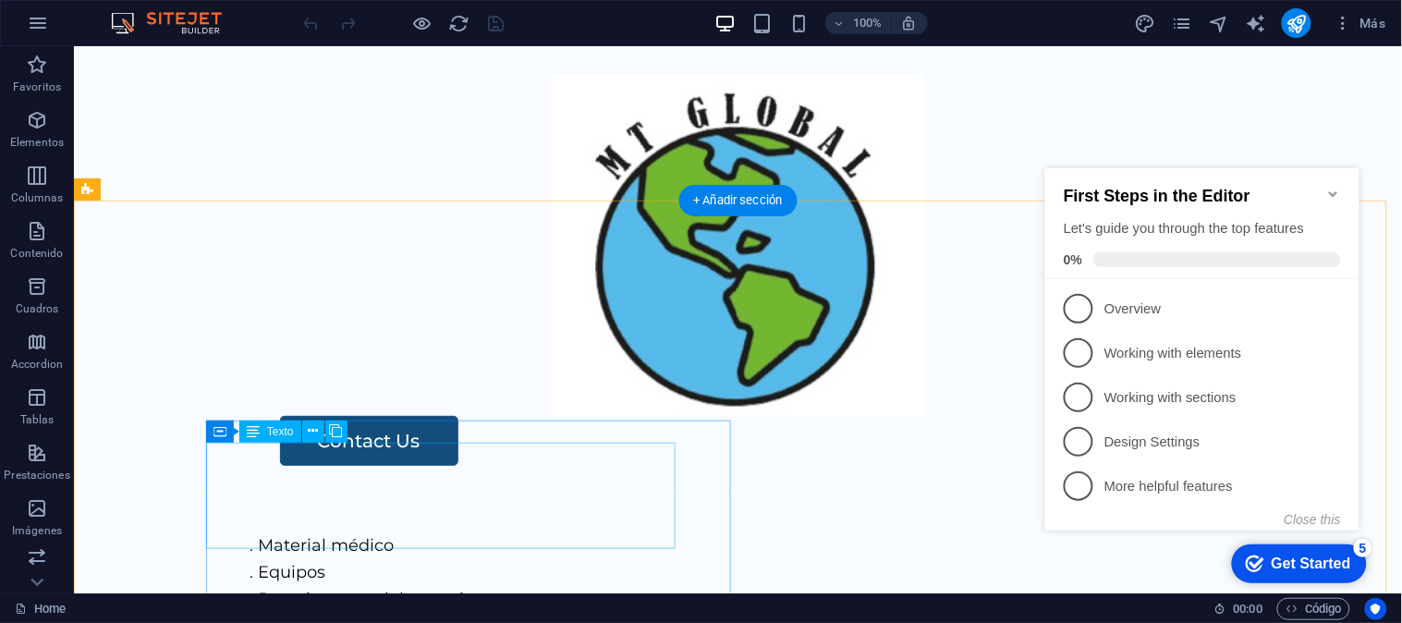
click at [389, 531] on div ". Material médico . Equipos . Reactivos para laboratorio . Servicios en general" at bounding box center [796, 584] width 1094 height 106
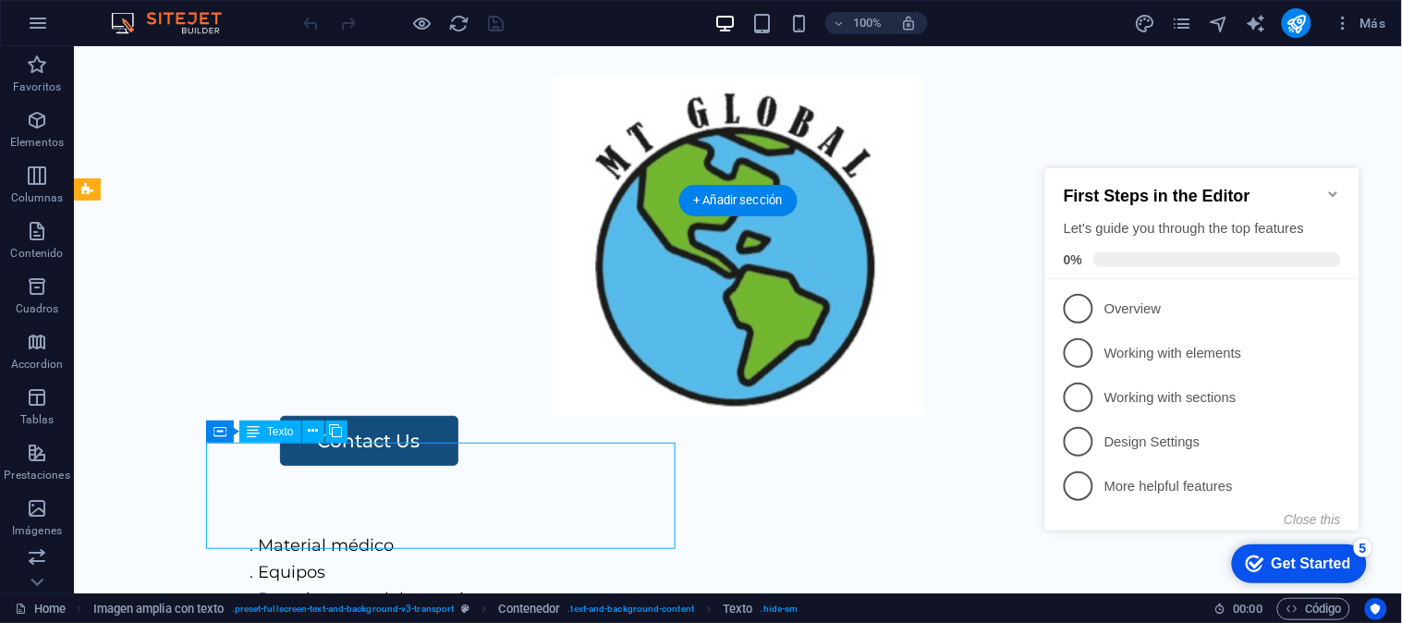
click at [389, 531] on div ". Material médico . Equipos . Reactivos para laboratorio . Servicios en general" at bounding box center [796, 584] width 1094 height 106
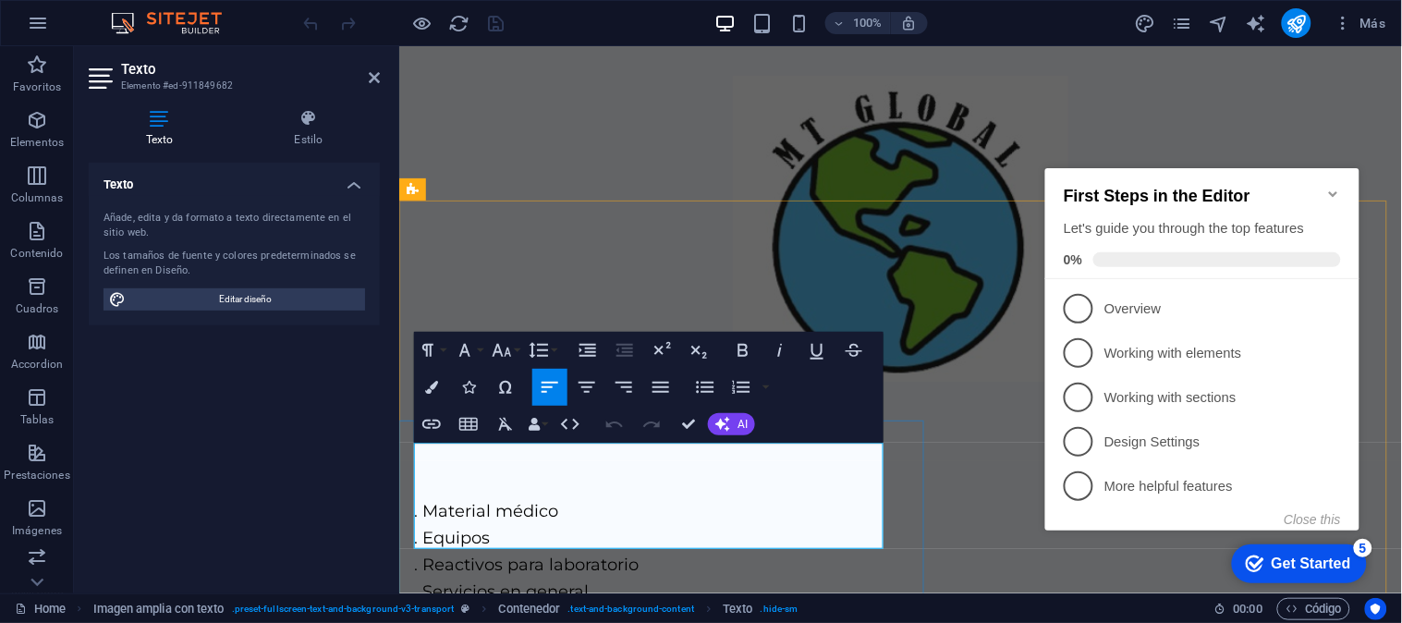
click at [420, 497] on p ". Material médico" at bounding box center [899, 510] width 973 height 27
click at [415, 497] on p ". Material médico" at bounding box center [899, 510] width 973 height 27
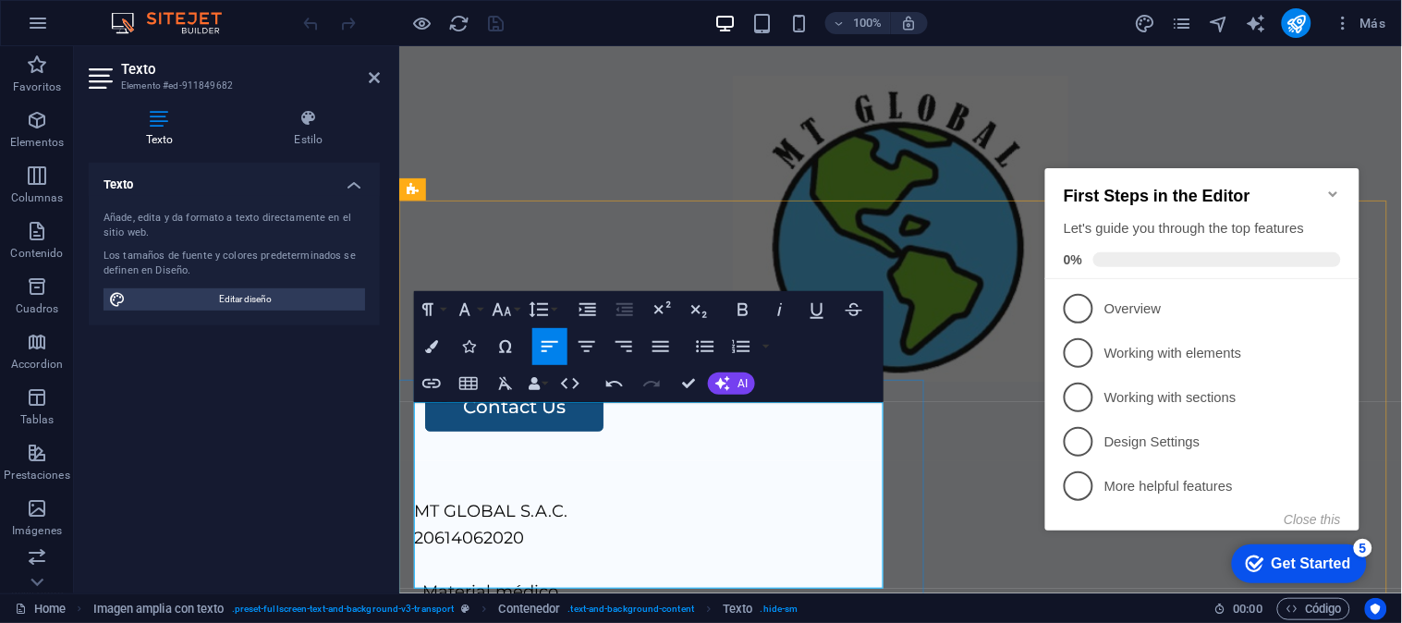
click at [540, 524] on p "20614062020" at bounding box center [899, 537] width 973 height 27
click at [585, 524] on p "20614062020" at bounding box center [899, 537] width 973 height 27
click at [808, 151] on div "Contact Us" at bounding box center [899, 252] width 1002 height 415
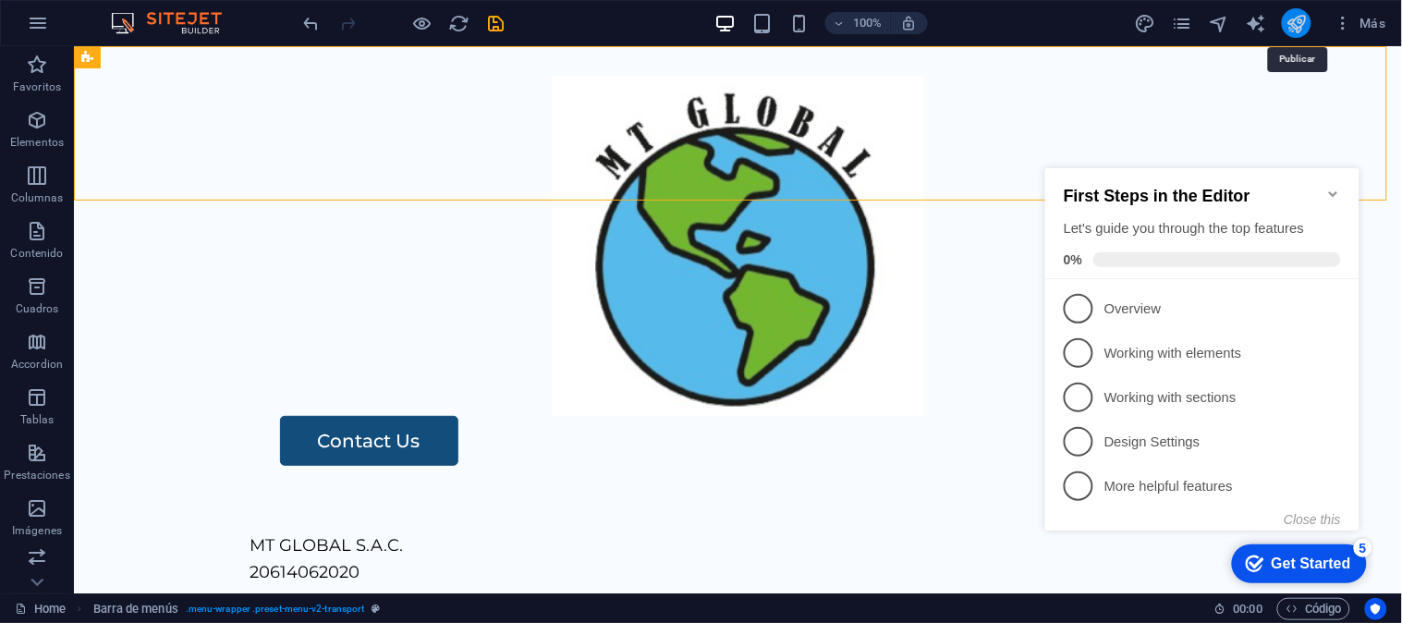
click at [1300, 23] on icon "publish" at bounding box center [1296, 23] width 21 height 21
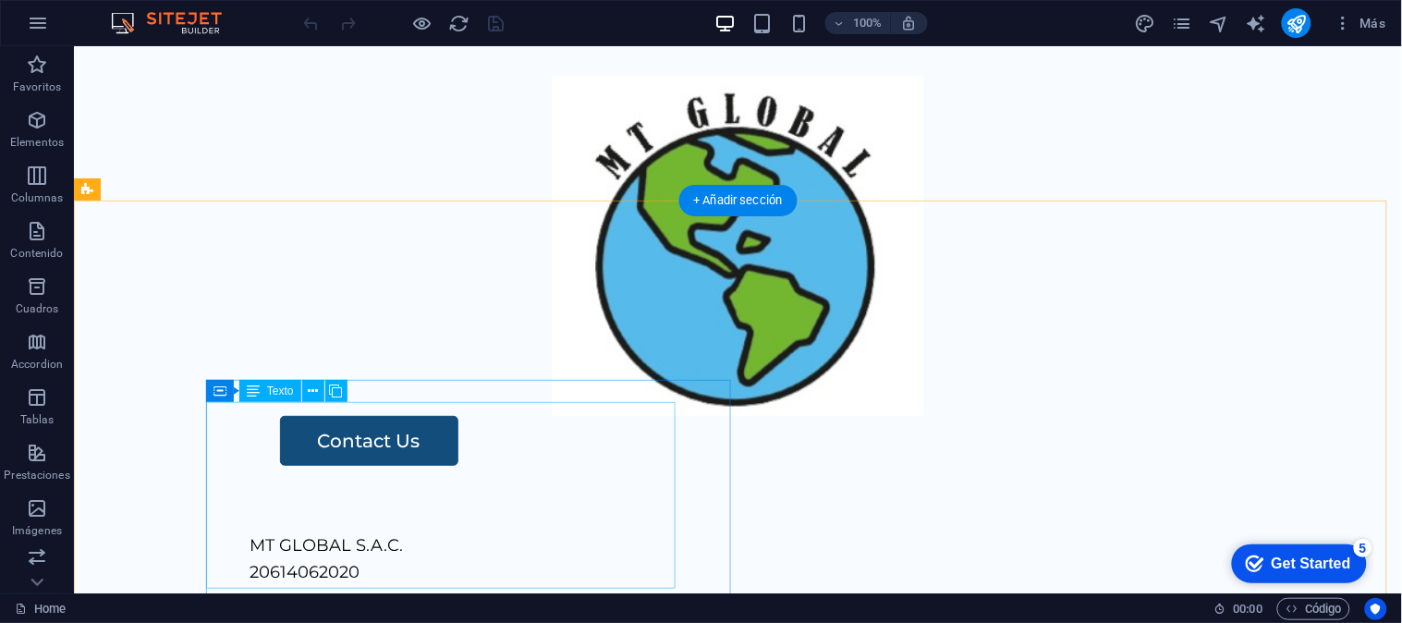
click at [297, 531] on div "MT GLOBAL S.A.C. 20614062020 . Material médico . Equipos . Reactivos para labor…" at bounding box center [796, 624] width 1094 height 187
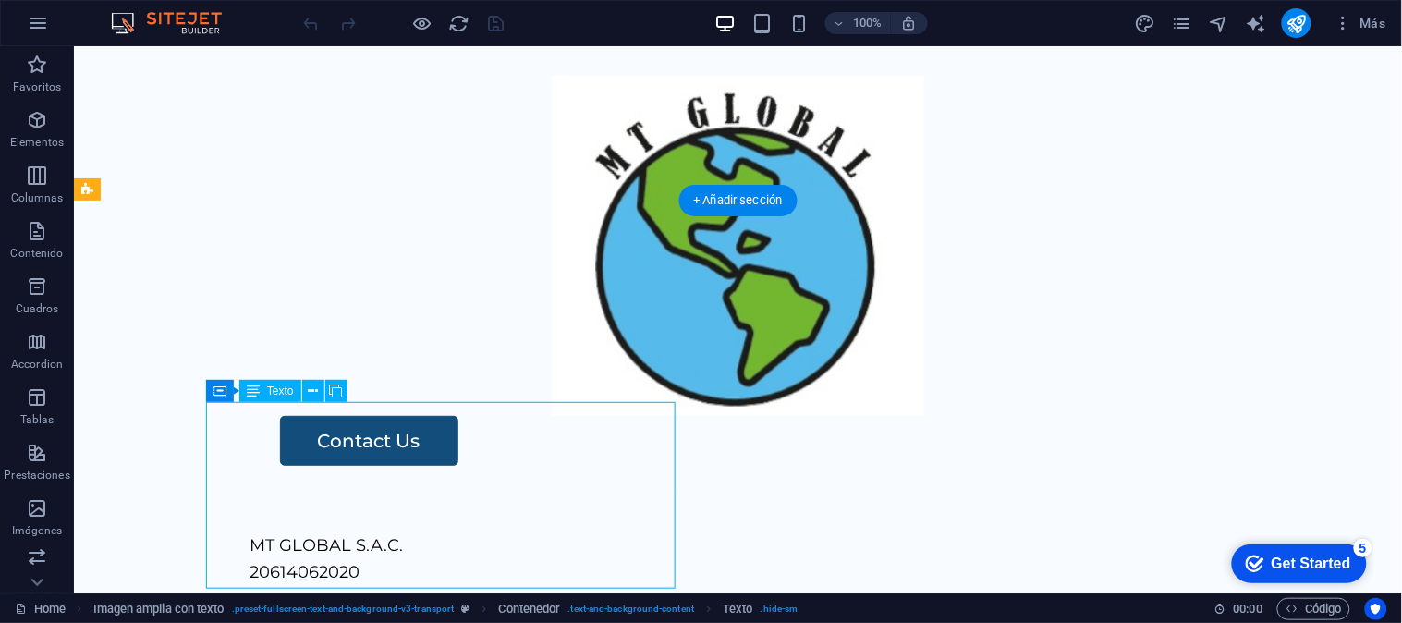
click at [310, 531] on div "MT GLOBAL S.A.C. 20614062020 . Material médico . Equipos . Reactivos para labor…" at bounding box center [796, 624] width 1094 height 187
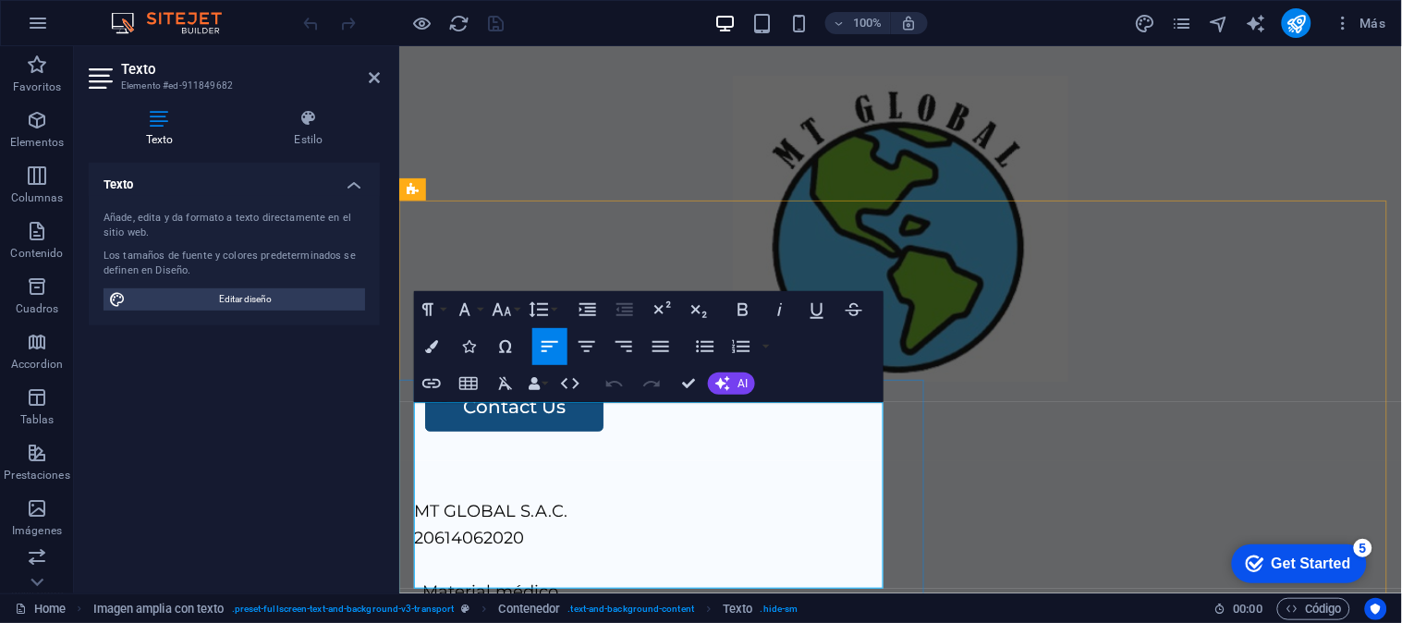
click at [540, 551] on p at bounding box center [899, 564] width 973 height 27
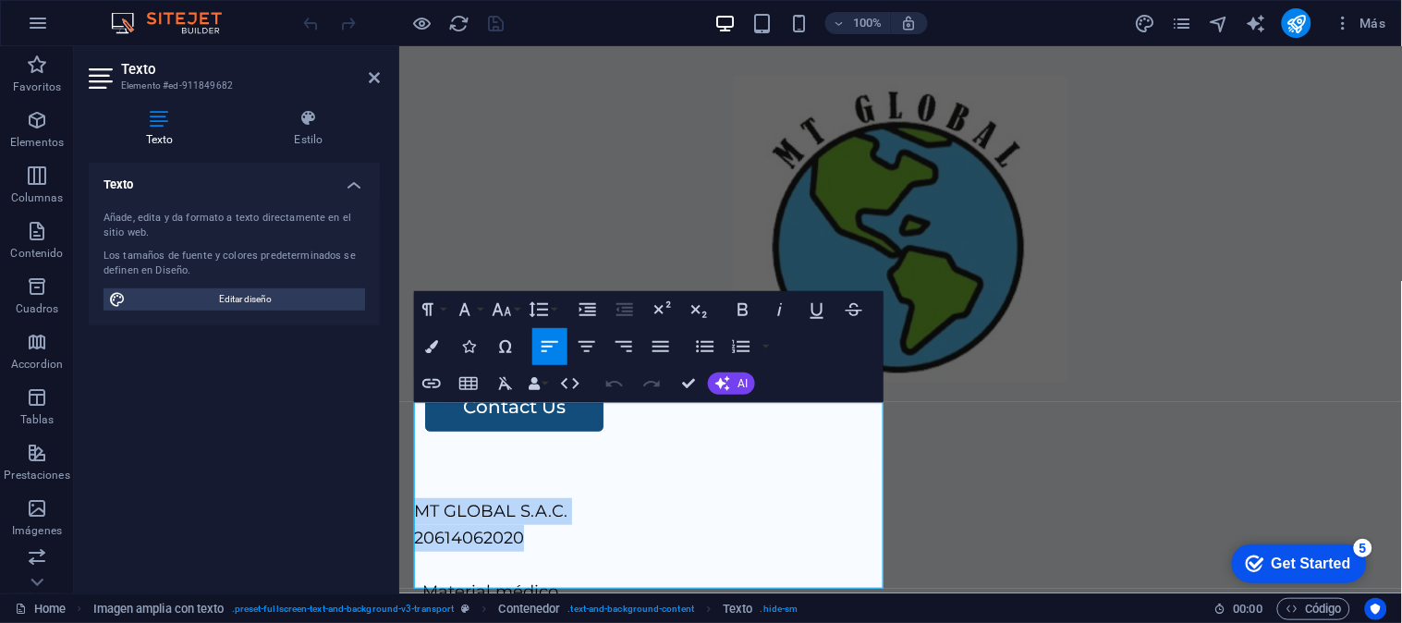
drag, startPoint x: 550, startPoint y: 450, endPoint x: 389, endPoint y: 419, distance: 163.6
click at [467, 312] on icon "button" at bounding box center [465, 309] width 22 height 22
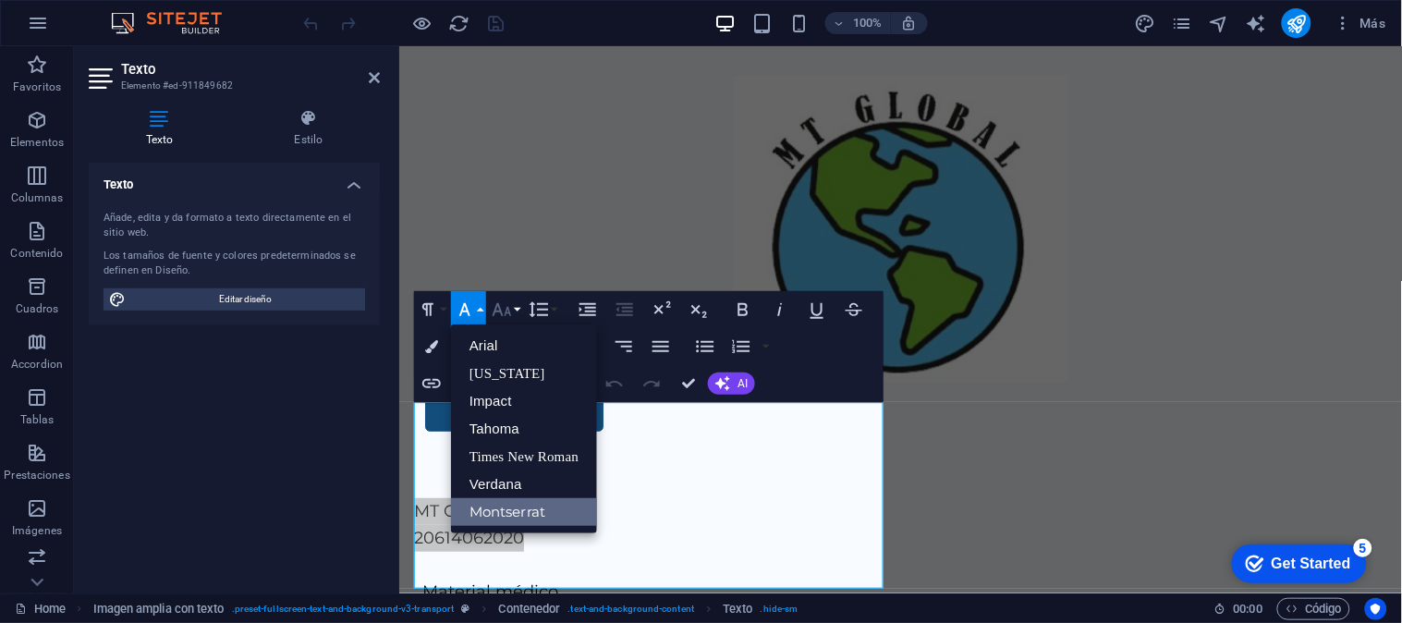
click at [510, 312] on icon "button" at bounding box center [502, 309] width 22 height 22
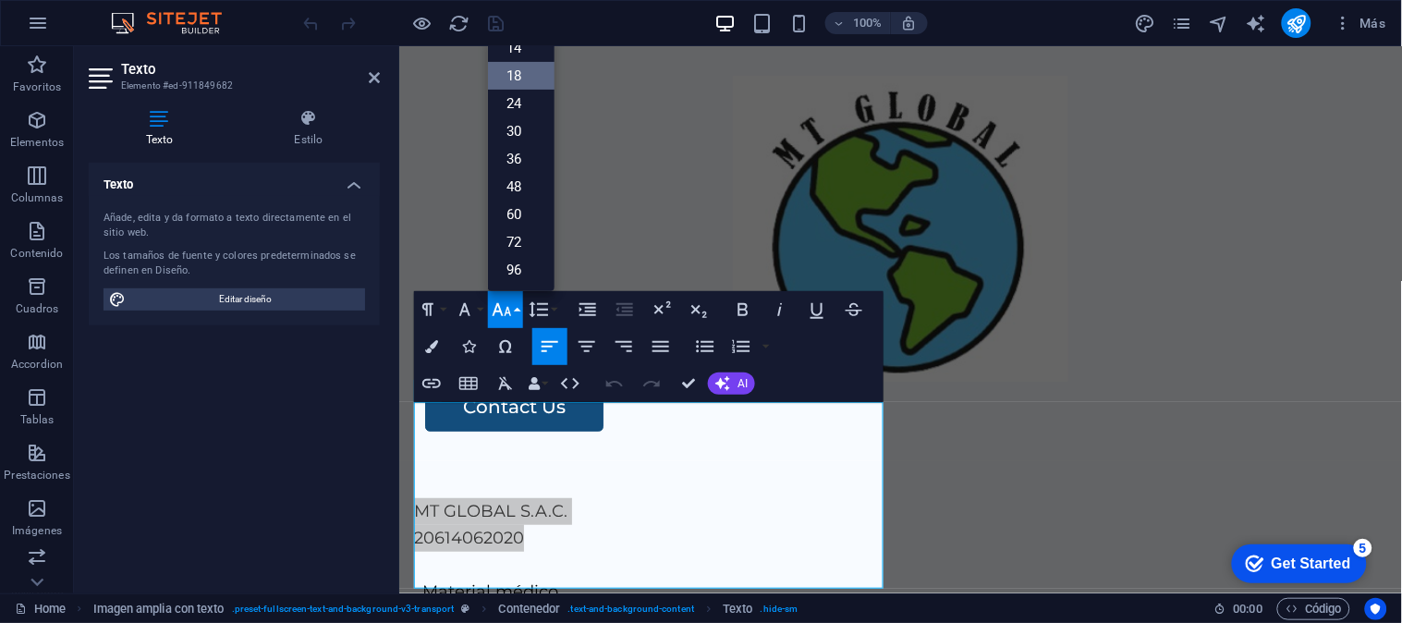
scroll to position [148, 0]
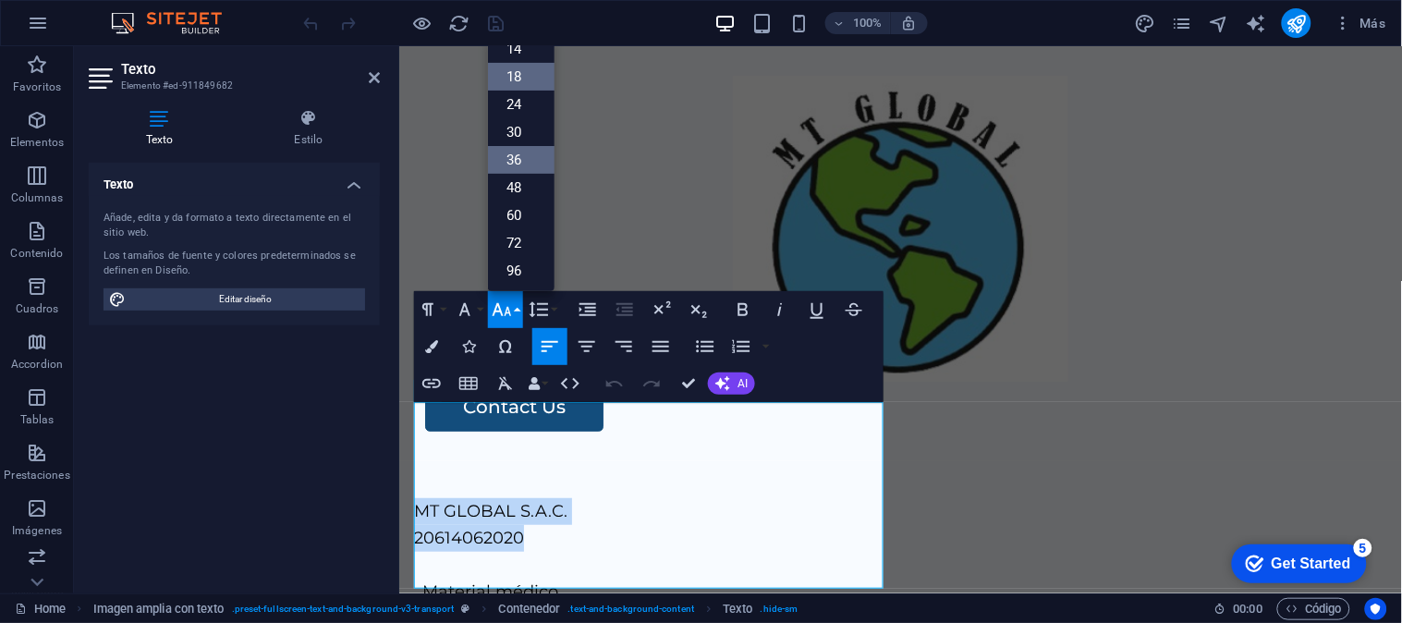
click at [522, 164] on link "36" at bounding box center [521, 160] width 67 height 28
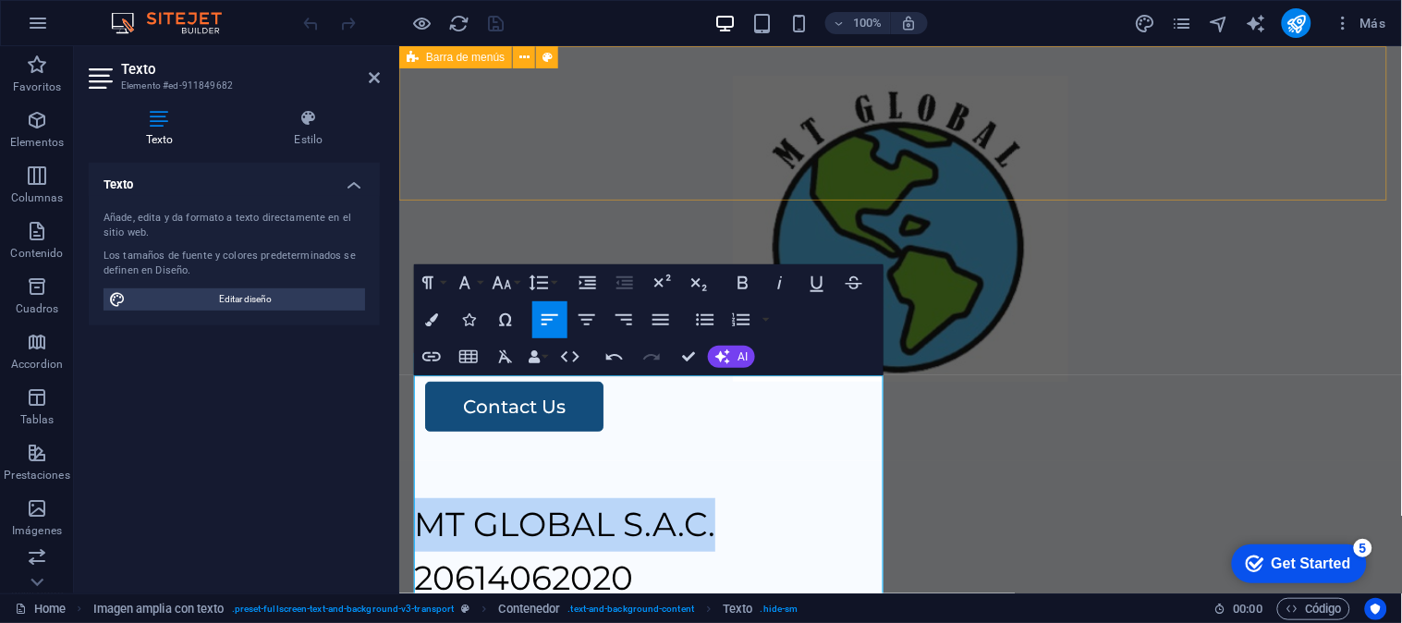
click at [859, 166] on div "Contact Us" at bounding box center [899, 252] width 1002 height 415
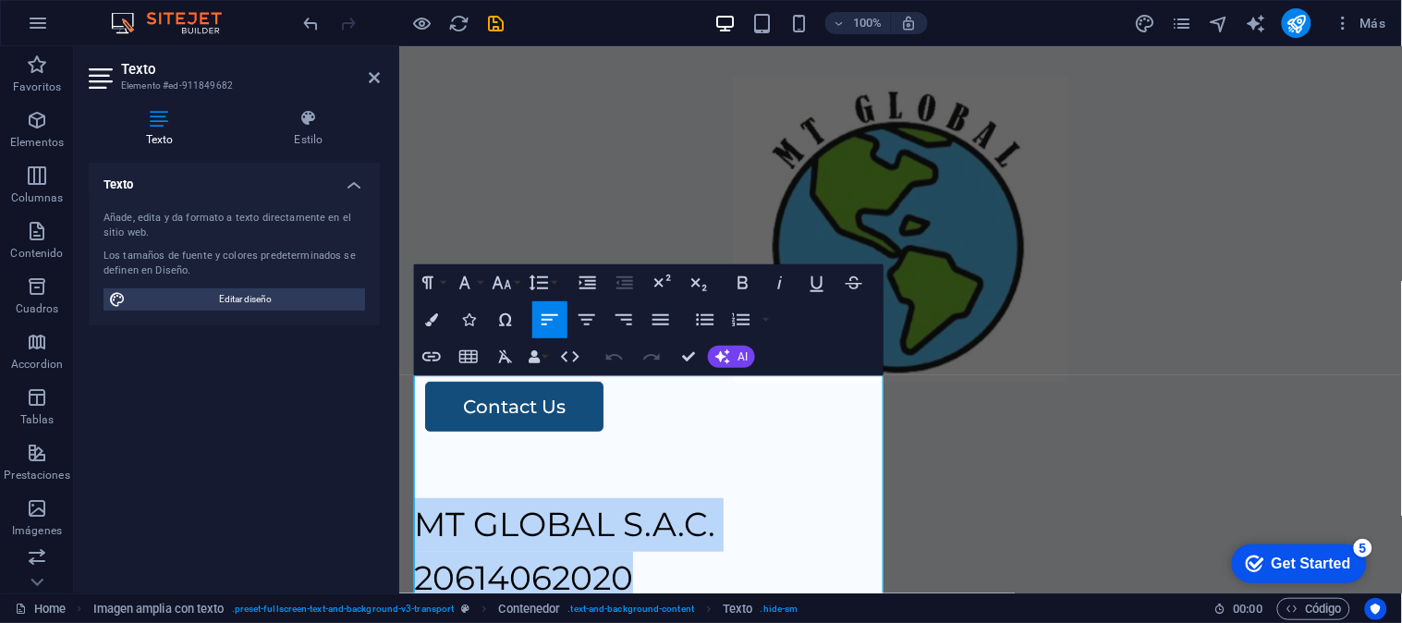
drag, startPoint x: 661, startPoint y: 462, endPoint x: 779, endPoint y: 431, distance: 122.1
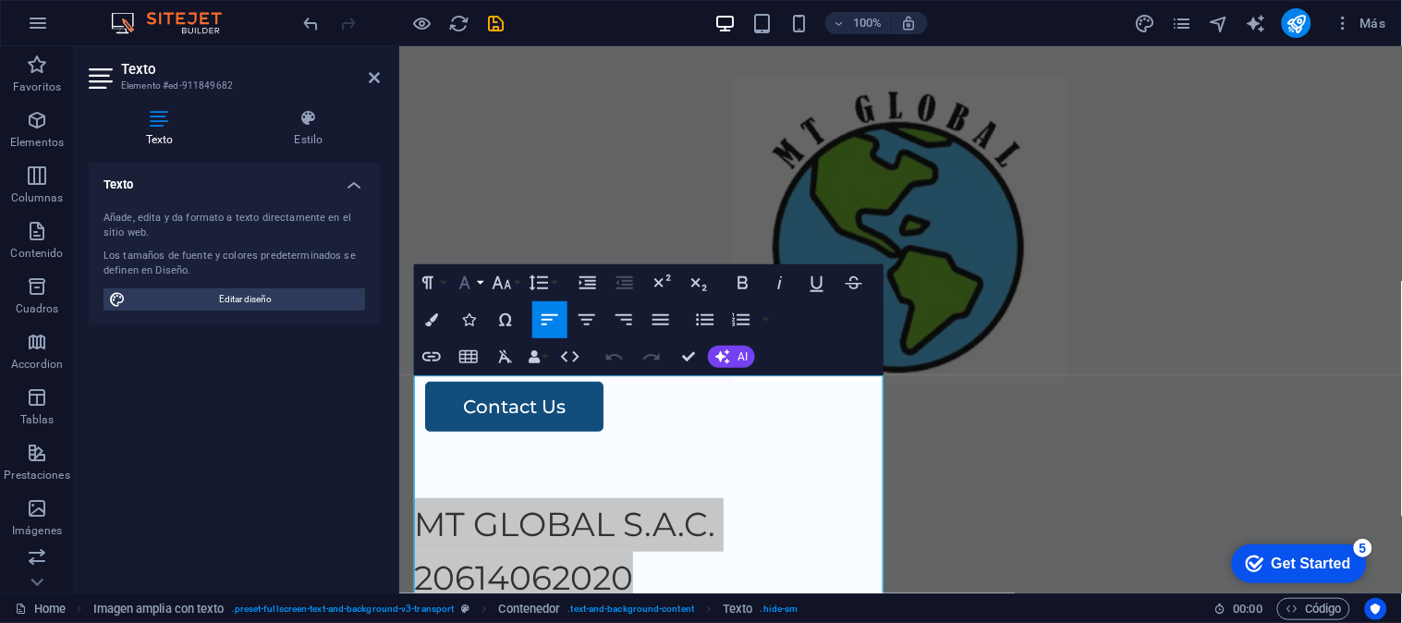
click at [467, 287] on icon "button" at bounding box center [464, 282] width 11 height 13
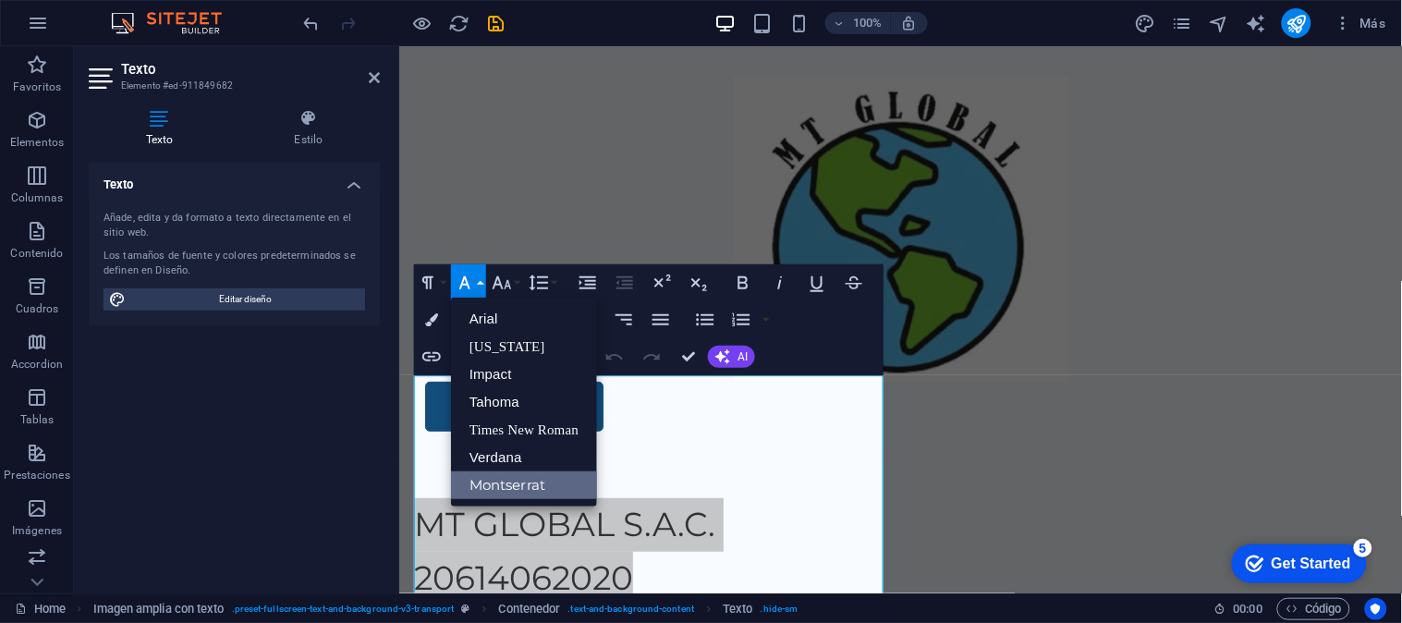
scroll to position [0, 0]
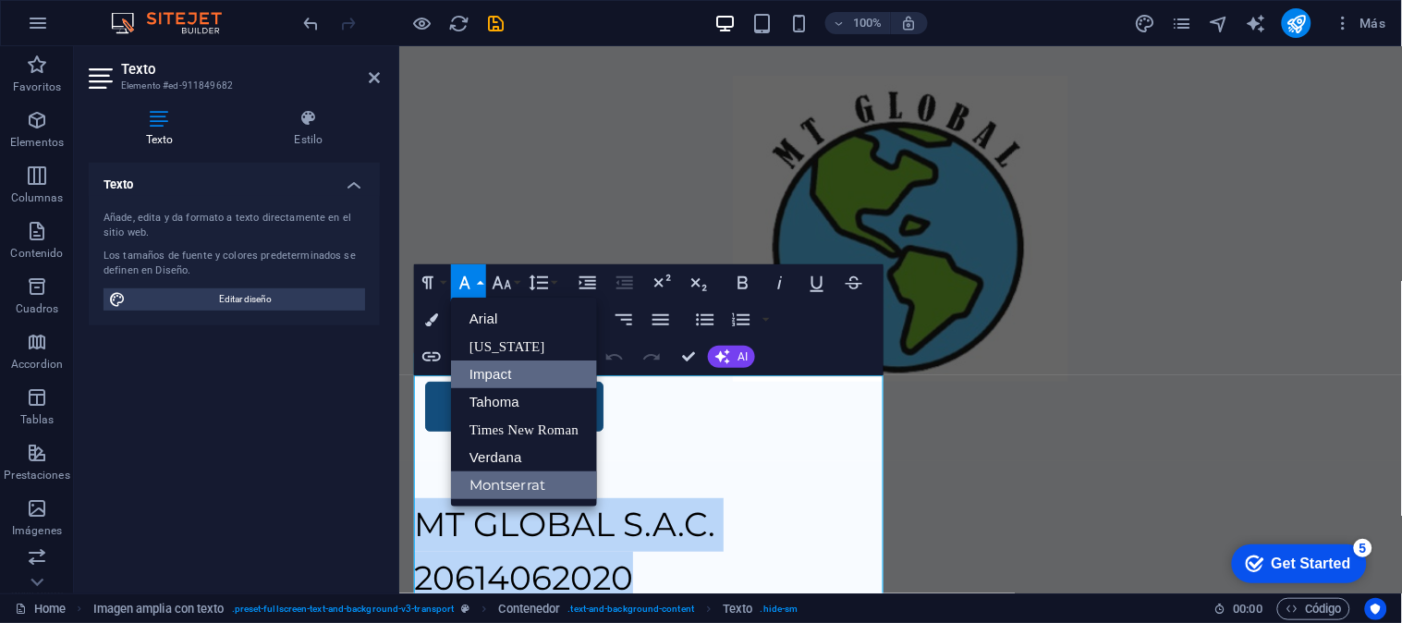
click at [559, 377] on link "Impact" at bounding box center [524, 374] width 146 height 28
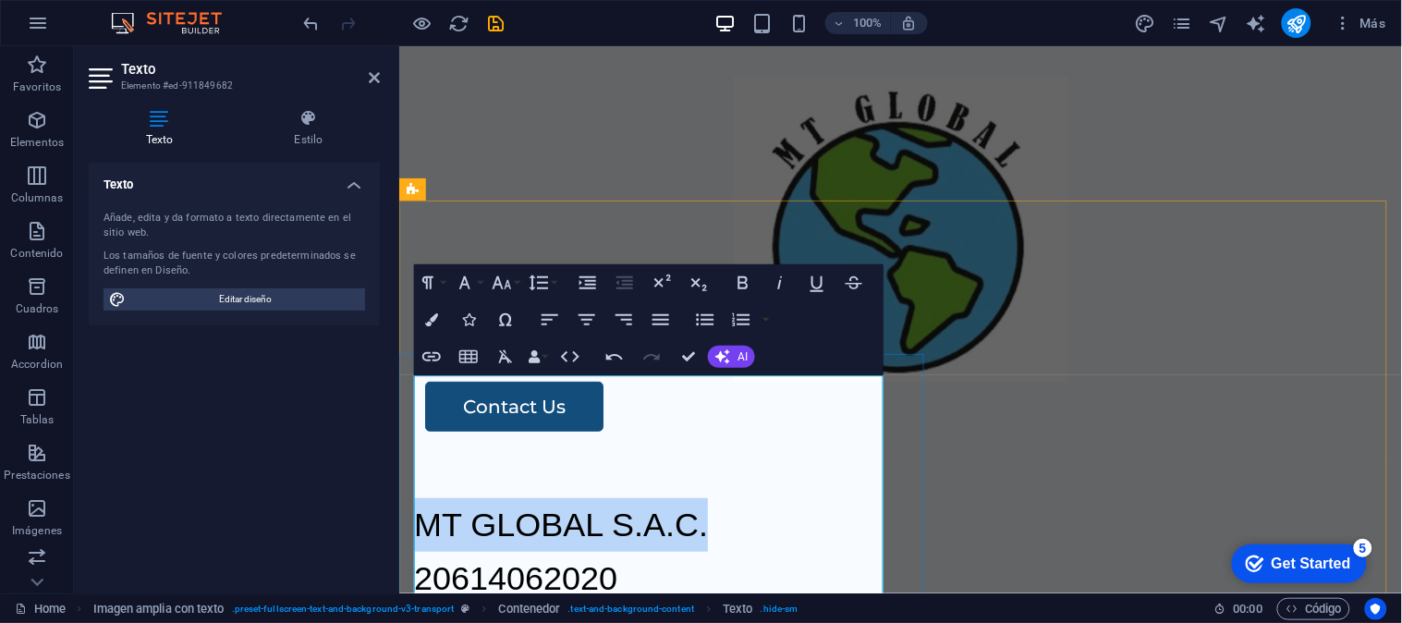
click at [712, 551] on p "20614062020" at bounding box center [899, 578] width 973 height 54
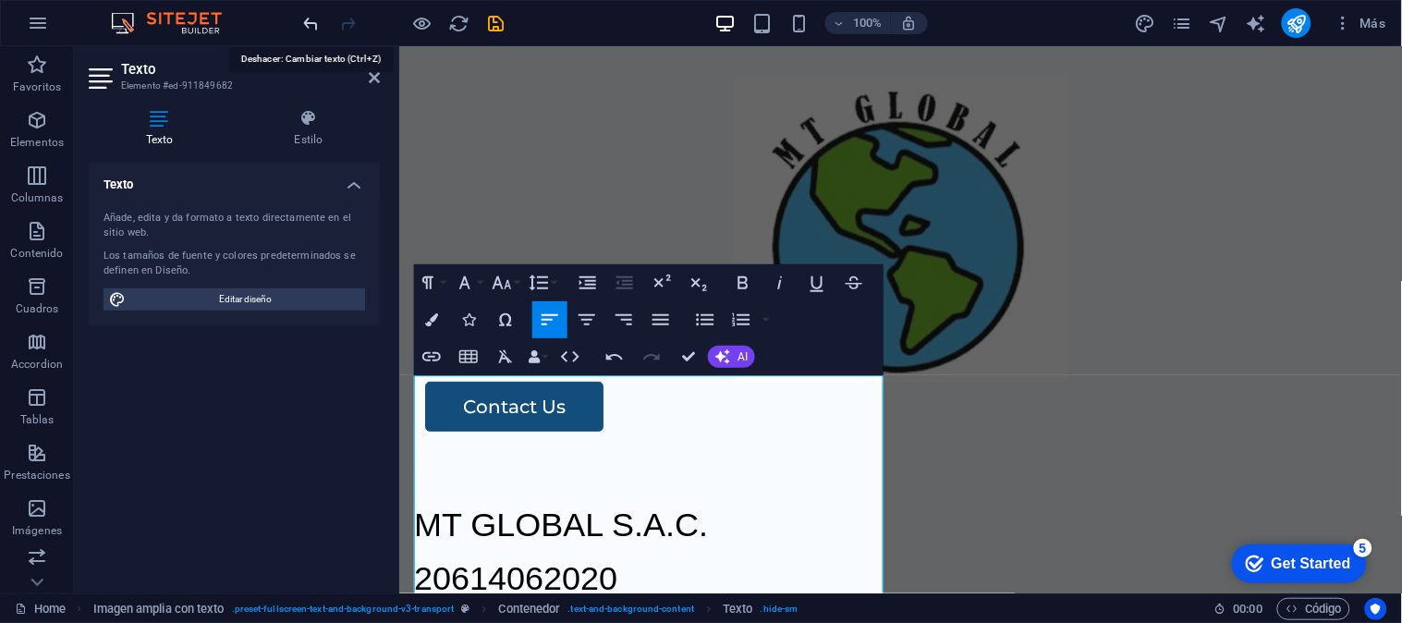
click at [309, 22] on icon "undo" at bounding box center [311, 23] width 21 height 21
click at [619, 551] on p "20614062020" at bounding box center [899, 578] width 973 height 54
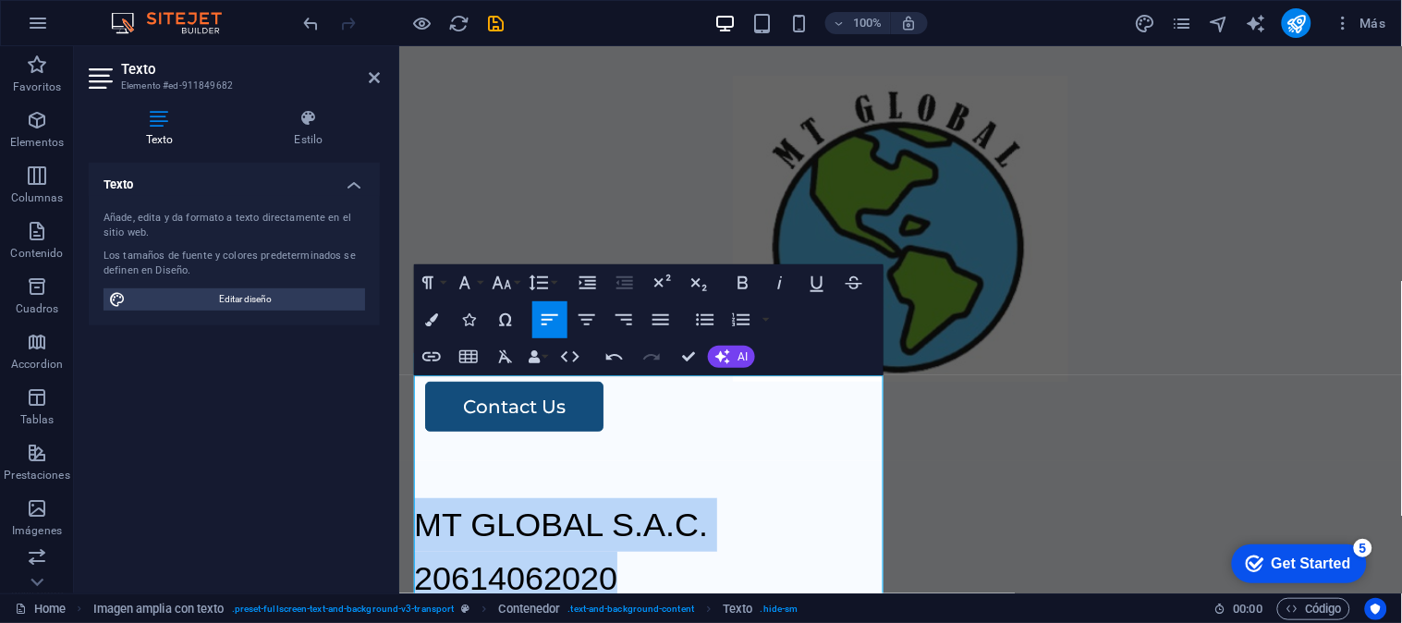
drag, startPoint x: 627, startPoint y: 459, endPoint x: 765, endPoint y: 397, distance: 150.9
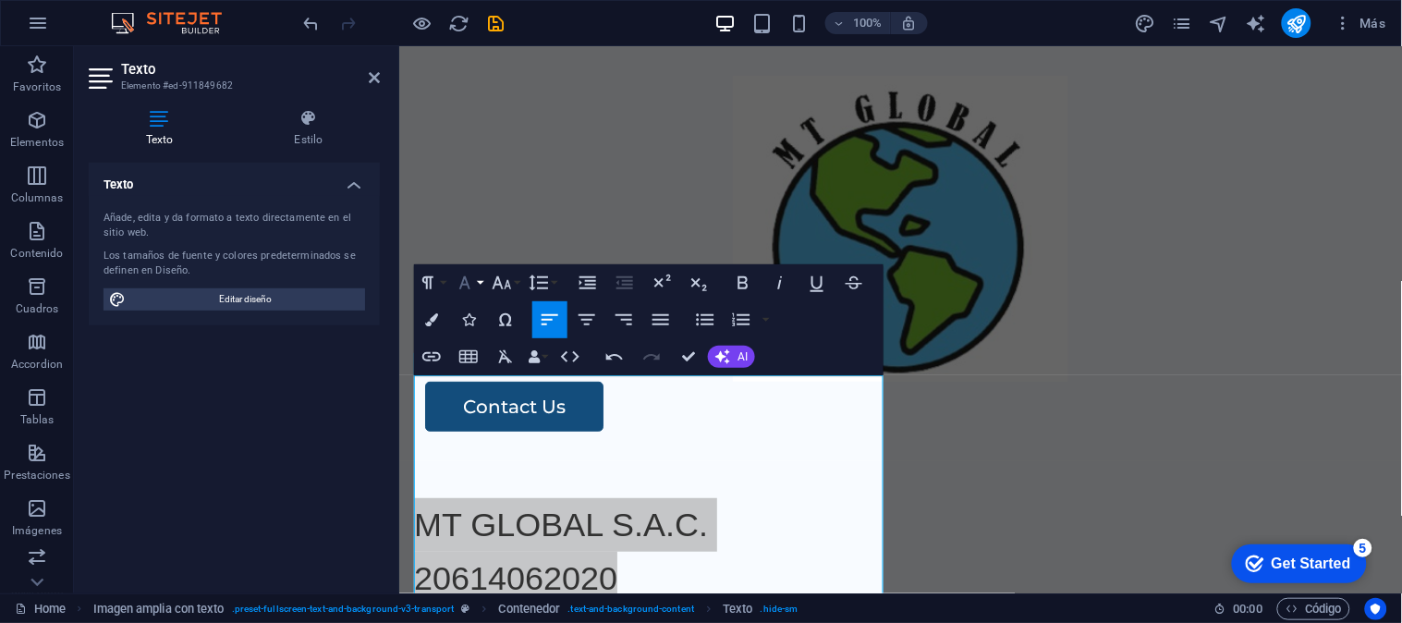
click at [468, 282] on icon "button" at bounding box center [465, 283] width 22 height 22
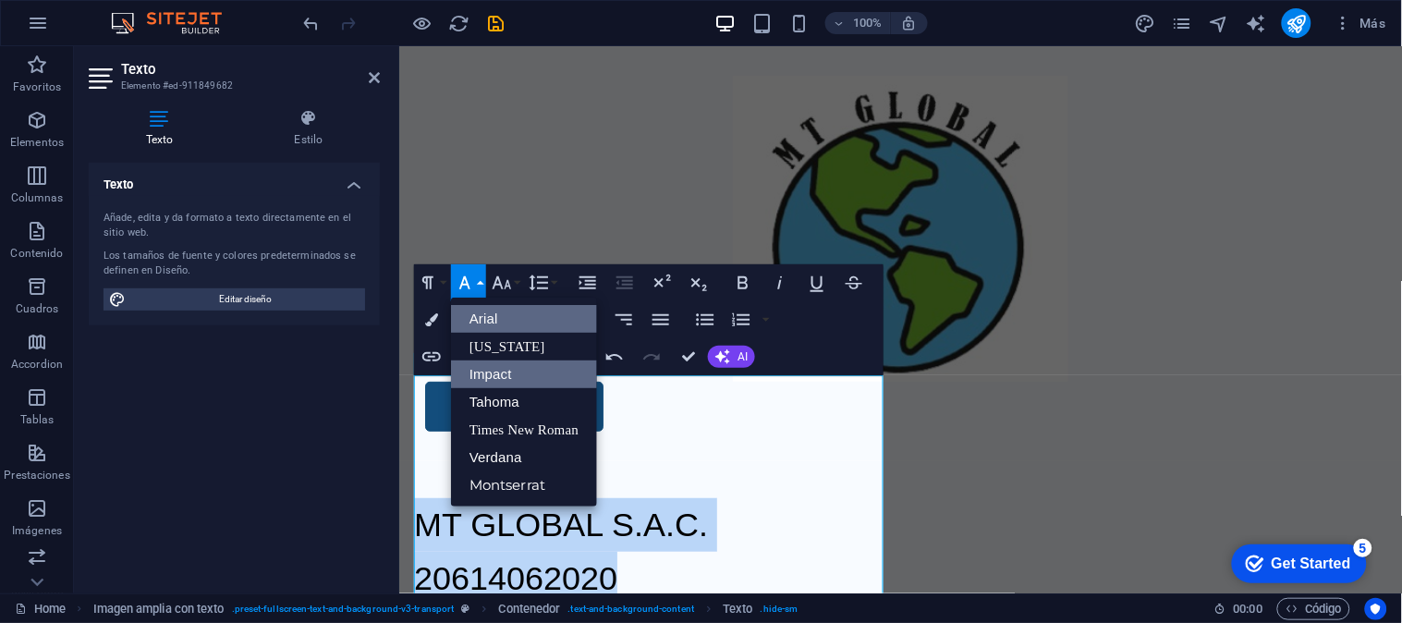
click at [536, 327] on link "Arial" at bounding box center [524, 319] width 146 height 28
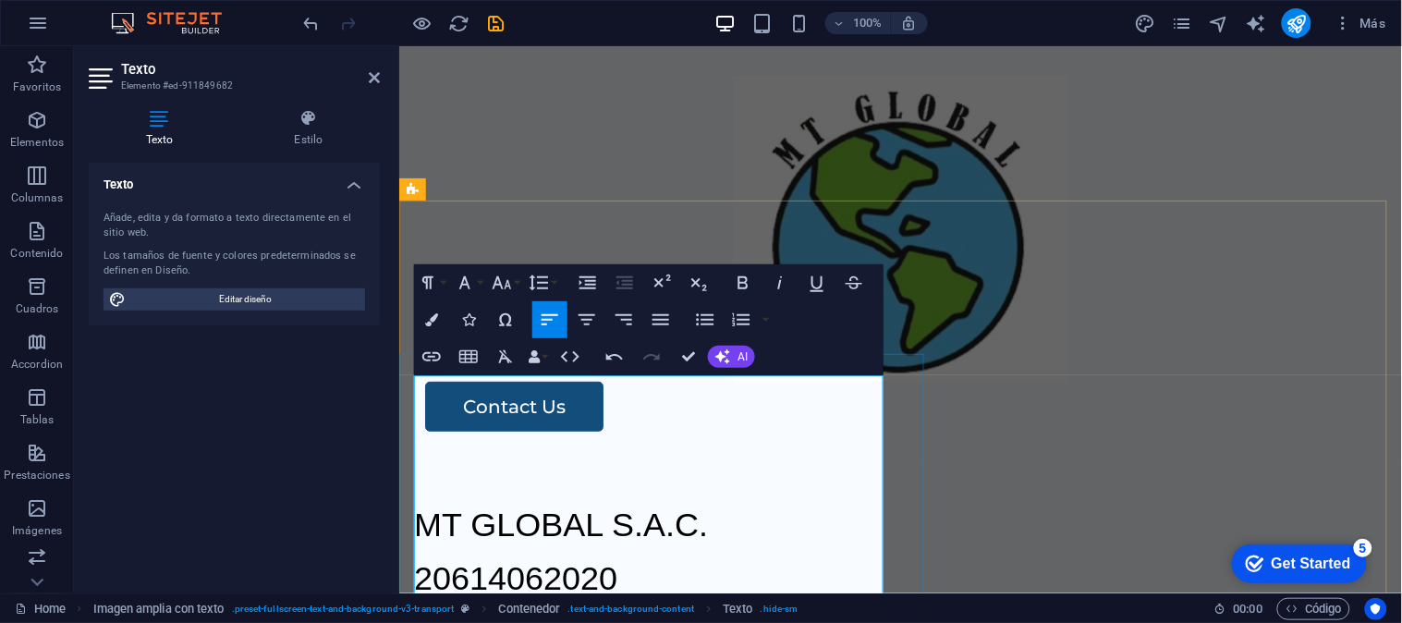
click at [754, 604] on p at bounding box center [899, 617] width 973 height 27
click at [1193, 381] on div "Contact Us" at bounding box center [901, 406] width 954 height 50
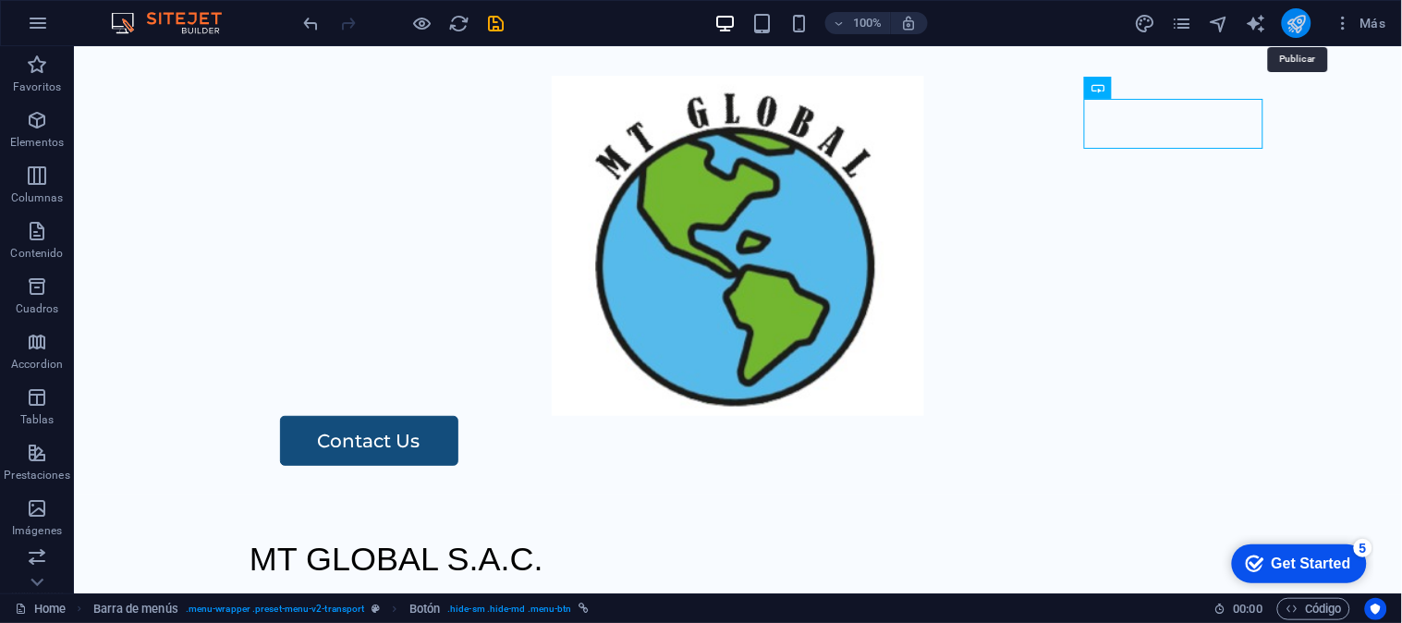
click at [1291, 29] on icon "publish" at bounding box center [1296, 23] width 21 height 21
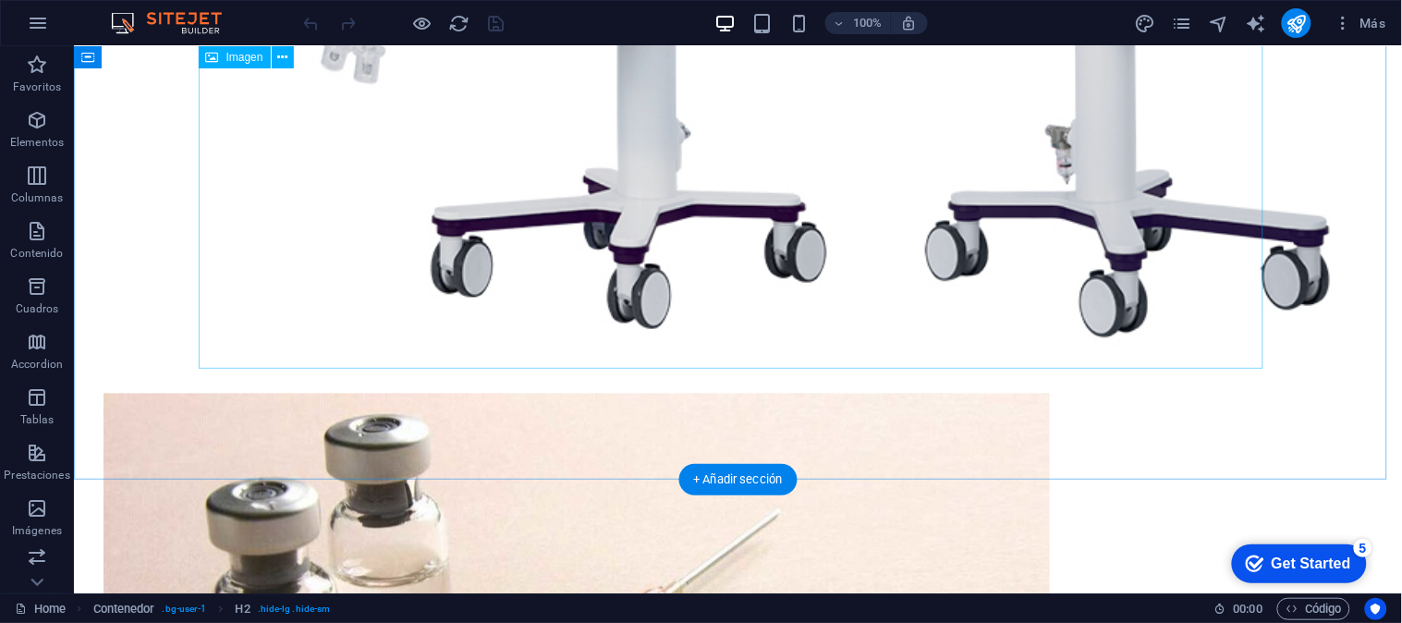
scroll to position [2088, 0]
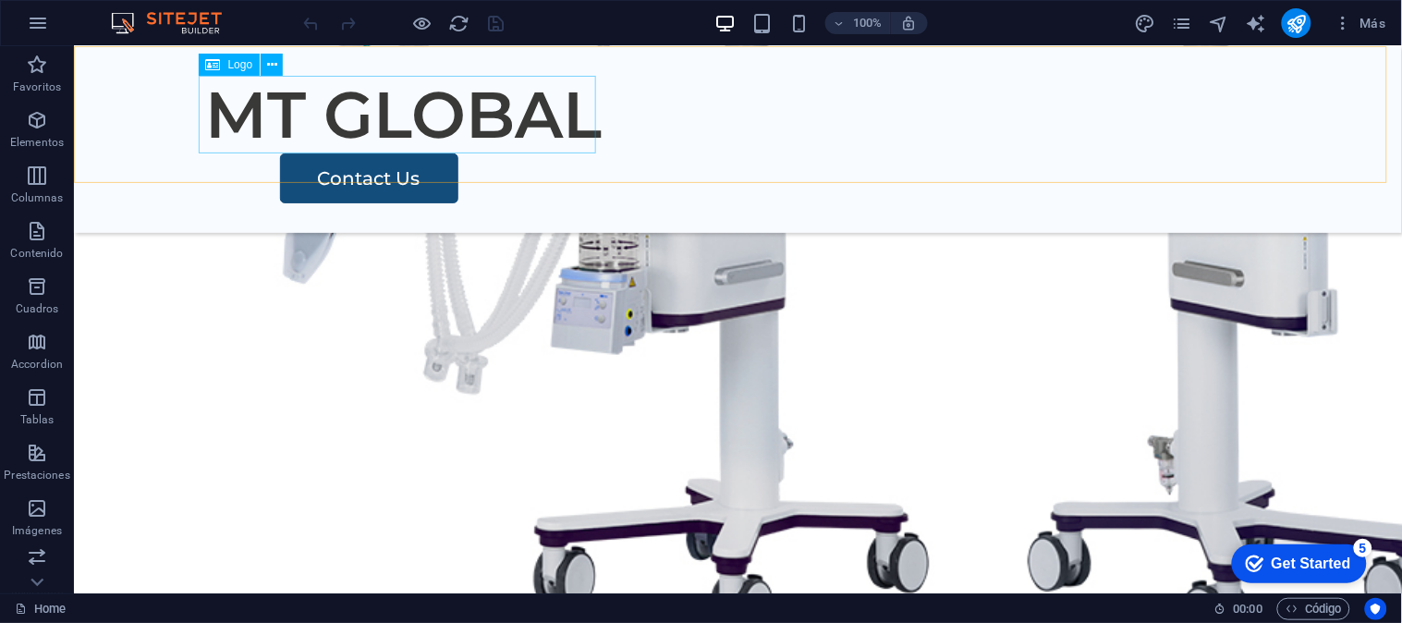
click at [226, 75] on div "Logo" at bounding box center [230, 65] width 62 height 22
click at [234, 65] on span "Logo" at bounding box center [240, 64] width 25 height 11
click at [251, 98] on div "MT GLOBAL" at bounding box center [737, 114] width 1064 height 78
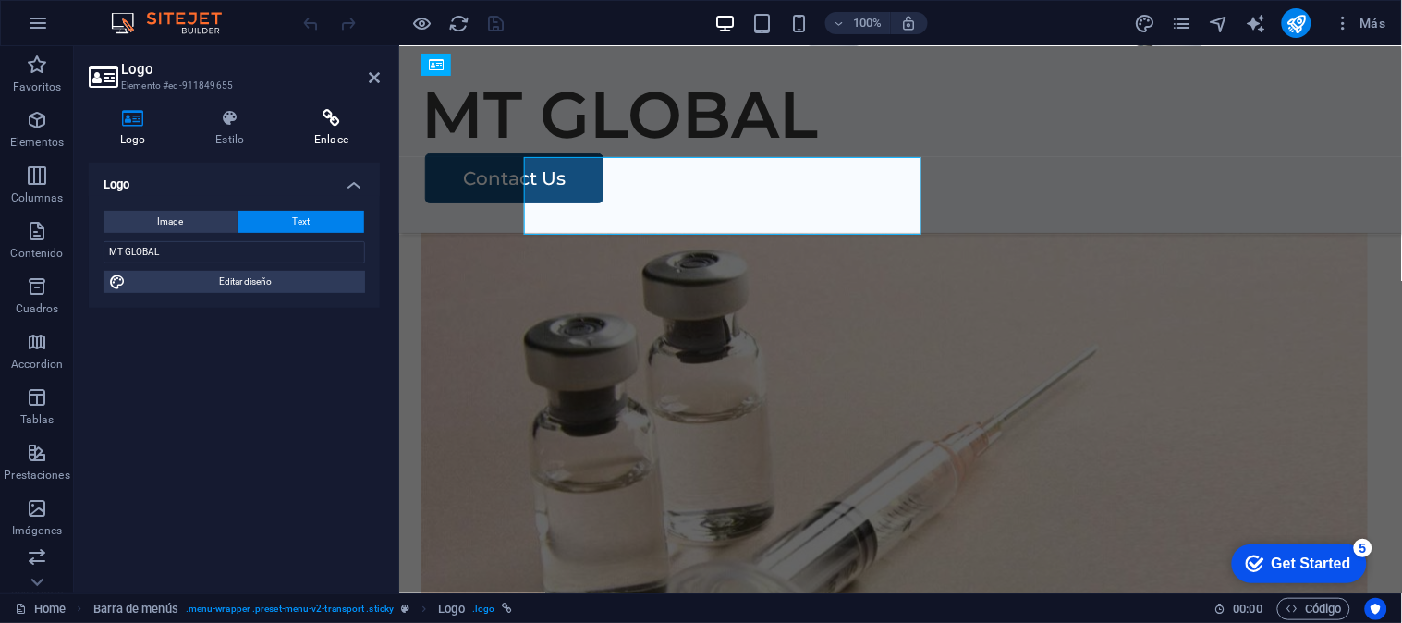
scroll to position [2007, 0]
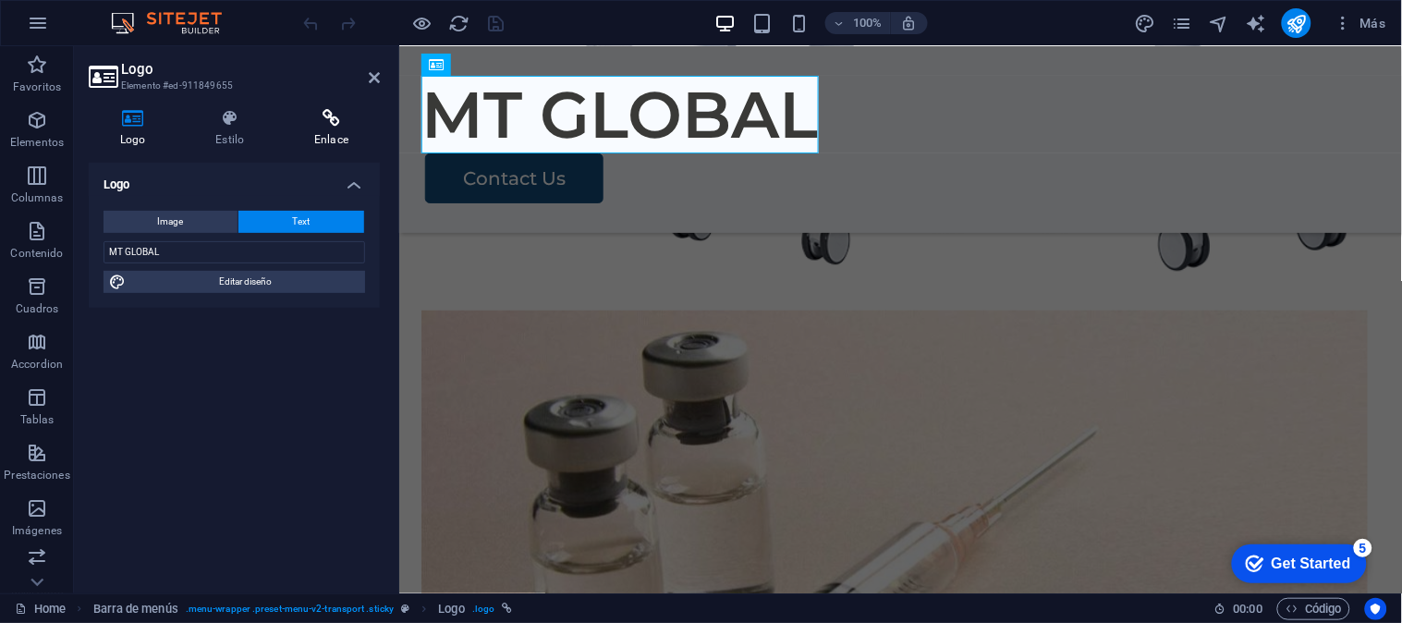
click at [328, 117] on icon at bounding box center [331, 118] width 97 height 18
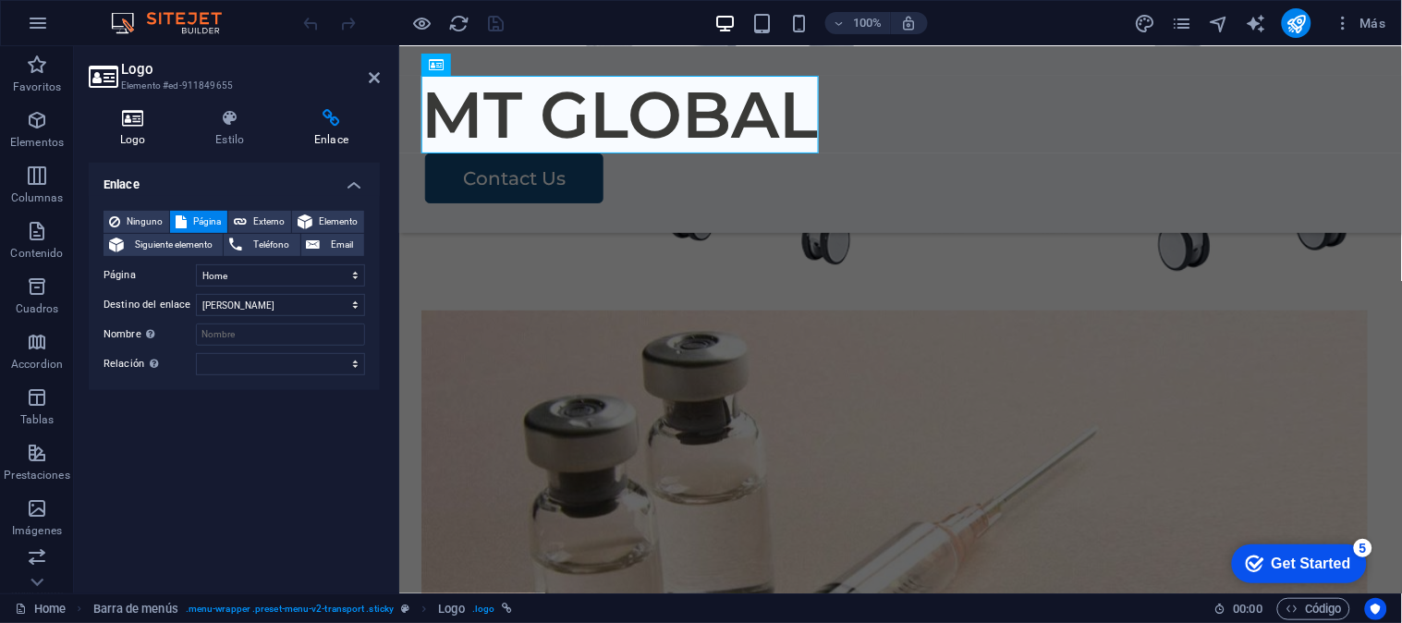
click at [149, 140] on h4 "Logo" at bounding box center [136, 128] width 95 height 39
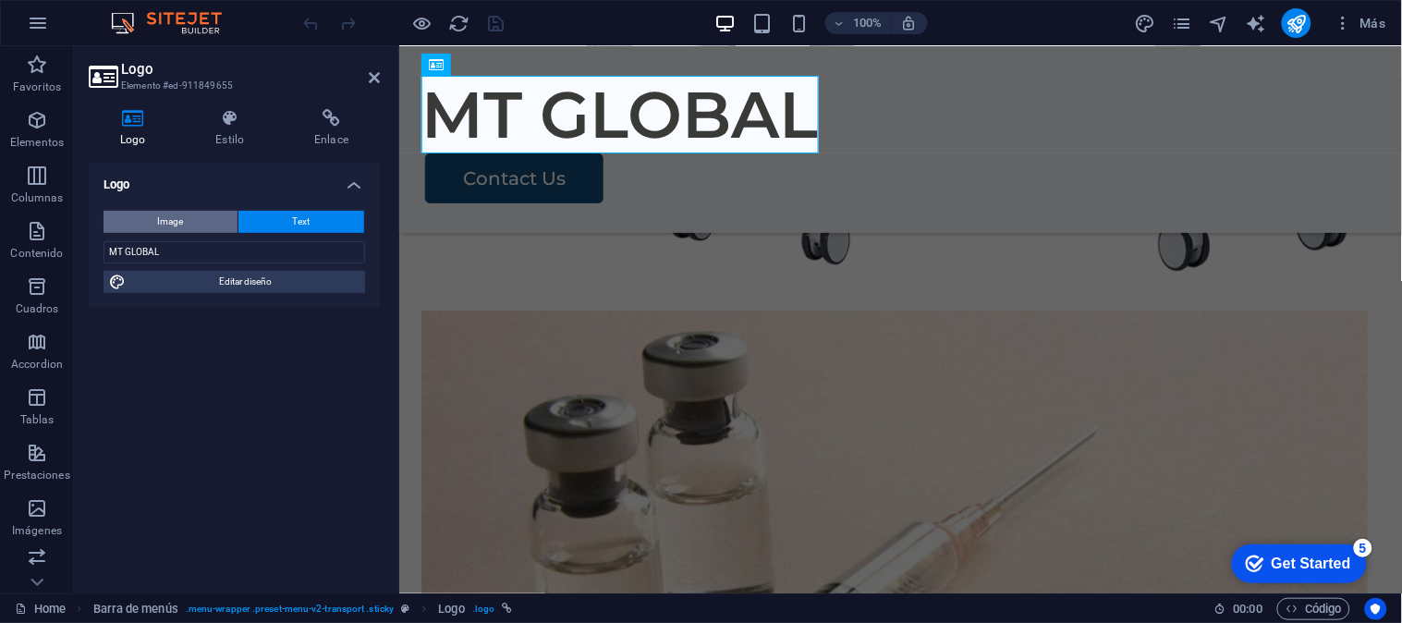
click at [225, 215] on button "Image" at bounding box center [170, 222] width 134 height 22
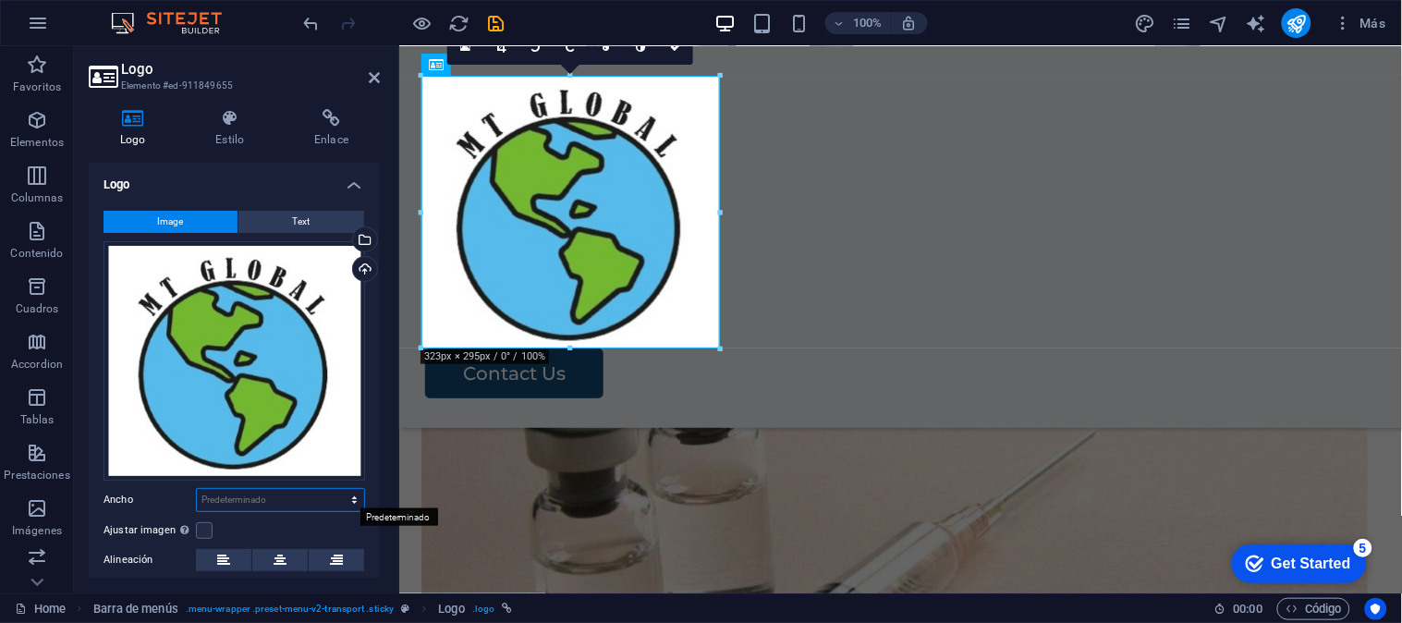
click at [293, 500] on select "Predeterminado automático px rem % em vh vw" at bounding box center [280, 500] width 167 height 22
select select "%"
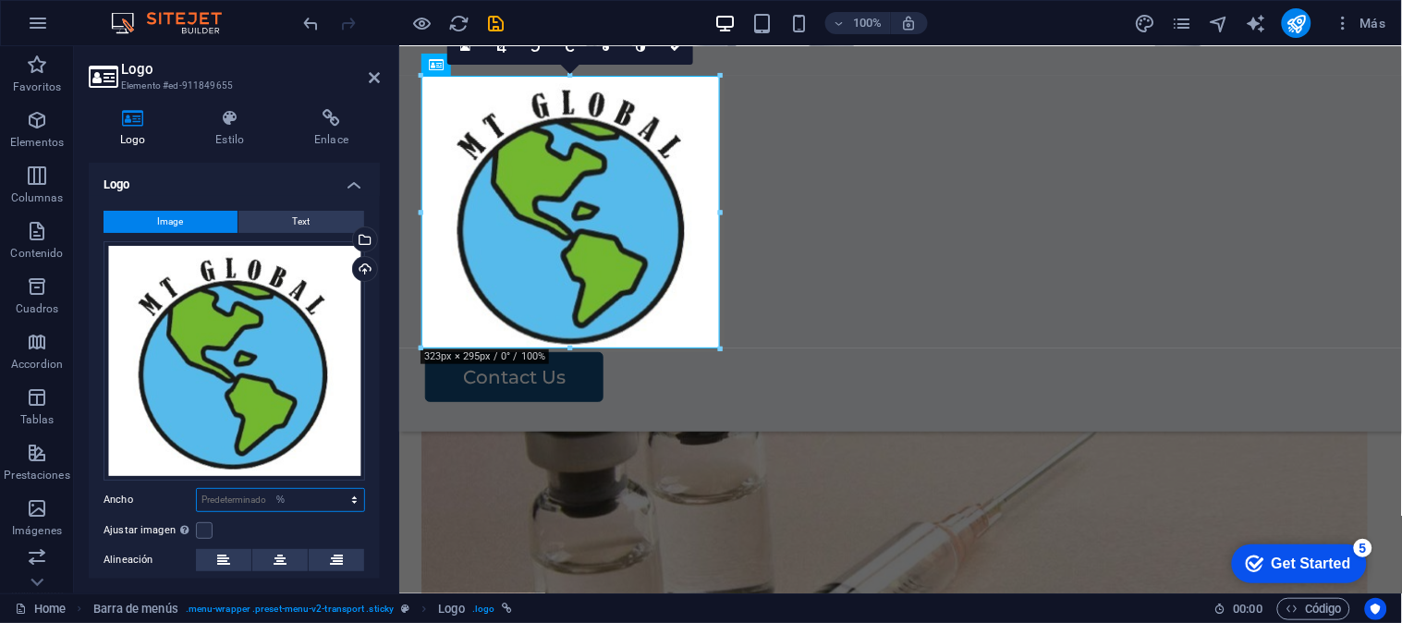
click at [334, 489] on select "Predeterminado automático px rem % em vh vw" at bounding box center [280, 500] width 167 height 22
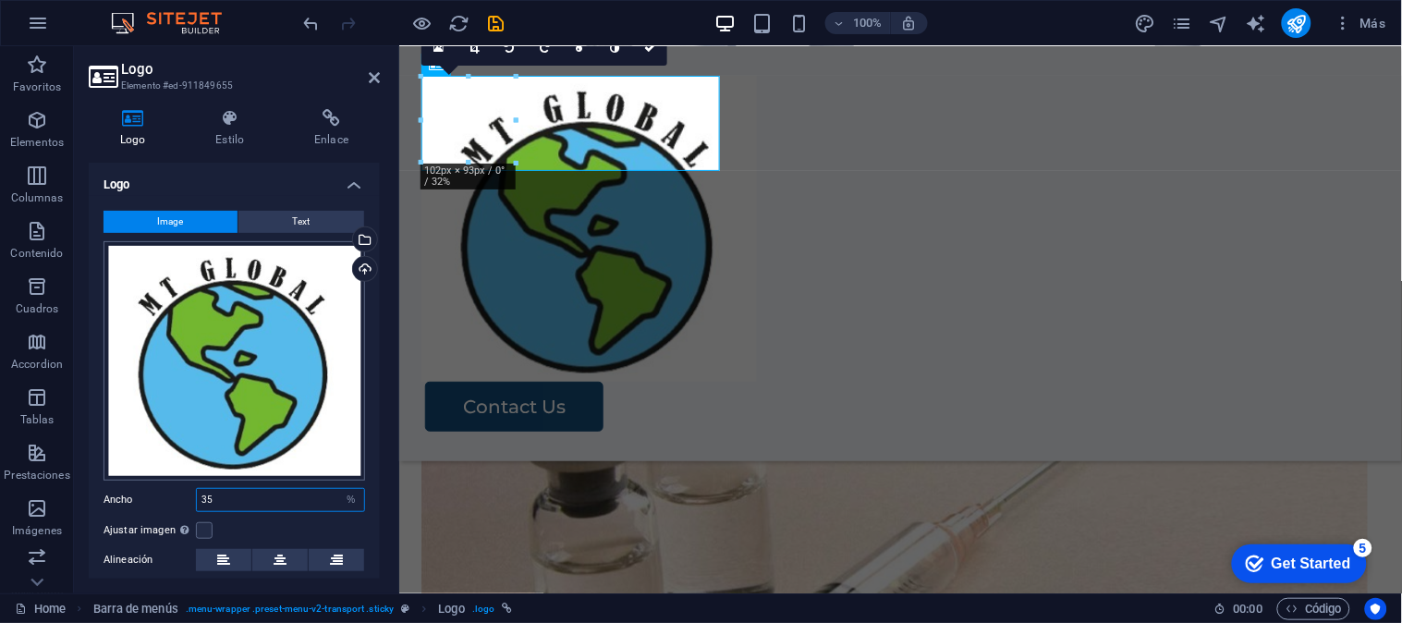
type input "3"
type input "40"
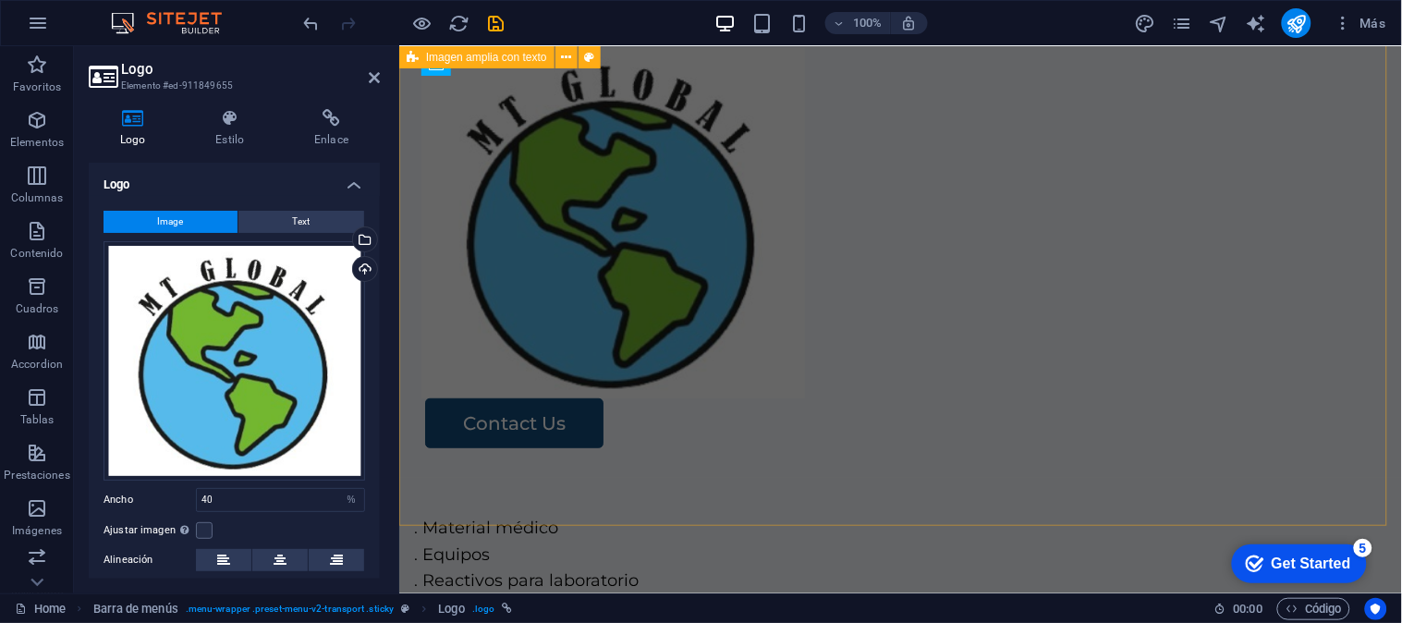
scroll to position [0, 0]
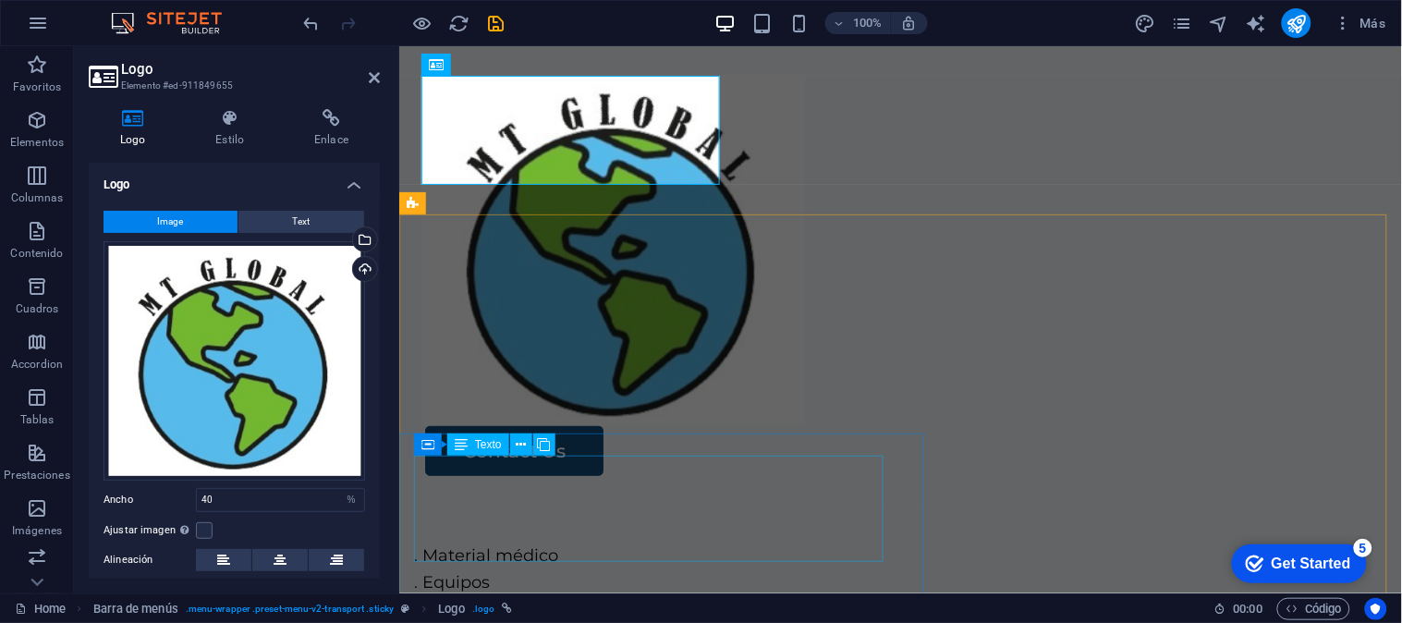
click at [578, 541] on div ". Material médico . Equipos . Reactivos para laboratorio . Servicios en general" at bounding box center [899, 594] width 973 height 106
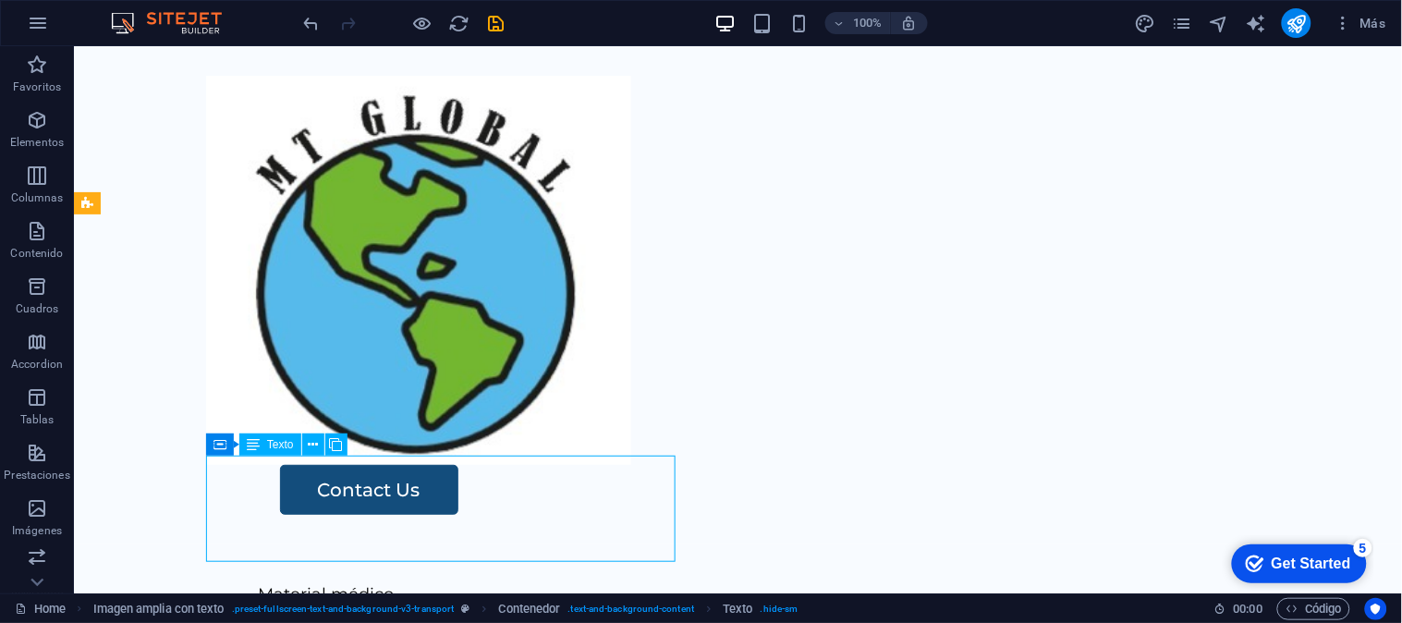
click at [578, 580] on div ". Material médico . Equipos . Reactivos para laboratorio . Servicios en general" at bounding box center [796, 633] width 1094 height 106
click at [520, 580] on div ". Material médico . Equipos . Reactivos para laboratorio . Servicios en general" at bounding box center [796, 633] width 1094 height 106
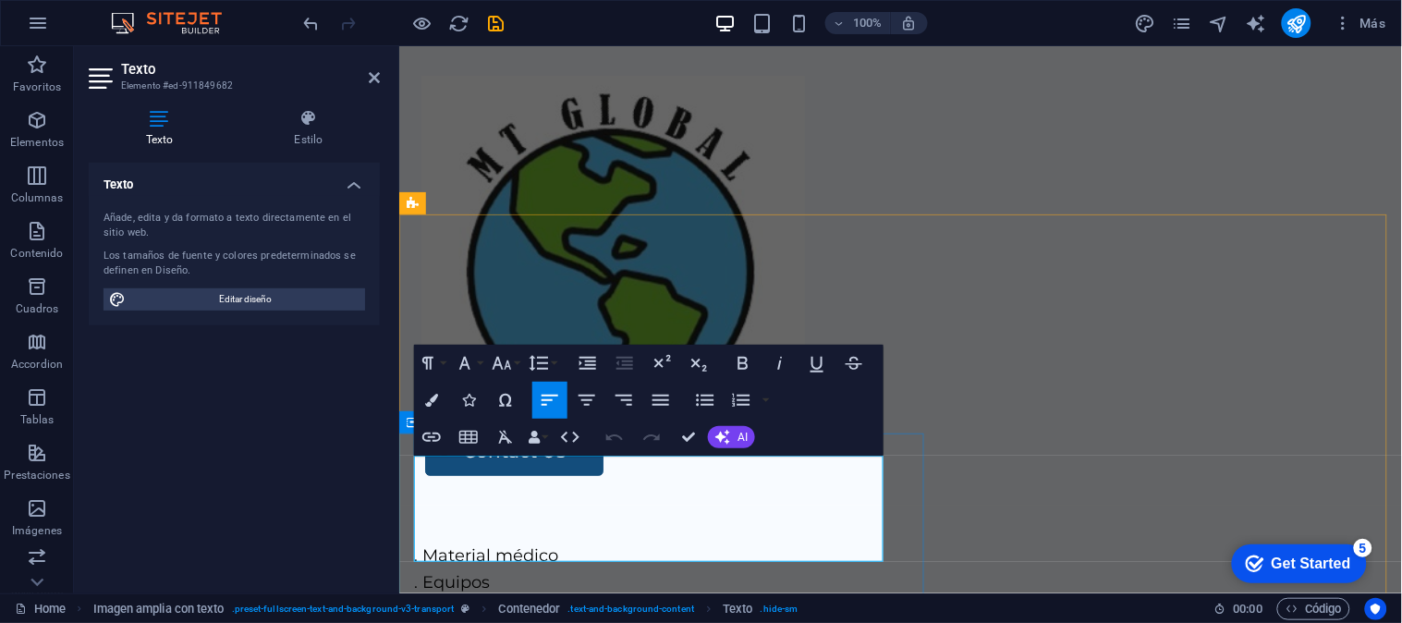
click at [418, 541] on p ". Material médico" at bounding box center [899, 554] width 973 height 27
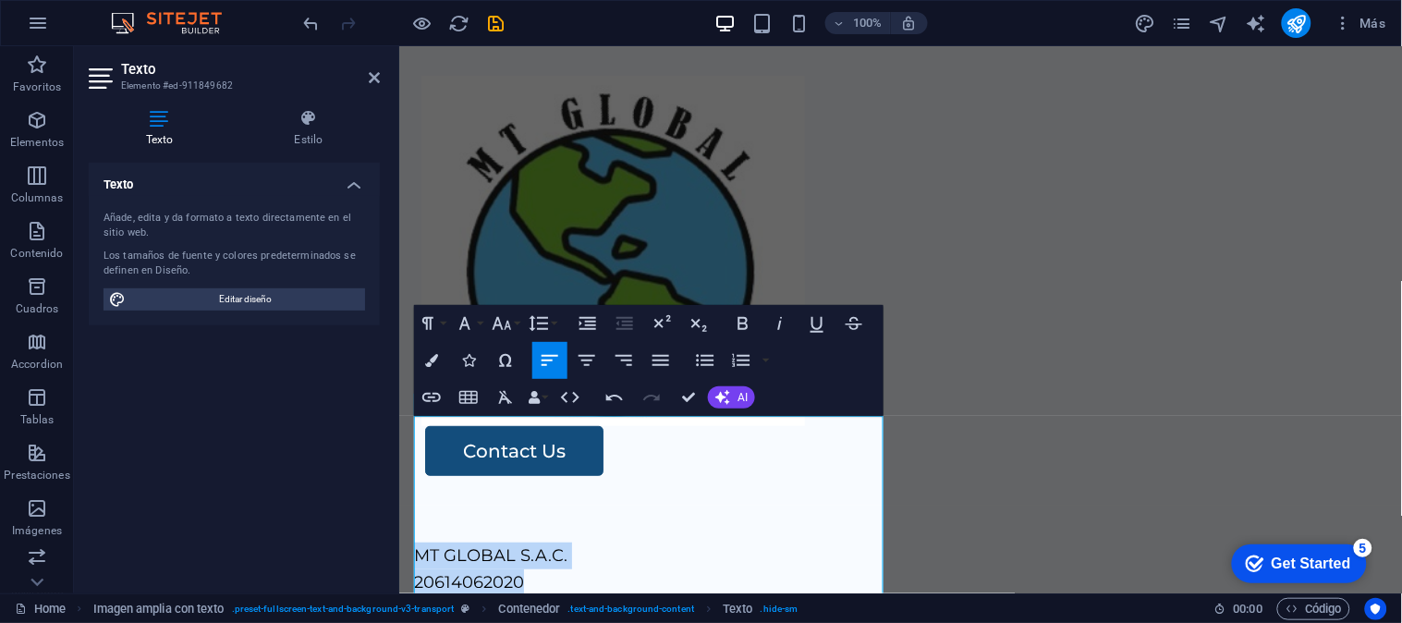
drag, startPoint x: 542, startPoint y: 455, endPoint x: 745, endPoint y: 457, distance: 202.4
click at [504, 320] on icon "button" at bounding box center [502, 323] width 22 height 22
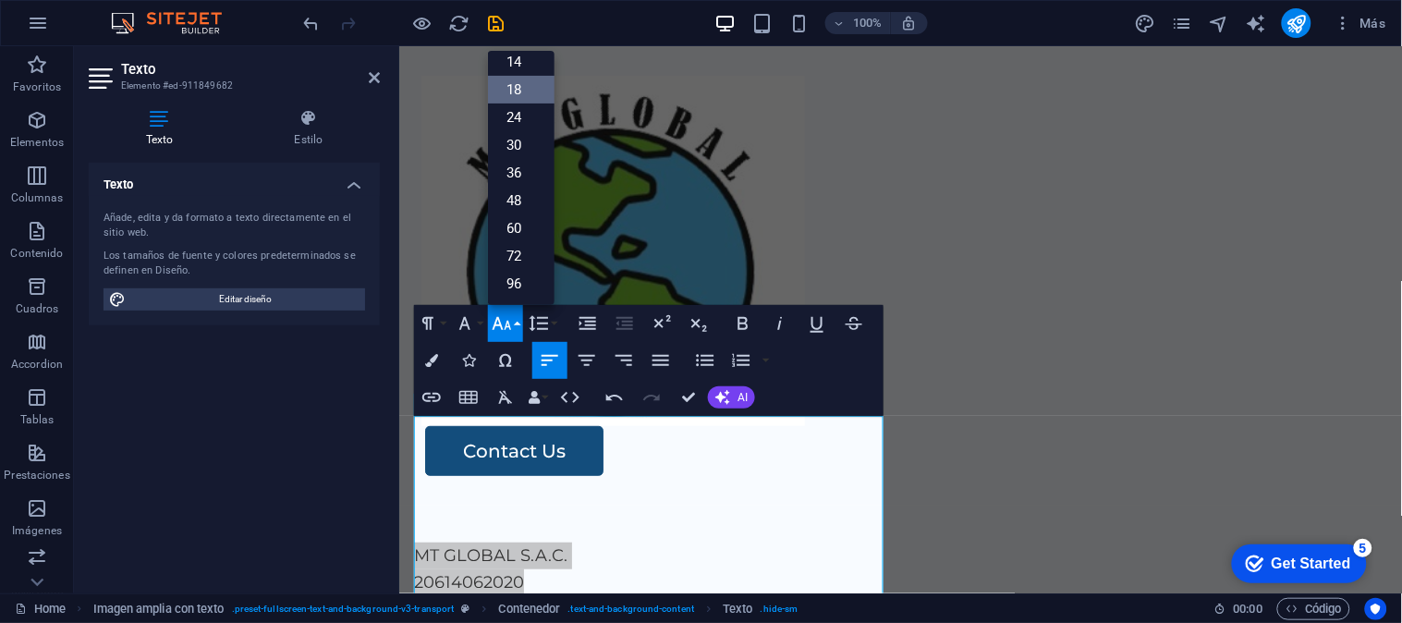
scroll to position [148, 0]
click at [530, 200] on link "48" at bounding box center [521, 202] width 67 height 28
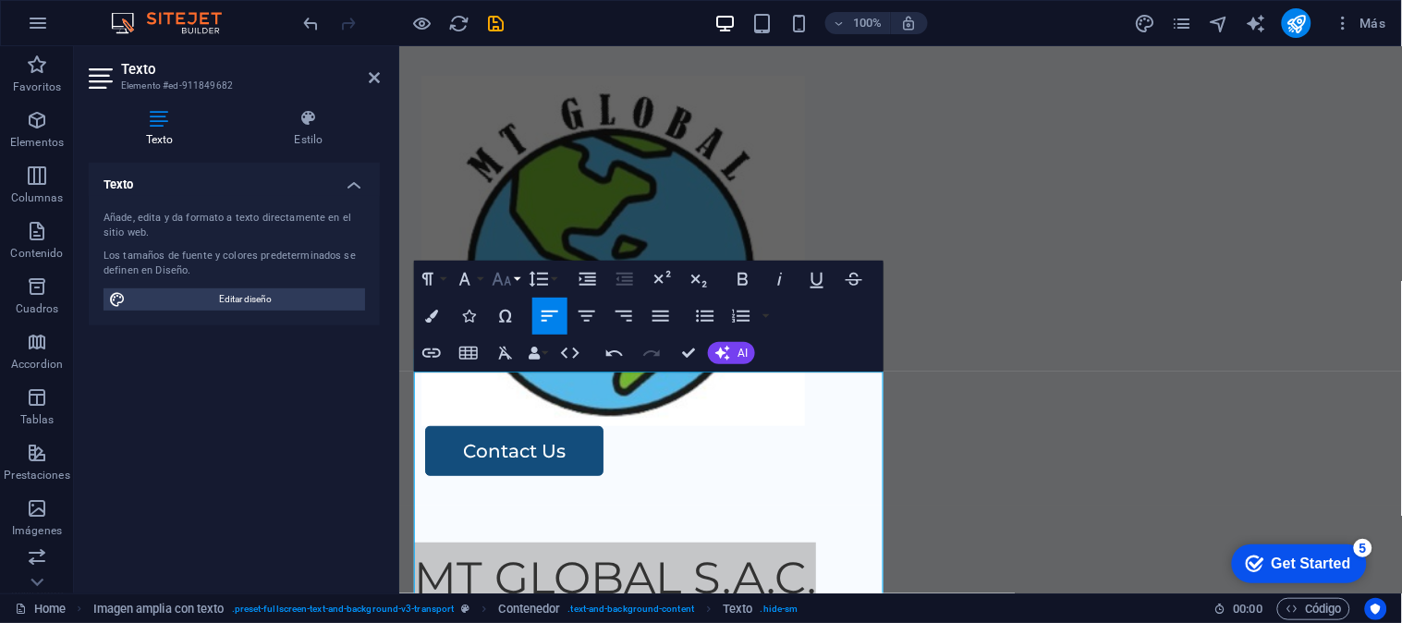
click at [505, 275] on icon "button" at bounding box center [502, 279] width 22 height 22
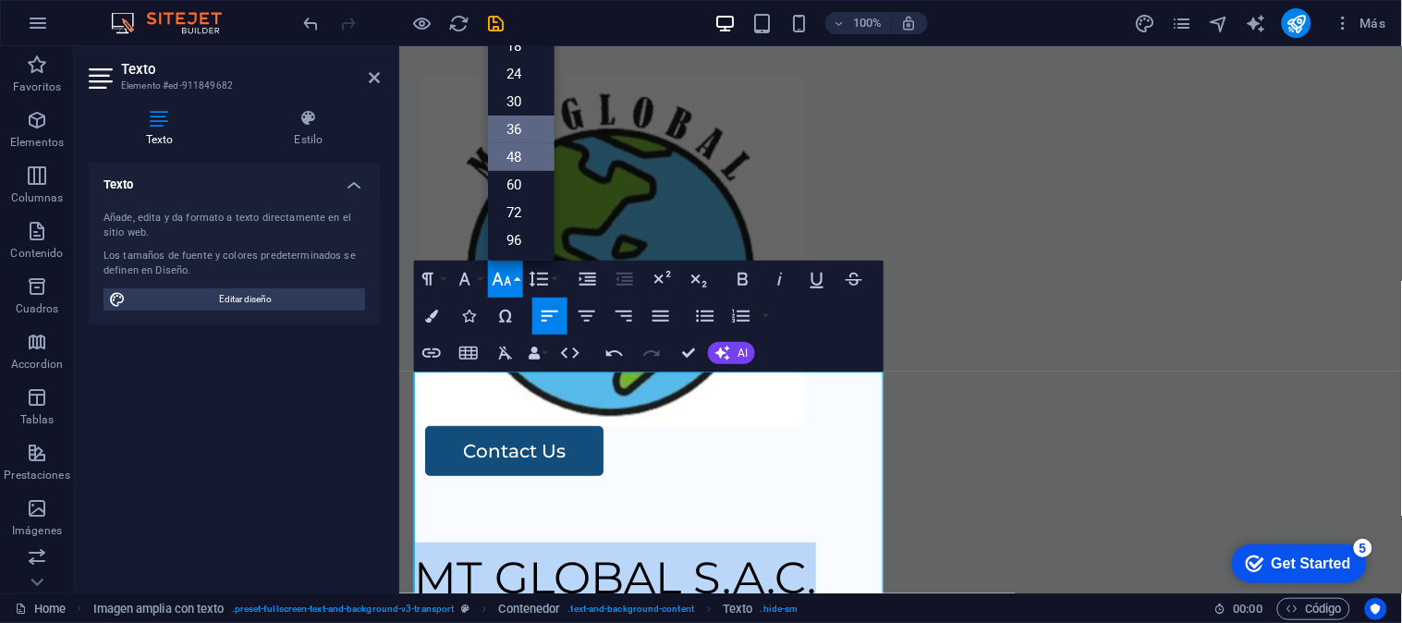
click at [521, 124] on link "36" at bounding box center [521, 129] width 67 height 28
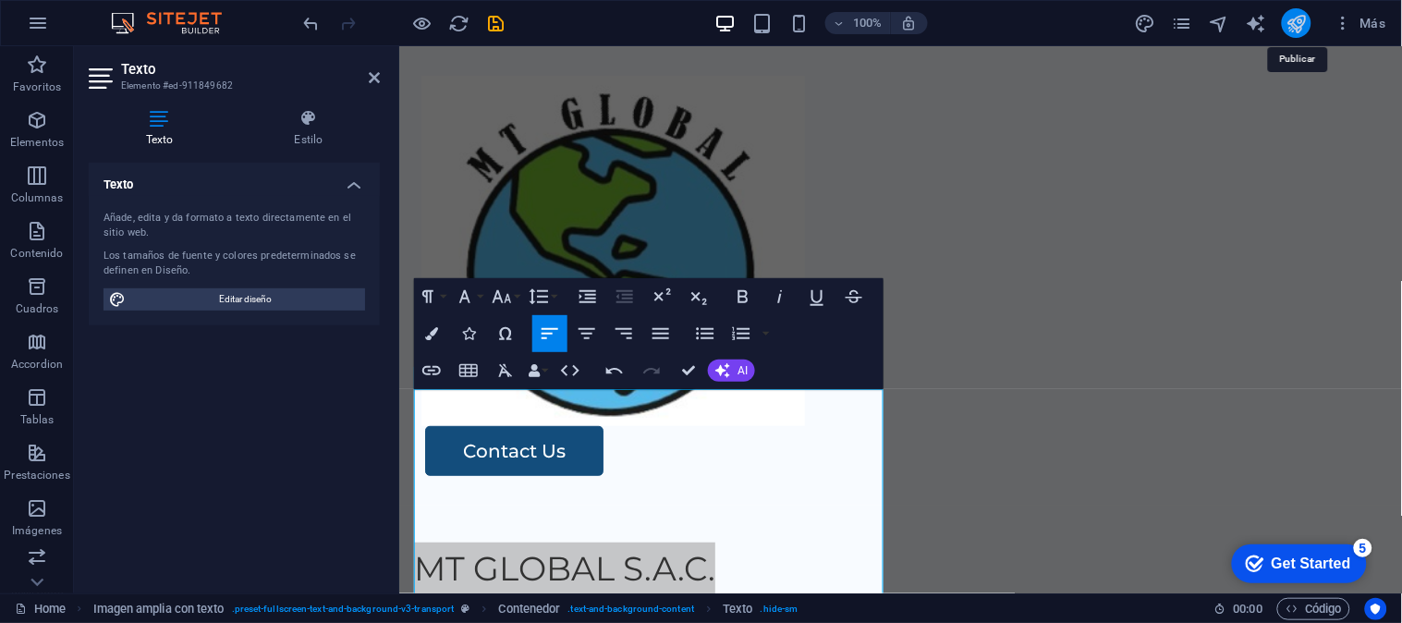
click at [1292, 16] on icon "publish" at bounding box center [1296, 23] width 21 height 21
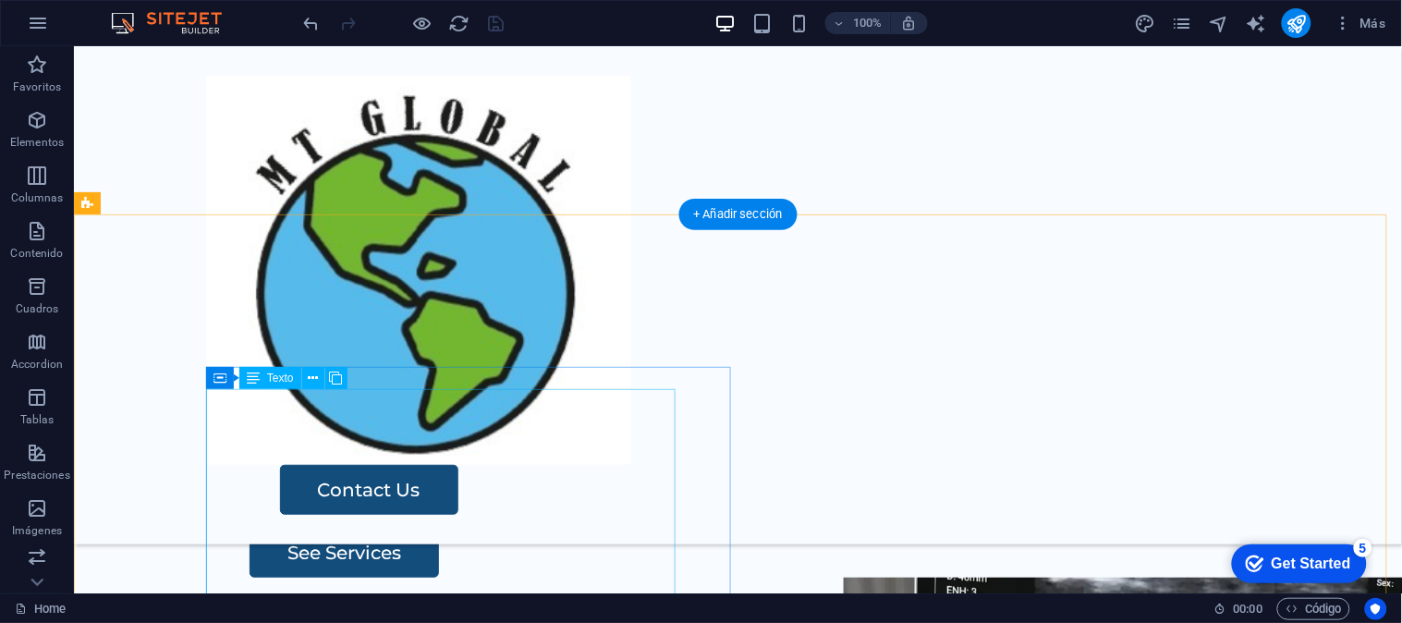
scroll to position [444, 0]
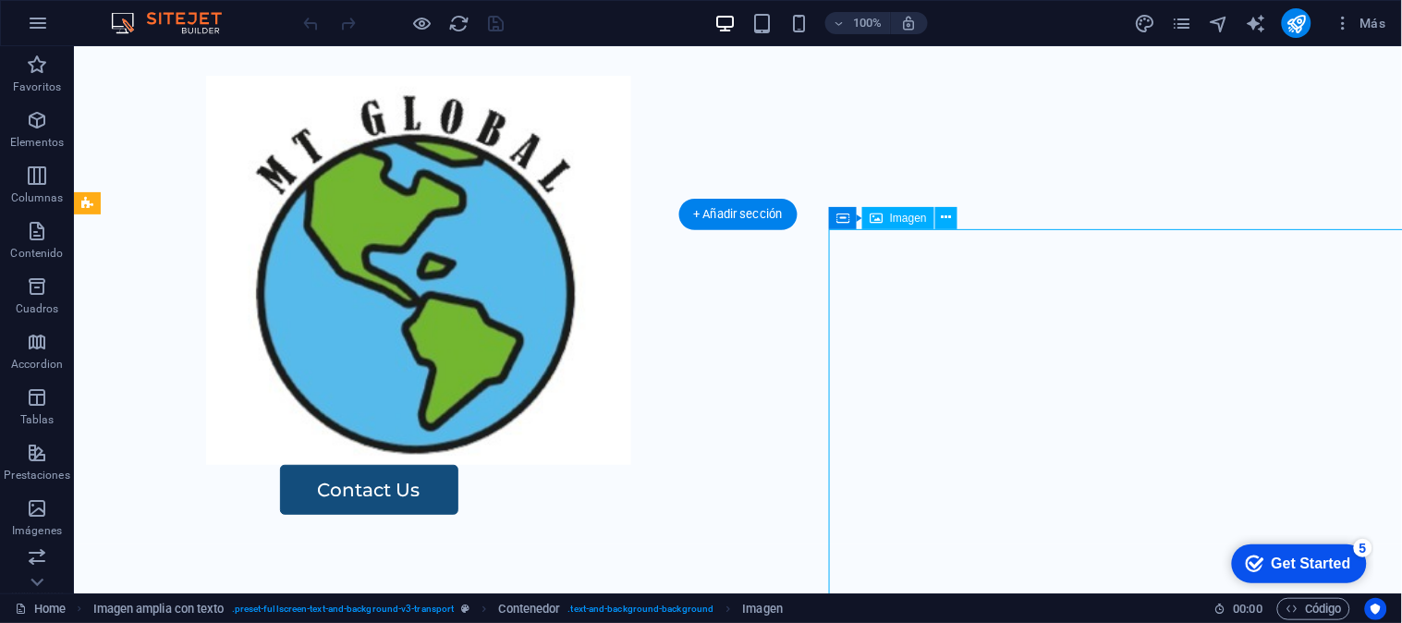
select select "px"
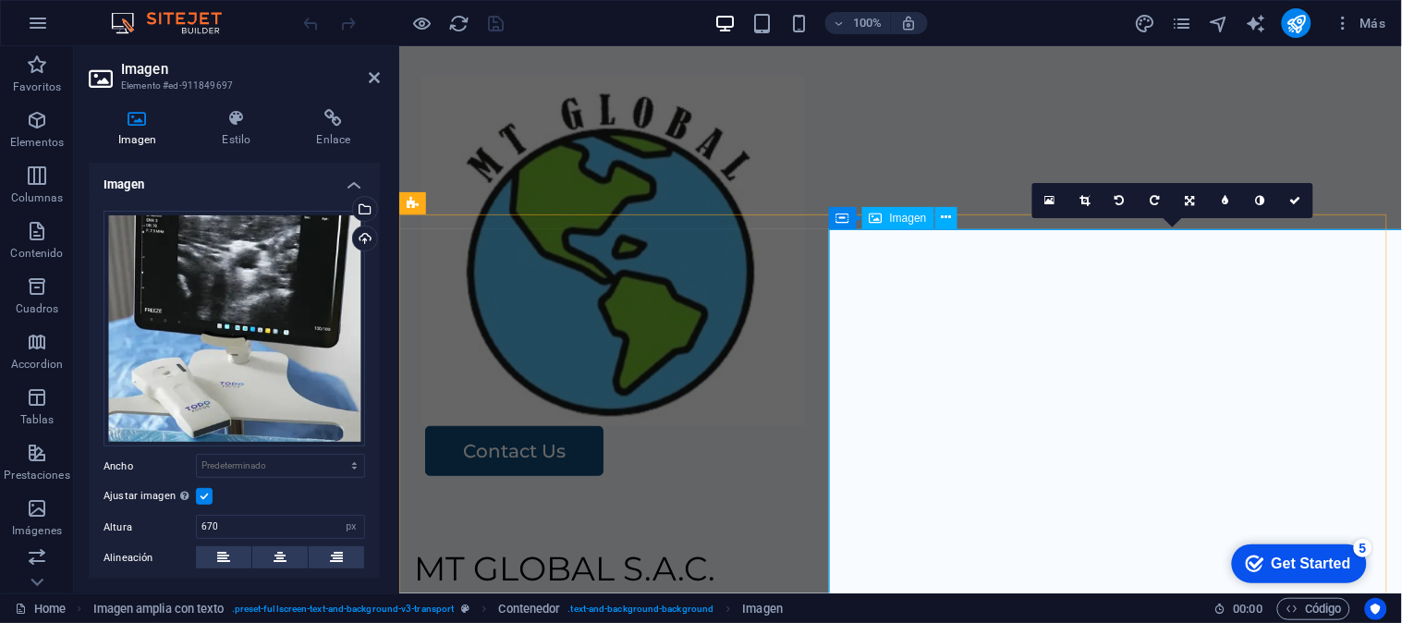
click at [890, 214] on span "Imagen" at bounding box center [908, 217] width 37 height 11
click at [362, 237] on div "Cargar" at bounding box center [363, 240] width 28 height 28
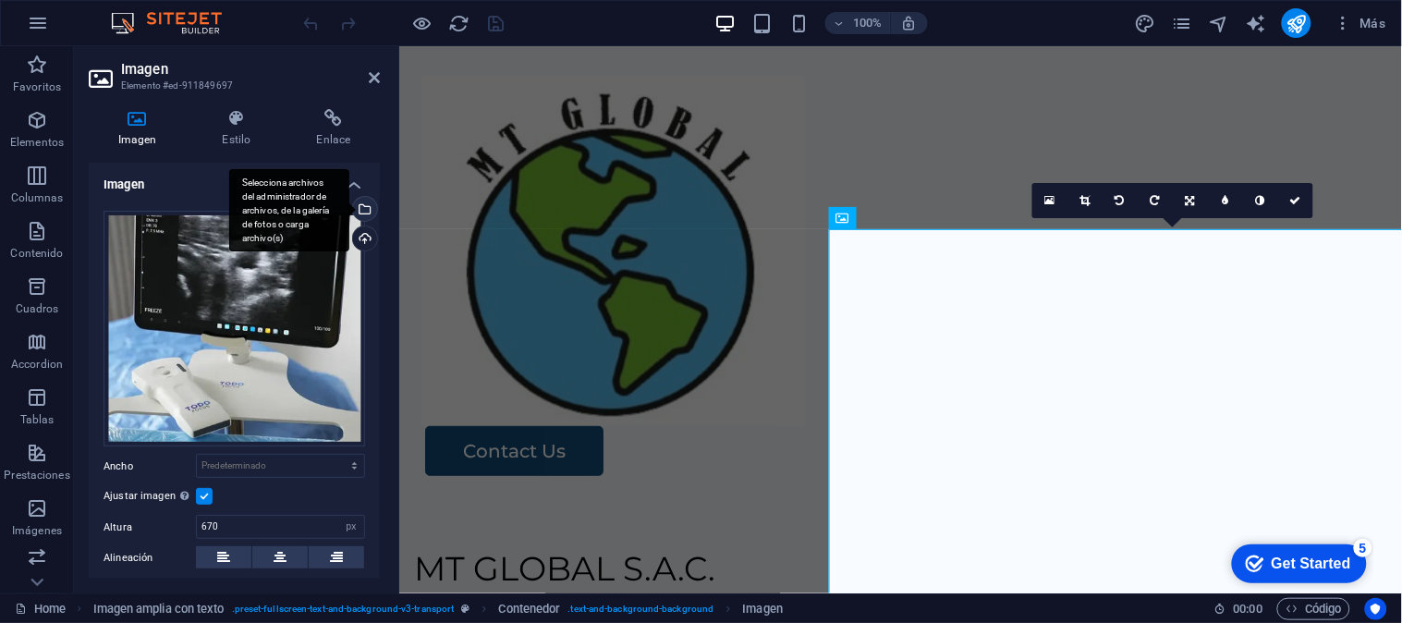
click at [365, 207] on div "Selecciona archivos del administrador de archivos, de la galería de fotos o car…" at bounding box center [363, 211] width 28 height 28
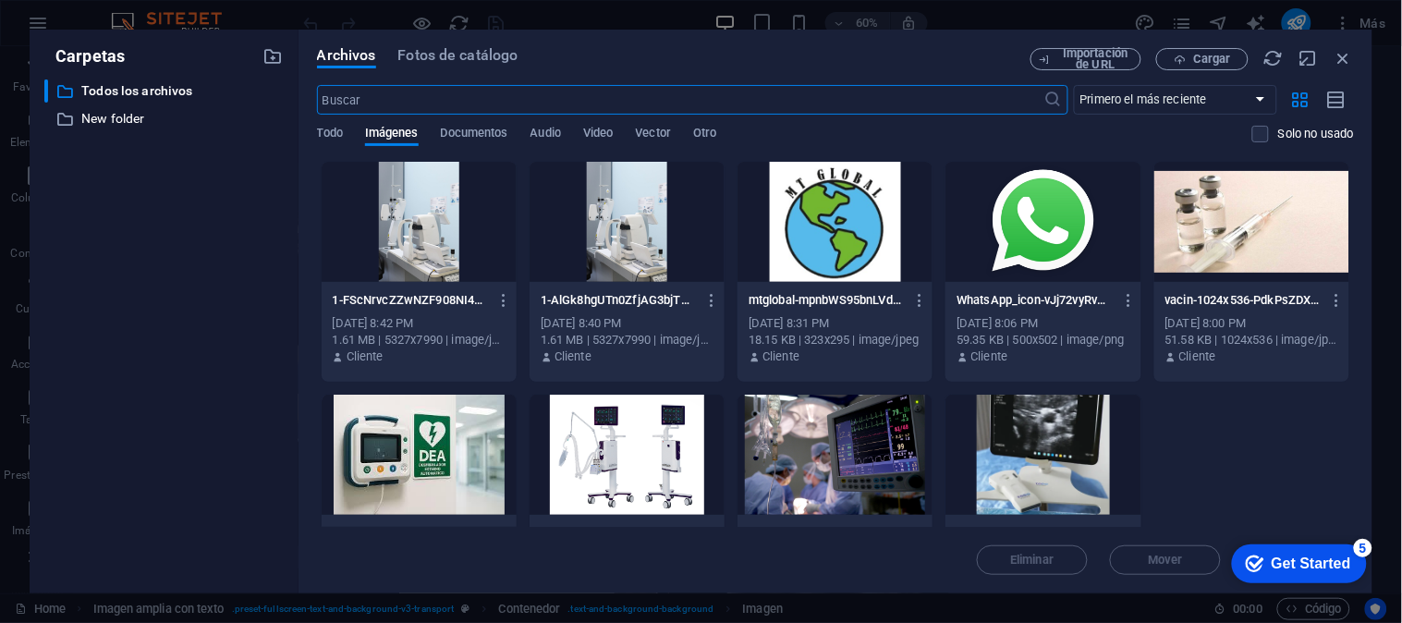
click at [436, 250] on div at bounding box center [419, 222] width 195 height 120
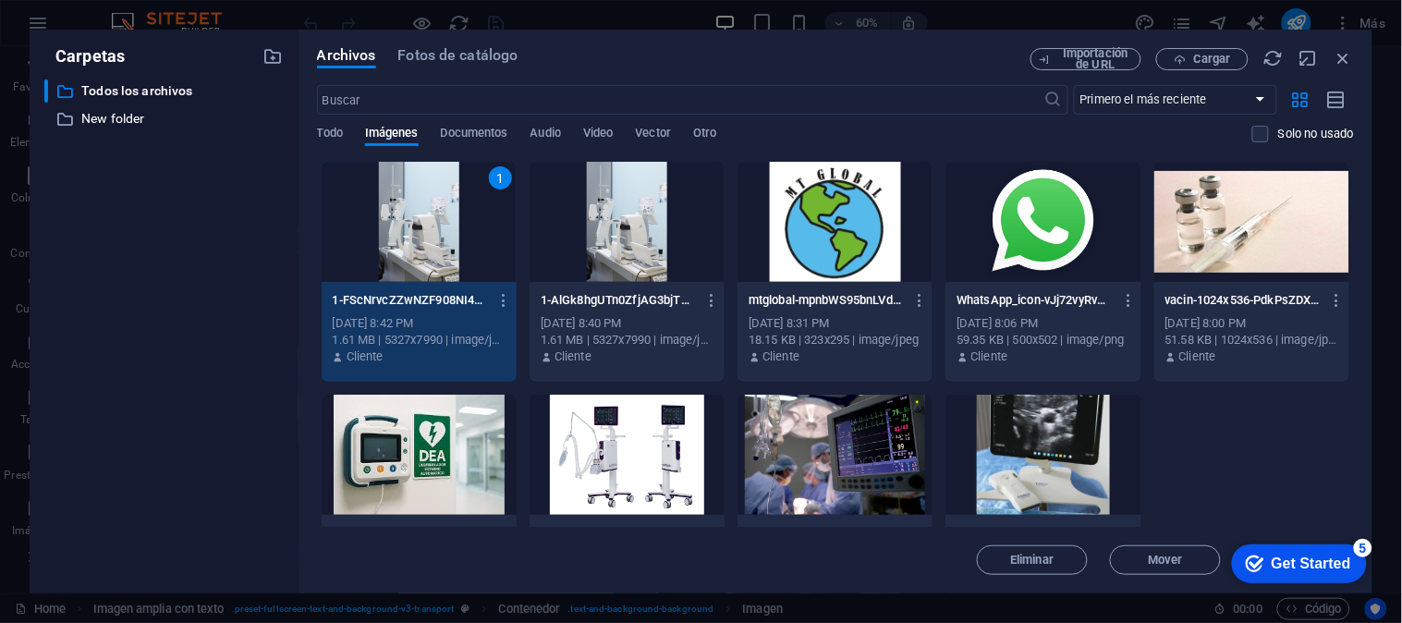
click at [410, 214] on div "1" at bounding box center [419, 222] width 195 height 120
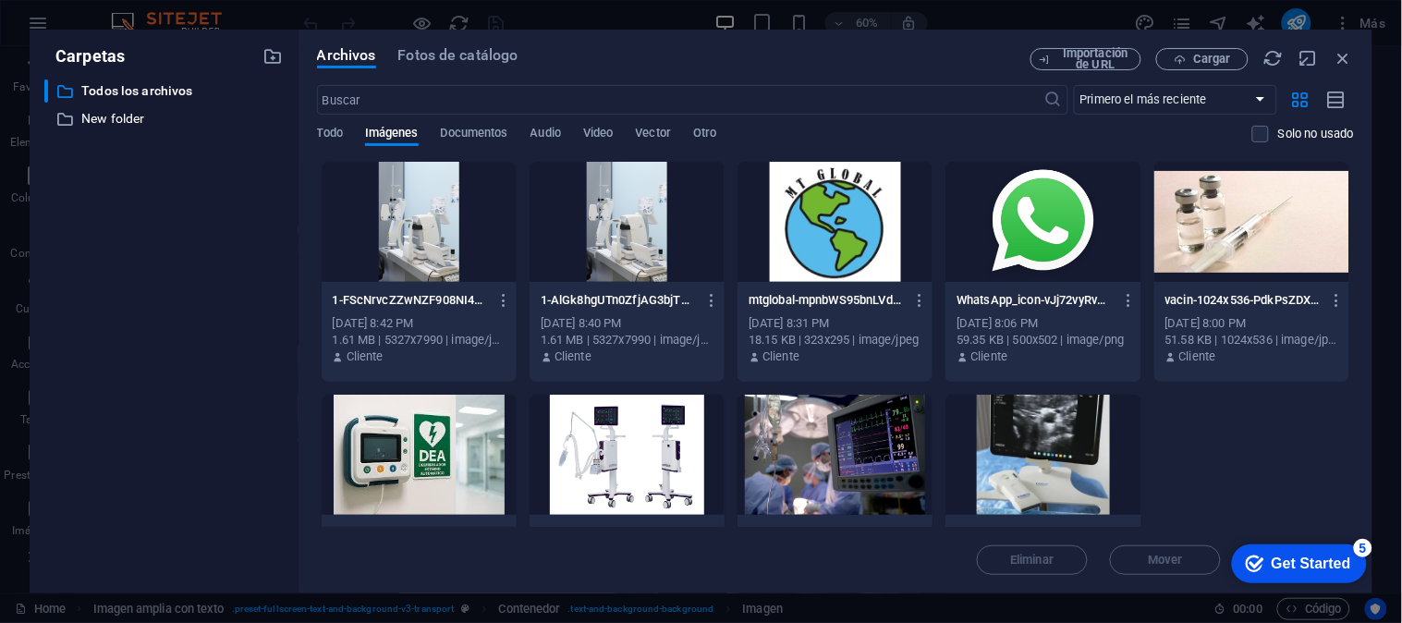
click at [410, 214] on div at bounding box center [419, 222] width 195 height 120
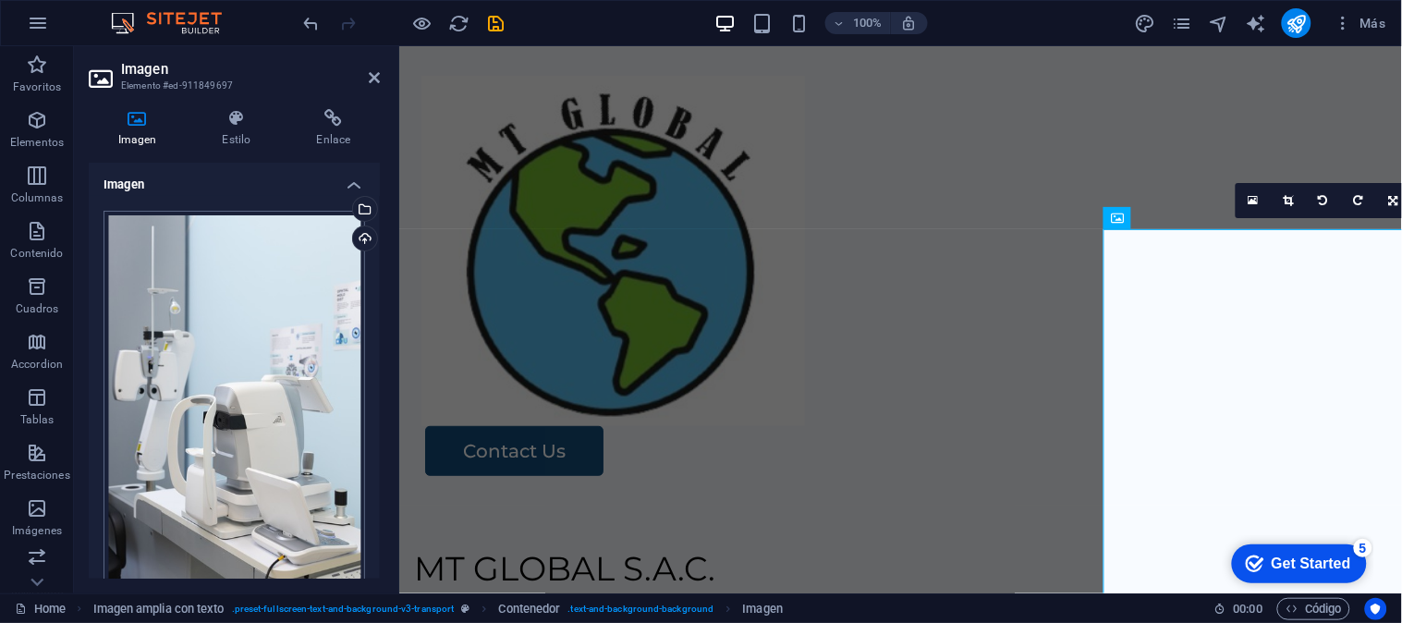
scroll to position [379, 0]
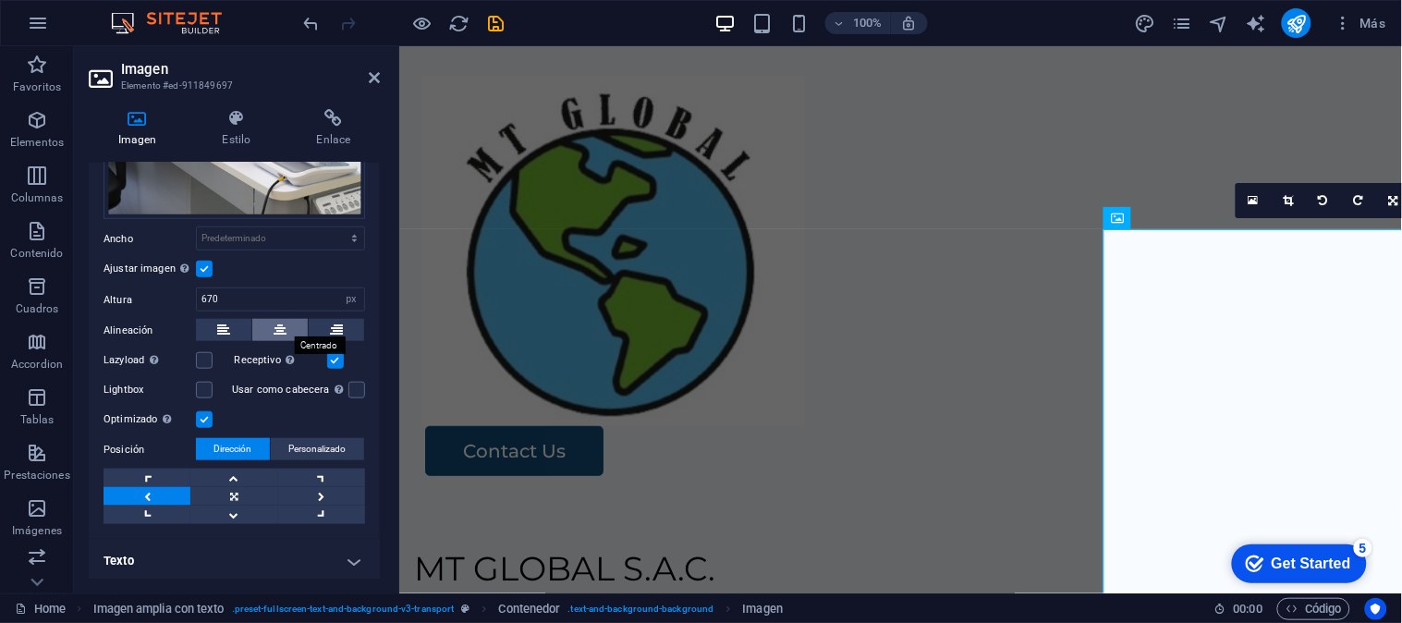
click at [270, 319] on button at bounding box center [279, 330] width 55 height 22
click at [274, 324] on icon at bounding box center [279, 330] width 13 height 22
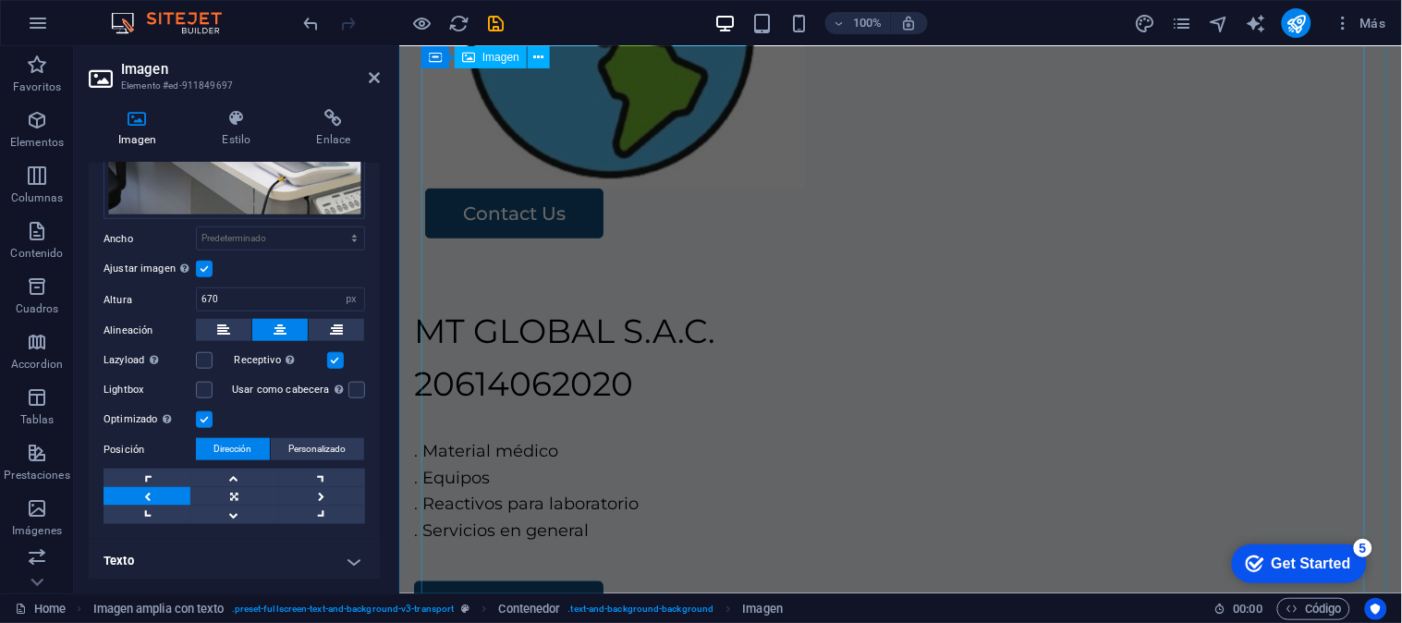
scroll to position [0, 0]
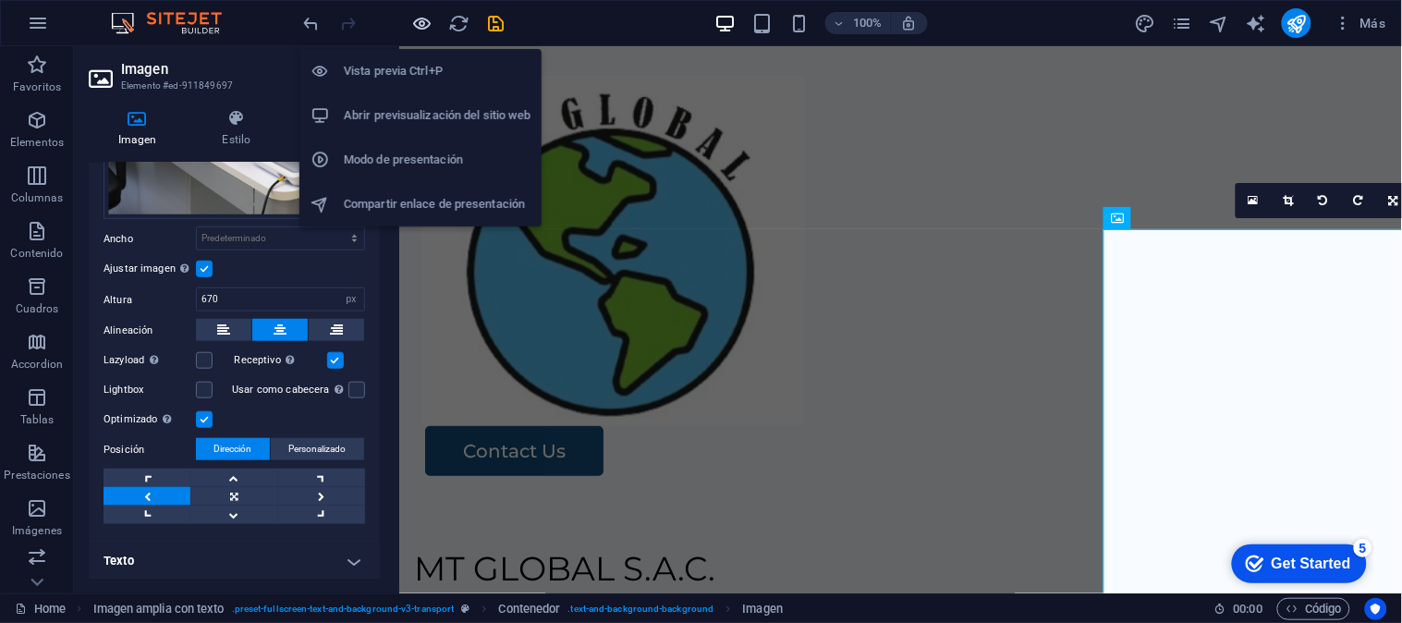
click at [420, 30] on icon "button" at bounding box center [422, 23] width 21 height 21
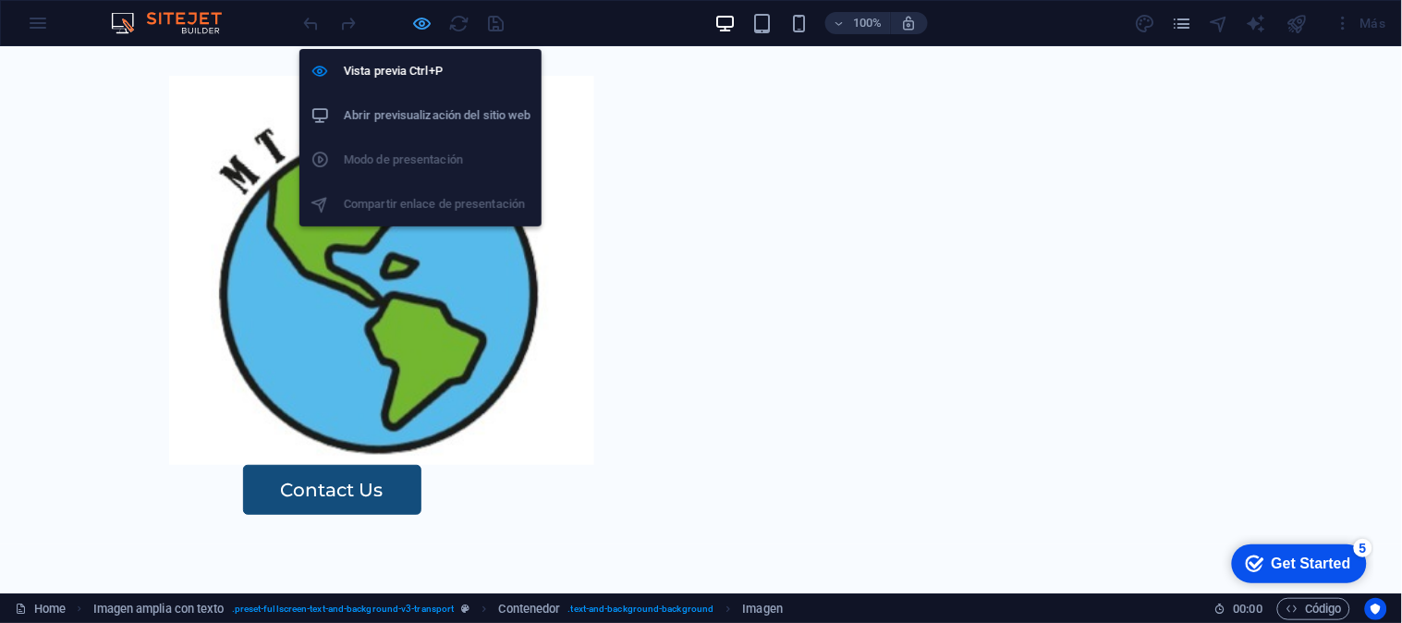
click at [429, 26] on icon "button" at bounding box center [422, 23] width 21 height 21
select select "px"
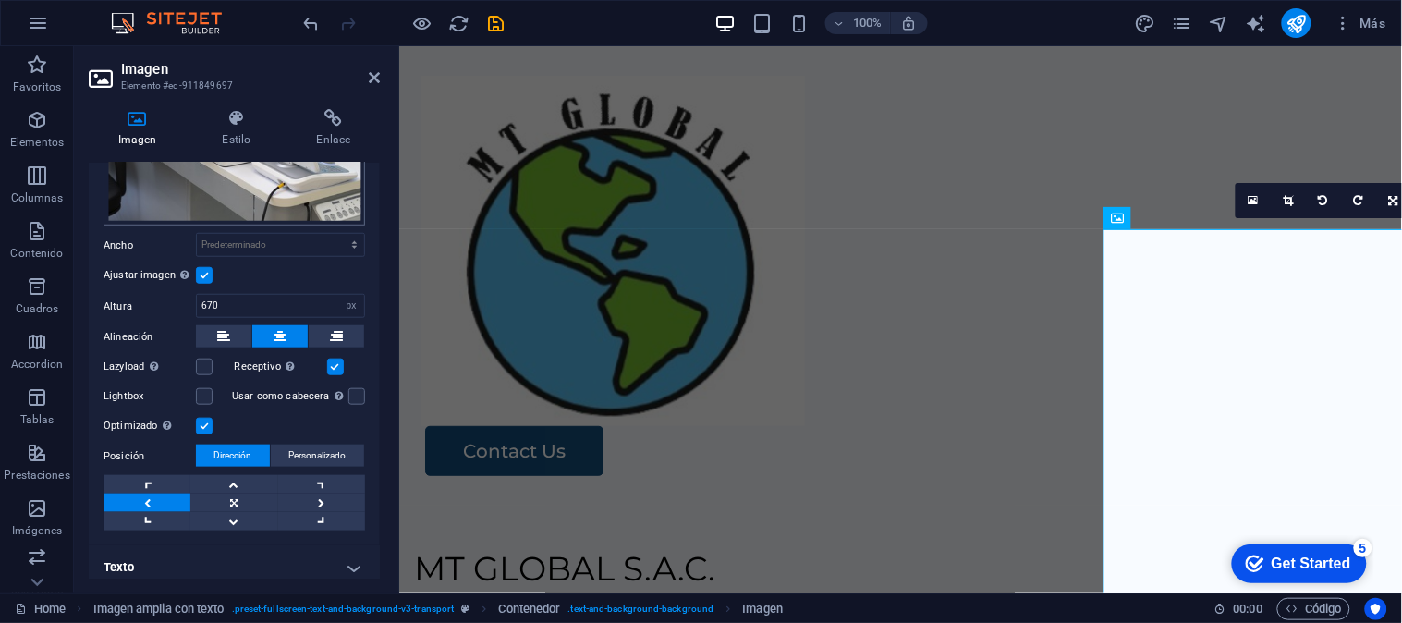
scroll to position [379, 0]
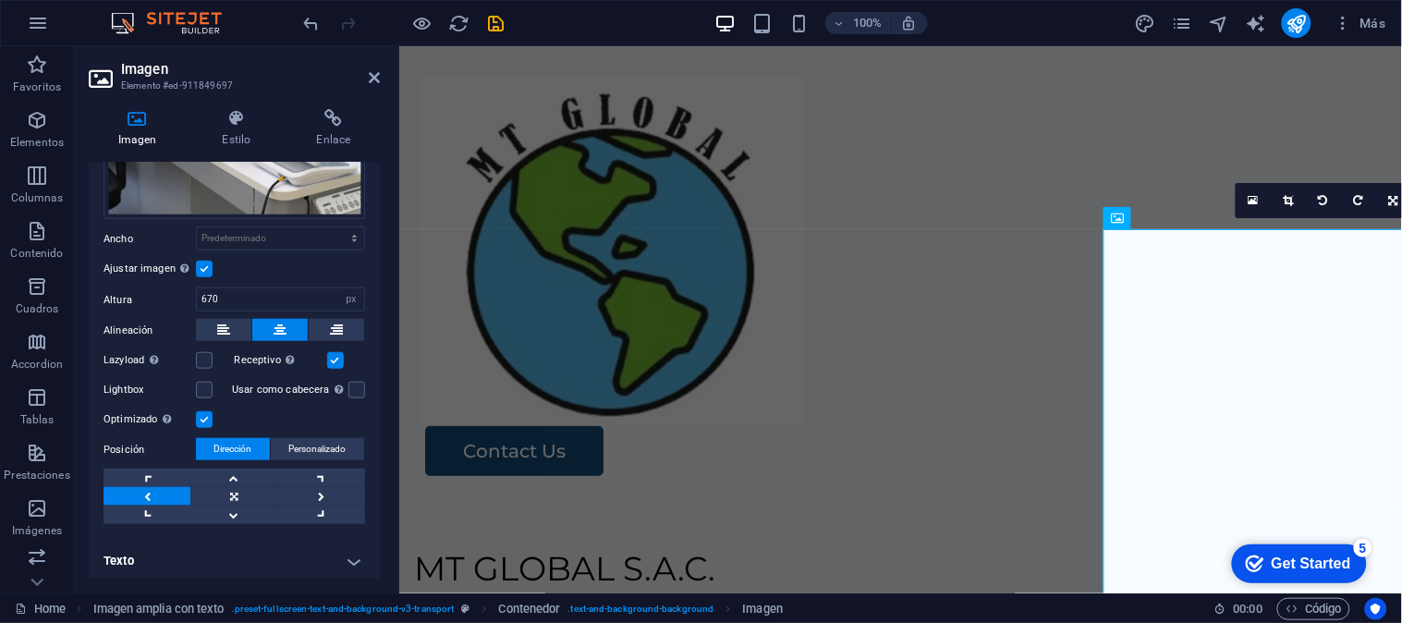
click at [205, 261] on label at bounding box center [204, 269] width 17 height 17
click at [0, 0] on input "Ajustar imagen Ajustar imagen automáticamente a un ancho y alto fijo" at bounding box center [0, 0] width 0 height 0
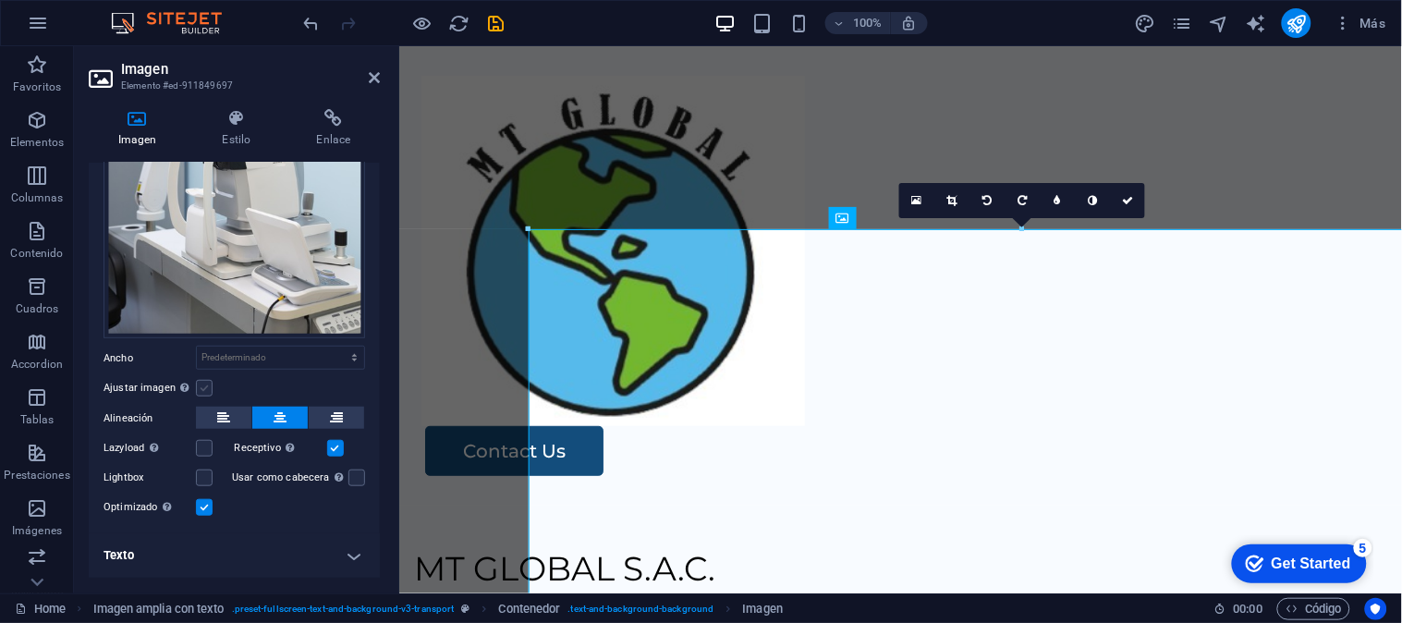
scroll to position [253, 0]
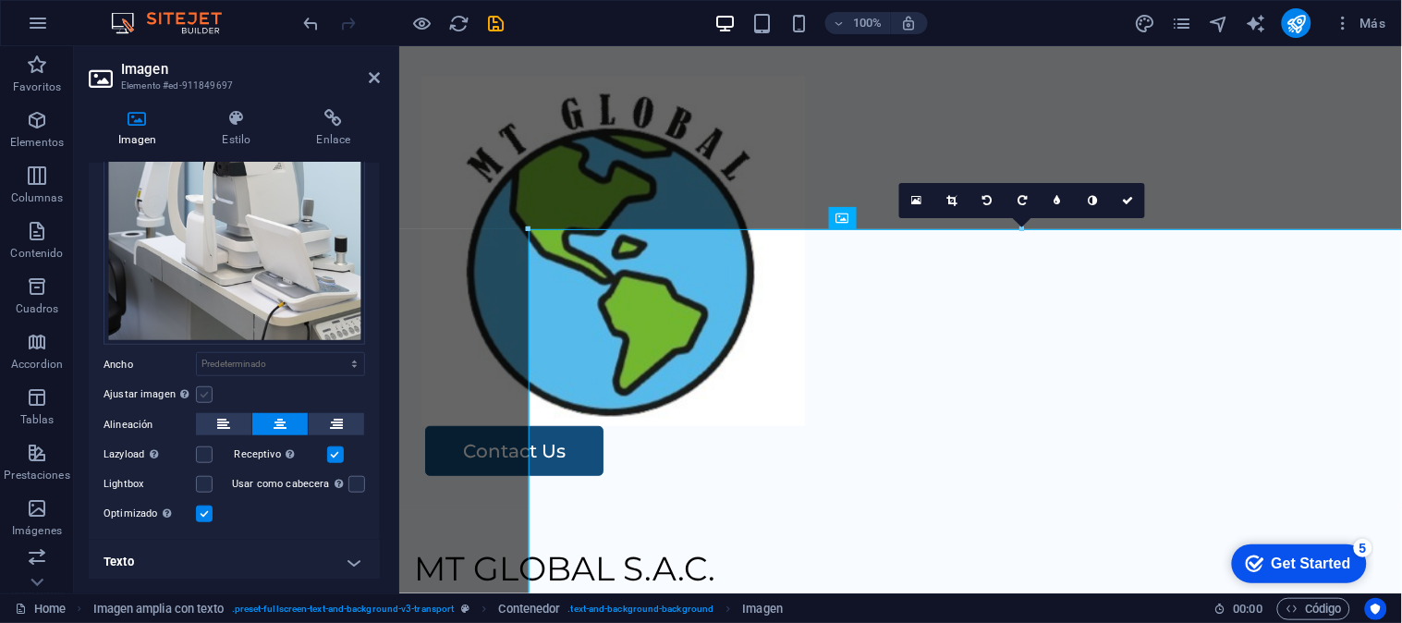
click at [206, 386] on label at bounding box center [204, 394] width 17 height 17
click at [0, 0] on input "Ajustar imagen Ajustar imagen automáticamente a un ancho y alto fijo" at bounding box center [0, 0] width 0 height 0
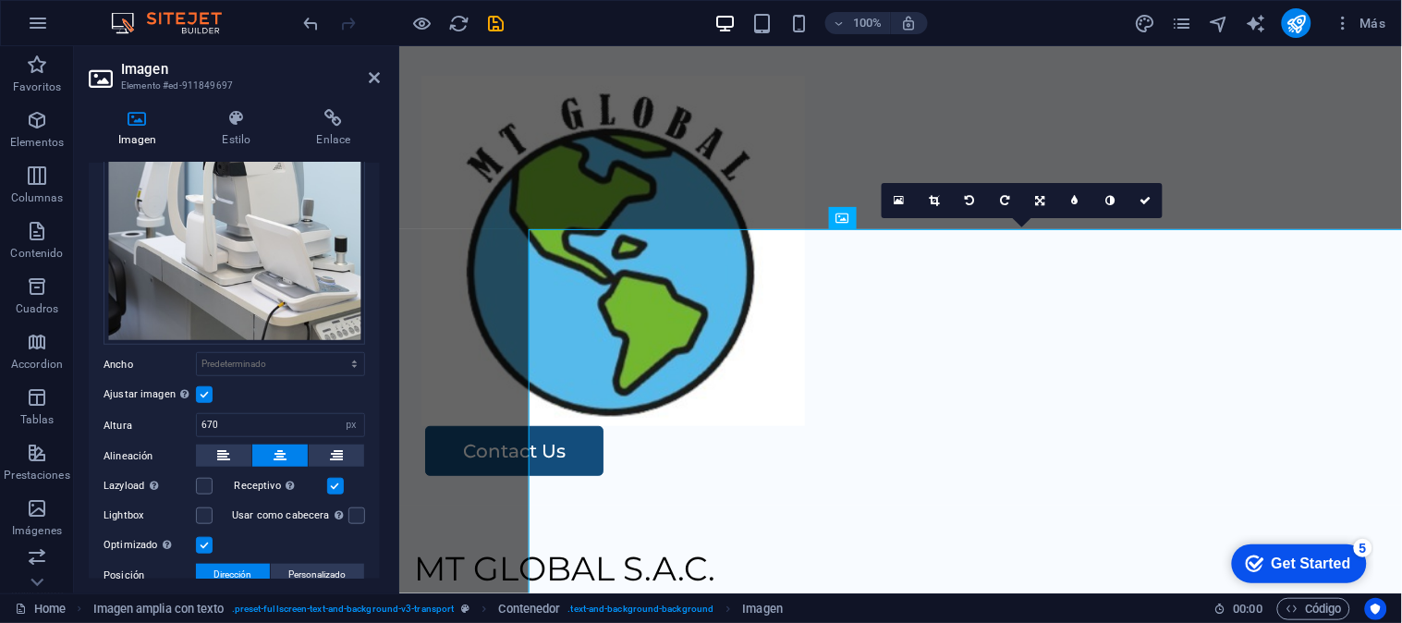
scroll to position [379, 0]
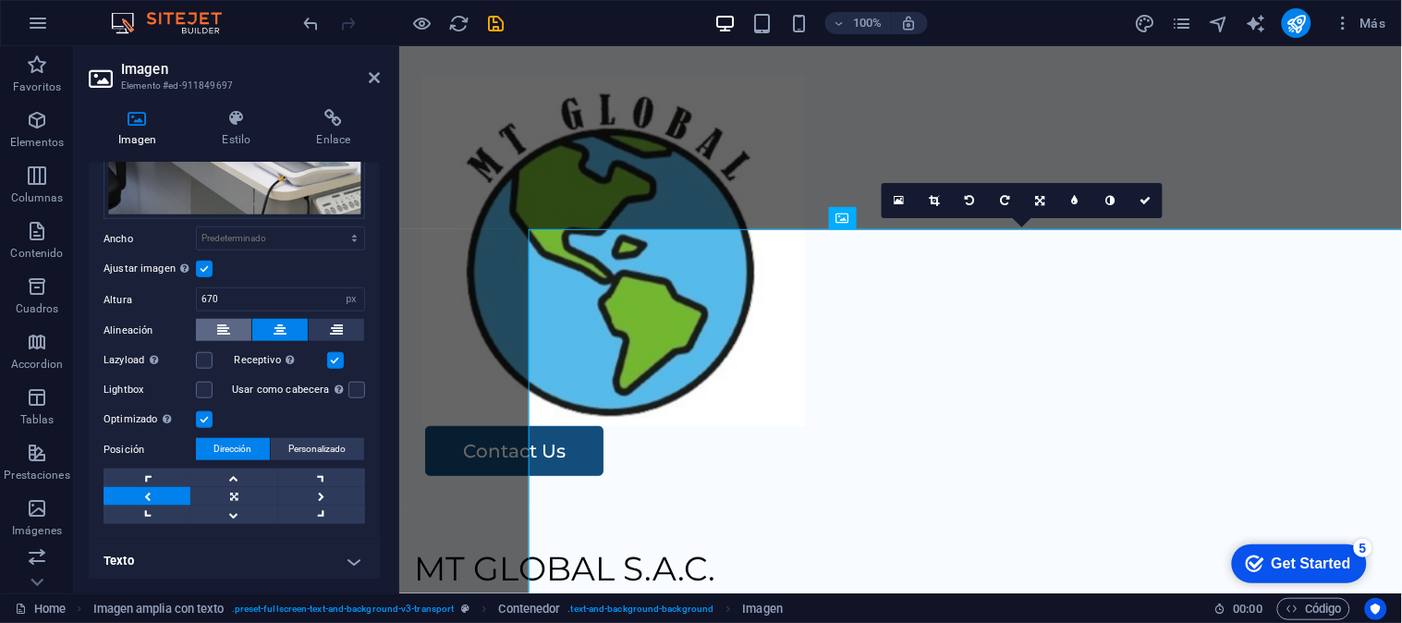
click at [223, 325] on icon at bounding box center [223, 330] width 13 height 22
click at [281, 328] on icon at bounding box center [279, 330] width 13 height 22
click at [334, 322] on icon at bounding box center [336, 330] width 13 height 22
click at [285, 319] on button at bounding box center [279, 330] width 55 height 22
click at [226, 325] on icon at bounding box center [223, 330] width 13 height 22
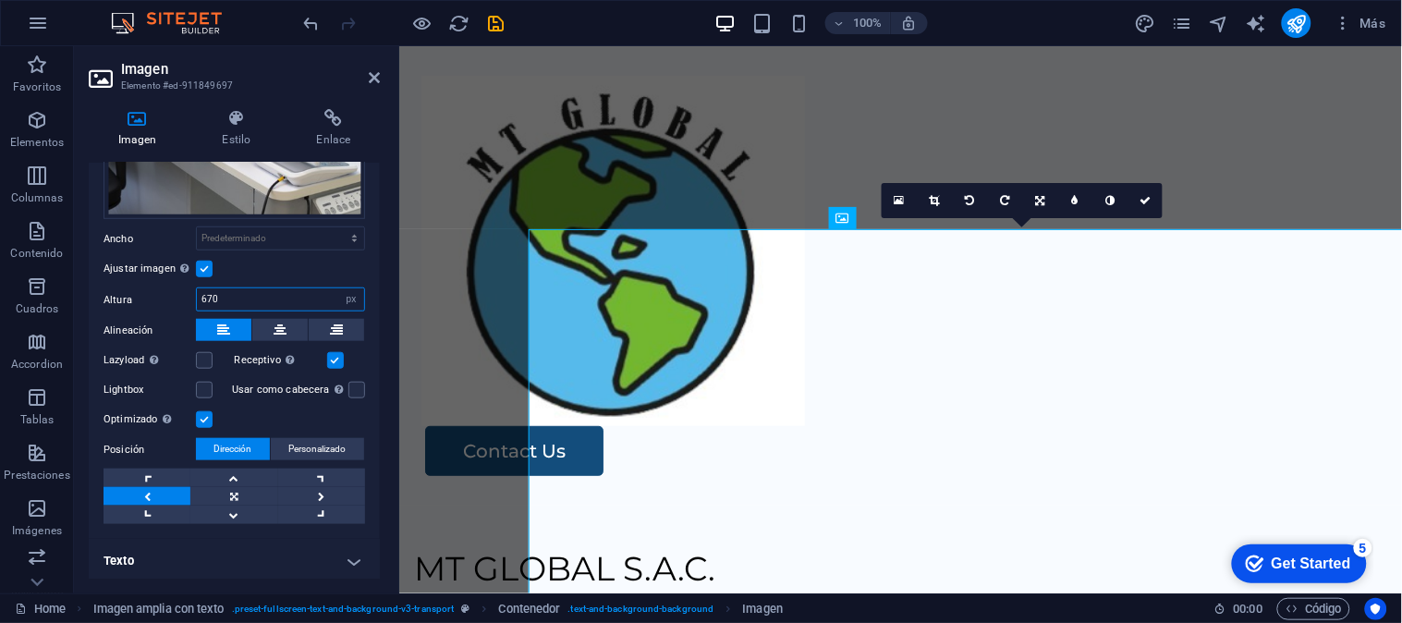
click at [240, 290] on input "670" at bounding box center [280, 299] width 167 height 22
click at [251, 237] on select "Predeterminado automático px rem % em vh vw" at bounding box center [280, 238] width 167 height 22
click at [203, 420] on label at bounding box center [204, 419] width 17 height 17
click at [0, 0] on input "Optimizado Las imágenes se comprimen para así mejorar la velocidad de las págin…" at bounding box center [0, 0] width 0 height 0
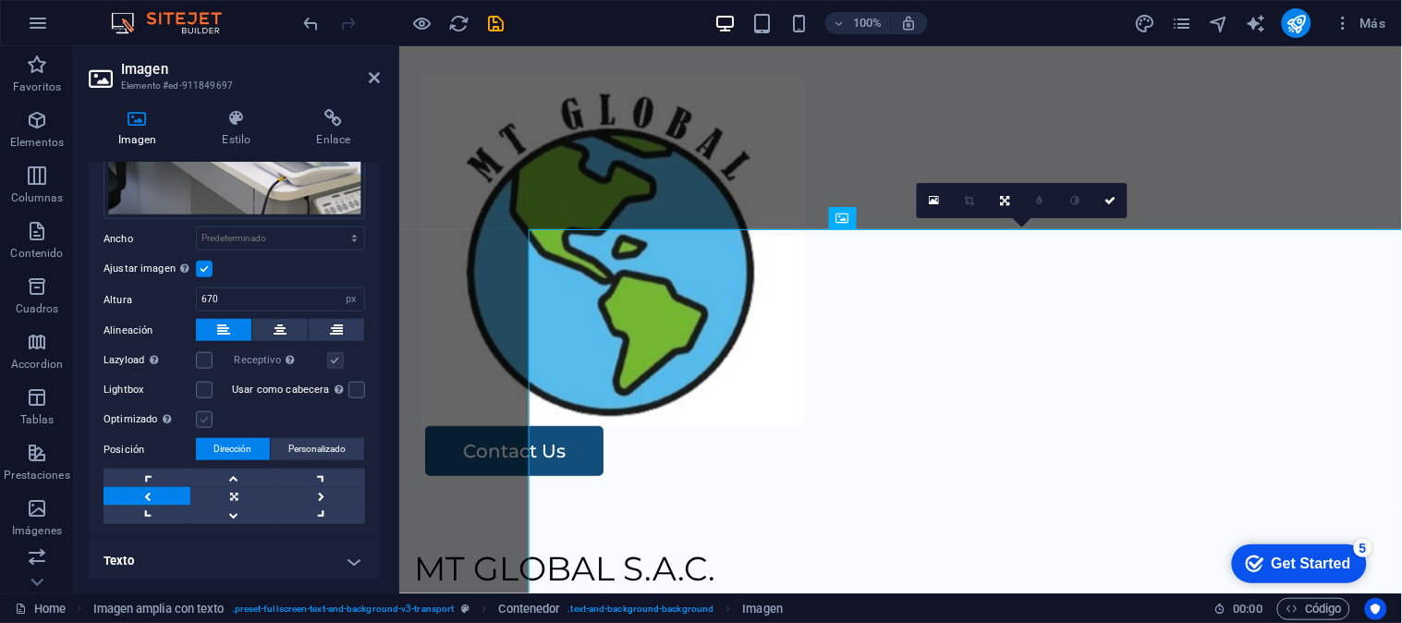
click at [203, 420] on label at bounding box center [204, 419] width 17 height 17
click at [0, 0] on input "Optimizado Las imágenes se comprimen para así mejorar la velocidad de las págin…" at bounding box center [0, 0] width 0 height 0
click at [203, 420] on label at bounding box center [204, 419] width 17 height 17
click at [0, 0] on input "Optimizado Las imágenes se comprimen para así mejorar la velocidad de las págin…" at bounding box center [0, 0] width 0 height 0
click at [419, 23] on icon "button" at bounding box center [422, 23] width 21 height 21
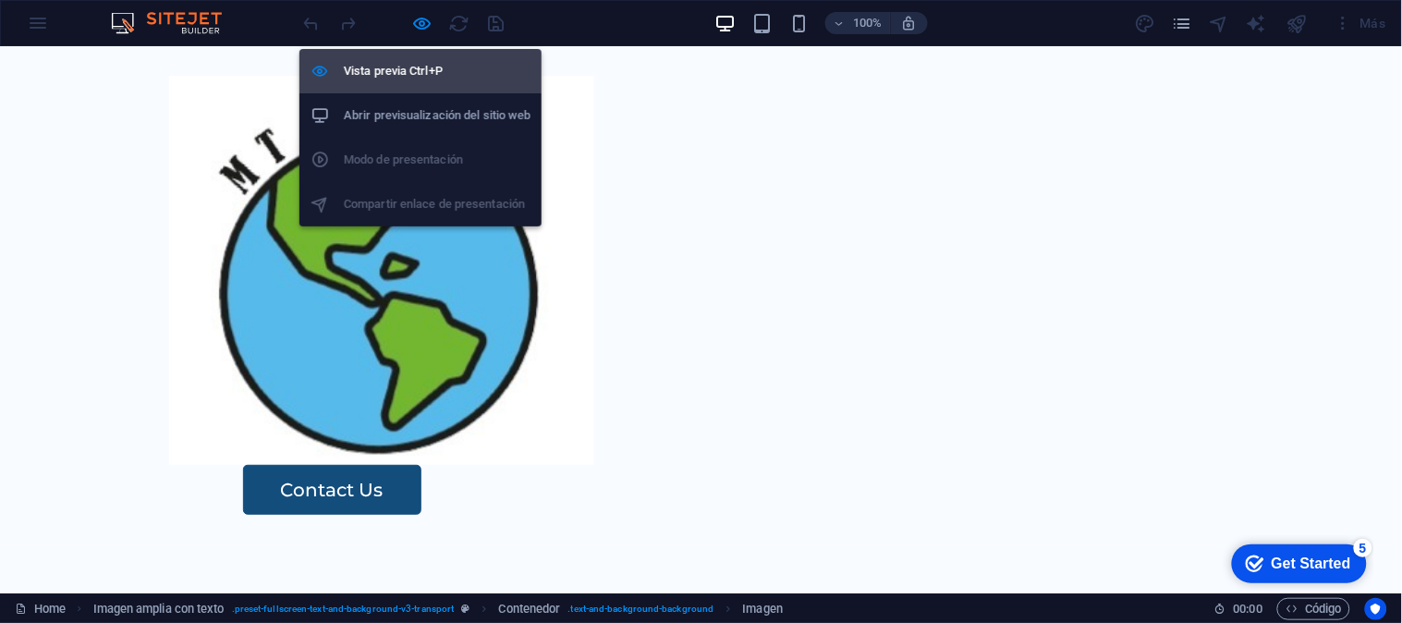
click at [398, 62] on h6 "Vista previa Ctrl+P" at bounding box center [437, 71] width 187 height 22
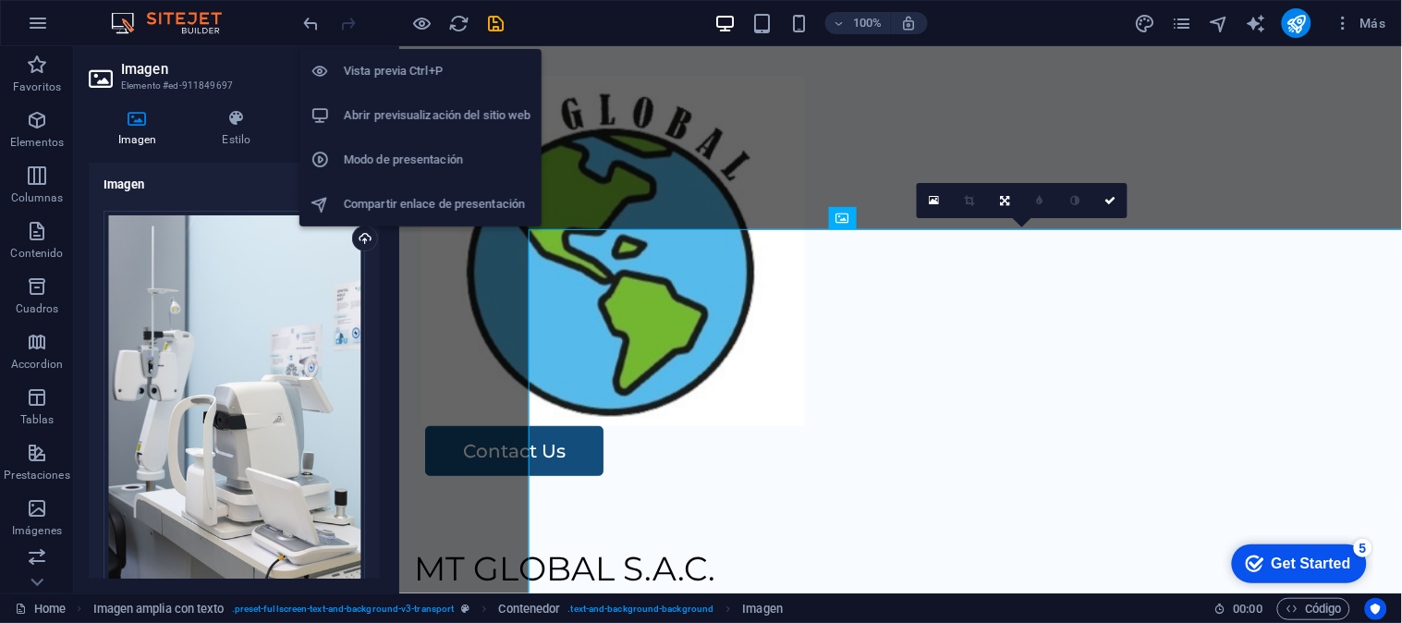
click at [398, 62] on h6 "Vista previa Ctrl+P" at bounding box center [437, 71] width 187 height 22
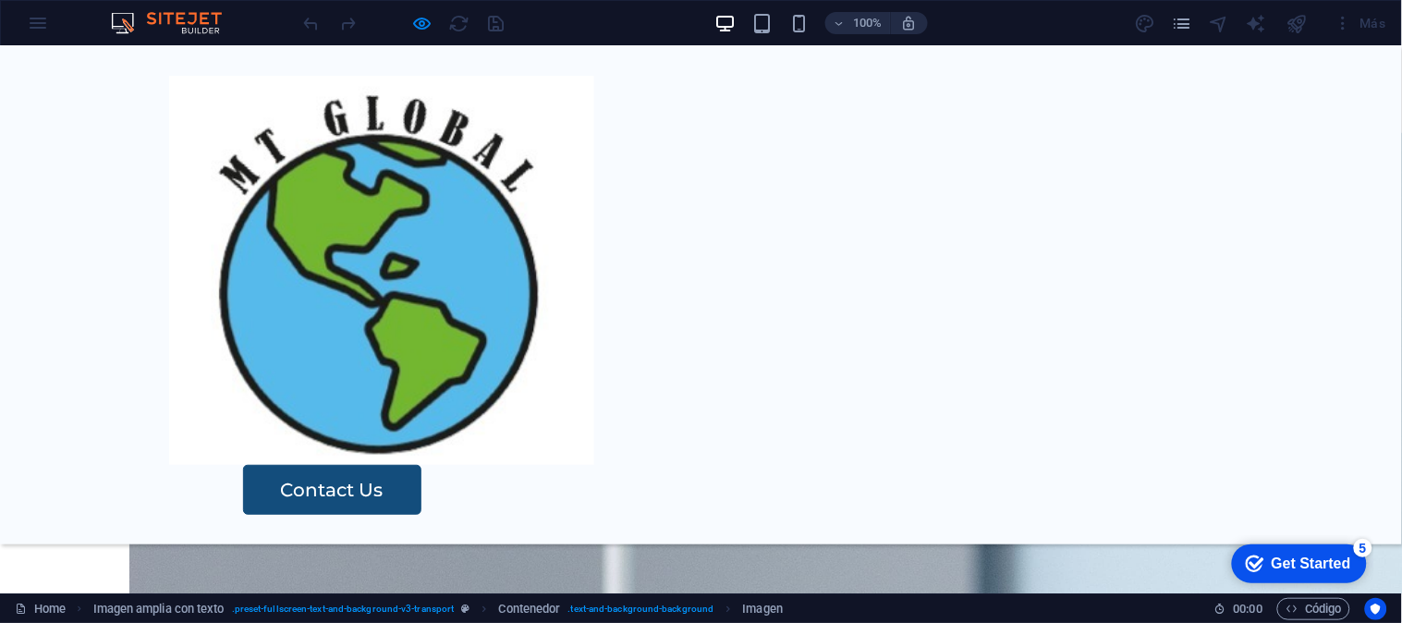
scroll to position [0, 0]
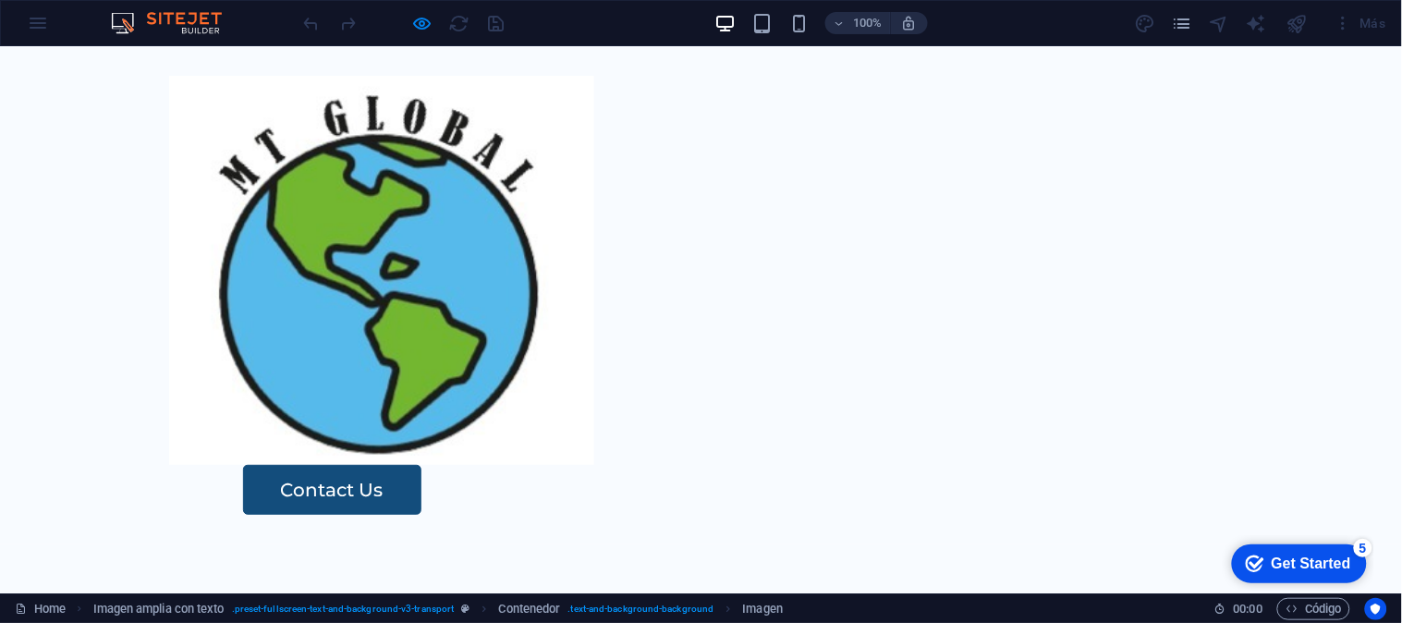
click at [473, 122] on header "Contact Us" at bounding box center [701, 294] width 1109 height 498
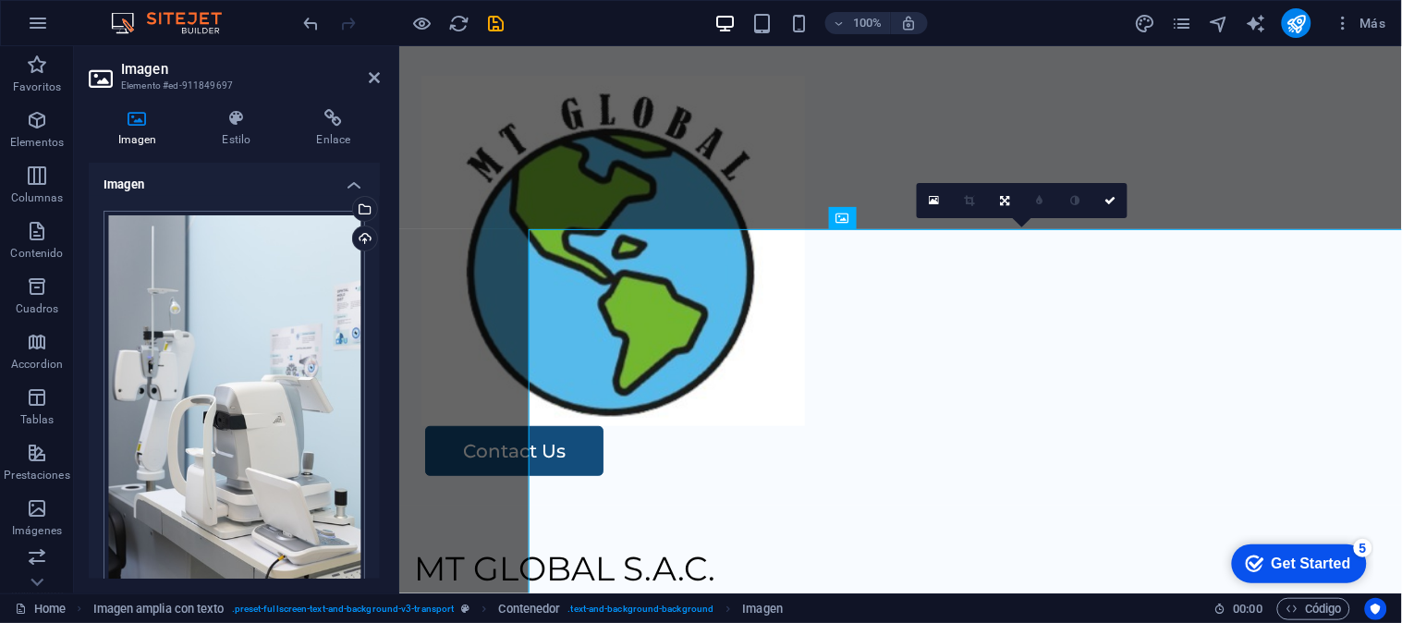
scroll to position [379, 0]
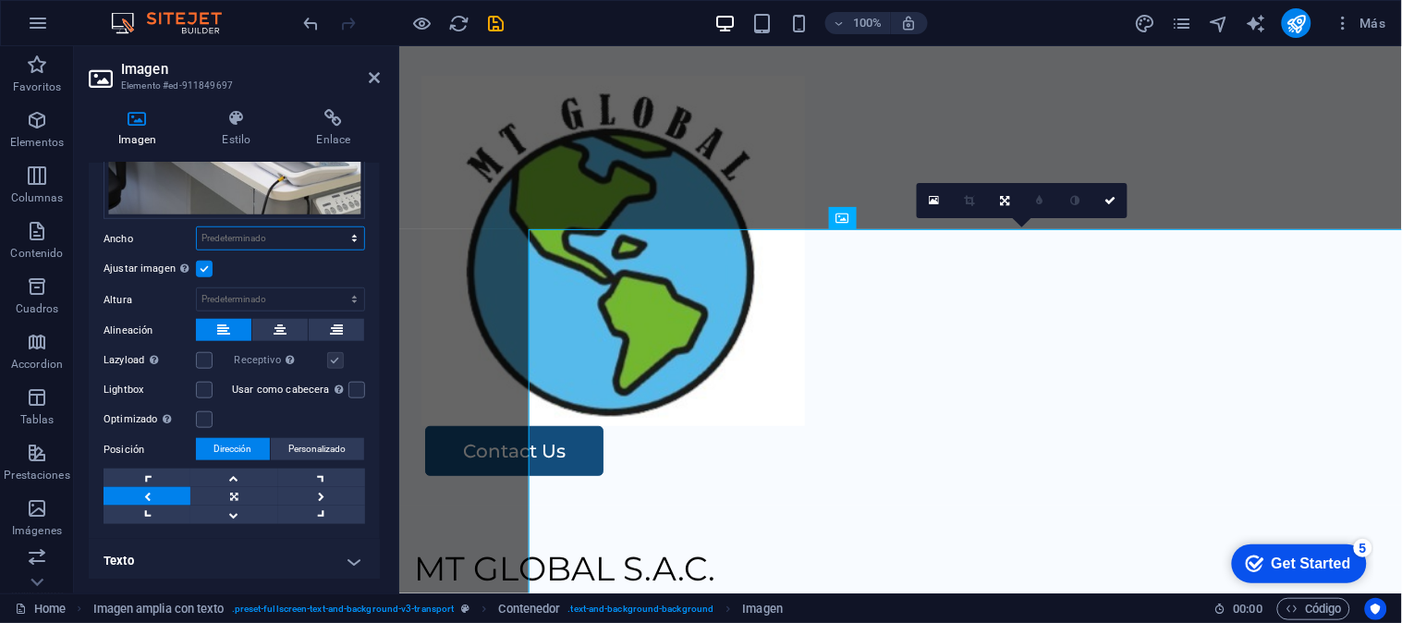
click at [251, 231] on select "Predeterminado automático px rem % em vh vw" at bounding box center [280, 238] width 167 height 22
select select "%"
click at [334, 227] on select "Predeterminado automático px rem % em vh vw" at bounding box center [280, 238] width 167 height 22
type input "100"
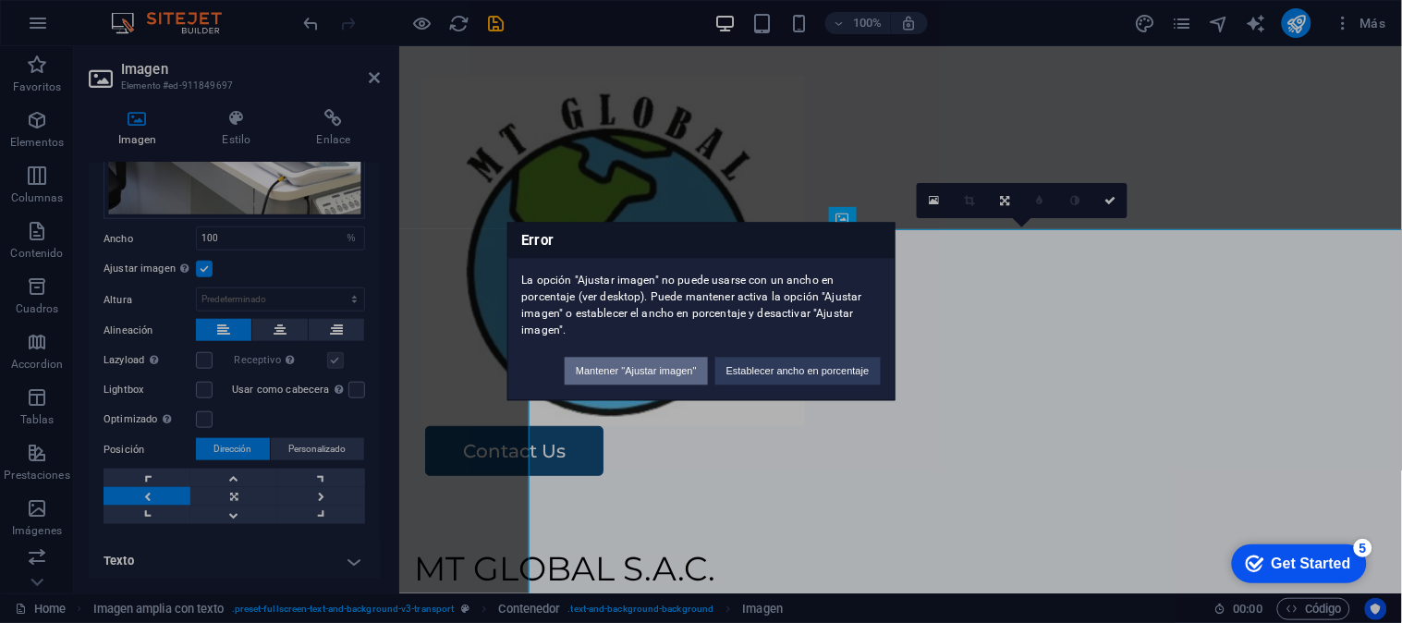
click at [667, 368] on button "Mantener "Ajustar imagen"" at bounding box center [635, 372] width 143 height 28
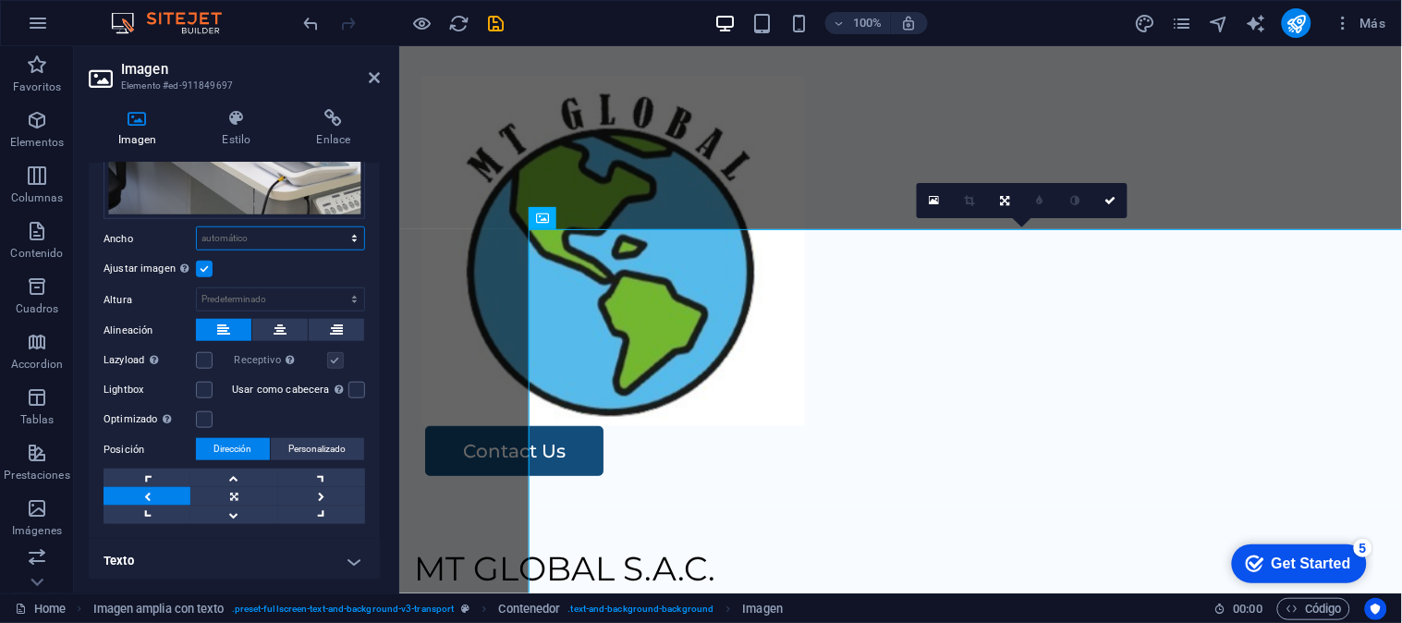
click at [238, 234] on select "Predeterminado automático px rem % em vh vw" at bounding box center [280, 238] width 167 height 22
select select "%"
click at [334, 227] on select "Predeterminado automático px rem % em vh vw" at bounding box center [280, 238] width 167 height 22
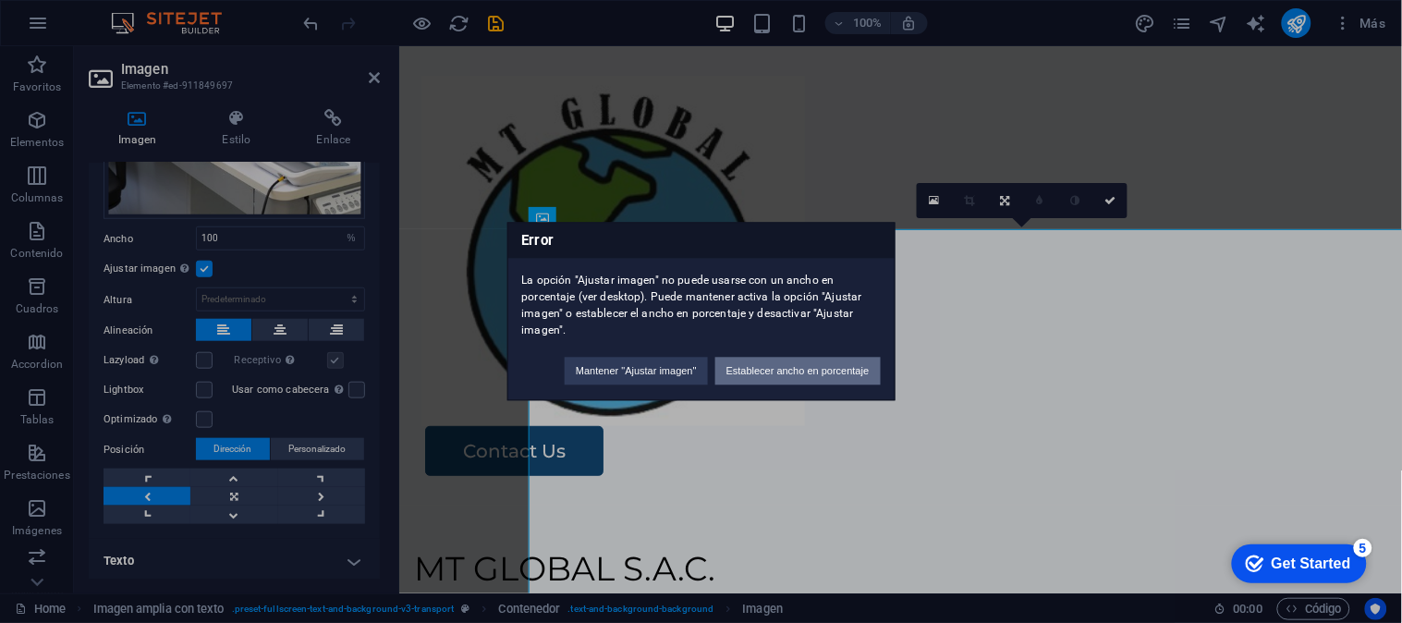
click at [751, 372] on button "Establecer ancho en porcentaje" at bounding box center [797, 372] width 165 height 28
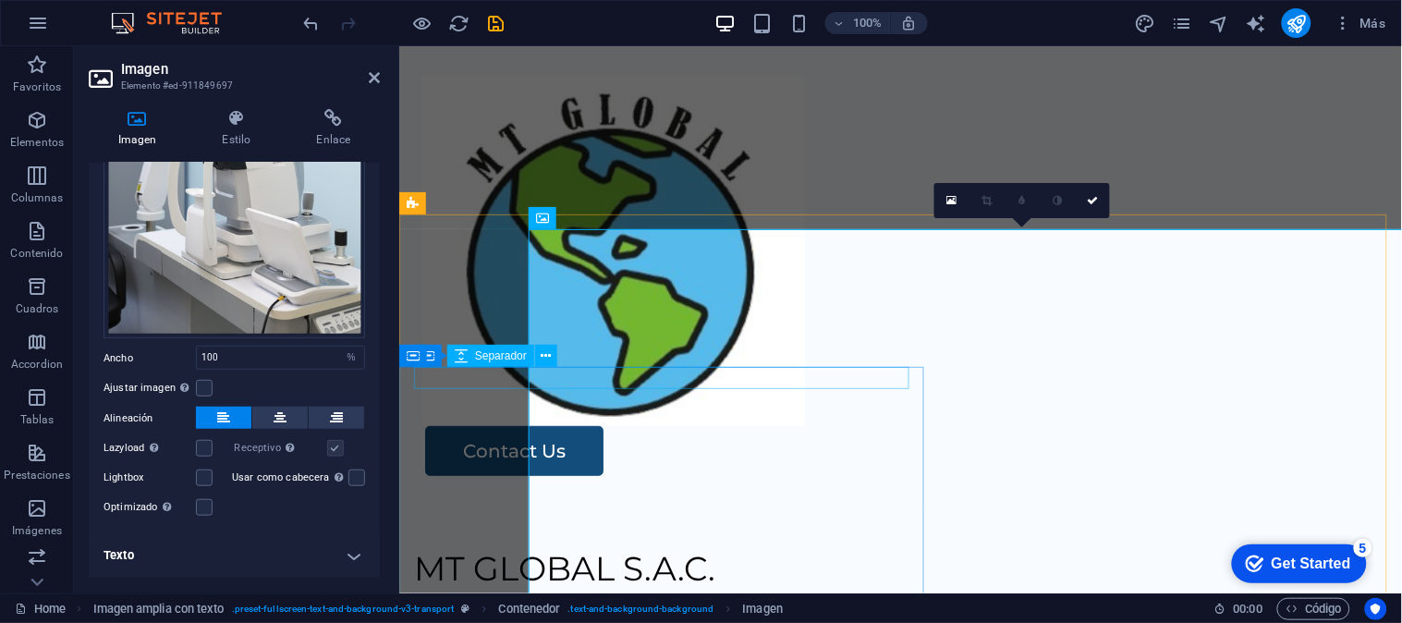
scroll to position [253, 0]
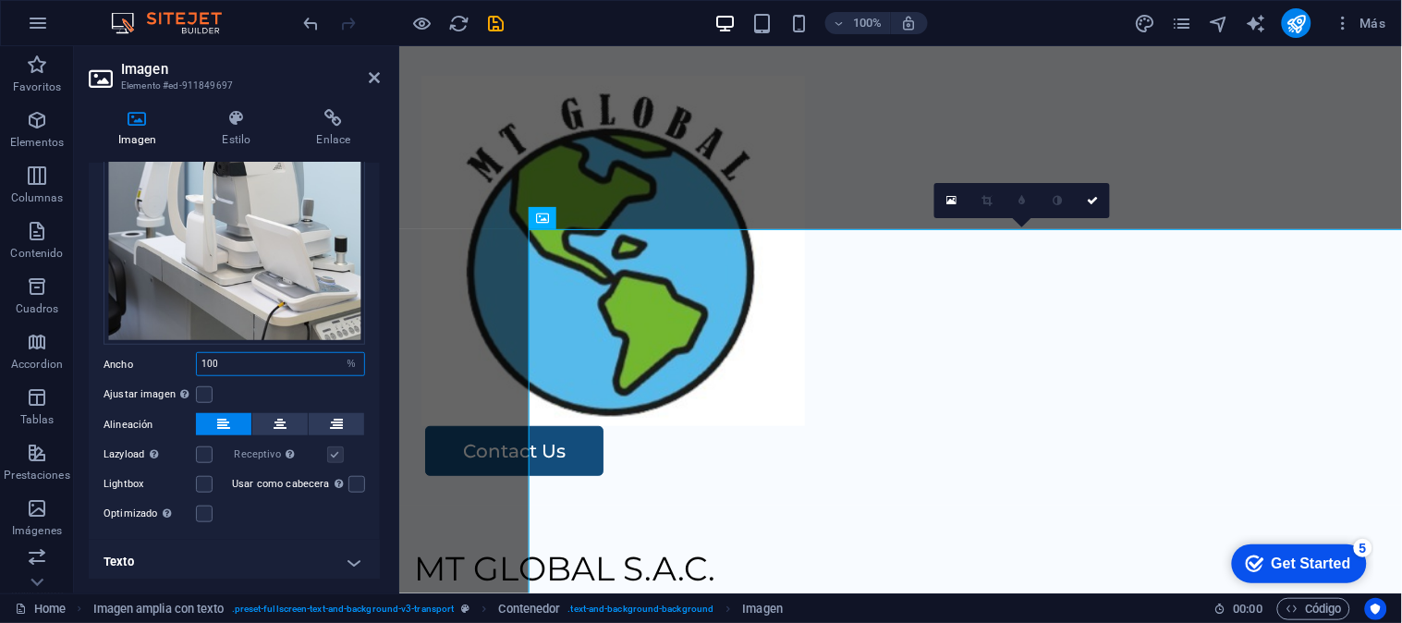
click at [250, 362] on input "100" at bounding box center [280, 364] width 167 height 22
drag, startPoint x: 255, startPoint y: 362, endPoint x: 143, endPoint y: 351, distance: 112.3
click at [143, 352] on div "Ancho 100 Predeterminado automático px rem % em vh vw" at bounding box center [233, 364] width 261 height 24
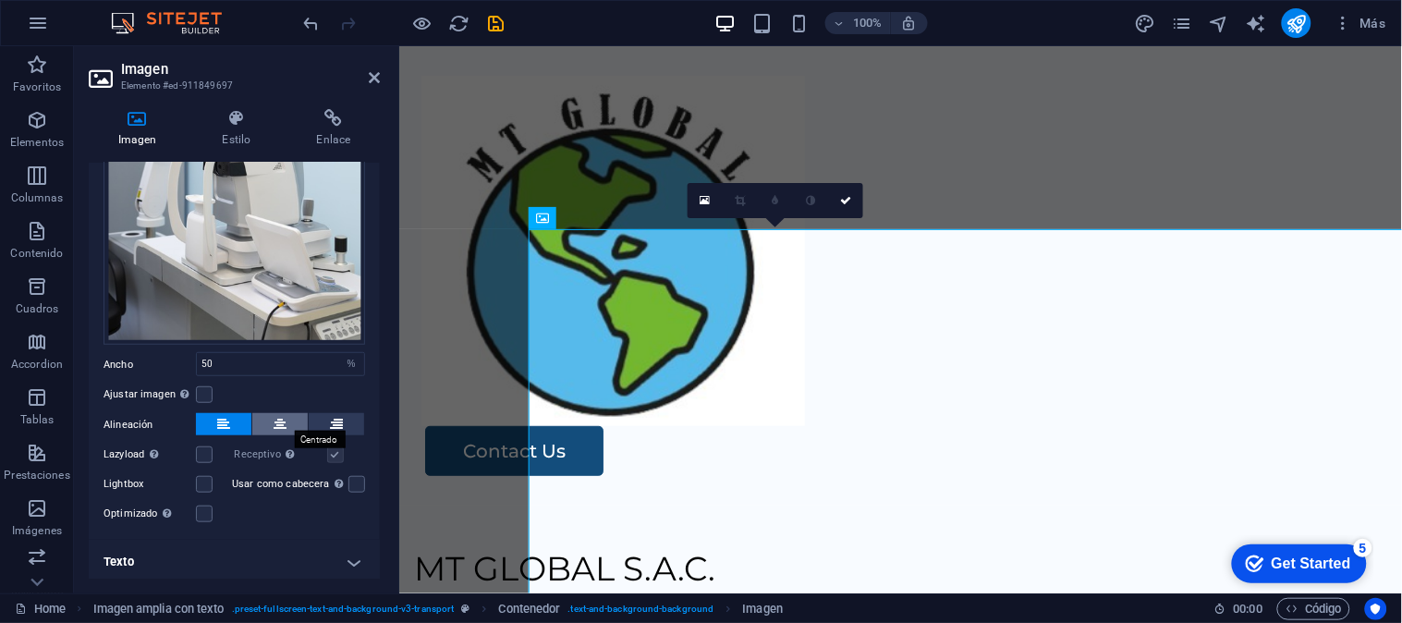
click at [290, 419] on button at bounding box center [279, 424] width 55 height 22
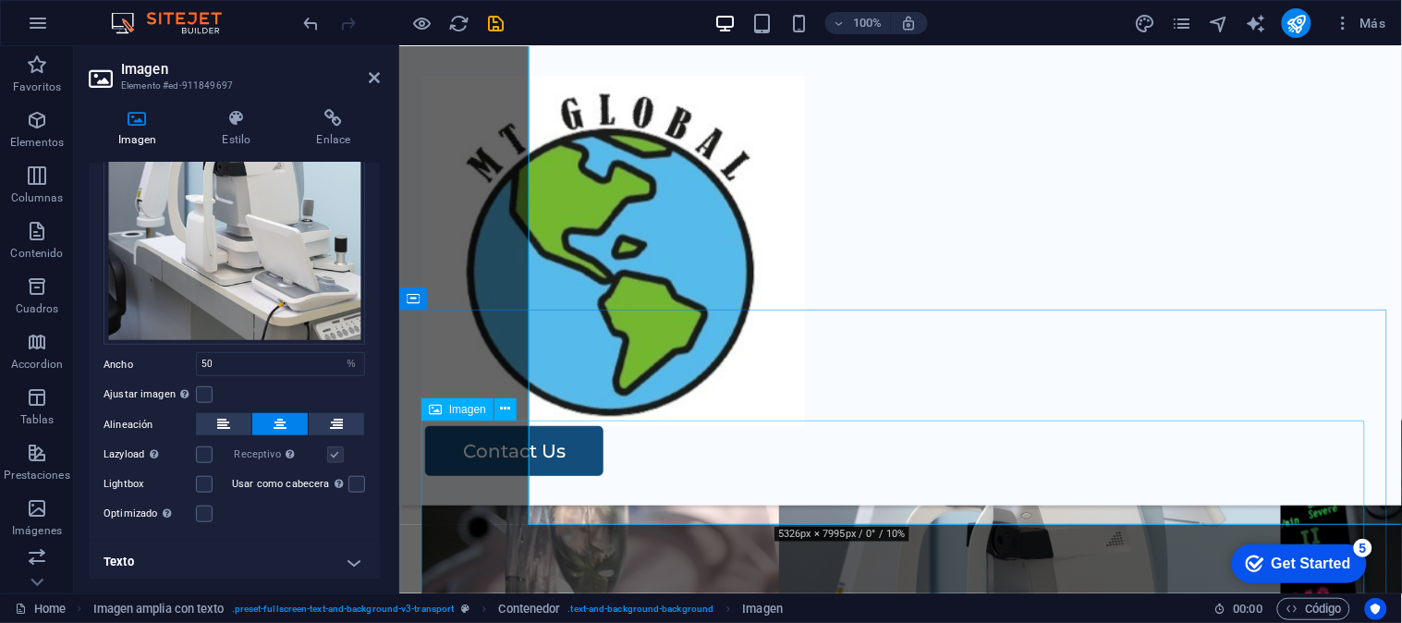
scroll to position [0, 0]
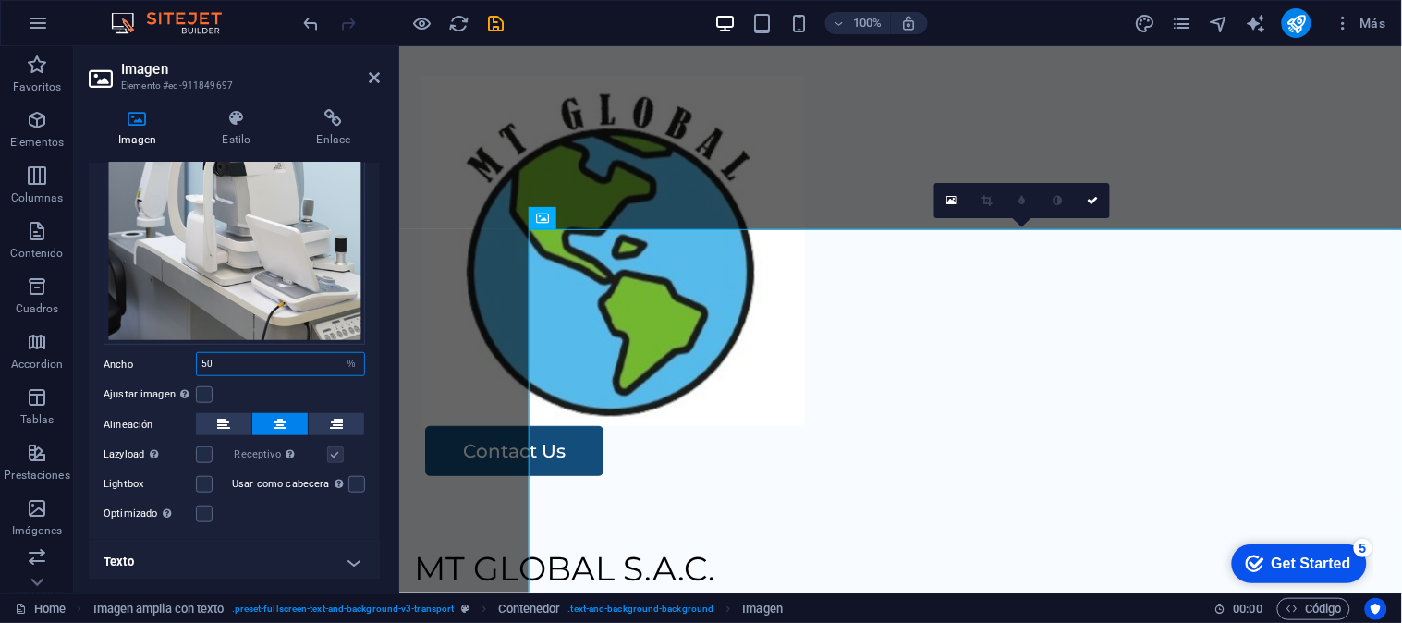
drag, startPoint x: 262, startPoint y: 358, endPoint x: 123, endPoint y: 358, distance: 139.5
click at [123, 358] on div "Ancho 50 Predeterminado automático px rem % em vh vw" at bounding box center [233, 364] width 261 height 24
type input "40"
click at [499, 28] on icon "save" at bounding box center [496, 23] width 21 height 21
select select "%"
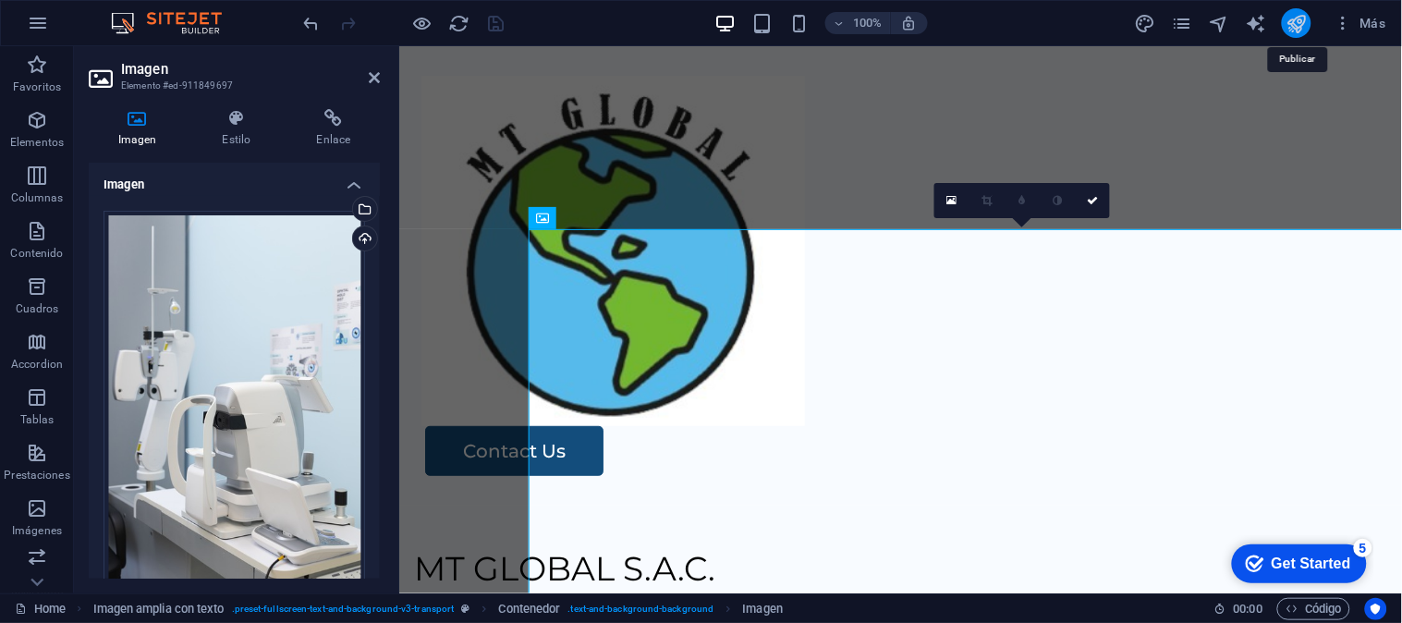
click at [1296, 28] on icon "publish" at bounding box center [1296, 23] width 21 height 21
select select "%"
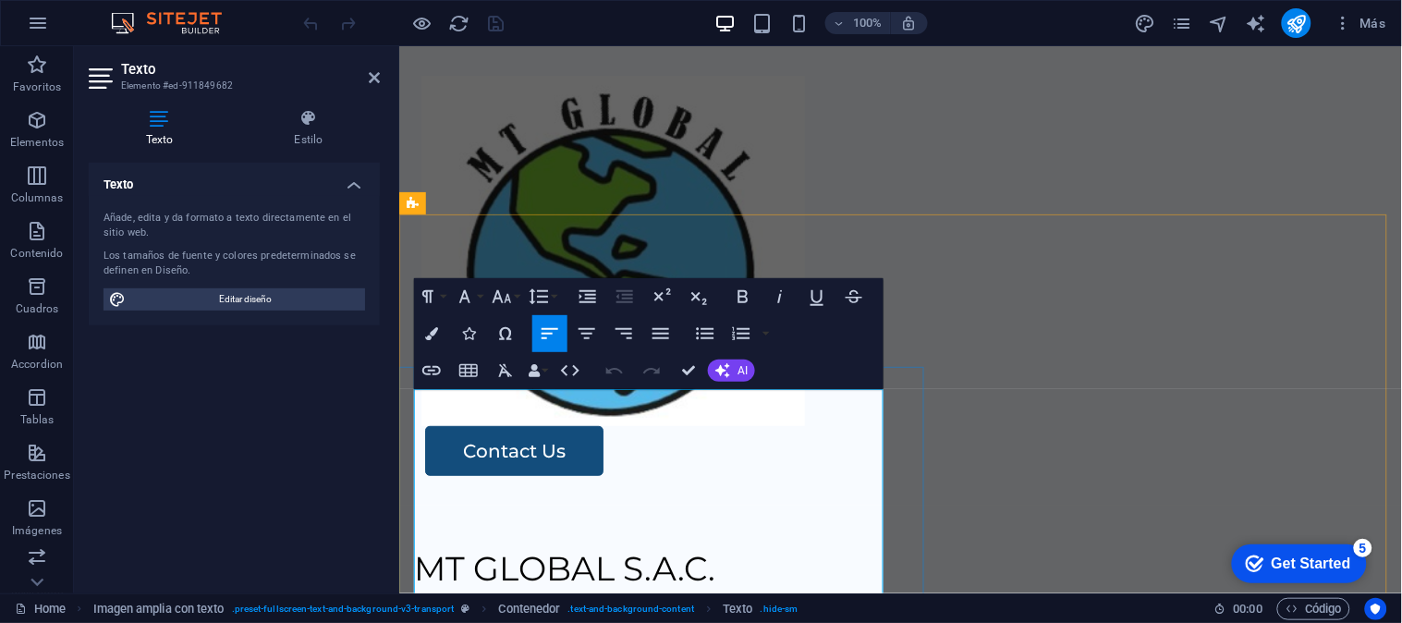
click at [418, 600] on span "20614062020" at bounding box center [522, 620] width 219 height 41
click at [449, 600] on span "20614062020" at bounding box center [522, 620] width 219 height 41
click at [421, 600] on span "20614062020" at bounding box center [522, 620] width 219 height 41
click at [515, 600] on span "R.U.C. 20614062020" at bounding box center [570, 620] width 315 height 41
drag, startPoint x: 752, startPoint y: 468, endPoint x: 419, endPoint y: 477, distance: 332.7
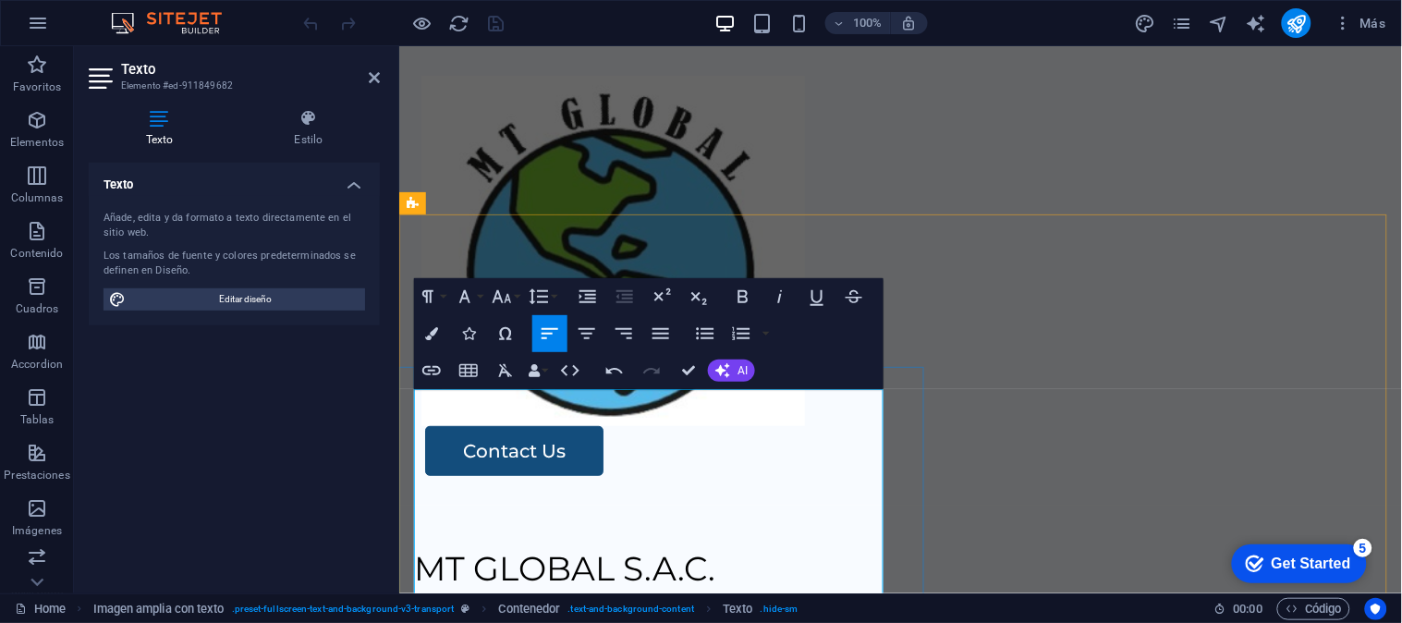
click at [419, 594] on p "R.U.C. 20614062020" at bounding box center [899, 621] width 973 height 54
click at [476, 303] on button "Font Family" at bounding box center [468, 296] width 35 height 37
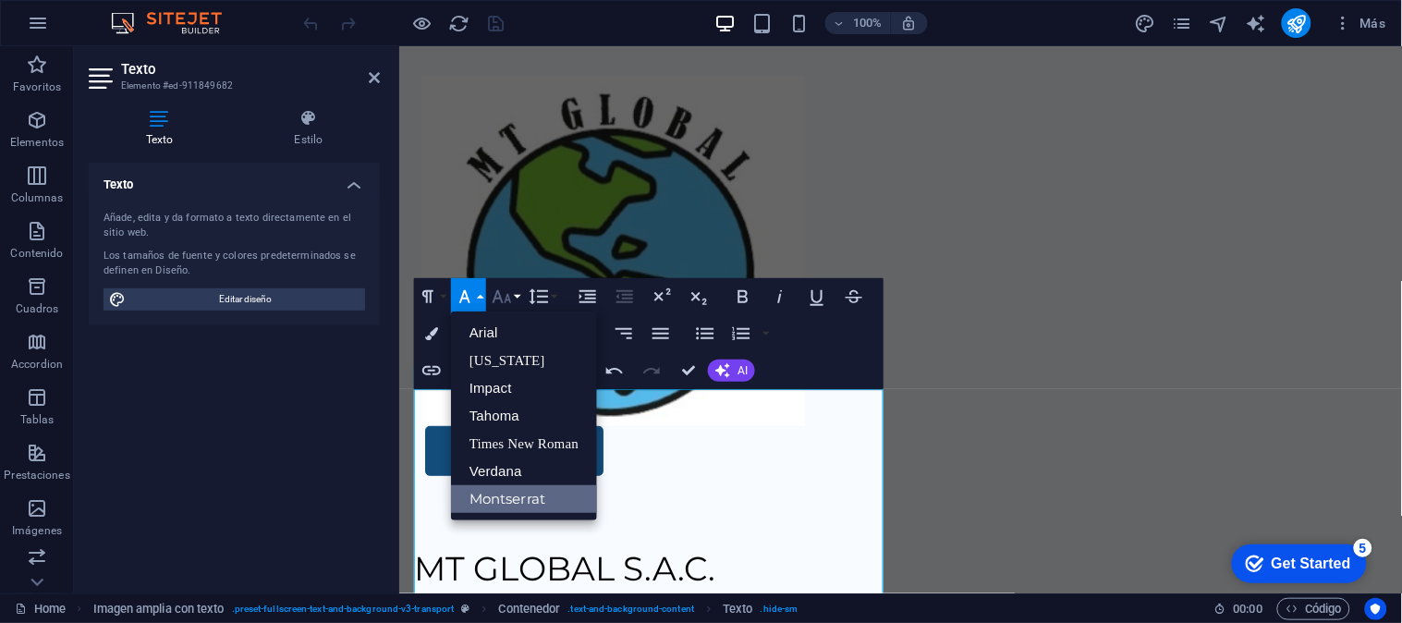
click at [509, 296] on icon "button" at bounding box center [502, 296] width 22 height 22
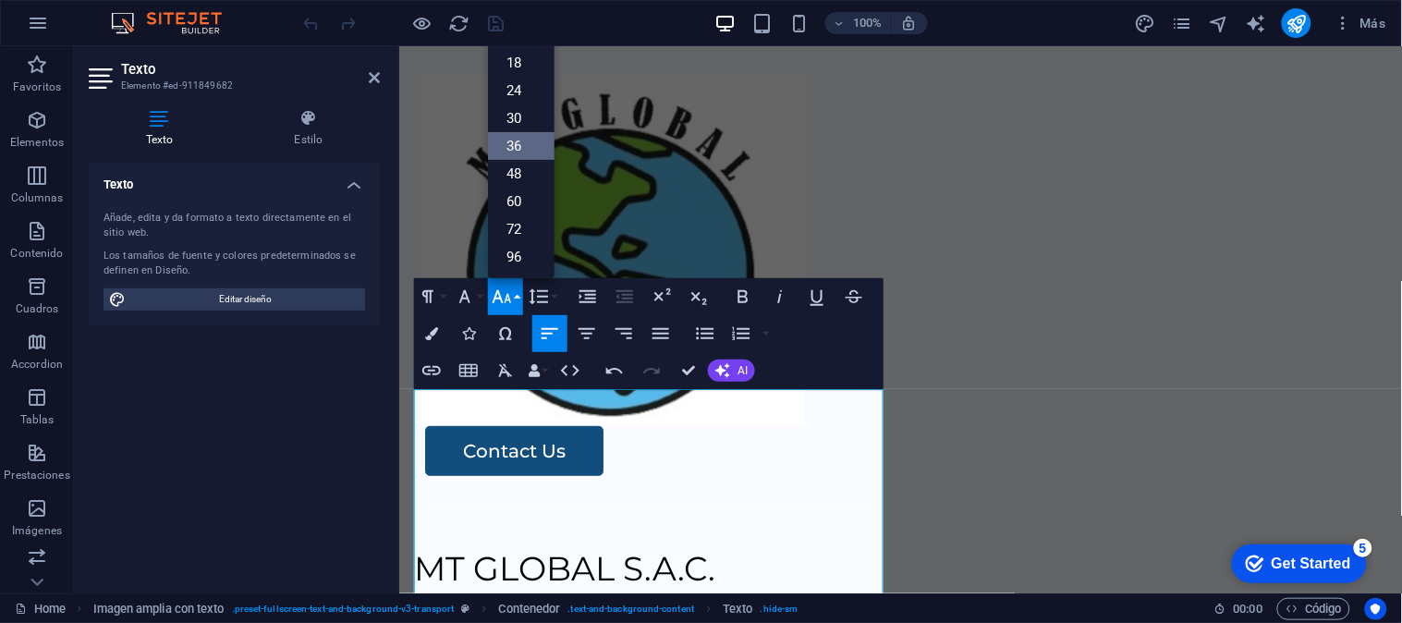
scroll to position [148, 0]
click at [525, 114] on link "30" at bounding box center [521, 119] width 67 height 28
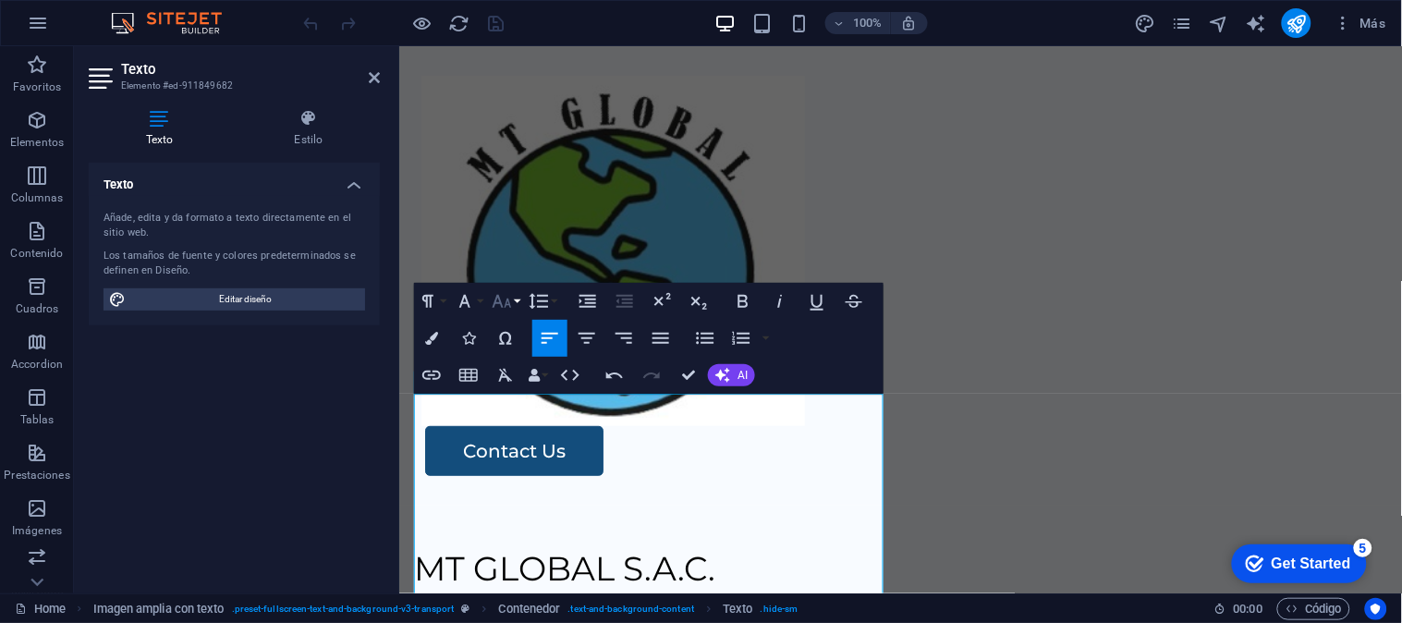
click at [502, 293] on icon "button" at bounding box center [502, 301] width 22 height 22
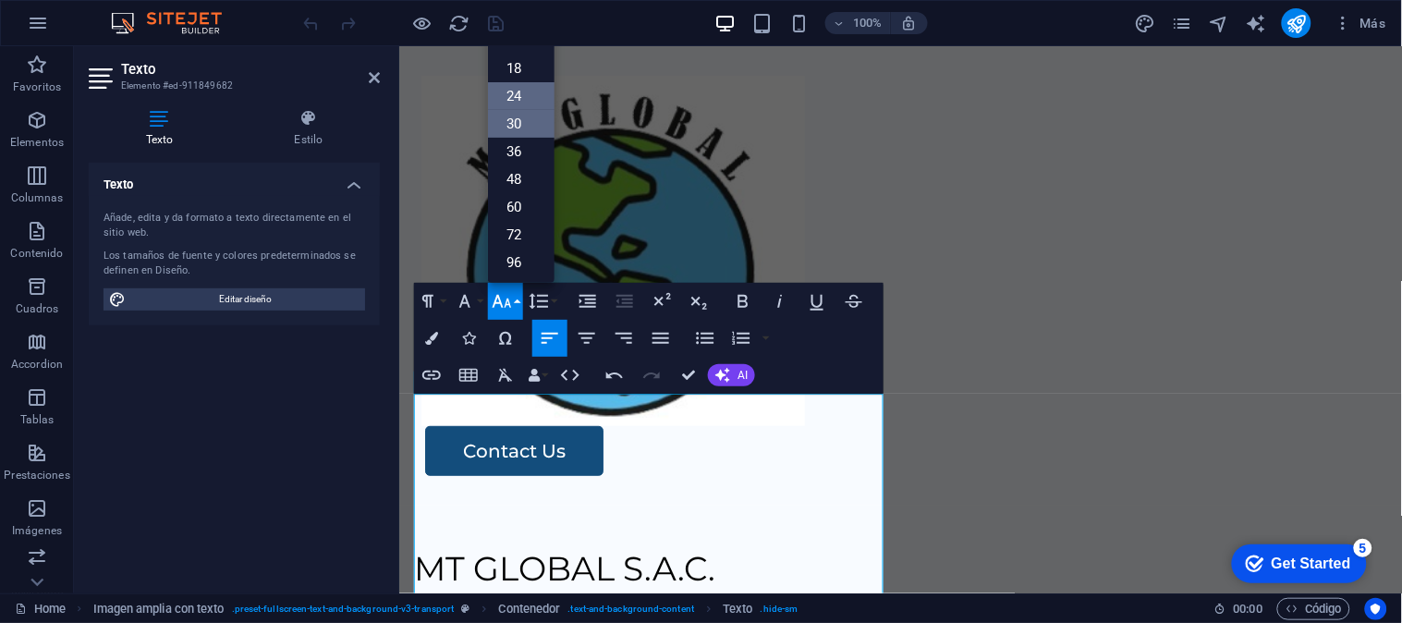
click at [519, 95] on link "24" at bounding box center [521, 96] width 67 height 28
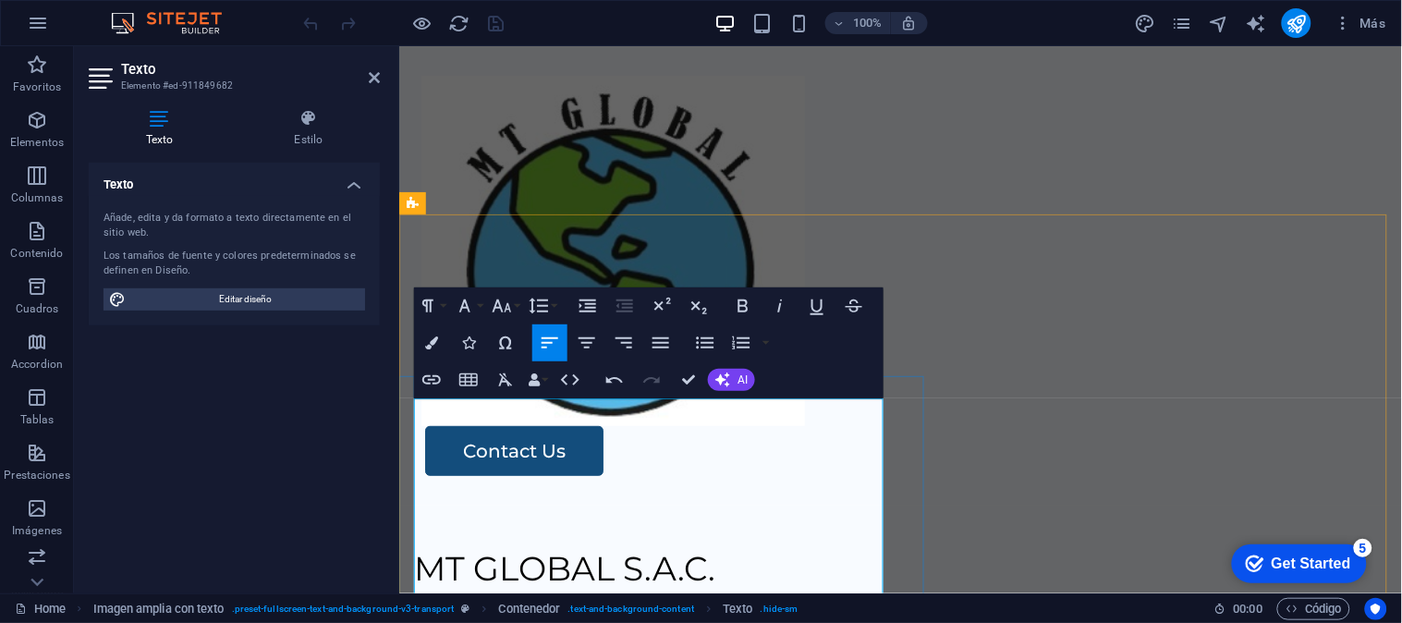
click at [668, 594] on p "R.U.C. 20614062020" at bounding box center [899, 611] width 973 height 35
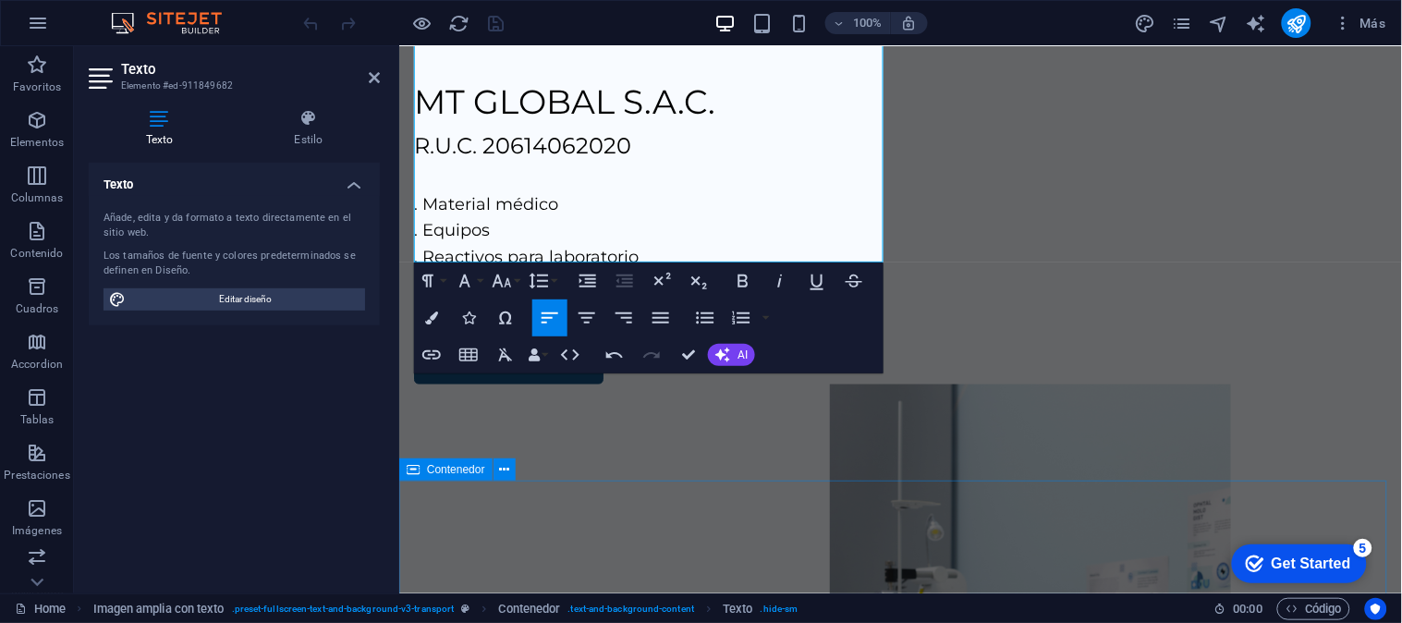
scroll to position [22, 0]
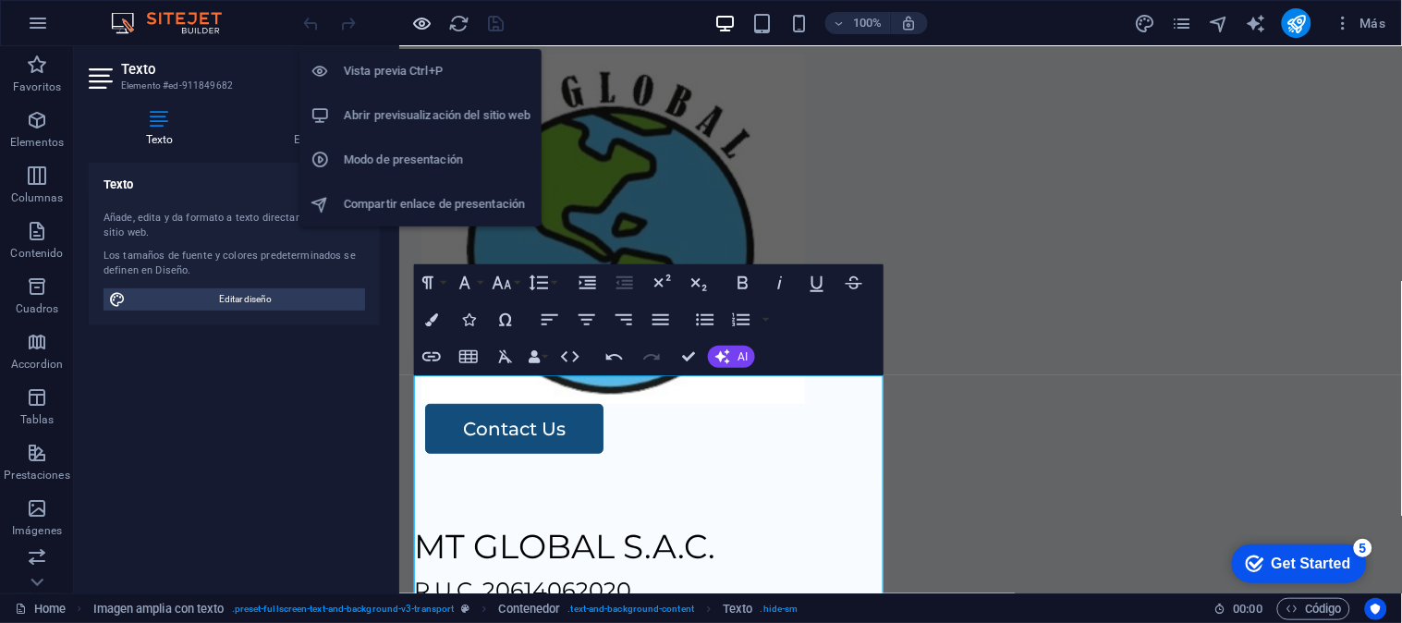
click at [419, 24] on icon "button" at bounding box center [422, 23] width 21 height 21
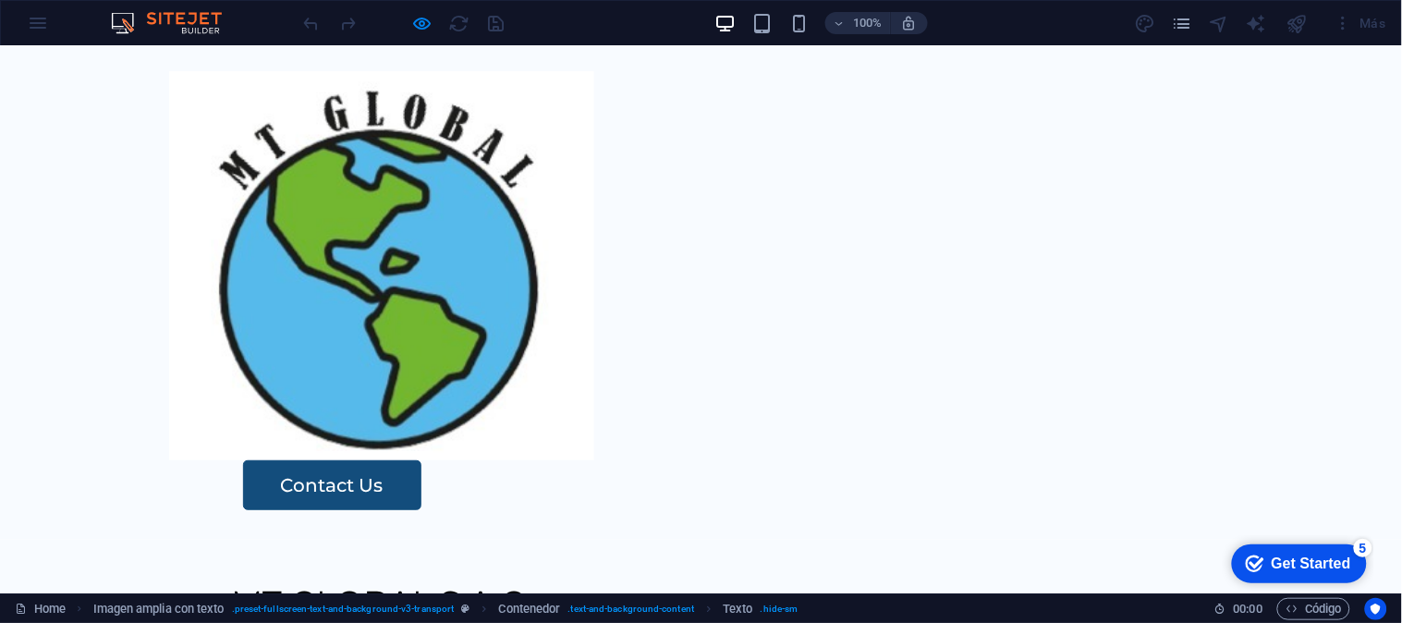
scroll to position [0, 0]
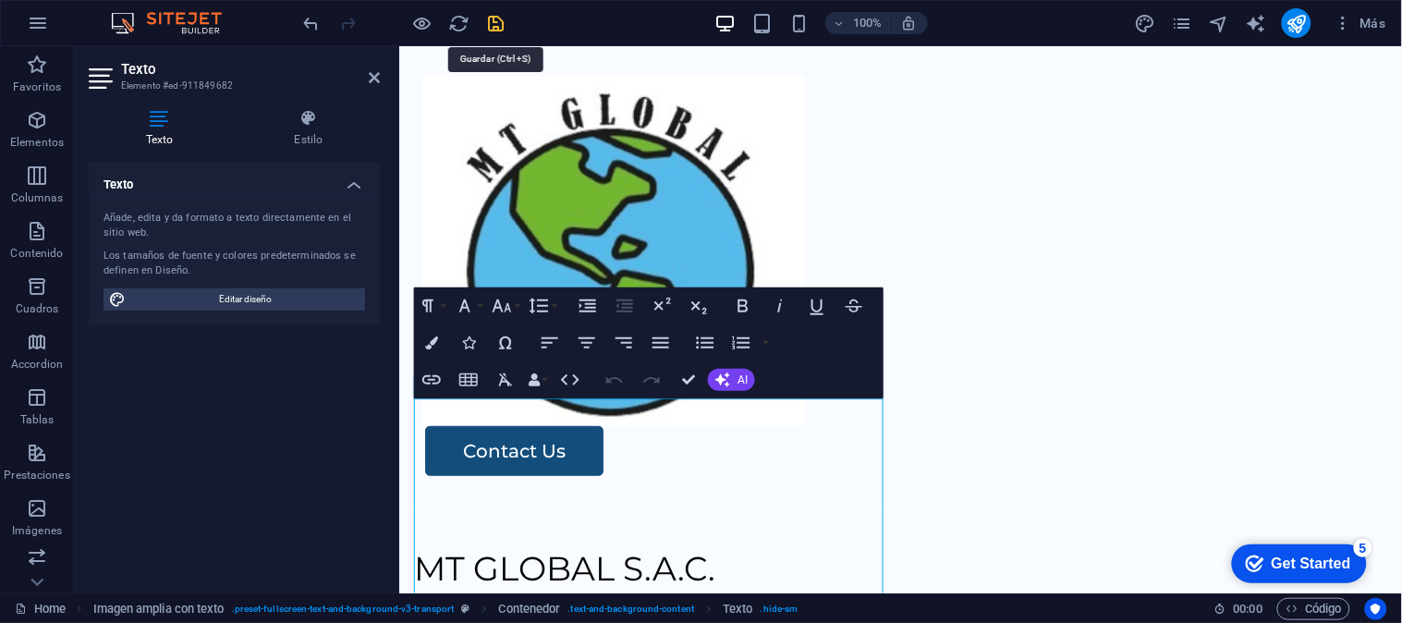
click at [15, 588] on icon "save" at bounding box center [15, 598] width 0 height 20
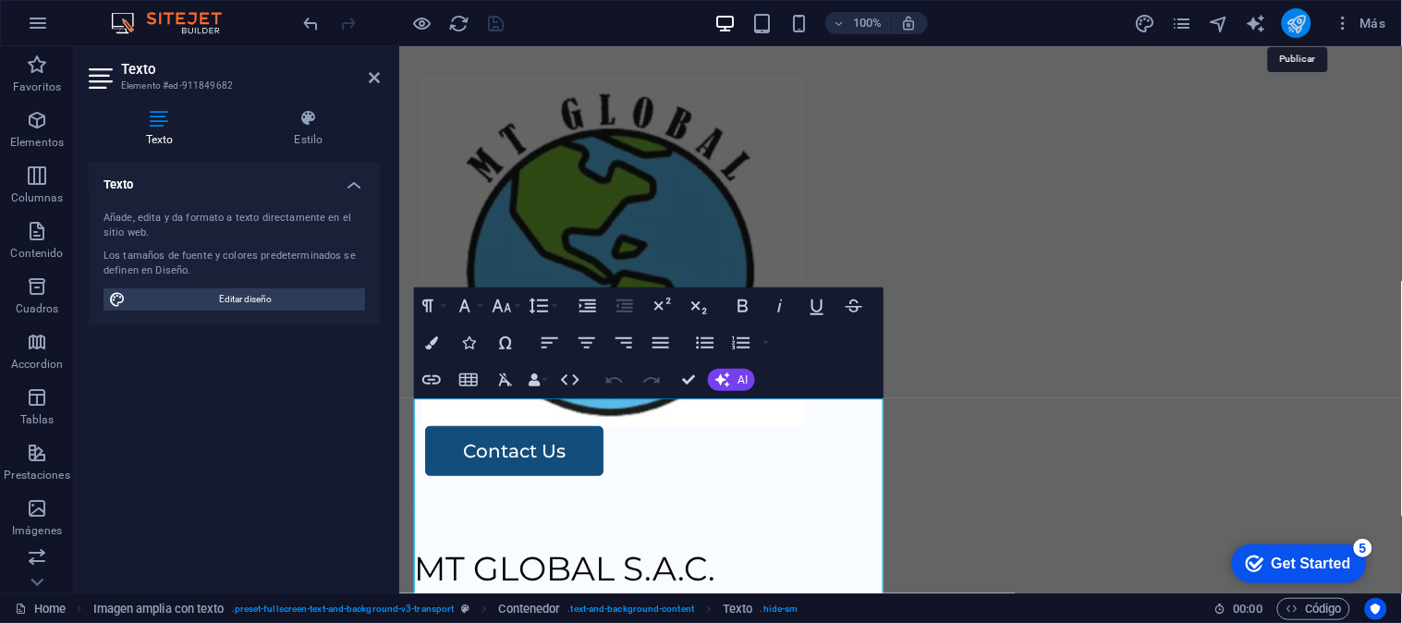
click at [1299, 25] on icon "publish" at bounding box center [1296, 23] width 21 height 21
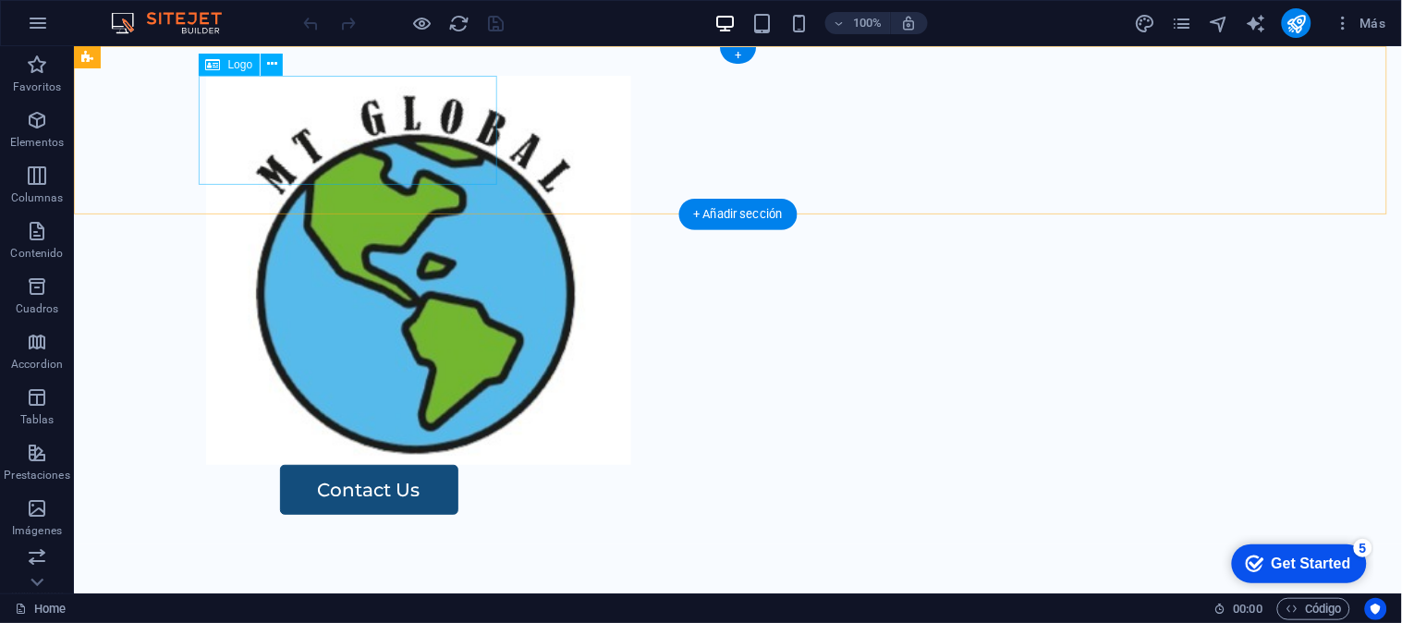
click at [492, 136] on div at bounding box center [737, 269] width 1064 height 389
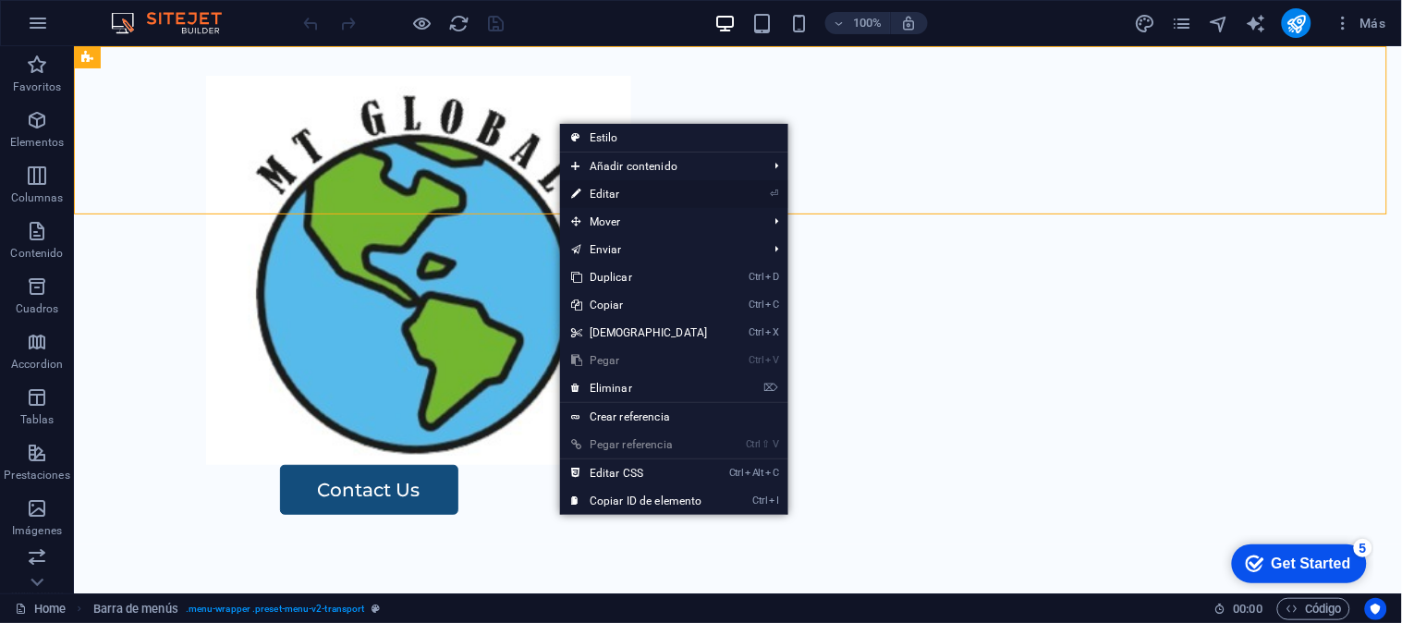
click at [593, 190] on link "⏎ Editar" at bounding box center [639, 194] width 159 height 28
select select "header"
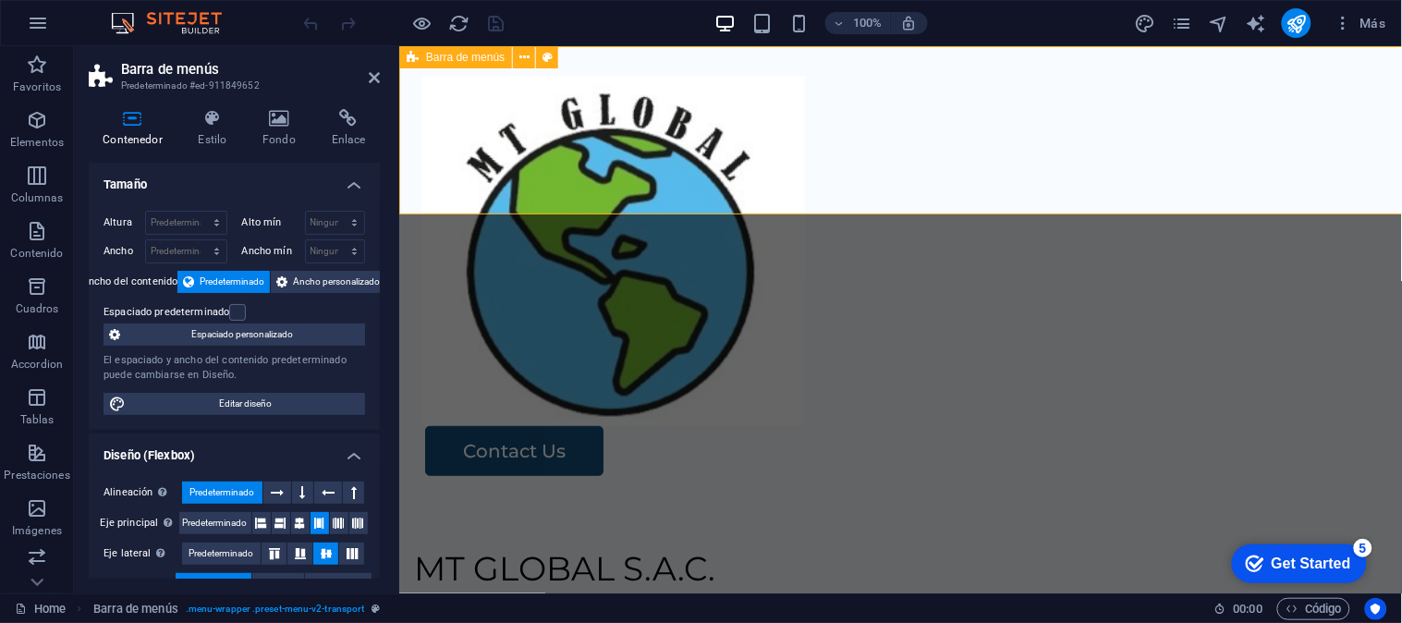
click at [678, 140] on div at bounding box center [899, 250] width 958 height 350
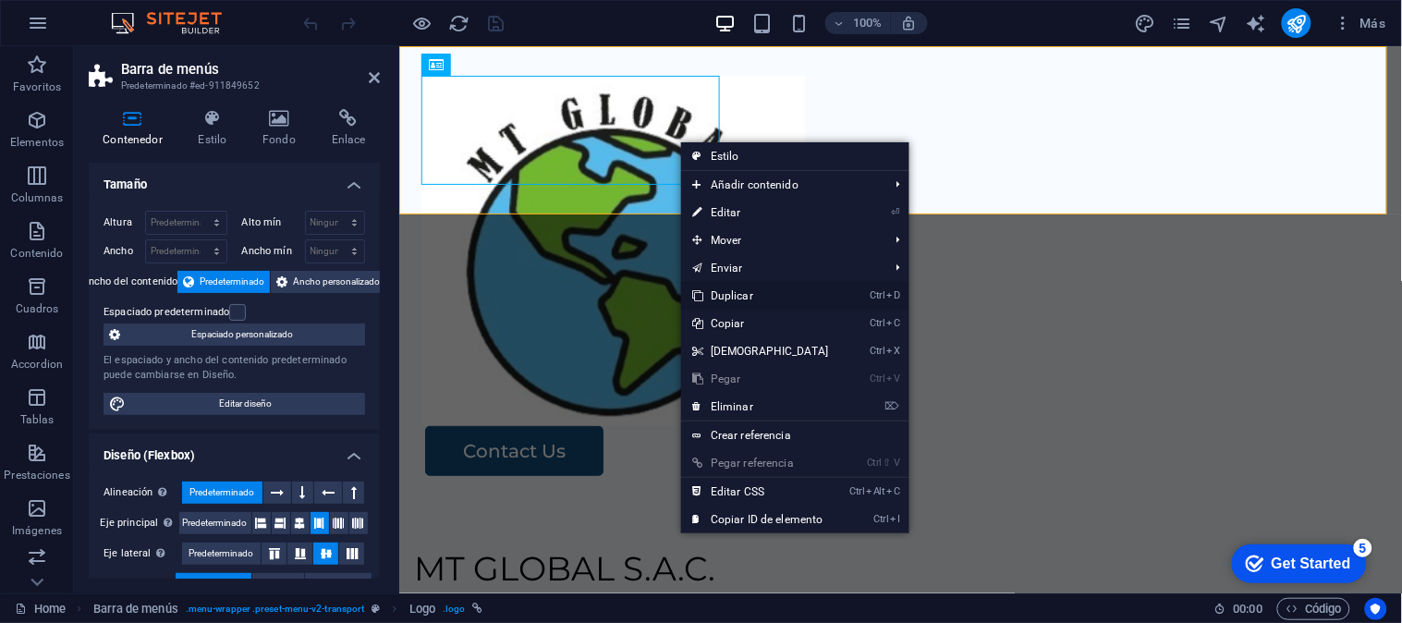
click at [760, 291] on link "Ctrl D Duplicar" at bounding box center [760, 296] width 159 height 28
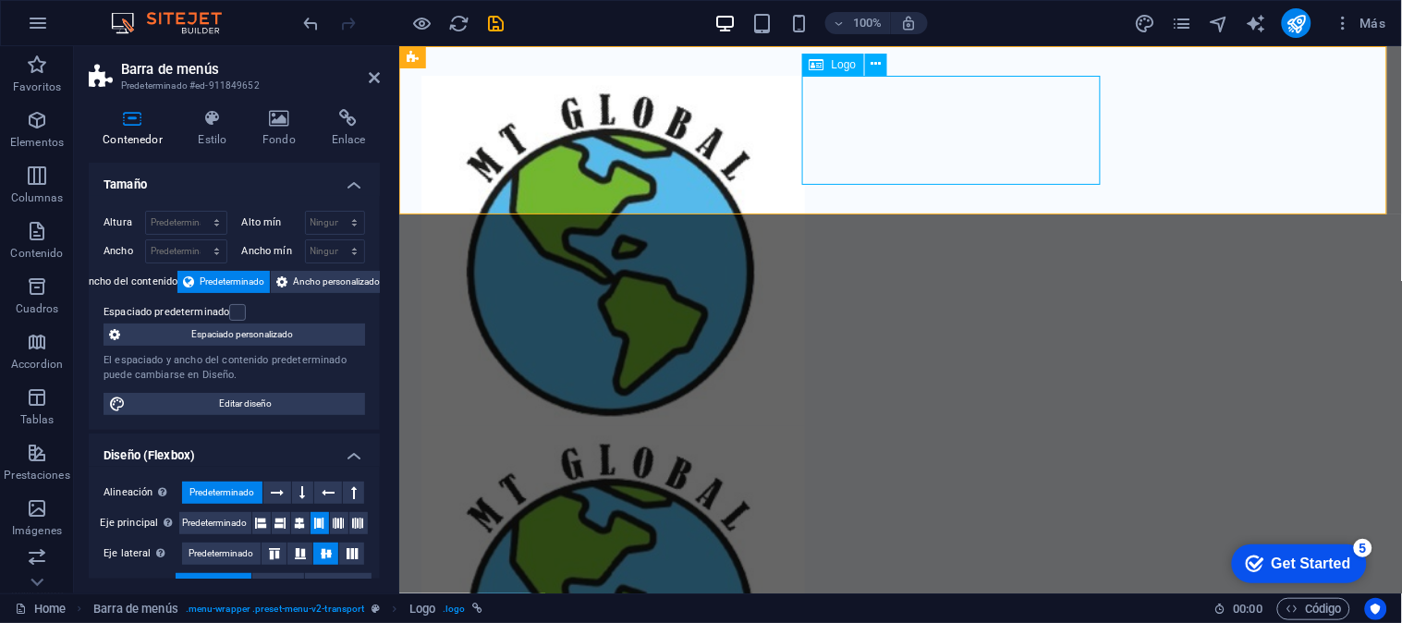
click at [927, 425] on div at bounding box center [899, 600] width 958 height 350
click at [889, 425] on div at bounding box center [899, 600] width 958 height 350
click at [888, 425] on div at bounding box center [899, 600] width 958 height 350
select select "%"
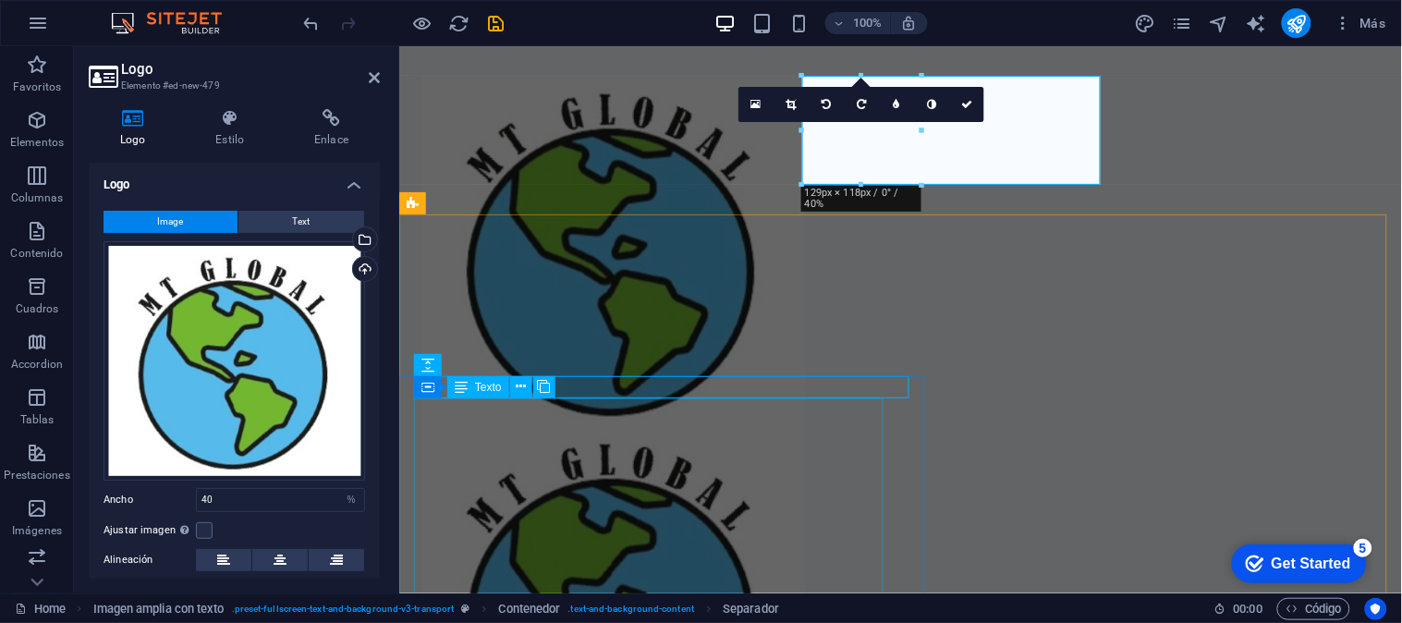
drag, startPoint x: 669, startPoint y: 435, endPoint x: 995, endPoint y: 435, distance: 326.1
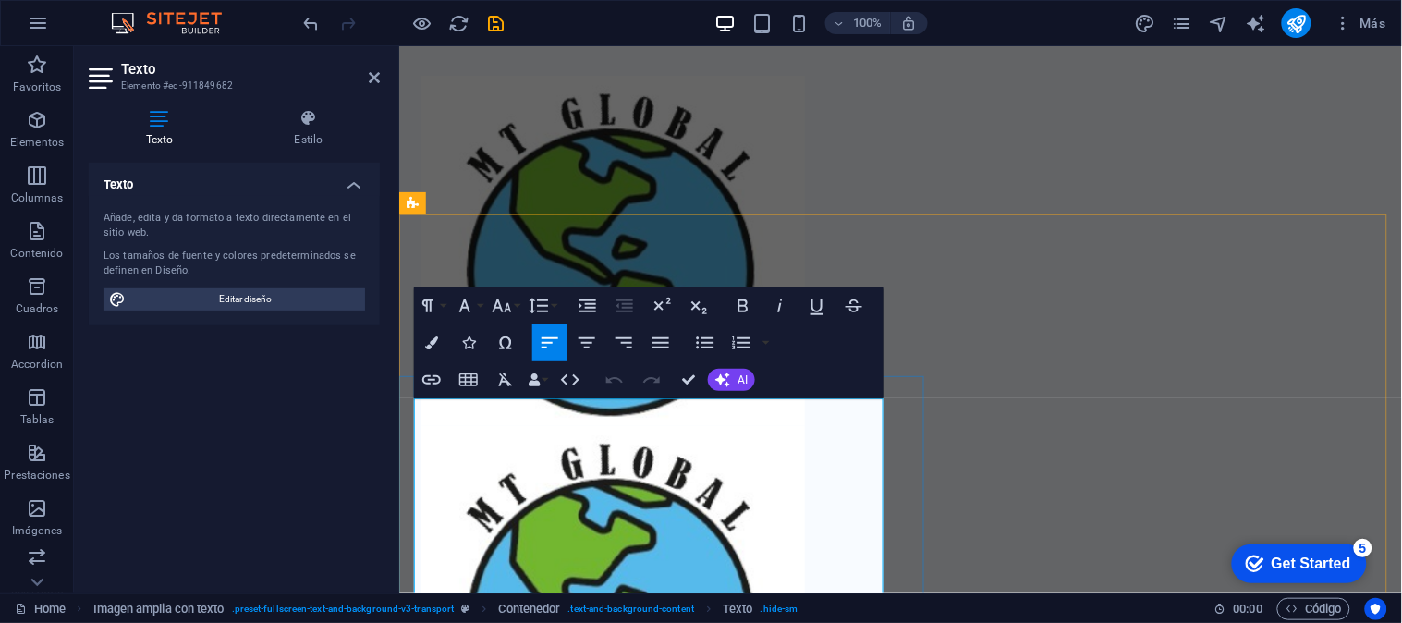
drag, startPoint x: 652, startPoint y: 474, endPoint x: 393, endPoint y: 411, distance: 267.1
copy div "MT GLOBAL S.A.C. R.U.C. 20614062020"
click at [997, 425] on div at bounding box center [899, 600] width 958 height 350
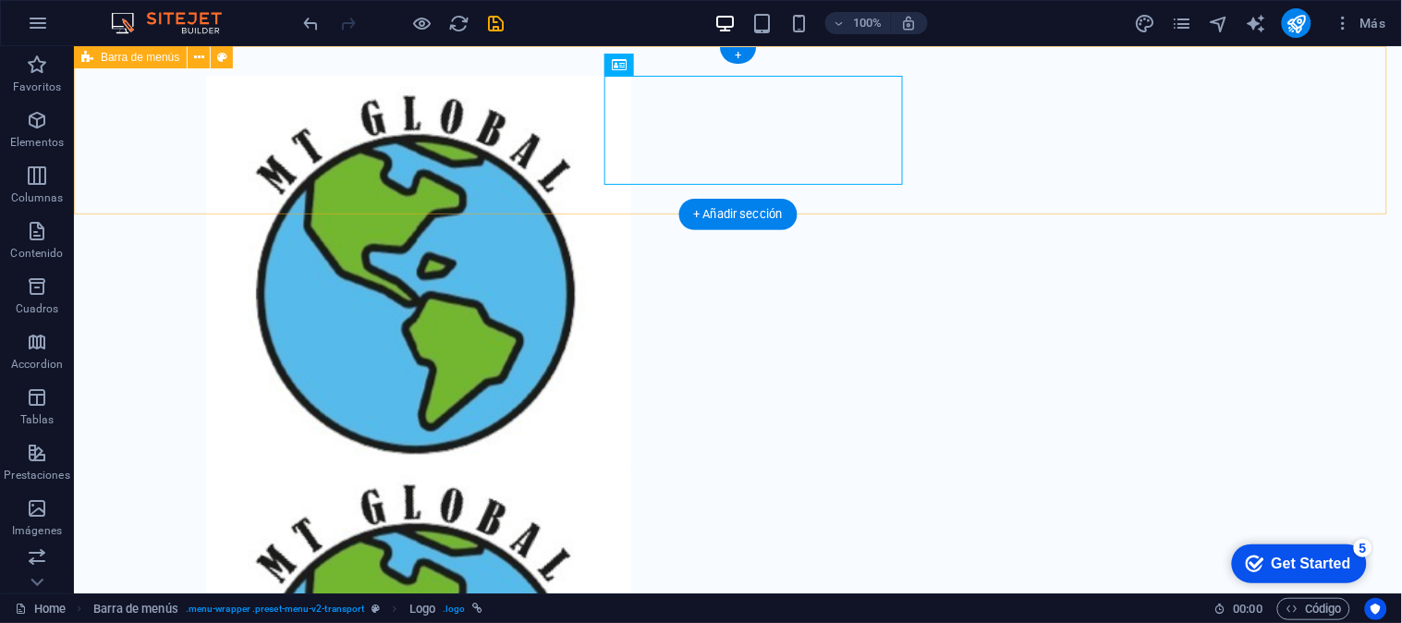
click at [997, 140] on div "Contact Us" at bounding box center [737, 488] width 1328 height 887
select select "header"
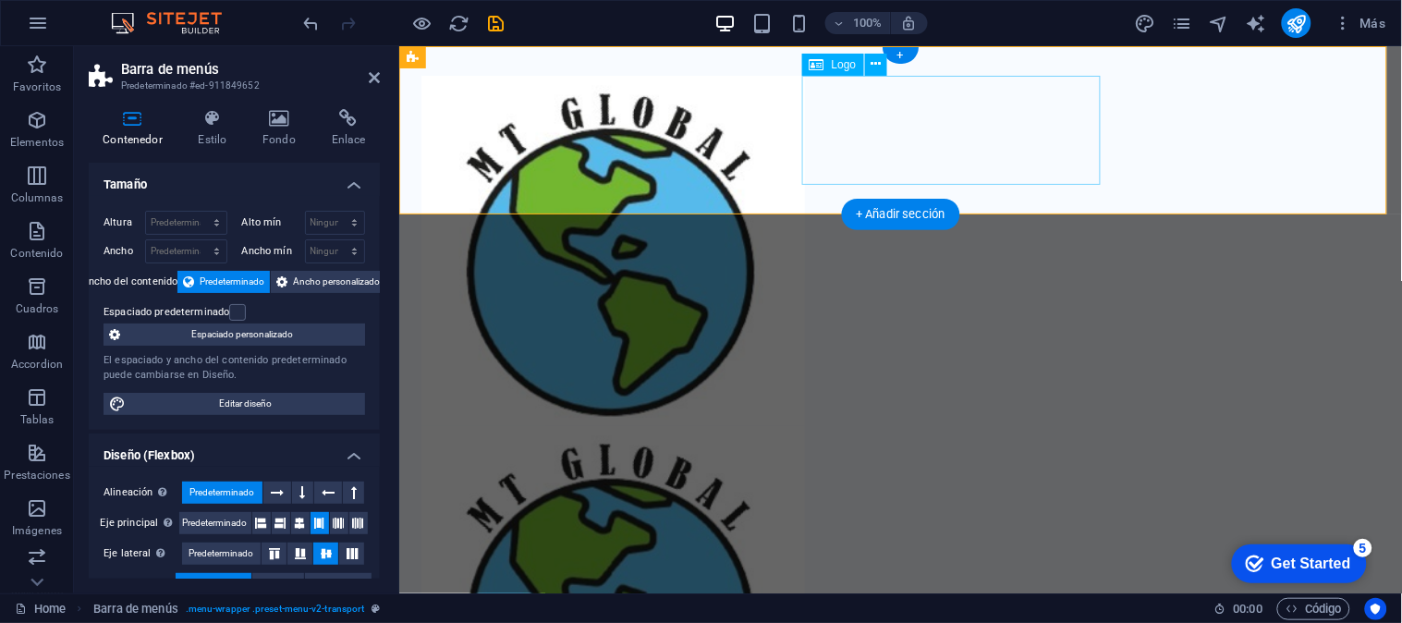
click at [927, 425] on div at bounding box center [899, 600] width 958 height 350
select select "%"
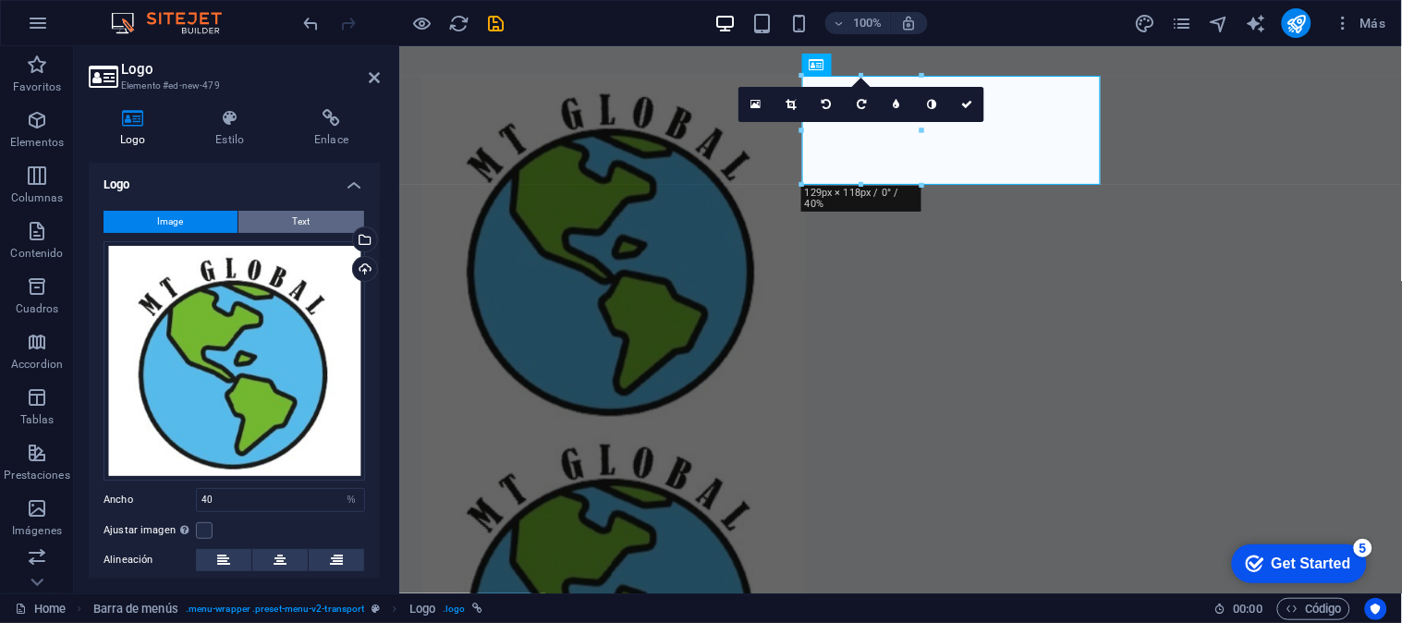
click at [355, 215] on button "Text" at bounding box center [301, 222] width 126 height 22
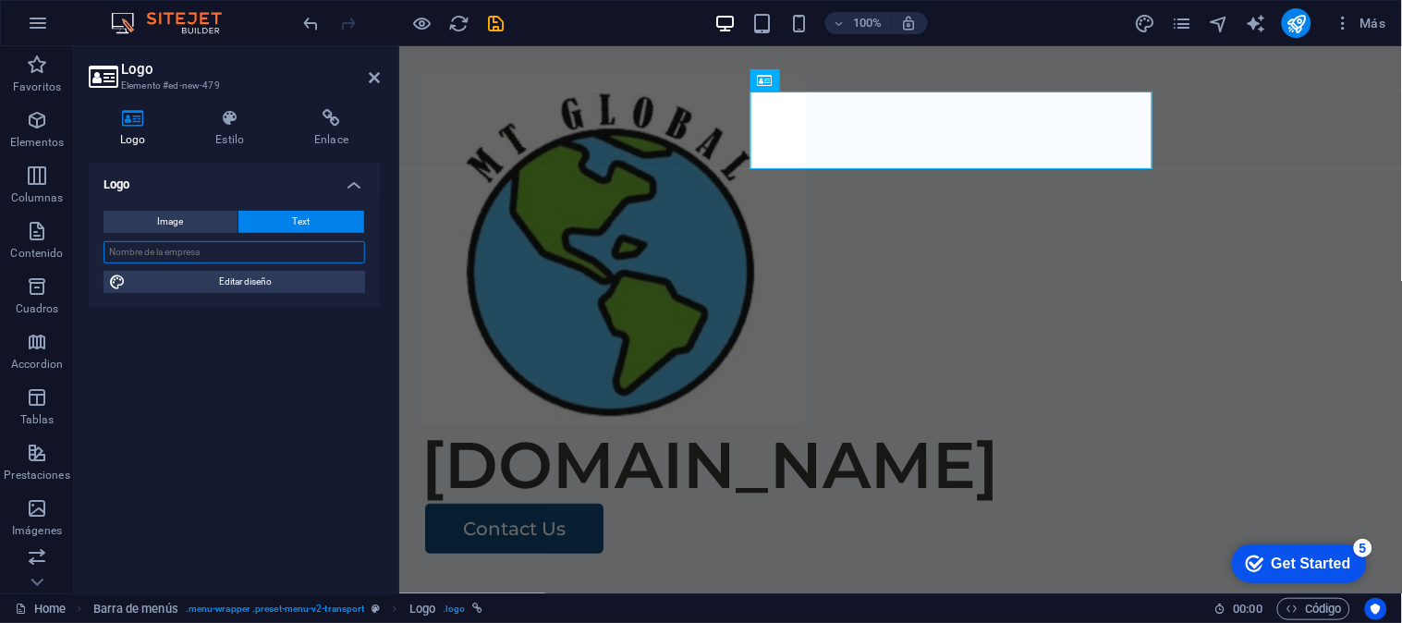
click at [307, 253] on input "text" at bounding box center [233, 252] width 261 height 22
paste input "MT GLOBAL S.A.C. R.U.C. 20614062020"
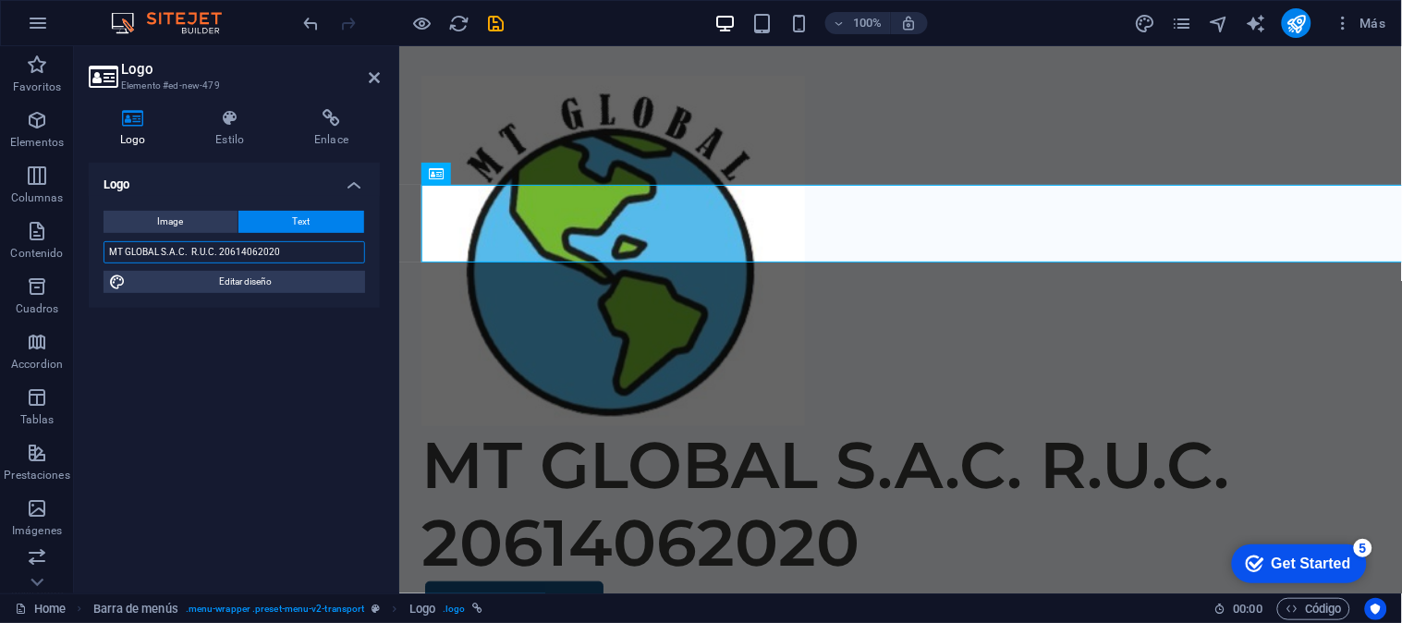
drag, startPoint x: 190, startPoint y: 249, endPoint x: 344, endPoint y: 250, distance: 153.4
click at [344, 250] on input "MT GLOBAL S.A.C. R.U.C. 20614062020" at bounding box center [233, 252] width 261 height 22
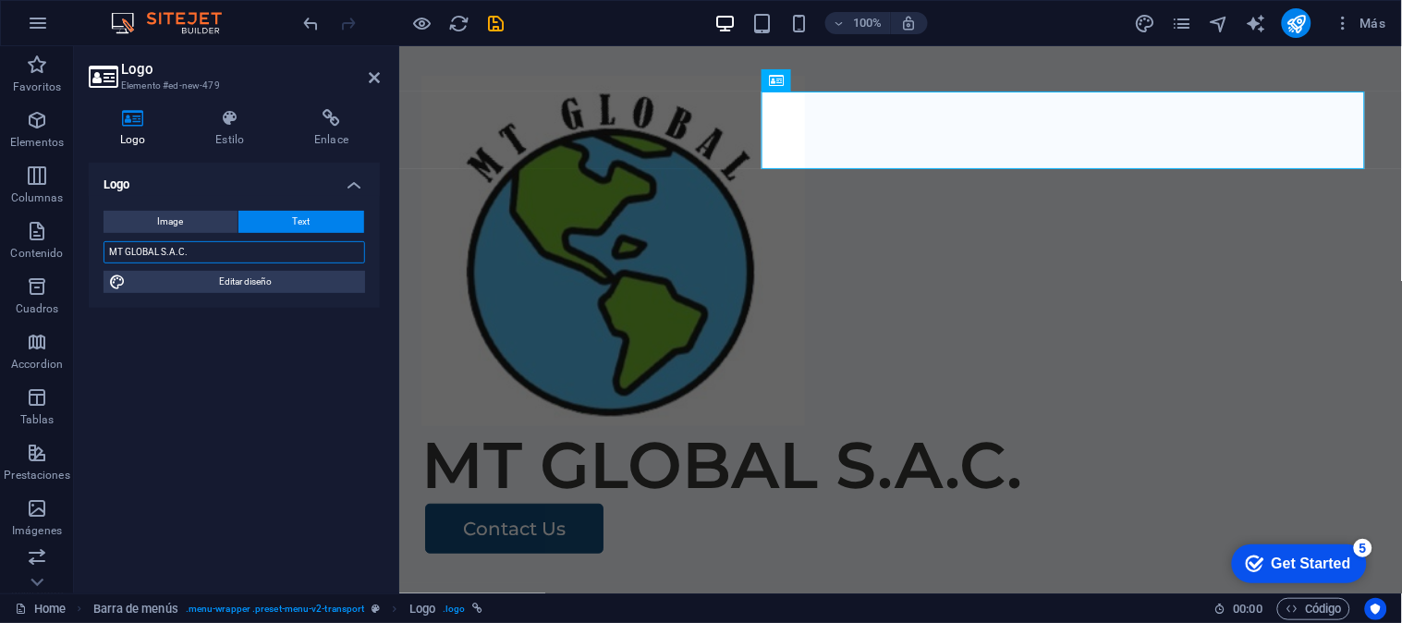
drag, startPoint x: 160, startPoint y: 253, endPoint x: 312, endPoint y: 248, distance: 152.5
click at [305, 250] on input "MT GLOBAL S.A.C." at bounding box center [233, 252] width 261 height 22
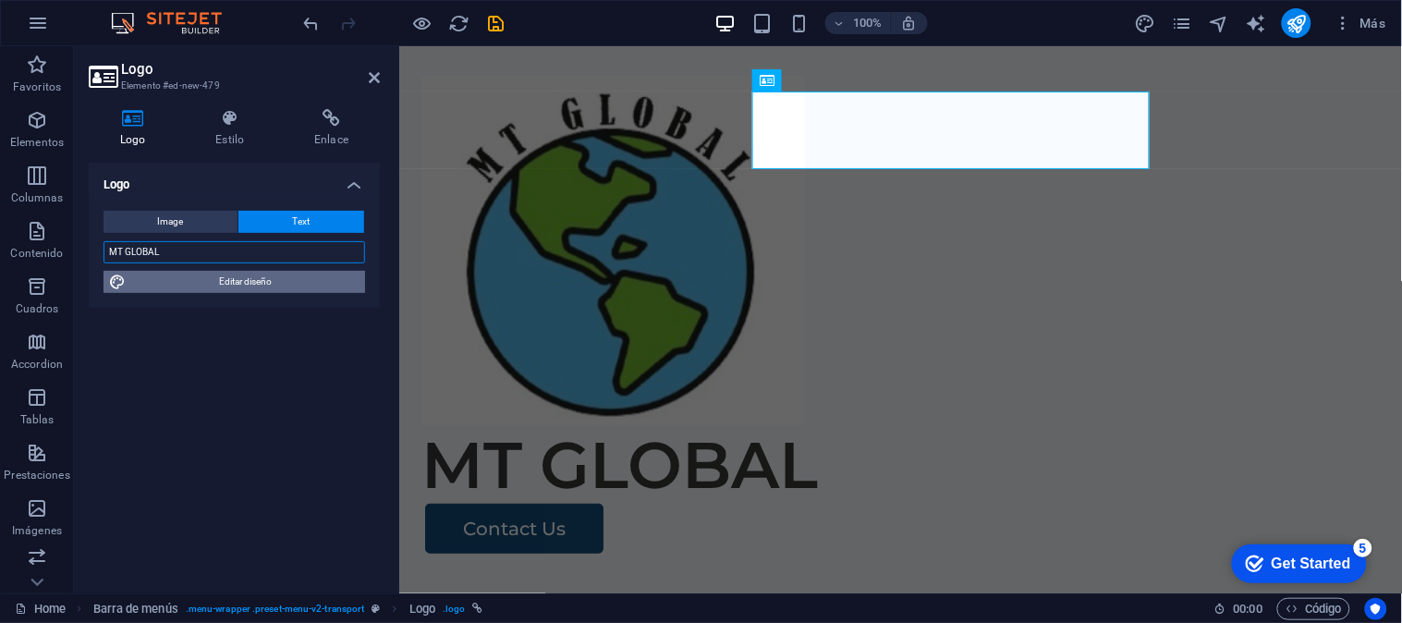
type input "MT GLOBAL"
click at [262, 286] on span "Editar diseño" at bounding box center [245, 282] width 228 height 22
select select "px"
select select "400"
select select "px"
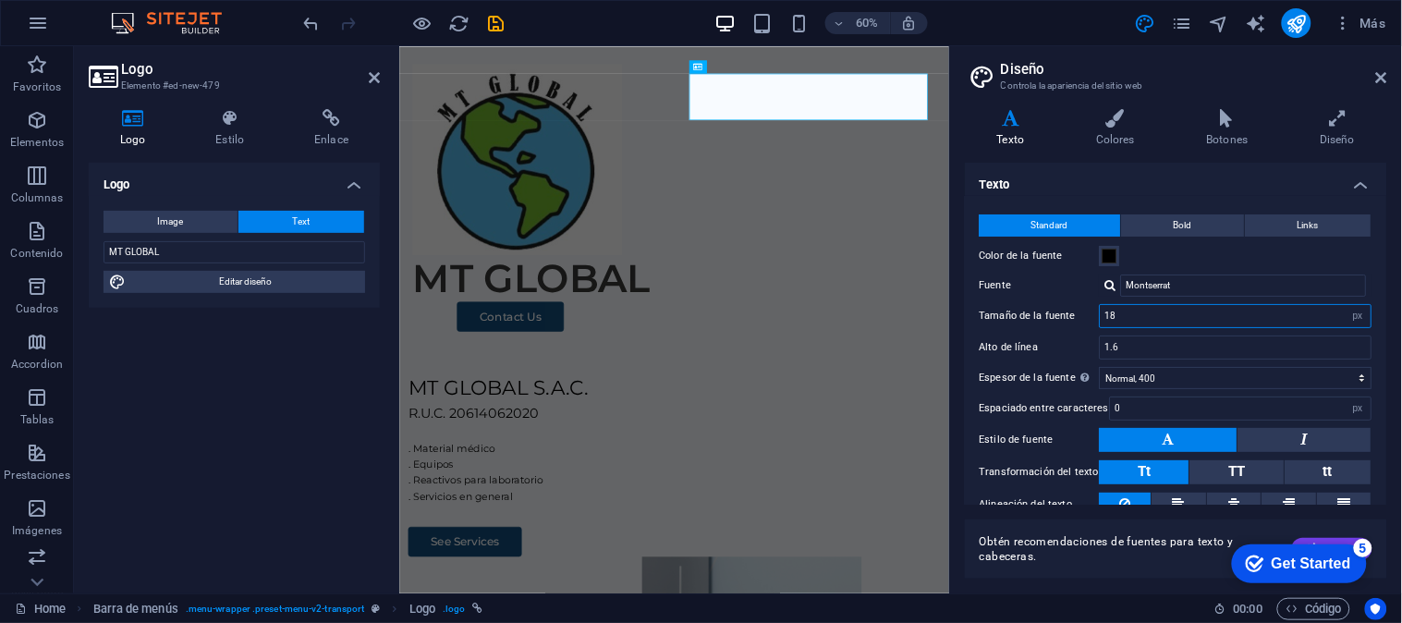
click at [1175, 306] on input "18" at bounding box center [1235, 316] width 271 height 22
drag, startPoint x: 1303, startPoint y: 303, endPoint x: 998, endPoint y: 311, distance: 305.0
click at [998, 311] on div "Tamaño de la fuente 18 rem px" at bounding box center [1175, 316] width 393 height 24
type input "15"
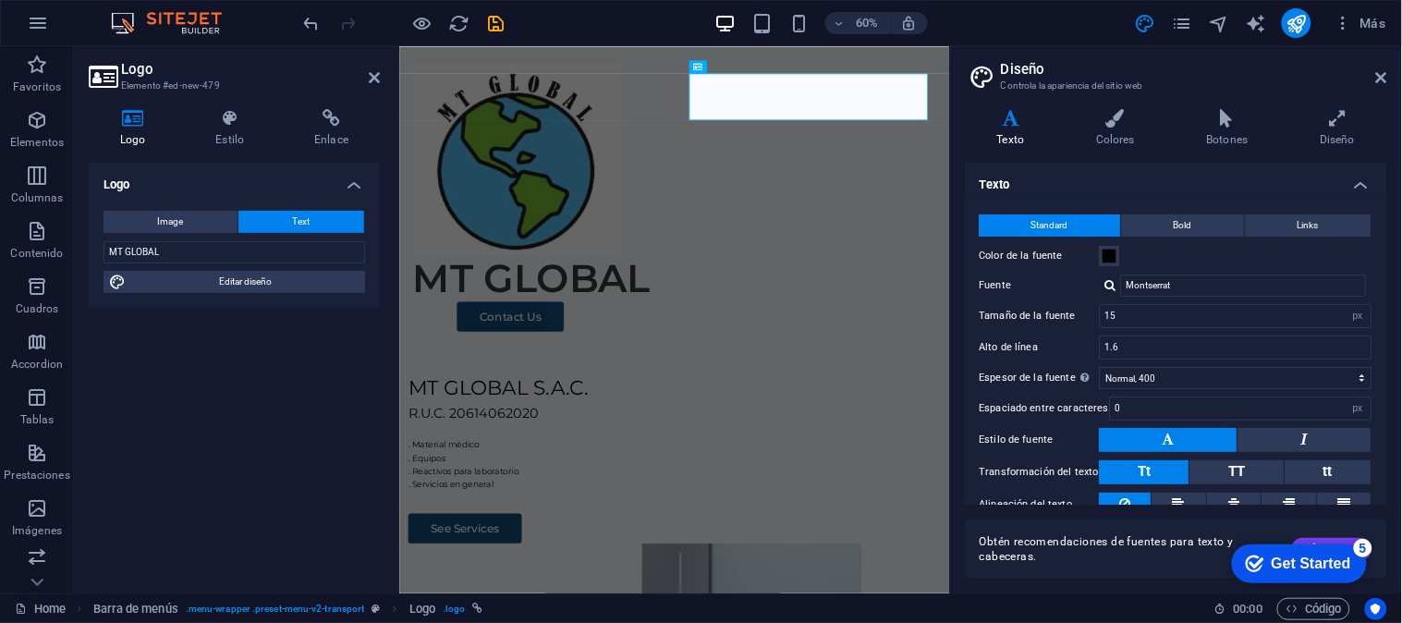
click at [1383, 67] on h2 "Diseño" at bounding box center [1194, 69] width 386 height 17
click at [1386, 72] on icon at bounding box center [1381, 77] width 11 height 15
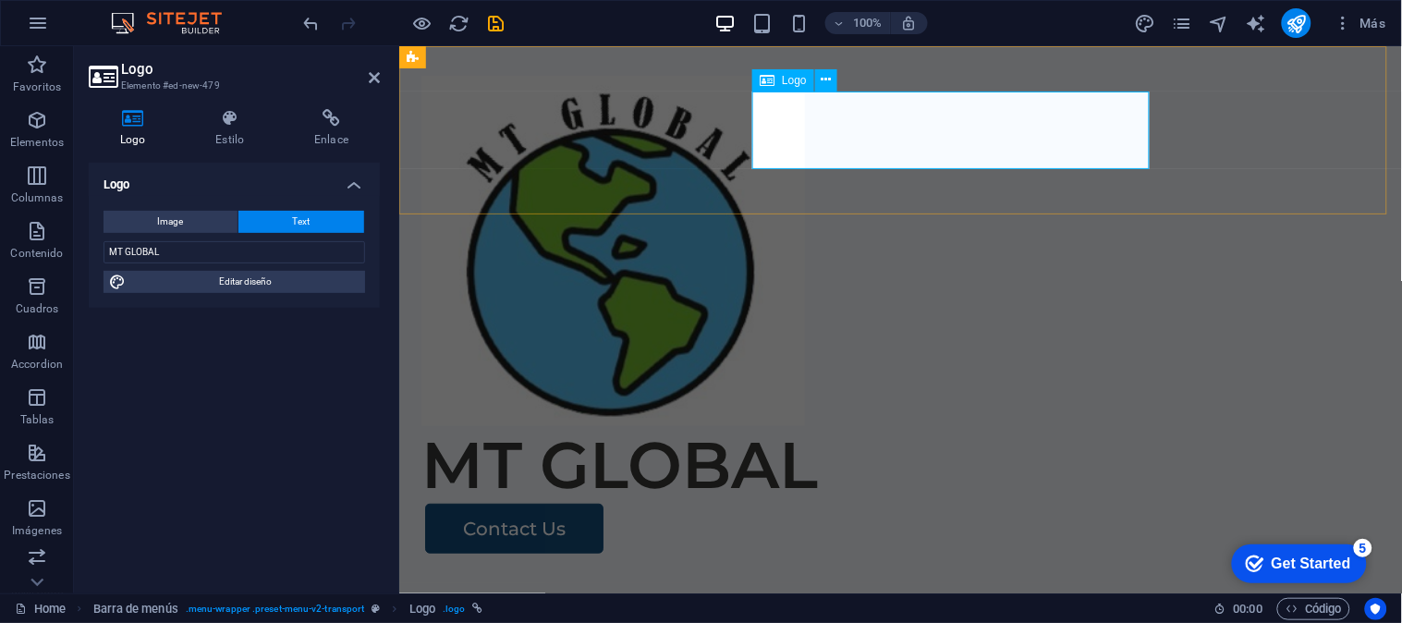
click at [1026, 425] on div "MT GLOBAL" at bounding box center [899, 464] width 958 height 78
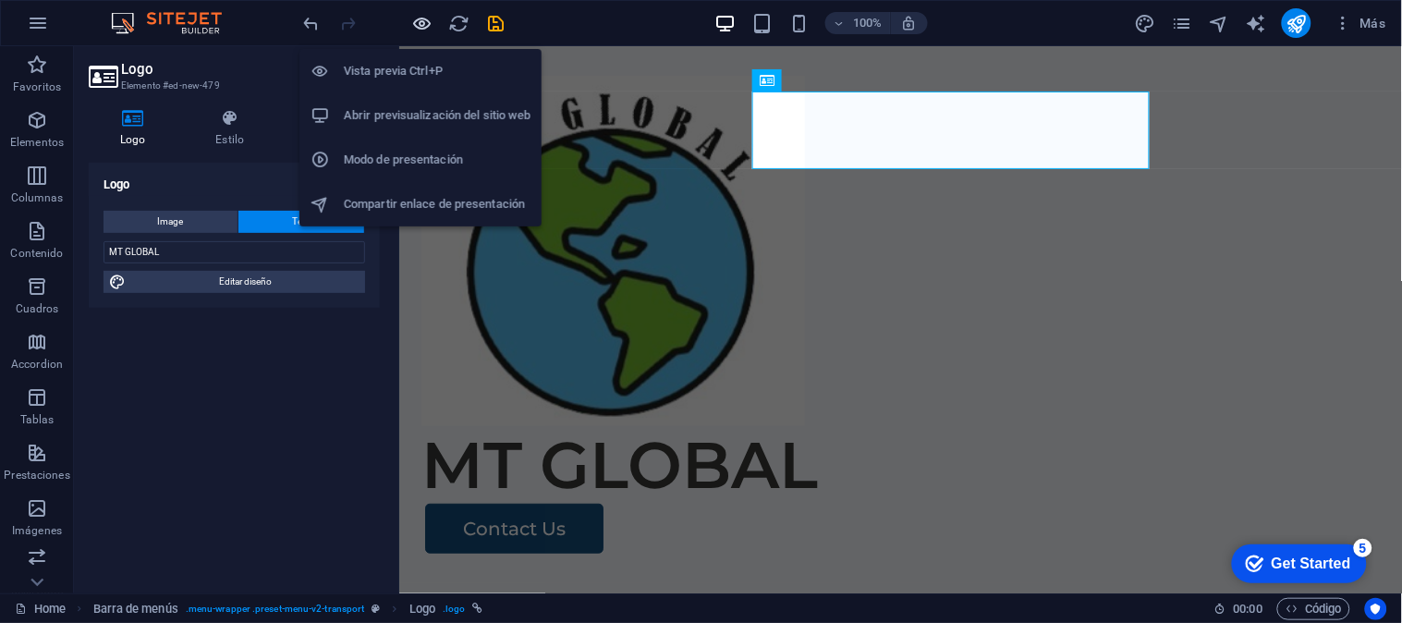
click at [0, 0] on icon "button" at bounding box center [0, 0] width 0 height 0
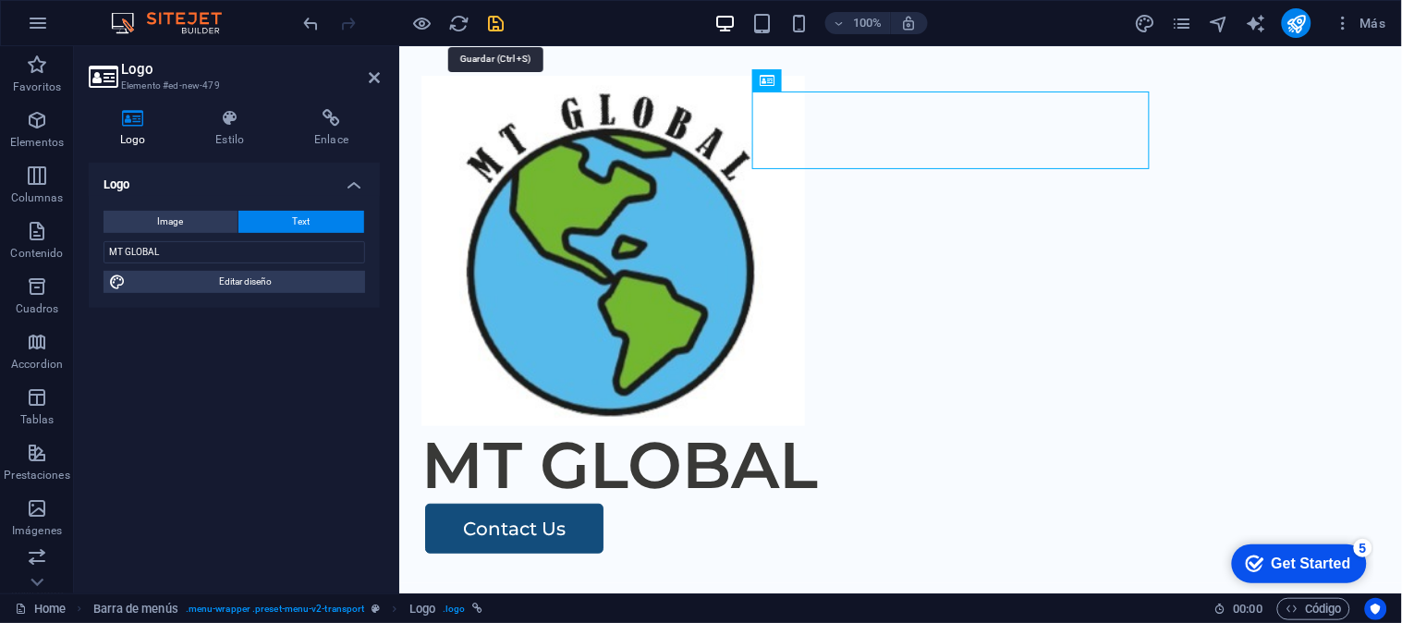
click at [492, 380] on icon "save" at bounding box center [501, 419] width 958 height 78
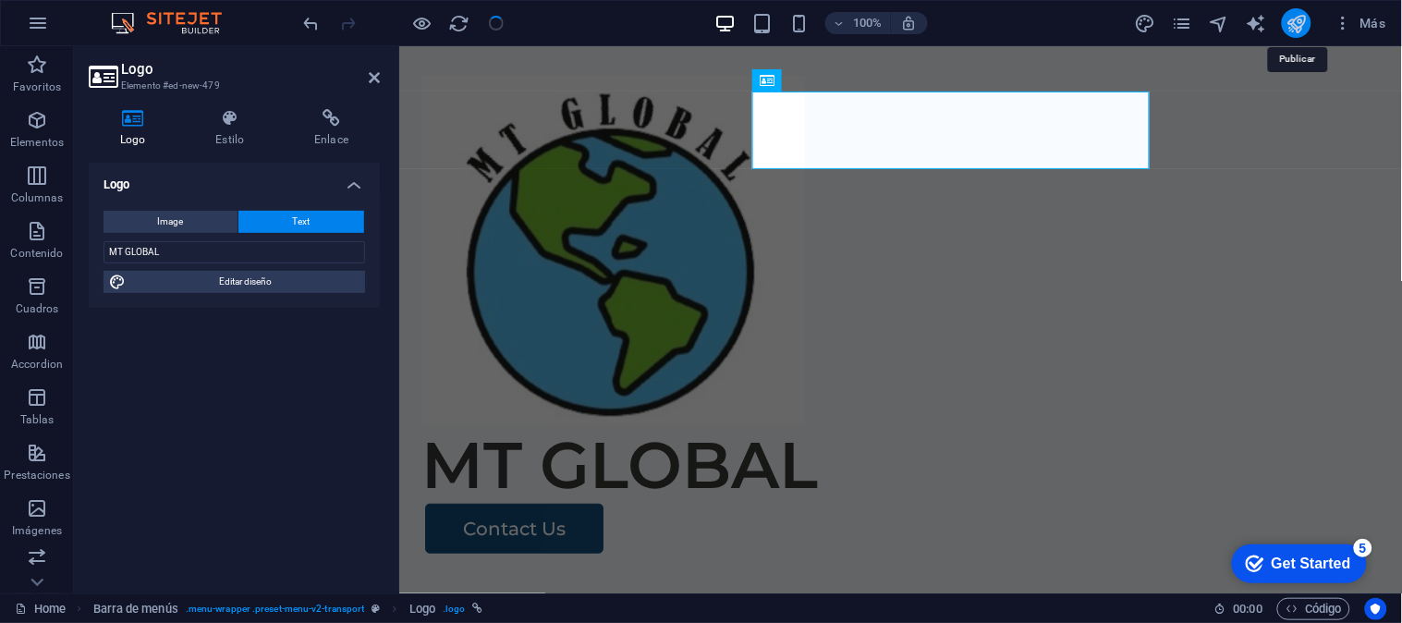
click at [1301, 10] on button "publish" at bounding box center [1296, 23] width 30 height 30
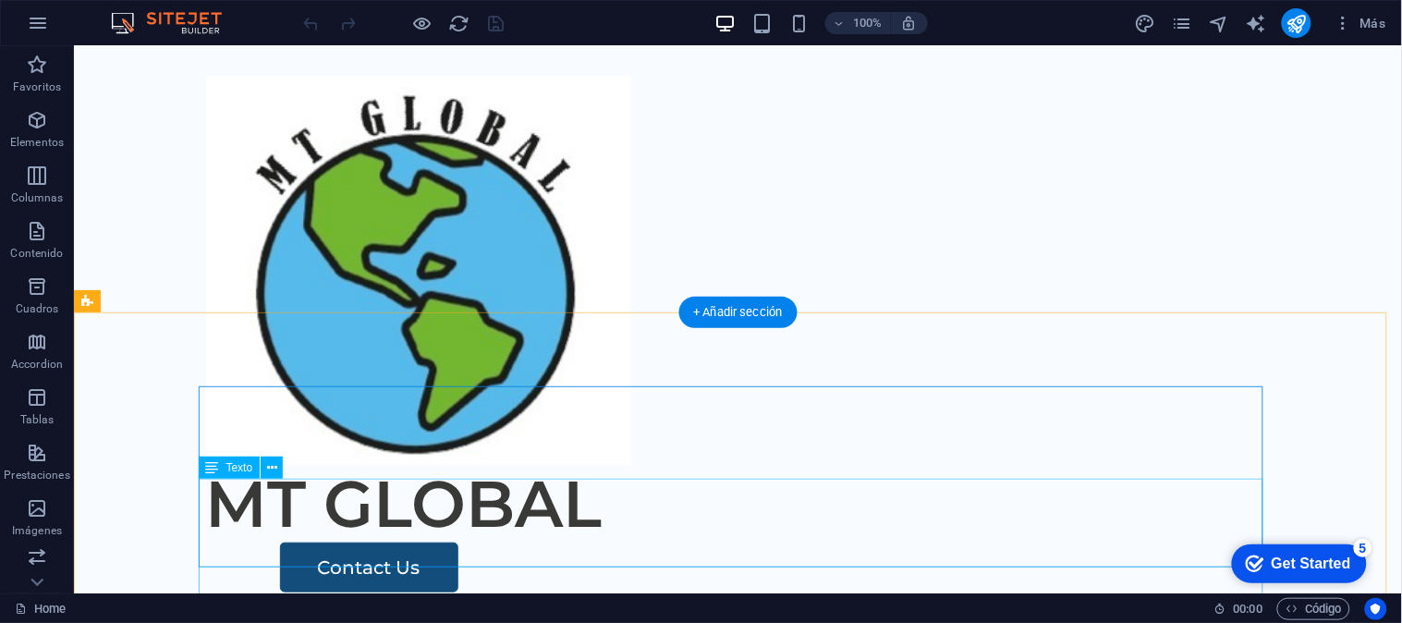
scroll to position [3763, 0]
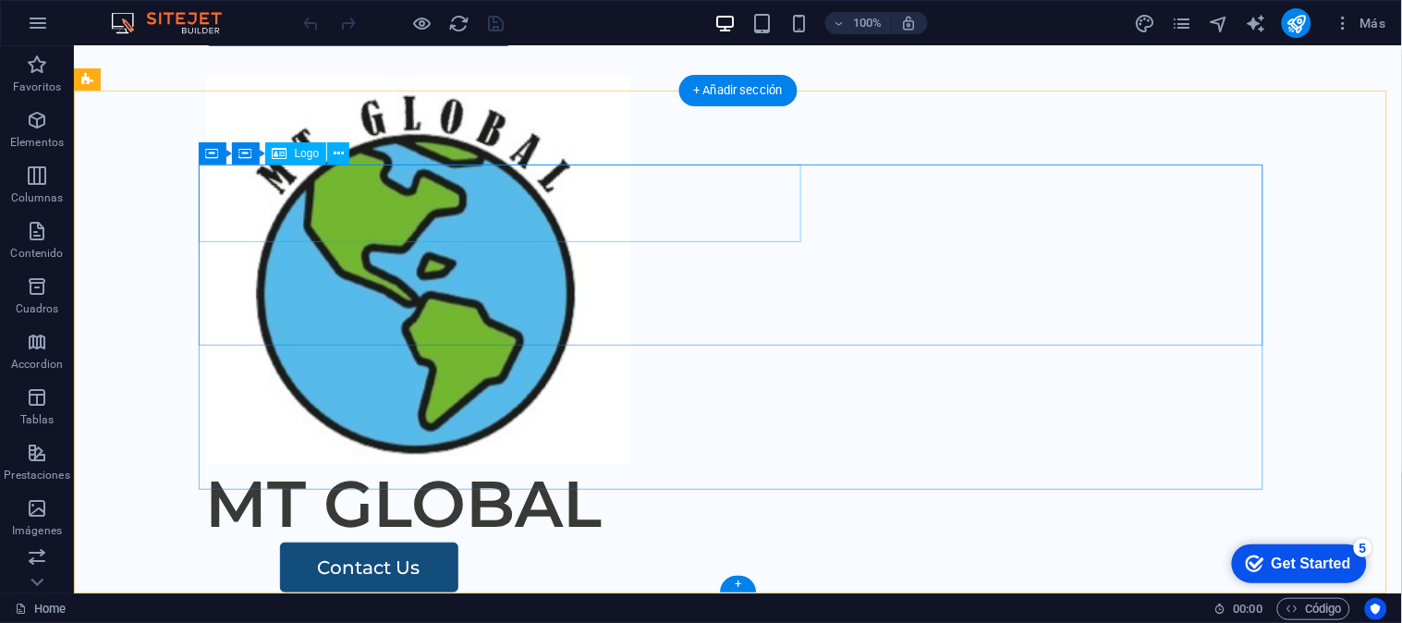
click at [721, 545] on div "MT GLOBAL S.A.C." at bounding box center [737, 584] width 1064 height 78
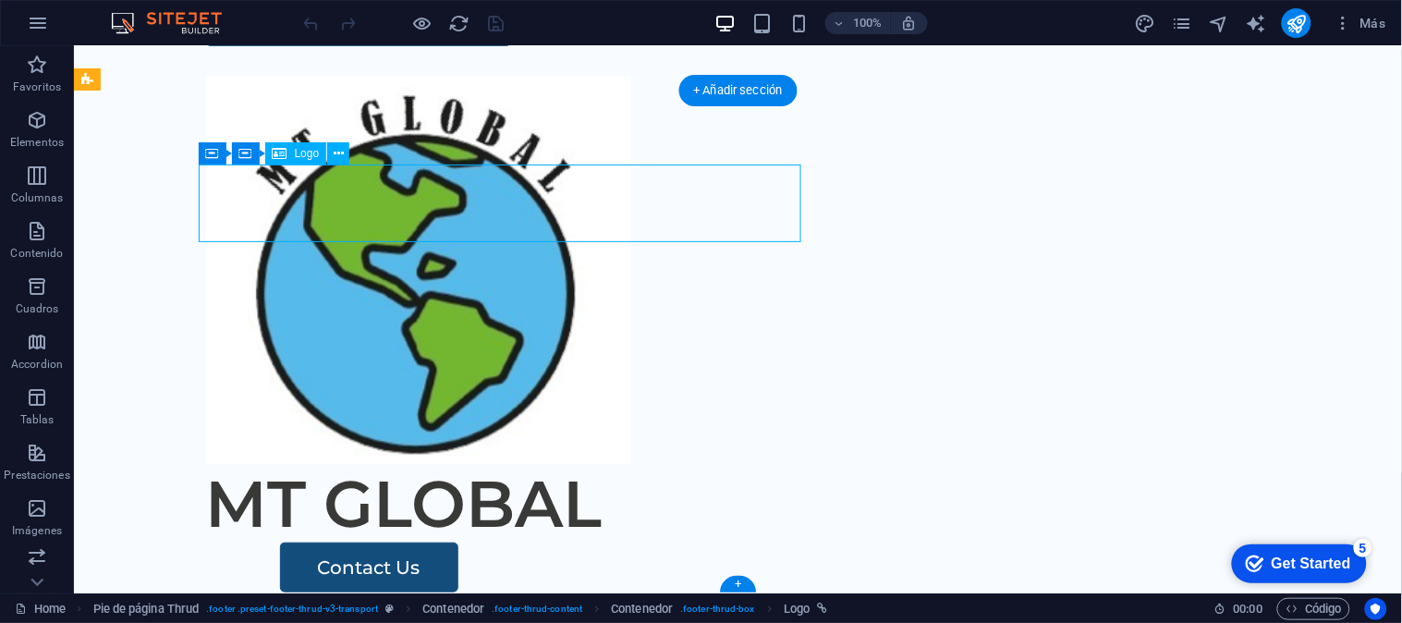
click at [733, 545] on div "MT GLOBAL S.A.C." at bounding box center [737, 584] width 1064 height 78
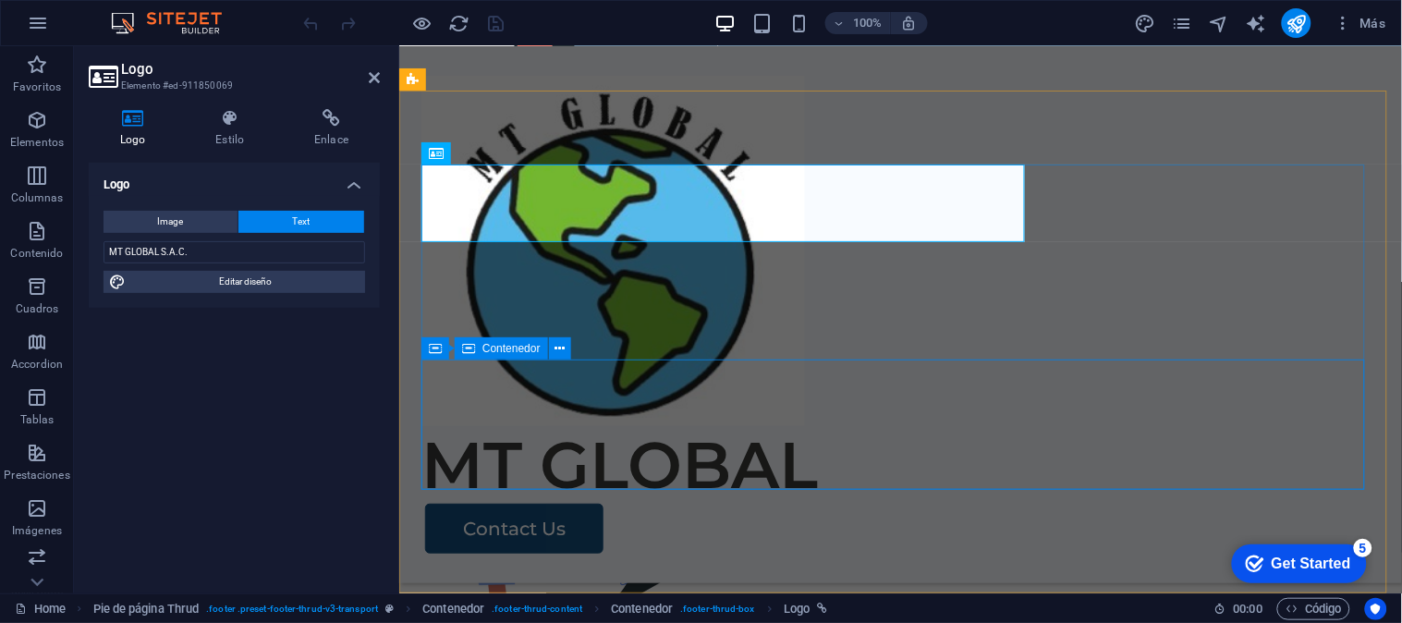
scroll to position [3587, 0]
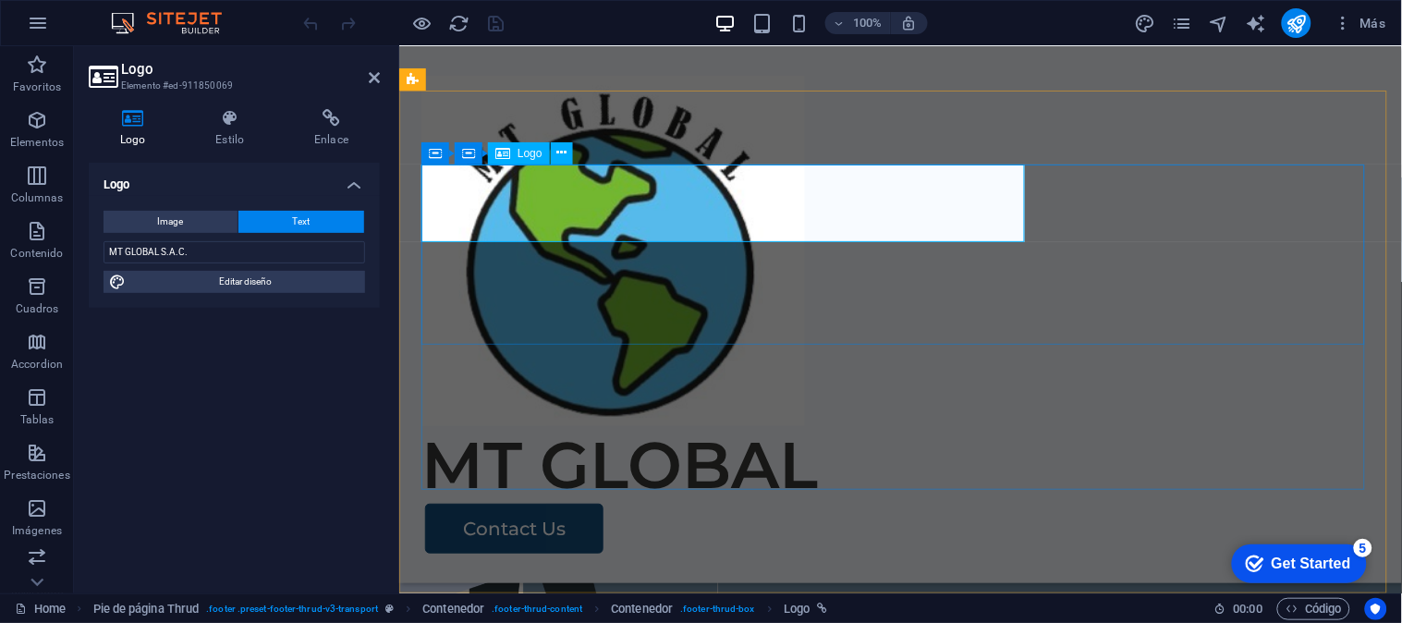
click at [826, 250] on div "MT GLOBAL S.A.C." at bounding box center [899, 289] width 958 height 78
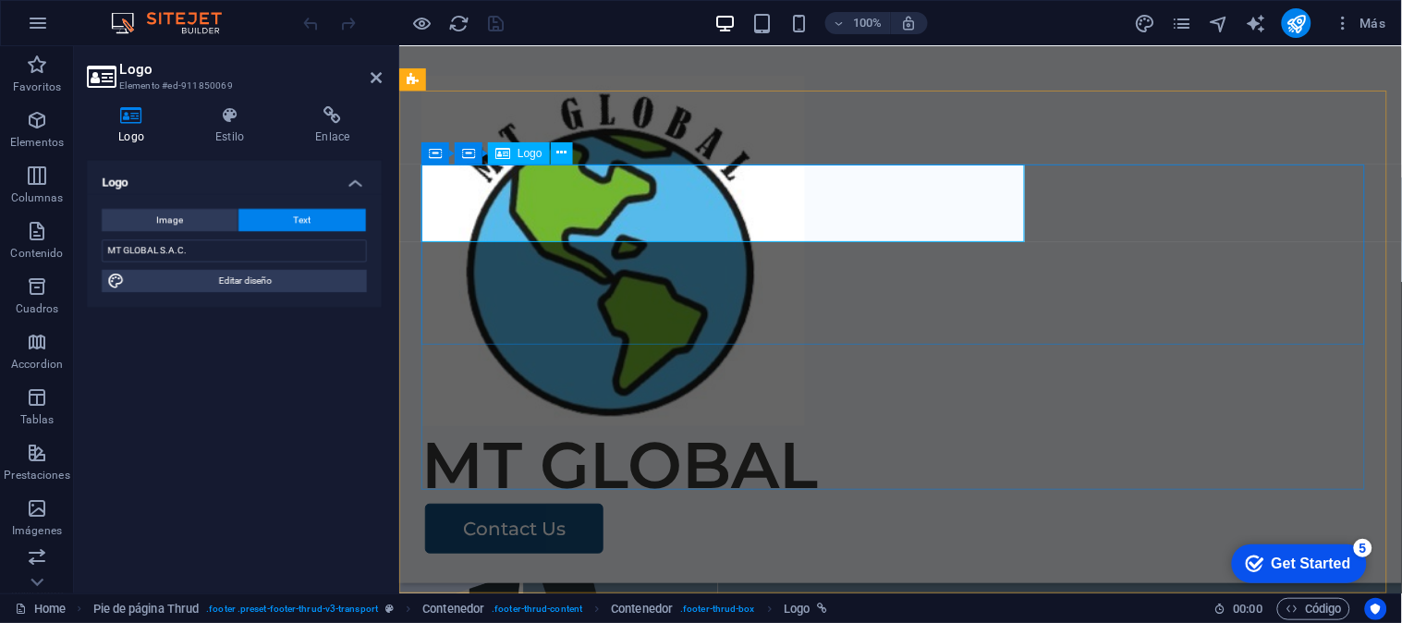
click at [826, 250] on div "MT GLOBAL S.A.C." at bounding box center [899, 289] width 958 height 78
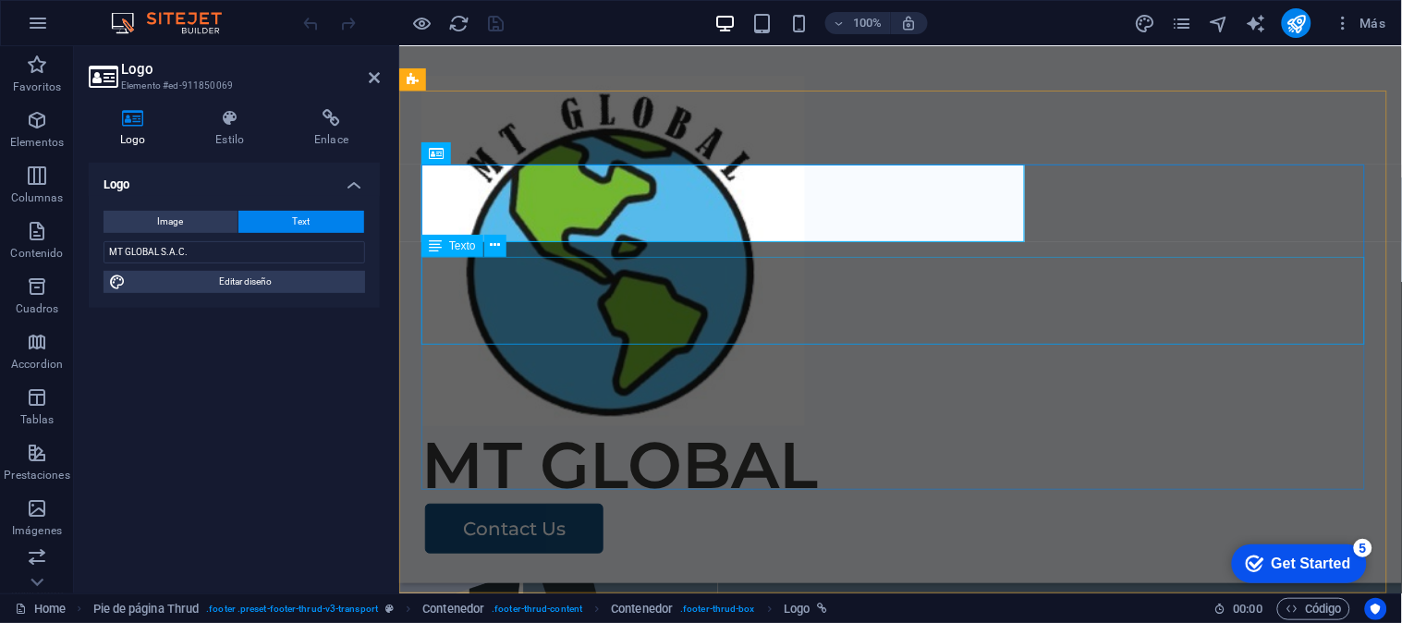
click at [1050, 343] on div "AV. [STREET_ADDRESS] Whatsapp: [PHONE_NUMBER] [EMAIL_ADDRESS][DOMAIN_NAME]" at bounding box center [899, 387] width 958 height 89
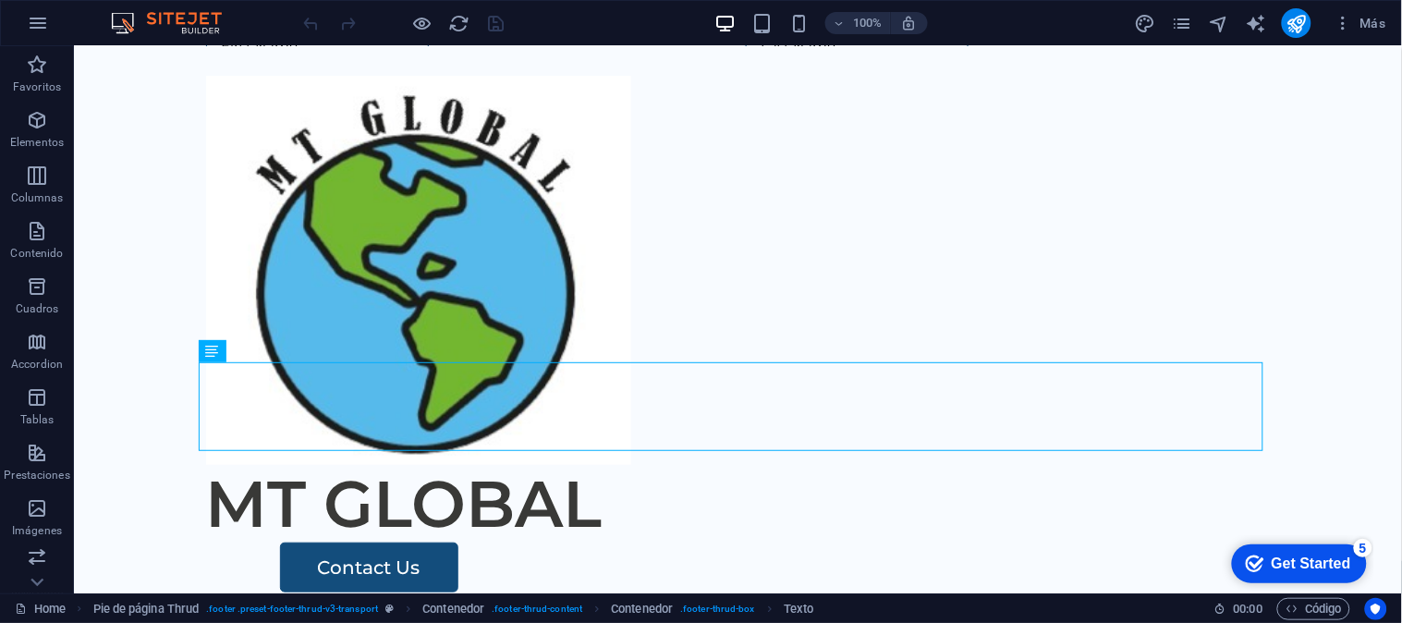
scroll to position [3623, 0]
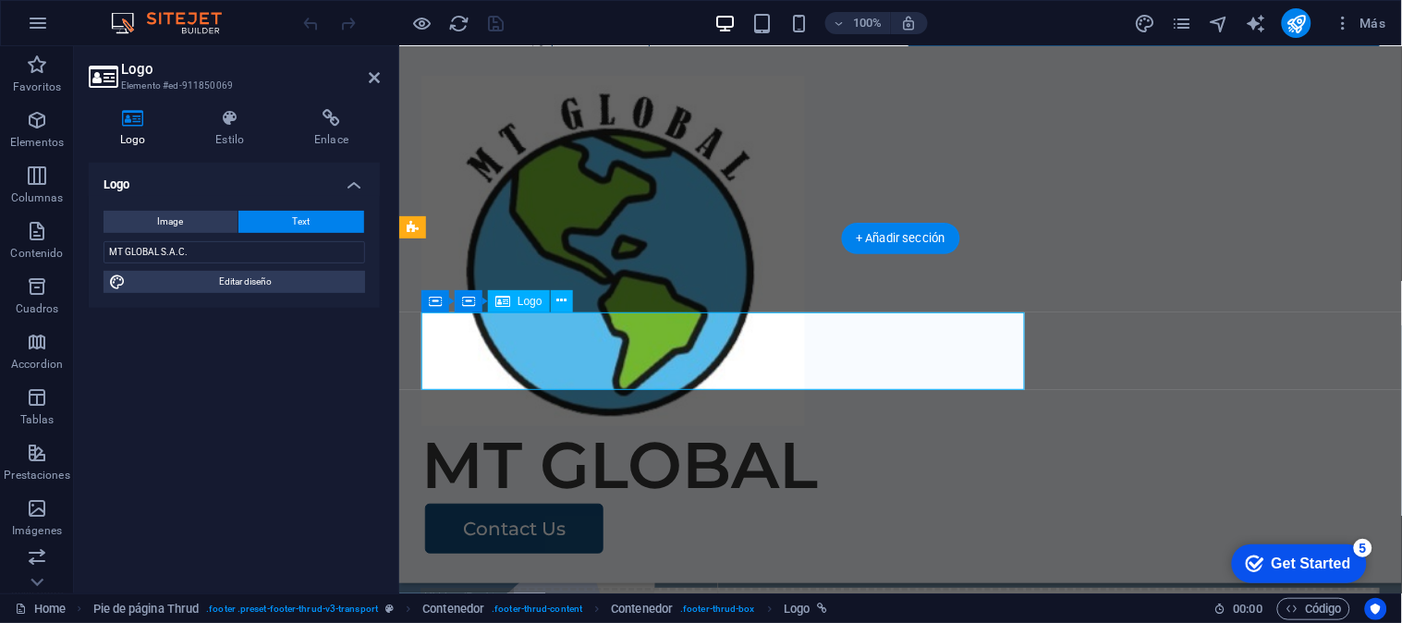
click at [762, 398] on div "MT GLOBAL S.A.C." at bounding box center [899, 437] width 958 height 78
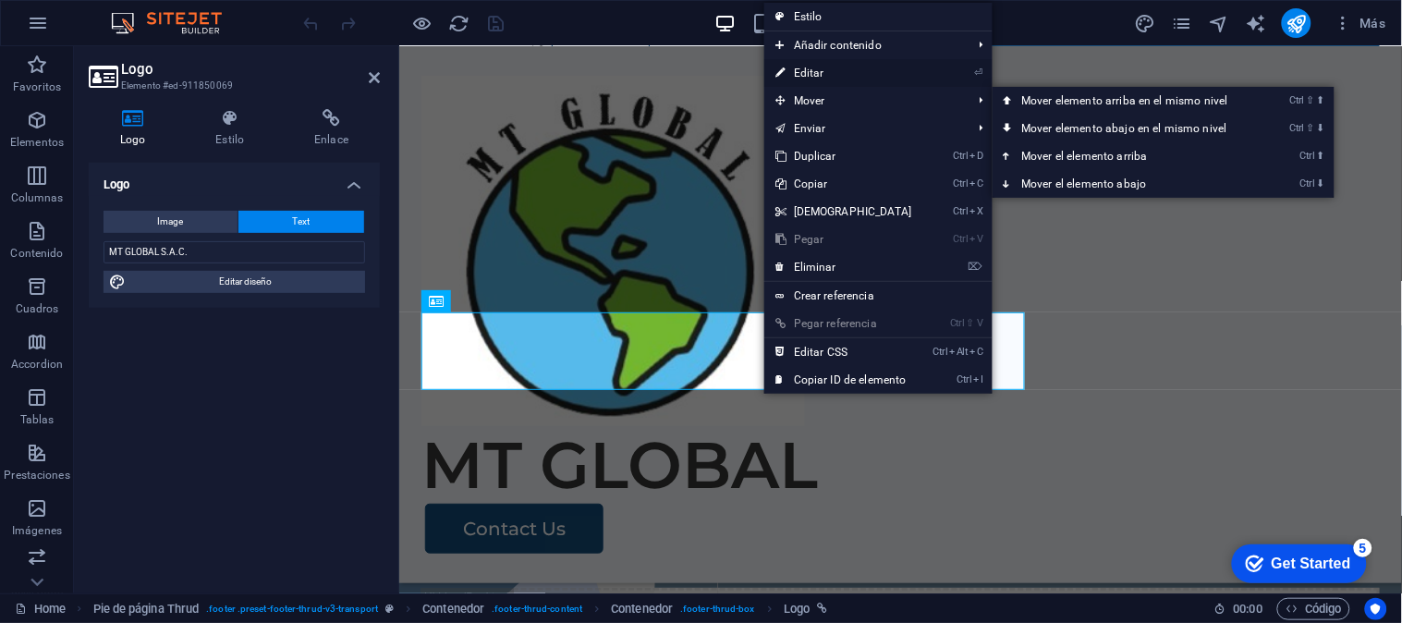
click at [832, 66] on link "⏎ Editar" at bounding box center [843, 73] width 159 height 28
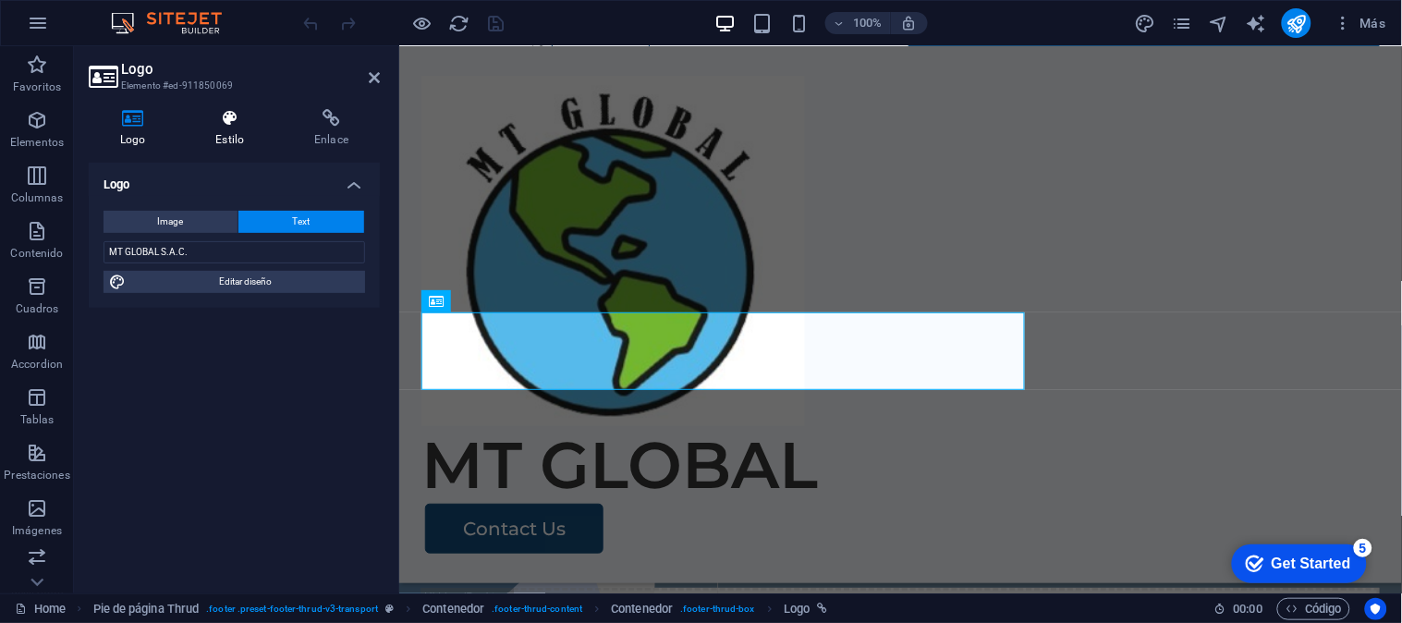
click at [240, 135] on h4 "Estilo" at bounding box center [233, 128] width 99 height 39
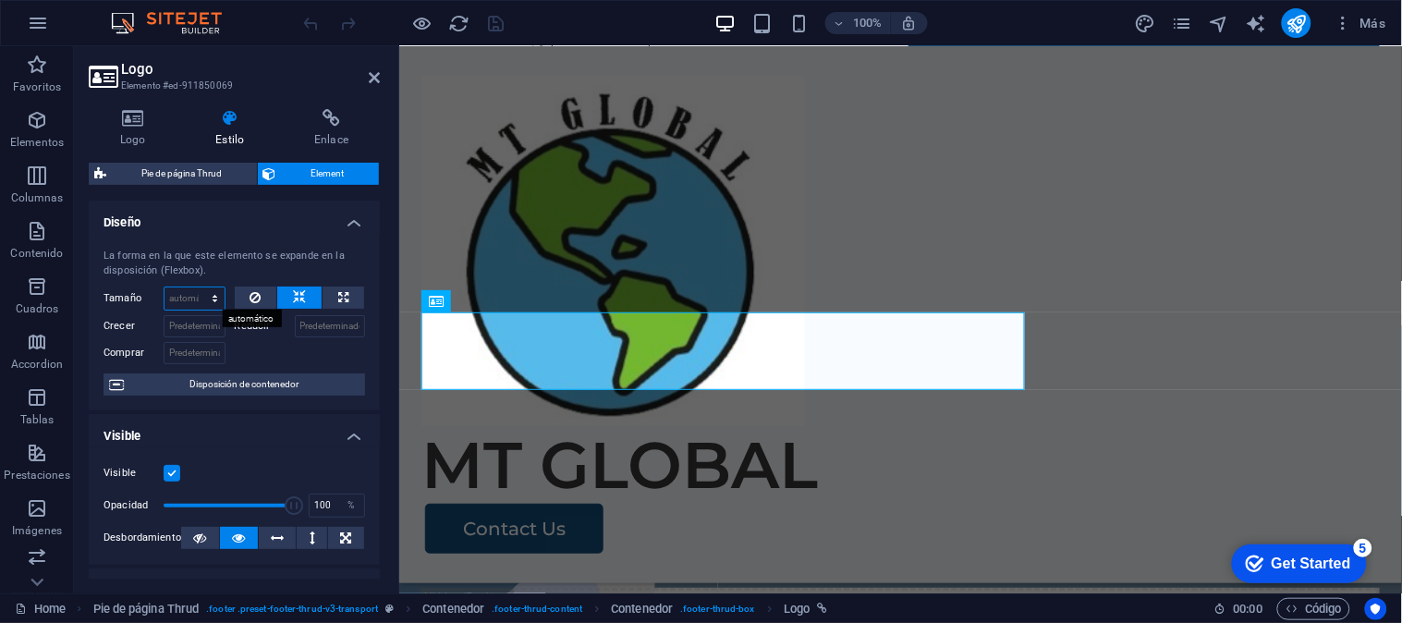
click at [207, 297] on select "Predeterminado automático px % 1/1 1/2 1/3 1/4 1/5 1/6 1/7 1/8 1/9 1/10" at bounding box center [194, 298] width 60 height 22
select select "1/9"
click at [196, 287] on select "Predeterminado automático px % 1/1 1/2 1/3 1/4 1/5 1/6 1/7 1/8 1/9 1/10" at bounding box center [194, 298] width 60 height 22
type input "11.11"
select select "%"
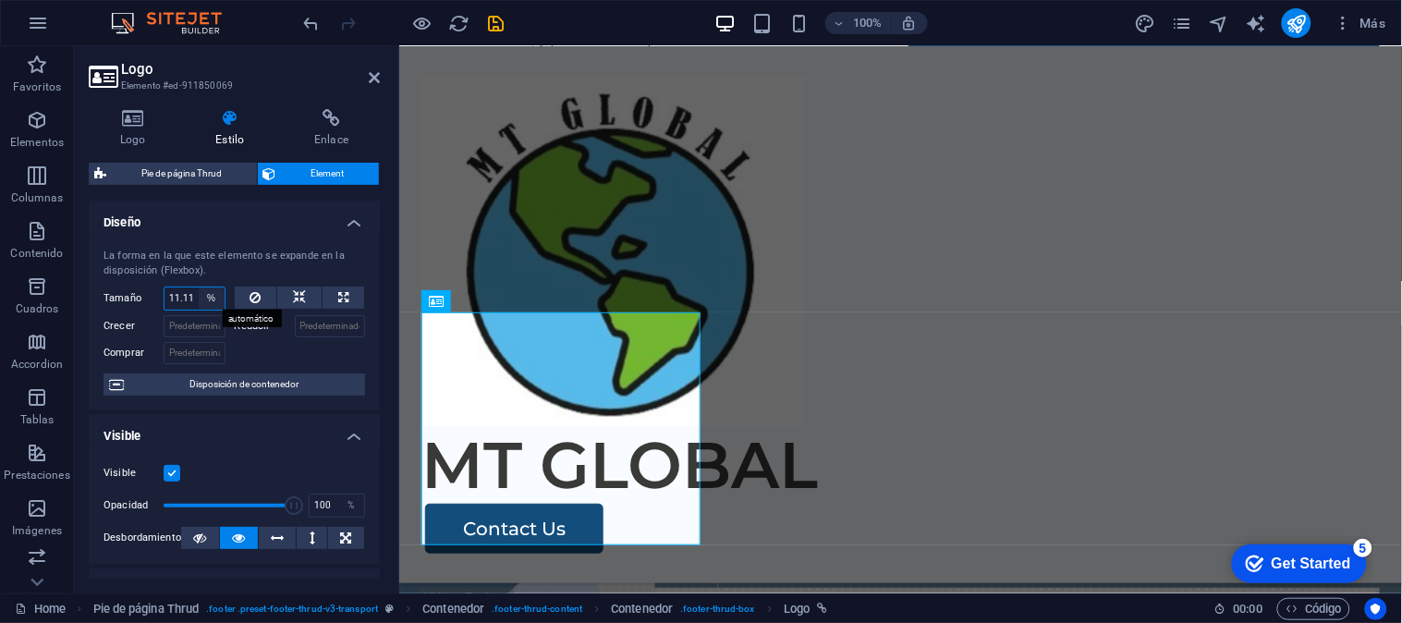
click at [201, 303] on select "Predeterminado automático px % 1/1 1/2 1/3 1/4 1/5 1/6 1/7 1/8 1/9 1/10" at bounding box center [212, 298] width 26 height 22
click at [199, 287] on select "Predeterminado automático px % 1/1 1/2 1/3 1/4 1/5 1/6 1/7 1/8 1/9 1/10" at bounding box center [212, 298] width 26 height 22
click at [185, 299] on input "11.11" at bounding box center [194, 298] width 60 height 22
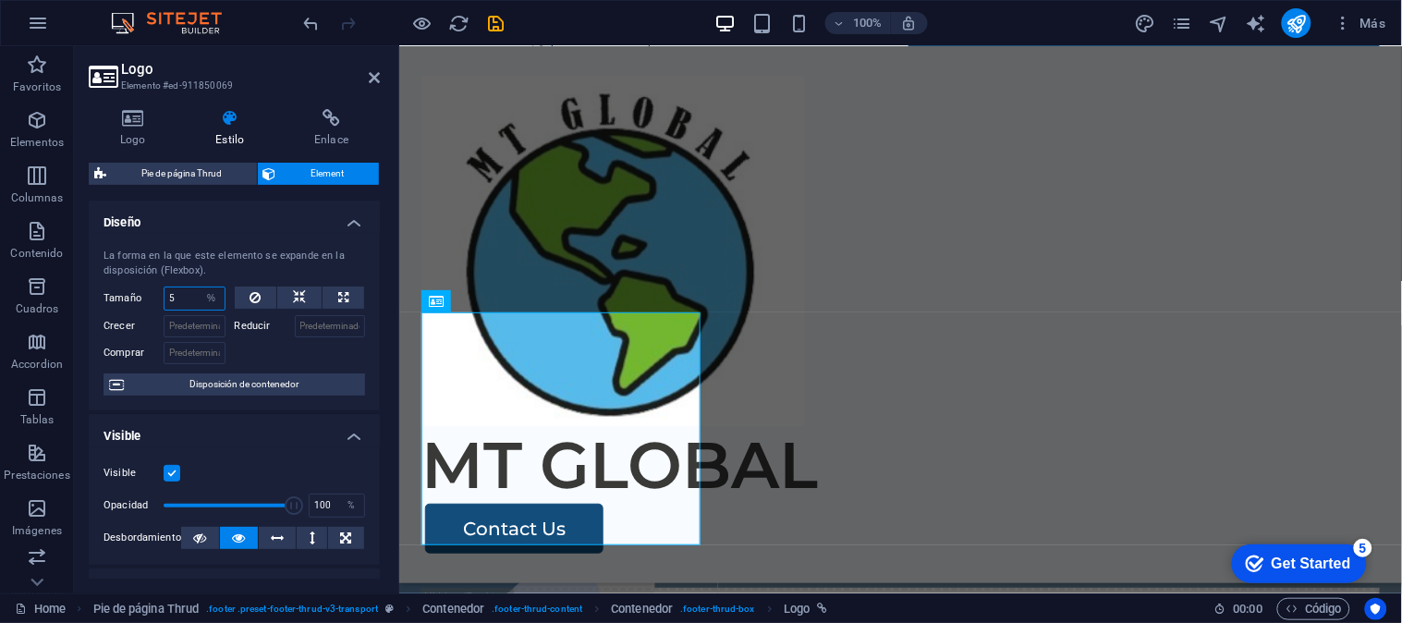
type input "5"
click at [307, 356] on div at bounding box center [300, 350] width 131 height 27
click at [557, 424] on div "MT GLOBAL S.A.C." at bounding box center [899, 437] width 958 height 78
click at [565, 434] on div "MT GLOBAL S.A.C." at bounding box center [899, 437] width 958 height 78
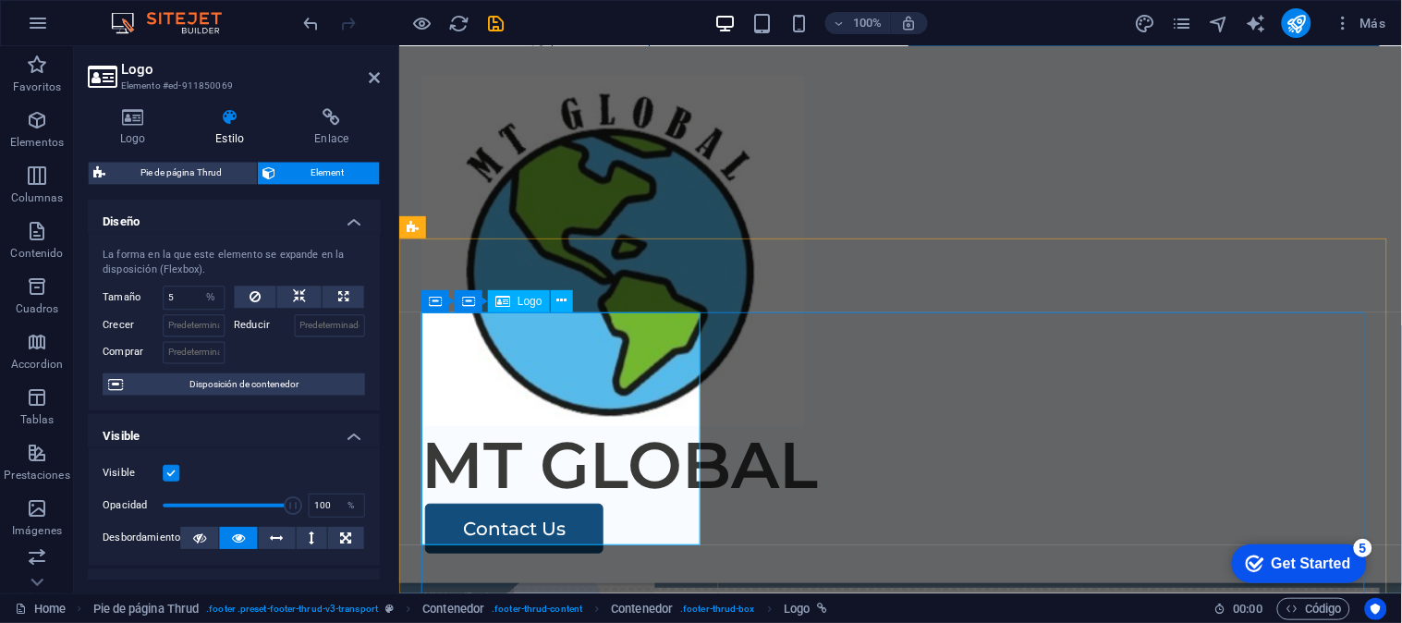
click at [565, 434] on div "MT GLOBAL S.A.C." at bounding box center [899, 437] width 958 height 78
